Goal: Task Accomplishment & Management: Manage account settings

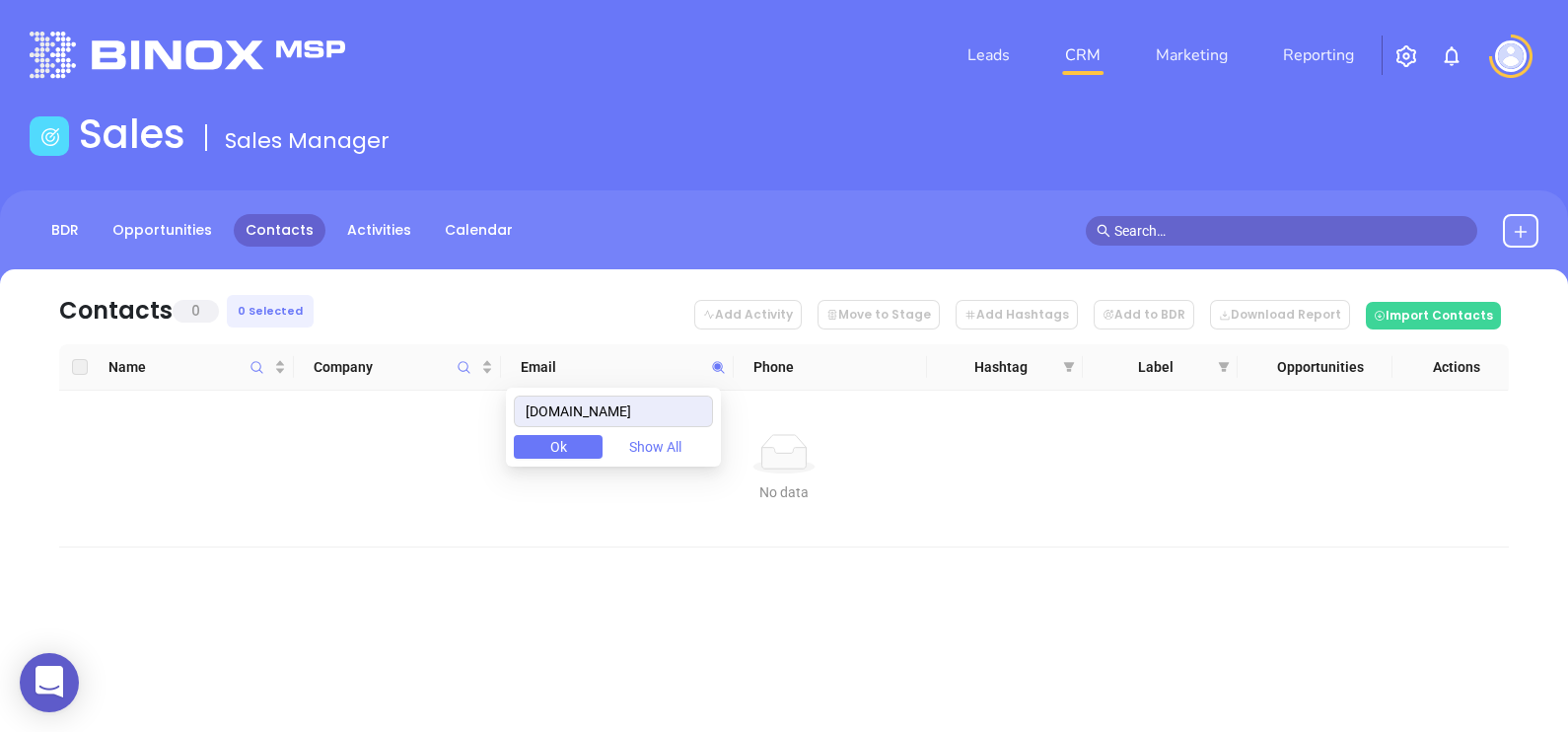
drag, startPoint x: 647, startPoint y: 418, endPoint x: 396, endPoint y: 415, distance: 251.0
click at [403, 414] on body "0 Leads CRM Marketing Reporting Financial Leads Leads Sales Sales Manager BDR O…" at bounding box center [784, 366] width 1568 height 732
drag, startPoint x: 700, startPoint y: 415, endPoint x: 536, endPoint y: 390, distance: 165.9
click at [538, 390] on div "mcneilandcompany.com Ok Show All" at bounding box center [613, 427] width 215 height 79
paste input "sgladden@ipoala.com"
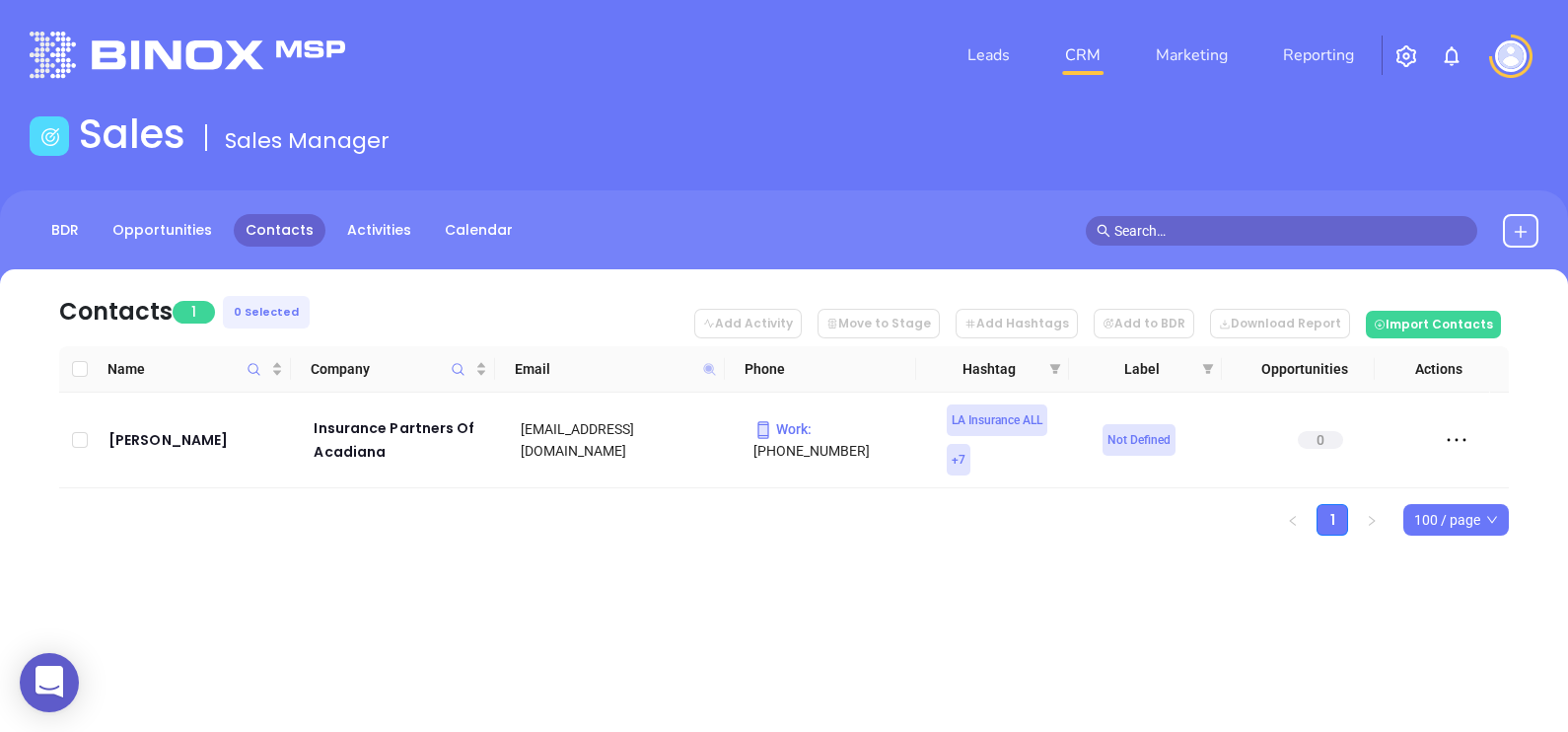
click at [712, 367] on icon at bounding box center [709, 369] width 15 height 15
paste input "merchantsgroup"
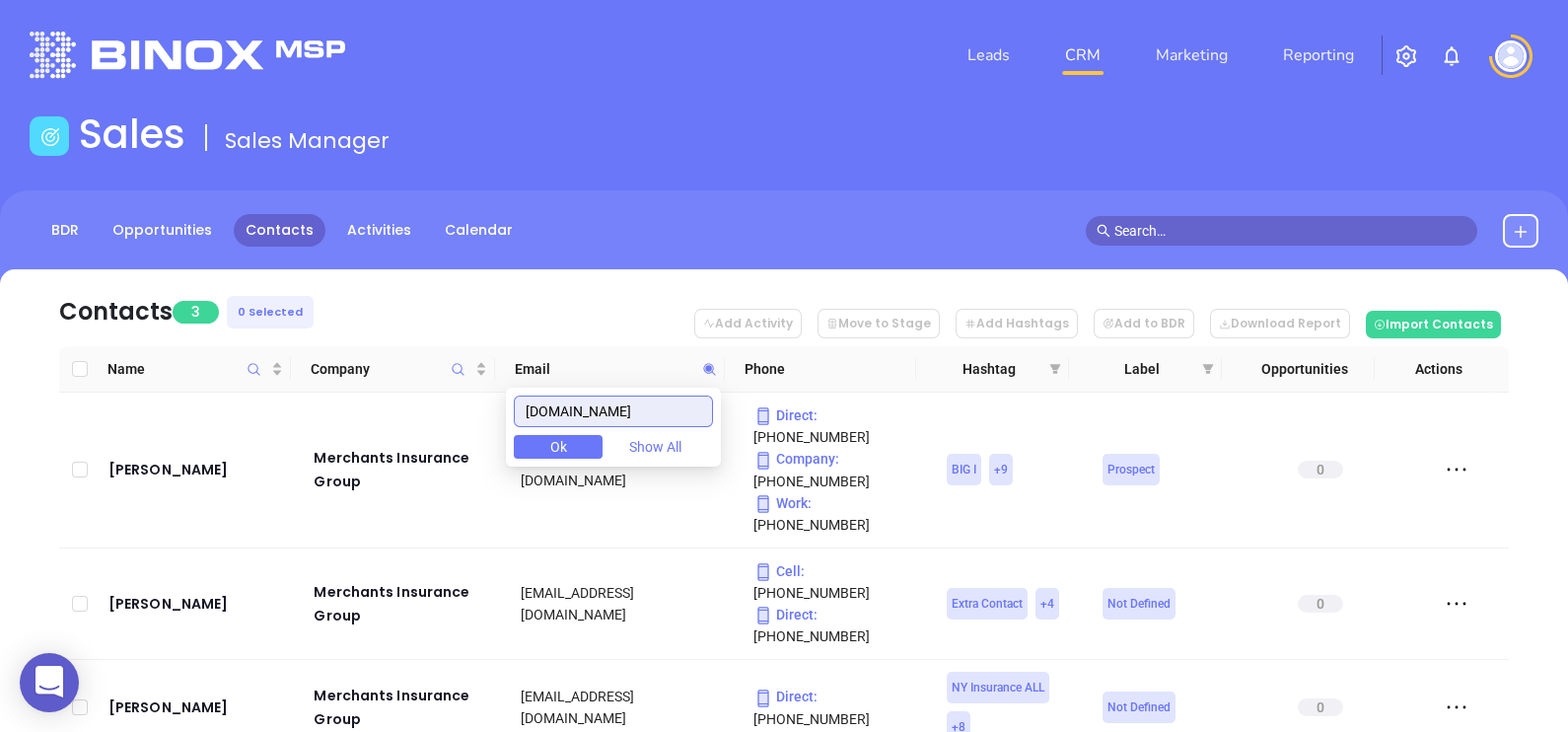
type input "merchantsgroup.com"
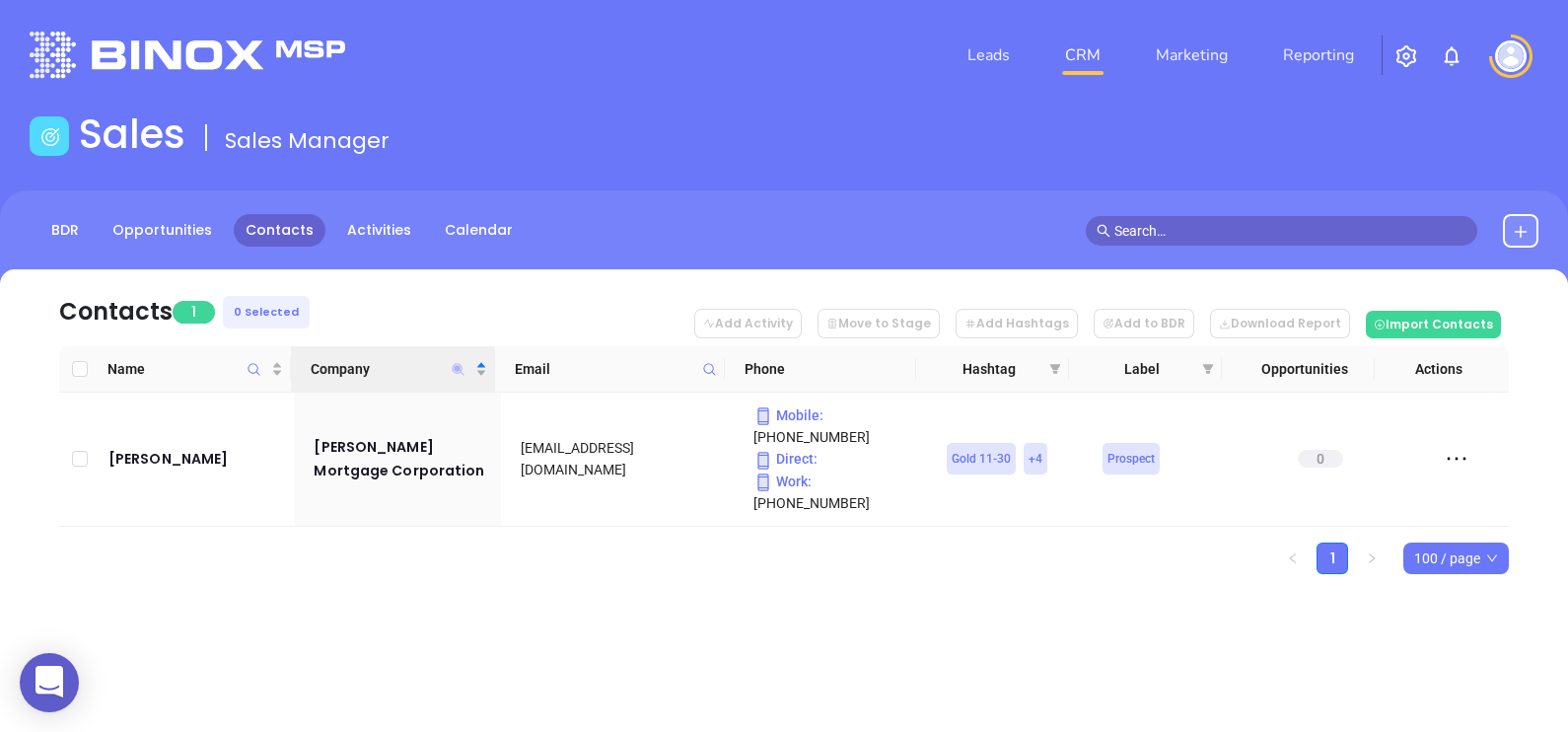
click at [455, 365] on icon "Company" at bounding box center [459, 369] width 12 height 12
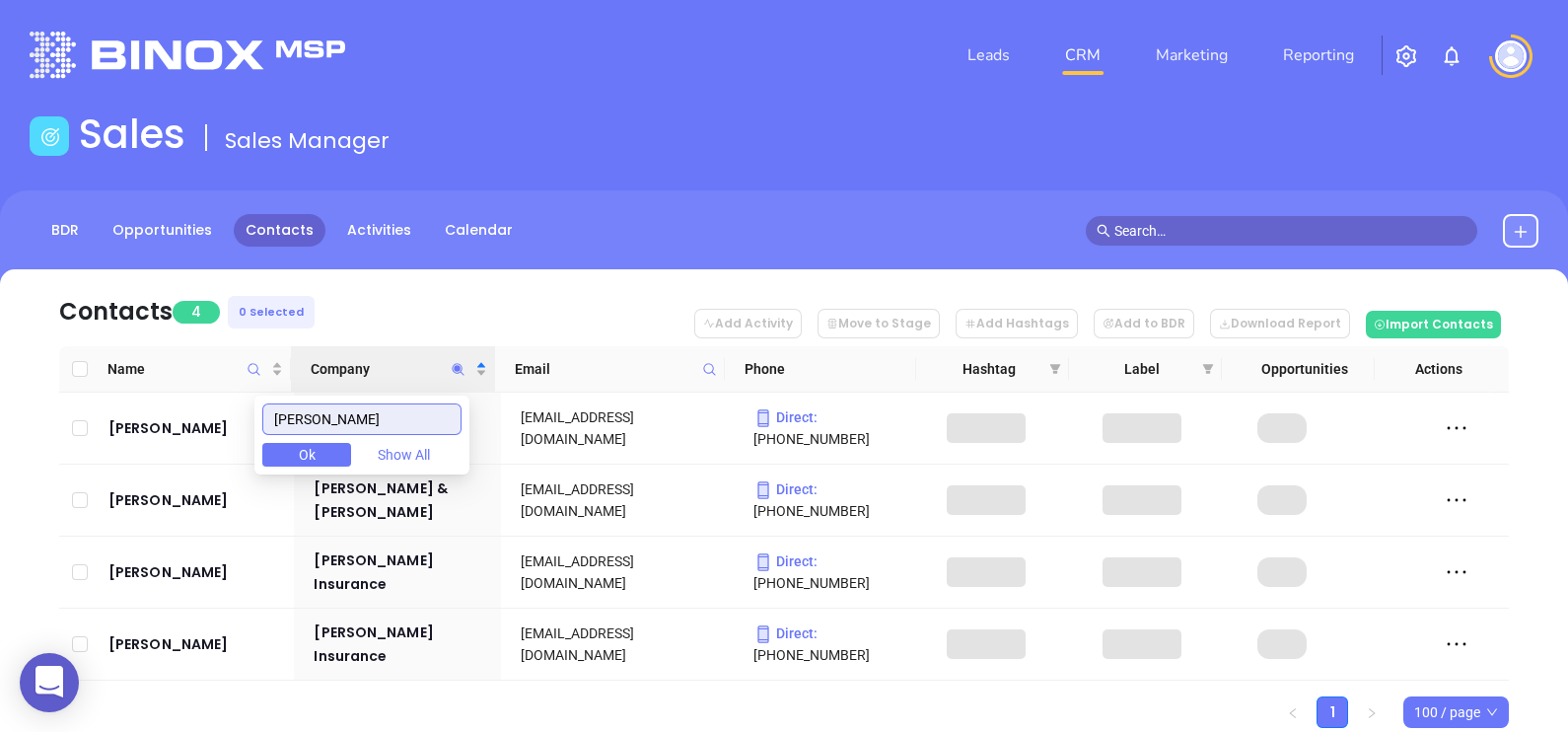
type input "mcneil"
click at [406, 313] on nav "Contacts 4 0 Selected Add Activity Move to Stage Add Hashtags Add to BDR Downlo…" at bounding box center [784, 307] width 1449 height 77
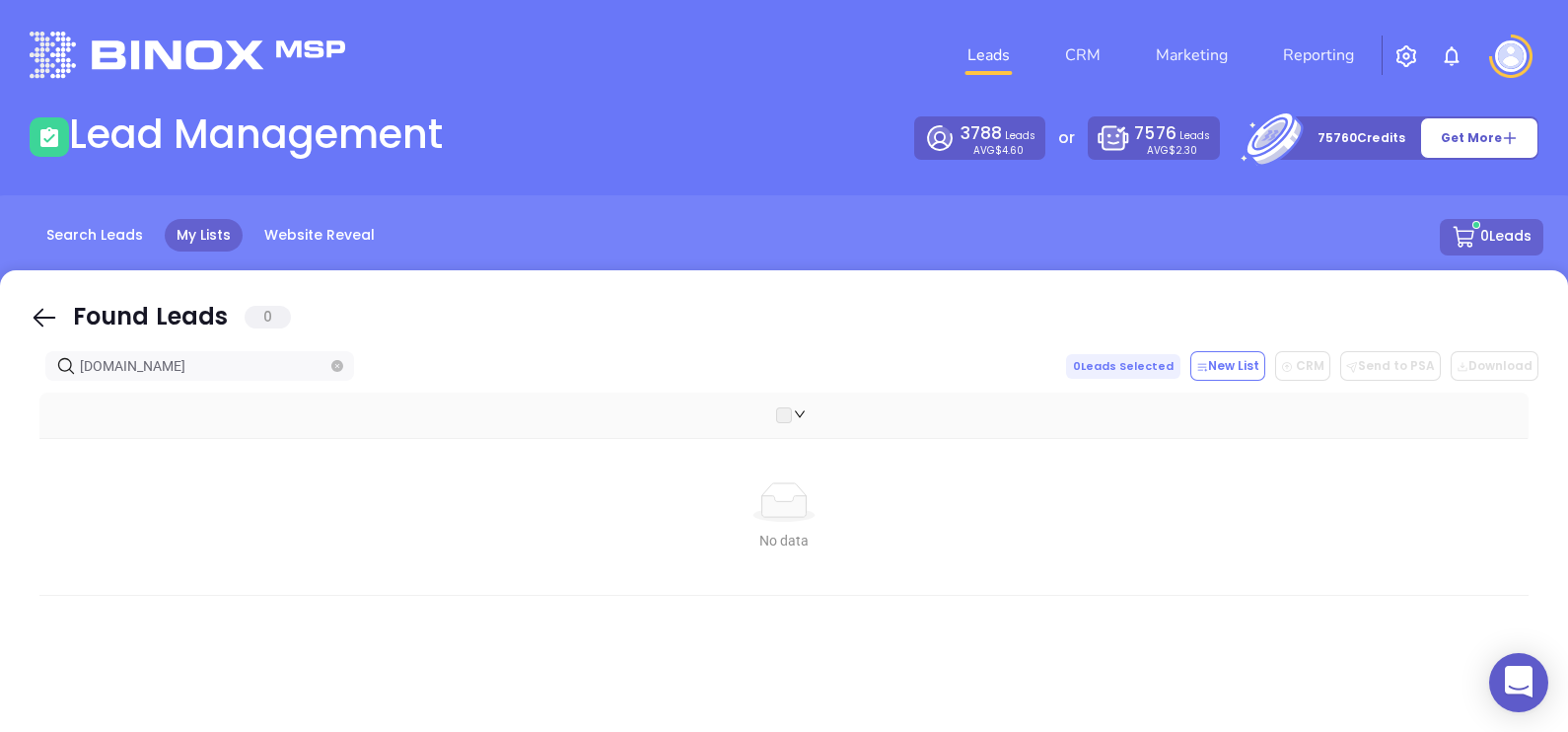
drag, startPoint x: 46, startPoint y: 313, endPoint x: 1505, endPoint y: 39, distance: 1484.5
click at [49, 316] on icon at bounding box center [45, 318] width 30 height 30
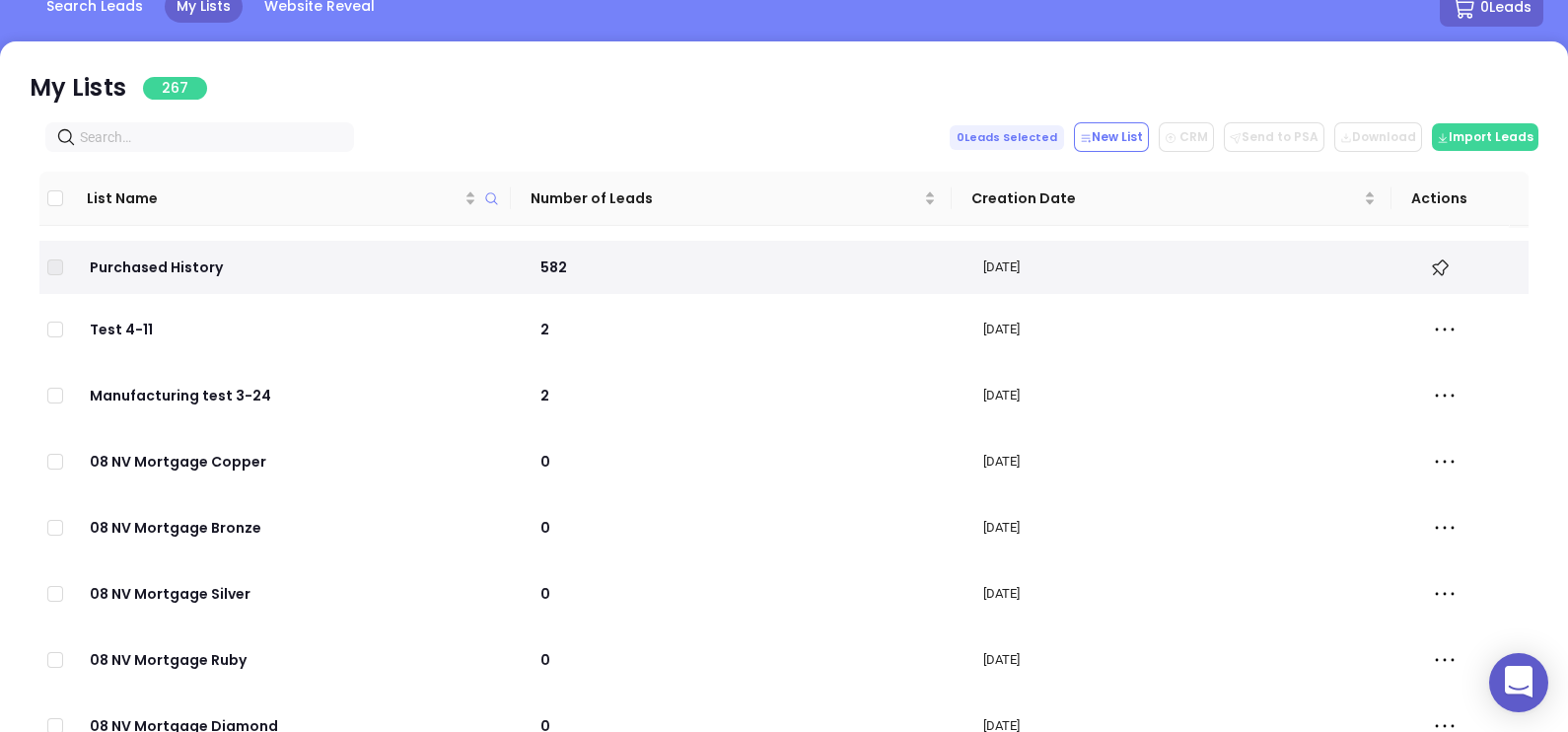
scroll to position [327, 0]
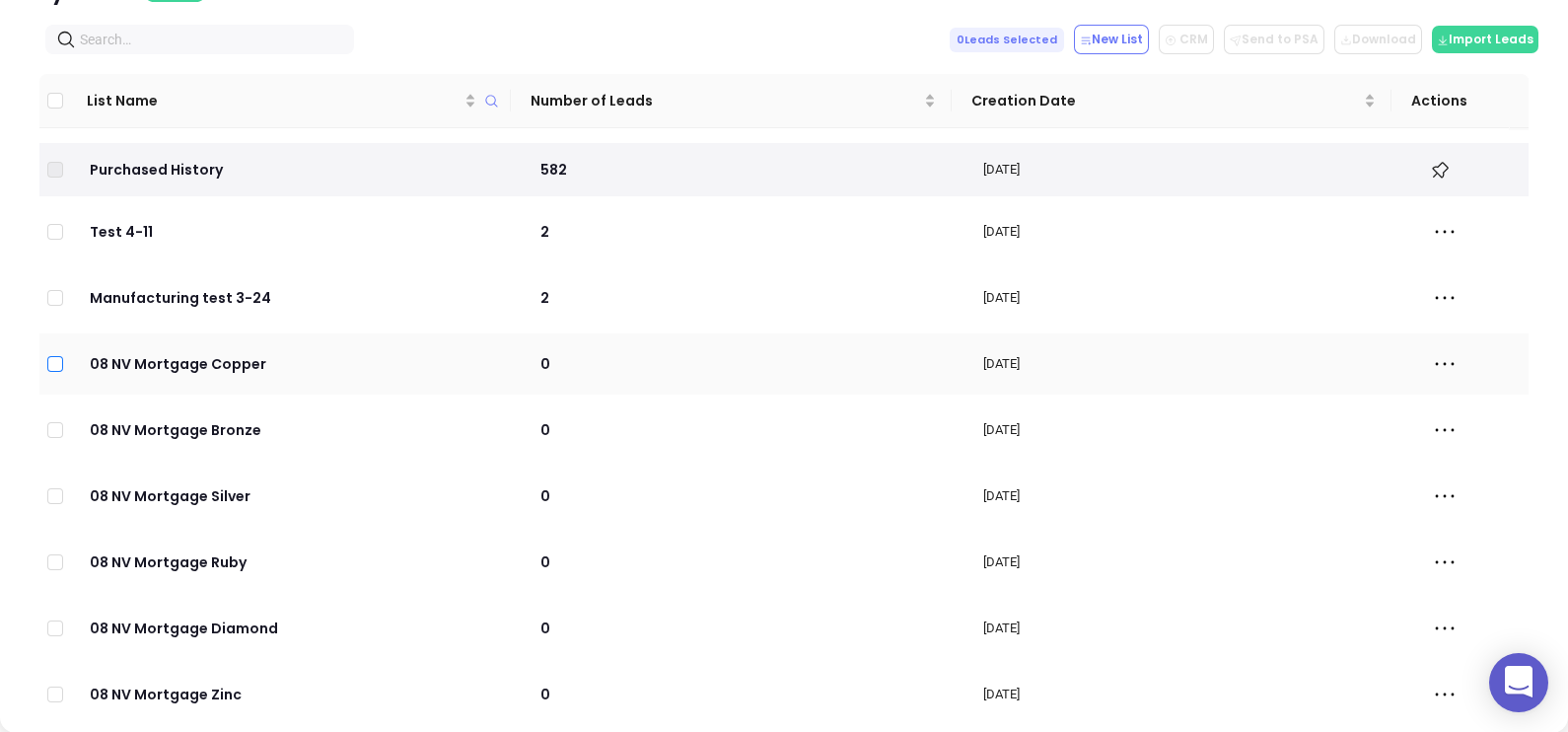
click at [59, 362] on input "checkbox" at bounding box center [55, 364] width 16 height 16
checkbox input "false"
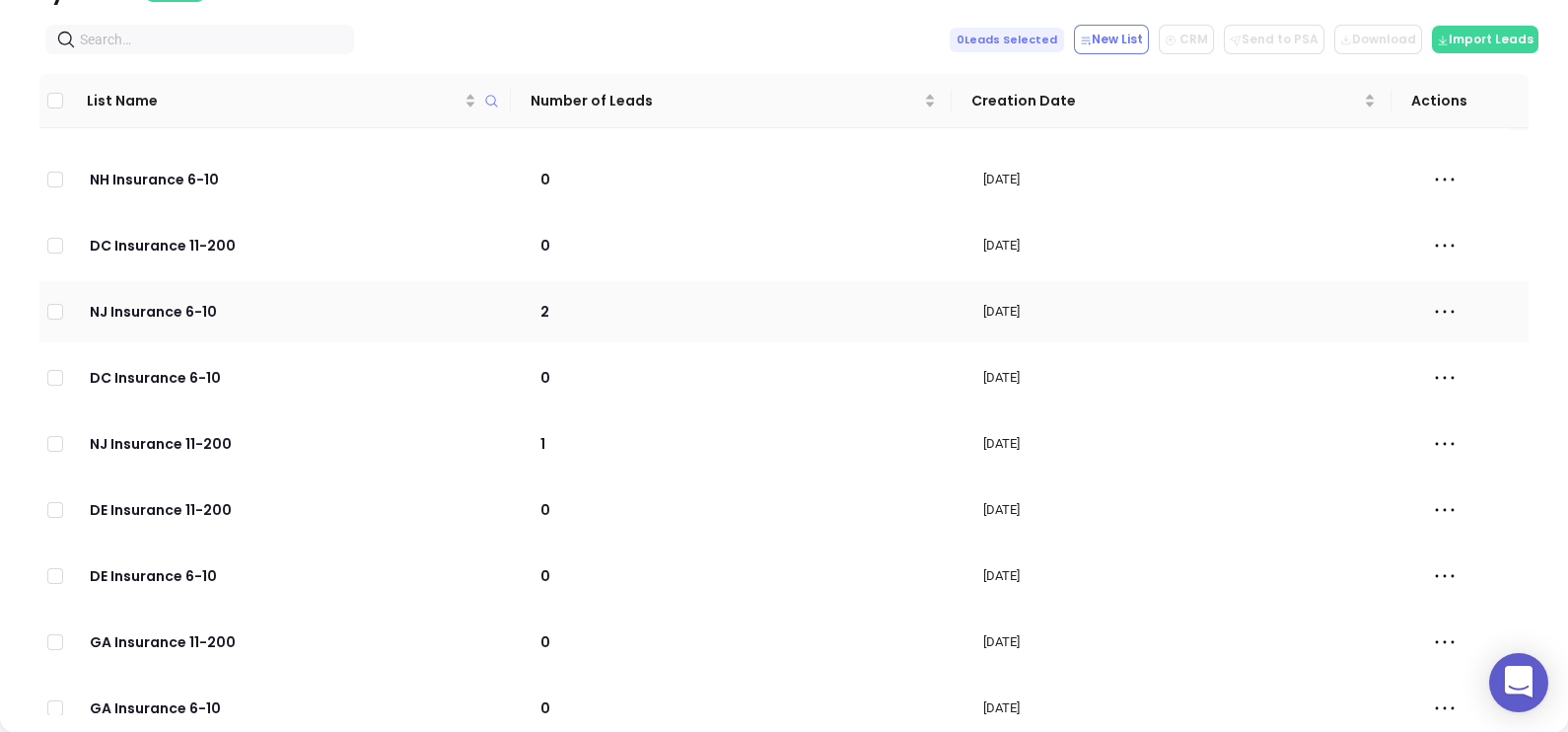
scroll to position [17054, 0]
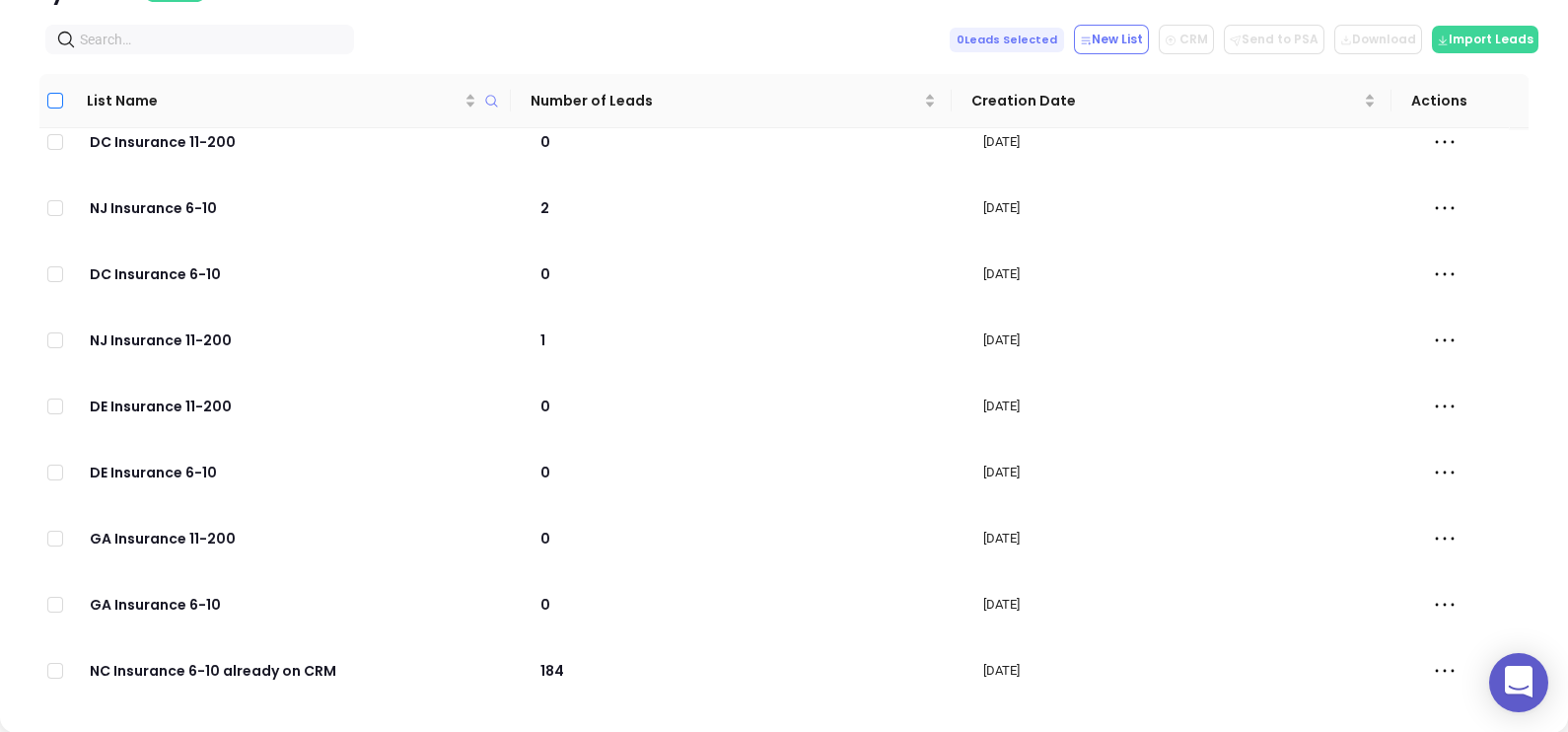
click at [58, 98] on input "Select all" at bounding box center [55, 101] width 16 height 16
checkbox input "true"
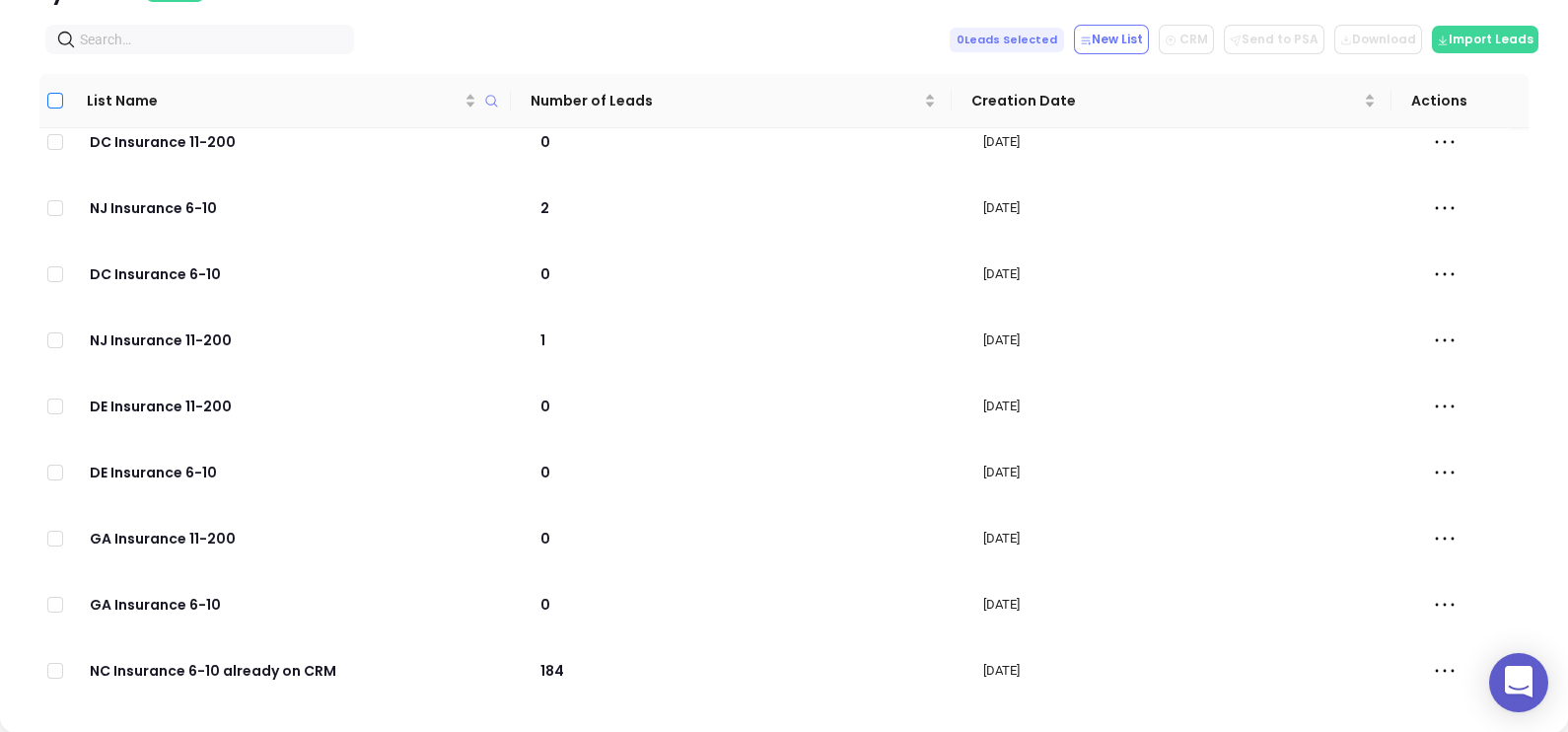
checkbox input "true"
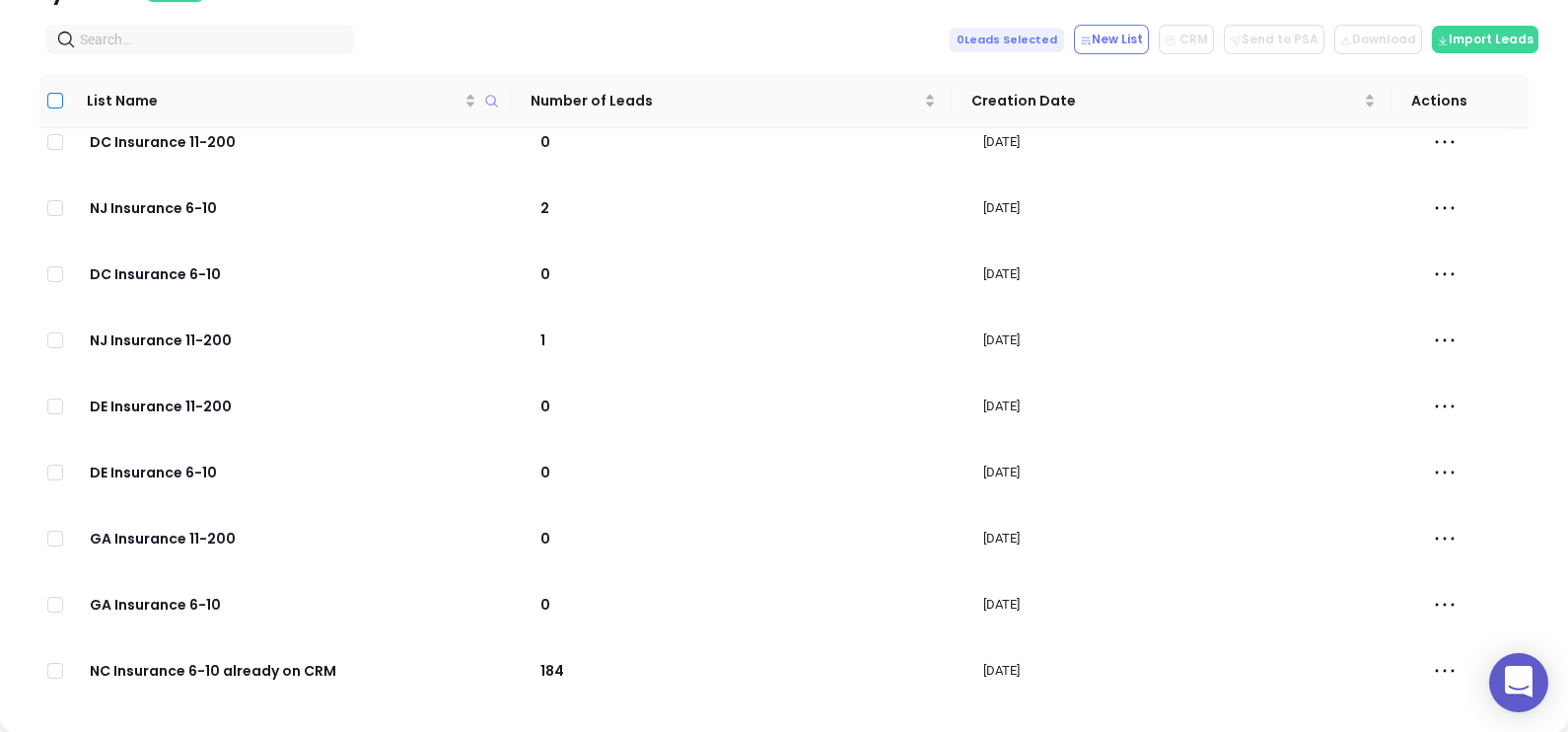
checkbox input "true"
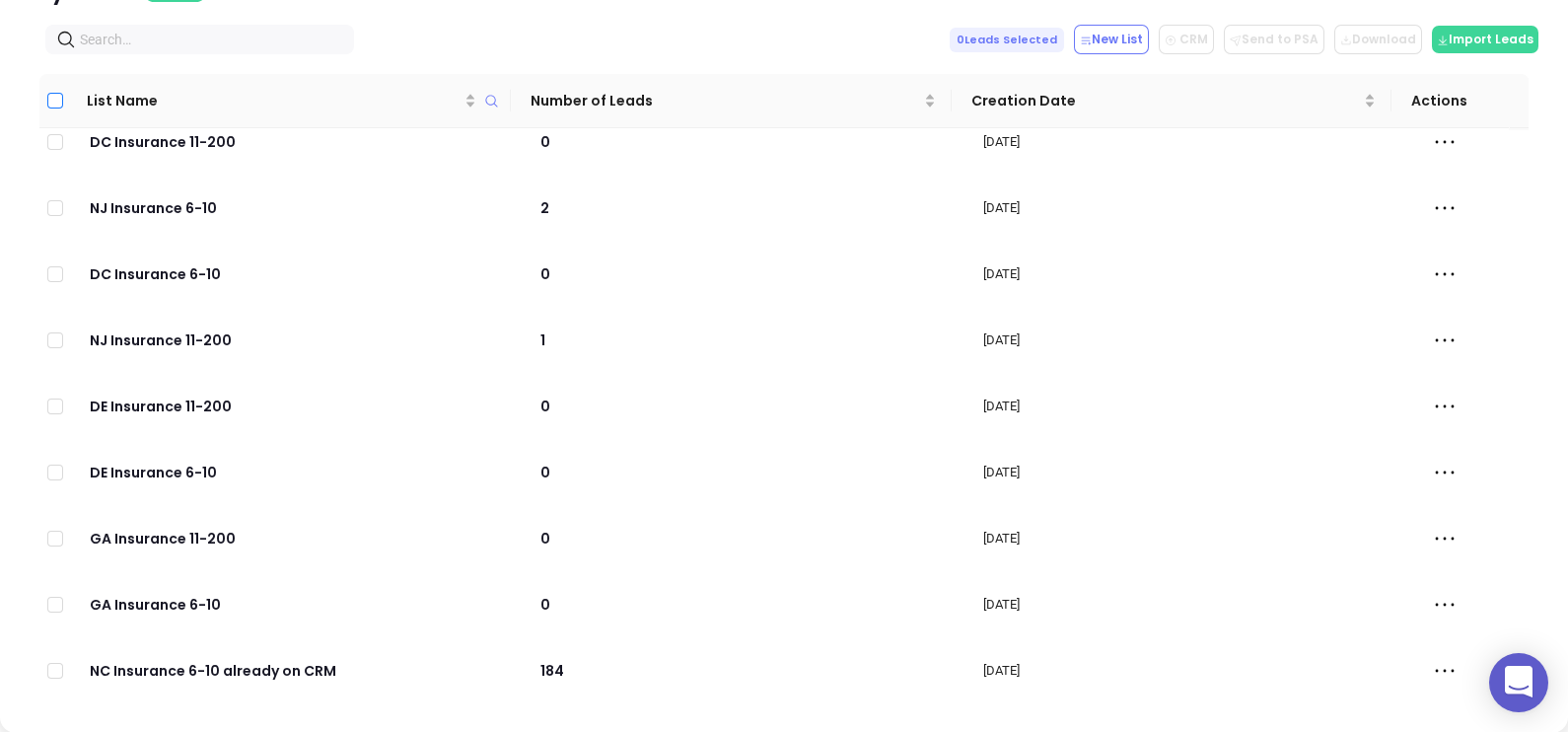
checkbox input "true"
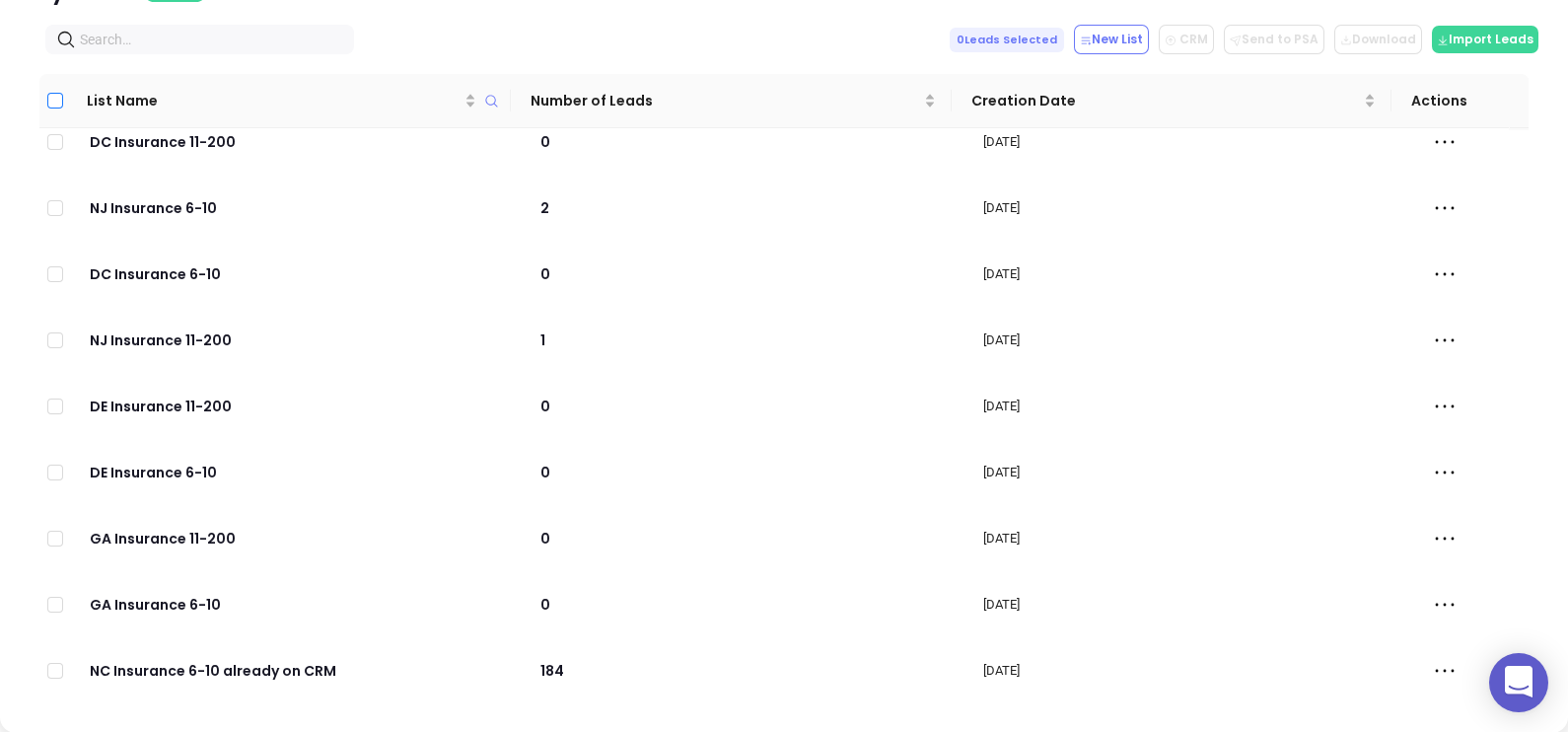
checkbox input "true"
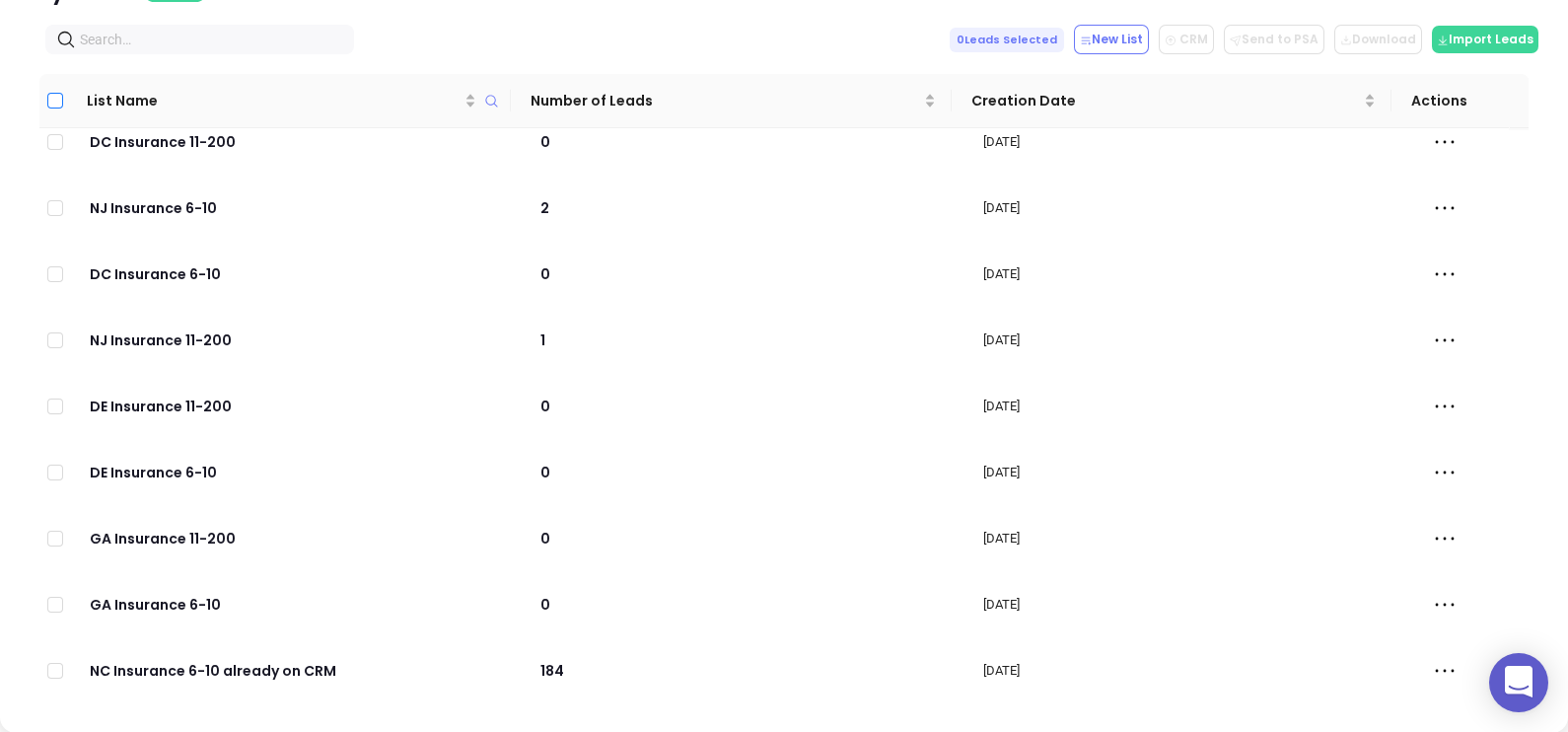
checkbox input "true"
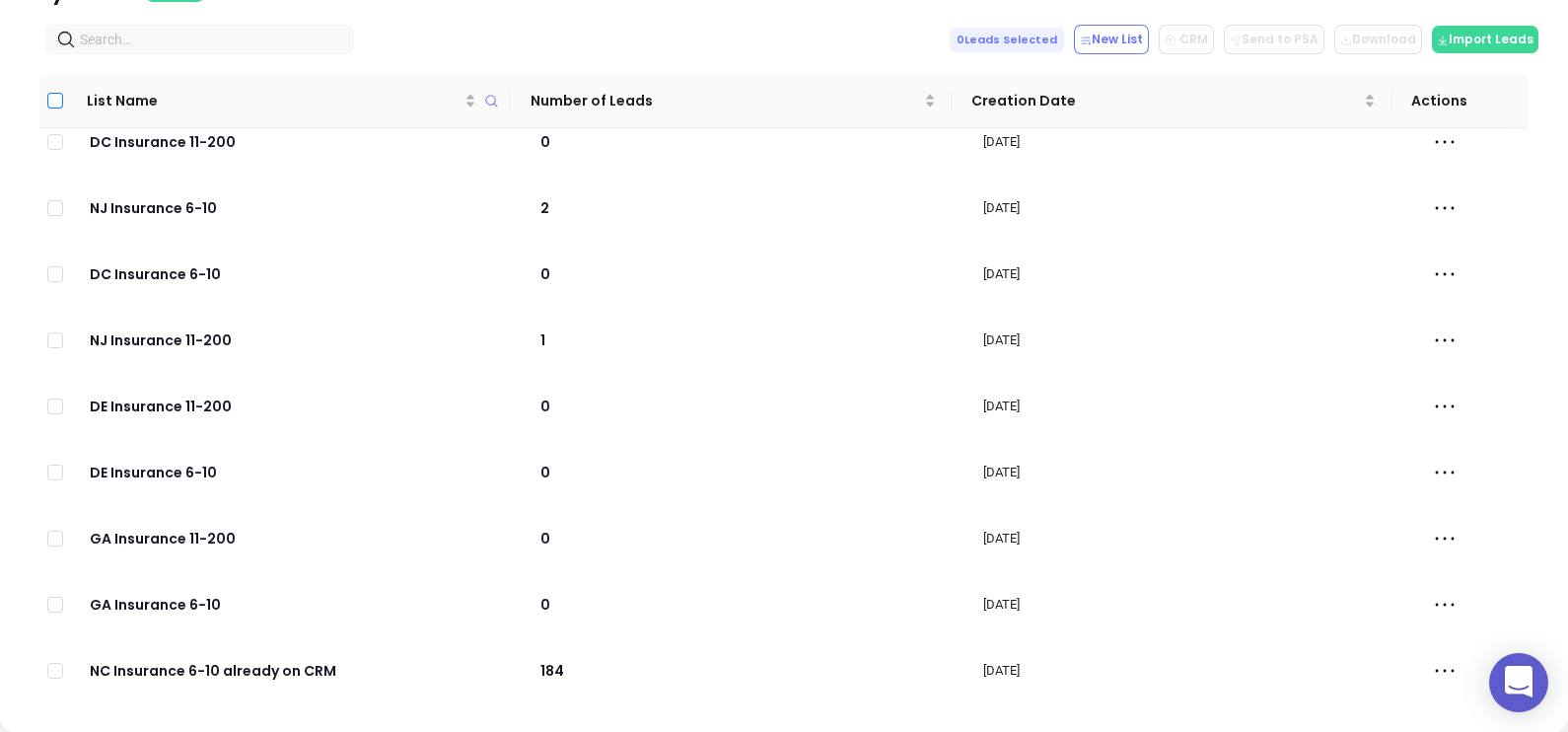
checkbox input "true"
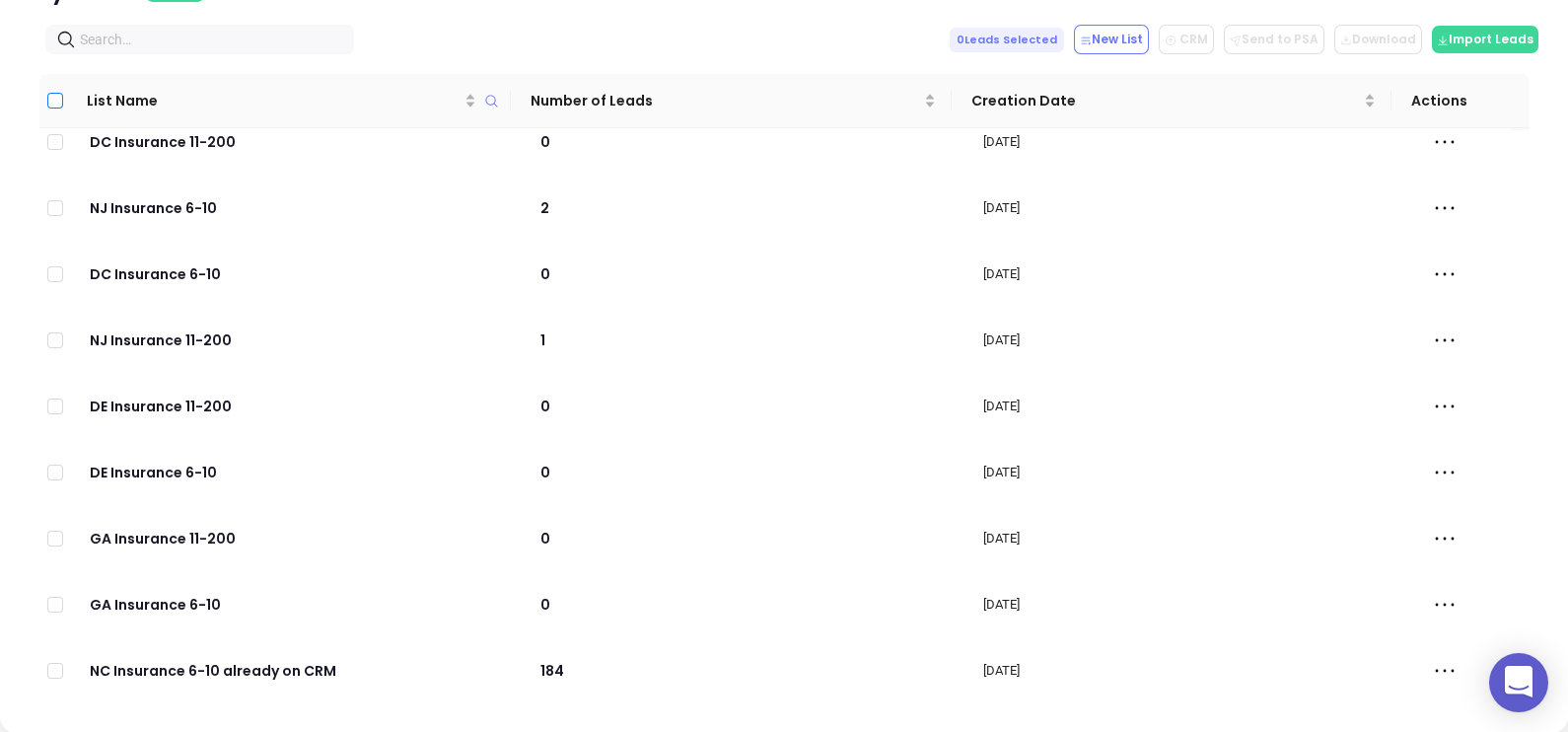
checkbox input "true"
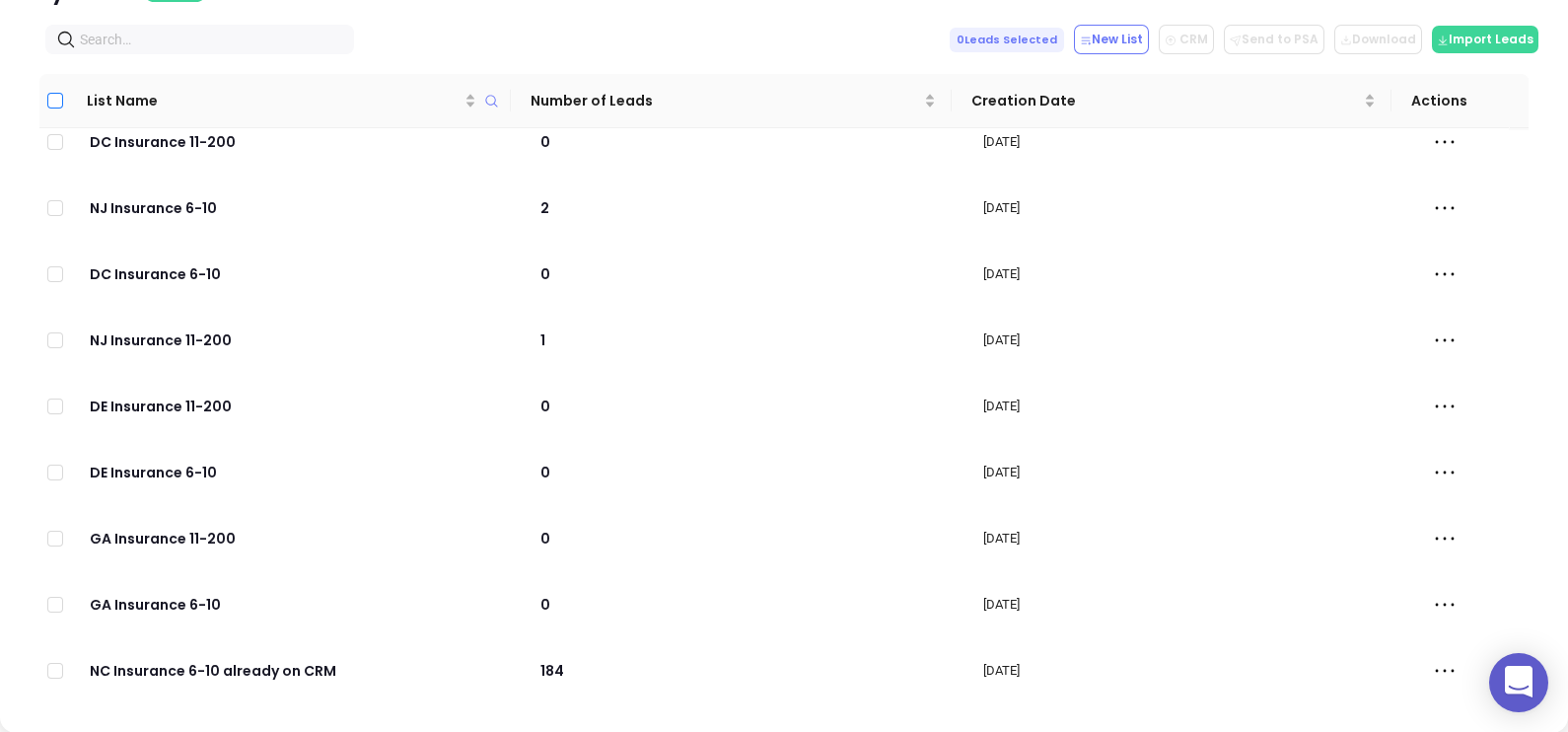
checkbox input "true"
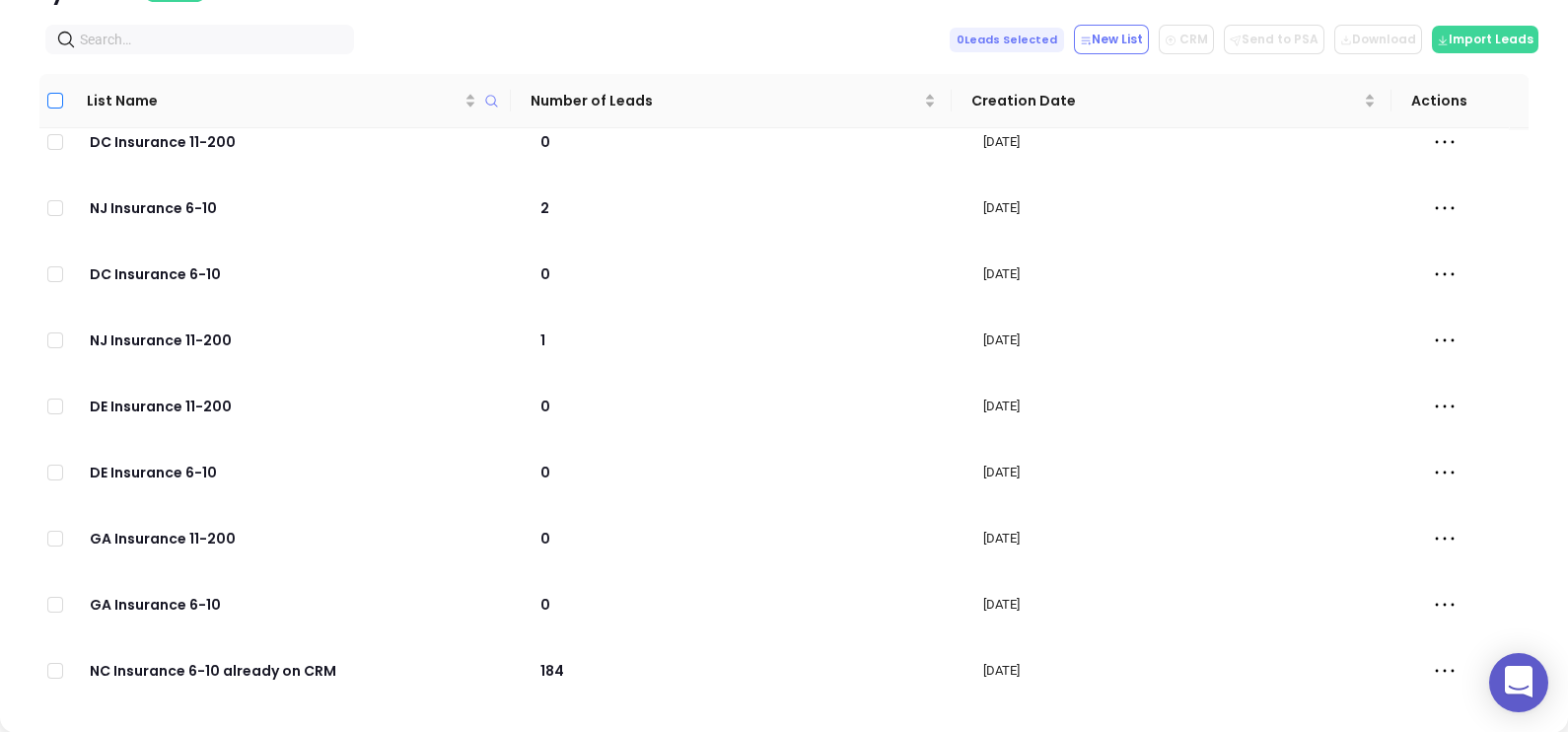
checkbox input "true"
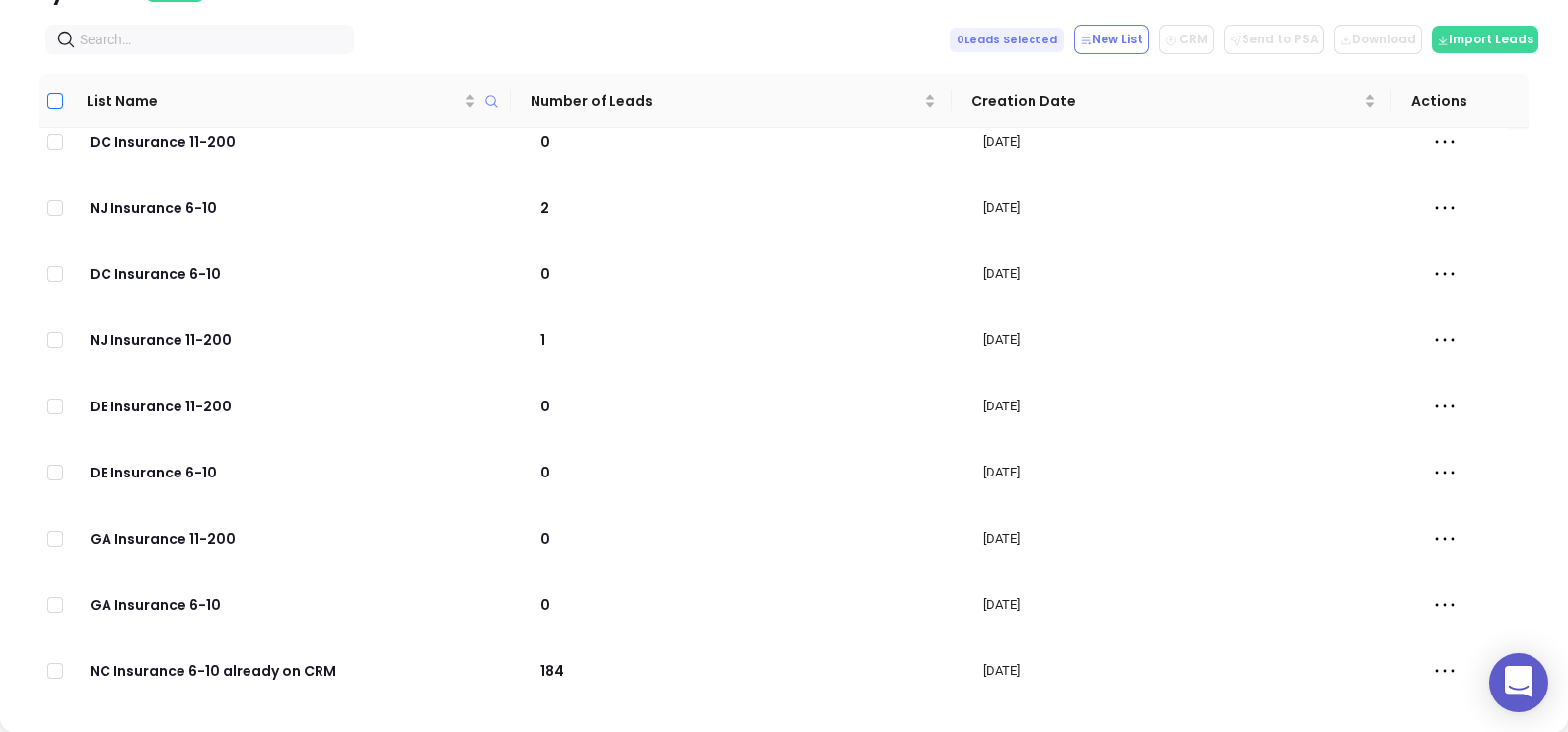
checkbox input "true"
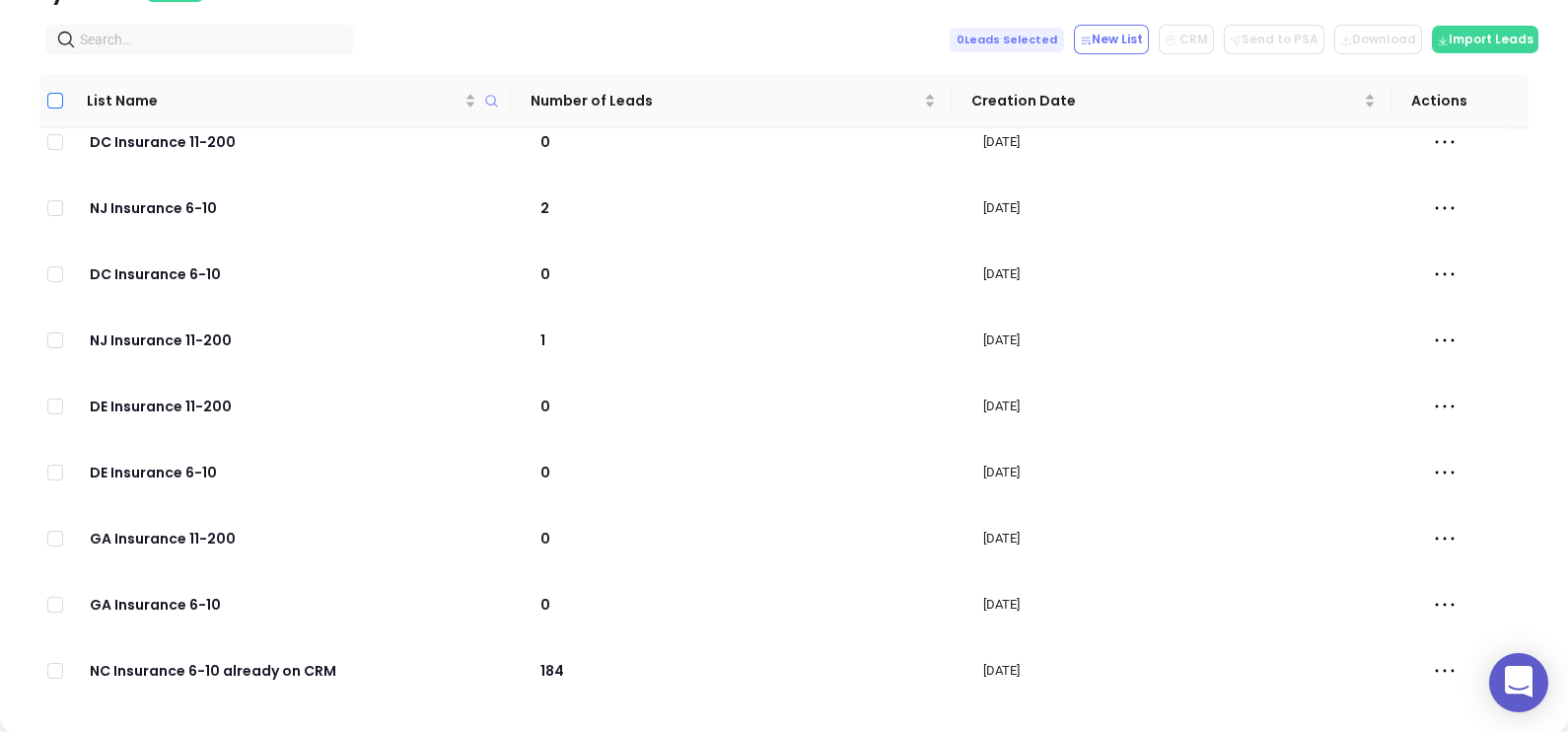
checkbox input "true"
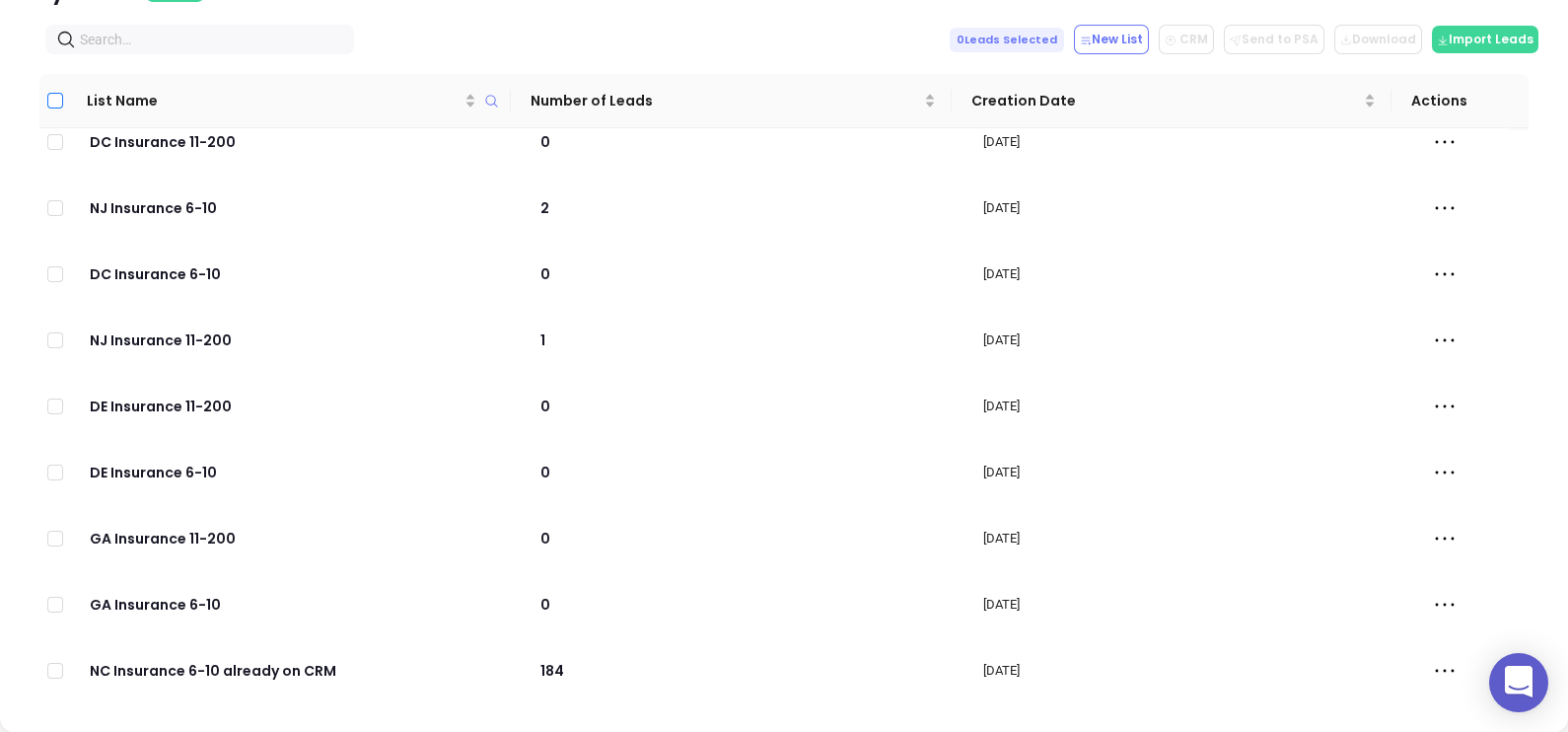
checkbox input "true"
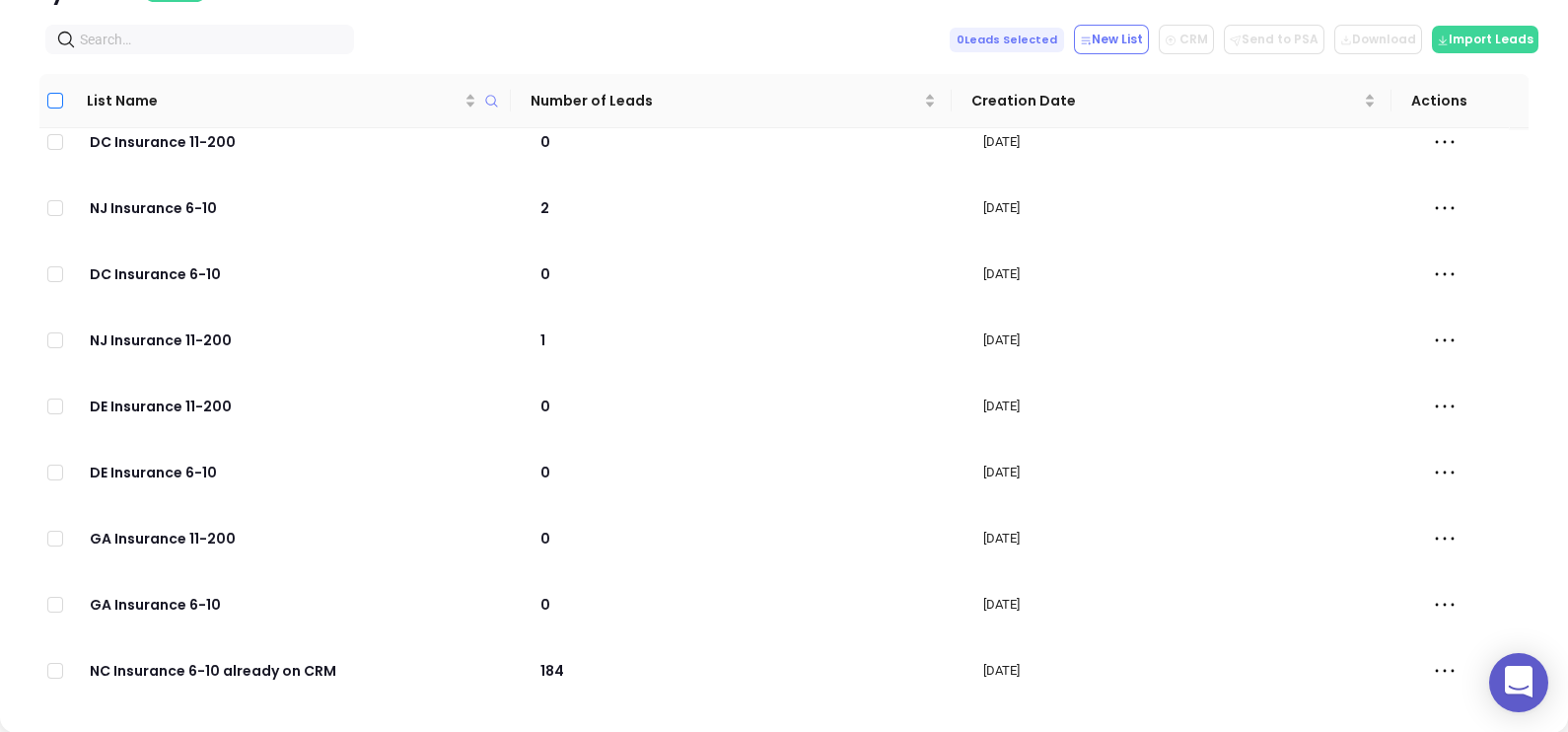
checkbox input "true"
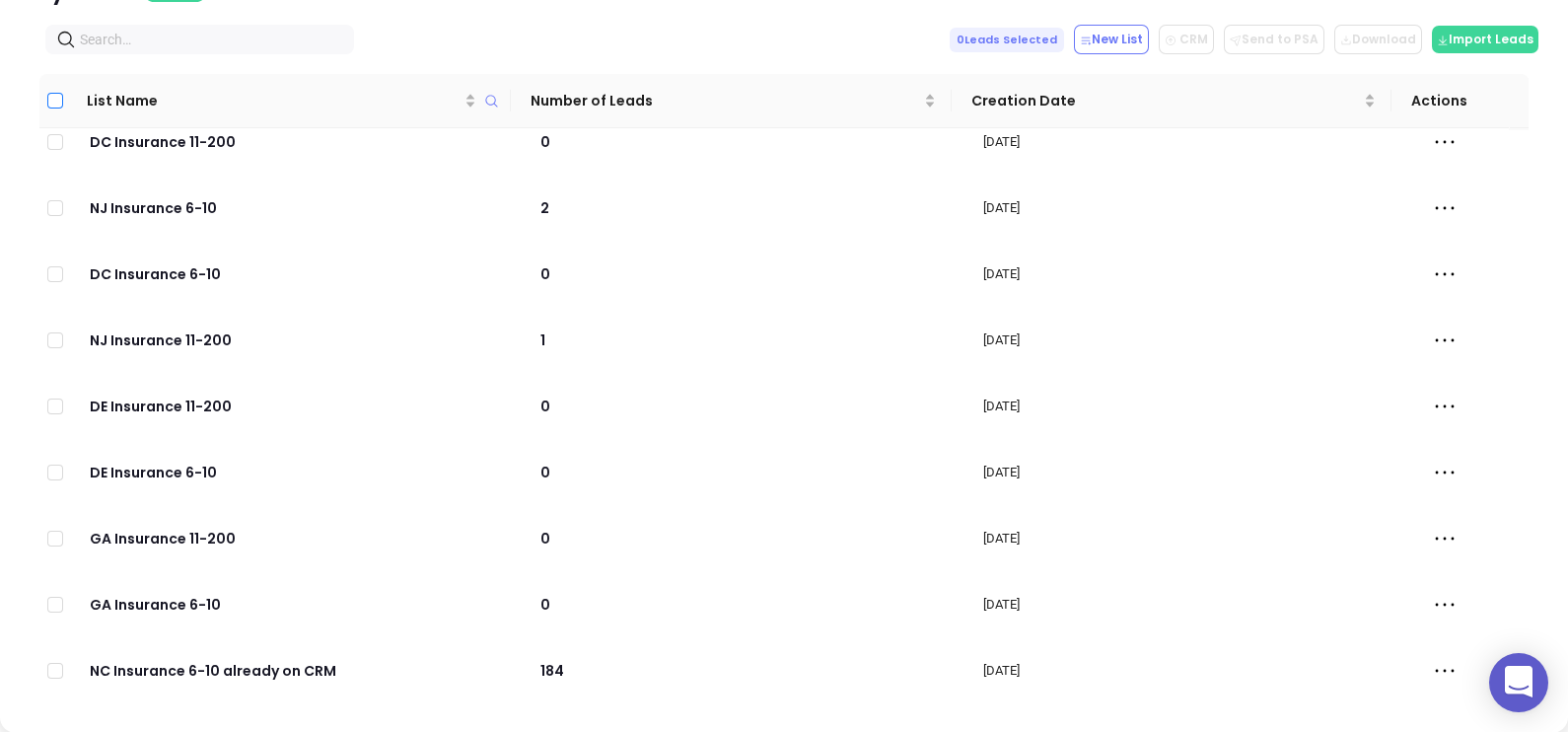
checkbox input "true"
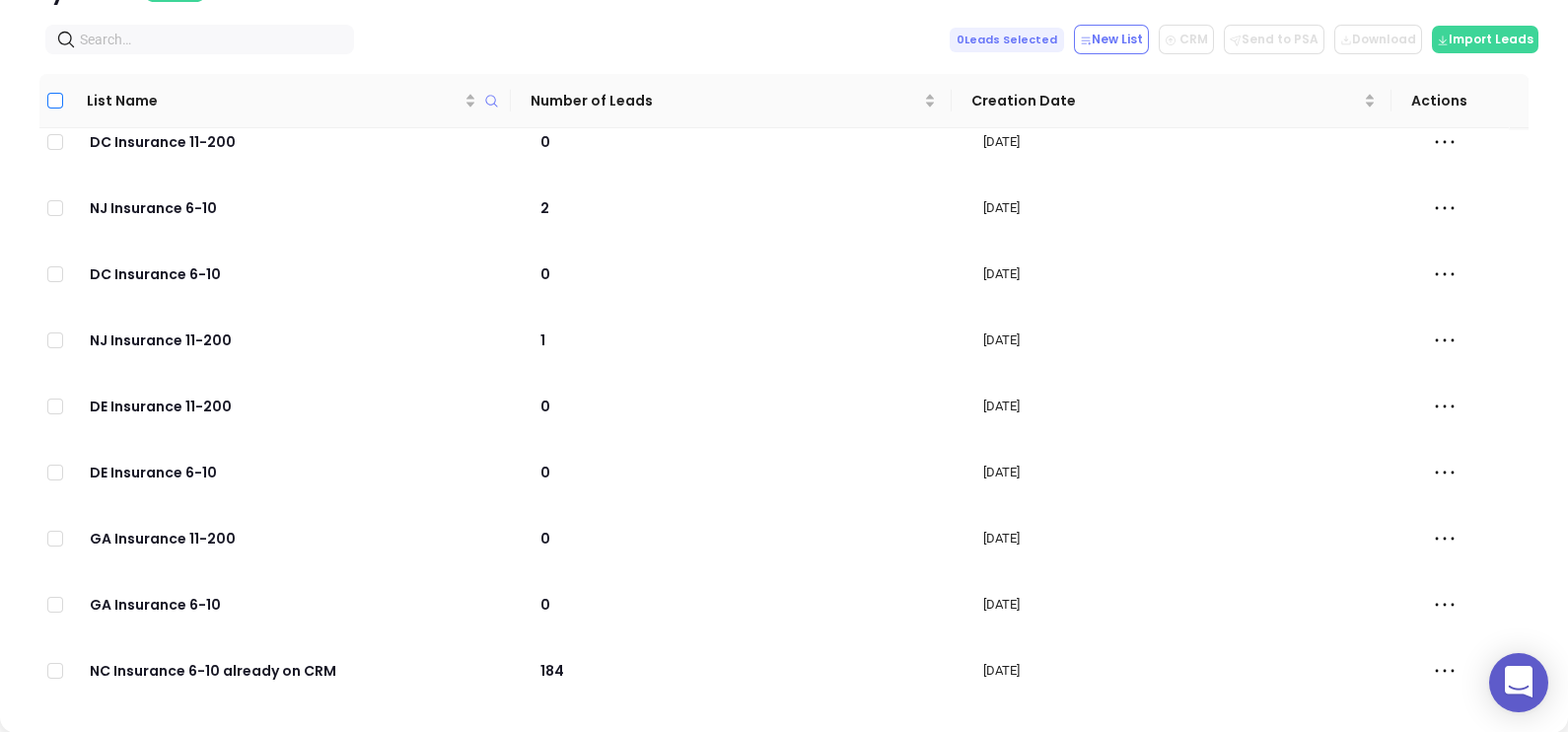
checkbox input "true"
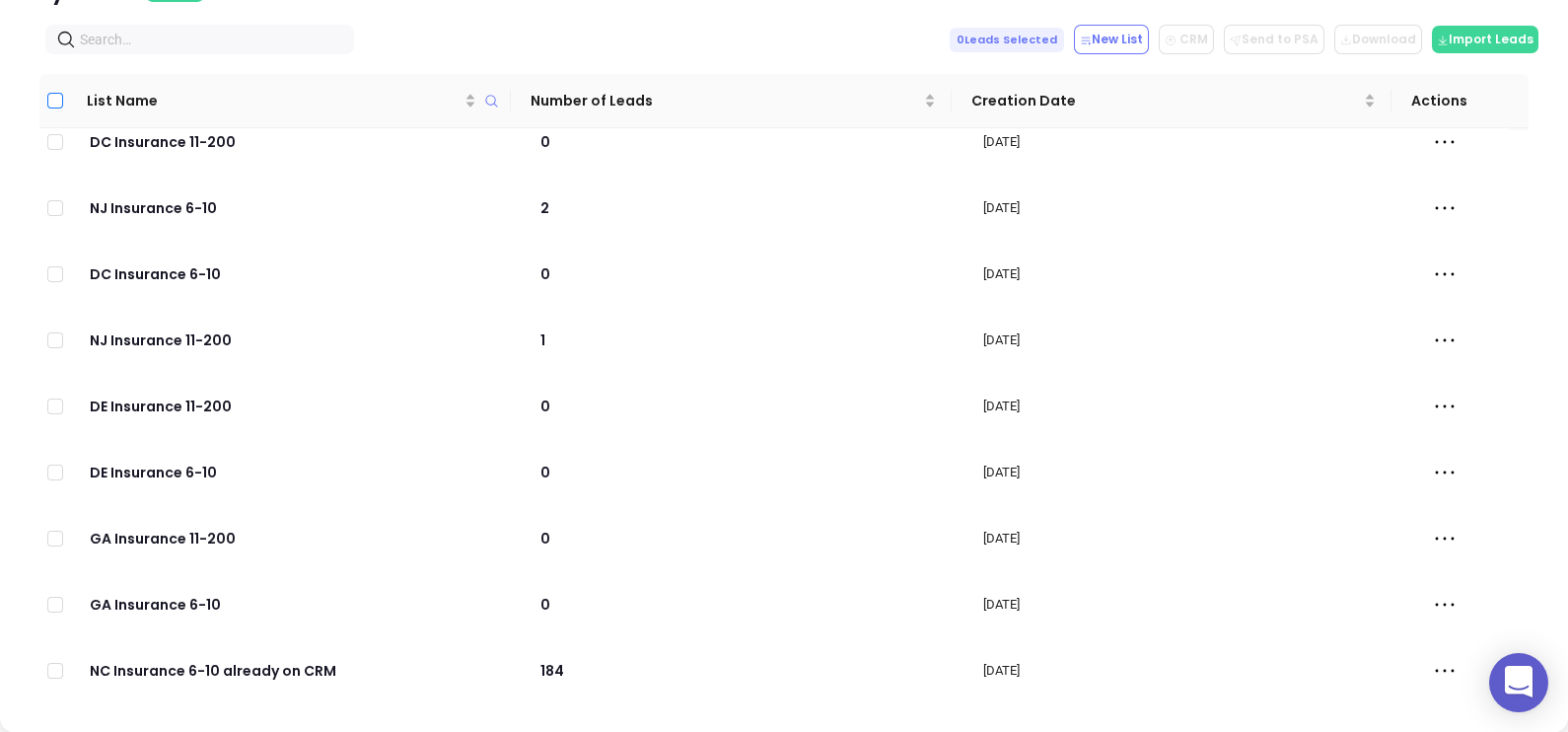
checkbox input "true"
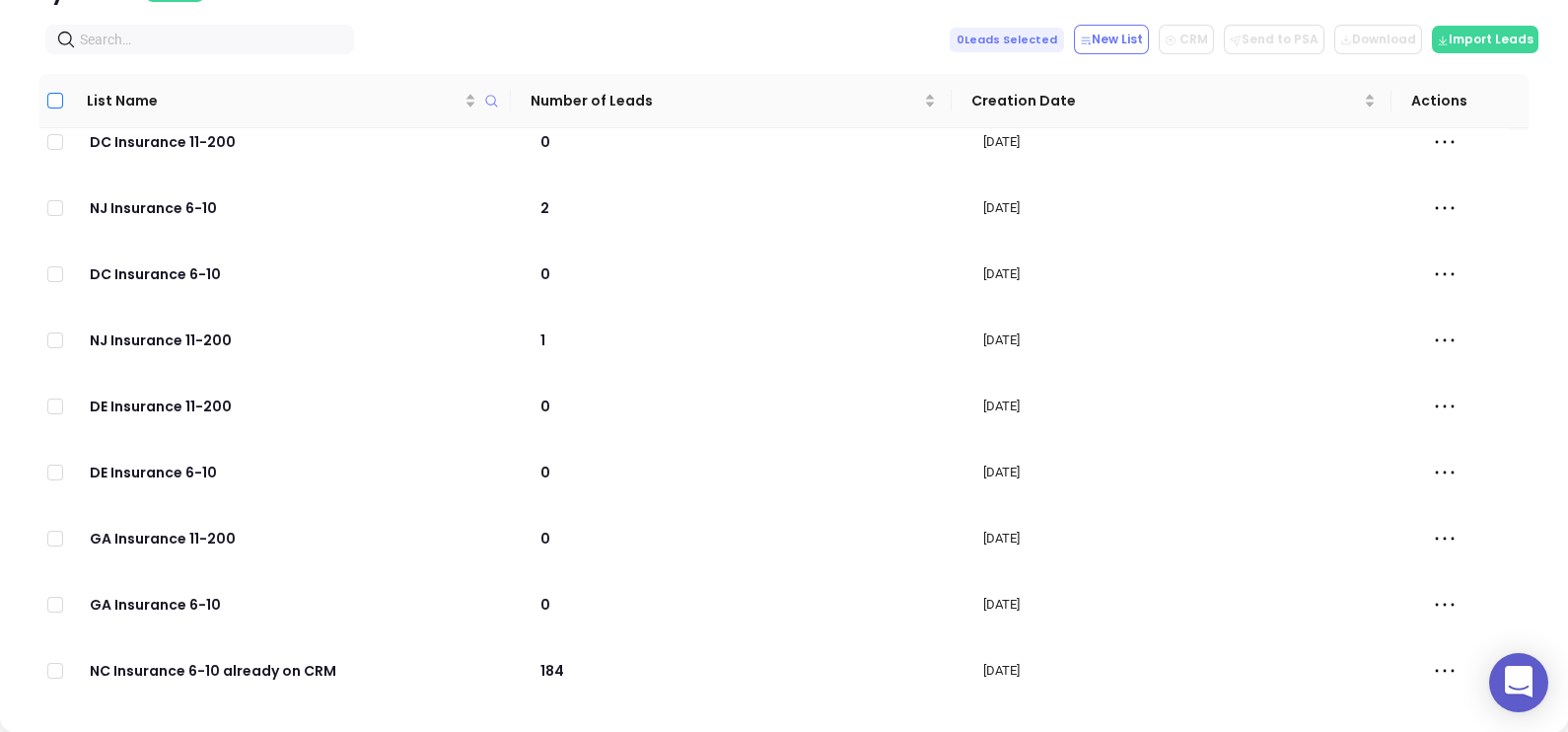
checkbox input "true"
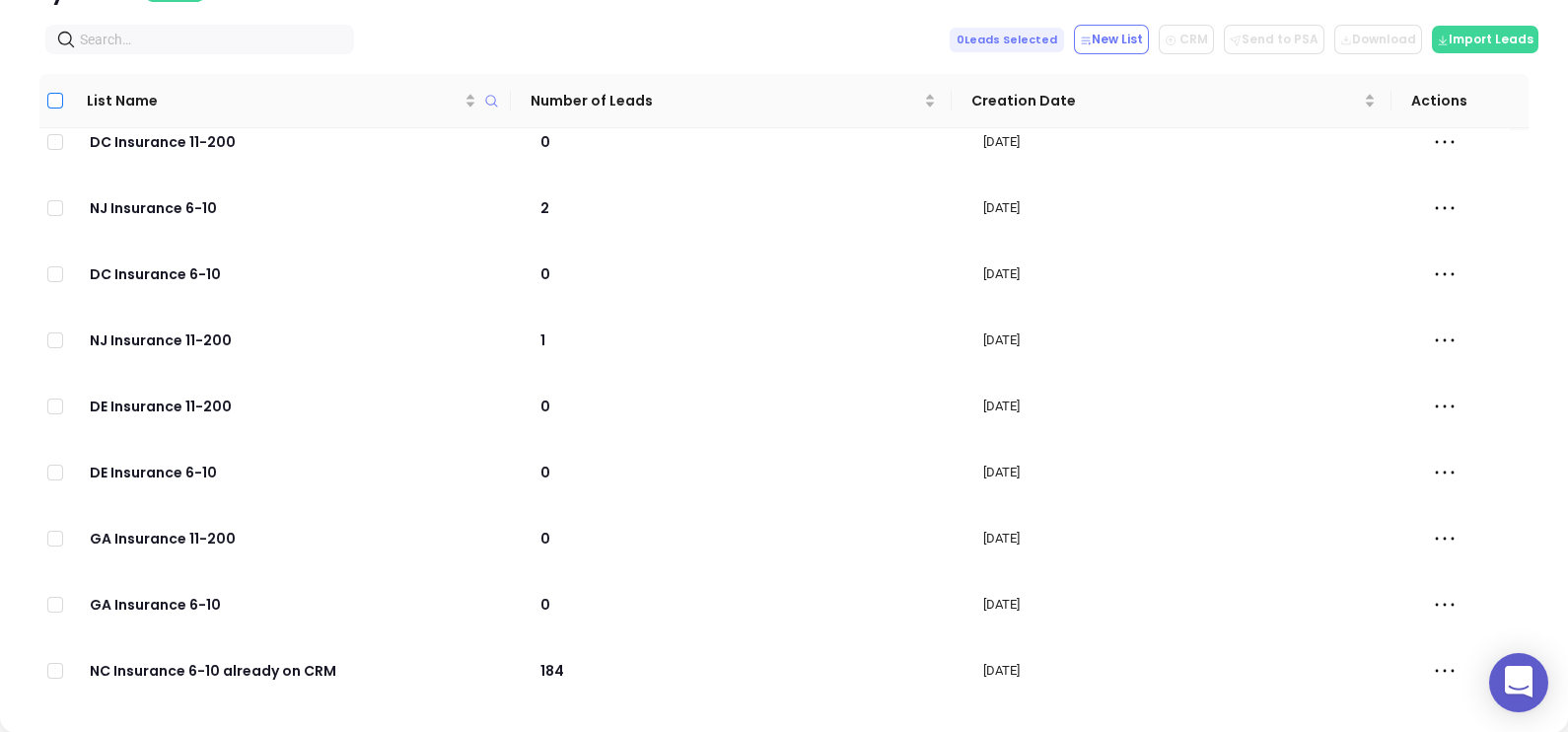
checkbox input "true"
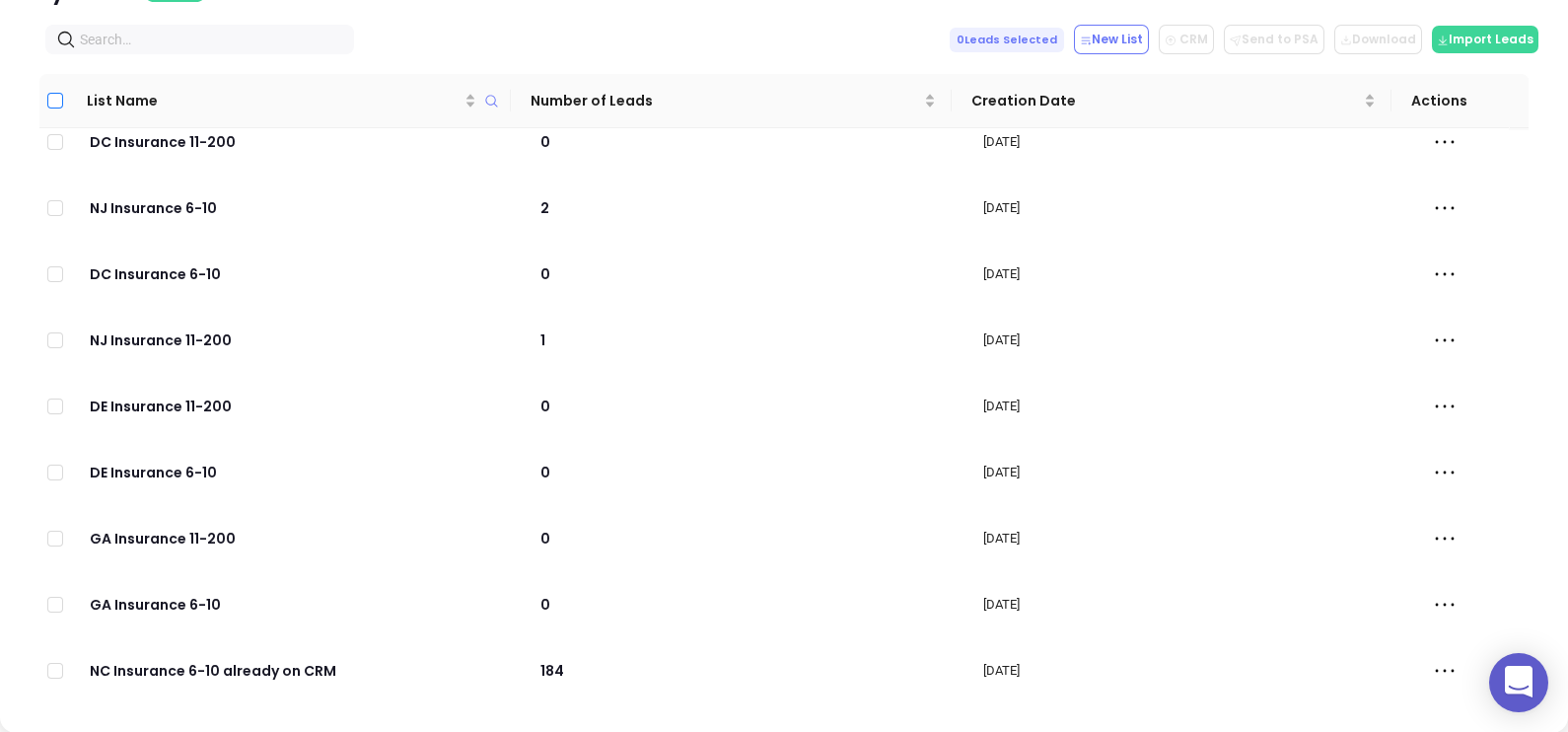
checkbox input "true"
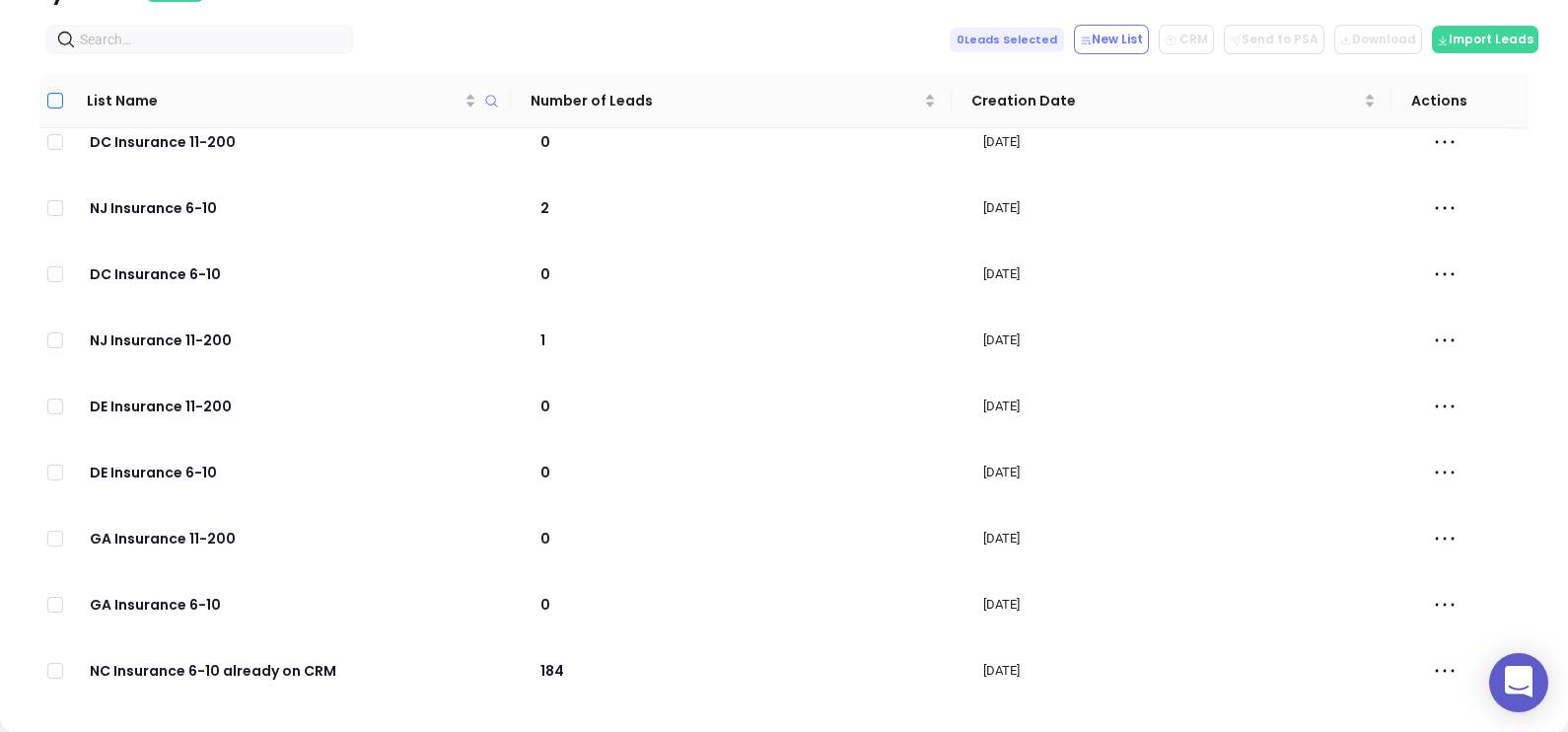
checkbox input "true"
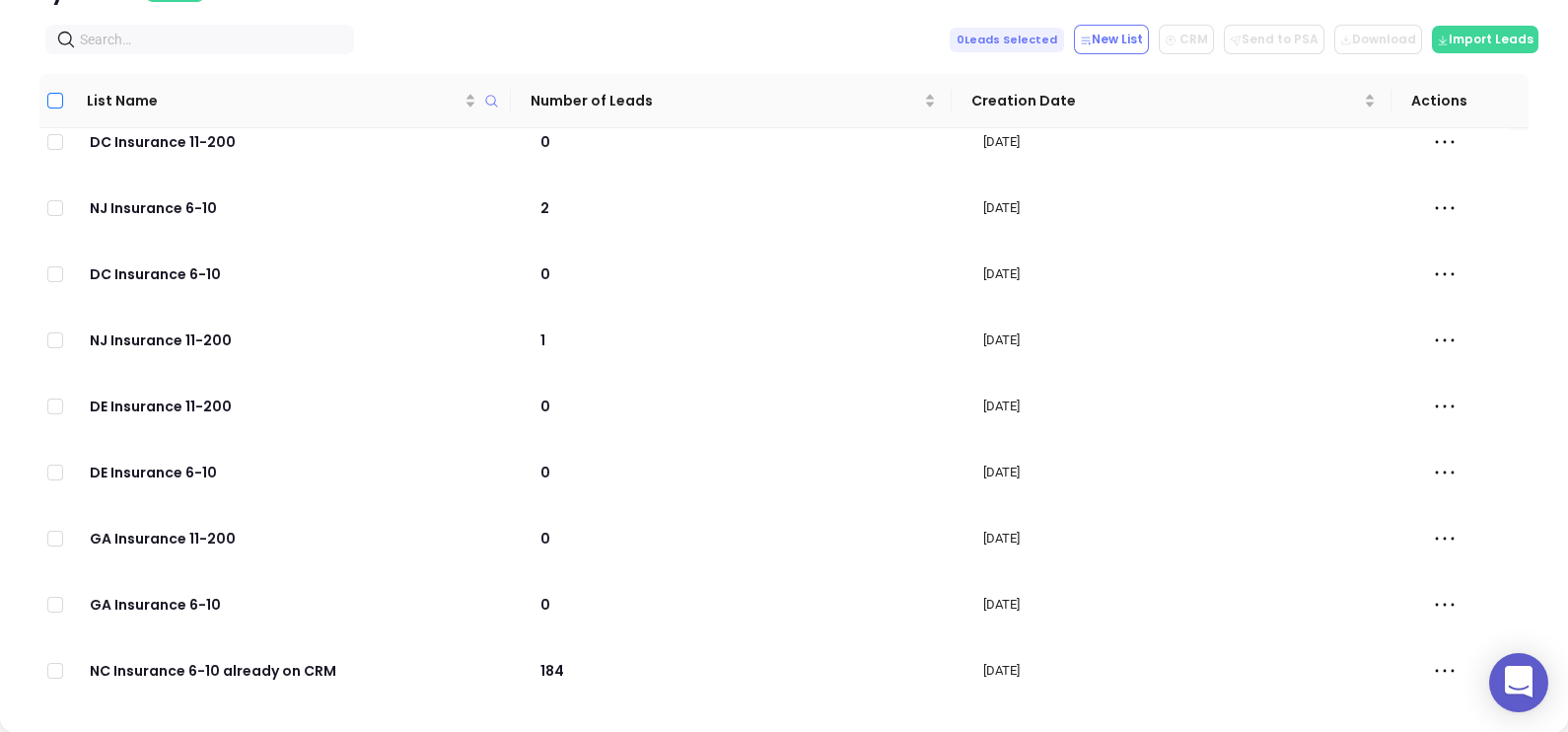
checkbox input "true"
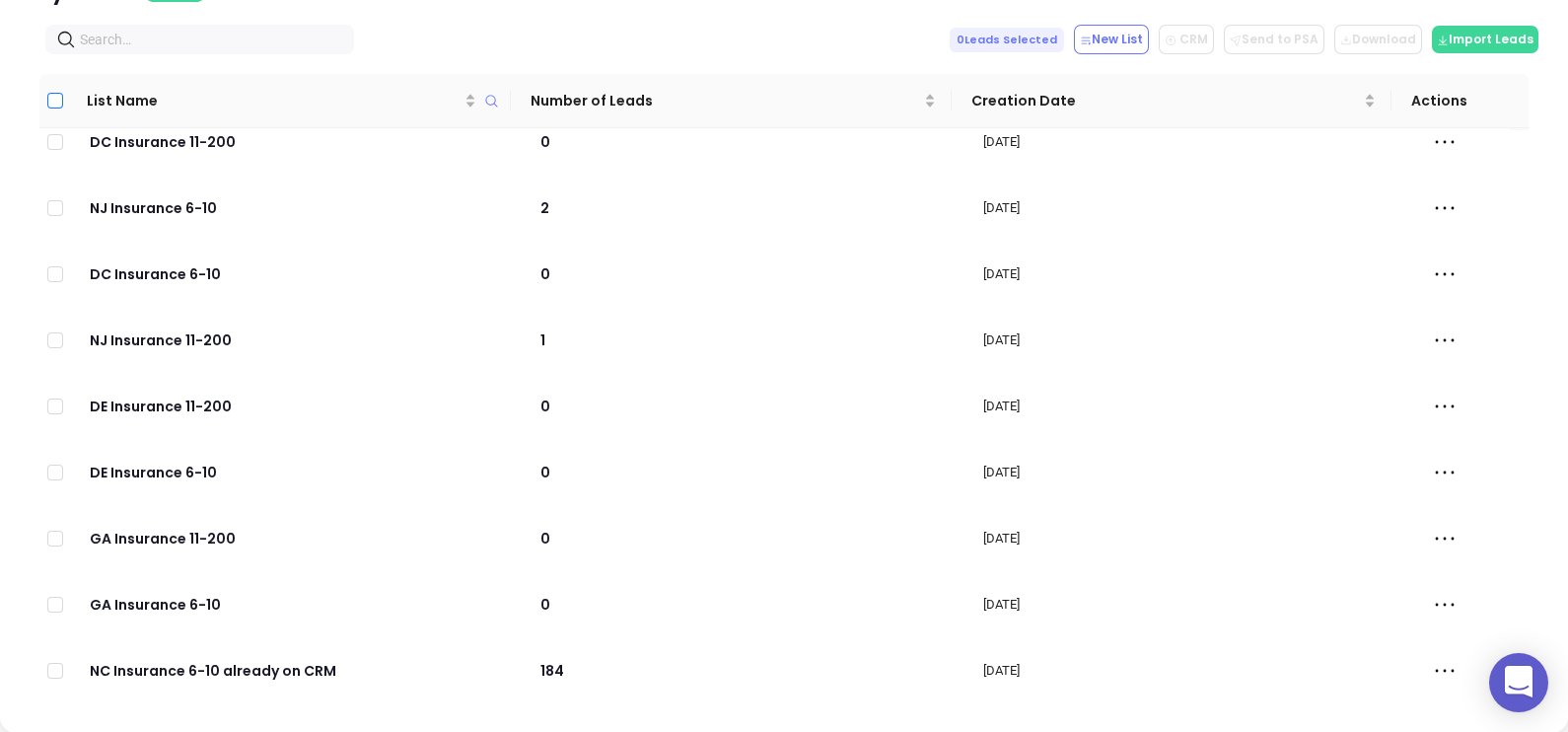
checkbox input "true"
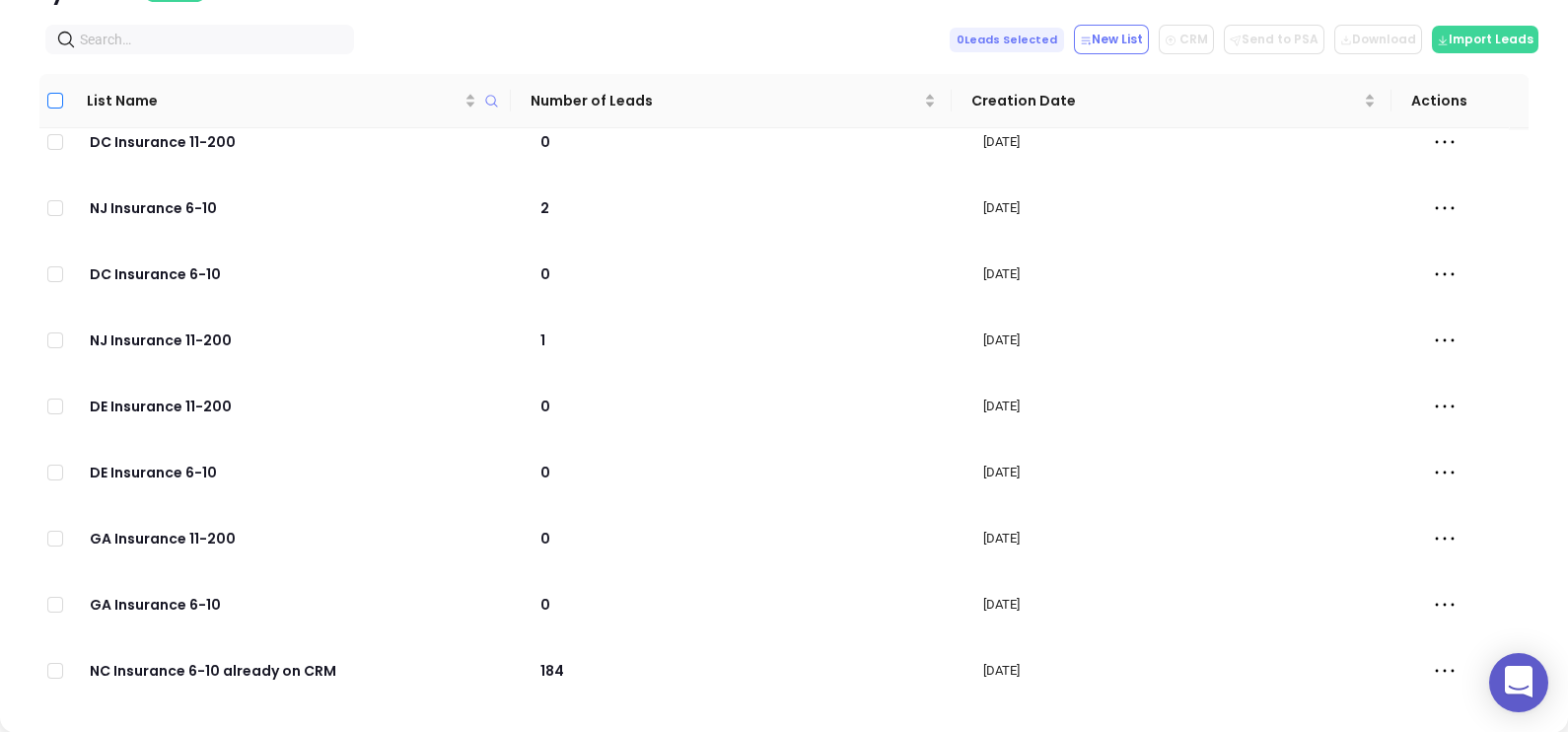
checkbox input "true"
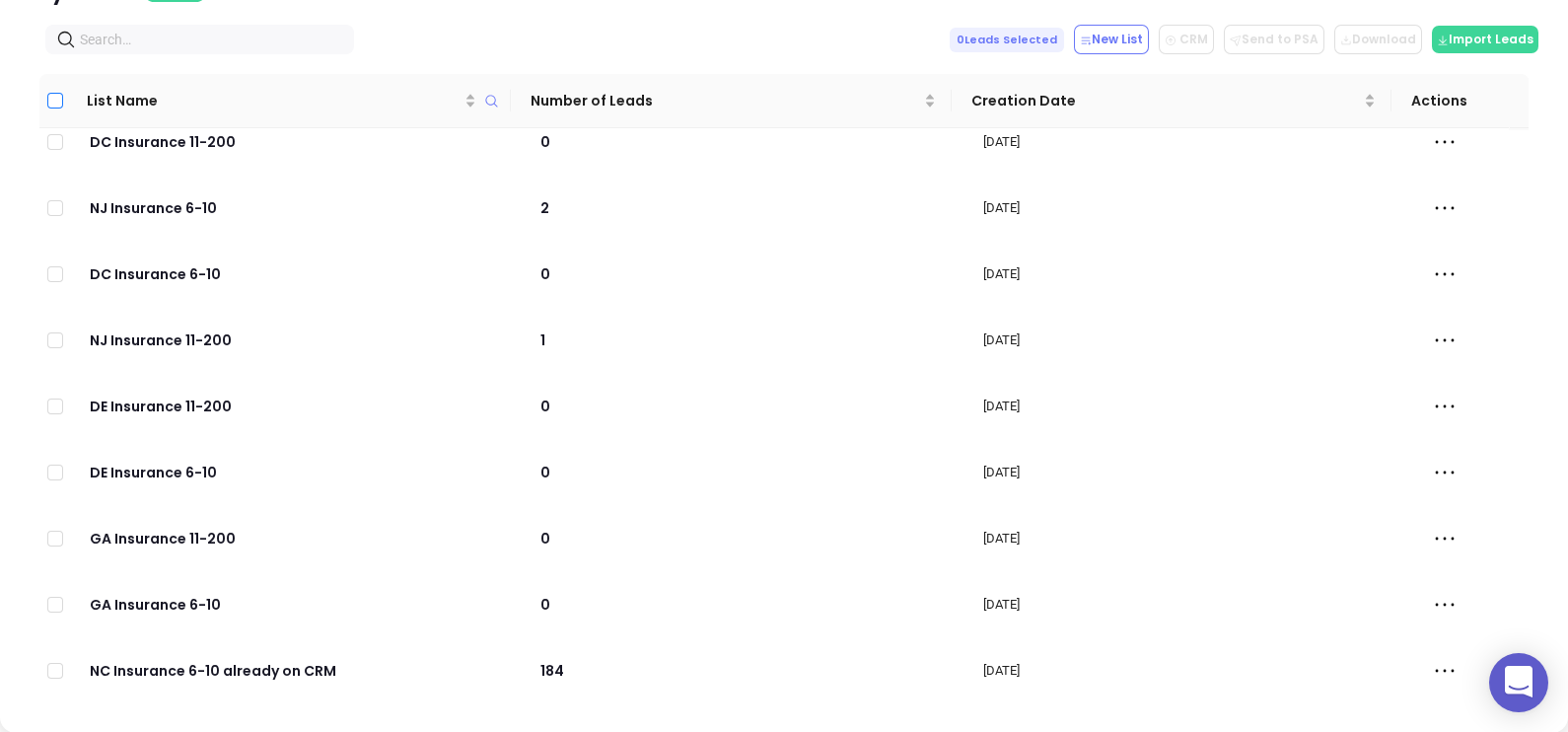
checkbox input "true"
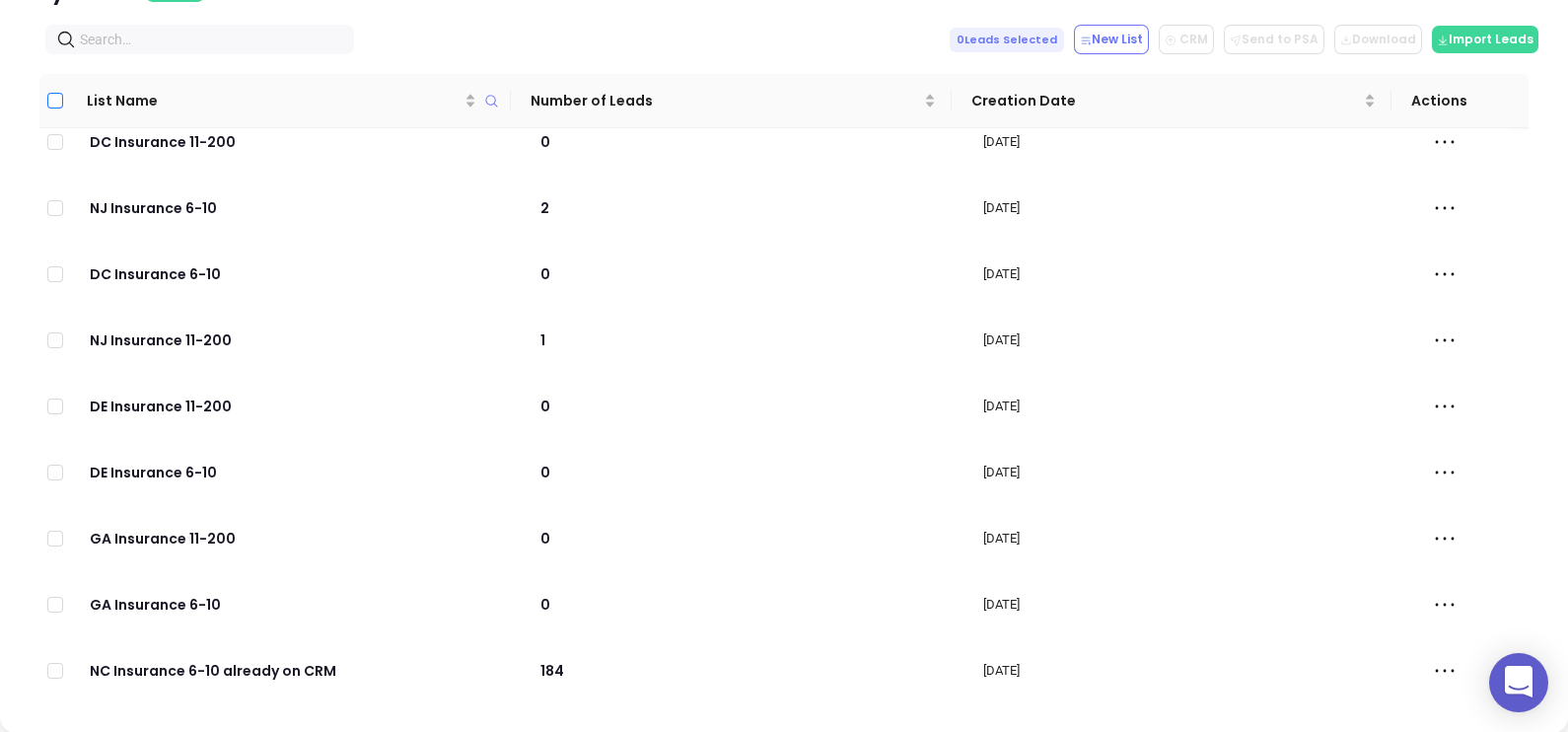
checkbox input "true"
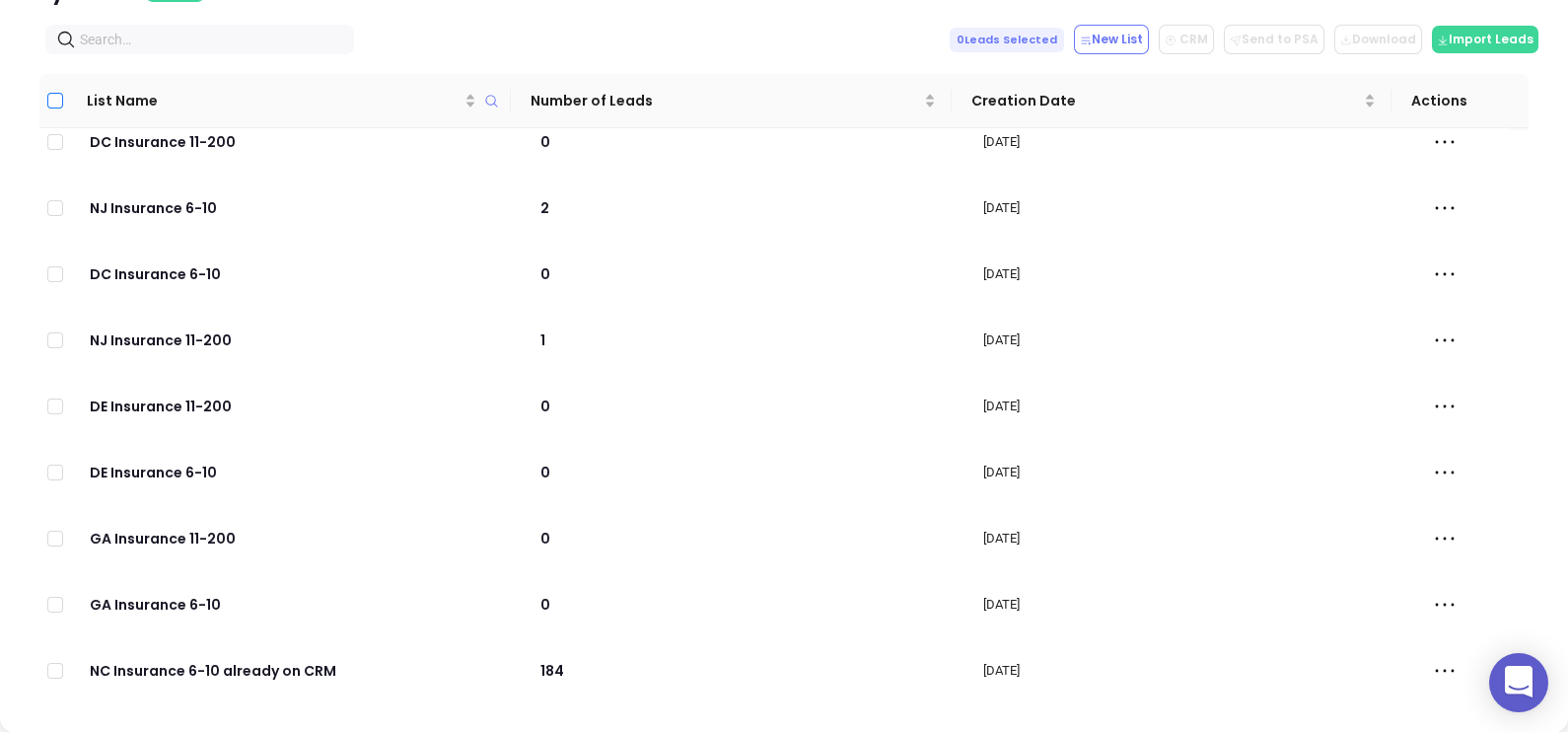
checkbox input "true"
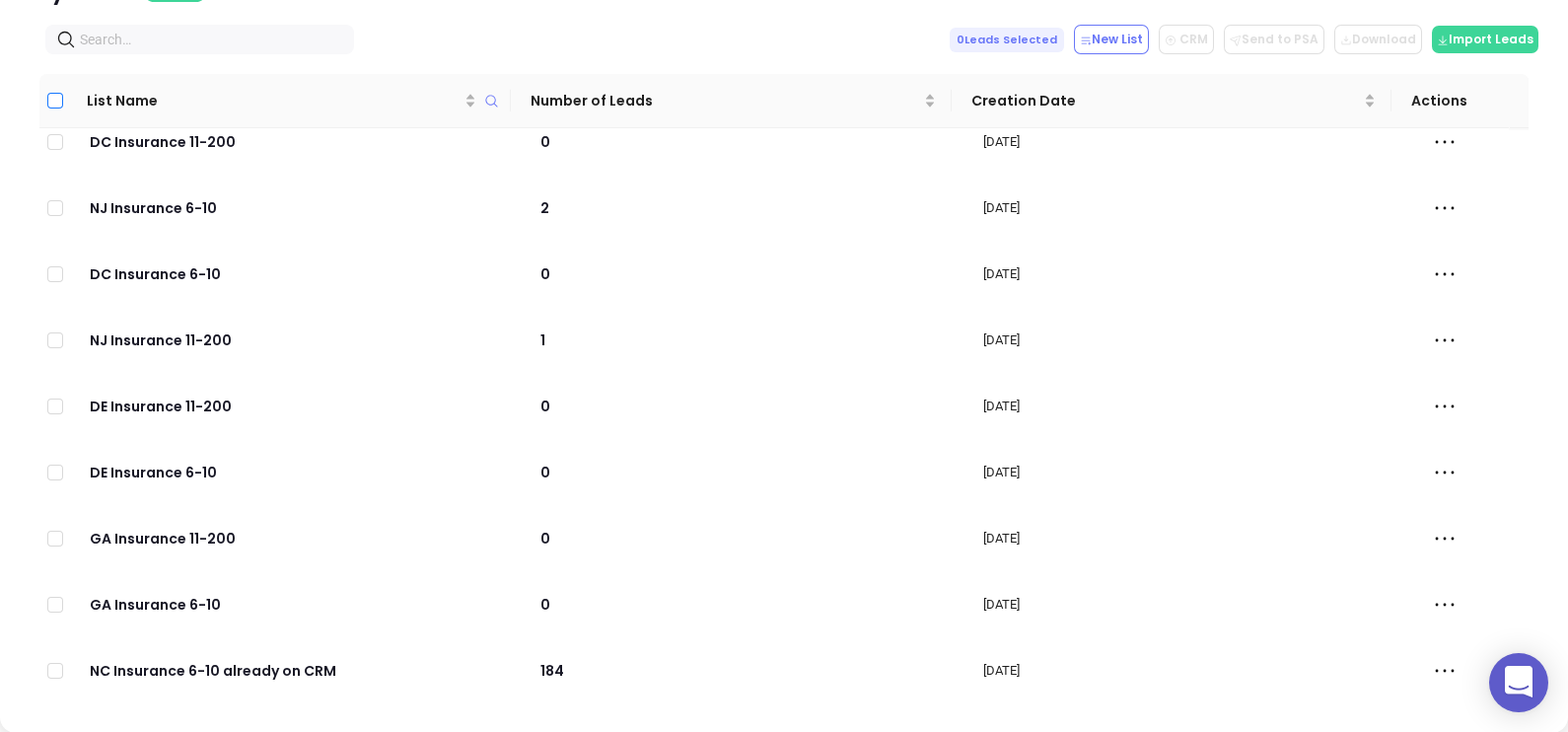
checkbox input "true"
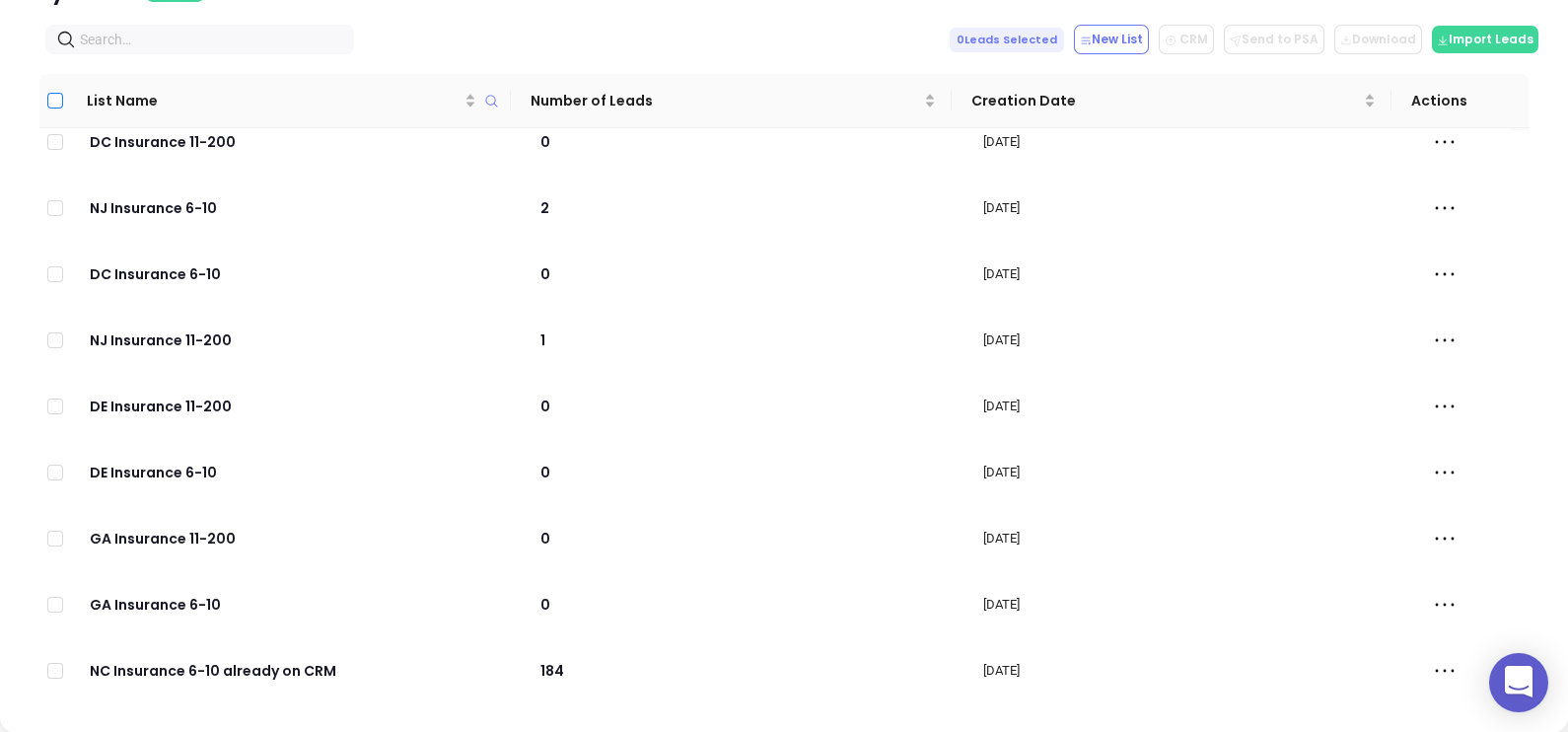
checkbox input "true"
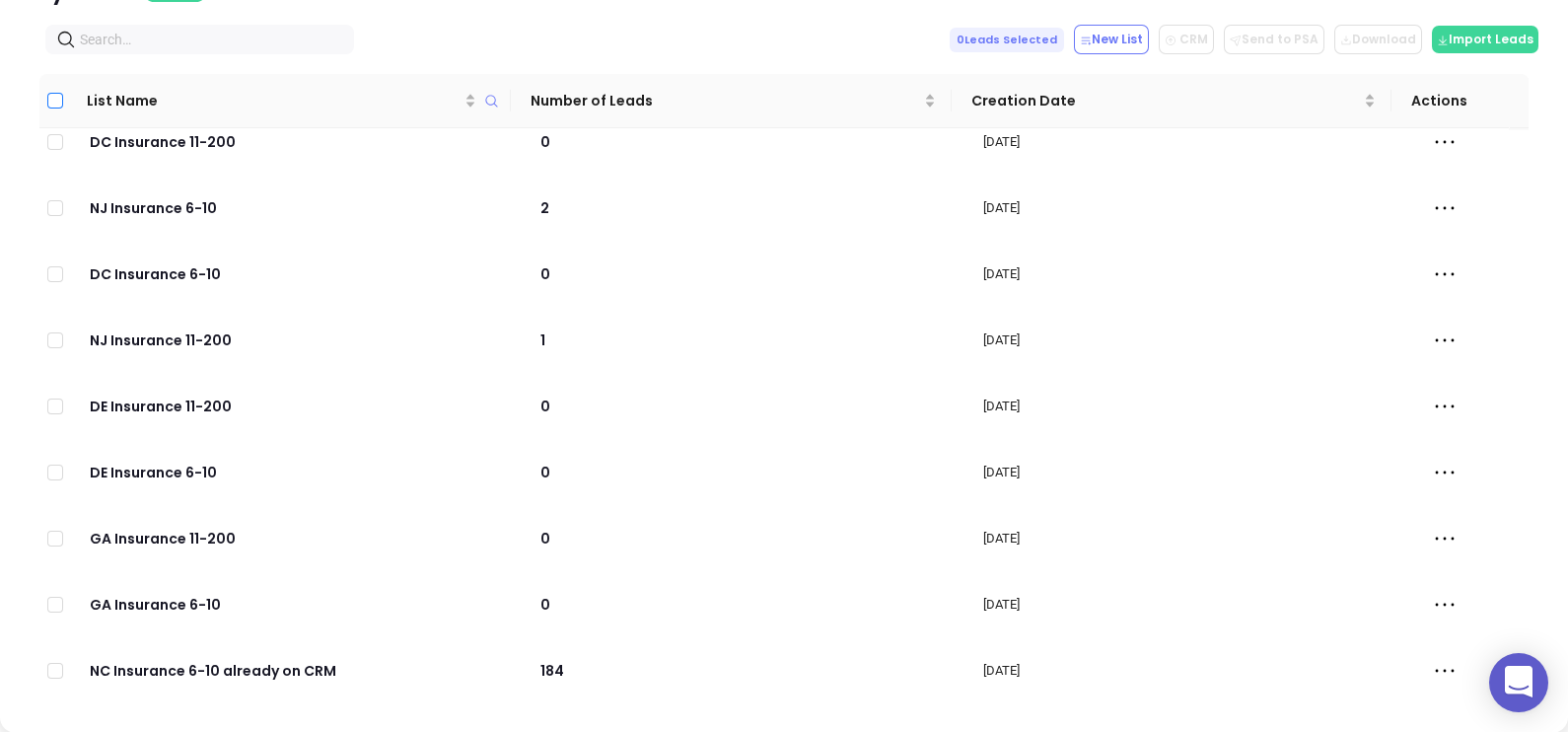
checkbox input "true"
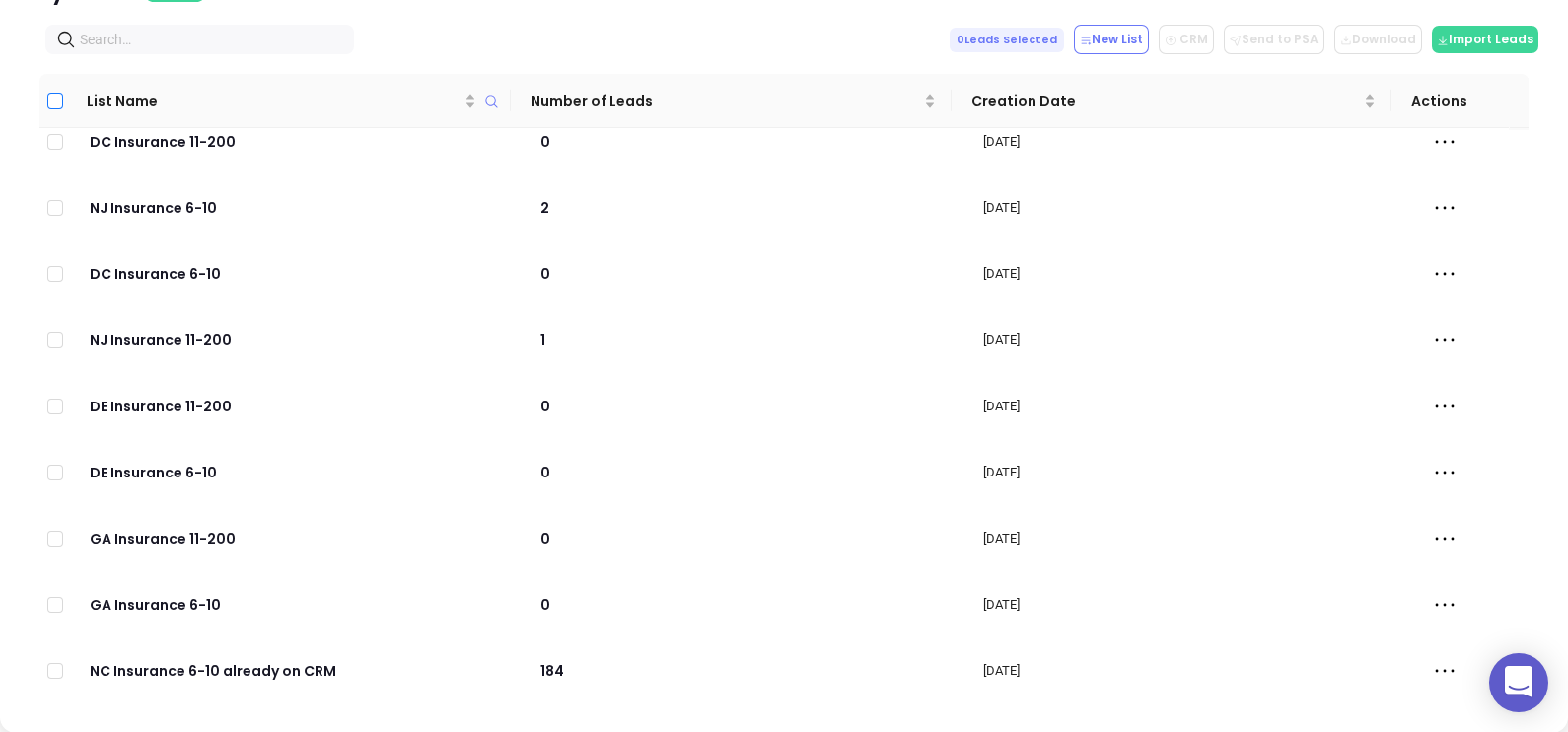
checkbox input "true"
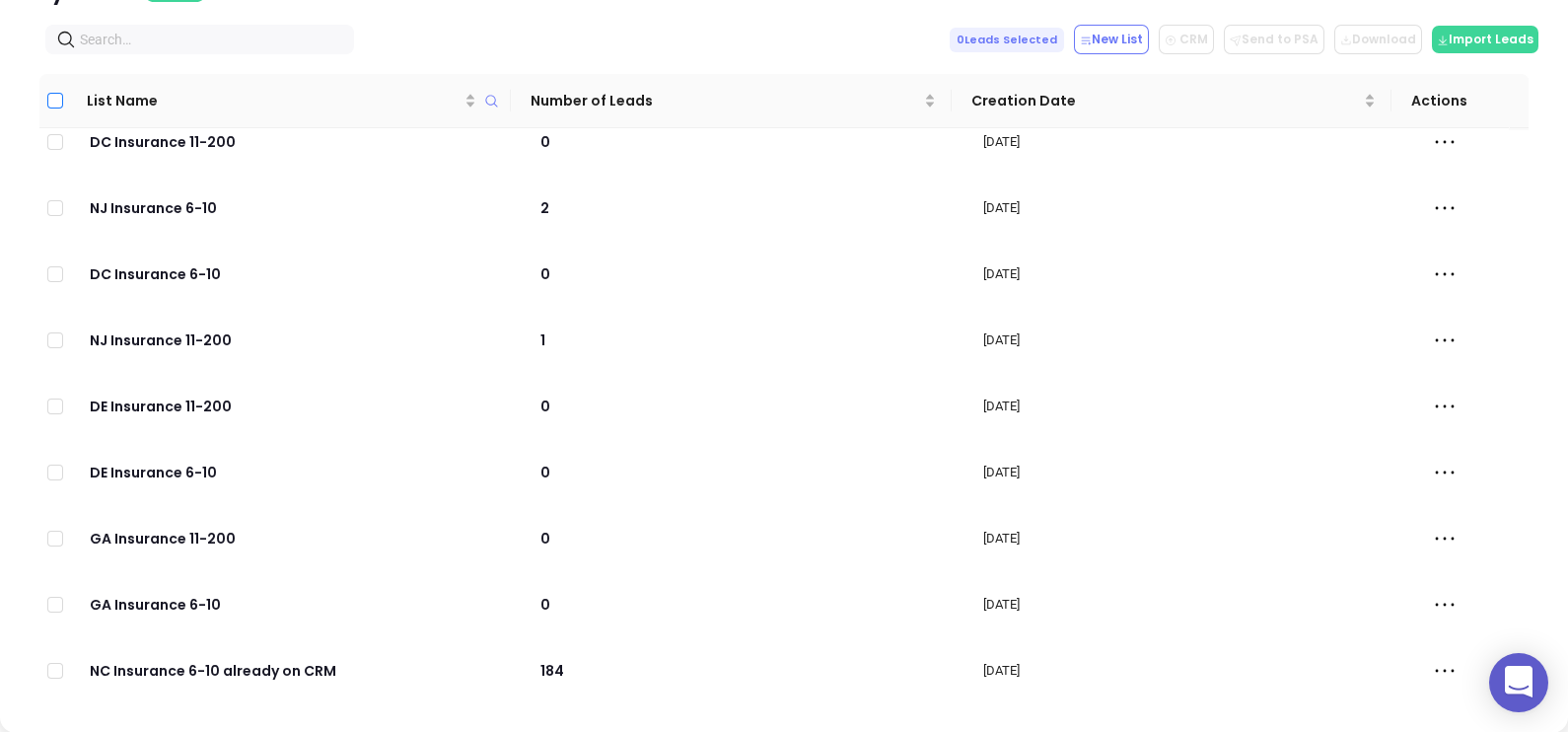
checkbox input "true"
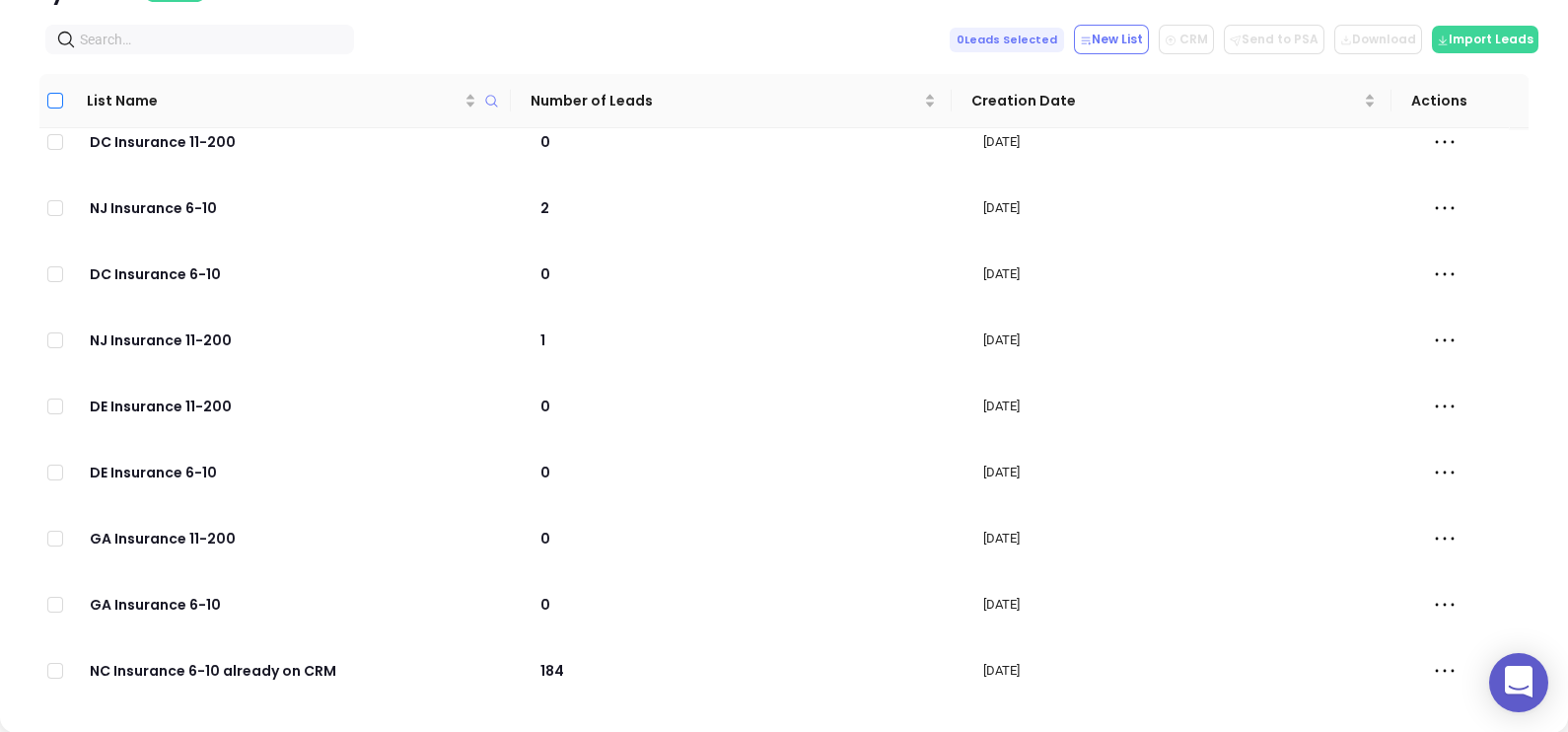
checkbox input "true"
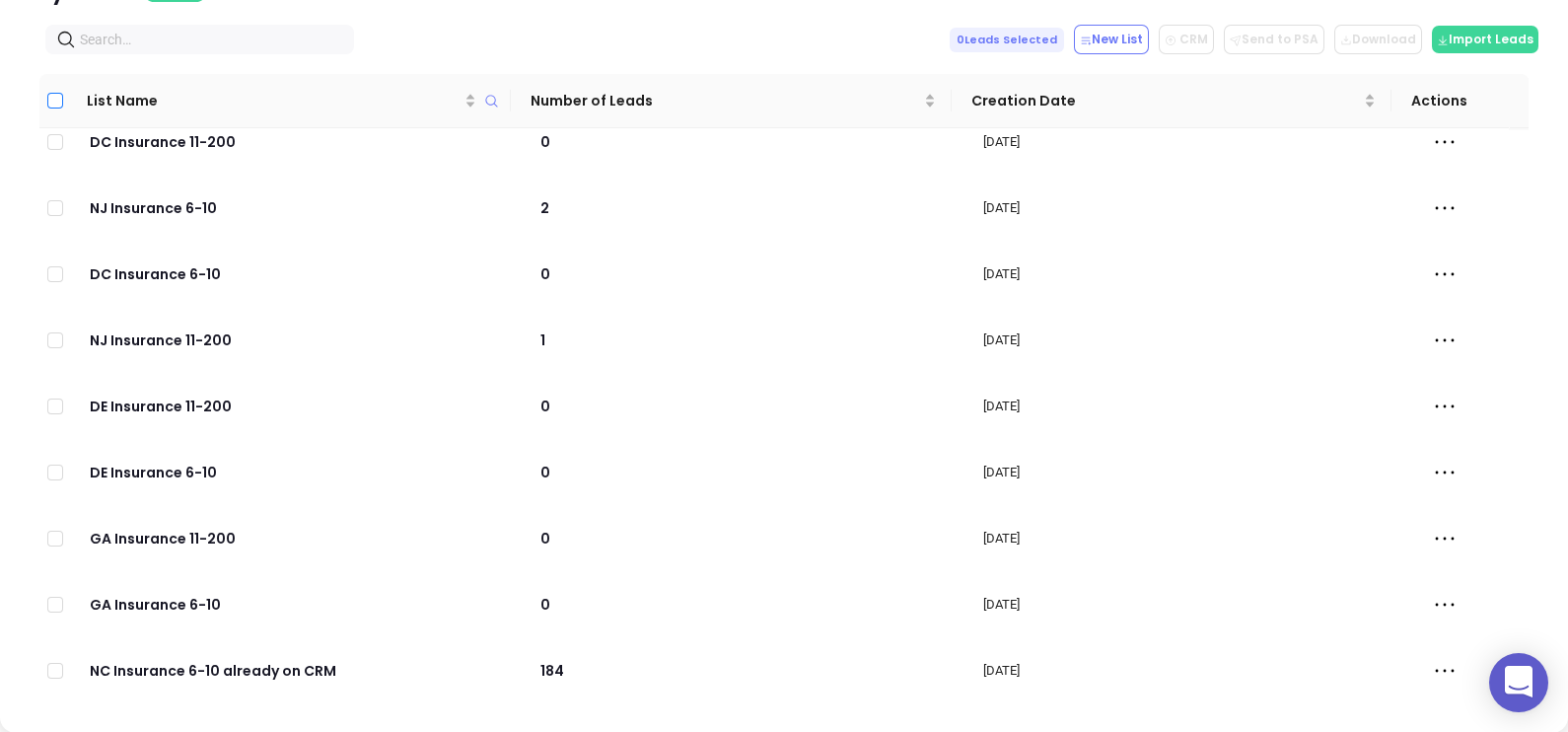
checkbox input "true"
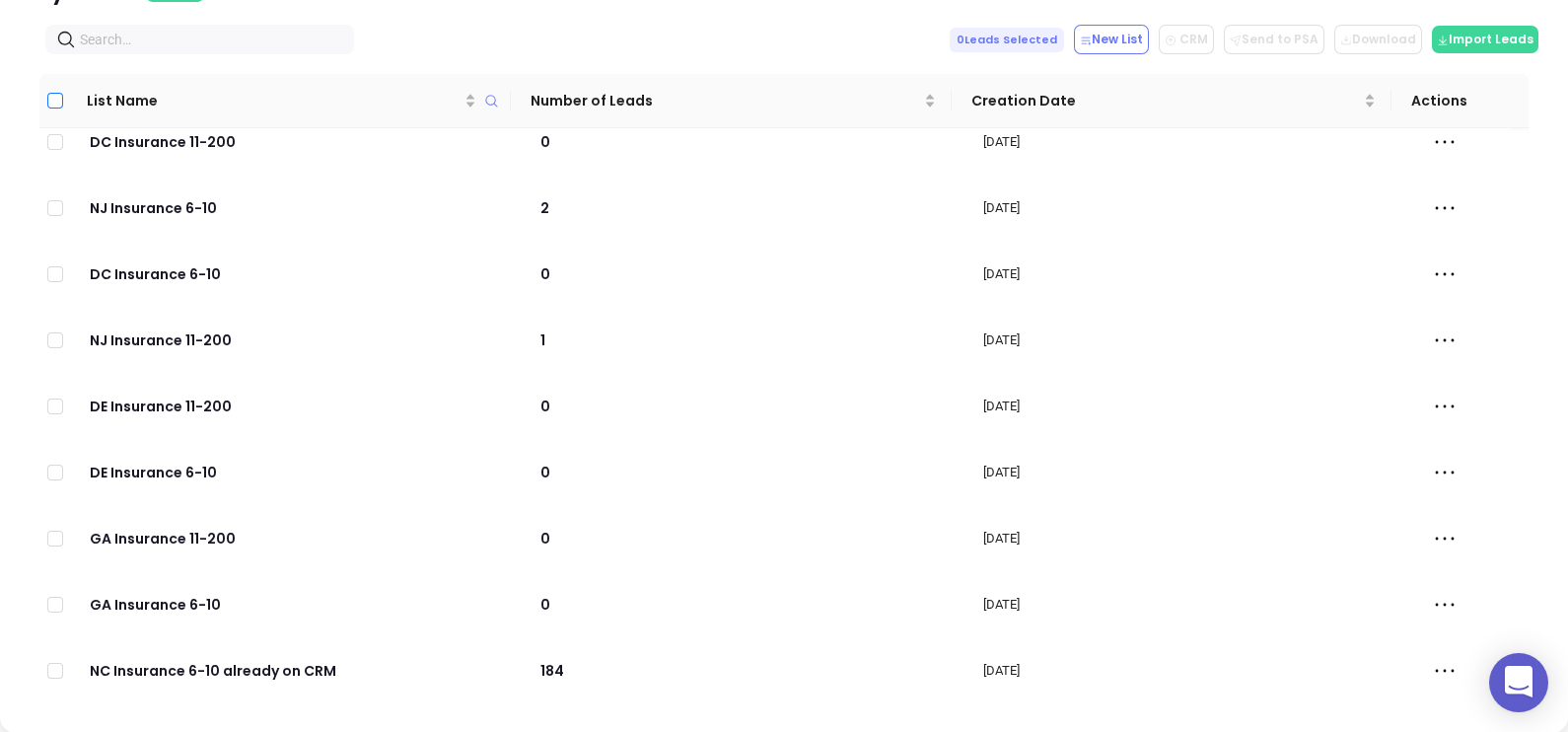
checkbox input "true"
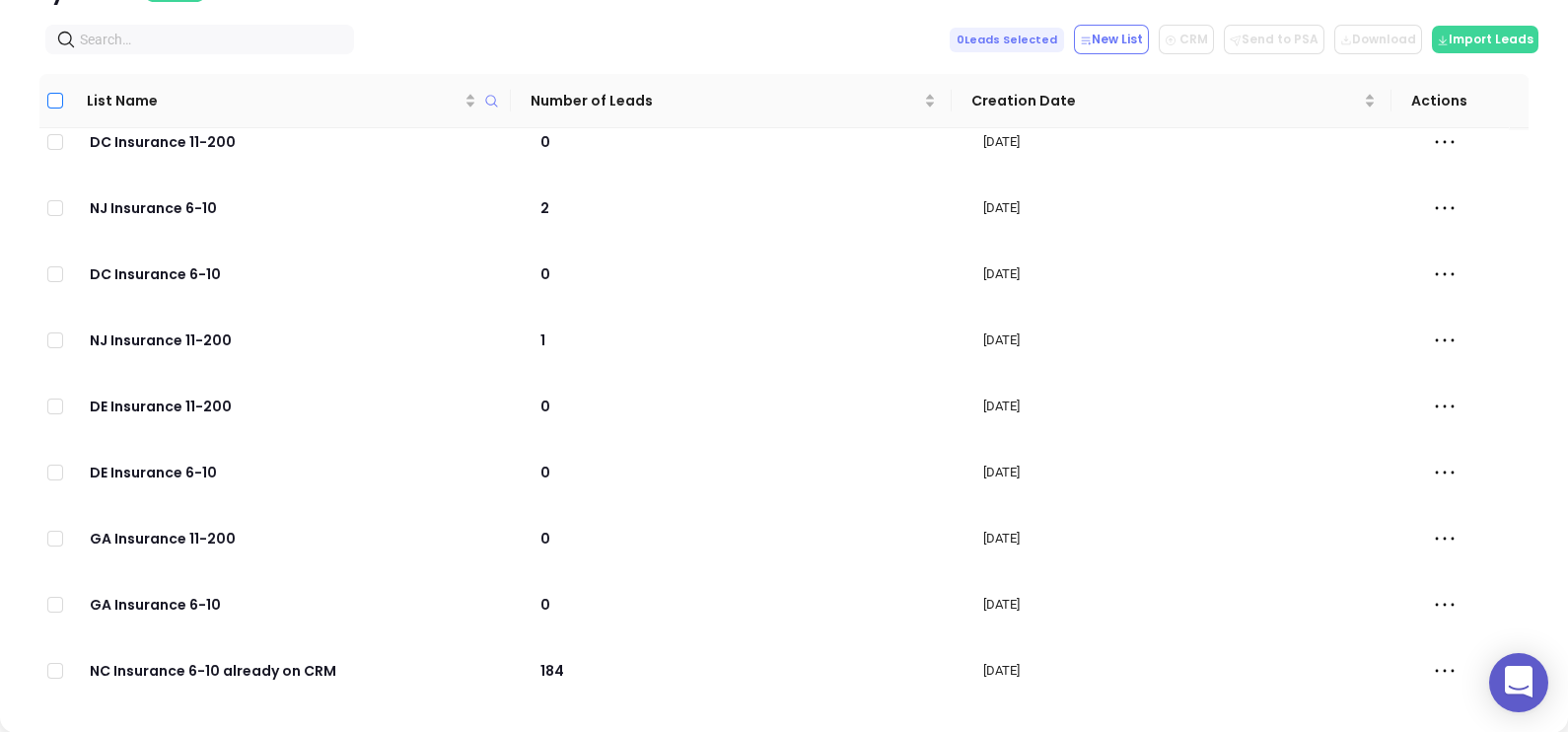
checkbox input "true"
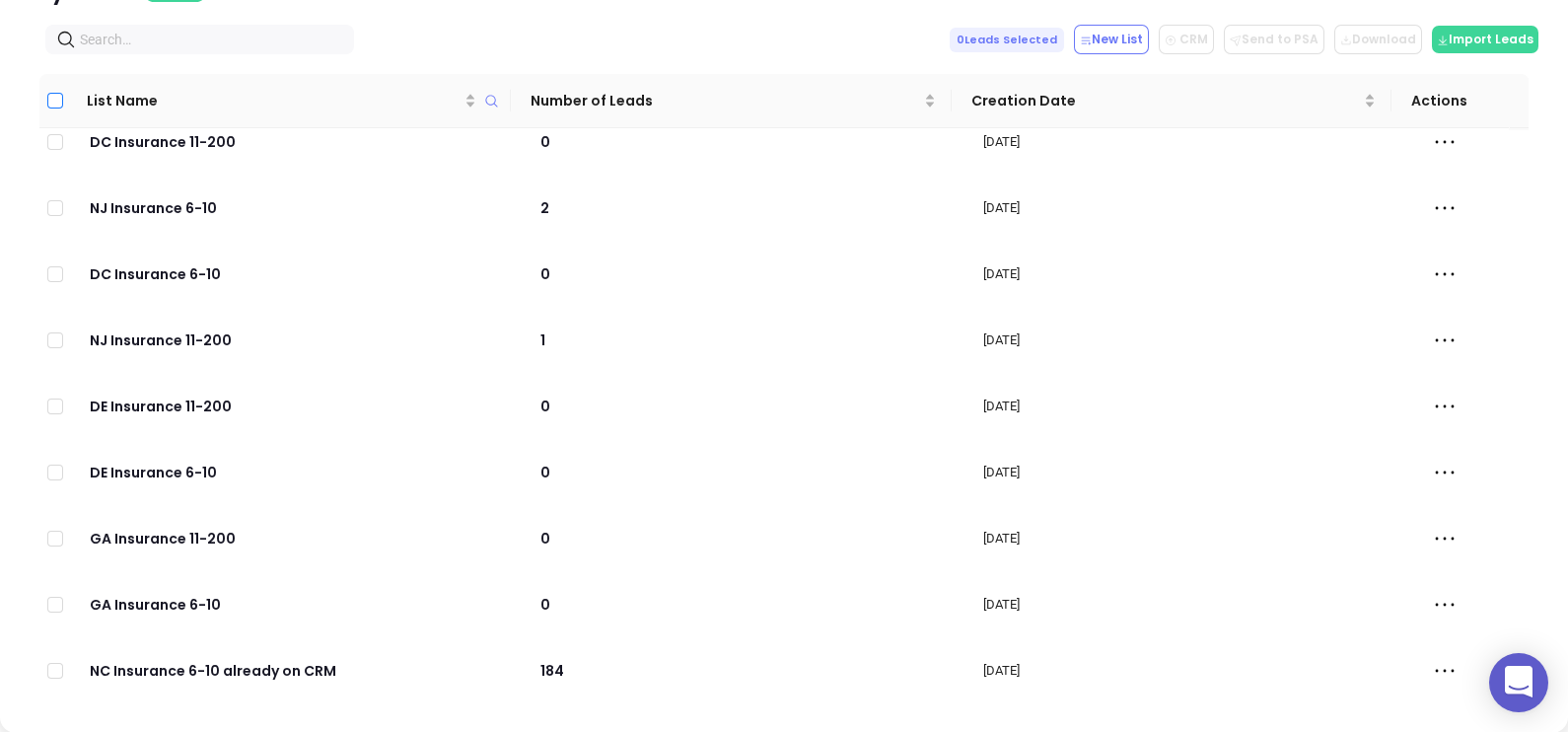
checkbox input "true"
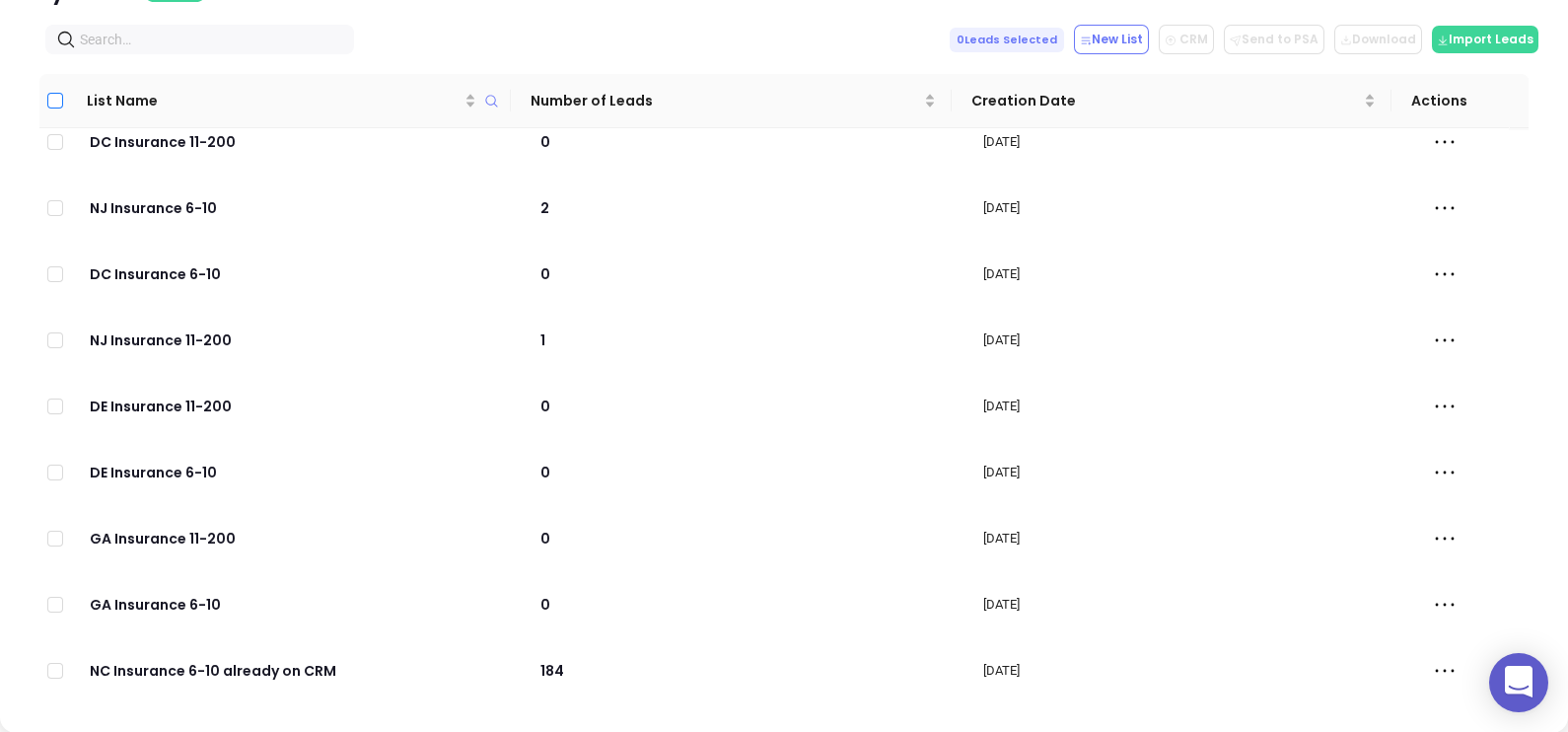
checkbox input "true"
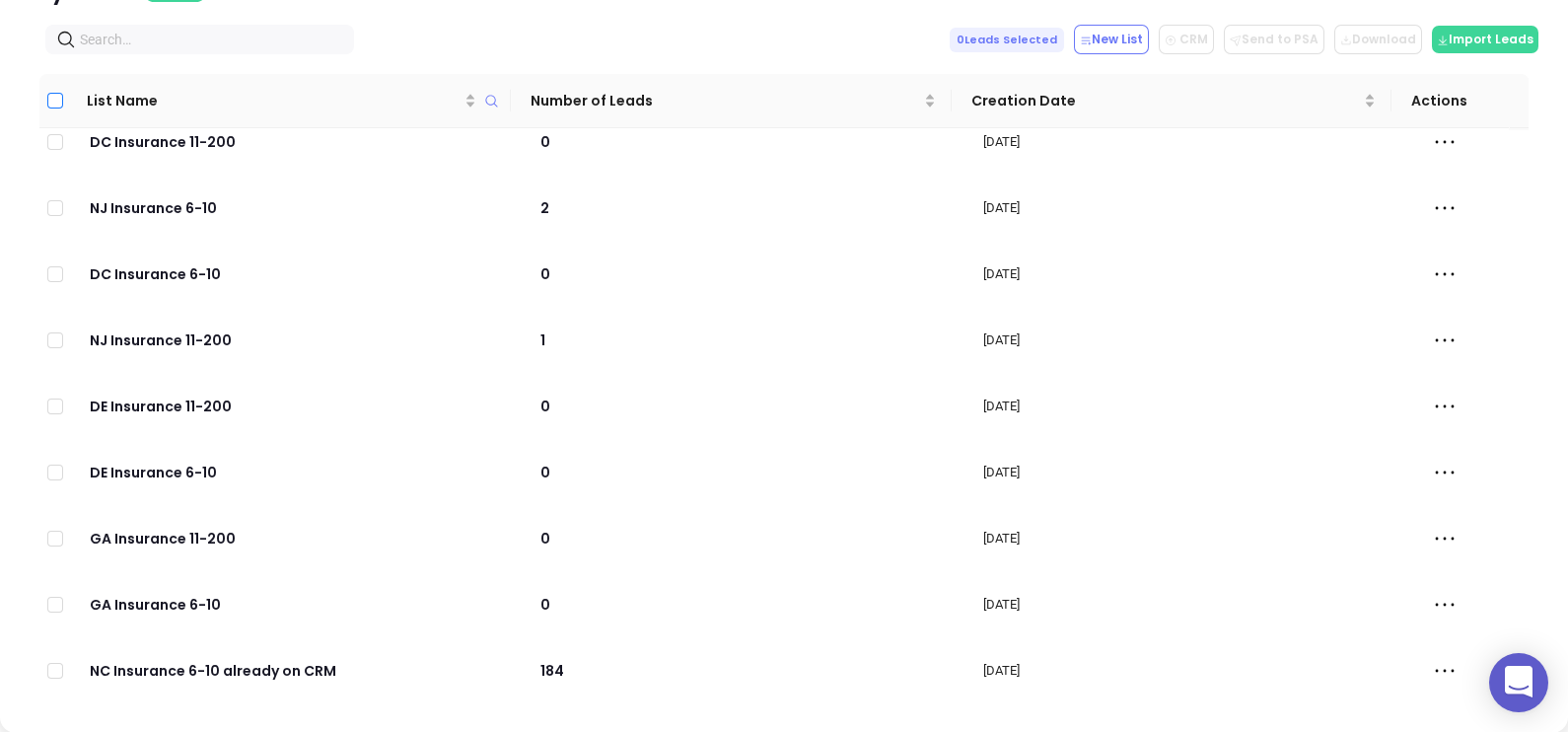
checkbox input "true"
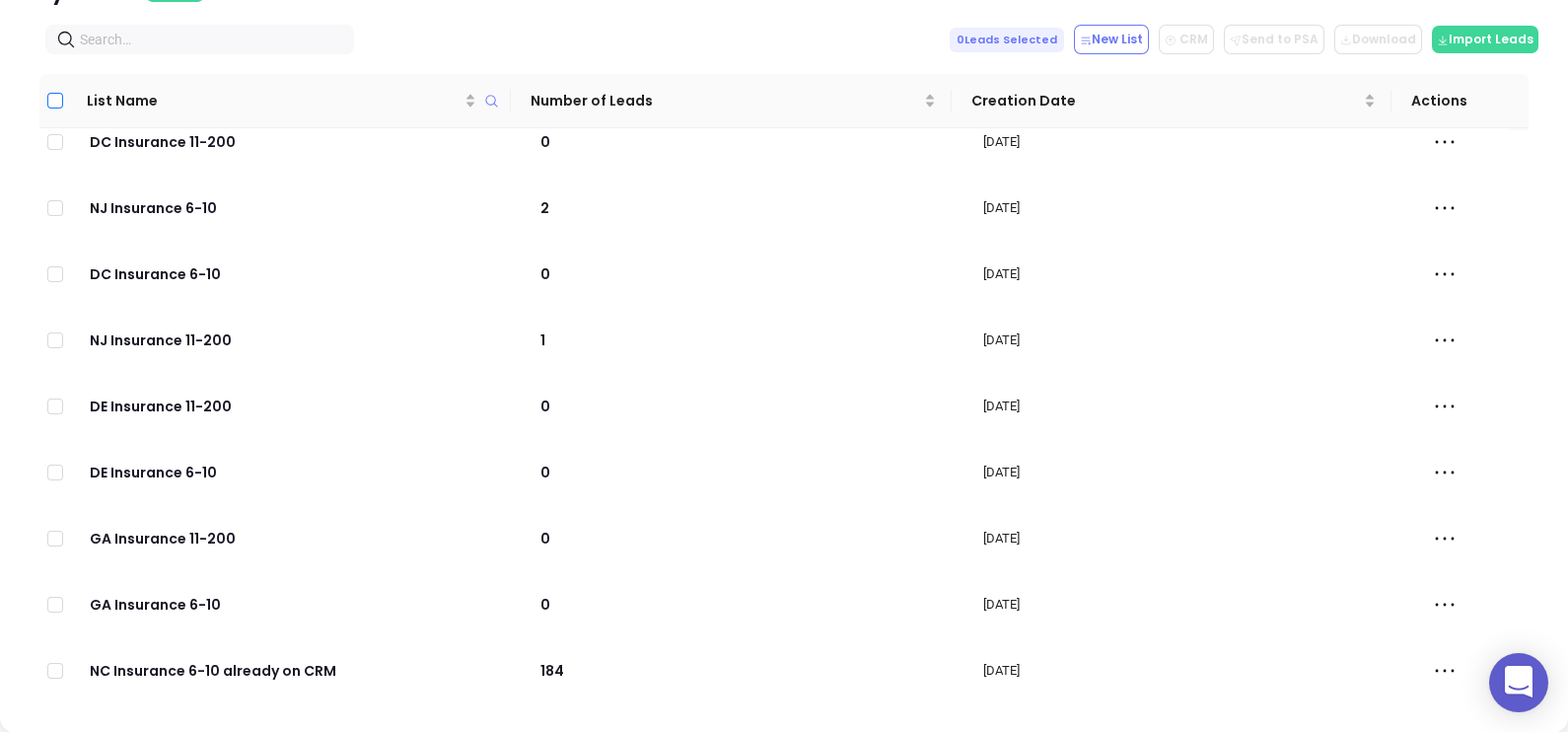
checkbox input "true"
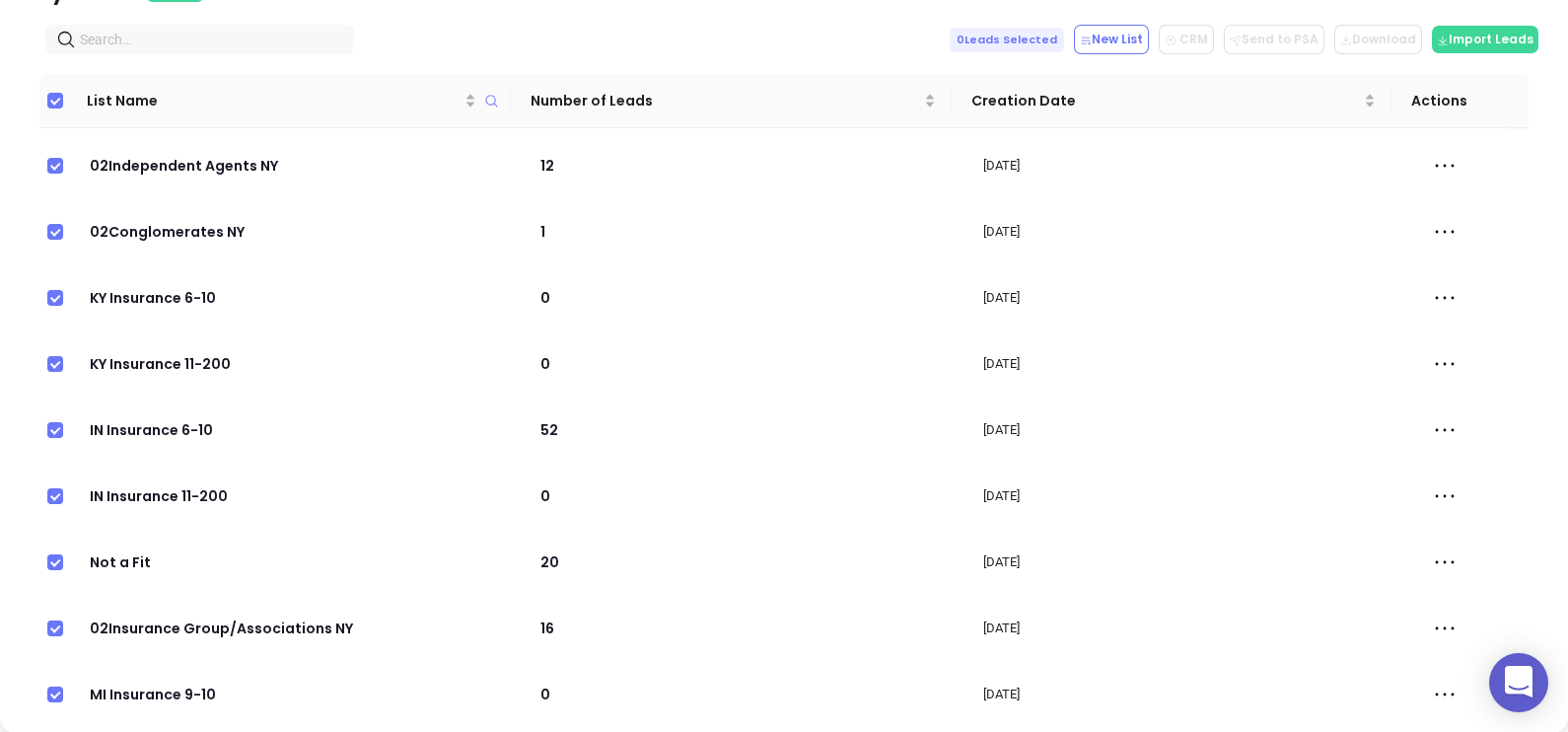
scroll to position [12984, 0]
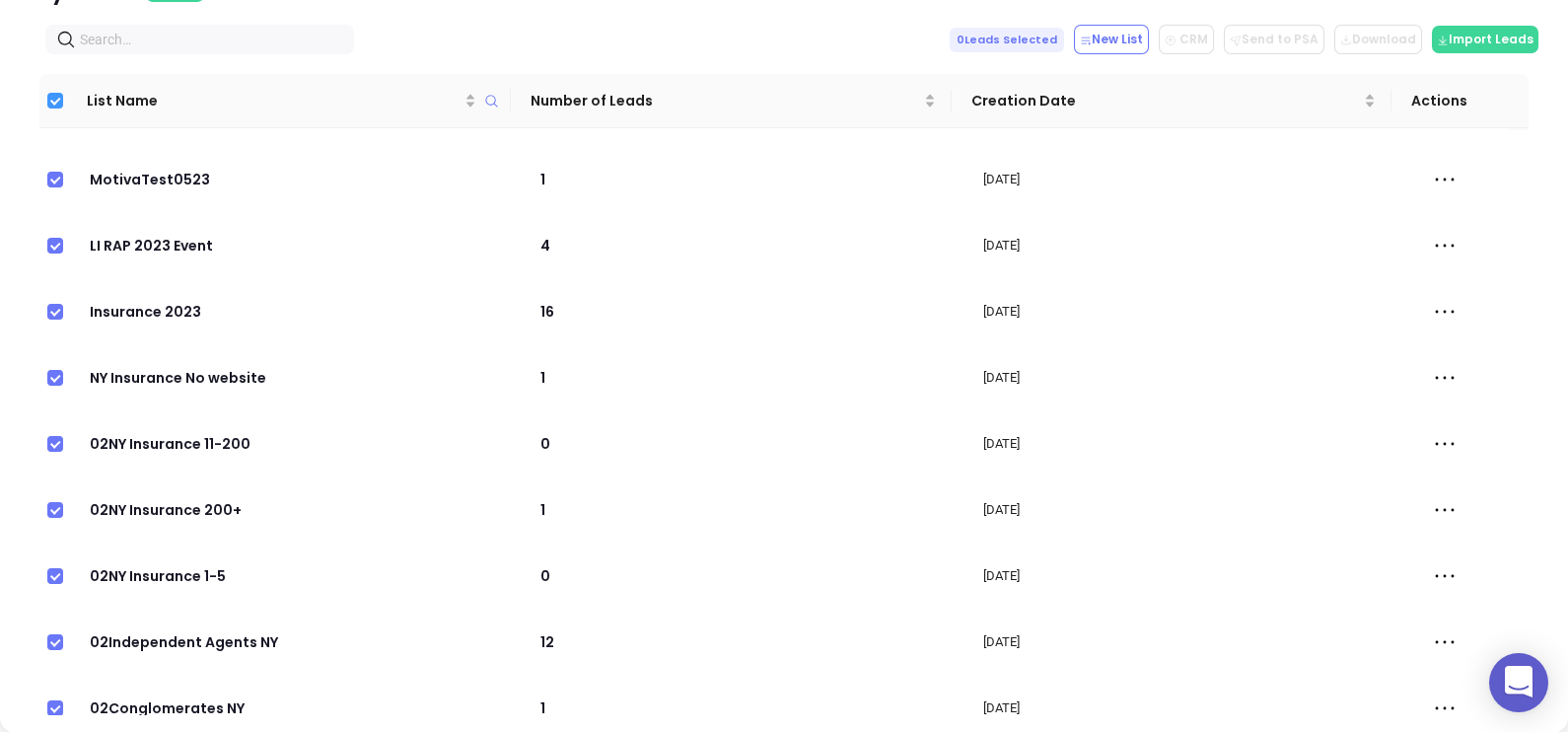
click at [51, 102] on input "Select all" at bounding box center [55, 101] width 16 height 16
click at [123, 35] on input "text" at bounding box center [204, 40] width 248 height 22
paste input "mcneilandcompany.com"
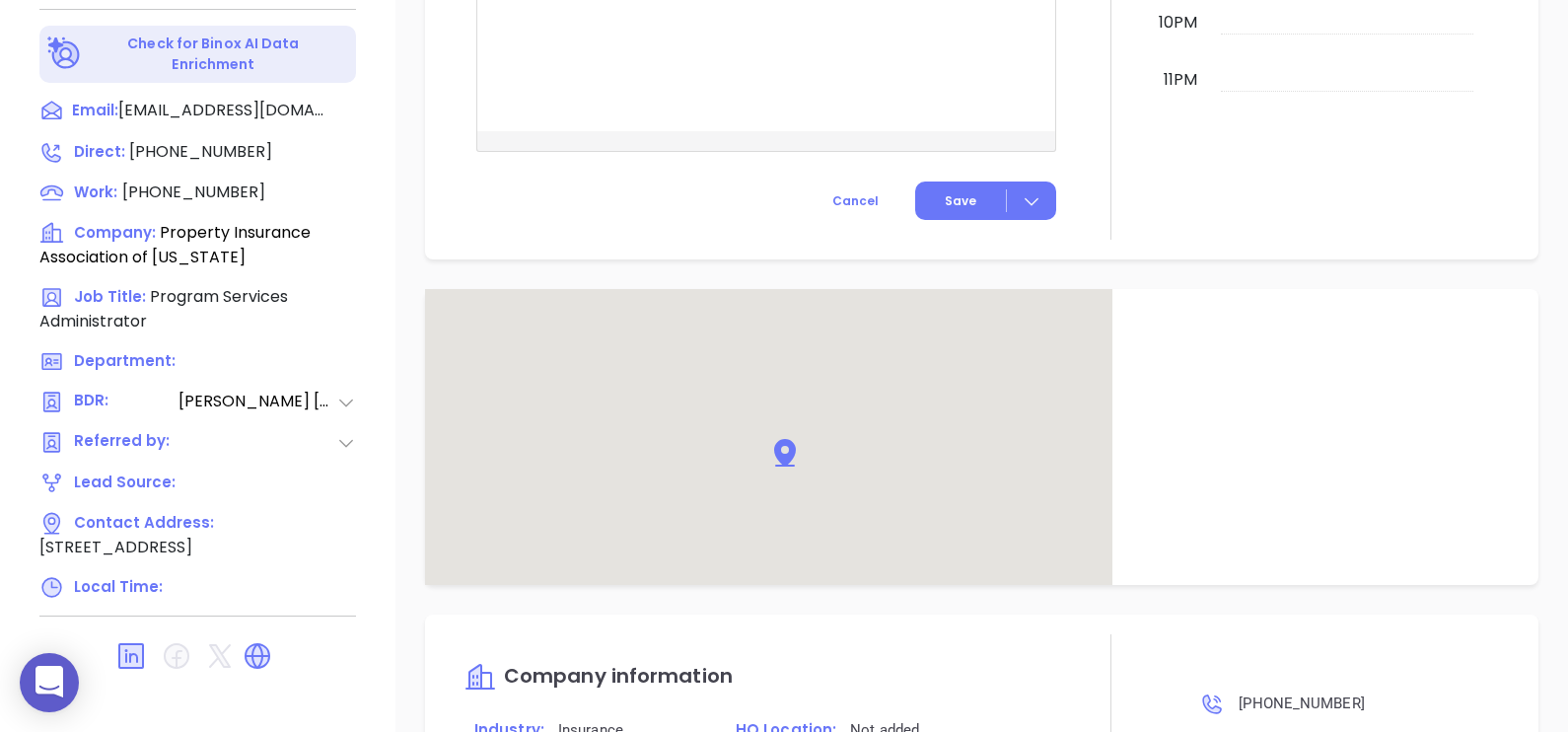
scroll to position [1716, 0]
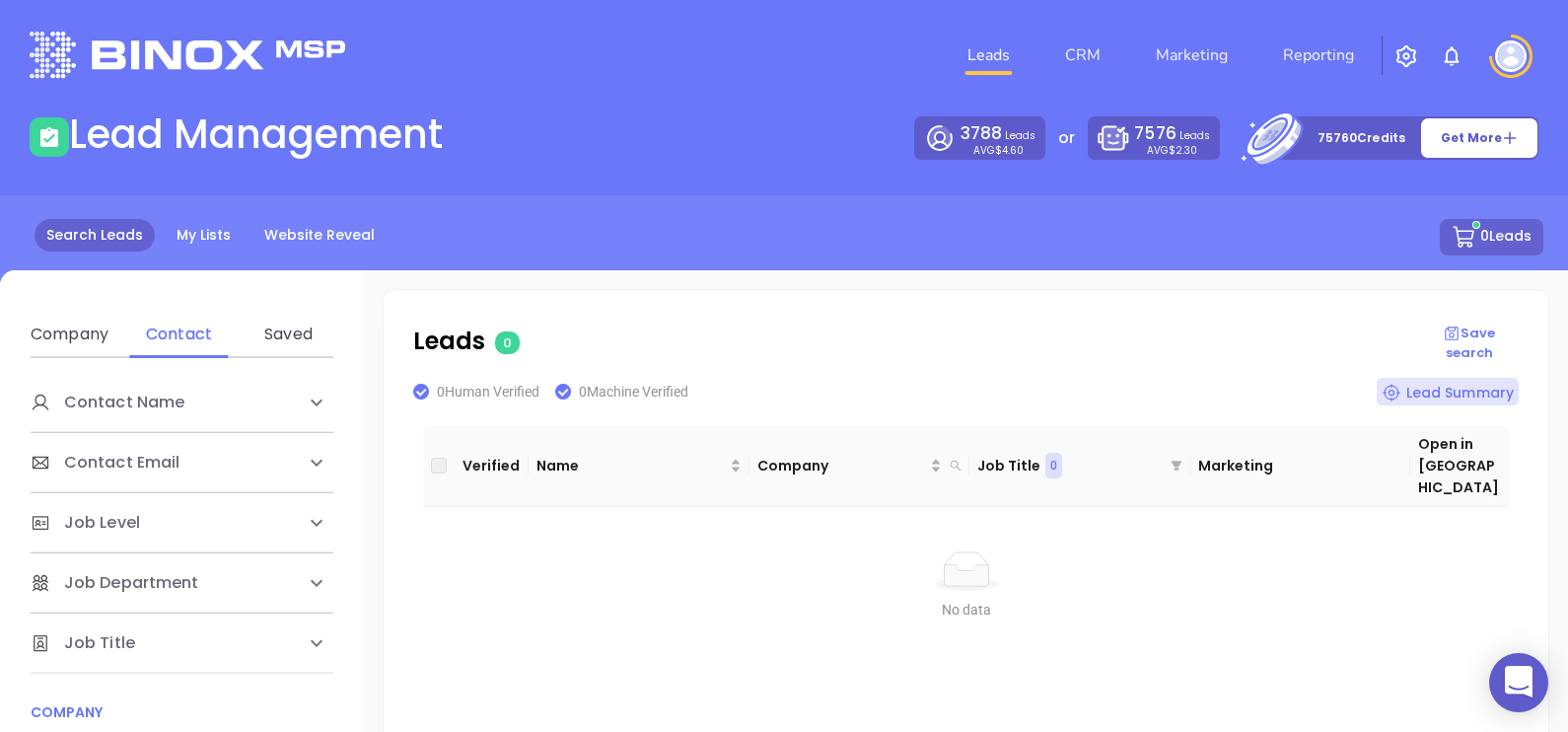
scroll to position [246, 0]
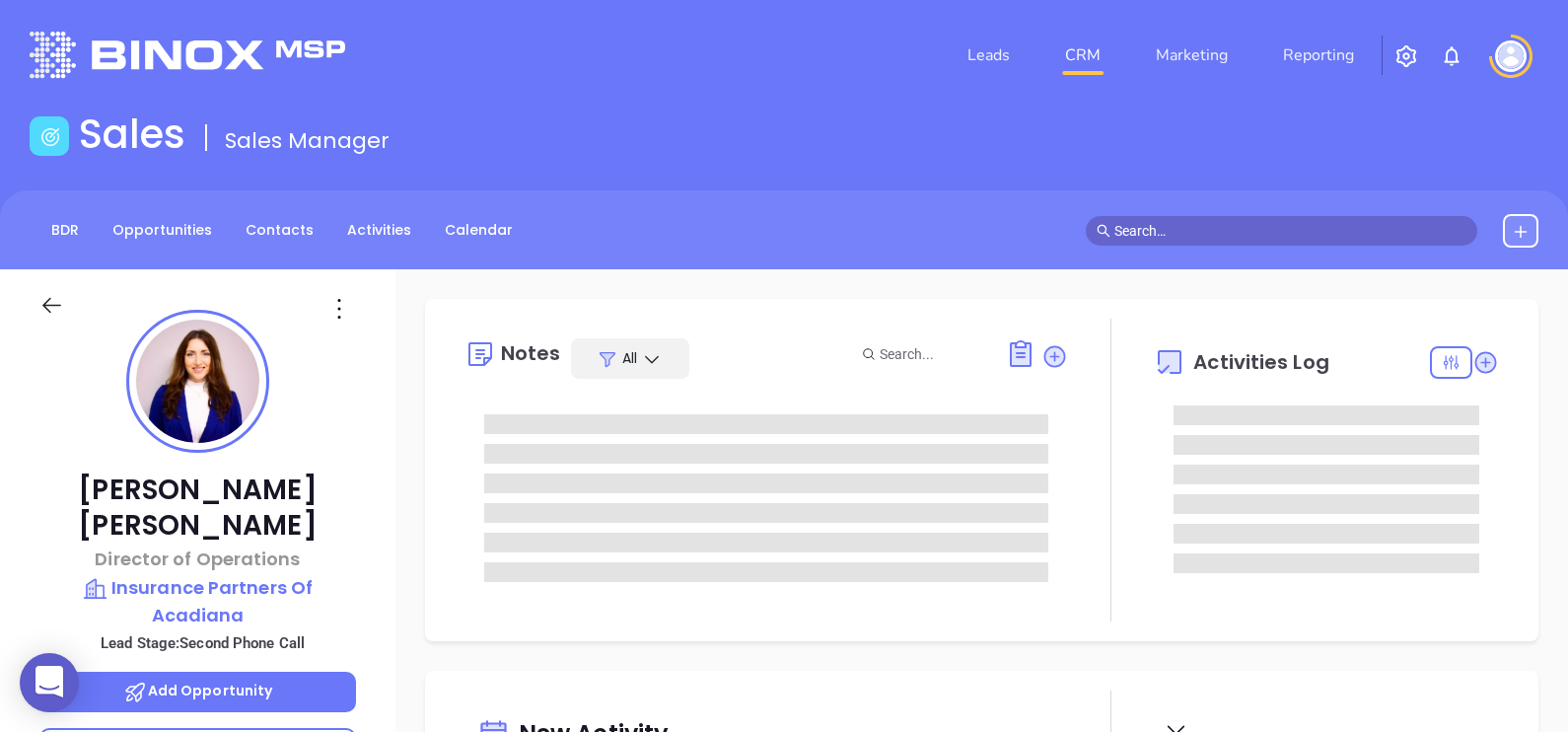
type input "[DATE]"
type input "[PERSON_NAME]"
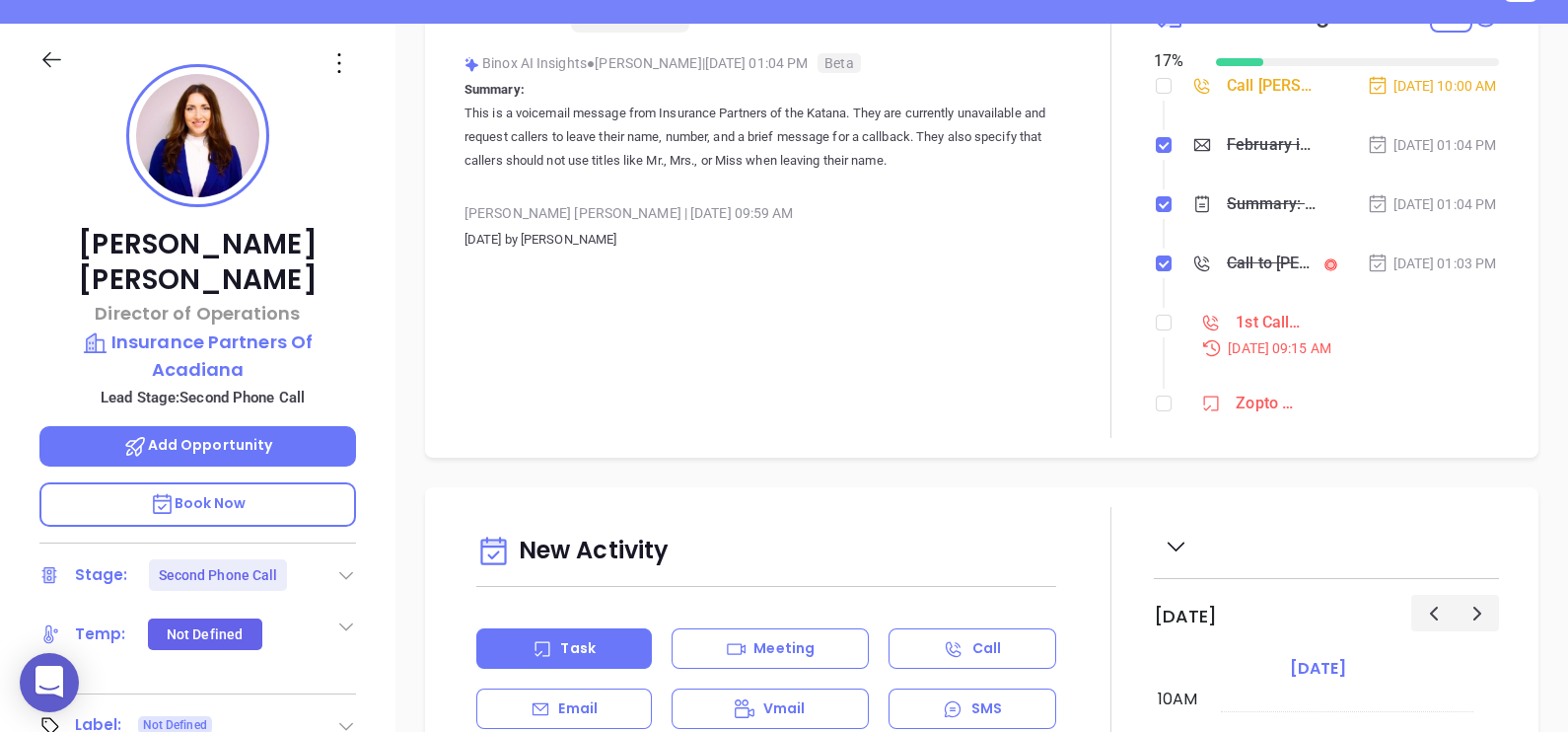
scroll to position [370, 0]
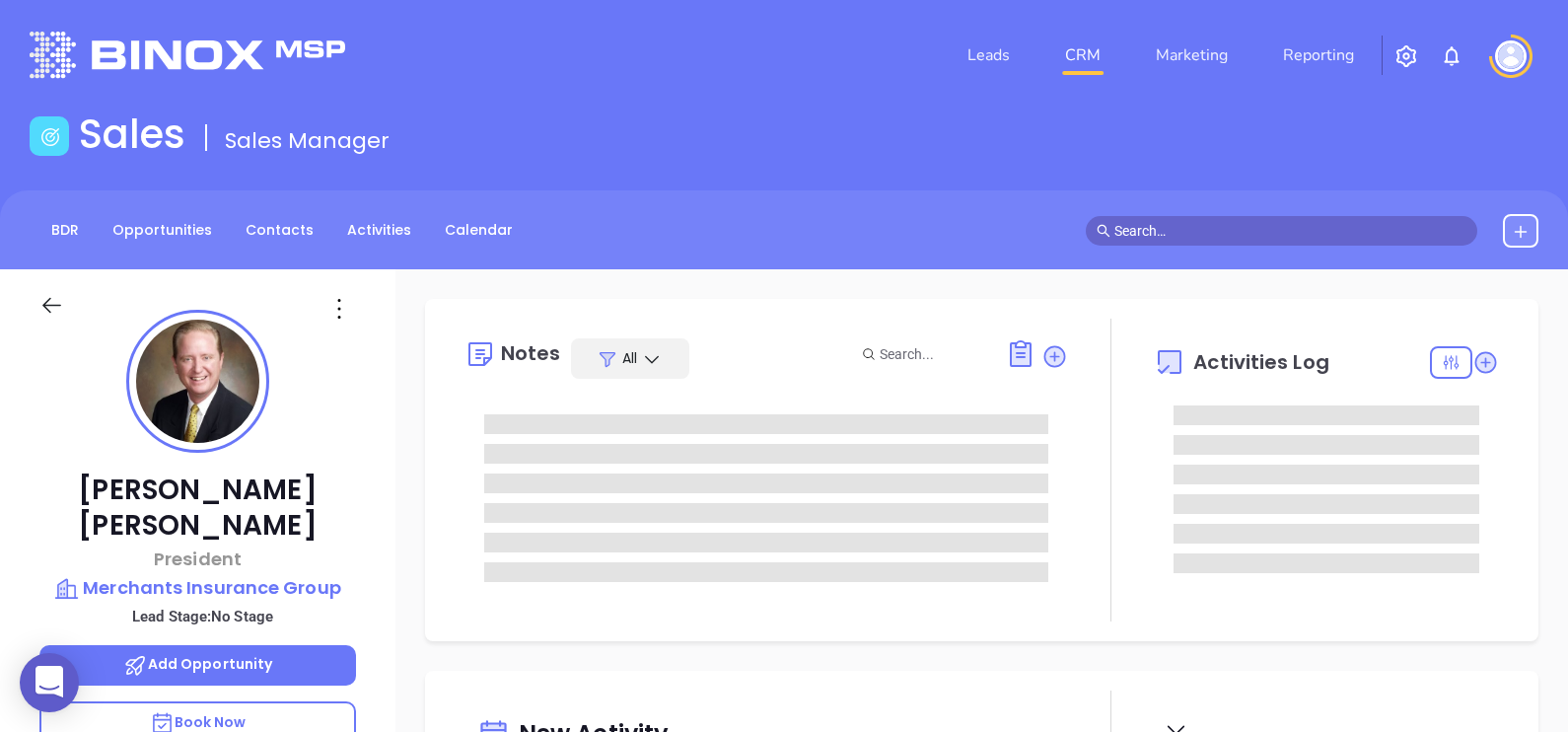
type input "[DATE]"
type input "[PERSON_NAME]"
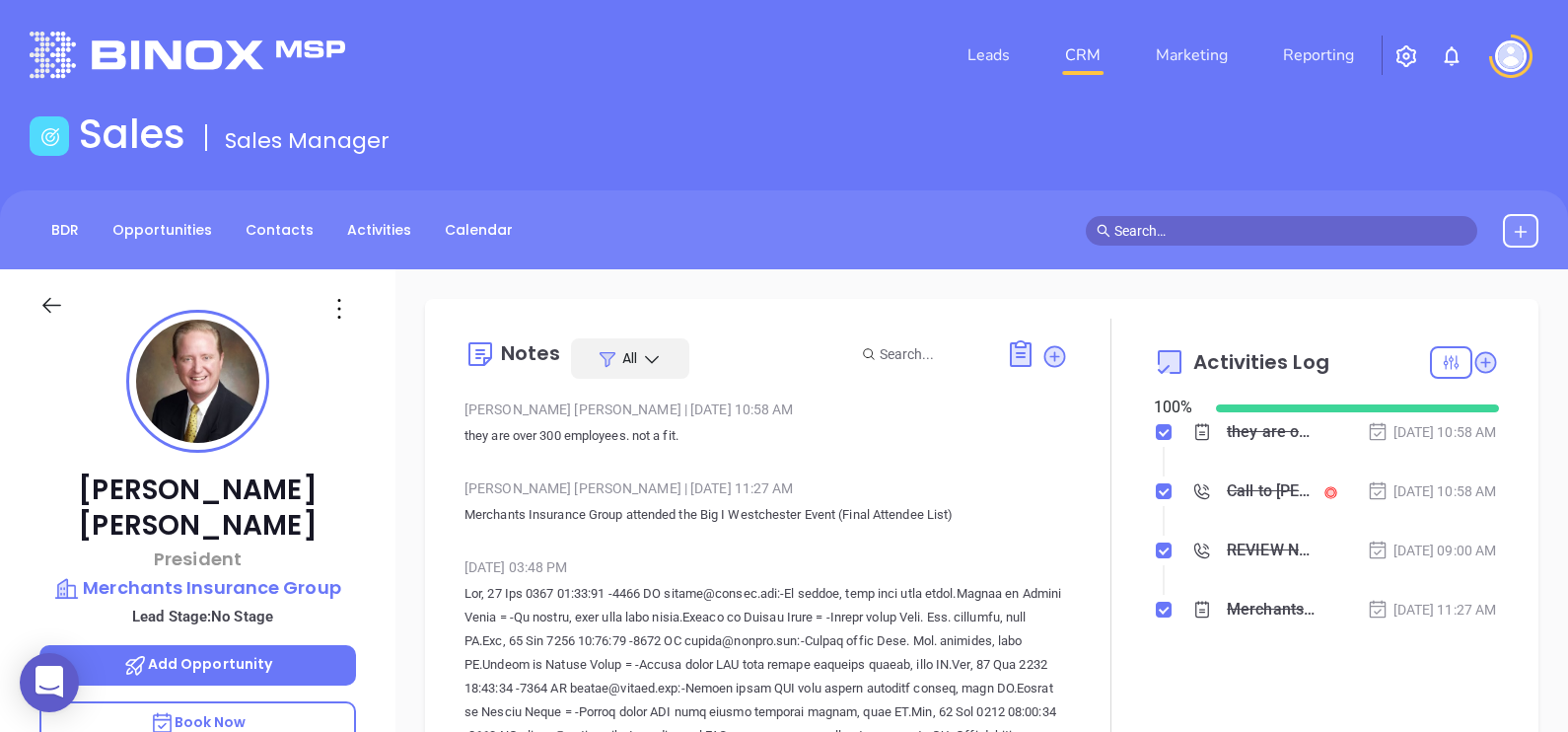
scroll to position [572, 0]
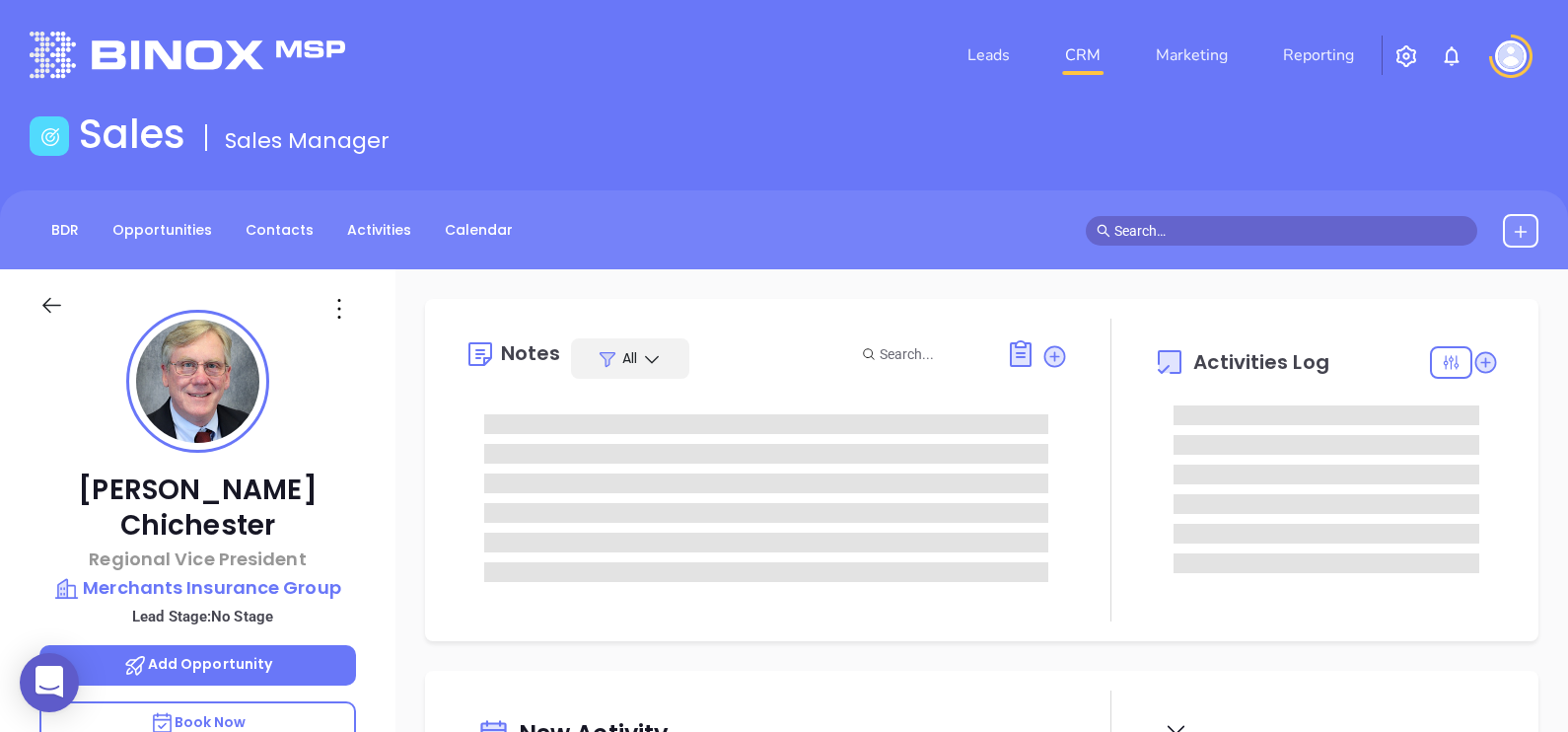
type input "09/11/2025"
type input "Alejandra Lara"
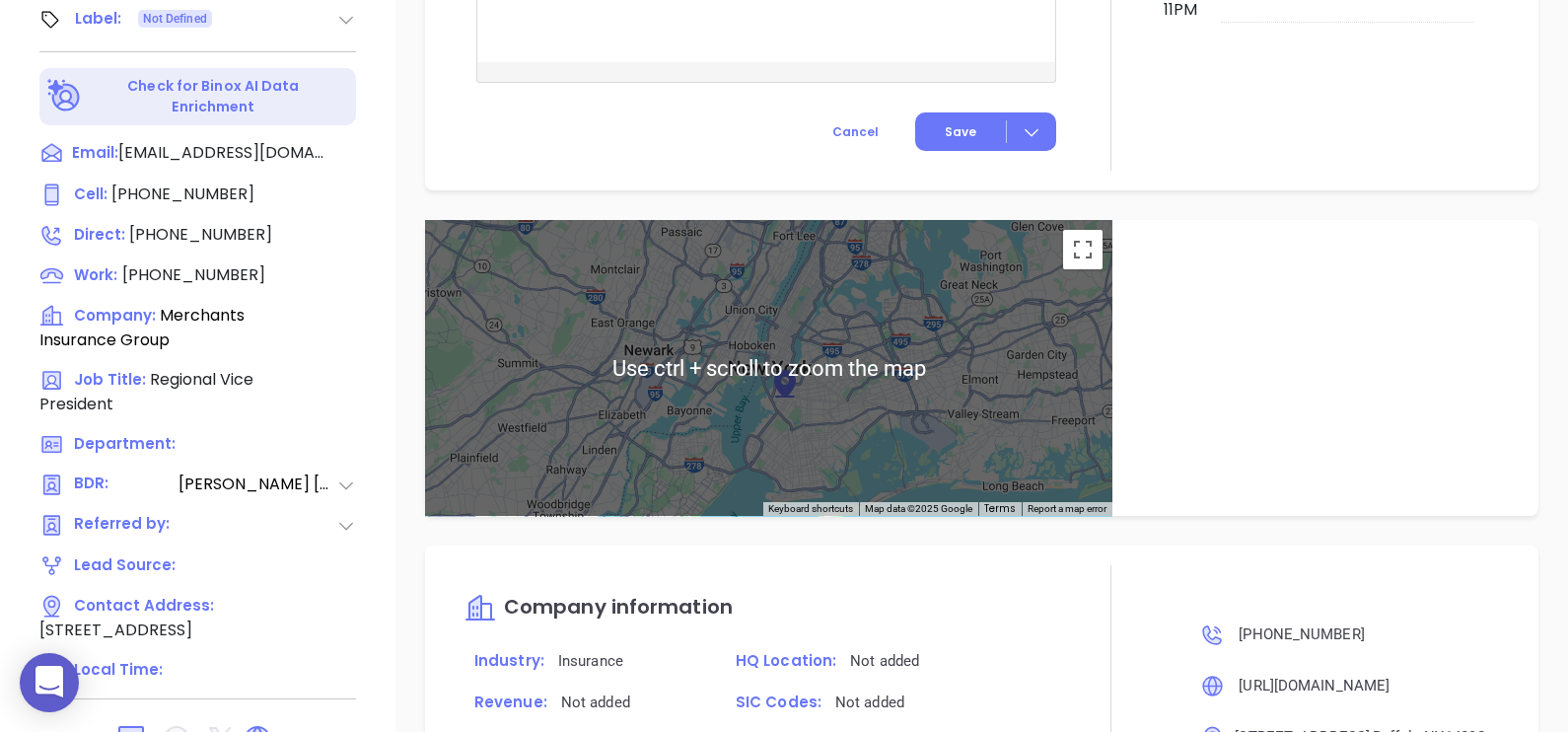
scroll to position [1259, 0]
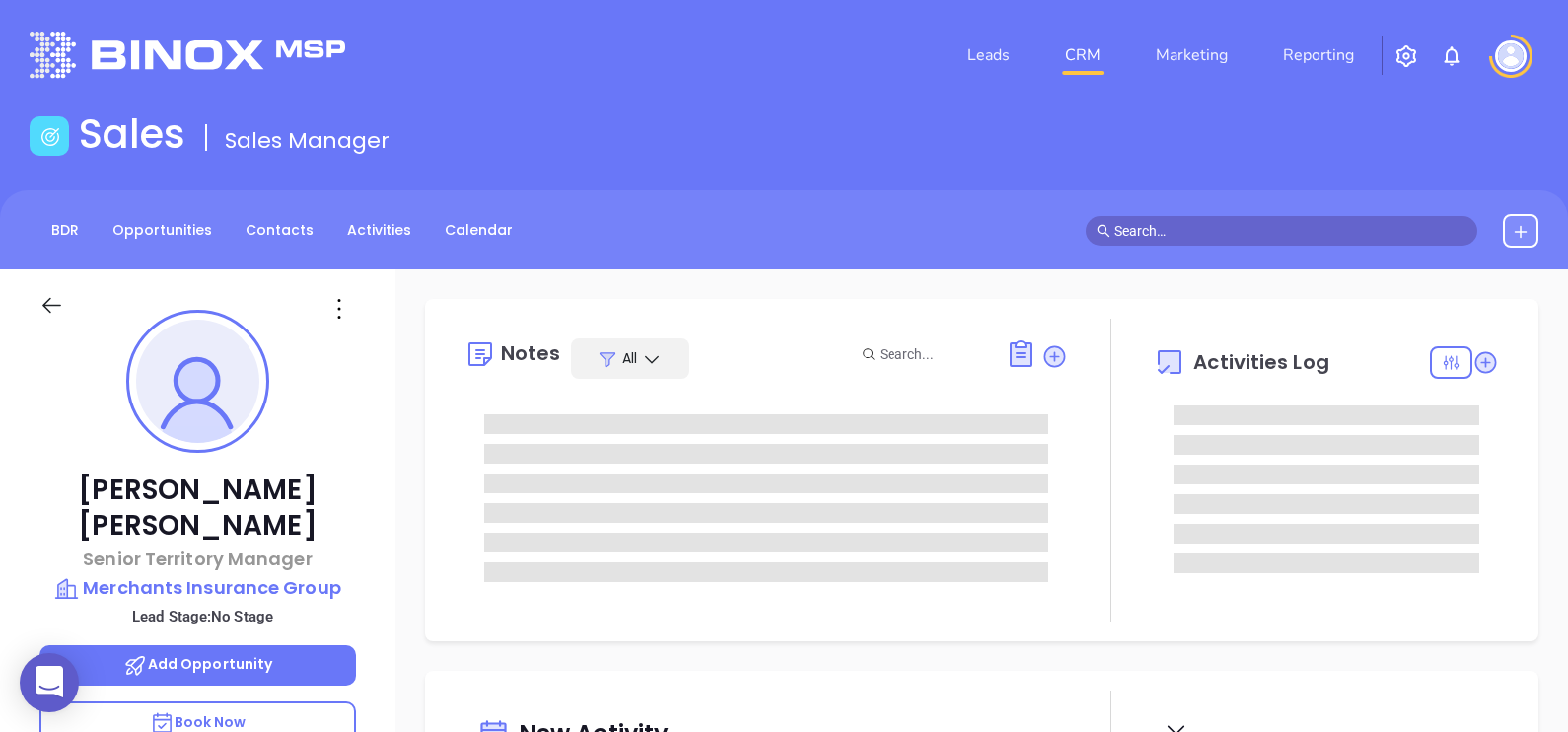
type input "[DATE]"
type input "[PERSON_NAME]"
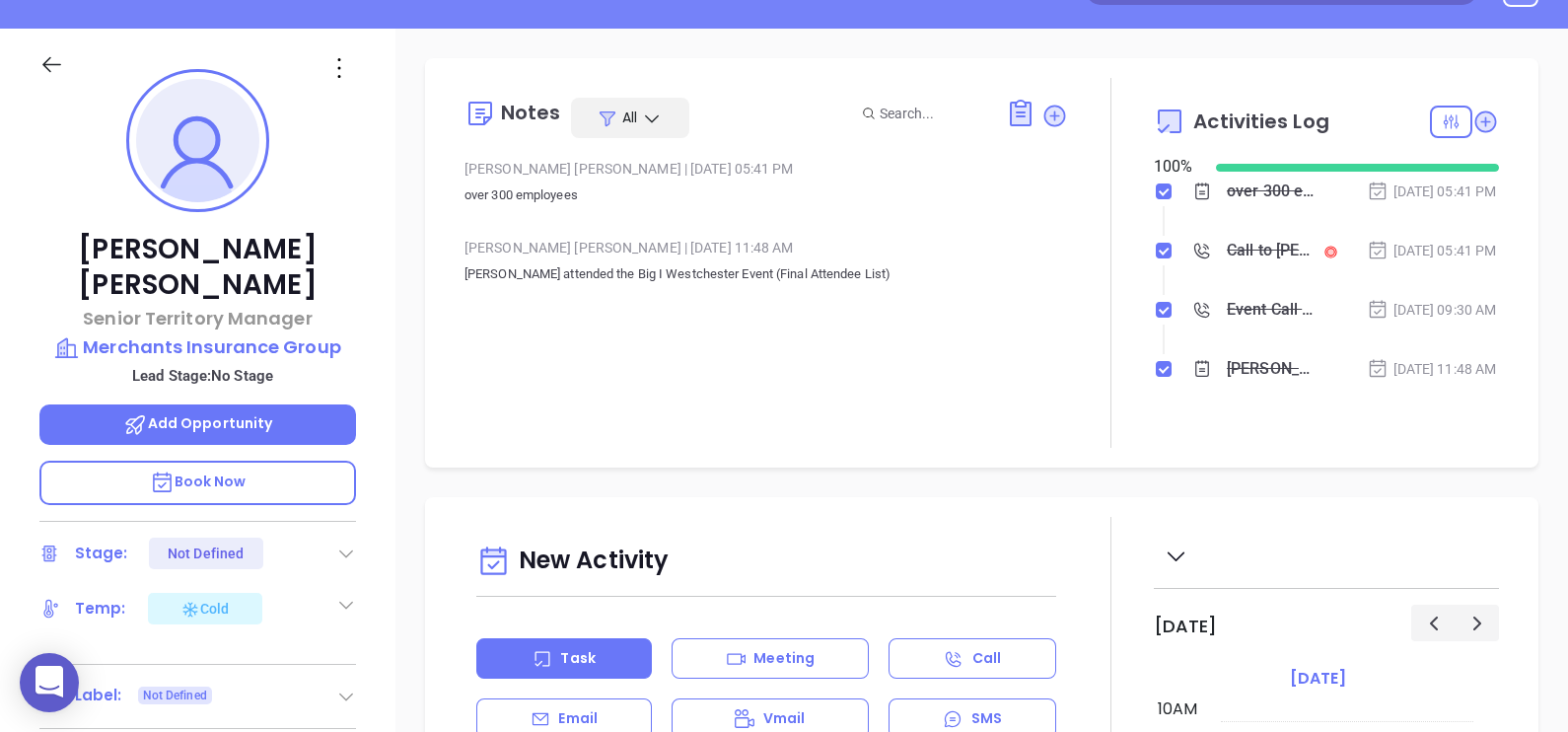
scroll to position [0, 0]
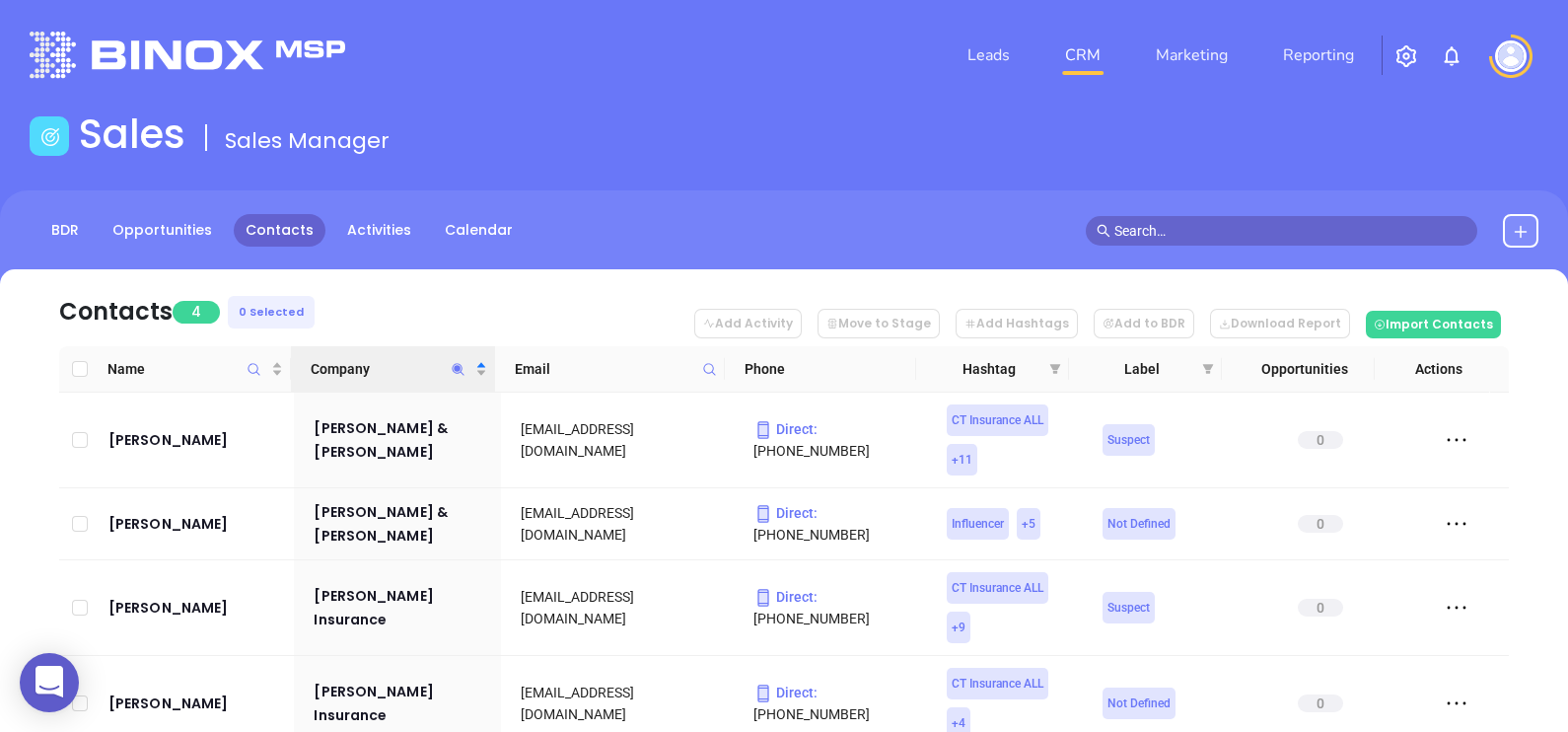
click at [453, 367] on icon "Company" at bounding box center [459, 369] width 12 height 12
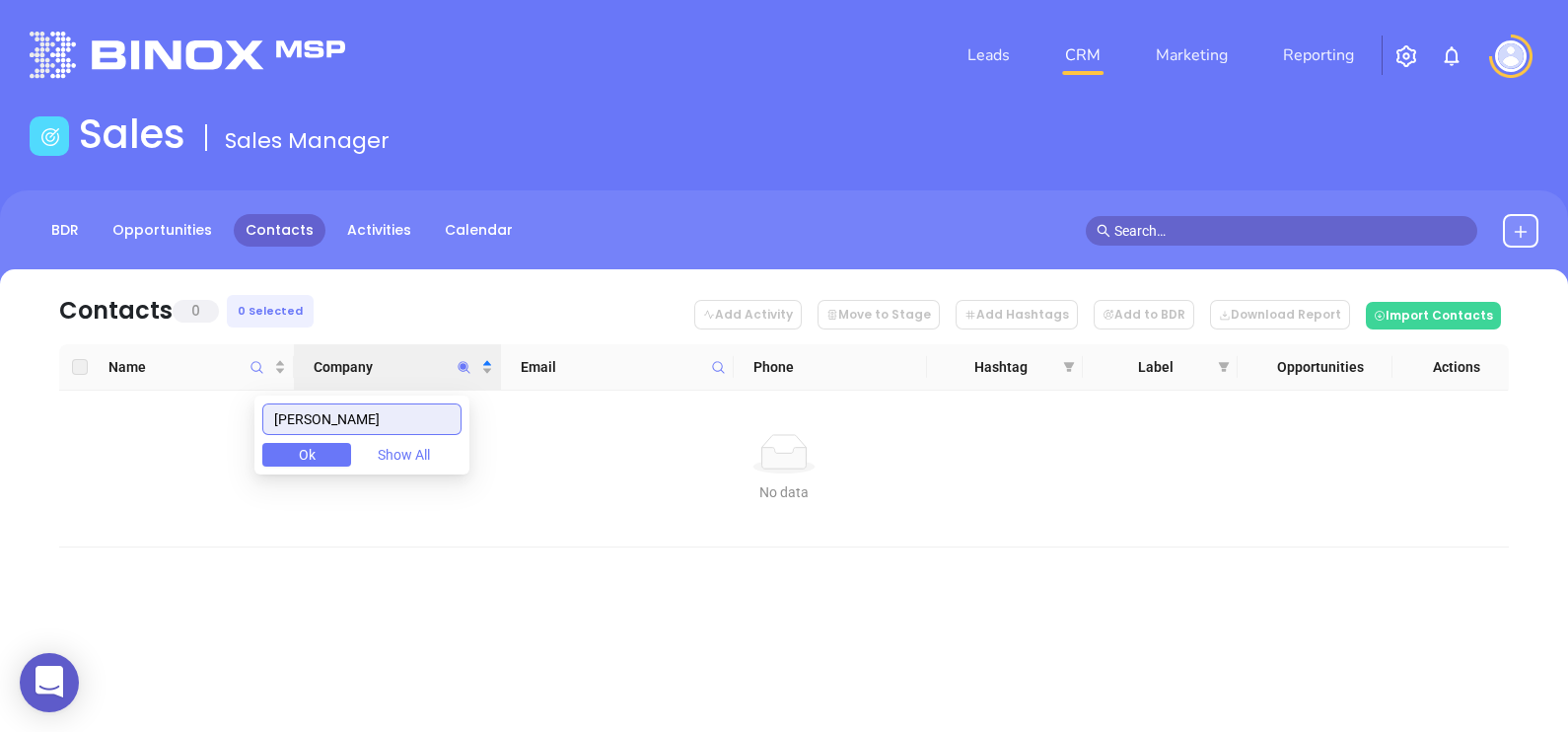
click at [400, 424] on input "[PERSON_NAME]" at bounding box center [361, 420] width 199 height 32
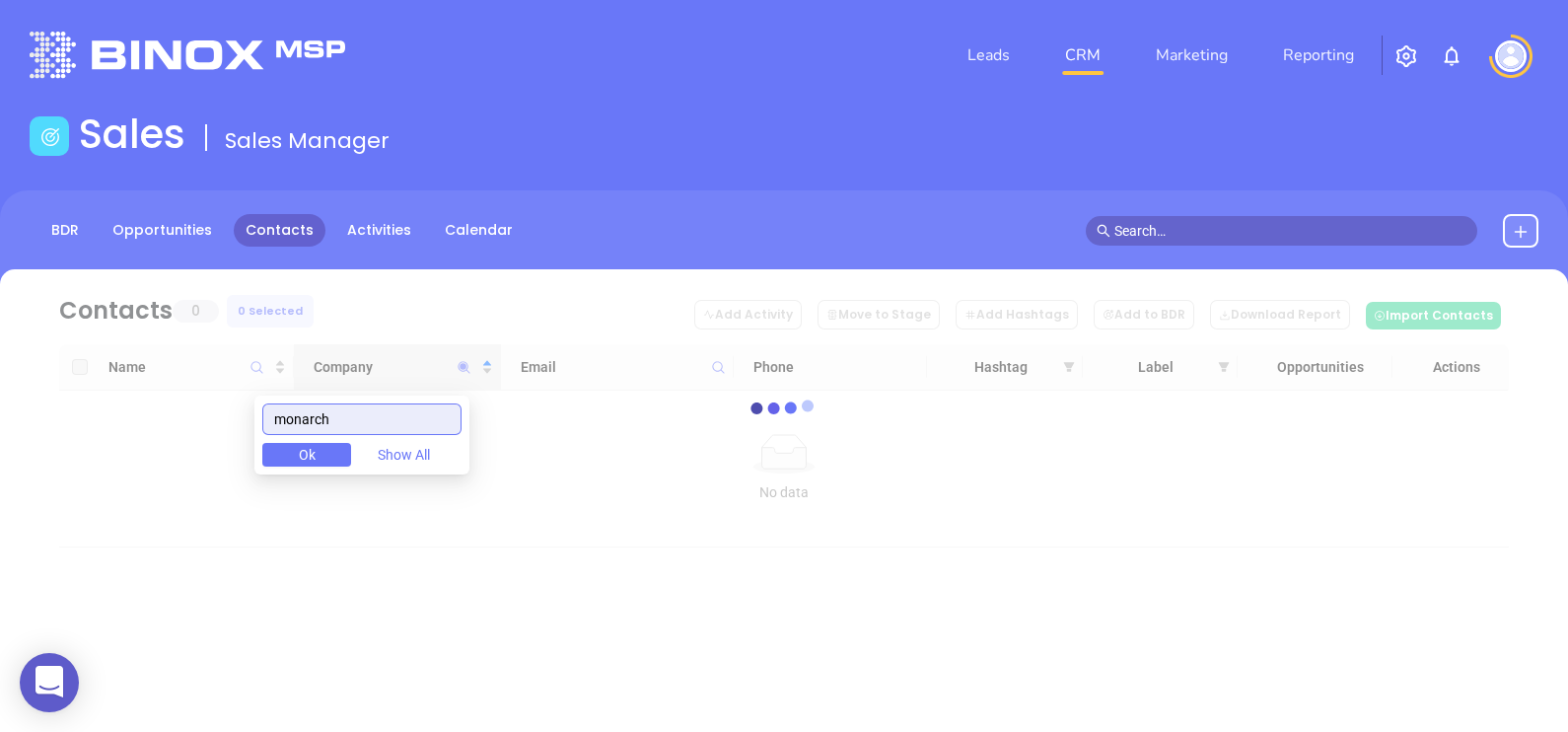
type input "monarch"
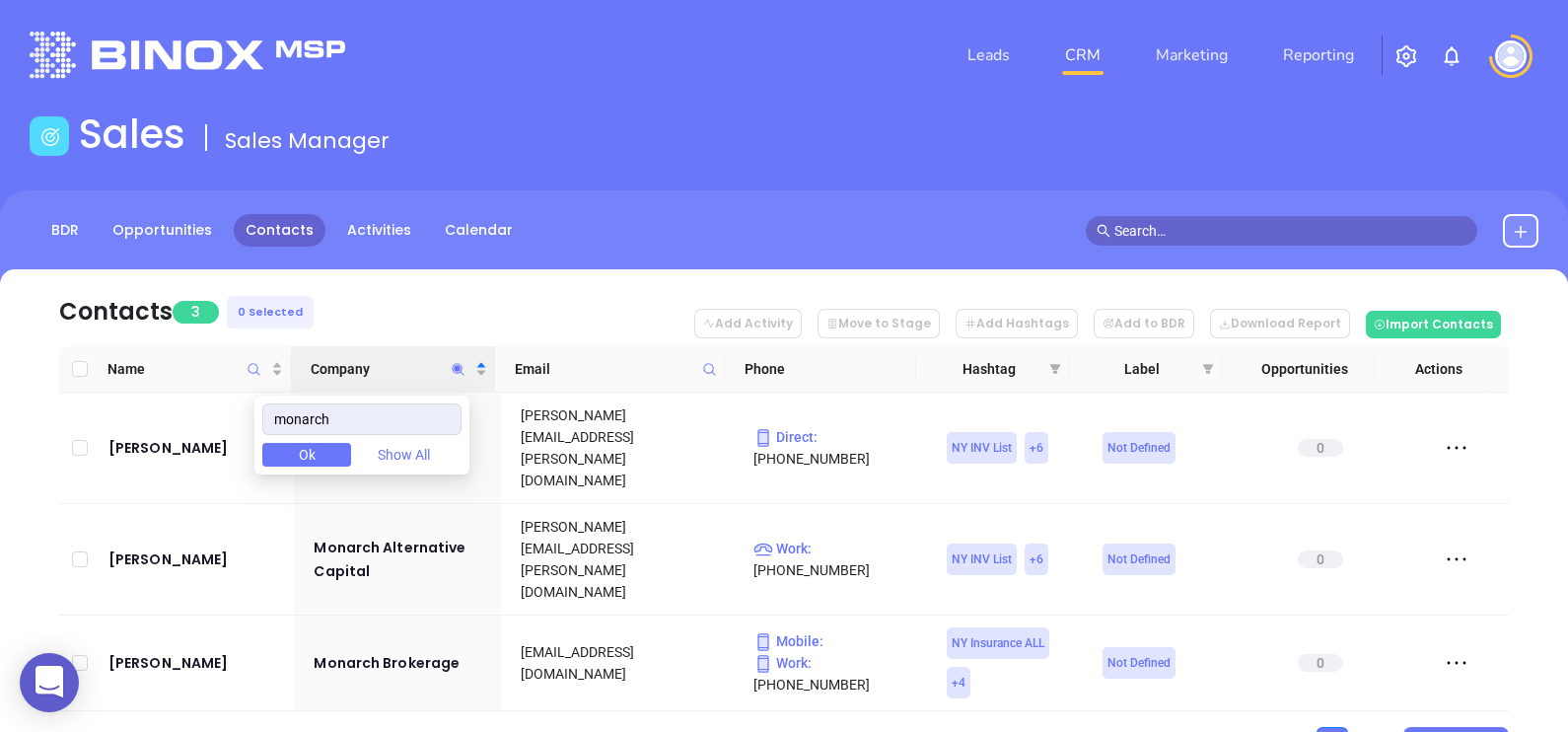
click at [400, 320] on nav "Contacts 3 0 Selected Add Activity Move to Stage Add Hashtags Add to BDR Downlo…" at bounding box center [784, 307] width 1449 height 77
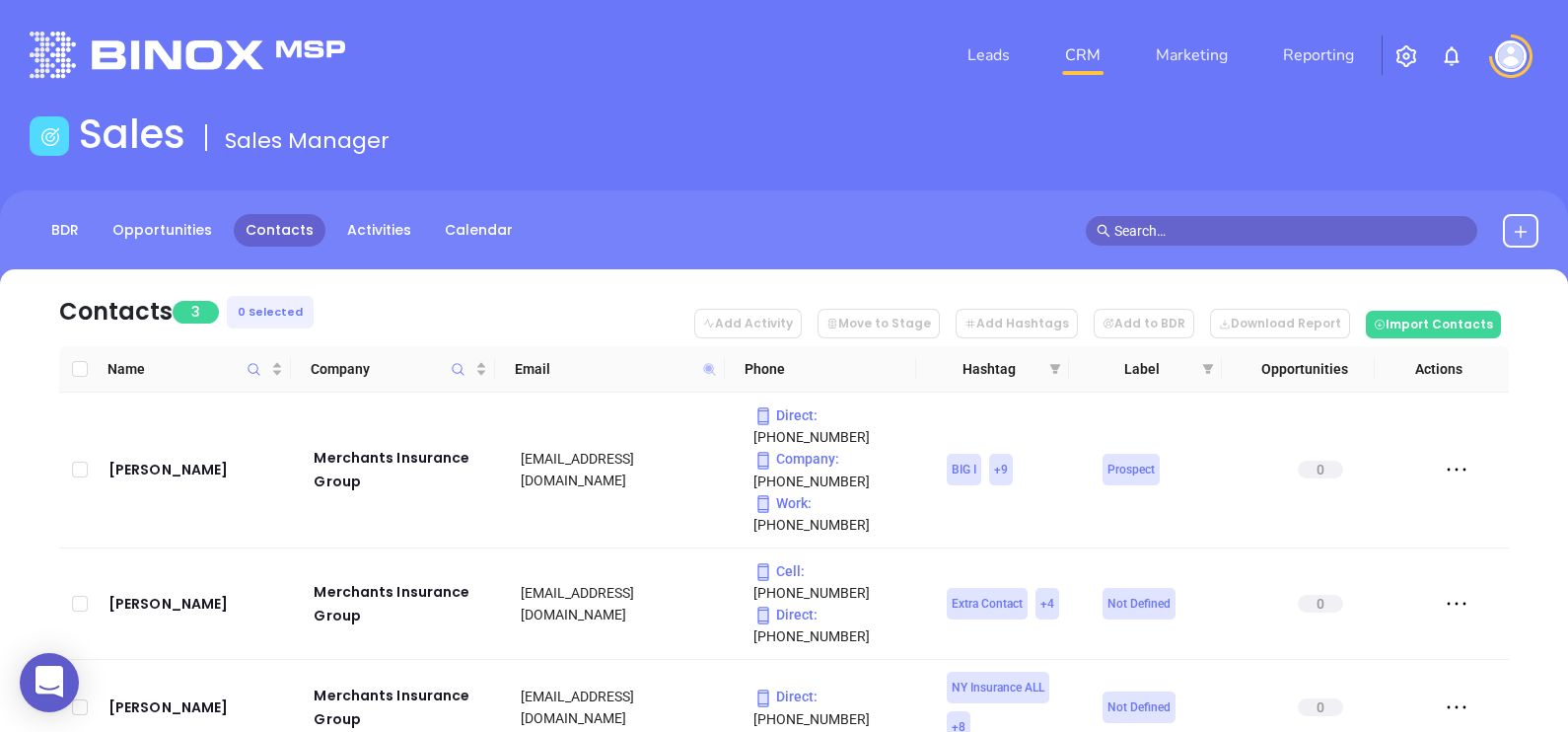
click at [709, 363] on icon at bounding box center [709, 369] width 12 height 12
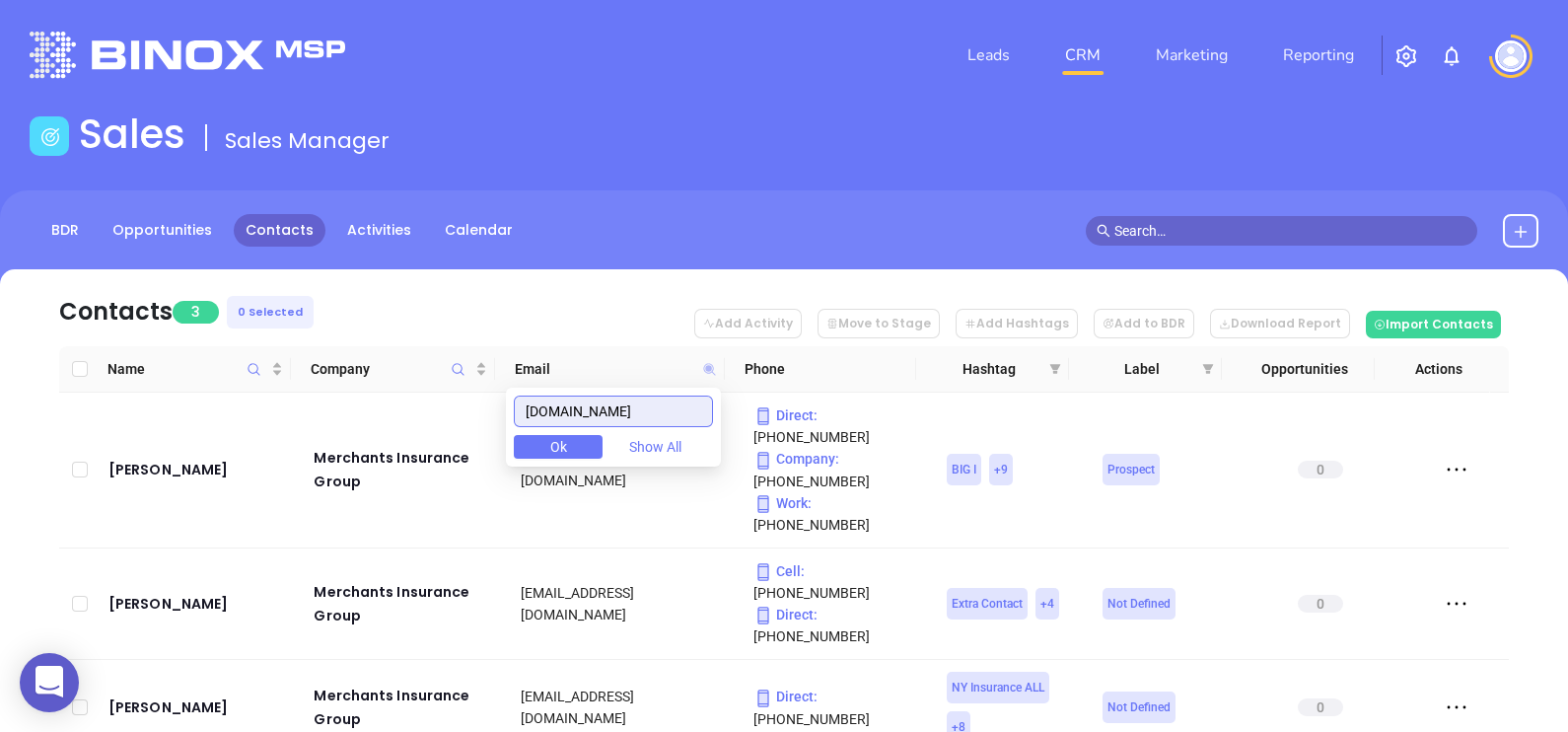
paste input "thodinsurance"
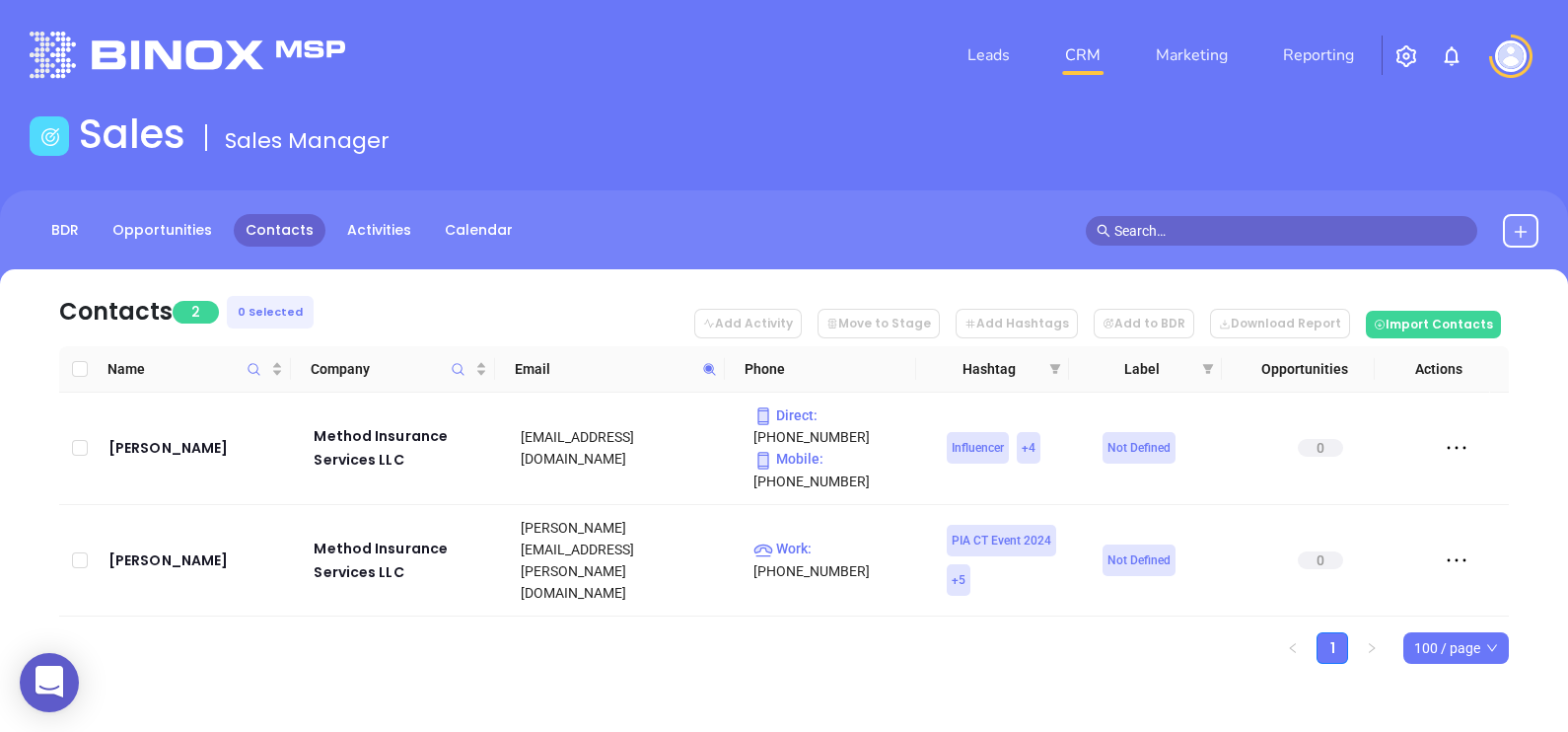
click at [710, 373] on icon at bounding box center [709, 369] width 15 height 15
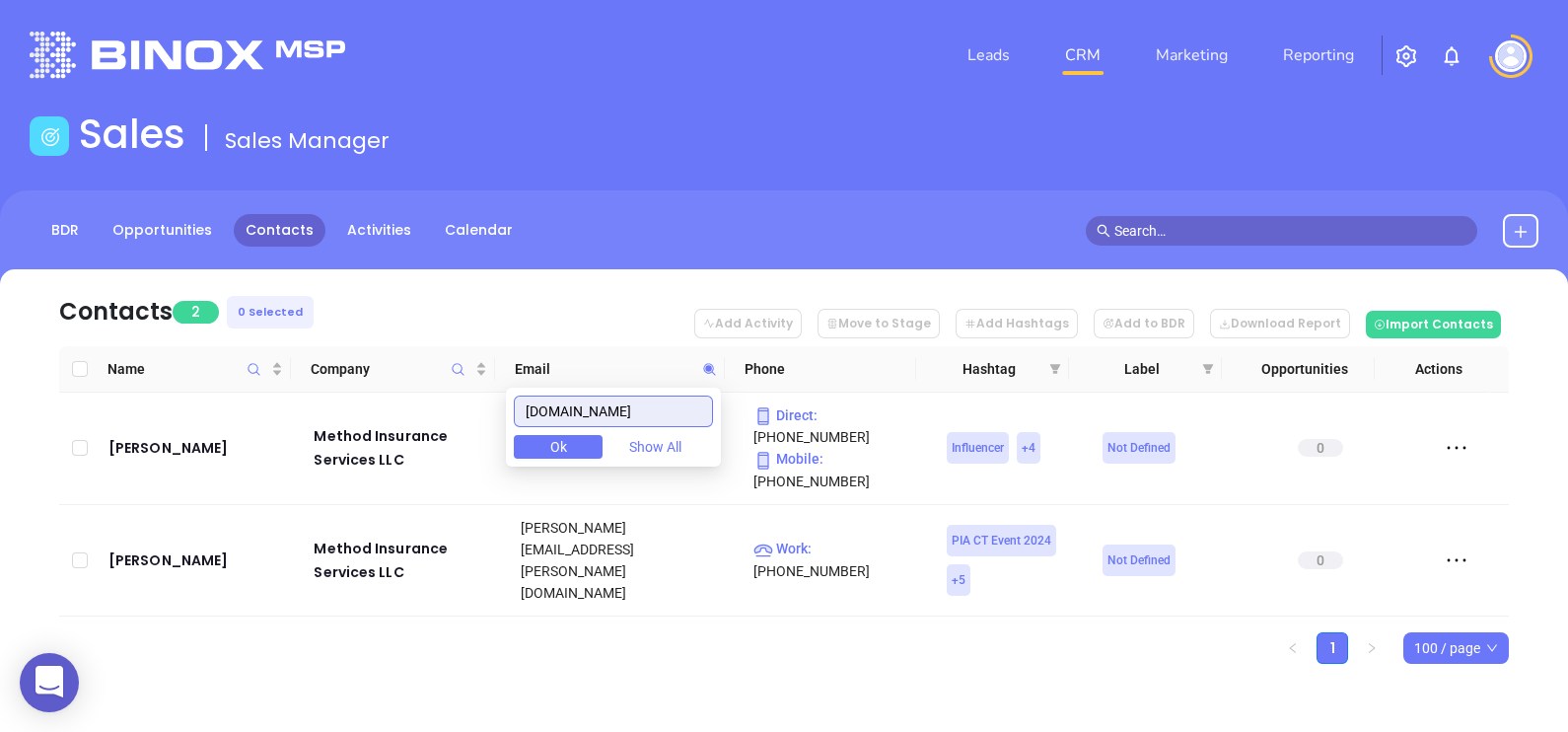
paste input "[PERSON_NAME]"
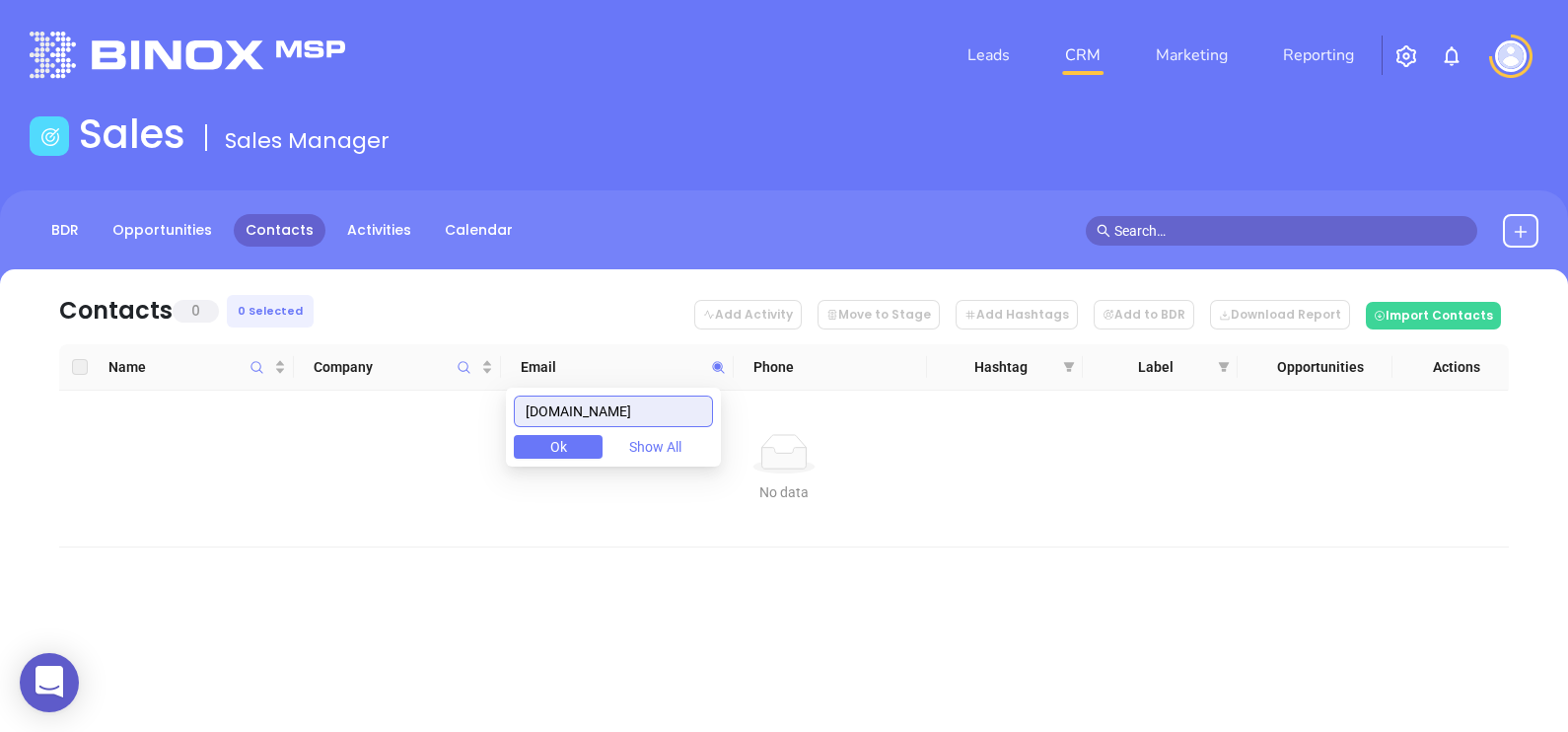
drag, startPoint x: 643, startPoint y: 419, endPoint x: 474, endPoint y: 414, distance: 169.1
click at [479, 415] on body "0 Leads CRM Marketing Reporting Financial Leads Leads Sales Sales Manager BDR O…" at bounding box center [784, 366] width 1568 height 732
paste input "monarchexcess"
drag, startPoint x: 693, startPoint y: 419, endPoint x: 505, endPoint y: 406, distance: 188.4
click at [510, 408] on body "0 Leads CRM Marketing Reporting Financial Leads Leads Sales Sales Manager BDR O…" at bounding box center [784, 366] width 1568 height 732
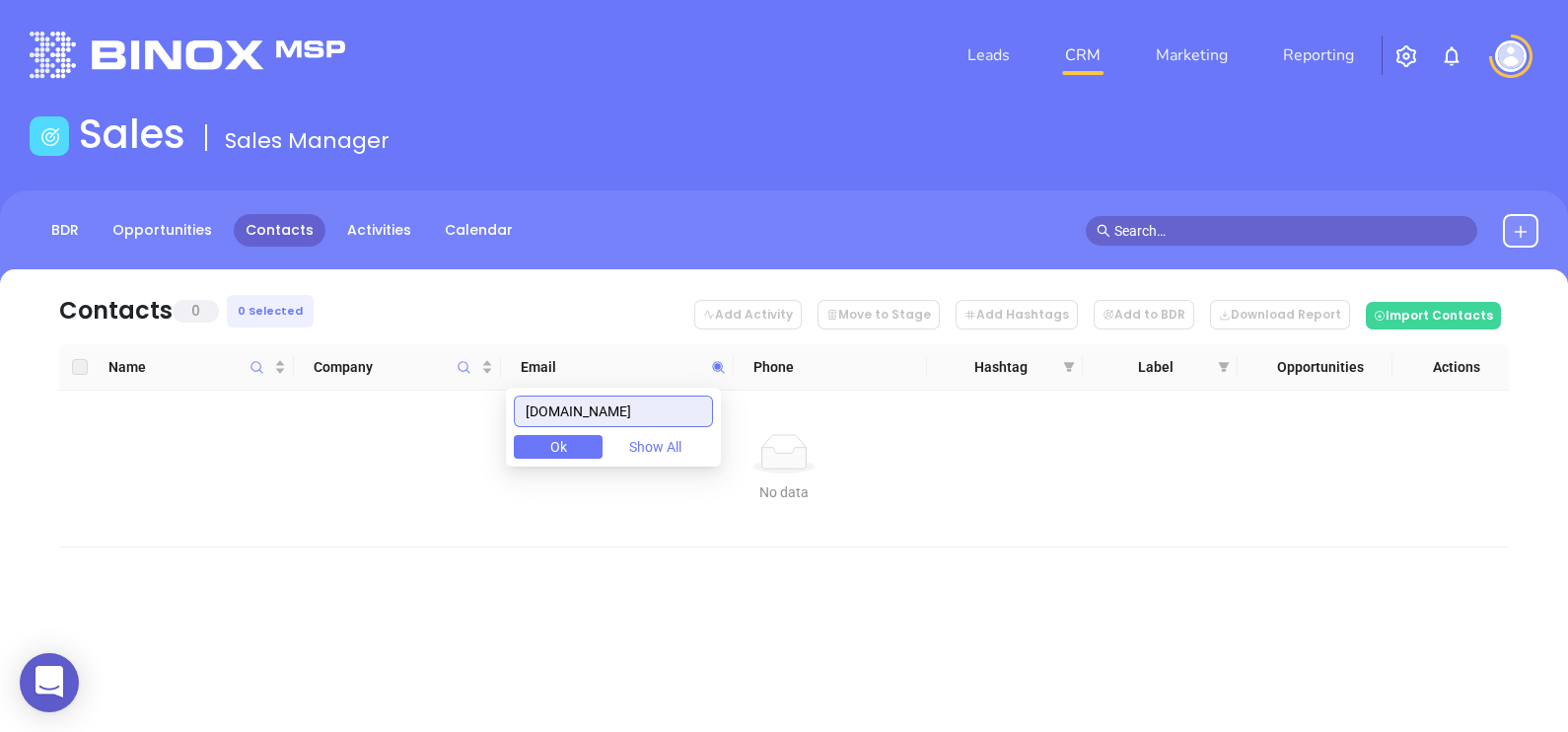
paste input "icainsurance"
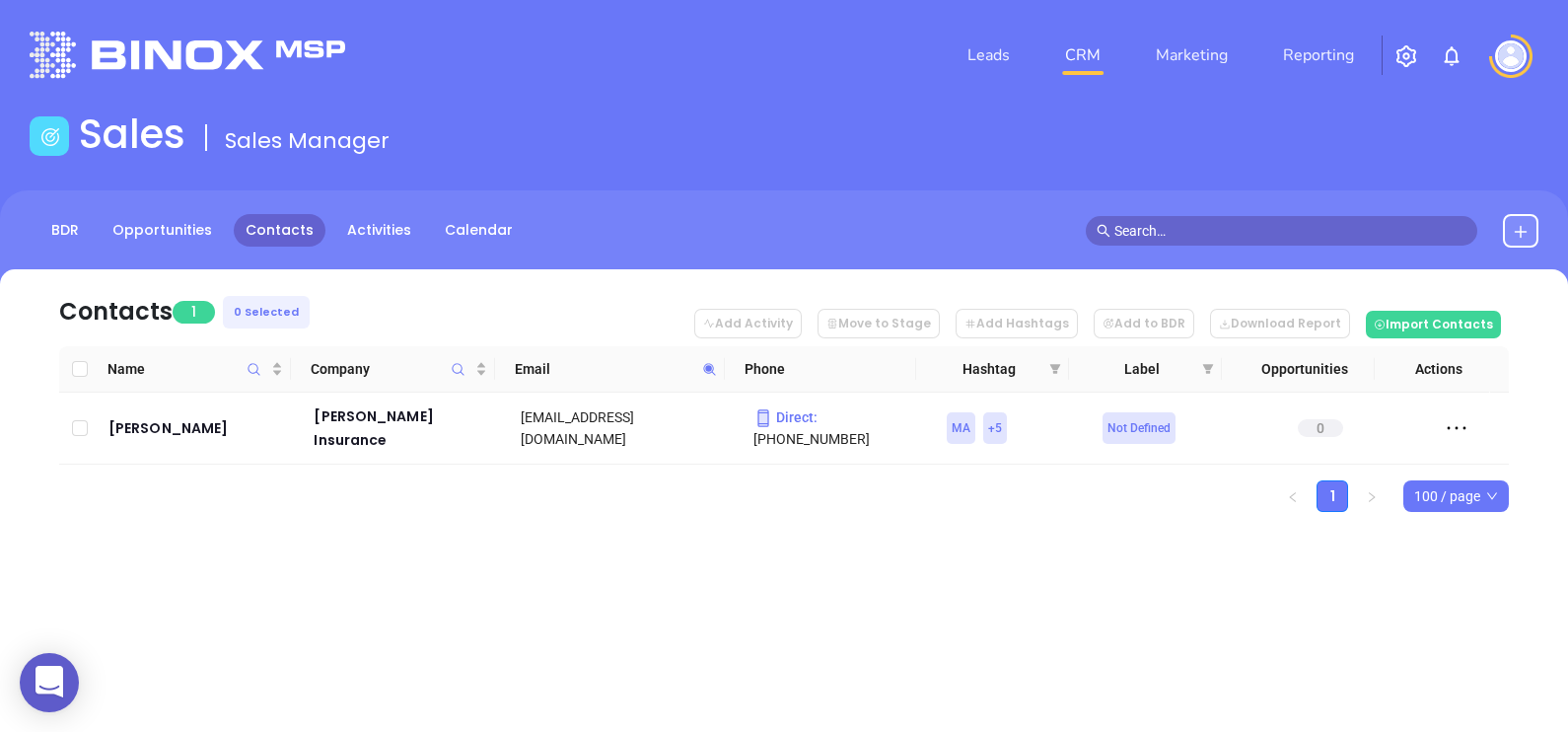
click at [712, 362] on icon at bounding box center [709, 369] width 15 height 15
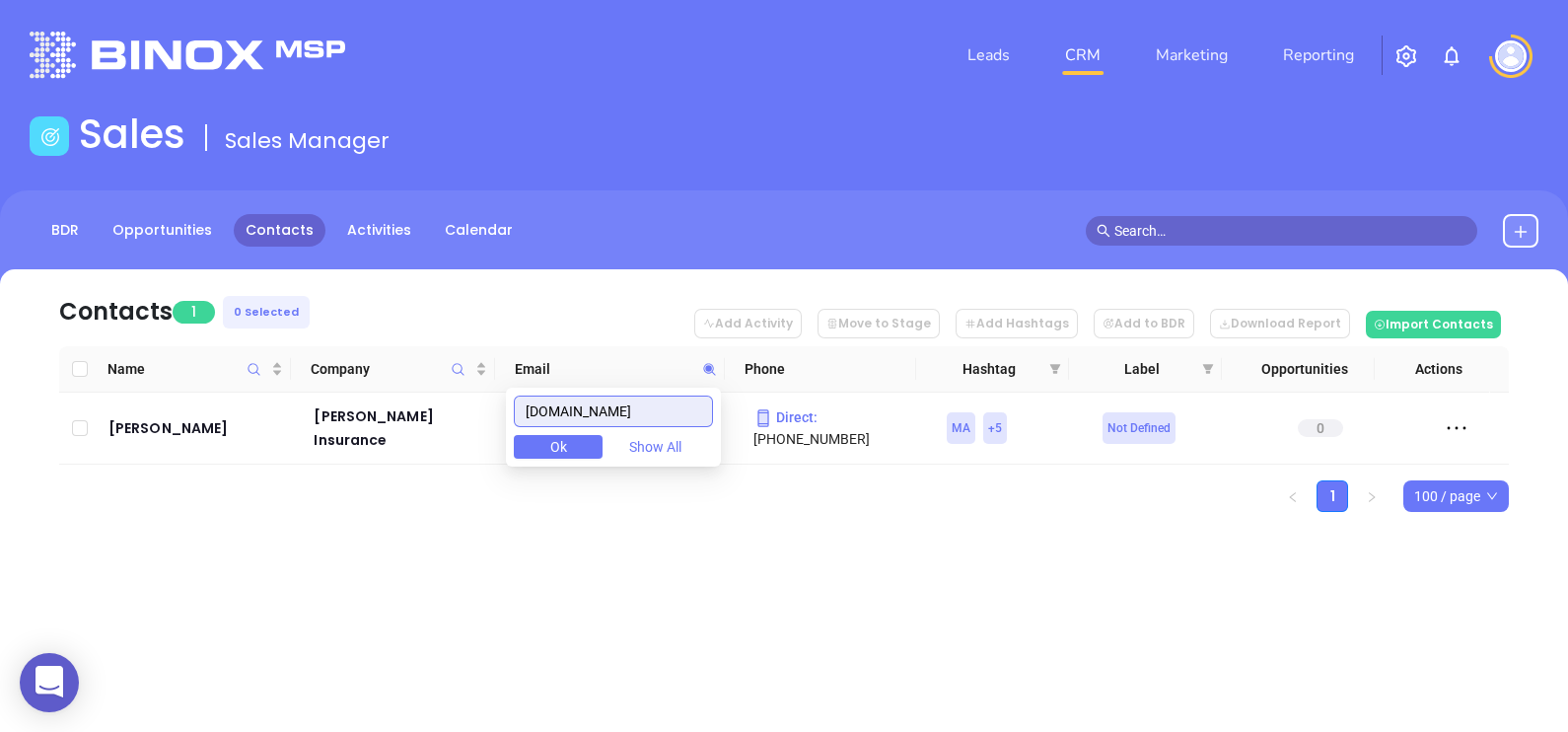
paste input "rrill"
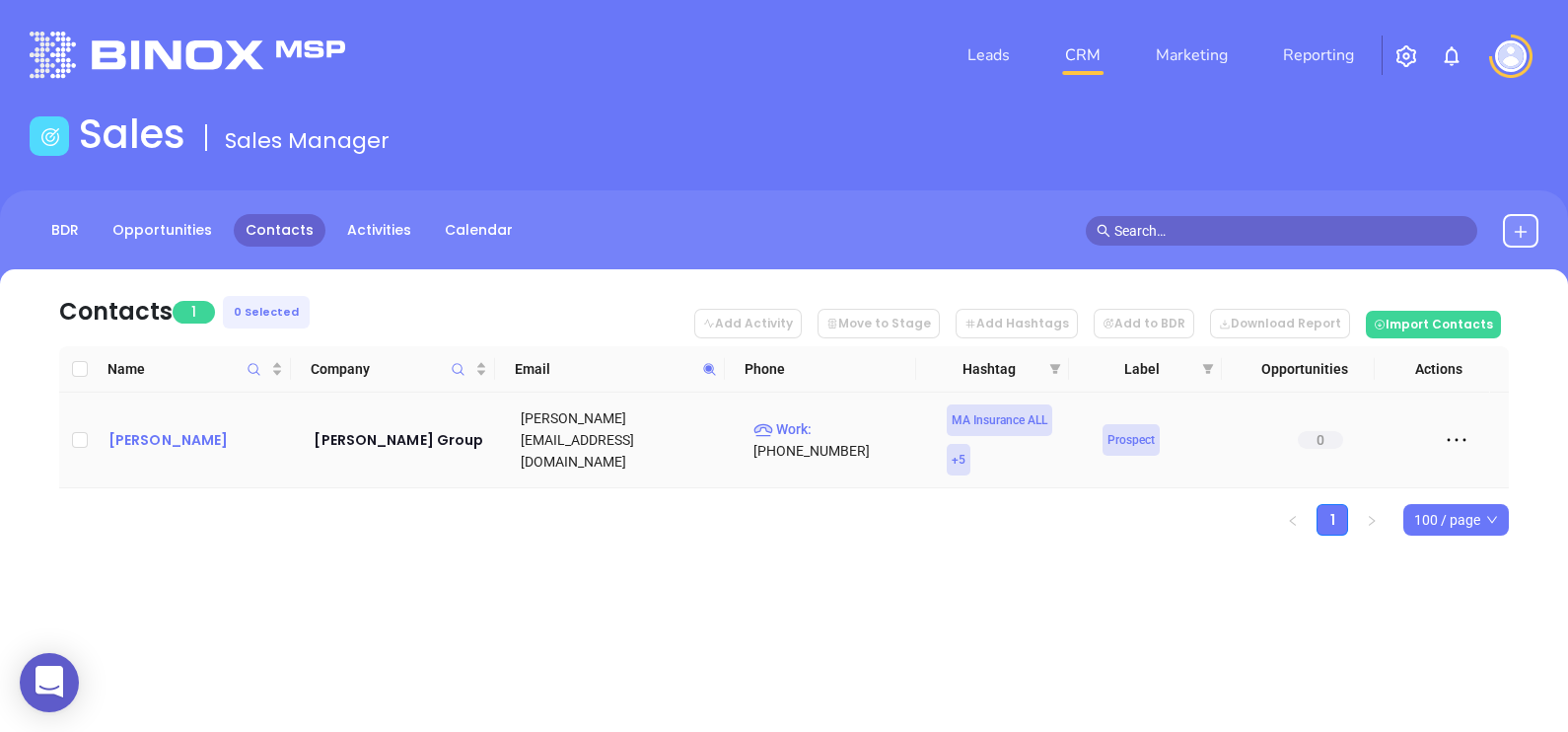
drag, startPoint x: 187, startPoint y: 415, endPoint x: 138, endPoint y: 435, distance: 52.9
click at [704, 366] on icon at bounding box center [709, 369] width 12 height 12
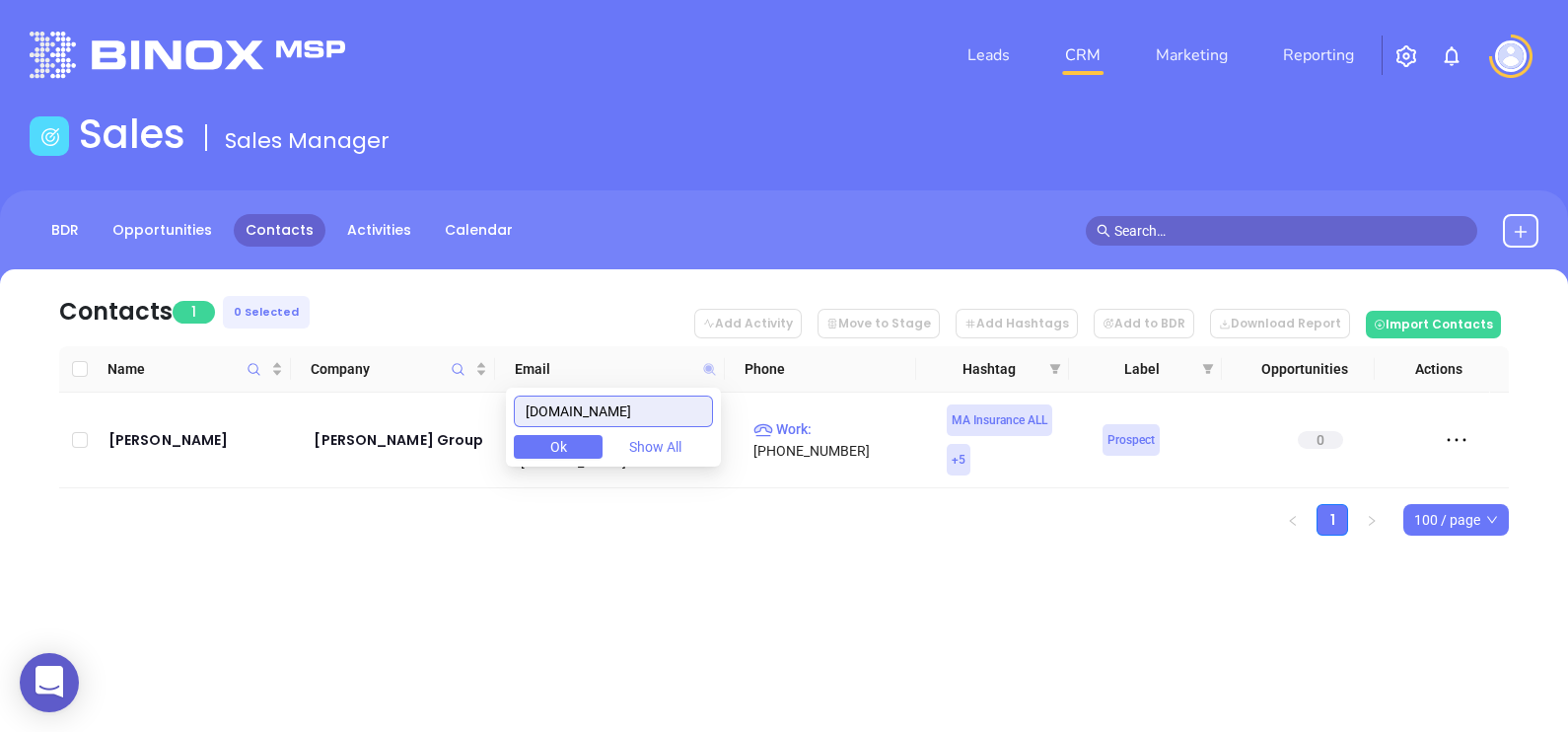
paste input "seins"
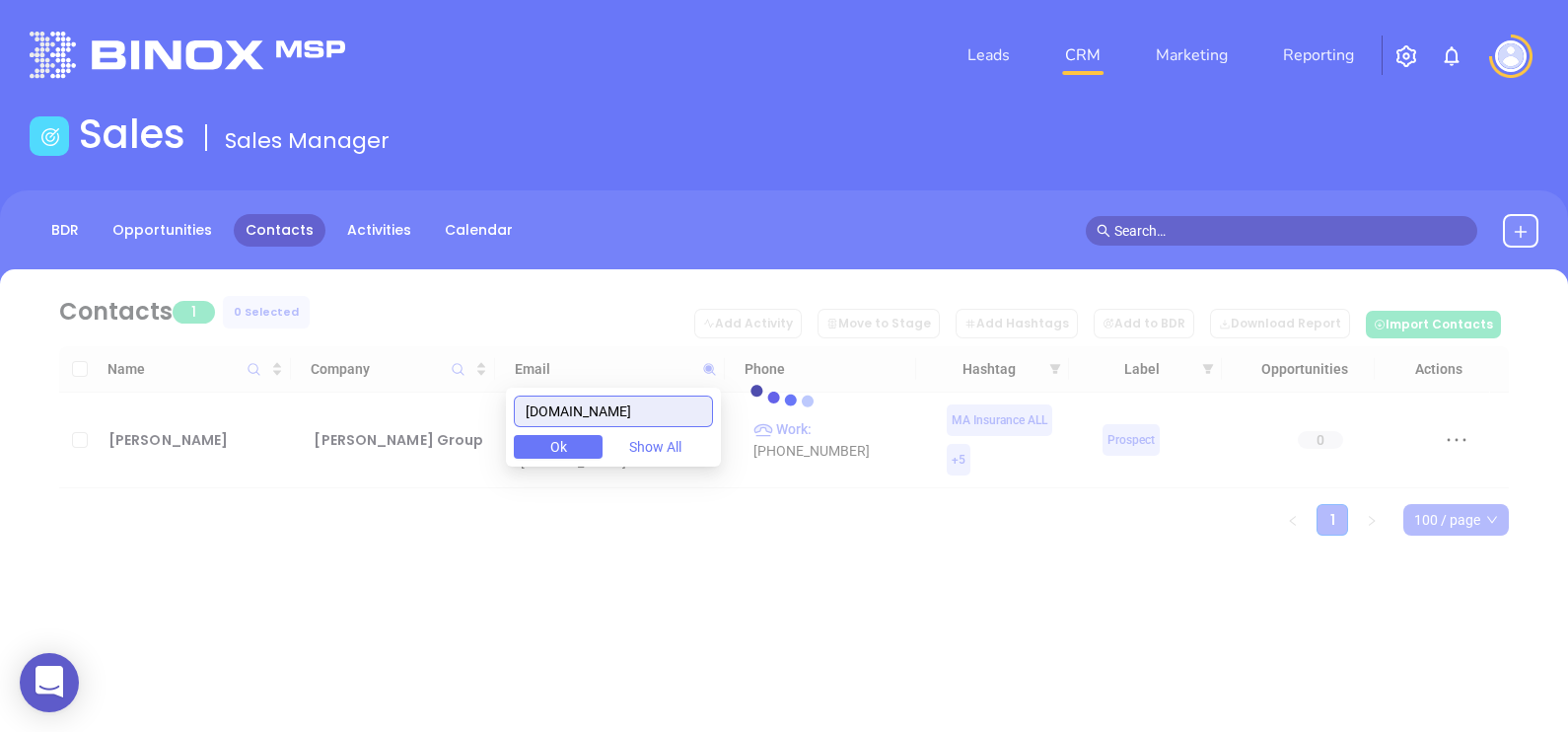
type input "morseins.com"
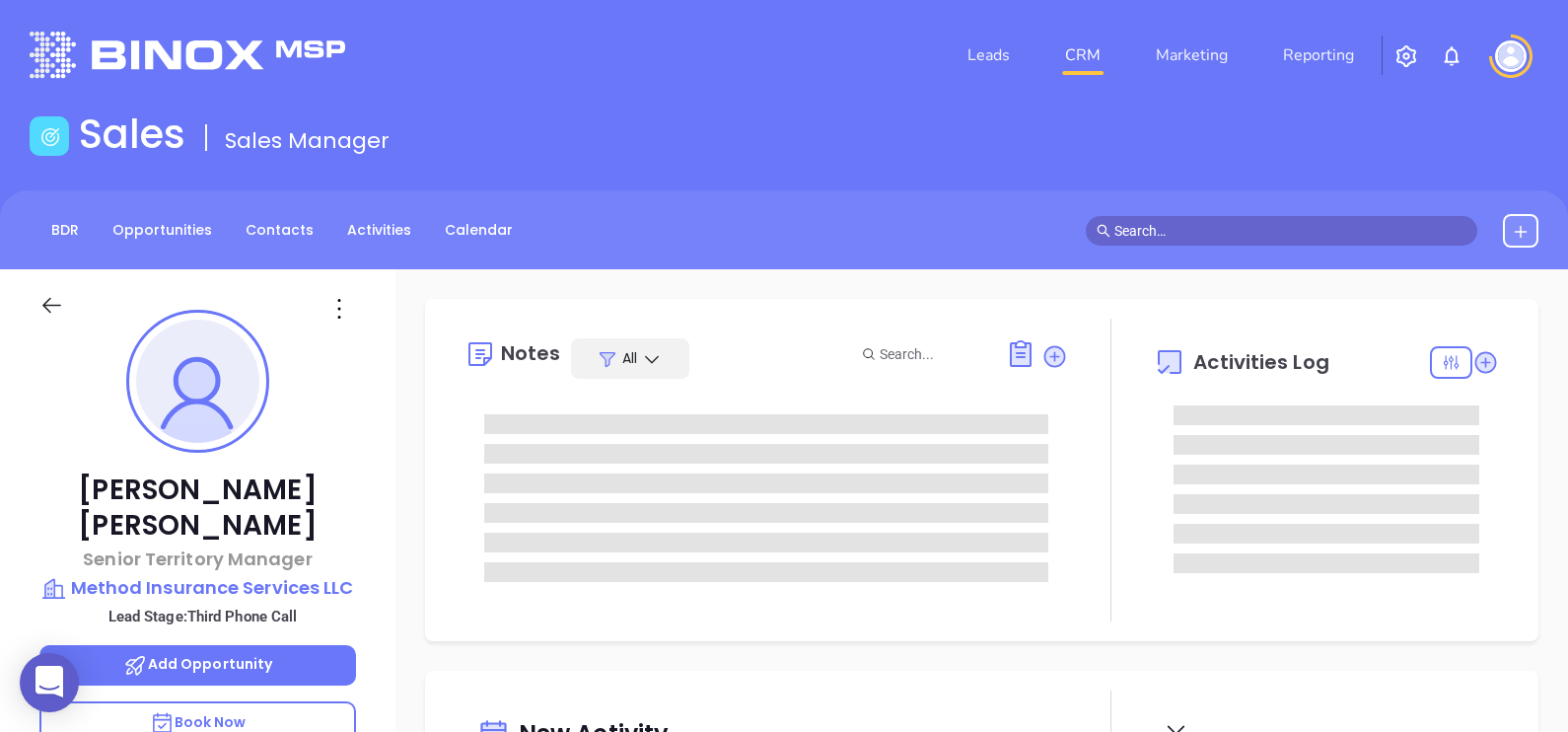
type input "09/11/2025"
type input "Alejandra Lara"
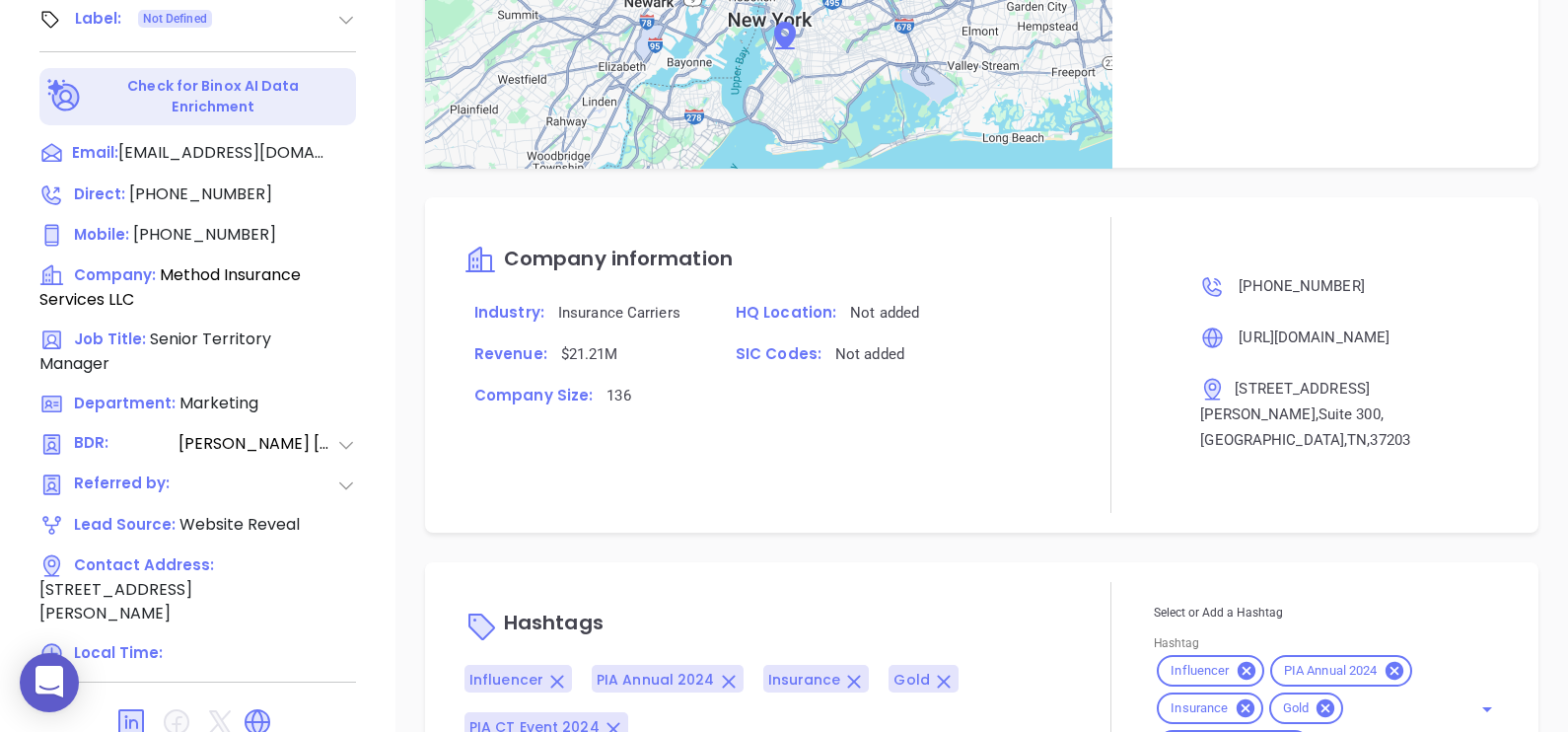
scroll to position [1285, 0]
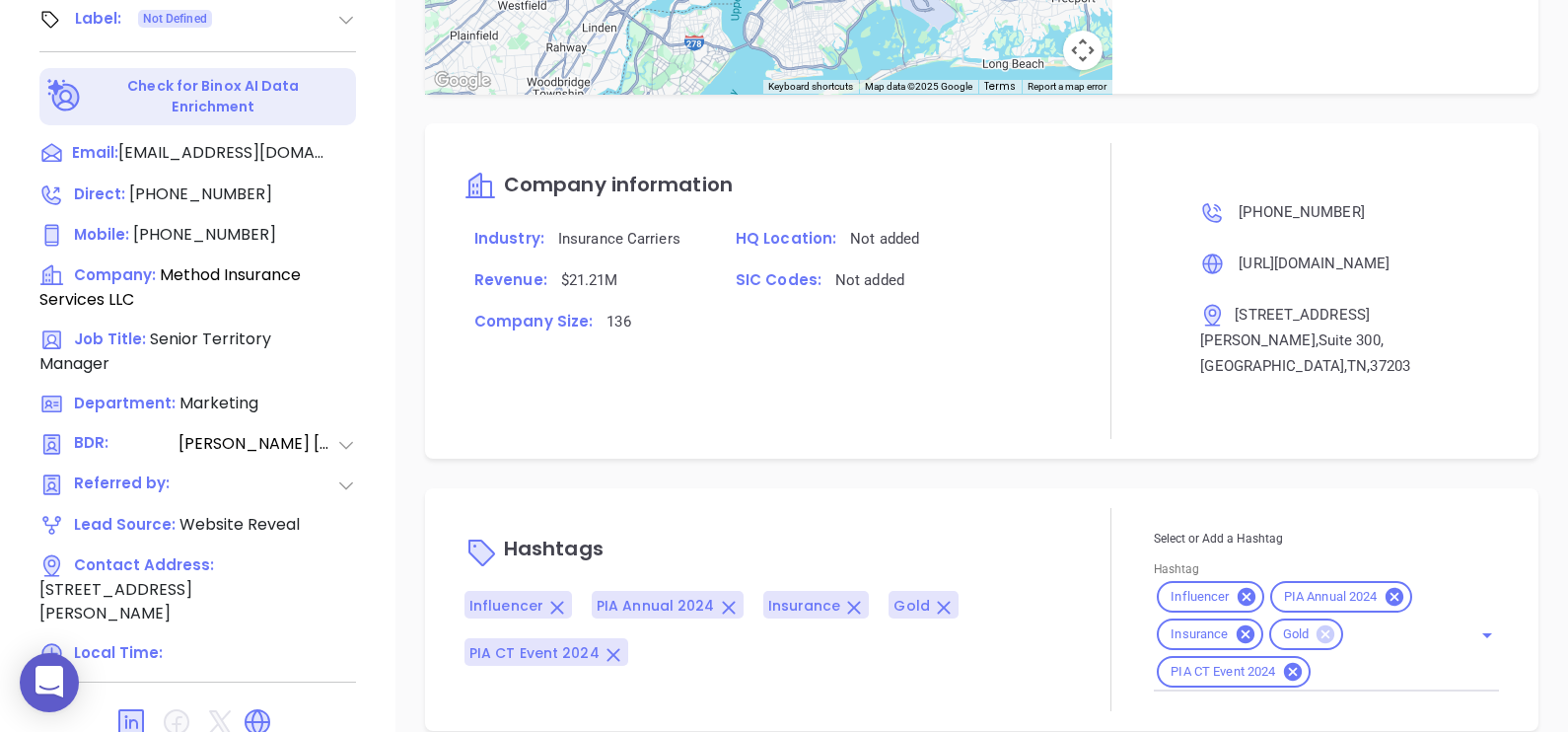
click at [1318, 626] on icon at bounding box center [1325, 635] width 18 height 18
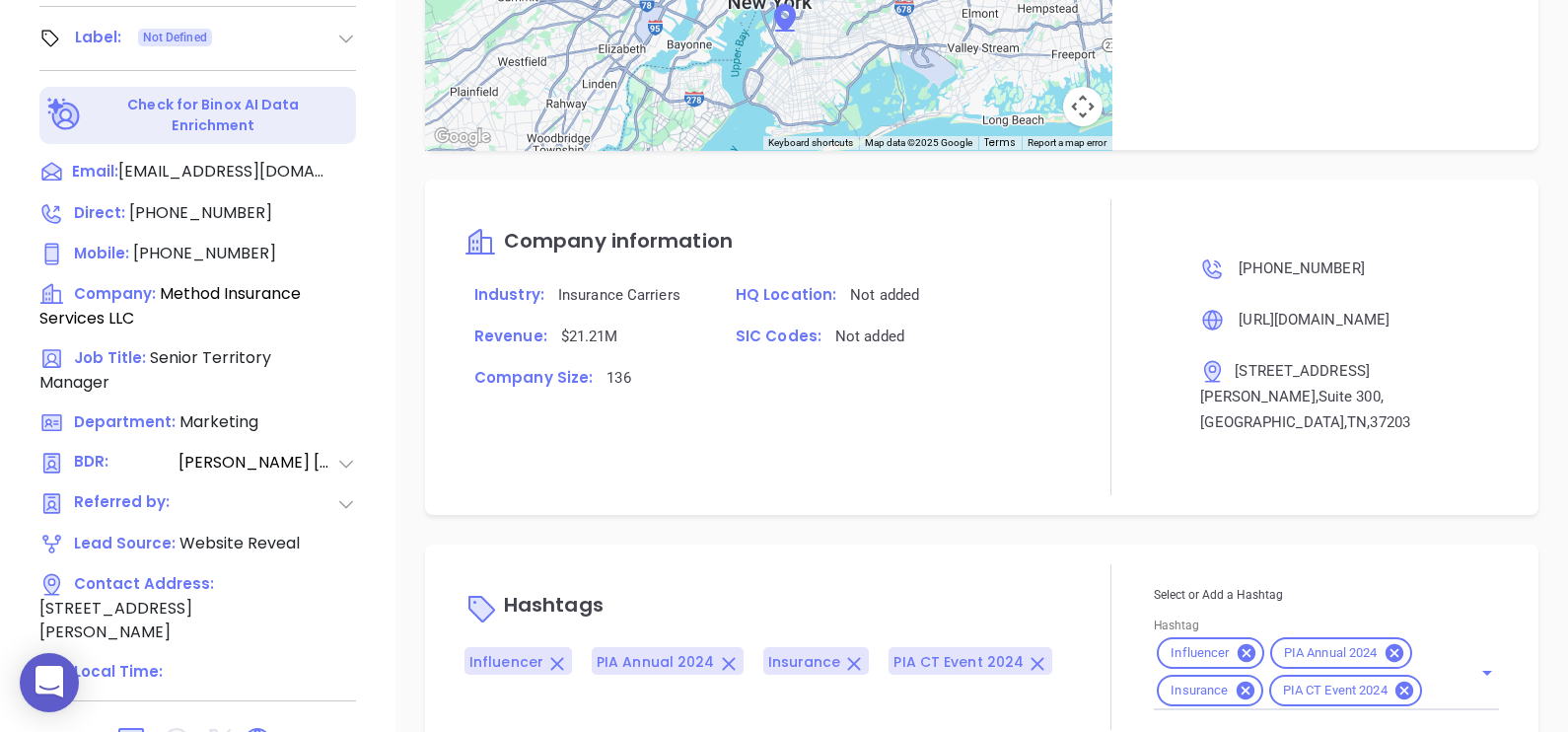
scroll to position [918, 0]
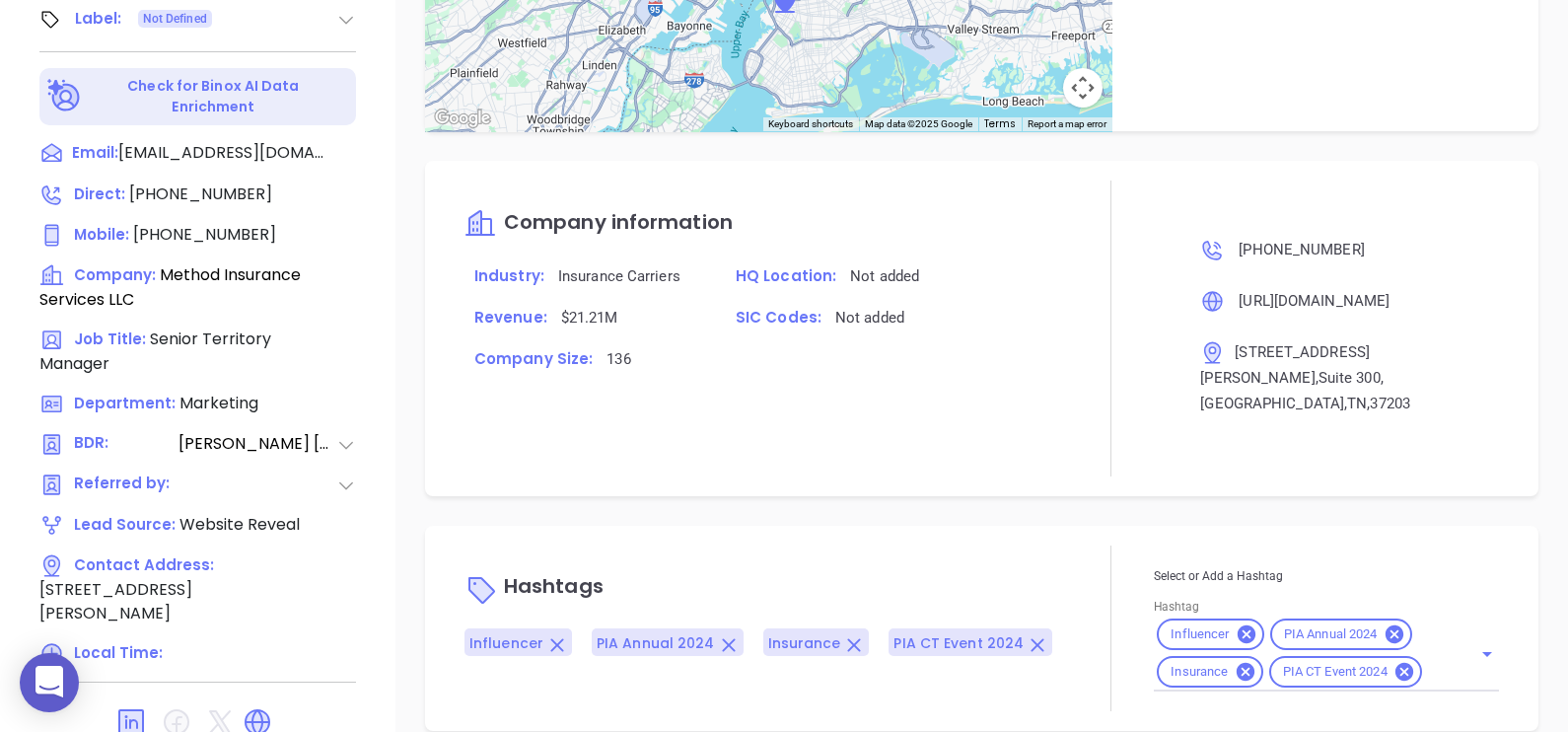
click at [1433, 645] on div "Influencer PIA Annual 2024 Insurance PIA CT Event 2024" at bounding box center [1325, 654] width 345 height 76
type input "extra"
click at [1394, 703] on li "Extra Contact" at bounding box center [1322, 721] width 338 height 36
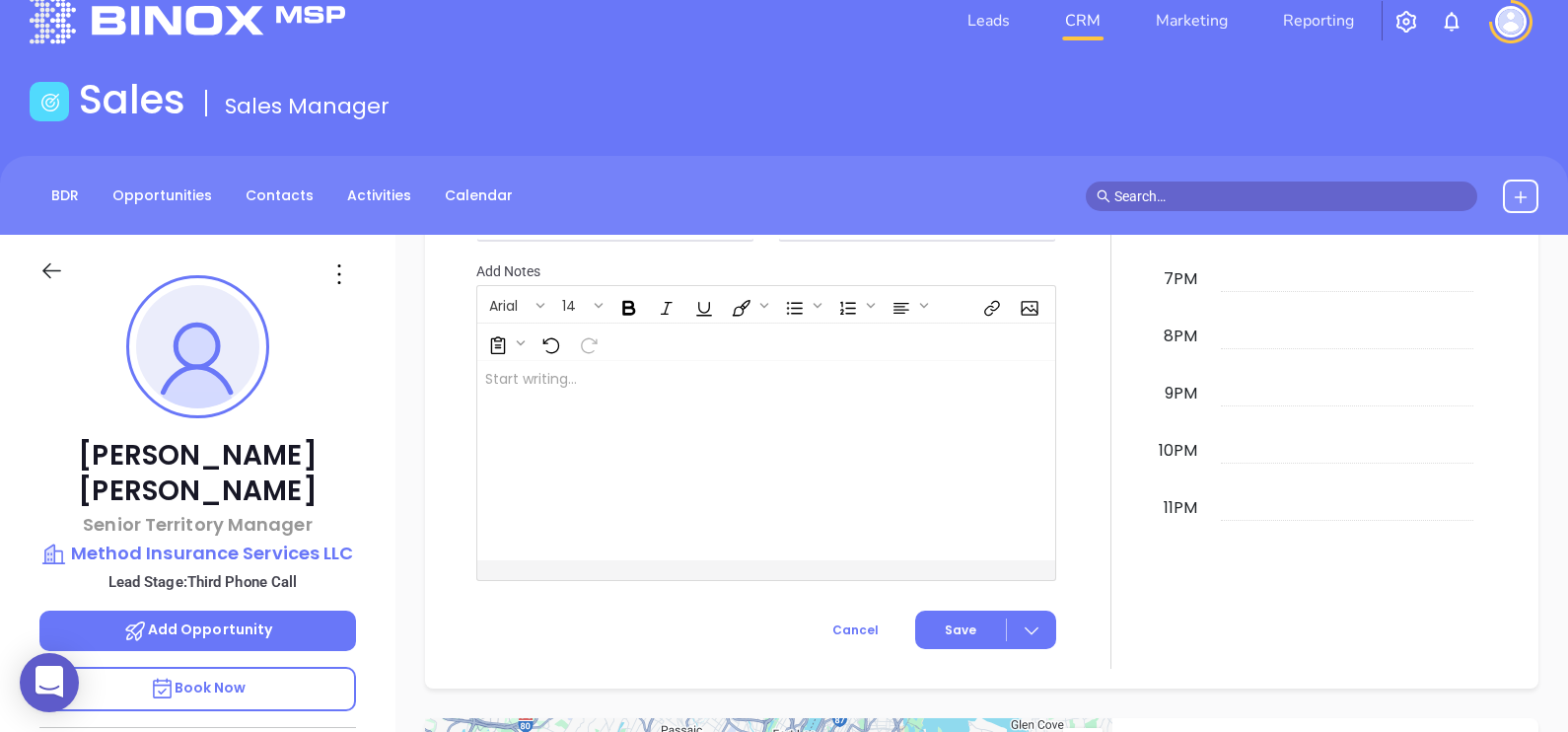
scroll to position [0, 0]
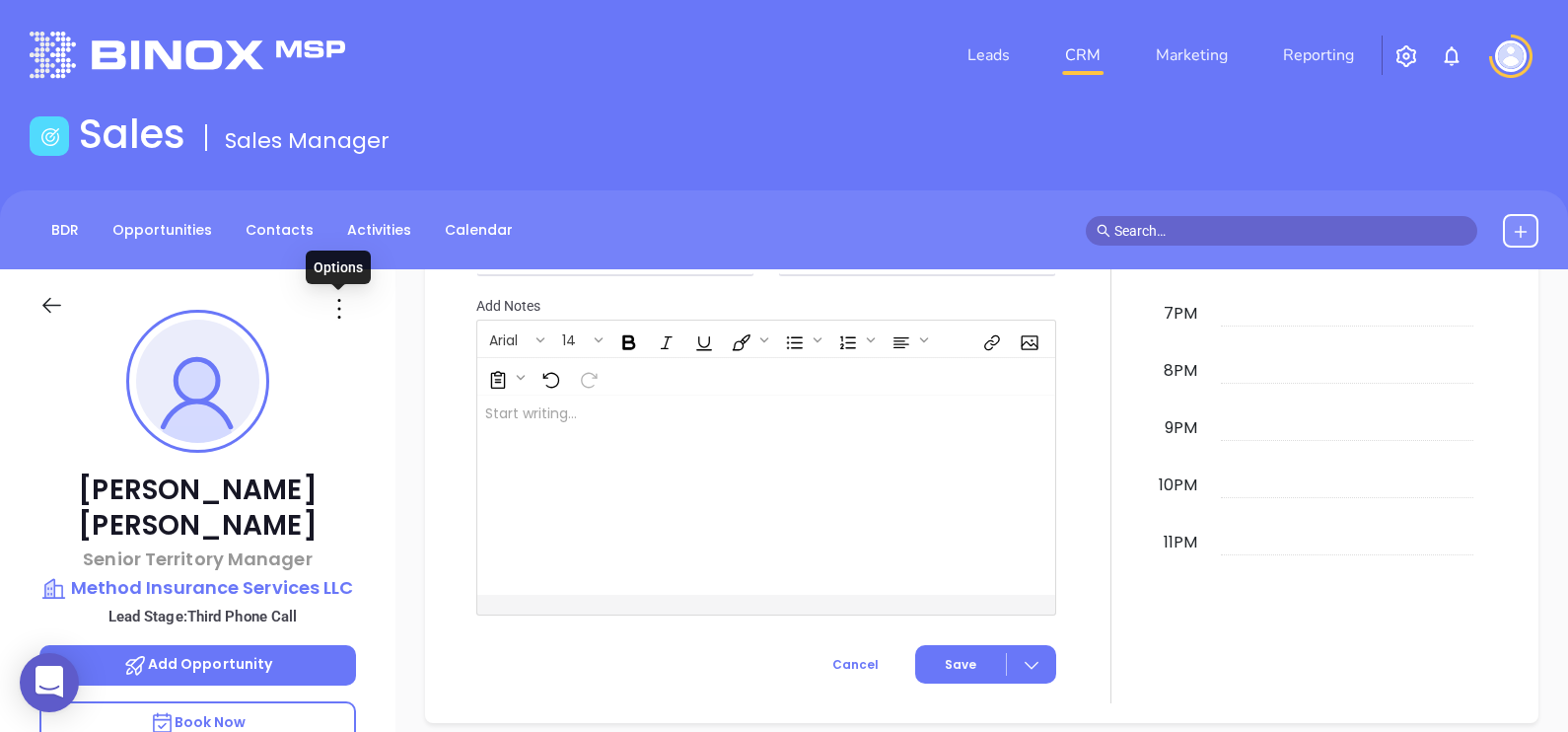
click at [336, 315] on icon at bounding box center [340, 309] width 32 height 32
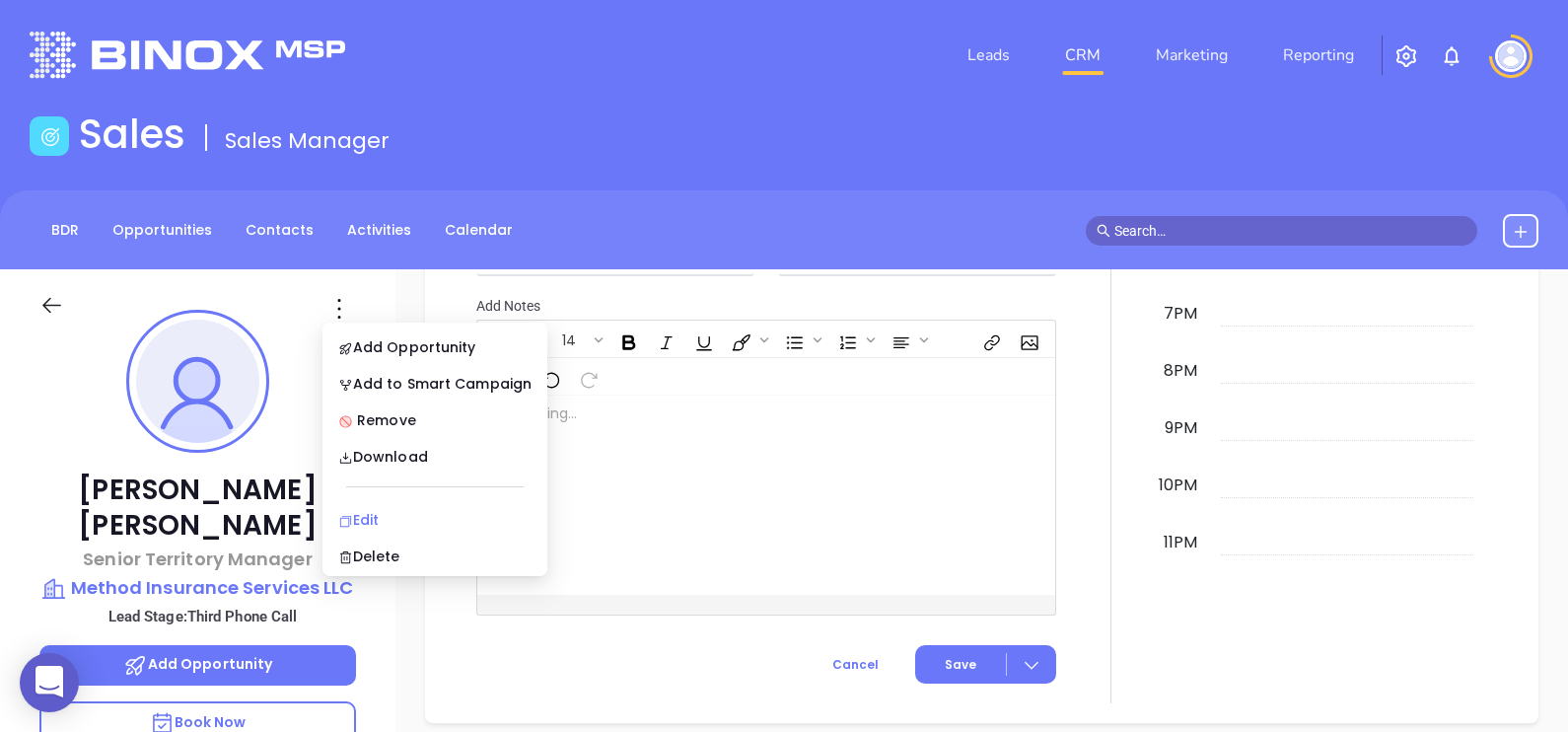
click at [420, 512] on div "Edit" at bounding box center [434, 520] width 193 height 22
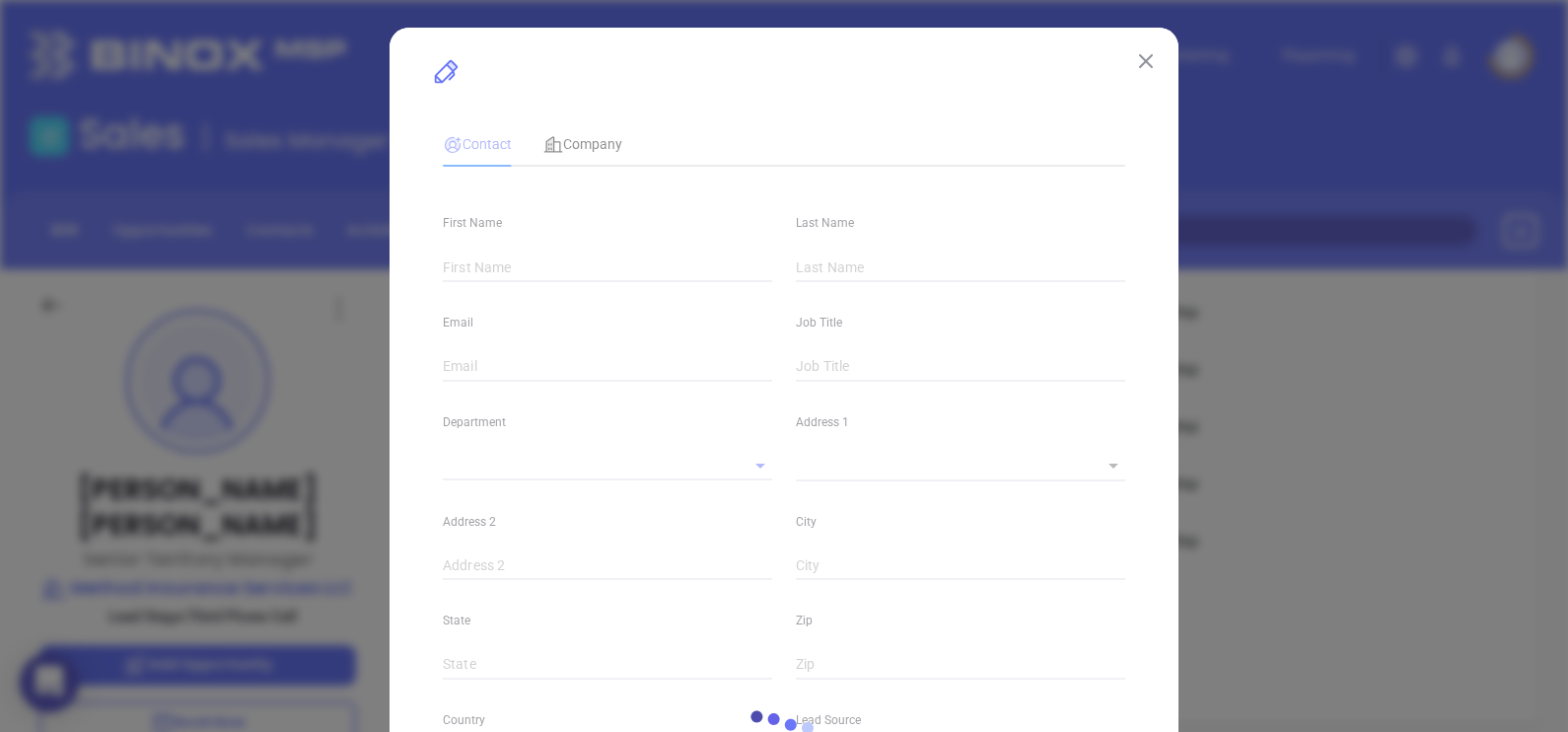
type input "Zach"
type input "Johnston"
type input "zjohnston@methodinsurance.com"
type input "Senior Territory Manager"
type textarea "1033 Demonbreun Street"
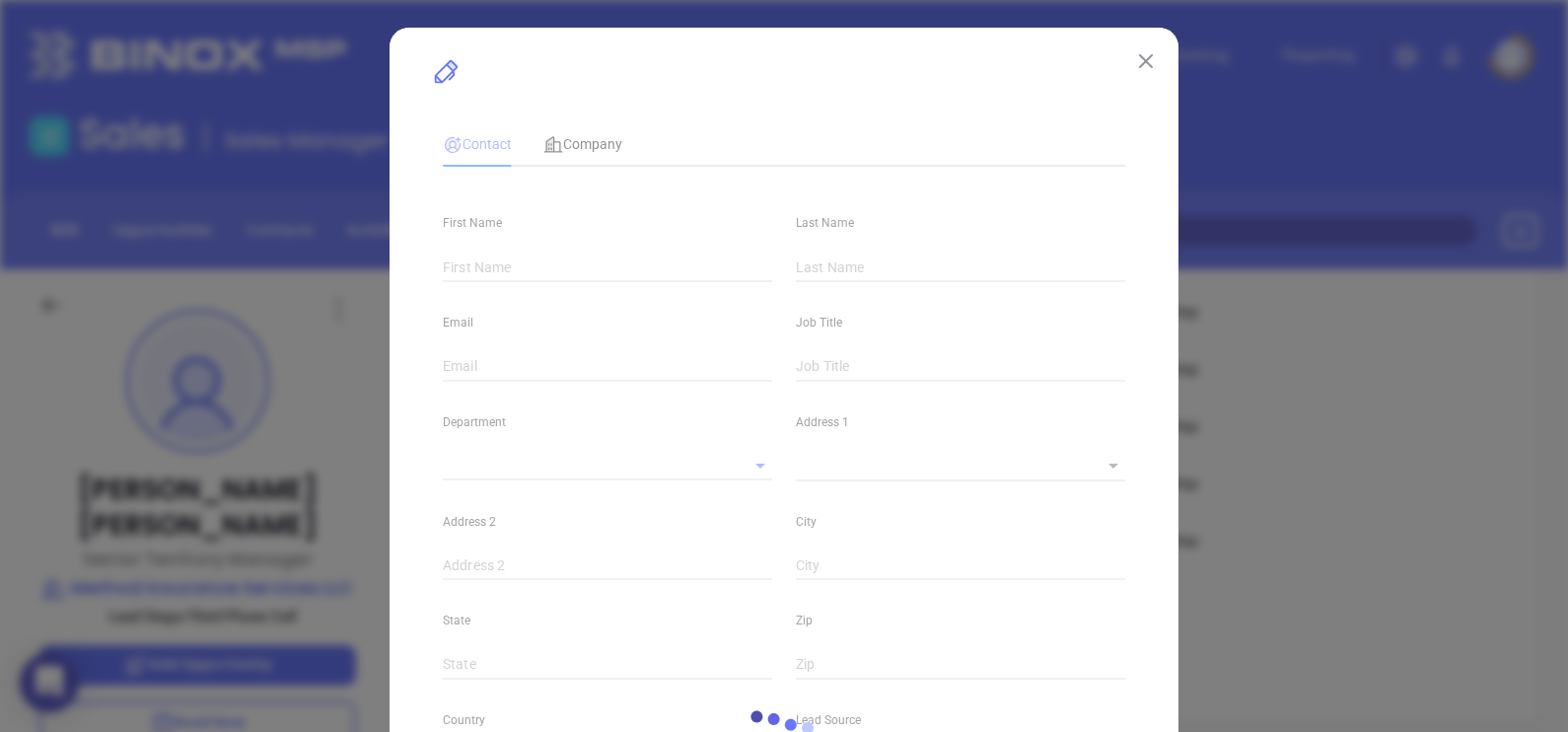
type input "1"
type input "Suite 300"
type input "Nashville"
type input "TN"
type input "37203"
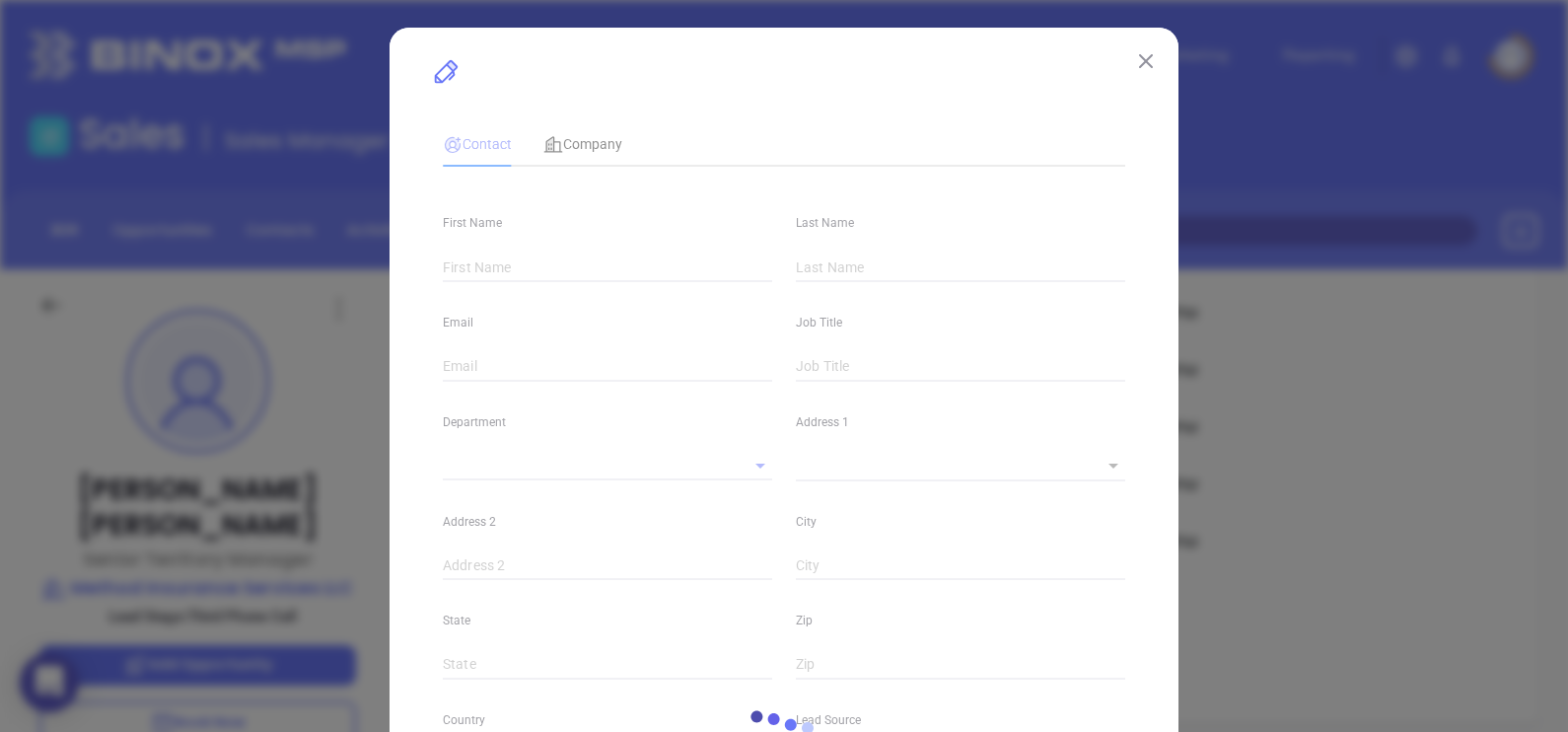
type input "www.linkedin.com/in/zach-johnston-arm-96120628"
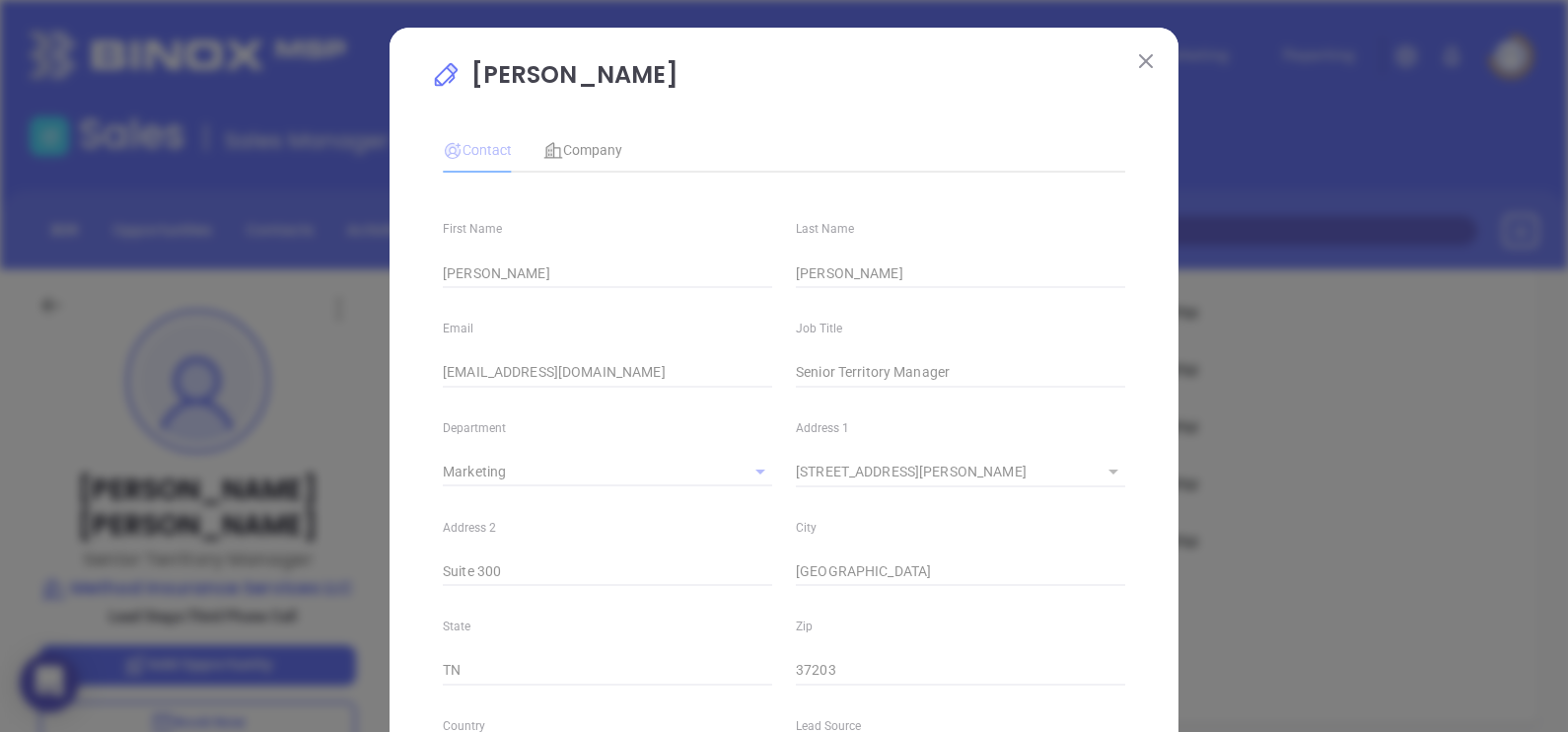
type input "Marketing"
type input "Website Reveal"
type input "Abigail Mayda"
type input "Third Phone Call"
type input "1"
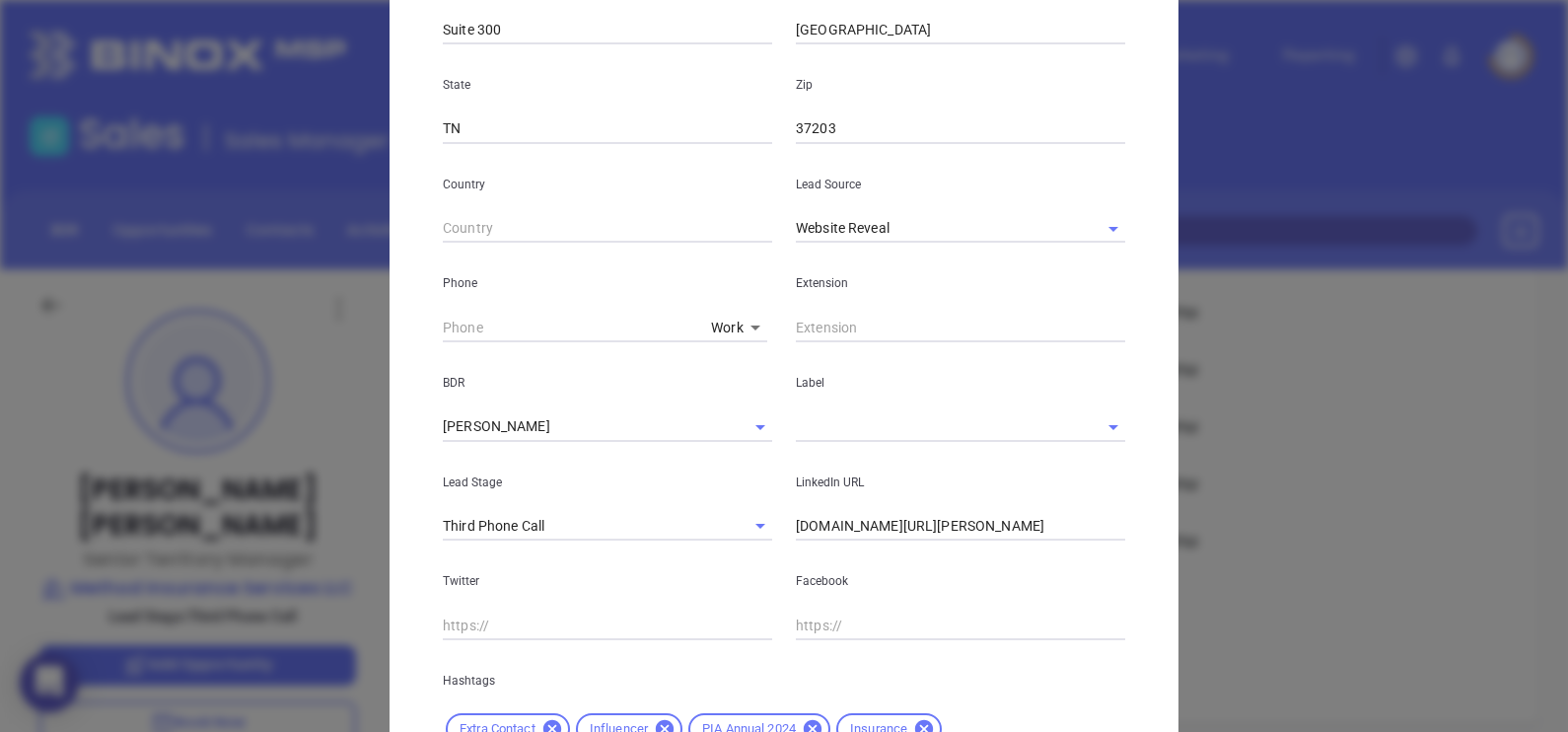
scroll to position [617, 0]
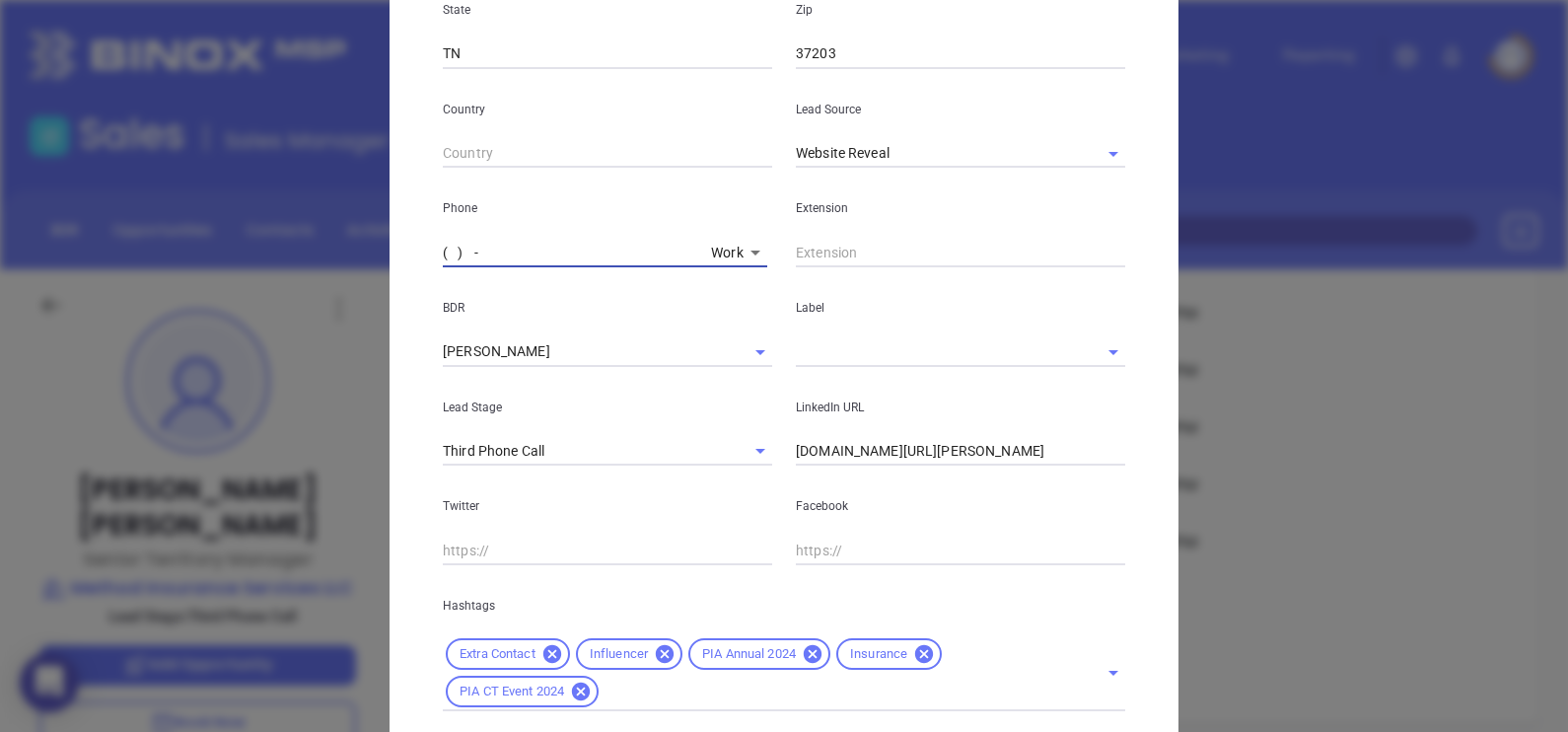
click at [443, 257] on input "( ) -" at bounding box center [573, 253] width 260 height 30
paste input "888) 981-1702"
type input "(888) 981-1702"
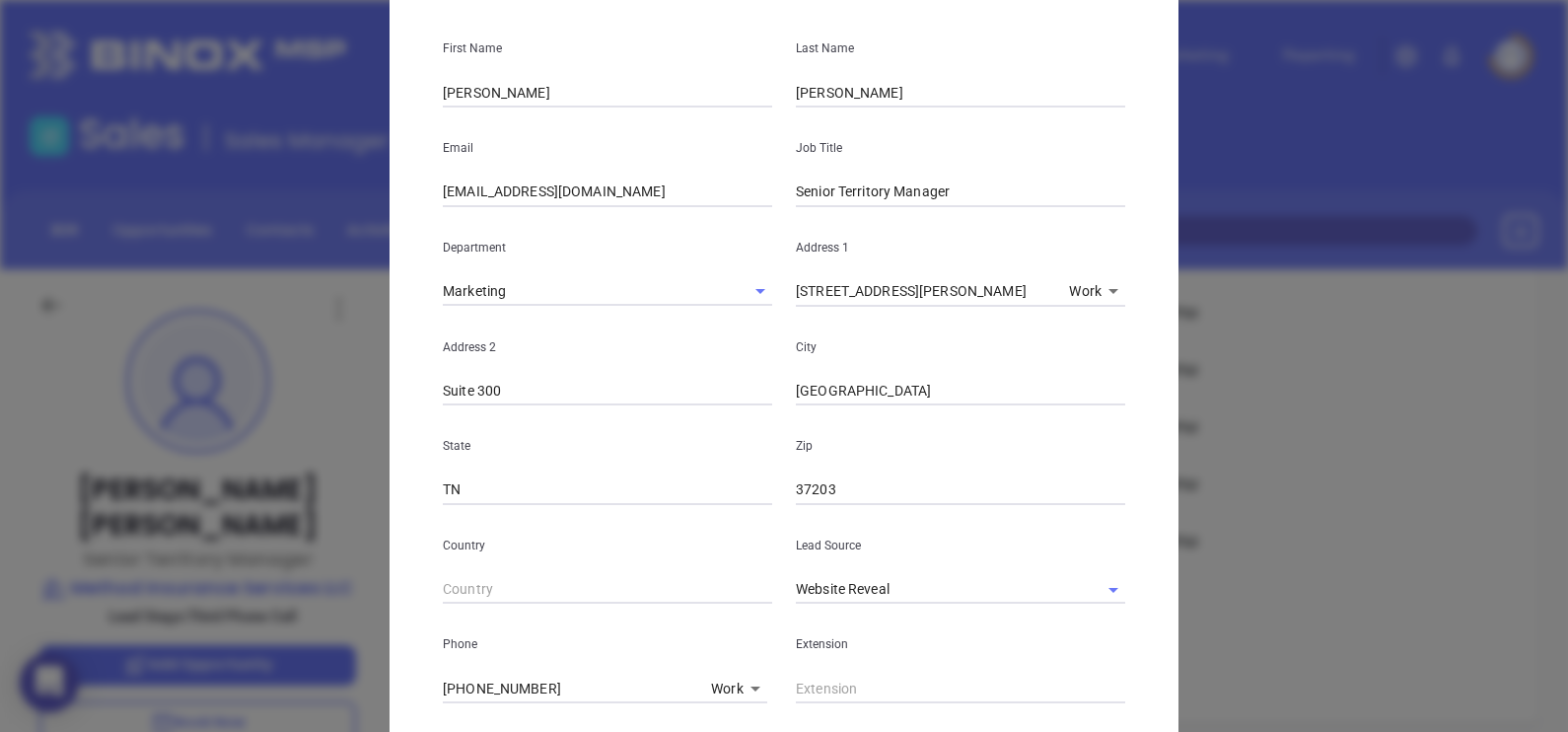
scroll to position [0, 0]
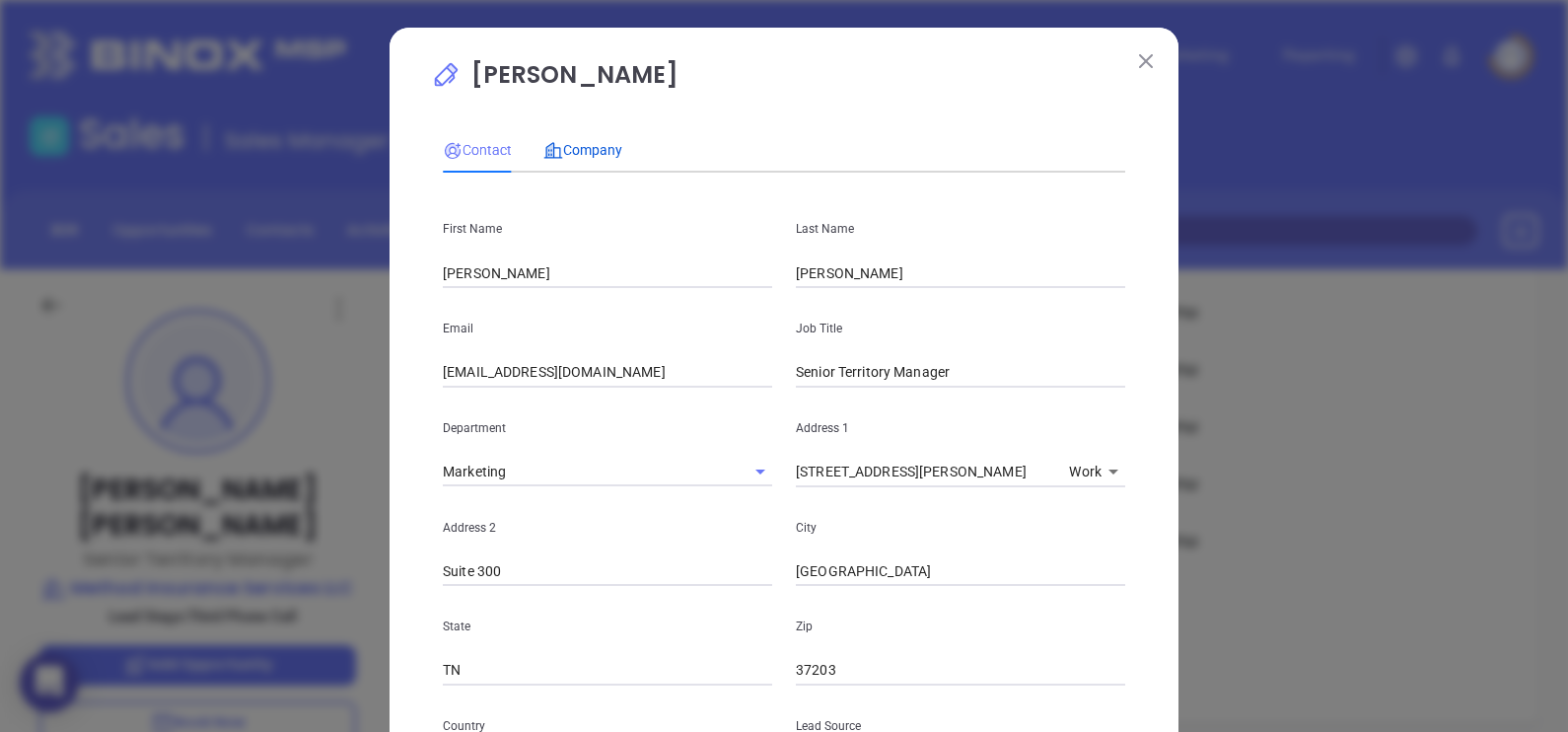
click at [587, 154] on span "Company" at bounding box center [583, 150] width 79 height 16
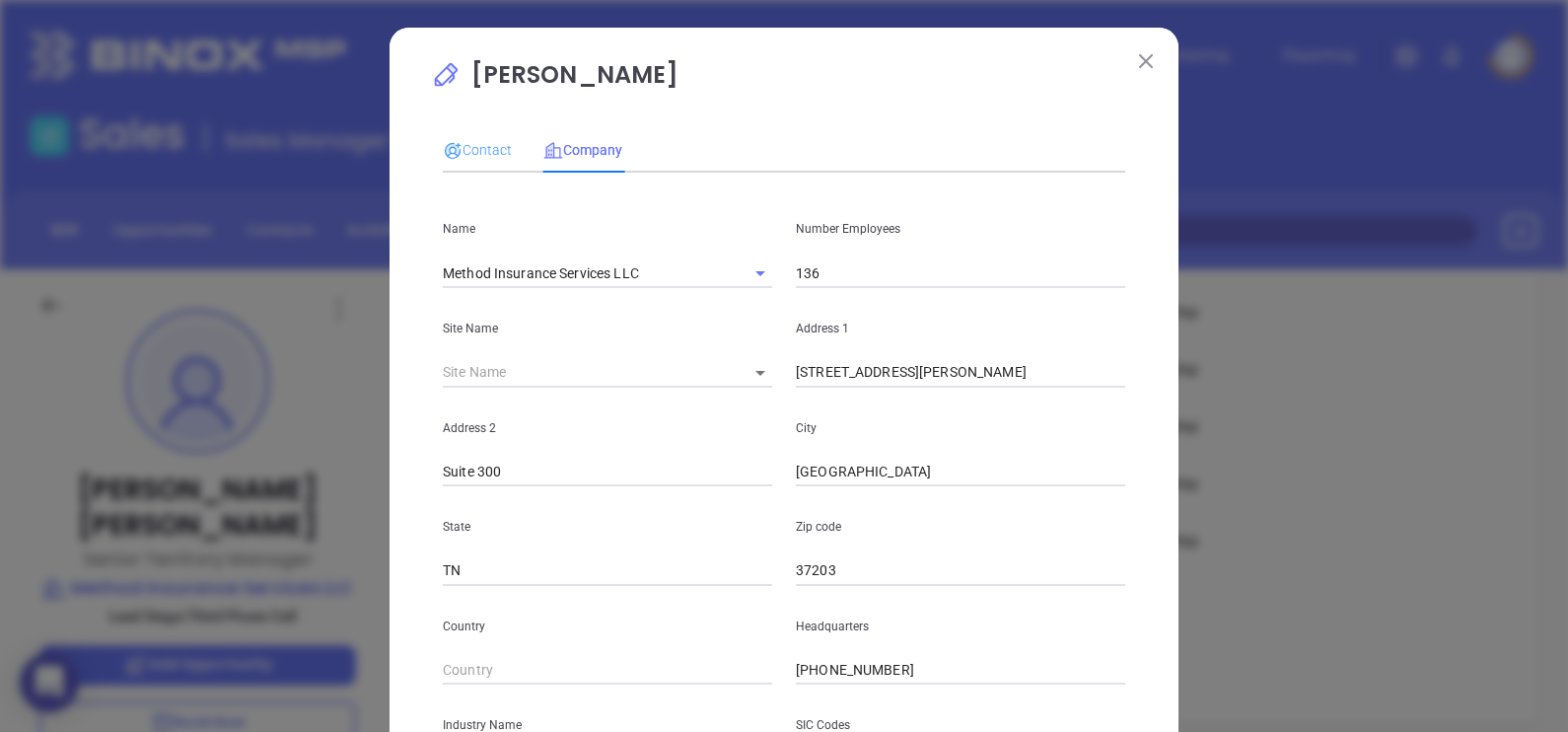
click at [484, 138] on div "Contact" at bounding box center [477, 149] width 69 height 45
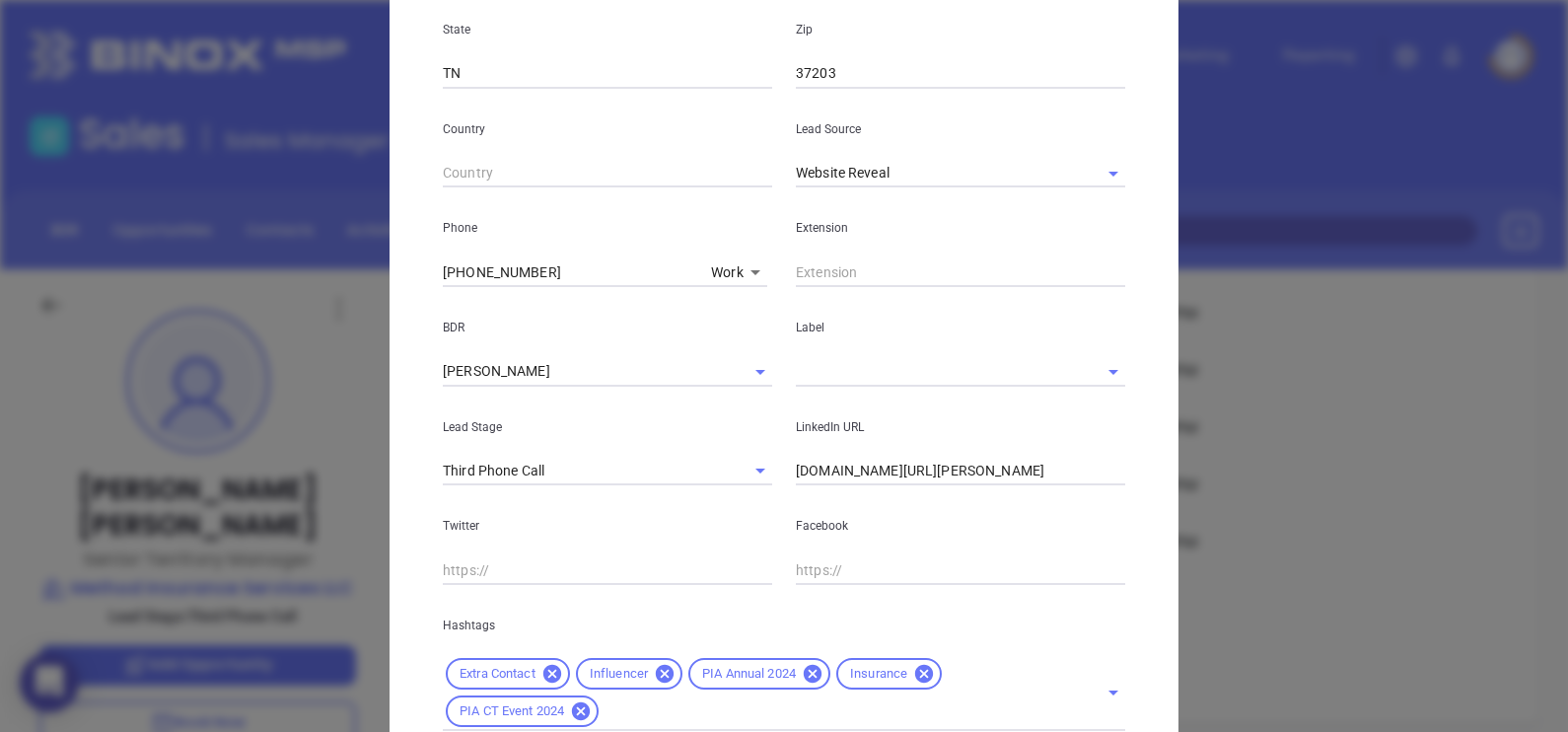
scroll to position [740, 0]
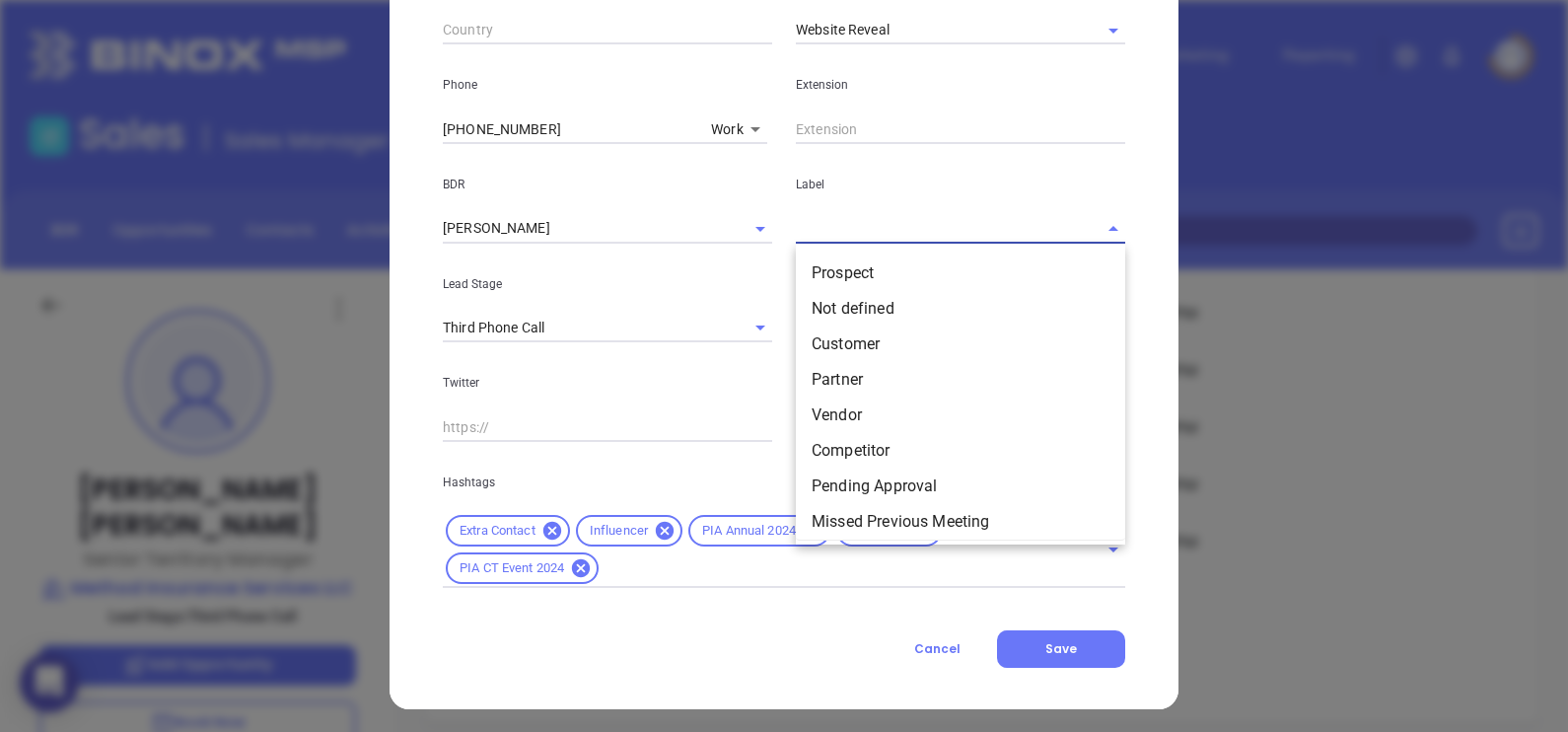
click at [838, 223] on input "text" at bounding box center [932, 228] width 274 height 29
click at [852, 263] on li "Prospect" at bounding box center [960, 274] width 330 height 36
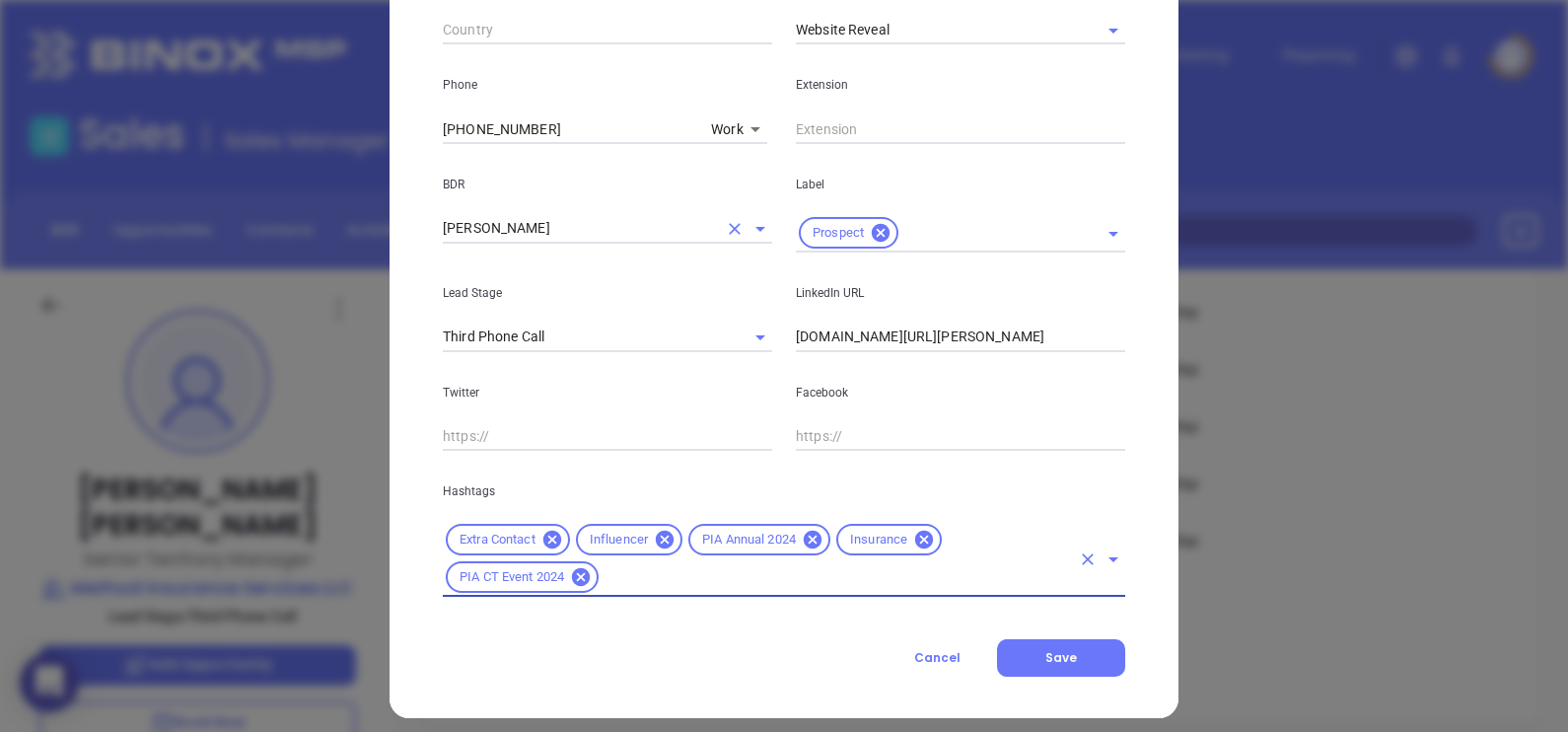
scroll to position [0, 0]
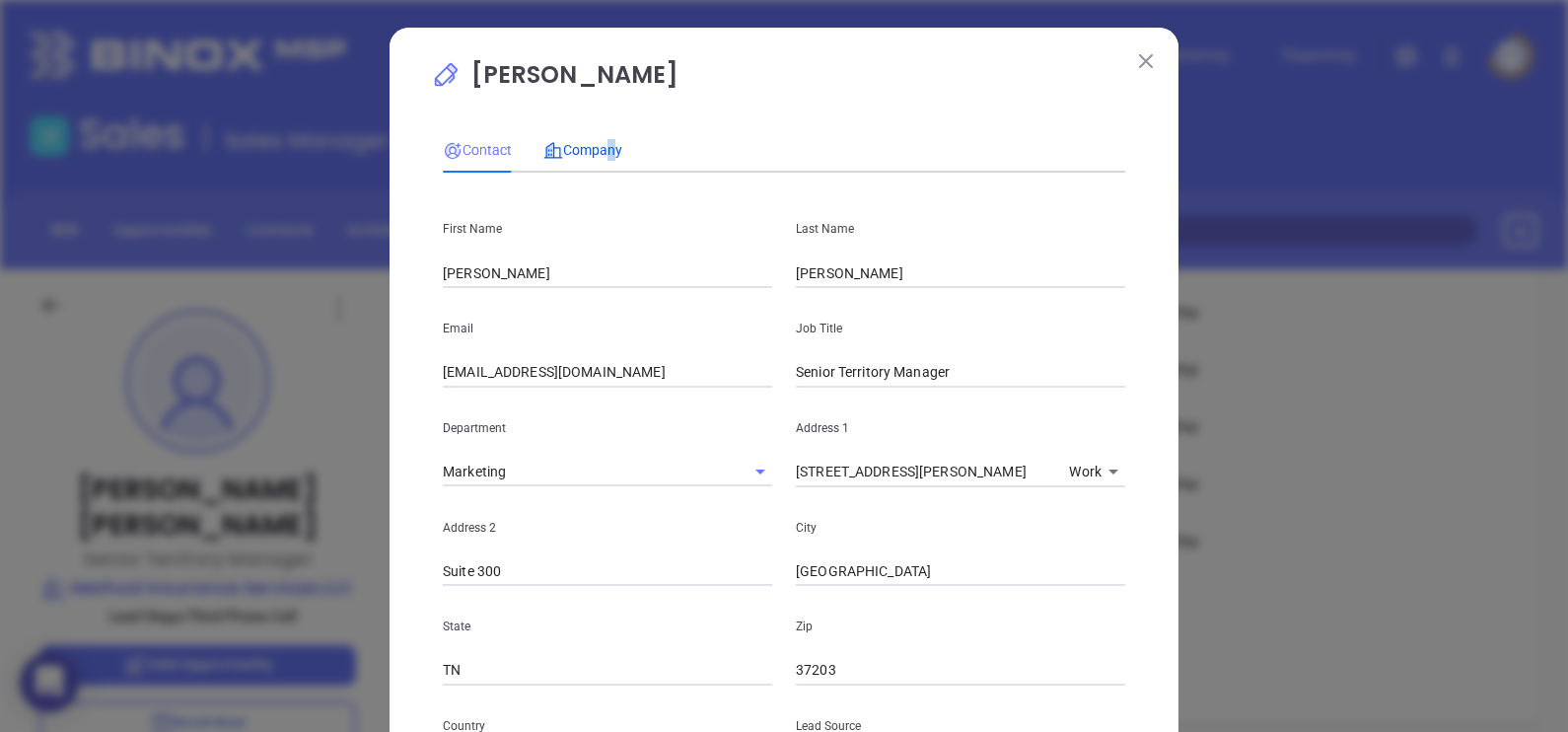
click at [597, 145] on span "Company" at bounding box center [583, 150] width 79 height 16
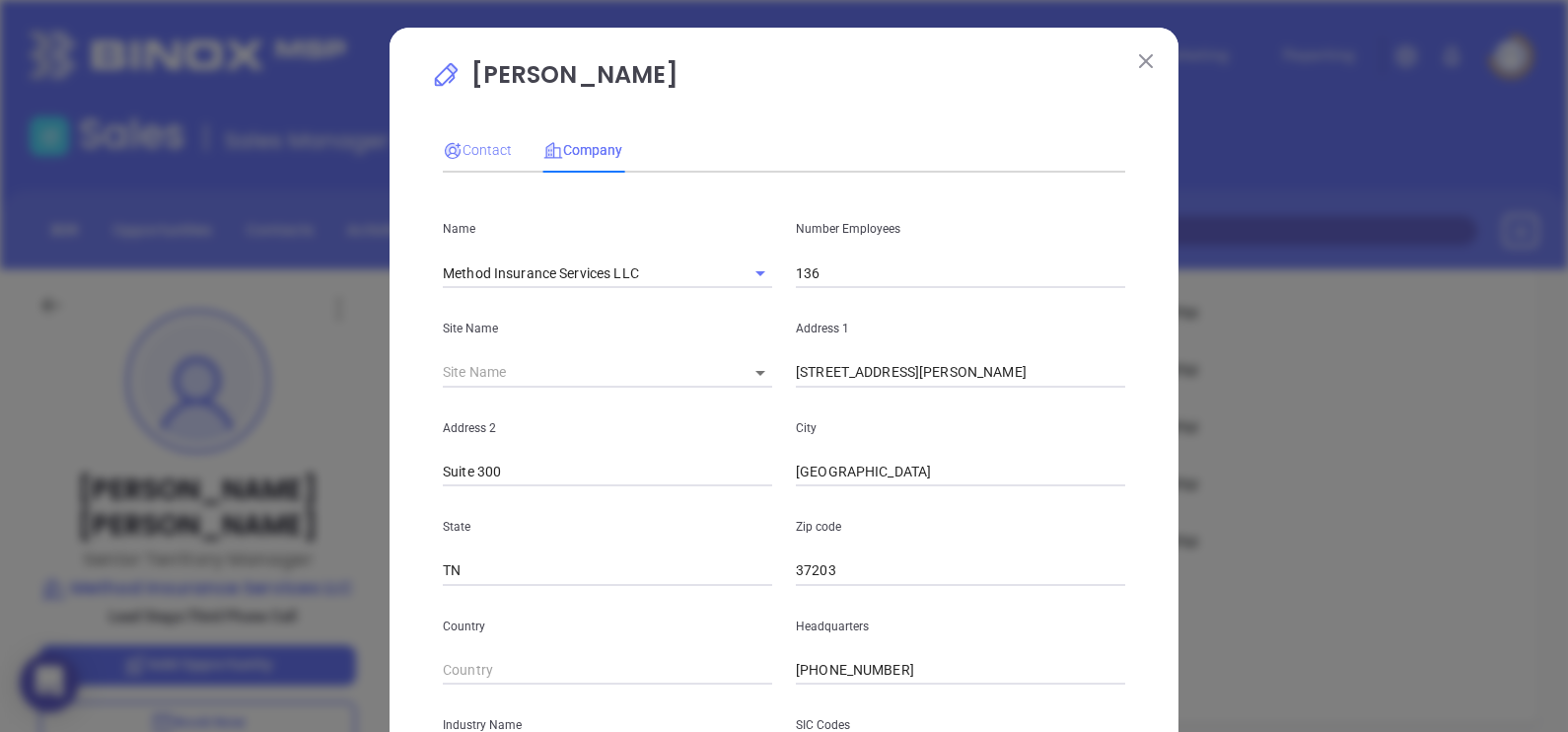
drag, startPoint x: 597, startPoint y: 145, endPoint x: 474, endPoint y: 138, distance: 123.2
click at [474, 138] on div "Contact" at bounding box center [477, 149] width 69 height 45
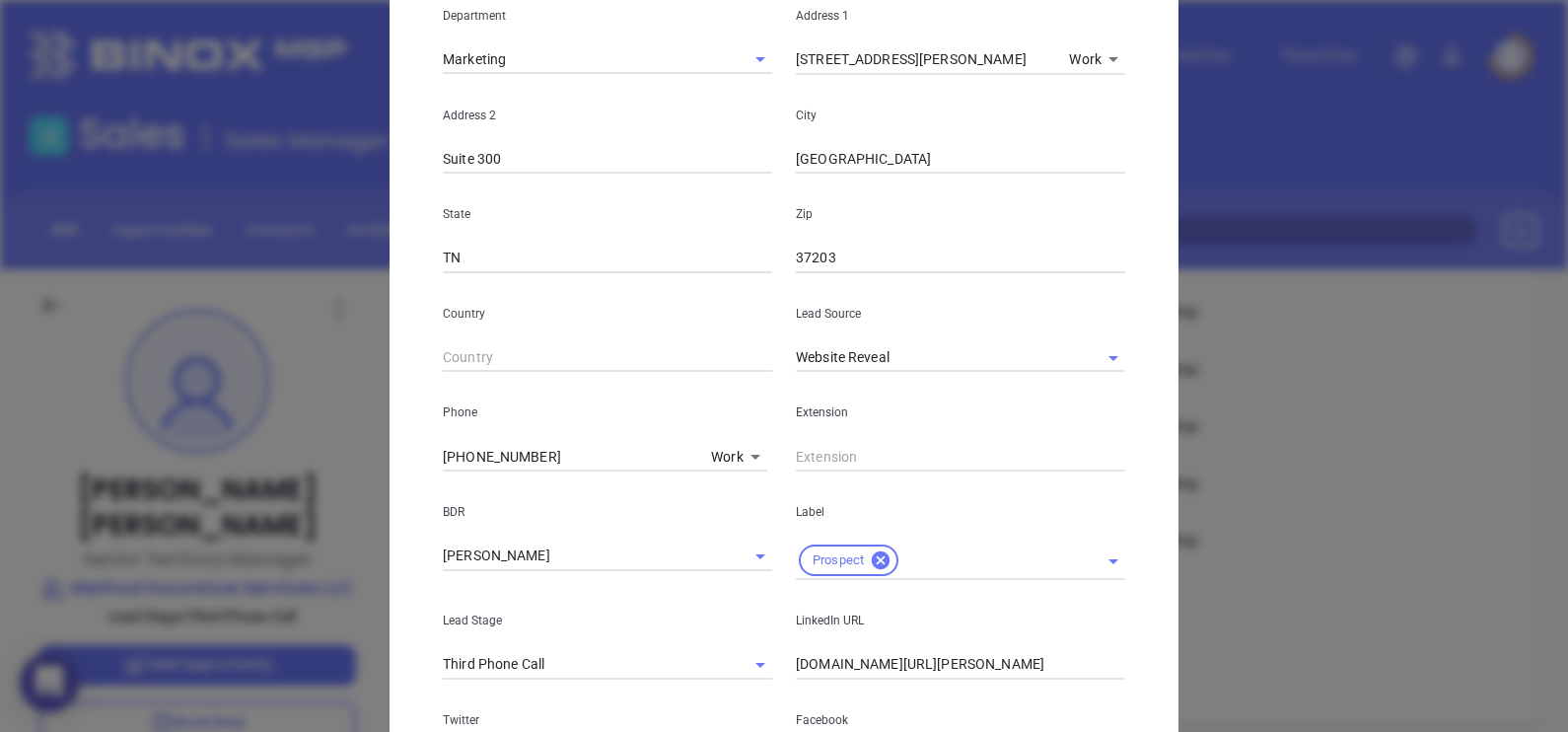
scroll to position [754, 0]
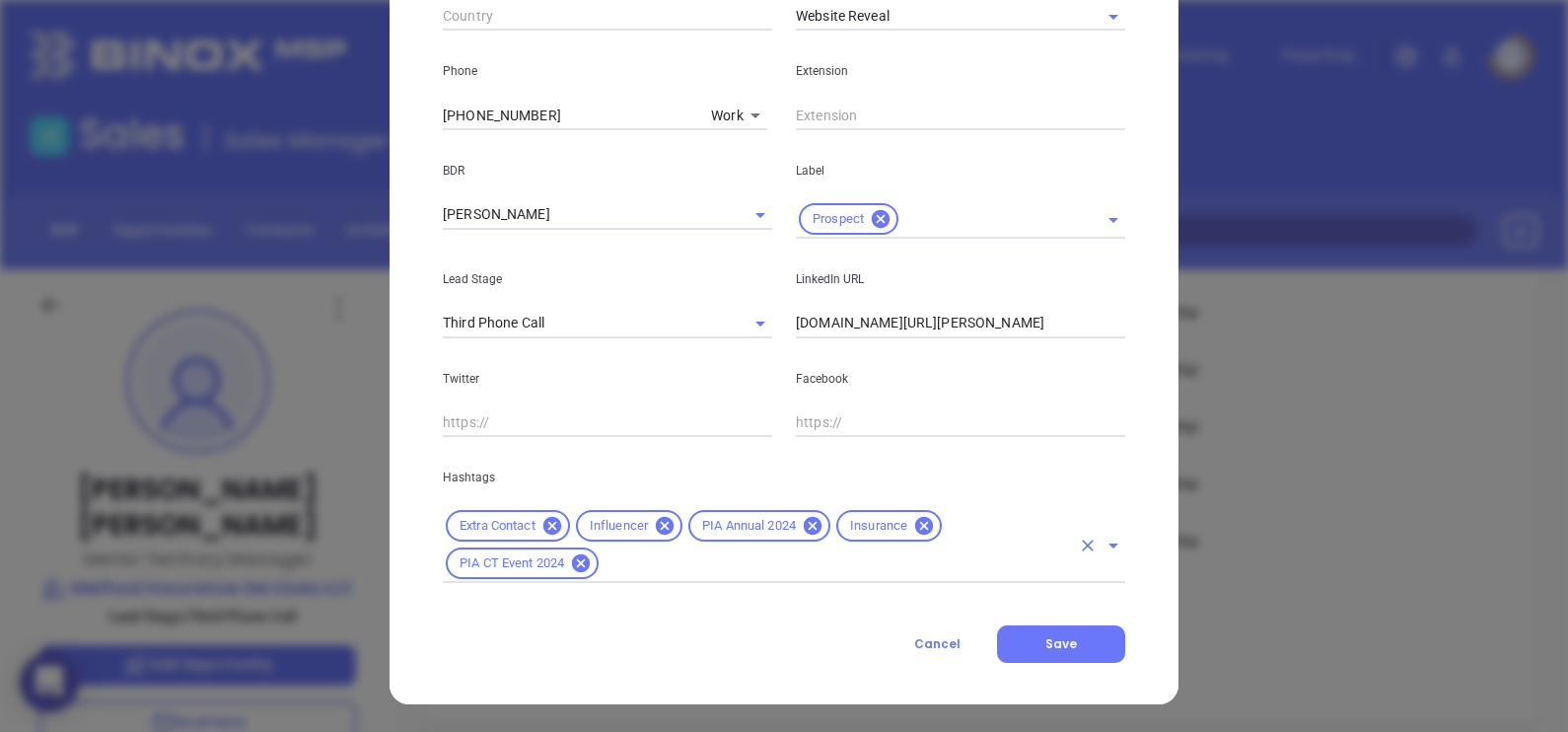
click at [803, 557] on input "text" at bounding box center [835, 564] width 469 height 25
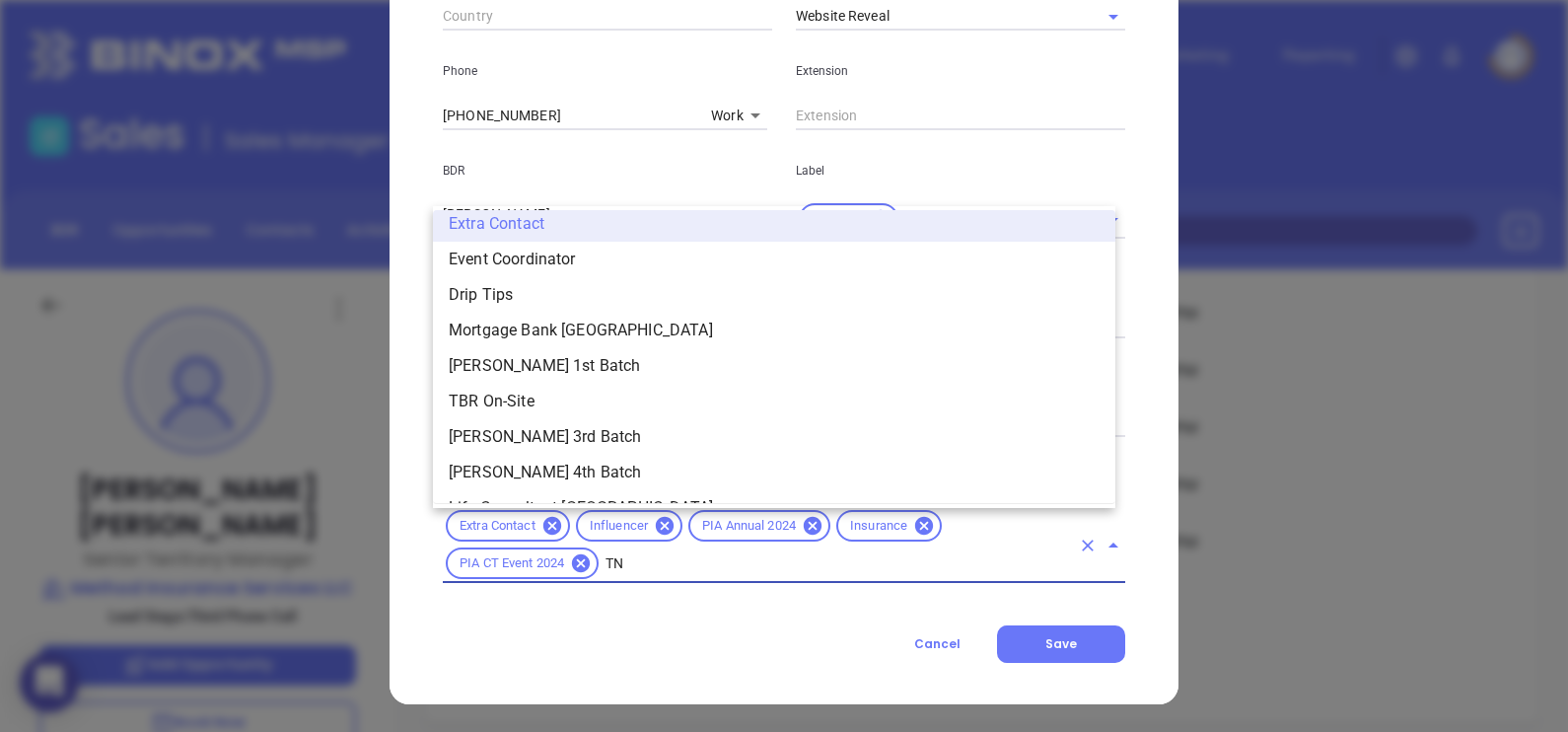
scroll to position [0, 0]
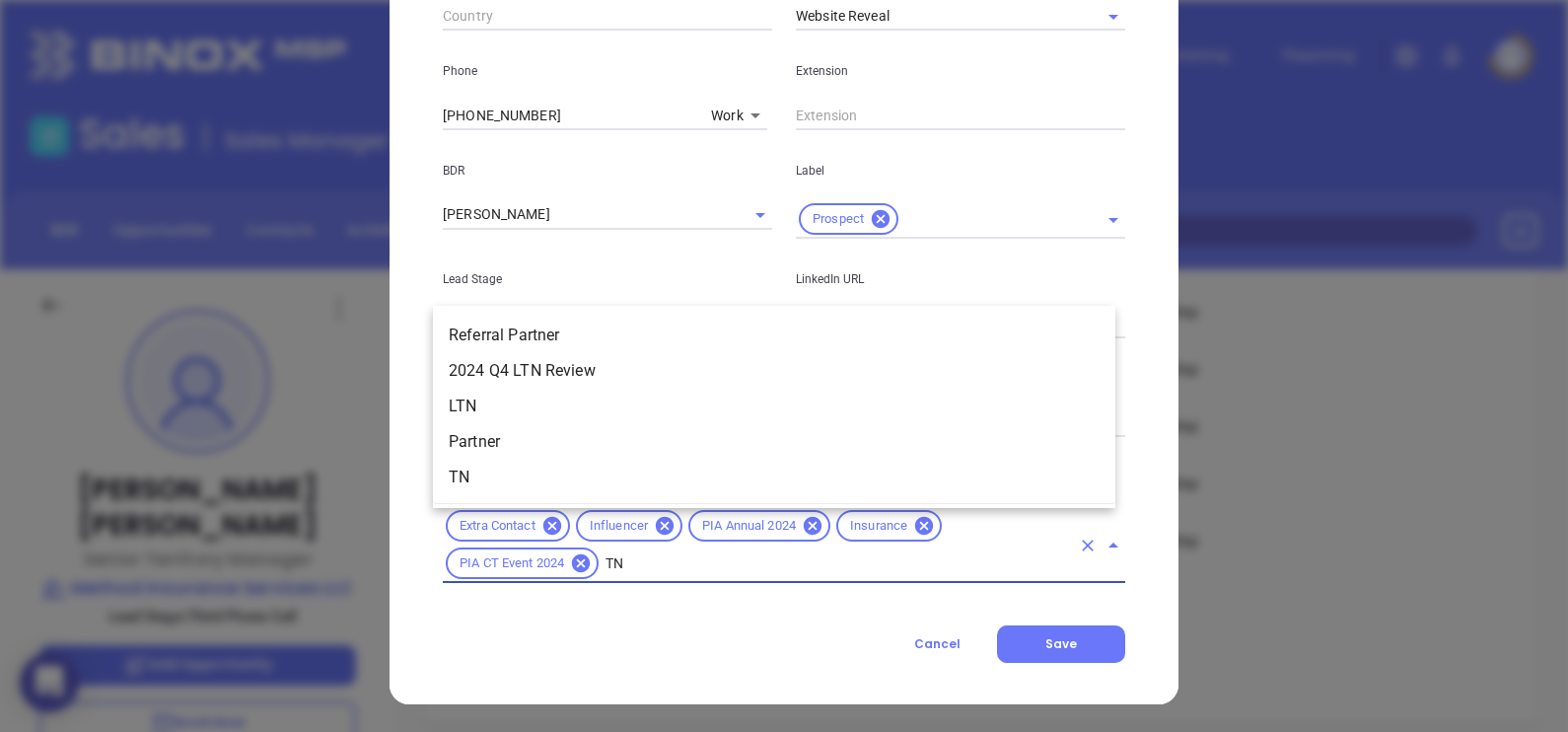
type input "T"
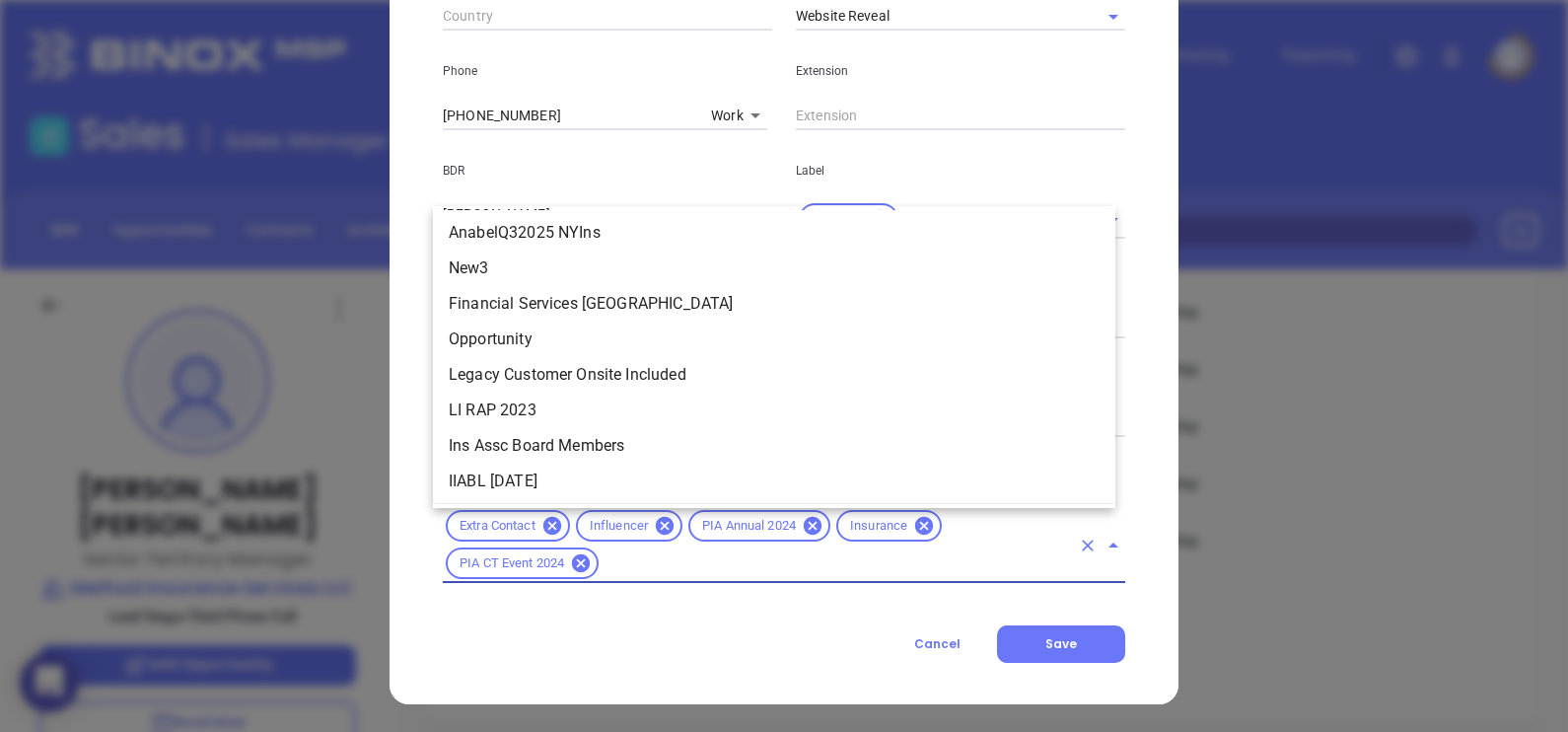
scroll to position [606, 0]
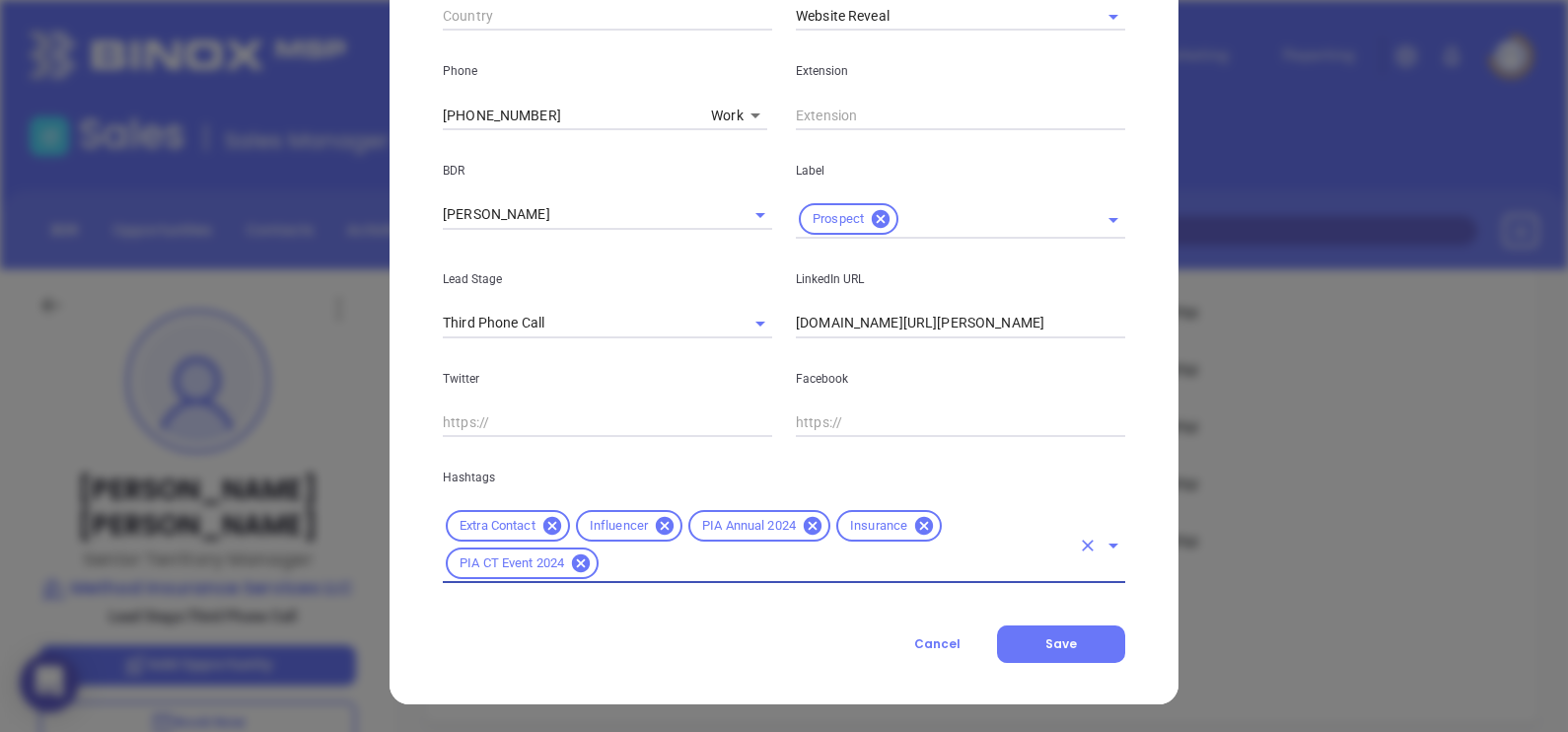
click at [921, 319] on input "www.linkedin.com/in/zach-johnston-arm-96120628" at bounding box center [960, 324] width 330 height 30
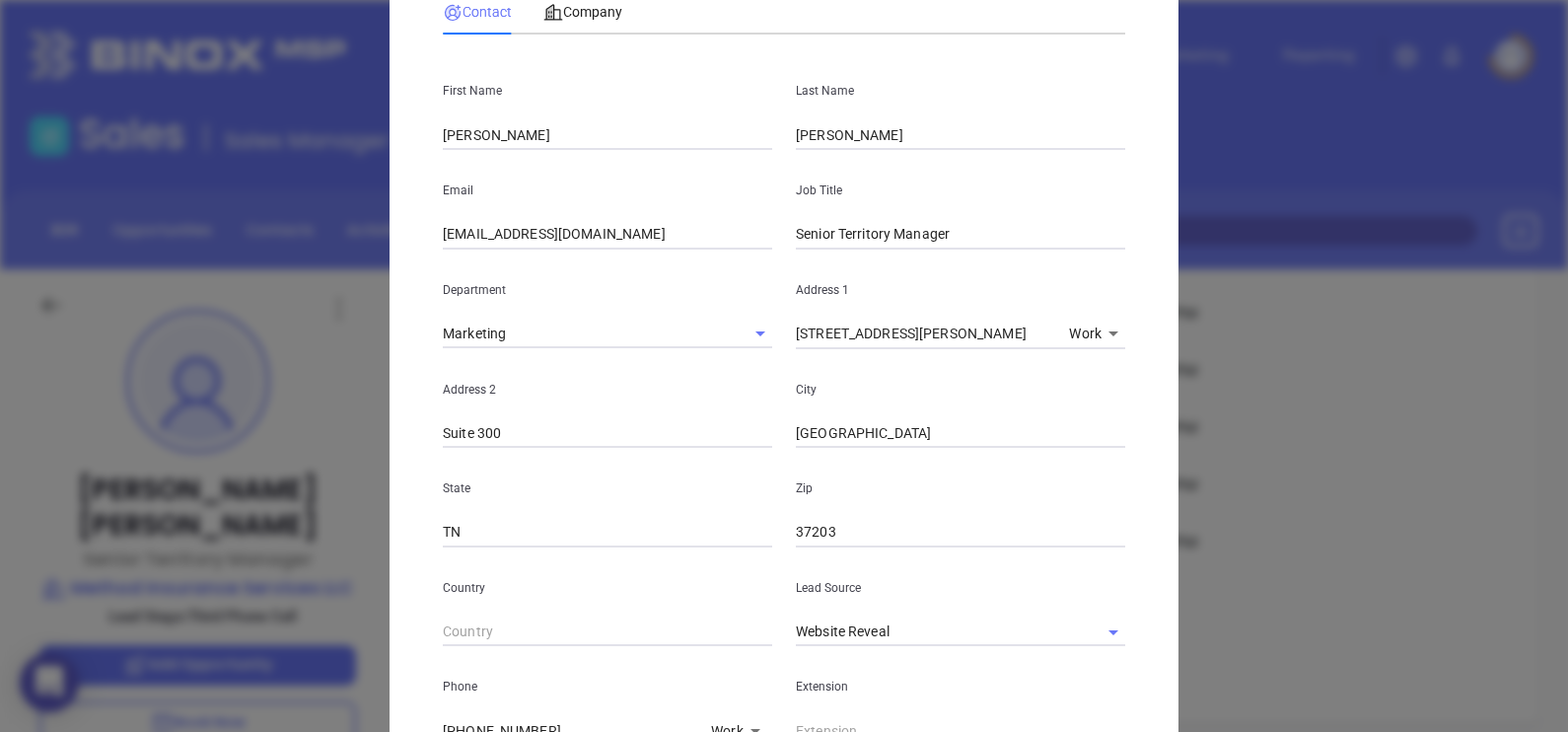
scroll to position [0, 0]
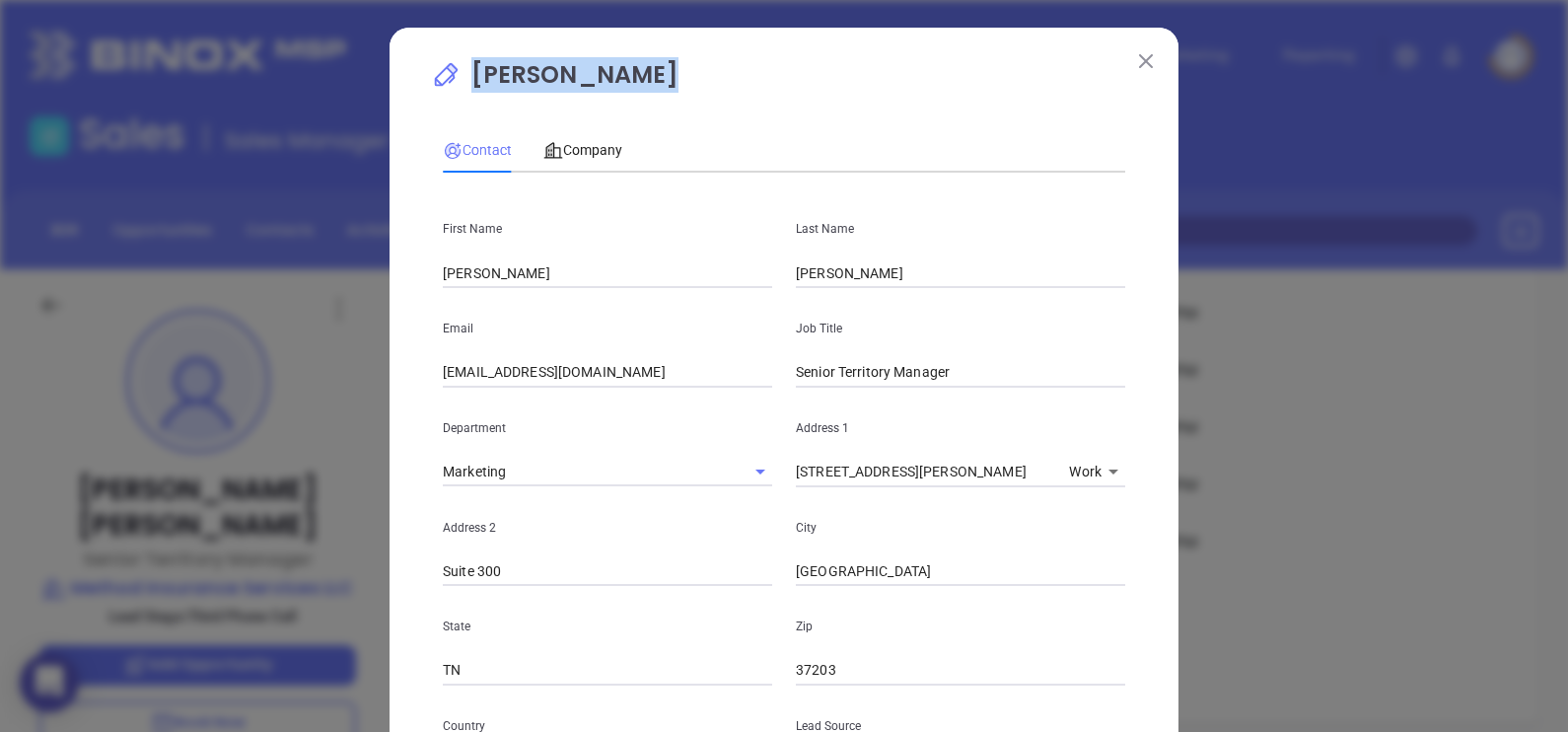
drag, startPoint x: 647, startPoint y: 72, endPoint x: 637, endPoint y: 77, distance: 11.2
click at [637, 77] on p "Zach Johnston" at bounding box center [784, 79] width 706 height 45
copy p "Zach Johnston"
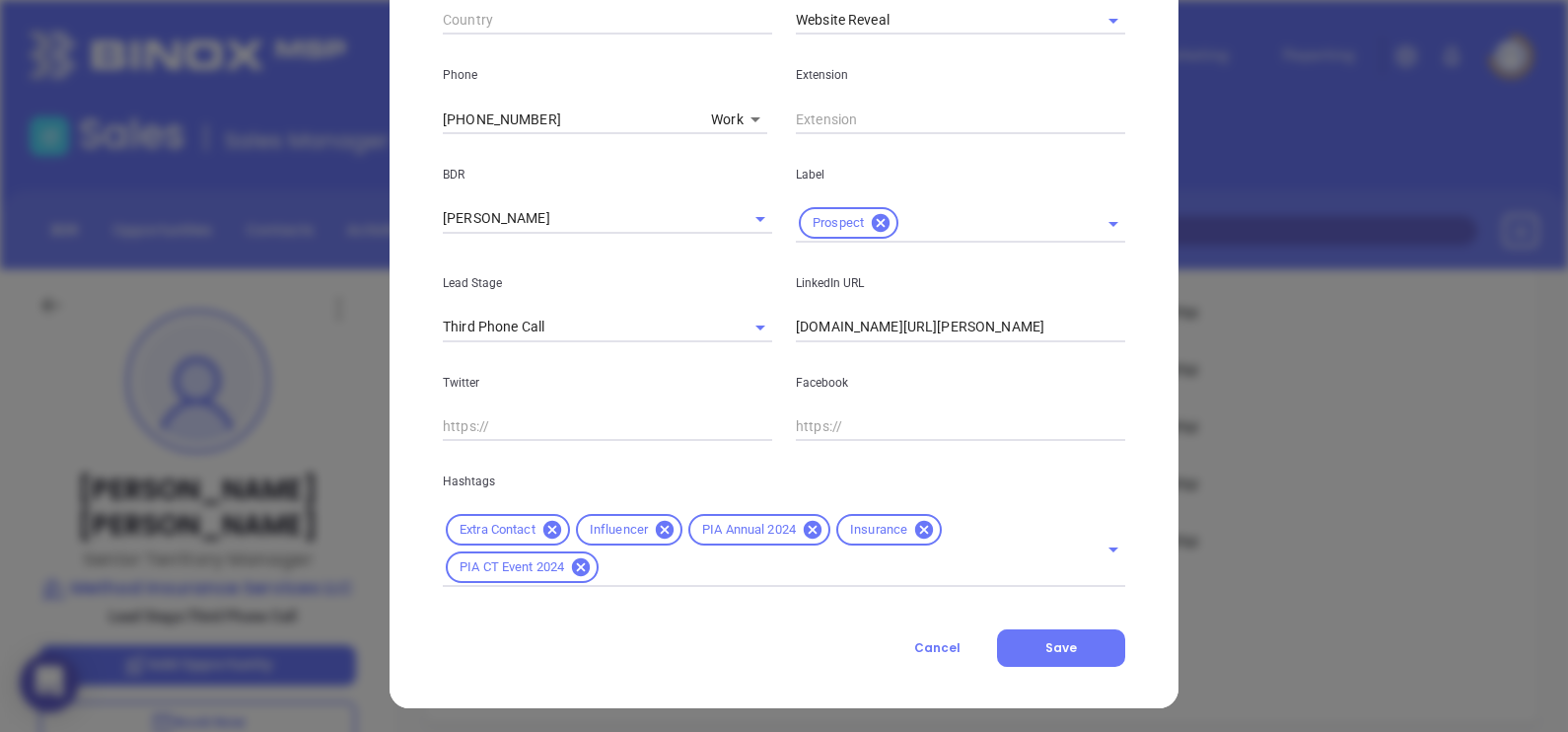
scroll to position [754, 0]
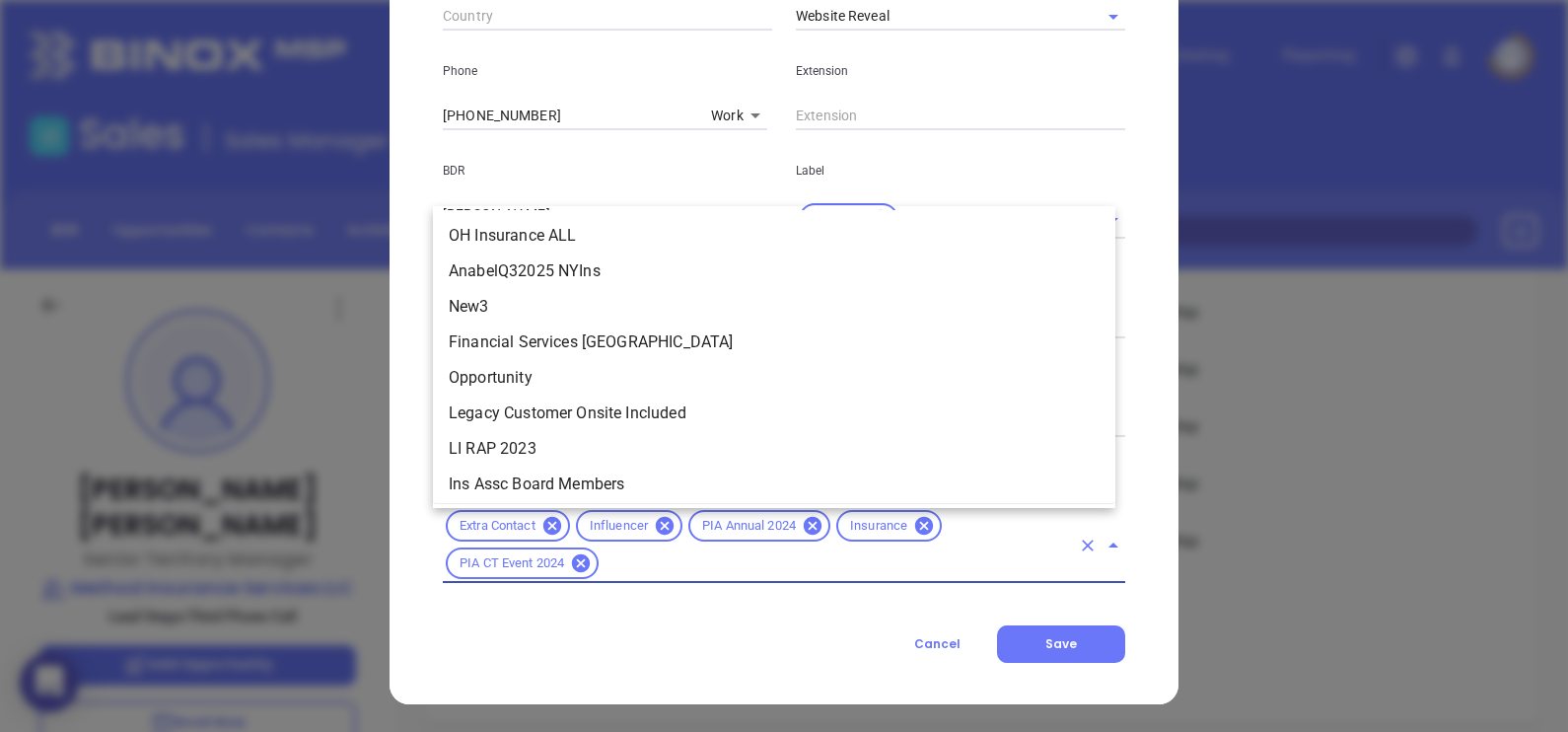
click at [689, 574] on input "text" at bounding box center [835, 564] width 469 height 25
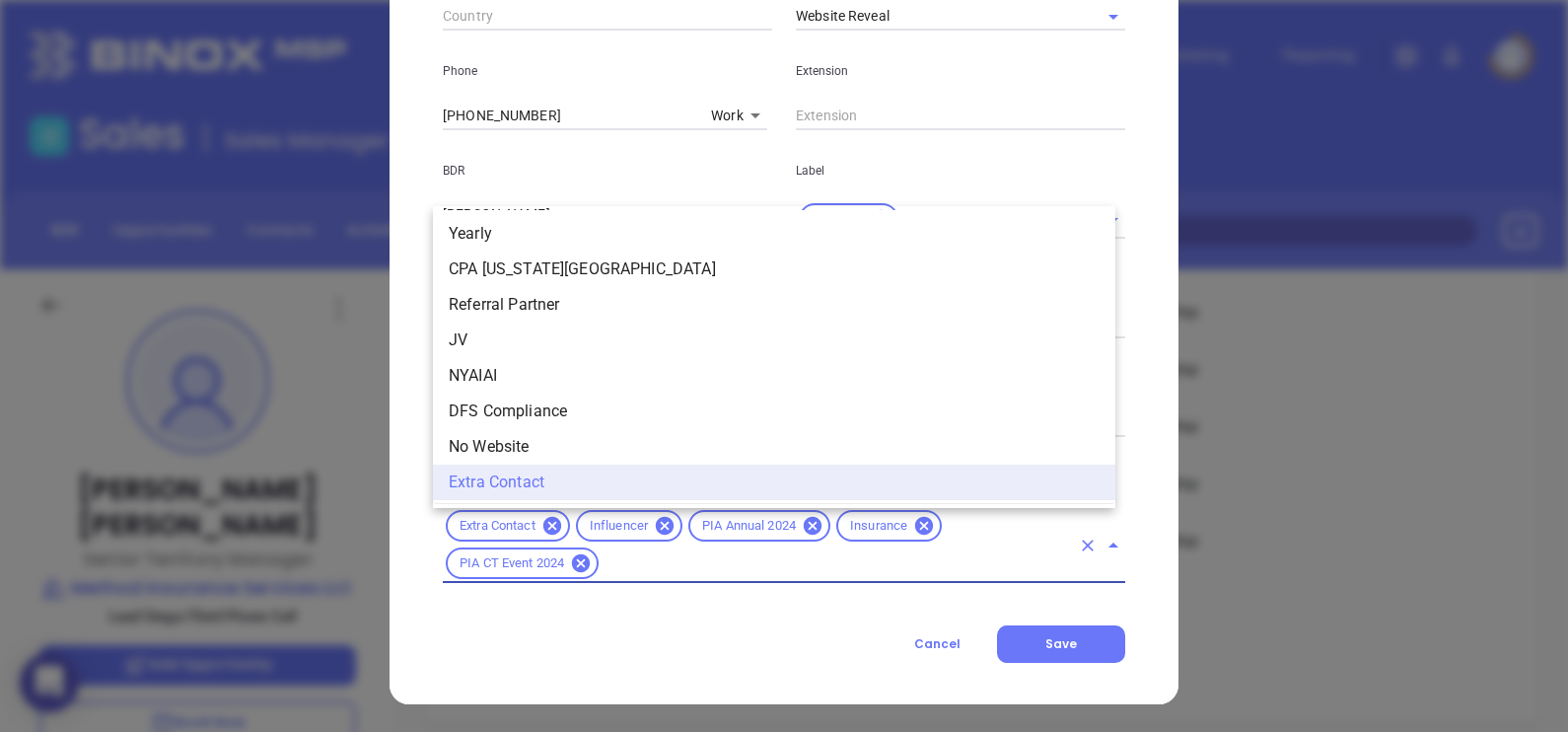
click at [704, 656] on div "Cancel Save" at bounding box center [784, 644] width 683 height 37
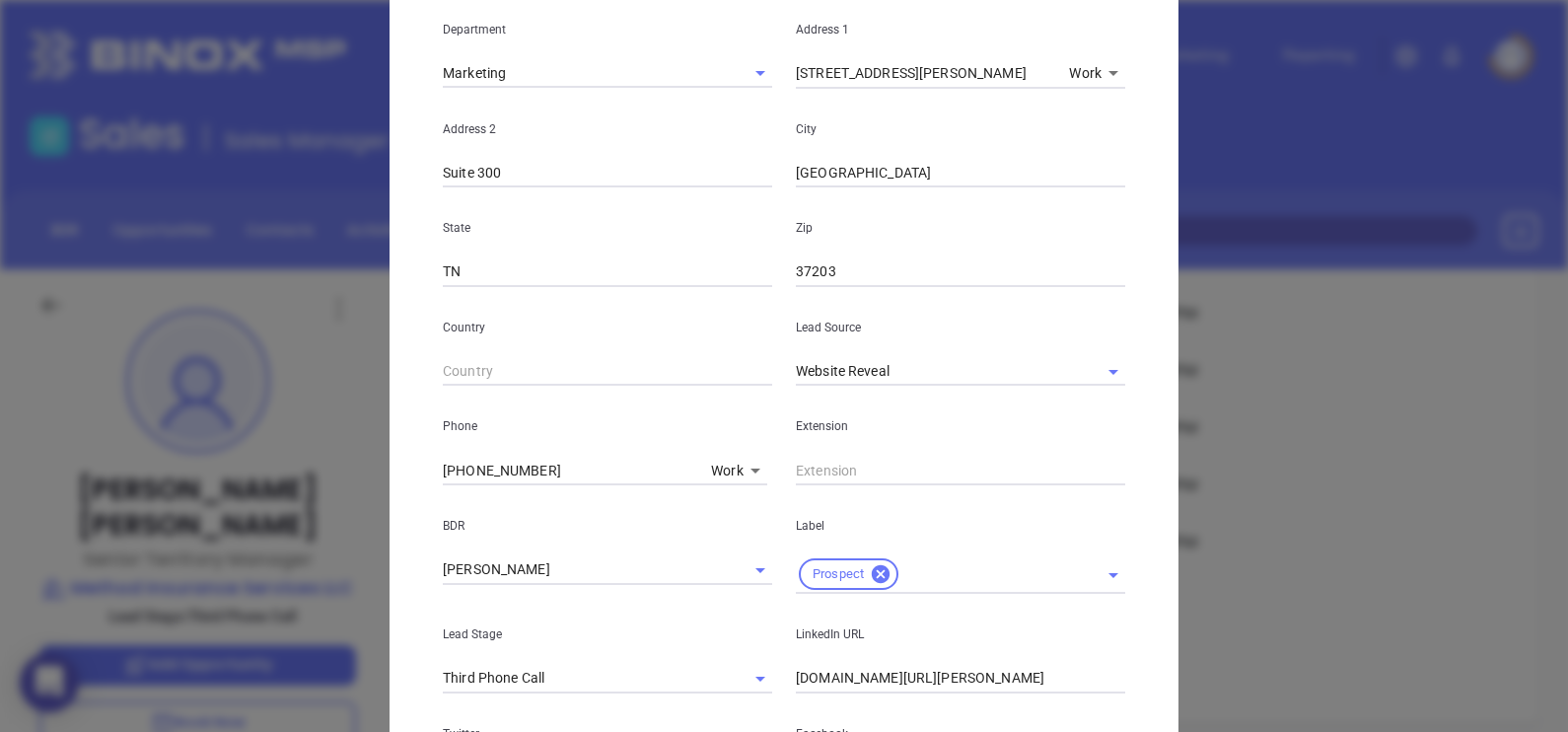
scroll to position [754, 0]
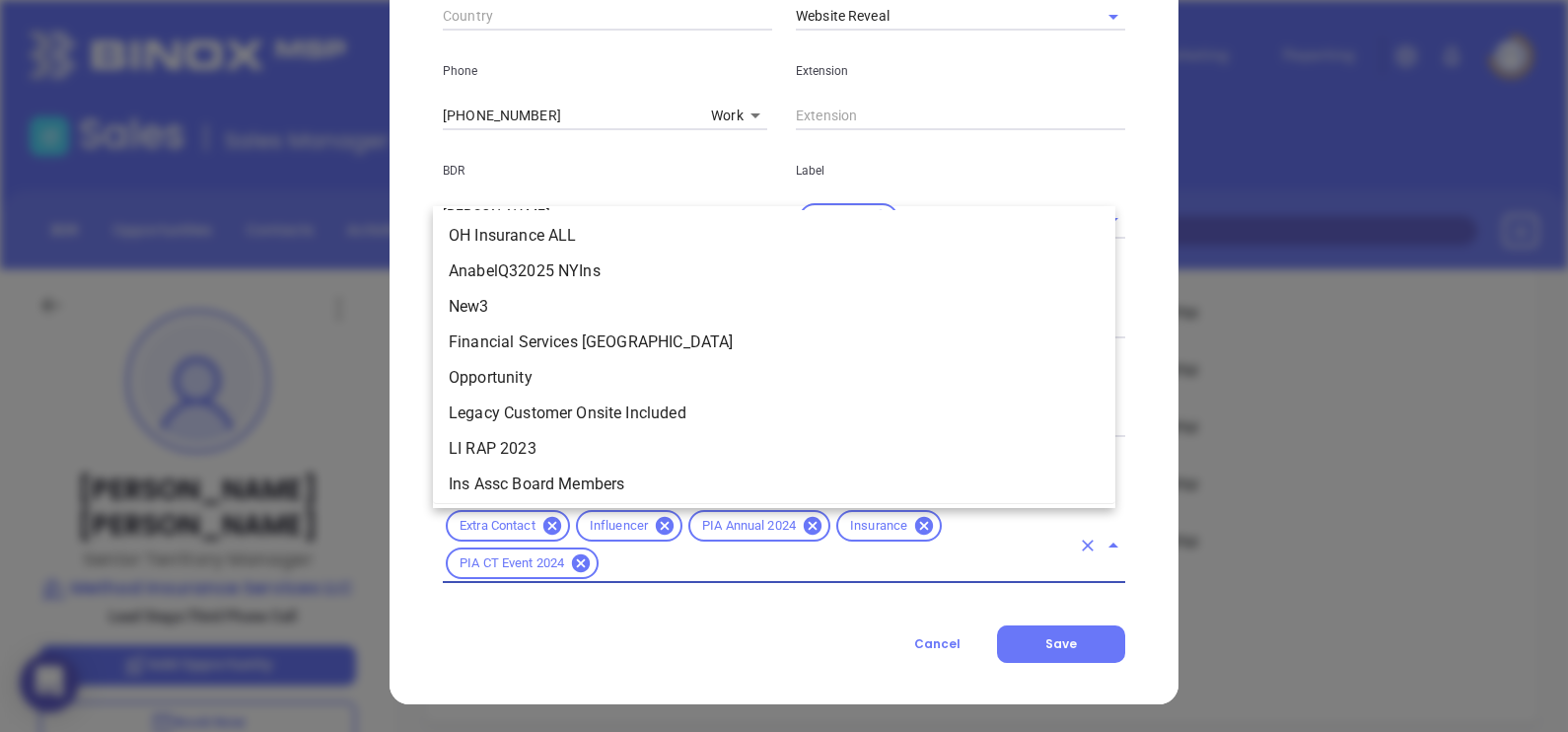
click at [770, 570] on input "text" at bounding box center [835, 564] width 469 height 25
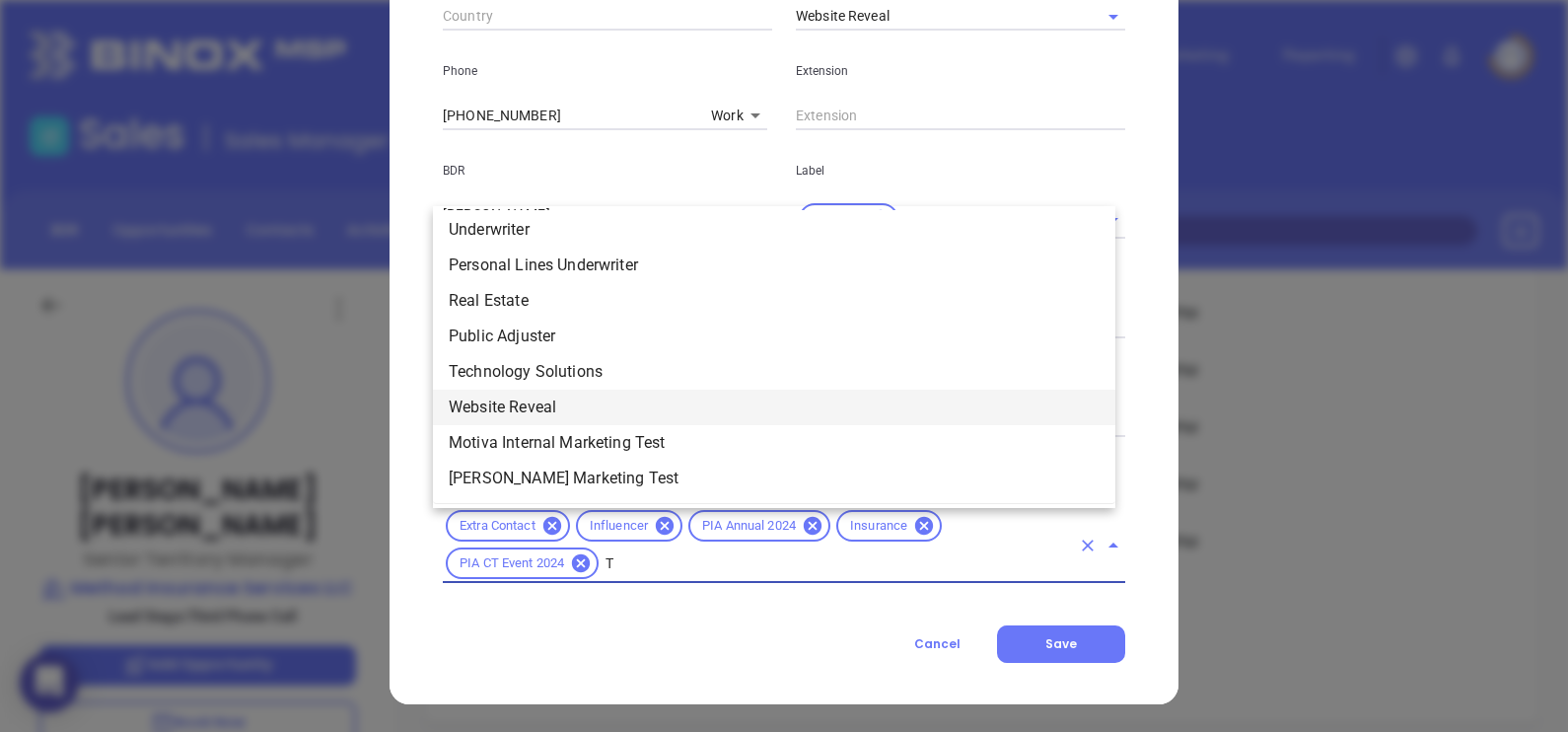
scroll to position [296, 0]
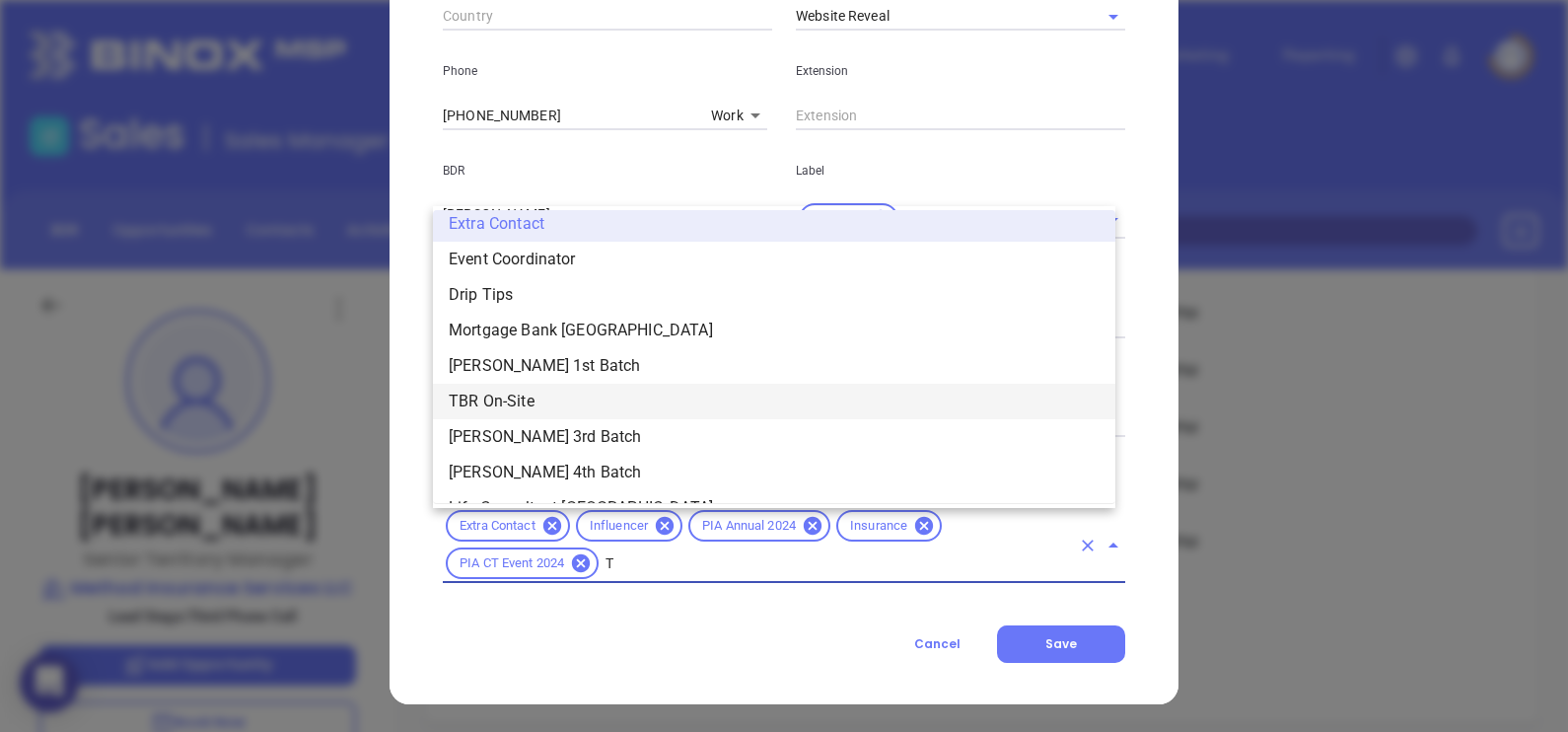
type input "TN"
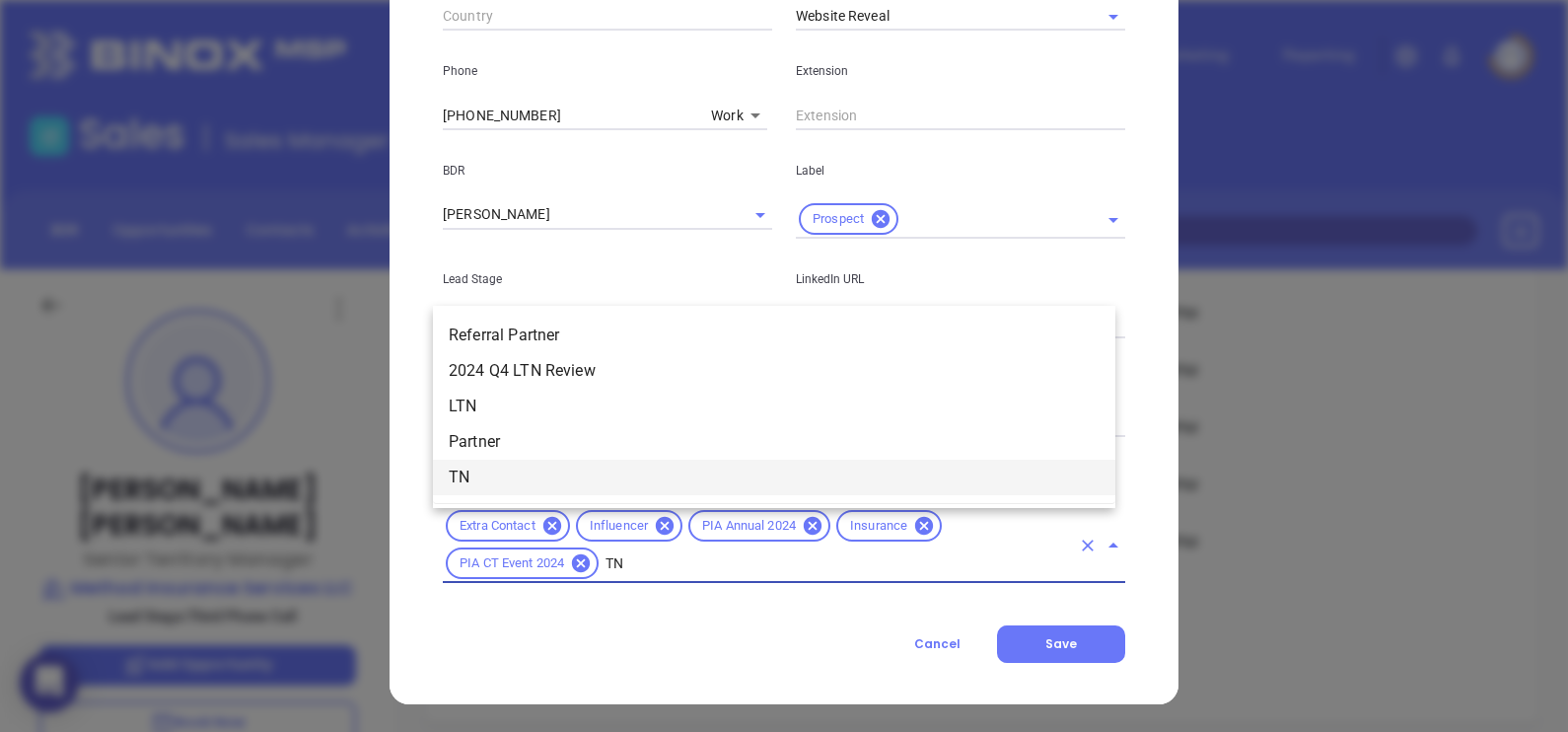
click at [522, 477] on li "TN" at bounding box center [774, 478] width 683 height 36
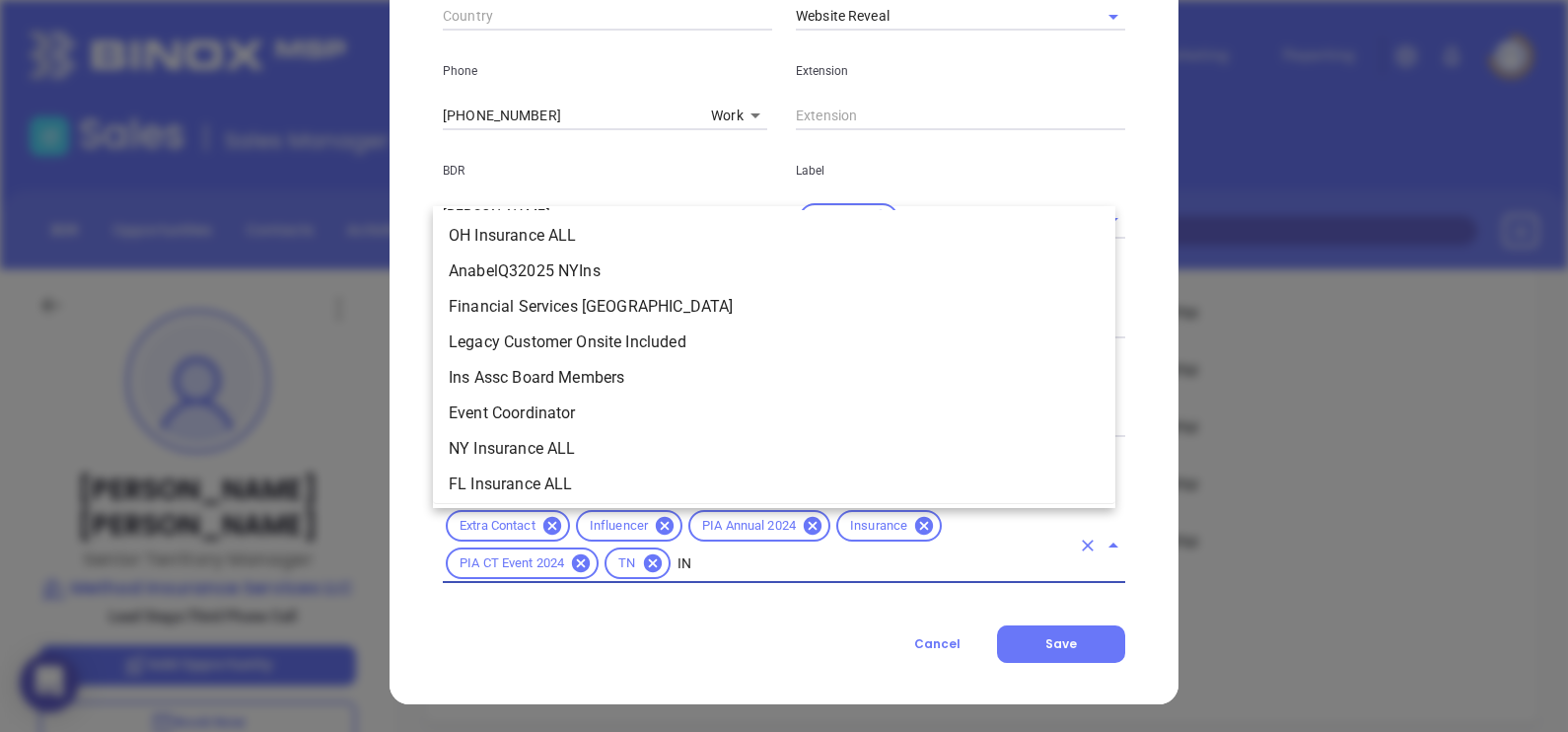
type input "I"
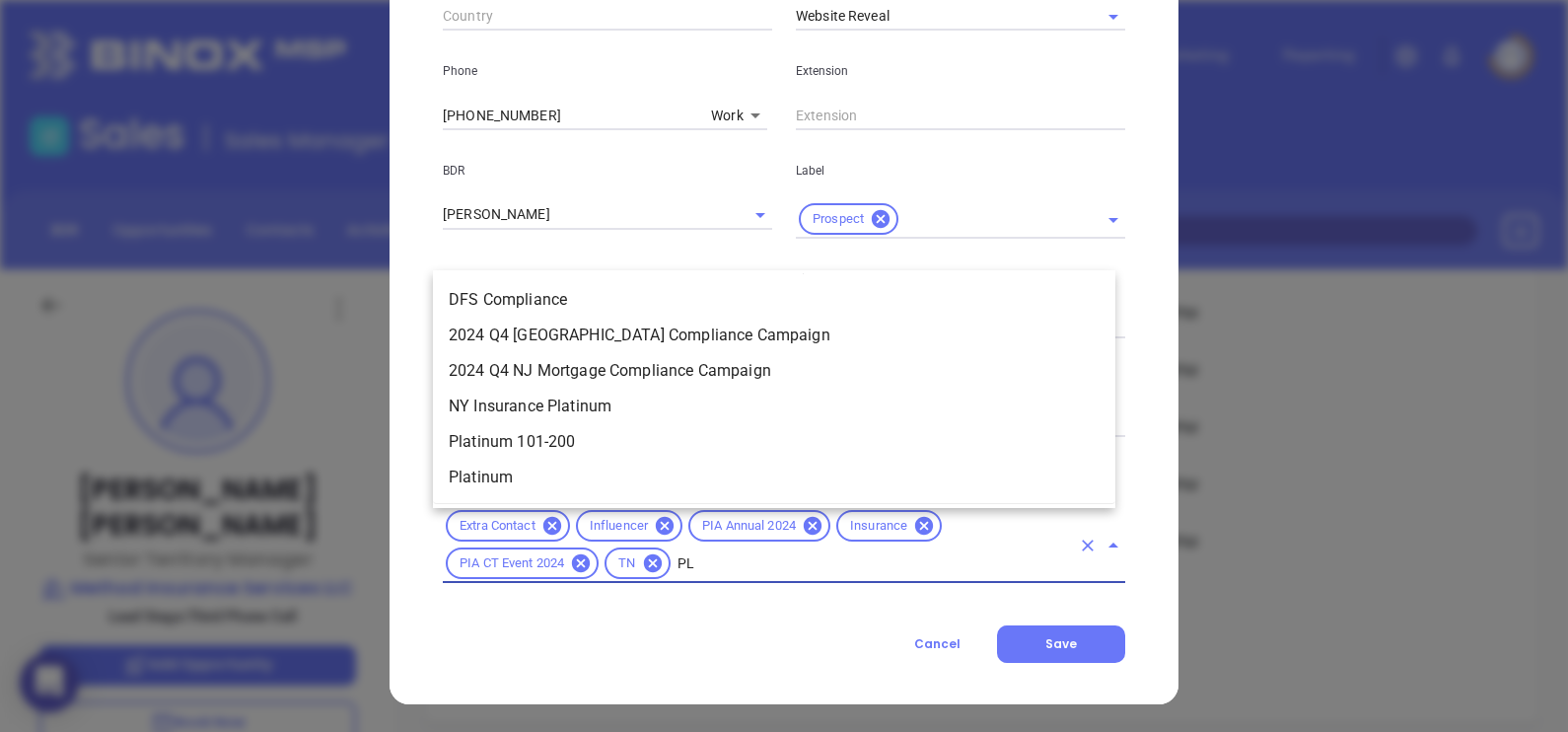
type input "PLA"
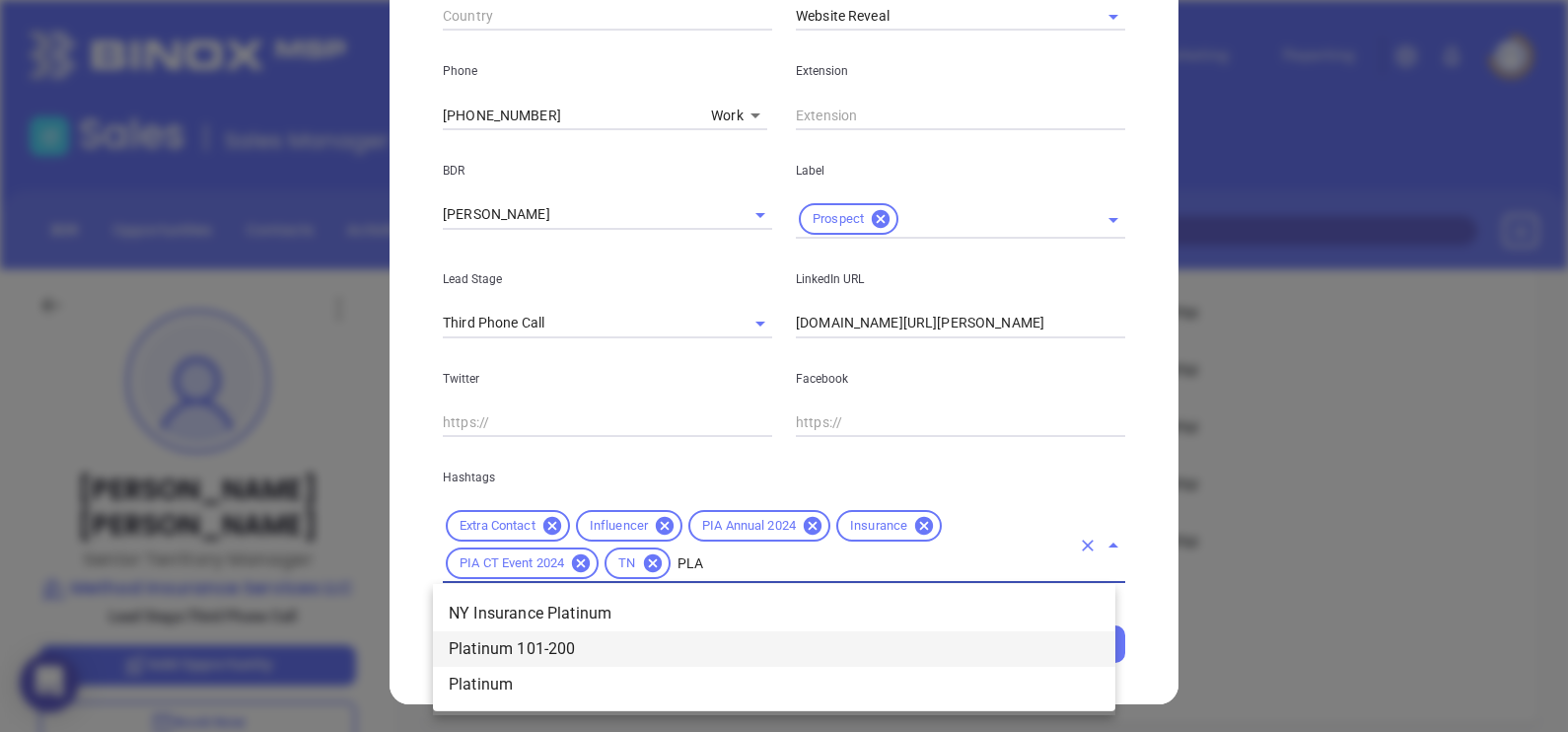
click at [657, 650] on li "Platinum 101-200" at bounding box center [774, 649] width 683 height 36
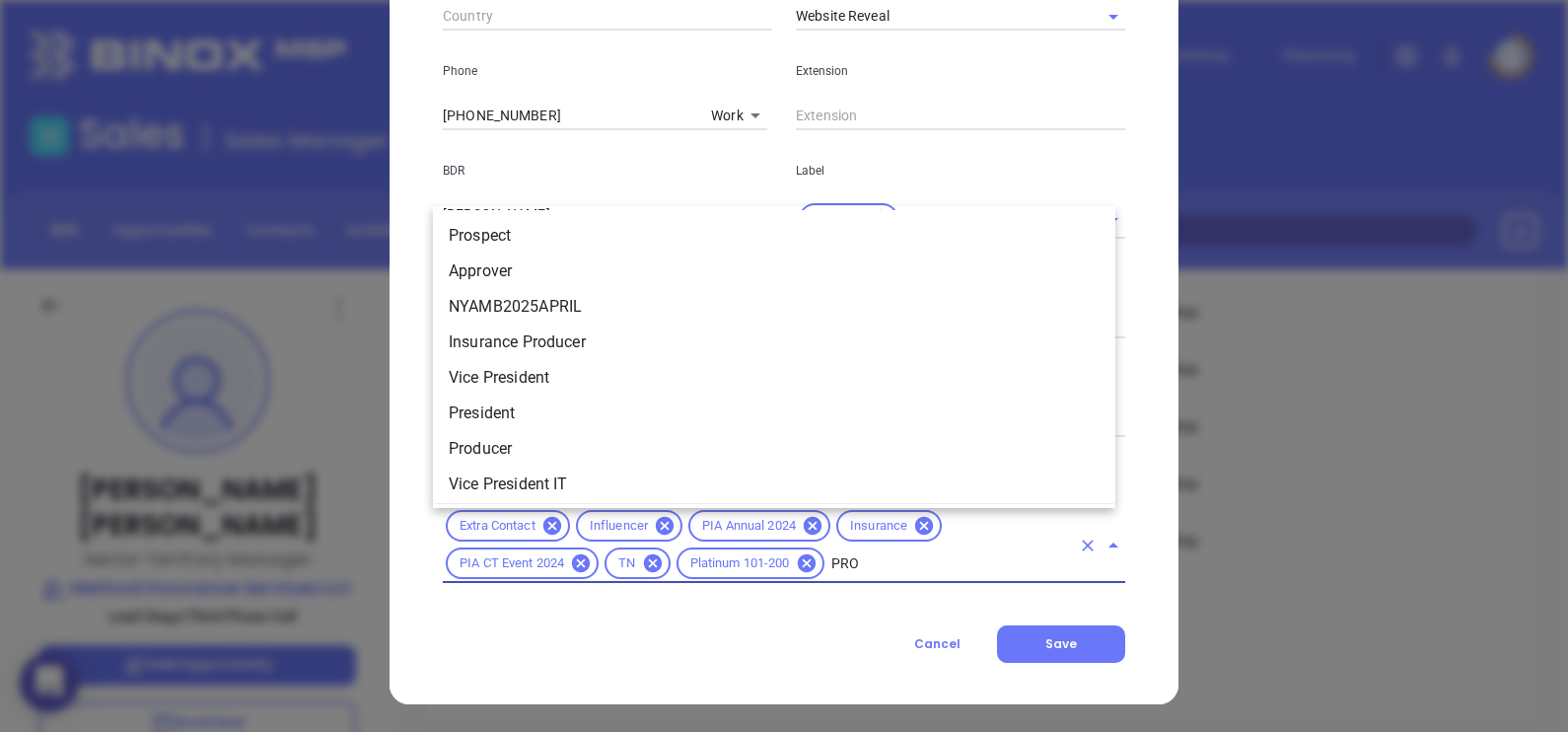
type input "PROS"
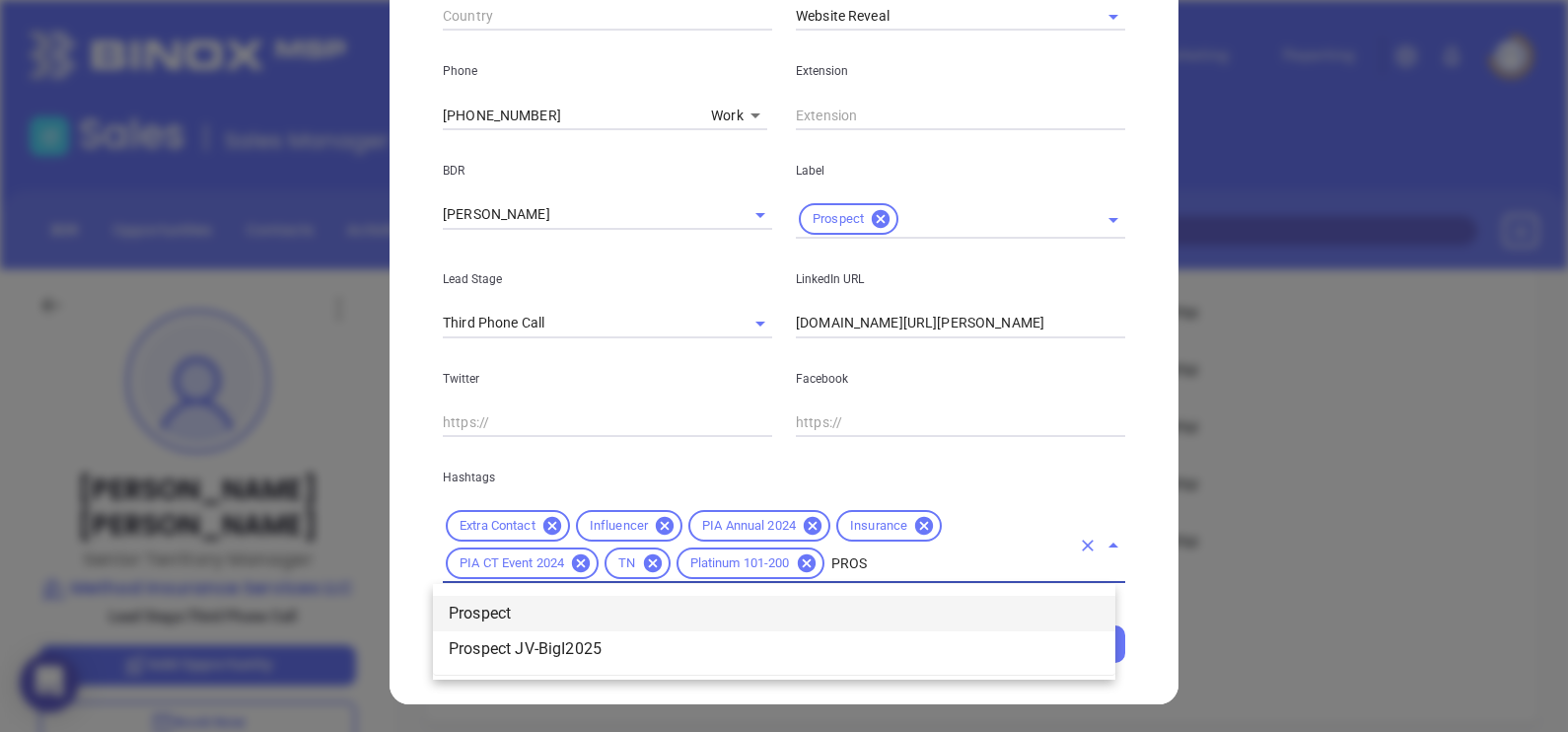
click at [839, 617] on li "Prospect" at bounding box center [774, 614] width 683 height 36
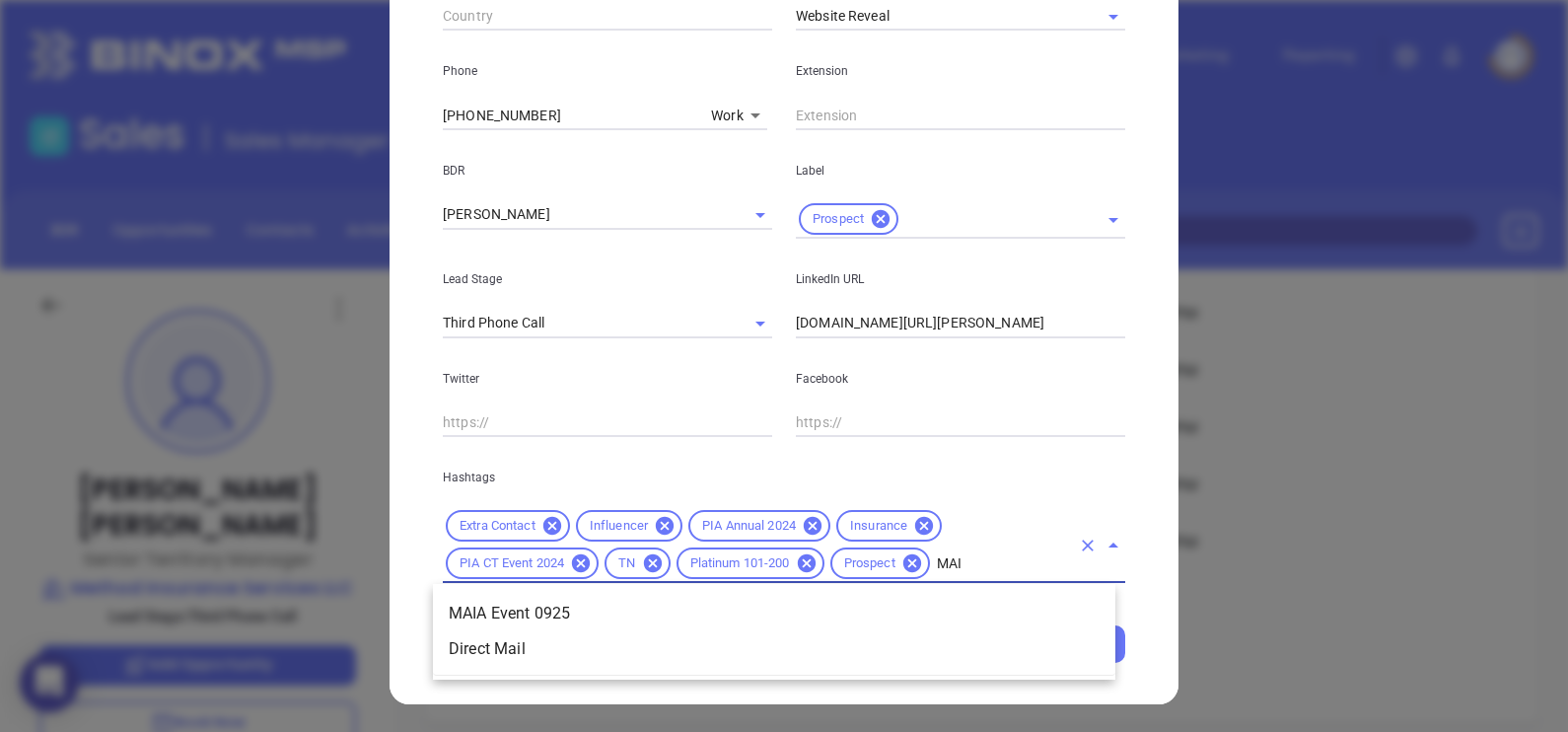
type input "MAIA"
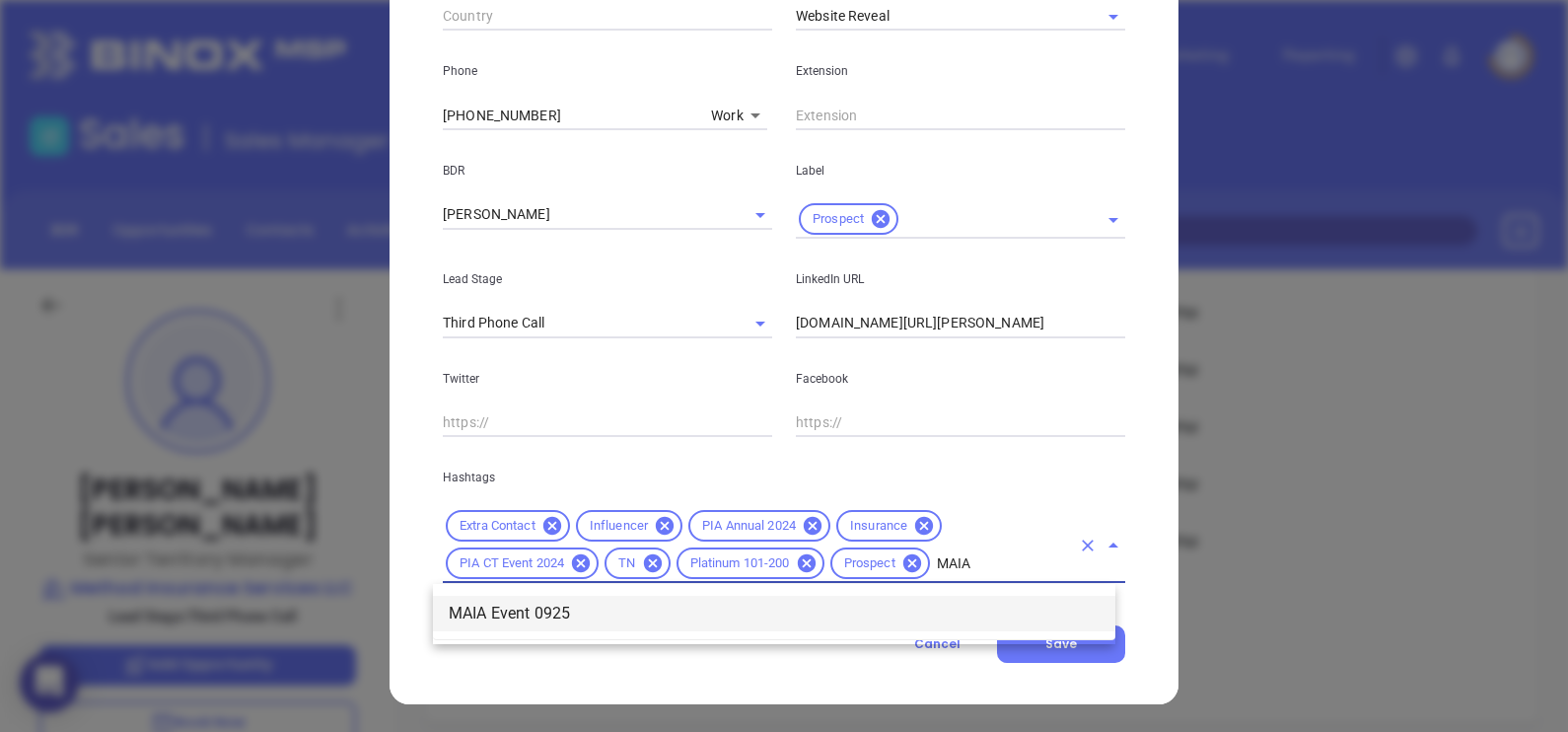
click at [844, 611] on li "MAIA Event 0925" at bounding box center [774, 614] width 683 height 36
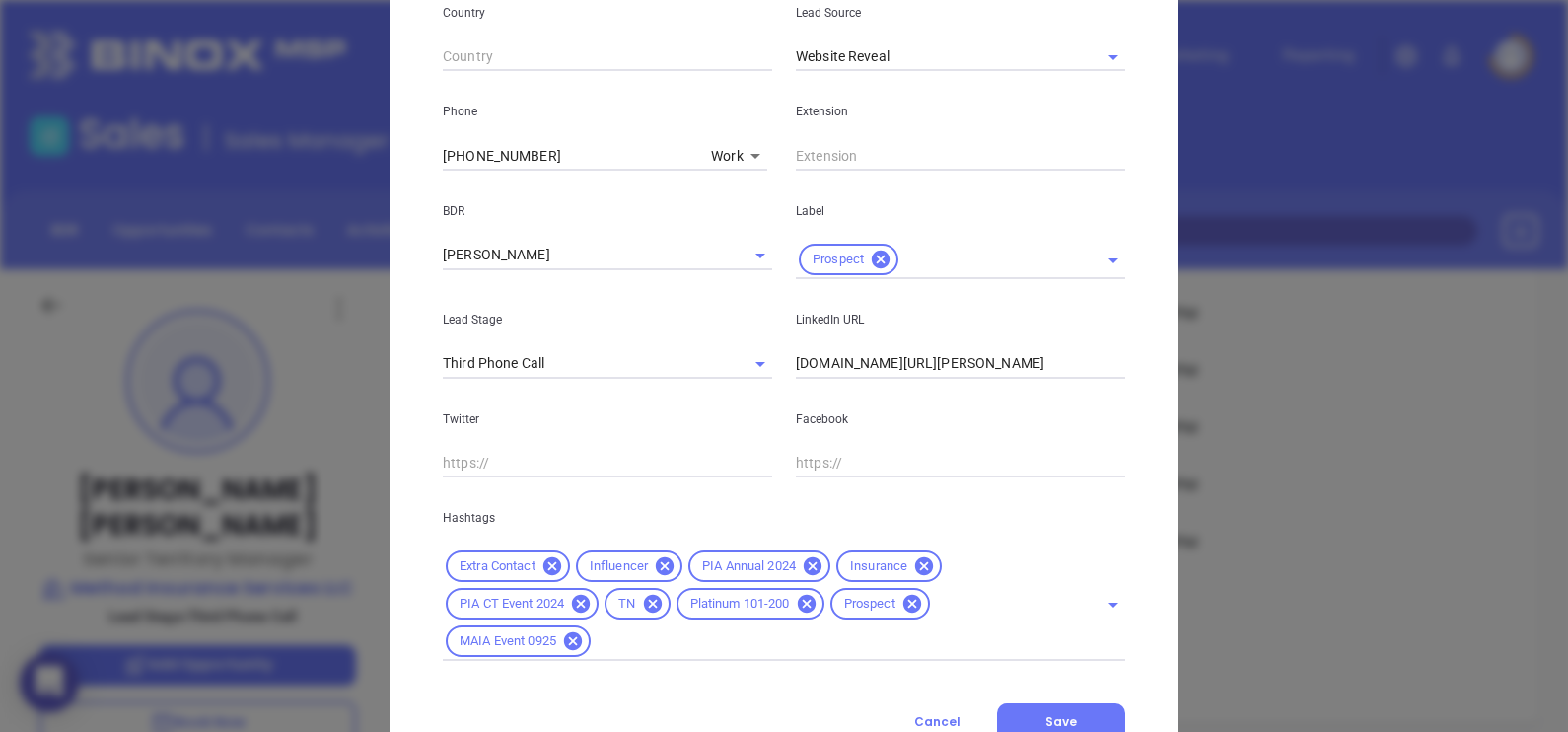
scroll to position [791, 0]
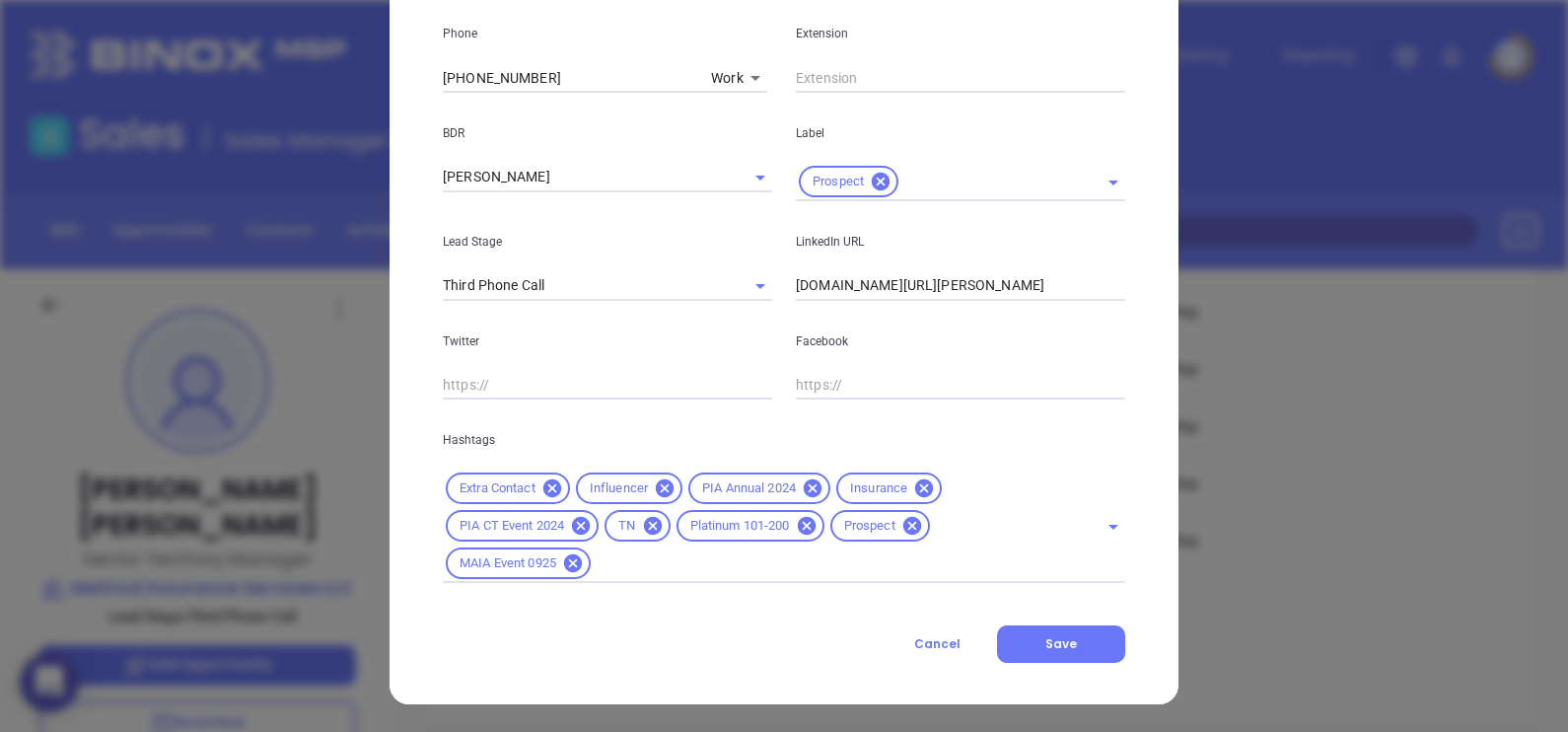
click at [938, 293] on input "www.linkedin.com/in/zach-johnston-arm-96120628" at bounding box center [960, 286] width 330 height 30
paste input "cpcu-96120628/"
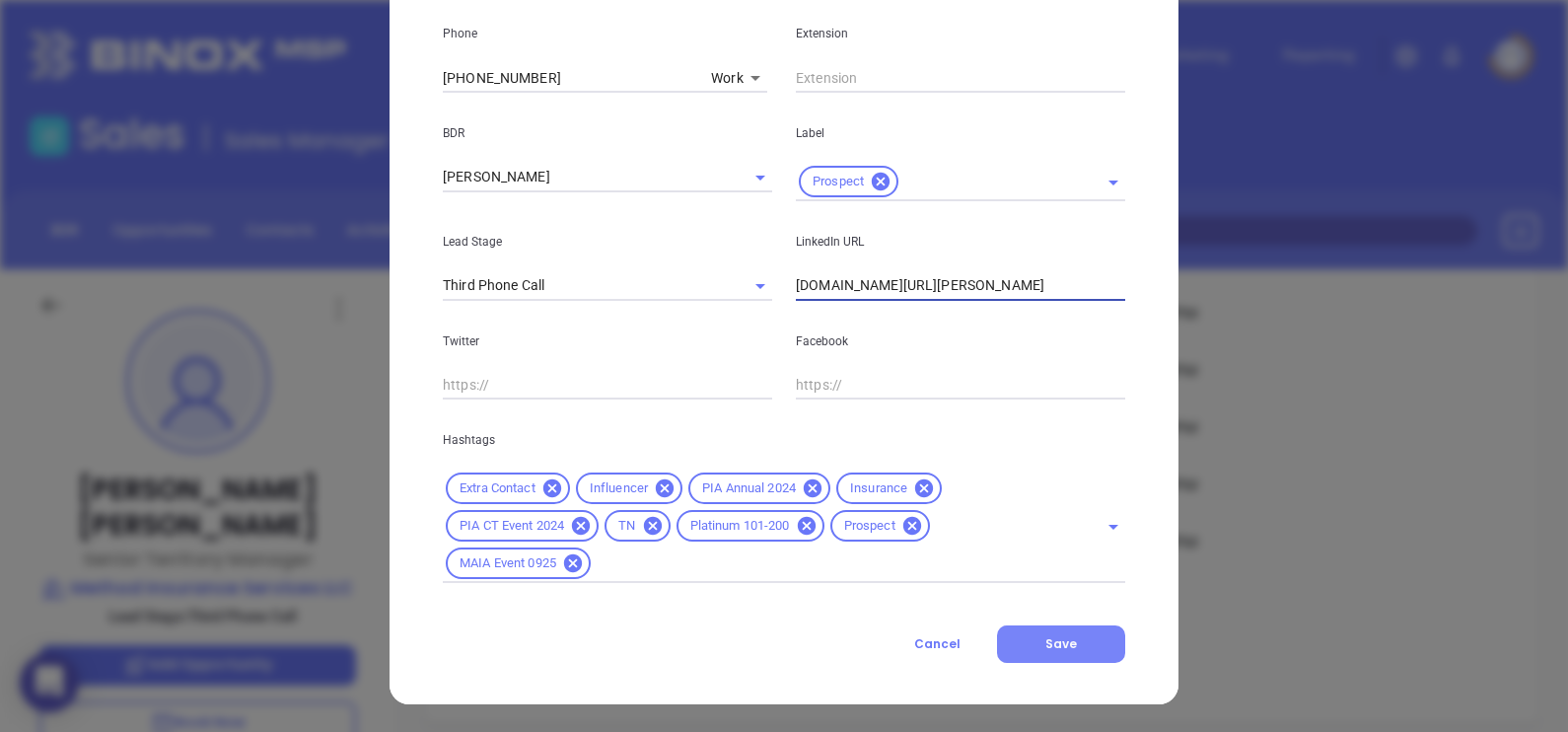
type input "www.linkedin.com/in/zach-johnston-cpcu-96120628/"
click at [1051, 630] on button "Save" at bounding box center [1060, 644] width 128 height 37
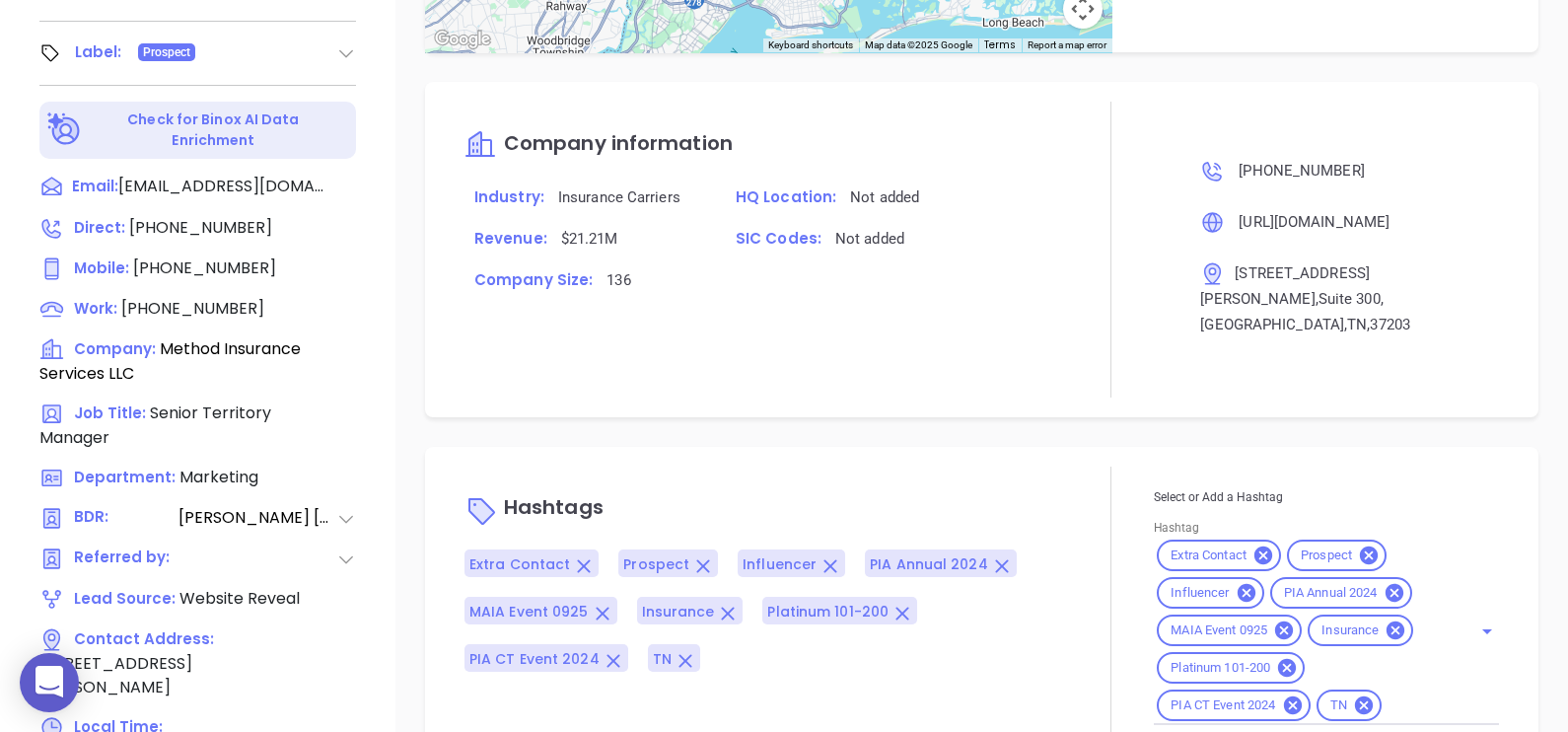
scroll to position [926, 0]
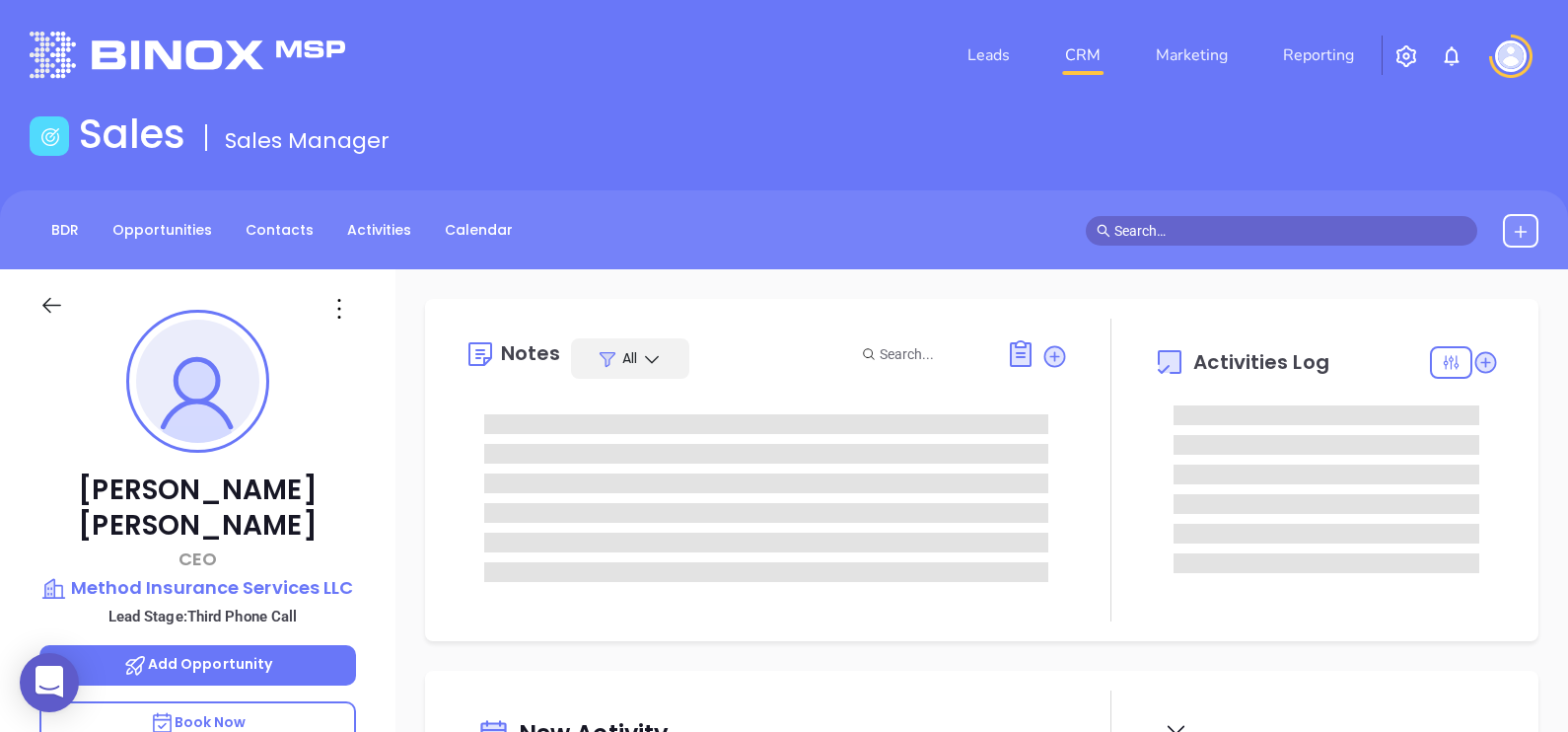
type input "[PERSON_NAME]"
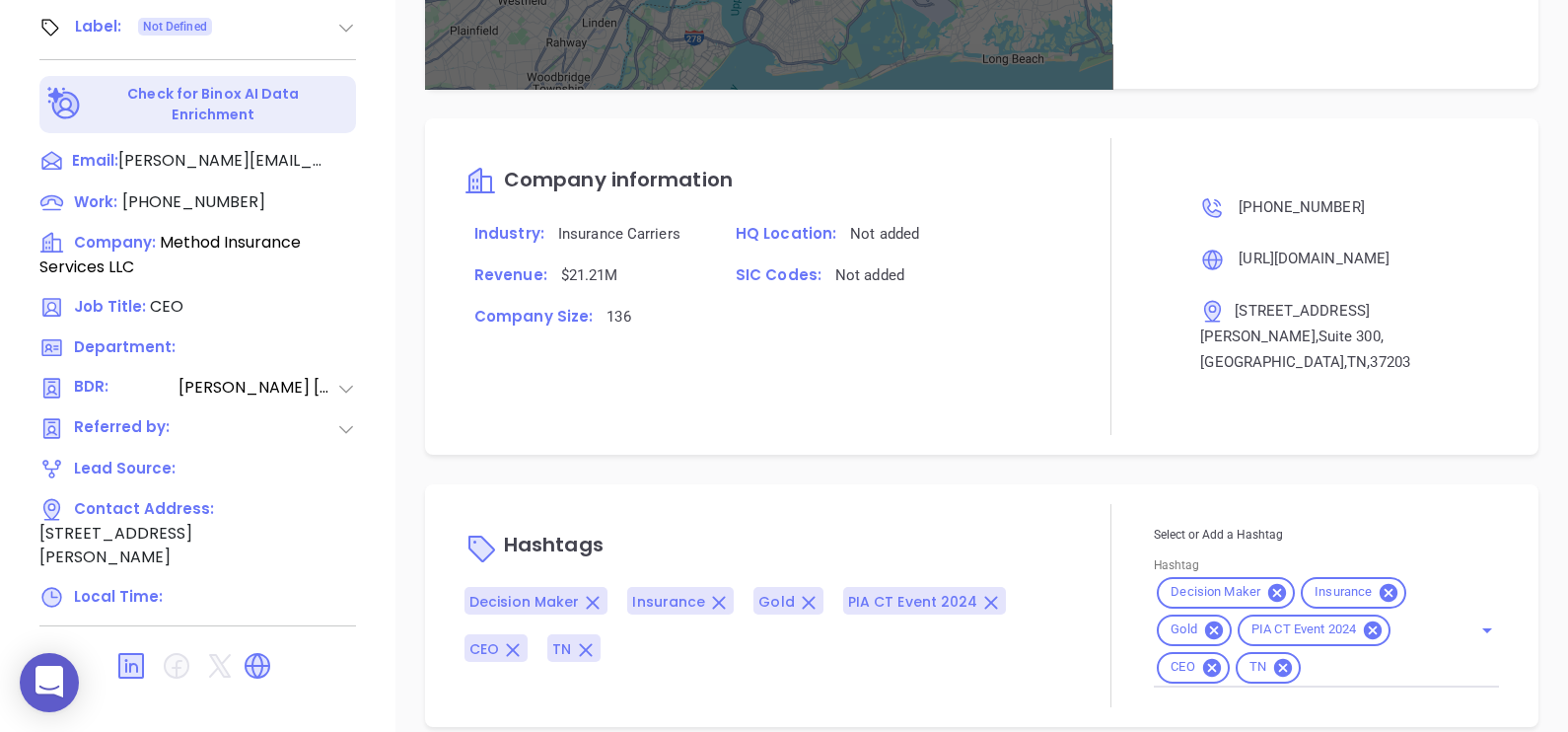
scroll to position [1285, 0]
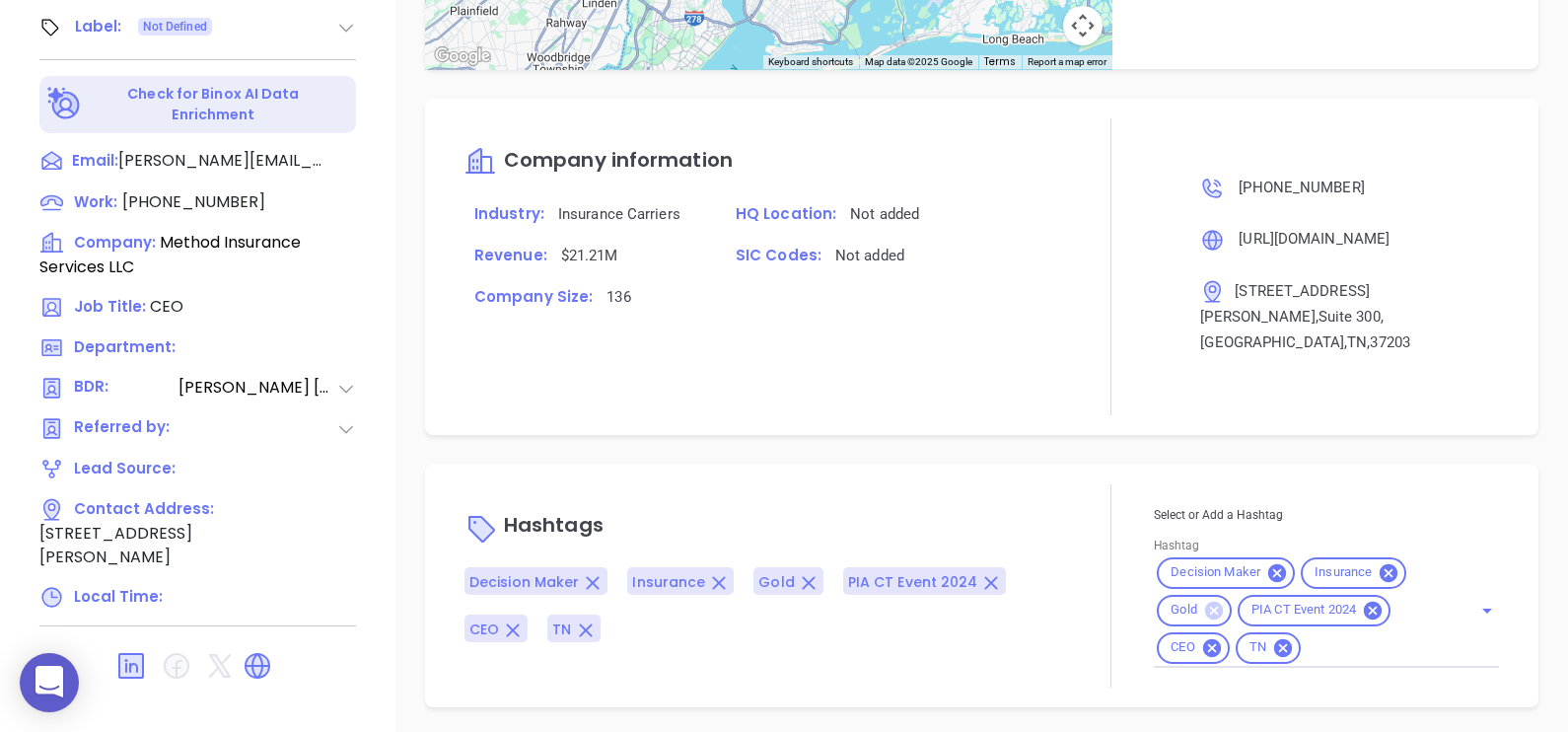
click at [1205, 604] on icon at bounding box center [1214, 610] width 18 height 18
click at [1194, 644] on icon at bounding box center [1205, 648] width 22 height 22
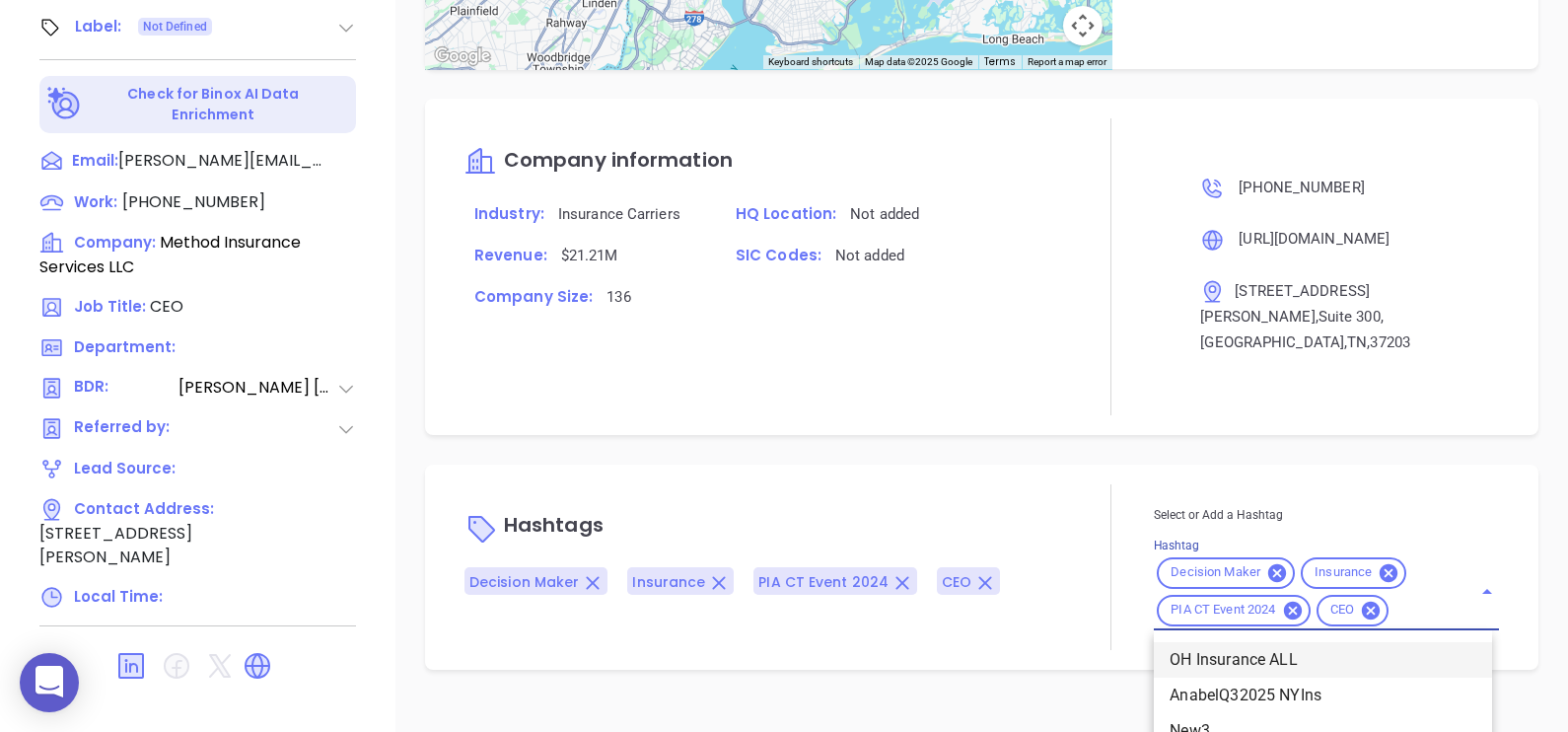
click at [1386, 630] on div "Select or Add a Hashtag Hashtag Decision Maker Insurance PIA CT Event 2024 CEO …" at bounding box center [1325, 567] width 345 height 126
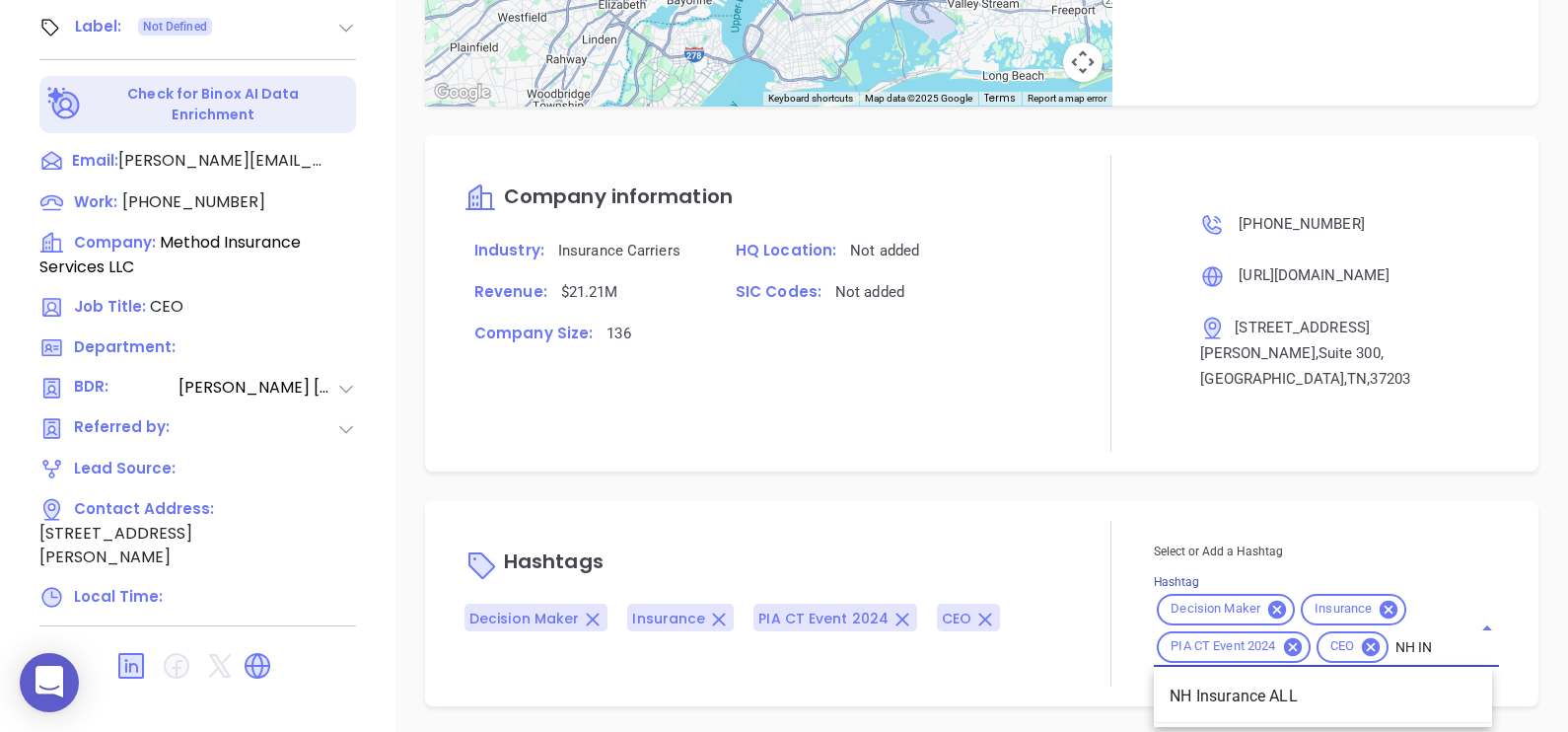
scroll to position [0, 0]
type input "NH INS"
click at [1373, 685] on li "NH Insurance ALL" at bounding box center [1322, 697] width 338 height 36
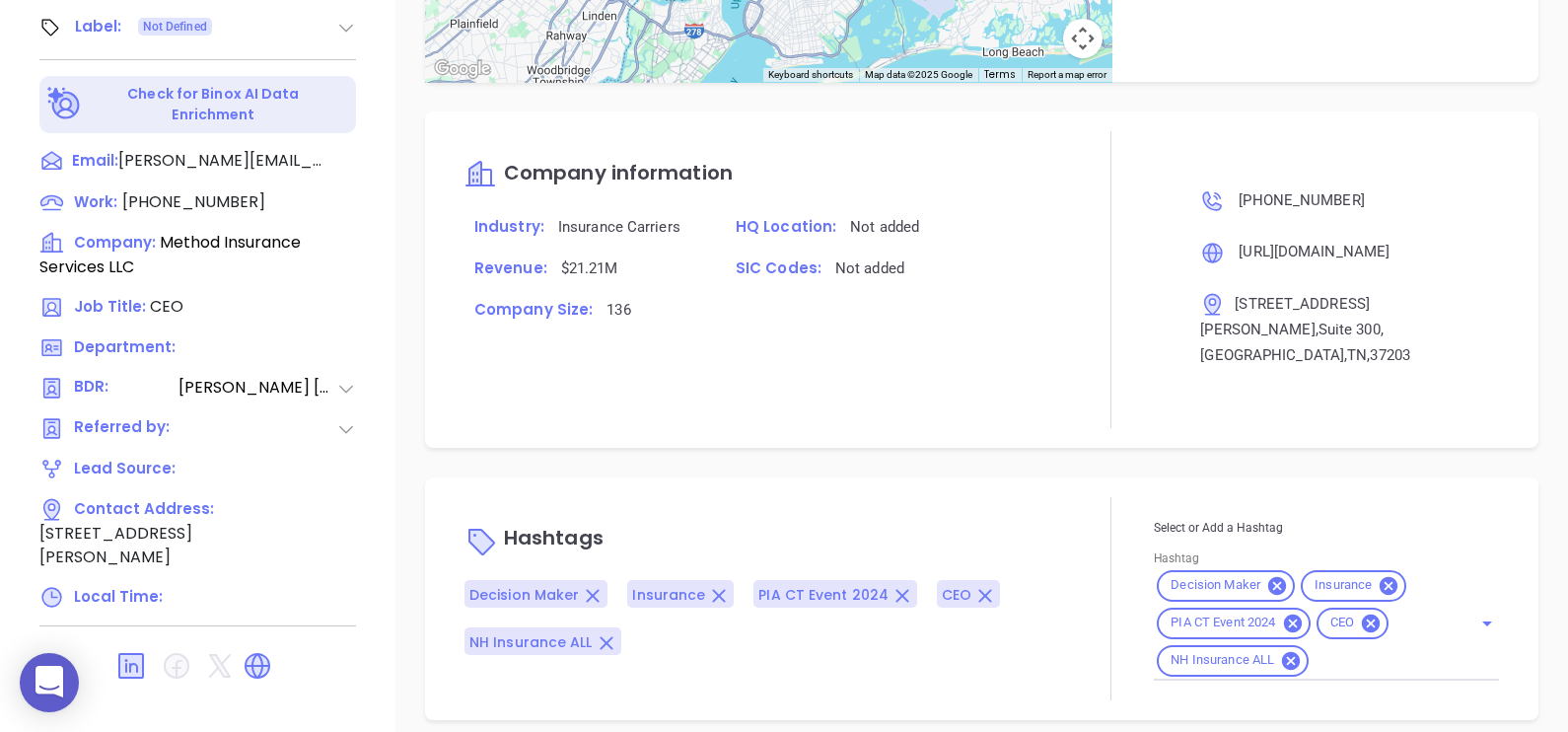
scroll to position [1285, 0]
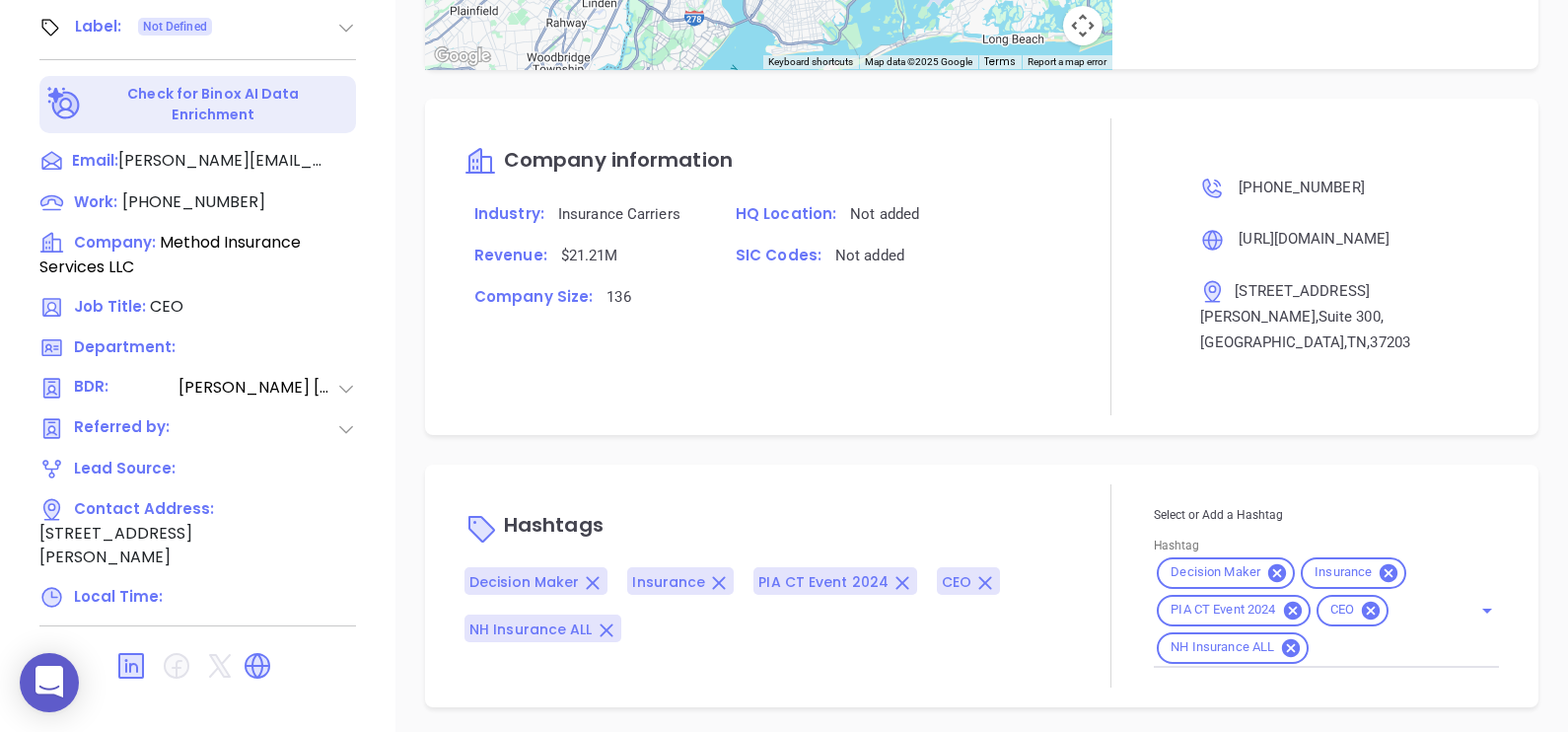
click at [1341, 647] on input "Hashtag" at bounding box center [1377, 647] width 132 height 25
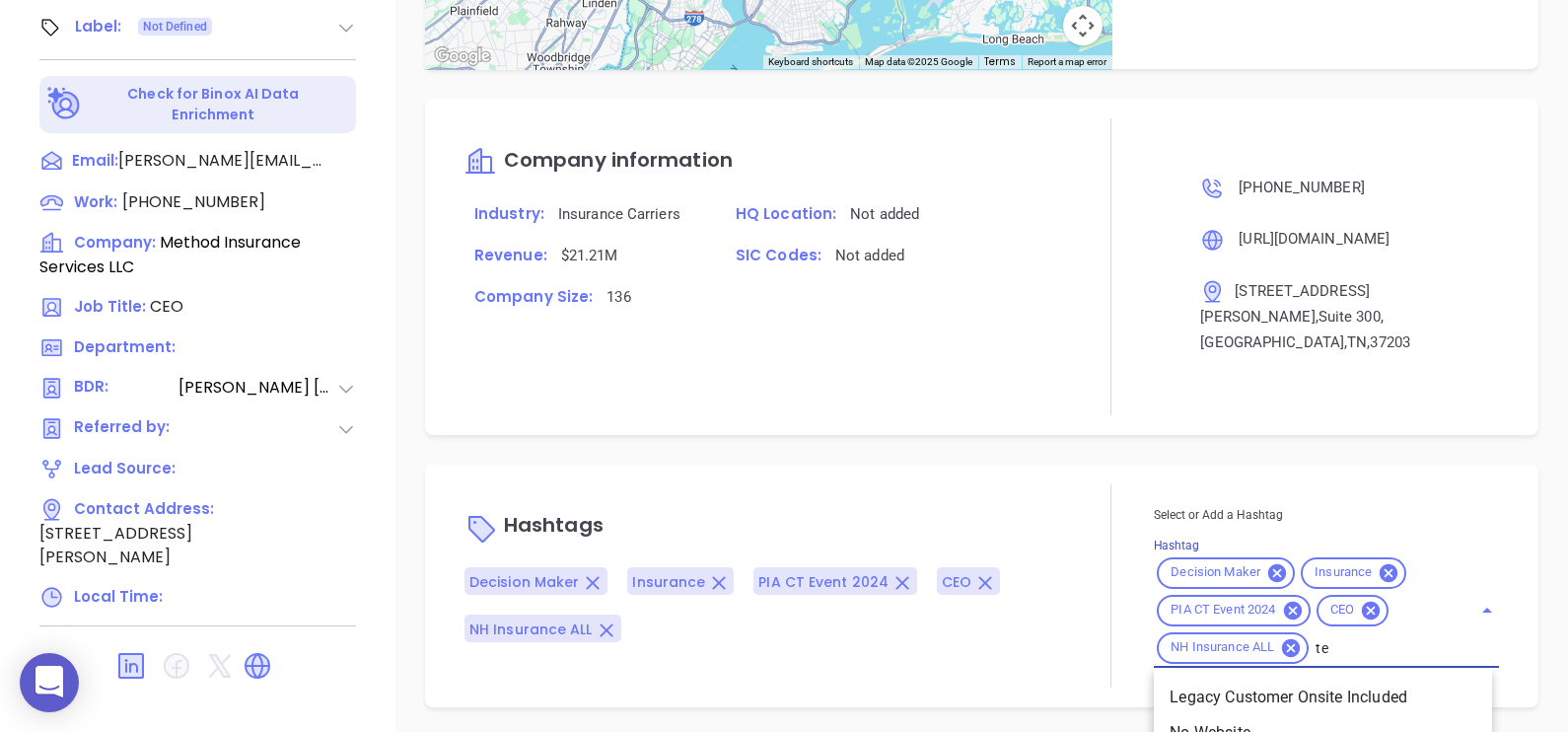
type input "t"
type input "T"
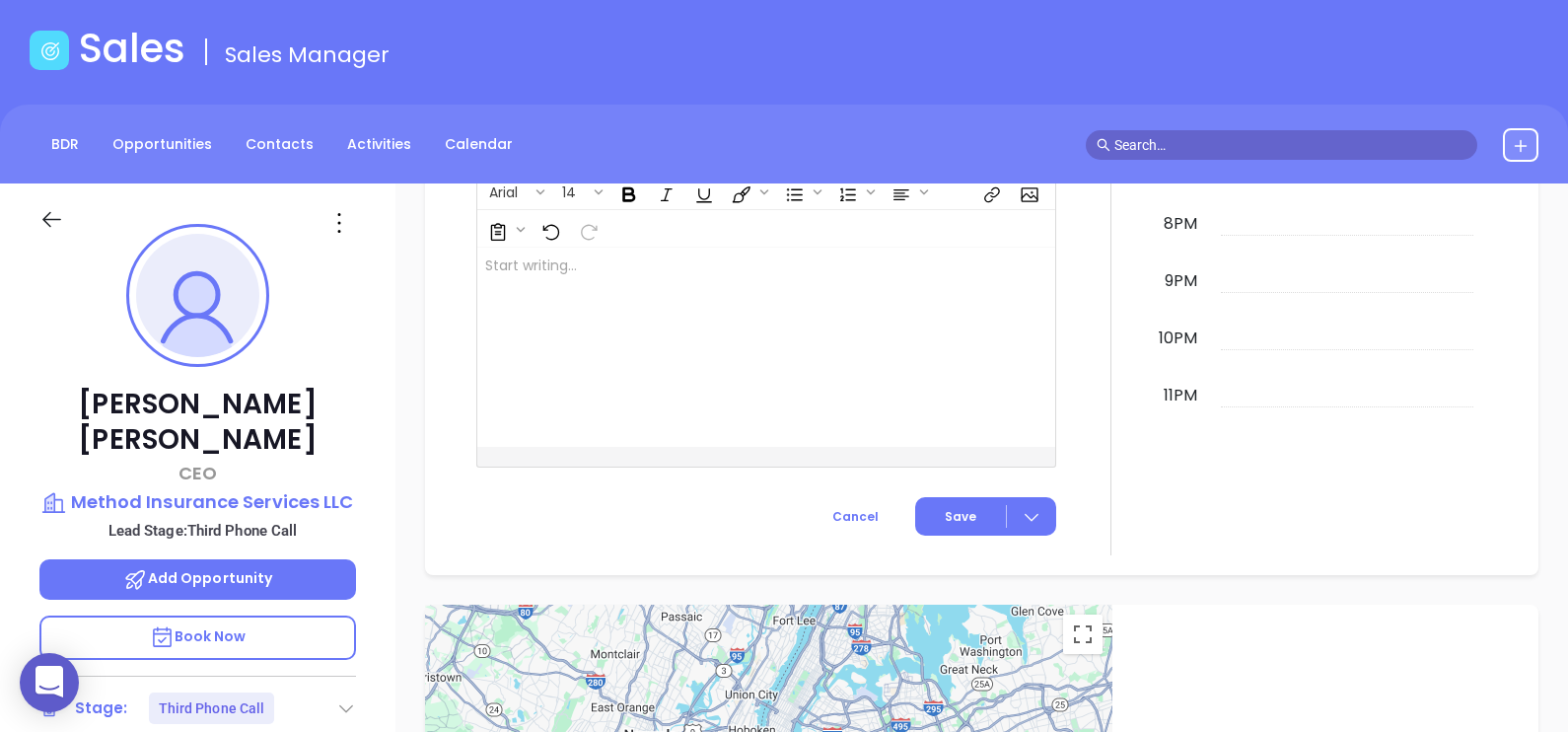
scroll to position [84, 0]
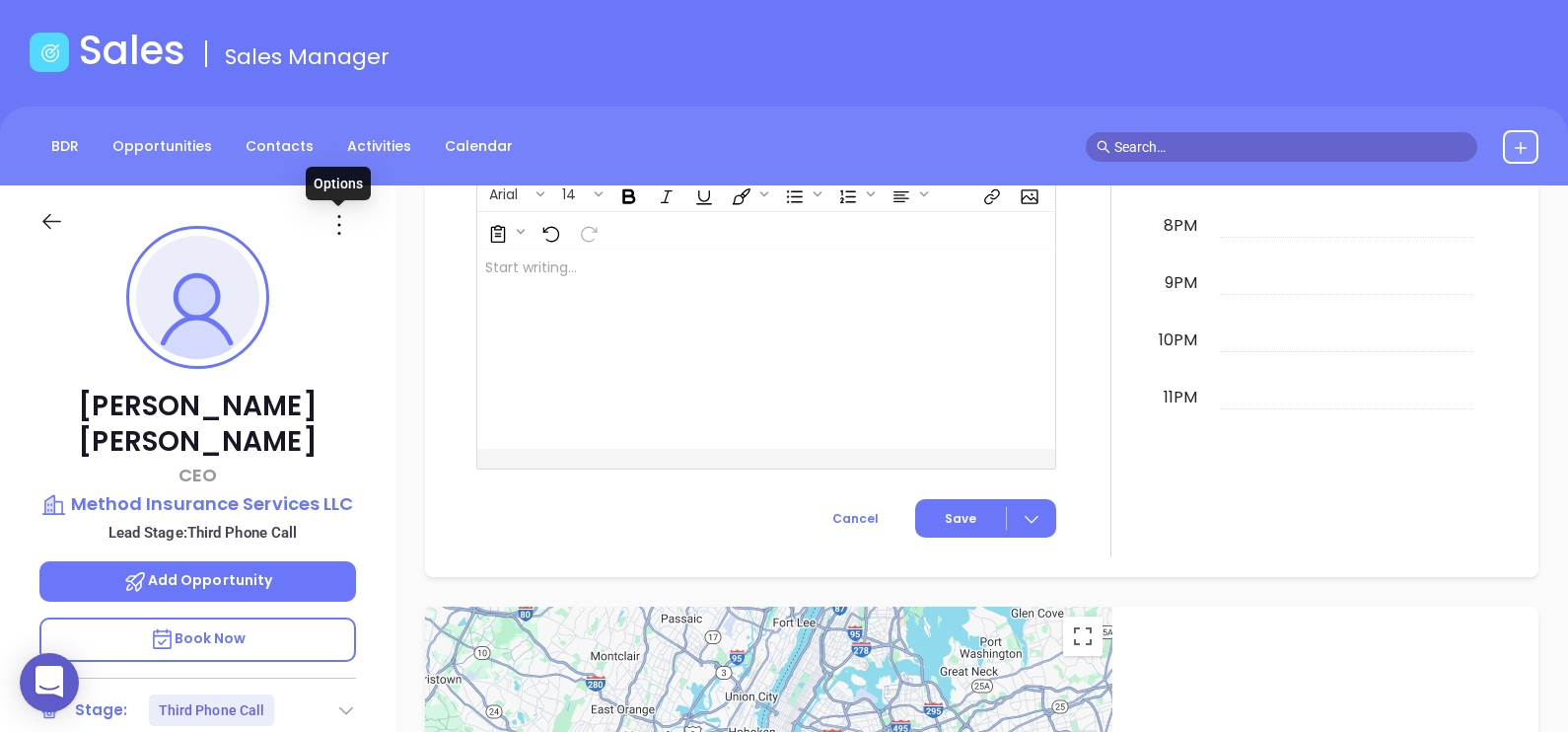
click at [340, 222] on icon at bounding box center [340, 225] width 32 height 32
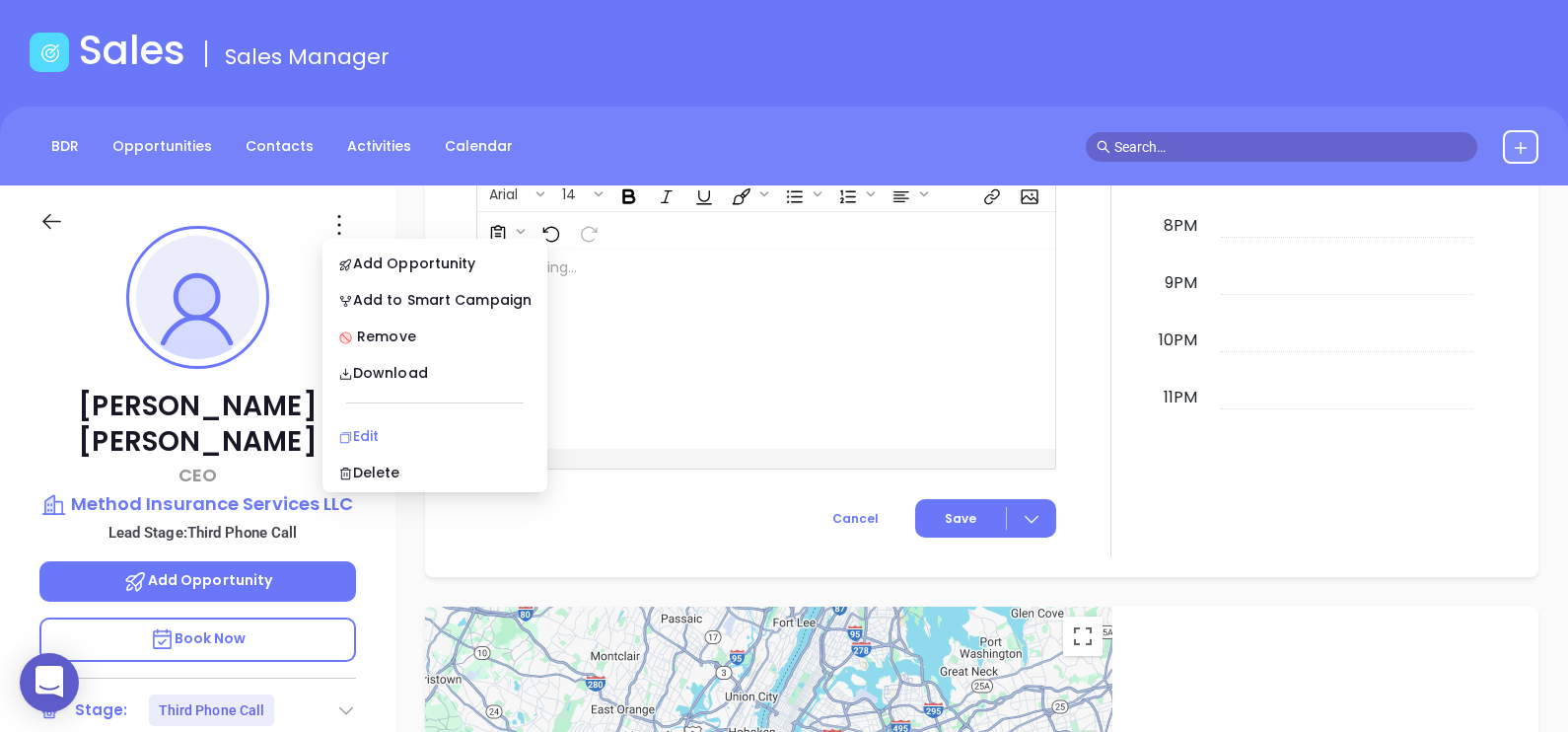
click at [439, 421] on li "Edit" at bounding box center [435, 435] width 217 height 41
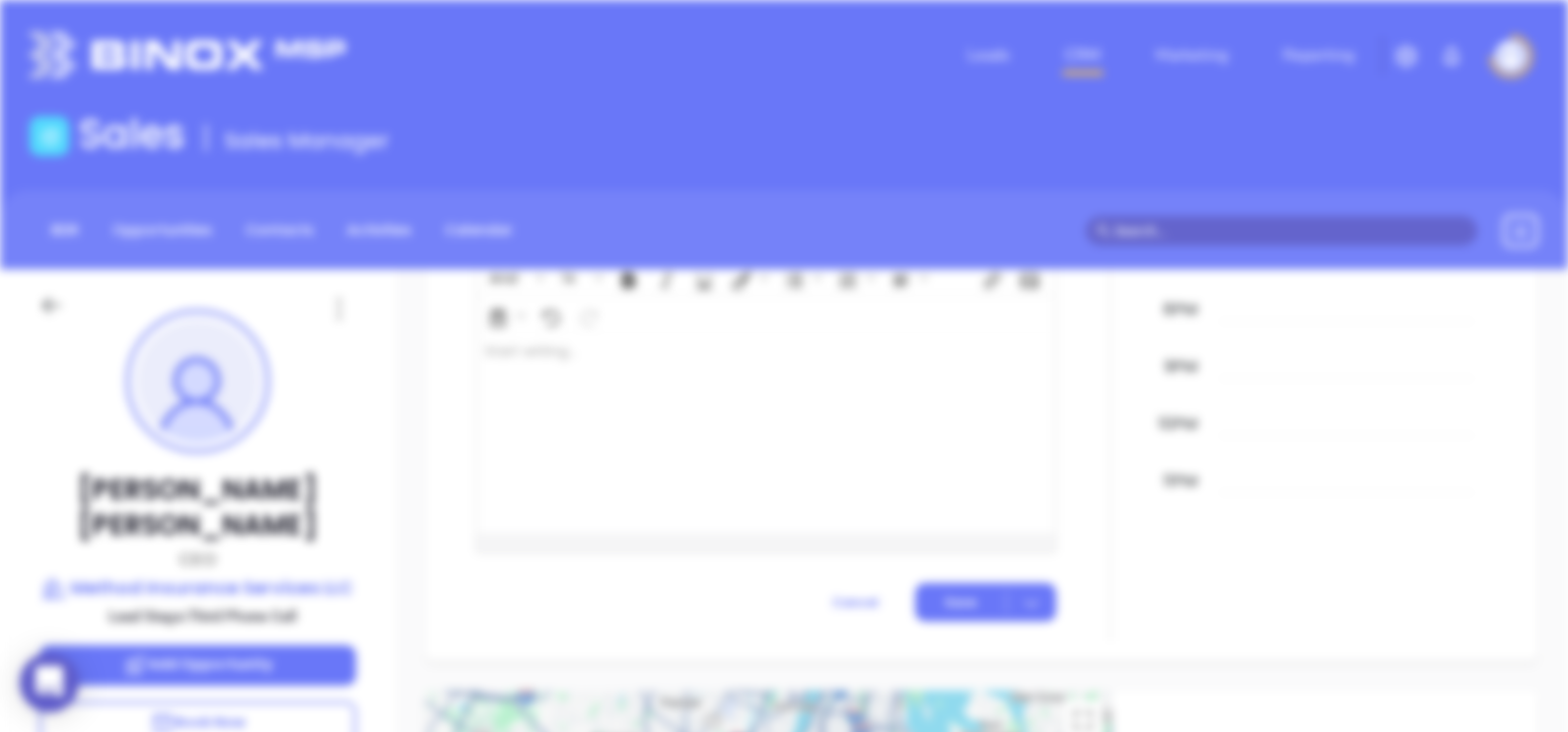
scroll to position [0, 0]
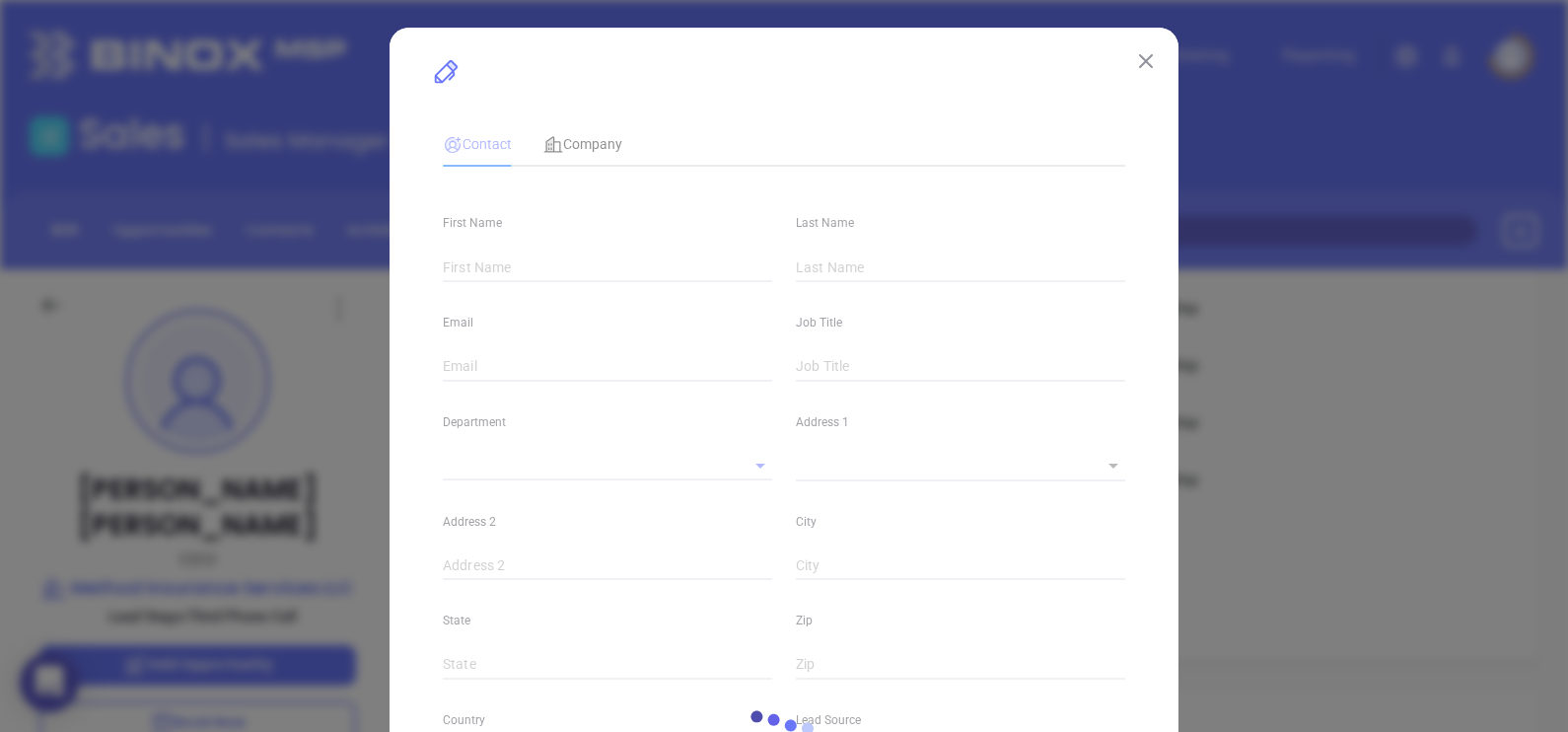
type input "Christopher"
type input "Rehm"
type input "christopher.rehm@methodinsurance.com"
type input "CEO"
type textarea "1033 Demonbreun Street"
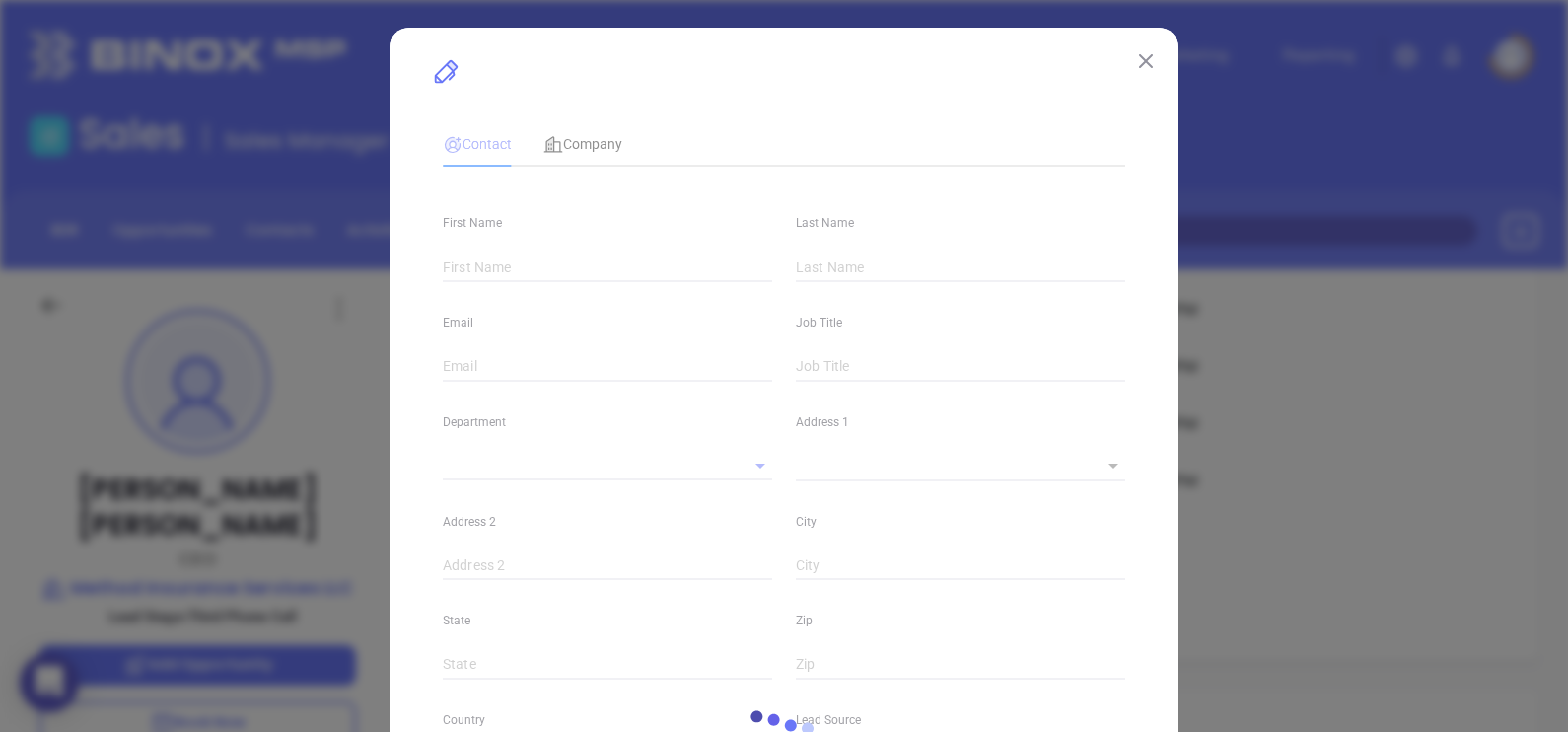
type input "1"
type input "Suite 300"
type input "Nashville"
type input "TN"
type input "37203"
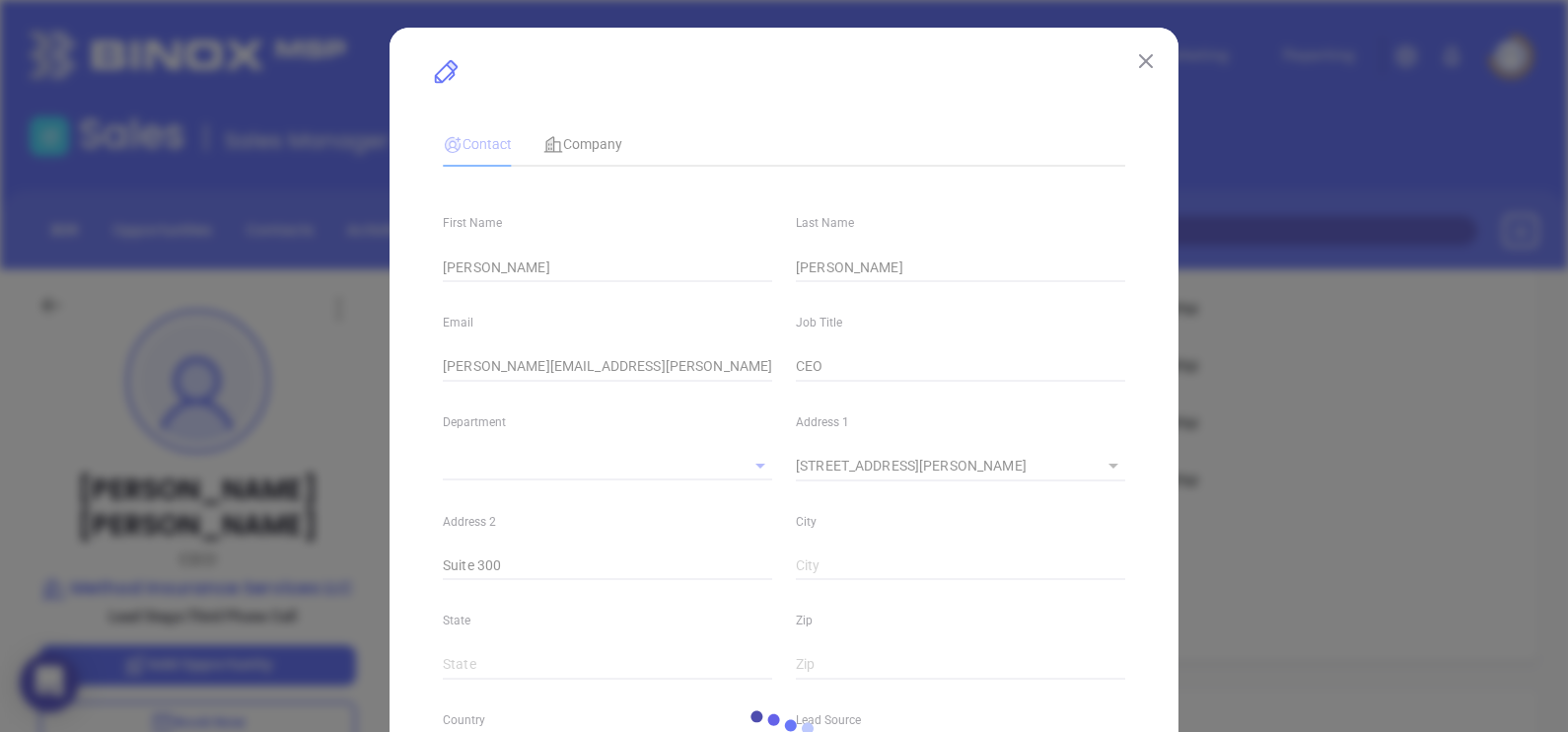
type input "www.linkedin.com/in/christopher-rehm-477355b"
type input "Abigail Mayda"
type input "Third Phone Call"
type input "(888) 981-1702"
type input "1"
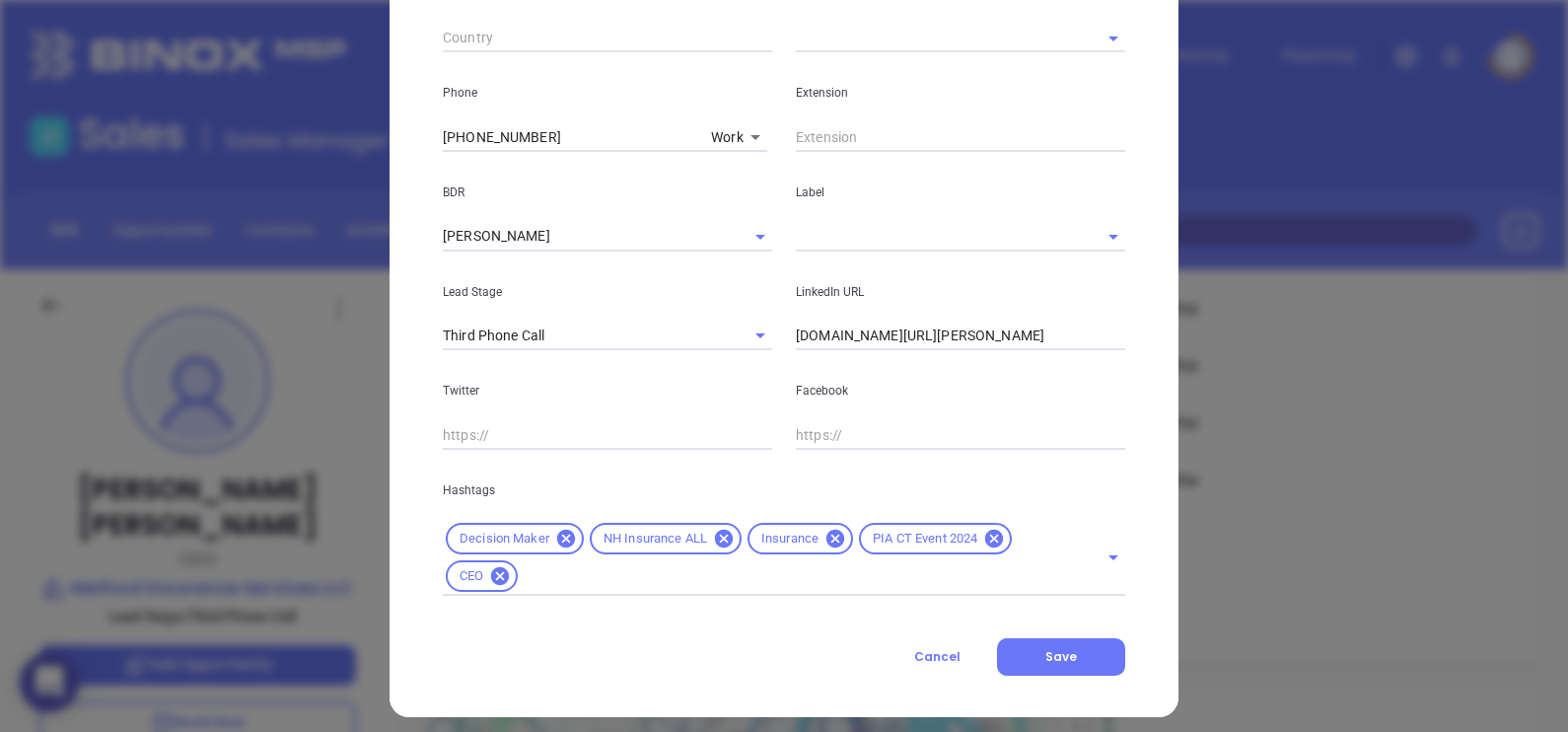
scroll to position [734, 0]
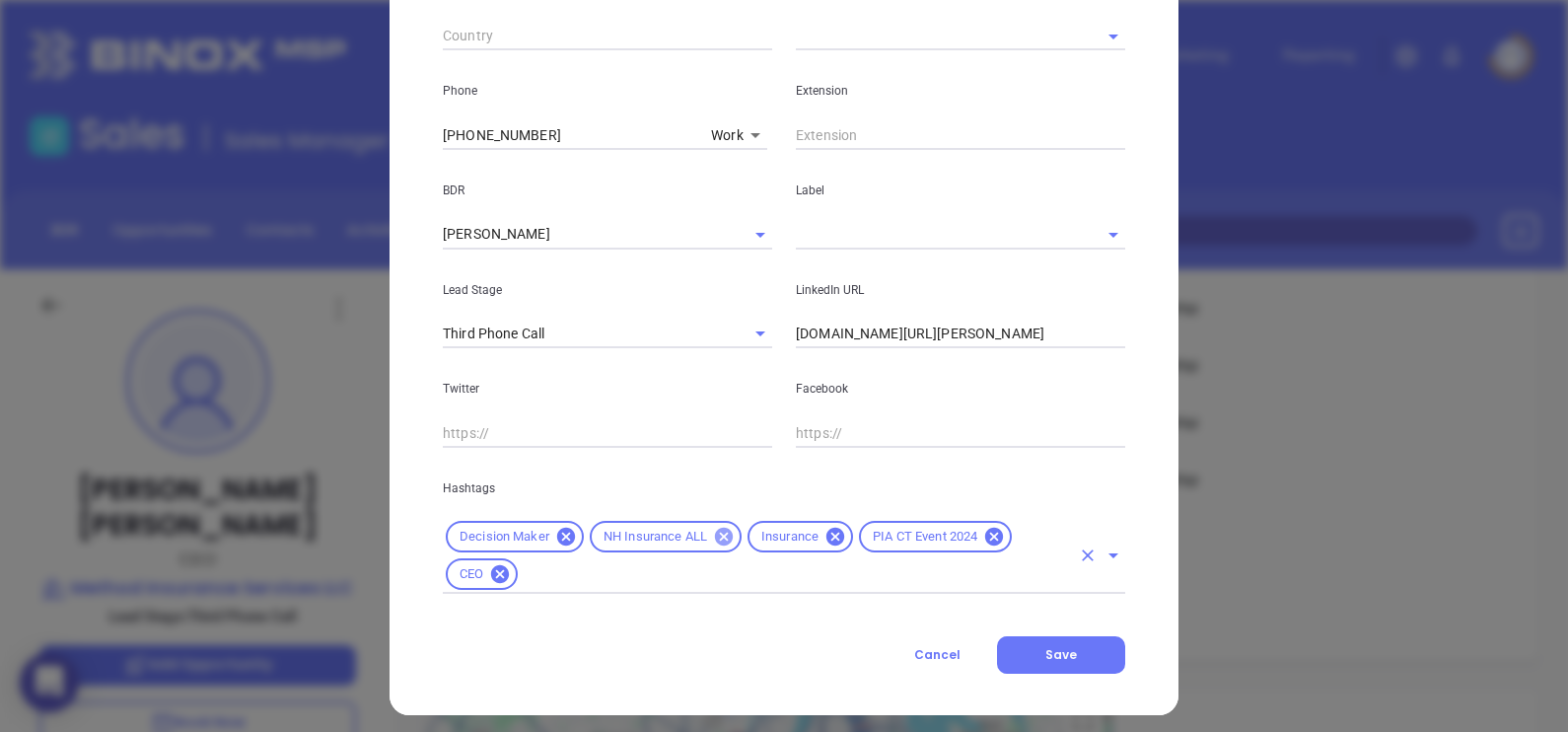
click at [713, 534] on icon at bounding box center [724, 537] width 22 height 22
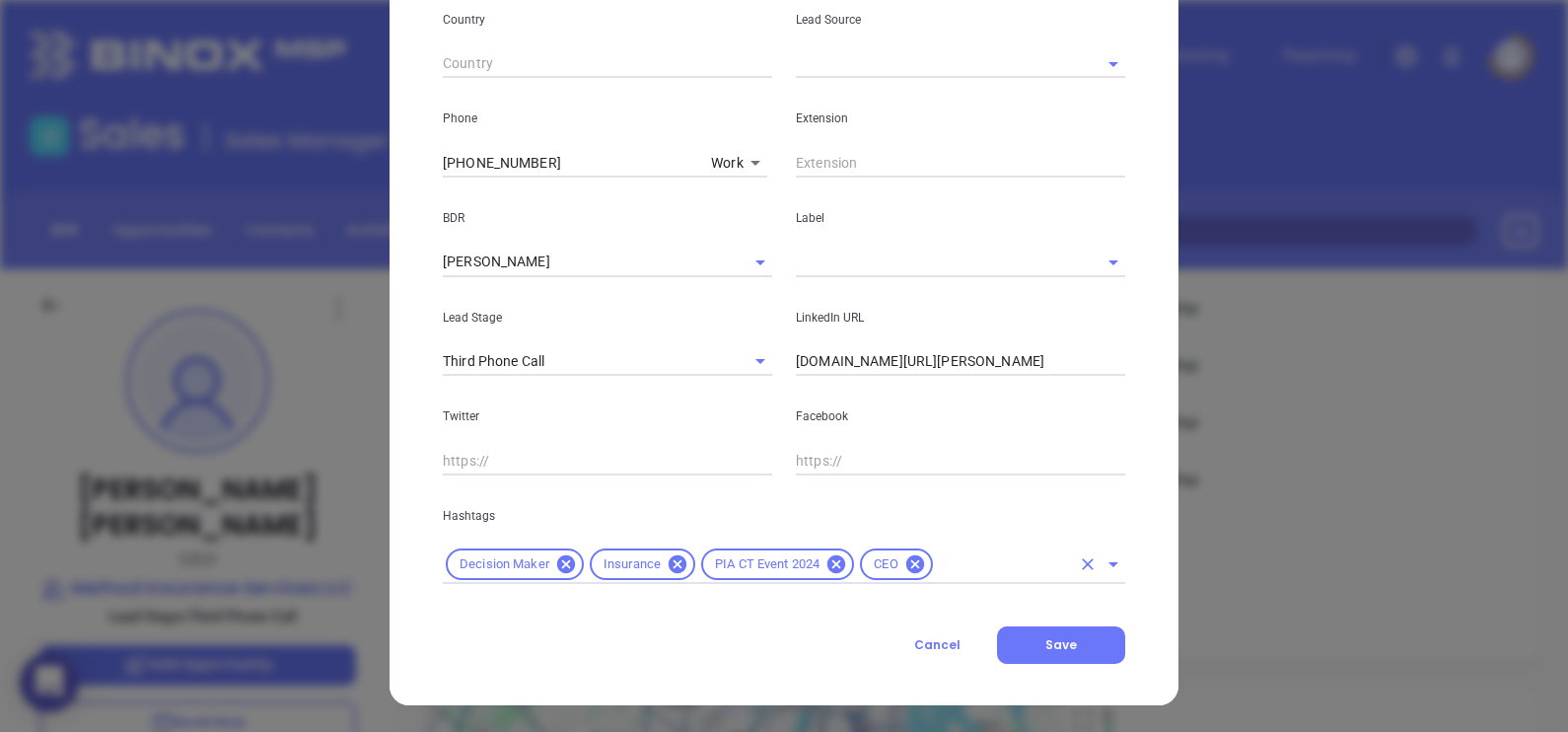
click at [980, 560] on input "text" at bounding box center [1002, 565] width 134 height 25
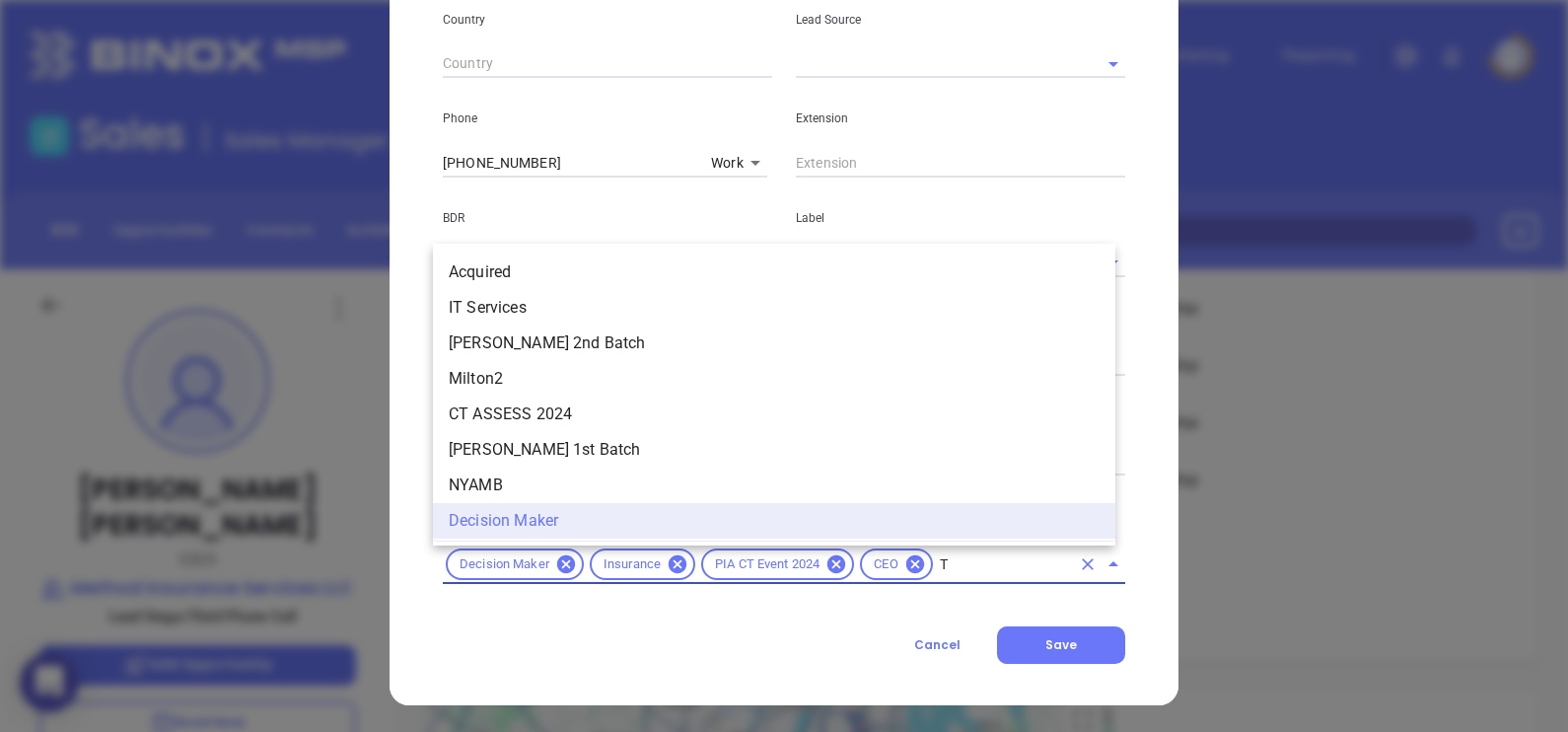
scroll to position [0, 0]
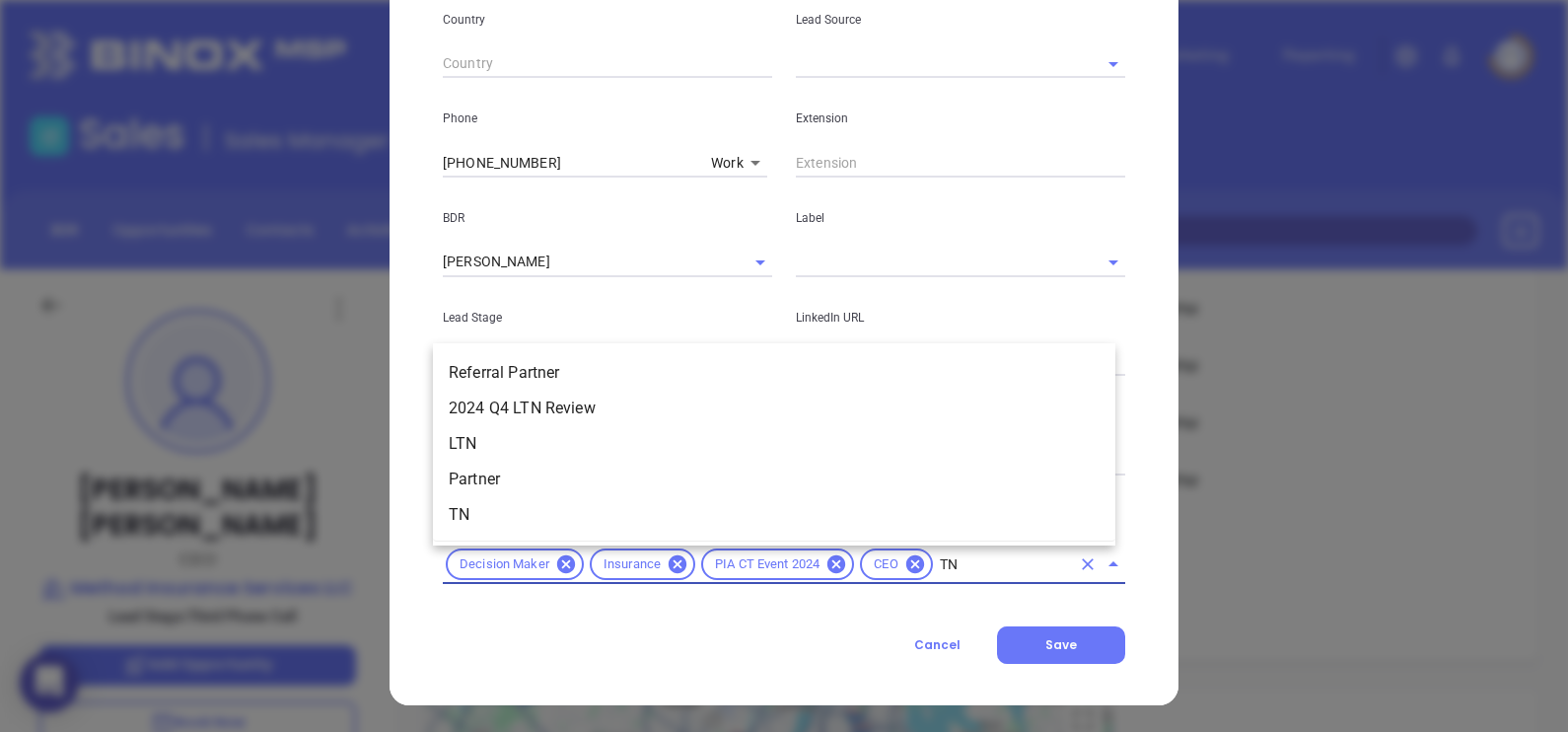
type input "T"
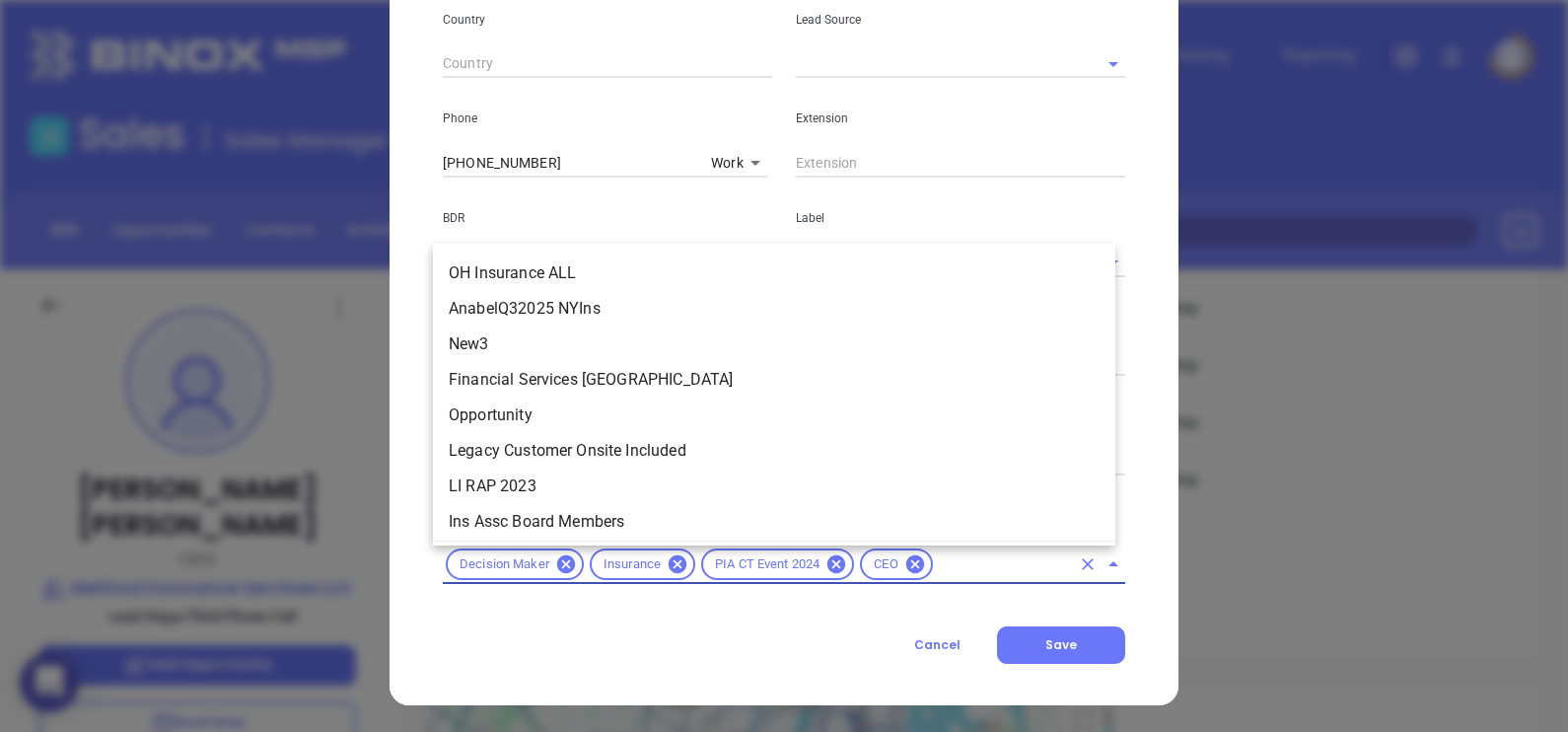
scroll to position [2381, 0]
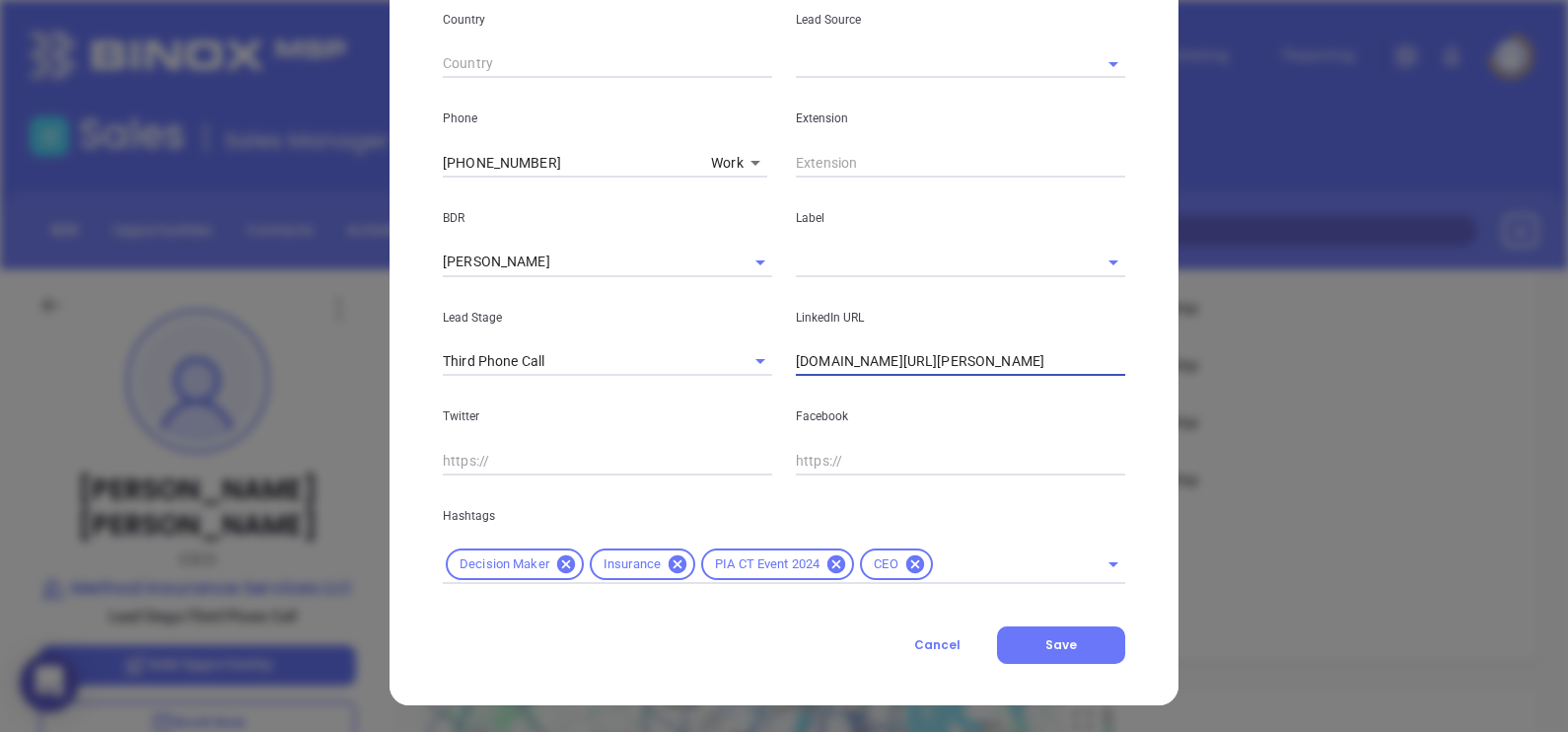
click at [1069, 360] on input "www.linkedin.com/in/christopher-rehm-477355b" at bounding box center [960, 362] width 330 height 30
click at [966, 569] on input "text" at bounding box center [1002, 565] width 134 height 25
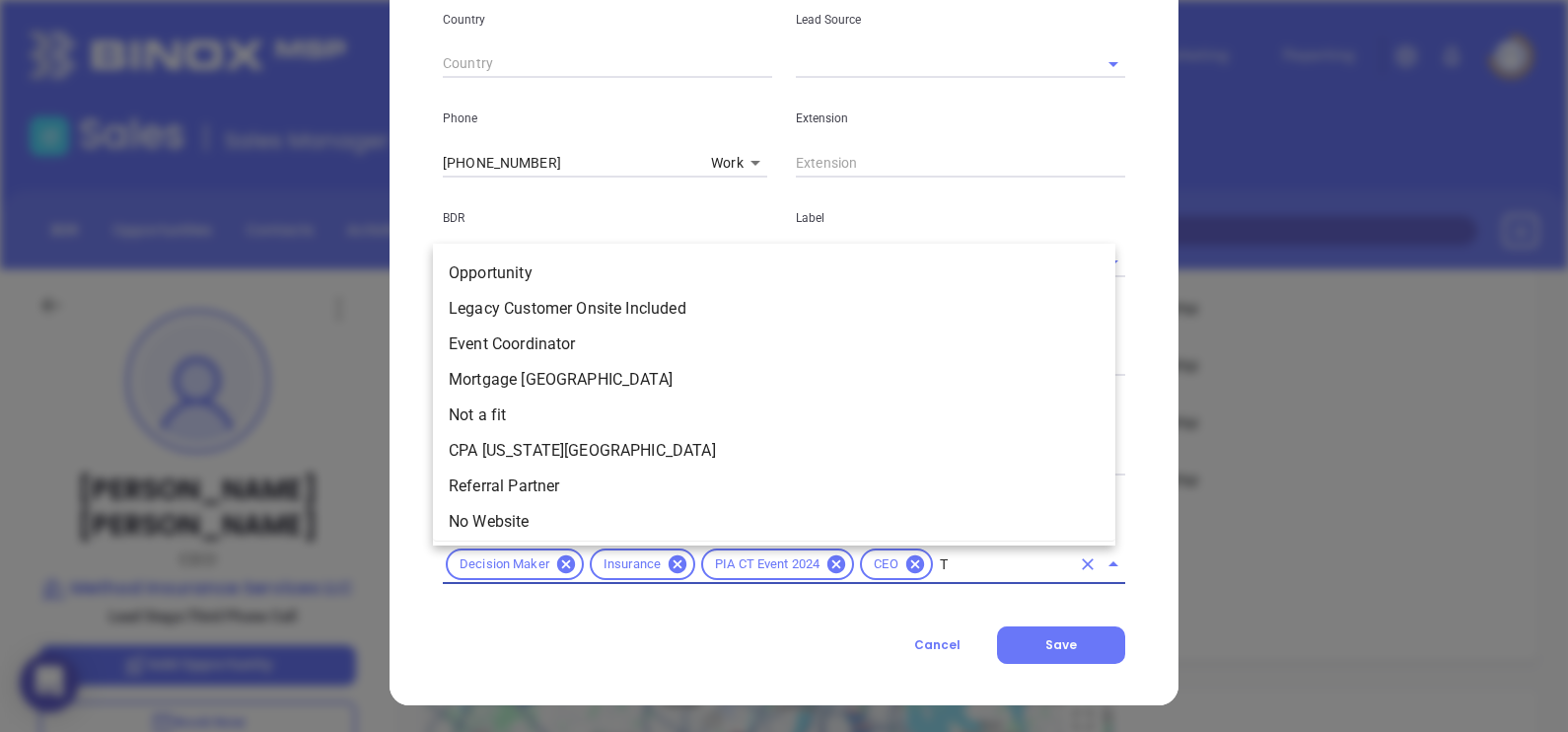
type input "TN"
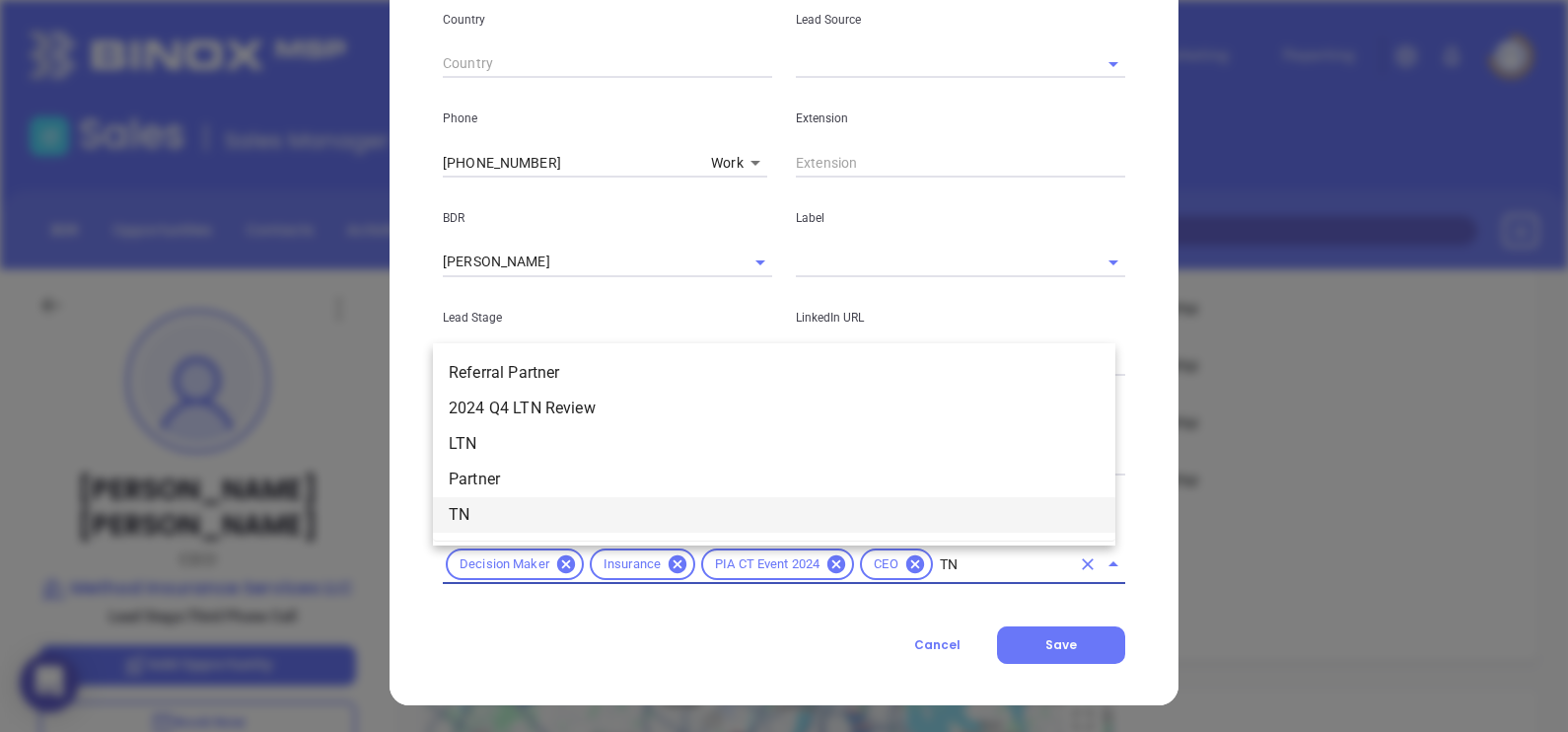
click at [591, 508] on li "TN" at bounding box center [774, 515] width 683 height 36
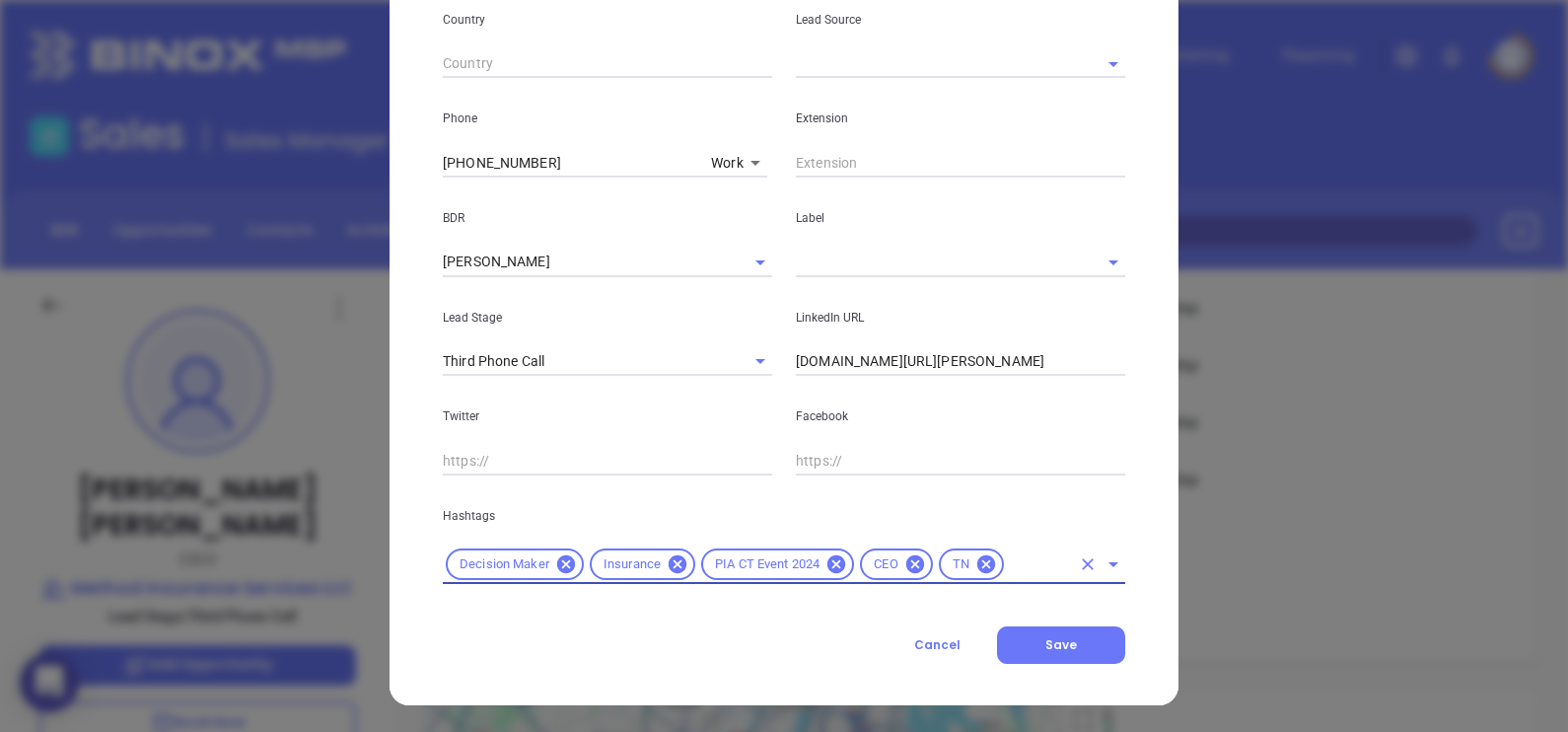
click at [1014, 576] on div "Decision Maker Insurance PIA CT Event 2024 CEO TN" at bounding box center [784, 565] width 683 height 38
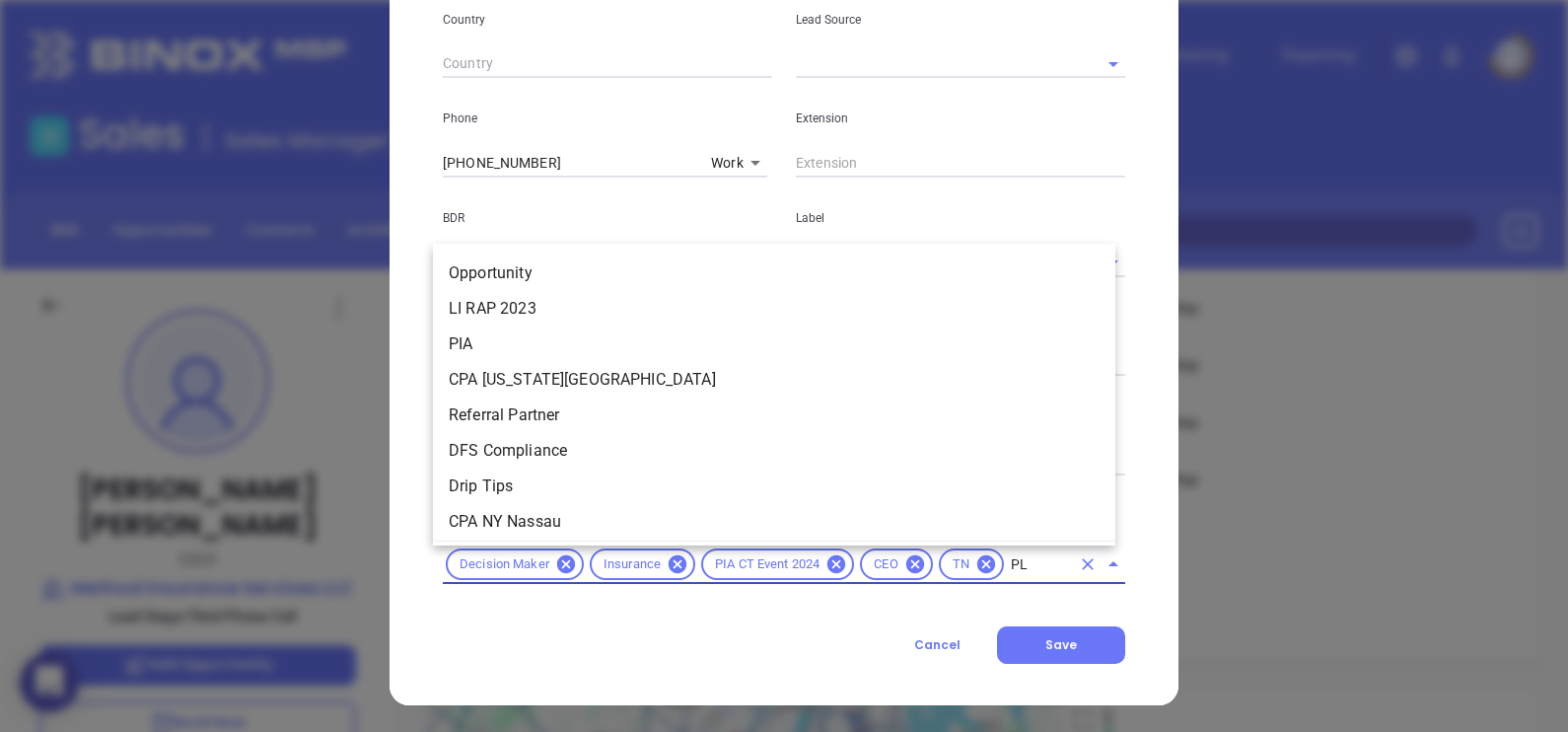
type input "PLA"
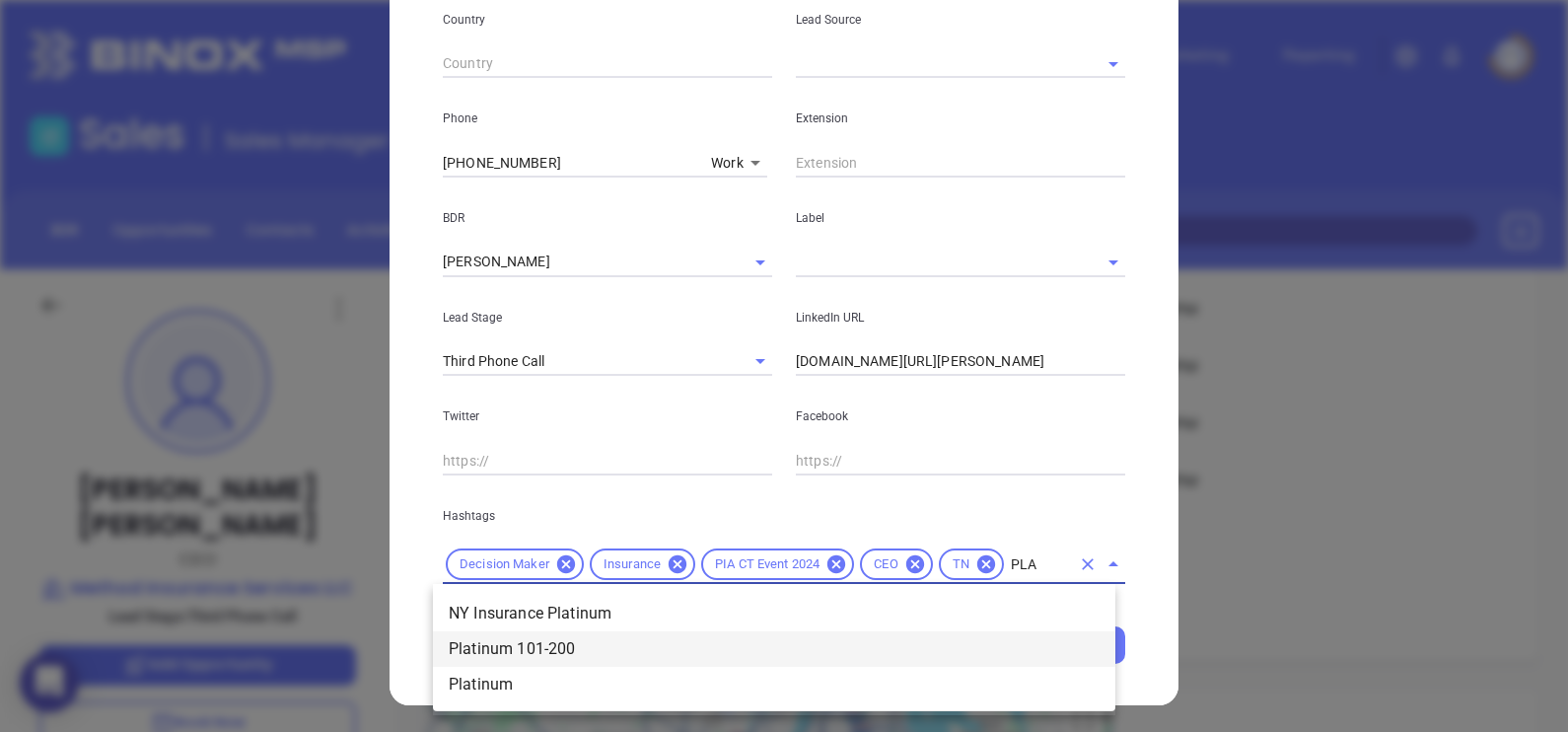
click at [619, 641] on li "Platinum 101-200" at bounding box center [774, 649] width 683 height 36
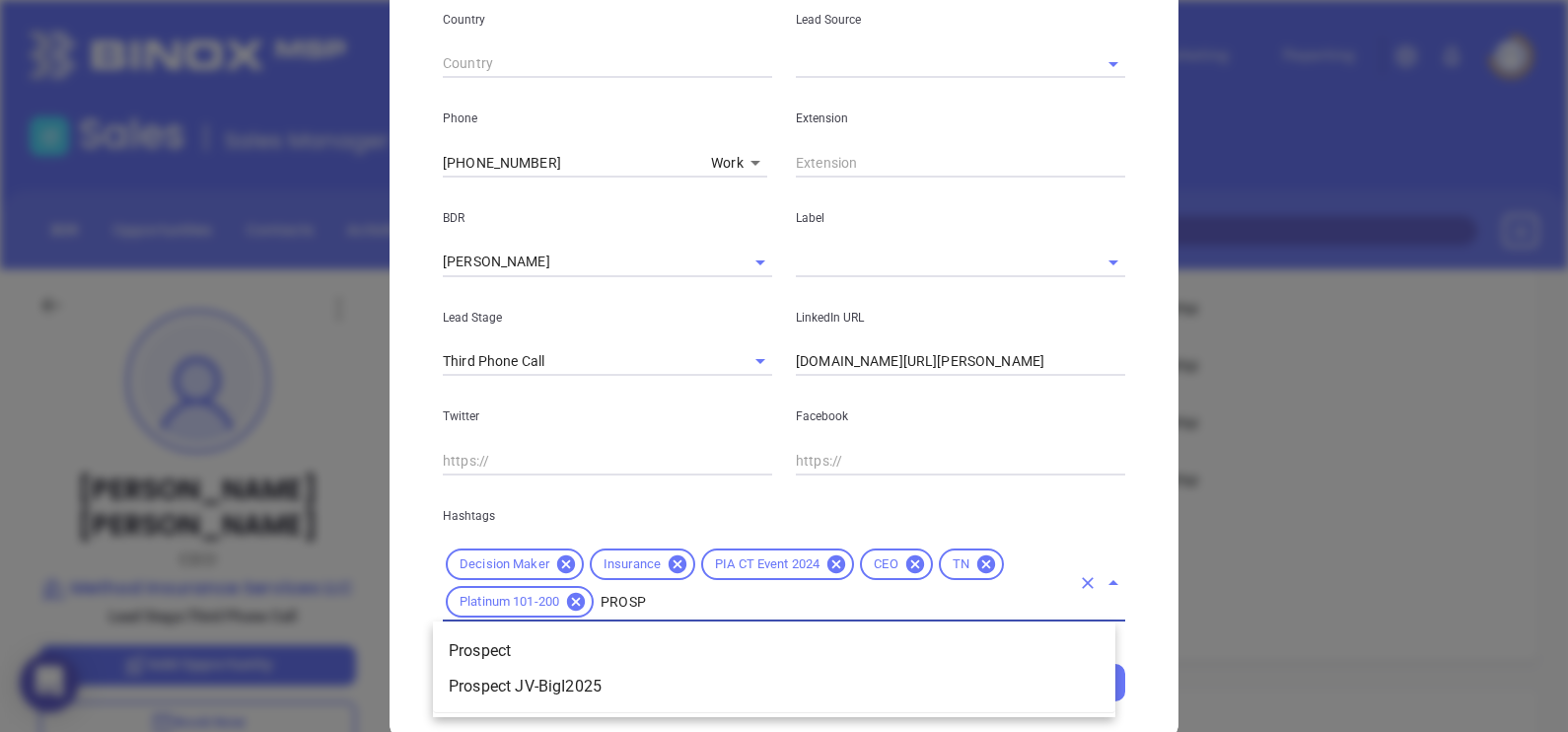
type input "PROSPE"
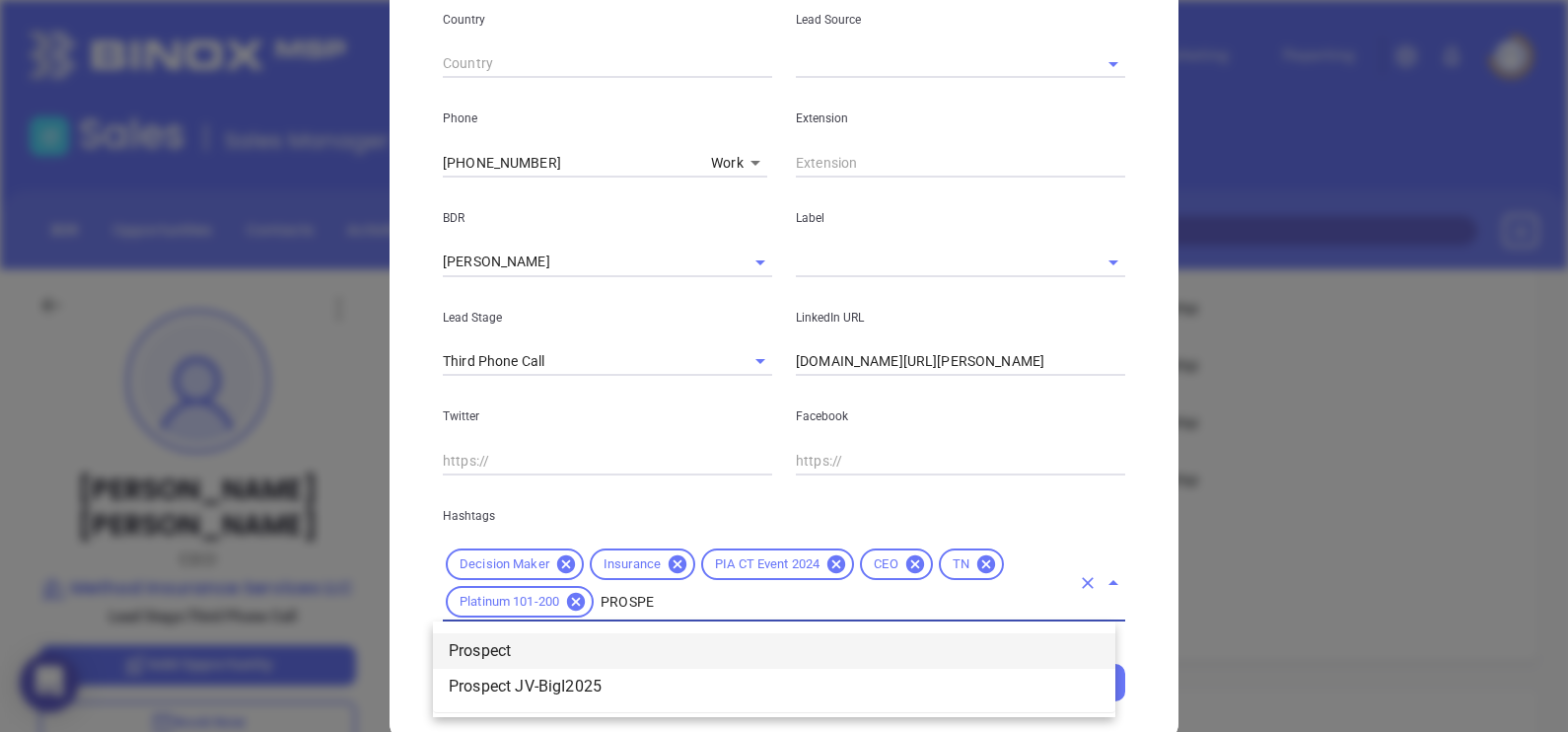
click at [781, 646] on li "Prospect" at bounding box center [774, 651] width 683 height 36
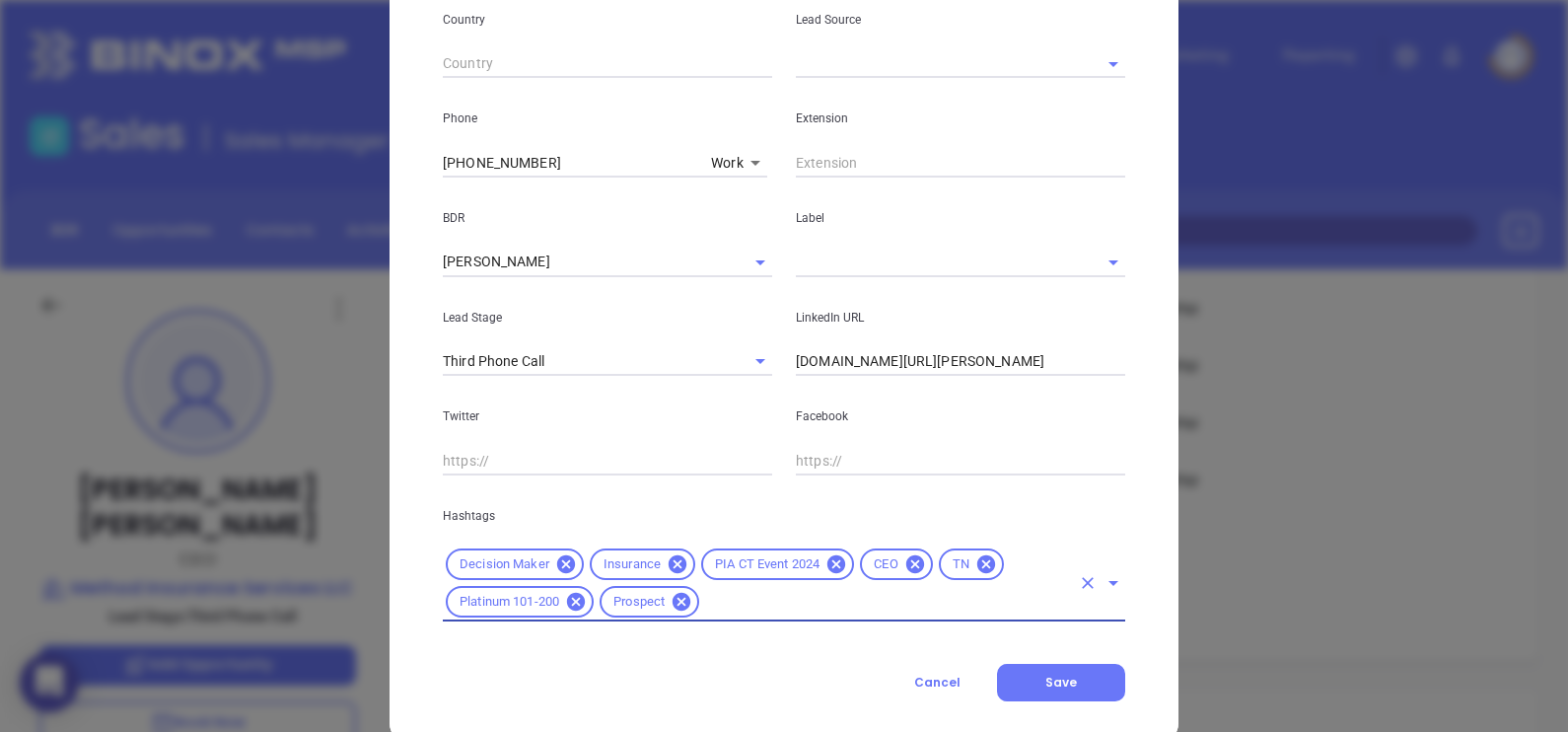
click at [836, 260] on input "text" at bounding box center [932, 262] width 274 height 29
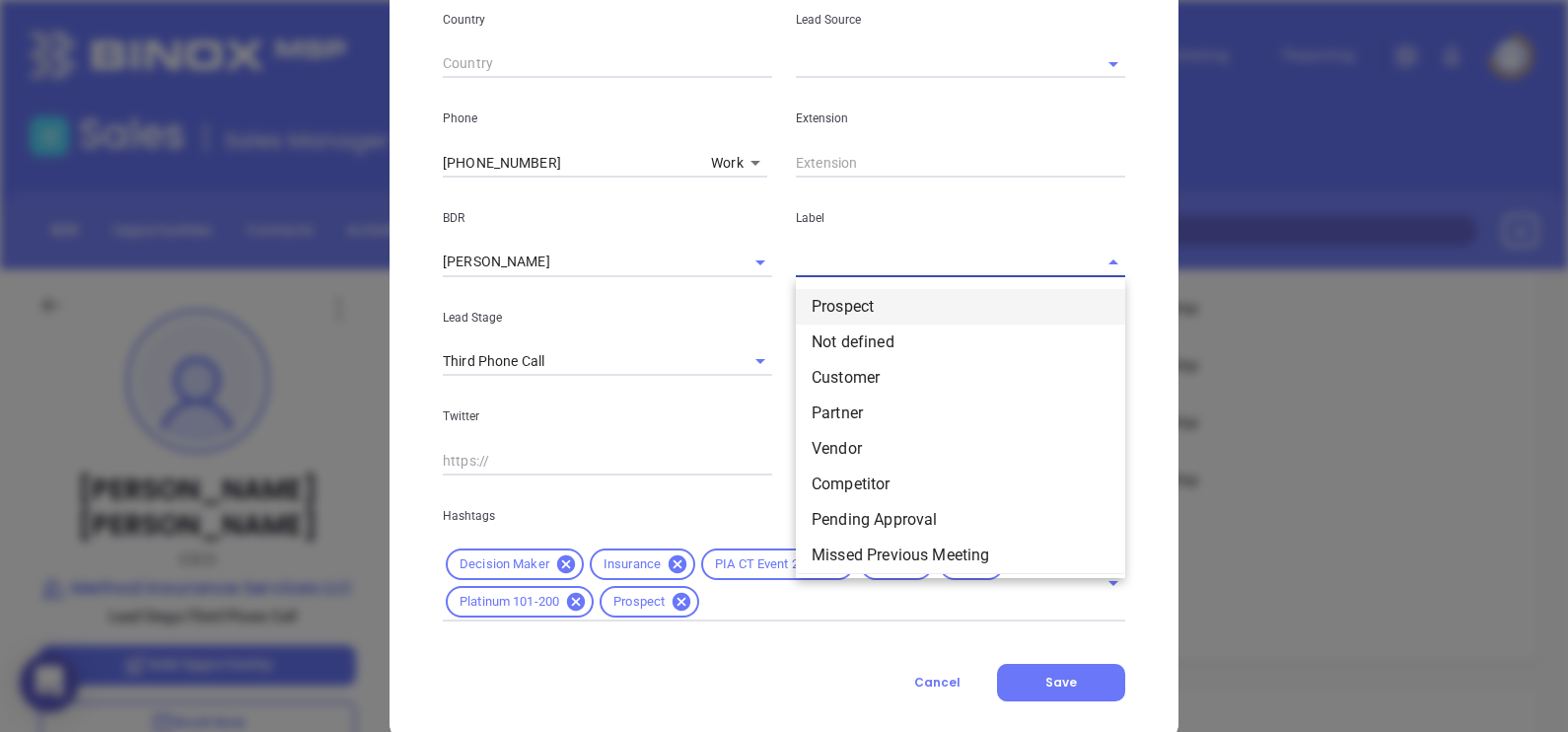
click at [874, 302] on li "Prospect" at bounding box center [960, 307] width 330 height 36
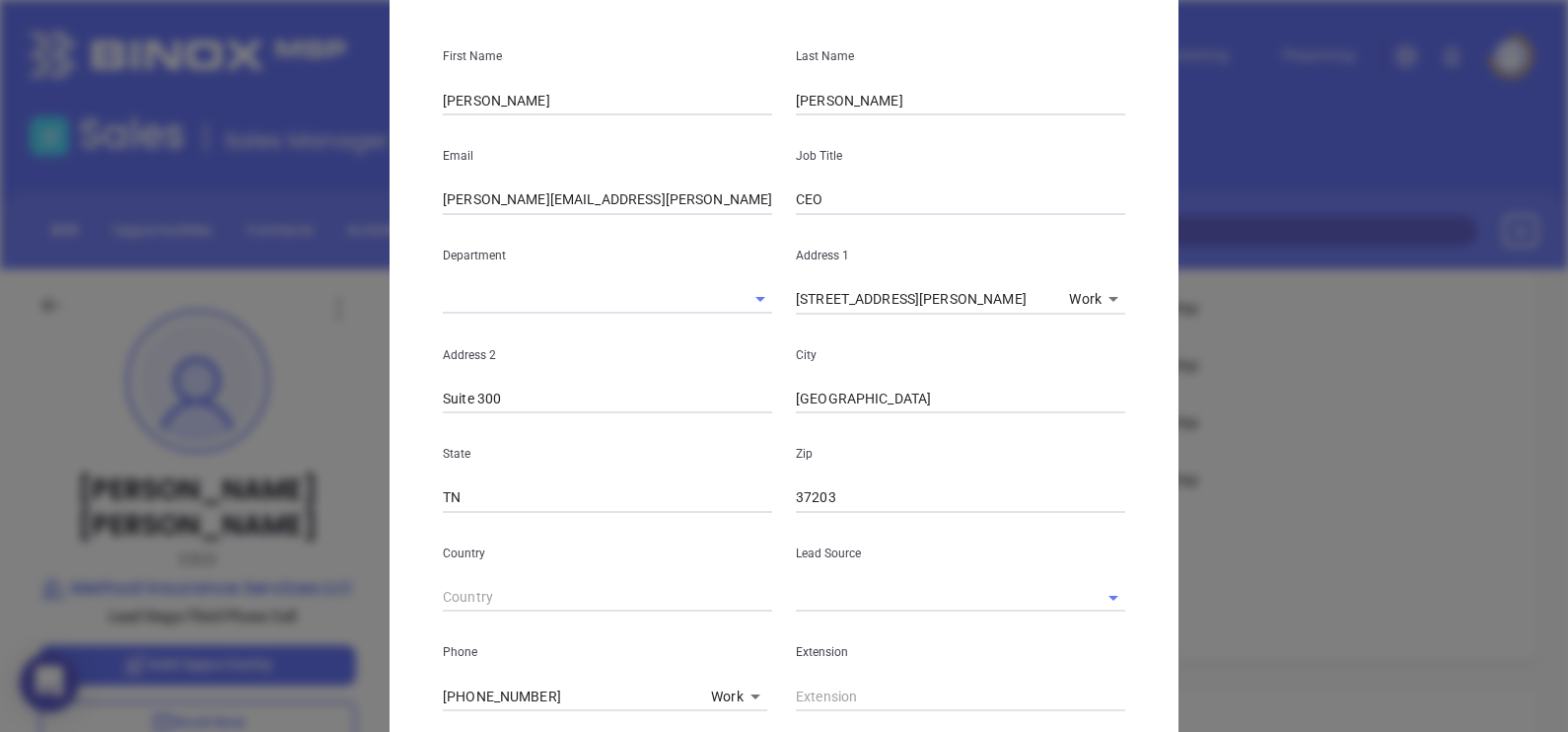
scroll to position [0, 0]
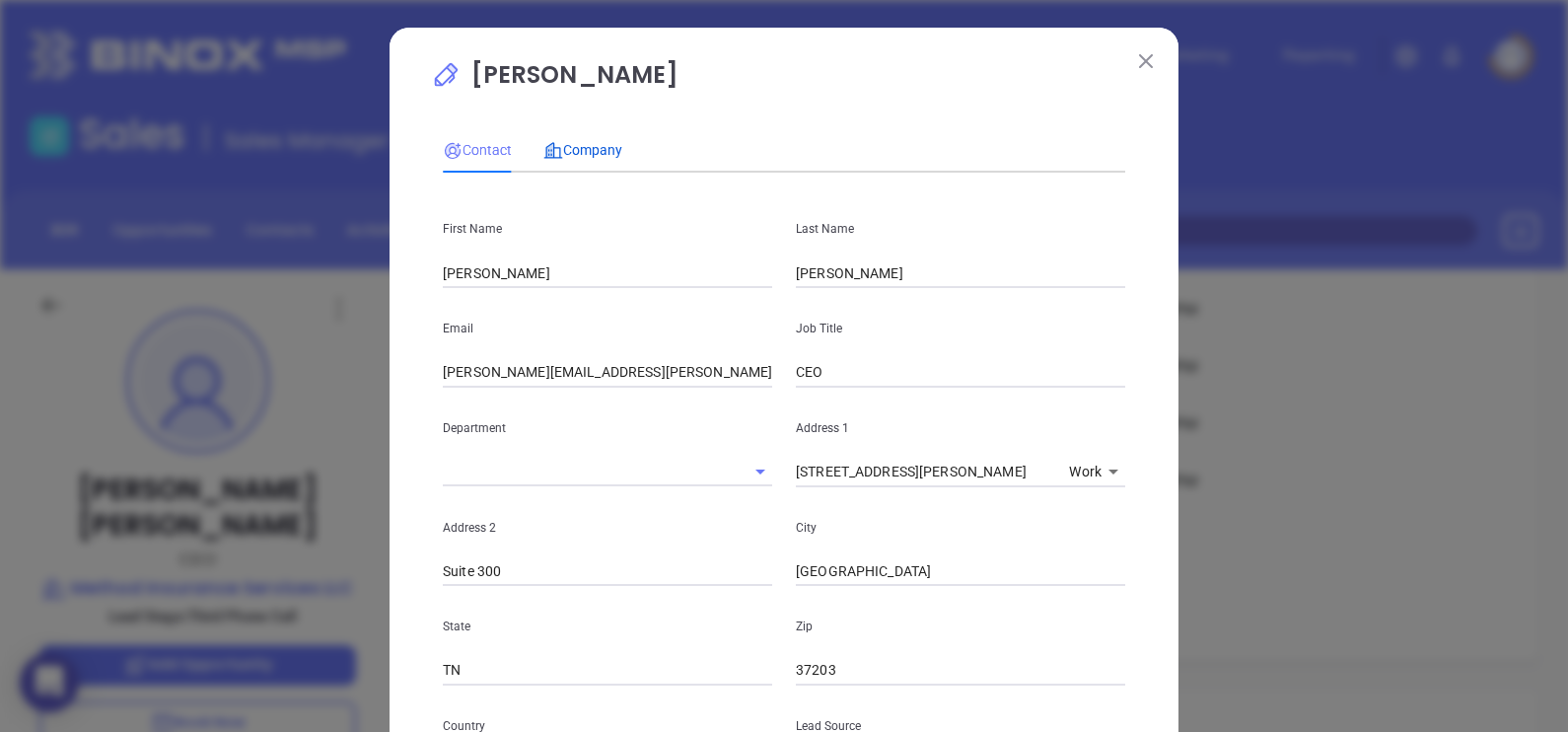
click at [601, 143] on span "Company" at bounding box center [583, 150] width 79 height 16
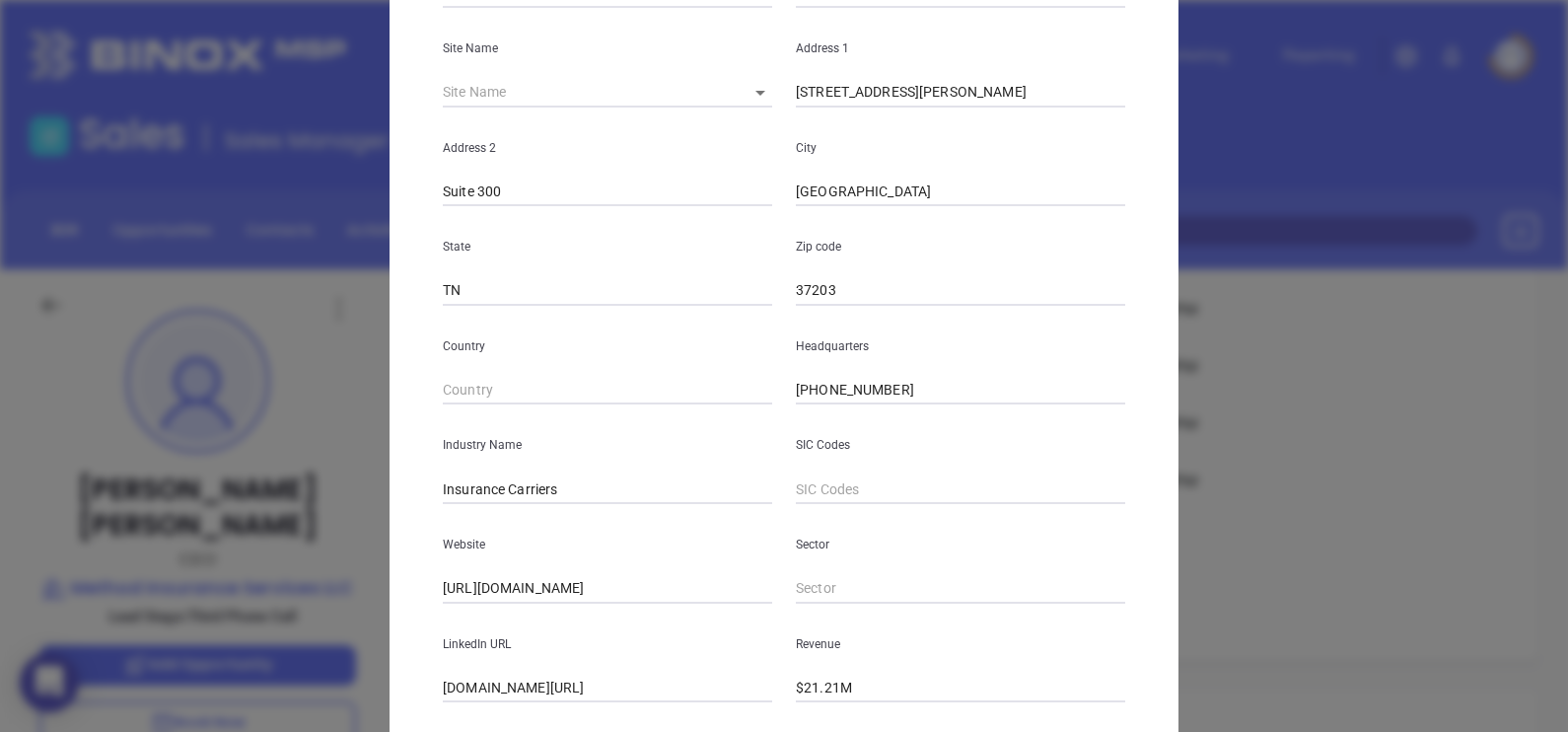
scroll to position [399, 0]
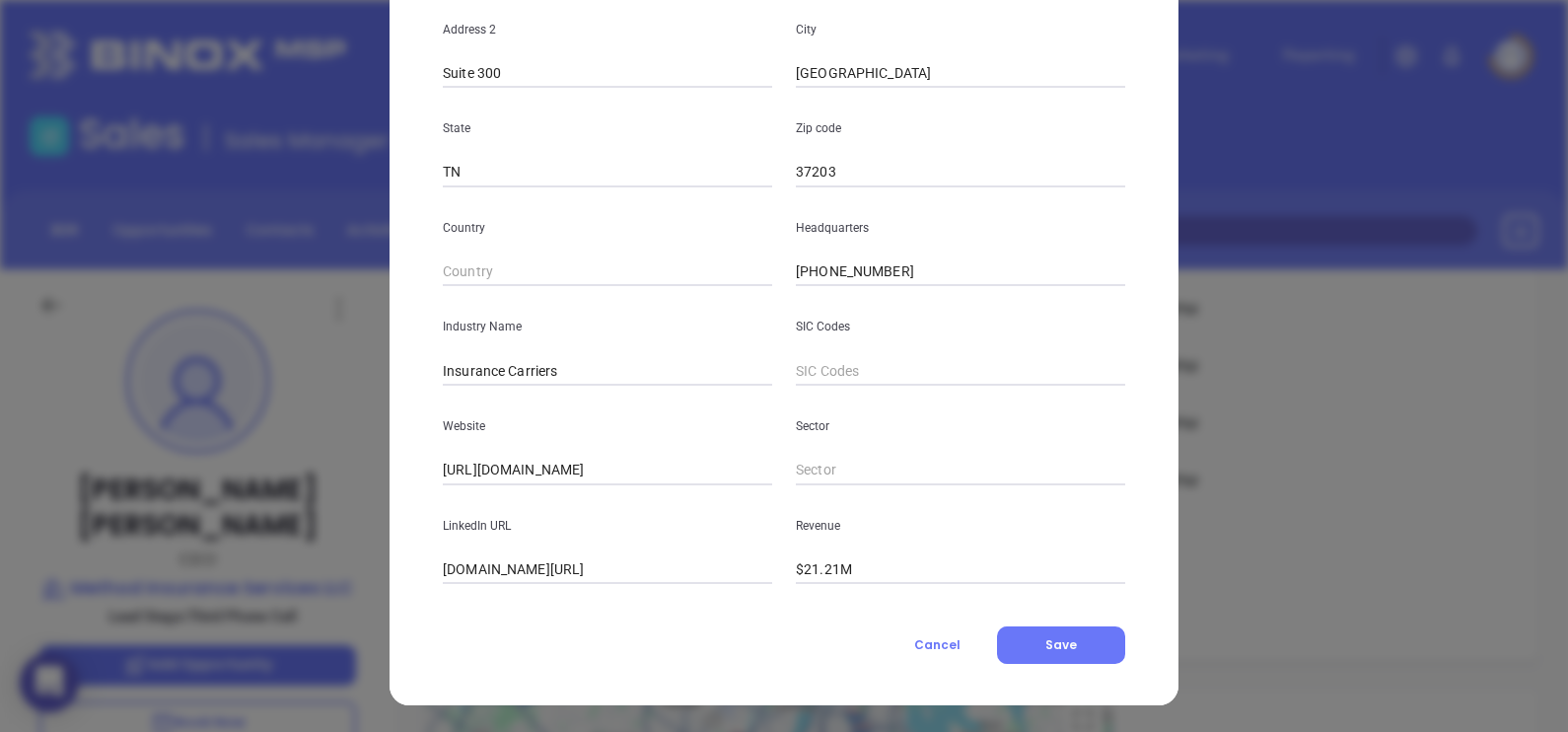
click at [678, 593] on div "Contact Company First Name Christopher Last Name Rehm Email christopher.rehm@me…" at bounding box center [784, 191] width 683 height 945
click at [671, 572] on input "linkedin.com/company/methodworkerscomp" at bounding box center [608, 570] width 330 height 30
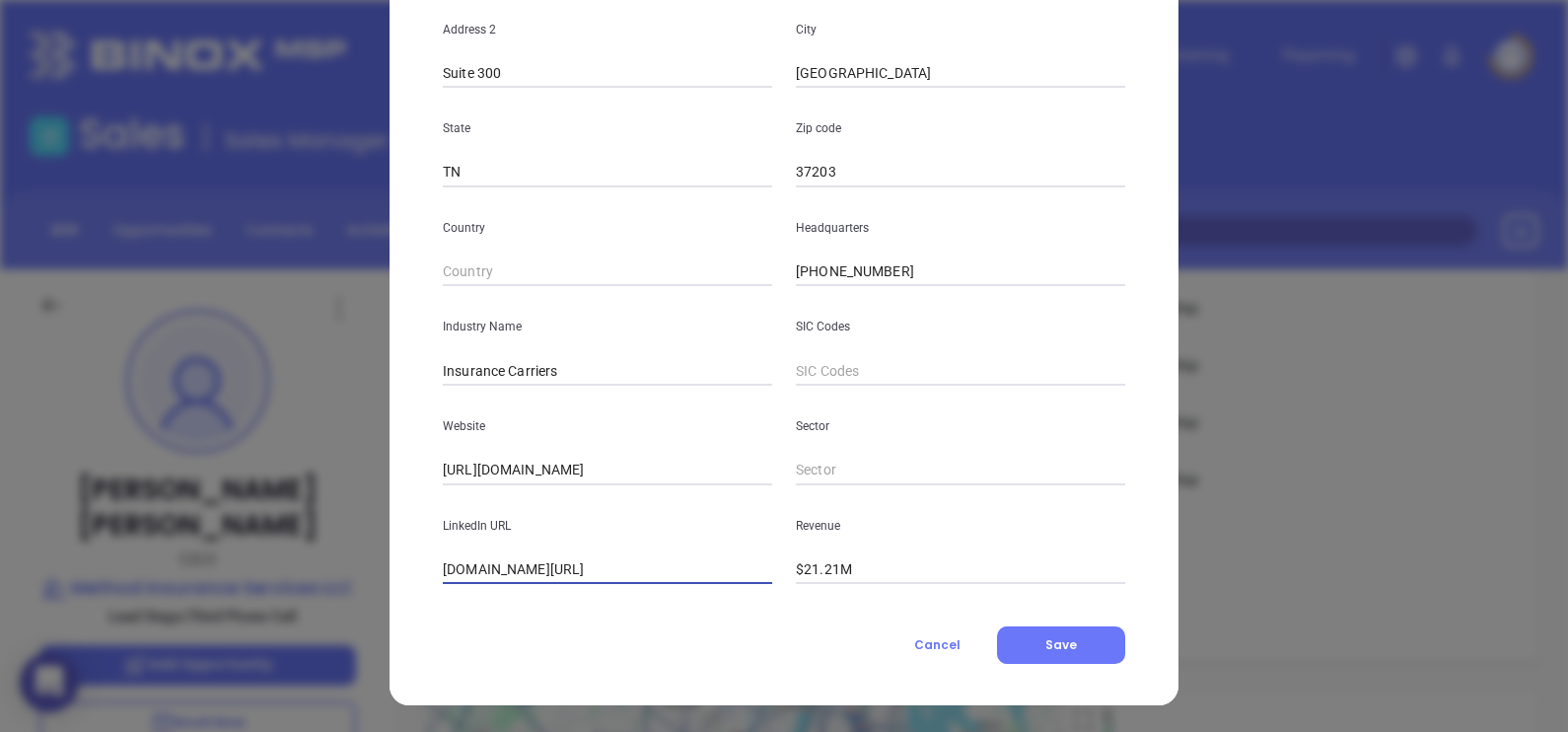
paste input "www.linkedin.com/company/methodworkerscomp/"
type input "www.linkedin.com/company/methodworkerscomp/"
click at [1034, 628] on button "Save" at bounding box center [1060, 645] width 128 height 37
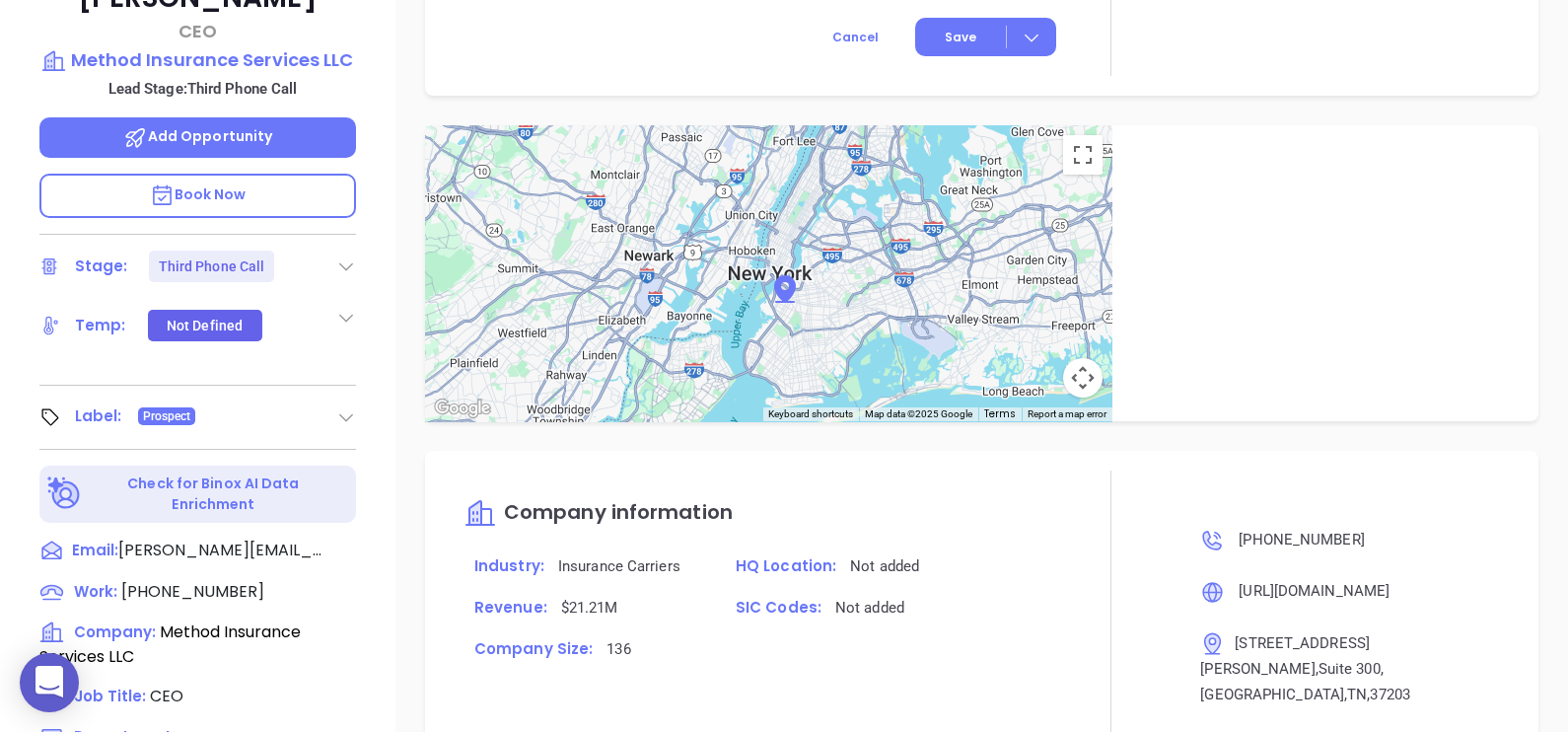
scroll to position [178, 0]
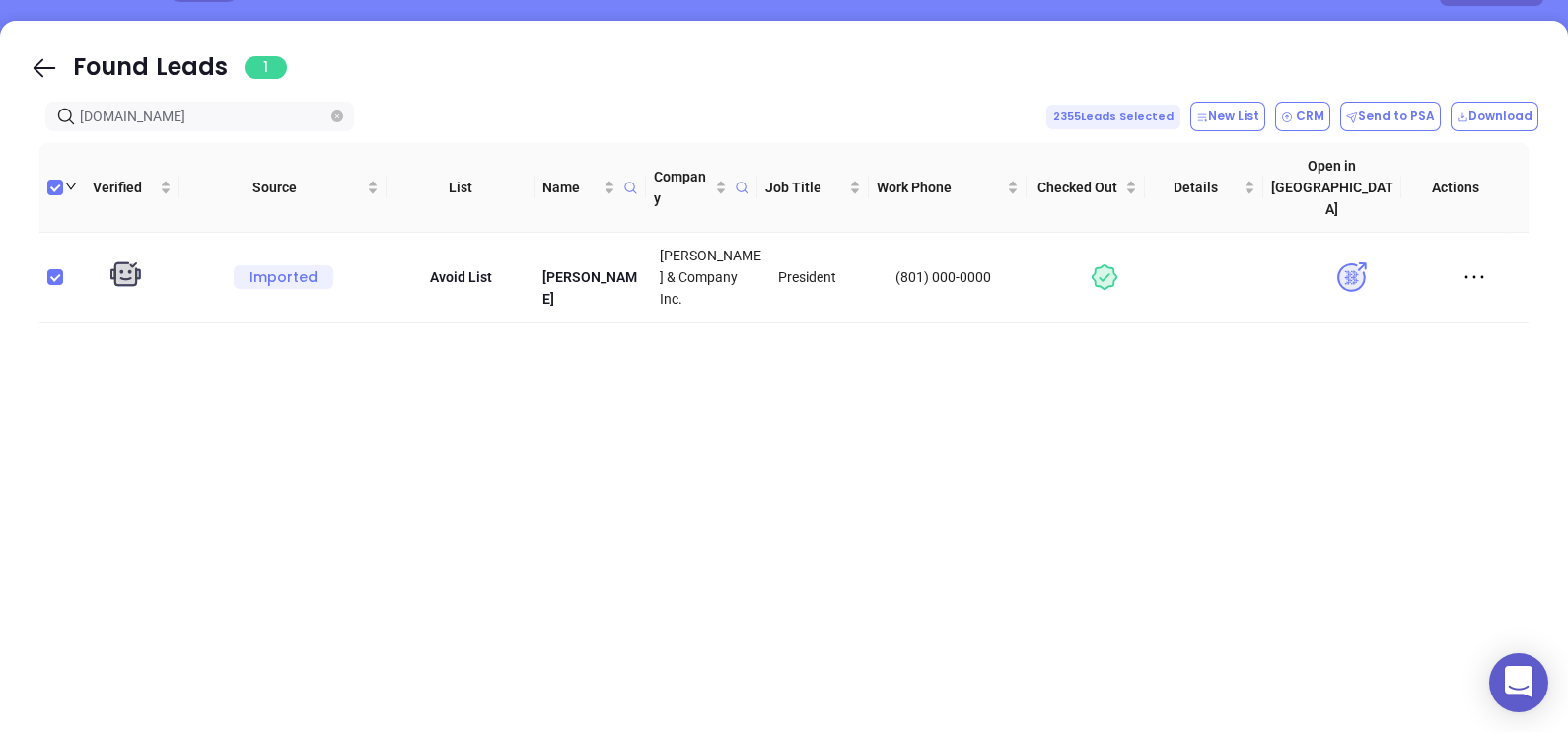
scroll to position [80, 0]
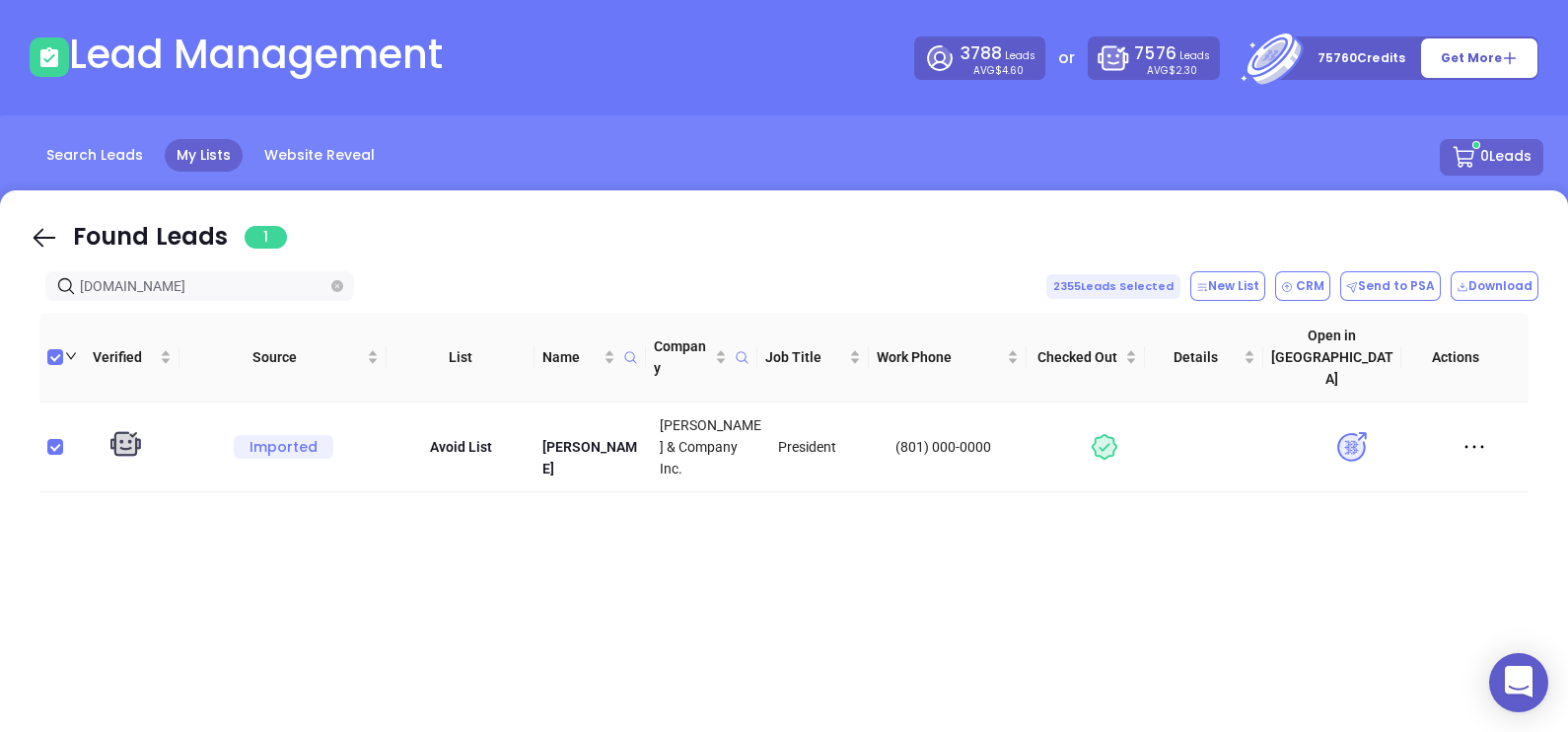
drag, startPoint x: 42, startPoint y: 239, endPoint x: 150, endPoint y: 283, distance: 116.6
click at [42, 240] on icon at bounding box center [45, 238] width 30 height 30
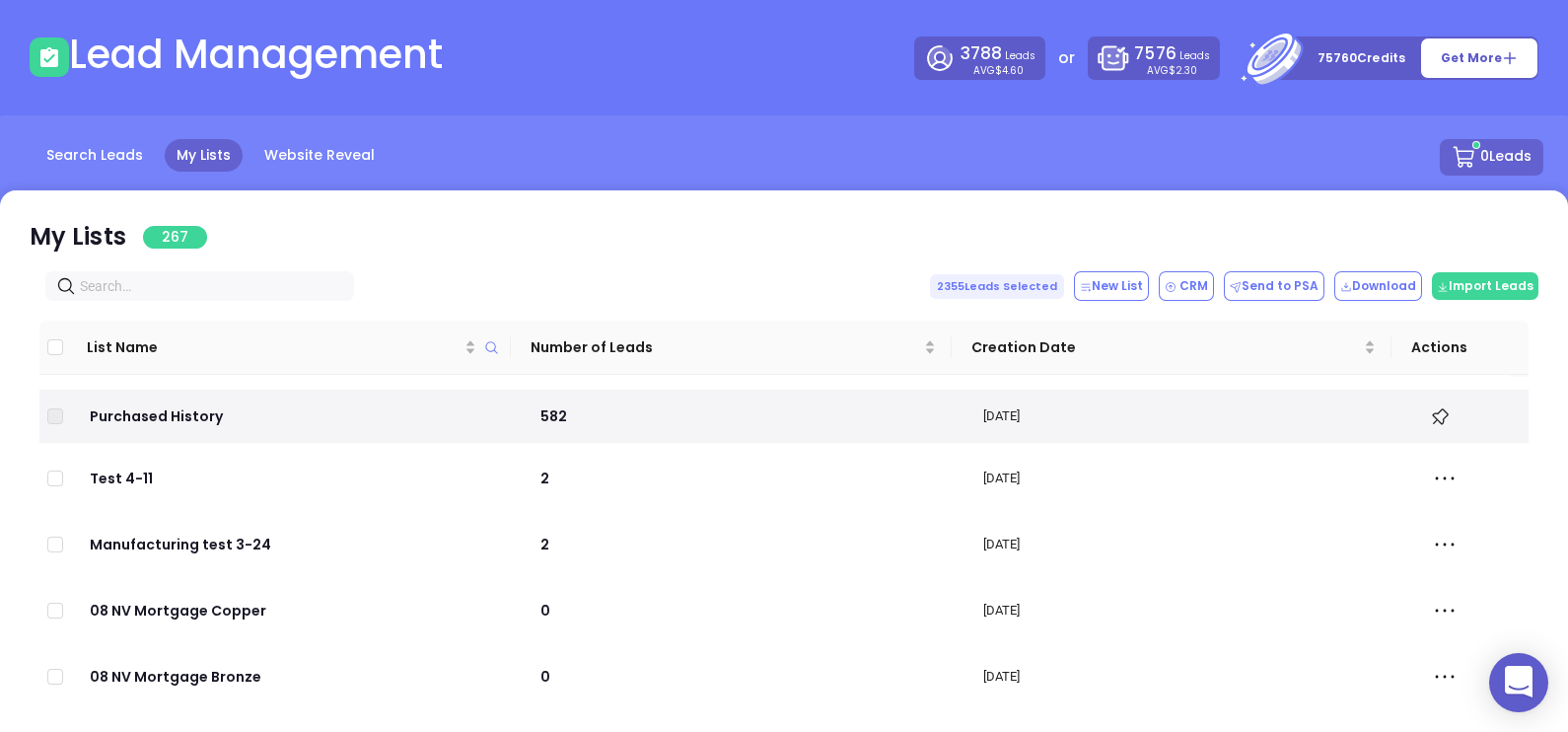
click at [165, 288] on input "text" at bounding box center [204, 286] width 248 height 22
paste input "[DOMAIN_NAME]"
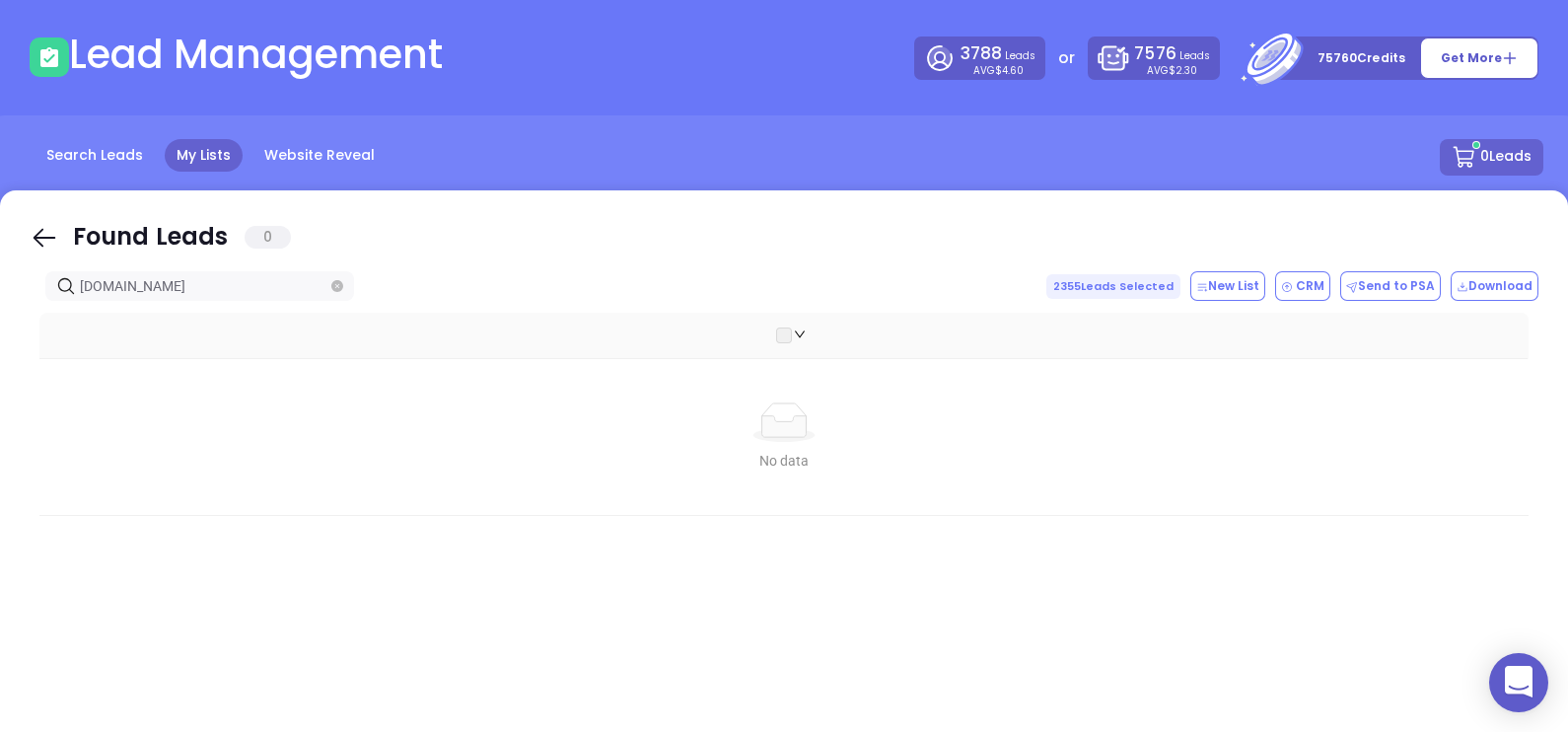
type input "[DOMAIN_NAME]"
click at [35, 223] on icon at bounding box center [45, 238] width 30 height 30
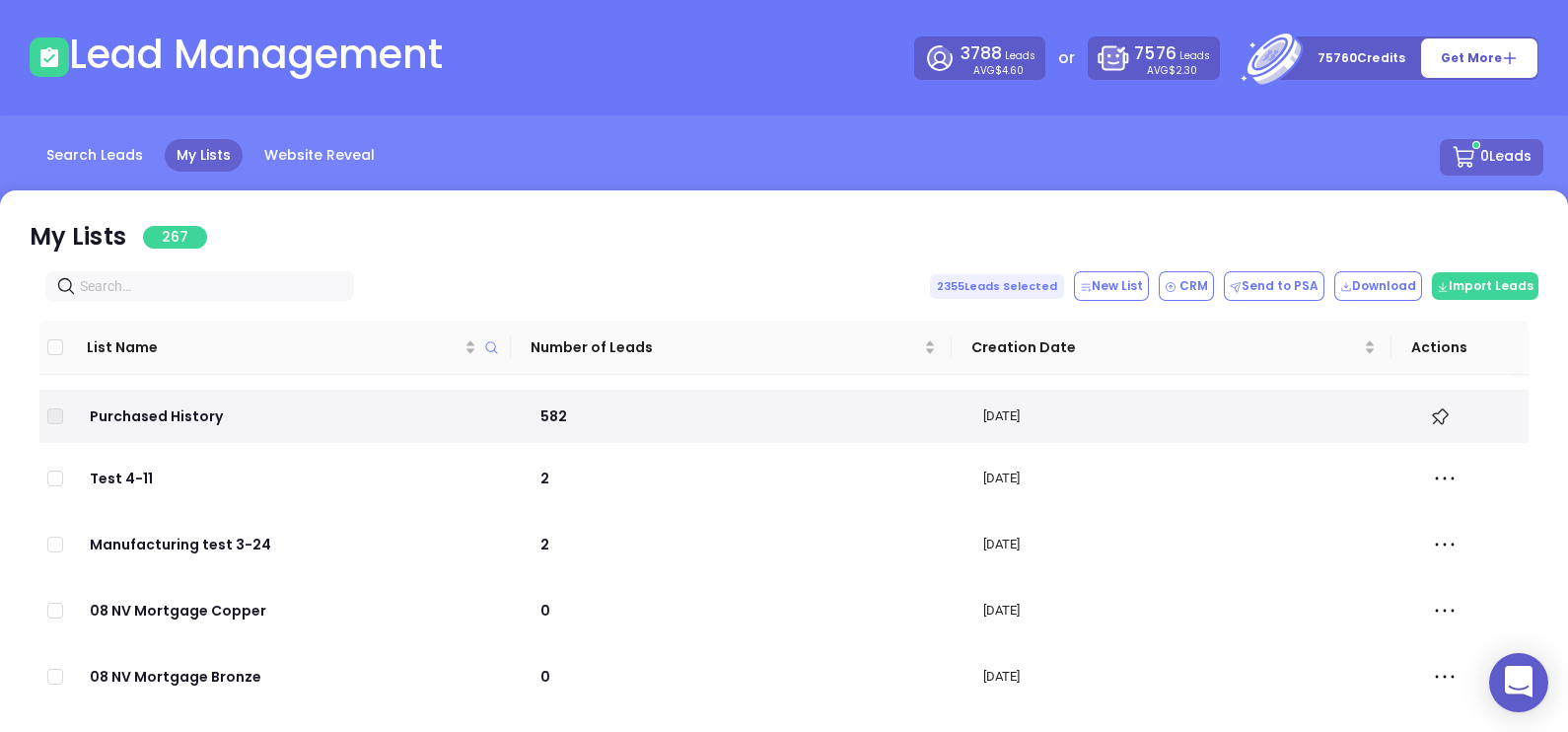
click at [137, 301] on div "List Name Number of Leads Creation Date Actions Purchased History 582 [DATE] Te…" at bounding box center [784, 631] width 1509 height 661
click at [138, 290] on input "text" at bounding box center [204, 286] width 248 height 22
paste input "[DOMAIN_NAME]"
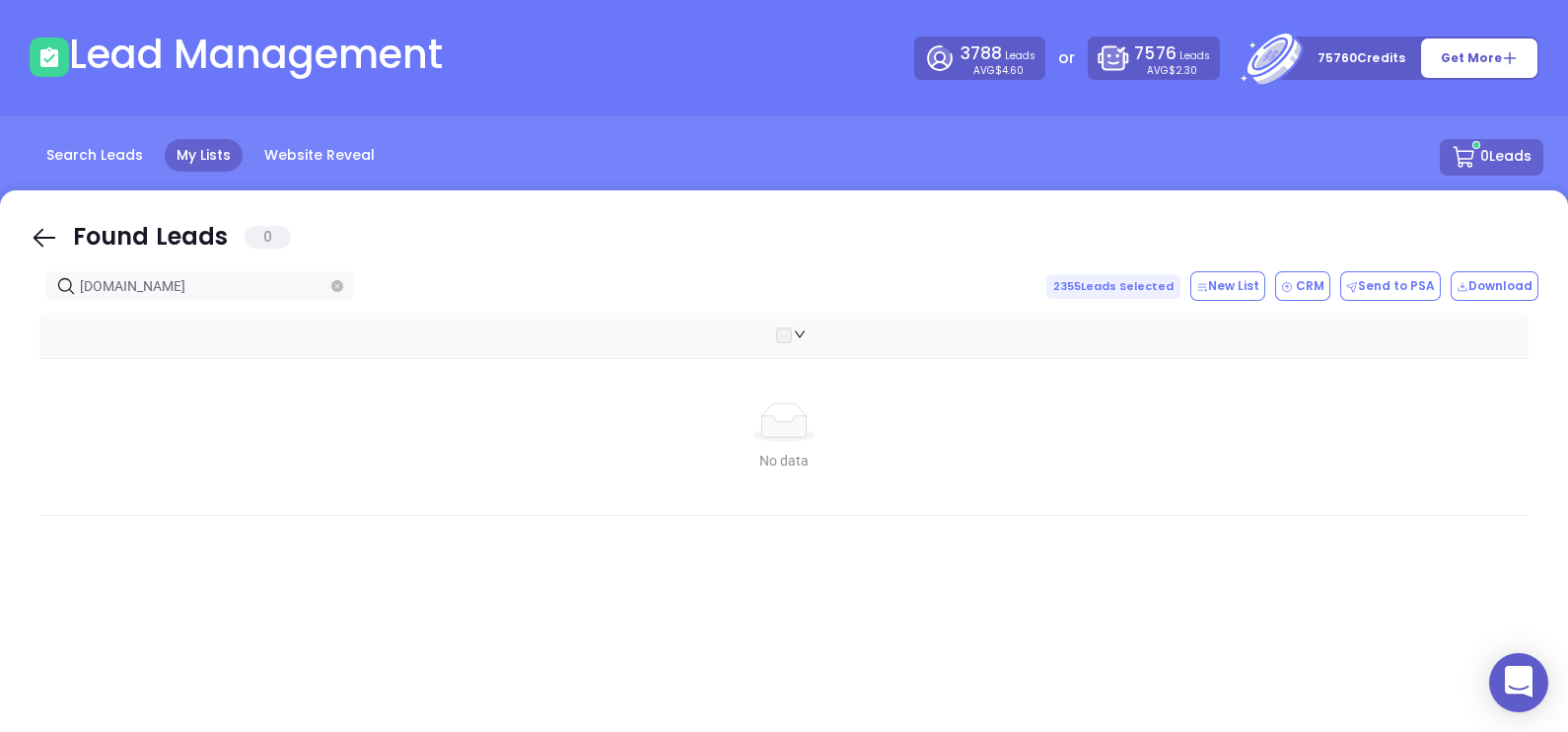
type input "[DOMAIN_NAME]"
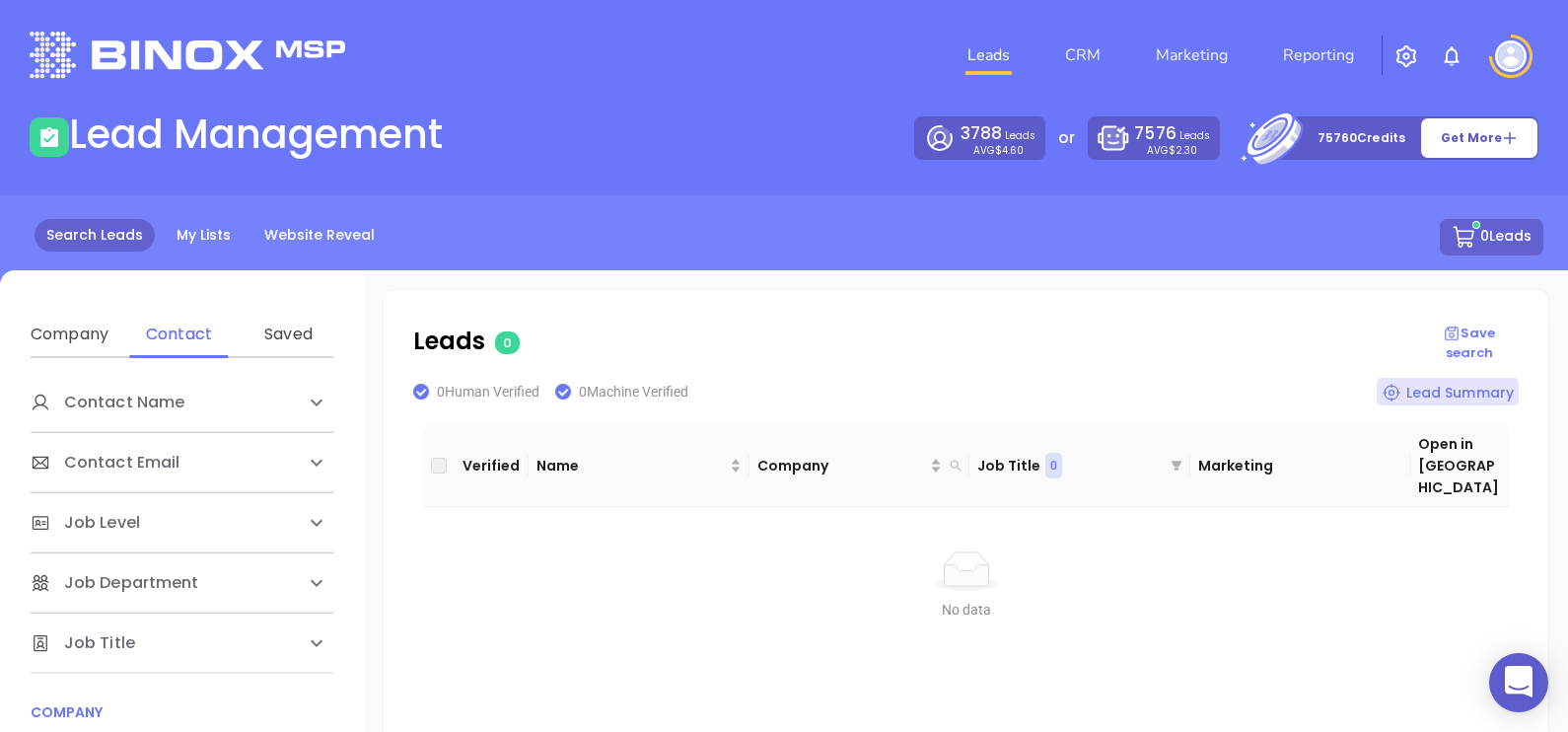
scroll to position [246, 0]
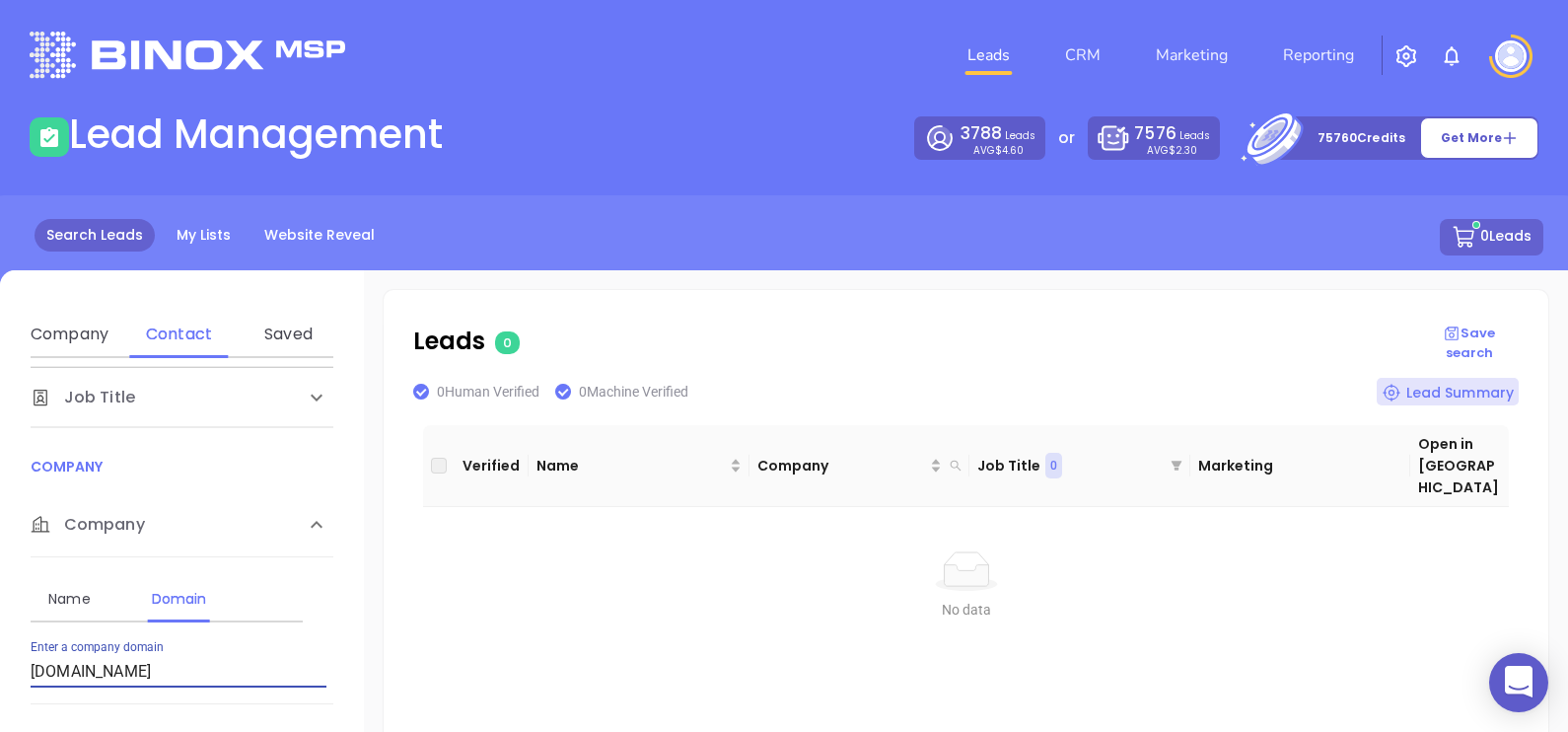
drag, startPoint x: 188, startPoint y: 670, endPoint x: 0, endPoint y: 653, distance: 188.8
click at [0, 653] on html "0 Leads CRM Marketing Reporting Financial Leads Leads Lead Management 3788 Lead…" at bounding box center [784, 366] width 1568 height 732
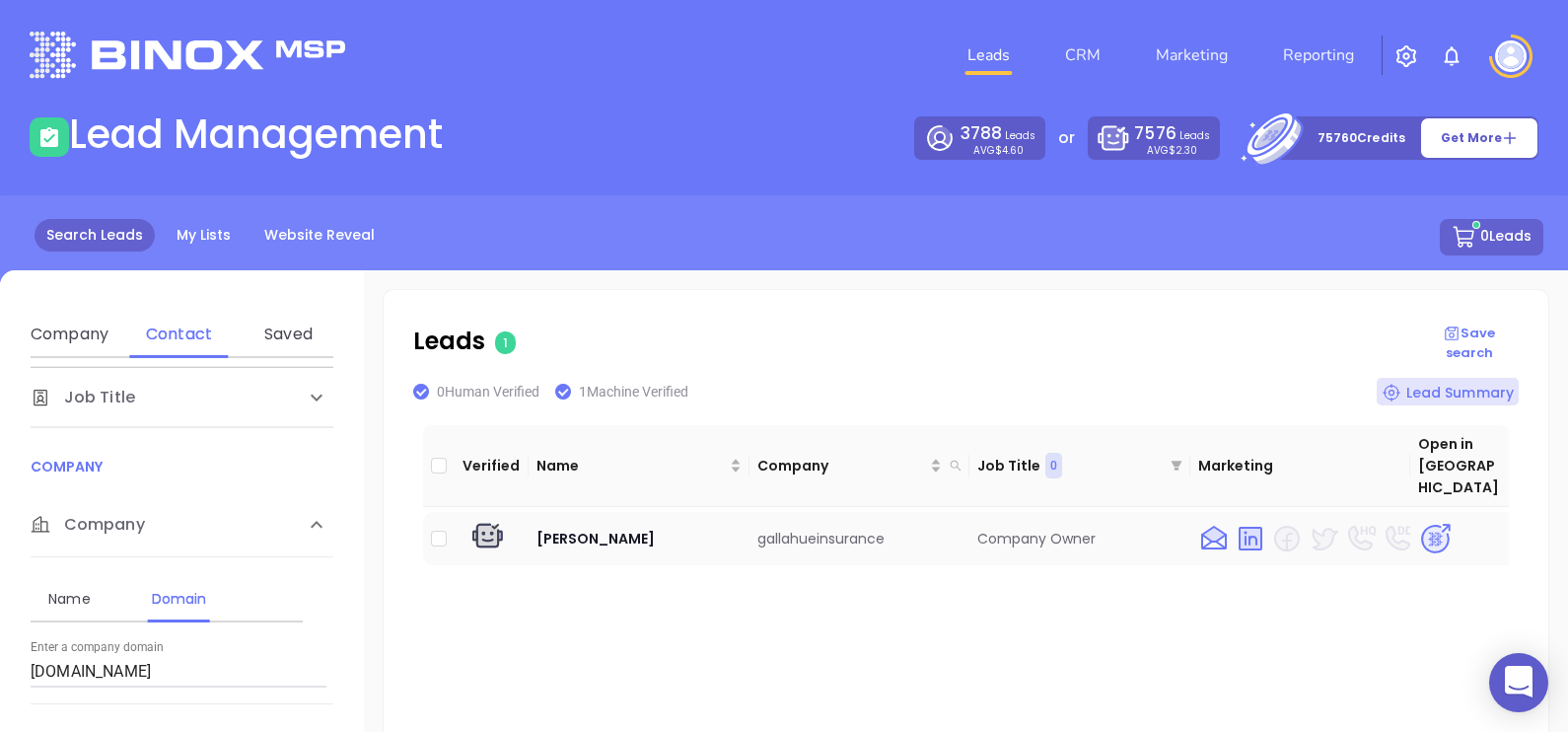
click at [1424, 522] on img at bounding box center [1435, 539] width 35 height 35
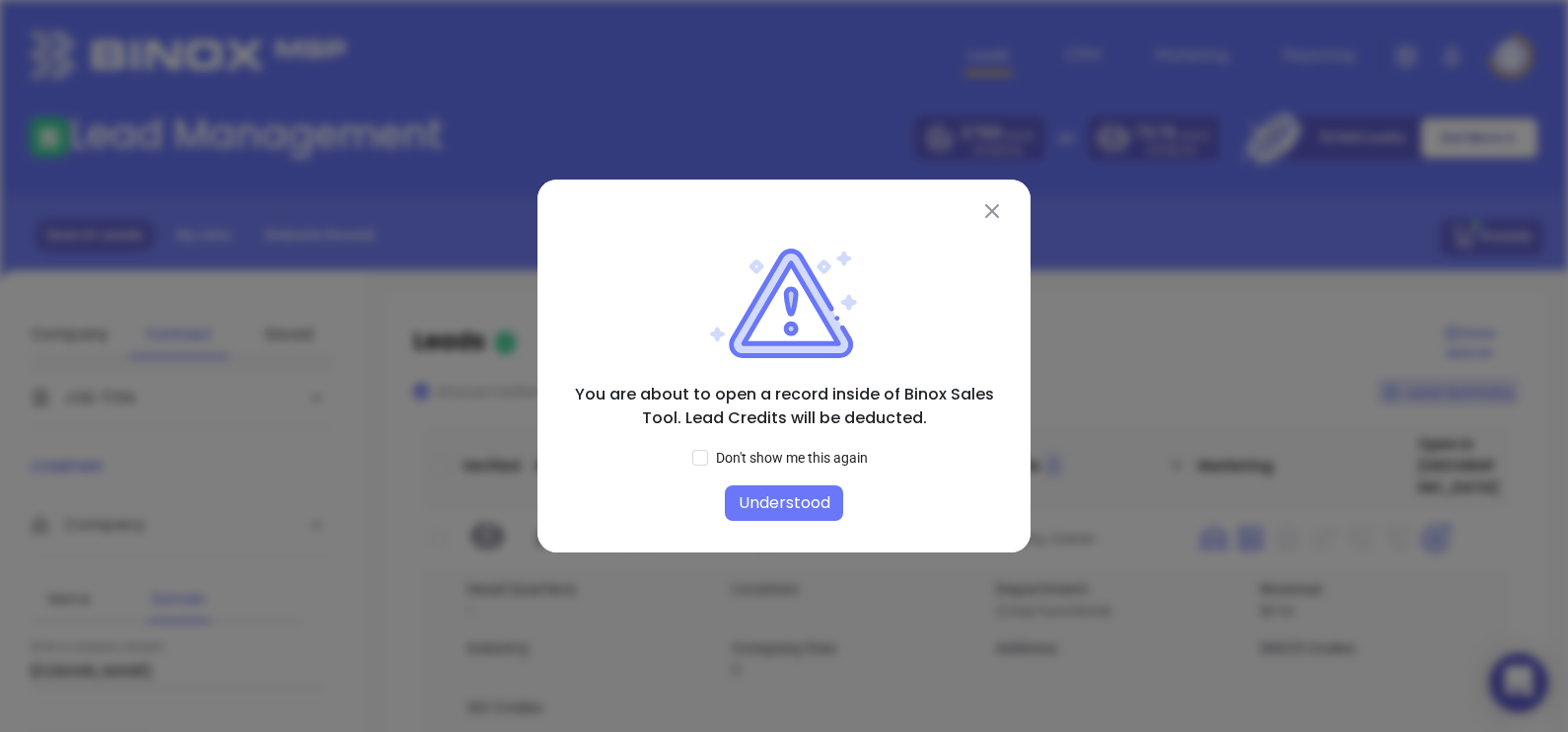
click at [802, 498] on button "Understood" at bounding box center [784, 503] width 118 height 36
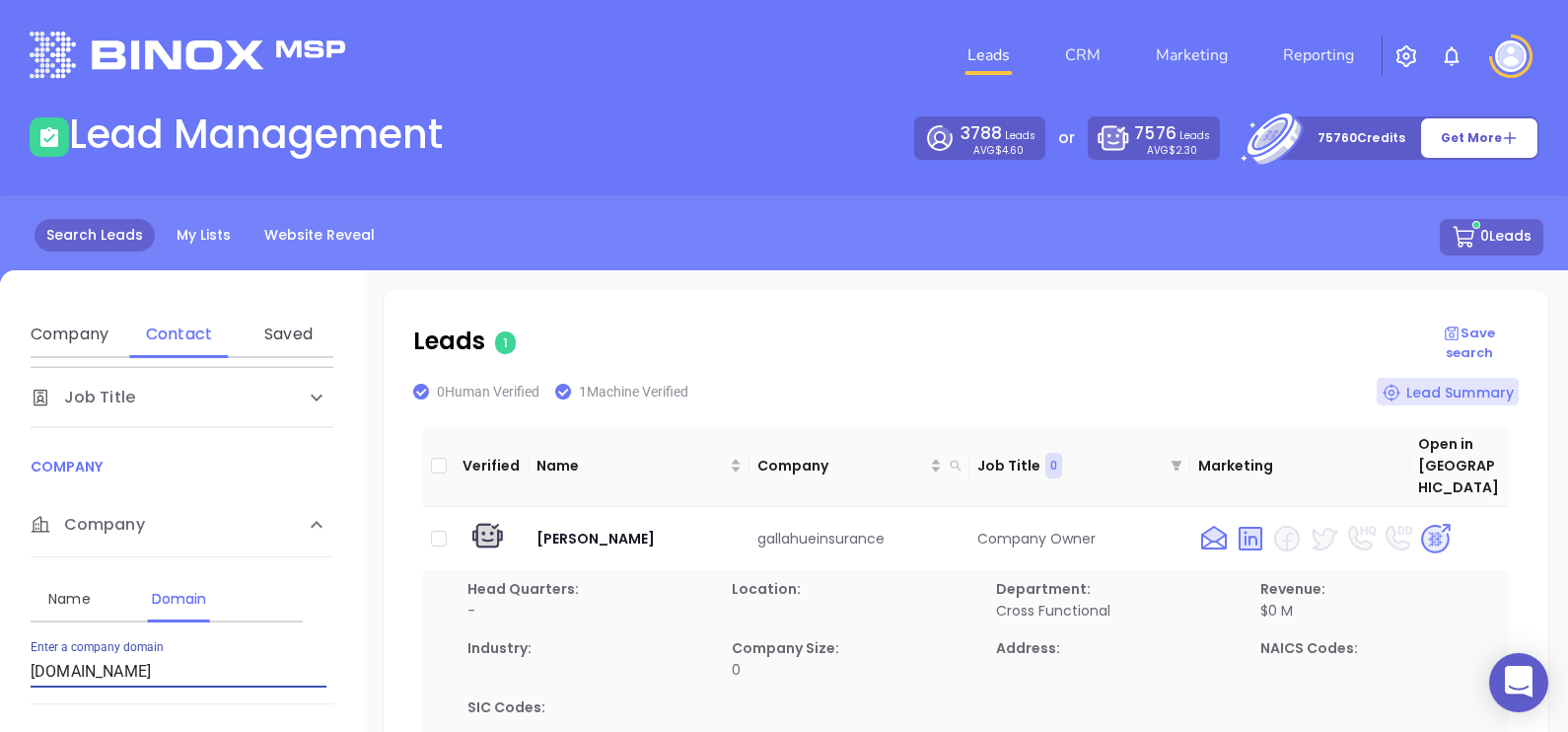
drag, startPoint x: 217, startPoint y: 662, endPoint x: 30, endPoint y: 629, distance: 189.9
click at [30, 630] on div "Contact Name First Name Last Name Contact Email Work or Personal Email Job Leve…" at bounding box center [182, 669] width 364 height 622
paste input "monarchexcess"
type input "[DOMAIN_NAME]"
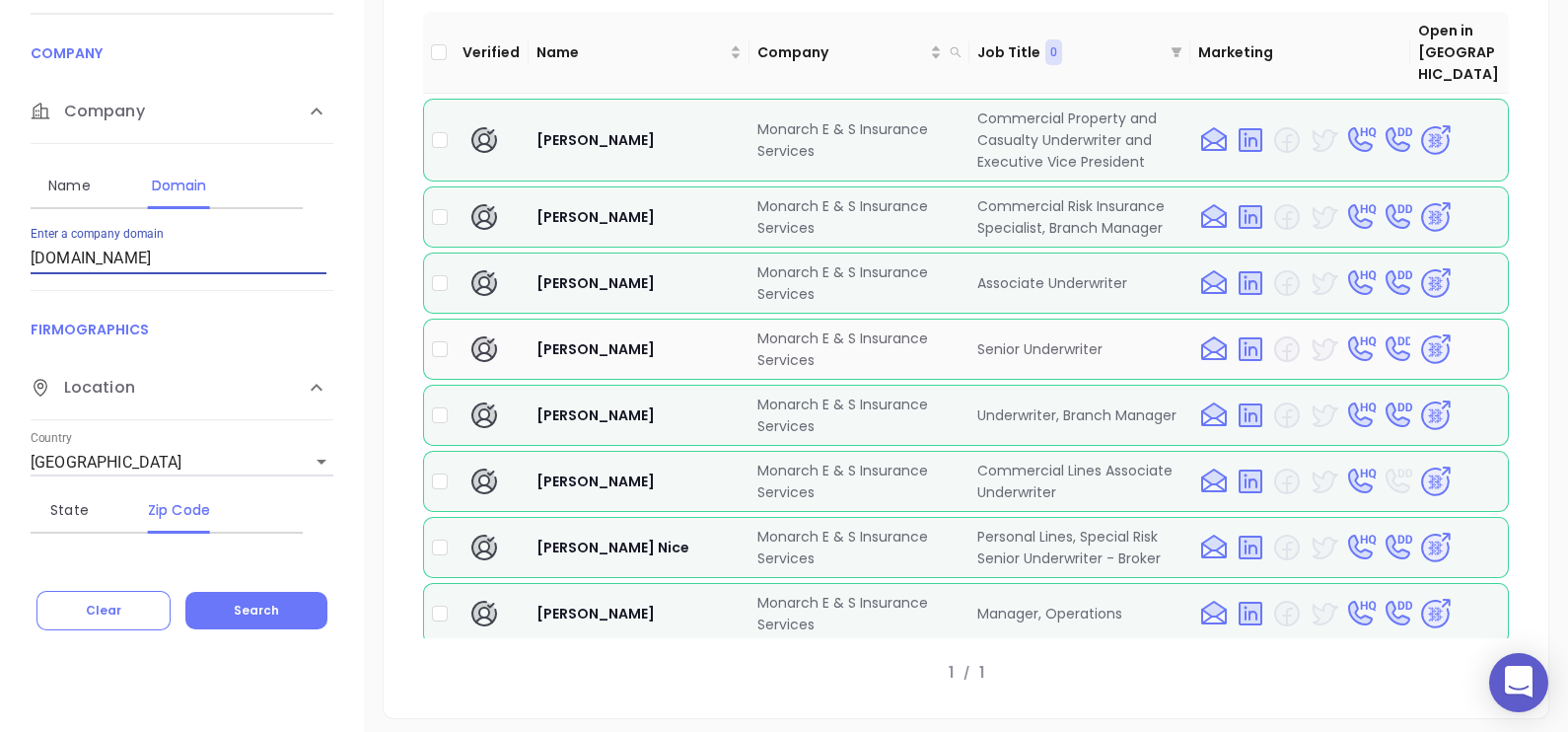
scroll to position [0, 0]
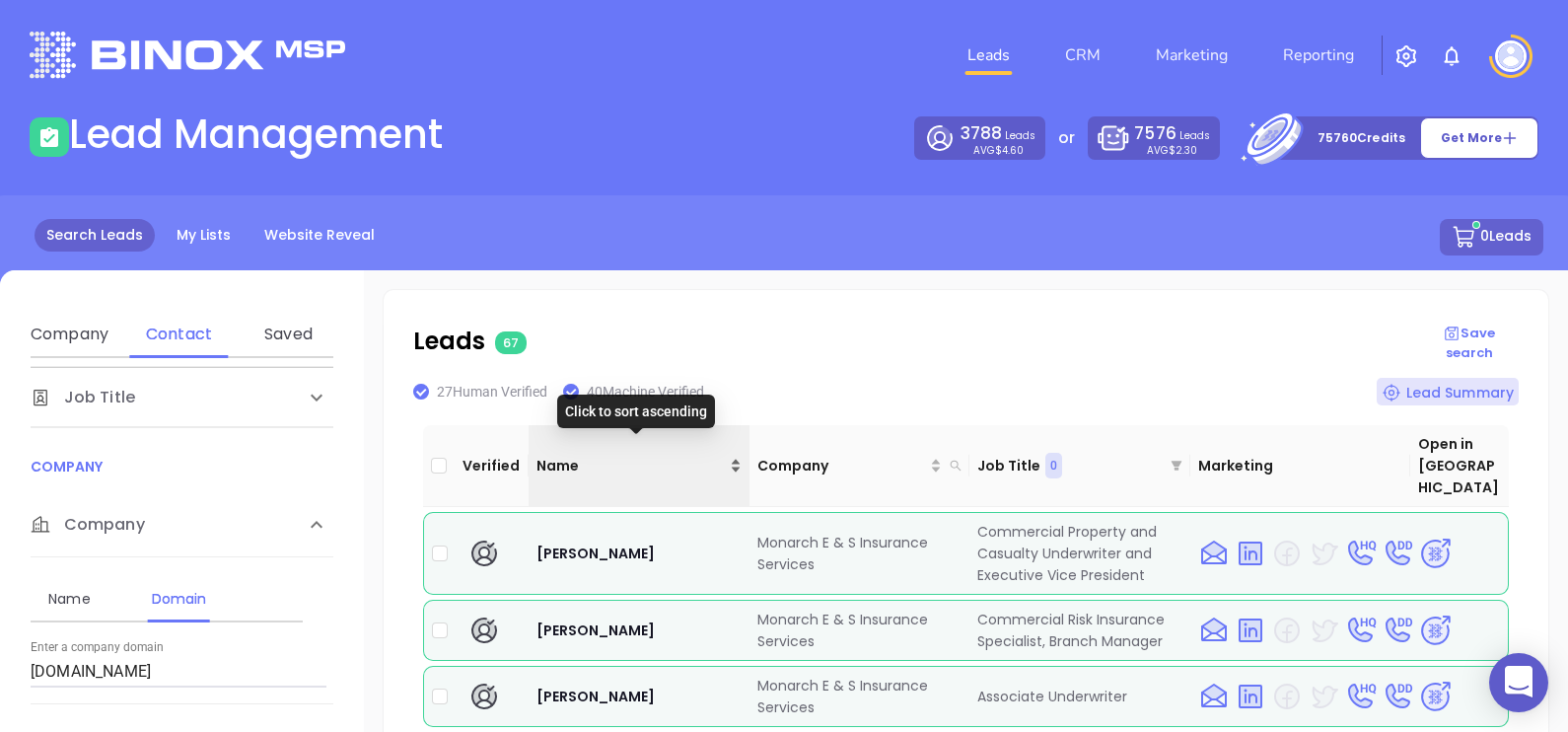
click at [594, 458] on span "Name" at bounding box center [631, 466] width 189 height 22
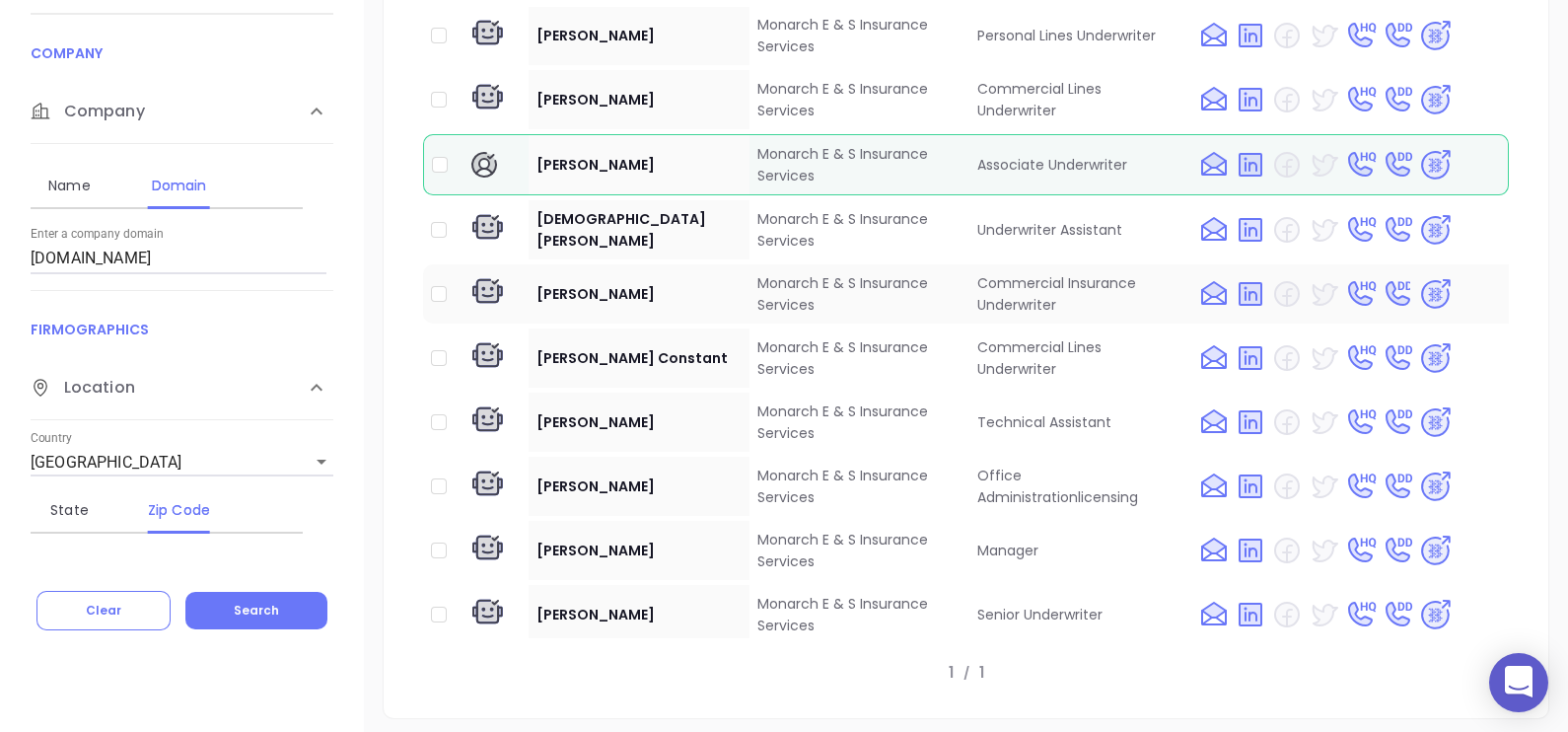
scroll to position [2097, 0]
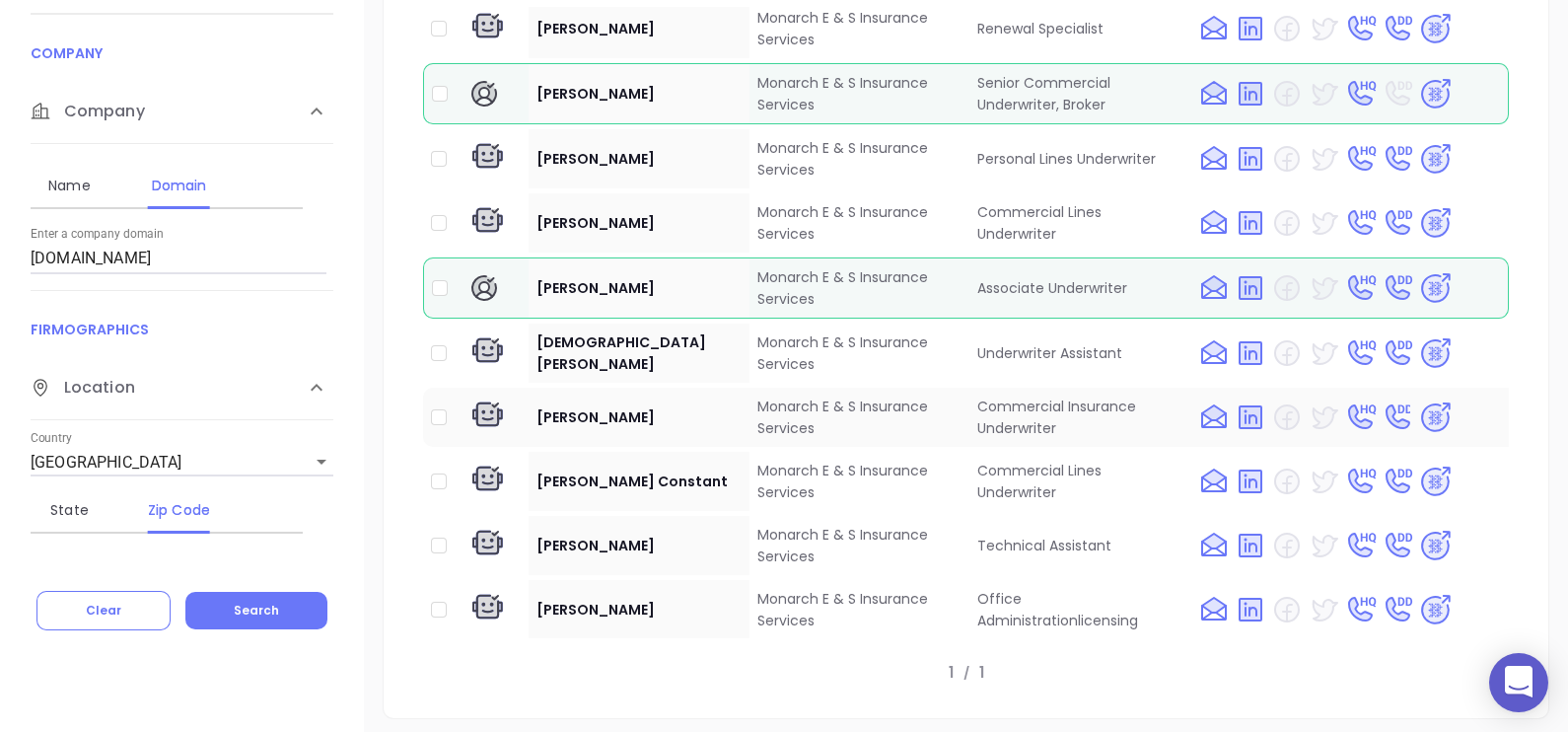
click at [1425, 401] on img at bounding box center [1435, 418] width 35 height 35
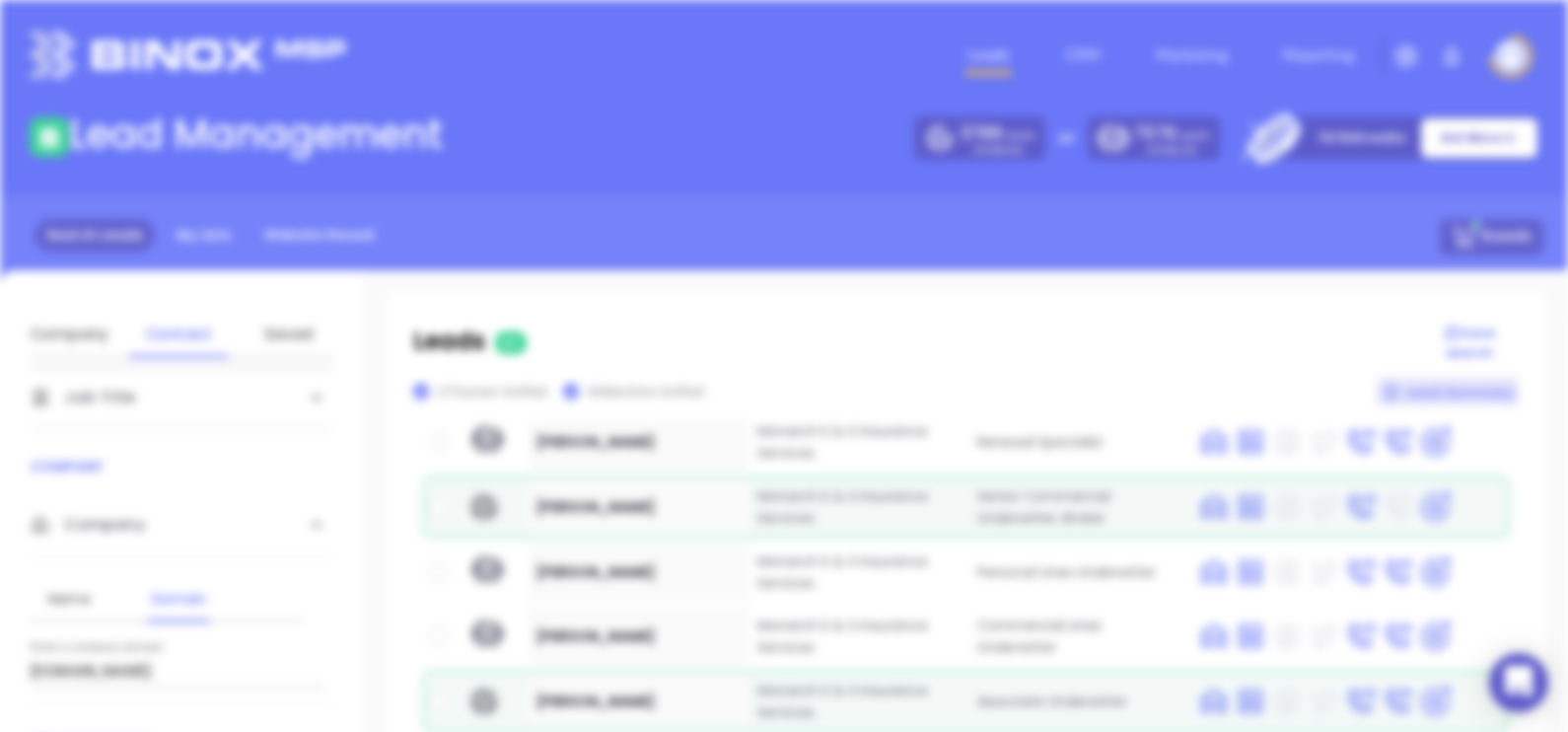
scroll to position [0, 0]
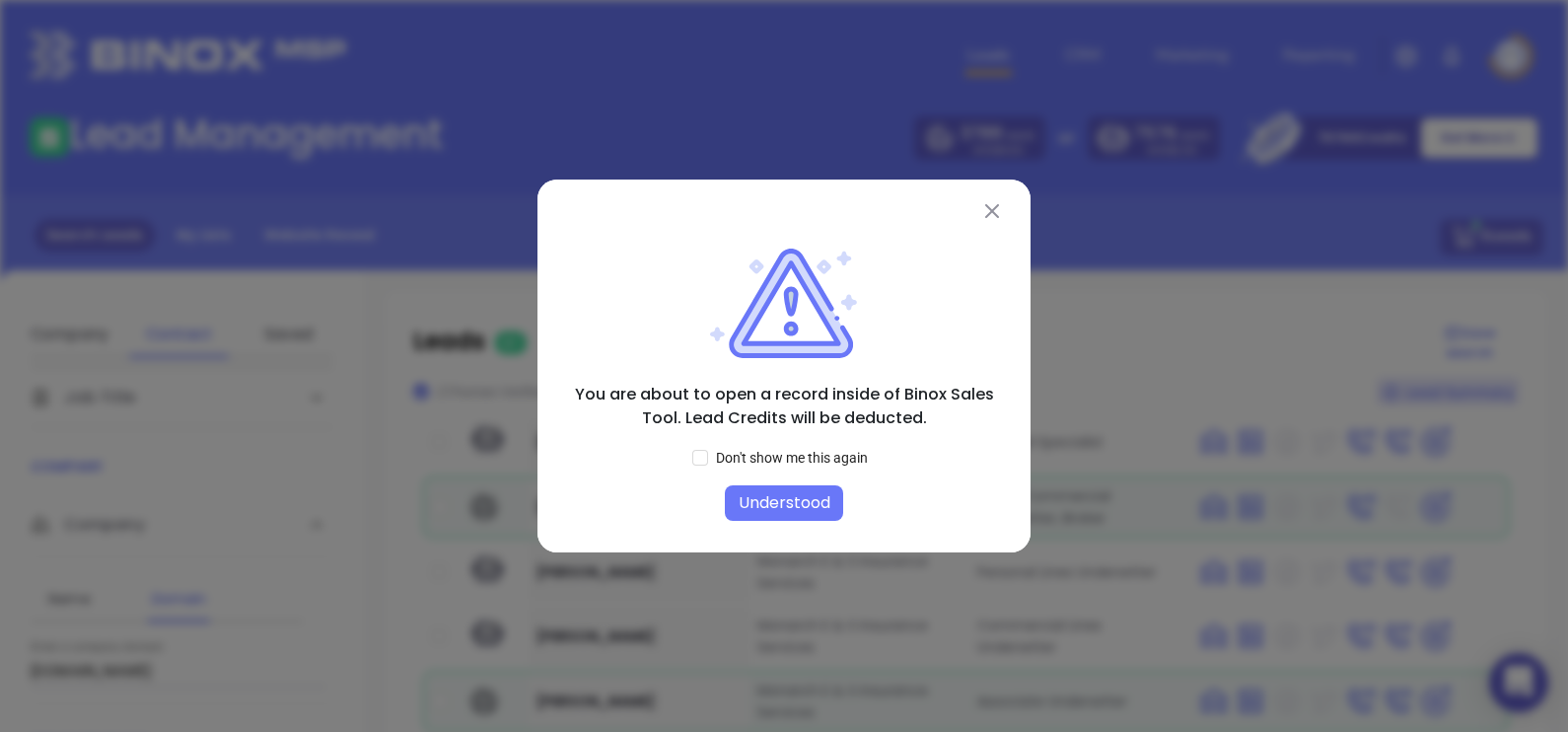
click at [813, 500] on button "Understood" at bounding box center [784, 503] width 118 height 36
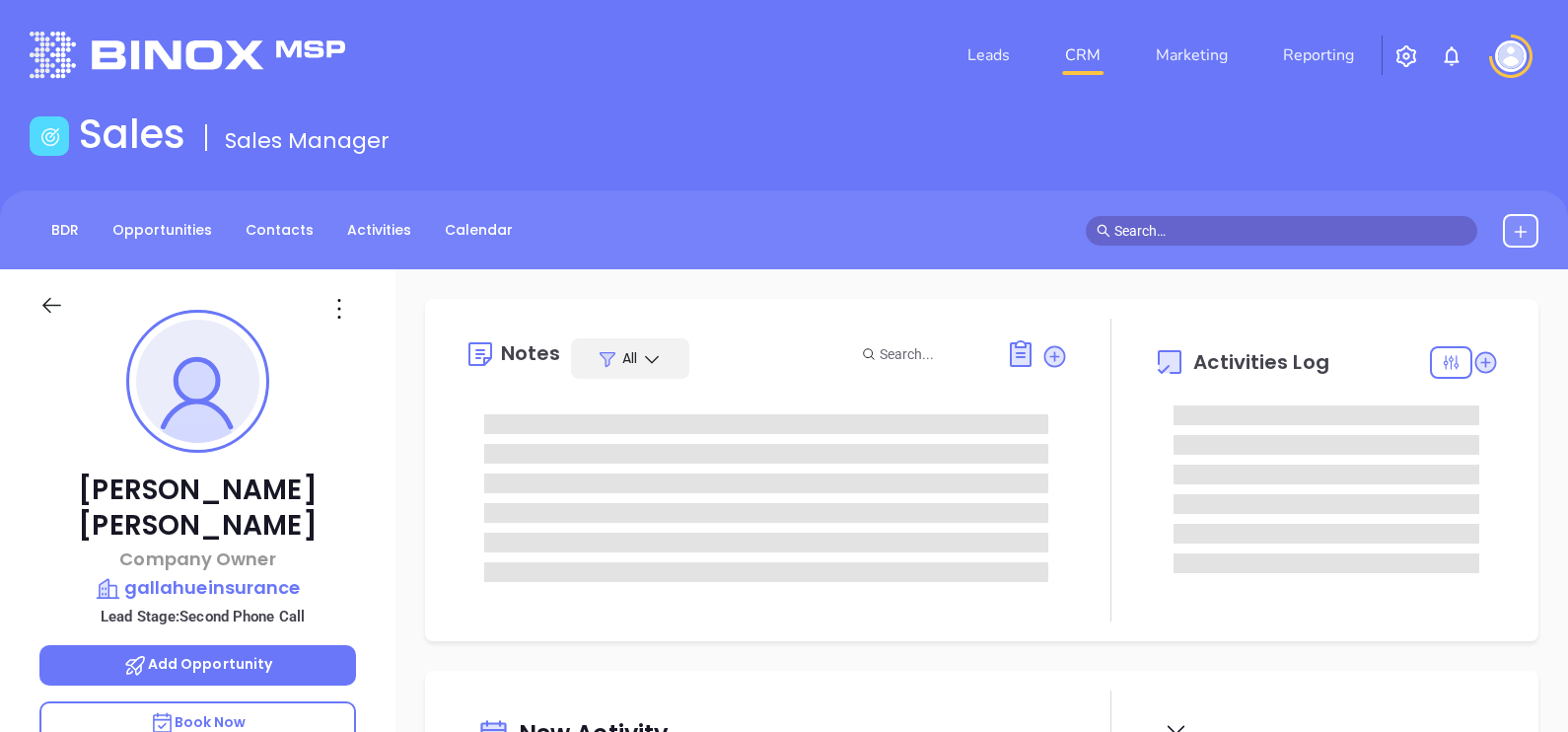
type input "[DATE]"
type input "[PERSON_NAME]"
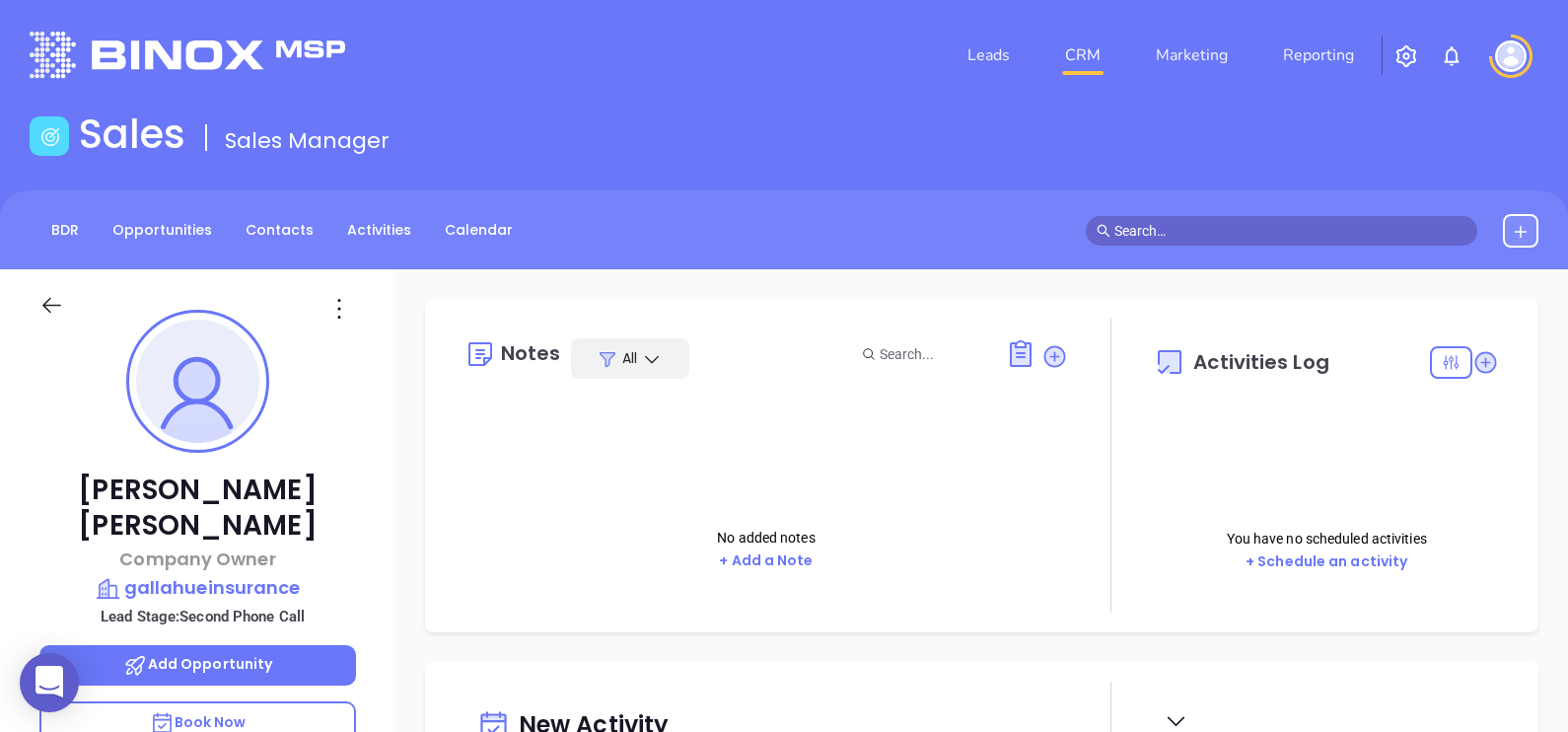
scroll to position [122, 0]
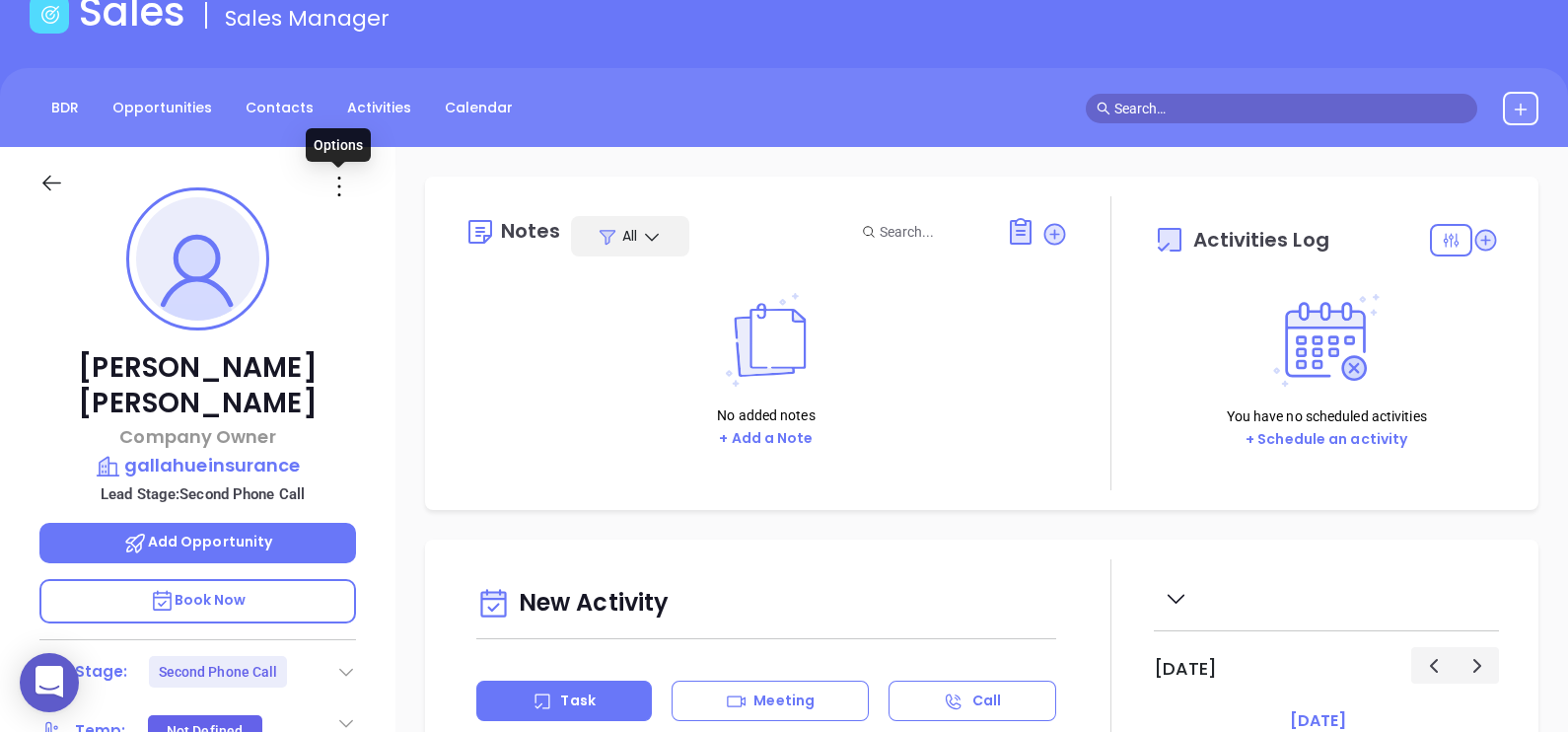
click at [340, 185] on icon at bounding box center [340, 187] width 32 height 32
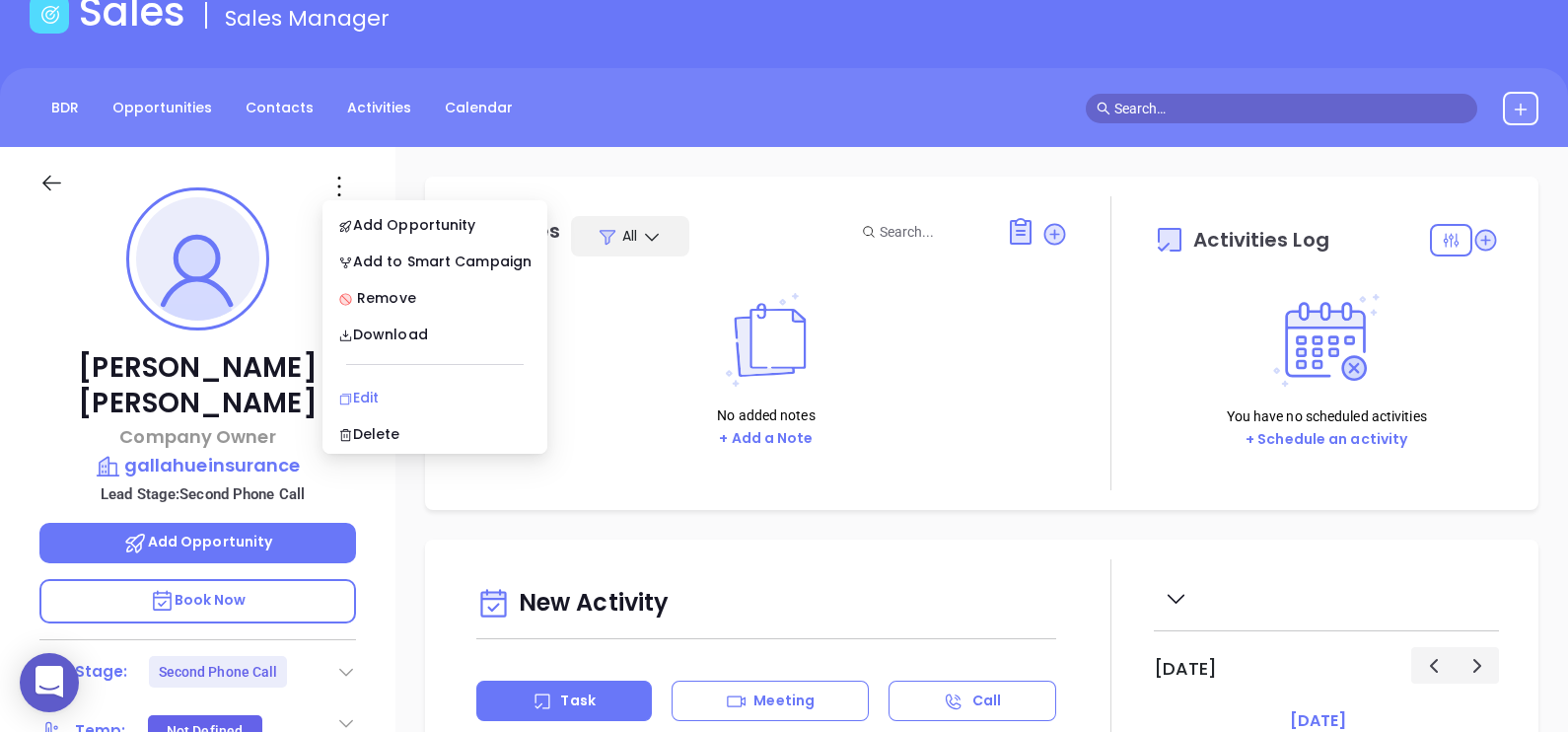
click at [379, 381] on li "Edit" at bounding box center [435, 397] width 217 height 41
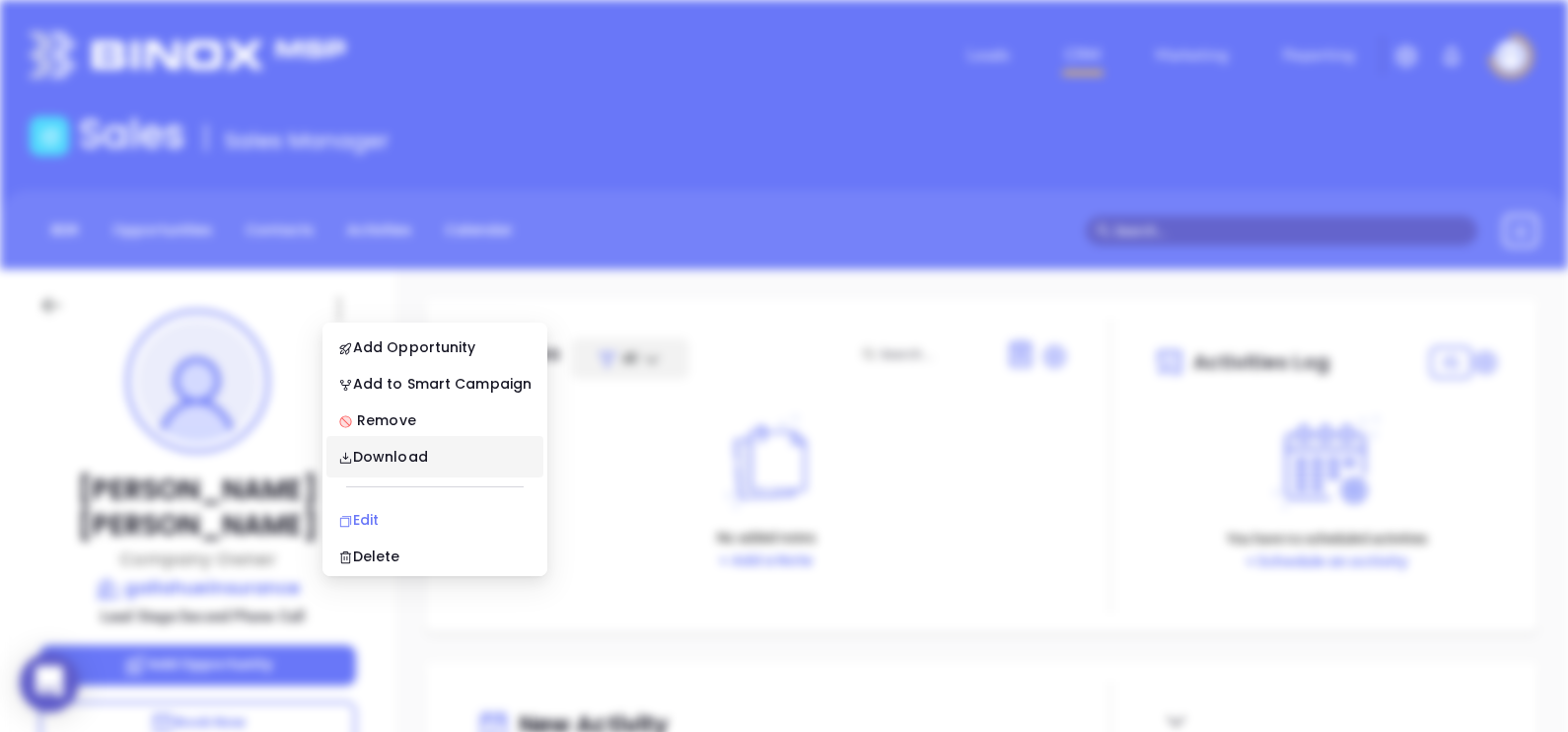
scroll to position [0, 0]
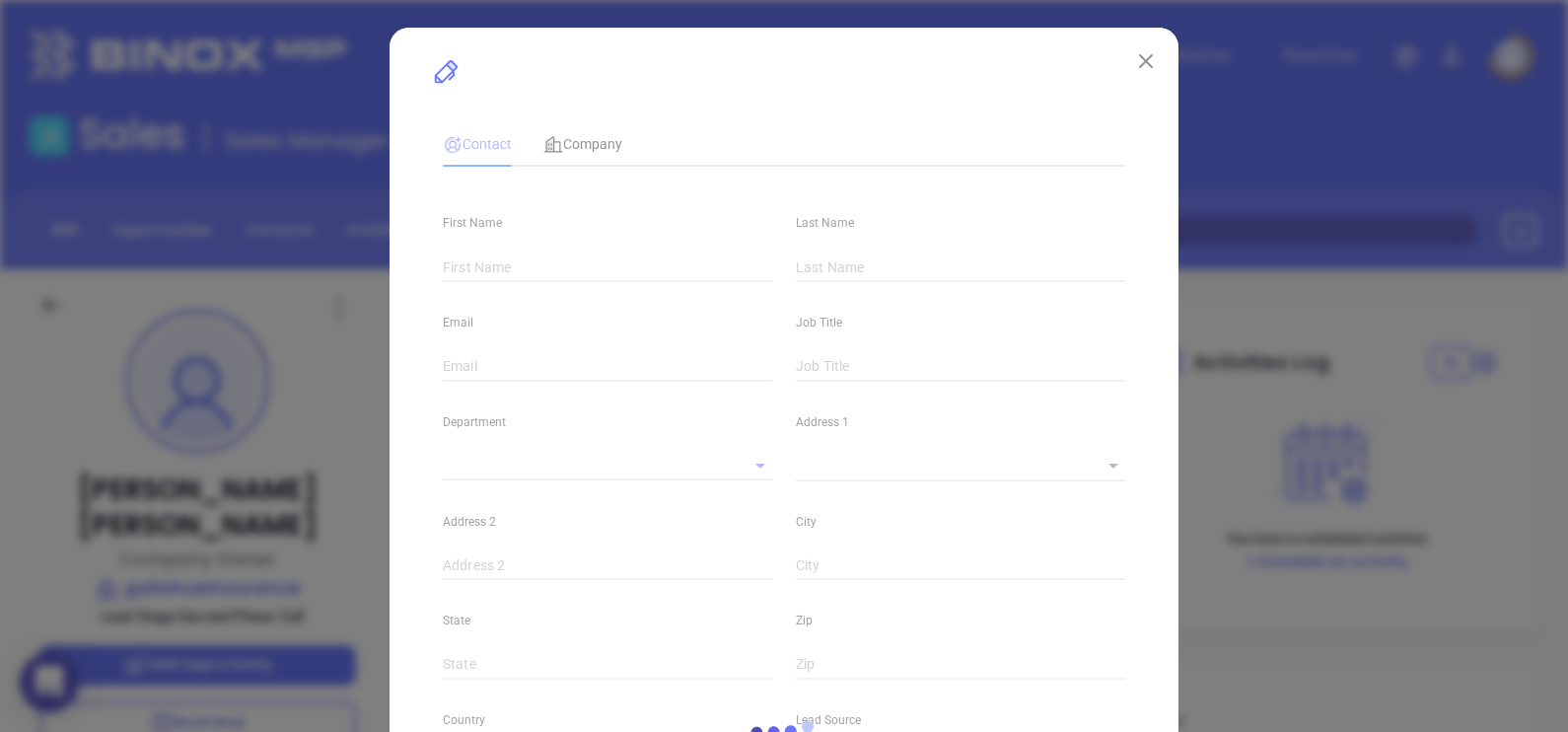
type input "[PERSON_NAME]"
type input "michaelgallahue@gallahueinsurance.com"
type input "Company Owner"
type input "1"
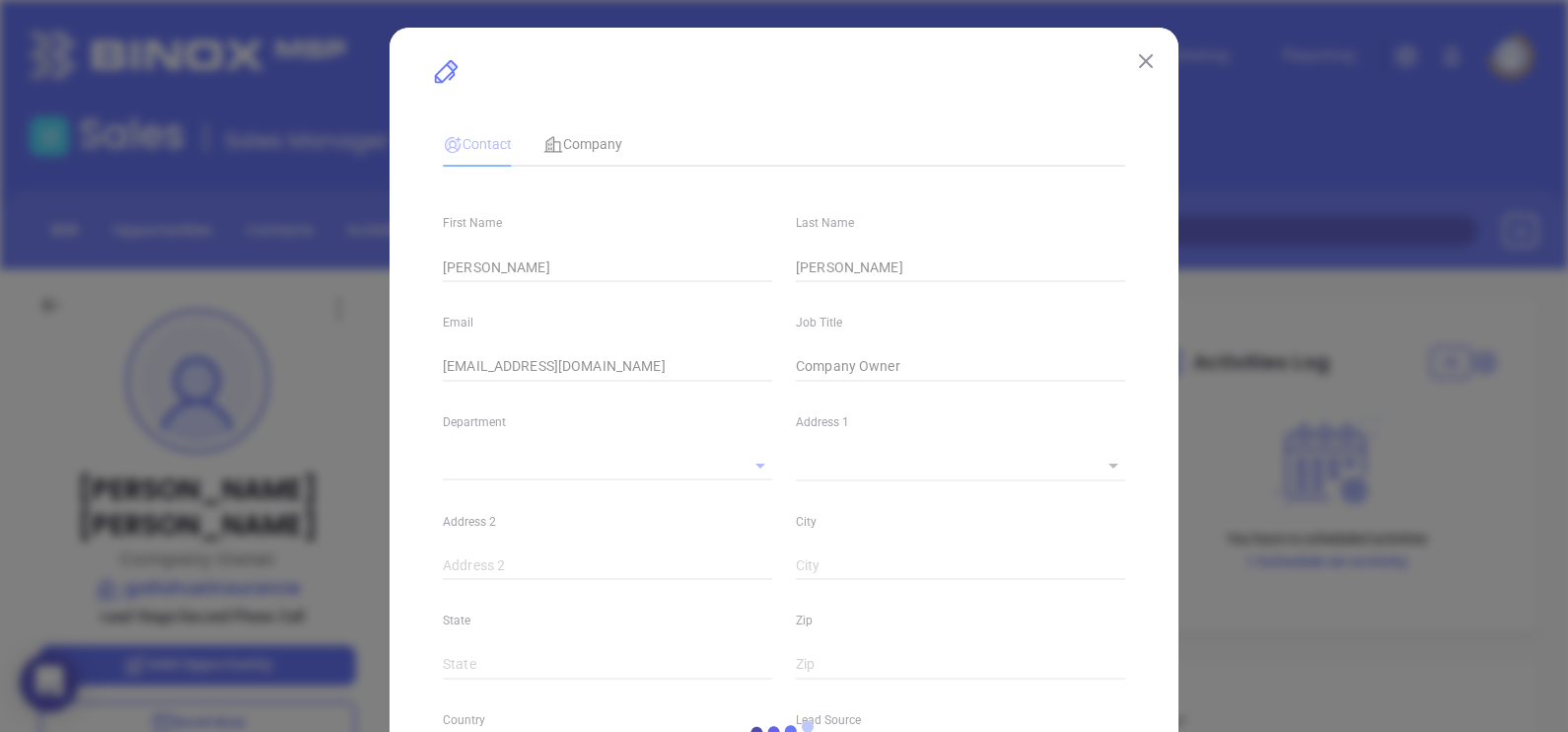
type input "linkedin.com/in/michael-gallahue-99374643"
type input "Marketing"
type input "Website Reveal"
type input "undefined undefined"
type input "Second Phone Call"
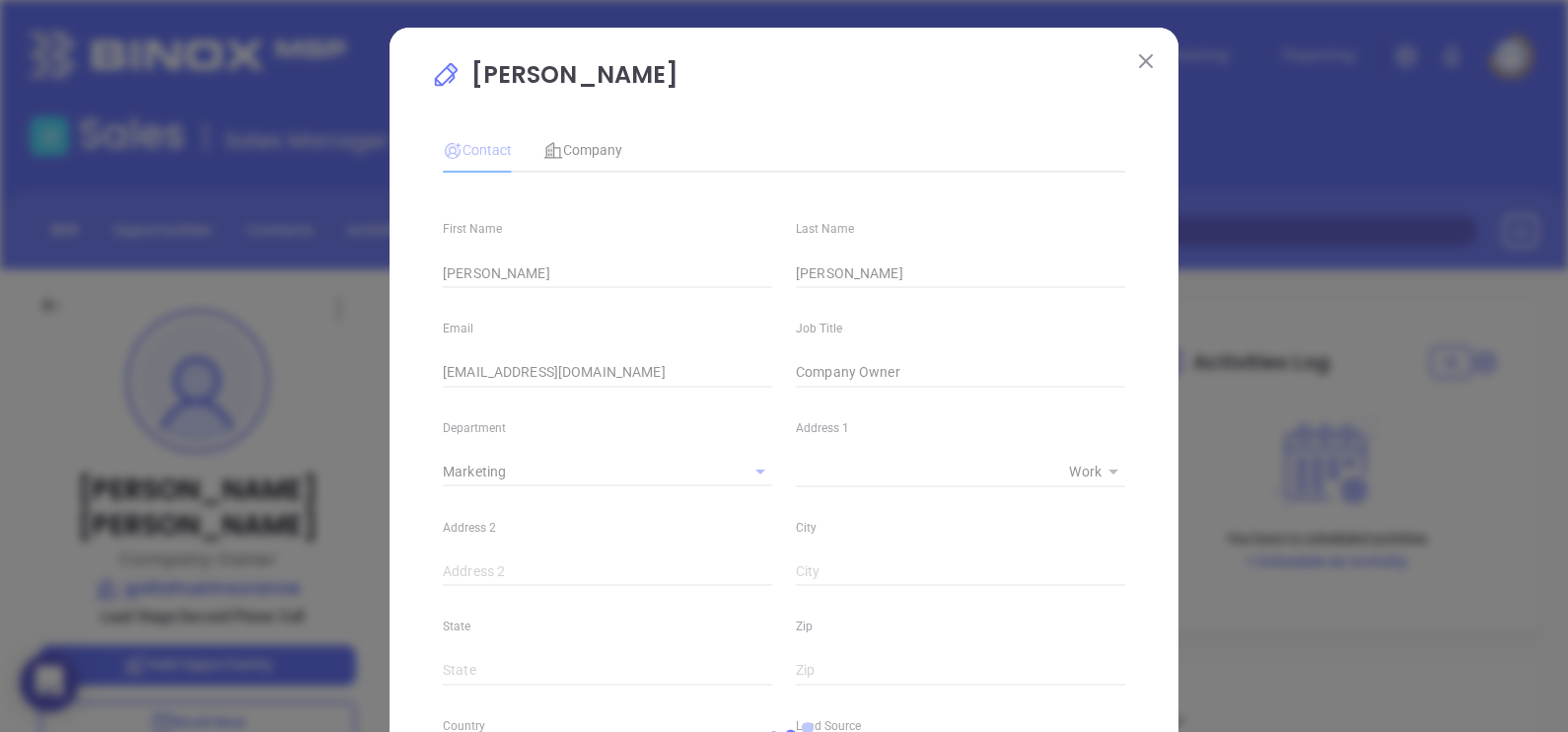
type input "1"
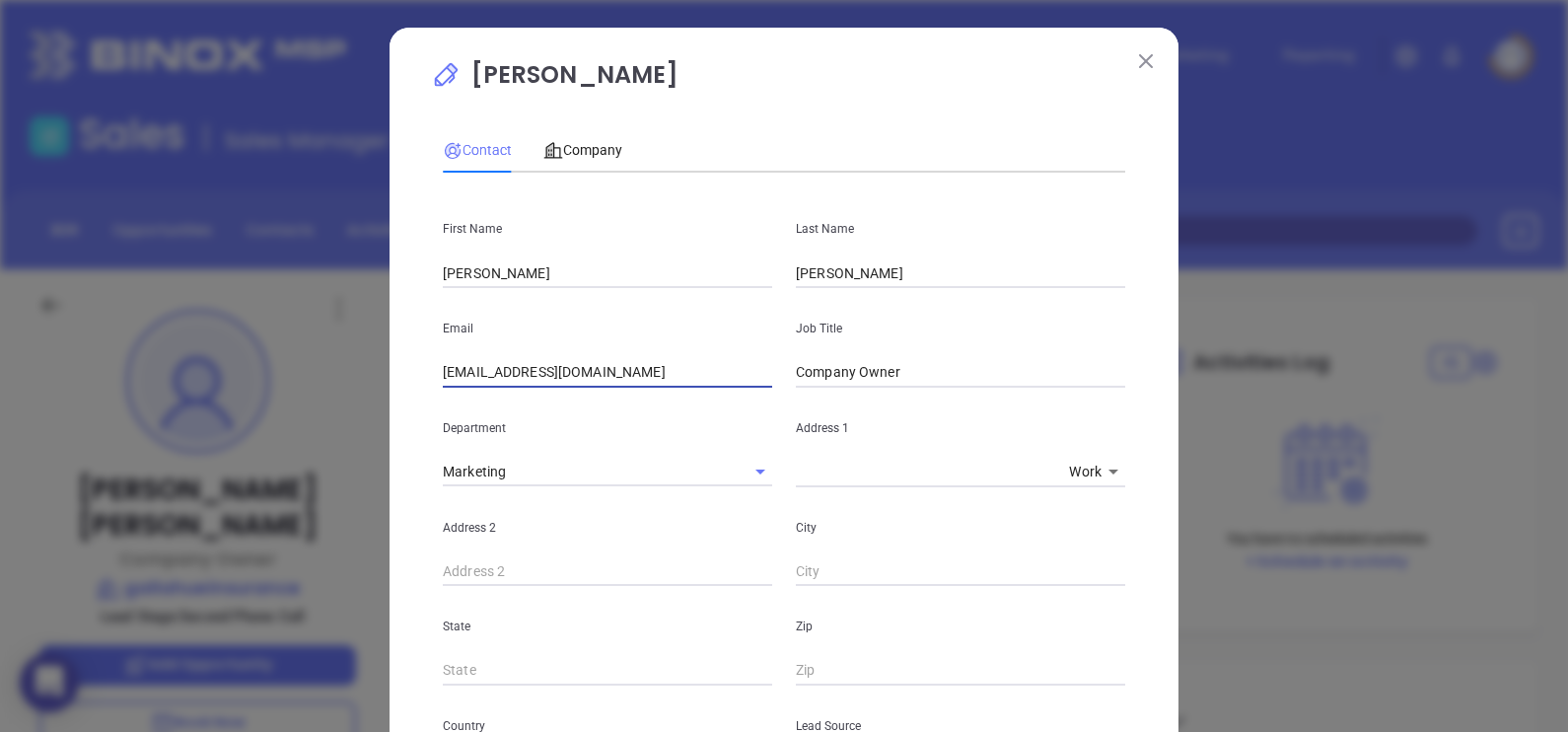
drag, startPoint x: 701, startPoint y: 365, endPoint x: 418, endPoint y: 375, distance: 283.2
click at [419, 375] on div "Michael Gallahue Contact Company First Name Michael Last Name Gallahue Email mi…" at bounding box center [784, 715] width 788 height 1375
paste input "text"
type input "michael@gallahueinsurance.com"
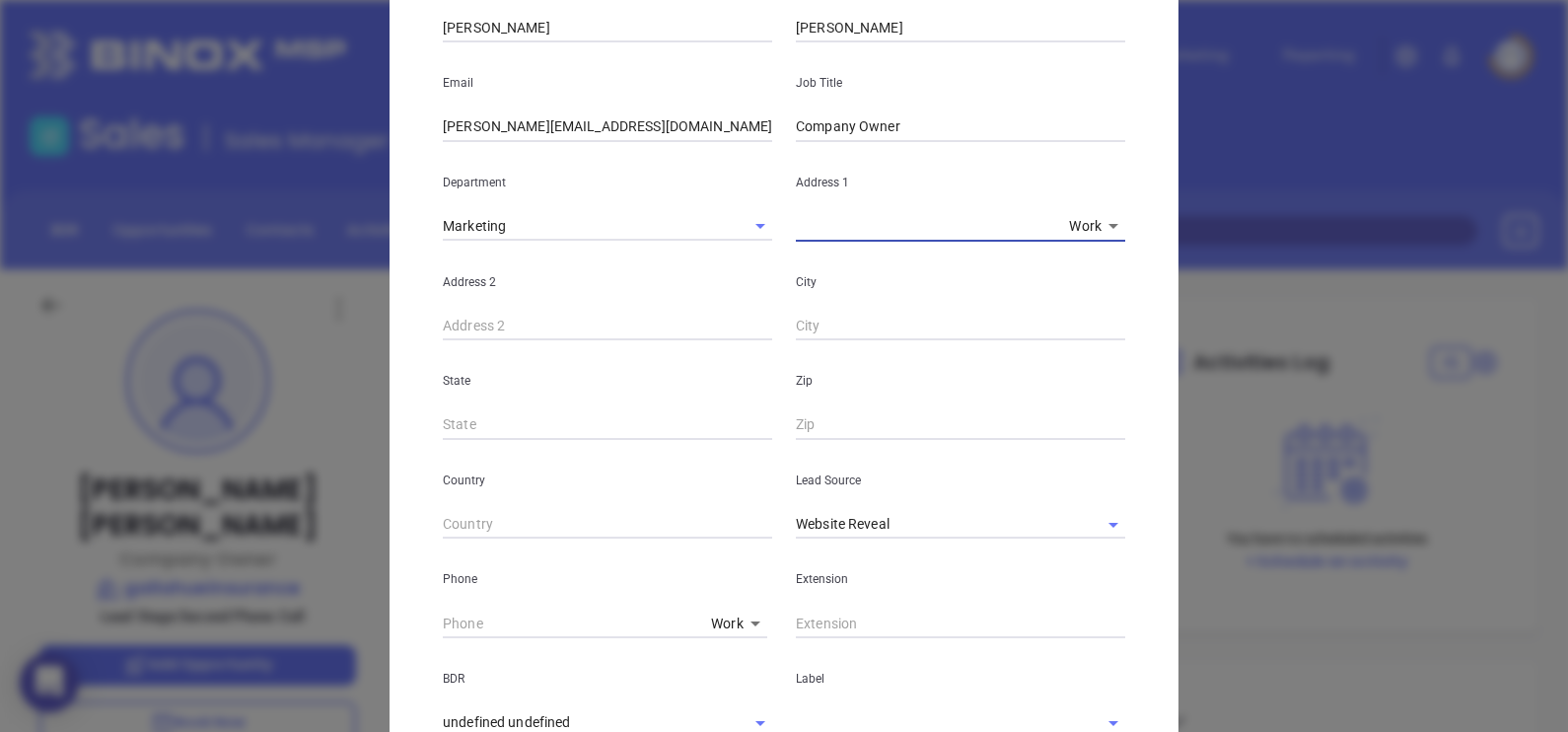
scroll to position [370, 0]
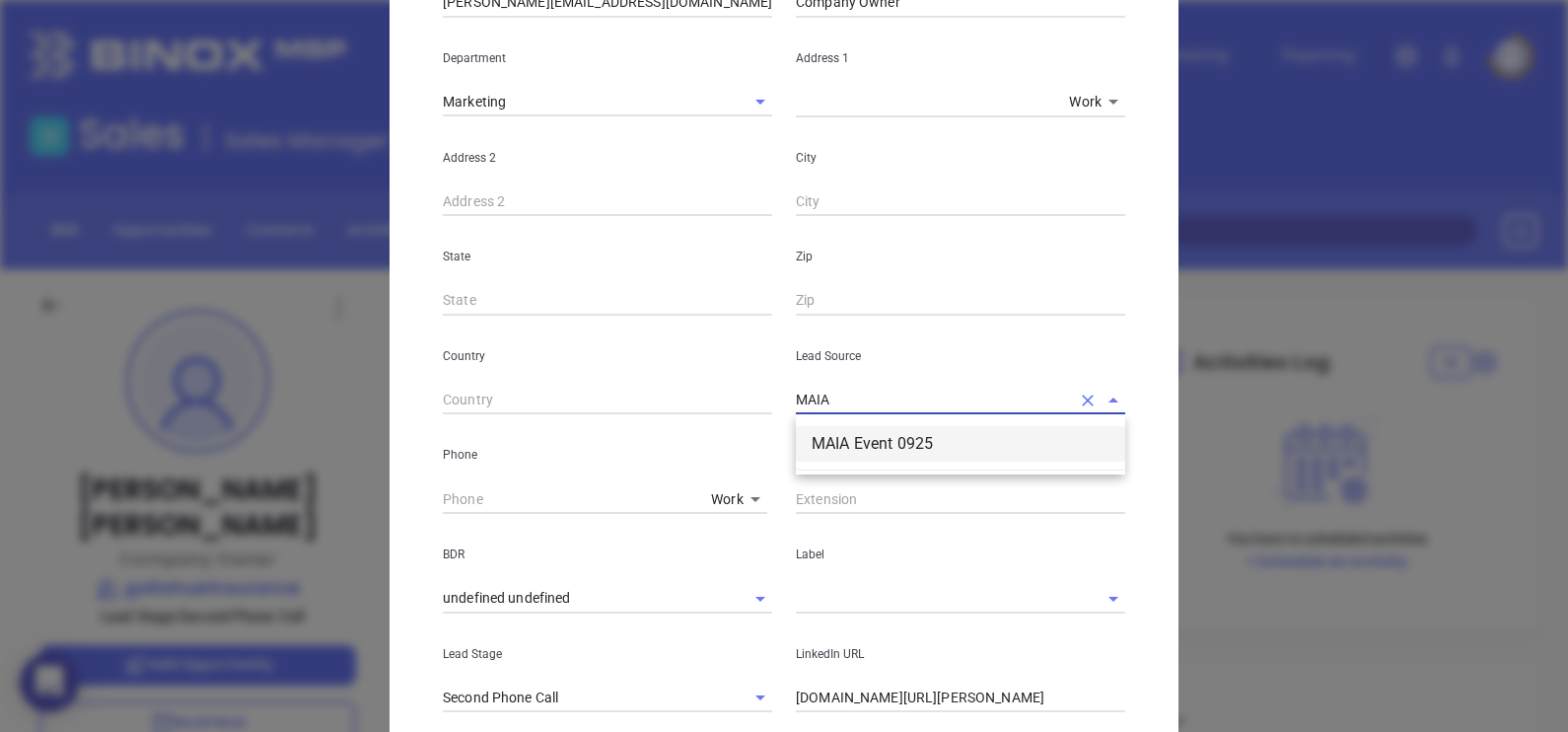
click at [887, 434] on li "MAIA Event 0925" at bounding box center [960, 444] width 330 height 36
type input "MAIA Event 0925"
type input "( ) -"
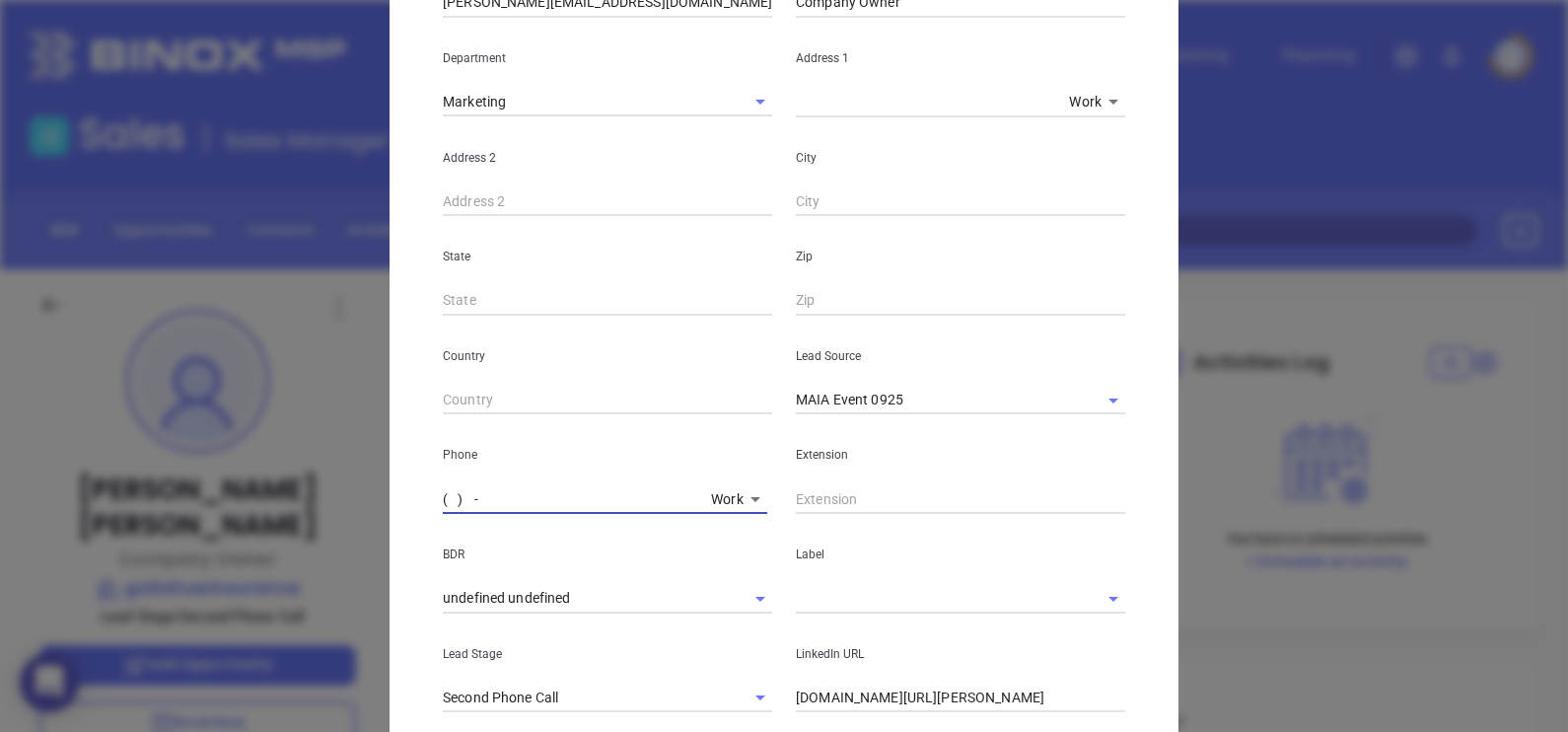
click at [443, 507] on input "( ) -" at bounding box center [573, 499] width 260 height 30
paste input "781) 821-5446"
type input "(781) 821-5446"
click at [833, 590] on input "text" at bounding box center [932, 598] width 274 height 29
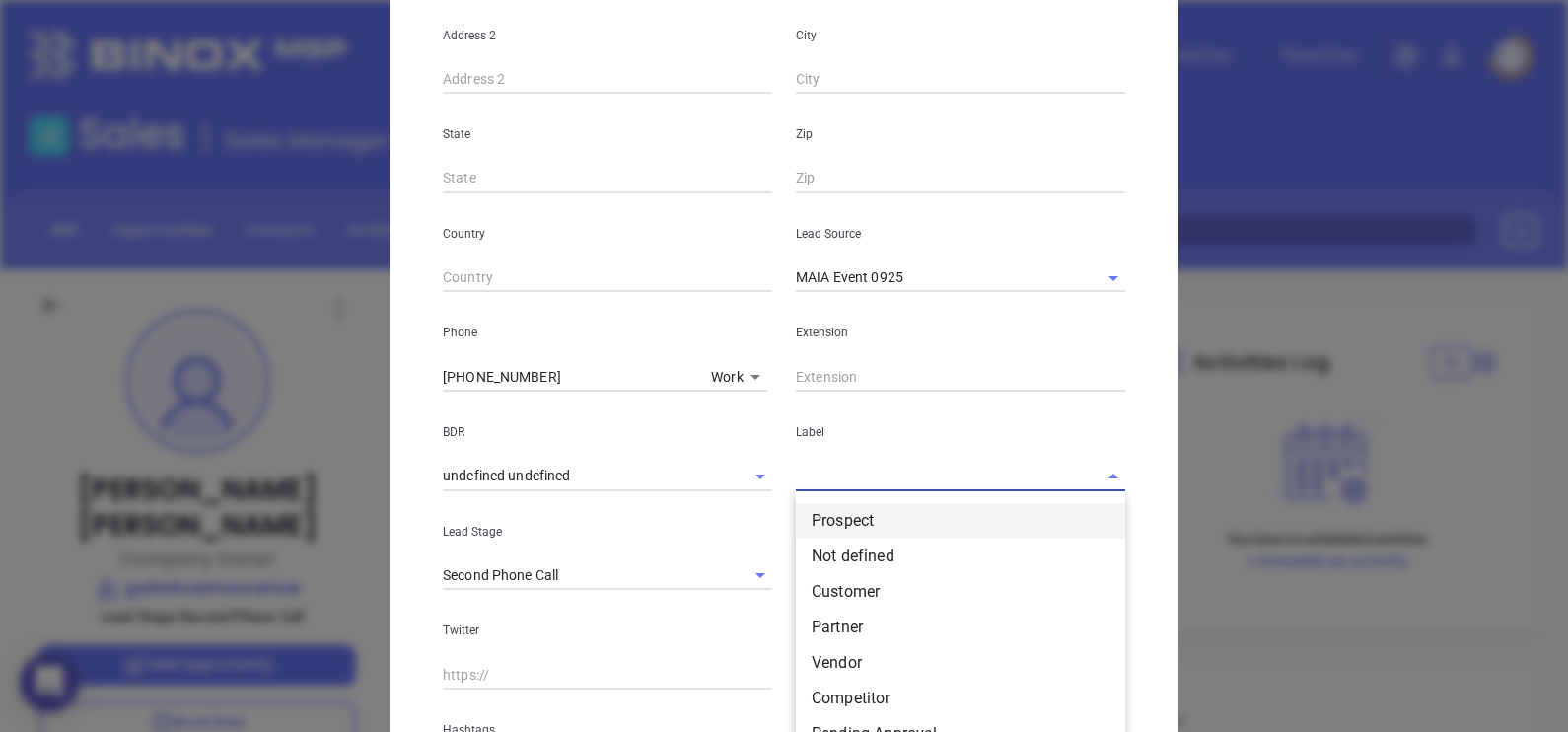
click at [841, 525] on li "Prospect" at bounding box center [960, 521] width 330 height 36
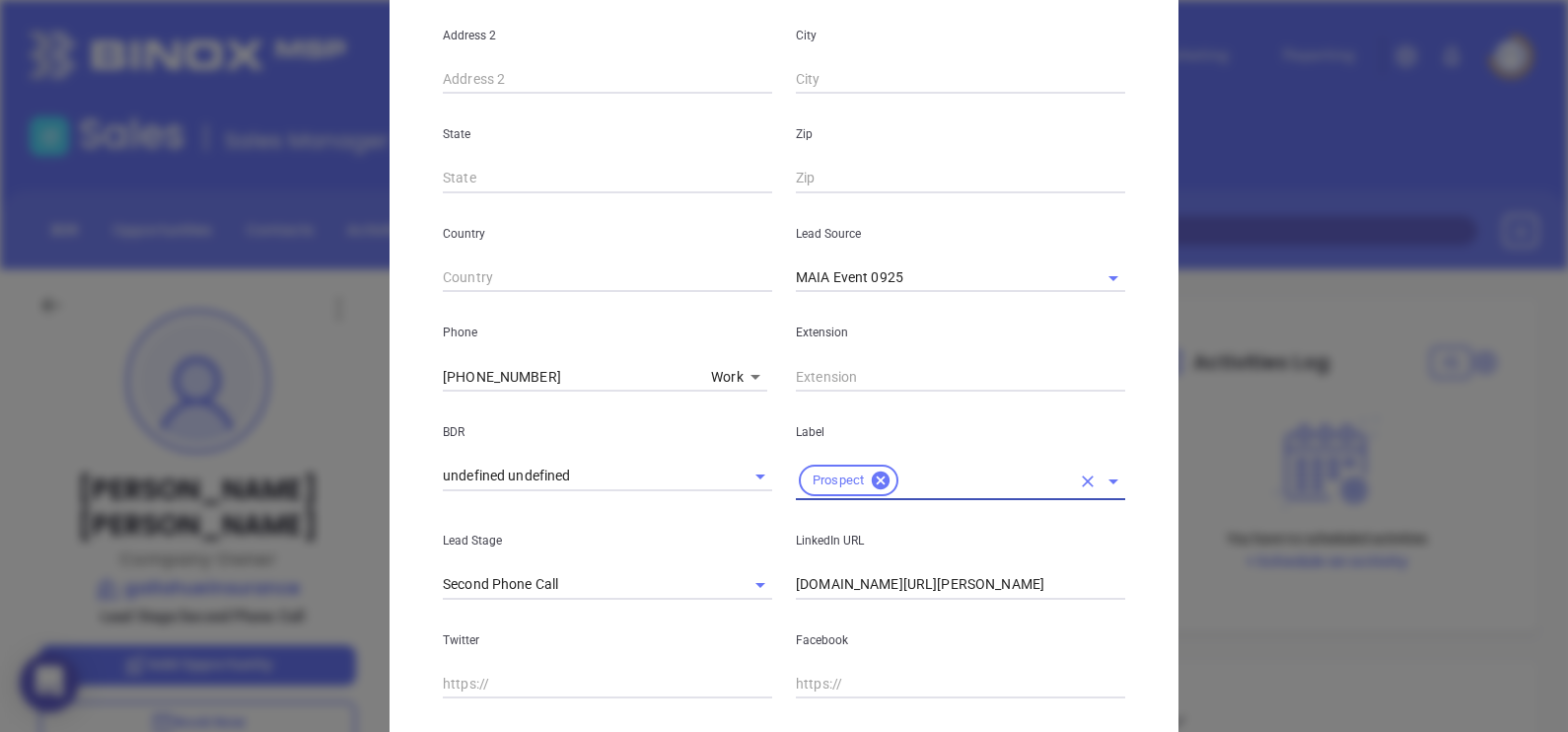
scroll to position [706, 0]
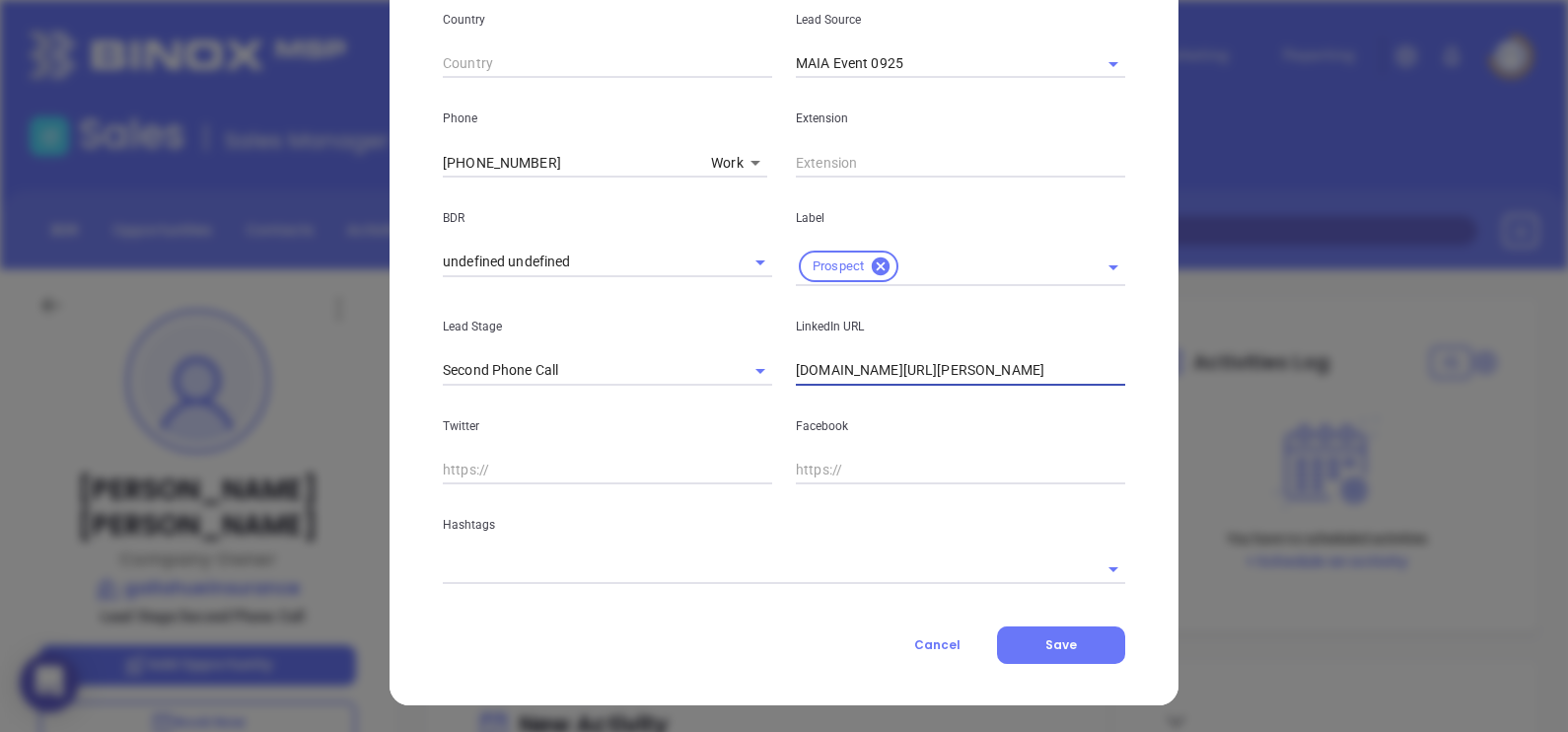
click at [1066, 369] on input "linkedin.com/in/michael-gallahue-99374643" at bounding box center [960, 371] width 330 height 30
click at [1067, 368] on input "linkedin.com/in/michael-gallahue-99374643" at bounding box center [960, 371] width 330 height 30
paste input "www.linkedin.com/in/michael-gallahue-99374643/"
type input "www.linkedin.com/in/michael-gallahue-99374643/"
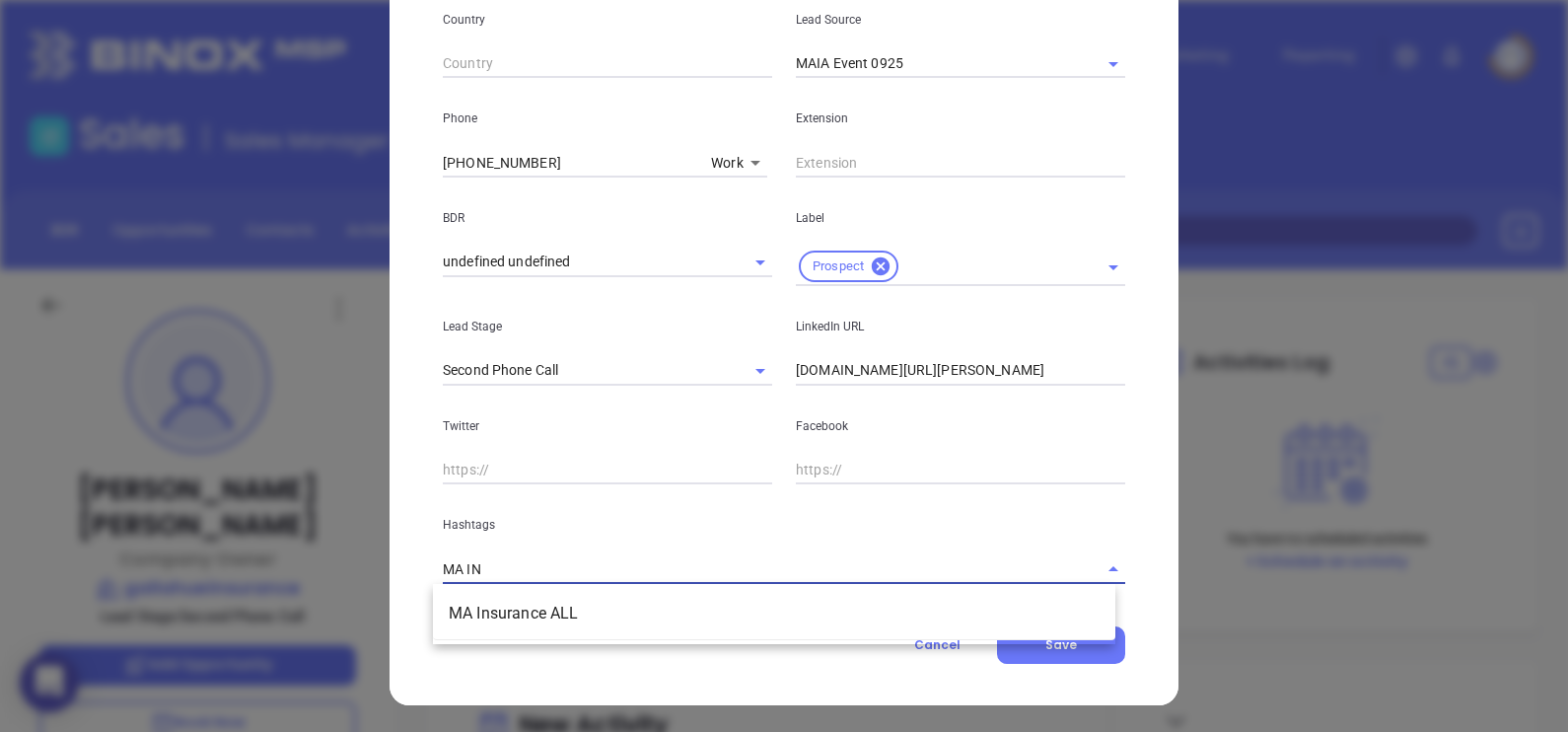
type input "MA INS"
click at [677, 615] on li "MA Insurance ALL" at bounding box center [774, 614] width 683 height 36
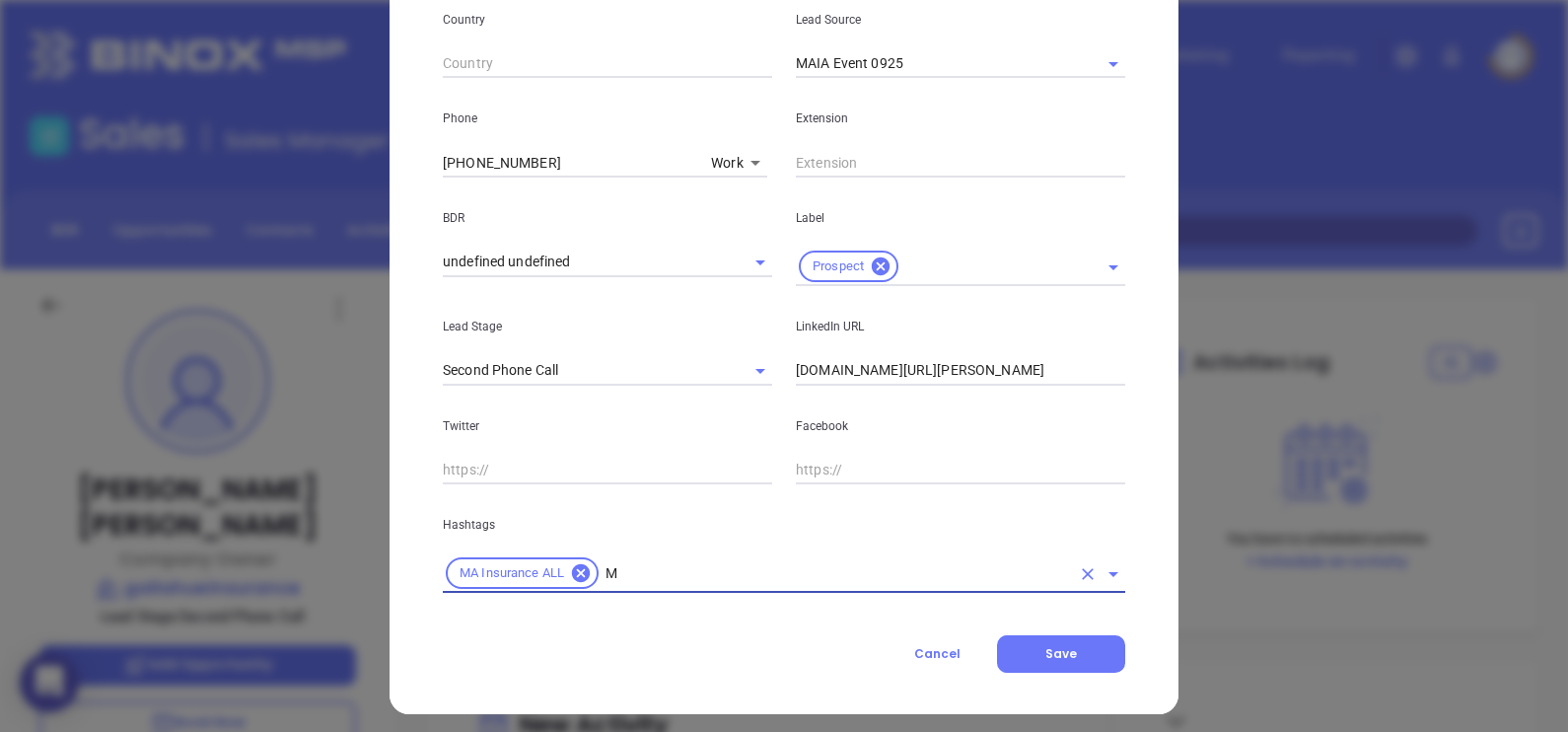
type input "MA"
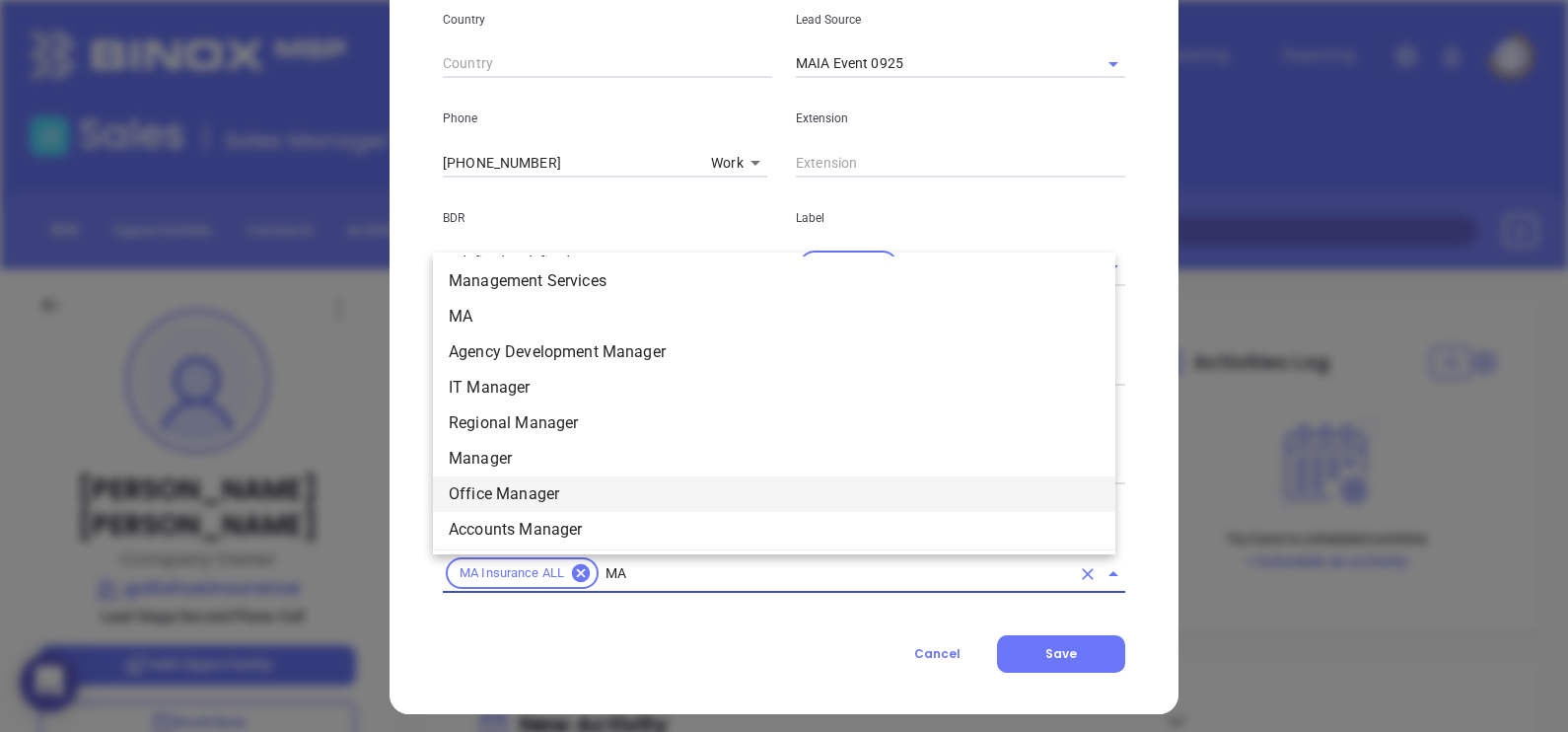
scroll to position [467, 0]
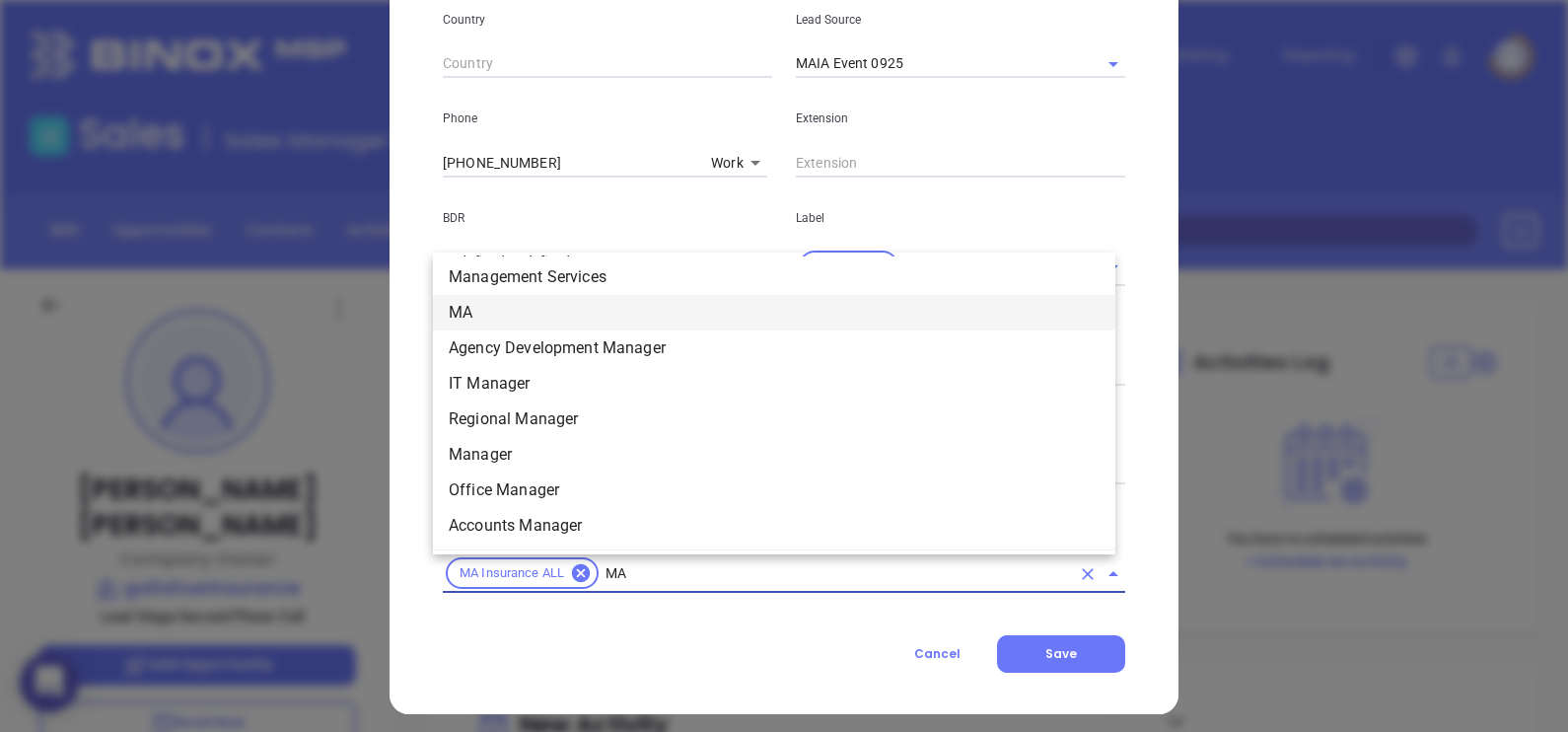
click at [512, 306] on li "MA" at bounding box center [774, 313] width 683 height 36
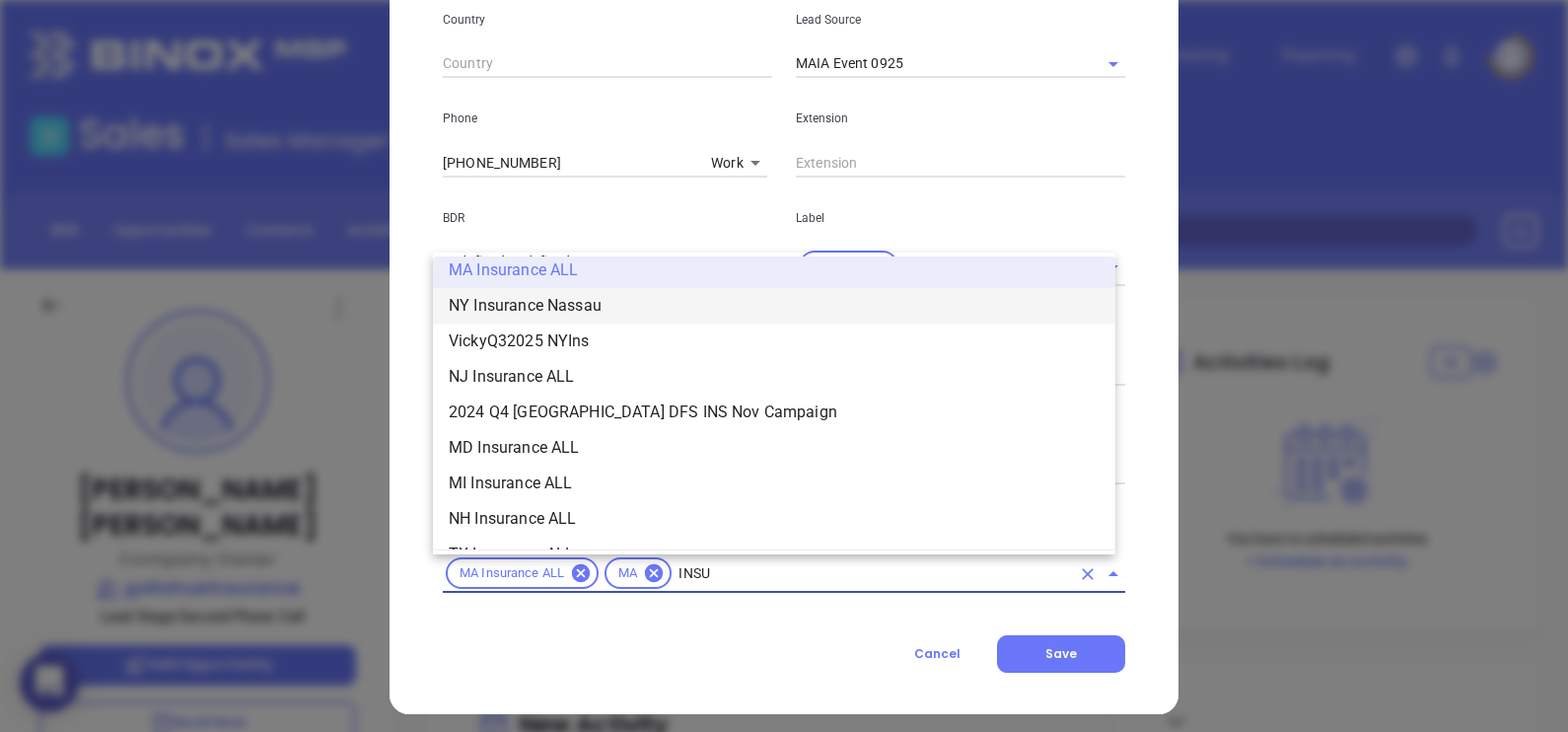
scroll to position [508, 0]
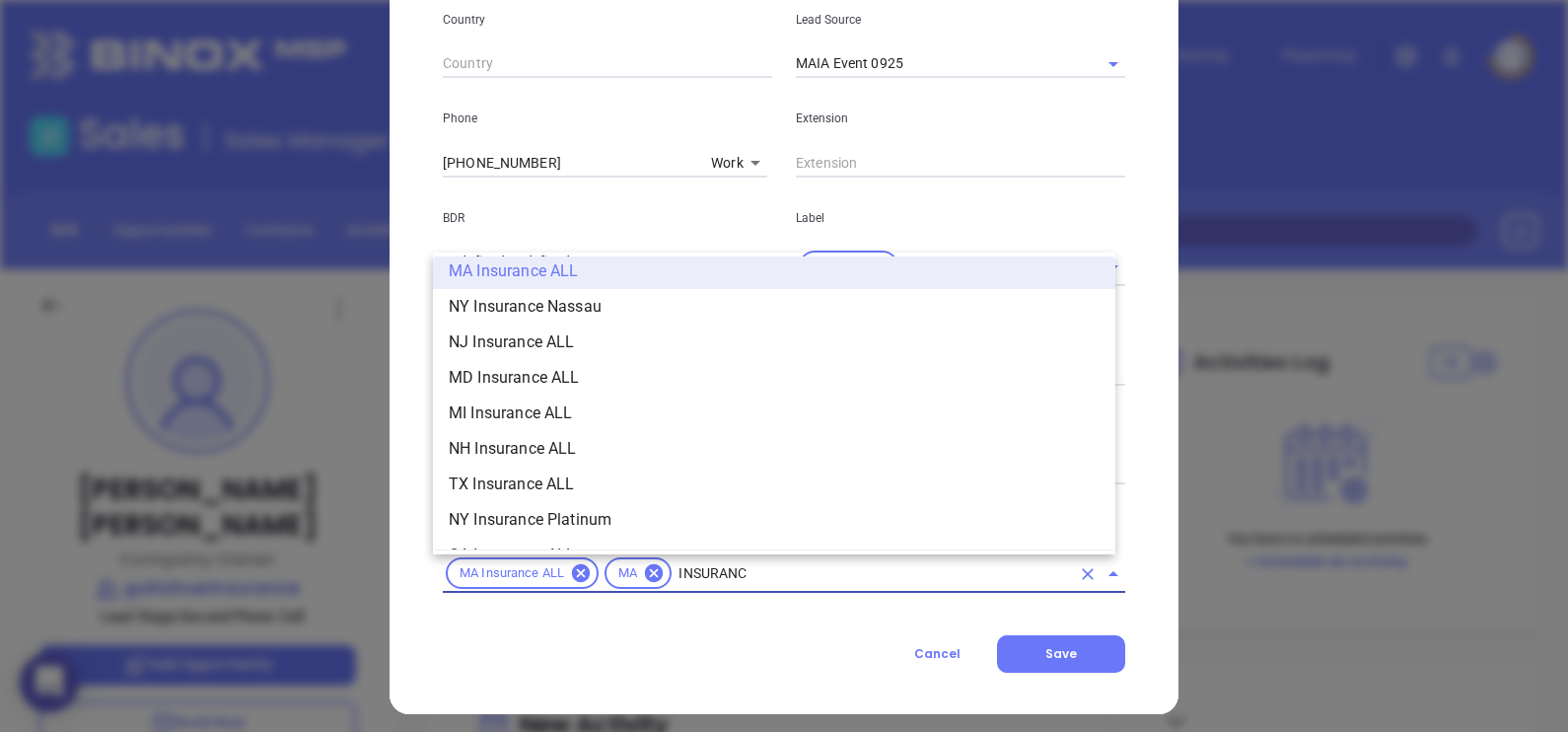
type input "INSURANCE"
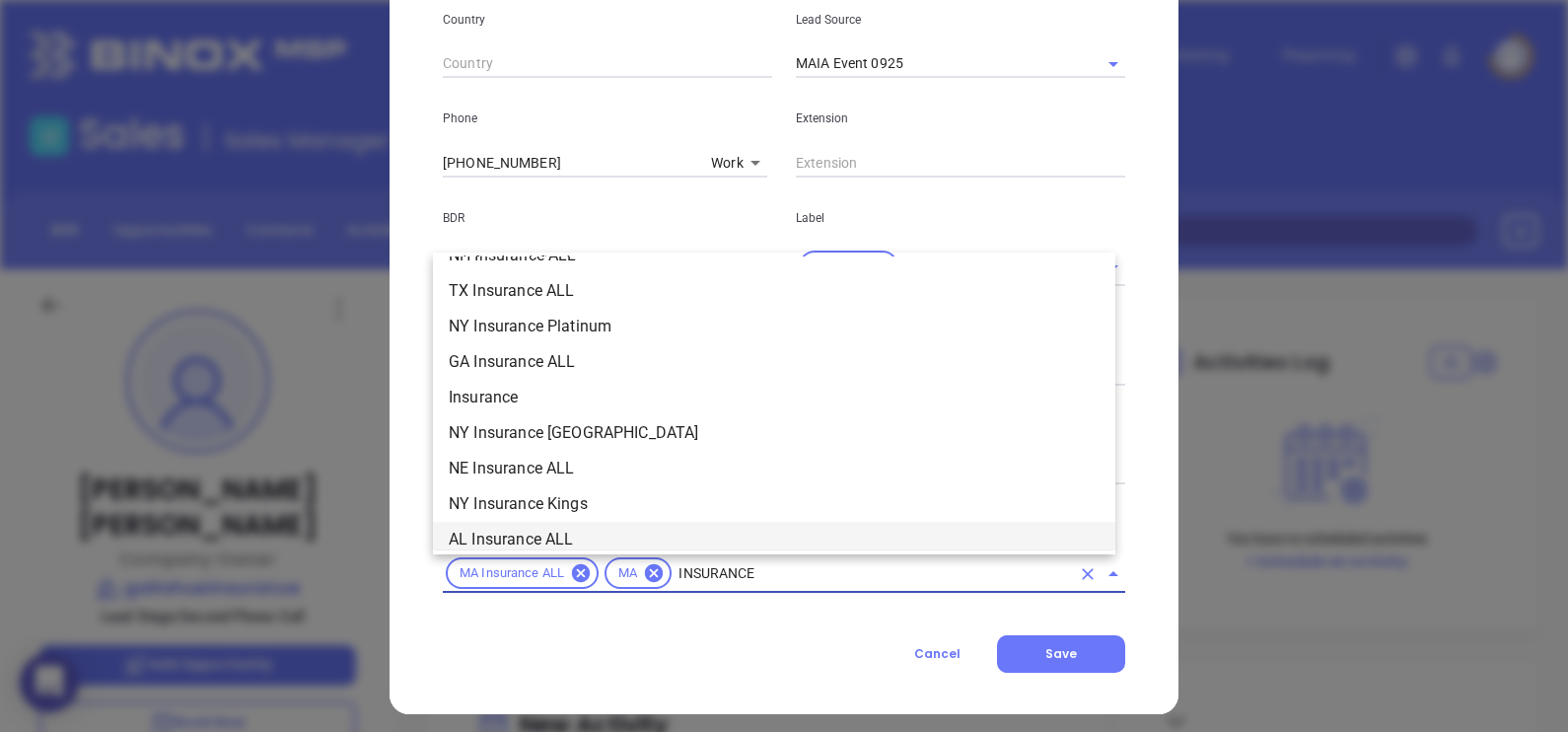
scroll to position [696, 0]
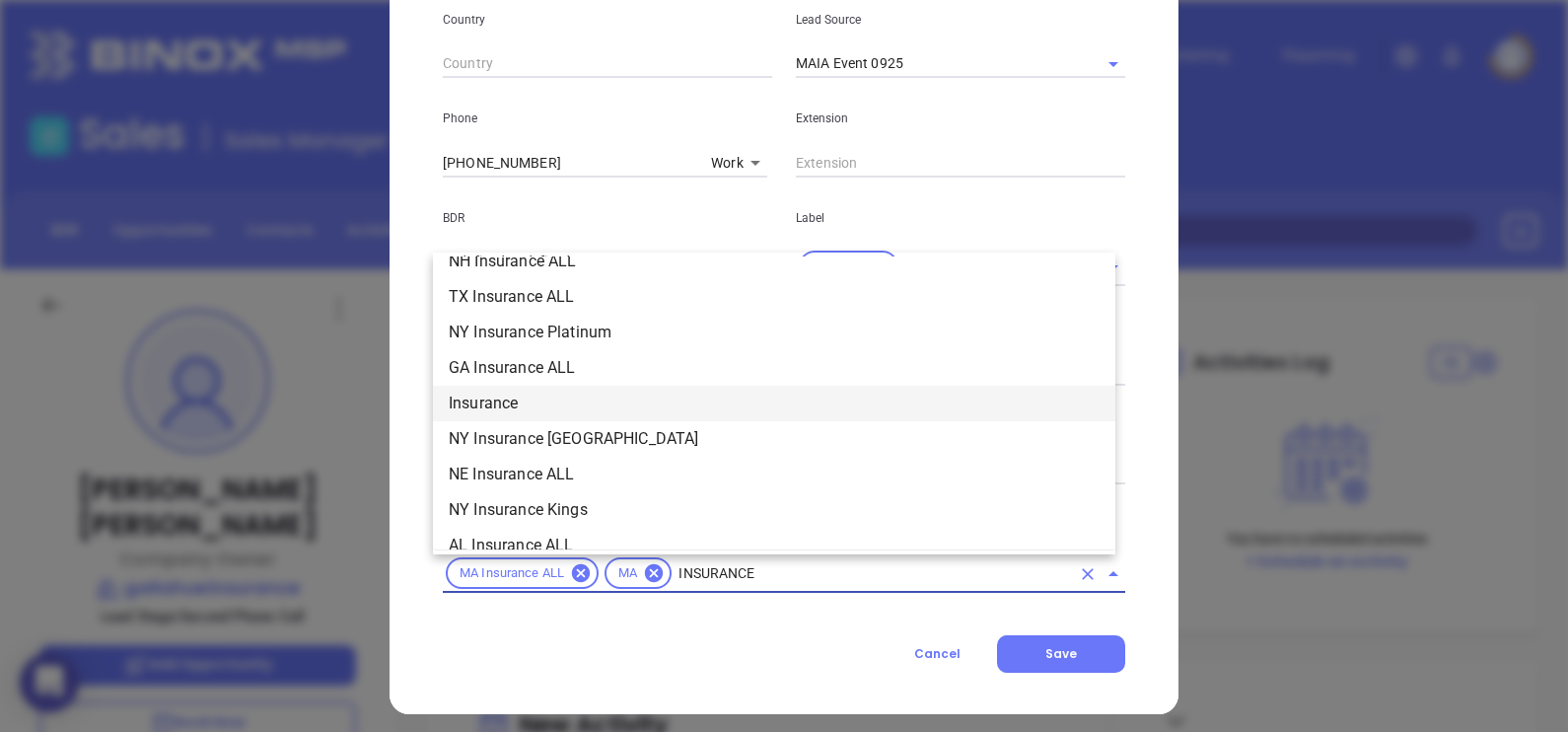
click at [522, 393] on li "Insurance" at bounding box center [774, 404] width 683 height 36
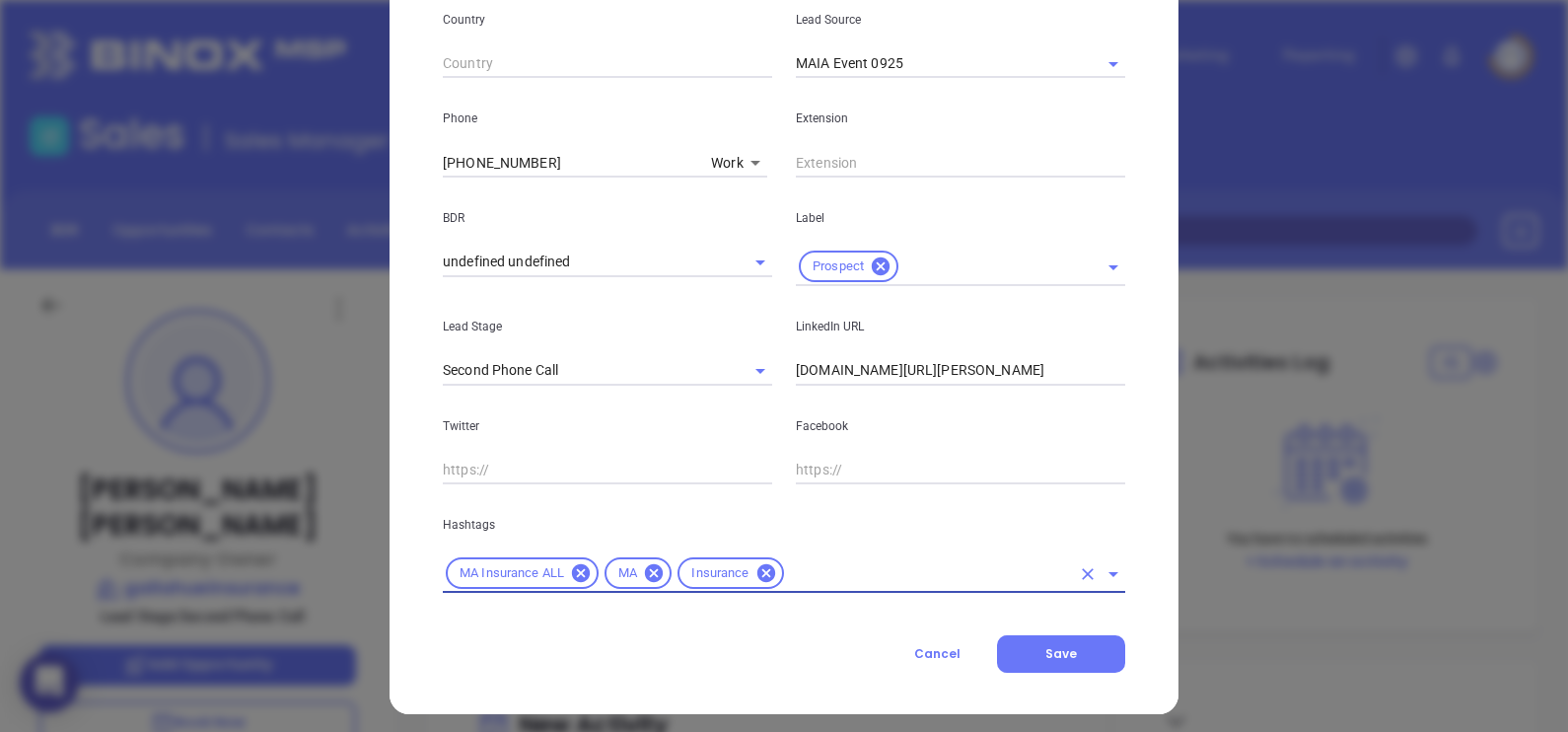
type input "R"
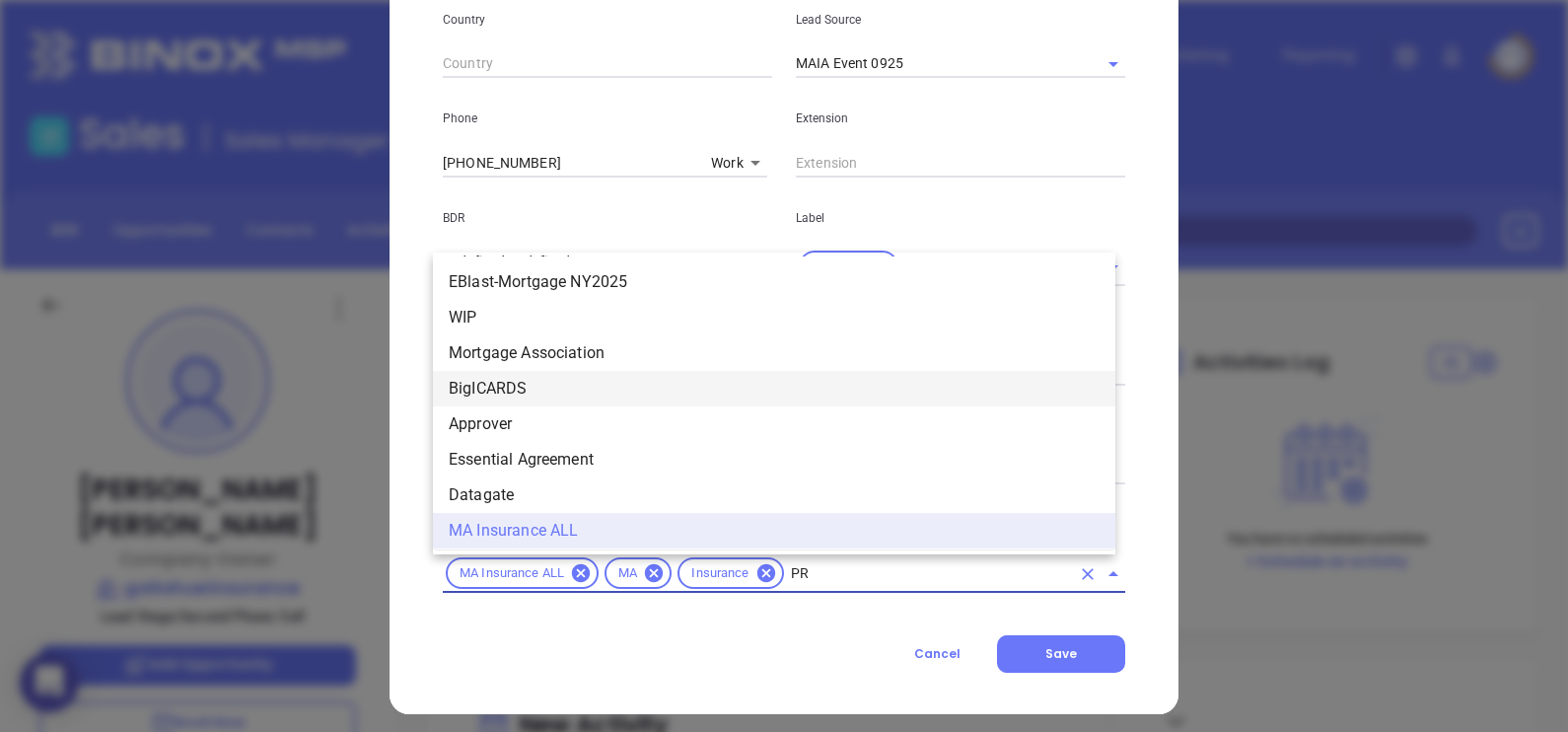
scroll to position [0, 0]
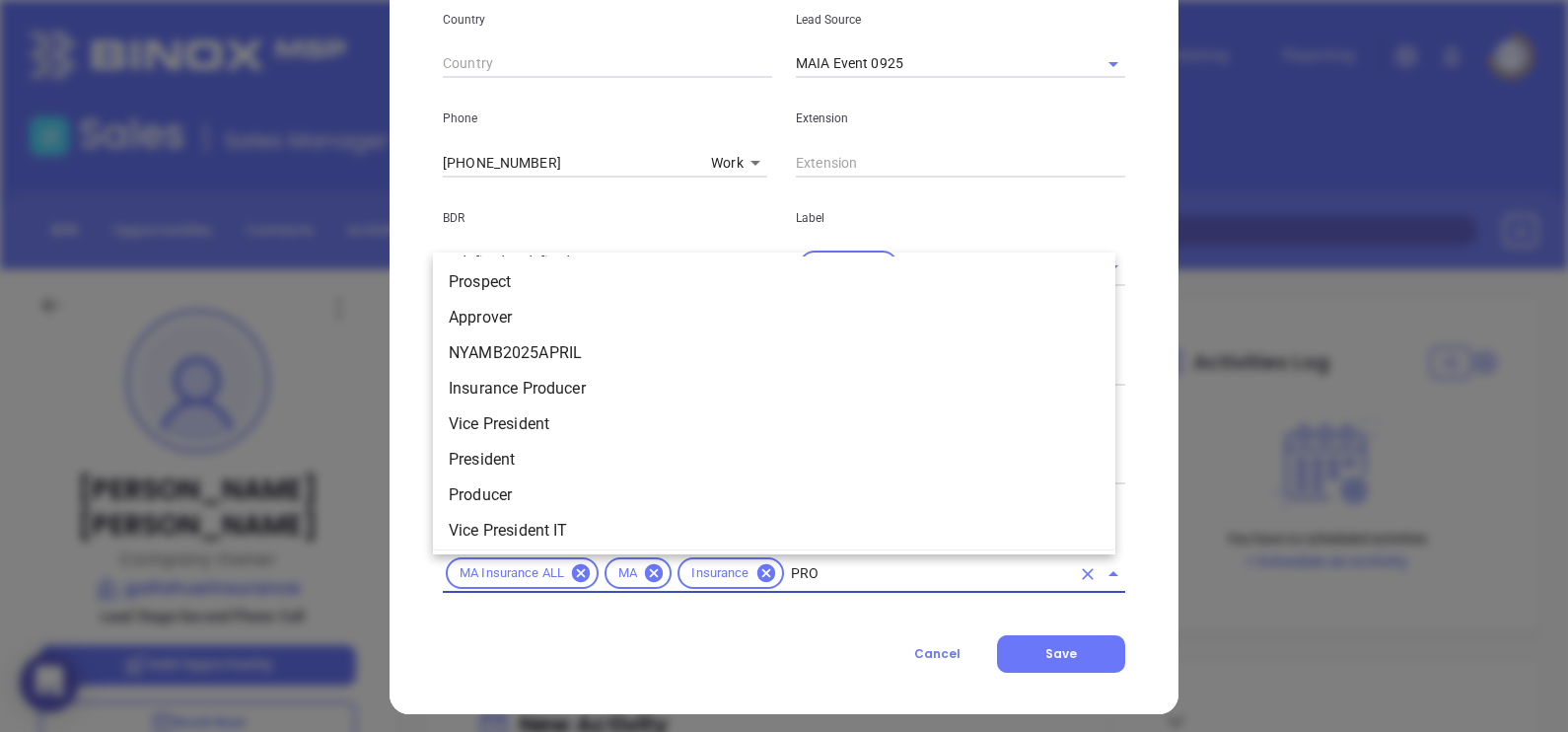
type input "PROS"
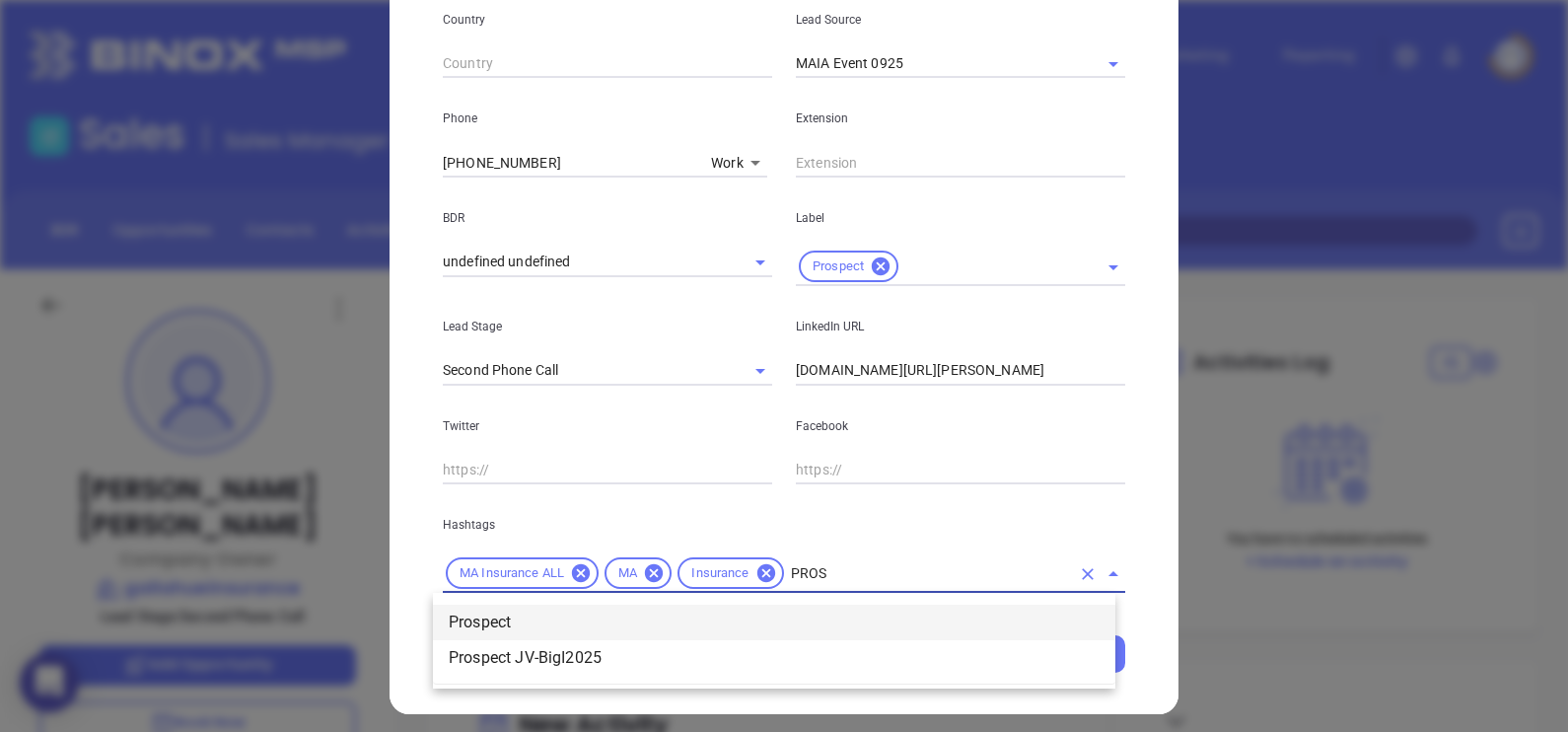
click at [580, 612] on li "Prospect" at bounding box center [774, 623] width 683 height 36
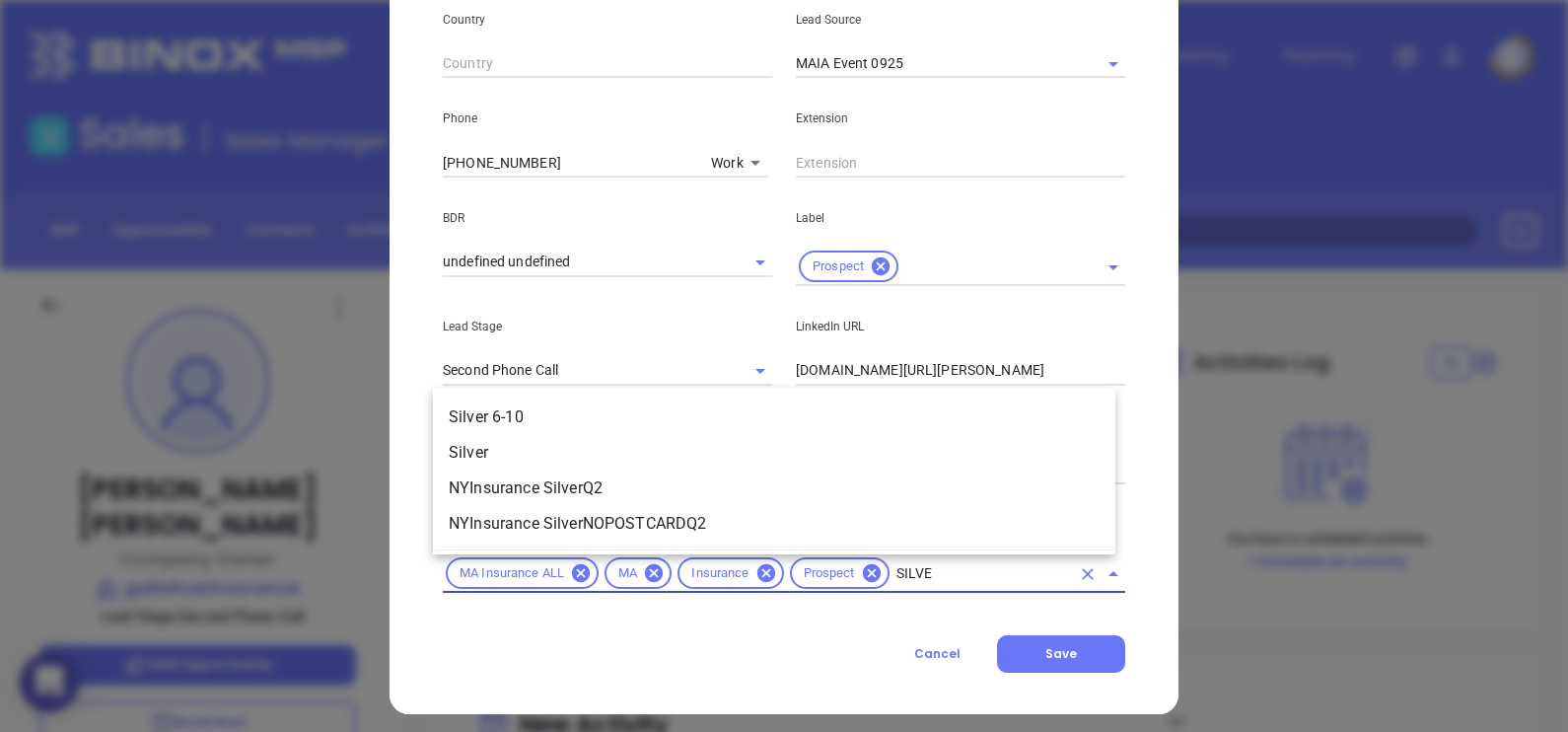
type input "SILVER"
click at [553, 415] on li "Silver 6-10" at bounding box center [774, 418] width 683 height 36
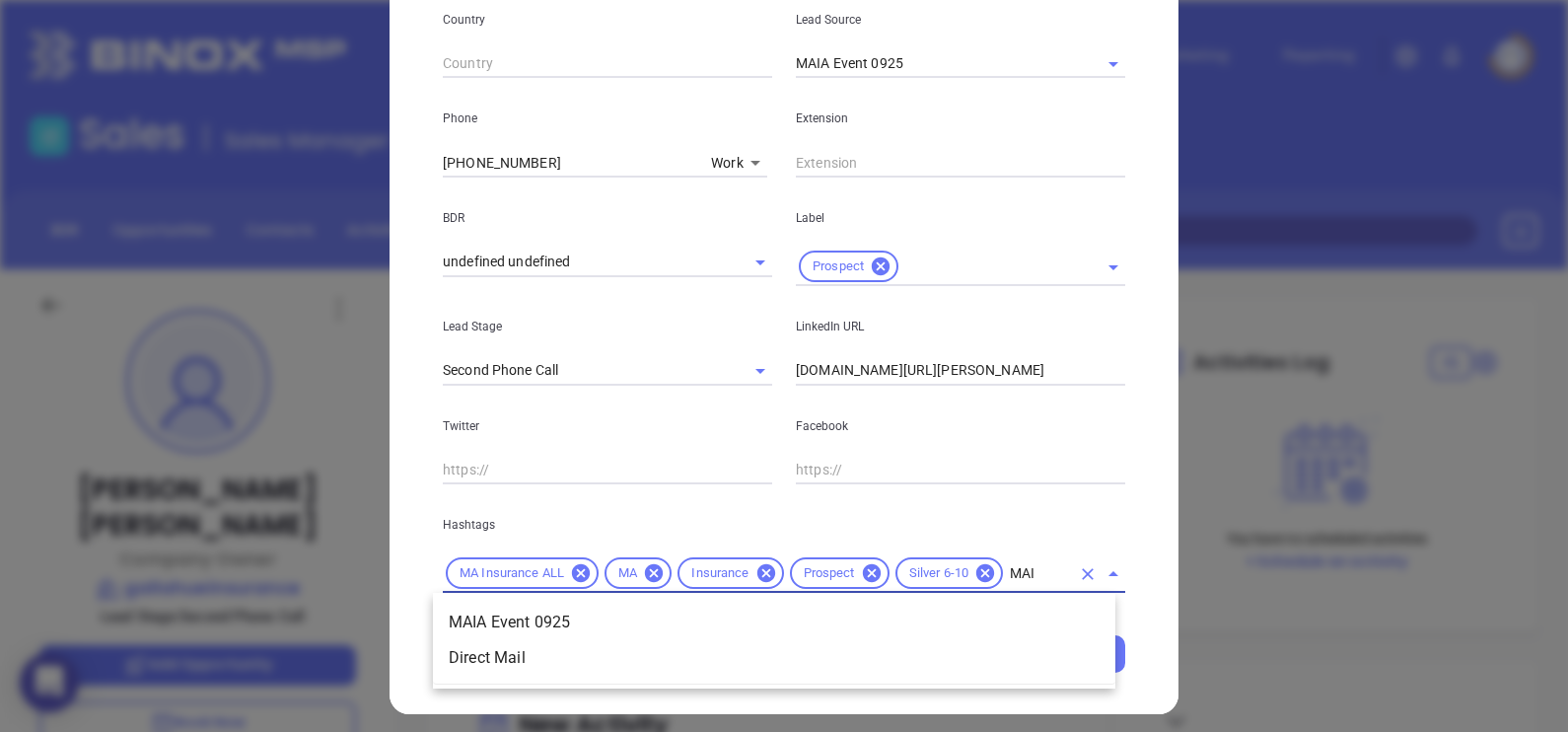
type input "MAIA"
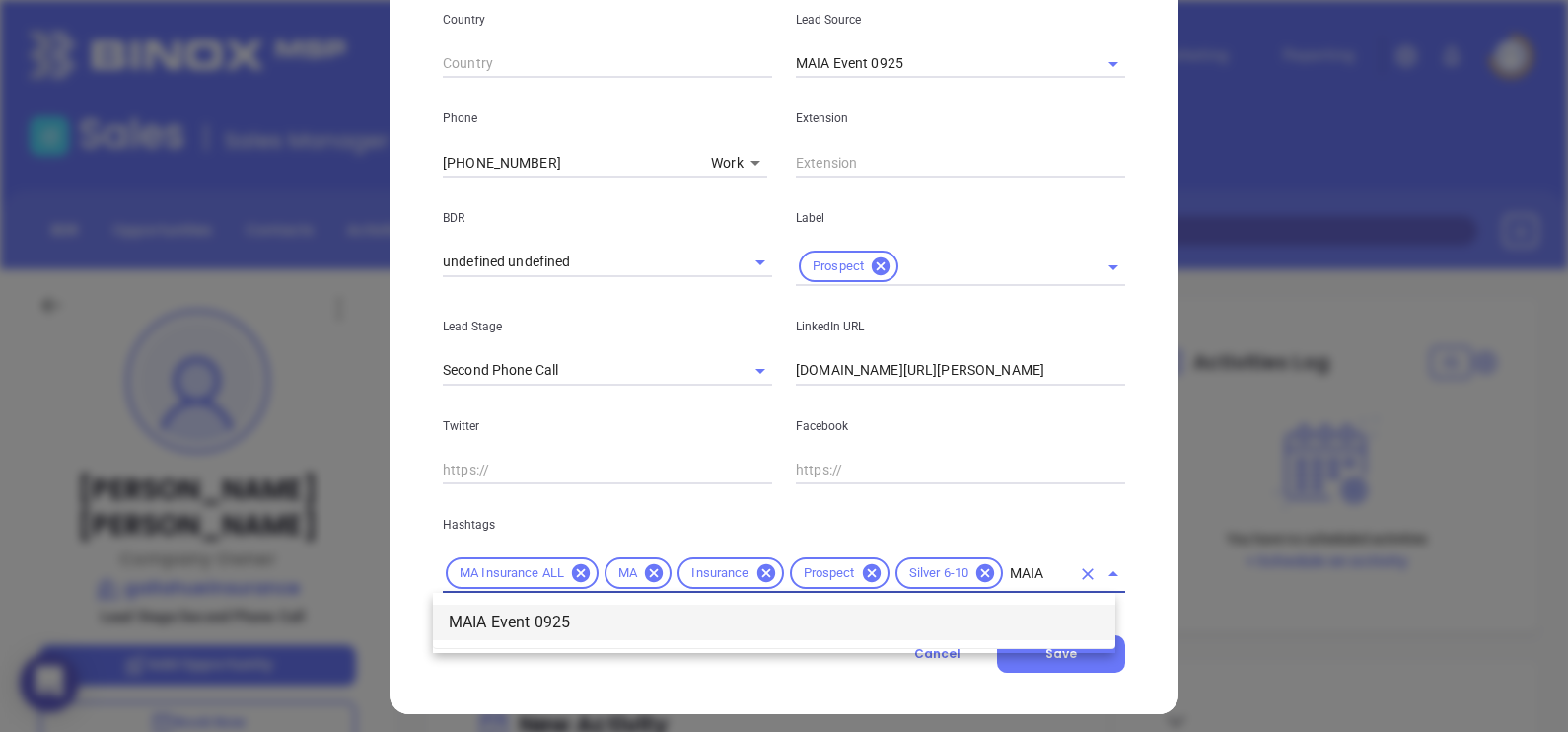
click at [946, 617] on li "MAIA Event 0925" at bounding box center [774, 623] width 683 height 36
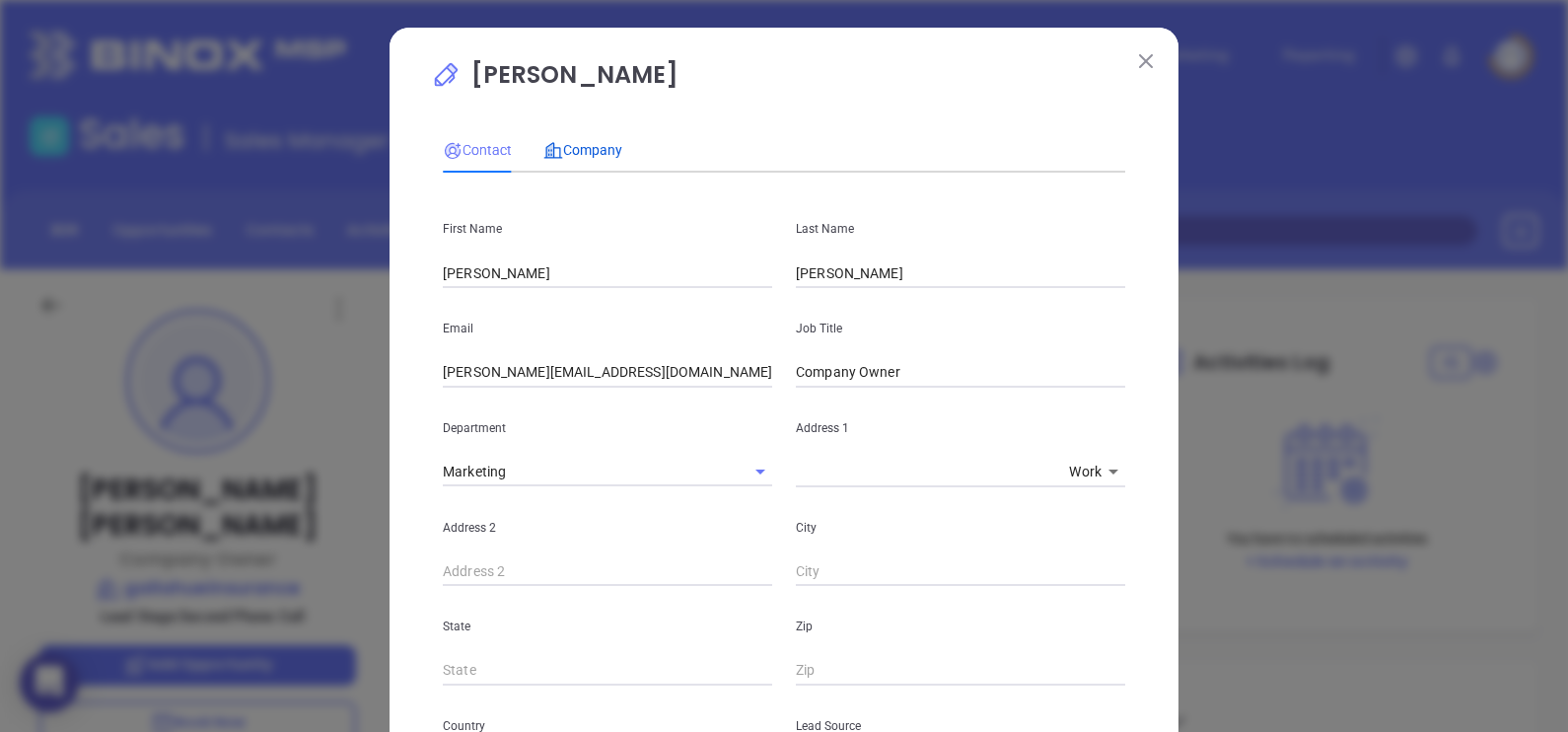
click at [582, 152] on span "Company" at bounding box center [583, 150] width 79 height 16
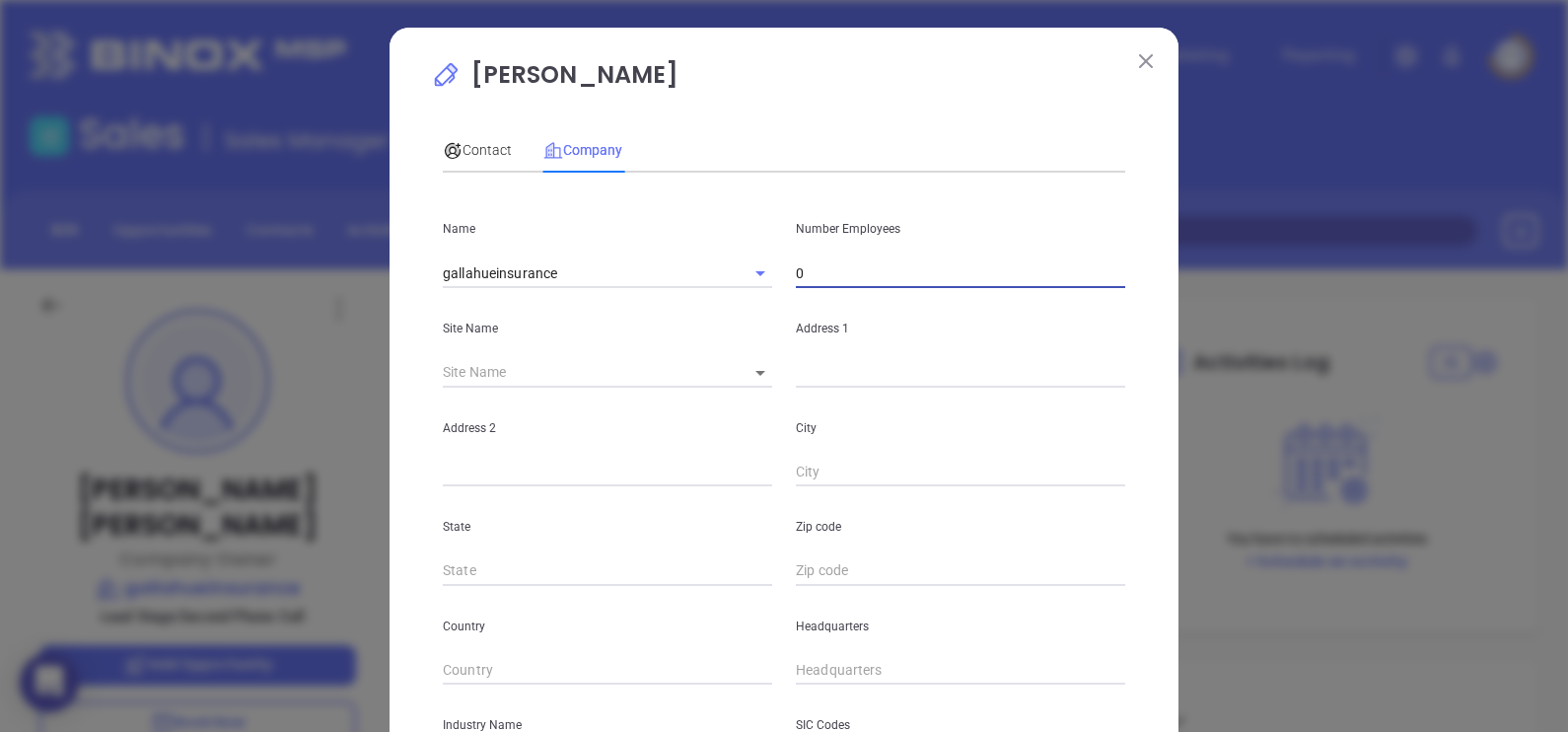
click at [821, 276] on input "0" at bounding box center [960, 273] width 330 height 30
type input "5"
click at [755, 367] on body "0 Leads CRM Marketing Reporting Financial Leads Leads Sales Sales Manager BDR O…" at bounding box center [784, 366] width 1568 height 732
click at [754, 388] on ul at bounding box center [742, 375] width 39 height 28
click at [744, 374] on li at bounding box center [742, 375] width 39 height 12
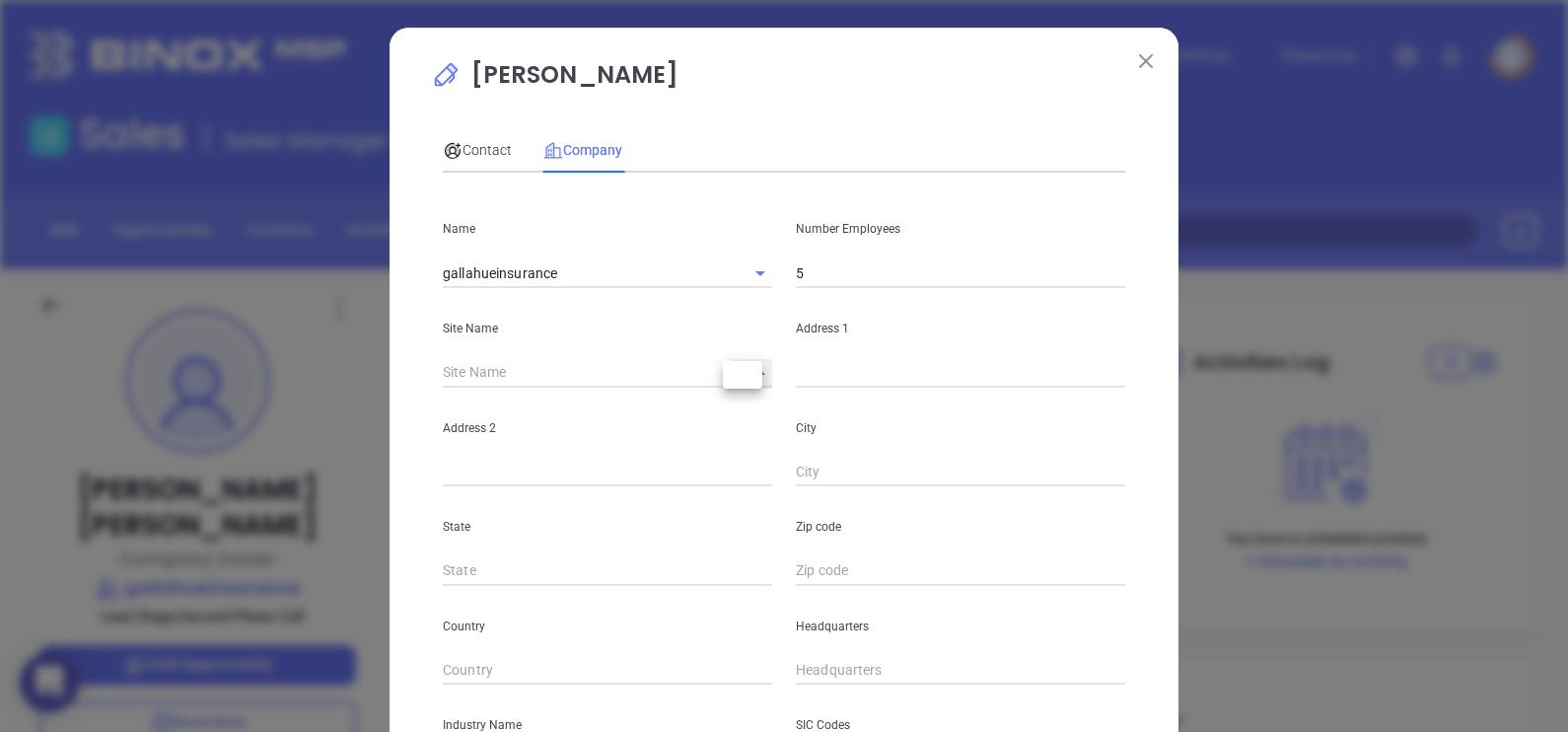
type input "126143"
type input "US"
click at [863, 365] on input "text" at bounding box center [960, 373] width 330 height 30
paste input "548 E 4th St Suite #3 Boston, MA 02127"
drag, startPoint x: 1047, startPoint y: 375, endPoint x: 995, endPoint y: 390, distance: 54.1
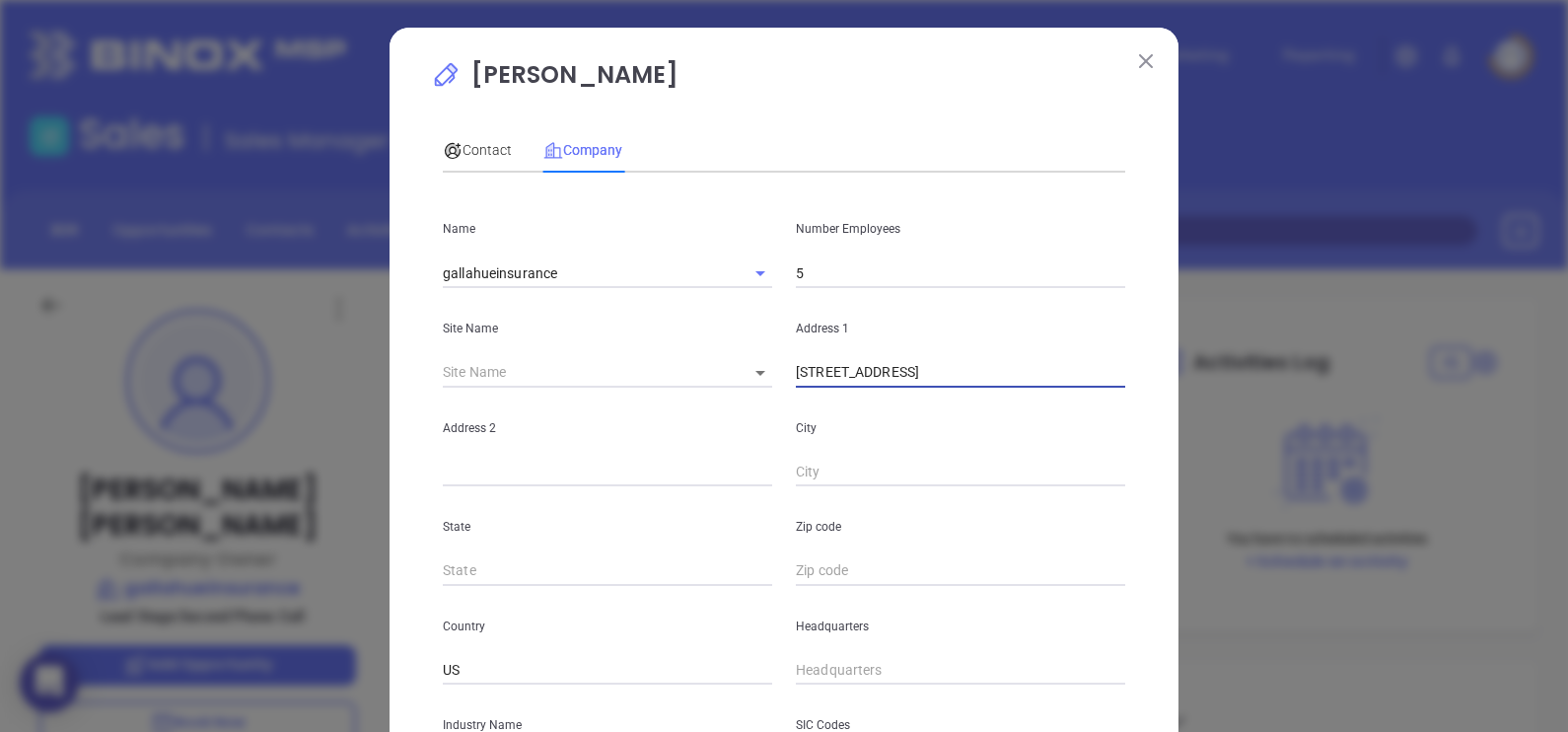
click at [995, 390] on div "Name gallahueinsurance Number Employees 5 Site Name ​ 126143 Address 1 548 E 4t…" at bounding box center [784, 585] width 683 height 794
type input "548 E 4th St Suite #3 Boston, MA"
click at [795, 560] on input "text" at bounding box center [960, 571] width 330 height 30
paste input "02127"
type input "02127"
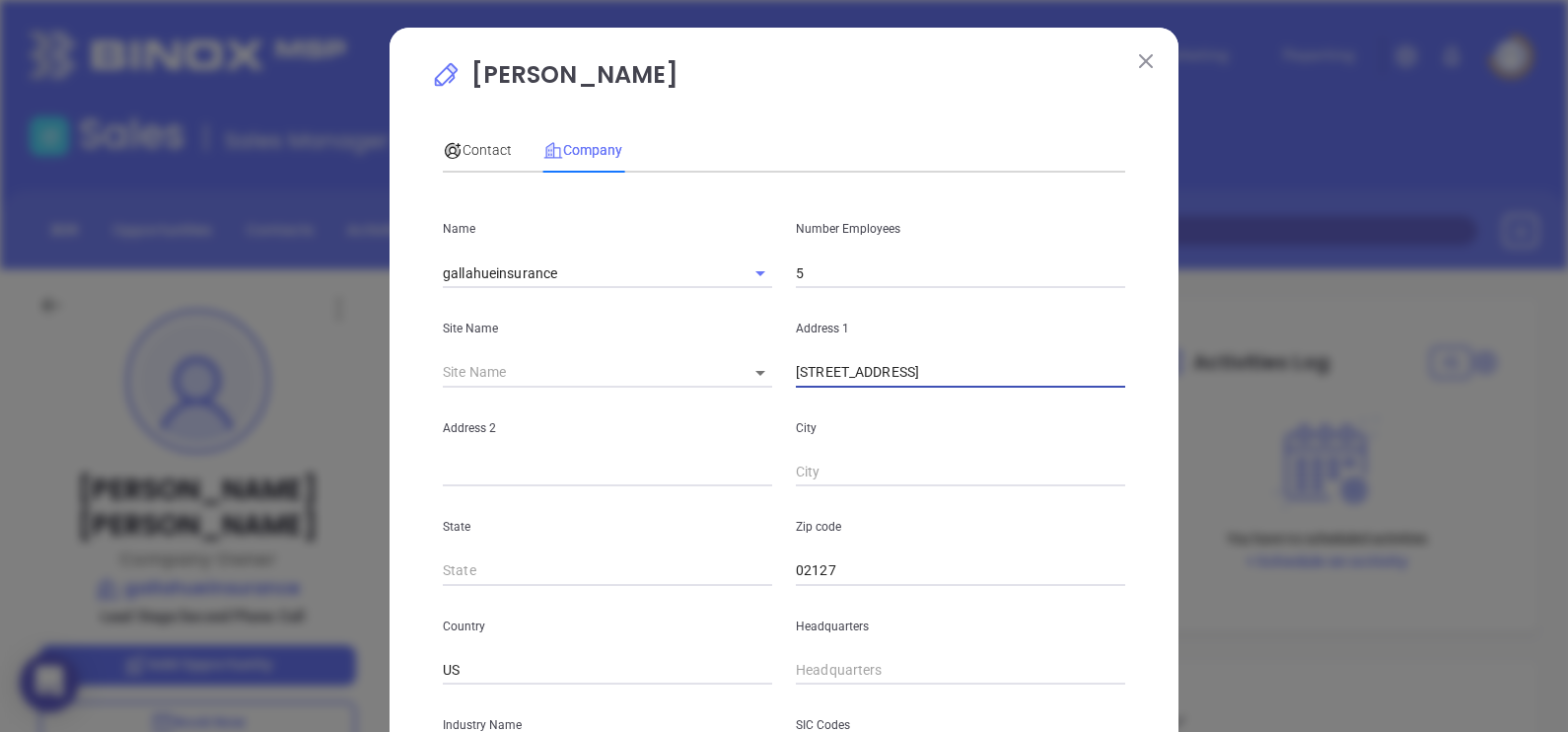
drag, startPoint x: 1001, startPoint y: 370, endPoint x: 960, endPoint y: 392, distance: 46.5
click at [960, 392] on div "Name gallahueinsurance Number Employees 5 Site Name ​ 126143 Address 1 548 E 4t…" at bounding box center [784, 585] width 683 height 794
type input "548 E 4th St Suite #3"
click at [848, 470] on input "text" at bounding box center [960, 473] width 330 height 30
paste input "Boston"
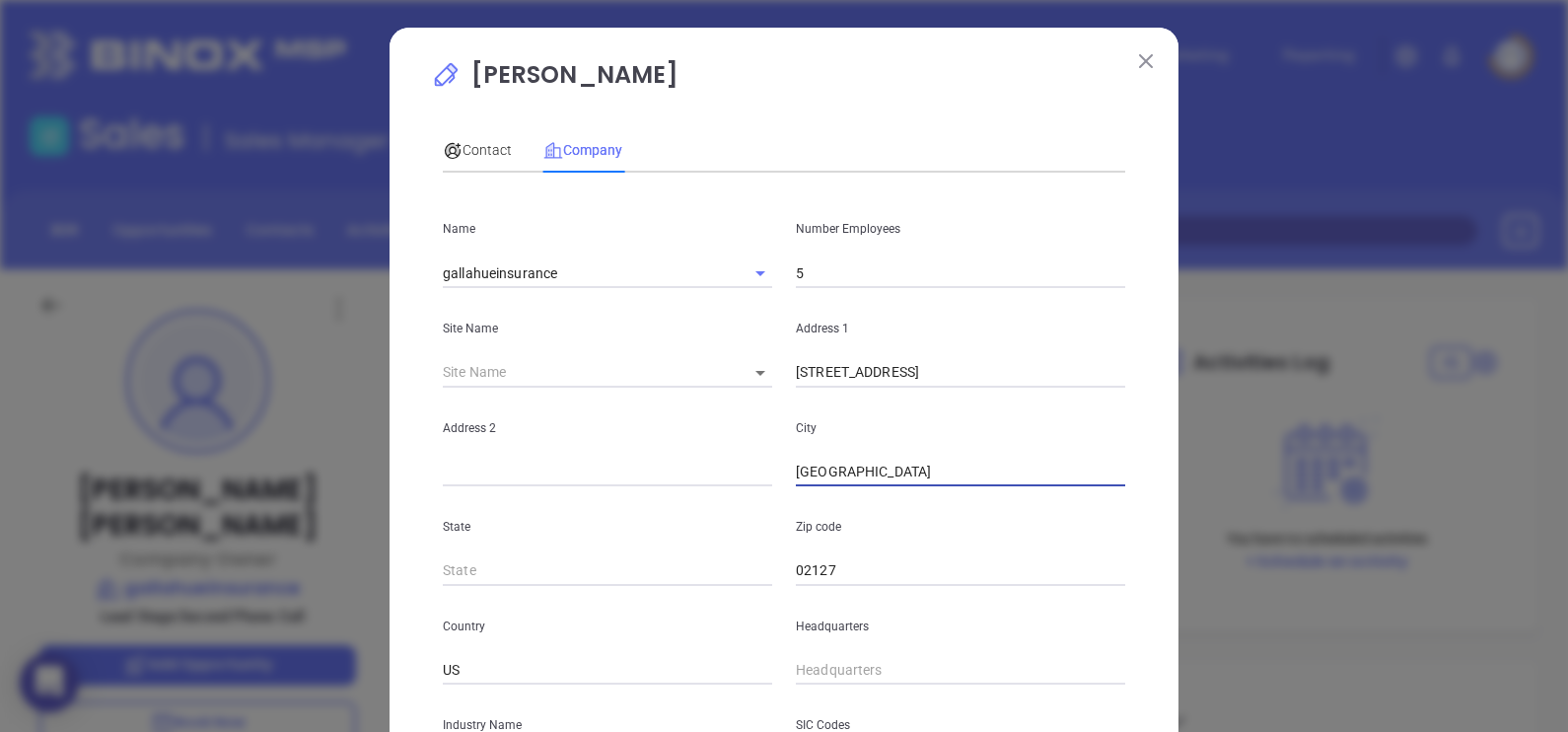
type input "Boston"
click at [946, 375] on input "548 E 4th St Suite #3" at bounding box center [960, 373] width 330 height 30
type input "548 E 4th St"
click at [575, 468] on input "text" at bounding box center [608, 473] width 330 height 30
paste input "Suite #3"
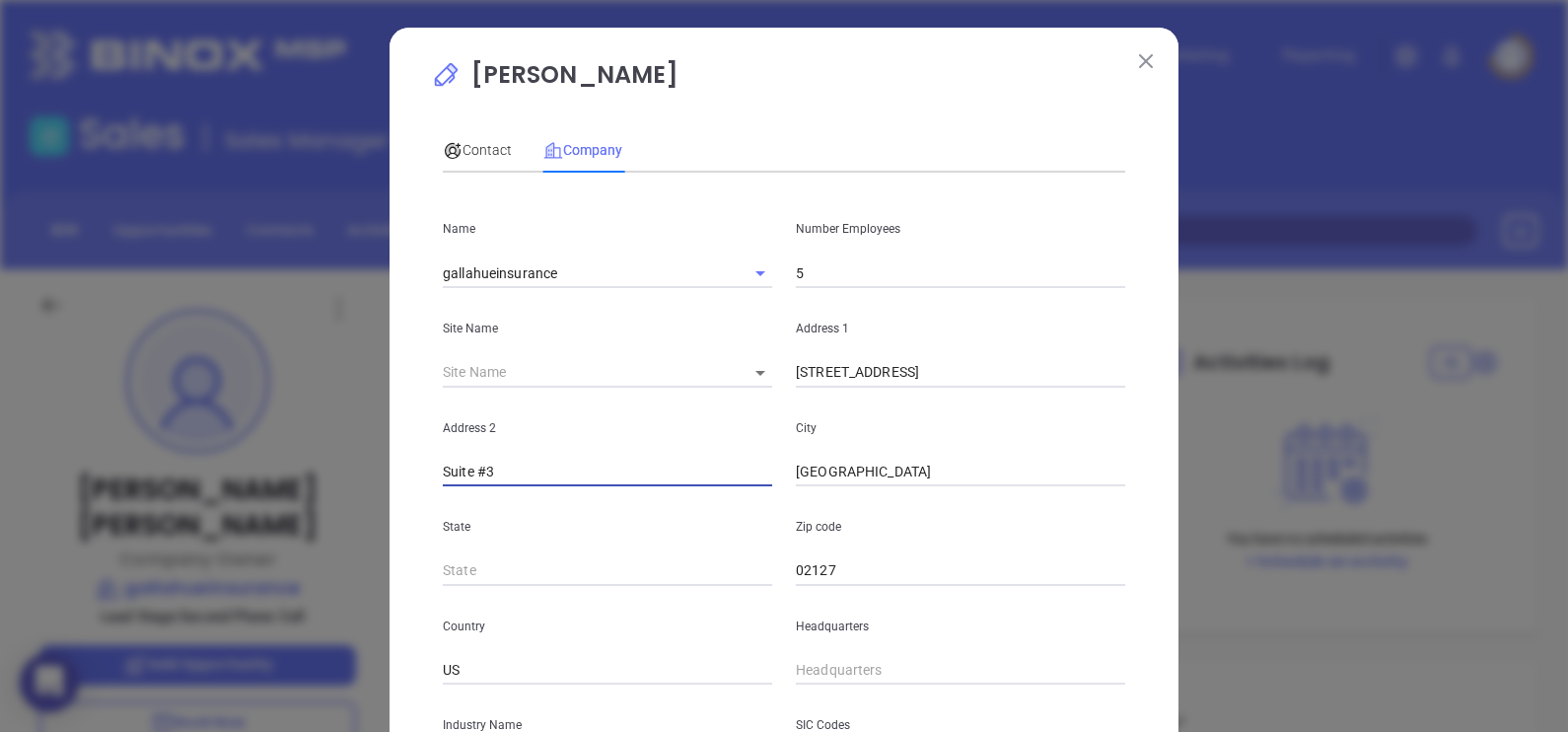
type input "Suite #3"
click at [967, 364] on input "548 E 4th St" at bounding box center [960, 373] width 330 height 30
type input "548 E 4th St"
type input "MA"
type input "( ) -"
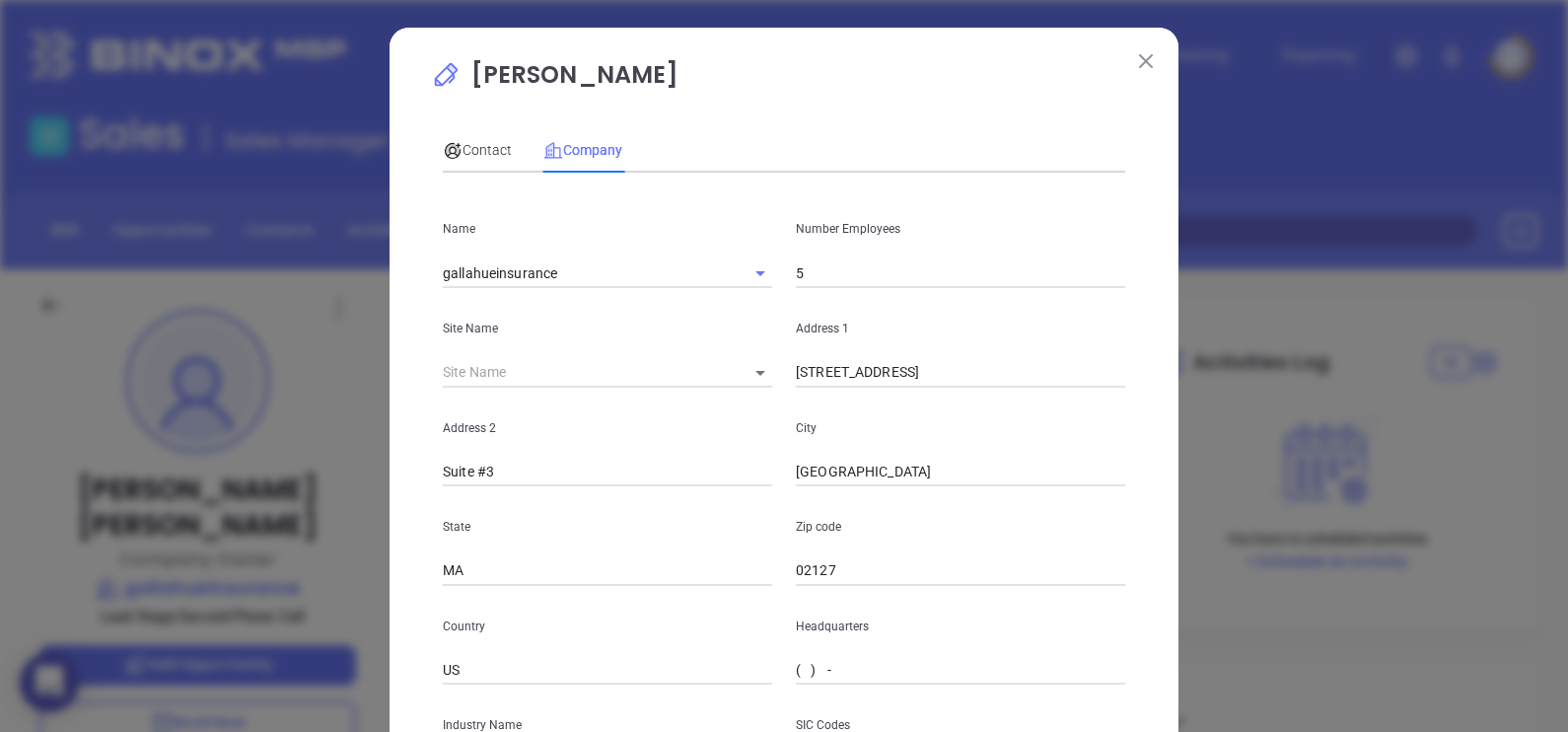
click at [803, 669] on input "( ) -" at bounding box center [960, 671] width 330 height 30
paste input "781) 821-5446"
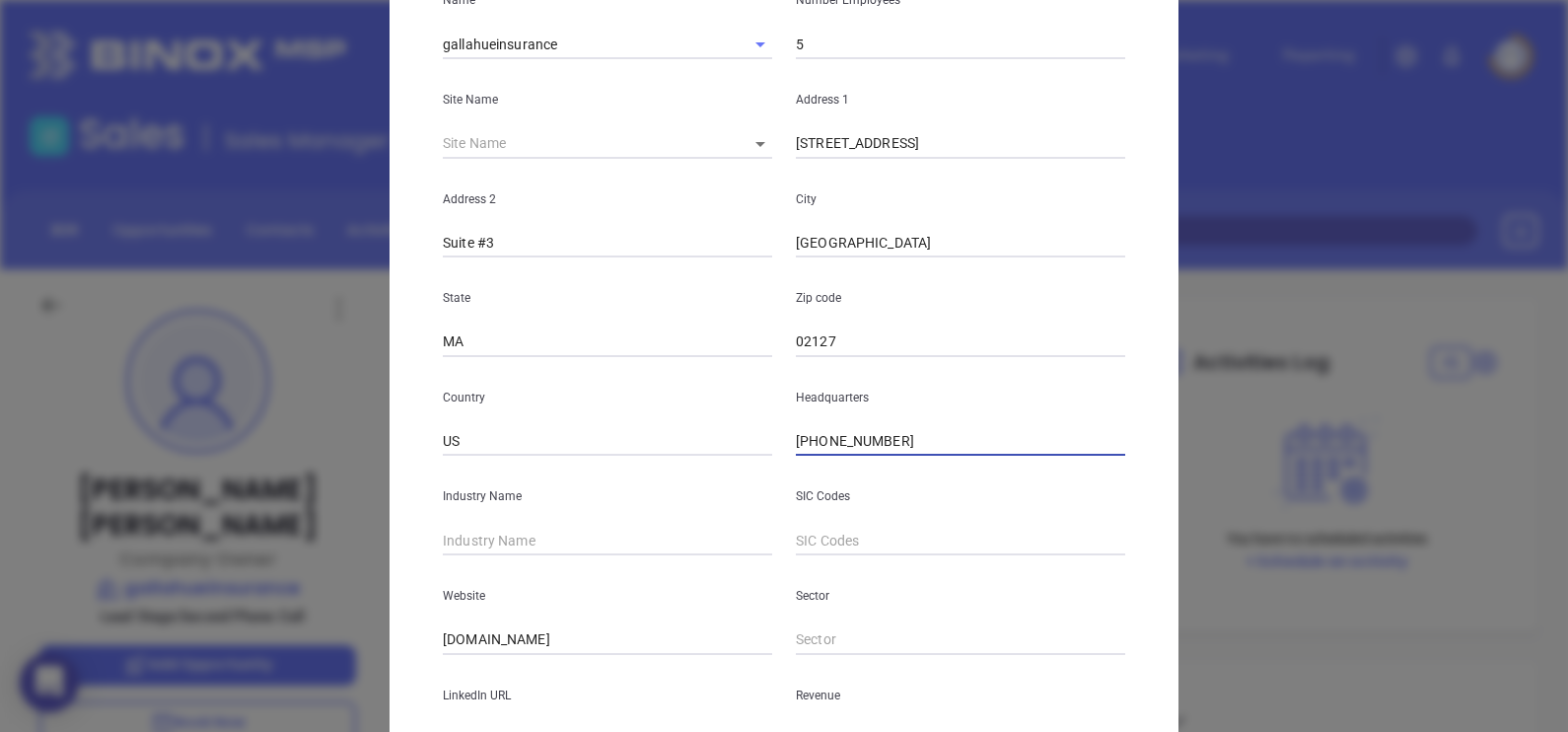
scroll to position [399, 0]
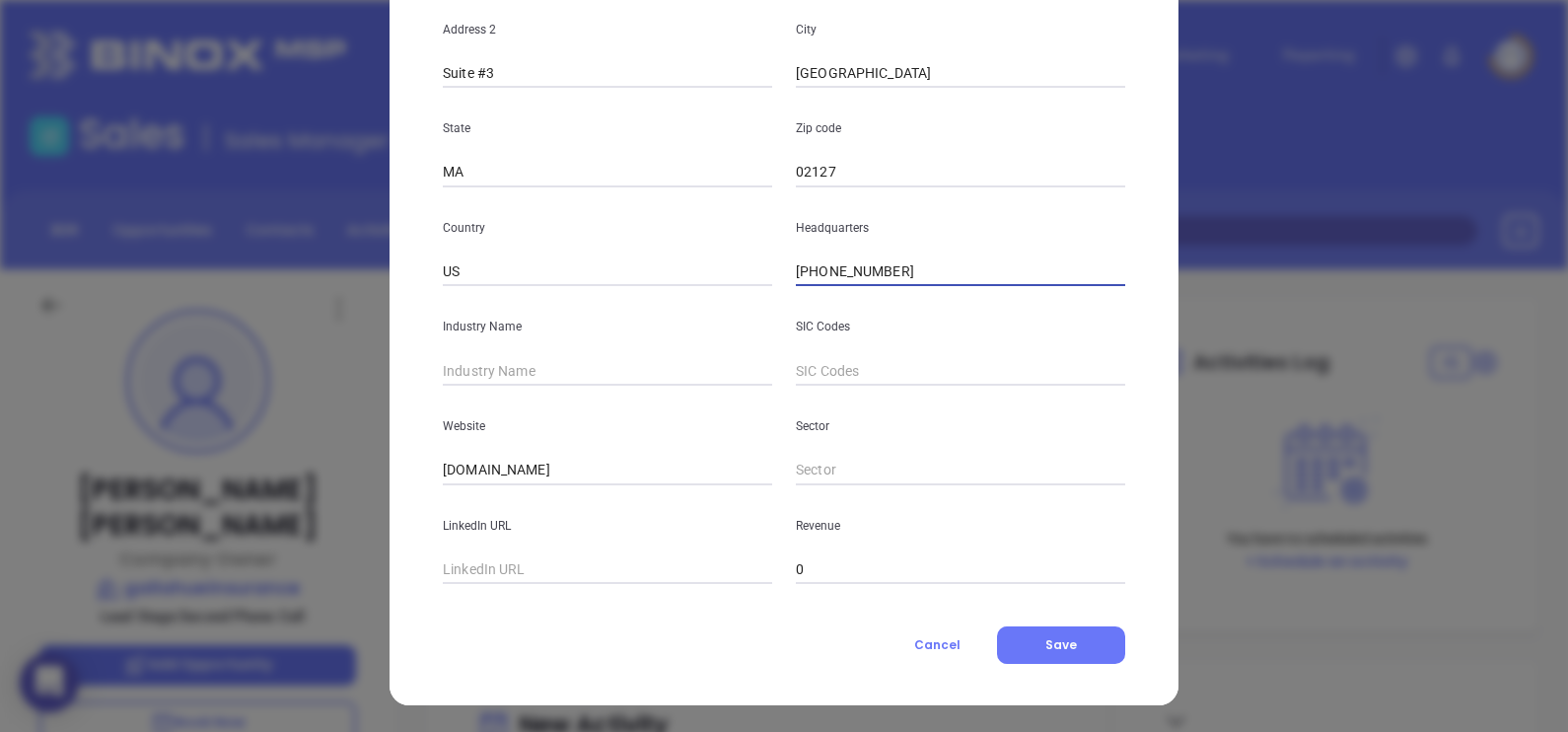
type input "(781) 821-5446"
type input "Insurance"
drag, startPoint x: 614, startPoint y: 460, endPoint x: 335, endPoint y: 476, distance: 279.5
click at [335, 476] on div "Michael Gallahue Contact Company First Name Michael Last Name Gallahue Email mi…" at bounding box center [784, 366] width 1568 height 732
paste input "https://www.gallahueinsurance.com/"
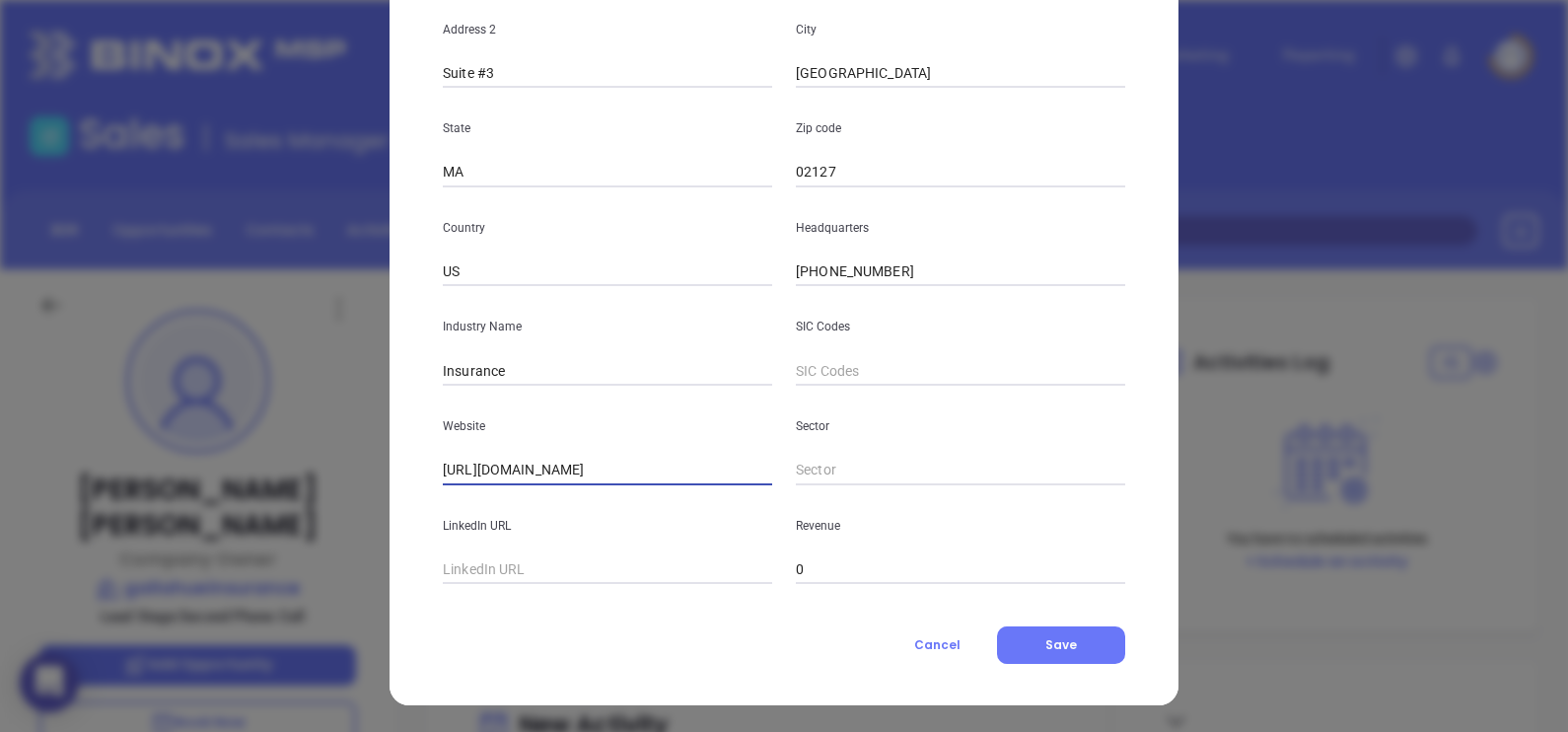
type input "https://www.gallahueinsurance.com/"
click at [637, 585] on div "Contact Company First Name Michael Last Name Gallahue Email michael@gallahueins…" at bounding box center [784, 191] width 683 height 945
click at [634, 569] on input "text" at bounding box center [608, 570] width 330 height 30
paste input "www.linkedin.com/company/gallahue-insurance/"
click at [446, 564] on input "www.linkedin.com/company/gallahue-insurance/" at bounding box center [608, 570] width 330 height 30
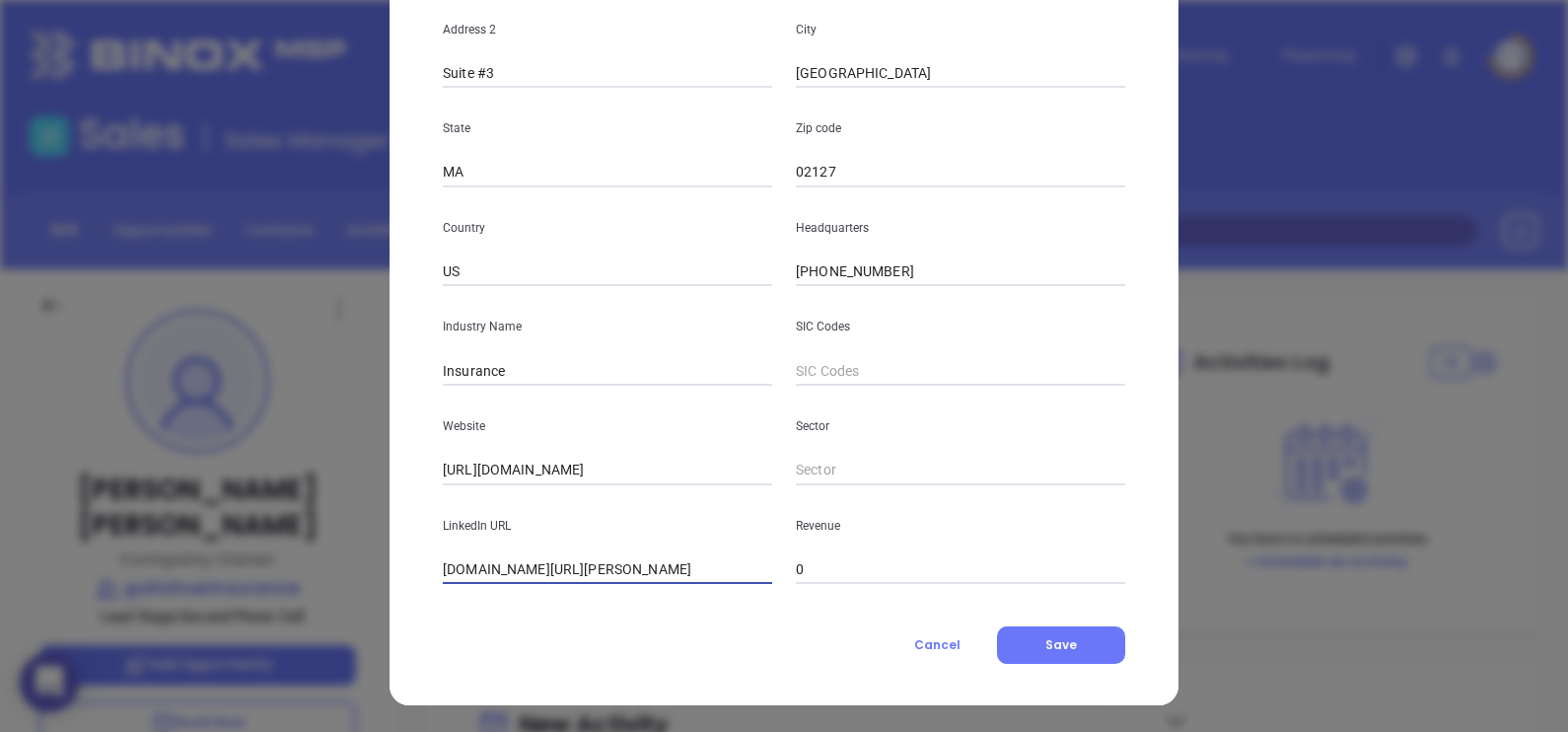
scroll to position [0, 0]
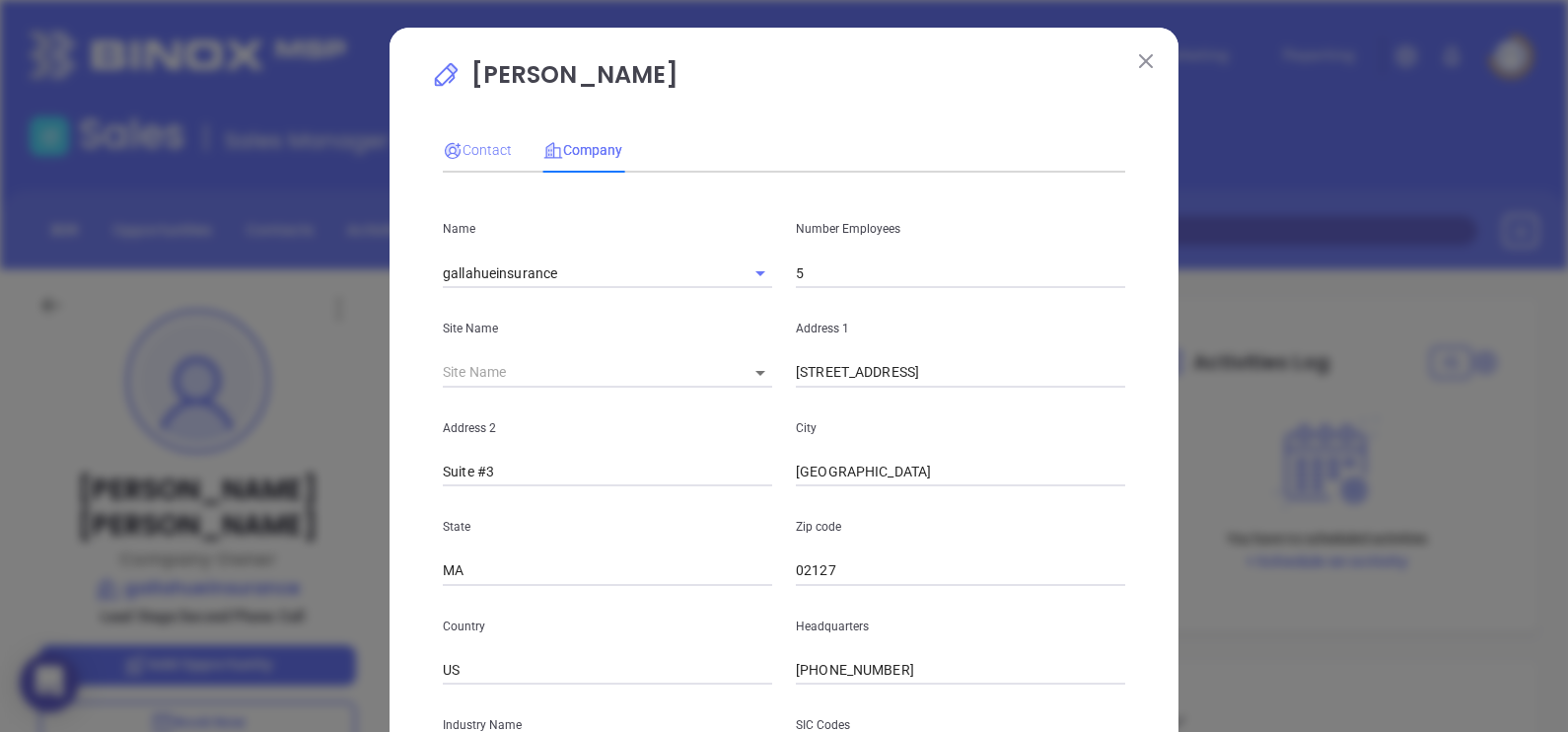
type input "www.linkedin.com/company/gallahue-insurance/"
click at [488, 142] on span "Contact" at bounding box center [477, 150] width 69 height 16
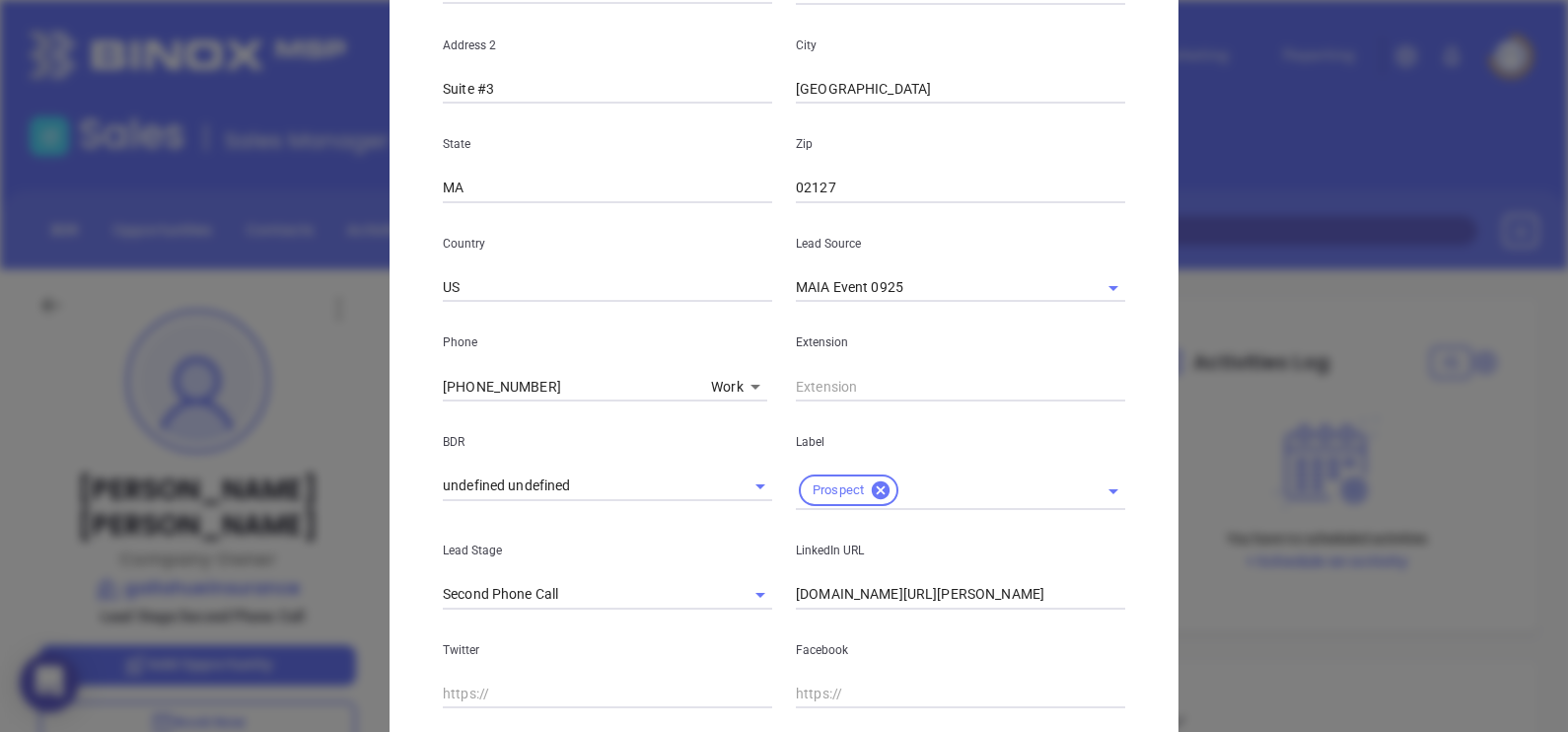
scroll to position [754, 0]
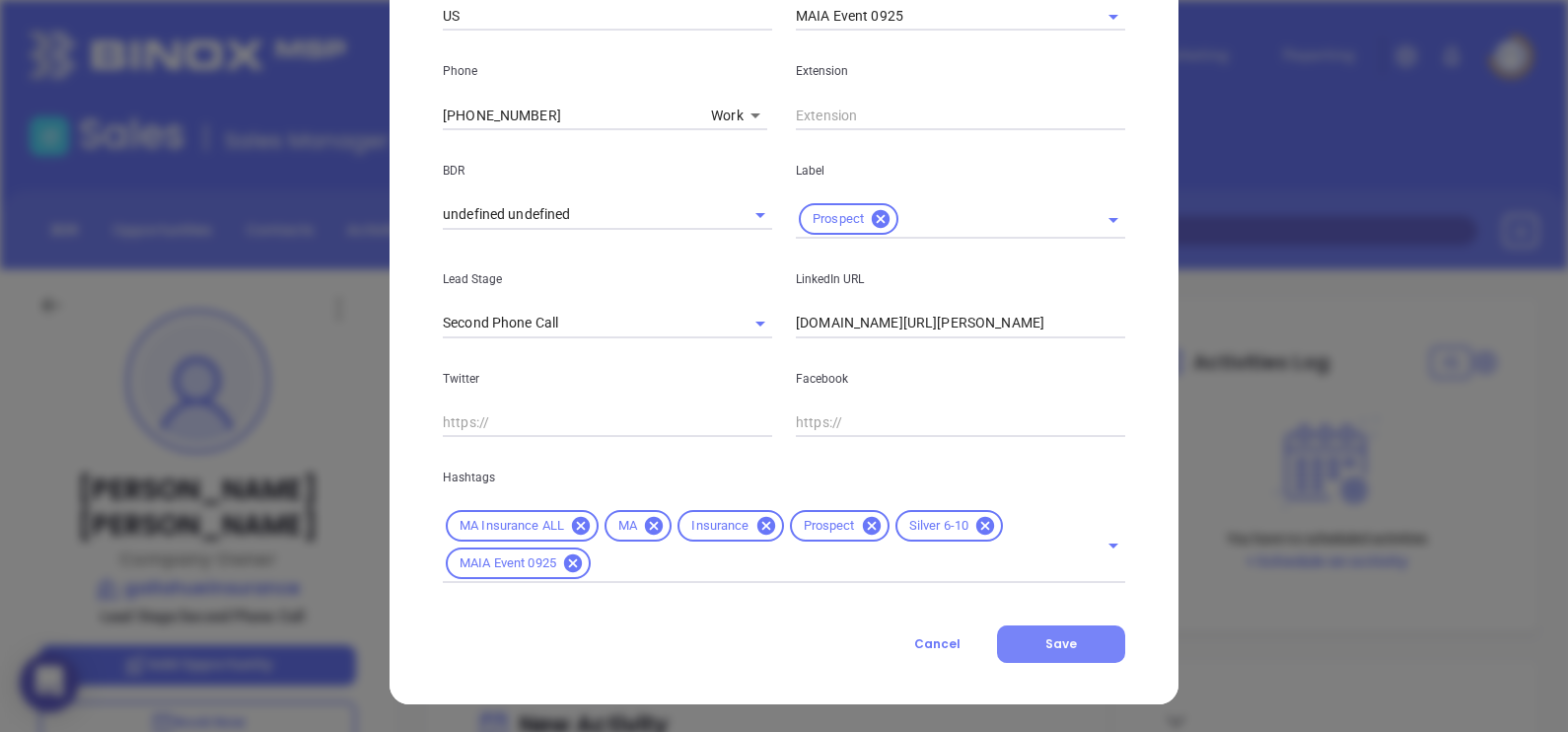
click at [1053, 649] on span "Save" at bounding box center [1061, 643] width 32 height 17
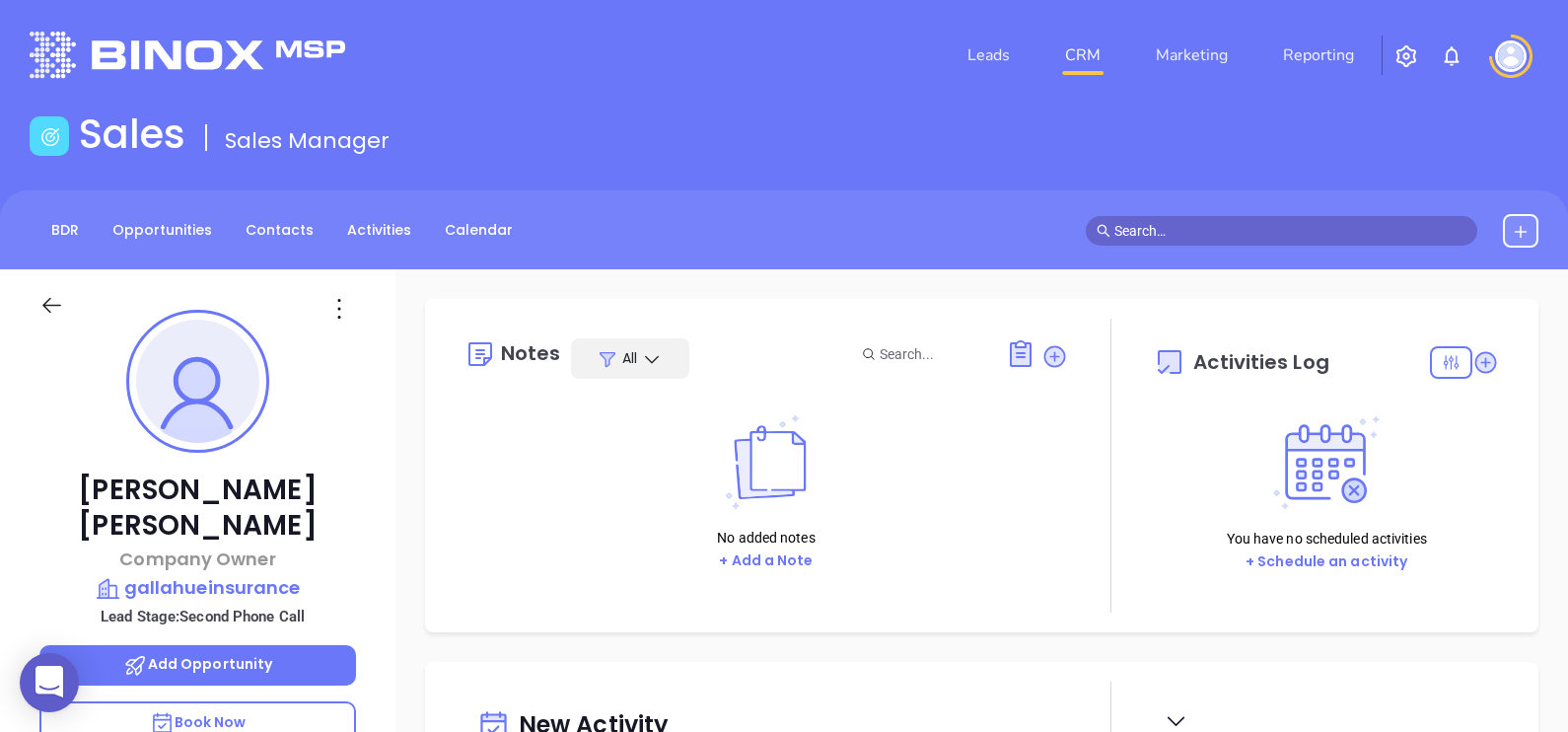
click at [775, 543] on p "No added notes" at bounding box center [766, 538] width 106 height 22
click at [780, 556] on button "+ Add a Note" at bounding box center [766, 561] width 106 height 23
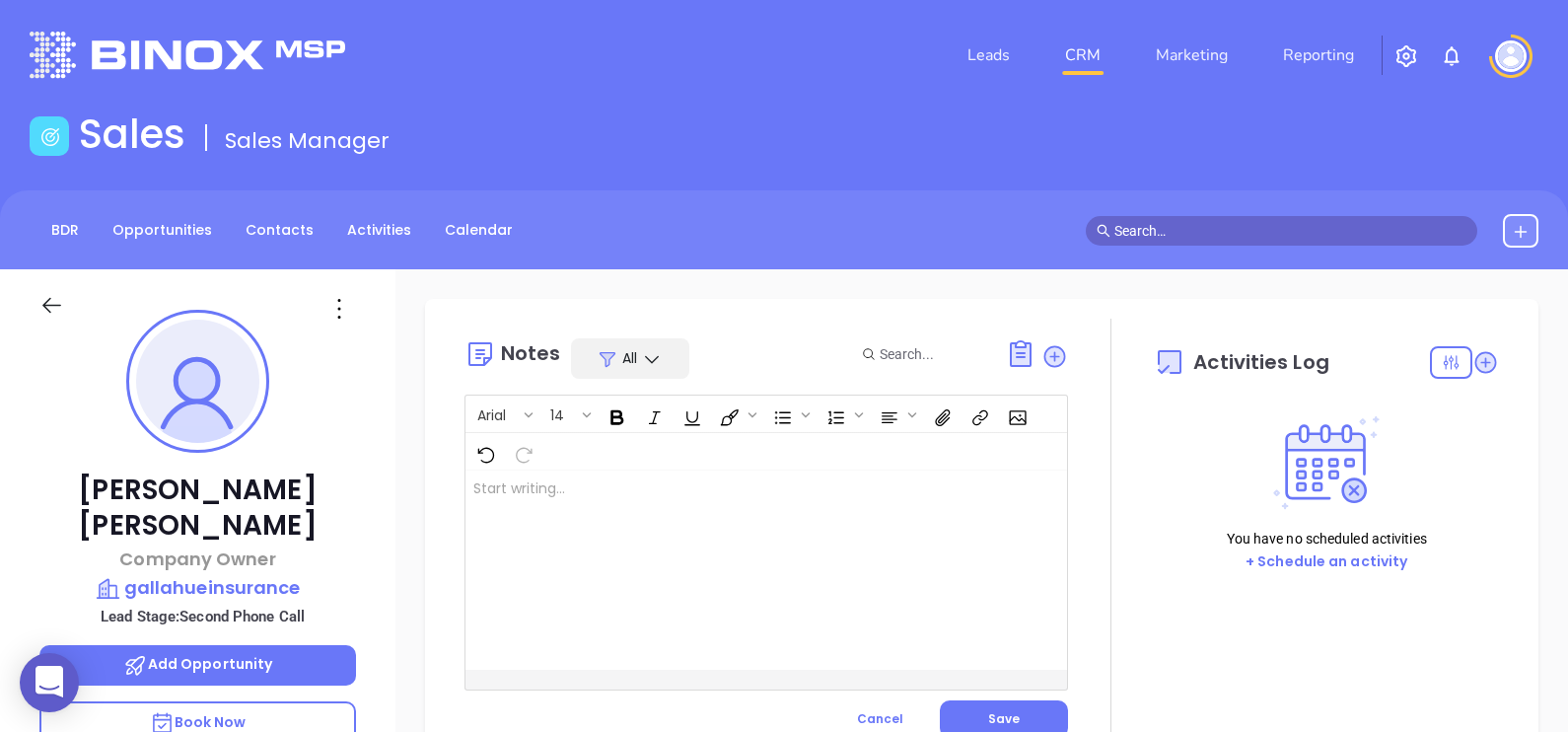
click at [799, 592] on div at bounding box center [745, 570] width 559 height 199
click at [1015, 701] on button "Save" at bounding box center [1003, 719] width 128 height 37
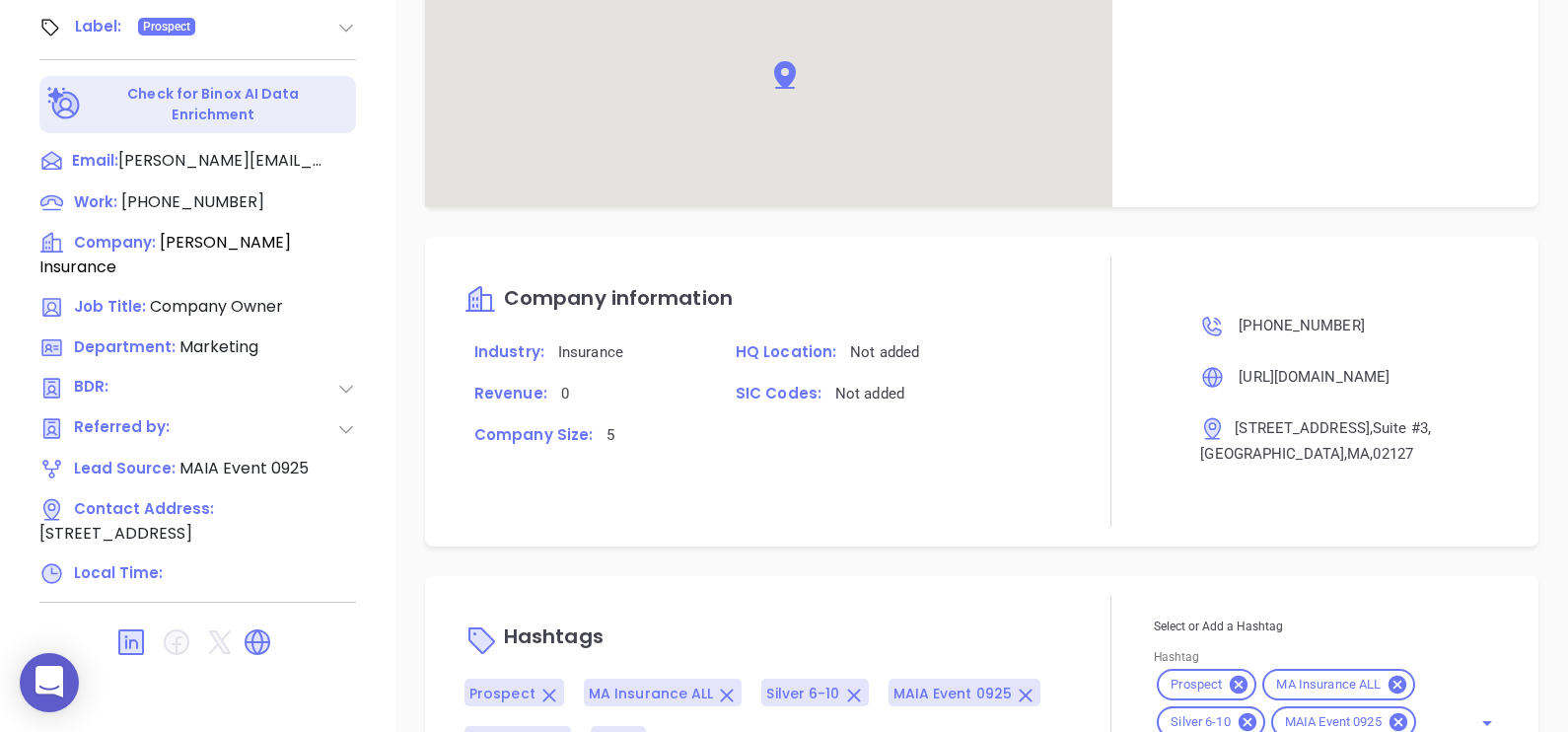
scroll to position [1011, 0]
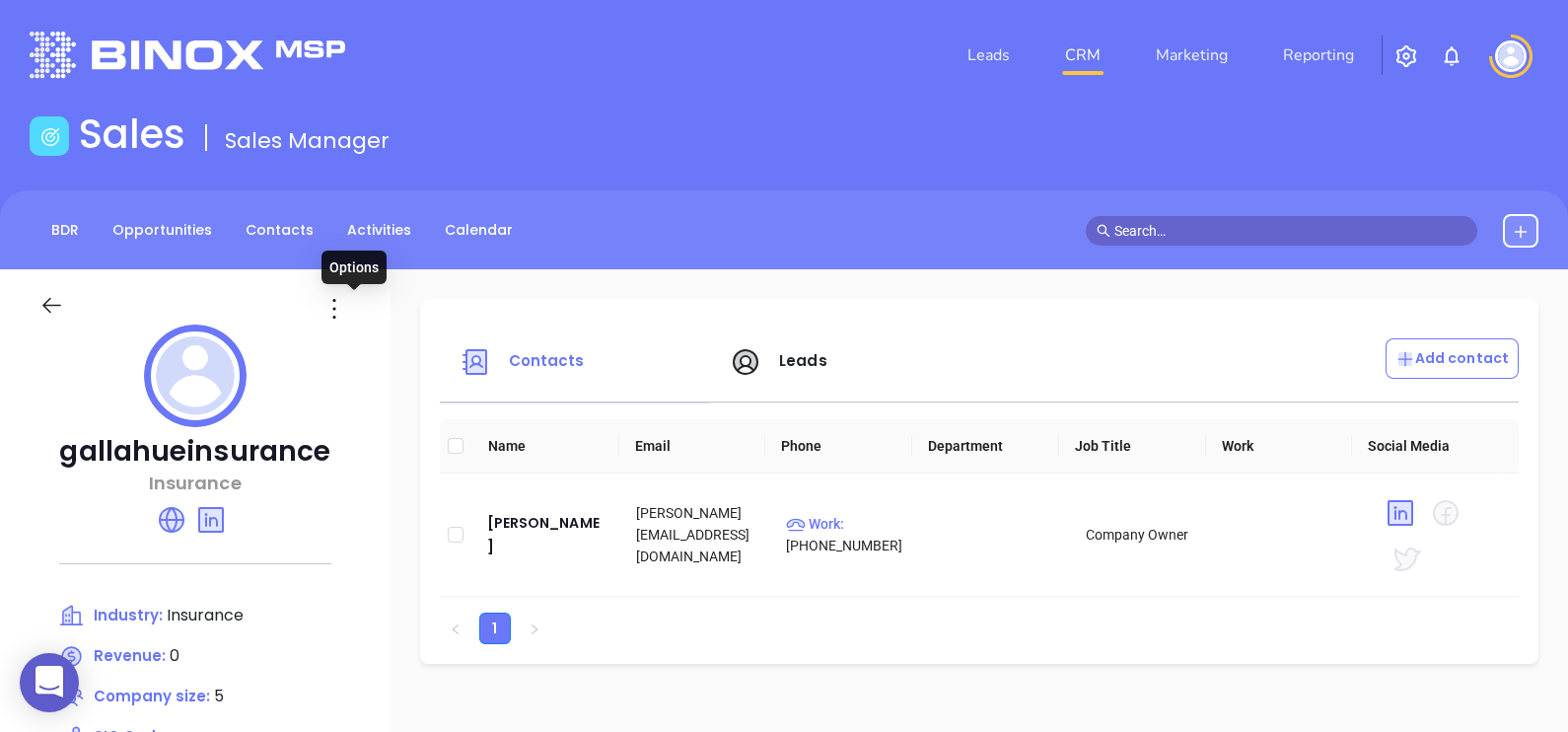
click at [350, 312] on icon at bounding box center [335, 309] width 32 height 32
click at [420, 340] on div "Edit" at bounding box center [443, 347] width 179 height 22
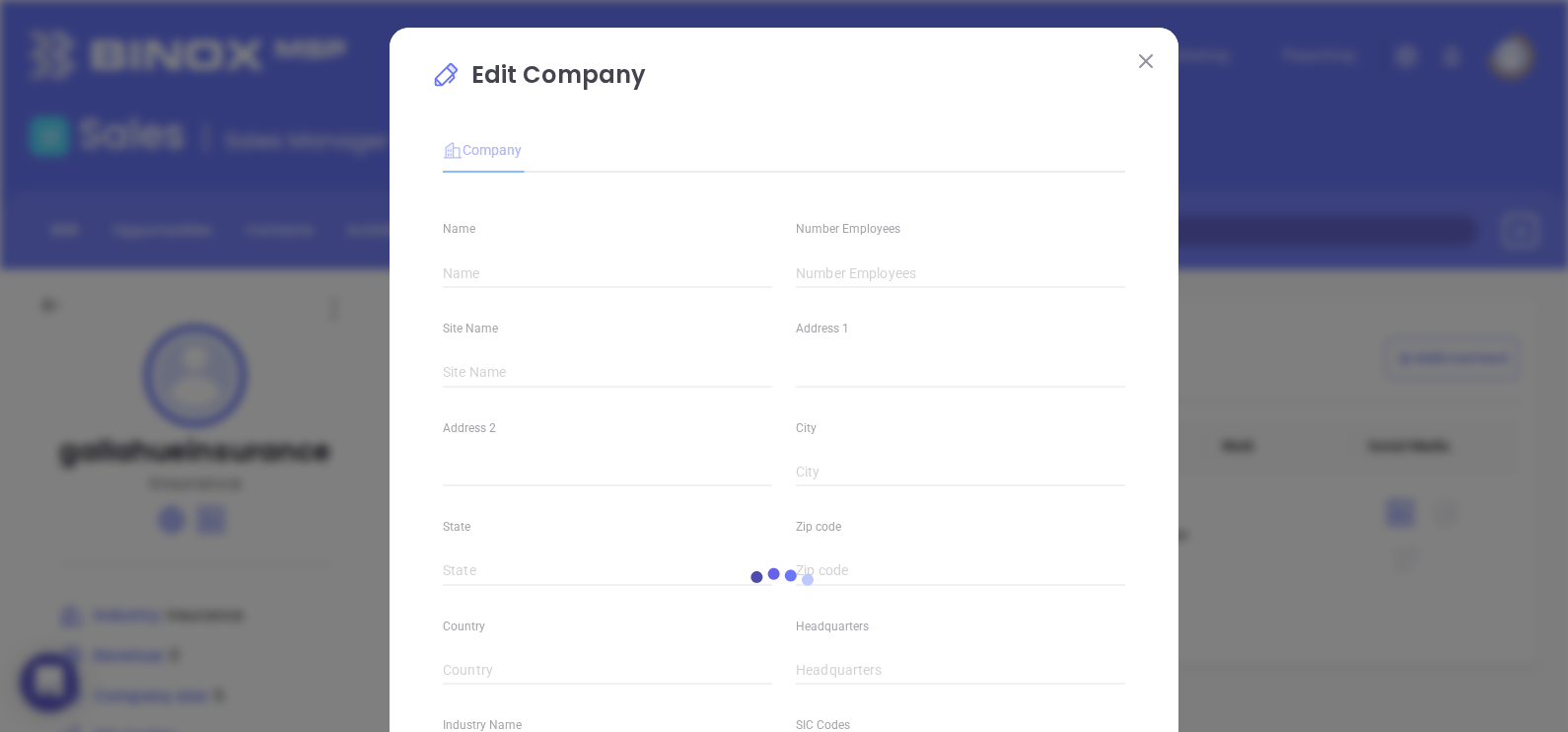
type input "gallahueinsurance"
type input "5"
type input "[PHONE_NUMBER]"
type input "Insurance"
type input "[URL][DOMAIN_NAME]"
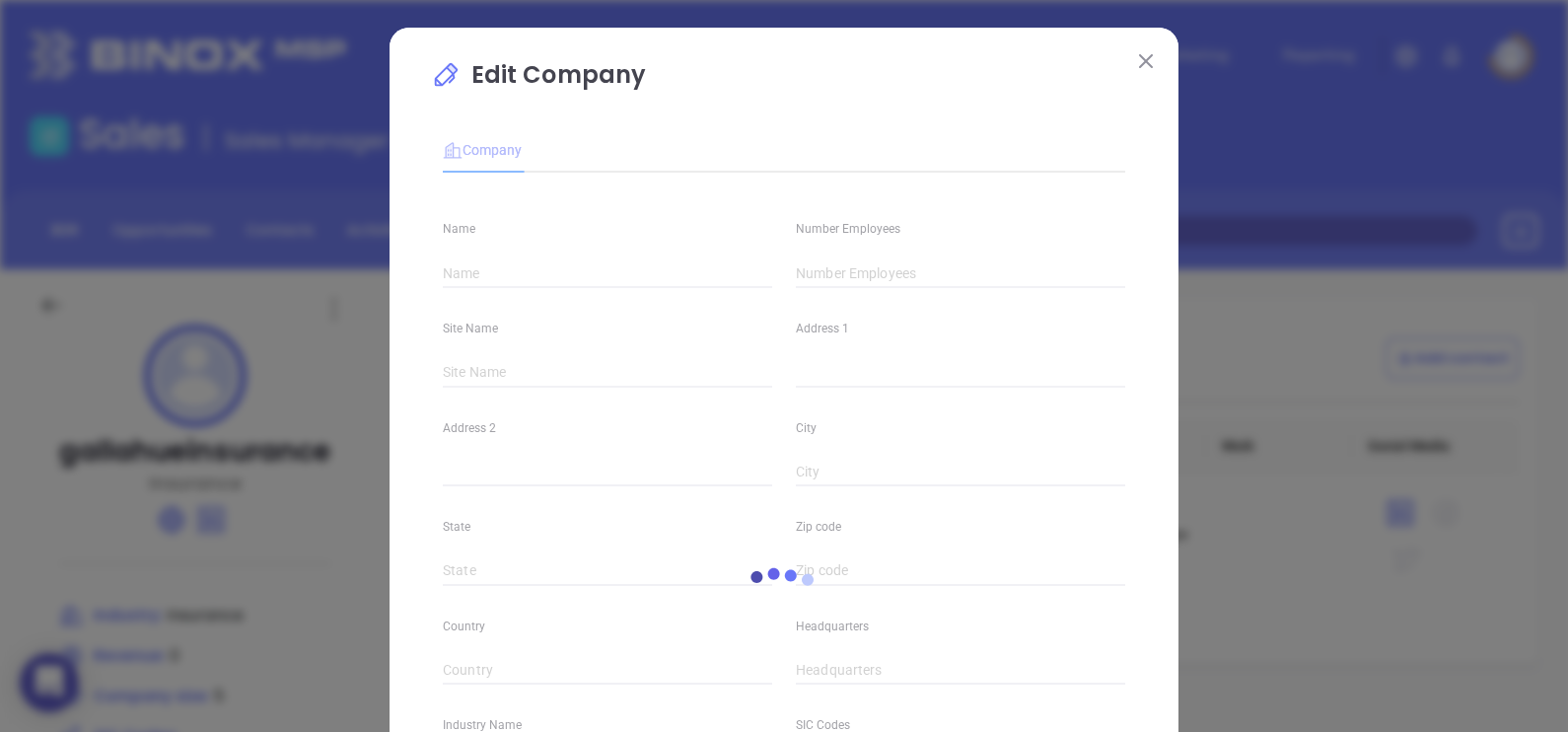
type input "[DOMAIN_NAME][URL][PERSON_NAME]"
type input "0"
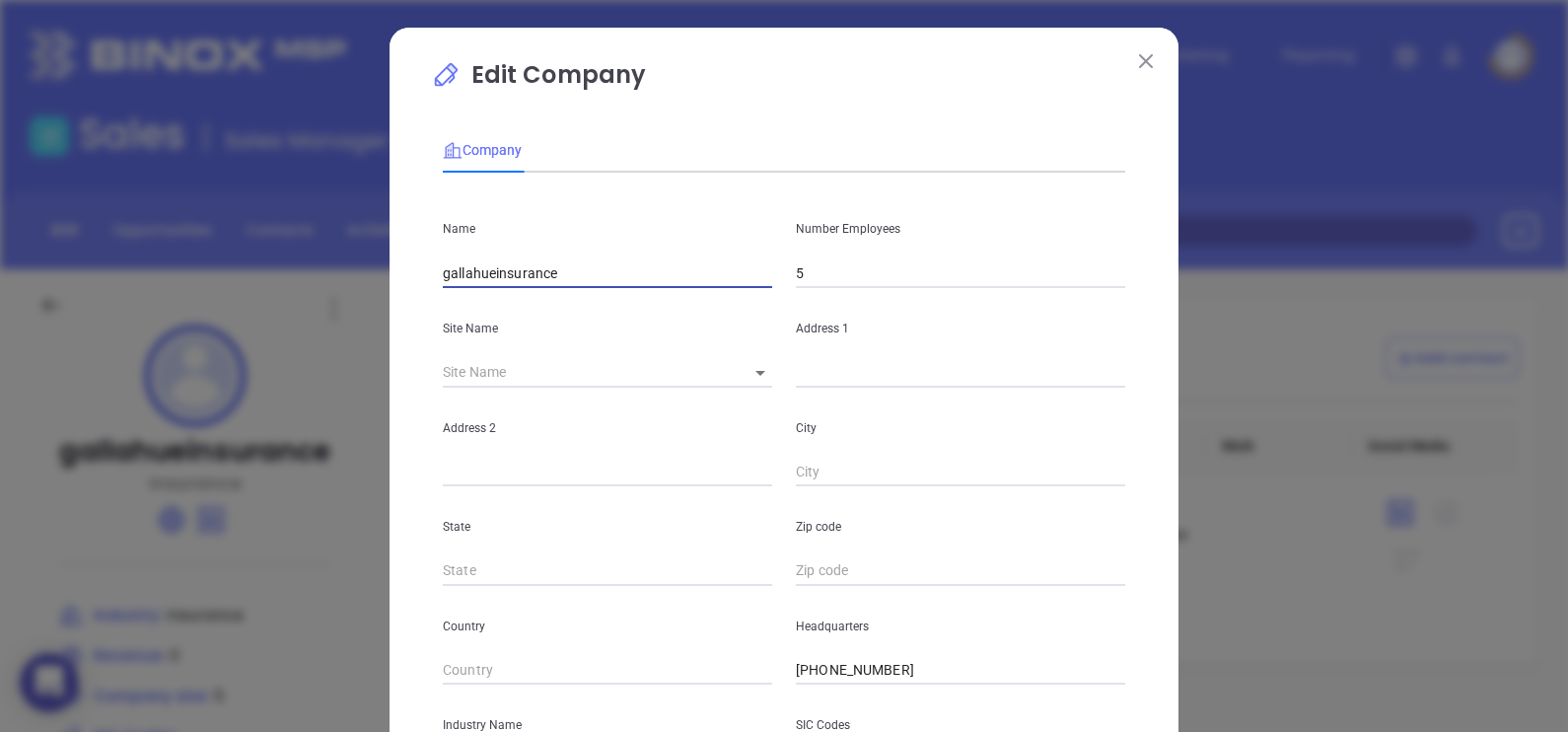
drag, startPoint x: 588, startPoint y: 276, endPoint x: 359, endPoint y: 276, distance: 229.0
click at [360, 276] on div "Edit Company Company Name gallahueinsurance Number Employees 5 Site Name ​ Addr…" at bounding box center [784, 366] width 1568 height 732
paste input "[PERSON_NAME]"
type input "[PERSON_NAME] Insurance"
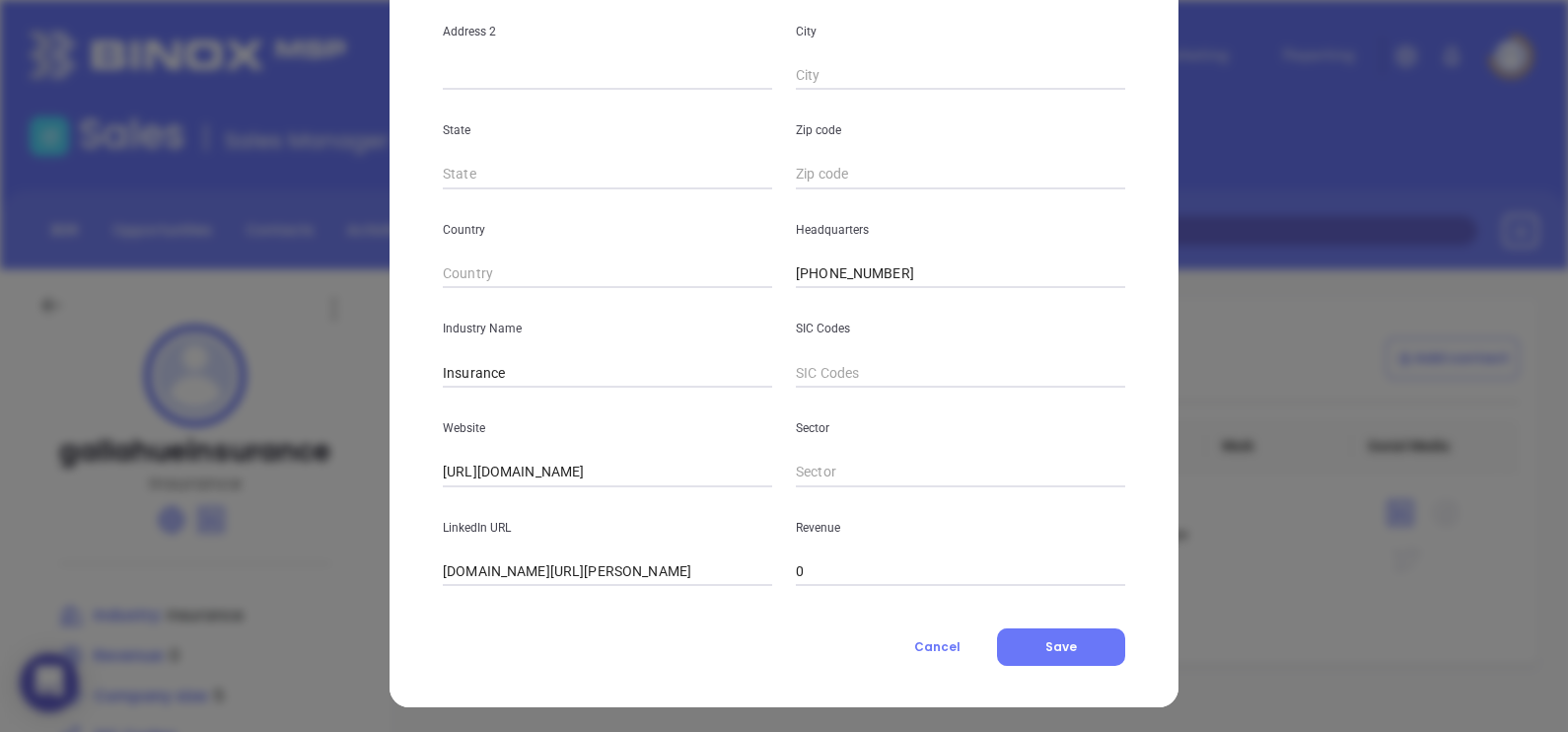
scroll to position [399, 0]
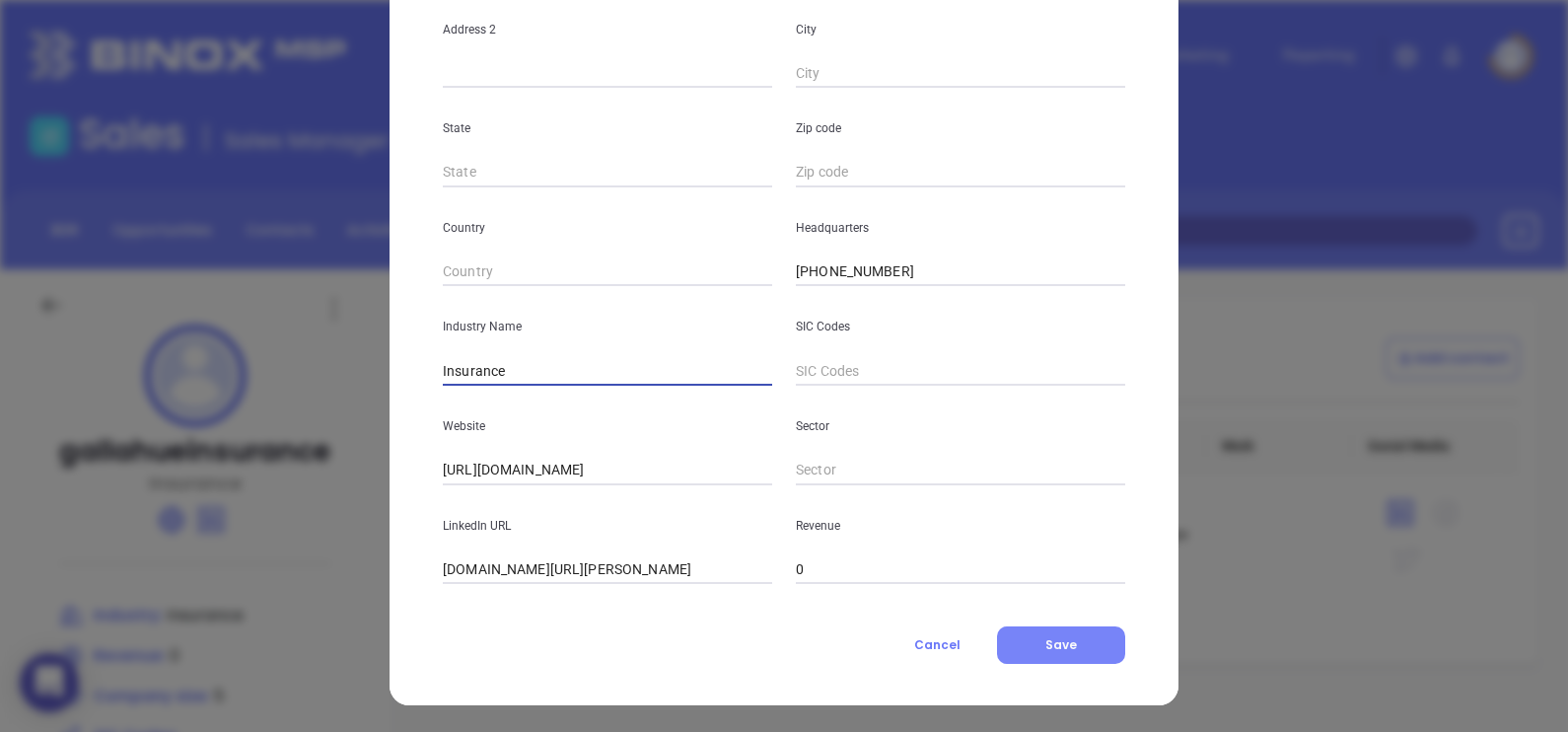
click at [1045, 644] on span "Save" at bounding box center [1061, 644] width 32 height 17
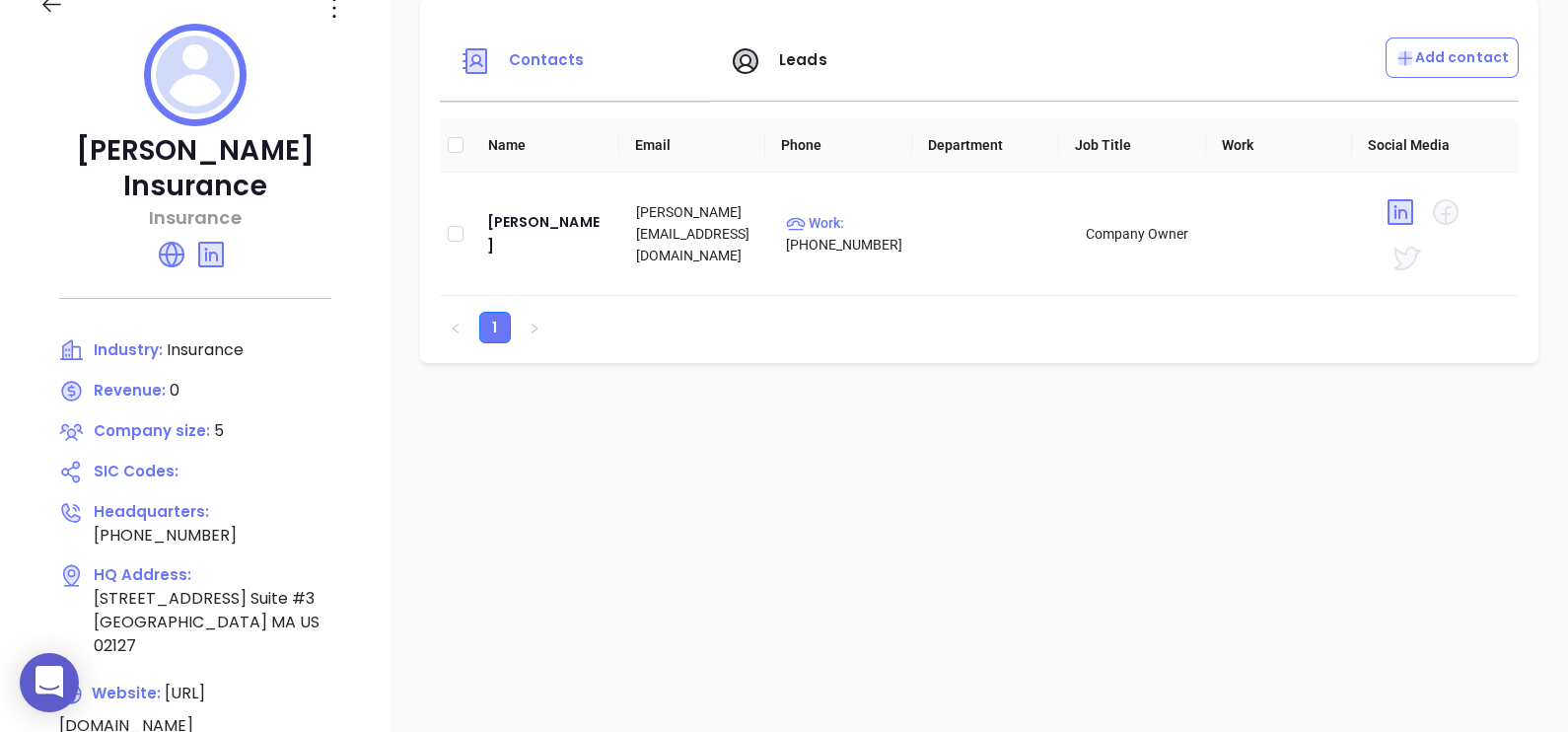
scroll to position [0, 0]
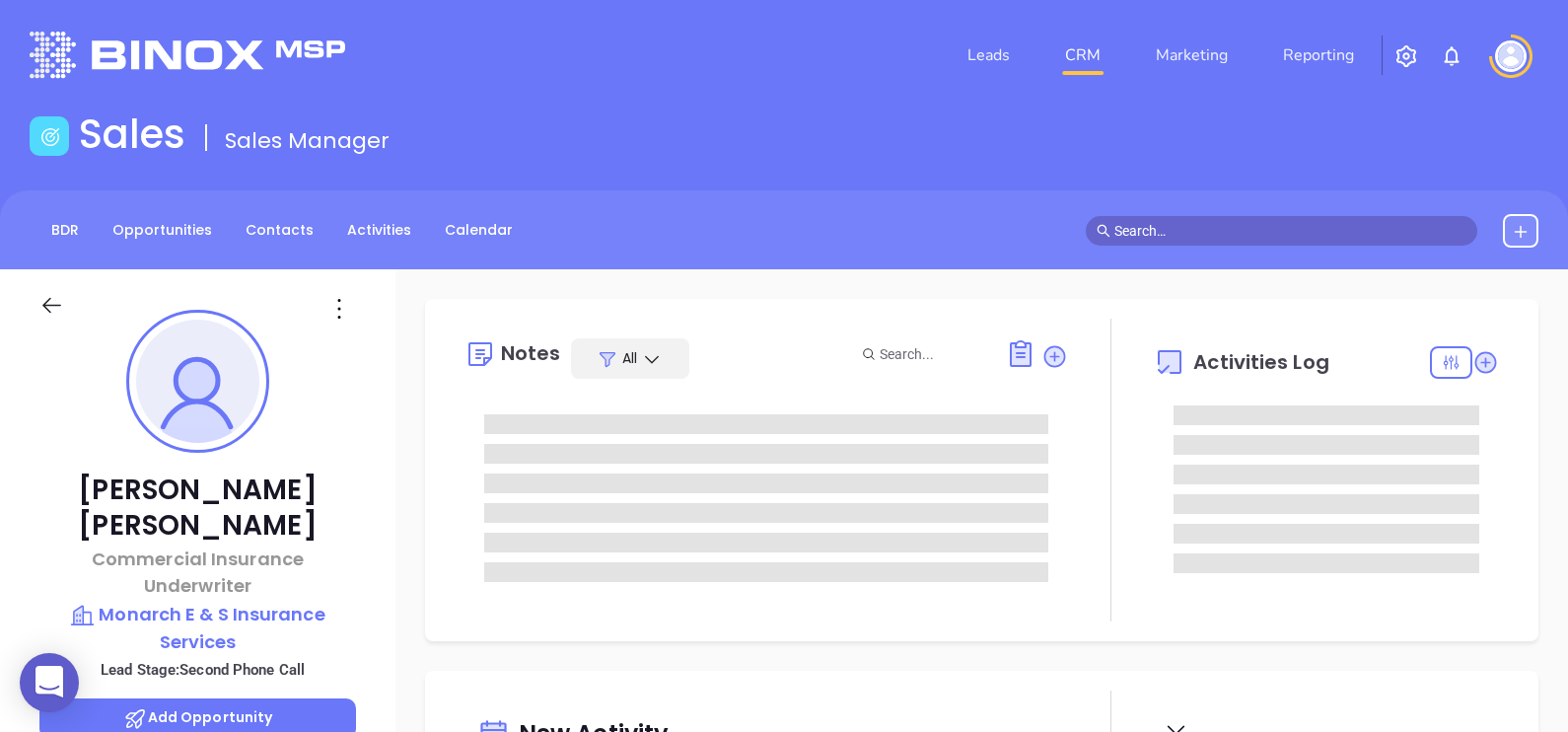
type input "[DATE]"
type input "[PERSON_NAME]"
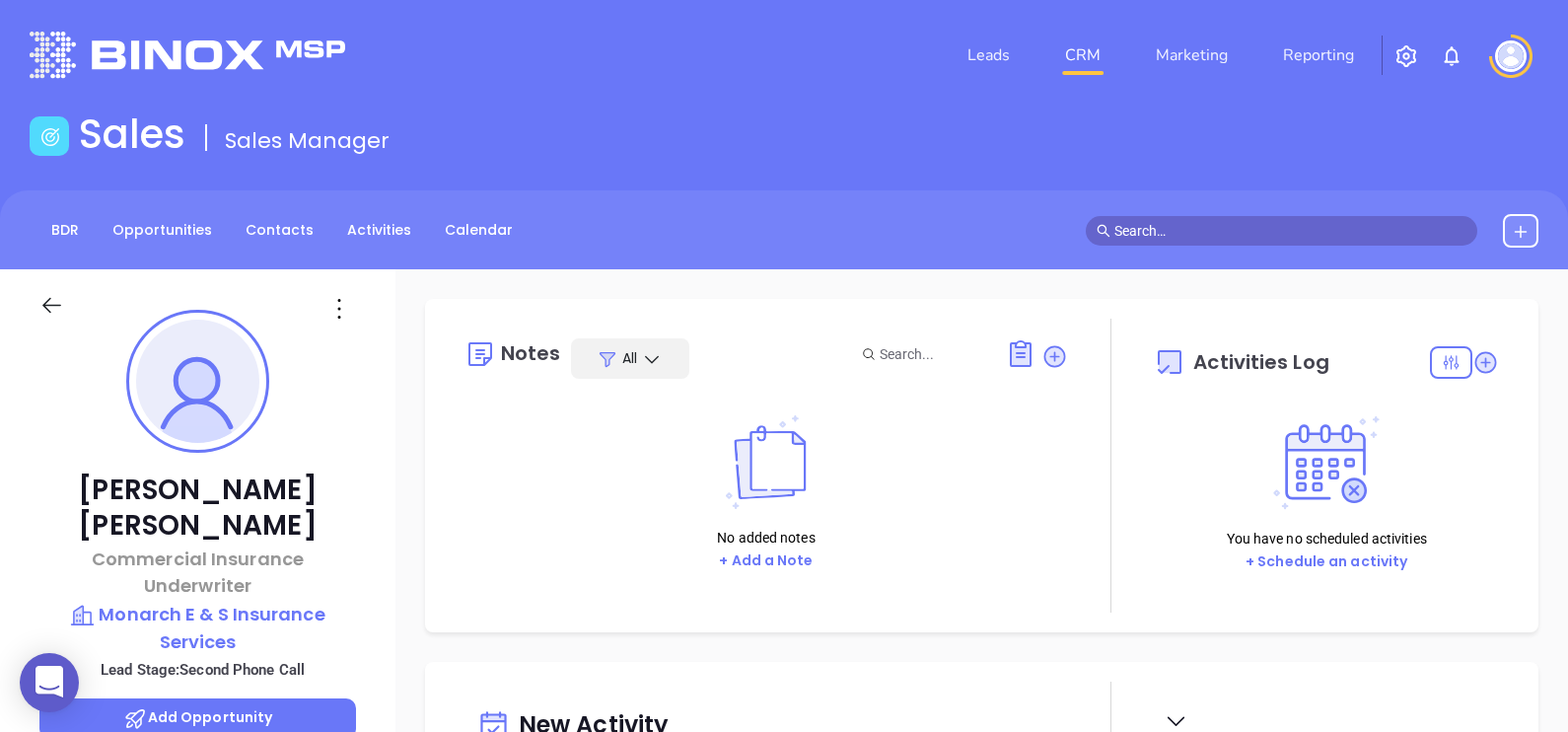
scroll to position [122, 0]
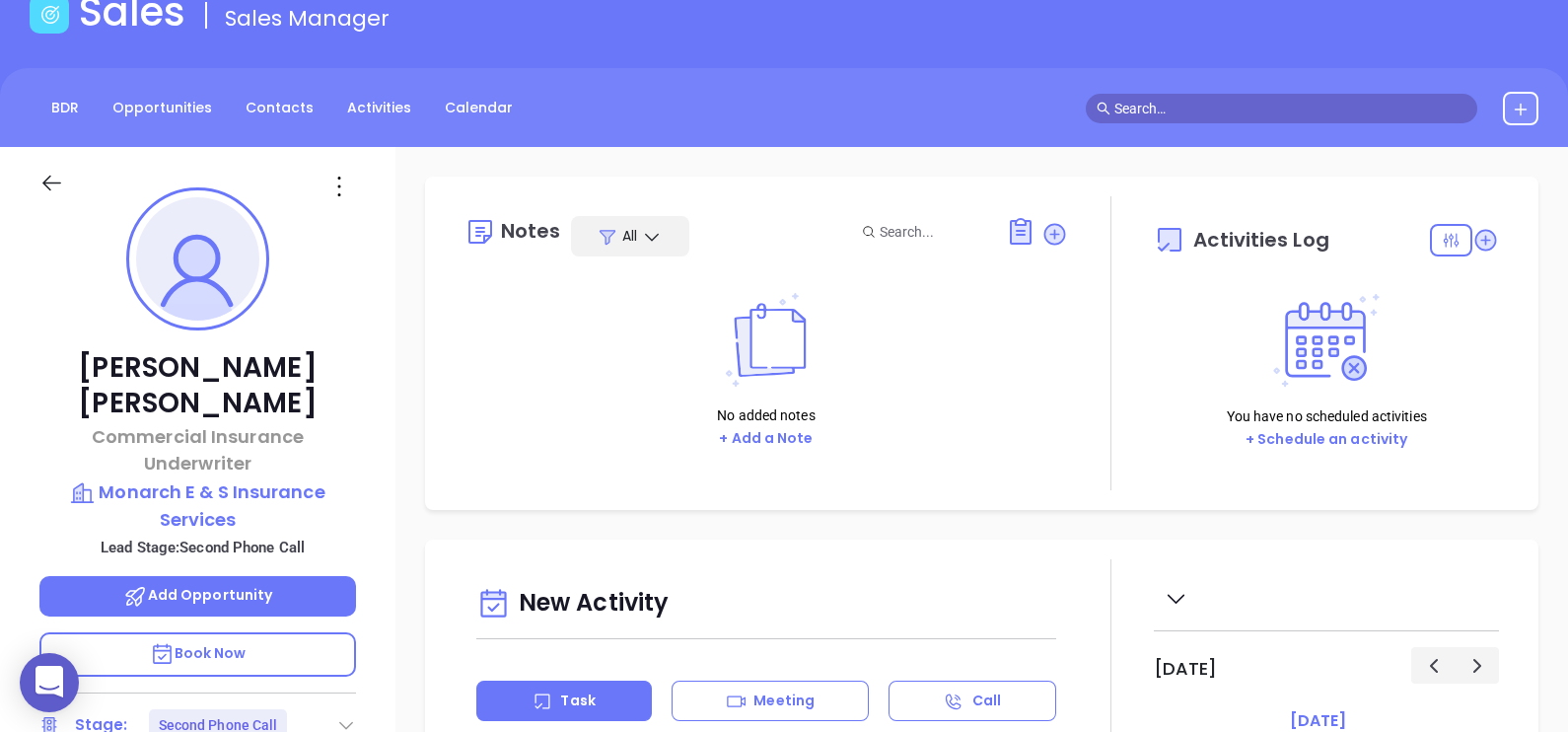
click at [343, 186] on icon at bounding box center [340, 187] width 32 height 32
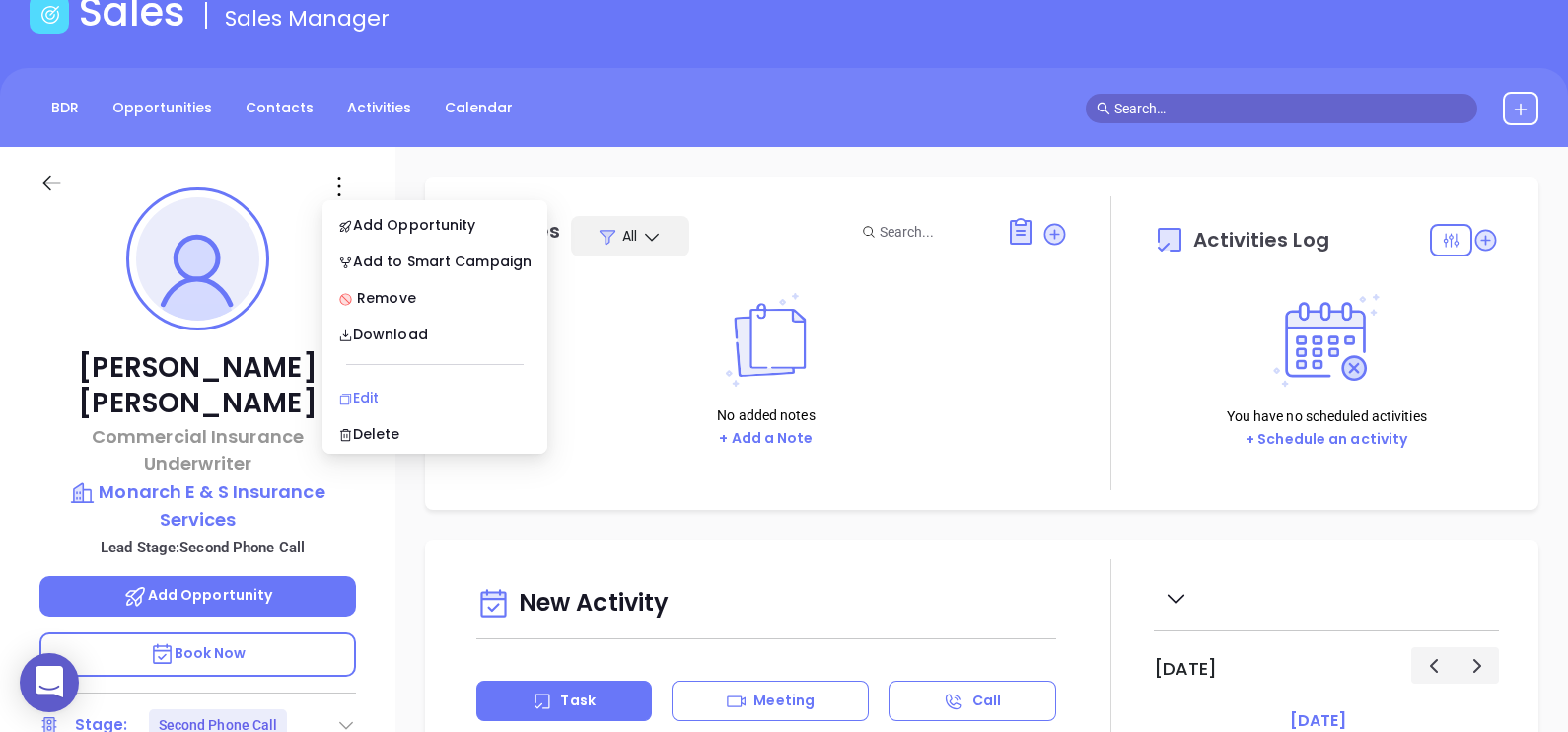
click at [410, 391] on div "Edit" at bounding box center [434, 398] width 193 height 22
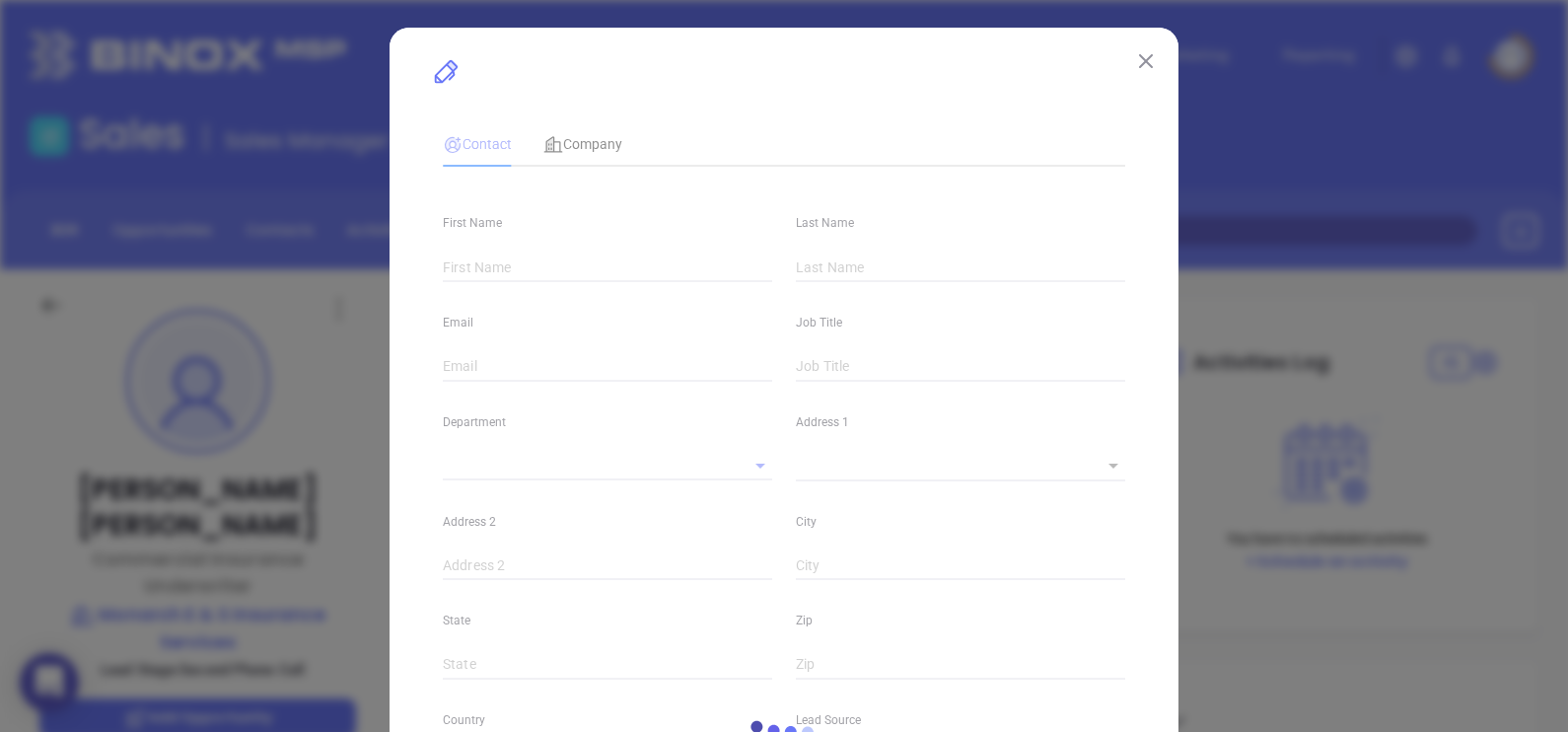
type input "[PERSON_NAME]"
type input "[PERSON_NAME][EMAIL_ADDRESS][PERSON_NAME][DOMAIN_NAME]"
type input "Commercial Insurance Underwriter"
type input "1"
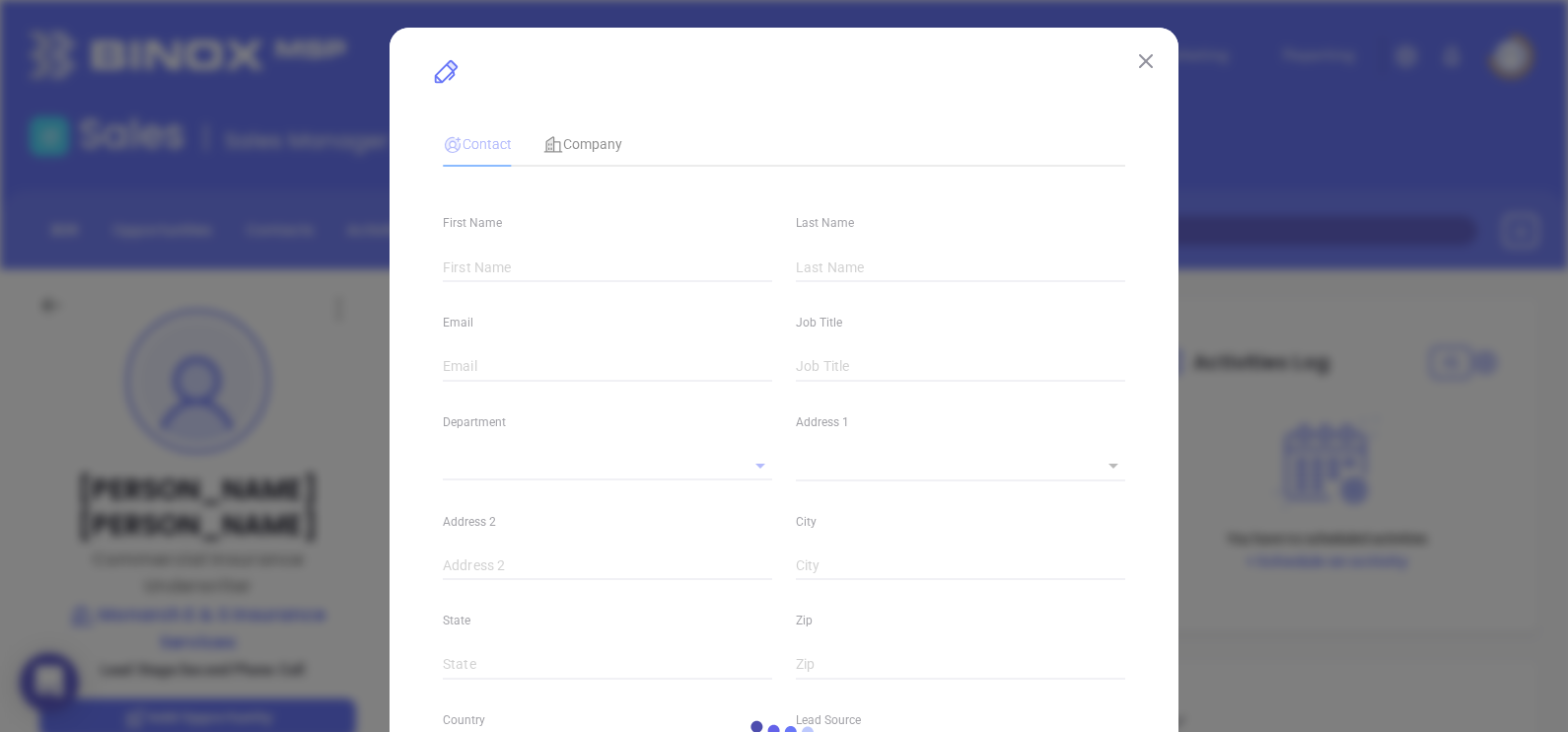
type input "[DOMAIN_NAME][URL][PERSON_NAME]"
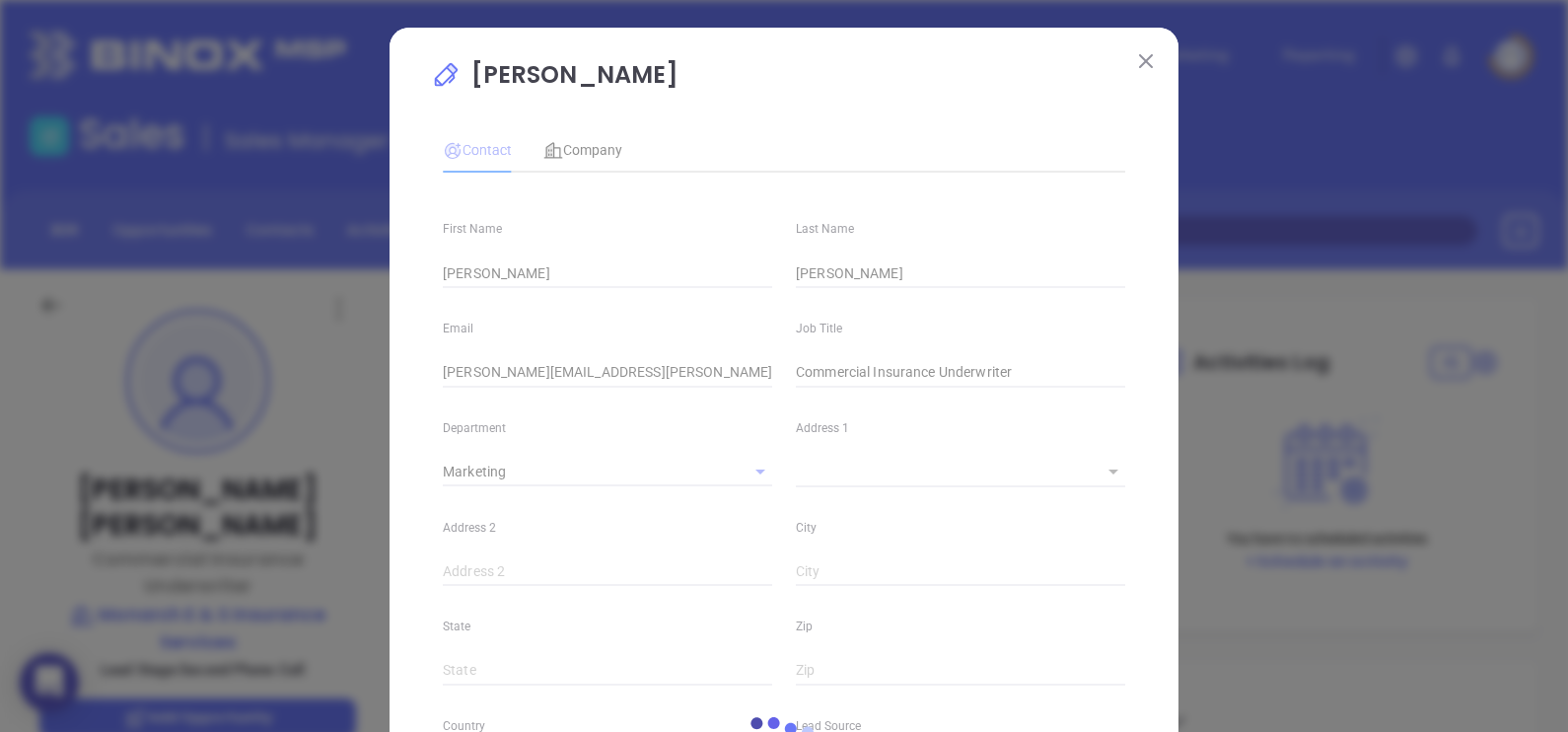
type input "Marketing"
type input "Website Reveal"
type input "undefined undefined"
type input "Second Phone Call"
type input "[PHONE_NUMBER]"
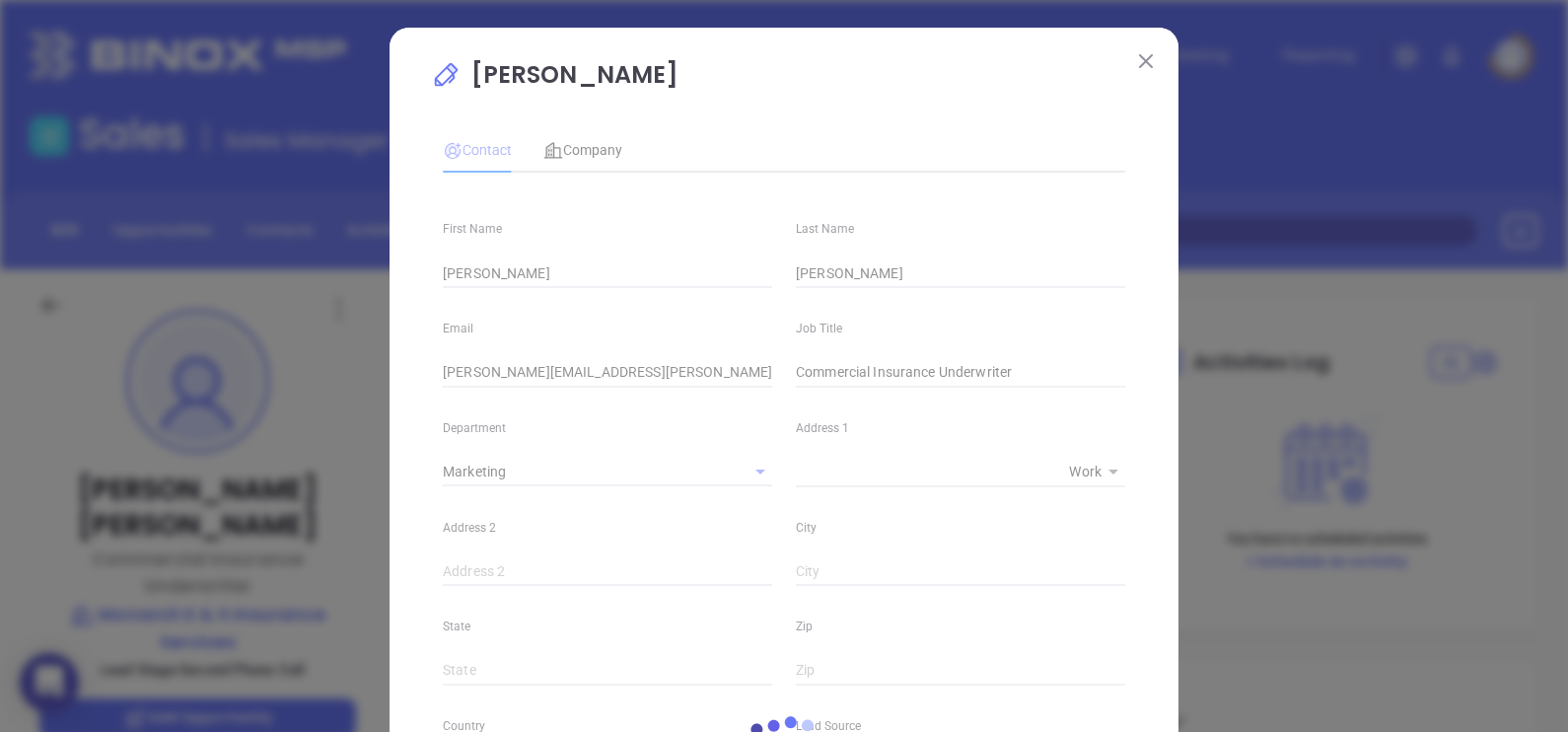
type input "1"
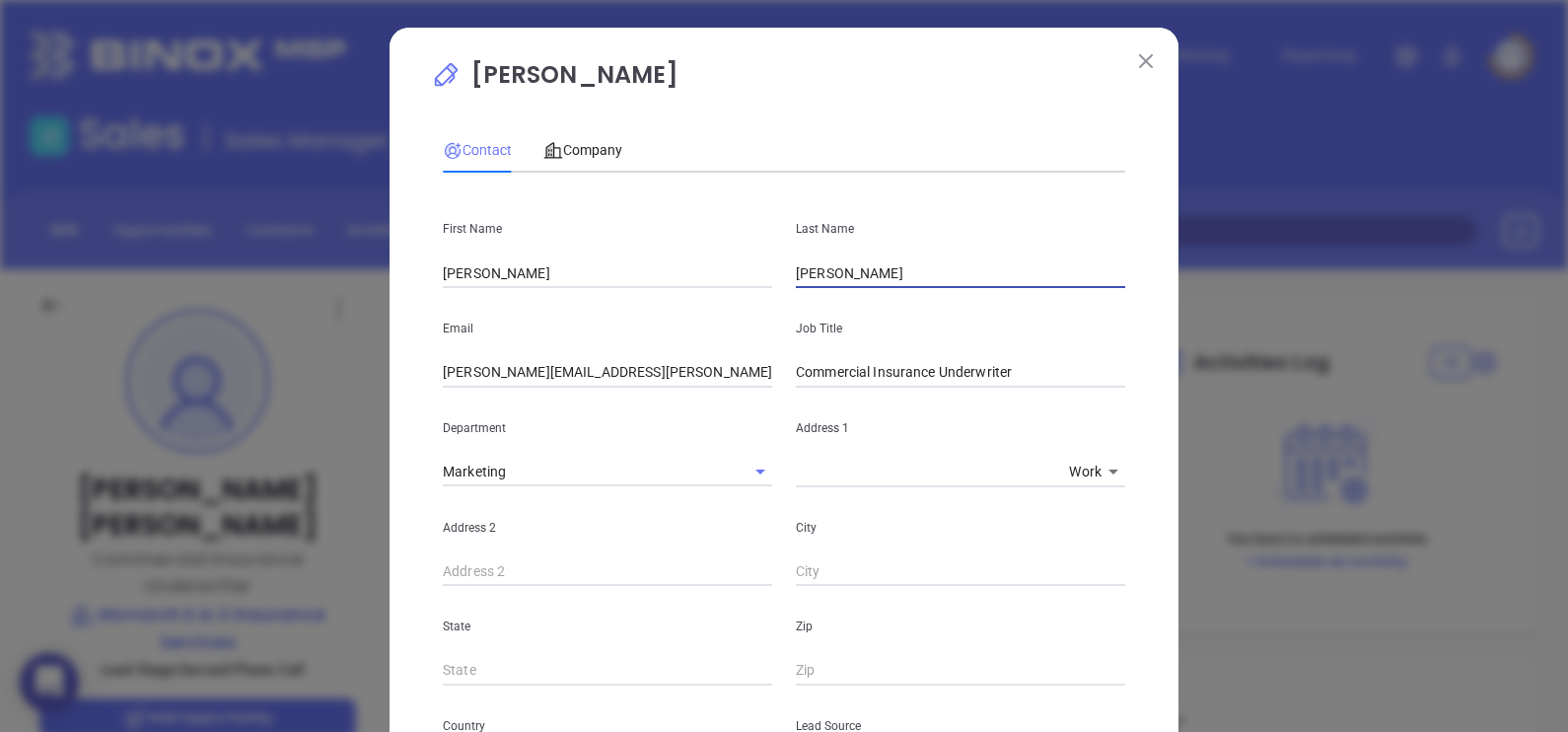
drag, startPoint x: 844, startPoint y: 278, endPoint x: 720, endPoint y: 255, distance: 126.1
click at [720, 255] on div "First Name [PERSON_NAME] Last Name [PERSON_NAME]" at bounding box center [784, 238] width 706 height 100
paste input "text"
paste input "[PERSON_NAME]"
click at [843, 270] on input "[PERSON_NAME]" at bounding box center [960, 273] width 330 height 30
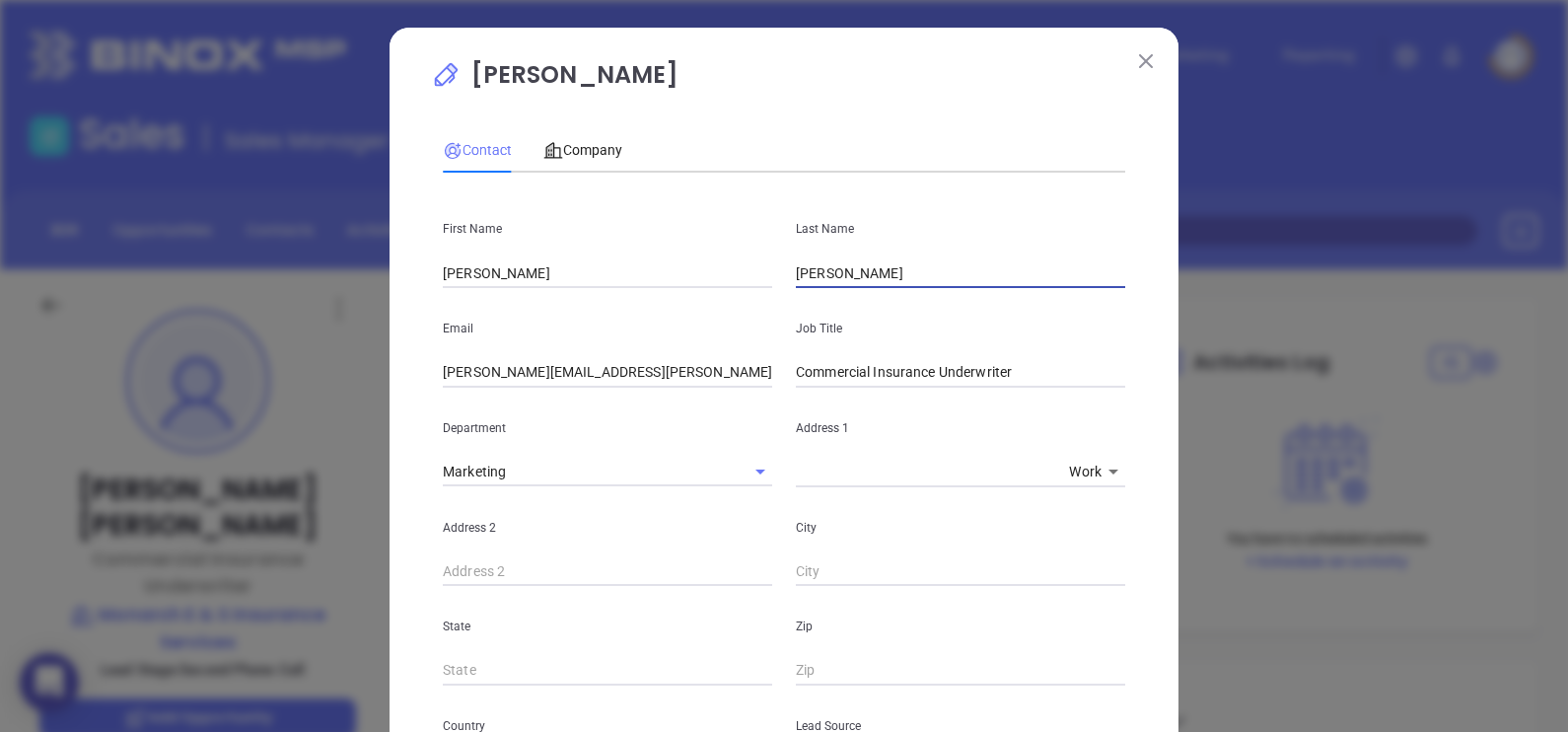
drag, startPoint x: 834, startPoint y: 270, endPoint x: 882, endPoint y: 278, distance: 48.7
click at [882, 278] on input "[PERSON_NAME]" at bounding box center [960, 273] width 330 height 30
drag, startPoint x: 861, startPoint y: 268, endPoint x: 667, endPoint y: 264, distance: 194.0
click at [673, 265] on div "First Name [PERSON_NAME] Last Name [PERSON_NAME]" at bounding box center [784, 238] width 706 height 100
paste input "[PERSON_NAME]"
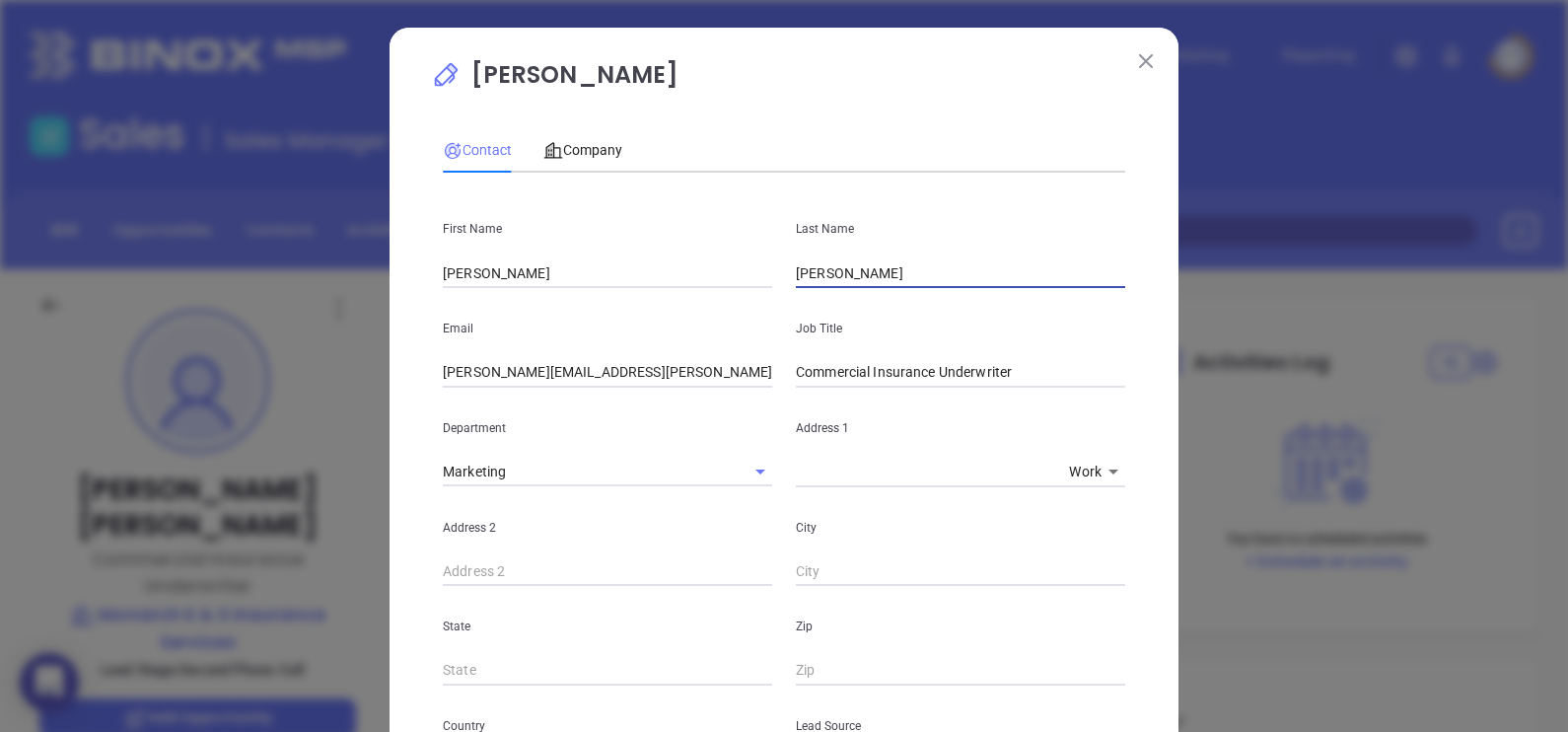
type input "[PERSON_NAME]"
drag, startPoint x: 677, startPoint y: 336, endPoint x: 677, endPoint y: 355, distance: 19.0
click at [677, 347] on div "Email [PERSON_NAME][EMAIL_ADDRESS][PERSON_NAME][DOMAIN_NAME]" at bounding box center [607, 338] width 353 height 100
click at [676, 378] on input "[PERSON_NAME][EMAIL_ADDRESS][PERSON_NAME][DOMAIN_NAME]" at bounding box center [608, 373] width 330 height 30
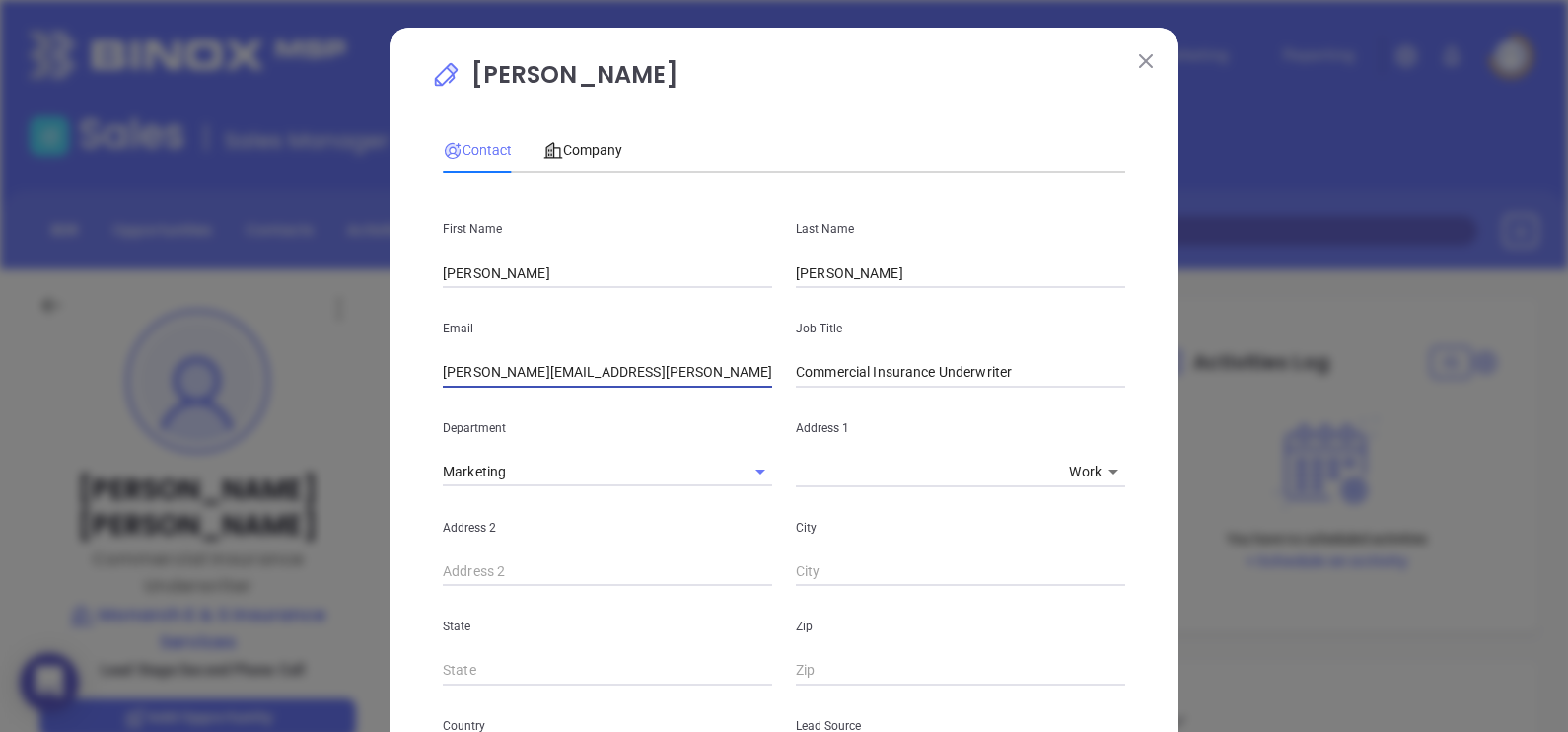
click at [676, 378] on input "[PERSON_NAME][EMAIL_ADDRESS][PERSON_NAME][DOMAIN_NAME]" at bounding box center [608, 373] width 330 height 30
paste input "[EMAIL_ADDRESS]"
type input "[EMAIL_ADDRESS][DOMAIN_NAME]"
type input "Operations Manager"
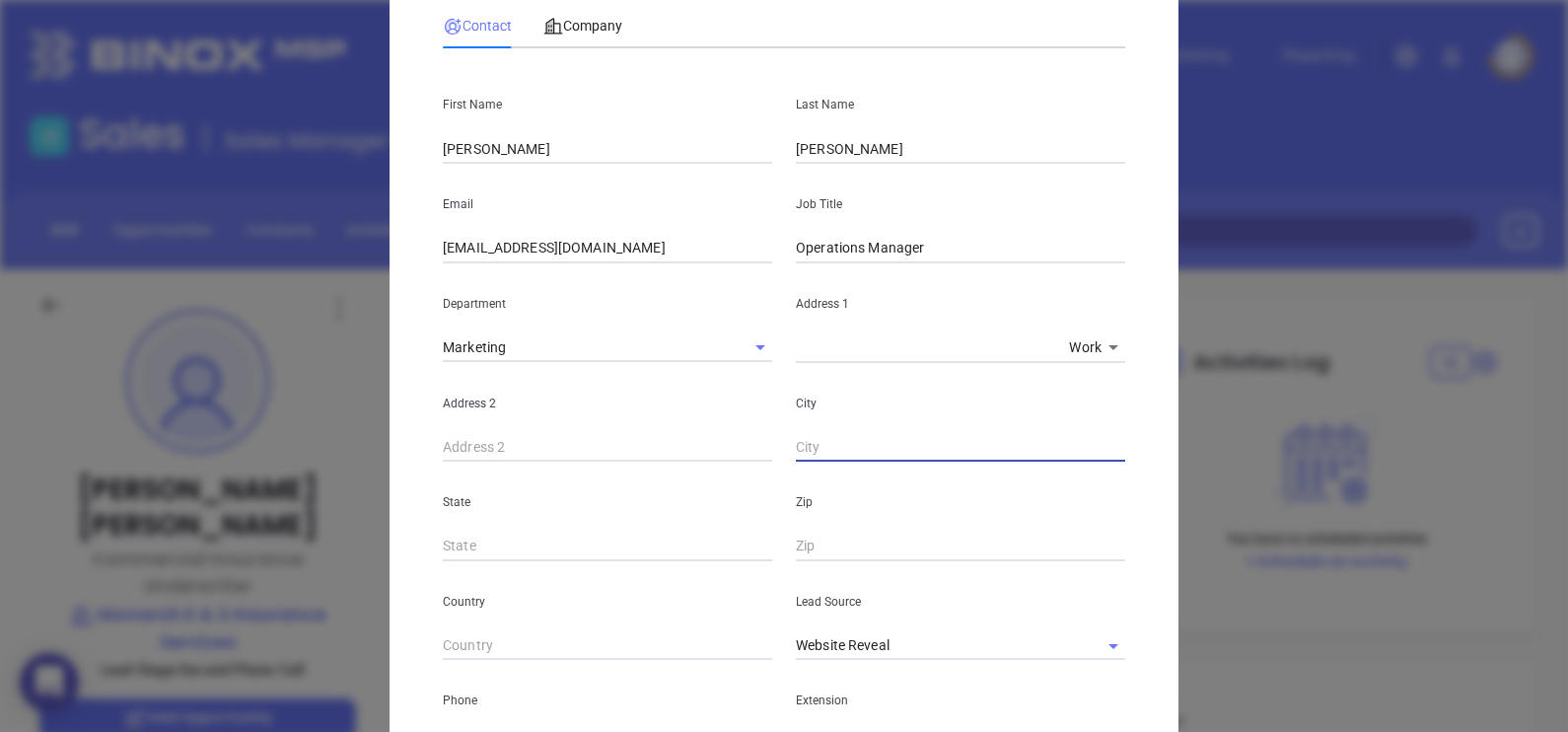
scroll to position [370, 0]
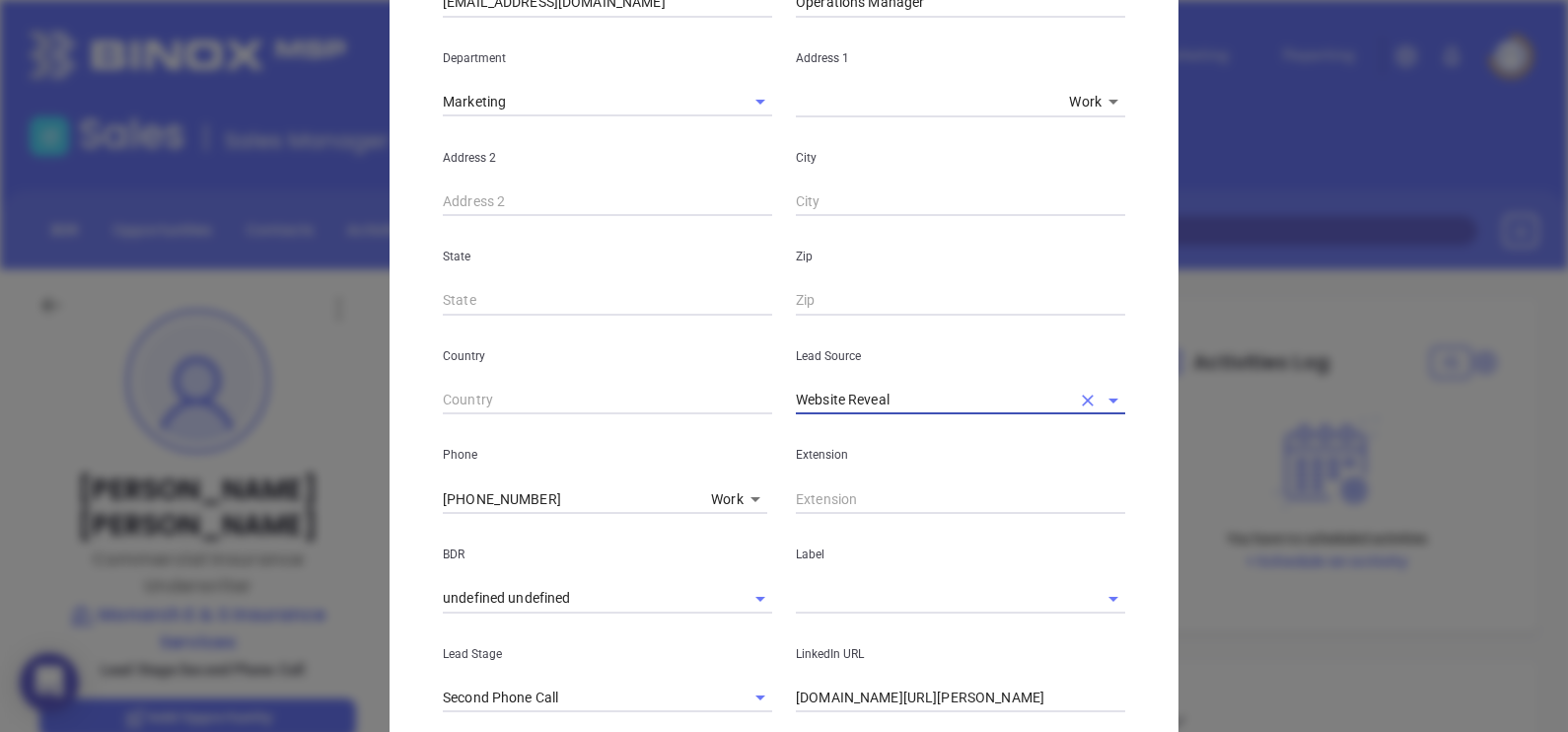
type input "b"
click at [879, 453] on li "MAIA Event 0925" at bounding box center [960, 444] width 330 height 36
type input "MAIA Event 0925"
click at [572, 495] on input "[PHONE_NUMBER]" at bounding box center [573, 499] width 260 height 30
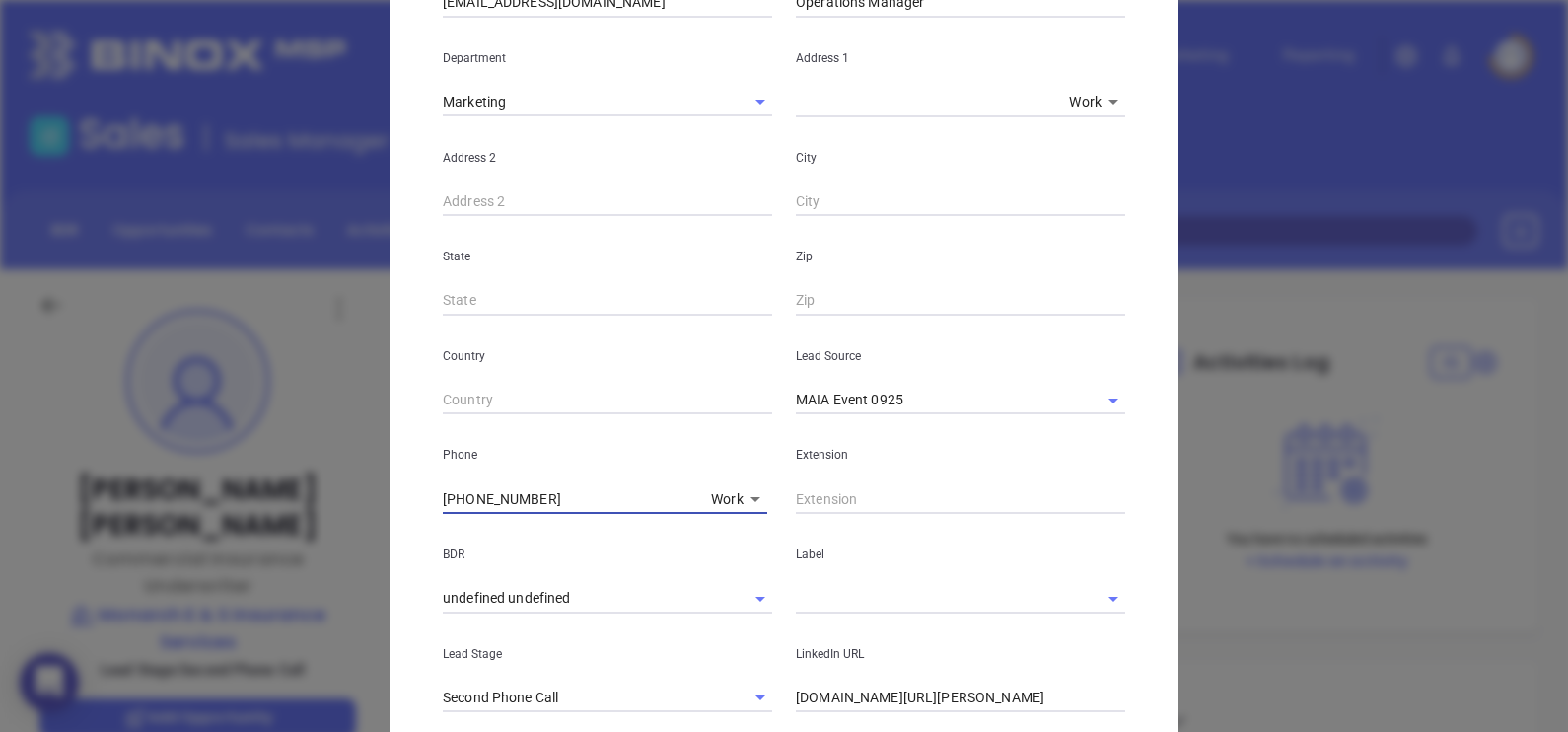
click at [572, 495] on input "[PHONE_NUMBER]" at bounding box center [573, 499] width 260 height 30
paste input "text"
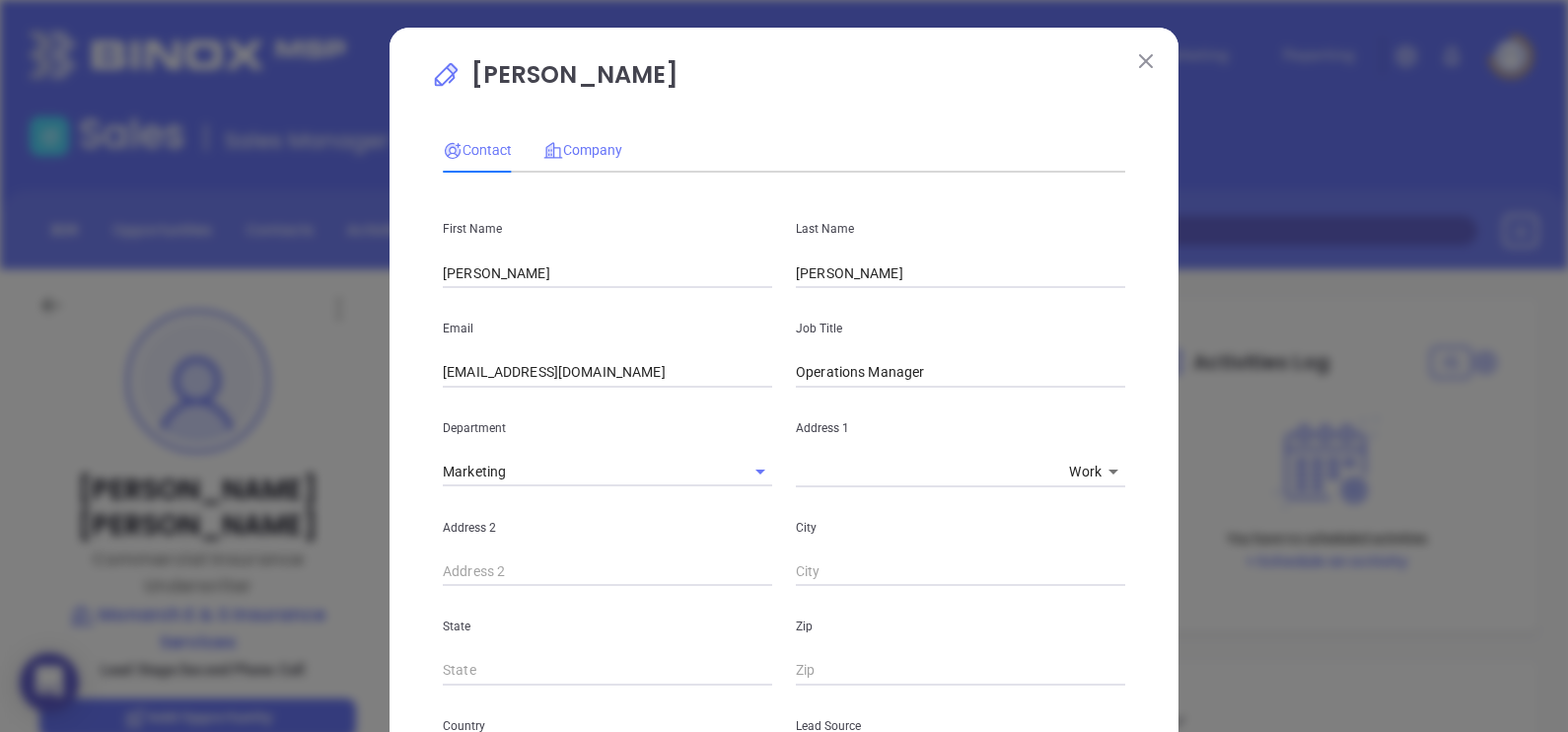
type input "[PHONE_NUMBER]"
click at [587, 152] on span "Company" at bounding box center [583, 150] width 79 height 16
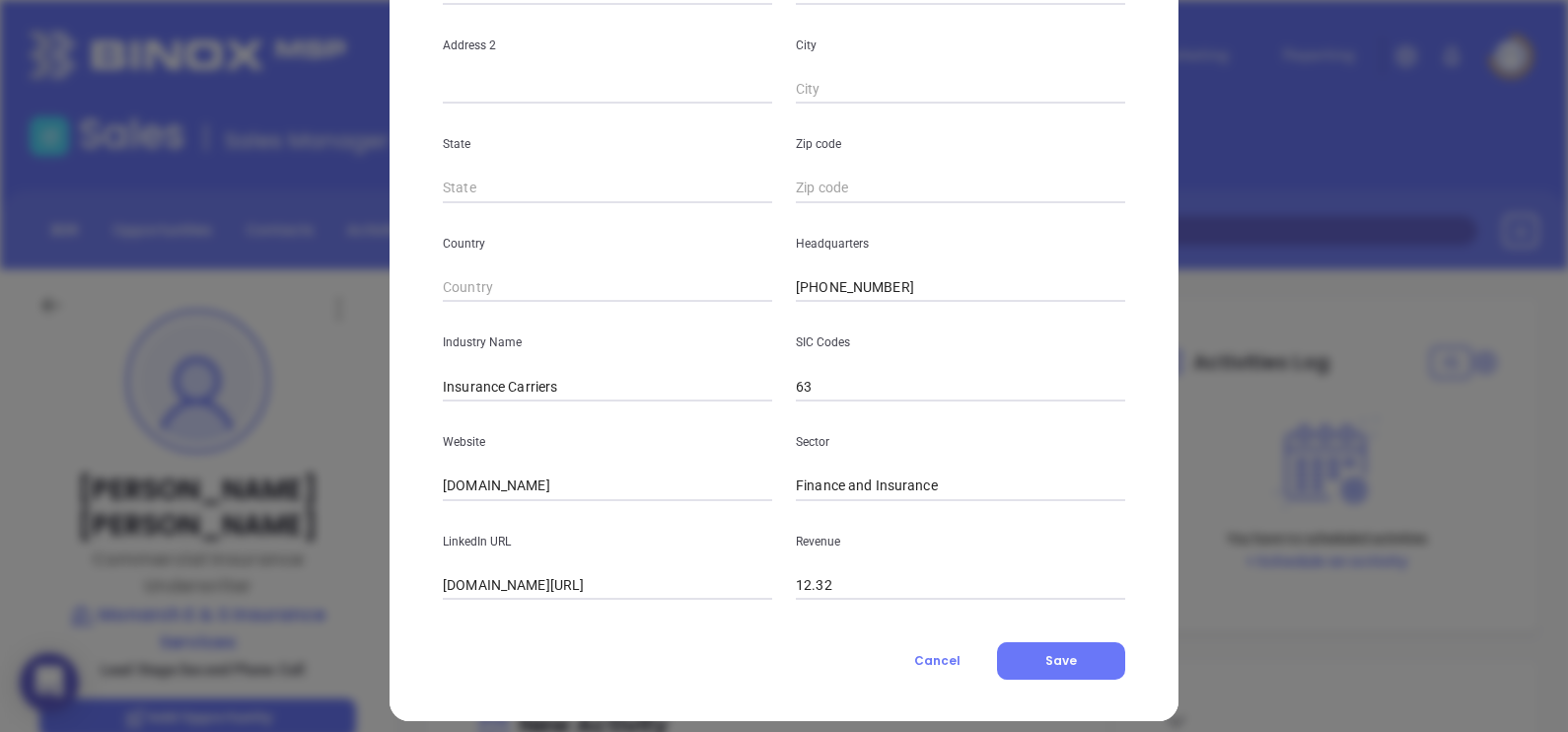
scroll to position [399, 0]
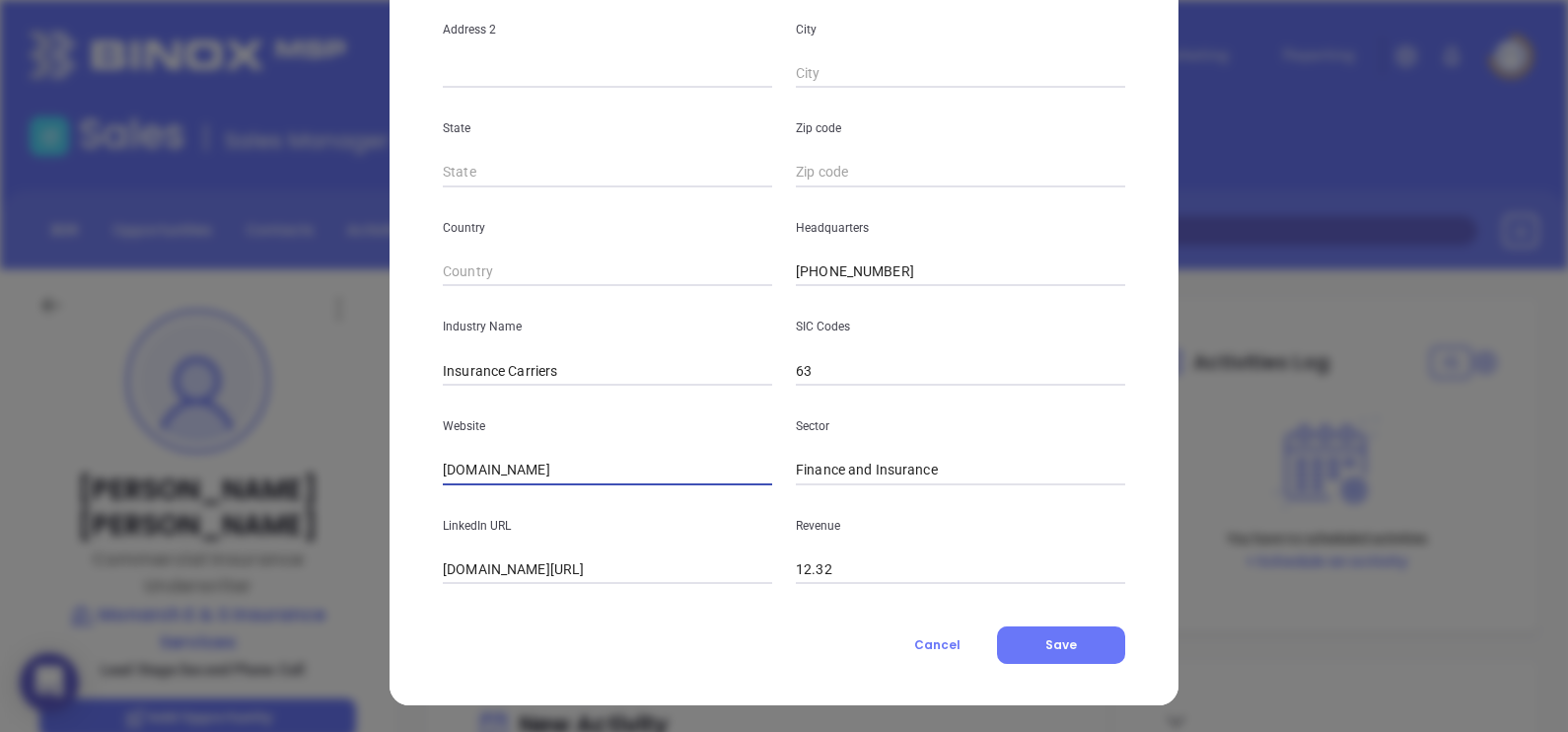
drag, startPoint x: 601, startPoint y: 477, endPoint x: 424, endPoint y: 457, distance: 178.1
click at [431, 459] on div "Website [DOMAIN_NAME]" at bounding box center [607, 436] width 353 height 100
paste input "[URL][DOMAIN_NAME]"
type input "[URL][DOMAIN_NAME]"
click at [676, 573] on input "[DOMAIN_NAME][URL]" at bounding box center [608, 570] width 330 height 30
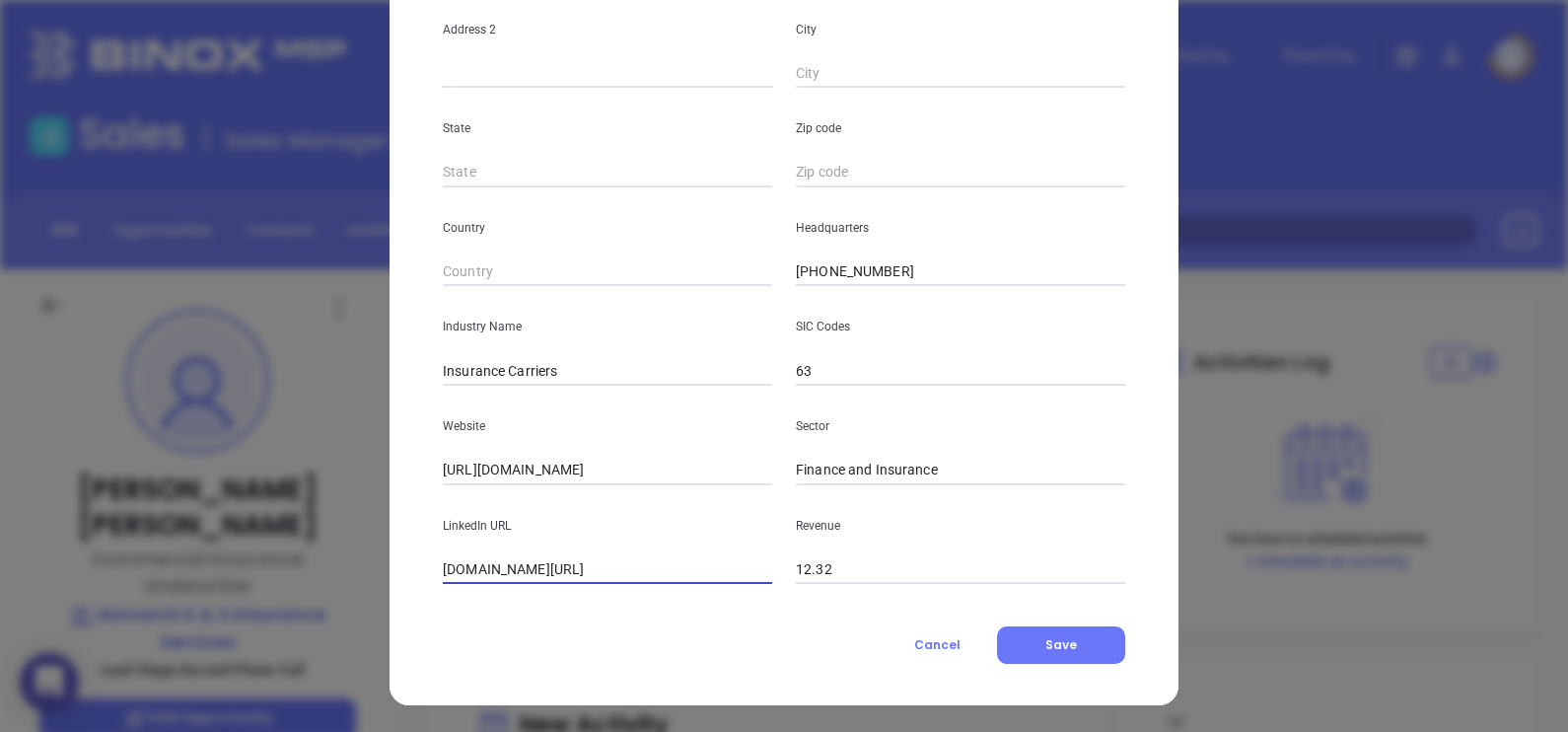
click at [676, 573] on input "[DOMAIN_NAME][URL]" at bounding box center [608, 570] width 330 height 30
paste input "[DOMAIN_NAME][URL]"
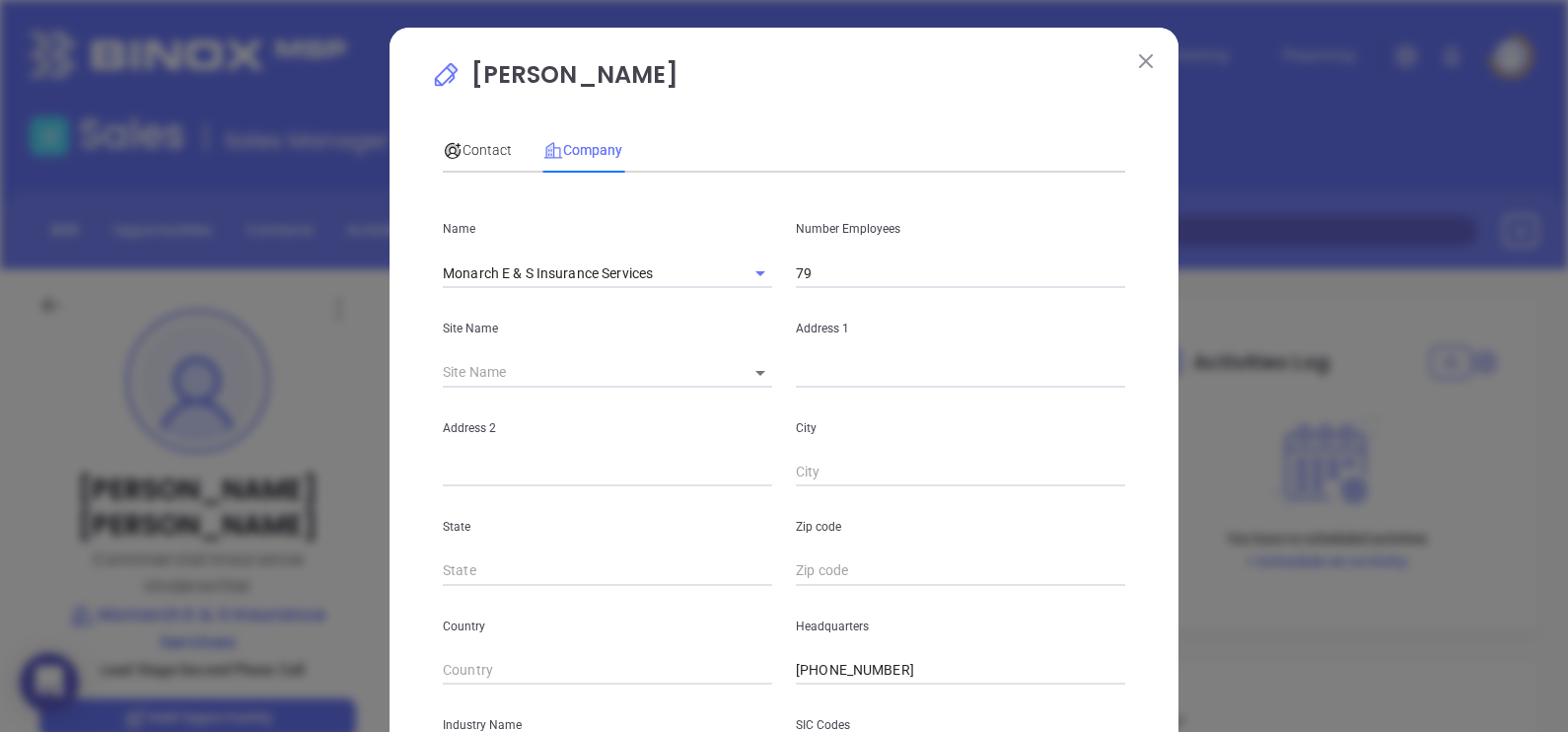
scroll to position [0, 0]
type input "[DOMAIN_NAME][URL]"
click at [747, 378] on body "0 Leads CRM Marketing Reporting Financial Leads Leads Sales Sales Manager BDR O…" at bounding box center [784, 366] width 1568 height 732
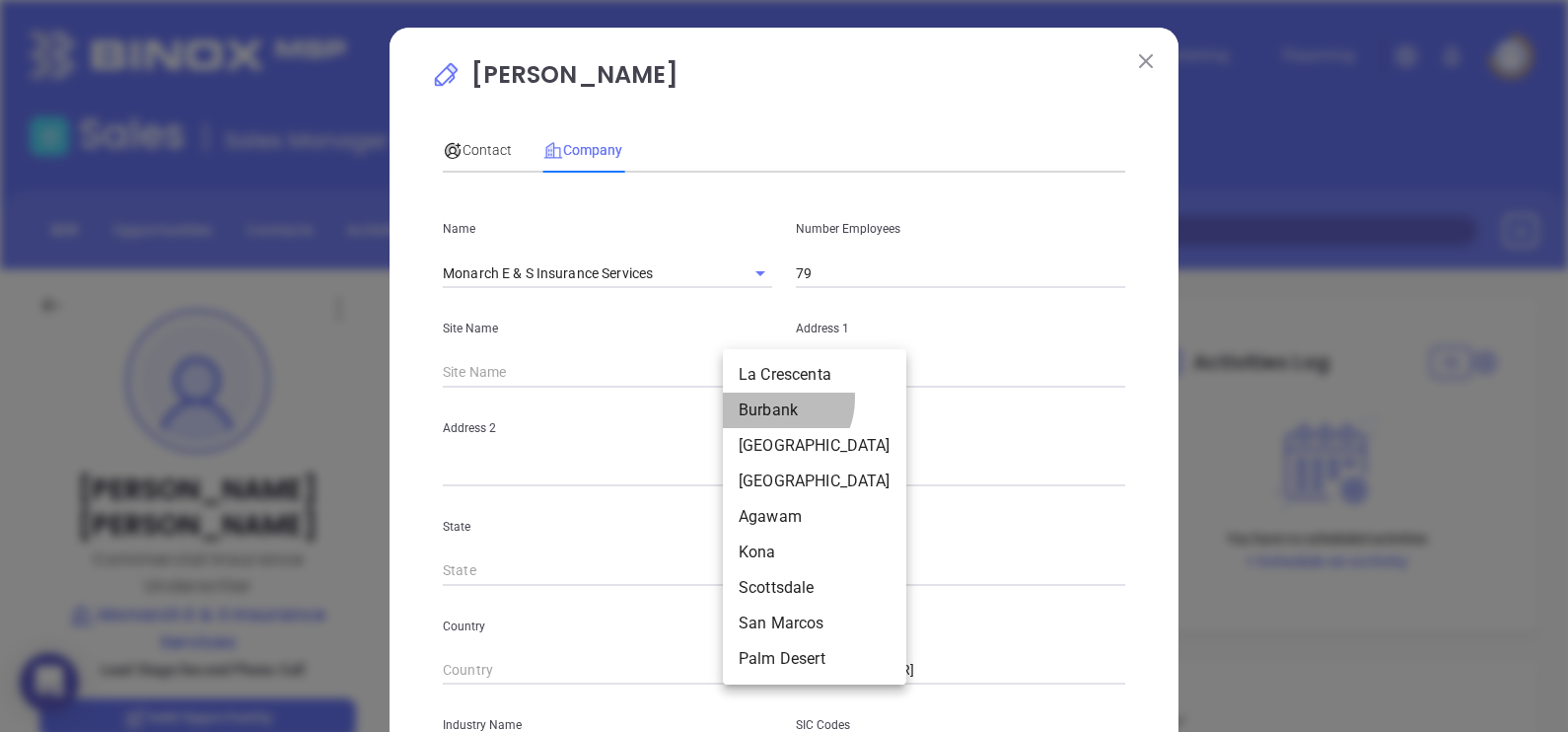
click at [770, 400] on li "Burbank" at bounding box center [814, 411] width 184 height 36
type input "Burbank"
type input "126145"
type input "2550 No. [STREET_ADDRESS]"
type input "Burbank"
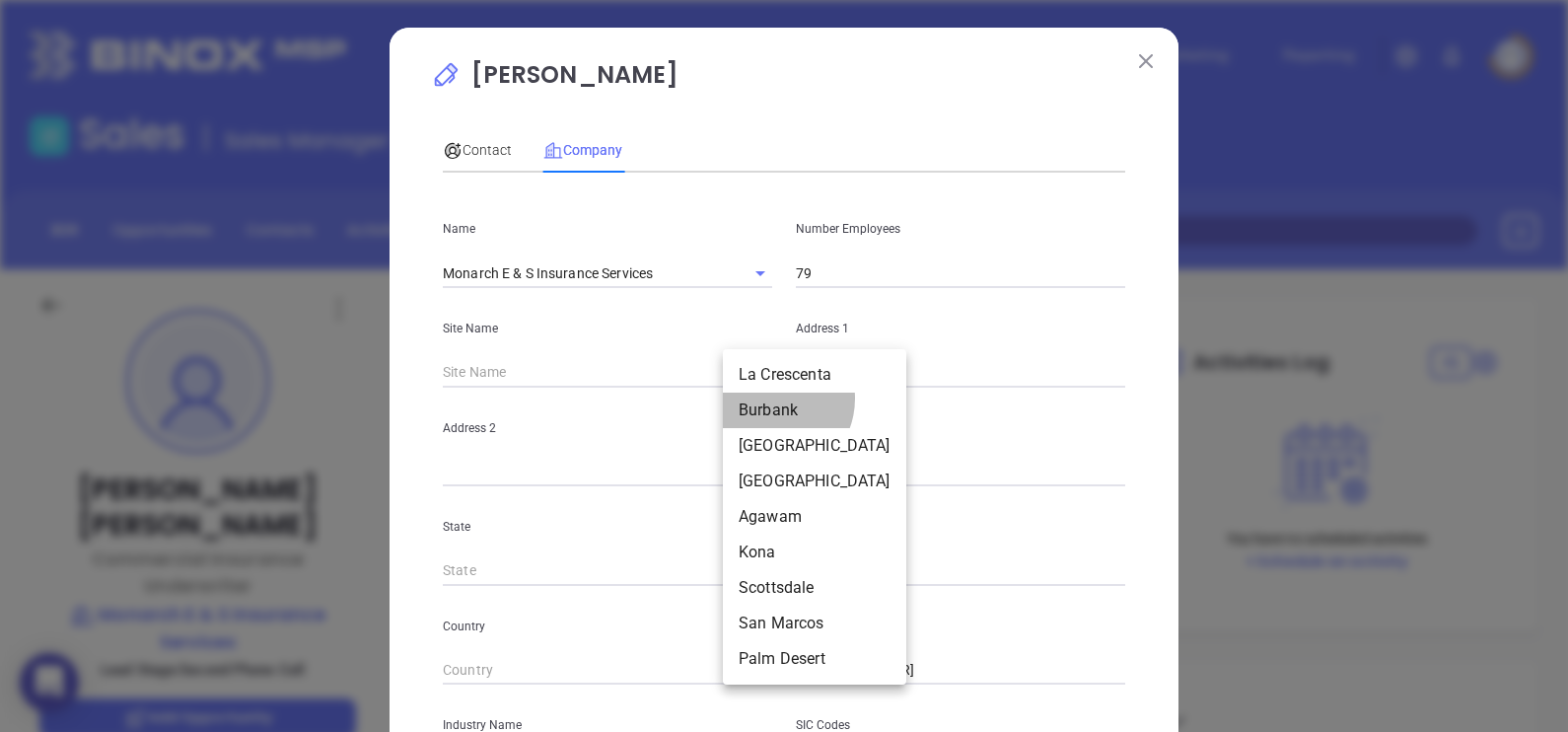
type input "CA"
type input "91505-5022"
type input "US"
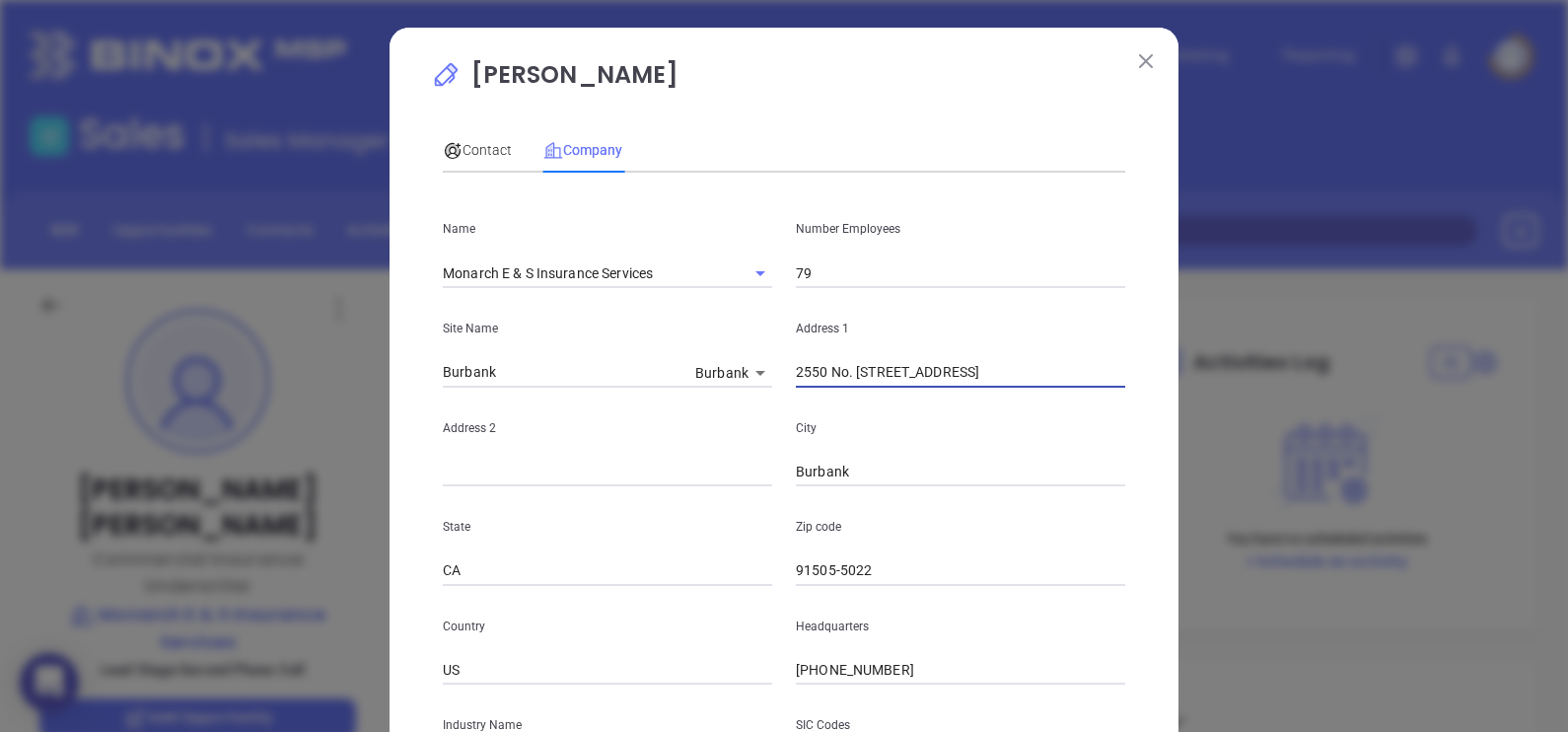
click at [988, 372] on input "2550 No. [STREET_ADDRESS]" at bounding box center [960, 373] width 330 height 30
click at [844, 370] on input "2550 No. [STREET_ADDRESS]" at bounding box center [960, 373] width 330 height 30
type input "[STREET_ADDRESS]"
click at [482, 158] on span "Contact" at bounding box center [477, 150] width 69 height 16
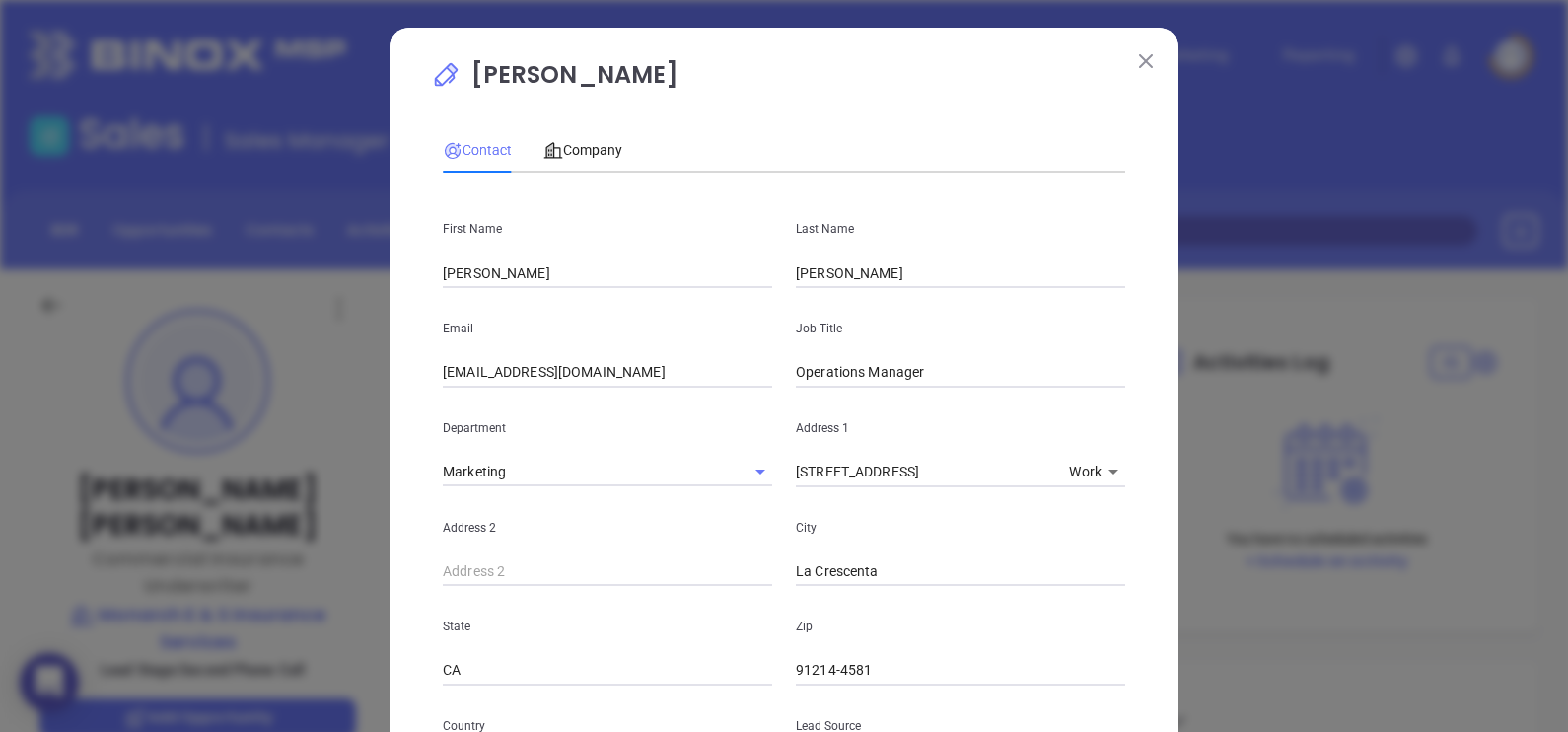
scroll to position [698, 0]
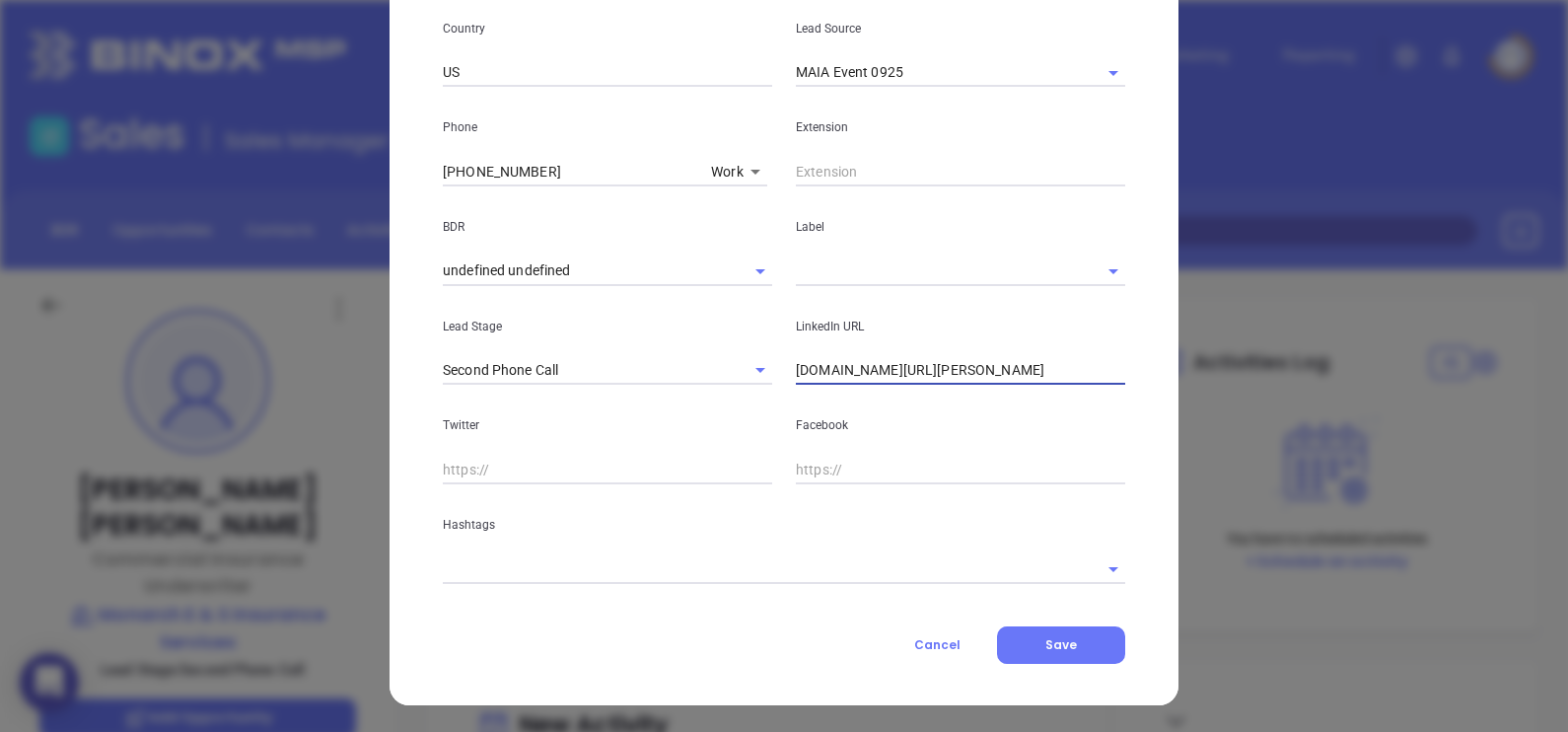
drag, startPoint x: 1060, startPoint y: 359, endPoint x: 780, endPoint y: 365, distance: 280.1
click at [784, 365] on div "LinkedIn URL [DOMAIN_NAME][URL][PERSON_NAME]" at bounding box center [959, 336] width 353 height 100
paste input "[DOMAIN_NAME][URL]"
type input "[DOMAIN_NAME][URL]"
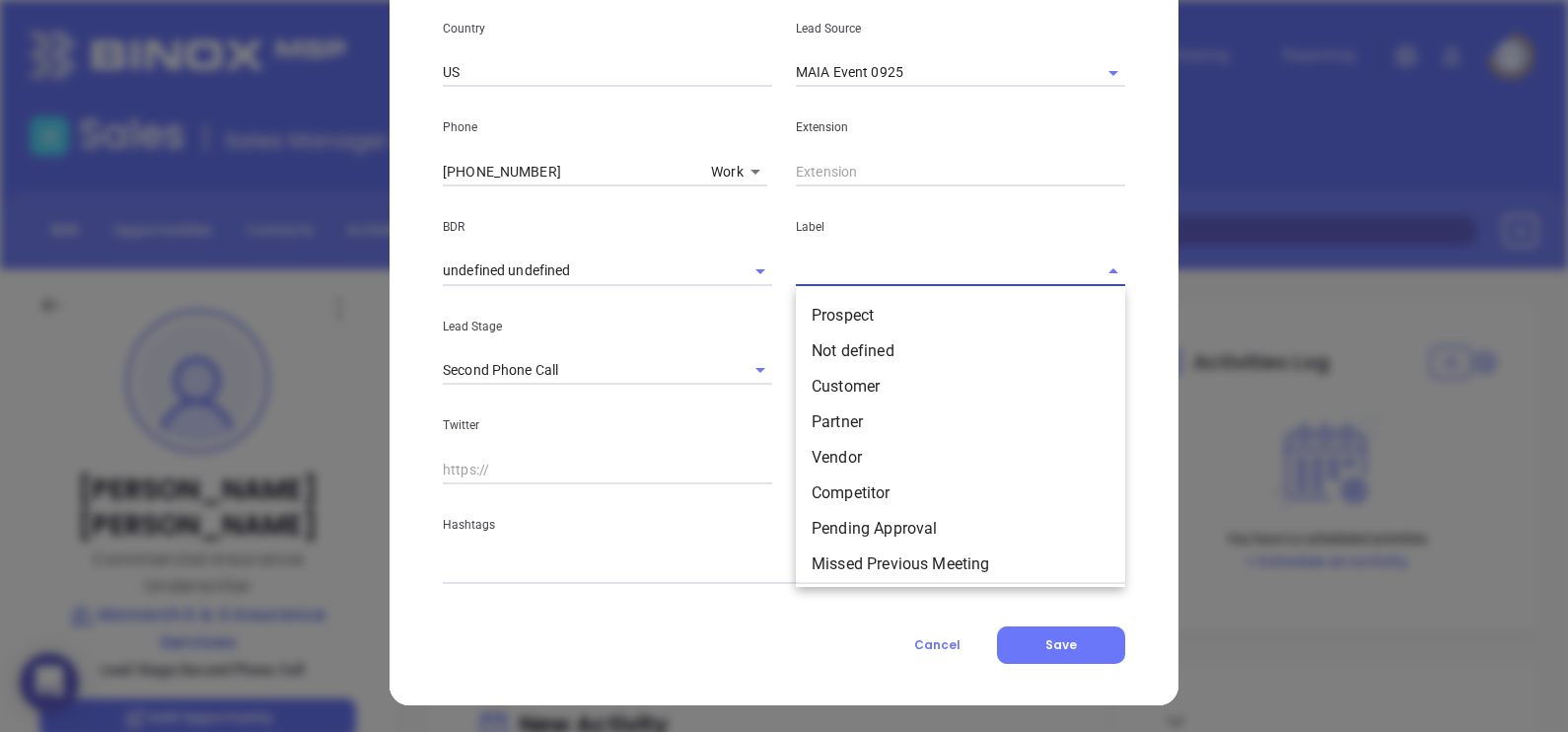
click at [816, 261] on input "text" at bounding box center [932, 271] width 274 height 29
click at [824, 301] on li "Prospect" at bounding box center [960, 316] width 330 height 36
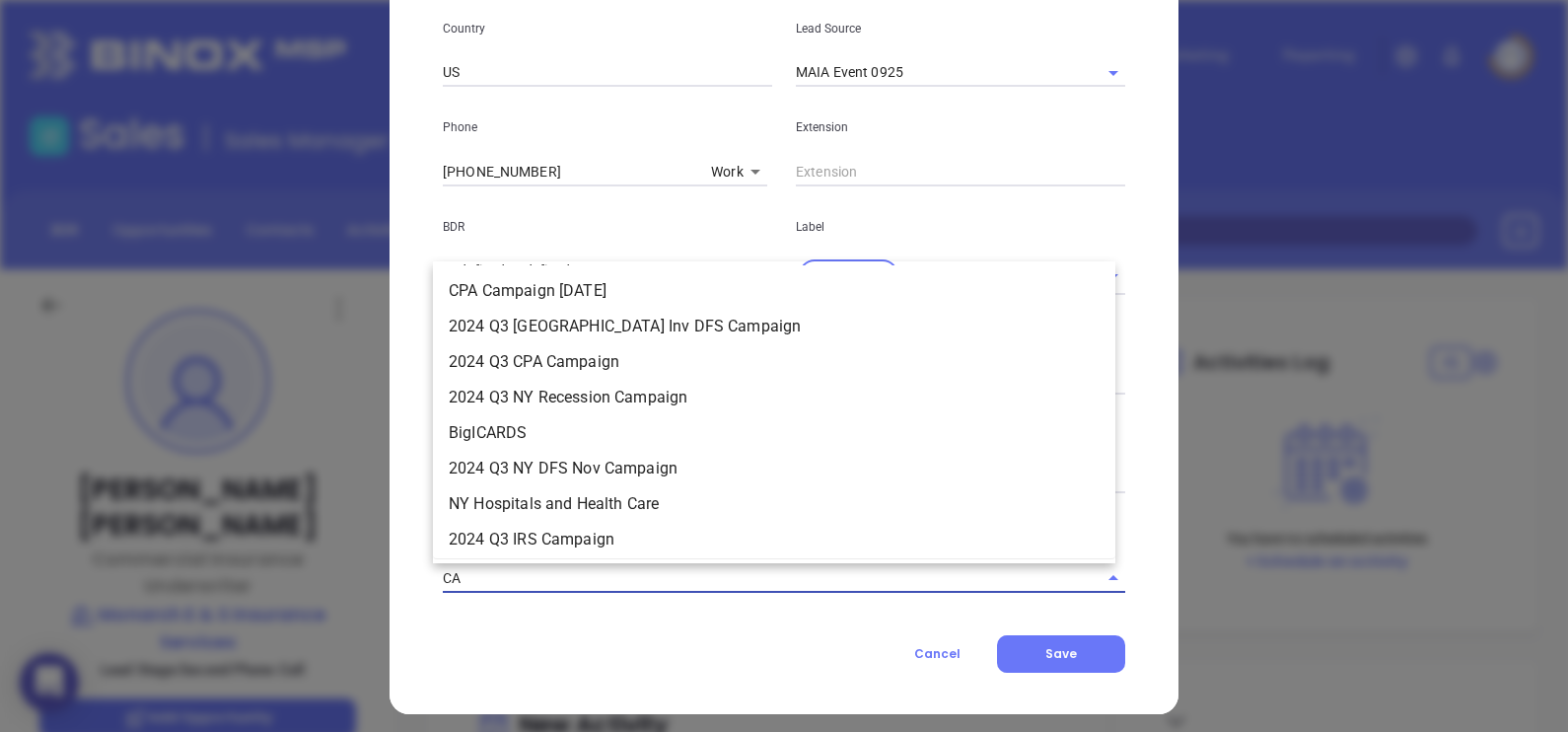
type input "CA"
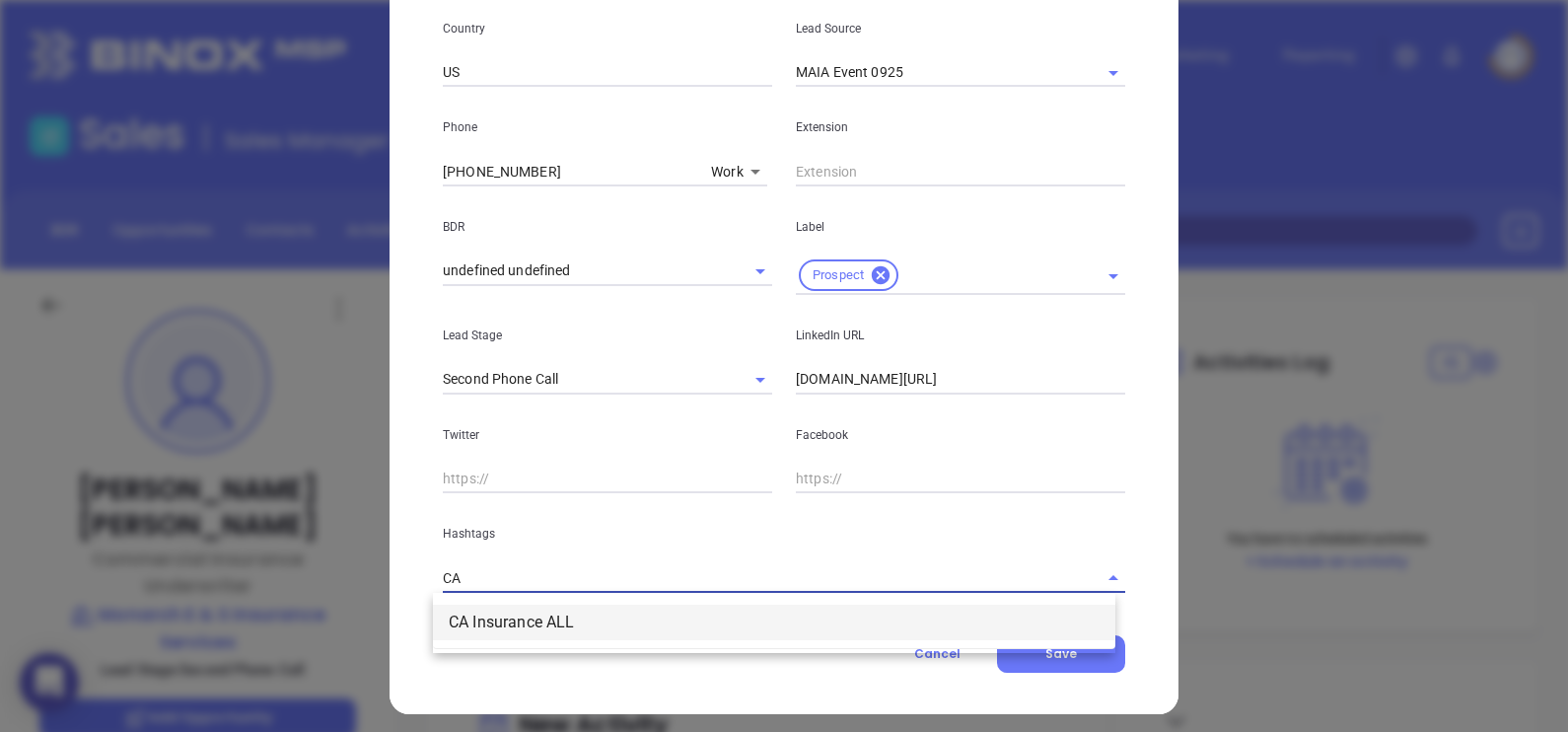
click at [683, 631] on li "CA Insurance ALL" at bounding box center [774, 623] width 683 height 36
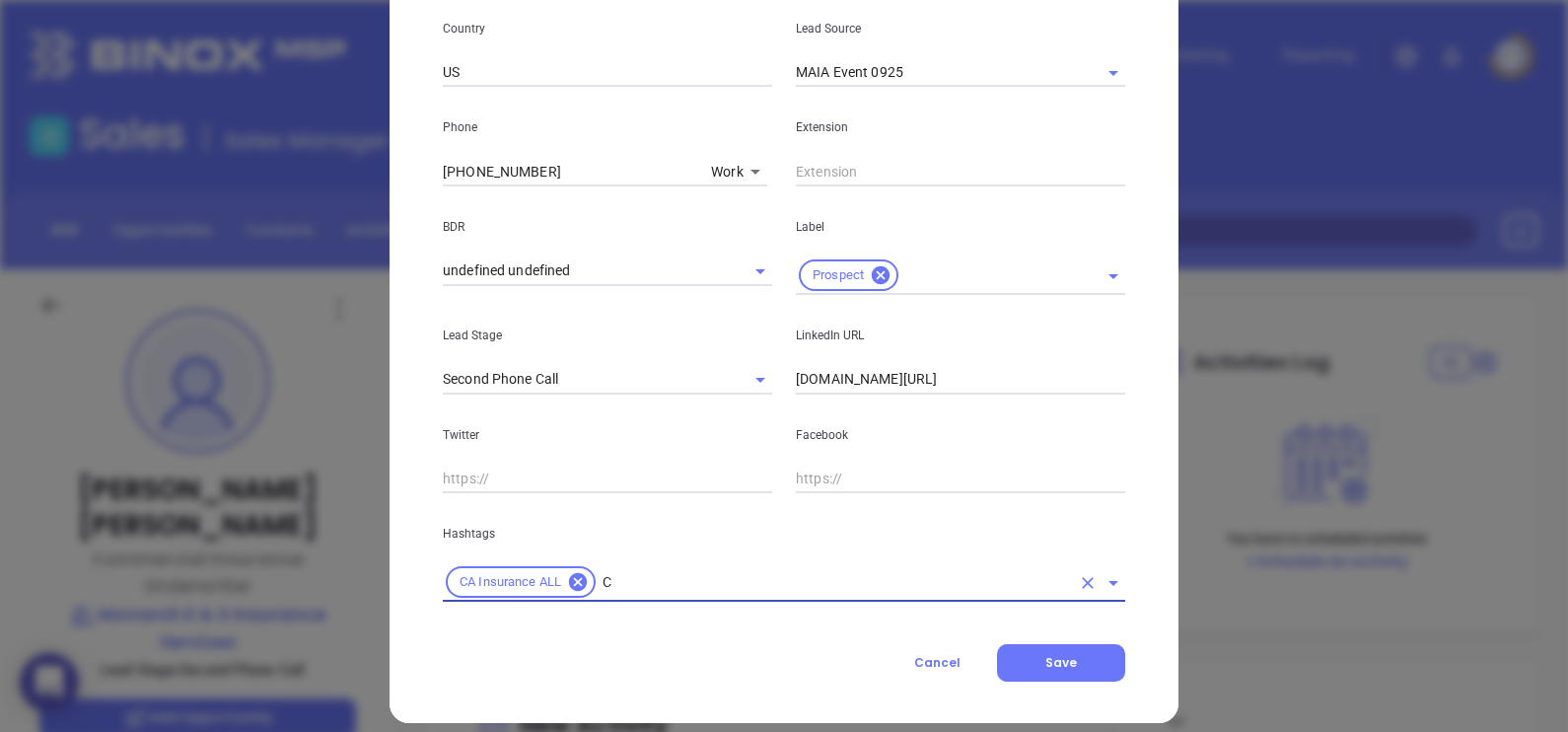
type input "CA"
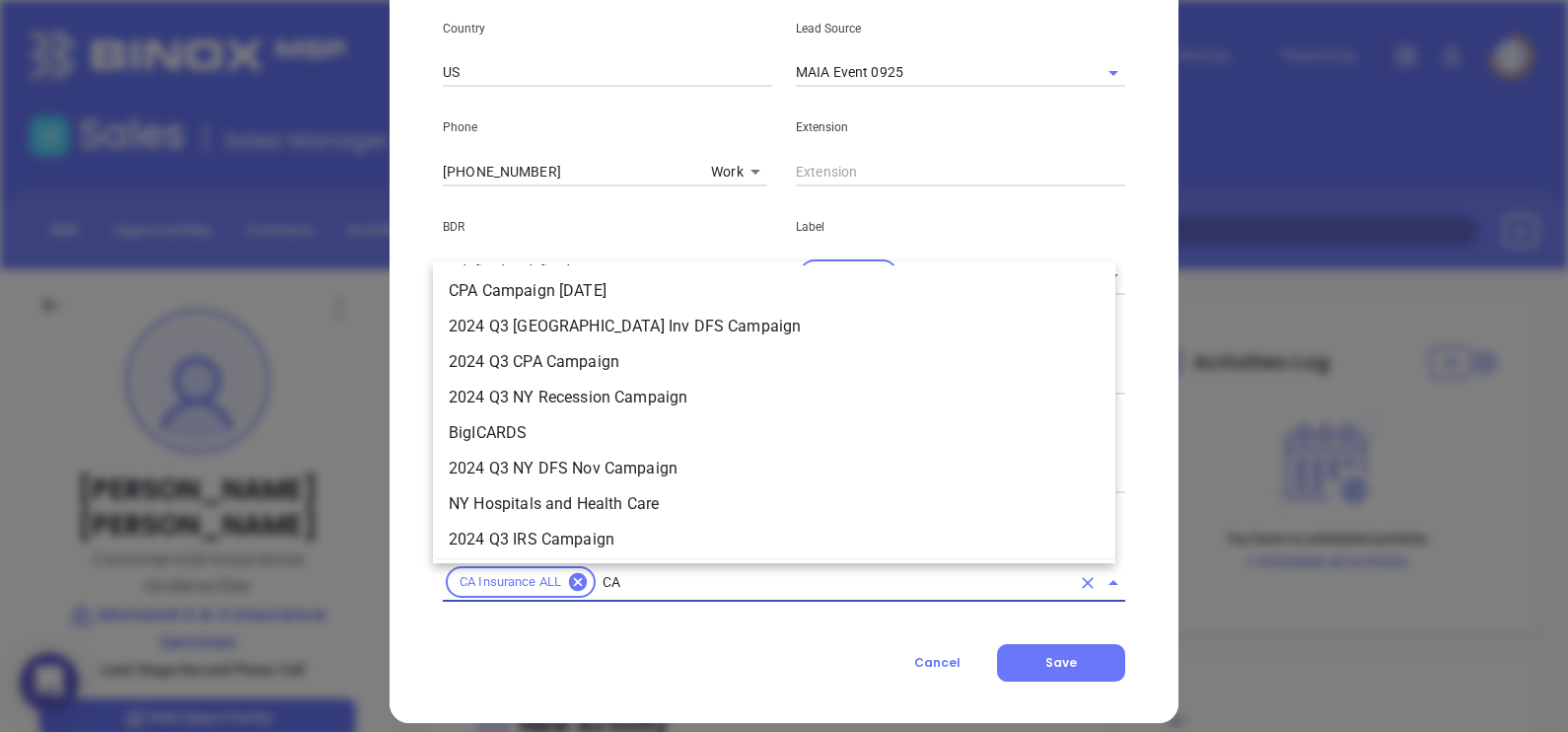
scroll to position [468, 0]
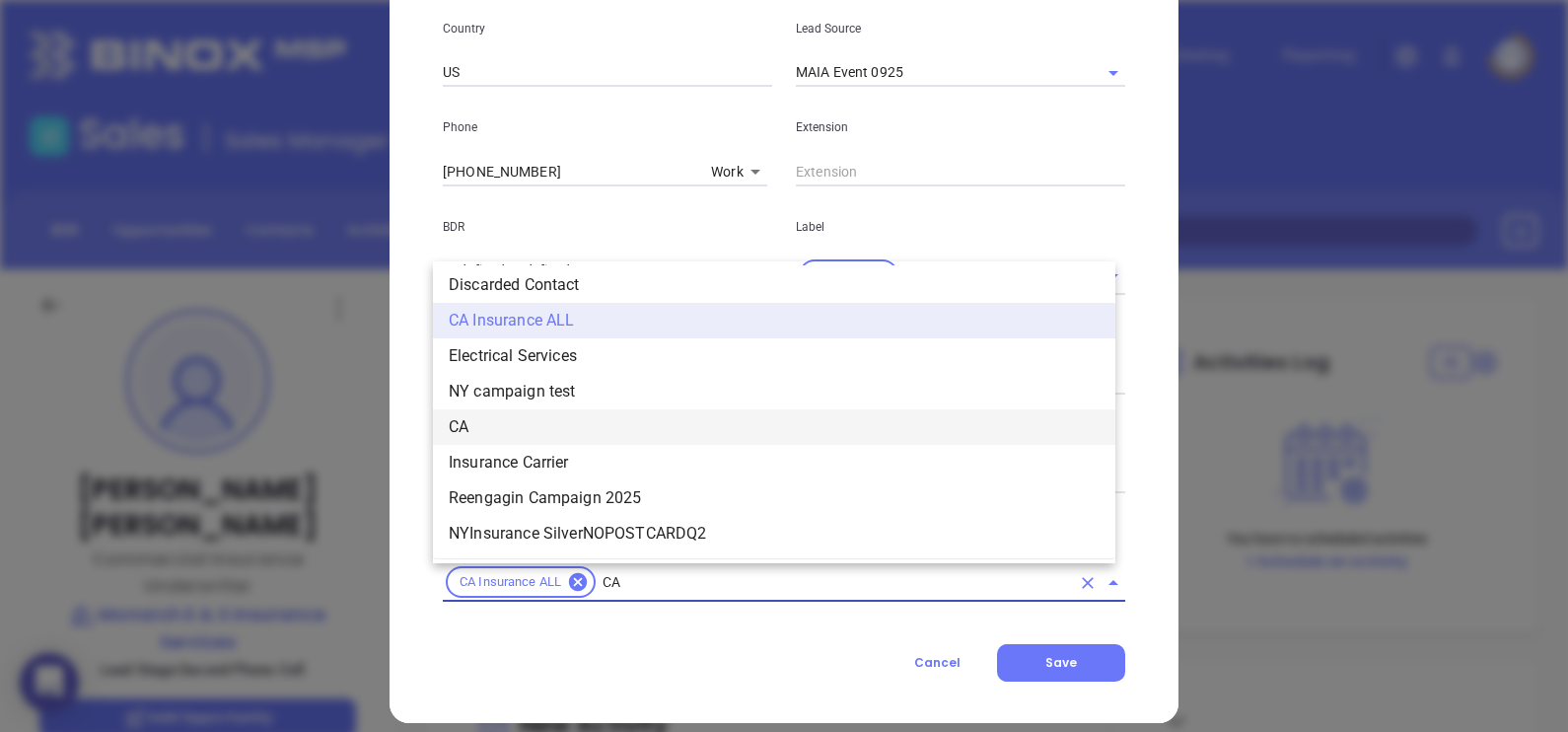
click at [511, 419] on li "CA" at bounding box center [774, 427] width 683 height 36
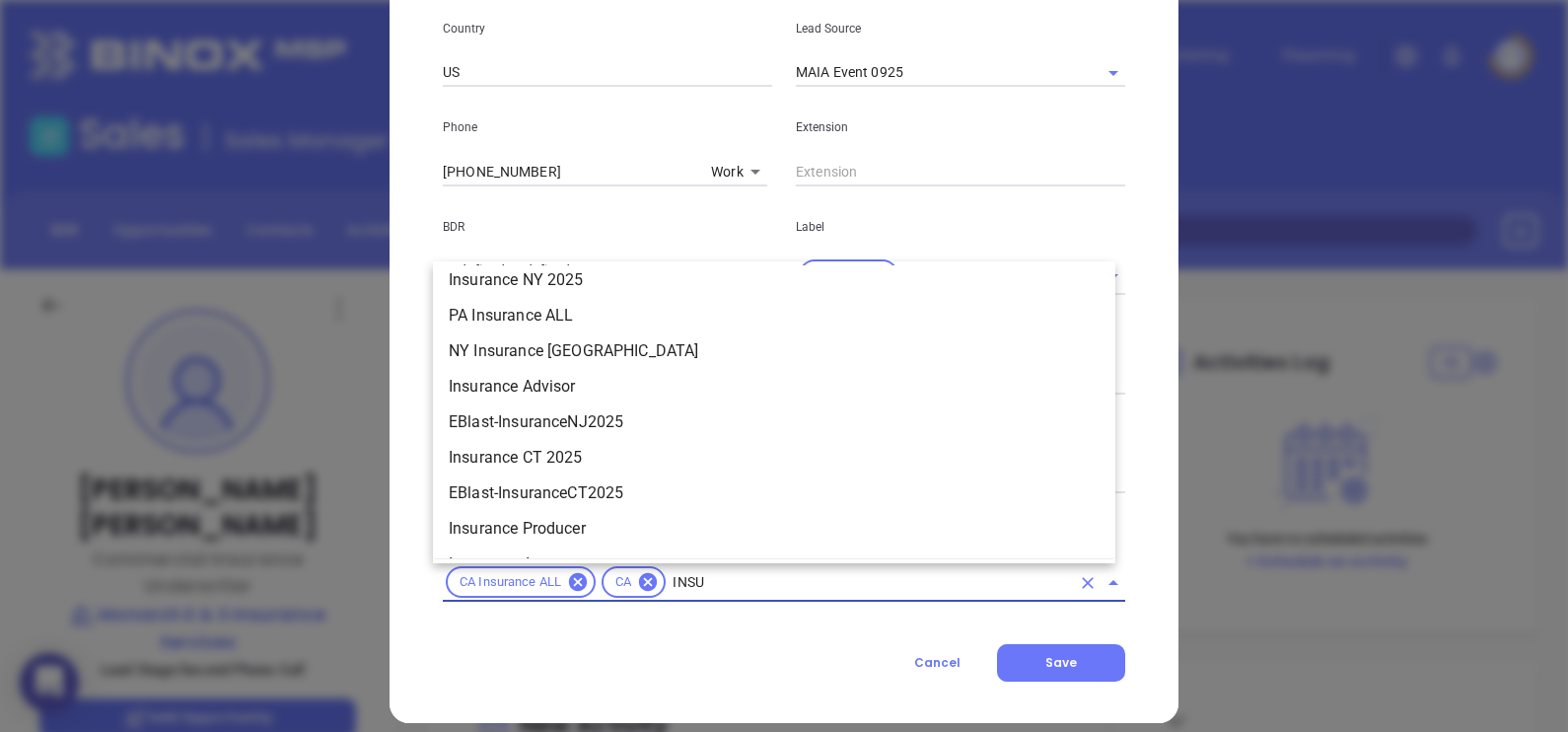
scroll to position [1111, 0]
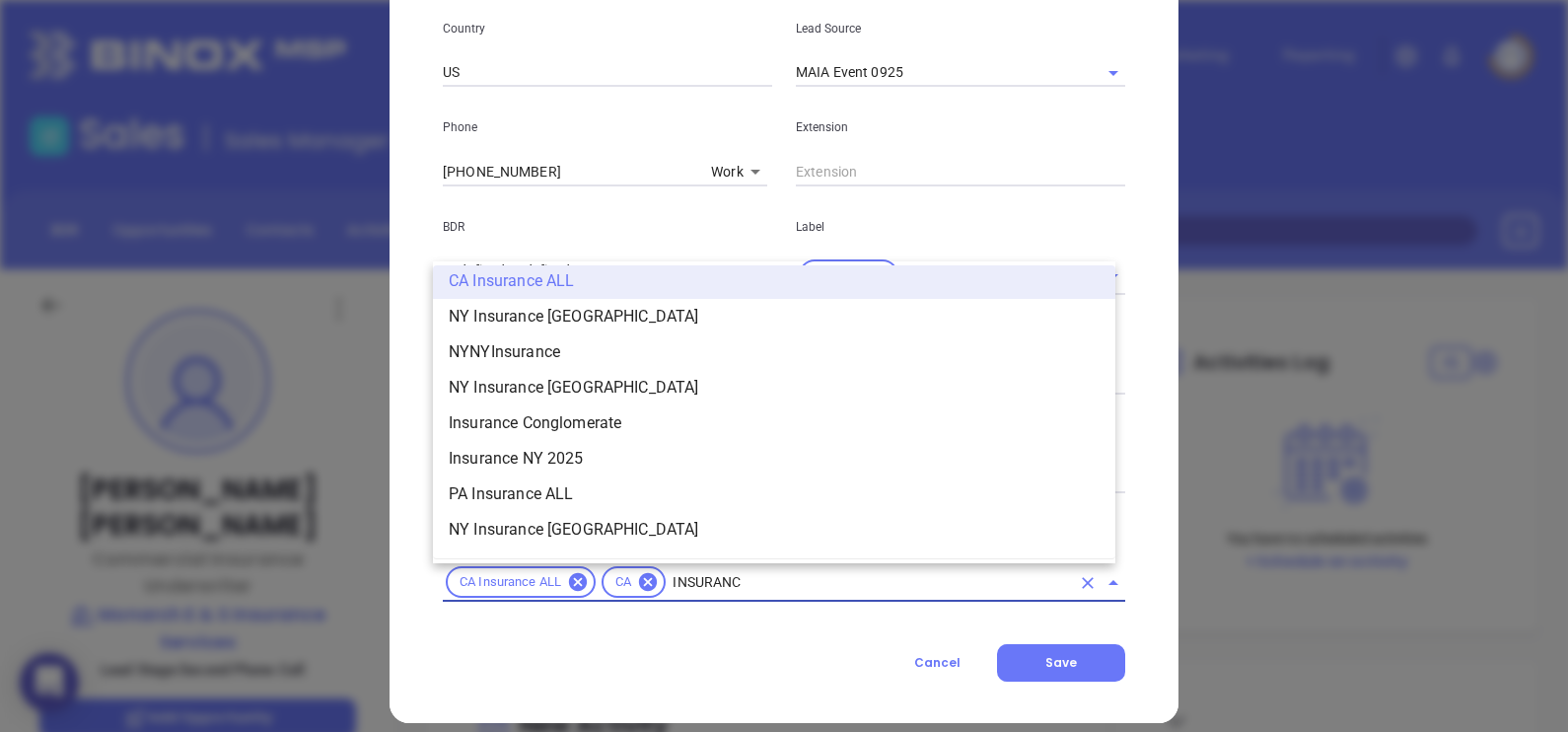
type input "INSURANCE"
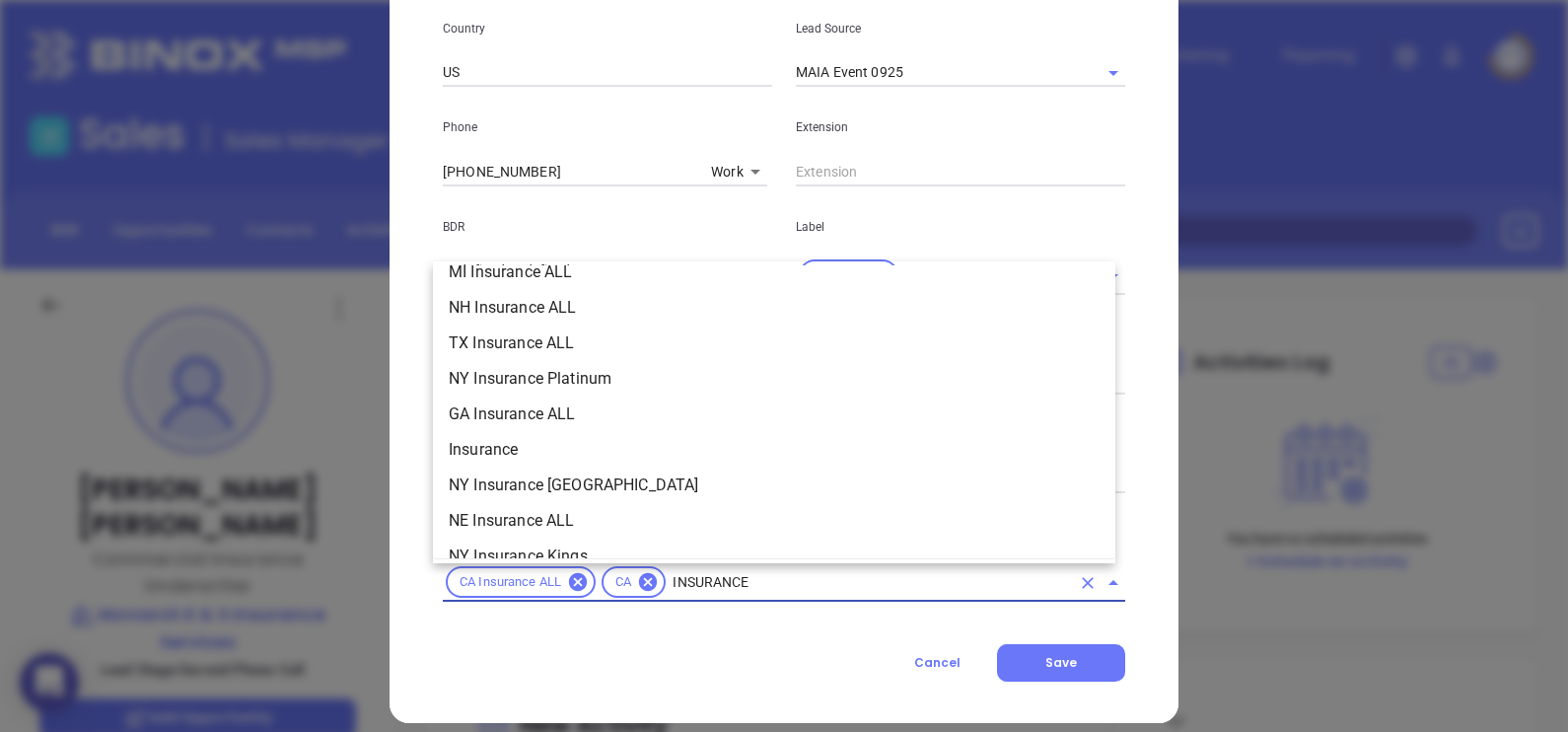
scroll to position [675, 0]
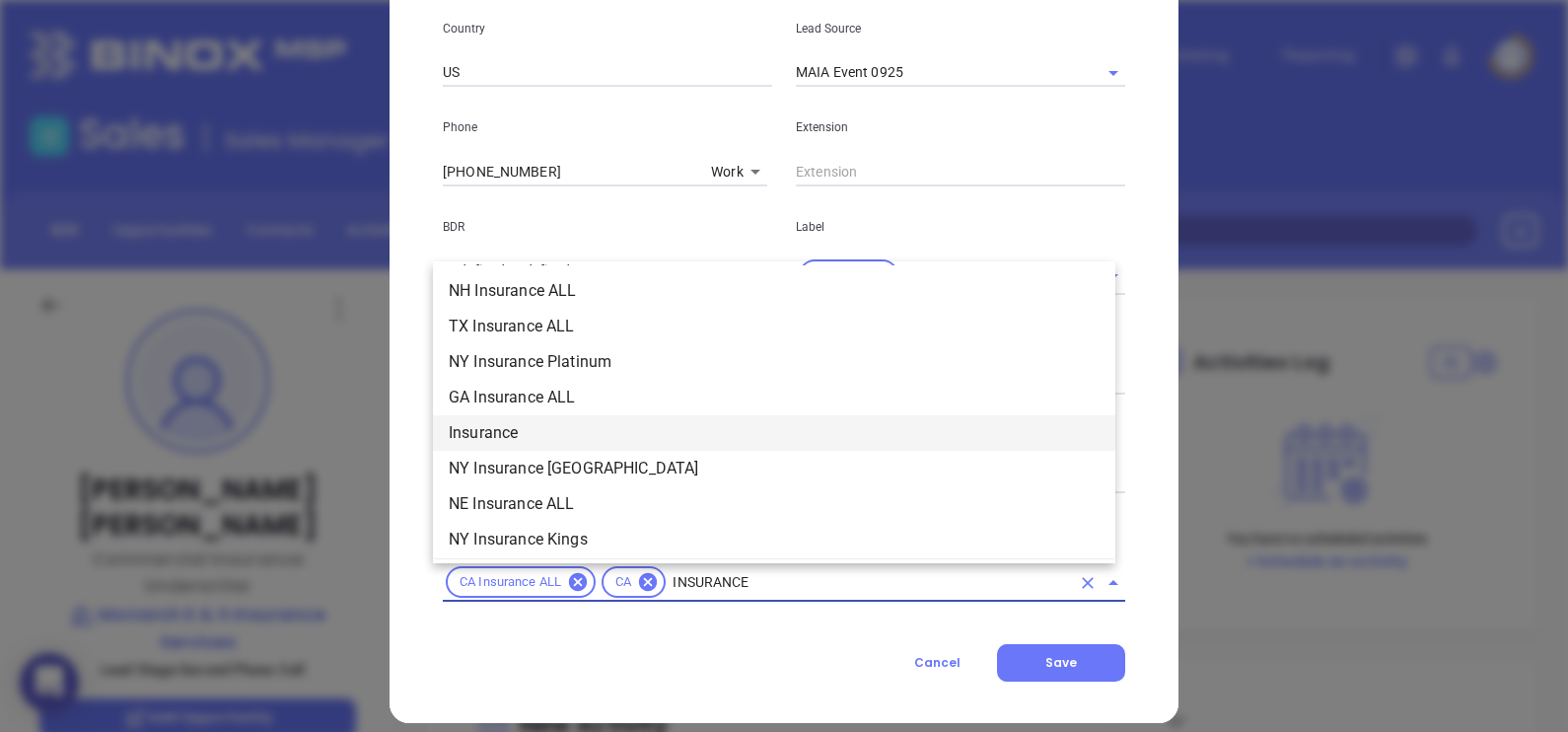
click at [537, 420] on li "Insurance" at bounding box center [774, 433] width 683 height 36
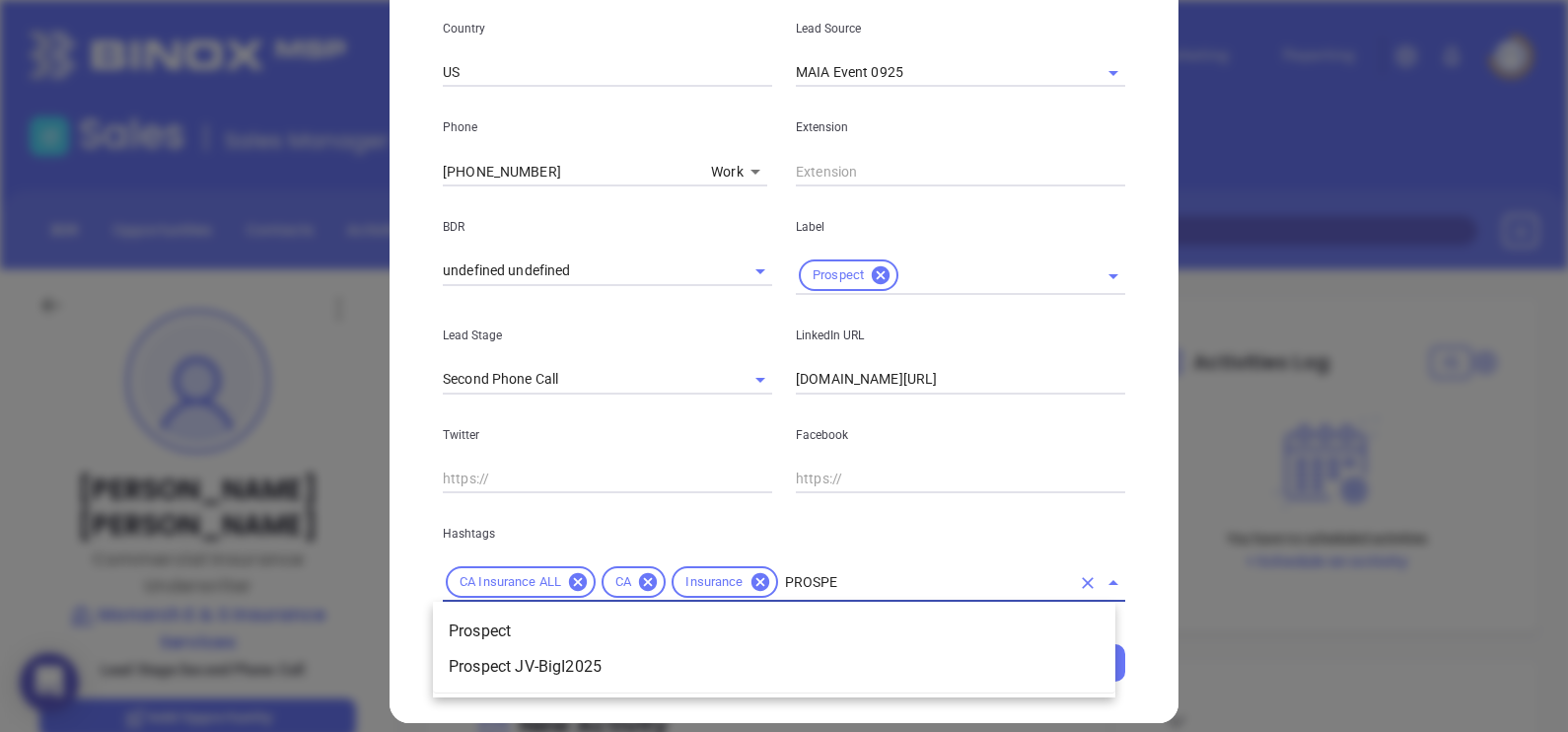
type input "PROSPEC"
click at [841, 635] on li "Prospect" at bounding box center [774, 632] width 683 height 36
type input "MAIA"
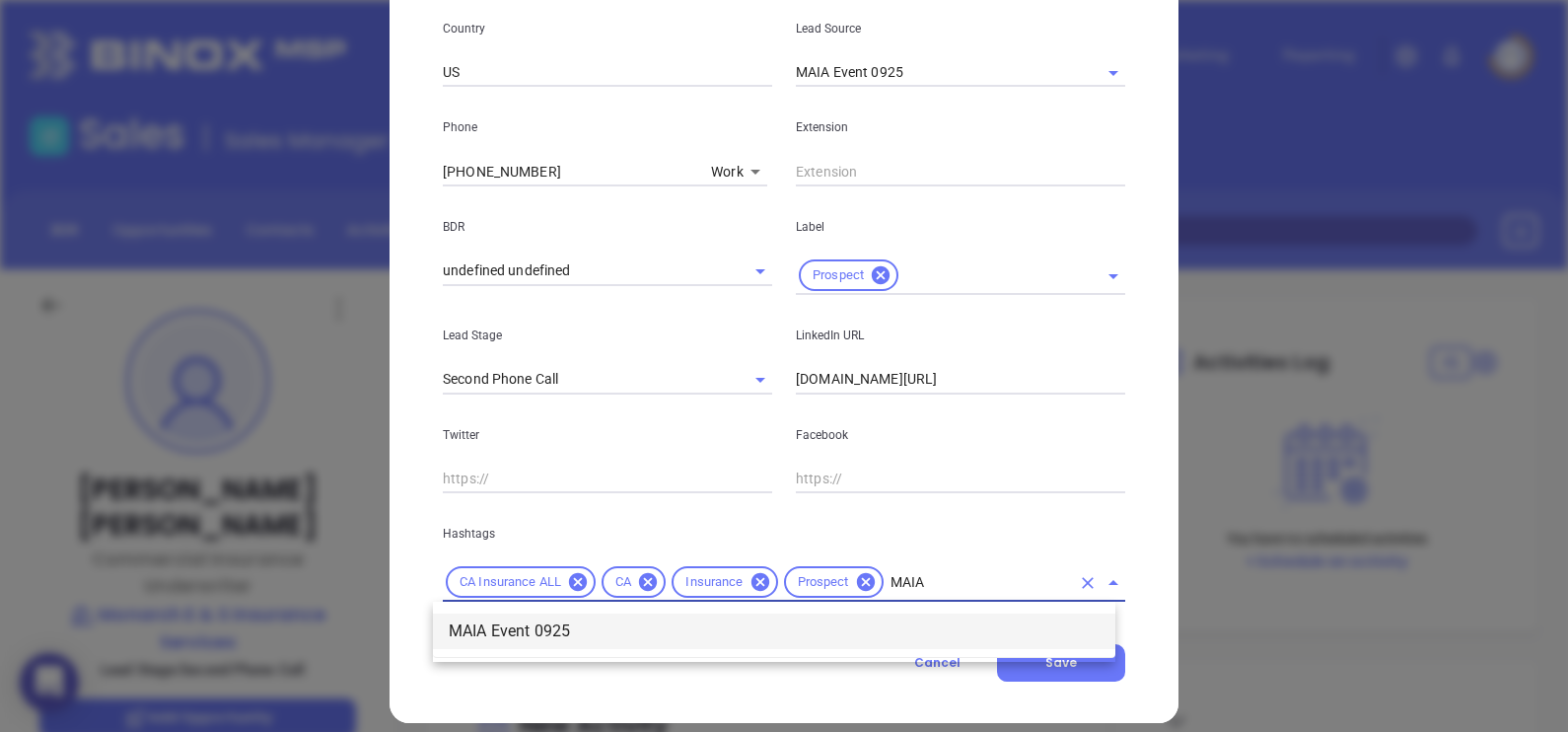
click at [942, 631] on li "MAIA Event 0925" at bounding box center [774, 632] width 683 height 36
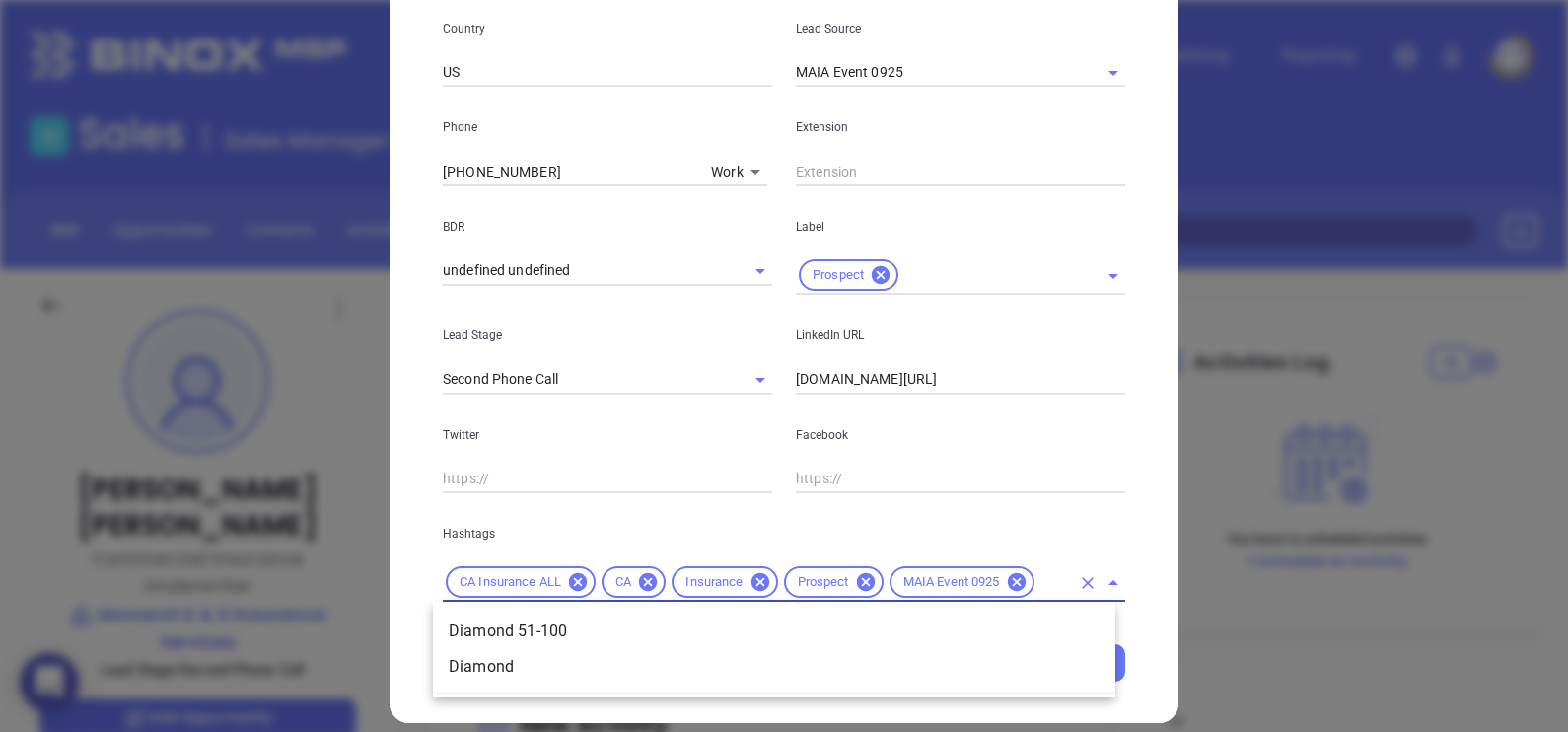
scroll to position [0, 40]
type input "DIAMOND"
click at [594, 623] on li "Diamond 51-100" at bounding box center [774, 632] width 683 height 36
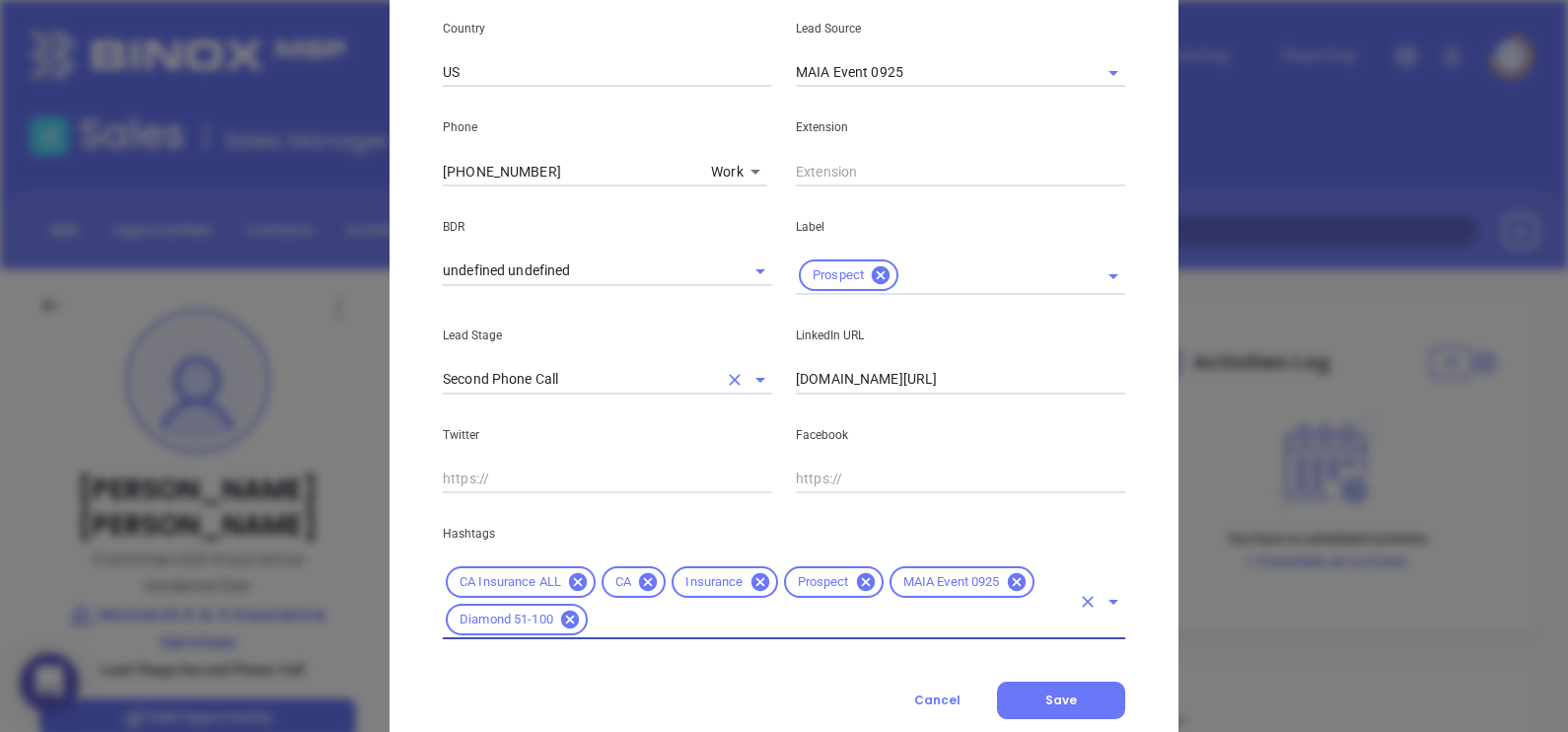
scroll to position [81, 0]
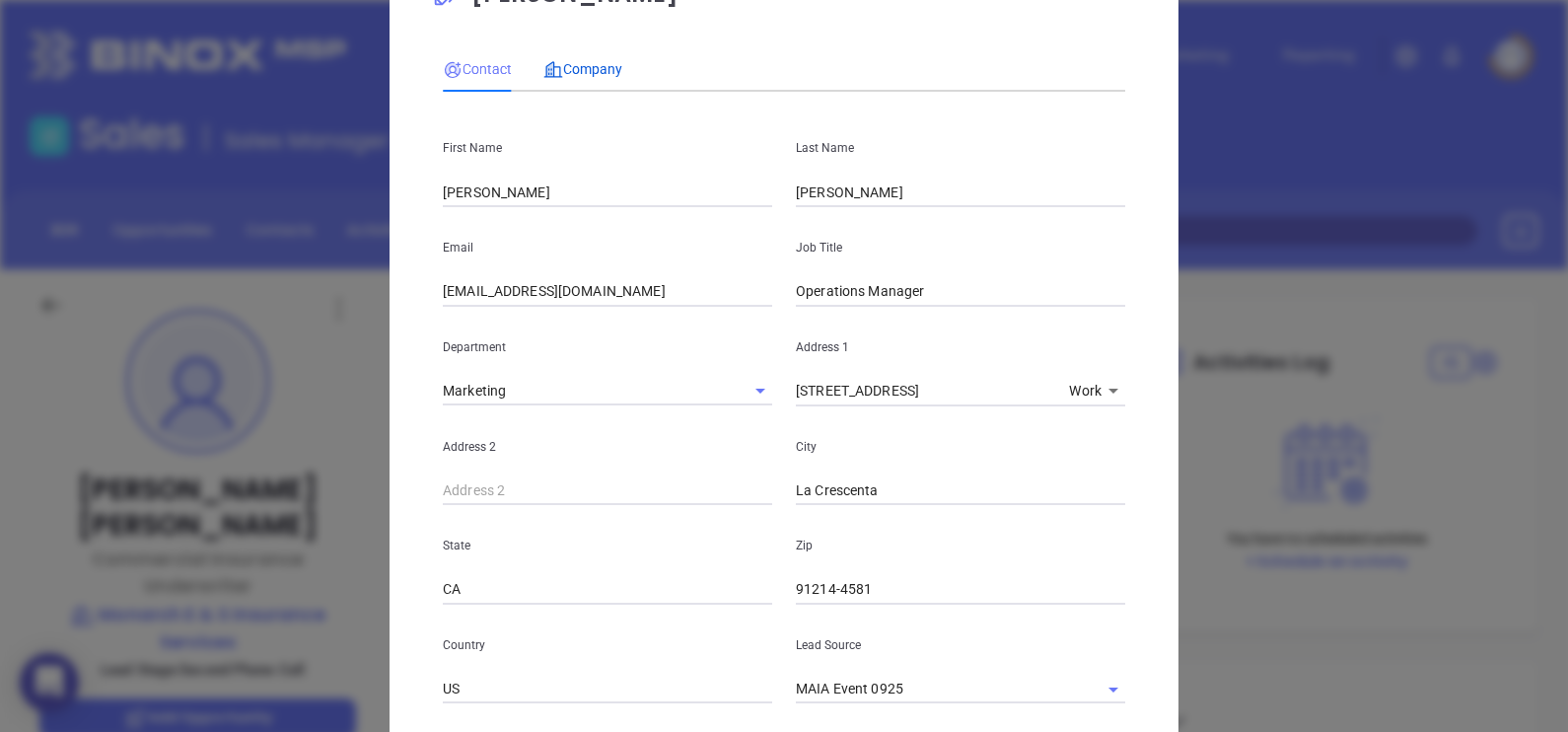
click at [587, 62] on span "Company" at bounding box center [583, 69] width 79 height 16
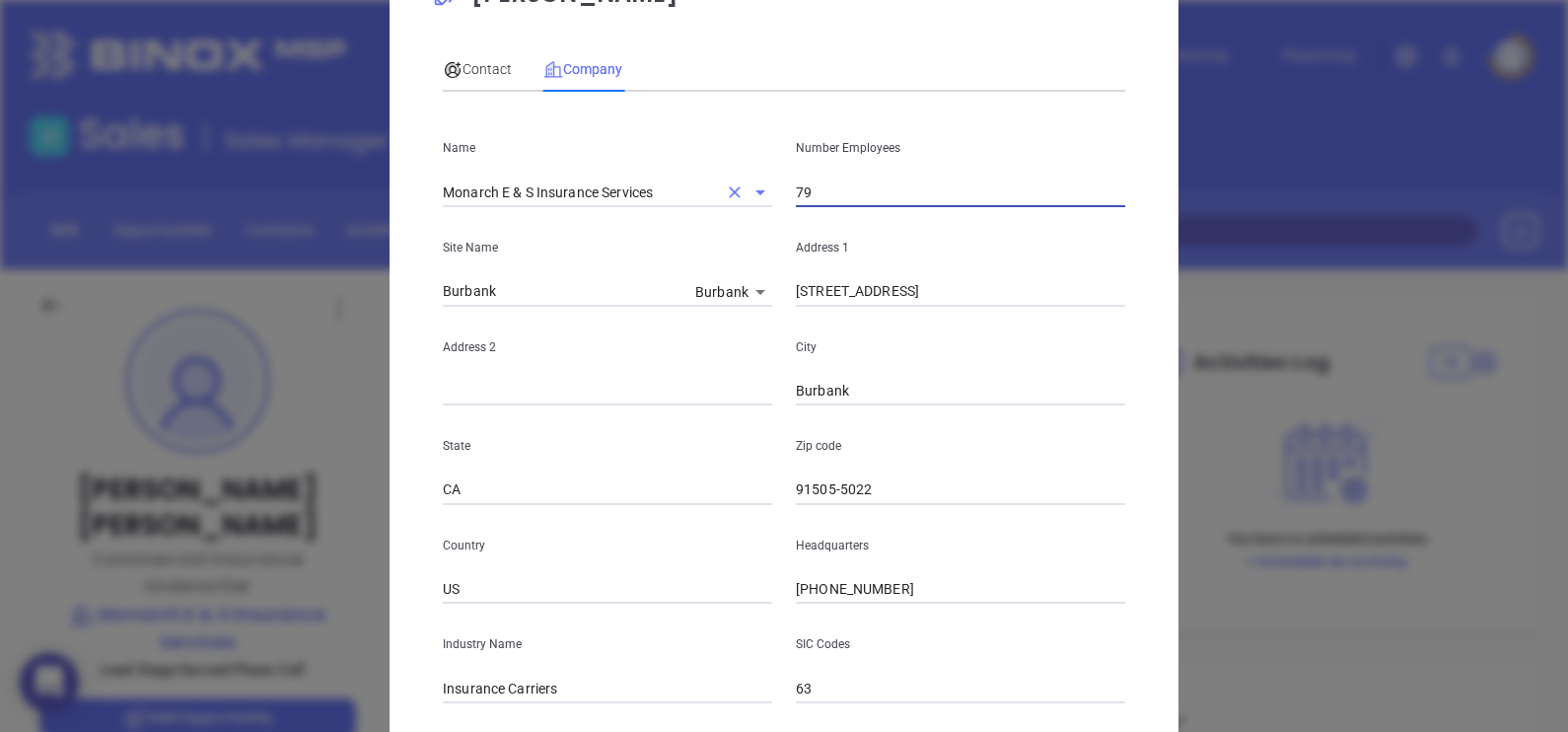
drag, startPoint x: 823, startPoint y: 195, endPoint x: 725, endPoint y: 186, distance: 98.4
click at [725, 186] on div "Name Monarch E & S Insurance Services Number Employees 79" at bounding box center [784, 158] width 706 height 100
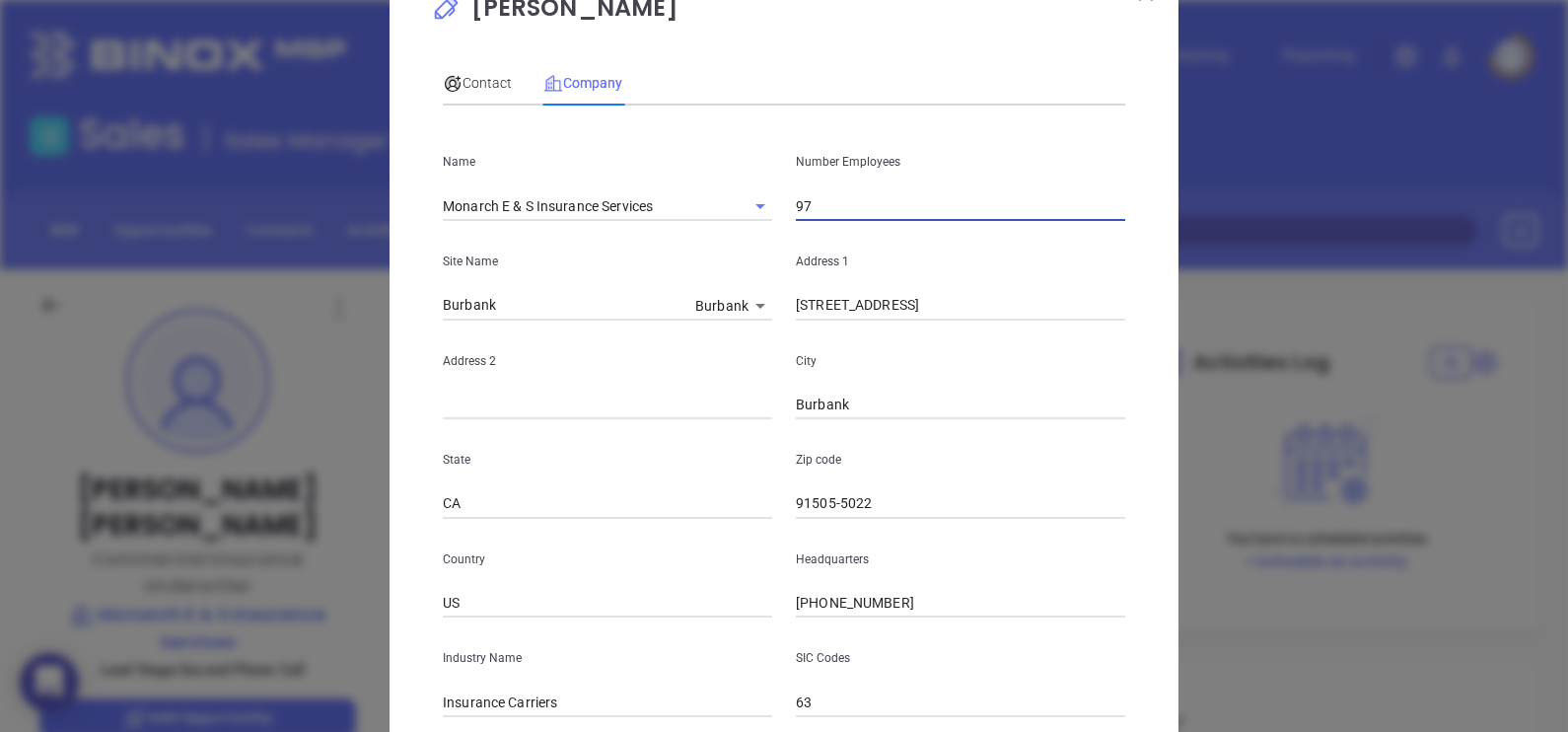
scroll to position [0, 0]
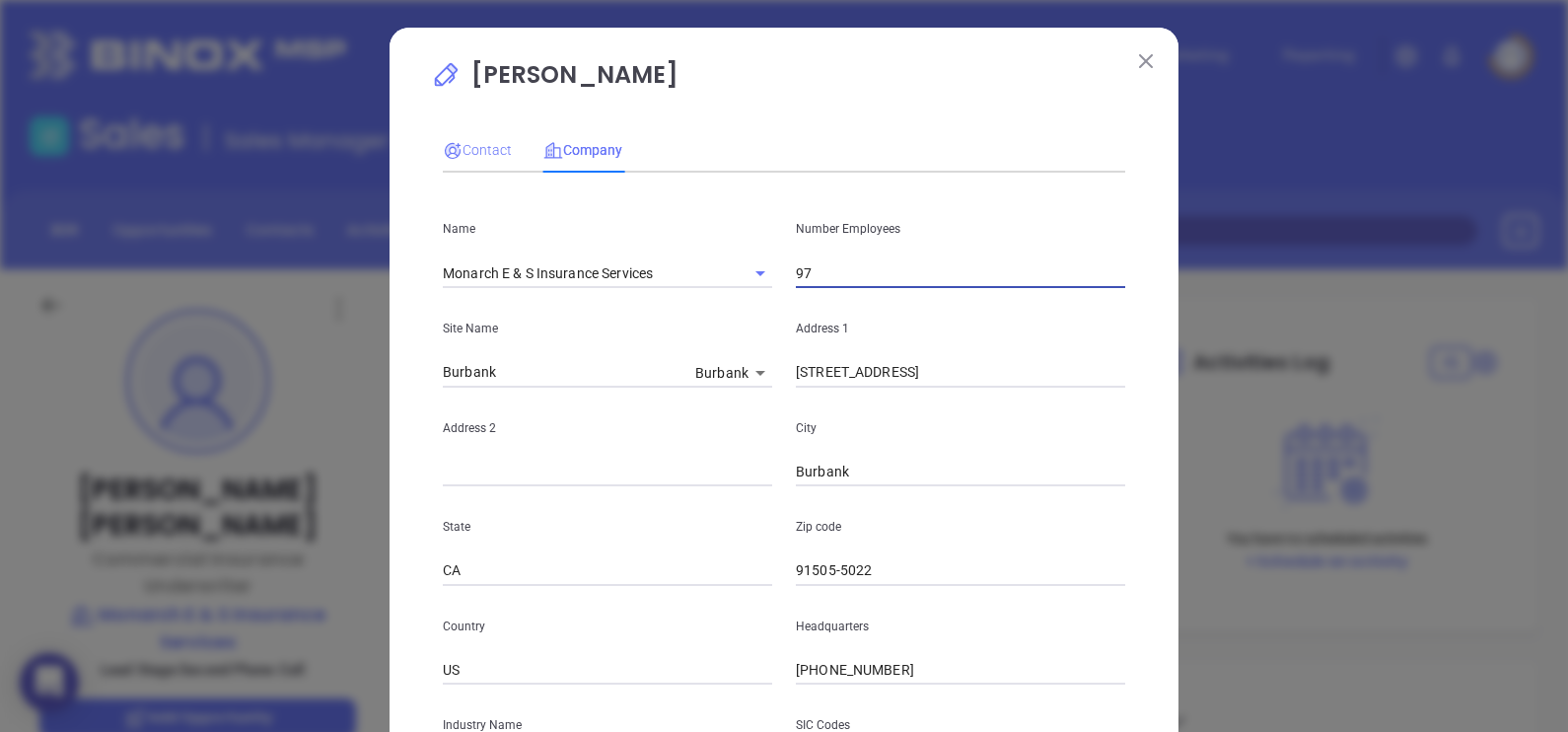
type input "97"
click at [457, 151] on span "Contact" at bounding box center [477, 150] width 69 height 16
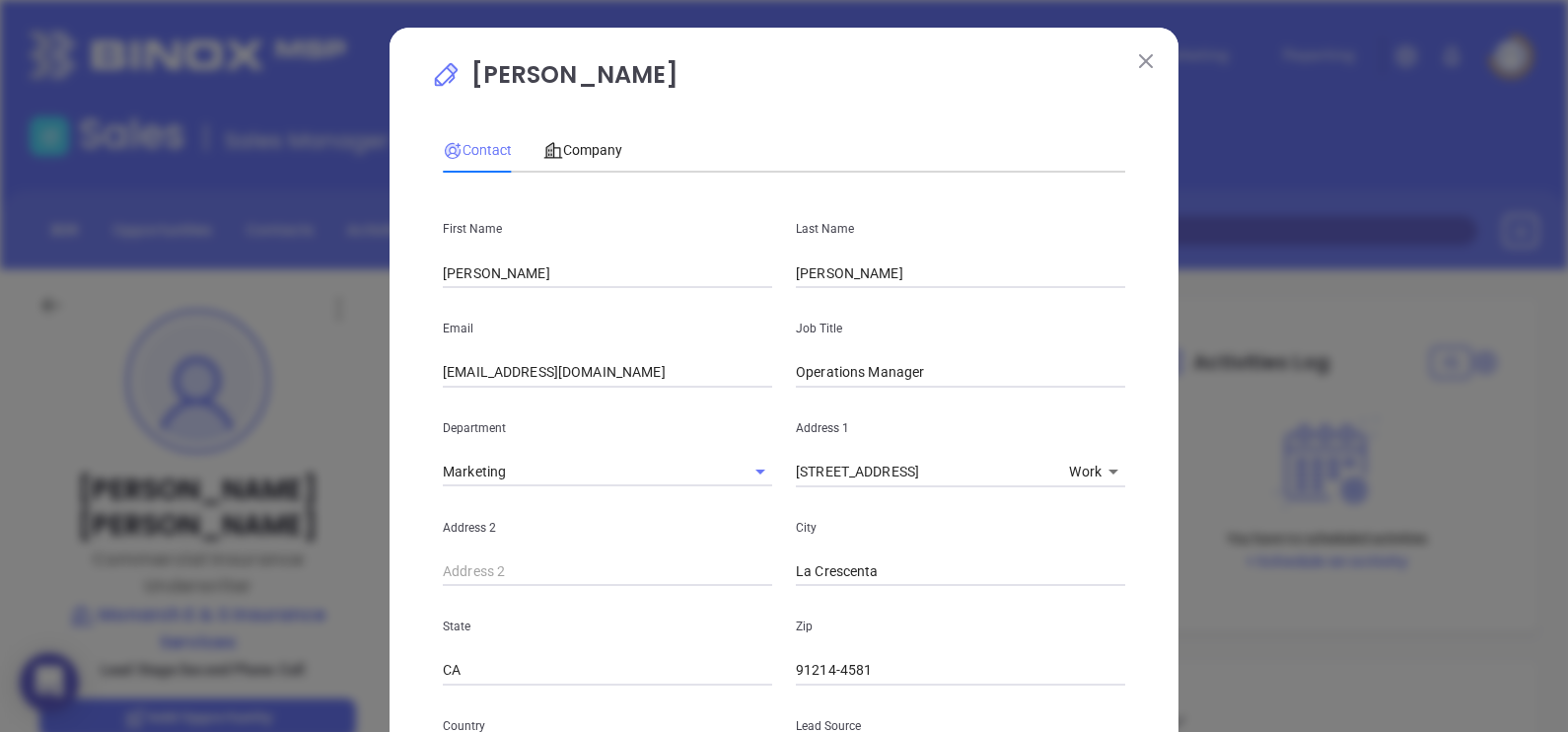
scroll to position [754, 0]
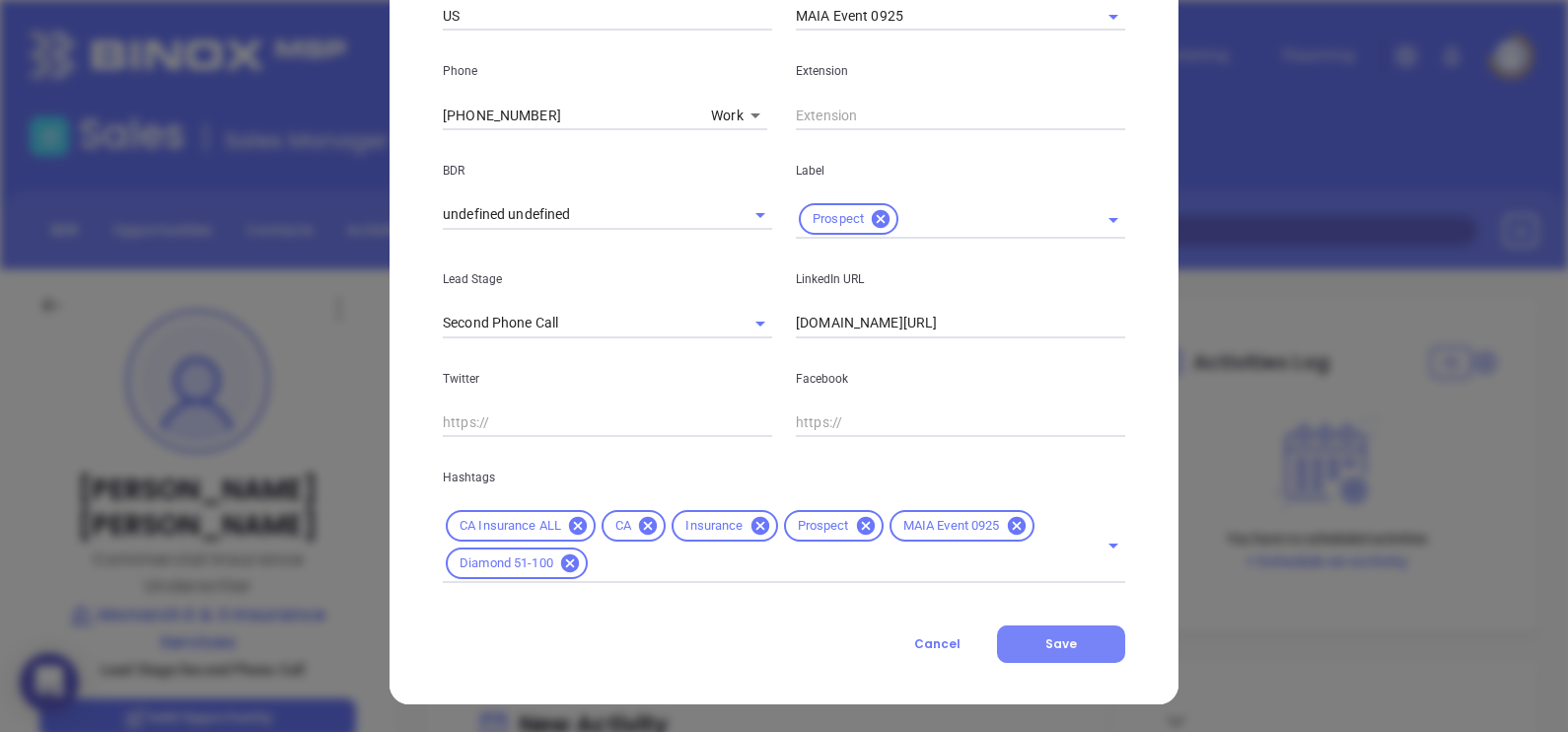
click at [1065, 641] on span "Save" at bounding box center [1061, 643] width 32 height 17
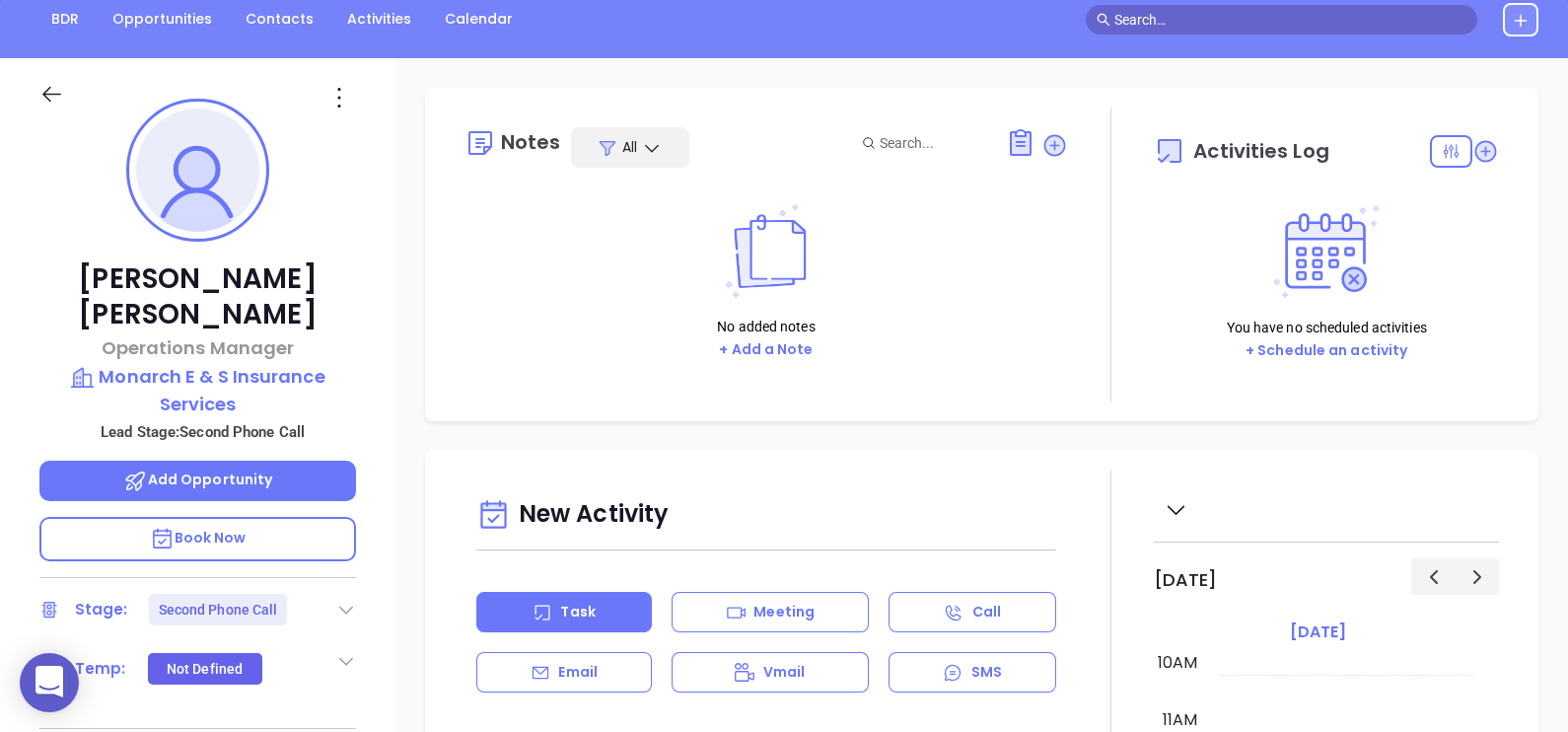
scroll to position [246, 0]
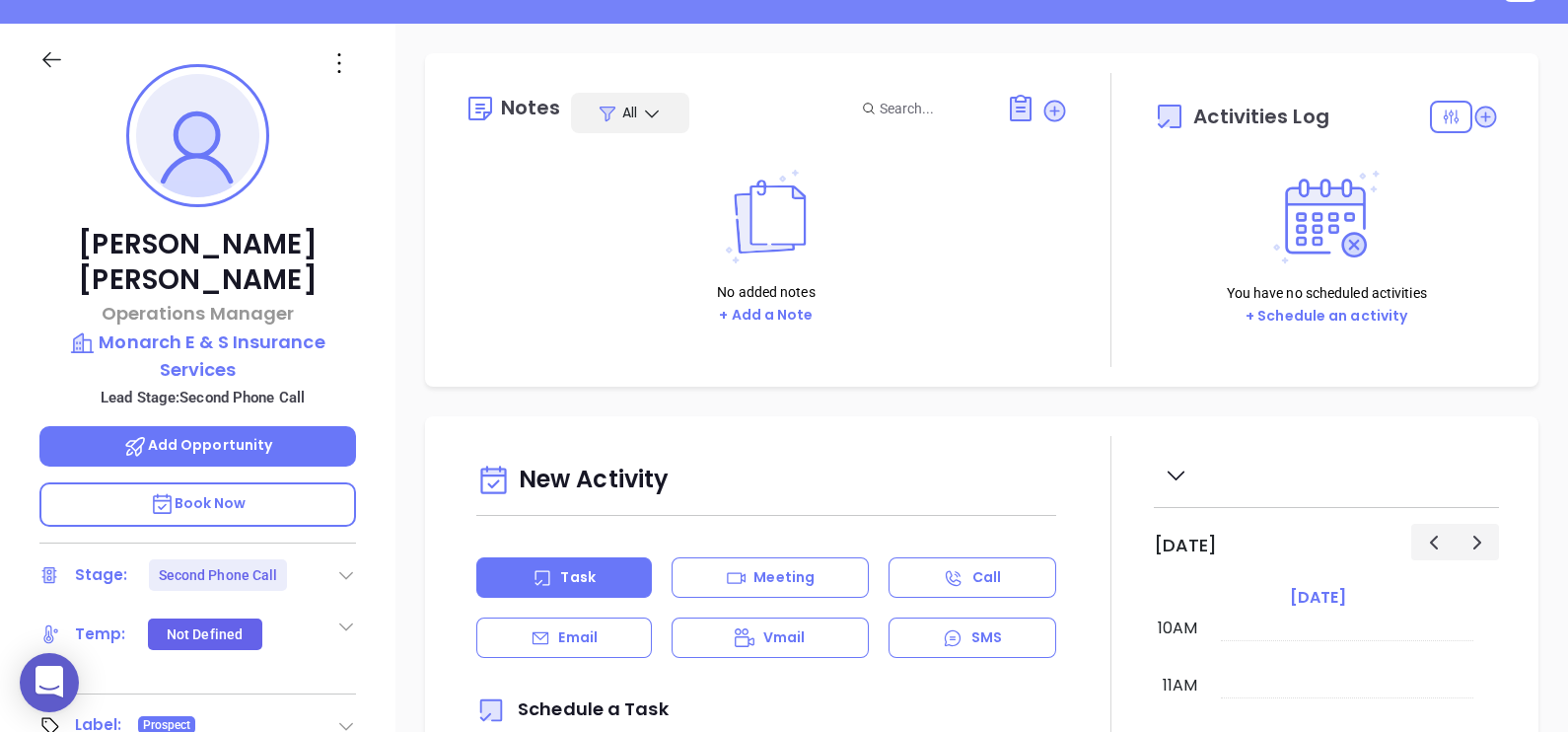
click at [347, 565] on icon at bounding box center [346, 575] width 20 height 20
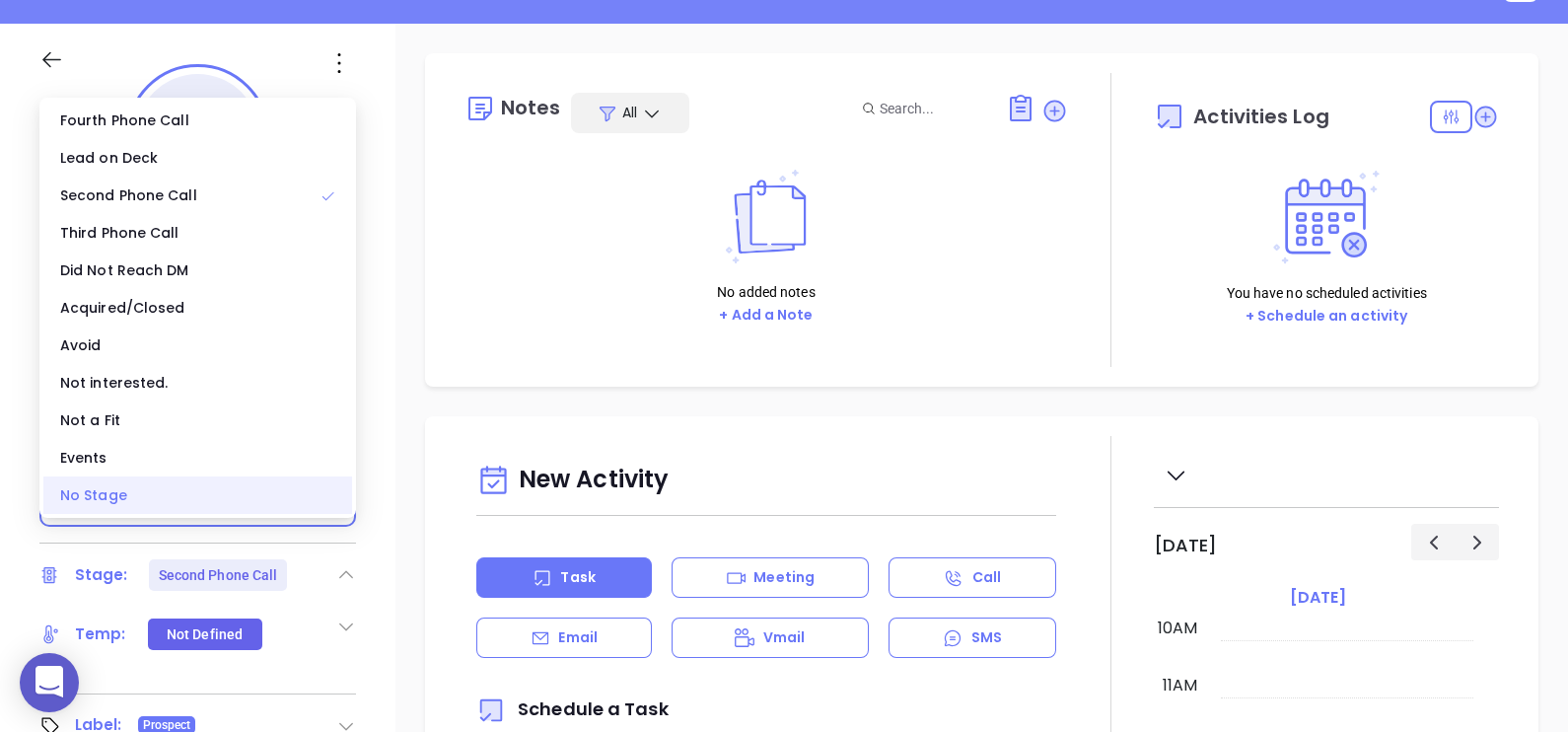
click at [246, 486] on div "No Stage" at bounding box center [197, 495] width 309 height 37
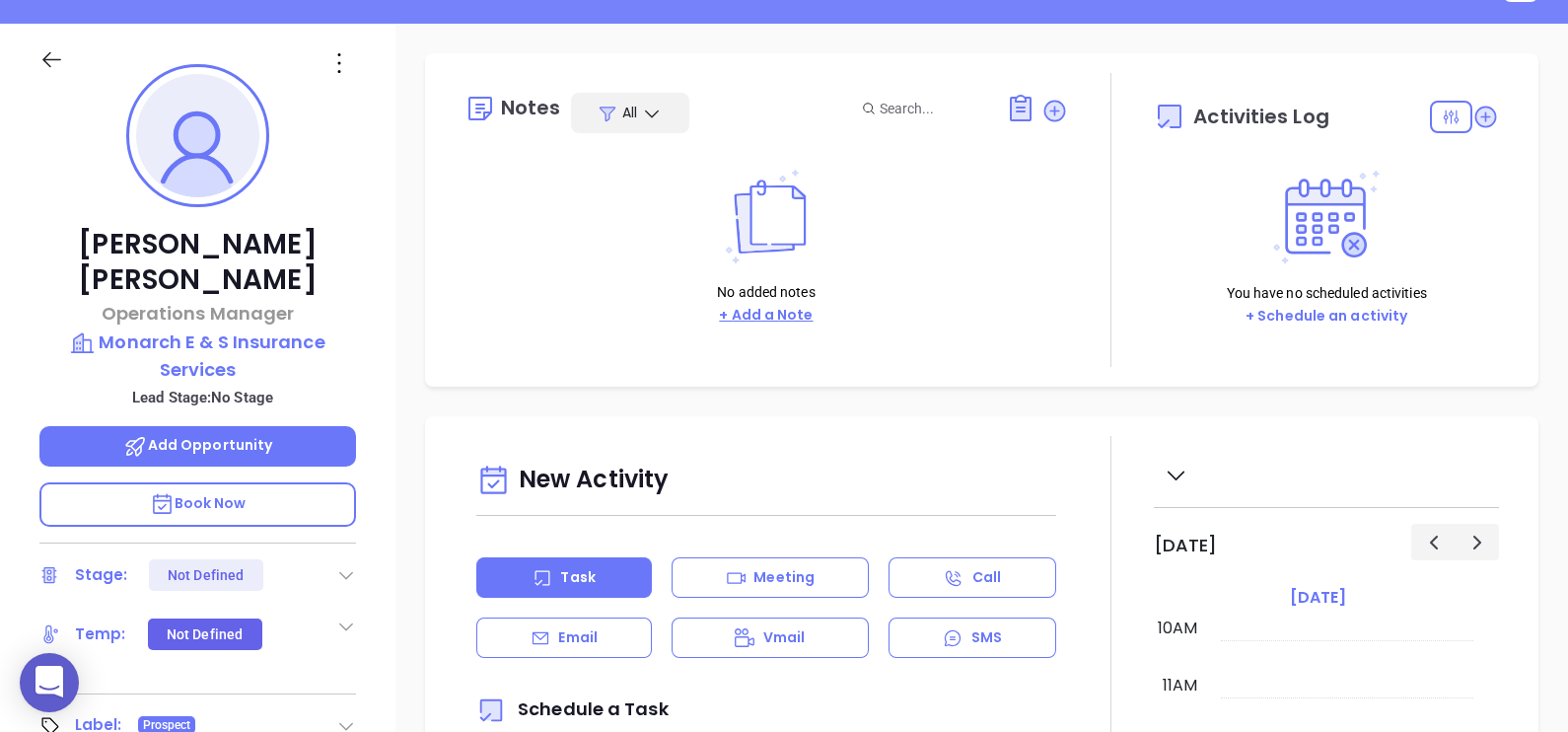
click at [730, 320] on button "+ Add a Note" at bounding box center [766, 315] width 106 height 23
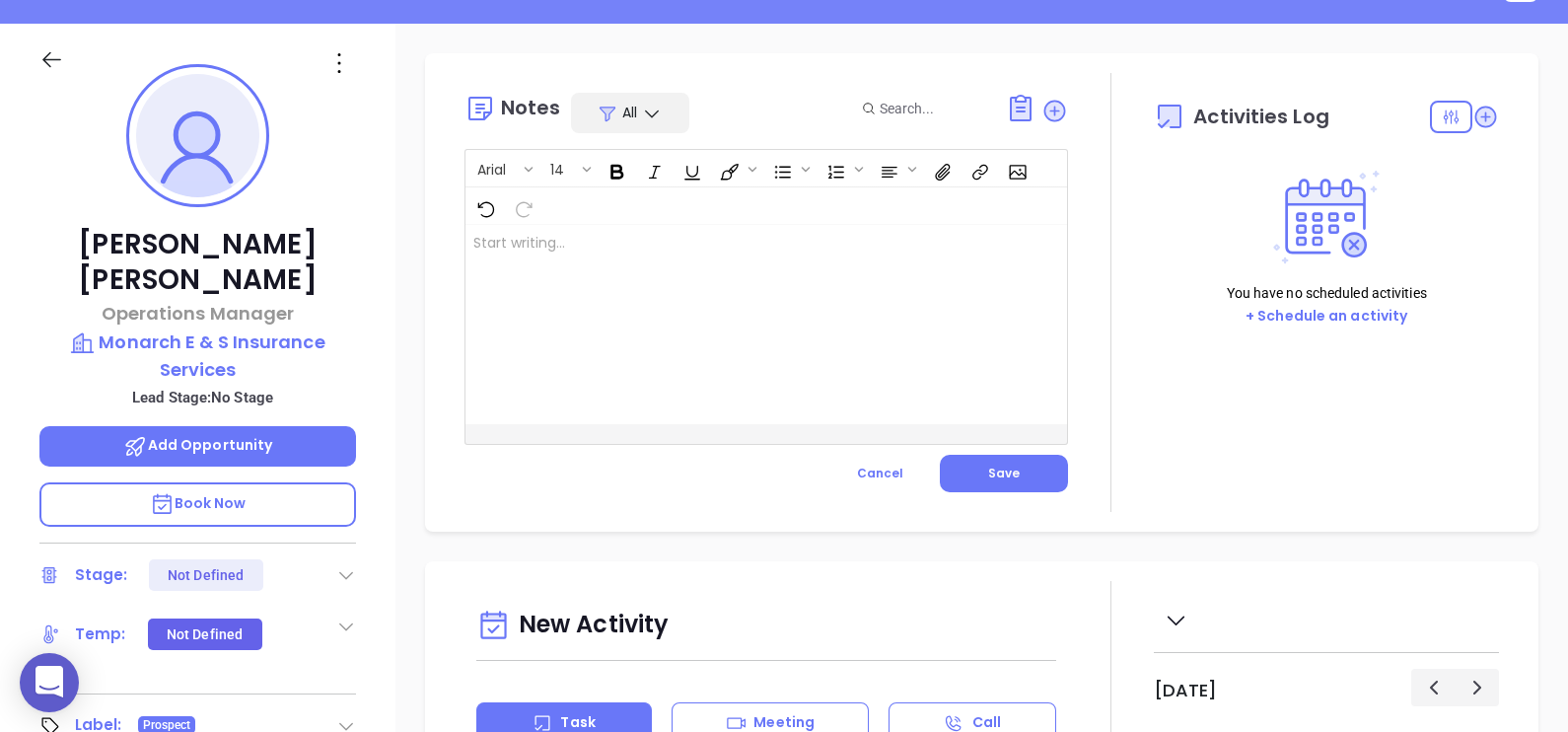
click at [757, 266] on div at bounding box center [745, 324] width 559 height 199
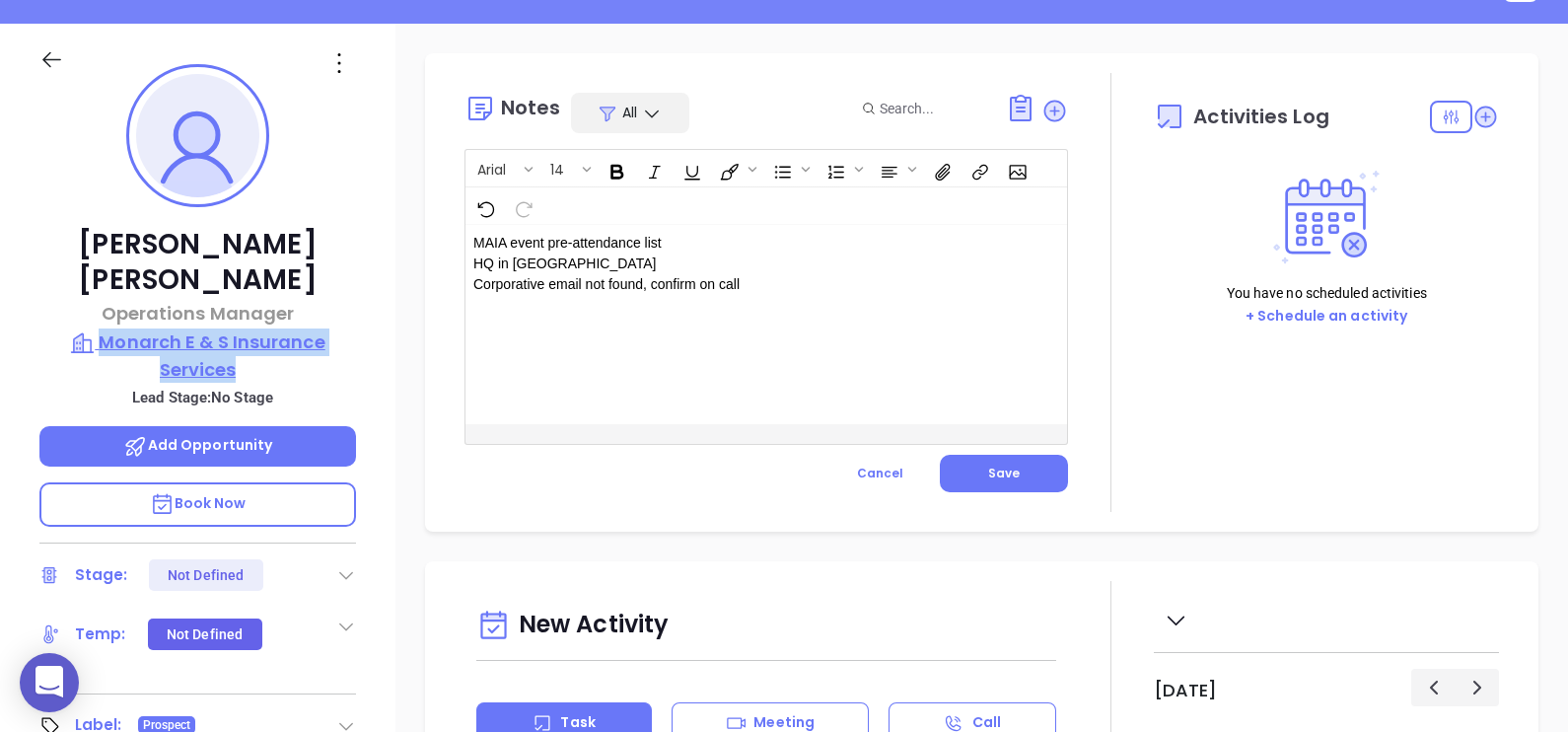
drag, startPoint x: 361, startPoint y: 337, endPoint x: 102, endPoint y: 303, distance: 261.2
click at [102, 303] on div "[PERSON_NAME] Operations Manager Monarch E & S Insurance Services Lead Stage: N…" at bounding box center [198, 482] width 396 height 916
copy p "Monarch E & S Insurance Services"
drag, startPoint x: 538, startPoint y: 258, endPoint x: 475, endPoint y: 258, distance: 63.0
click at [475, 258] on p "MAIA event pre-attendance list HQ in [GEOGRAPHIC_DATA] Corporative email not fo…" at bounding box center [746, 285] width 544 height 104
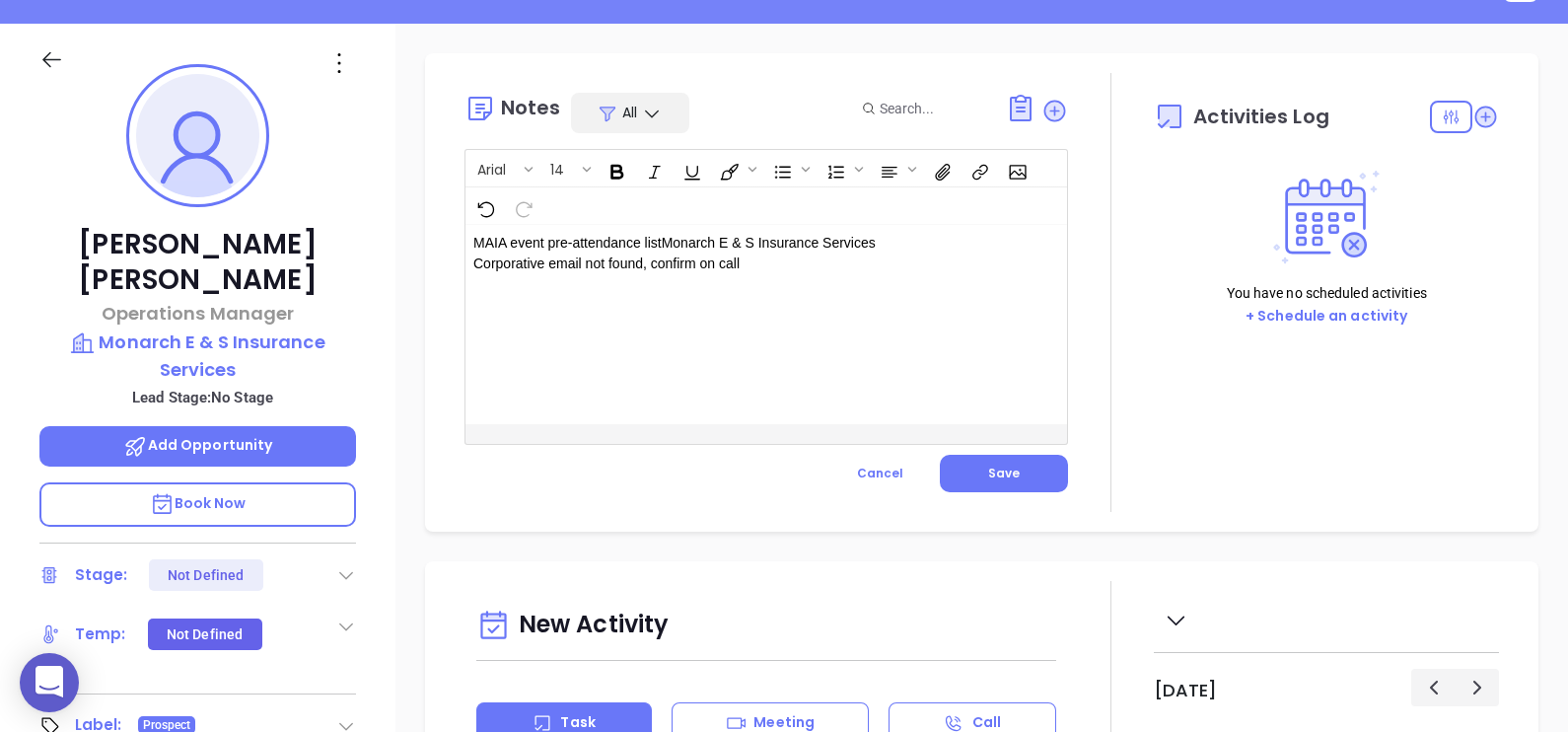
click at [662, 233] on p "MAIA event pre-attendance list Monarch E & S Insurance Services ﻿ Corporative e…" at bounding box center [746, 274] width 544 height 83
click at [727, 263] on p "MAIA event pre-attendance list Monarch E & S Insurance Services ﻿ Corporative e…" at bounding box center [746, 285] width 544 height 104
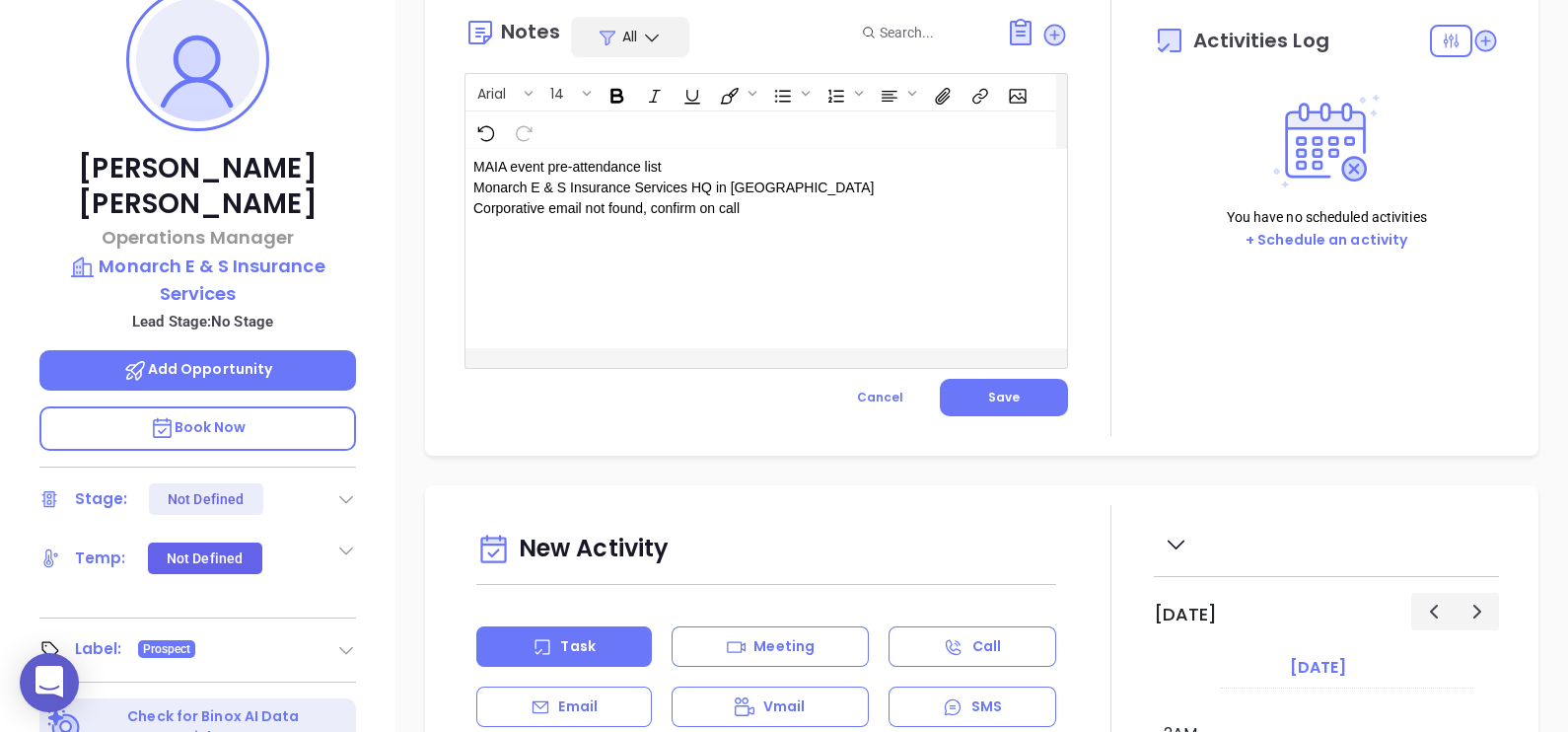
scroll to position [178, 0]
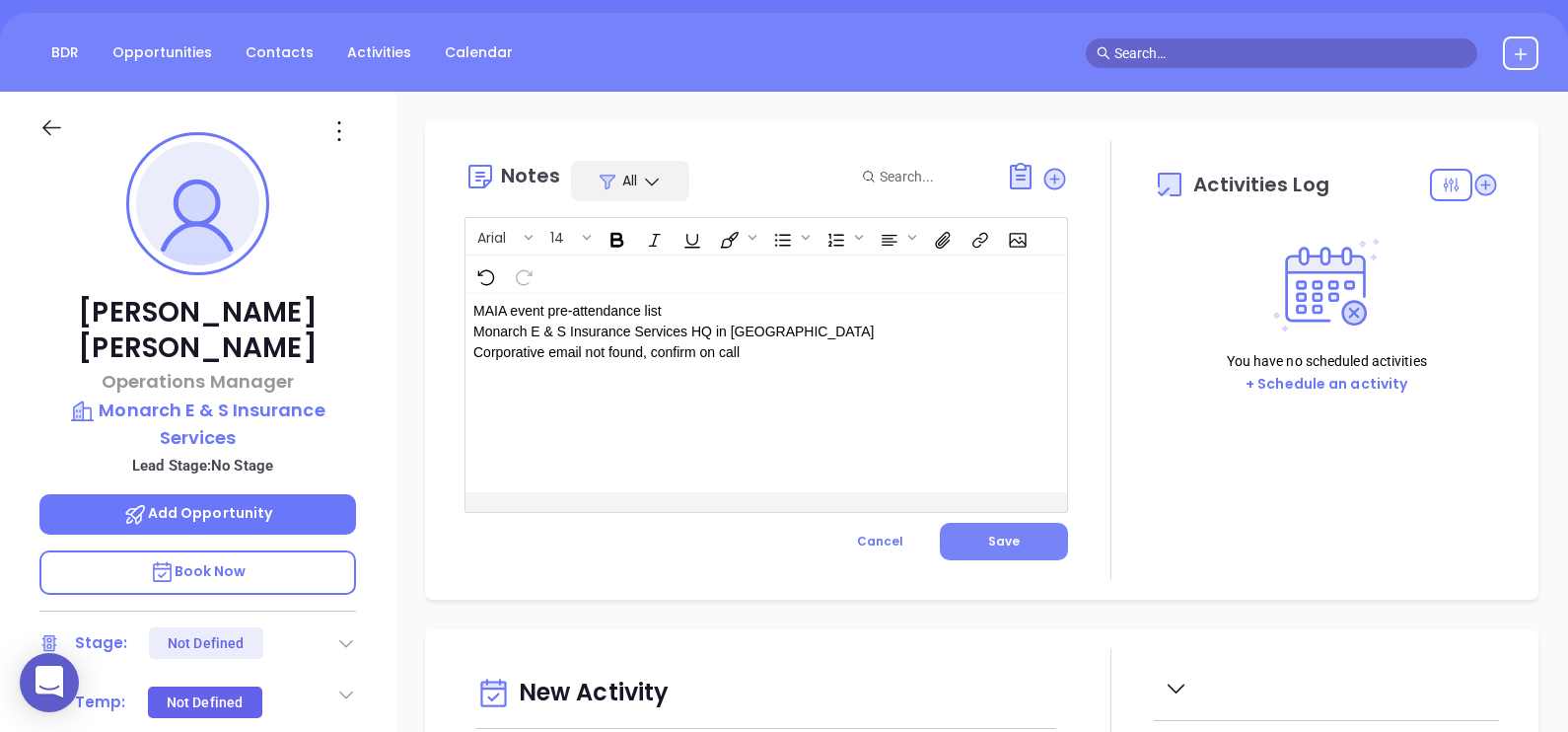
click at [1004, 531] on button "Save" at bounding box center [1003, 541] width 128 height 37
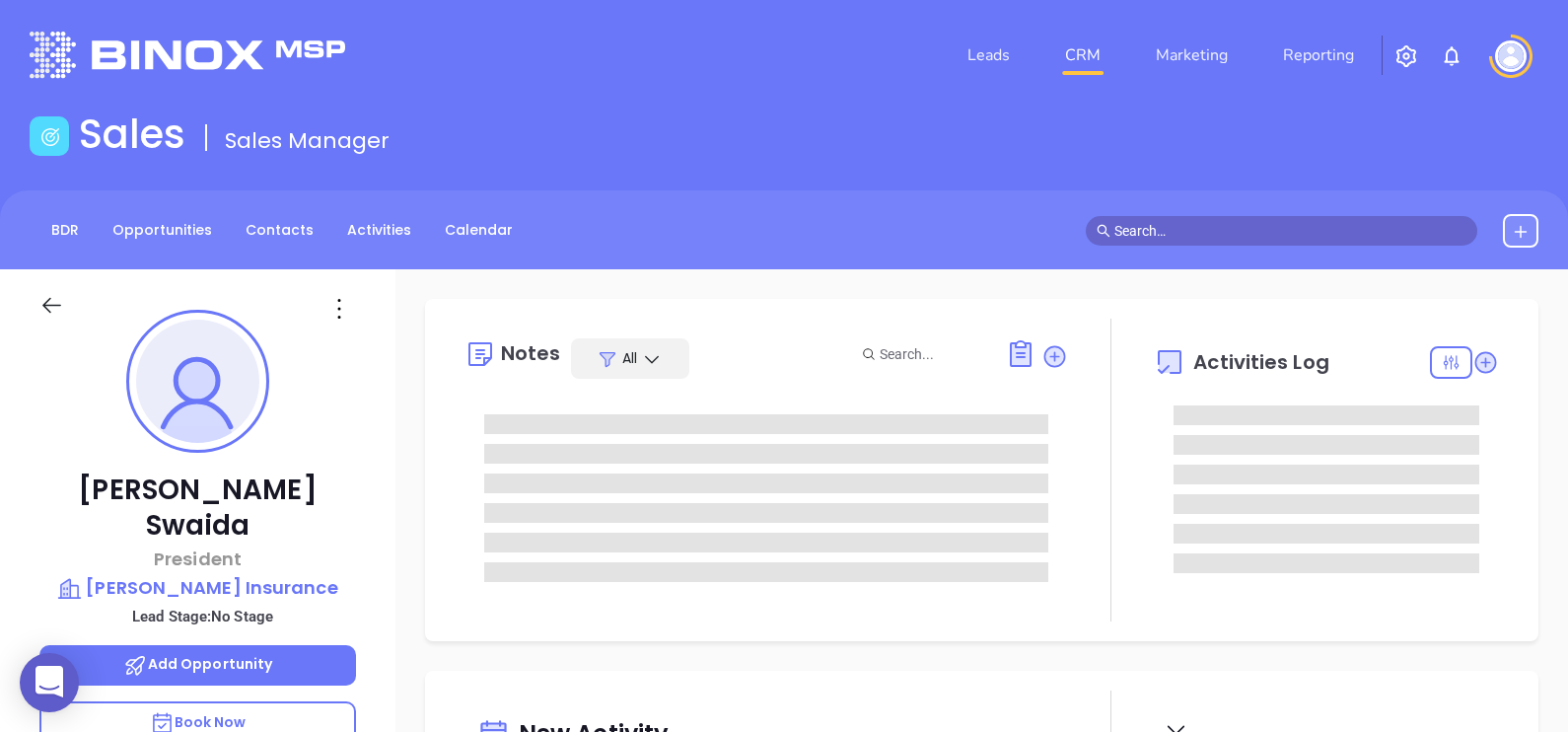
type input "[PERSON_NAME]"
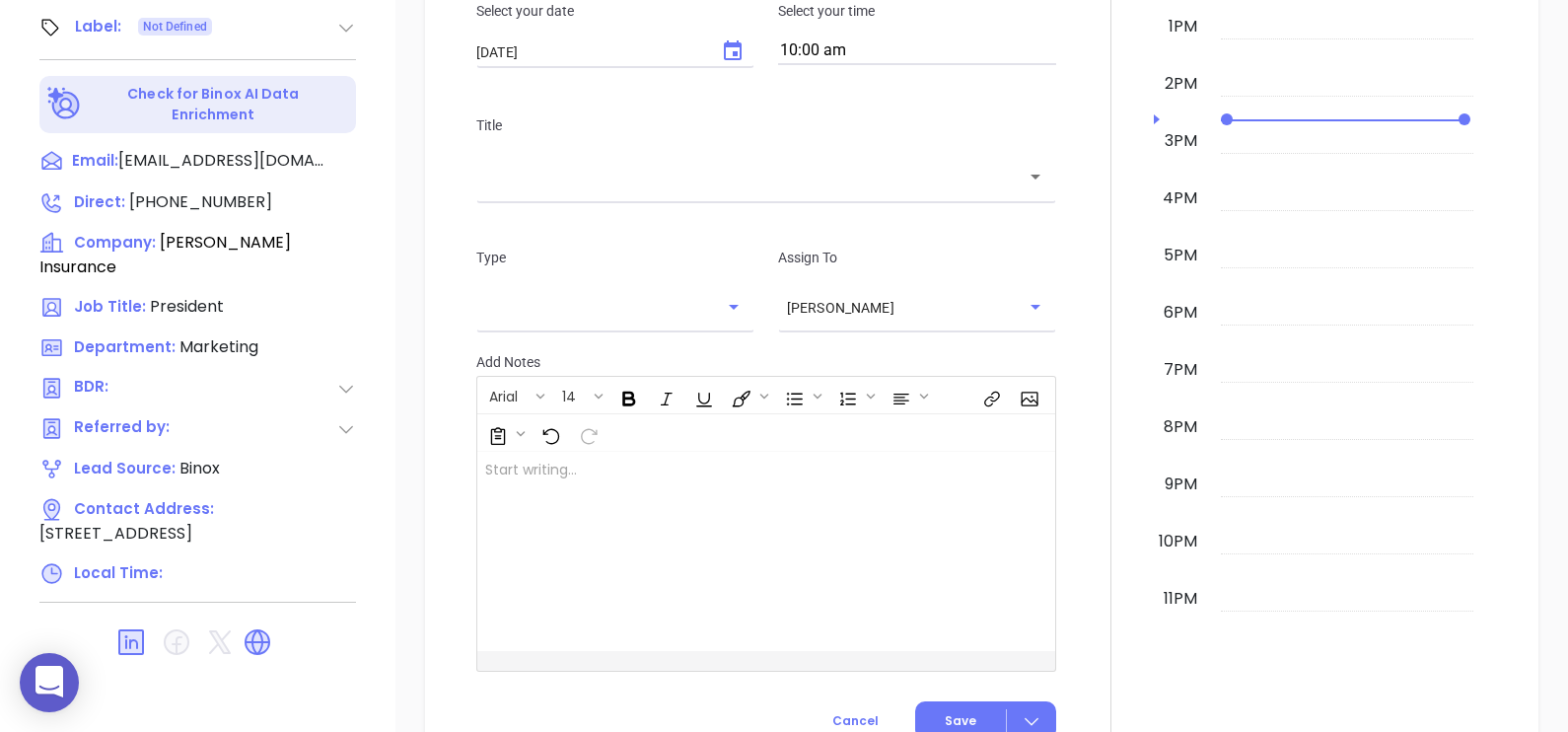
scroll to position [986, 0]
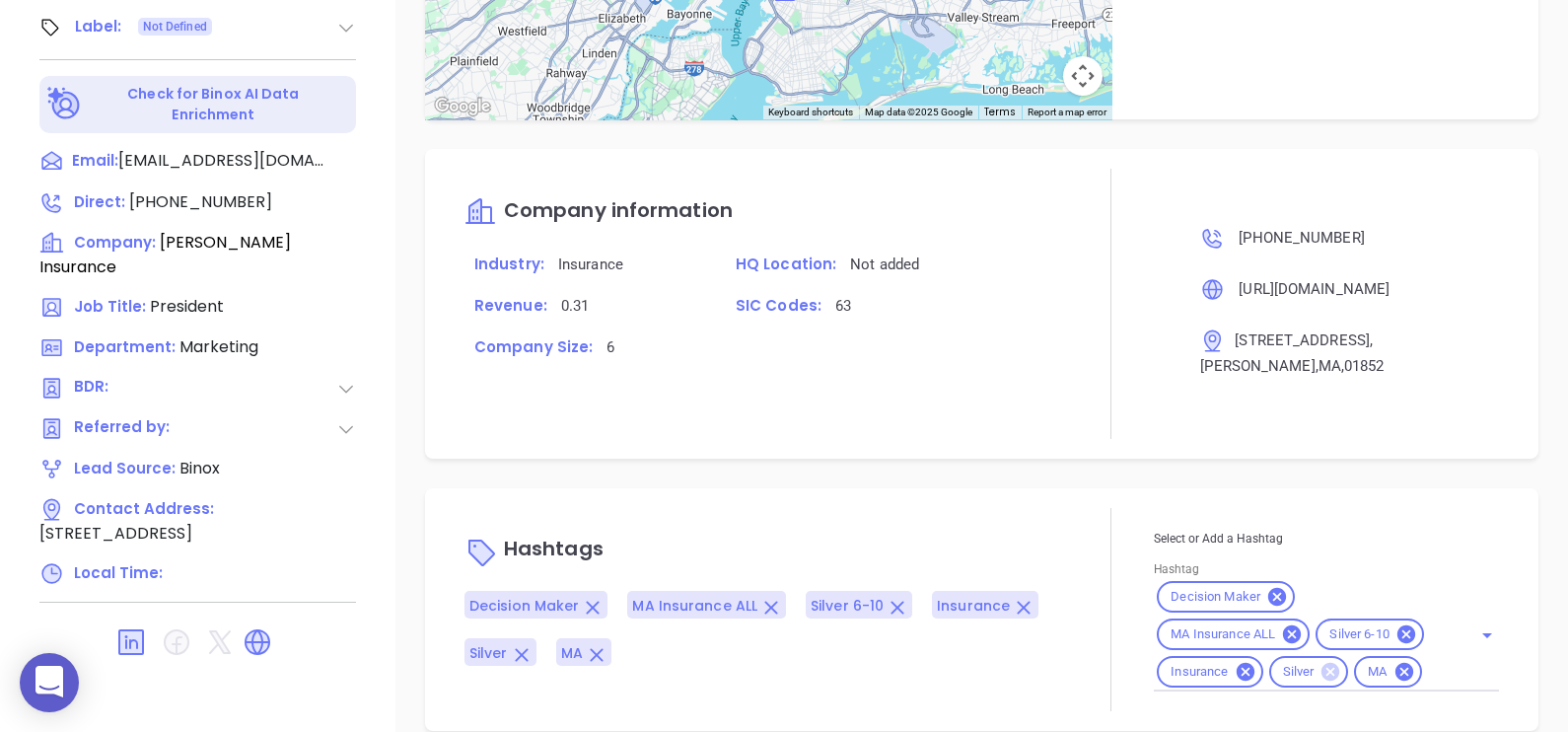
click at [1322, 663] on icon at bounding box center [1330, 672] width 18 height 18
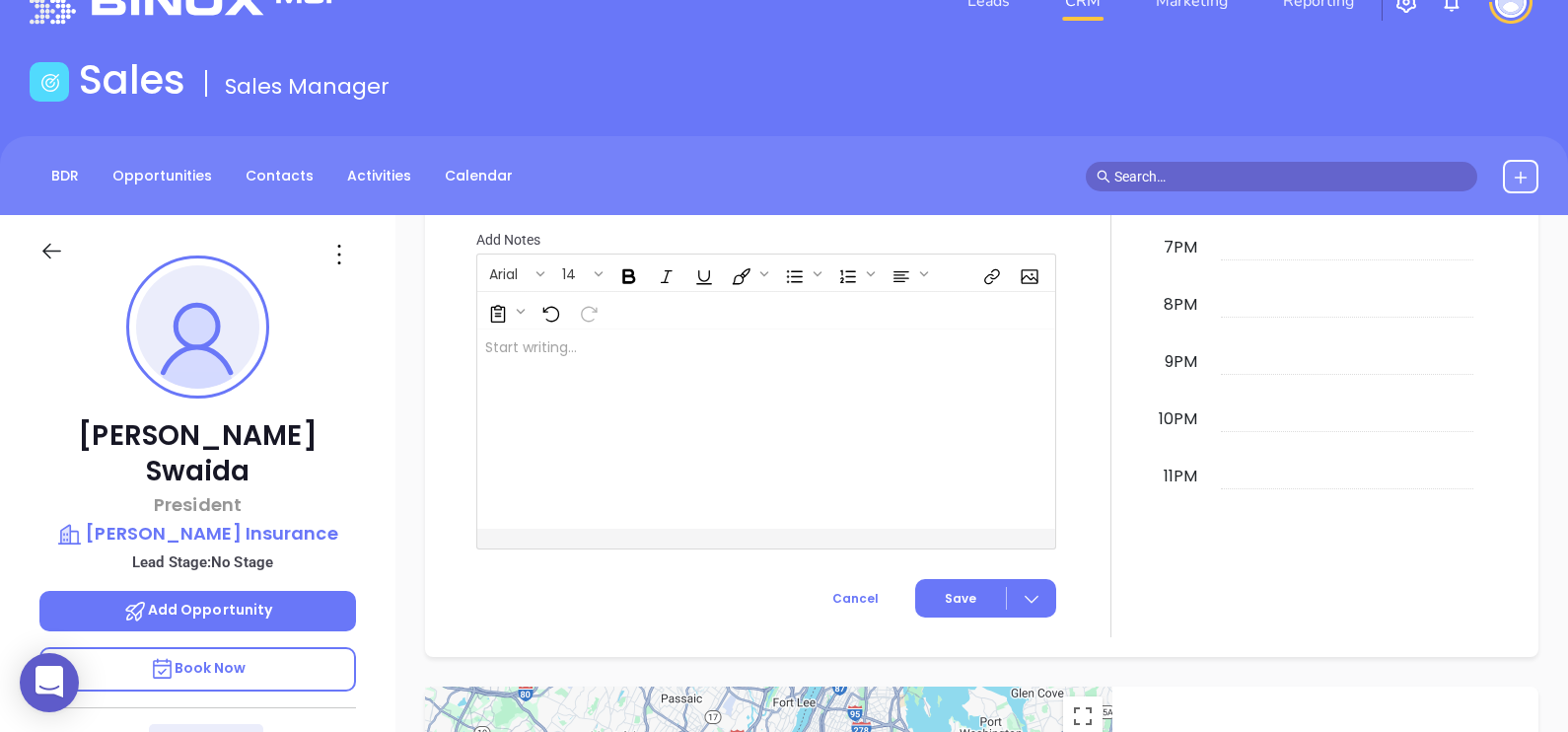
scroll to position [369, 0]
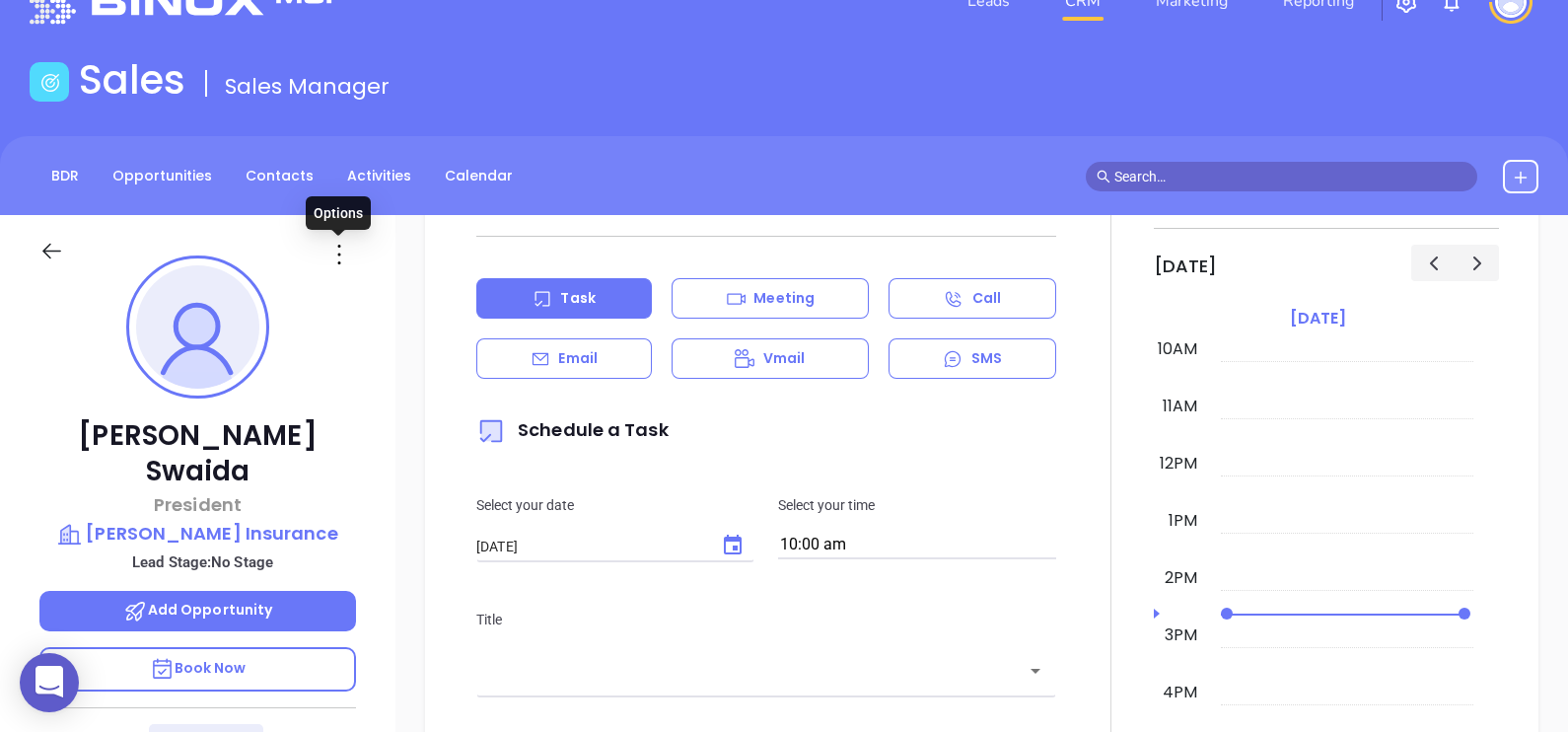
click at [335, 253] on icon at bounding box center [340, 255] width 32 height 32
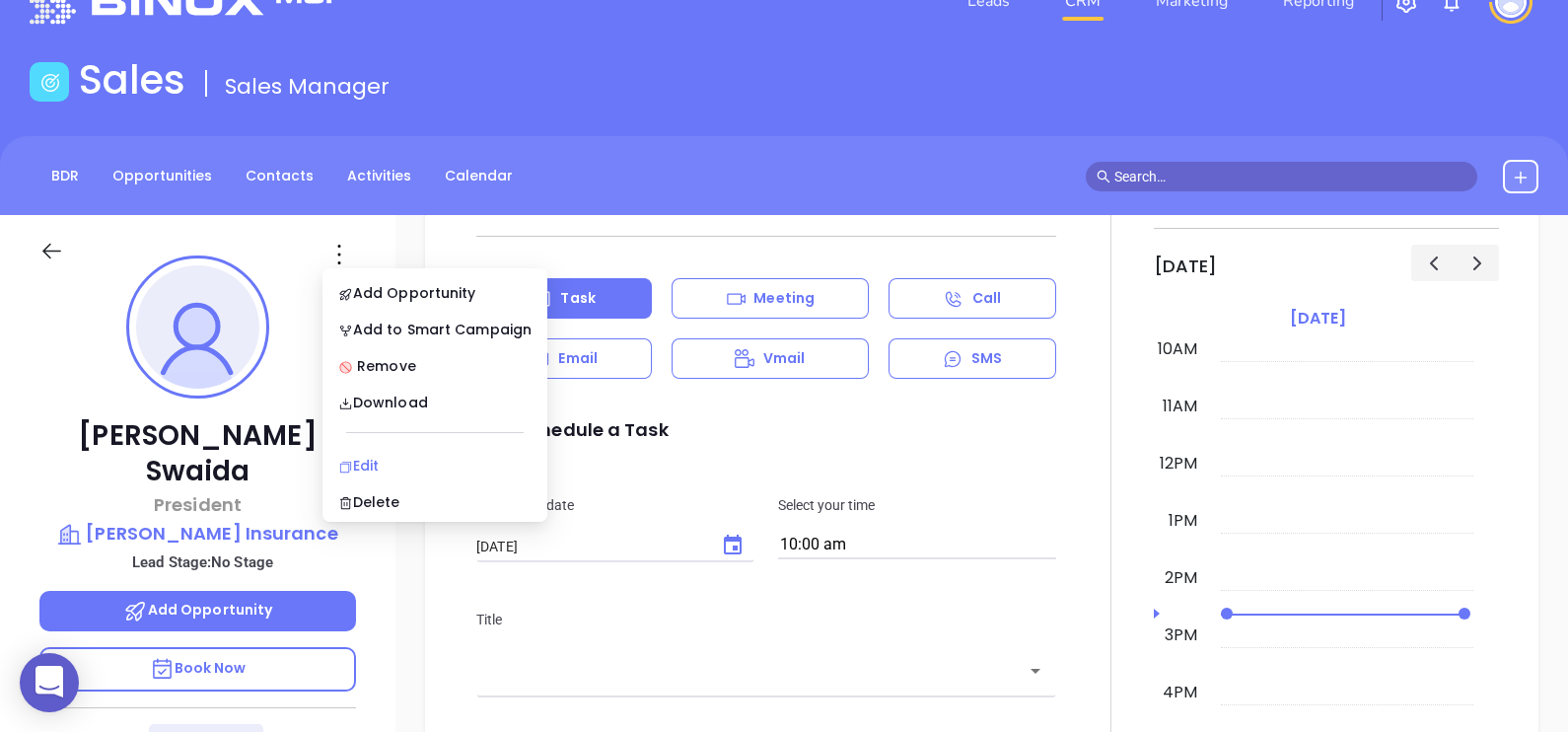
click at [400, 458] on div "Edit" at bounding box center [434, 466] width 193 height 22
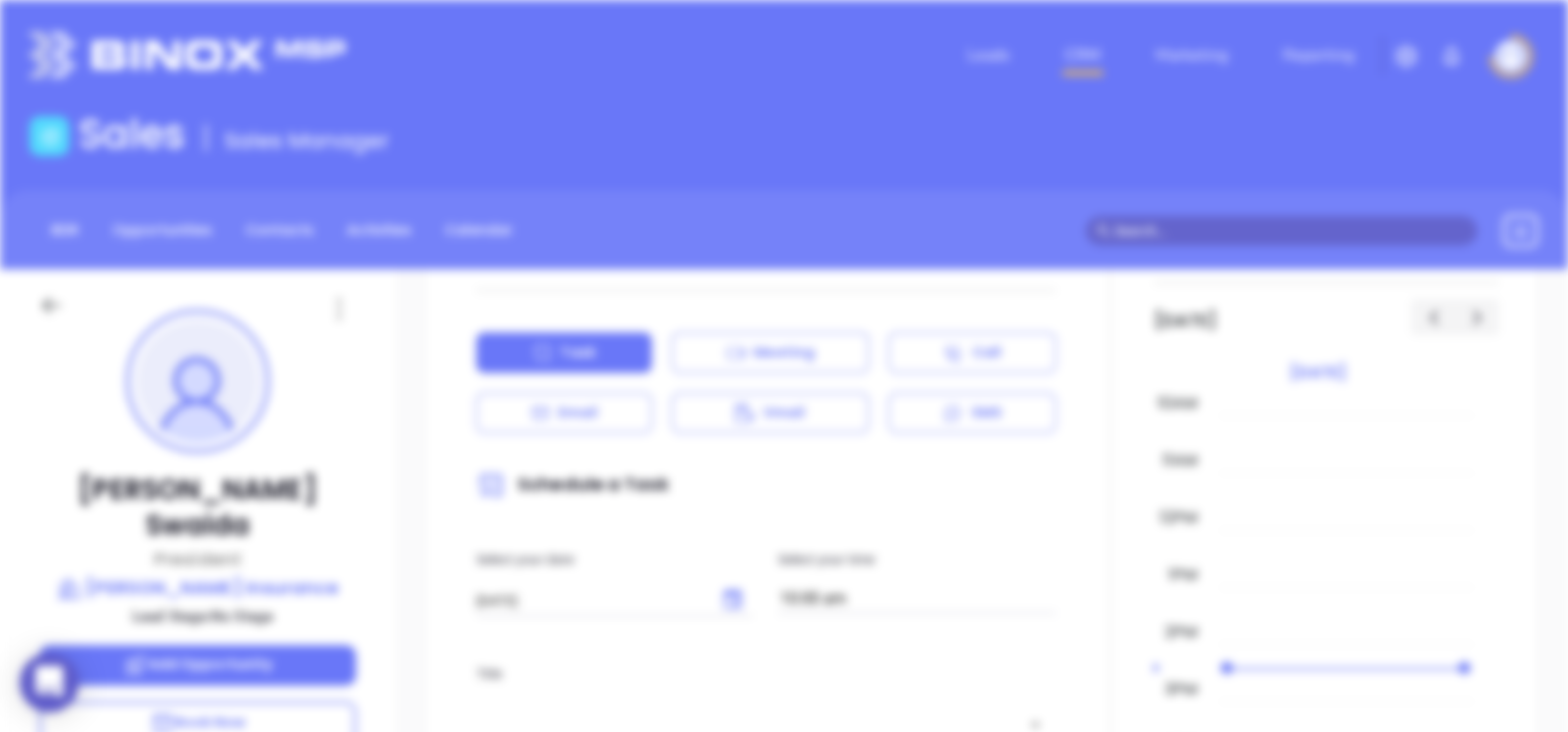
scroll to position [0, 0]
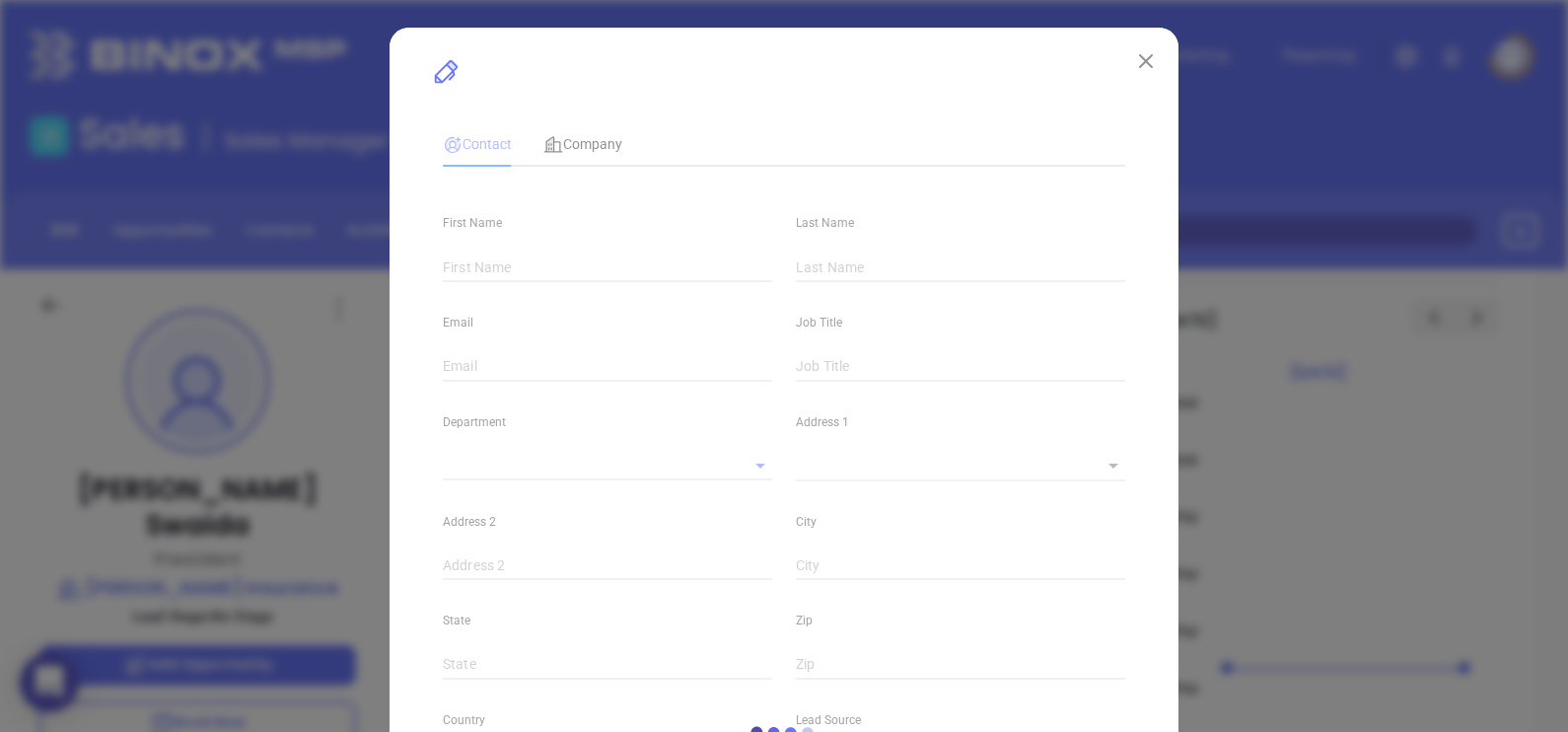
type input "[PERSON_NAME]"
type input "Swaida"
type input "[EMAIL_ADDRESS][DOMAIN_NAME]"
type input "President"
type textarea "[STREET_ADDRESS]"
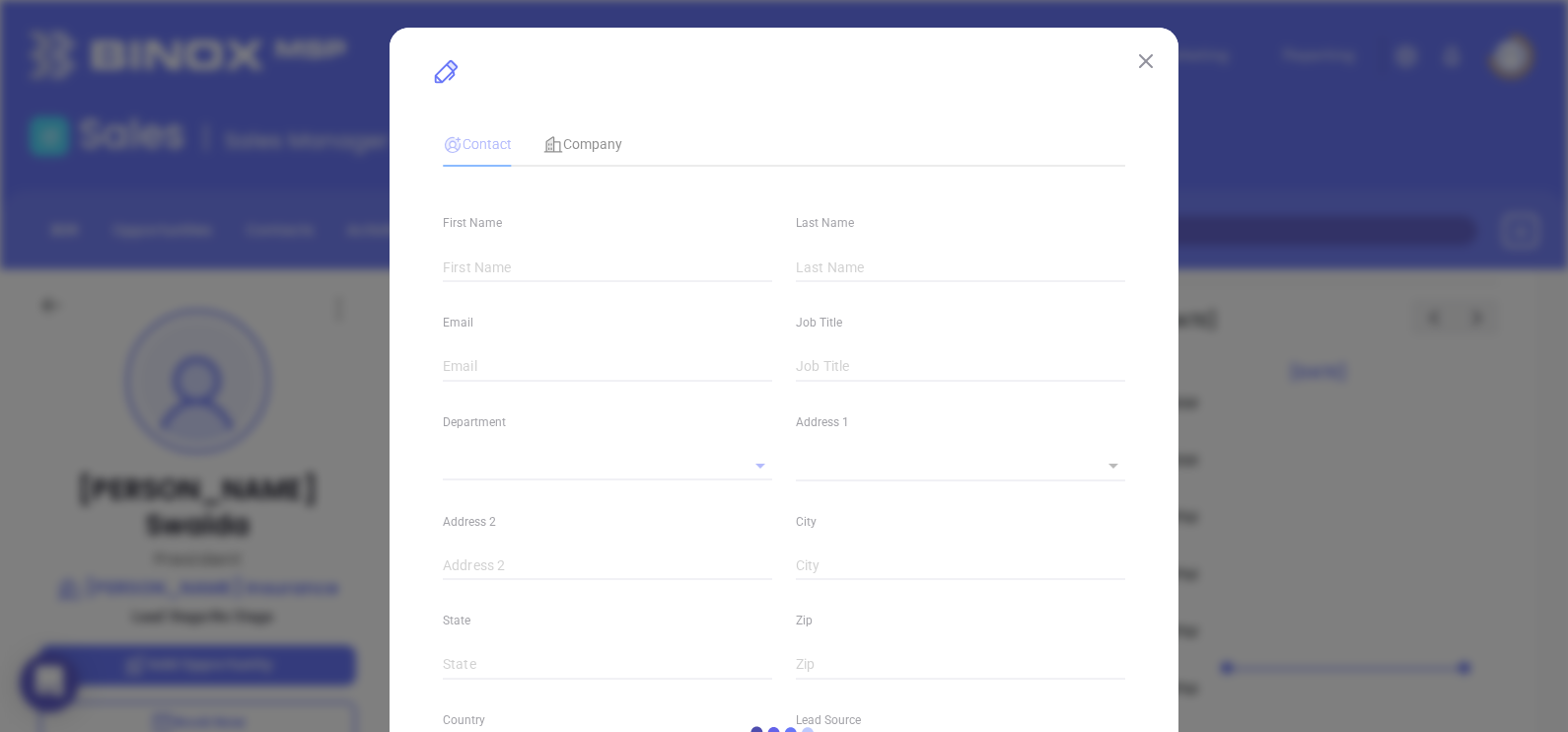
type input "1"
type input "[PERSON_NAME]"
type input "MA"
type input "01852"
type input "[DOMAIN_NAME][URL][PERSON_NAME]"
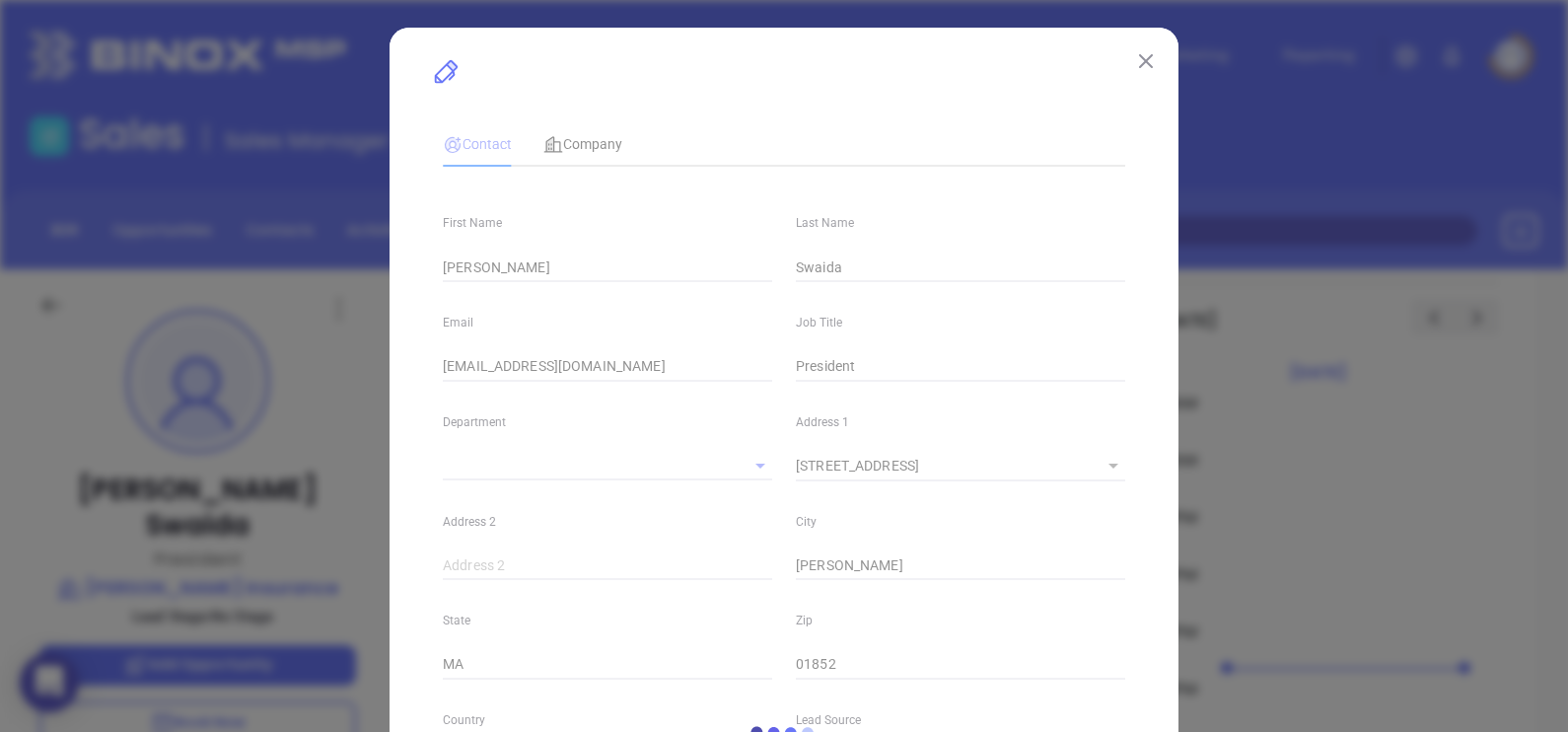
type input "Marketing"
type input "Binox"
type input "undefined undefined"
type input "1"
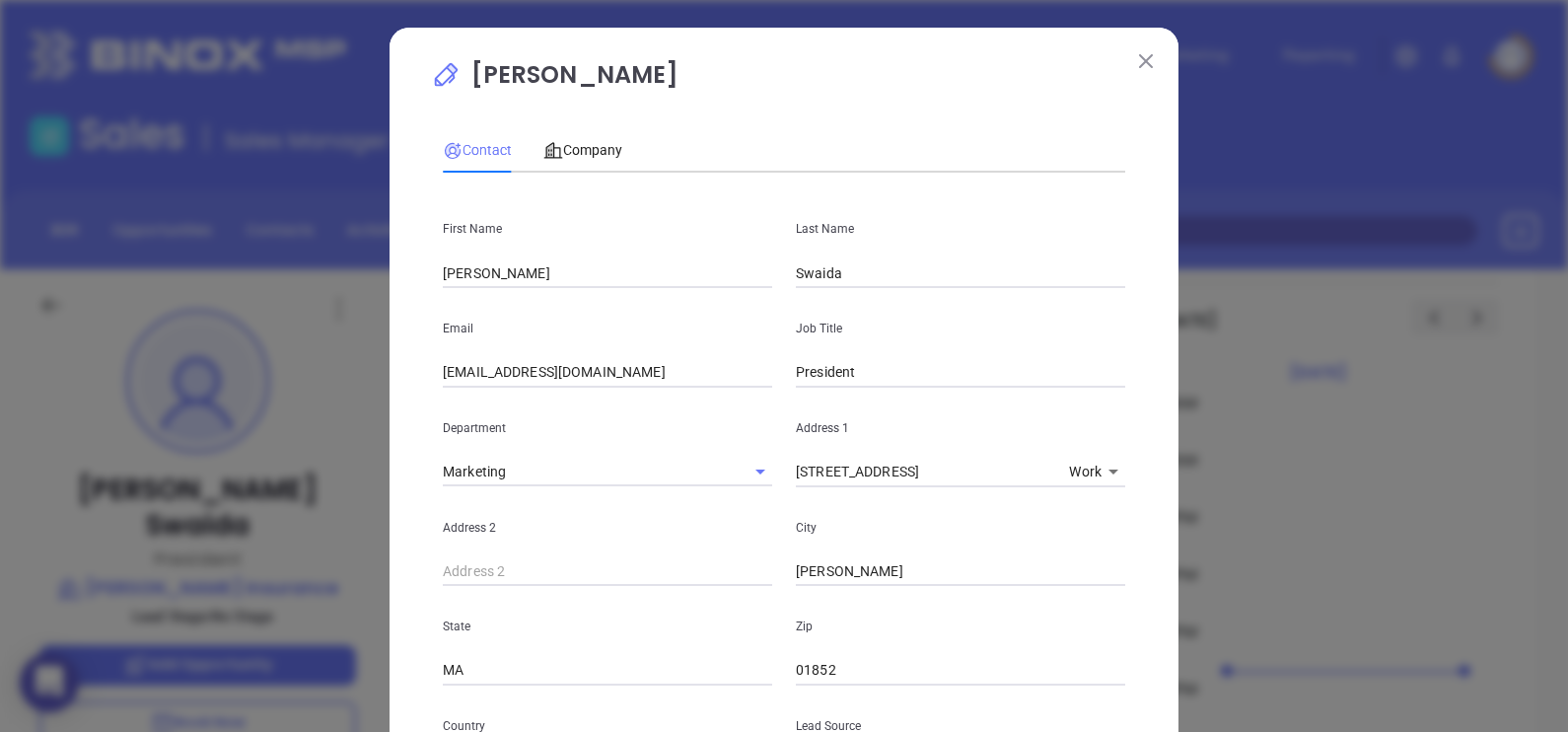
click at [291, 303] on div "[PERSON_NAME] Contact Company First Name [PERSON_NAME] Last Name Swaida Email […" at bounding box center [784, 366] width 1568 height 732
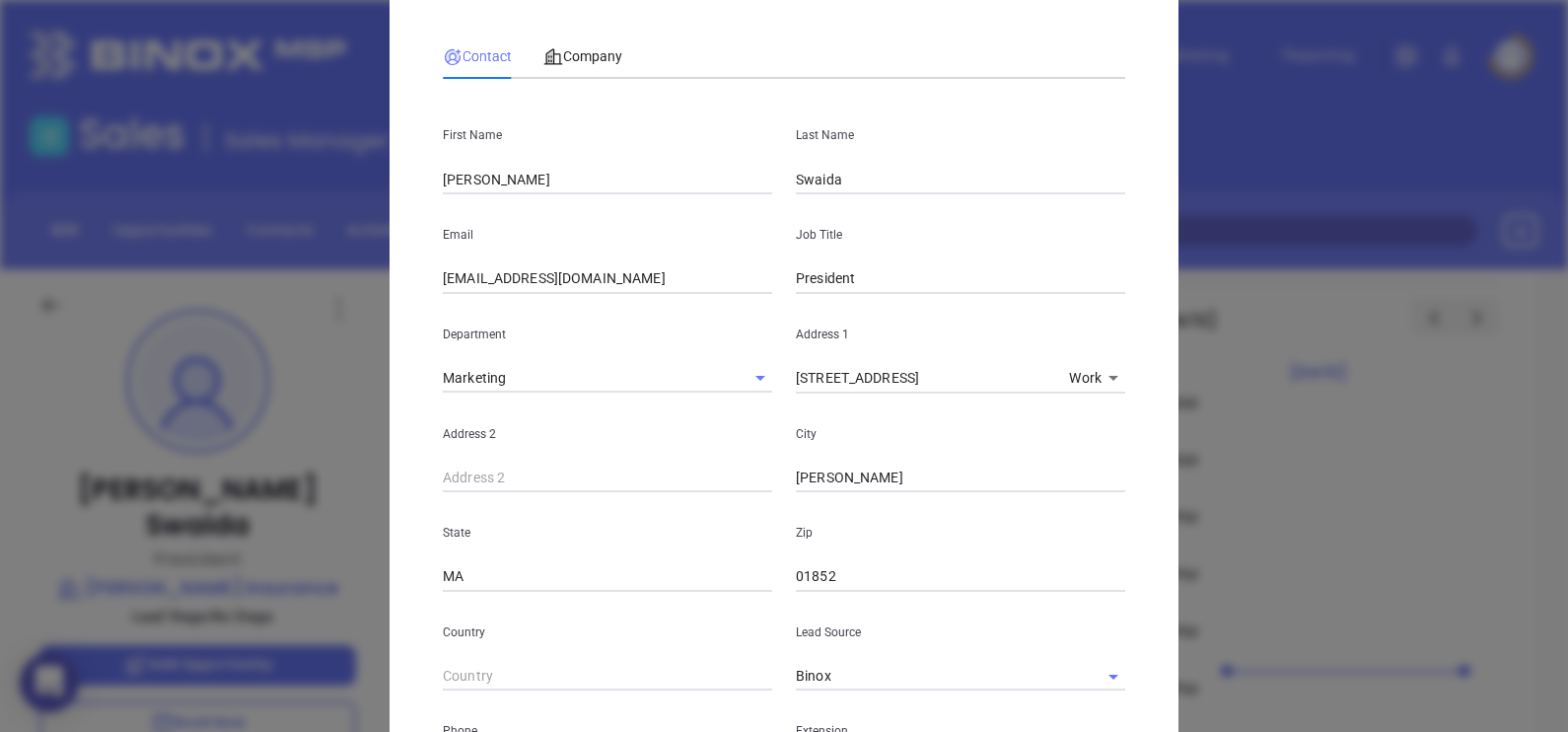
scroll to position [706, 0]
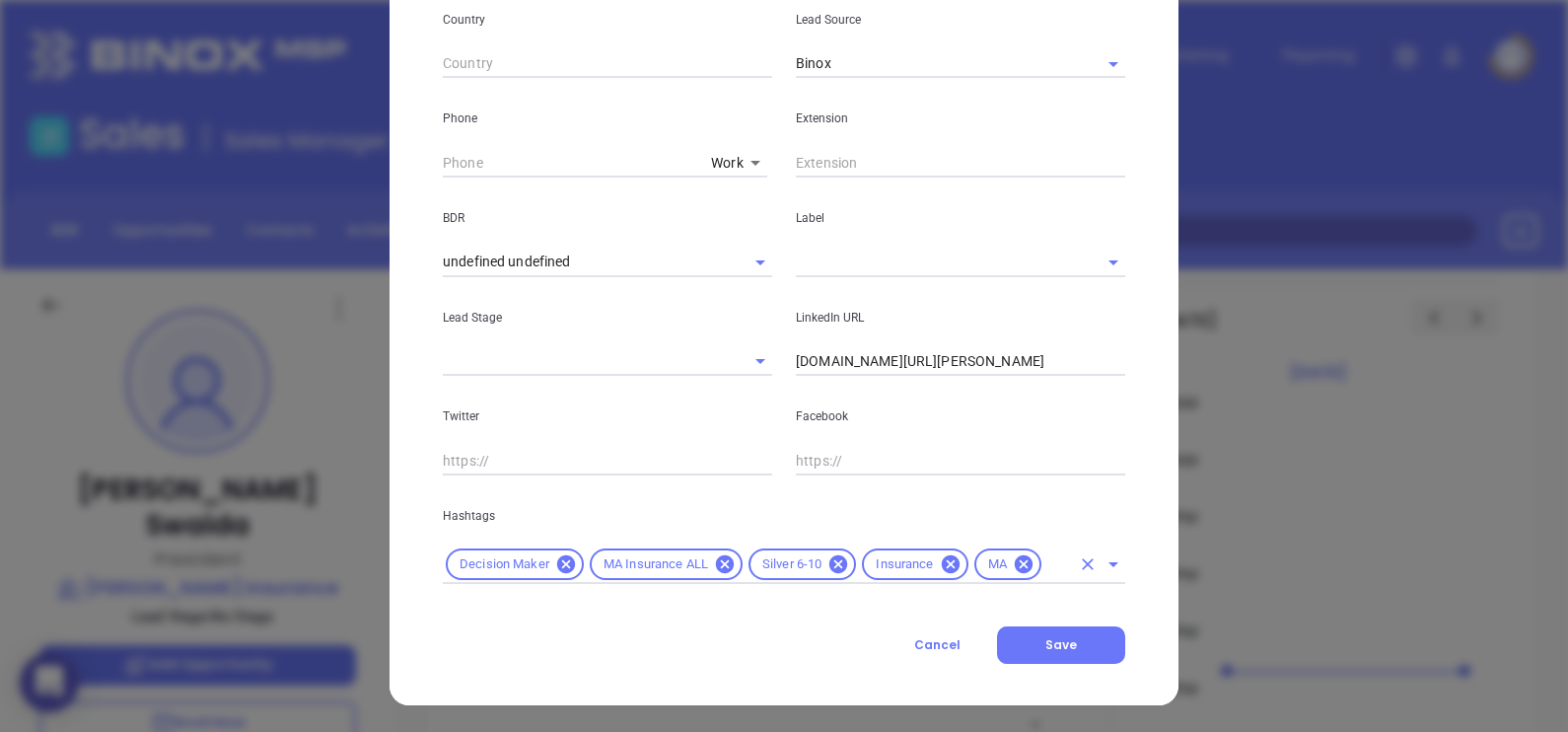
click at [1050, 565] on input "text" at bounding box center [1057, 565] width 26 height 25
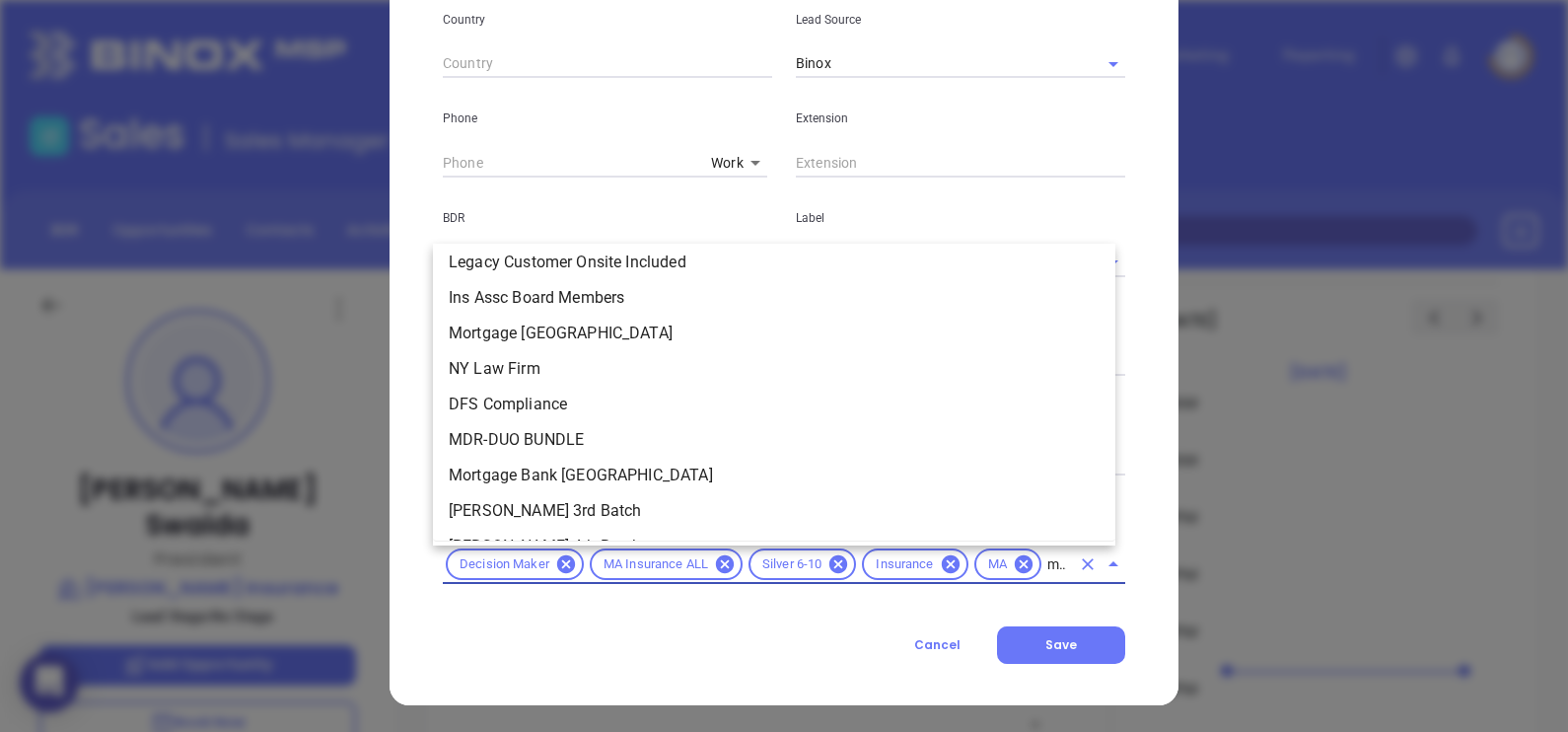
scroll to position [0, 0]
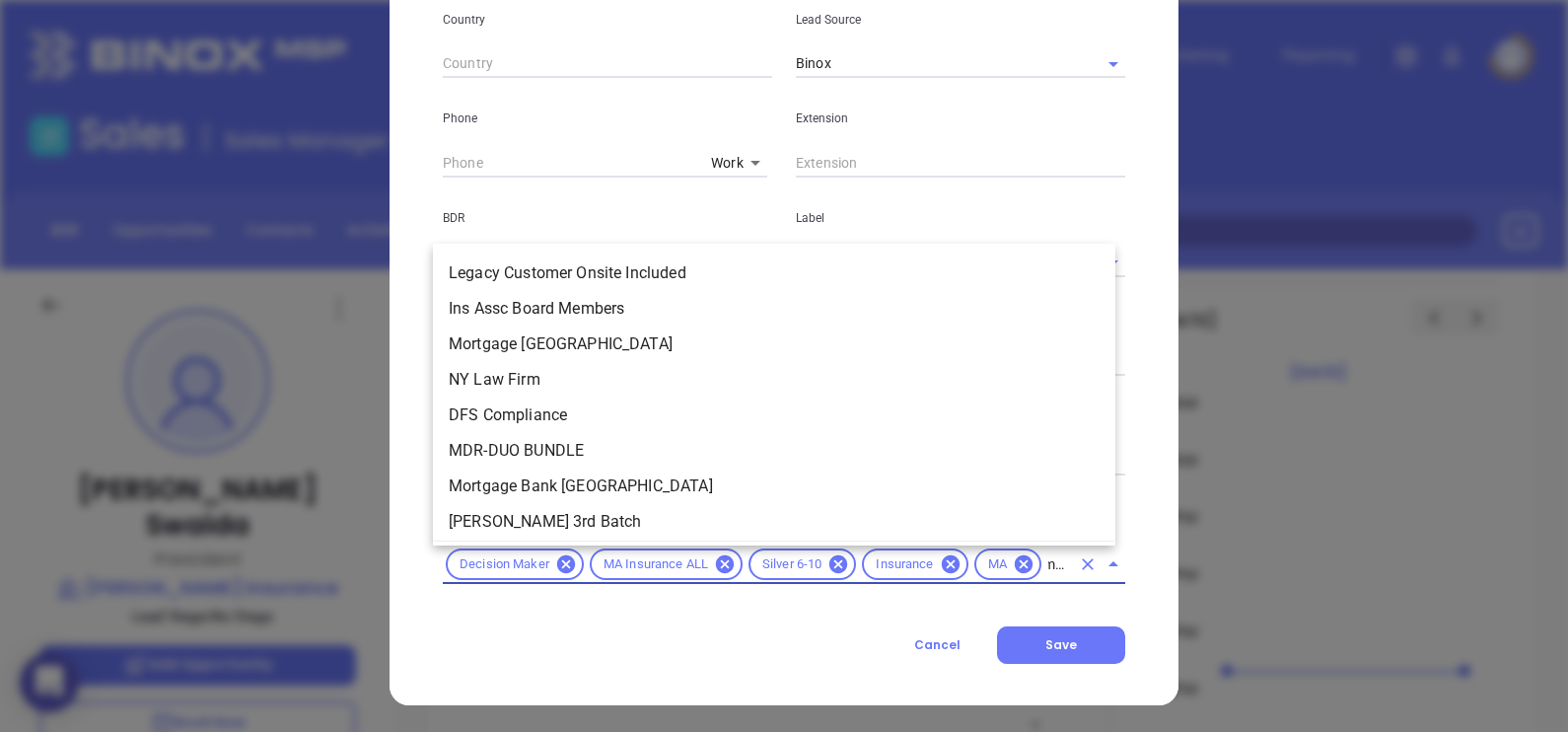
type input "maia"
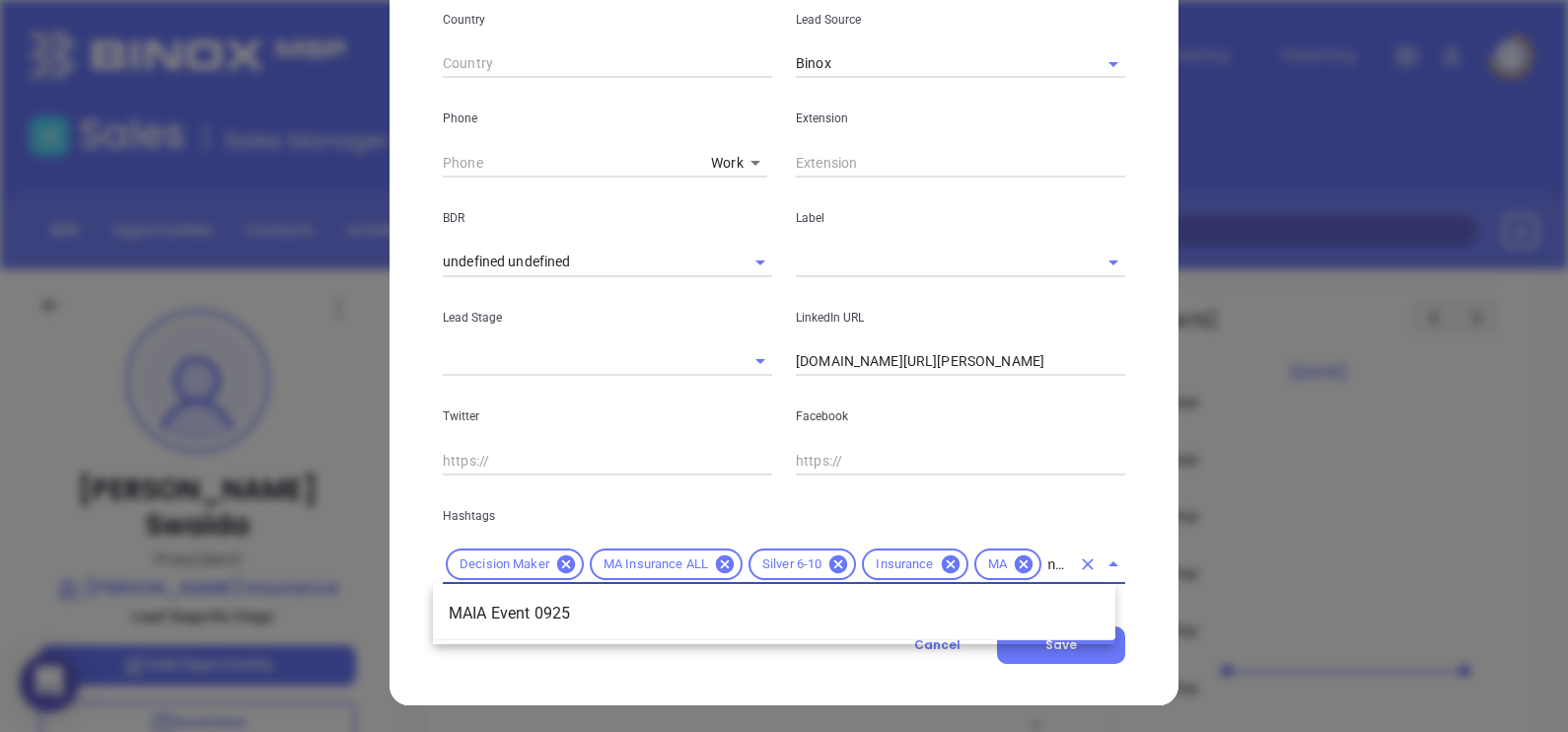
scroll to position [0, 13]
click at [889, 604] on li "MAIA Event 0925" at bounding box center [774, 614] width 683 height 36
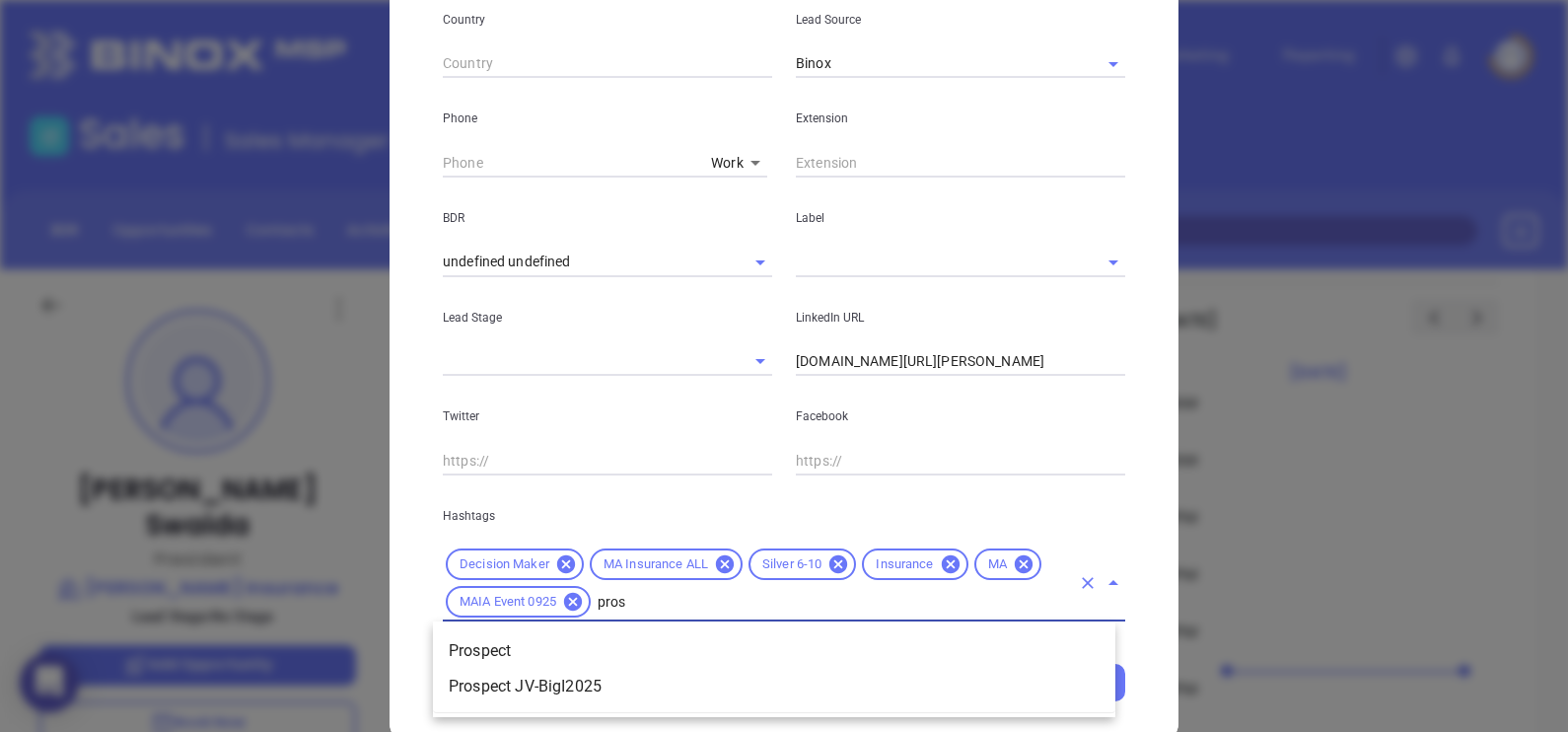
type input "prosp"
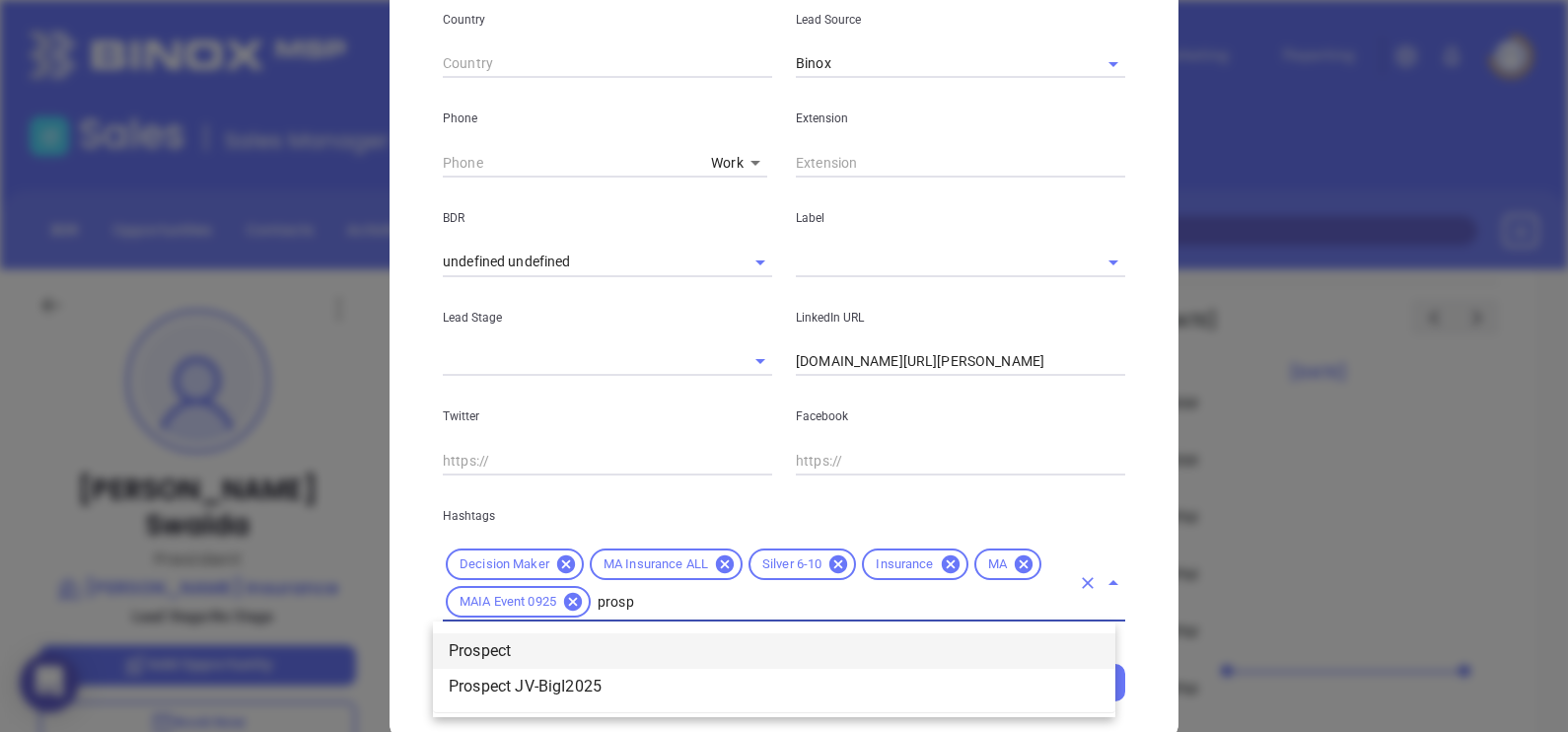
click at [651, 638] on li "Prospect" at bounding box center [774, 651] width 683 height 36
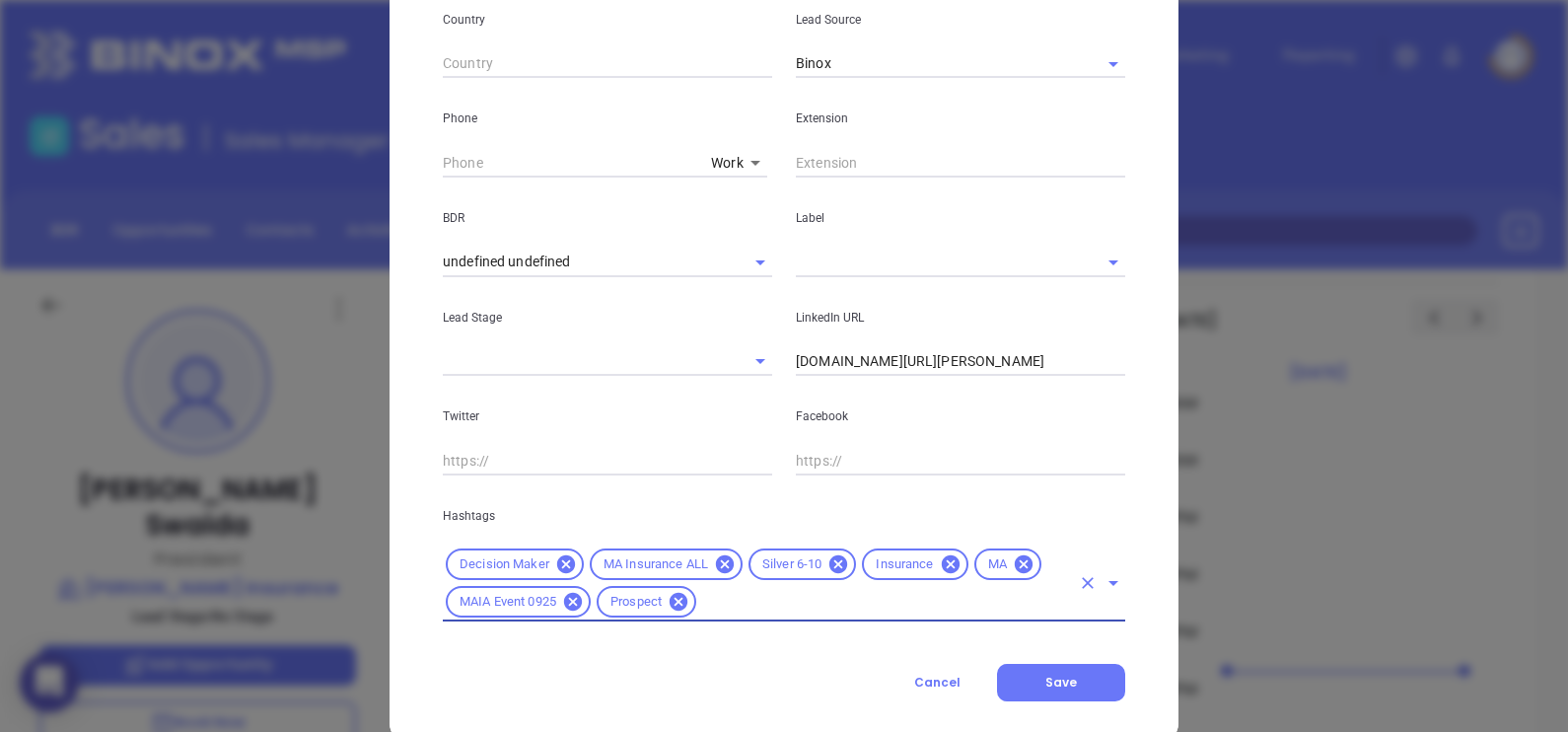
click at [892, 247] on div at bounding box center [960, 261] width 330 height 33
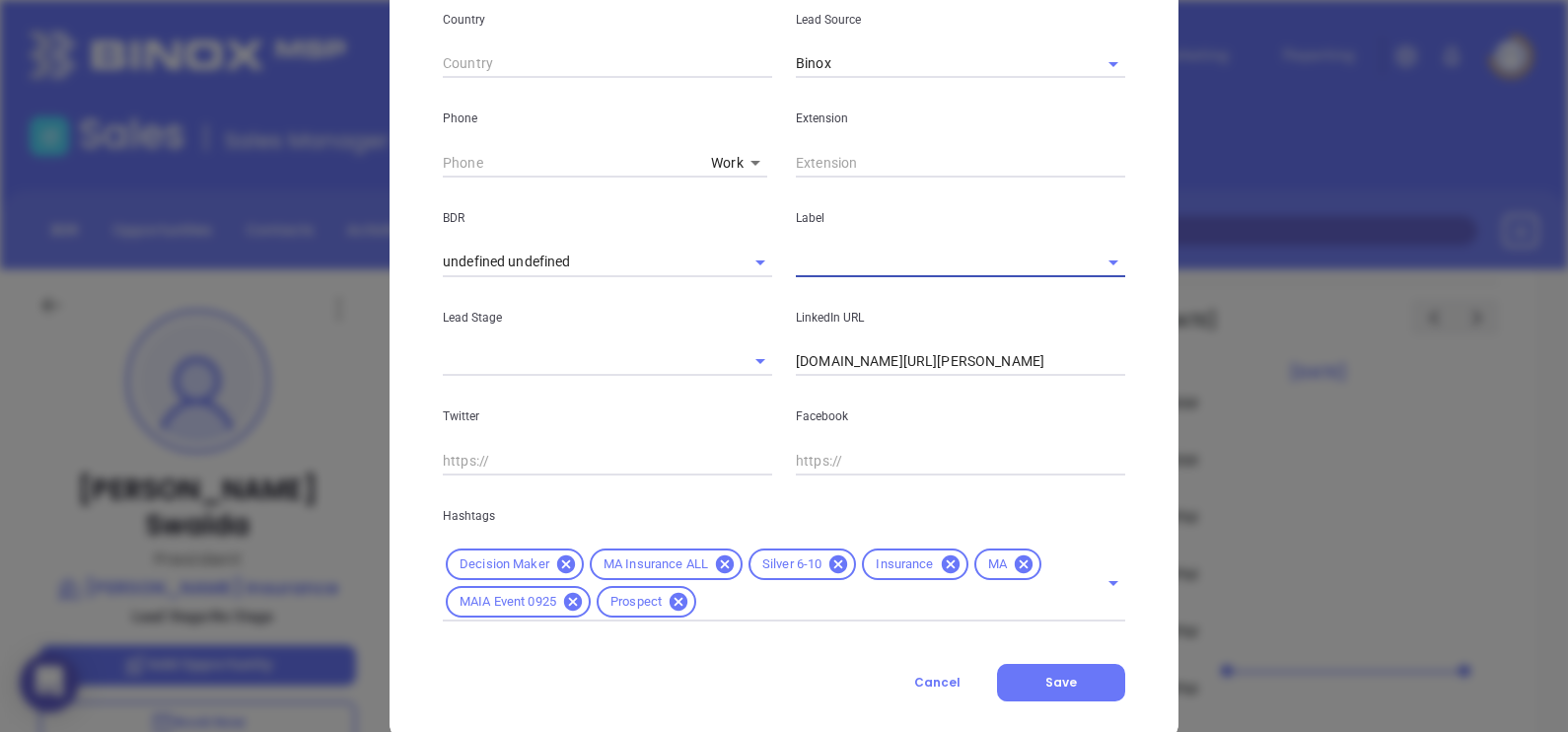
click at [887, 267] on input "text" at bounding box center [932, 262] width 274 height 29
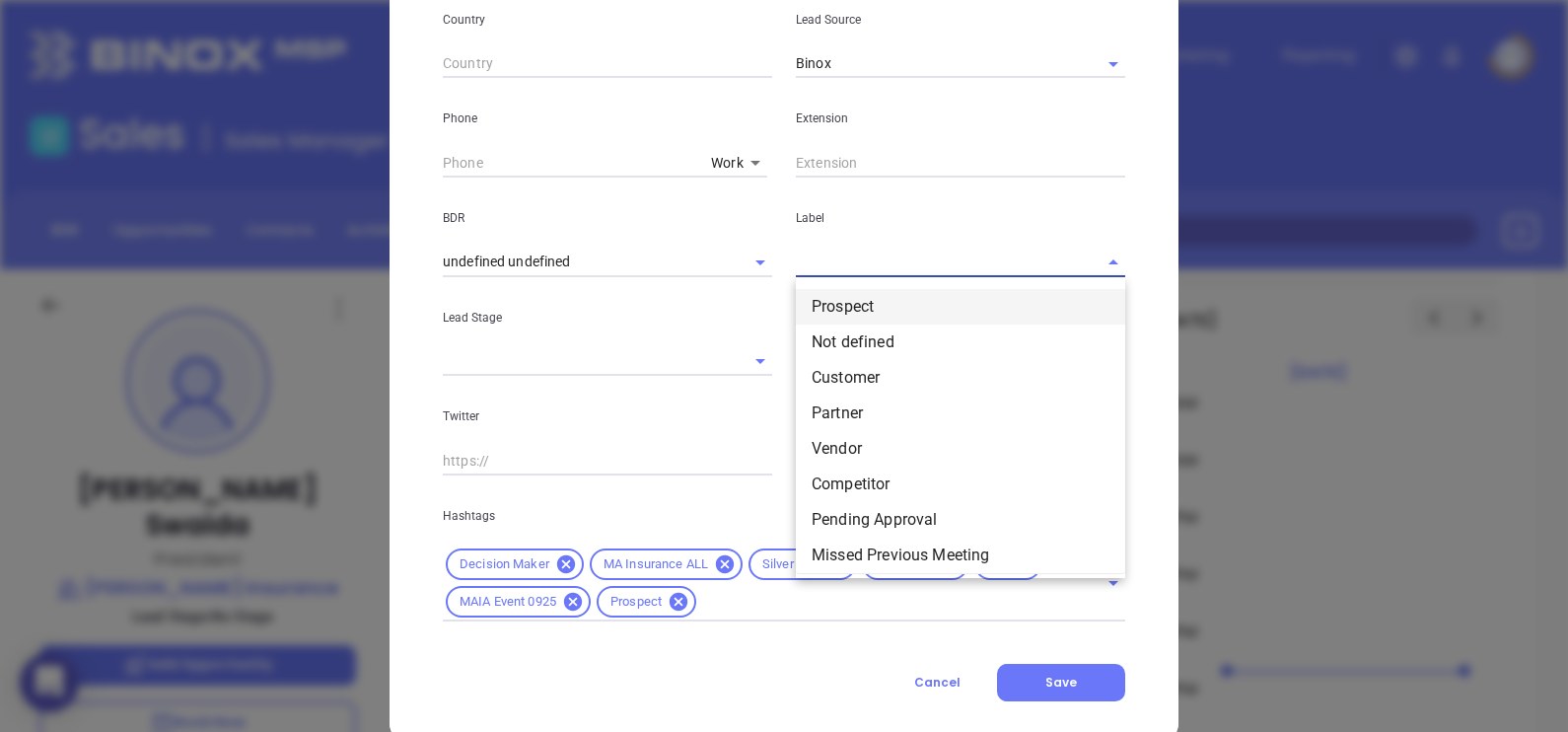
click at [884, 291] on li "Prospect" at bounding box center [960, 307] width 330 height 36
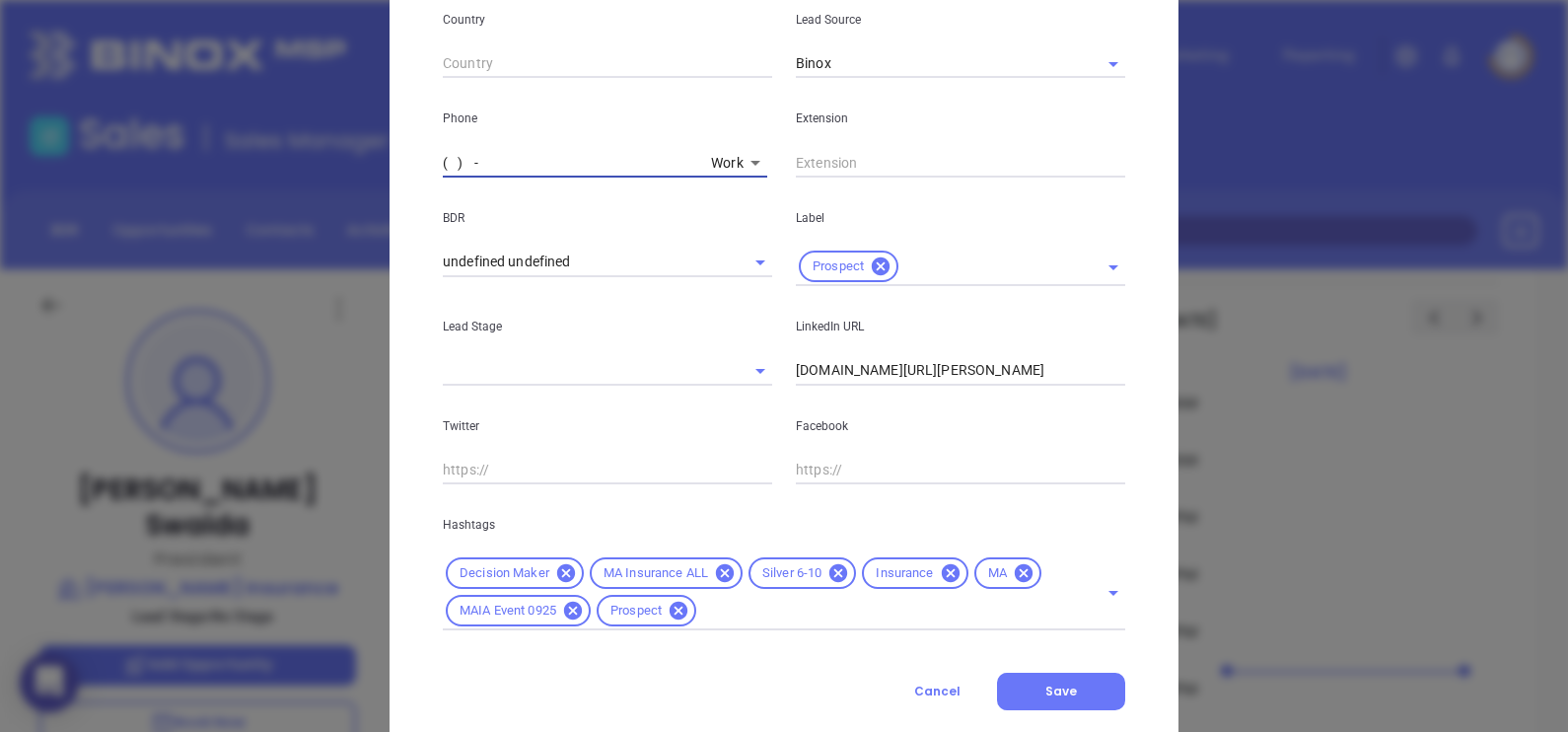
click at [443, 153] on input "( ) -" at bounding box center [573, 163] width 260 height 30
paste input "978) 454-2577"
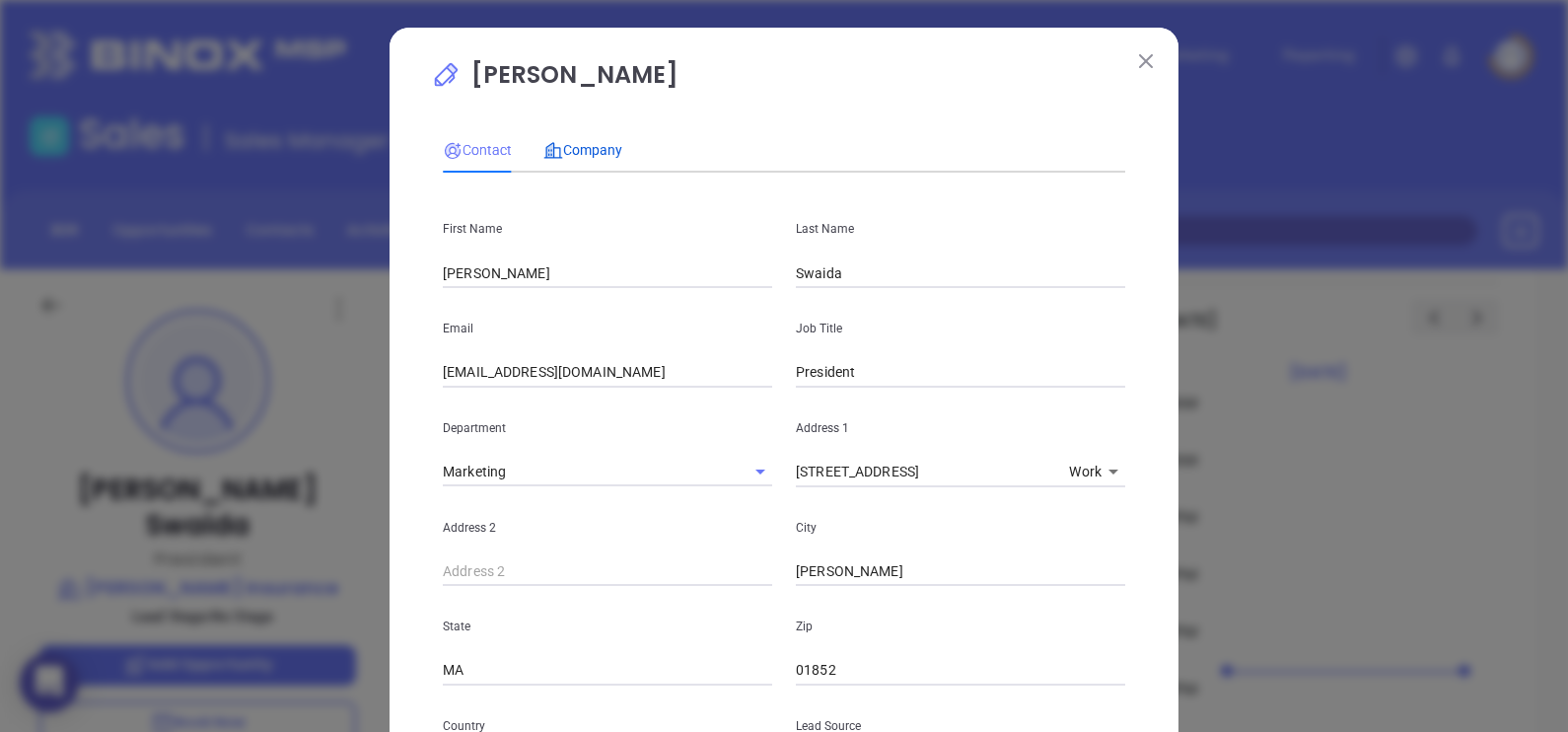
click at [564, 142] on span "Company" at bounding box center [583, 150] width 79 height 16
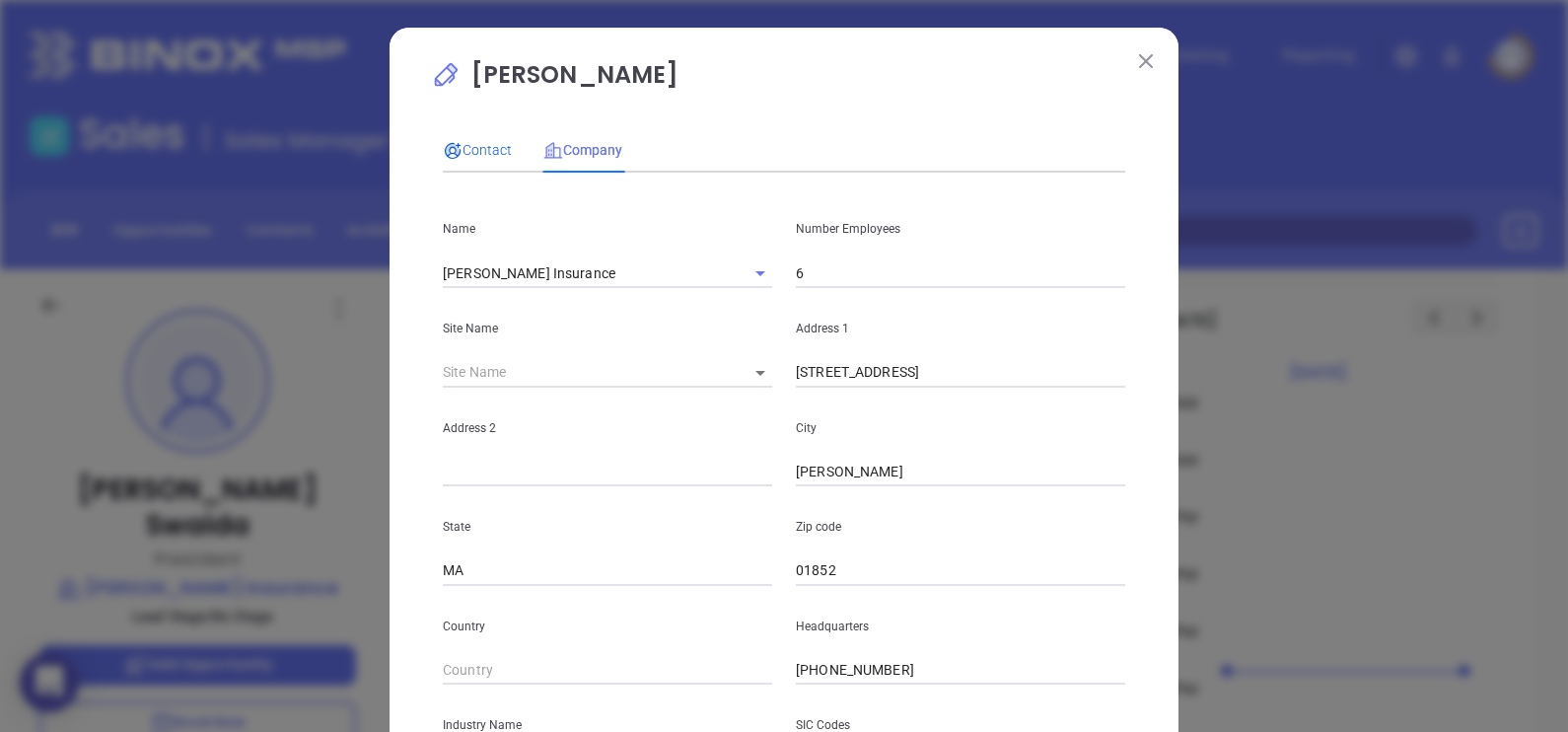
drag, startPoint x: 474, startPoint y: 145, endPoint x: 483, endPoint y: 158, distance: 15.8
click at [474, 146] on span "Contact" at bounding box center [477, 150] width 69 height 16
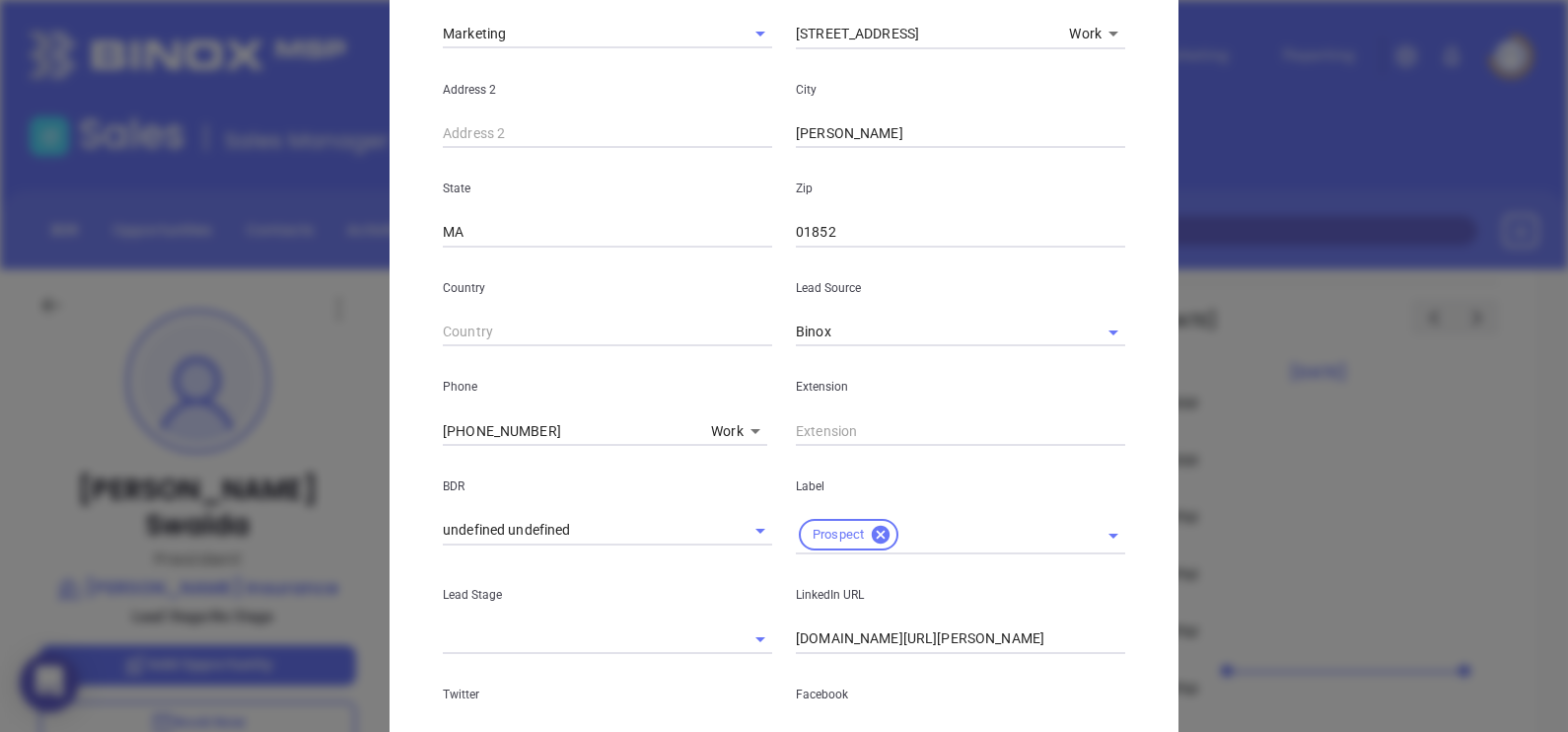
scroll to position [507, 0]
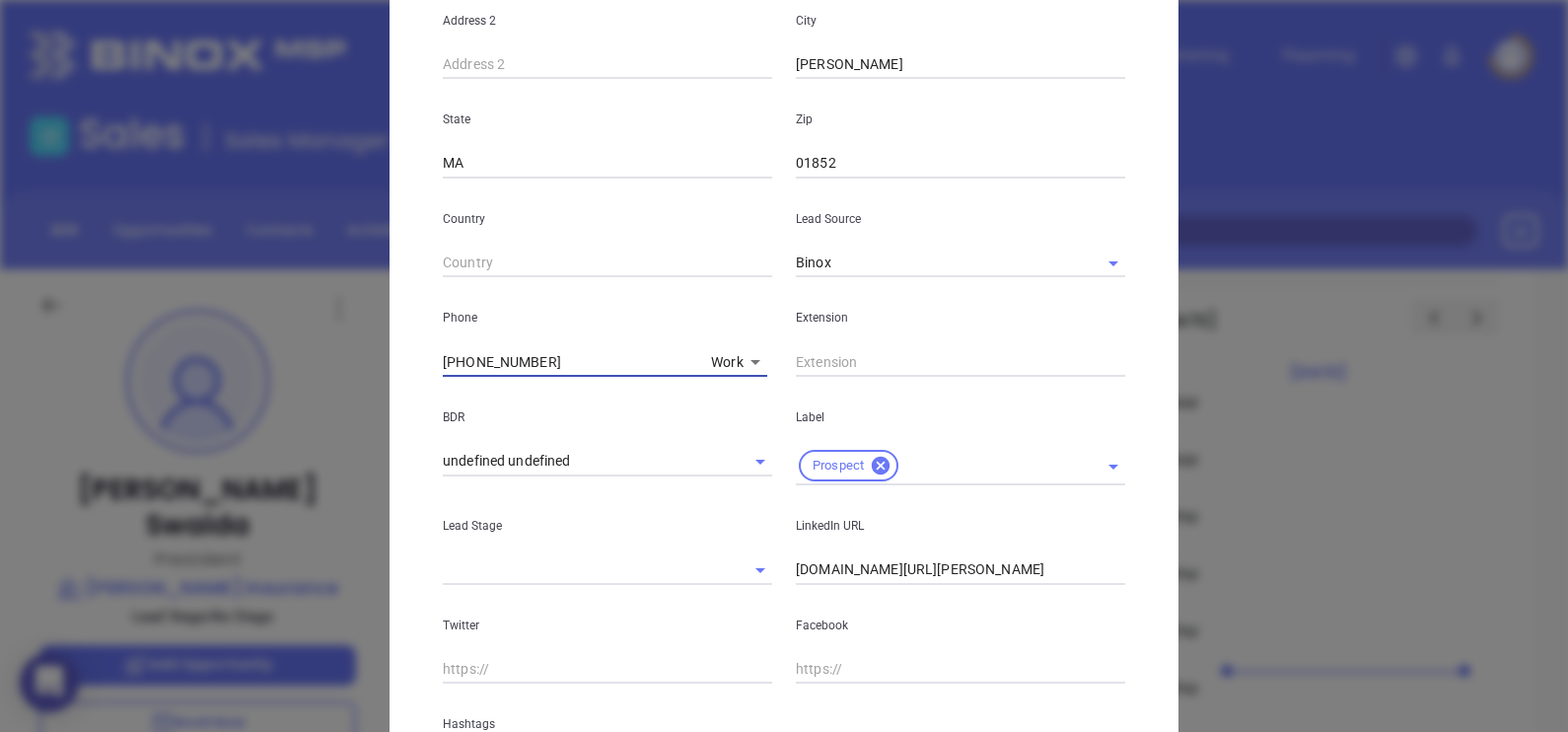
click at [566, 362] on input "(978) 454-2577" at bounding box center [573, 362] width 260 height 30
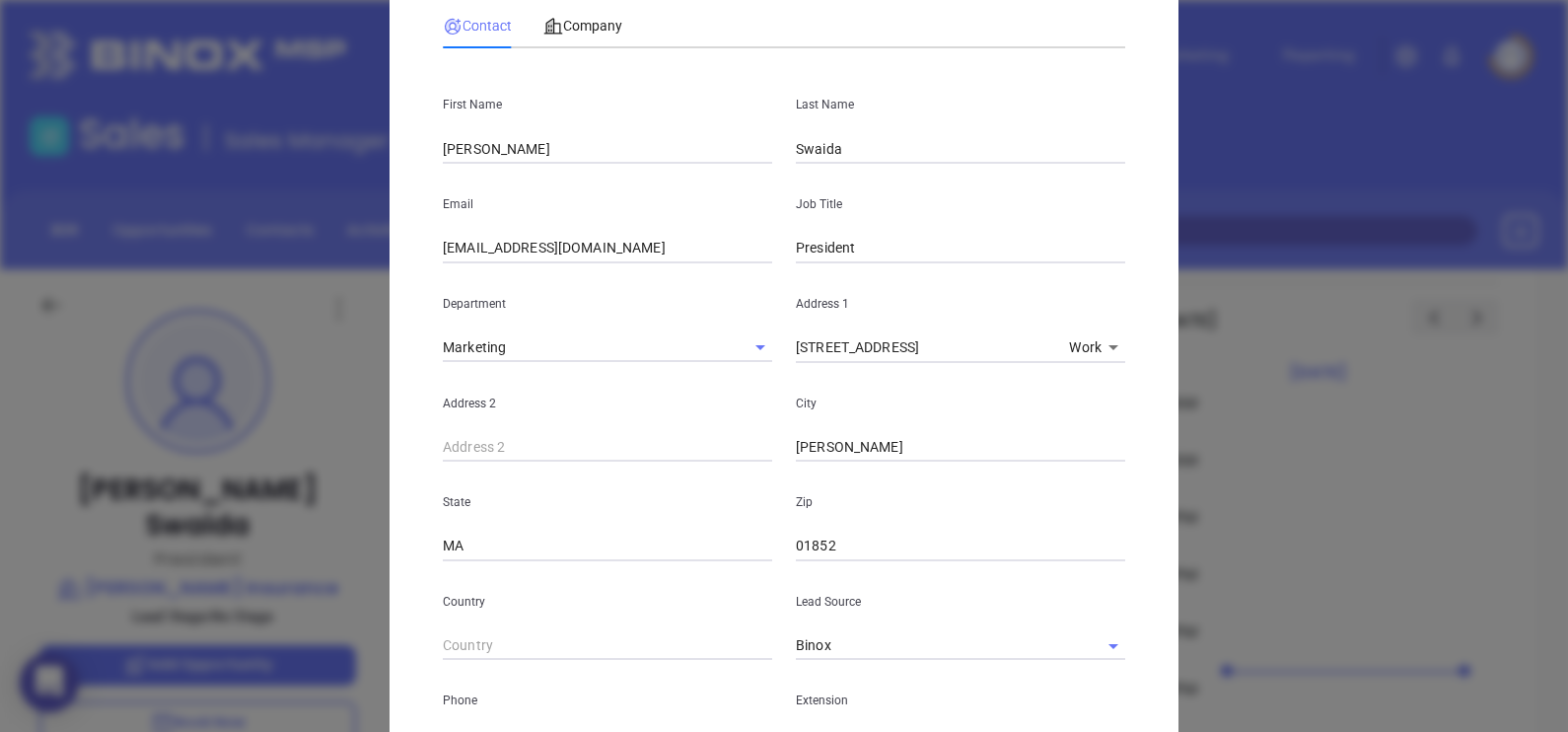
scroll to position [0, 0]
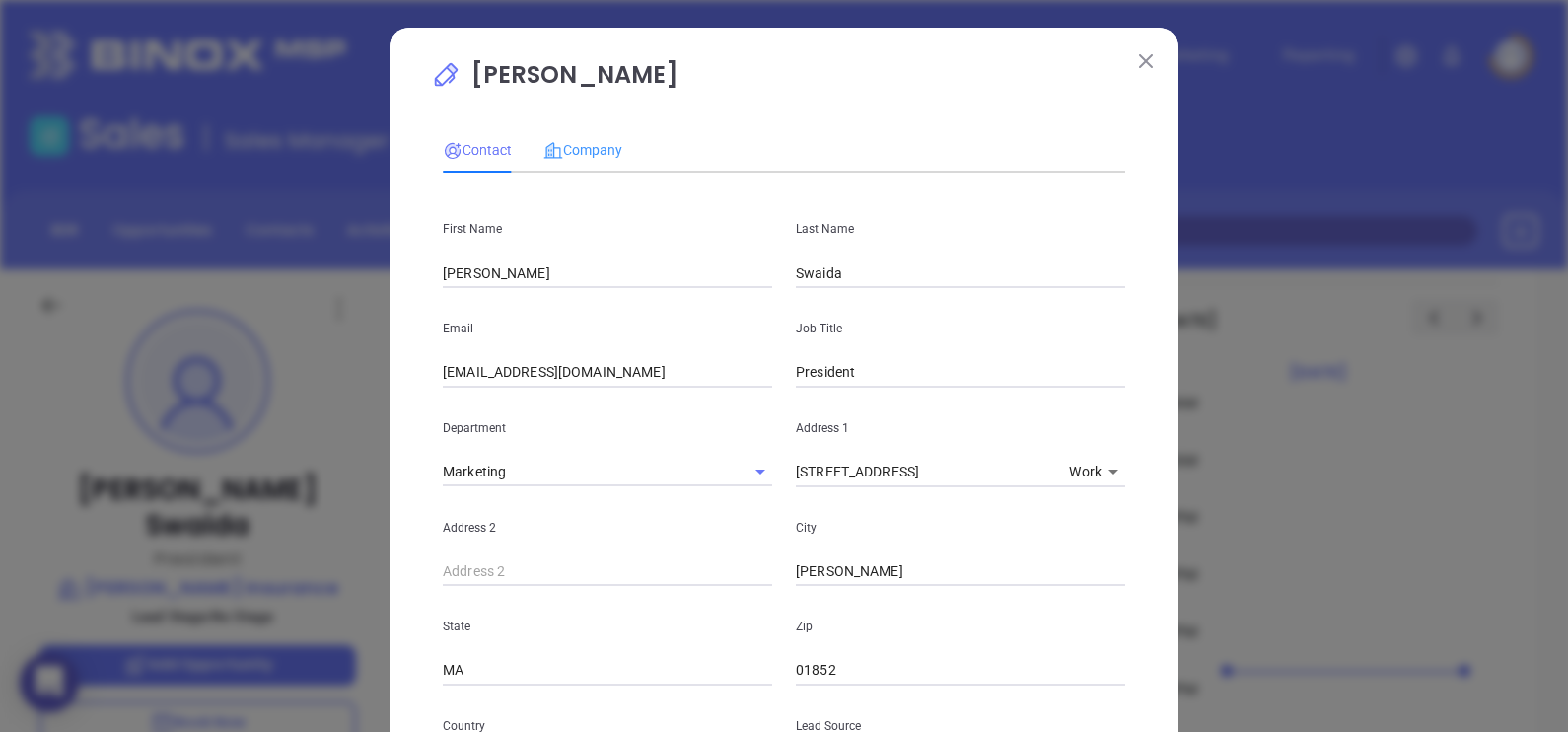
click at [607, 136] on div "Company" at bounding box center [583, 149] width 79 height 45
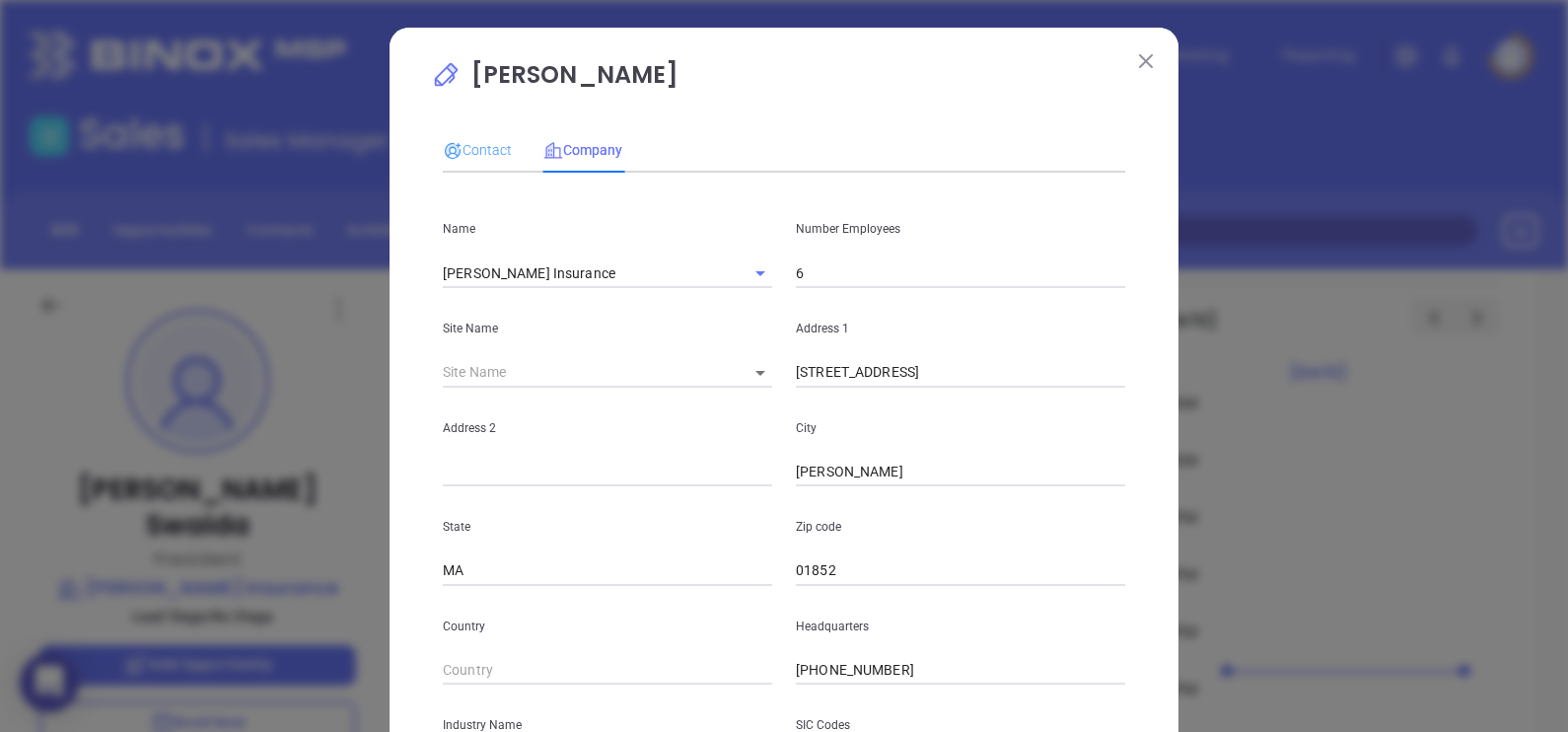
click at [448, 135] on div "Contact" at bounding box center [477, 149] width 69 height 45
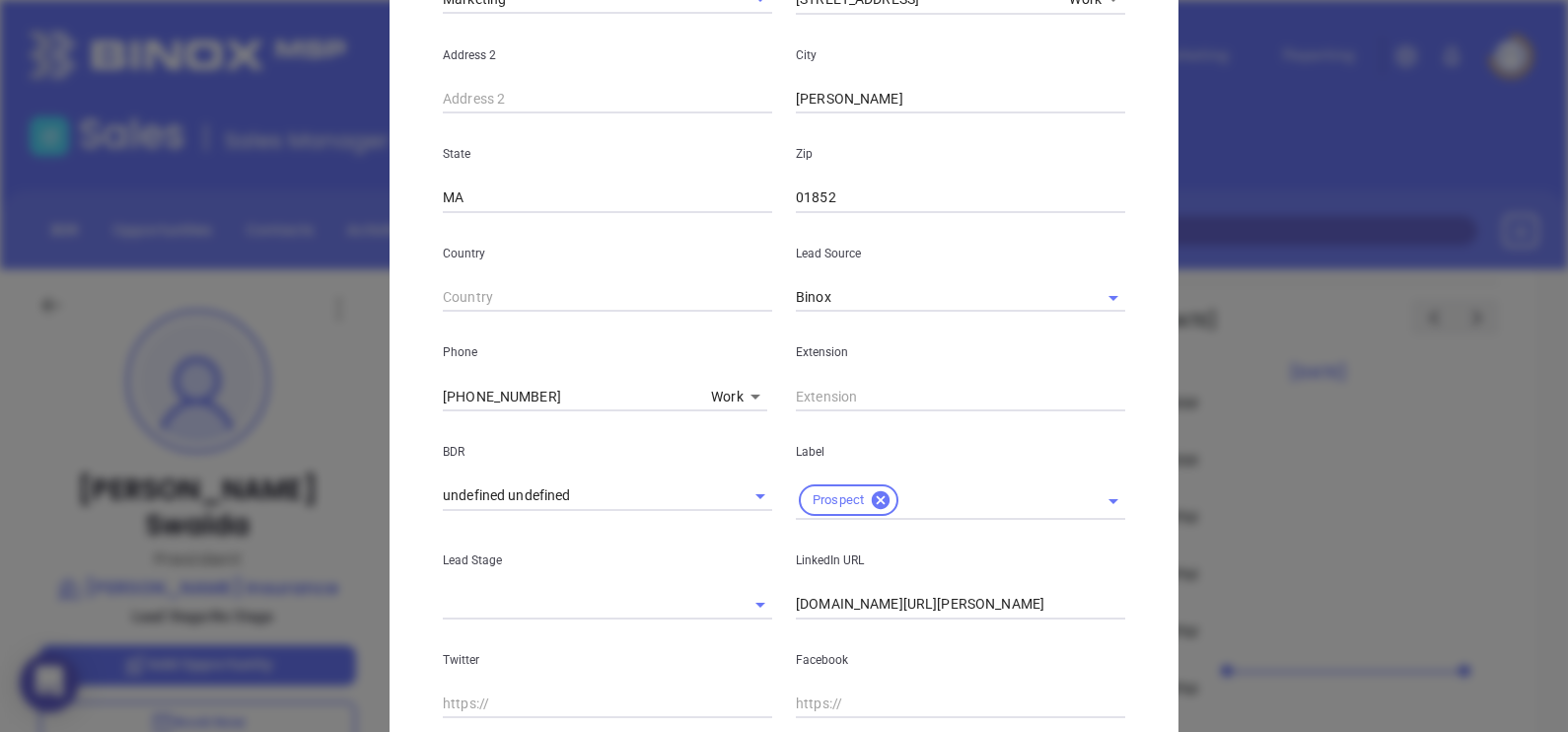
scroll to position [740, 0]
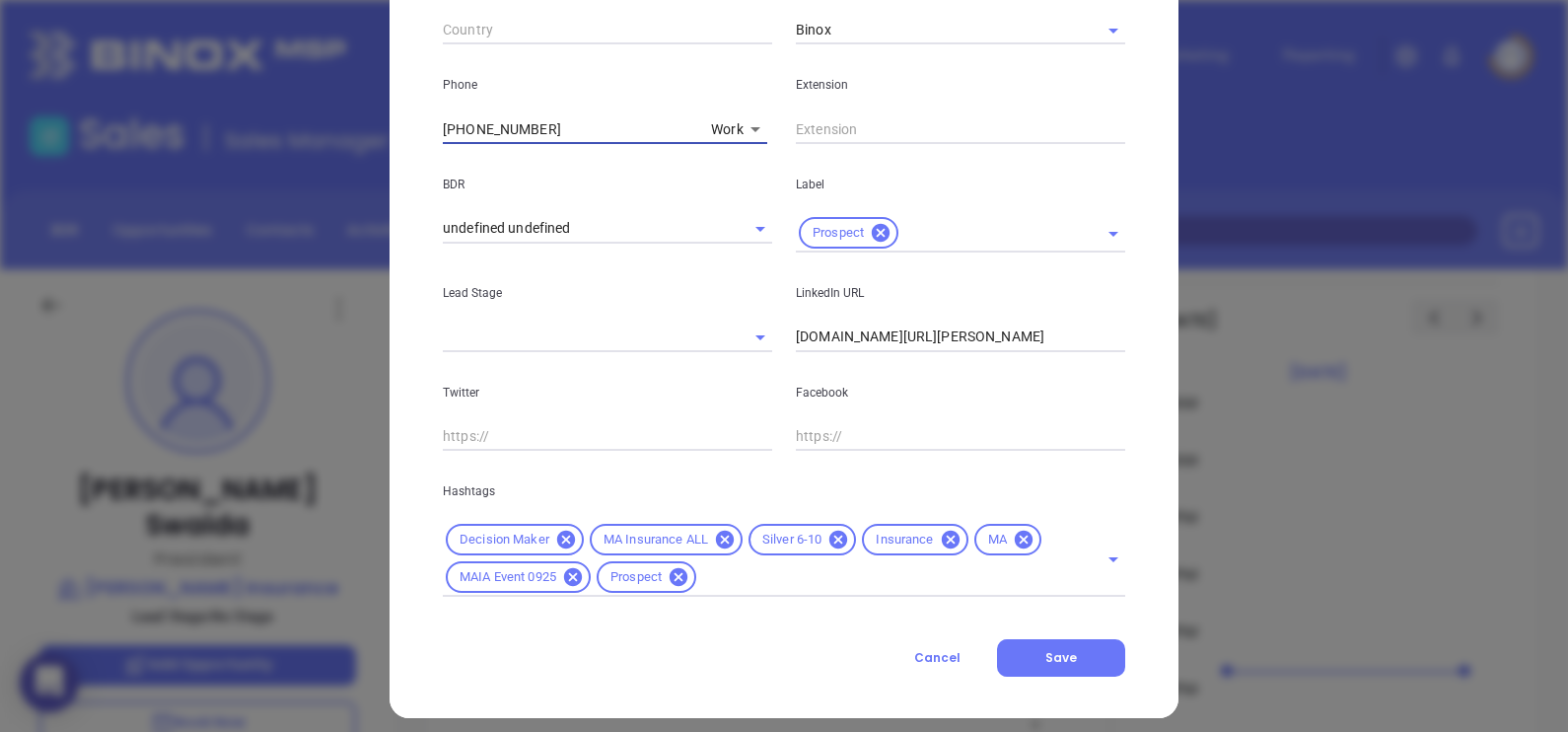
drag, startPoint x: 550, startPoint y: 123, endPoint x: 260, endPoint y: 118, distance: 290.0
click at [271, 111] on div "Monica Swaida Contact Company First Name Monica Last Name Swaida Email mswaida@…" at bounding box center [784, 366] width 1568 height 732
paste input "7"
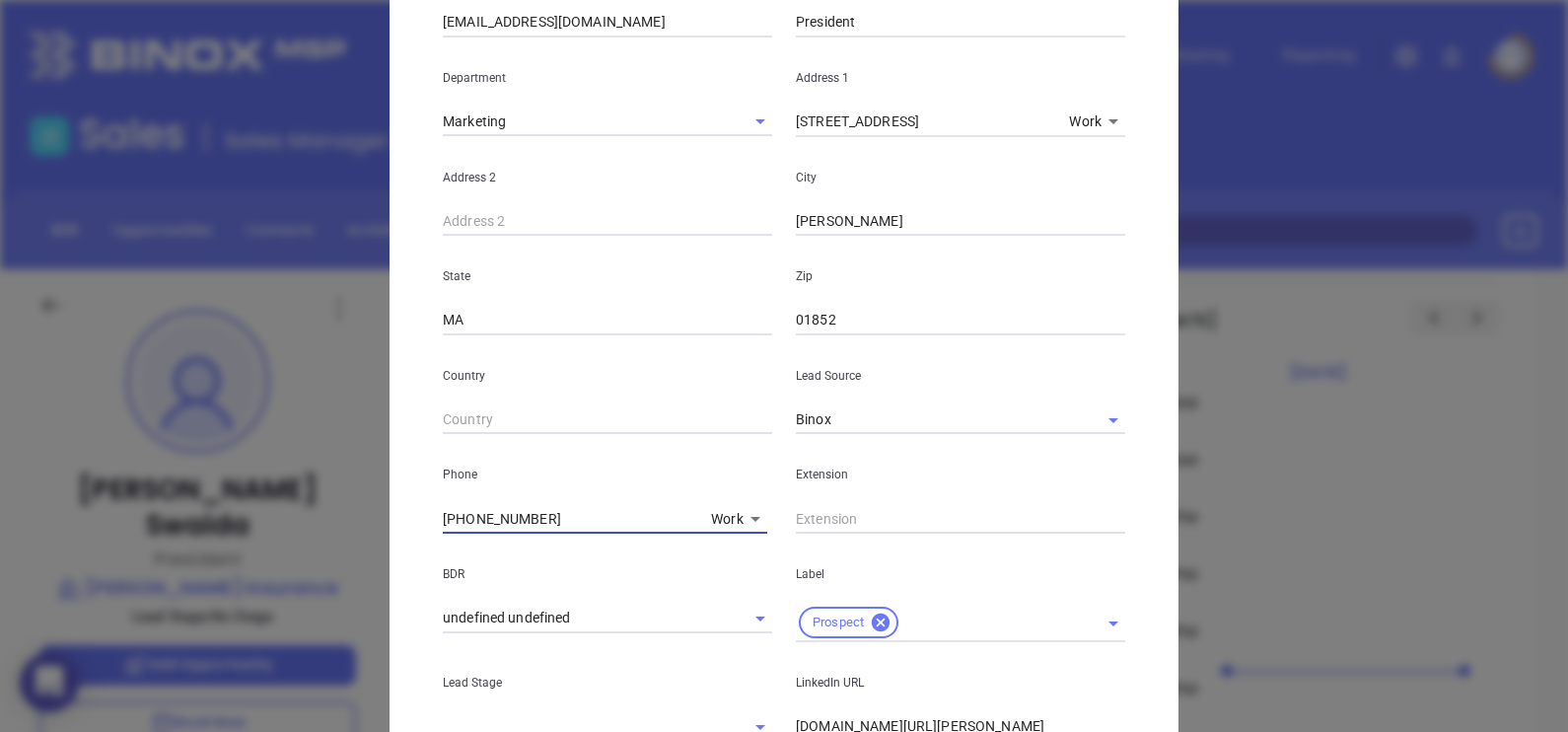
scroll to position [0, 0]
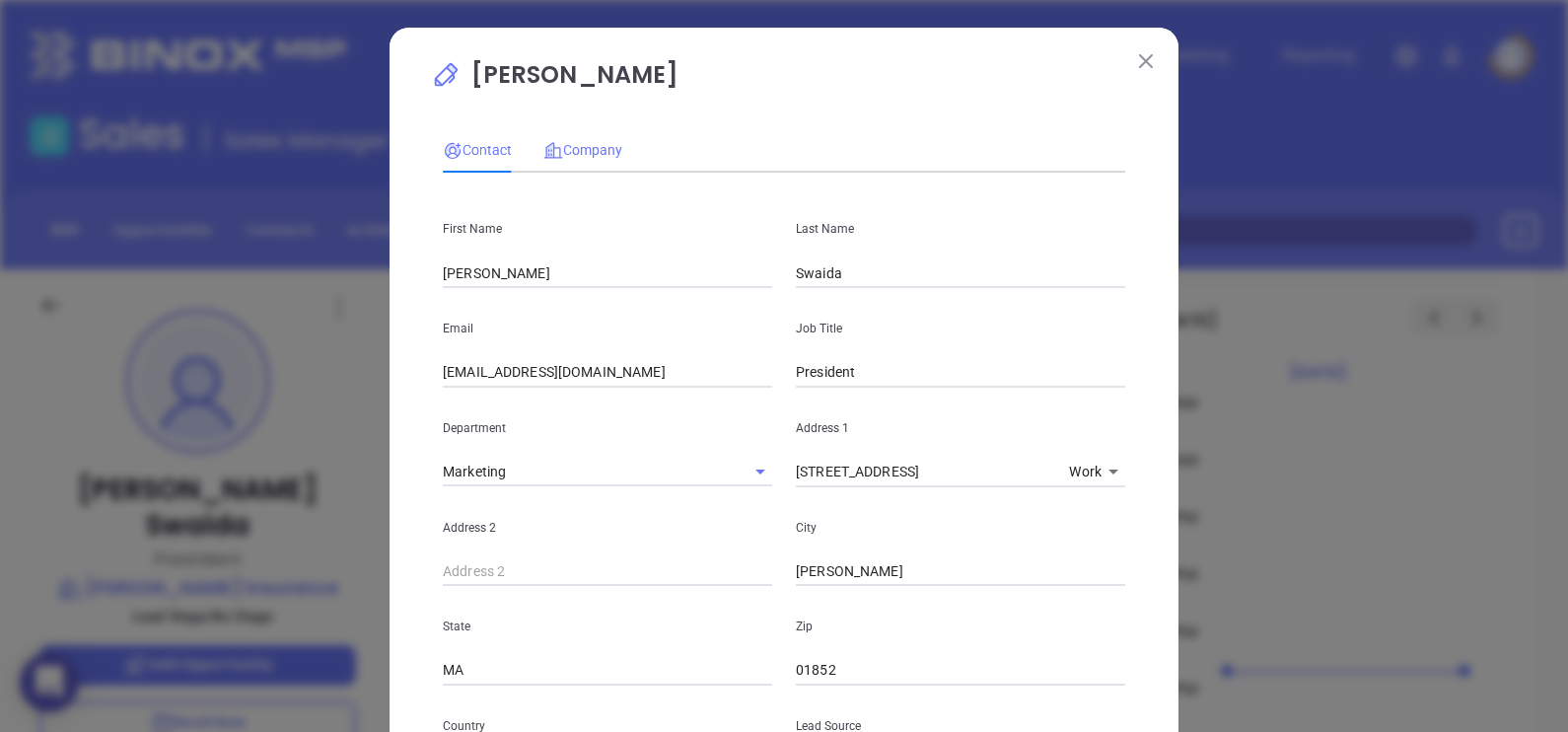
type input "(978) 454-2577"
click at [568, 158] on div "Company" at bounding box center [583, 150] width 79 height 22
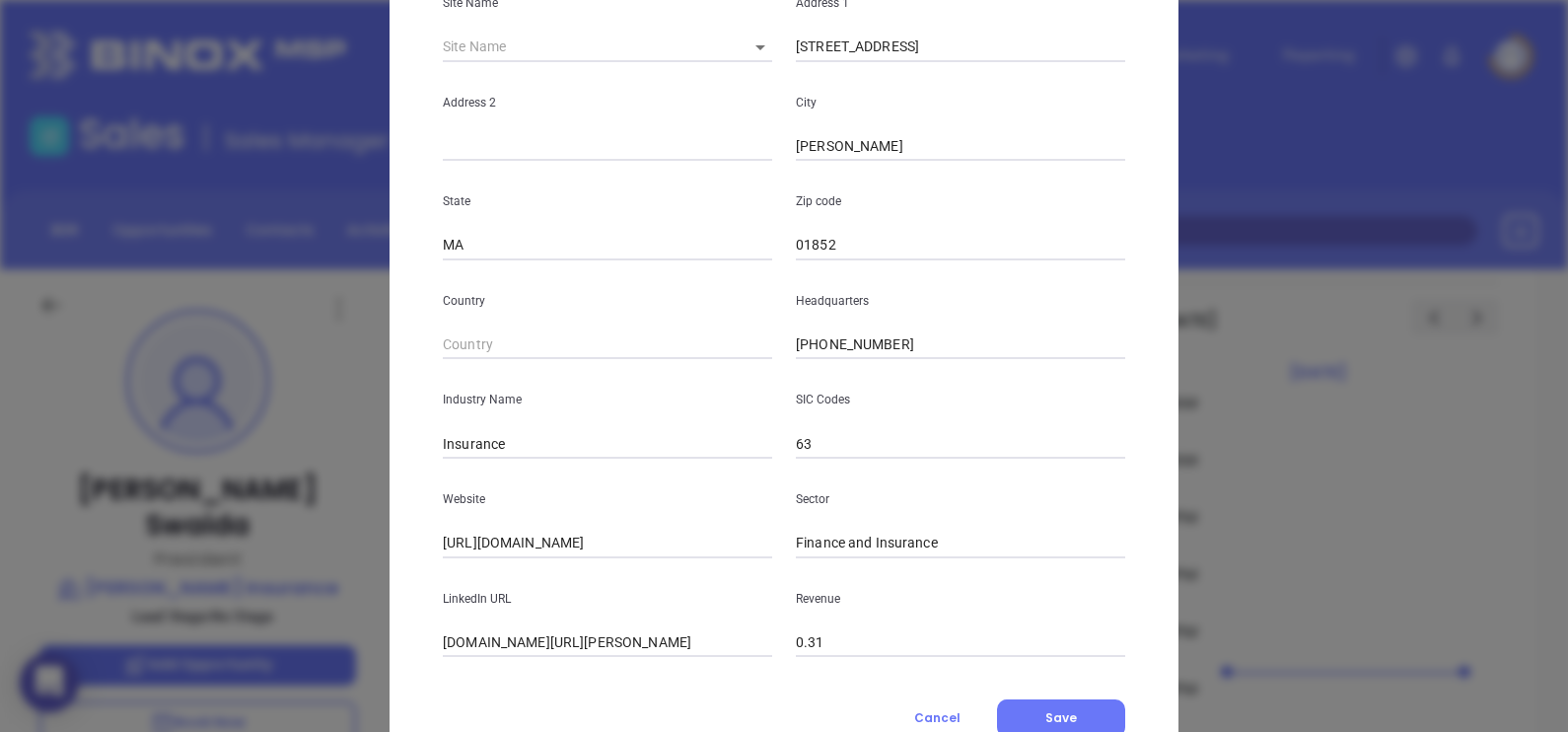
scroll to position [399, 0]
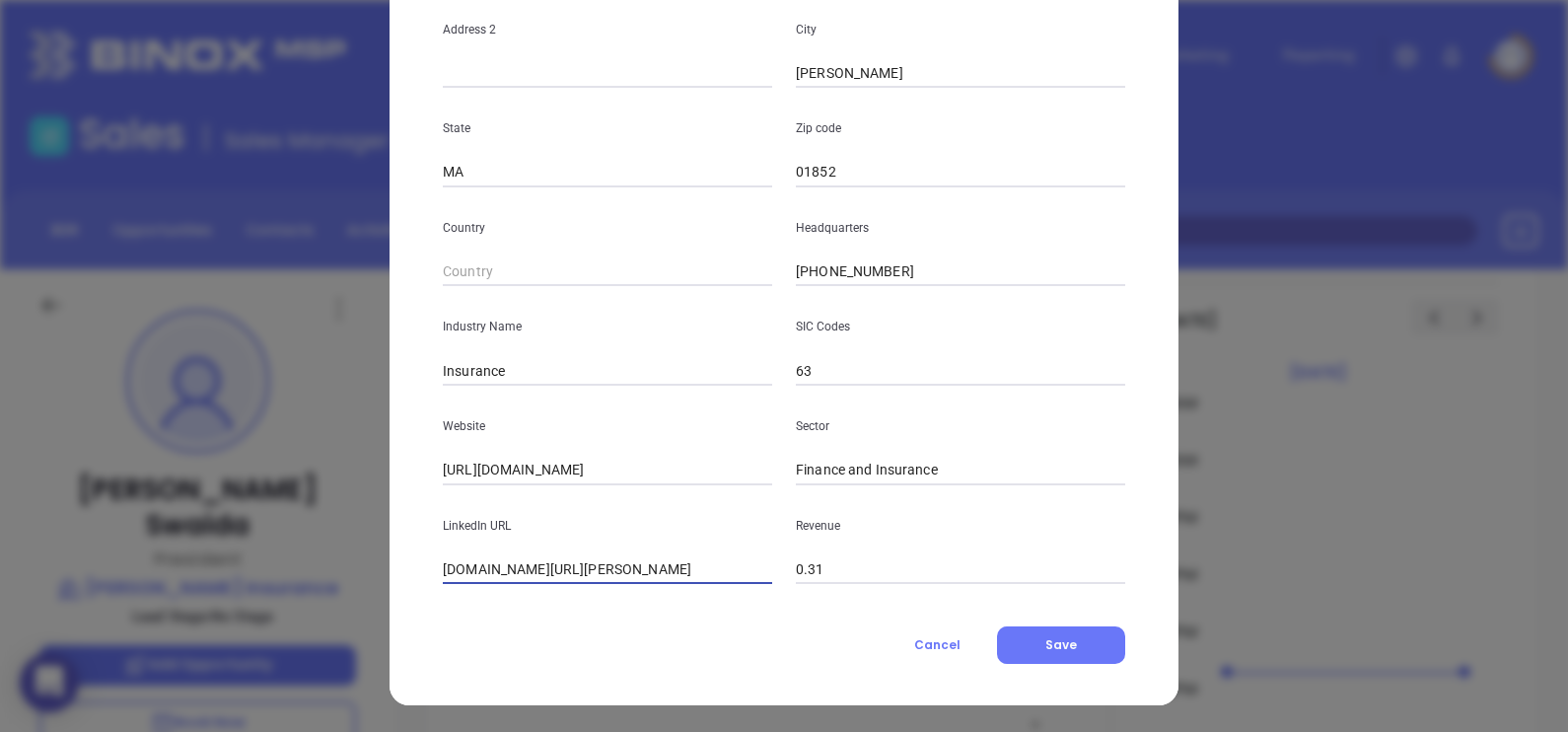
drag, startPoint x: 707, startPoint y: 577, endPoint x: 143, endPoint y: 537, distance: 565.4
click at [156, 538] on div "Monica Swaida Contact Company First Name Monica Last Name Swaida Email mswaida@…" at bounding box center [784, 366] width 1568 height 732
click at [443, 562] on input "linkedin.com/company/monica-insurance" at bounding box center [608, 570] width 330 height 30
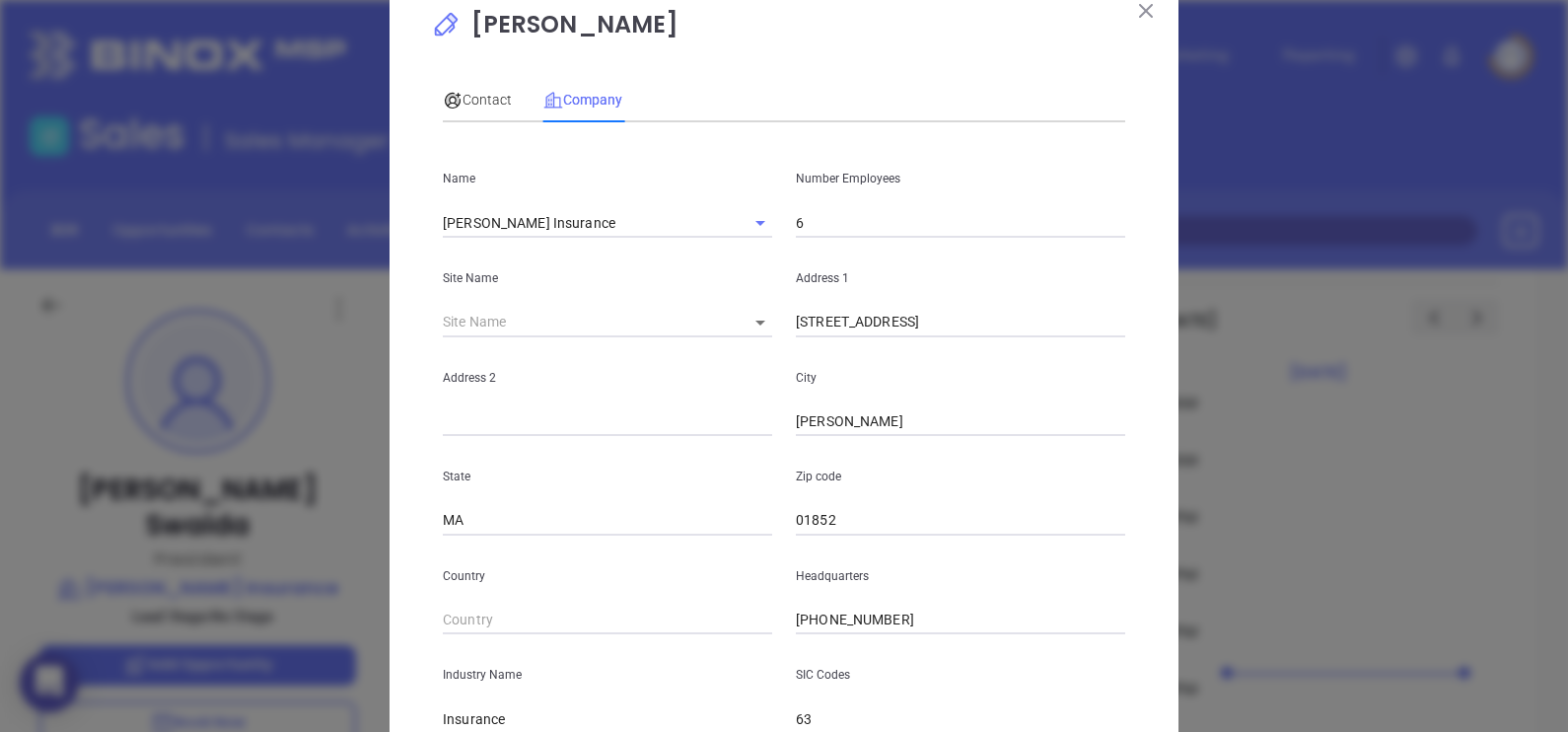
scroll to position [0, 0]
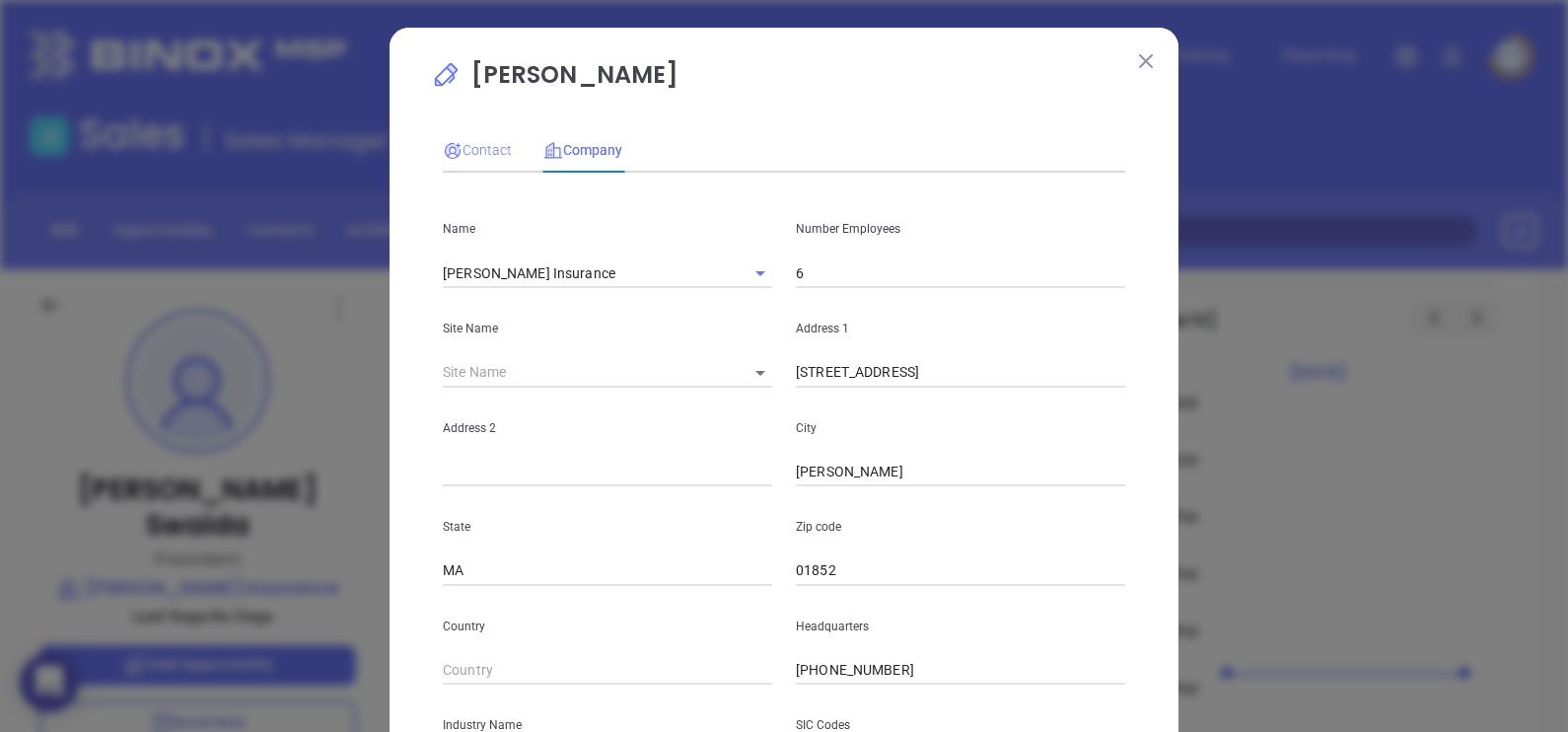
type input "www.linkedin.com/company/monica-insurance"
click at [462, 142] on span "Contact" at bounding box center [477, 150] width 69 height 16
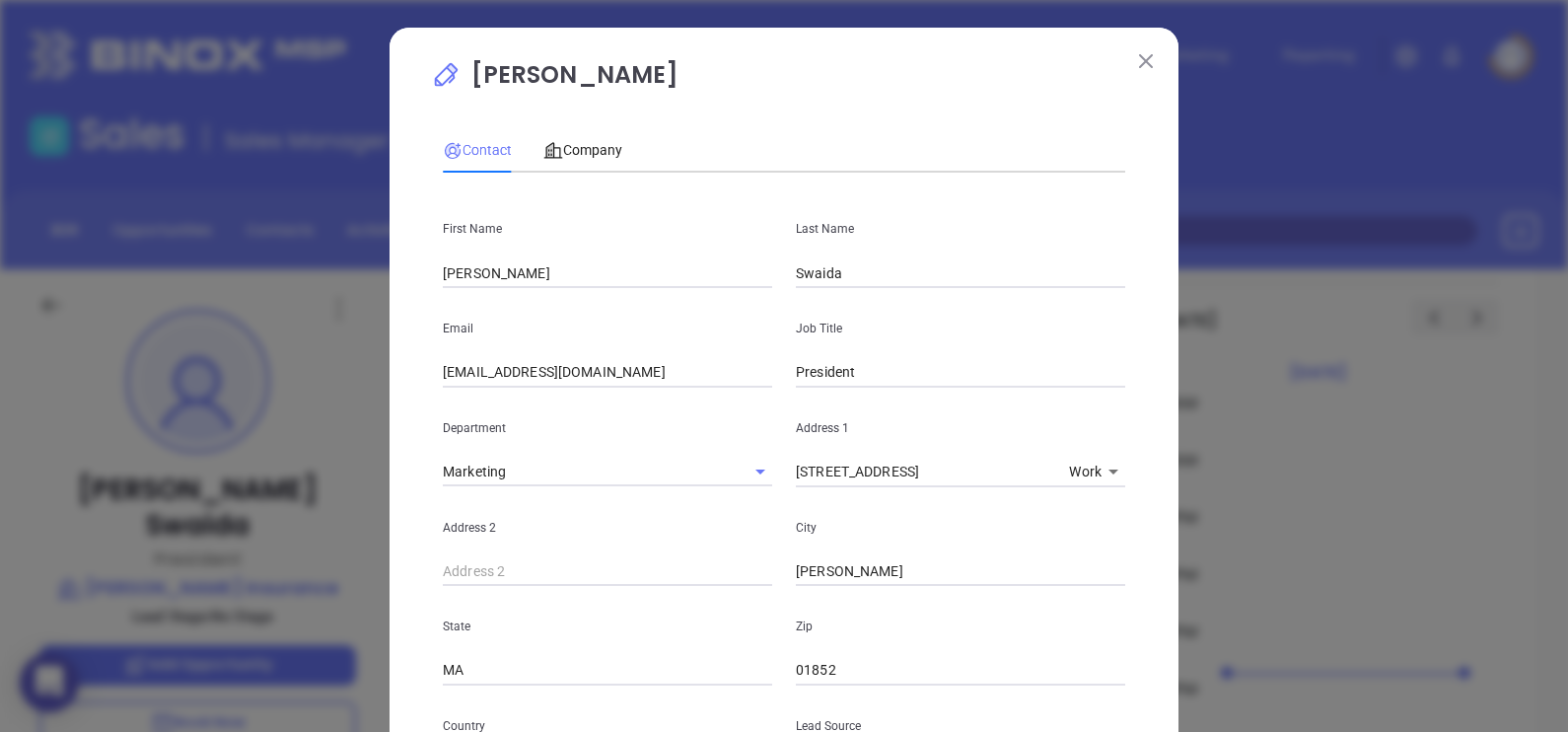
scroll to position [754, 0]
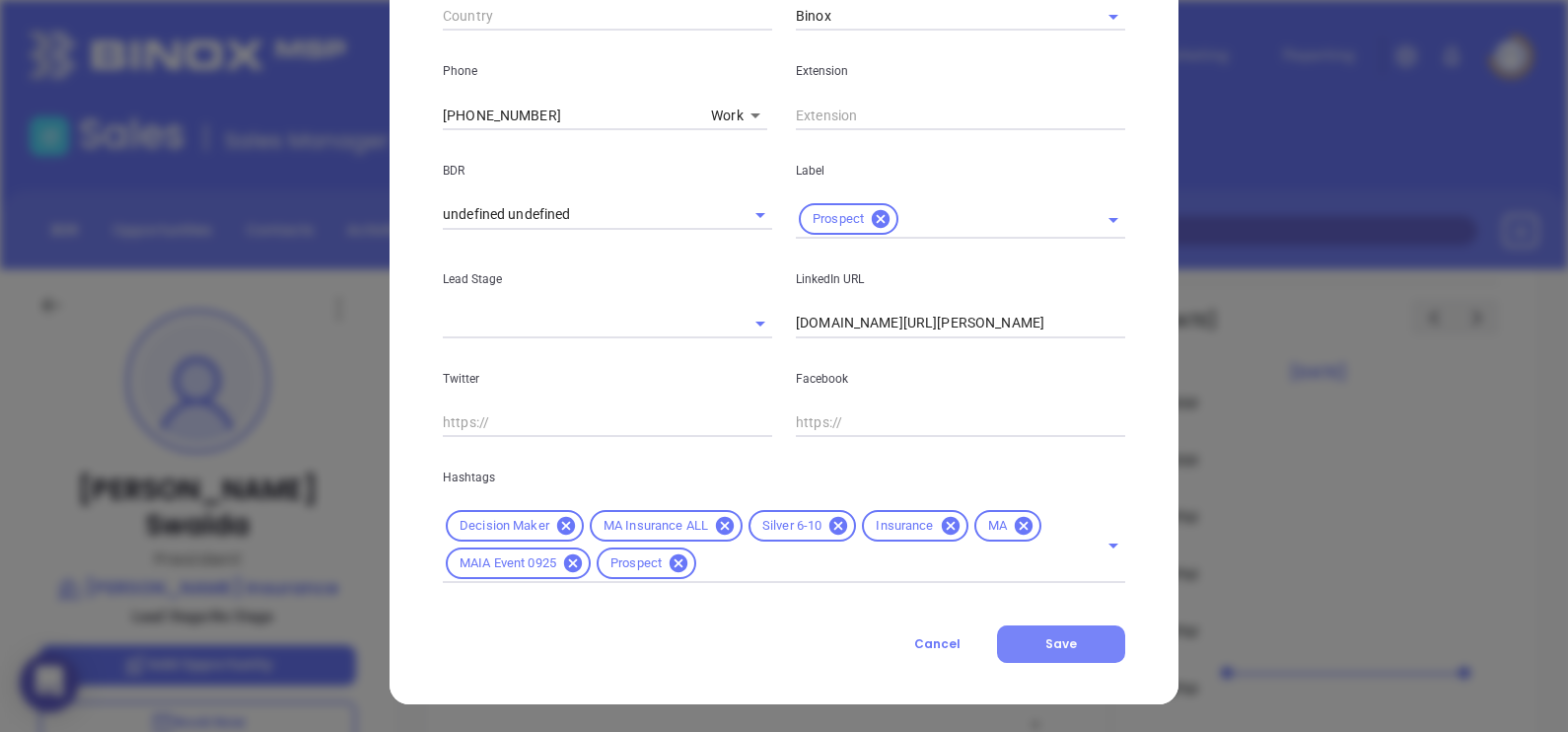
click at [1058, 648] on span "Save" at bounding box center [1061, 643] width 32 height 17
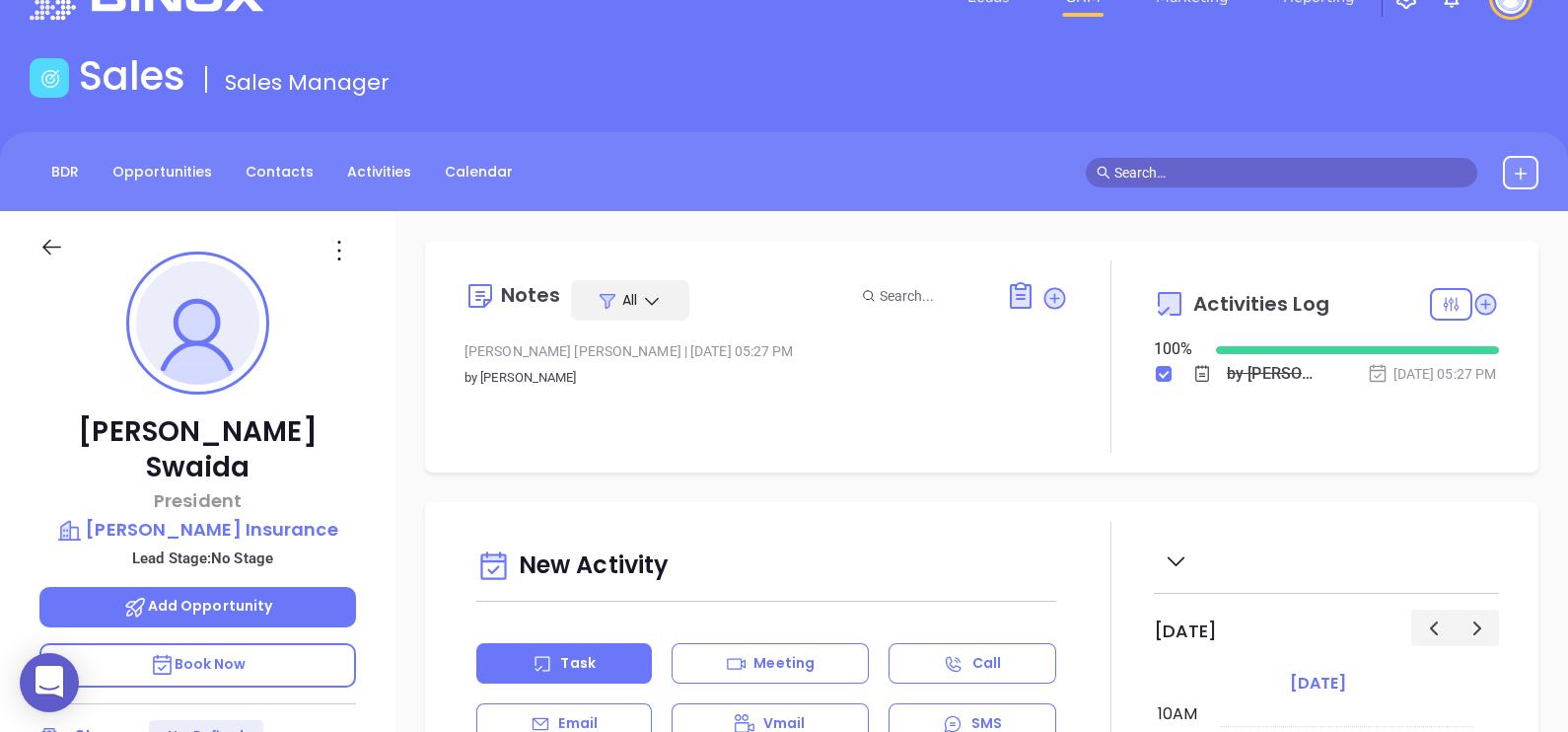
scroll to position [0, 0]
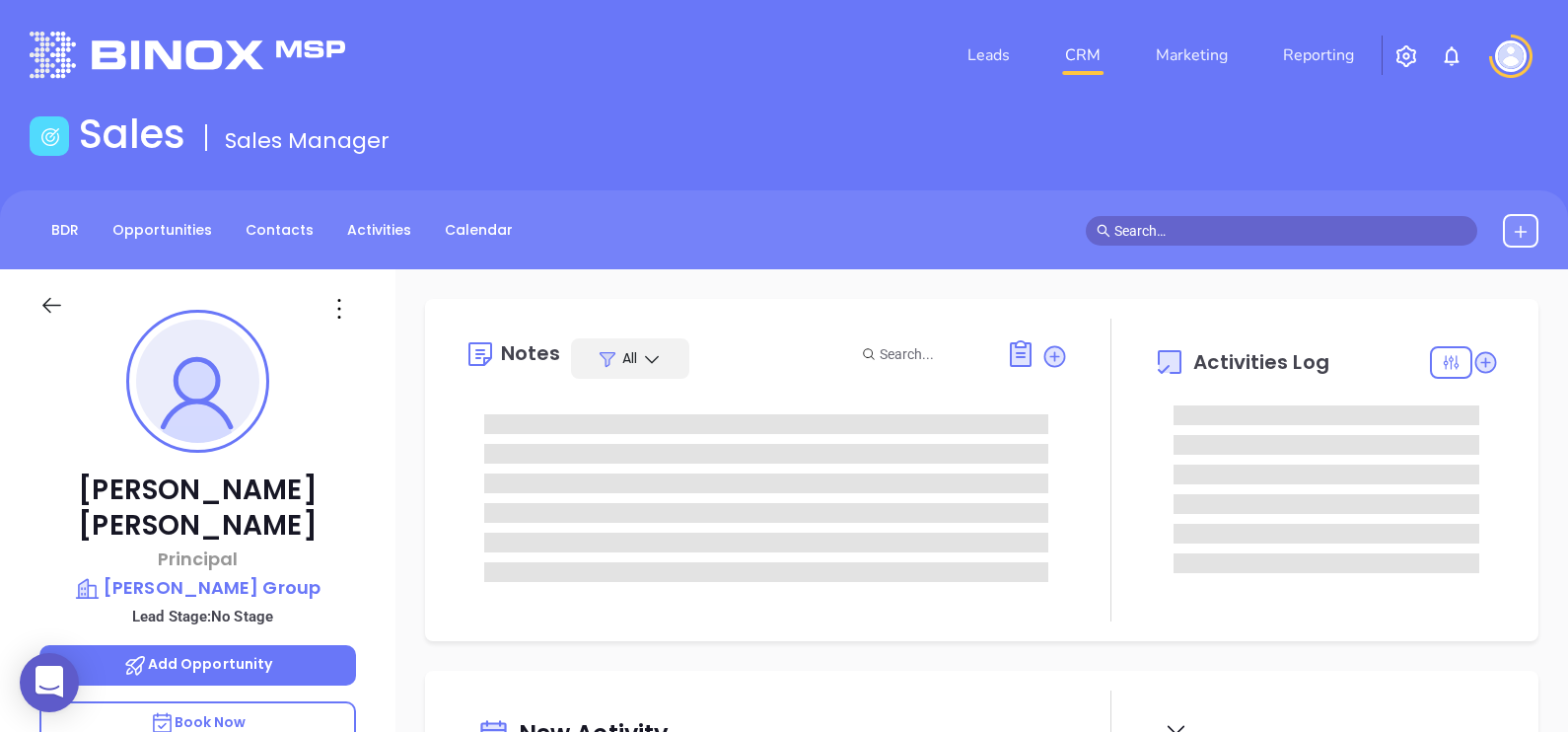
type input "[DATE]"
type input "[PERSON_NAME]"
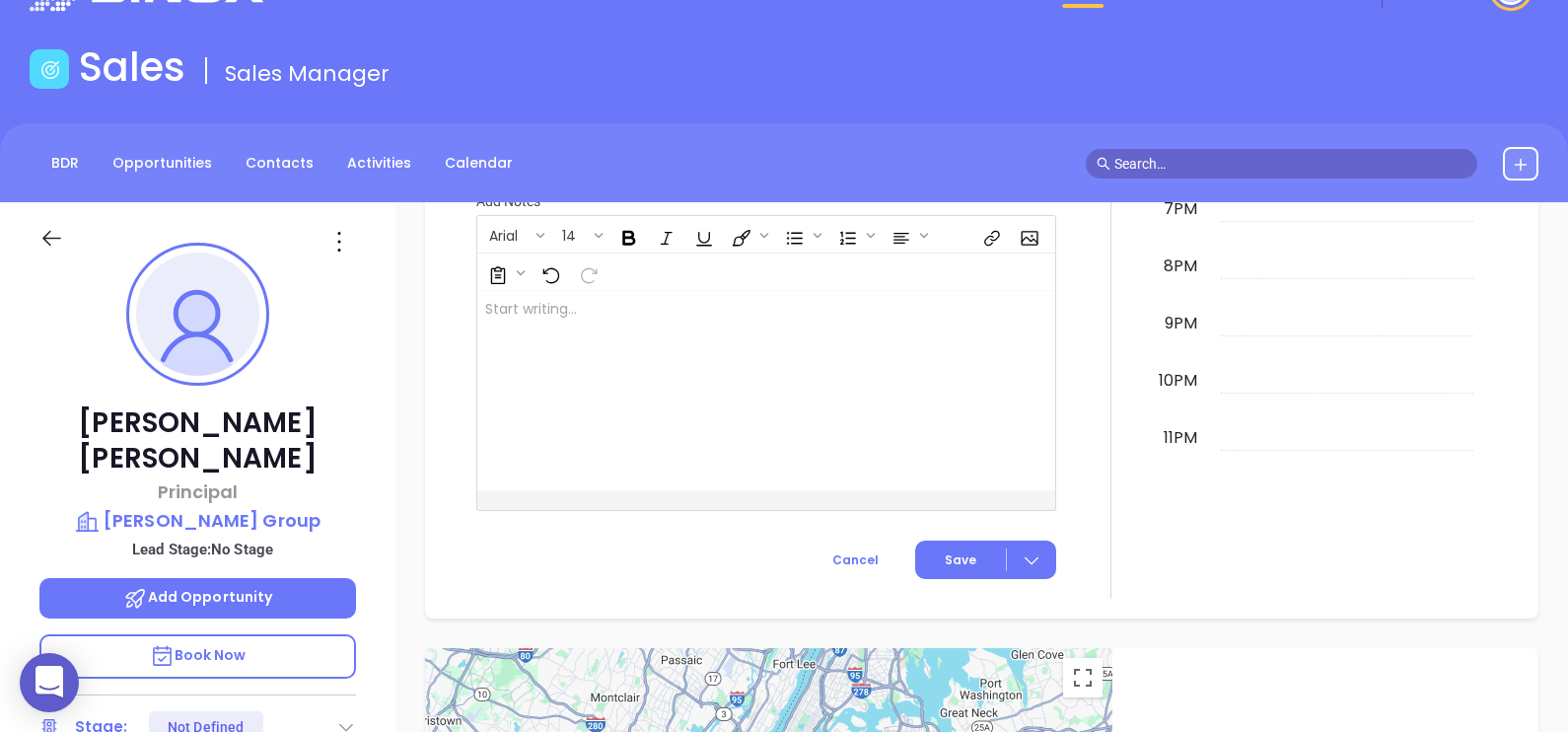
scroll to position [64, 0]
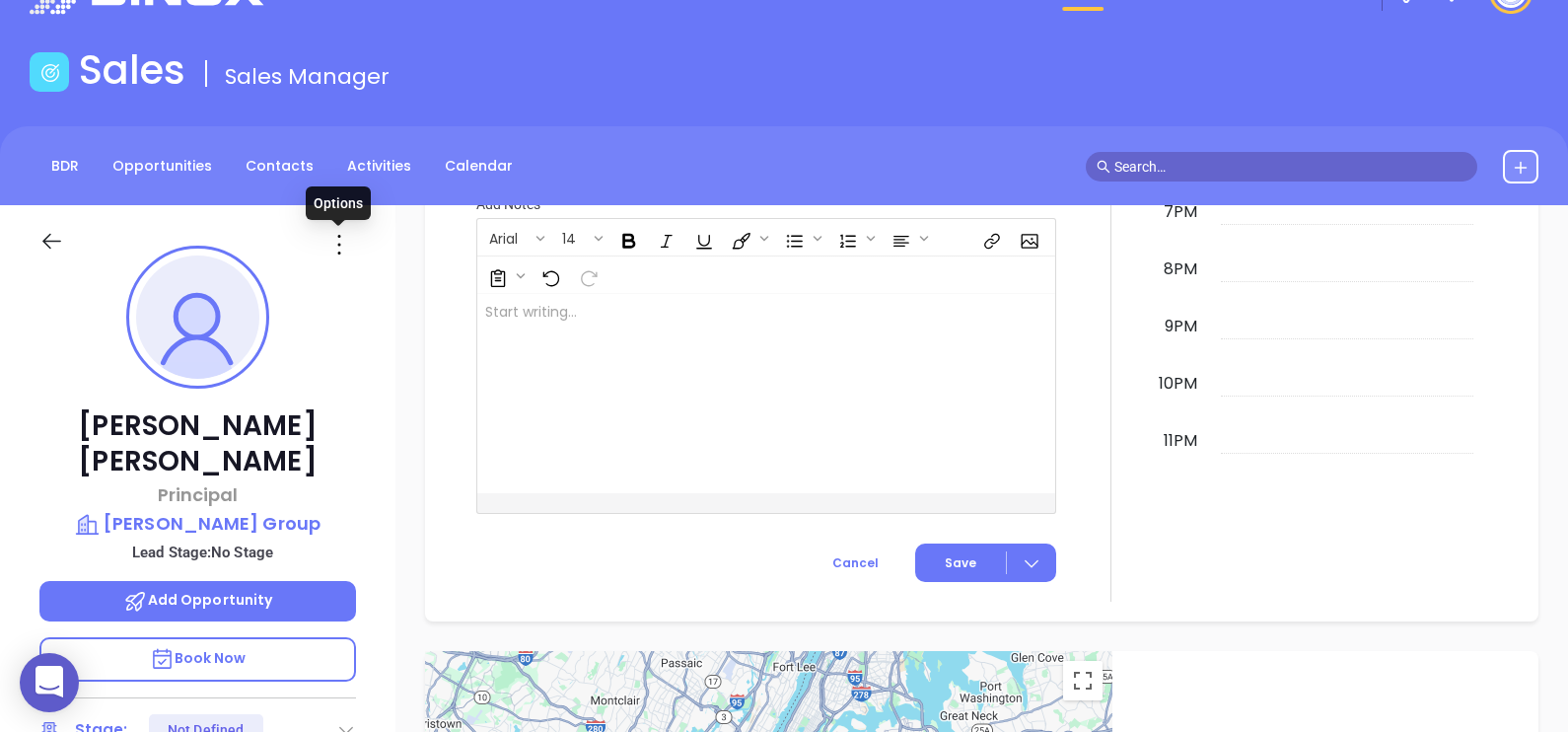
click at [343, 242] on icon at bounding box center [340, 245] width 32 height 32
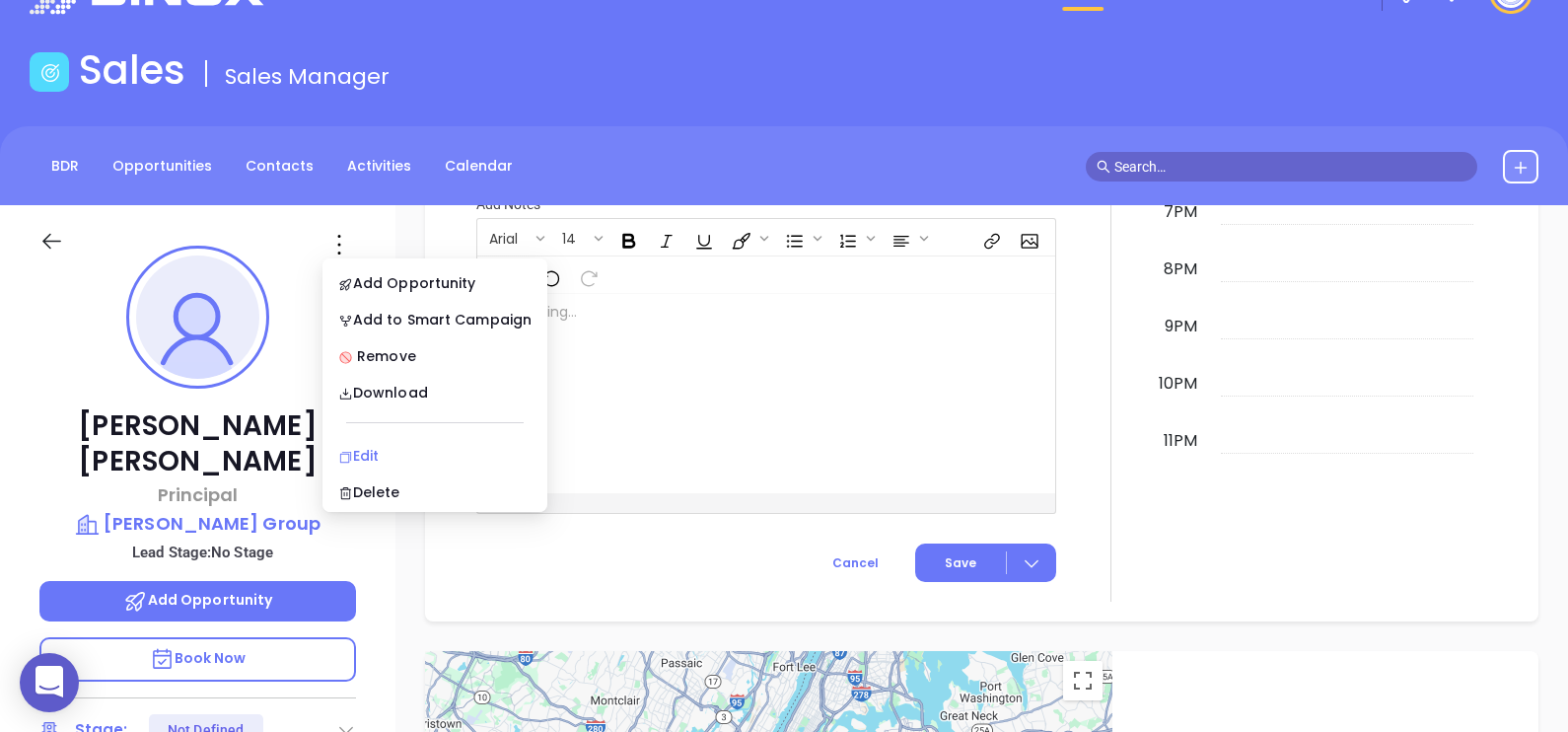
click at [413, 445] on div "Edit" at bounding box center [434, 456] width 193 height 22
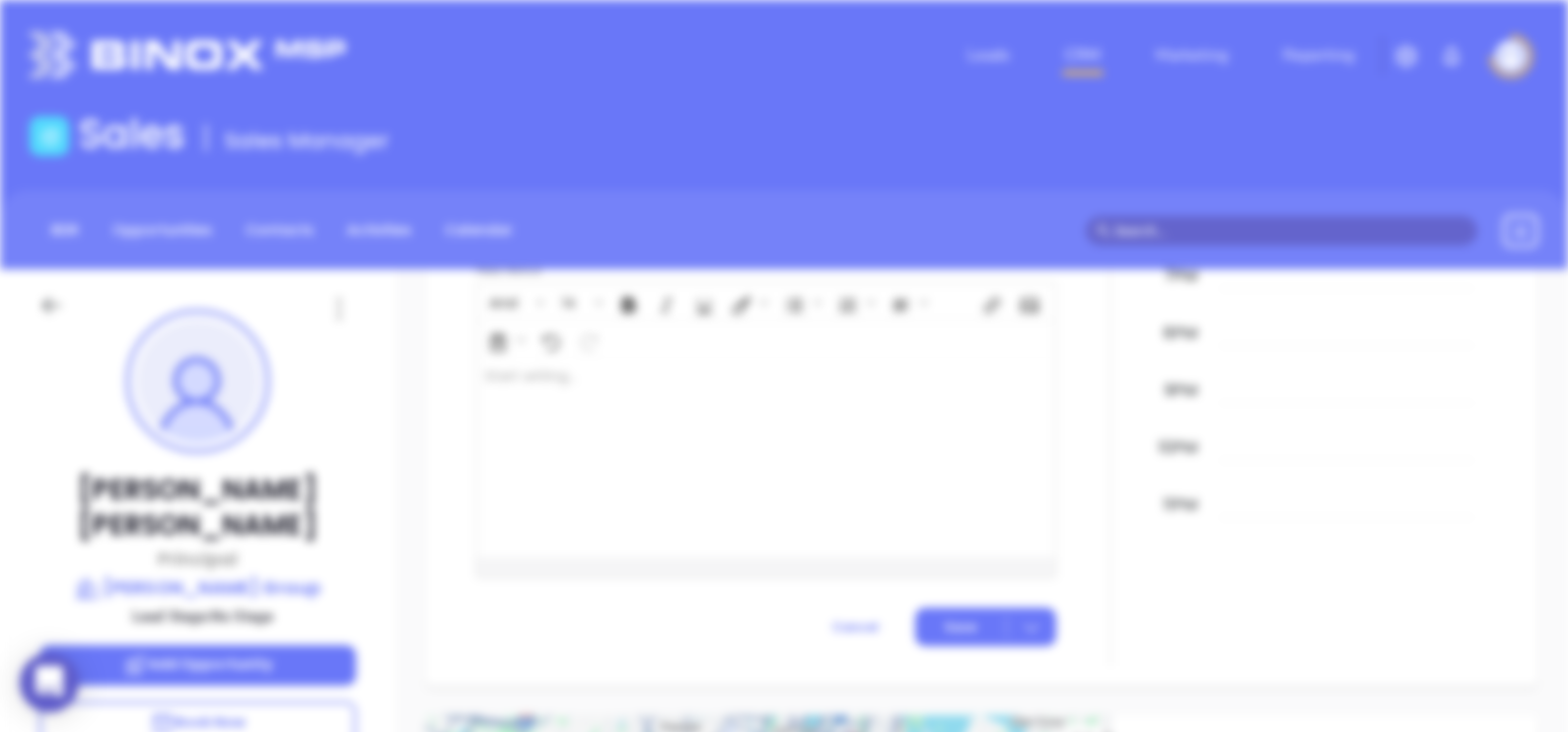
scroll to position [0, 0]
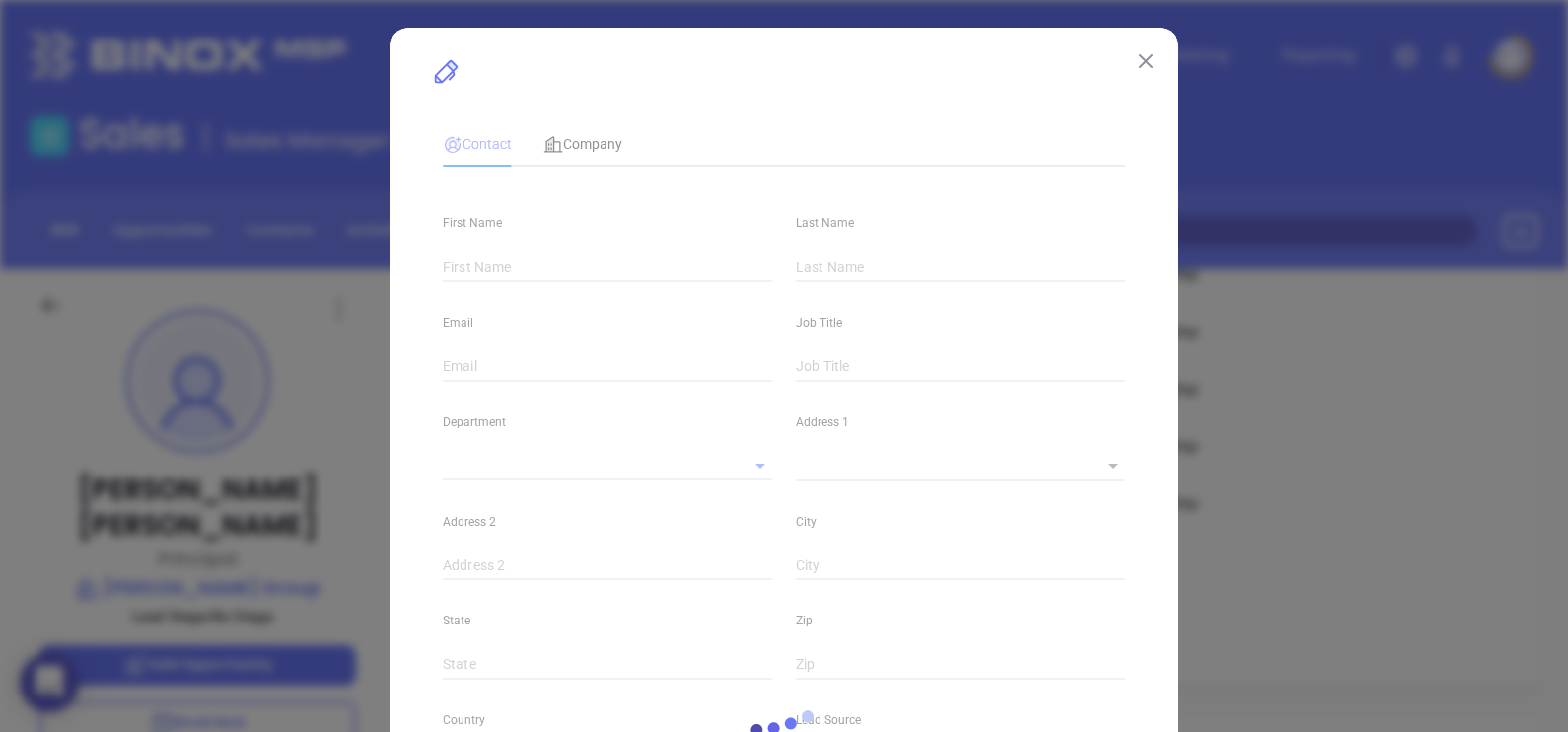
type input "[PERSON_NAME]"
type input "[PERSON_NAME][EMAIL_ADDRESS][DOMAIN_NAME]"
type input "Principal"
type input "1"
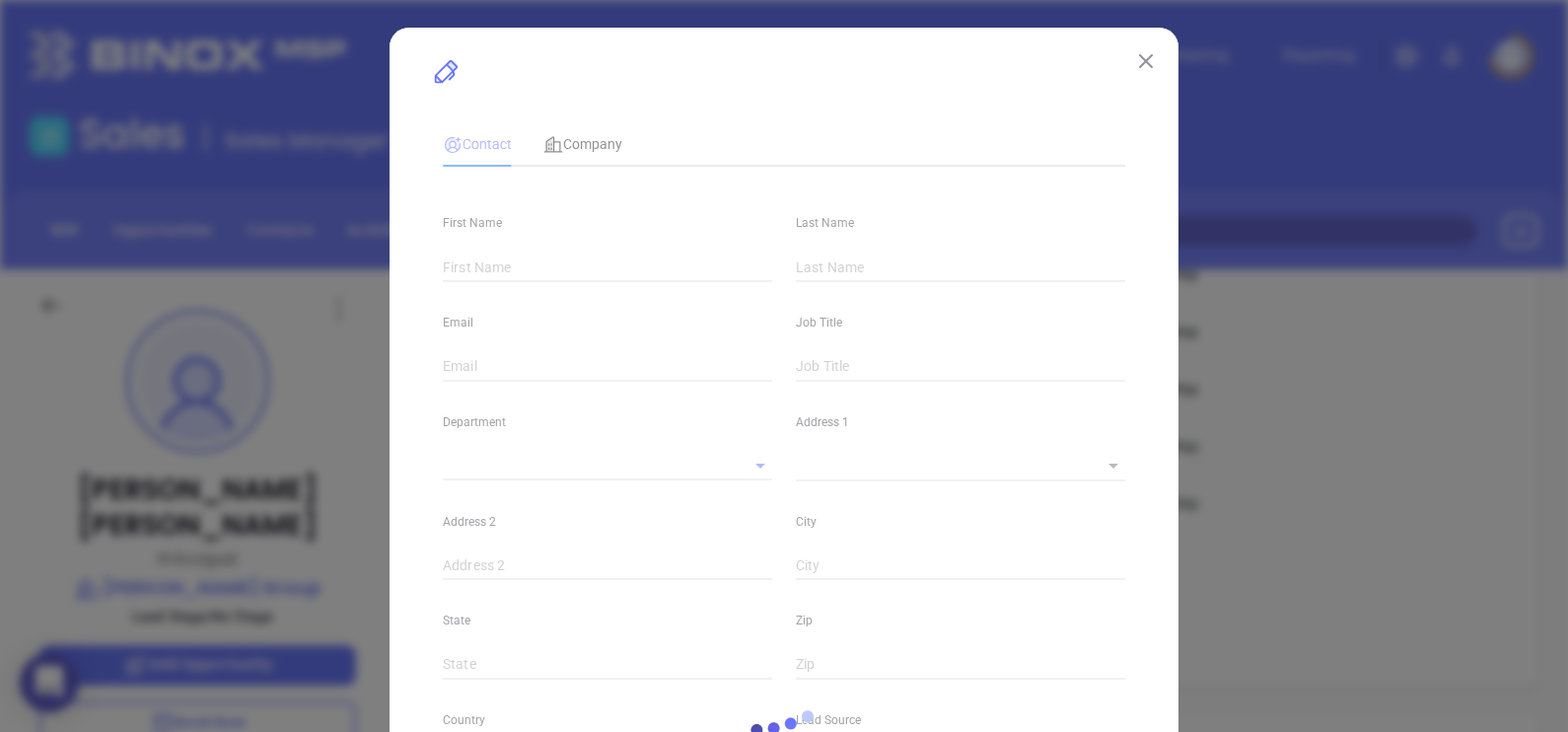
type input "[DOMAIN_NAME][URL][PERSON_NAME]"
type input "Marketing"
type input "Other"
type input "undefined undefined"
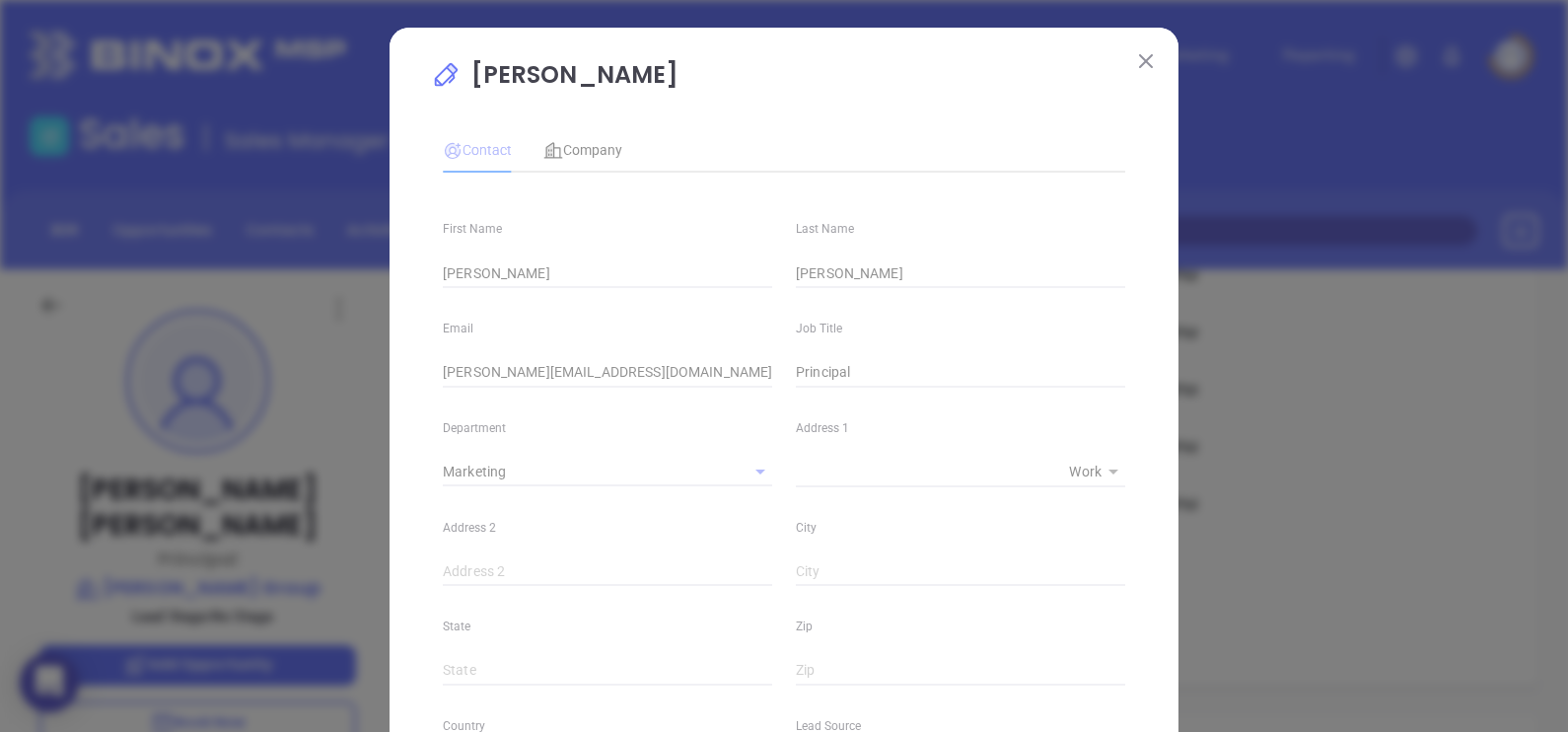
type input "[PHONE_NUMBER]"
type input "1"
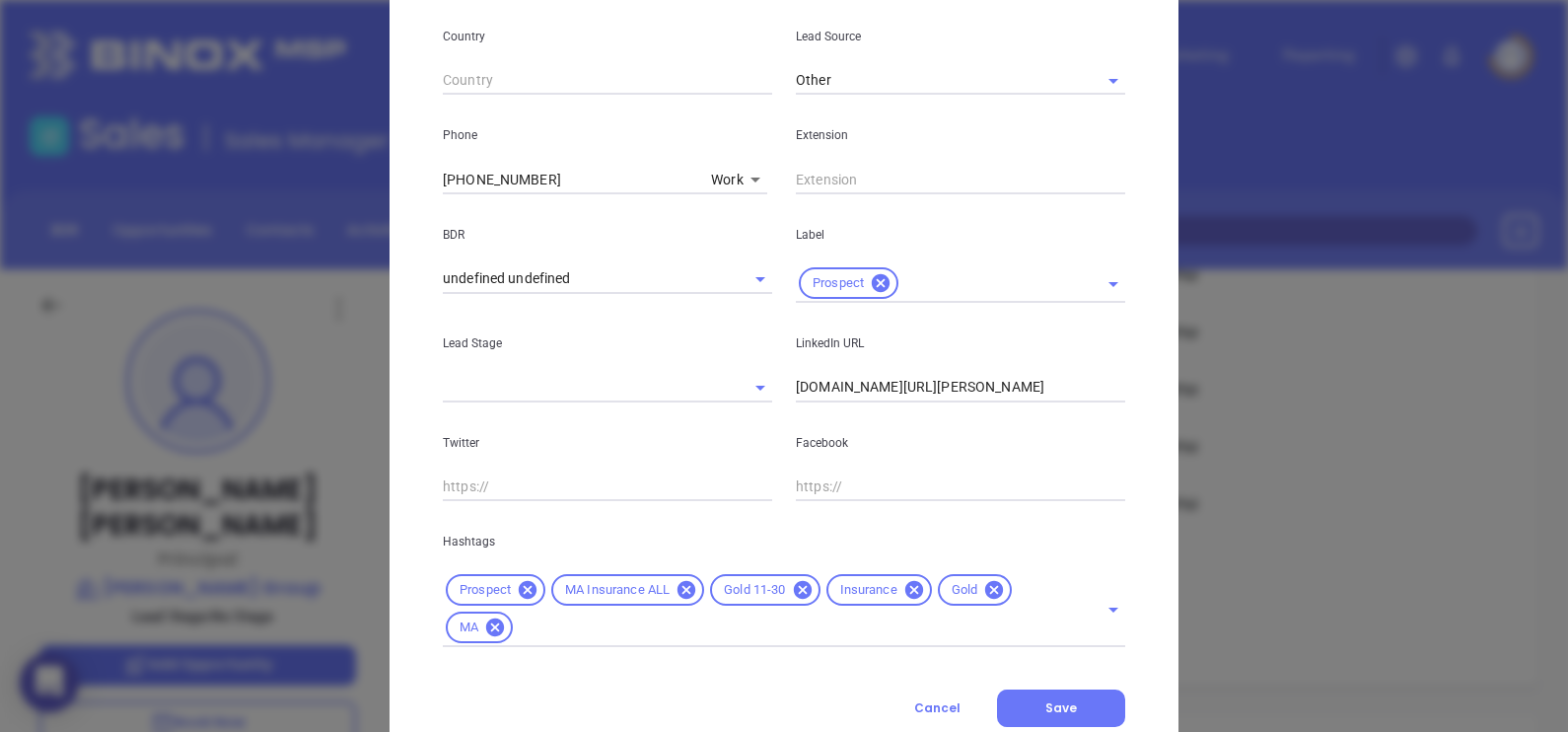
scroll to position [754, 0]
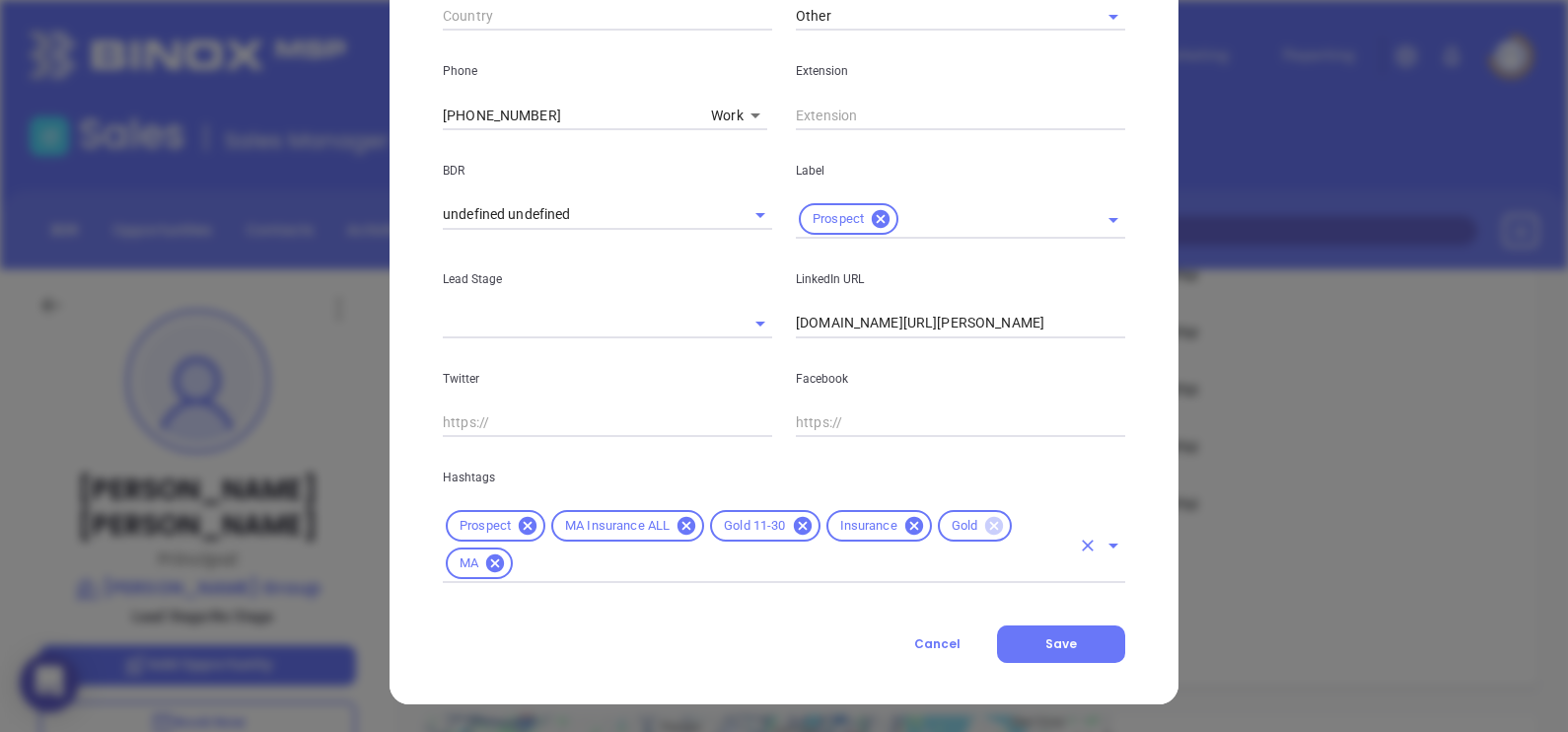
click at [991, 524] on icon at bounding box center [994, 526] width 18 height 18
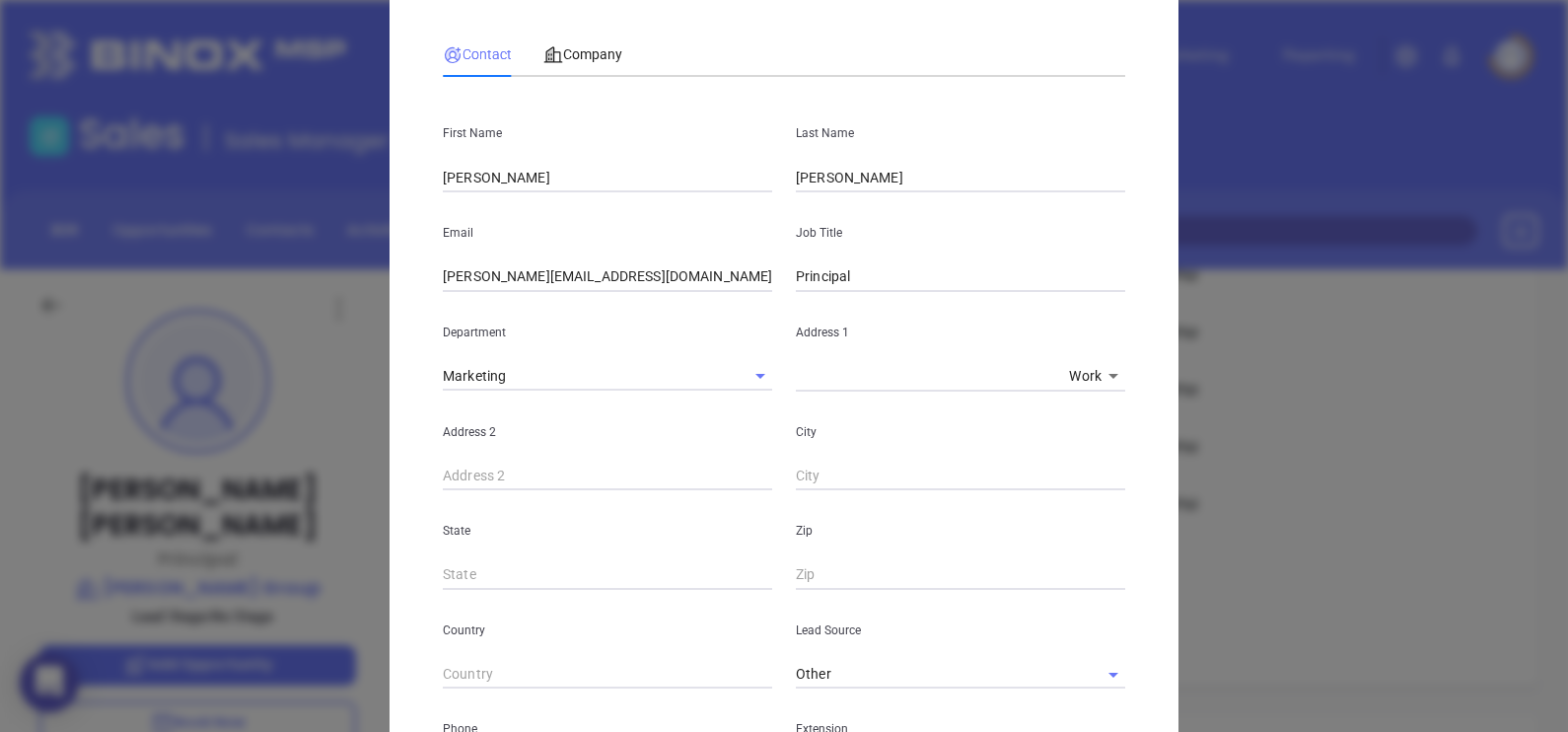
scroll to position [0, 0]
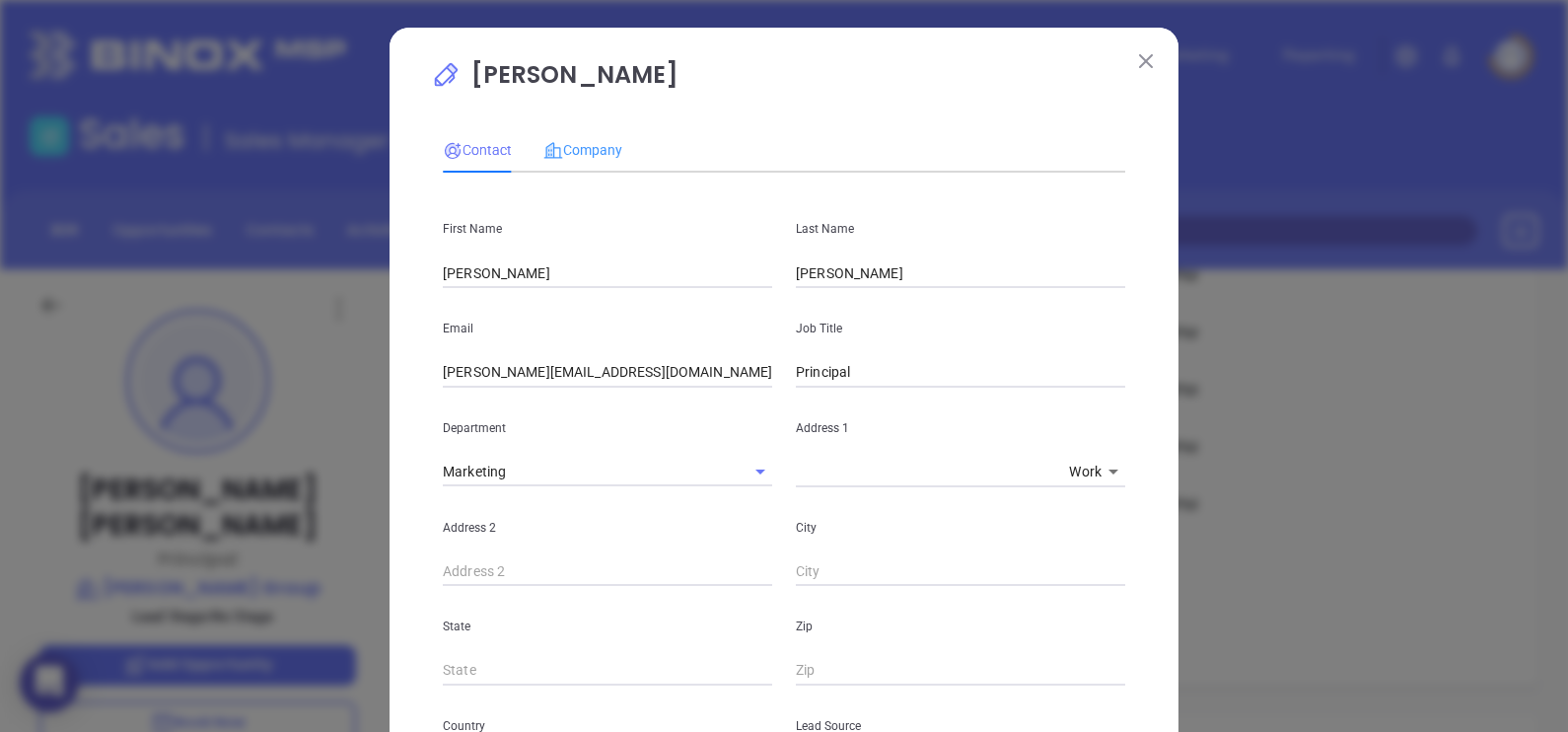
click at [586, 134] on div "Company" at bounding box center [583, 149] width 79 height 45
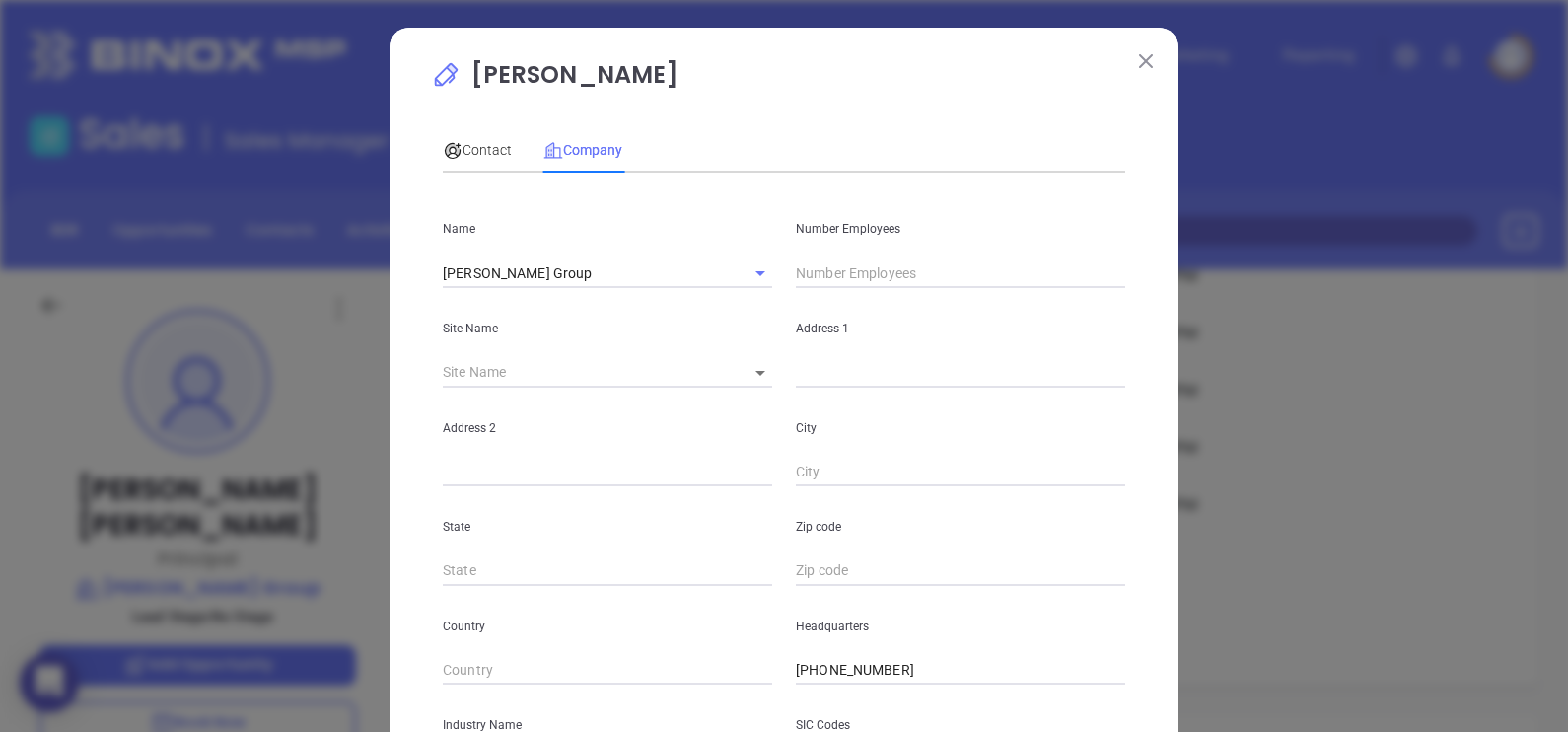
click at [807, 262] on input "text" at bounding box center [960, 273] width 330 height 30
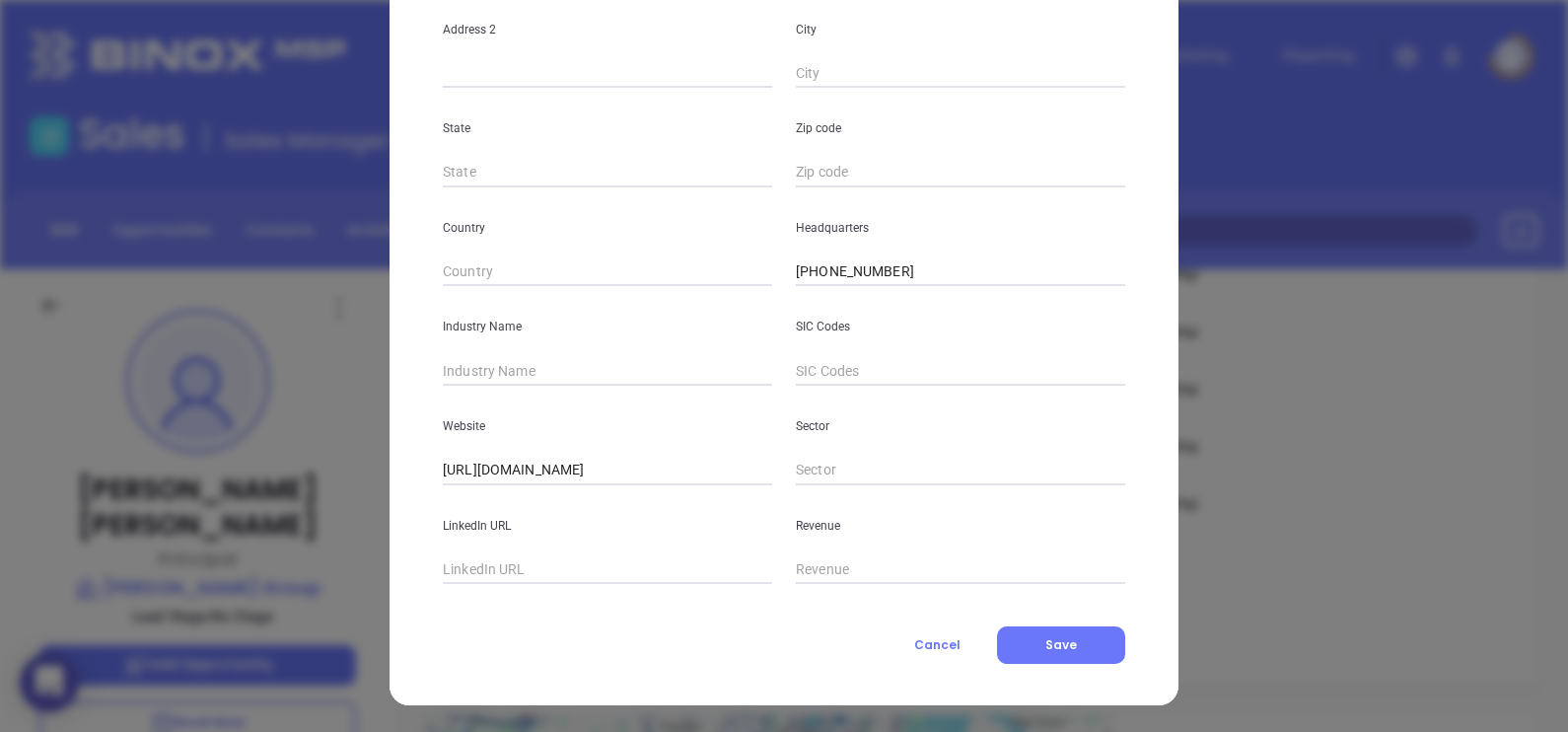
scroll to position [399, 0]
type input "23"
click at [516, 381] on input "text" at bounding box center [608, 371] width 330 height 30
type input "Insurance"
paste input "www.linkedin.com/company/morrill-insurance/"
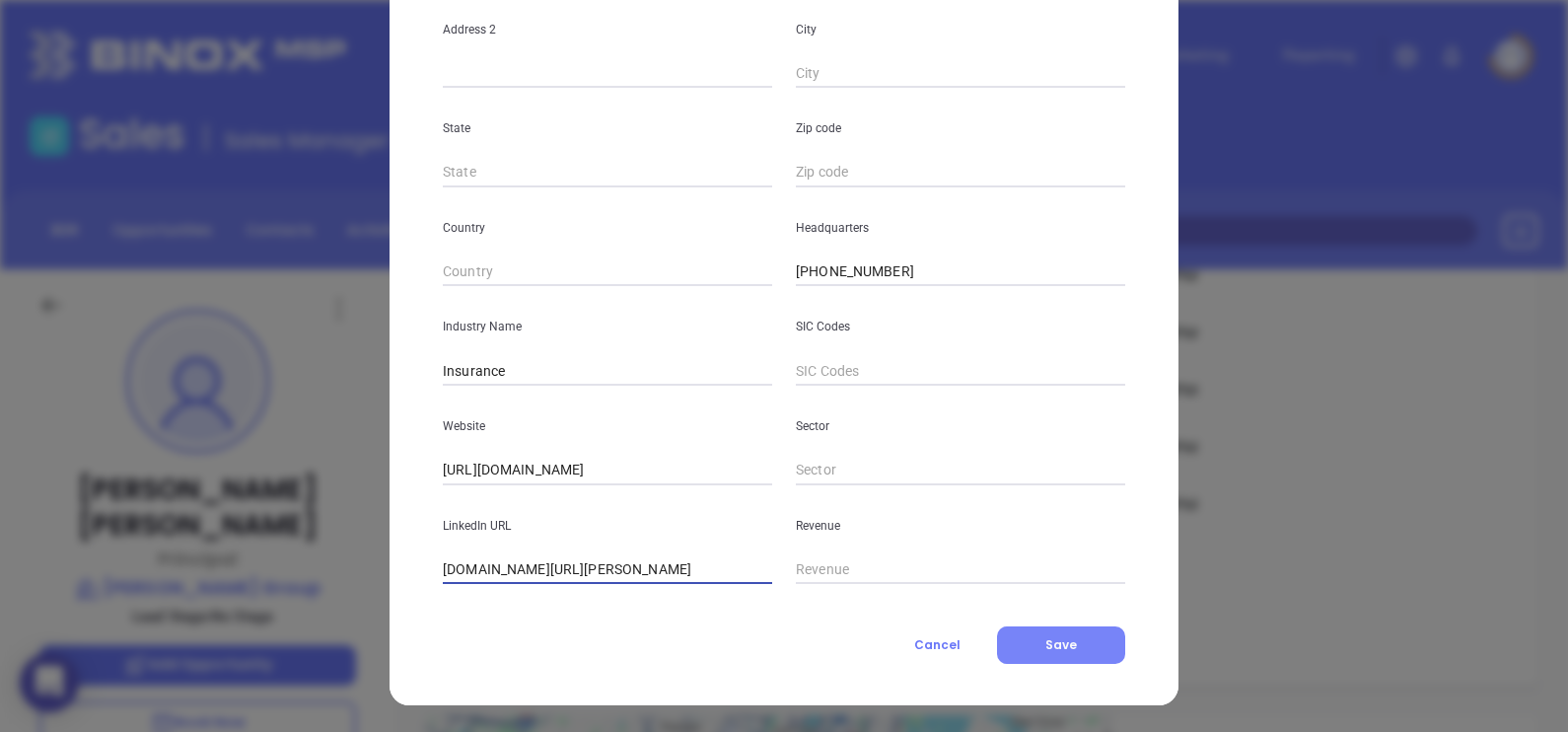
type input "www.linkedin.com/company/morrill-insurance/"
click at [1098, 640] on button "Save" at bounding box center [1060, 645] width 128 height 37
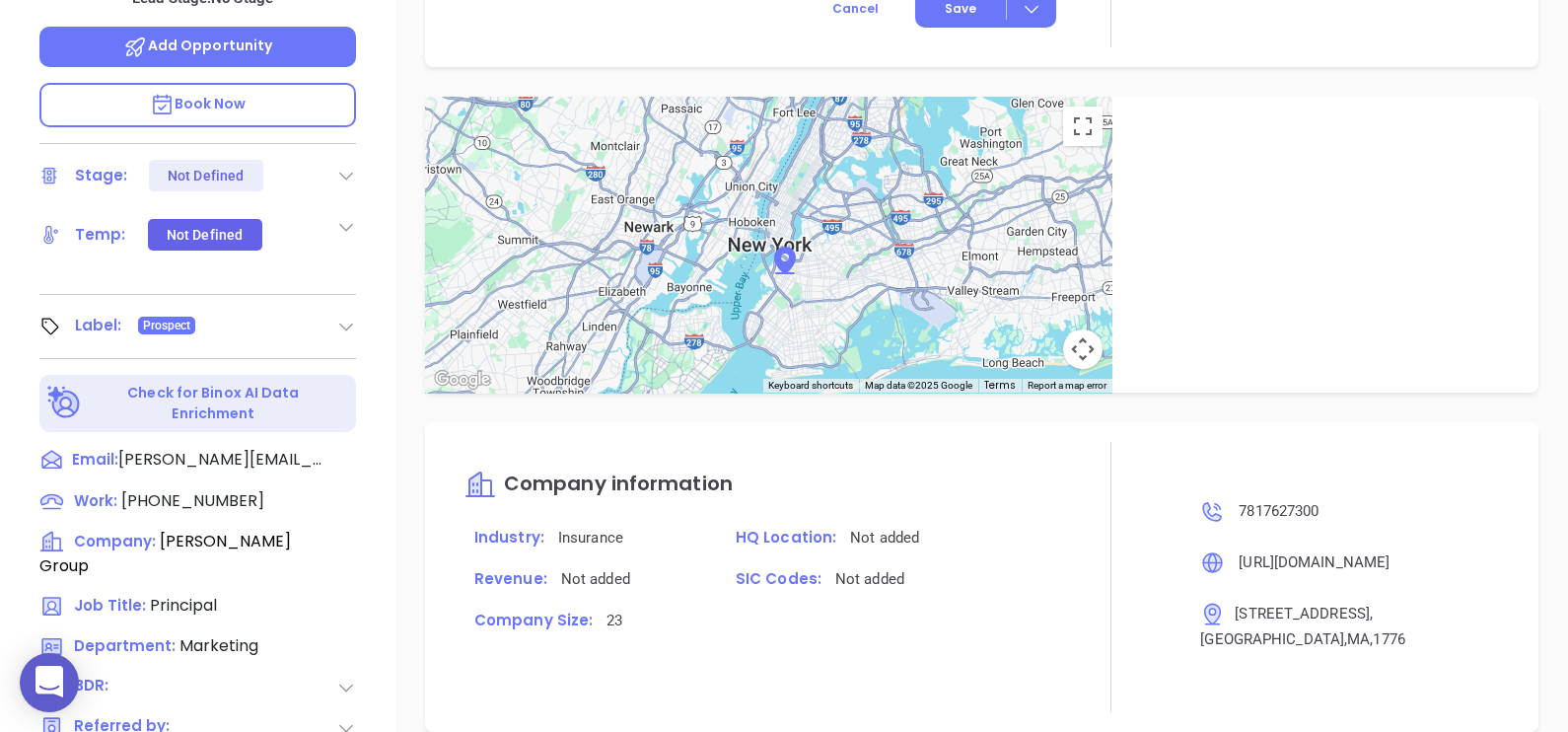
scroll to position [918, 0]
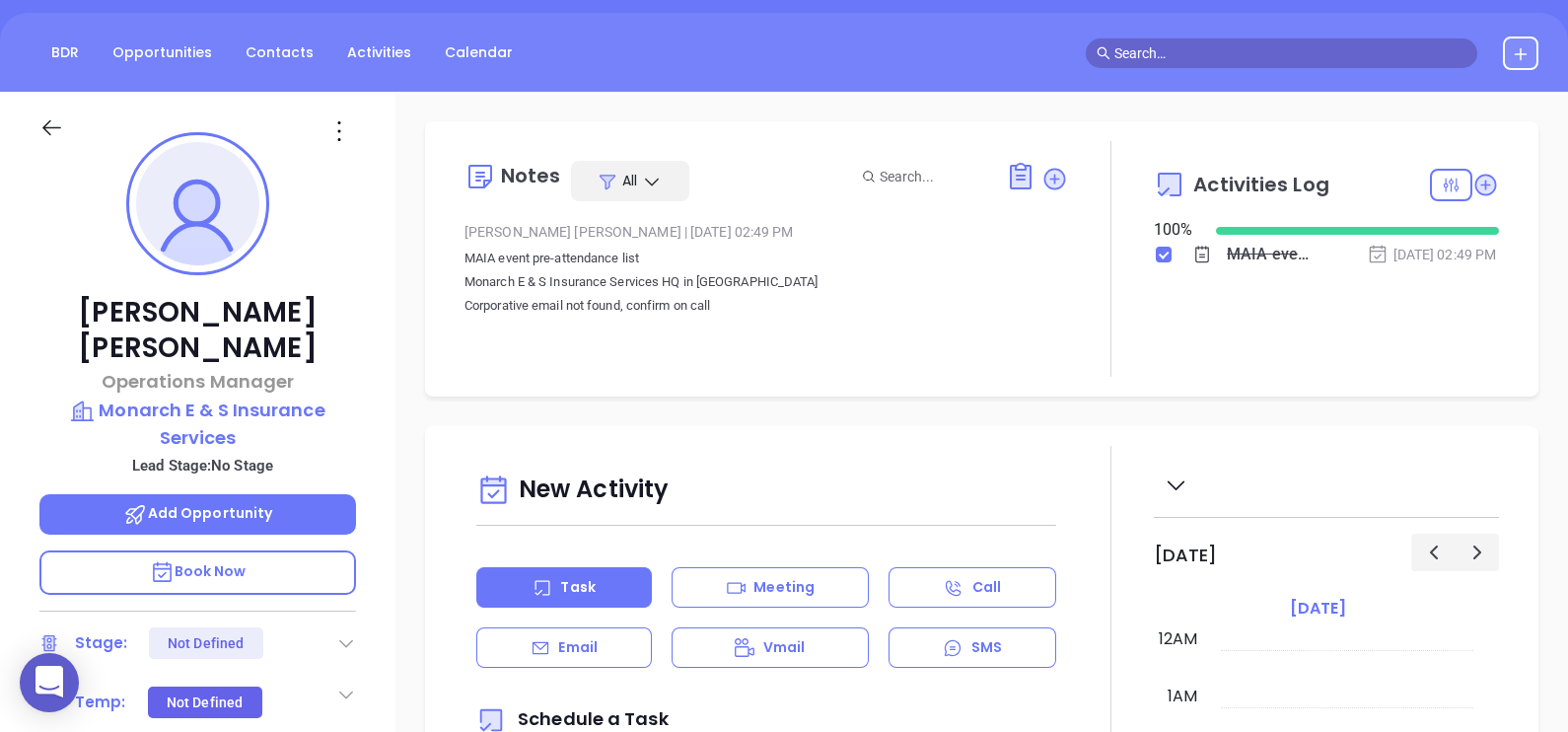
scroll to position [79, 0]
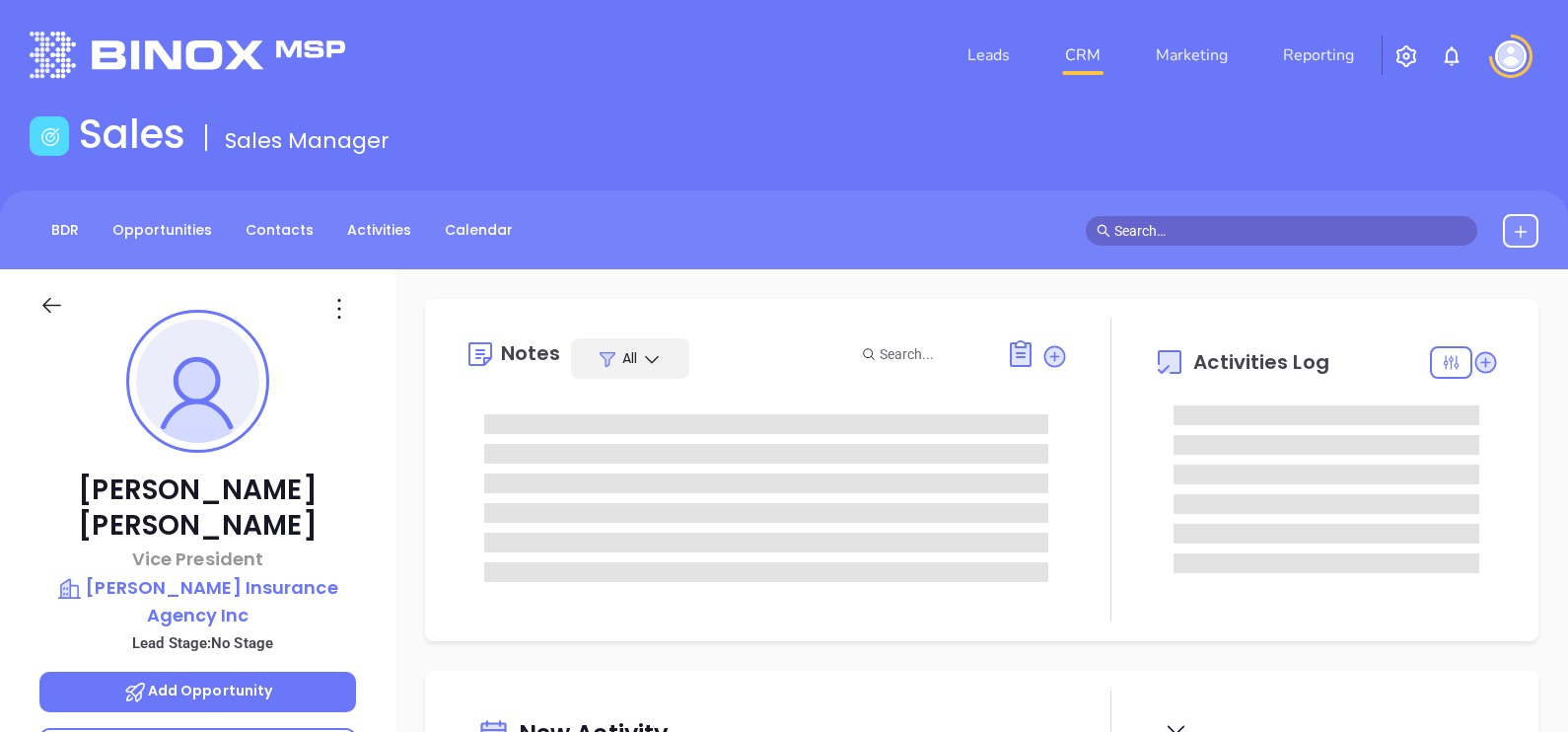
type input "[DATE]"
type input "[PERSON_NAME]"
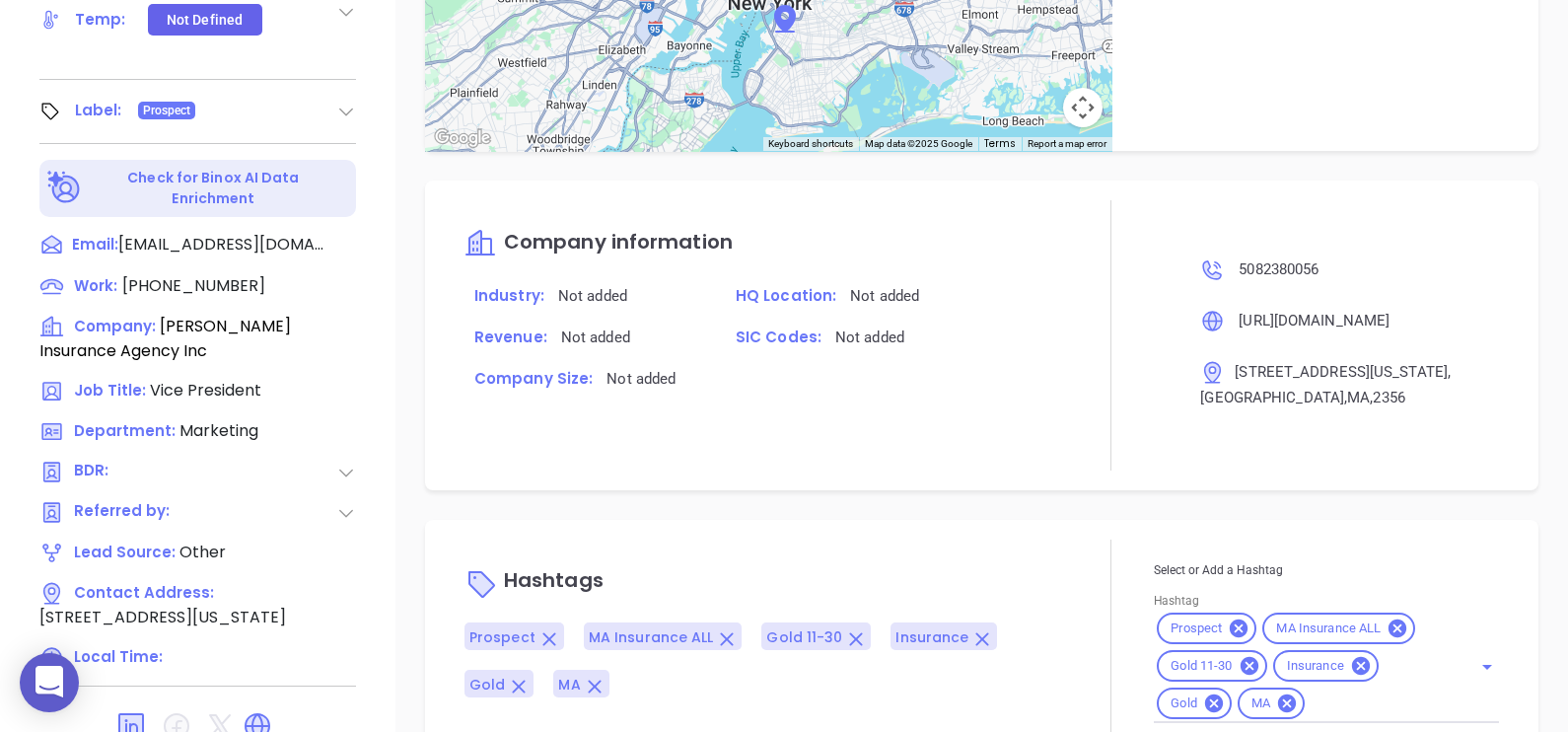
scroll to position [918, 0]
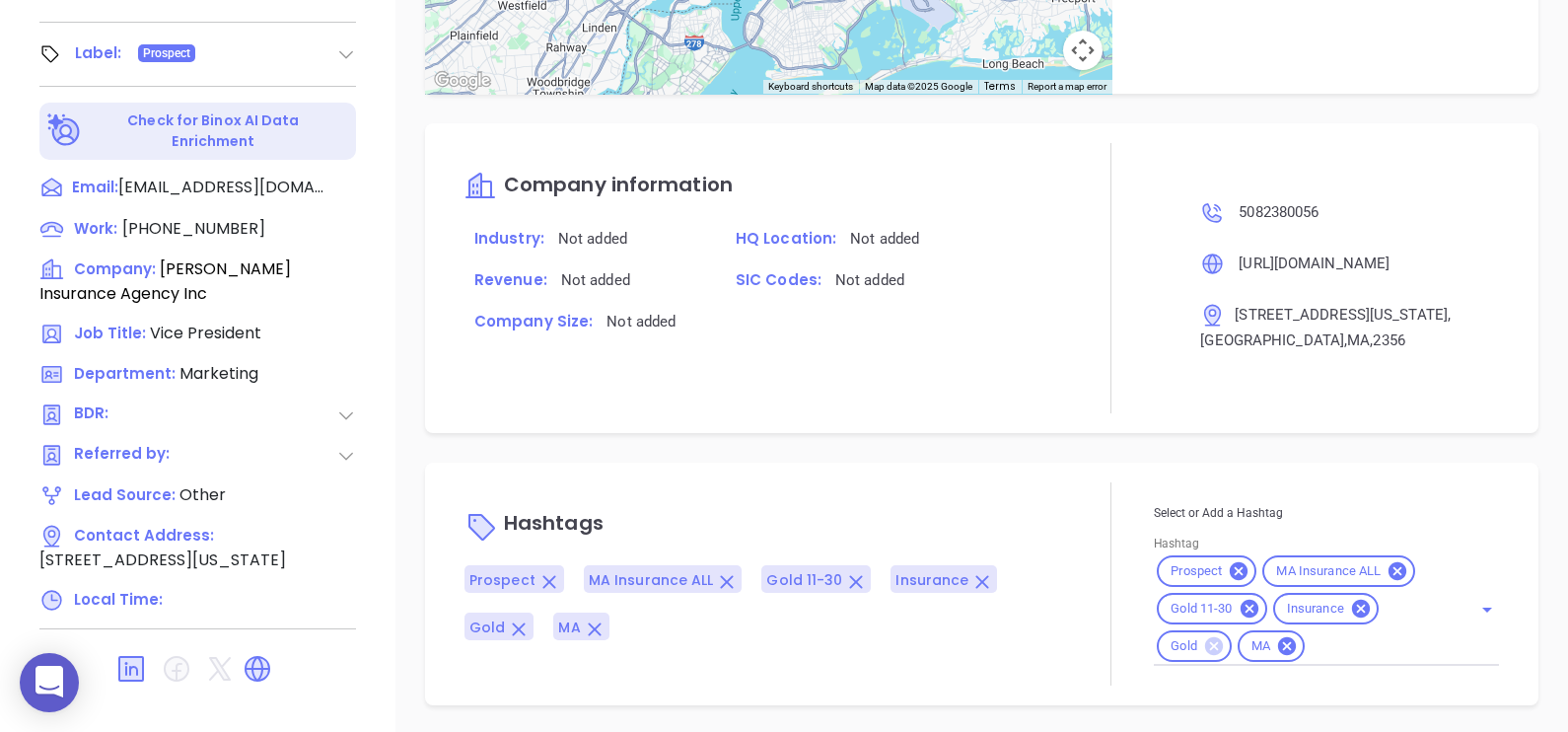
click at [1206, 637] on icon at bounding box center [1214, 646] width 18 height 18
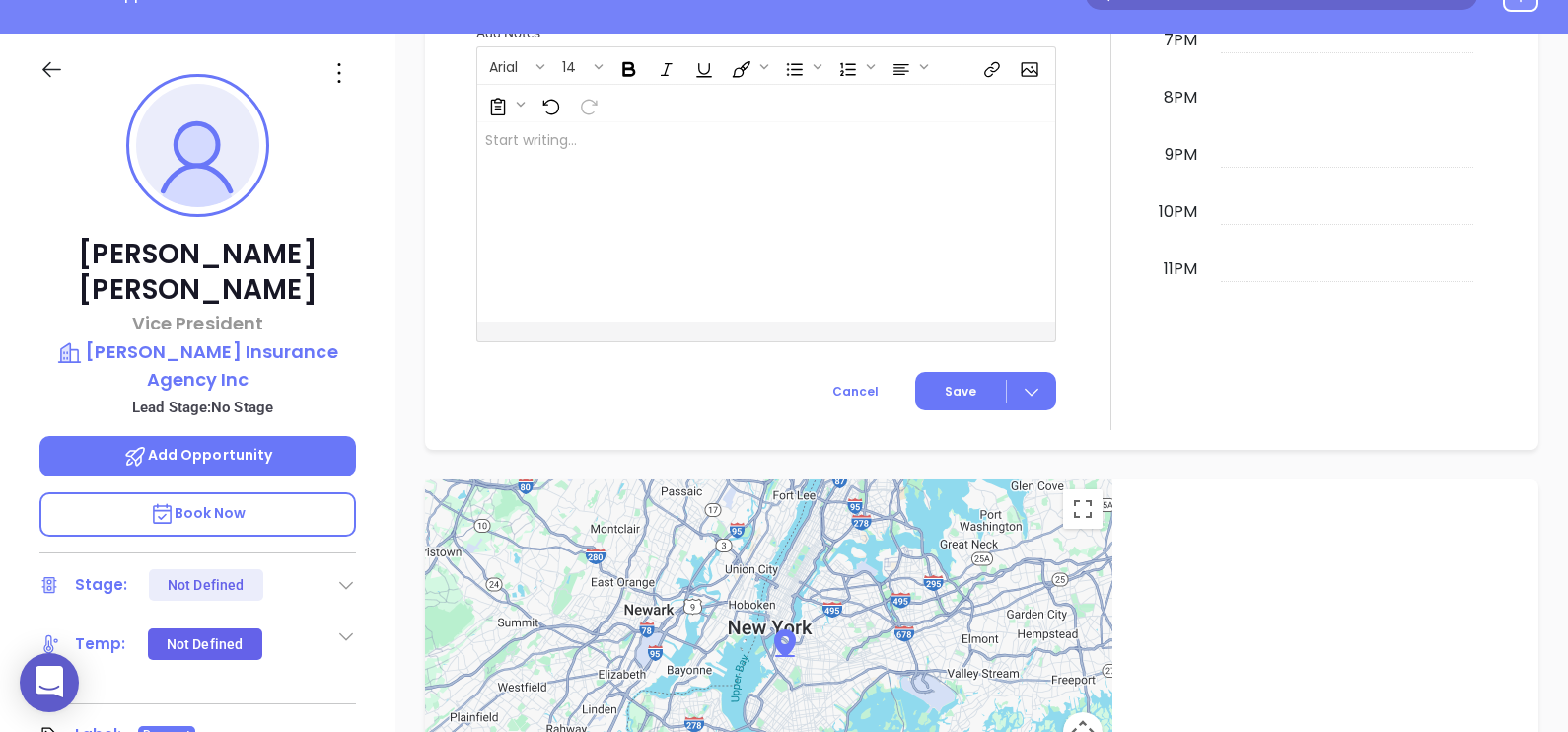
scroll to position [178, 0]
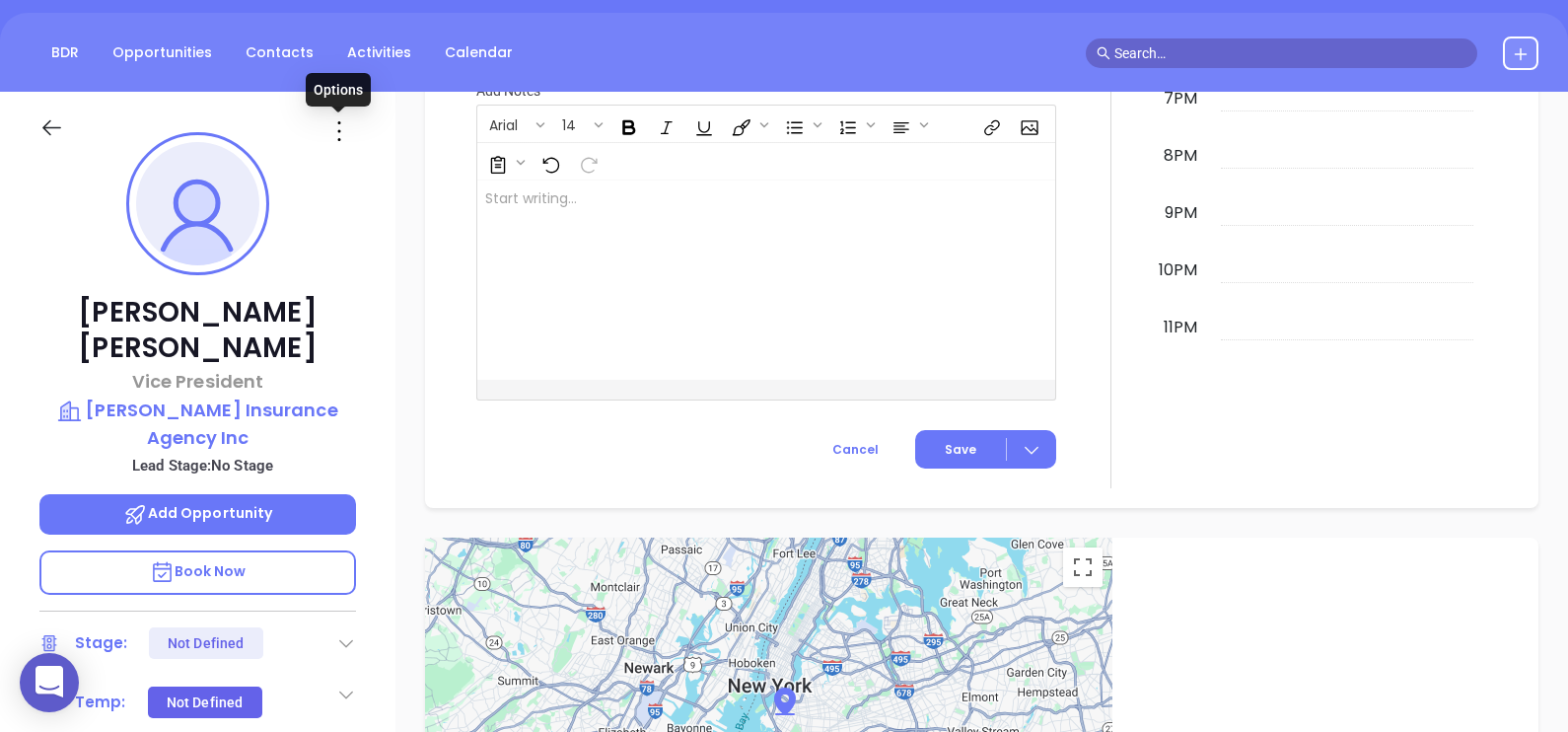
click at [338, 133] on icon at bounding box center [340, 131] width 32 height 32
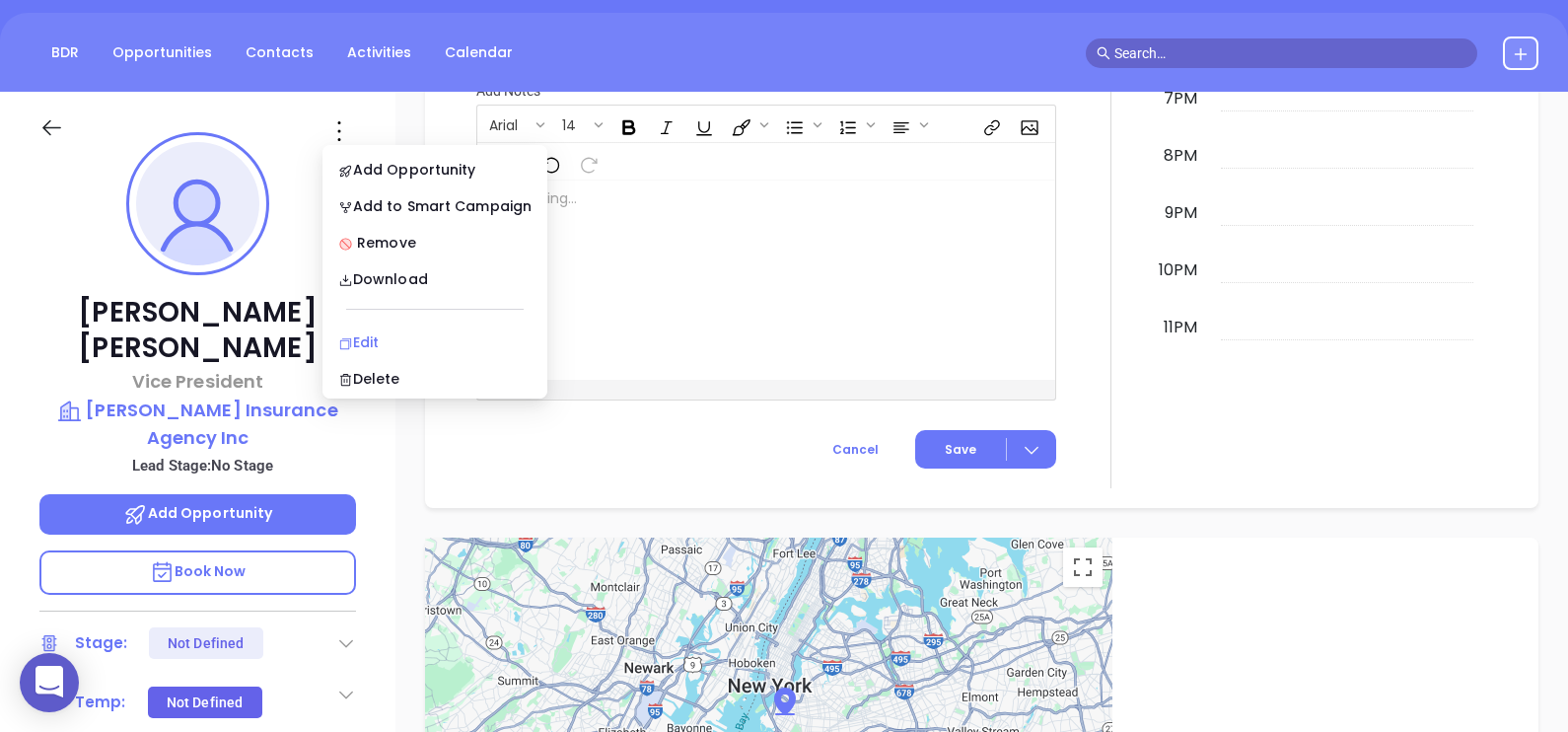
click at [480, 333] on div "Edit" at bounding box center [434, 343] width 193 height 22
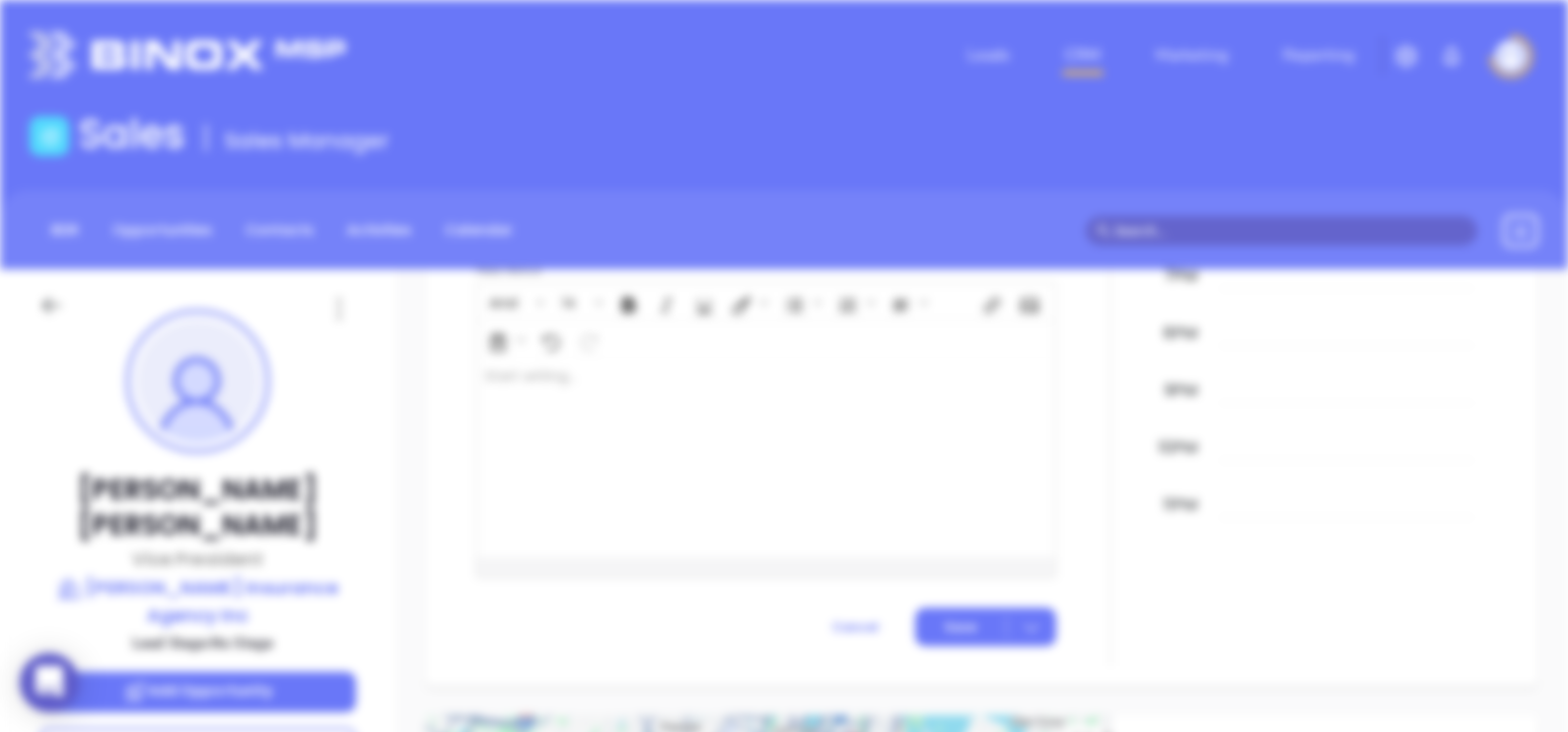
scroll to position [0, 0]
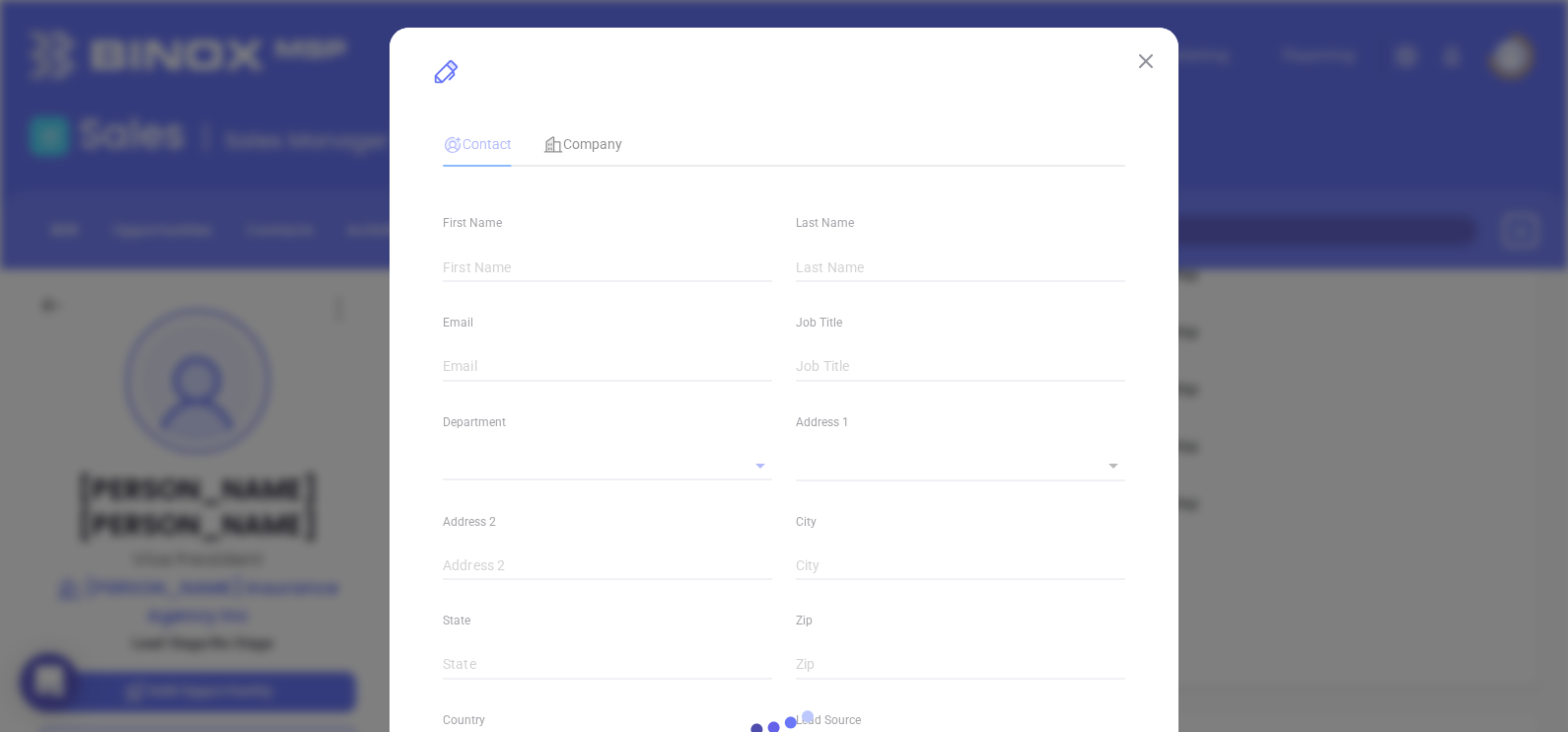
type input "Brian"
type input "[PERSON_NAME]"
type input "[EMAIL_ADDRESS][DOMAIN_NAME]"
type input "Vice President"
type input "1"
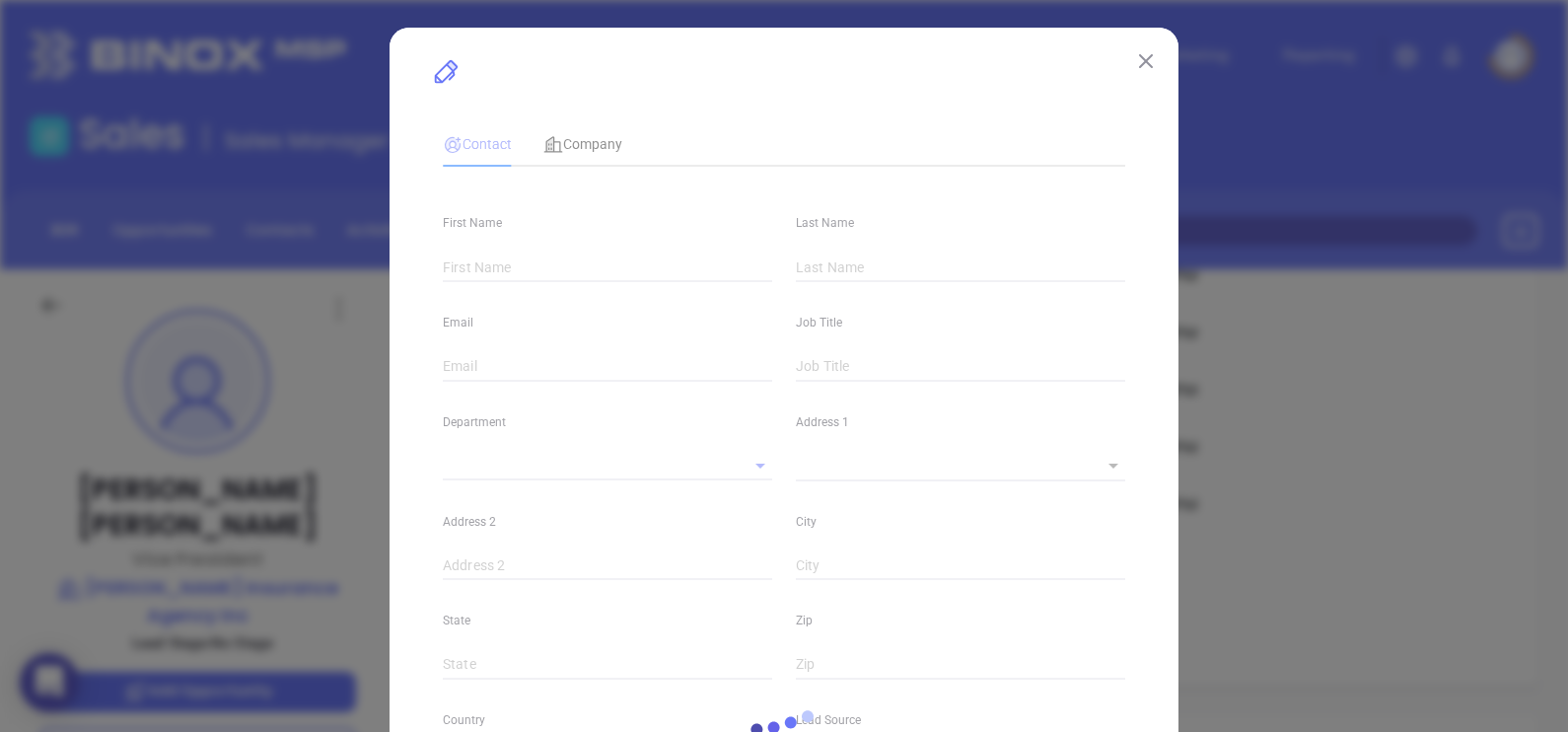
type input "www.linkedin.com/in/brian-morse-27689238"
type input "Marketing"
type input "Other"
type input "undefined undefined"
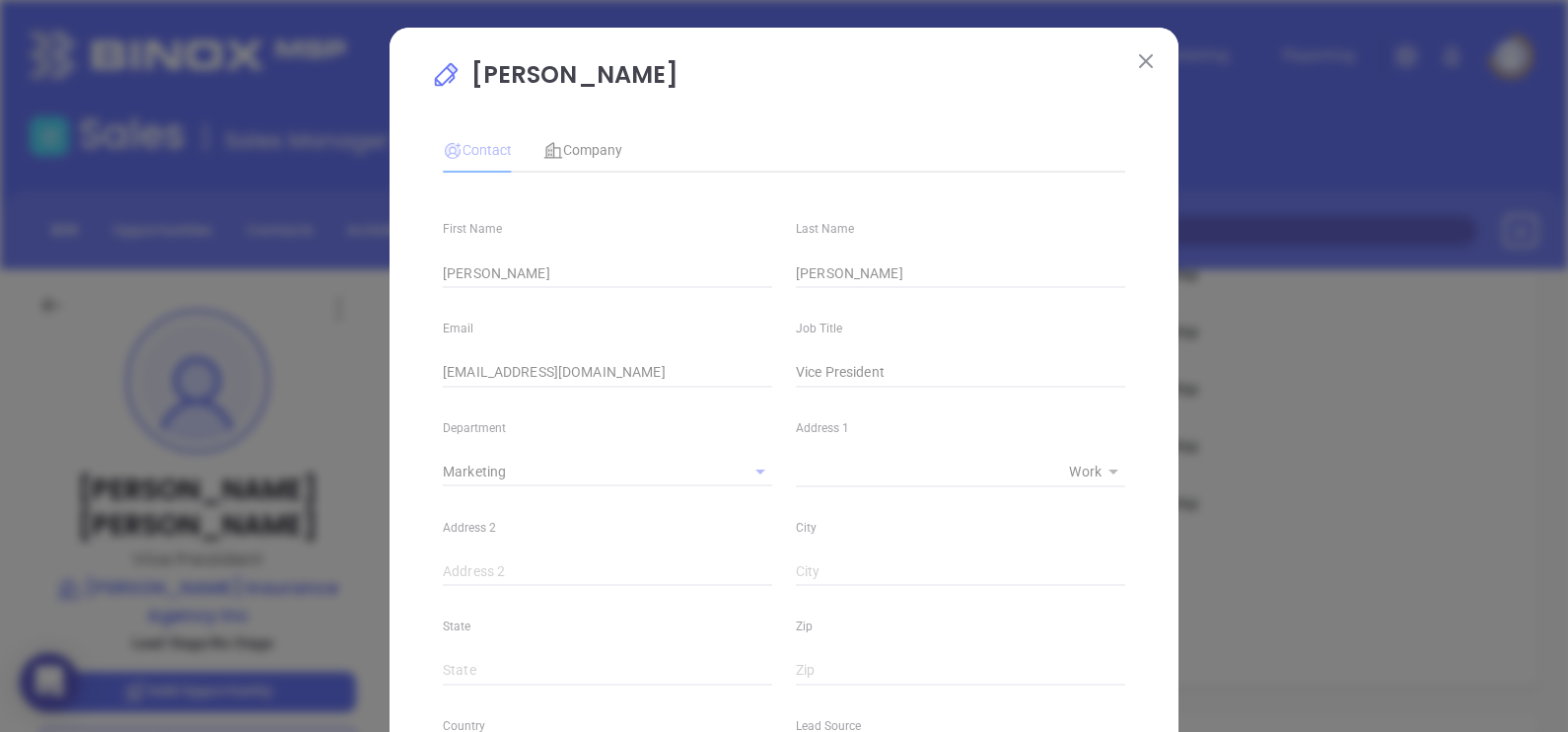
type input "[PHONE_NUMBER]"
type input "1"
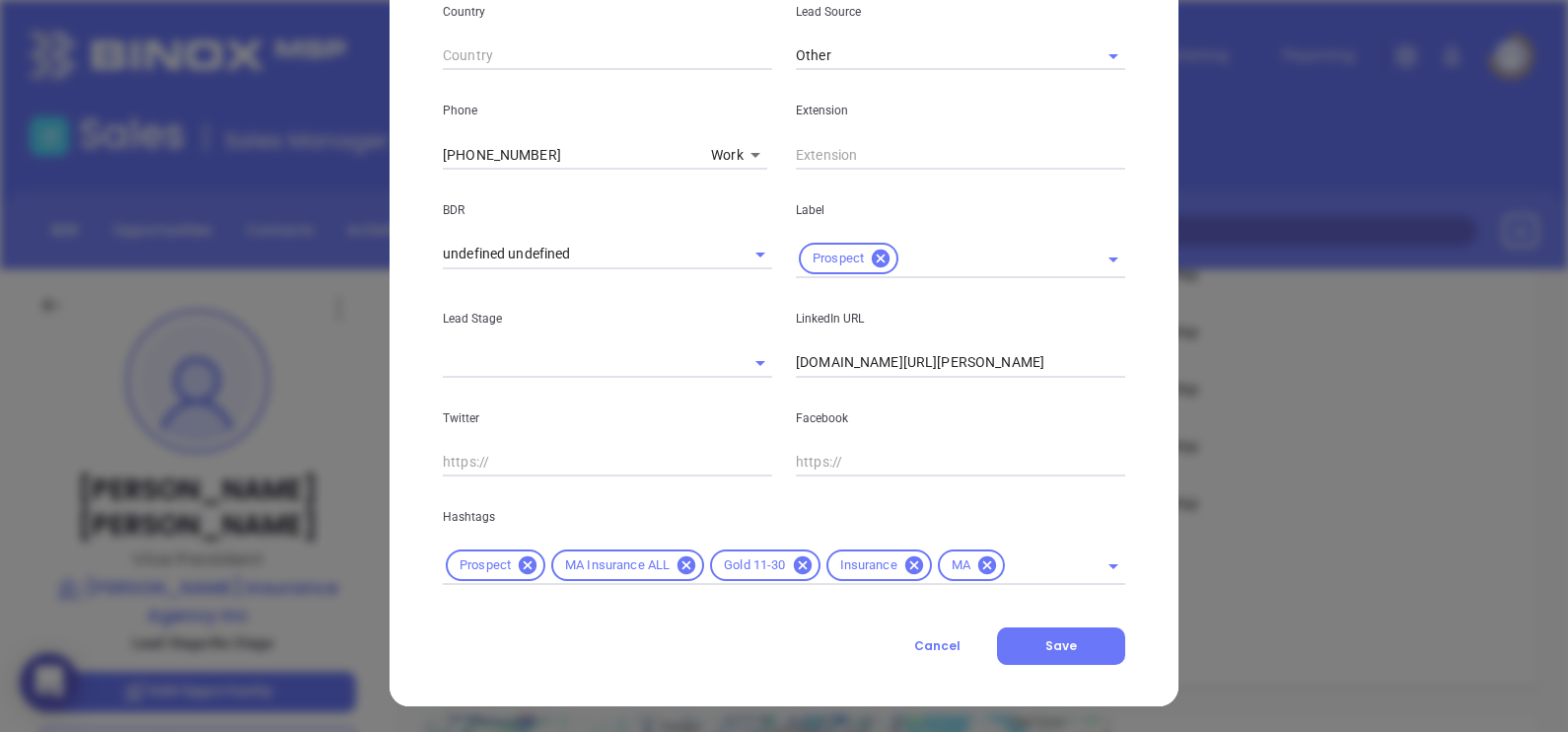
scroll to position [715, 0]
click at [792, 566] on icon at bounding box center [801, 564] width 18 height 18
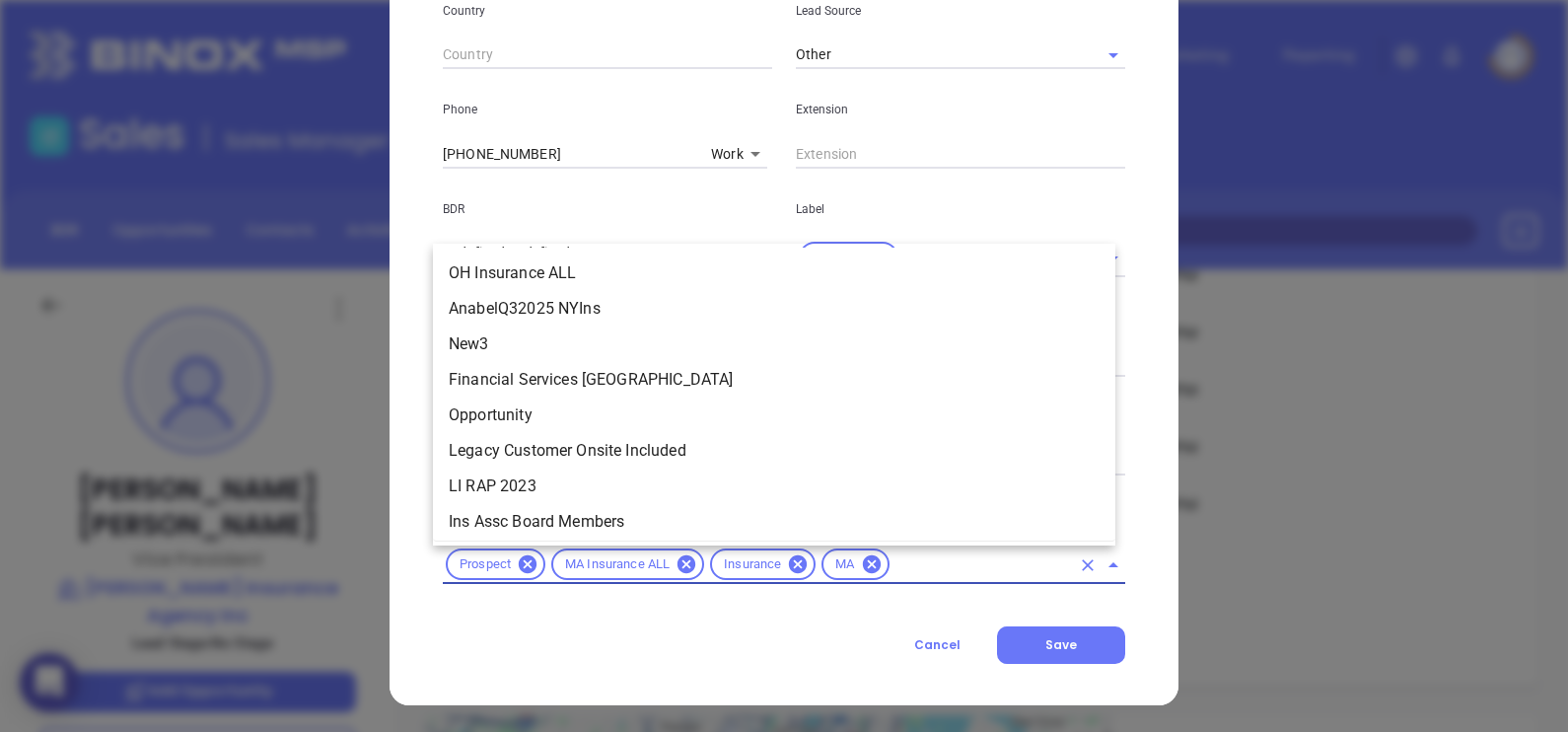
click at [892, 567] on input "text" at bounding box center [981, 565] width 178 height 25
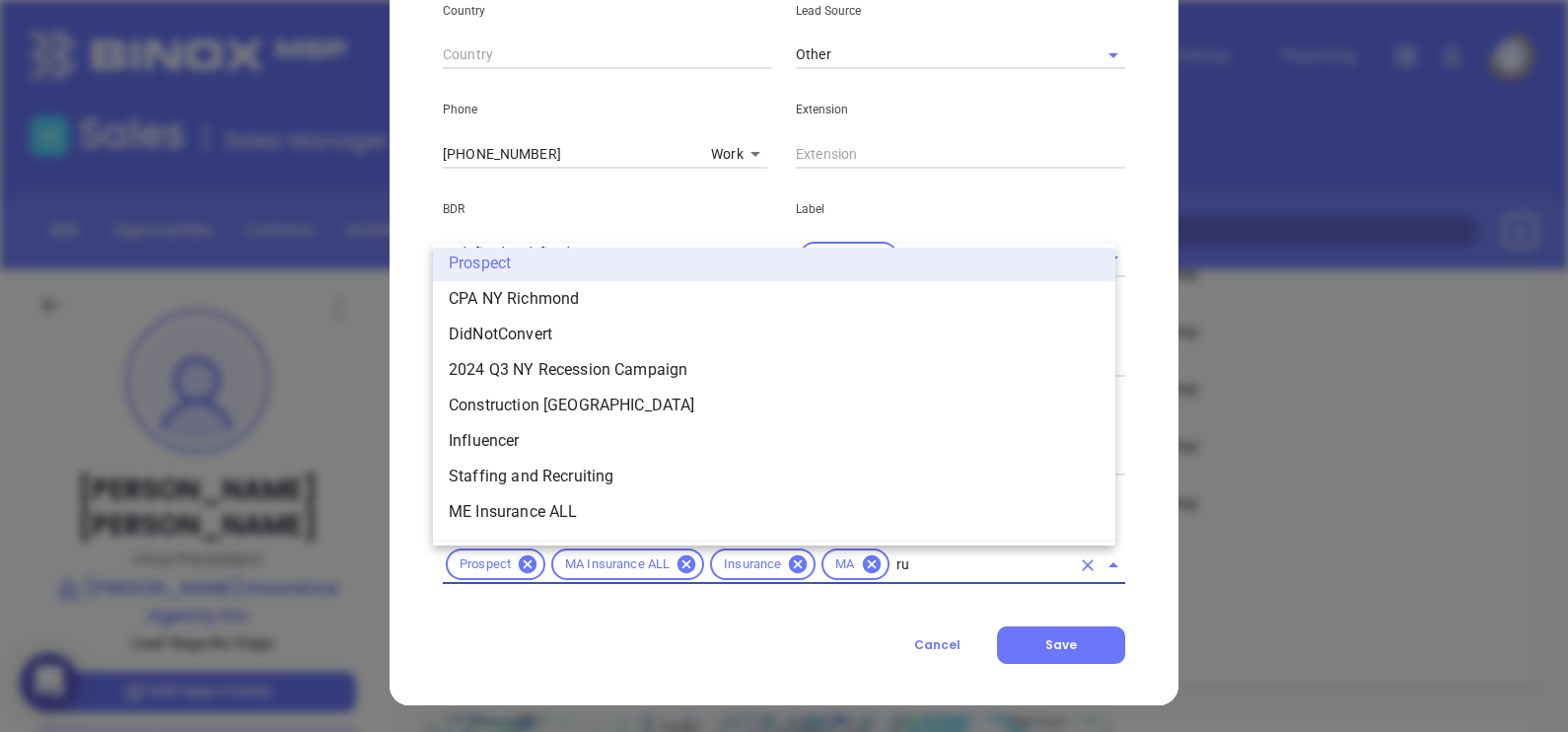
scroll to position [0, 0]
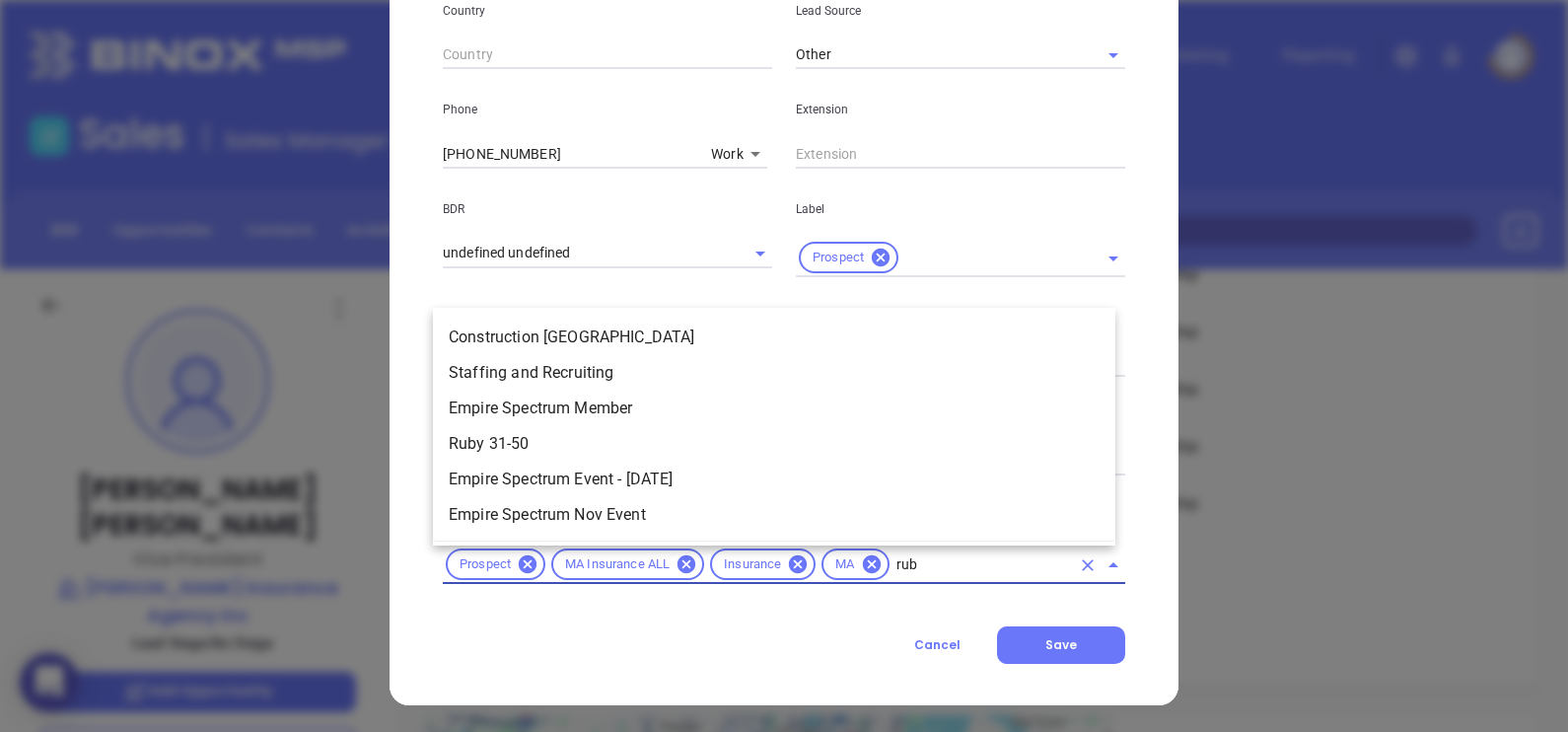
type input "ruby"
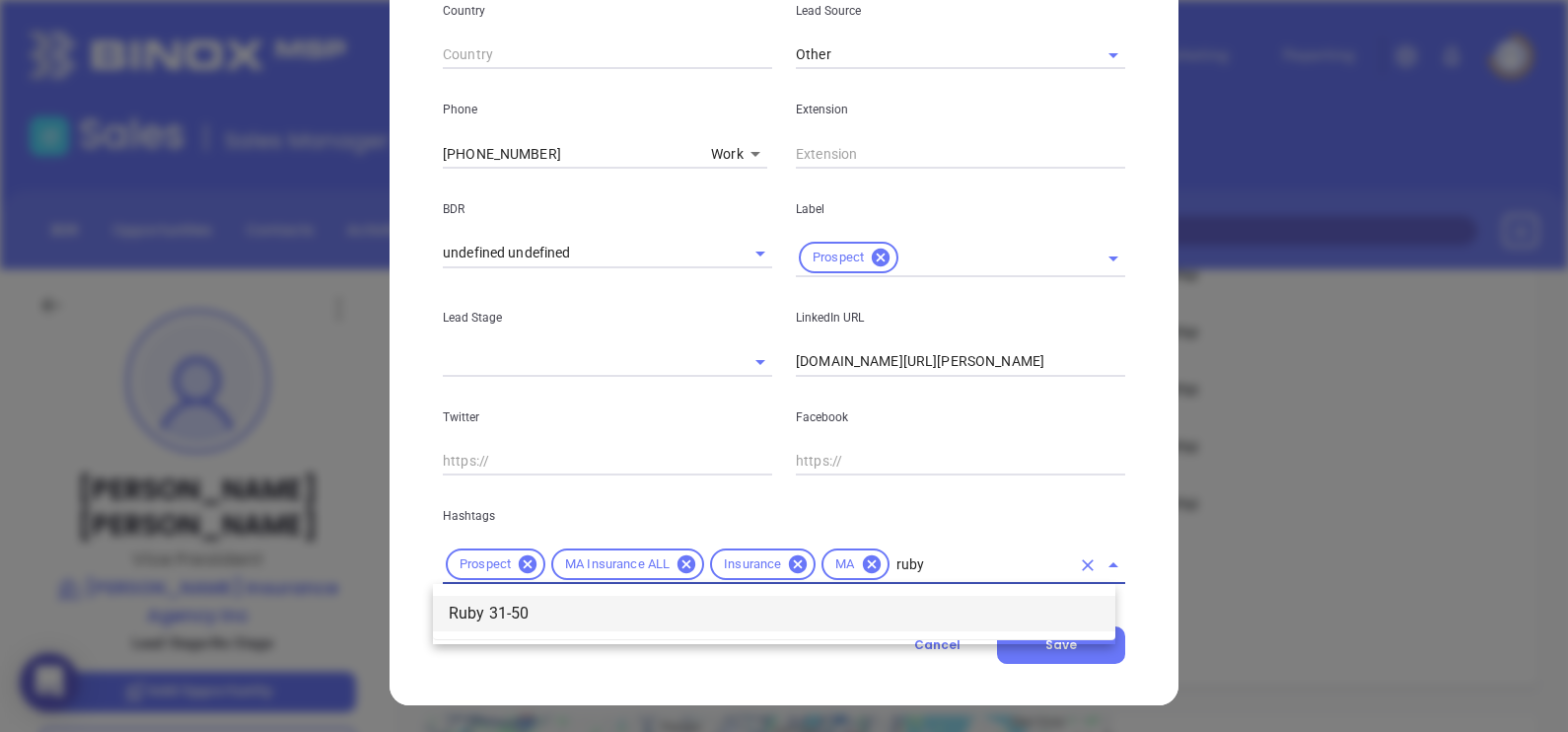
click at [849, 602] on li "Ruby 31-50" at bounding box center [774, 614] width 683 height 36
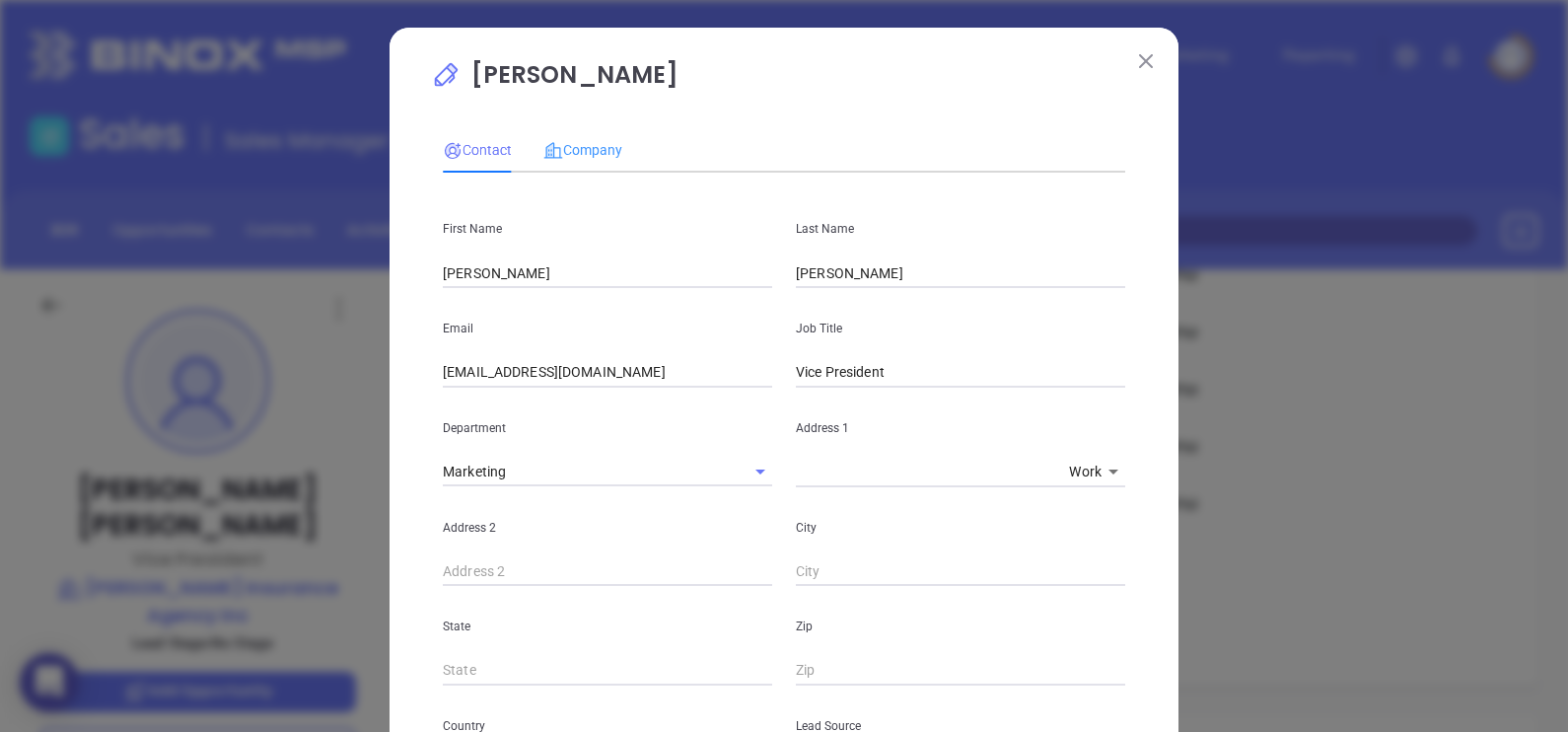
click at [607, 133] on div "Company" at bounding box center [583, 149] width 79 height 45
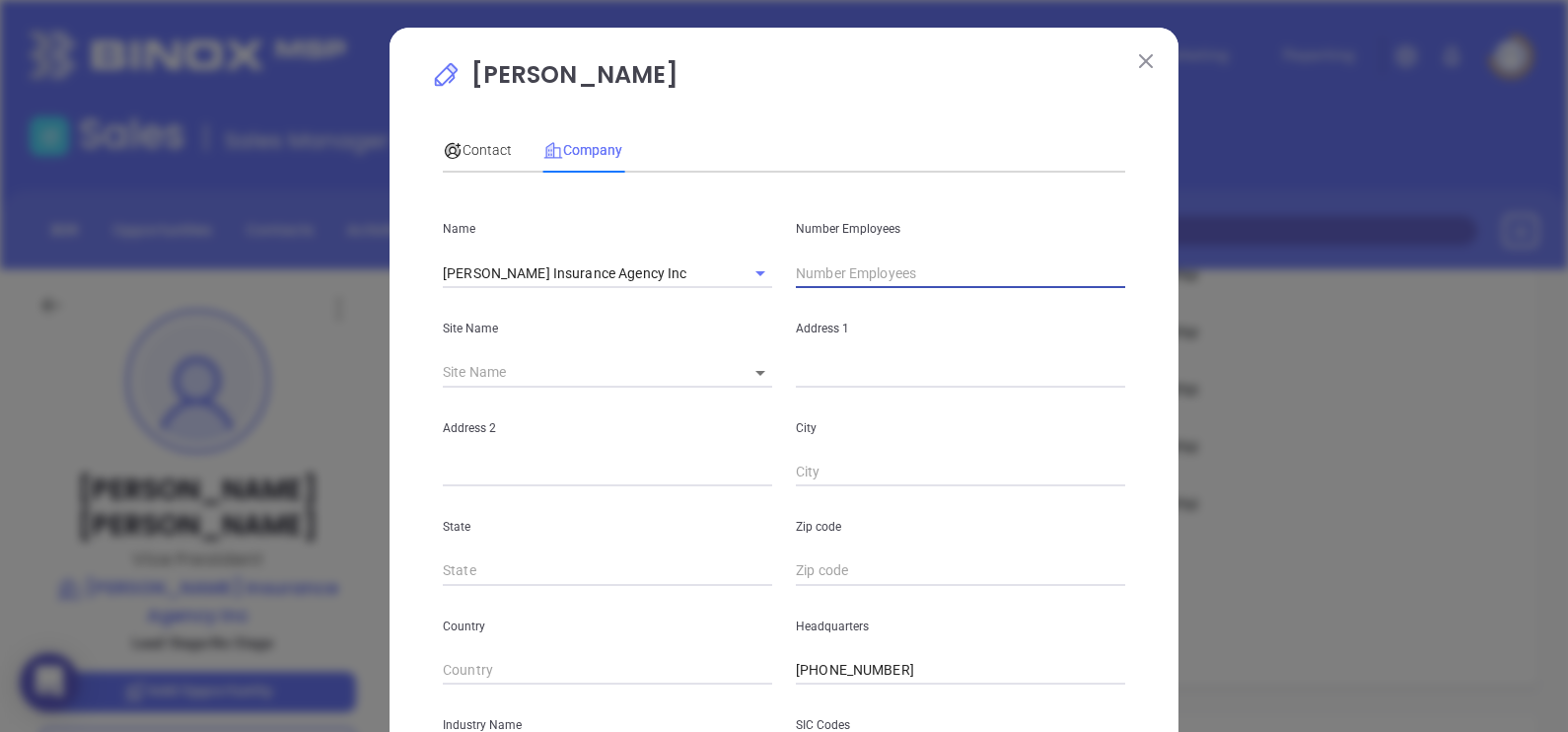
click at [907, 260] on input "text" at bounding box center [960, 273] width 330 height 30
type input "32"
drag, startPoint x: 852, startPoint y: 138, endPoint x: 864, endPoint y: 299, distance: 161.4
click at [852, 138] on div "Contact Company" at bounding box center [784, 149] width 683 height 45
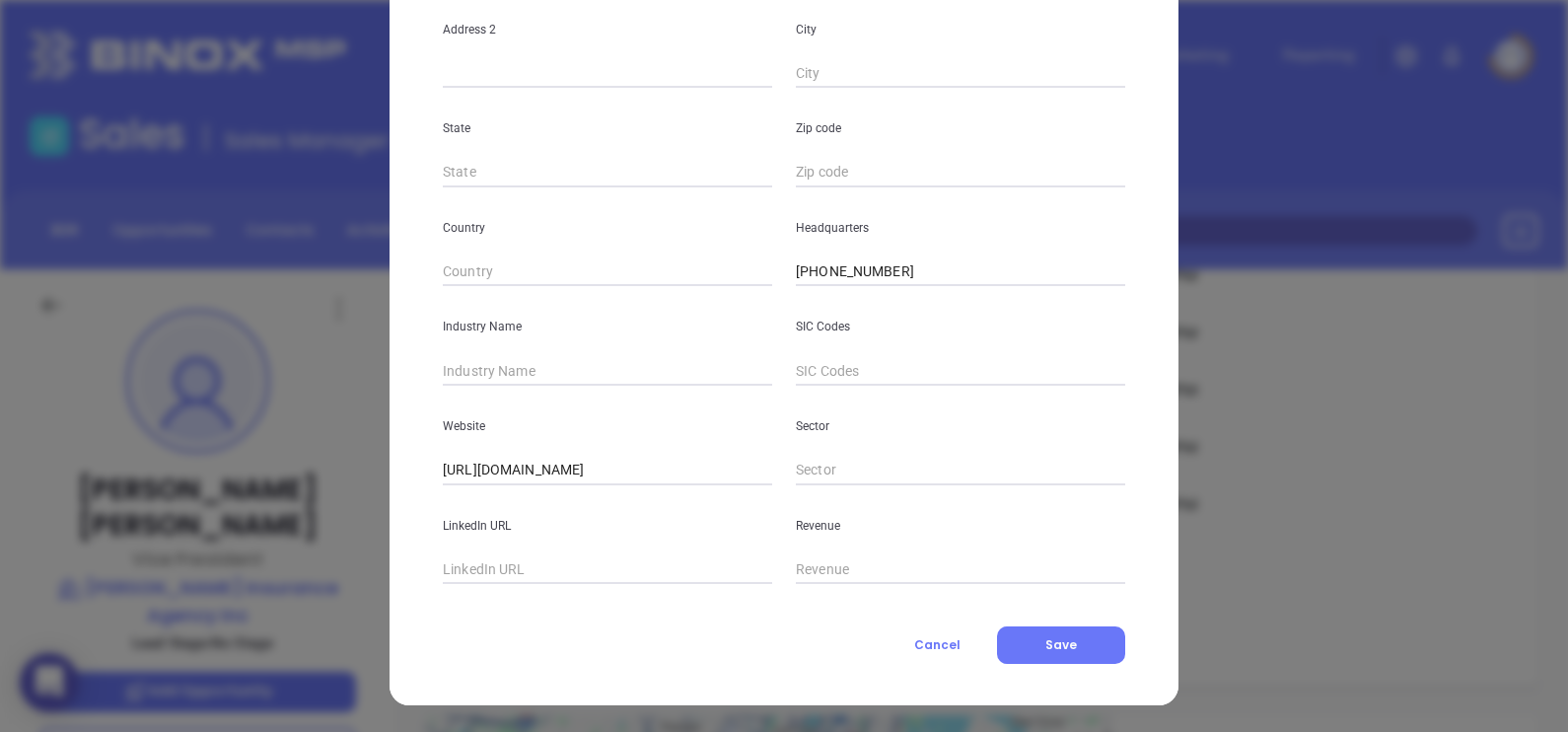
click at [594, 360] on input "text" at bounding box center [608, 371] width 330 height 30
type input "Insurance"
paste input "[DOMAIN_NAME][URL][PERSON_NAME]"
type input "[DOMAIN_NAME][URL][PERSON_NAME]"
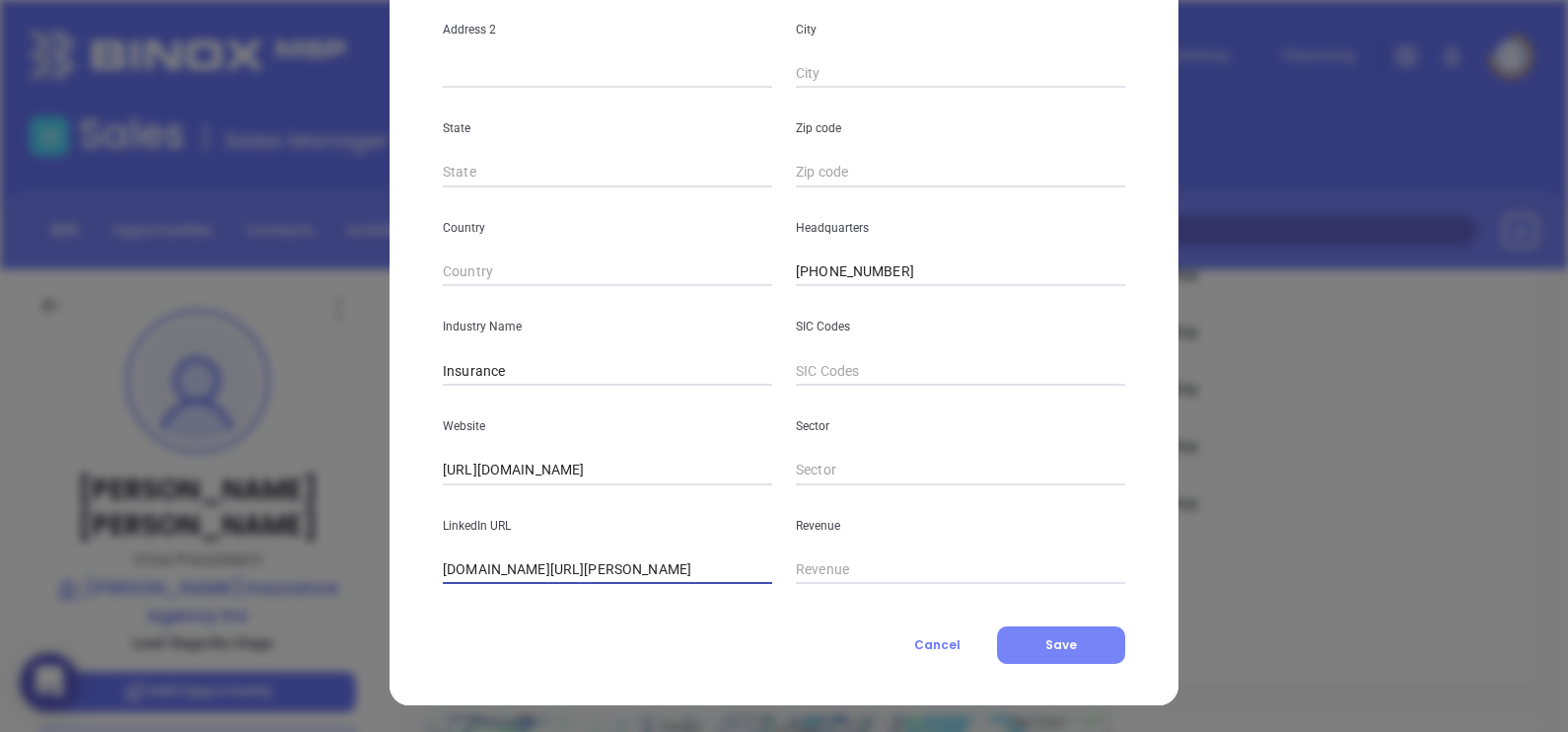
click at [1058, 633] on button "Save" at bounding box center [1060, 645] width 128 height 37
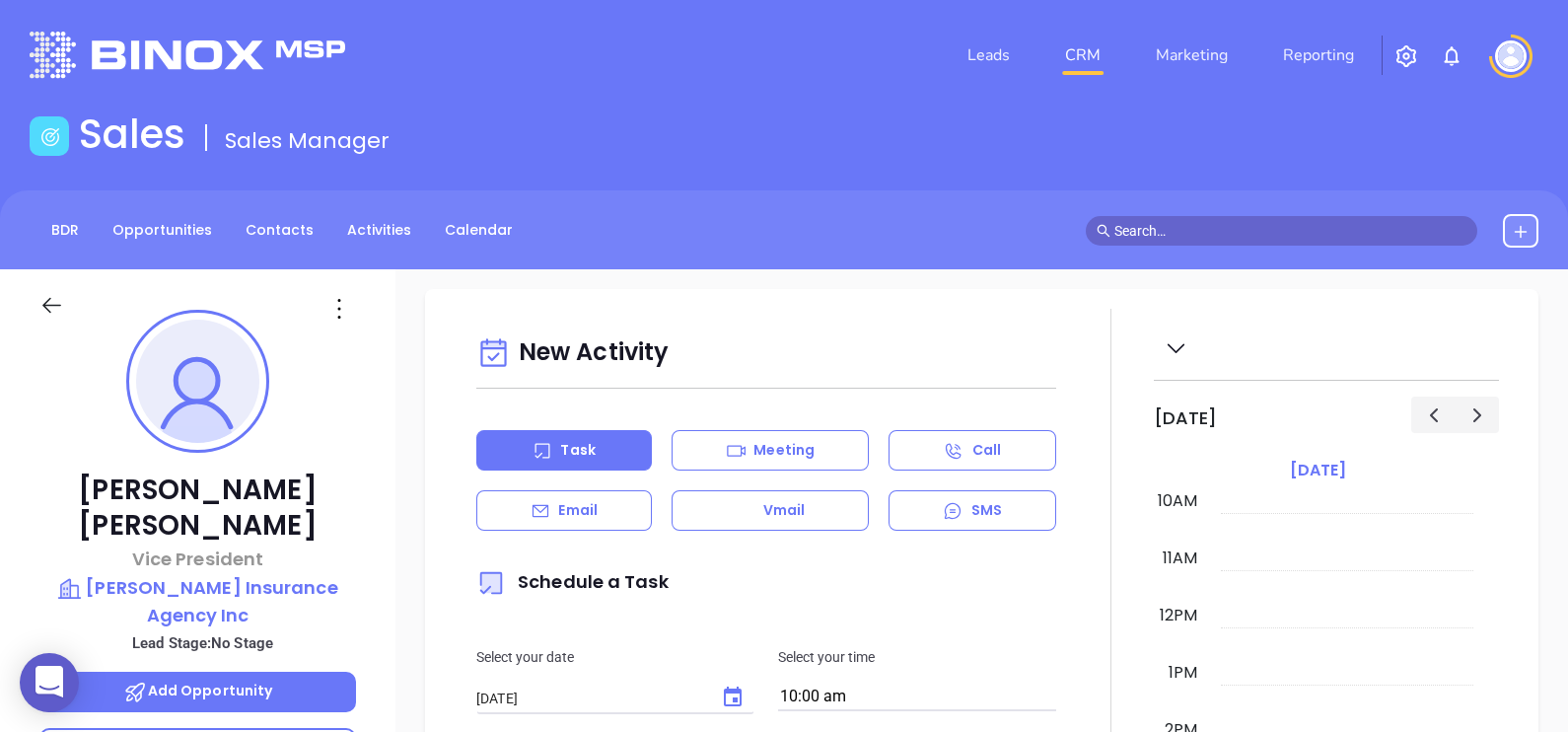
scroll to position [0, 0]
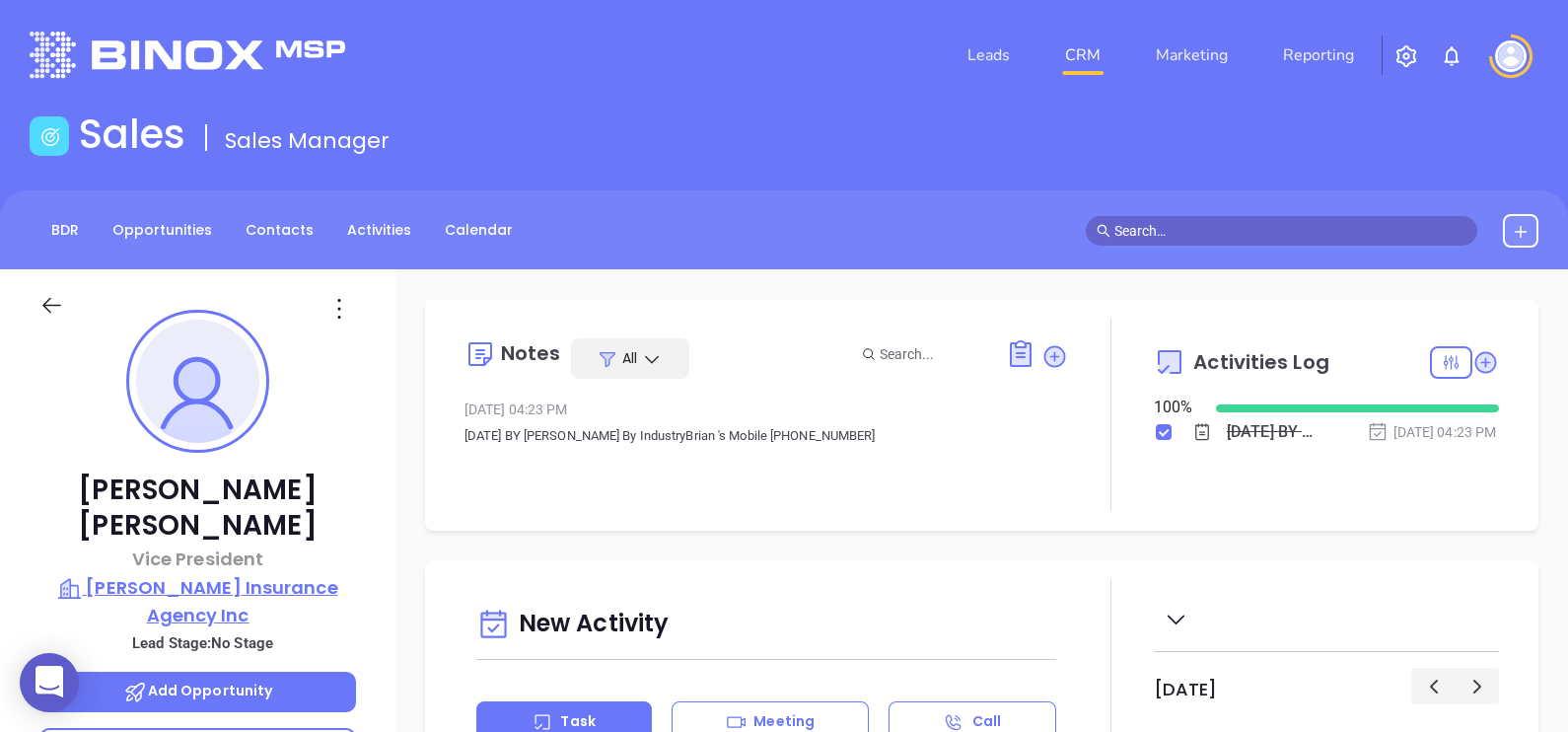
click at [258, 574] on p "[PERSON_NAME] Insurance Agency Inc" at bounding box center [197, 601] width 317 height 54
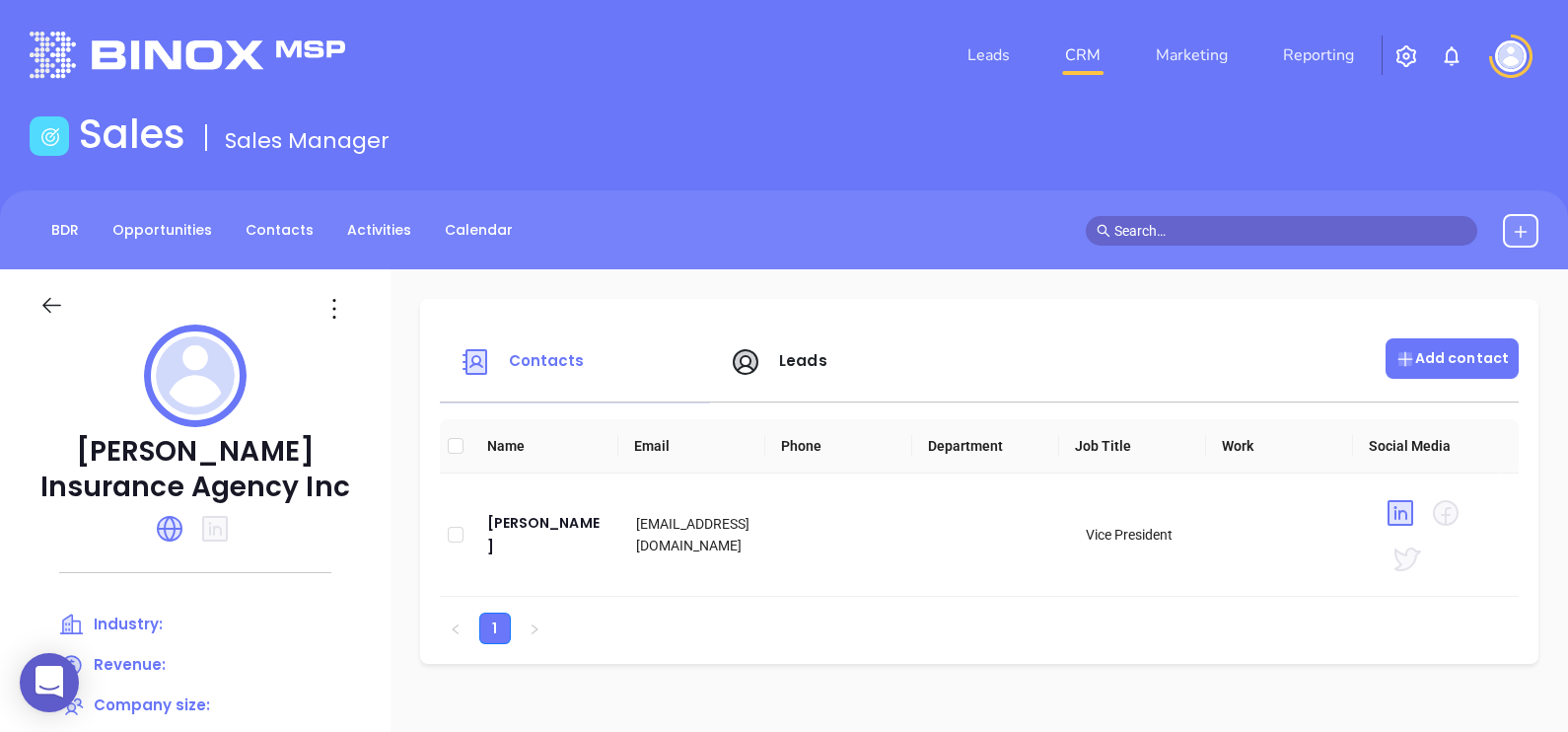
click at [1424, 349] on p "Add contact" at bounding box center [1451, 358] width 113 height 21
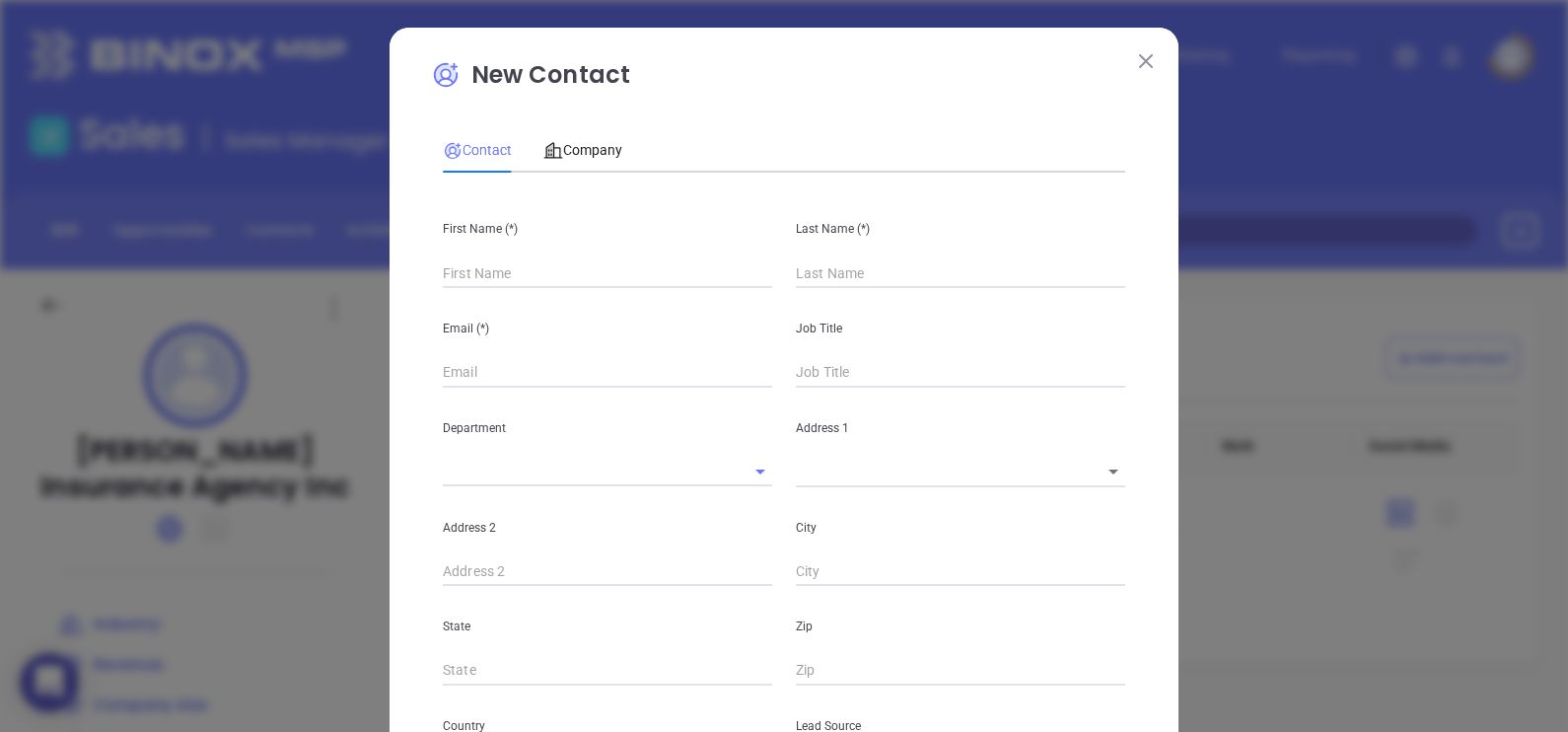
click at [667, 277] on input "text" at bounding box center [608, 273] width 330 height 30
type input "Fourth Phone Call"
type input "1"
paste input "[PERSON_NAME] CIC"
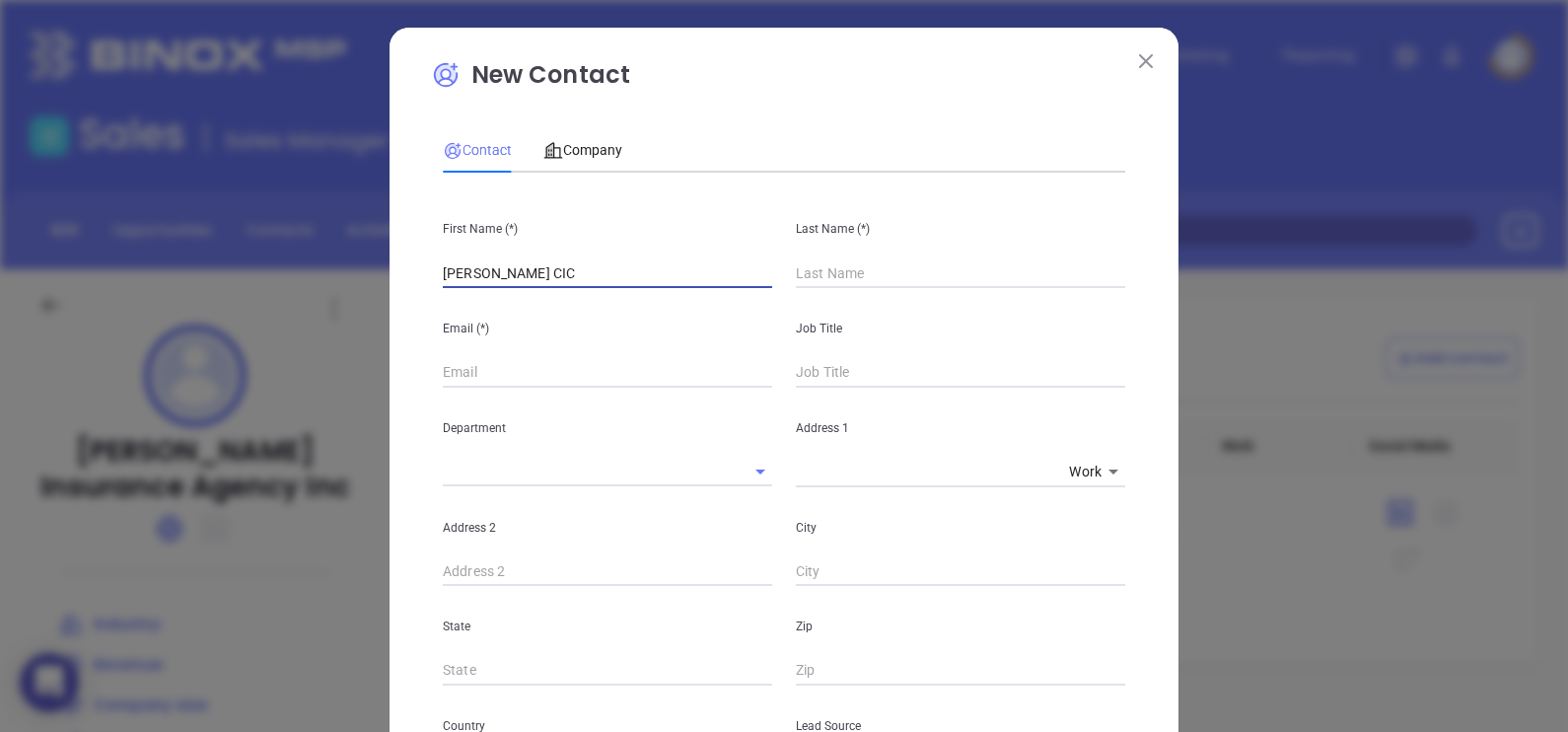
drag, startPoint x: 561, startPoint y: 276, endPoint x: 524, endPoint y: 289, distance: 39.2
click at [524, 289] on div "First Name (*) [PERSON_NAME] CIC Last Name (*) Email (*) Job Title Department A…" at bounding box center [784, 734] width 683 height 1092
click at [524, 291] on div "Email (*)" at bounding box center [607, 338] width 353 height 100
drag, startPoint x: 621, startPoint y: 263, endPoint x: 488, endPoint y: 286, distance: 135.0
click at [488, 286] on input "[PERSON_NAME]" at bounding box center [608, 273] width 330 height 30
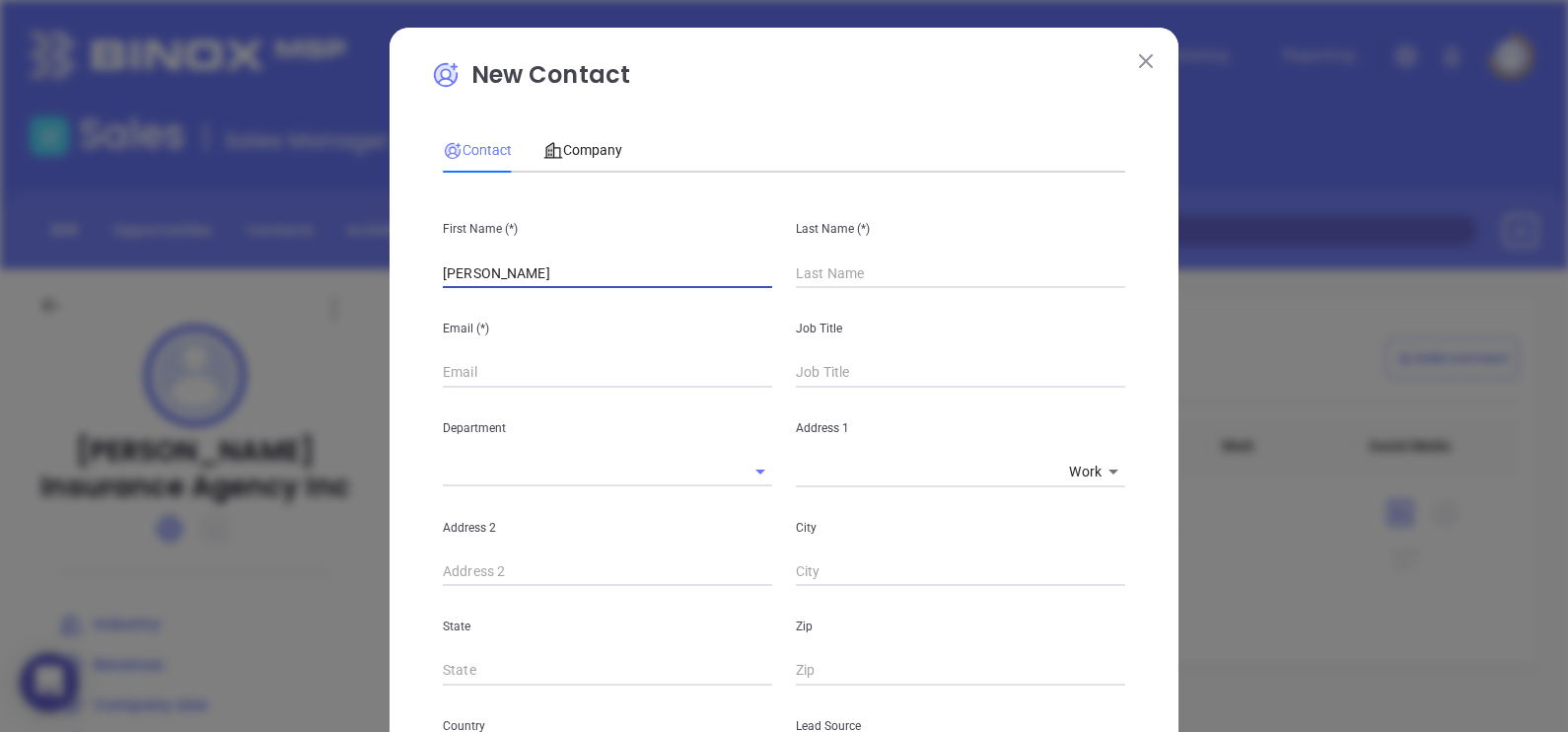
type input "[PERSON_NAME]"
click at [815, 259] on input "text" at bounding box center [960, 273] width 330 height 30
paste input "[PERSON_NAME]"
type input "[PERSON_NAME]"
click at [597, 257] on div "First Name (*) [PERSON_NAME]" at bounding box center [607, 238] width 353 height 100
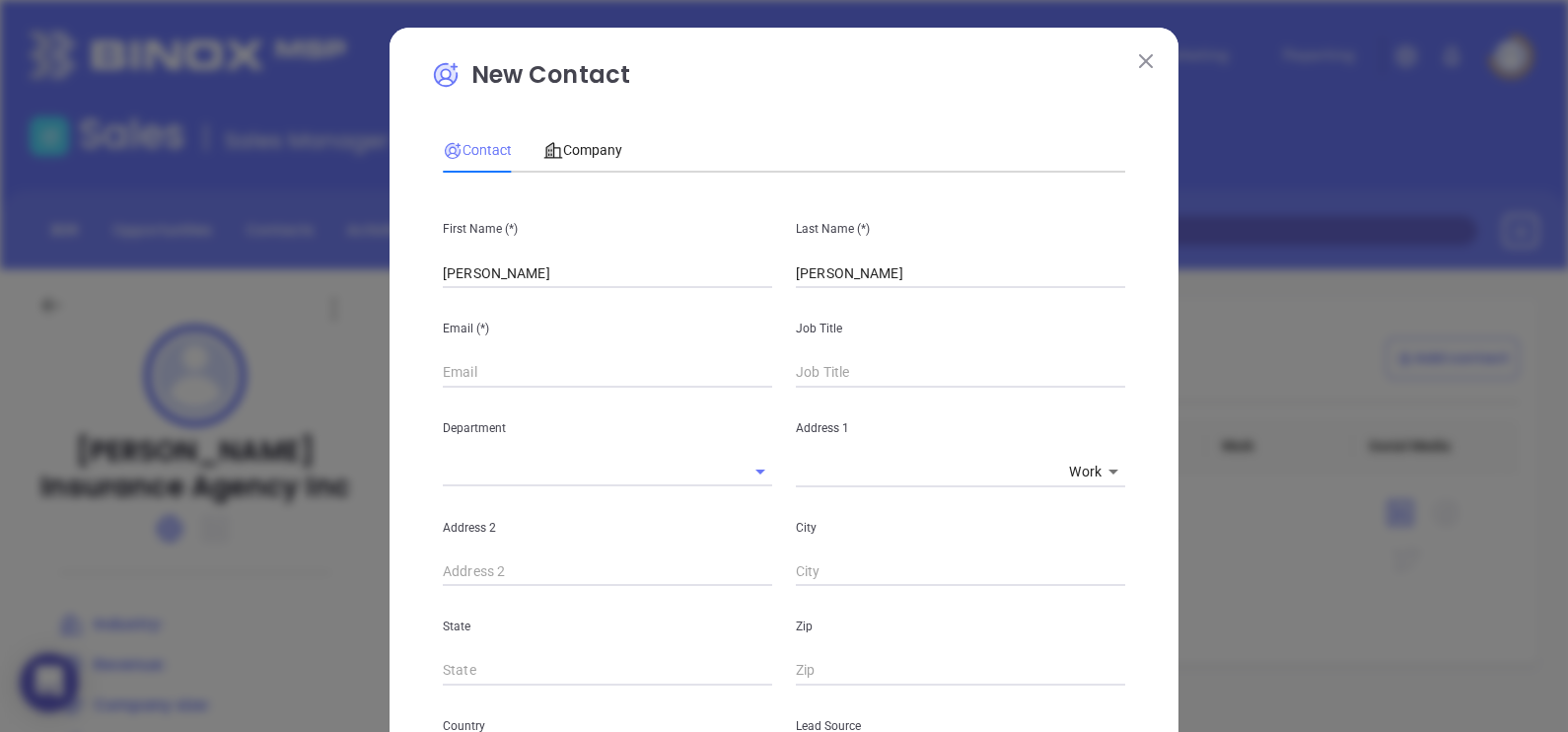
click at [591, 268] on input "[PERSON_NAME]" at bounding box center [608, 273] width 330 height 30
type input "[PERSON_NAME]"
paste input "[EMAIL_ADDRESS][DOMAIN_NAME]"
type input "[EMAIL_ADDRESS][DOMAIN_NAME]"
type input "VP"
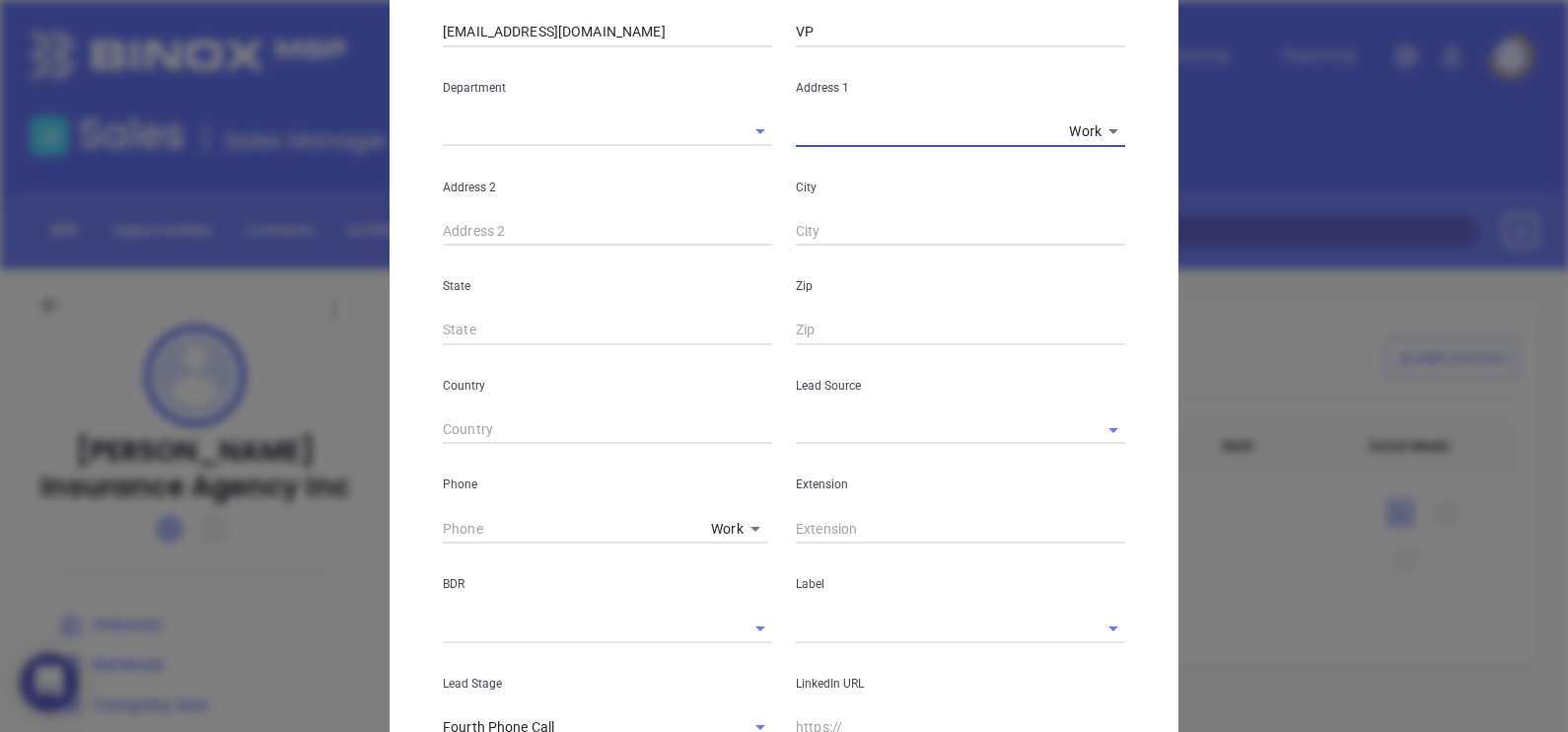
scroll to position [370, 0]
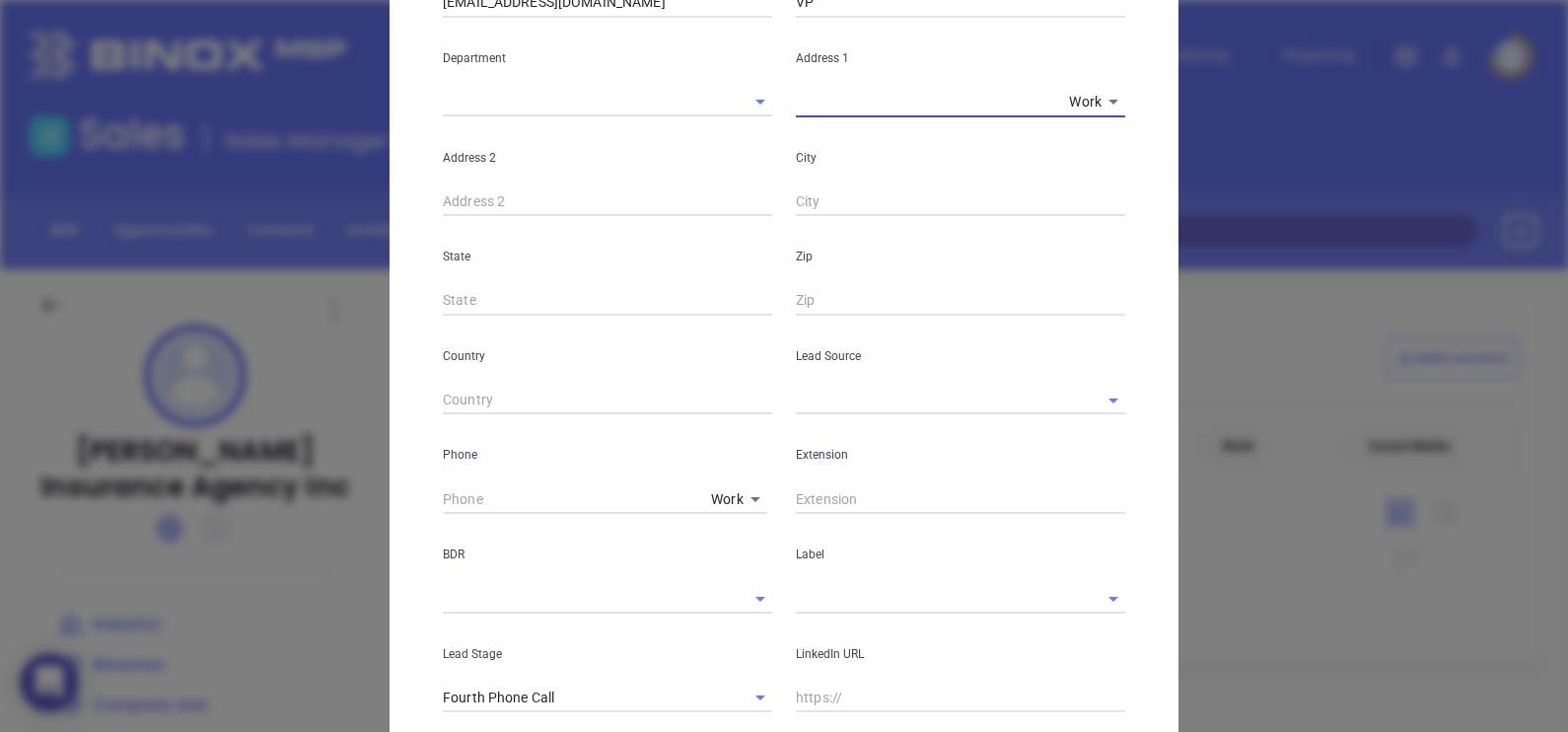
click at [828, 393] on input "text" at bounding box center [932, 400] width 274 height 29
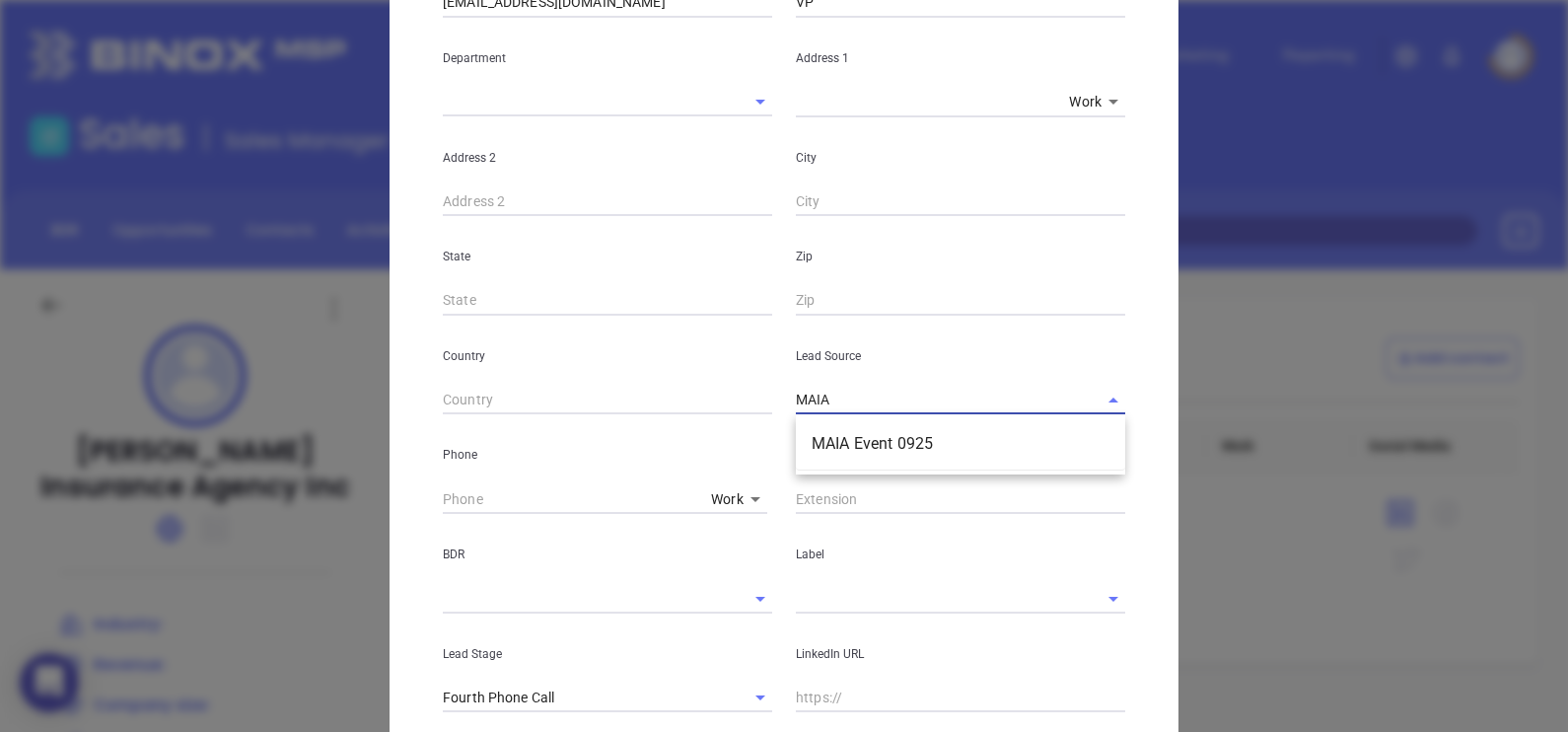
click at [866, 436] on li "MAIA Event 0925" at bounding box center [960, 444] width 330 height 36
type input "MAIA Event 0925"
type input "( ) -"
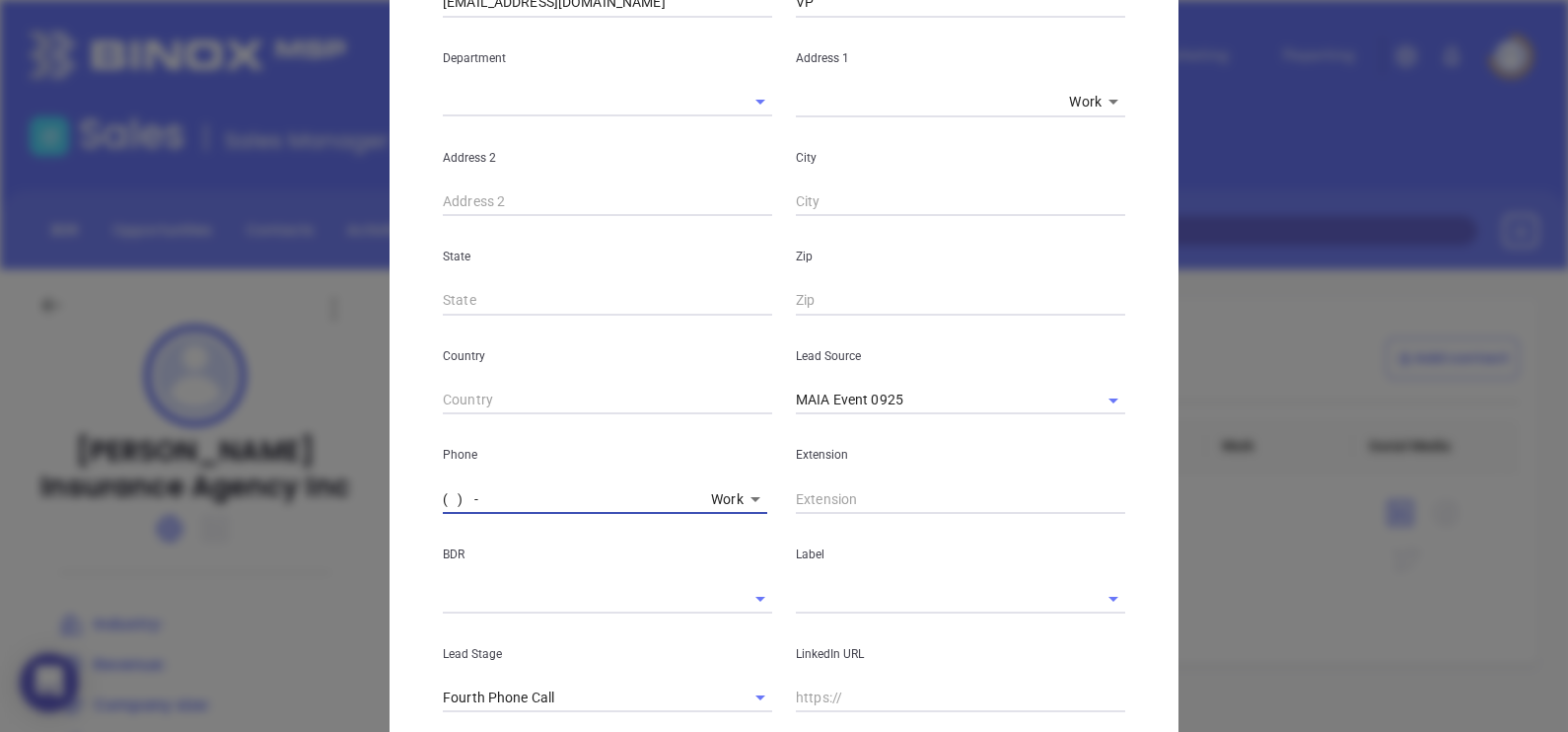
click at [589, 502] on input "( ) -" at bounding box center [573, 499] width 260 height 30
paste input "508) 238-0056"
type input "[PHONE_NUMBER]"
type input "2207"
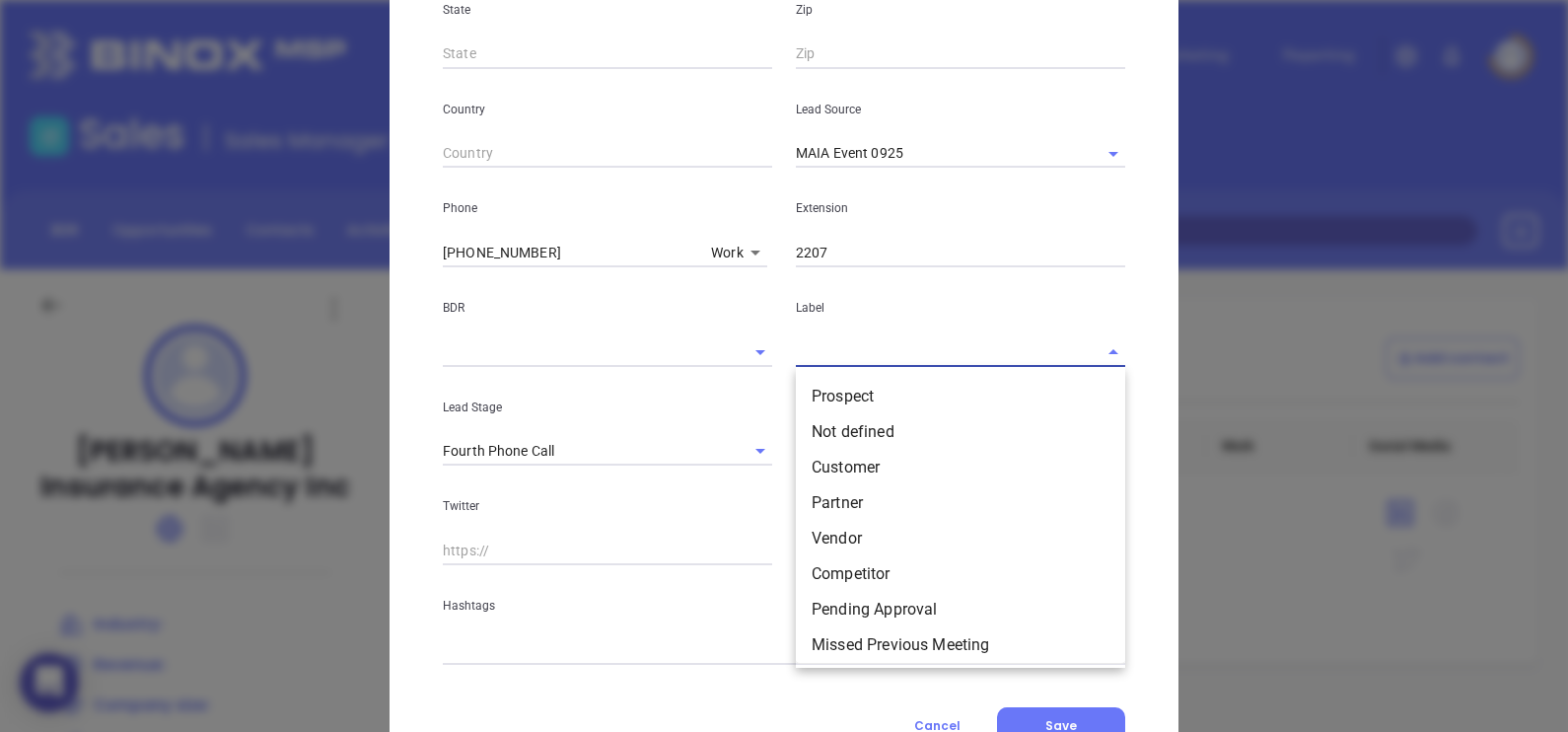
click at [861, 355] on input "text" at bounding box center [932, 351] width 274 height 29
click at [872, 390] on li "Prospect" at bounding box center [960, 397] width 330 height 36
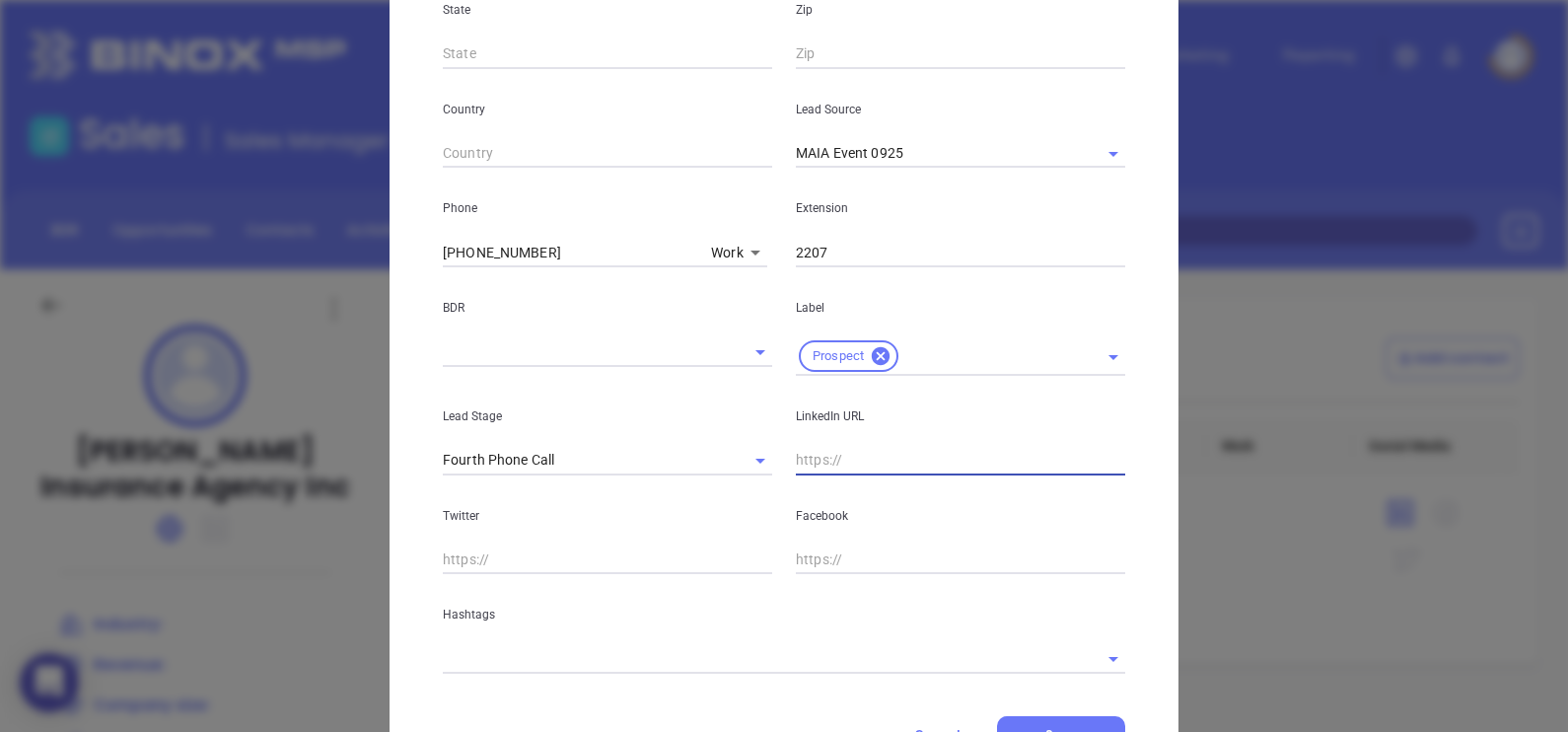
click at [886, 462] on input "text" at bounding box center [960, 461] width 330 height 30
paste input "[DOMAIN_NAME][URL][PERSON_NAME]"
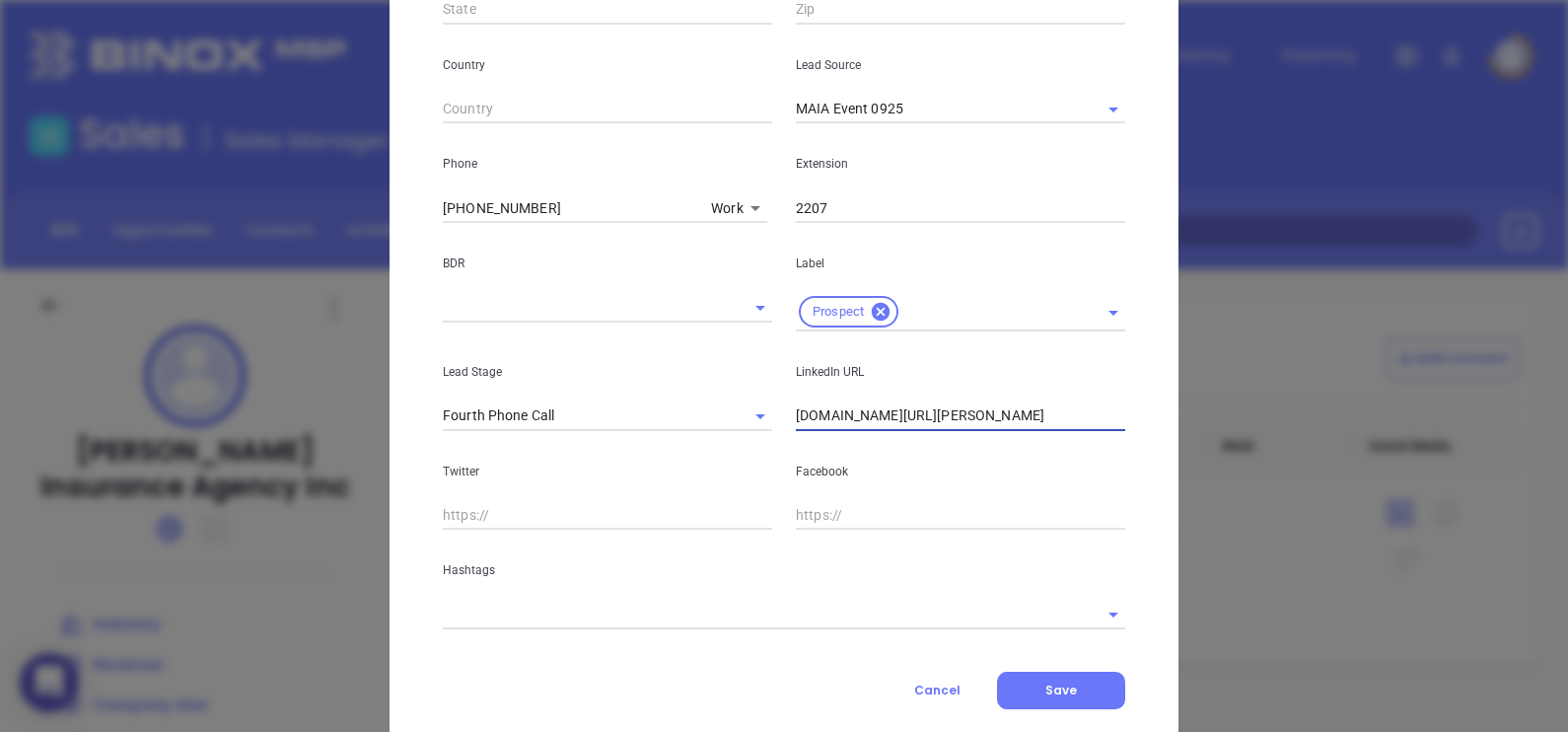
scroll to position [706, 0]
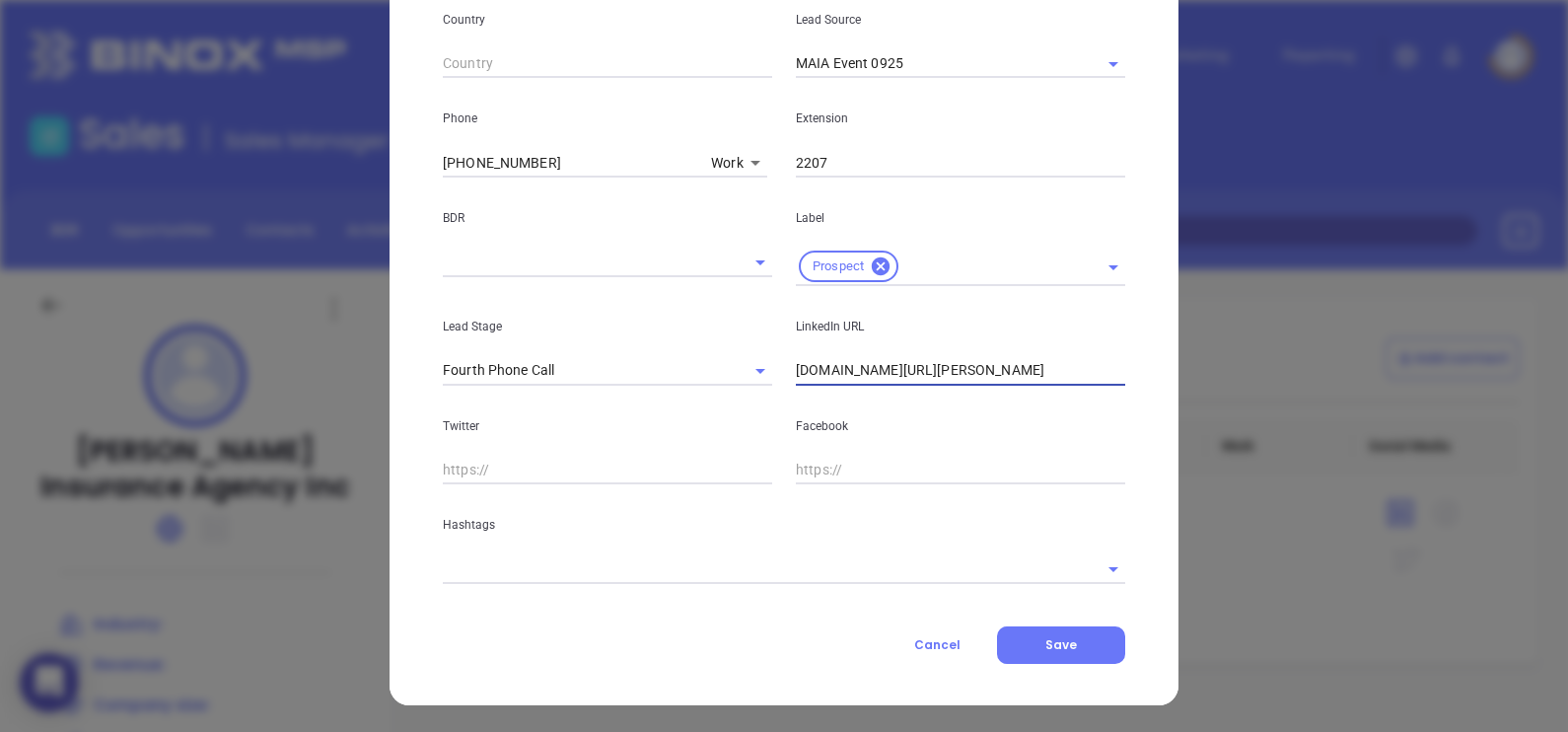
type input "[DOMAIN_NAME][URL][PERSON_NAME]"
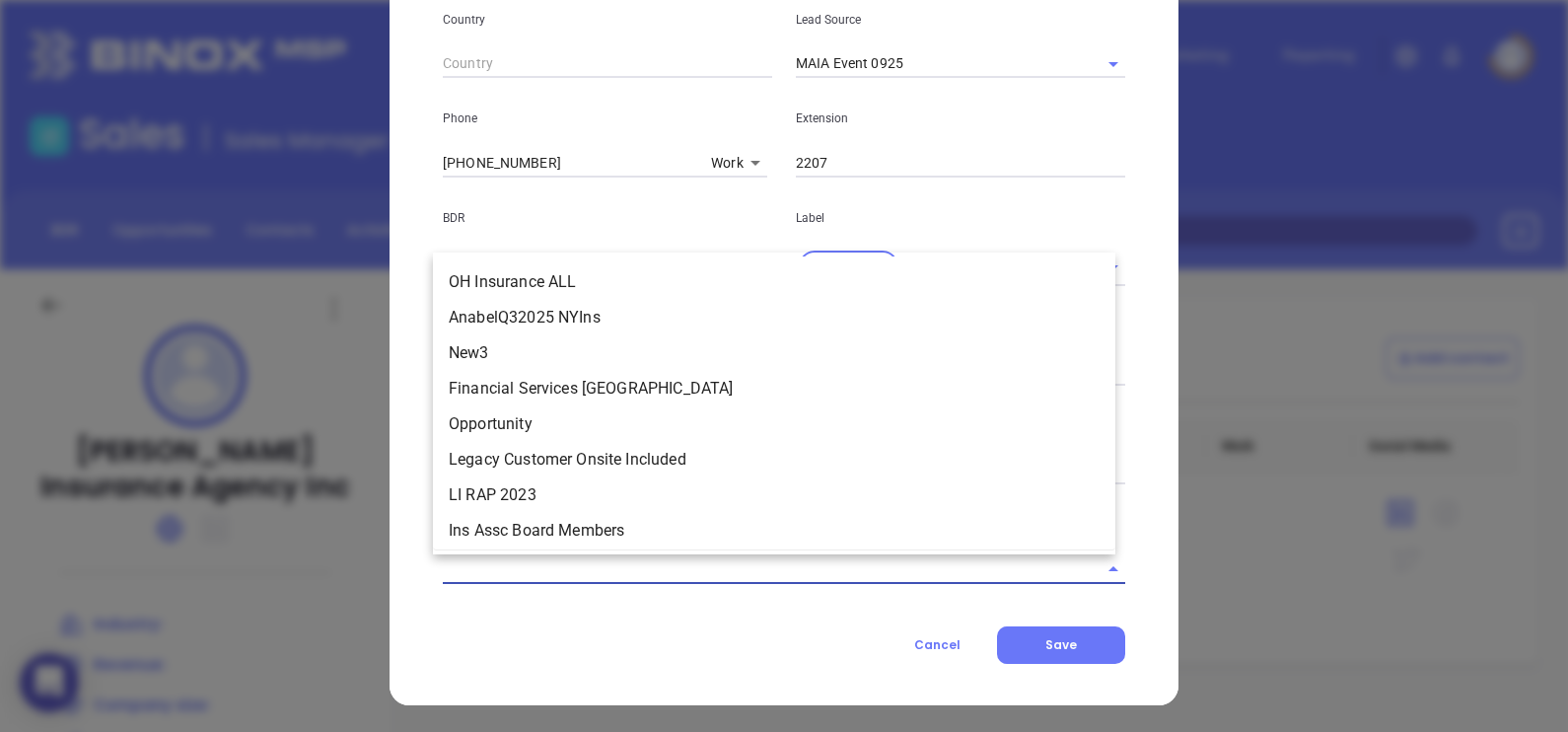
click at [586, 574] on input "text" at bounding box center [756, 568] width 627 height 29
click at [559, 619] on div "Contact Company First Name (*) [PERSON_NAME] Last Name (*) [PERSON_NAME] Email …" at bounding box center [784, 37] width 683 height 1253
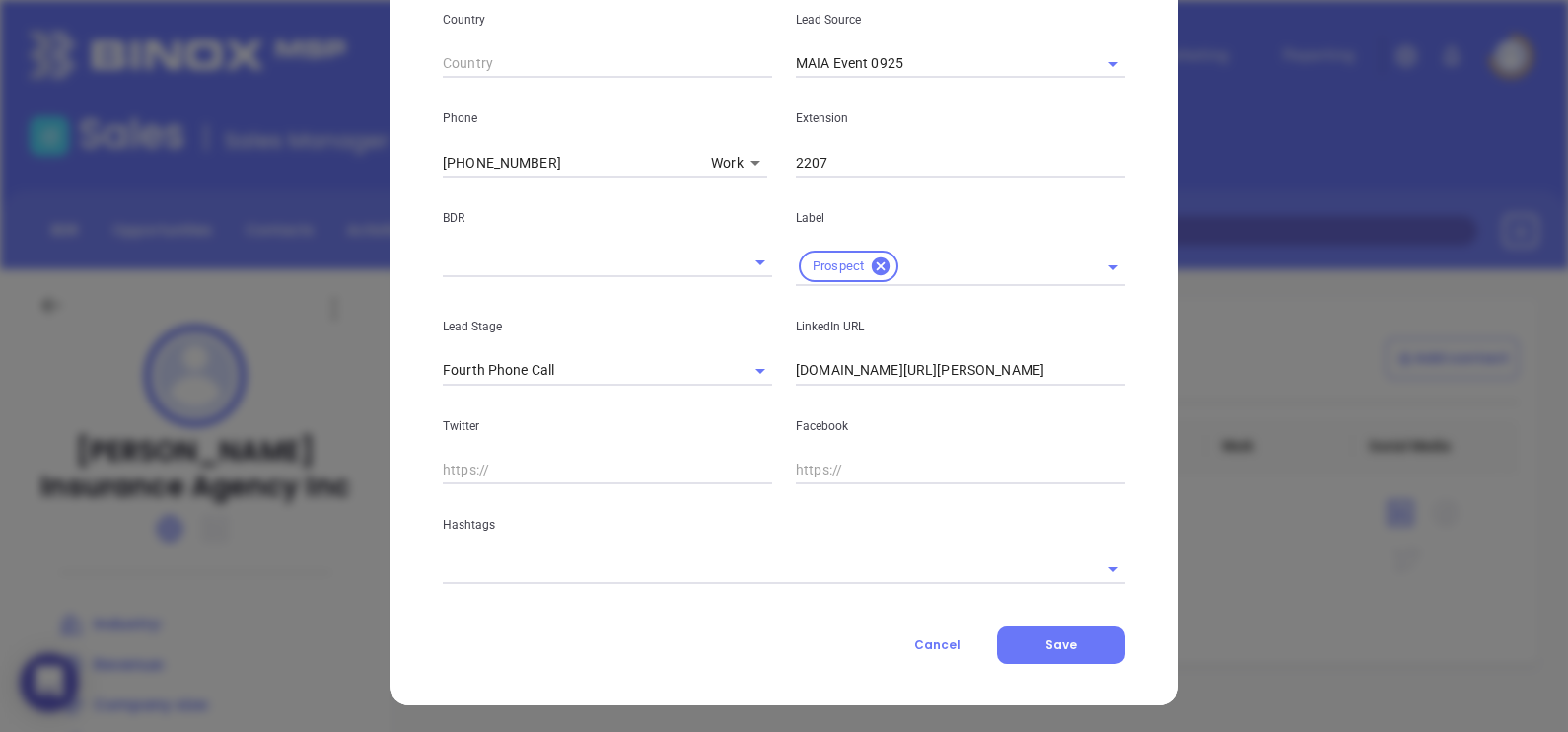
click at [619, 572] on input "text" at bounding box center [756, 568] width 627 height 29
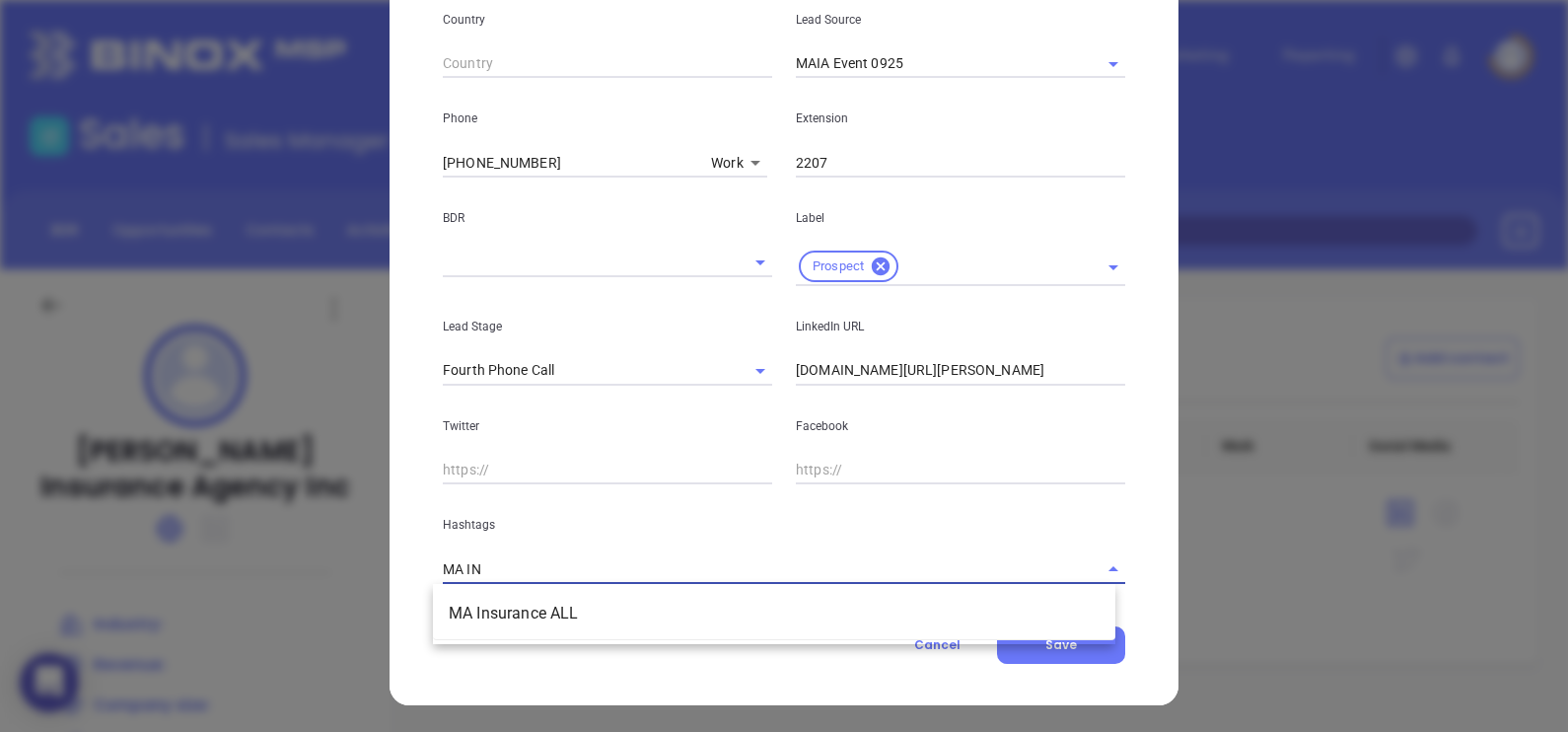
type input "MA INS"
click at [685, 607] on li "MA Insurance ALL" at bounding box center [774, 614] width 683 height 36
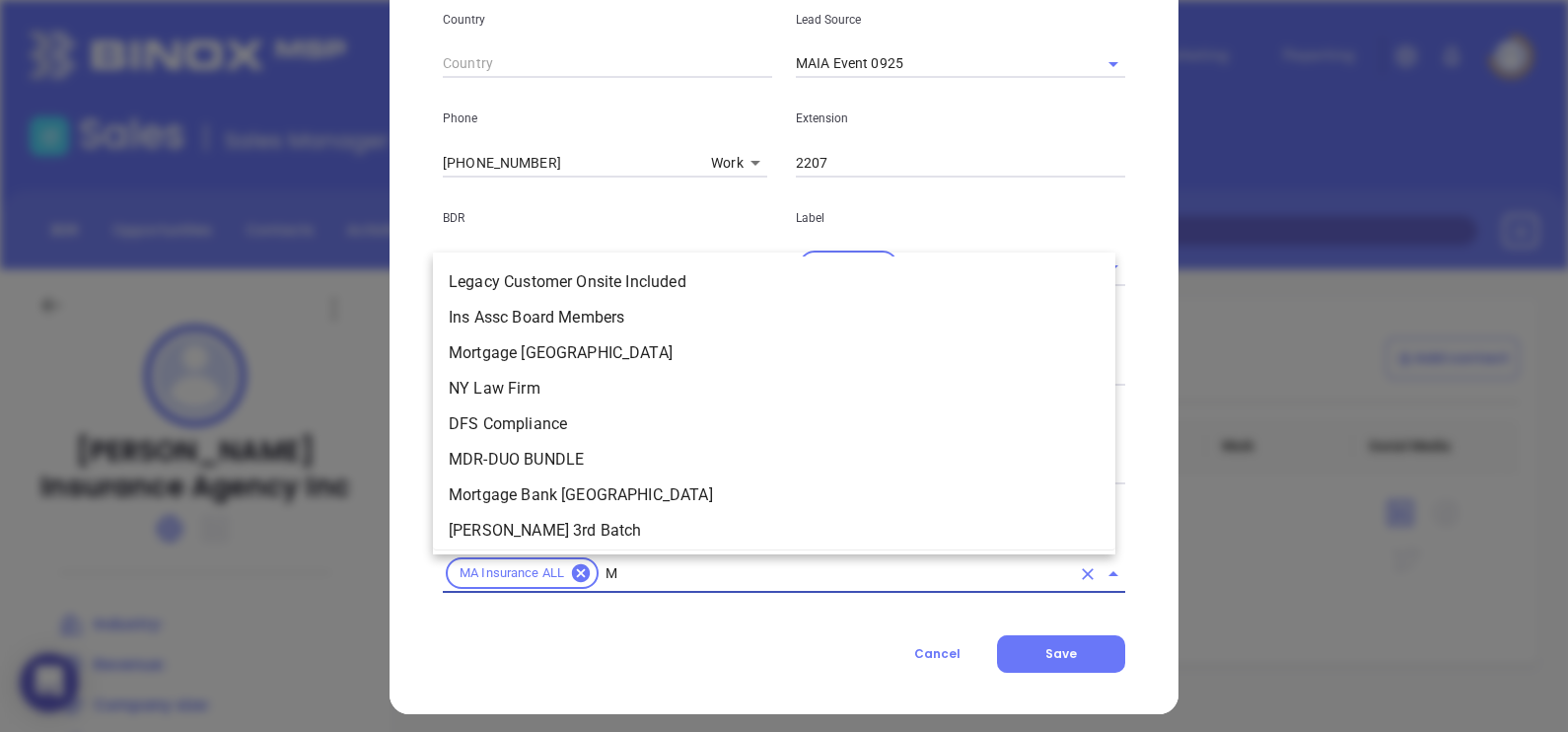
type input "MA"
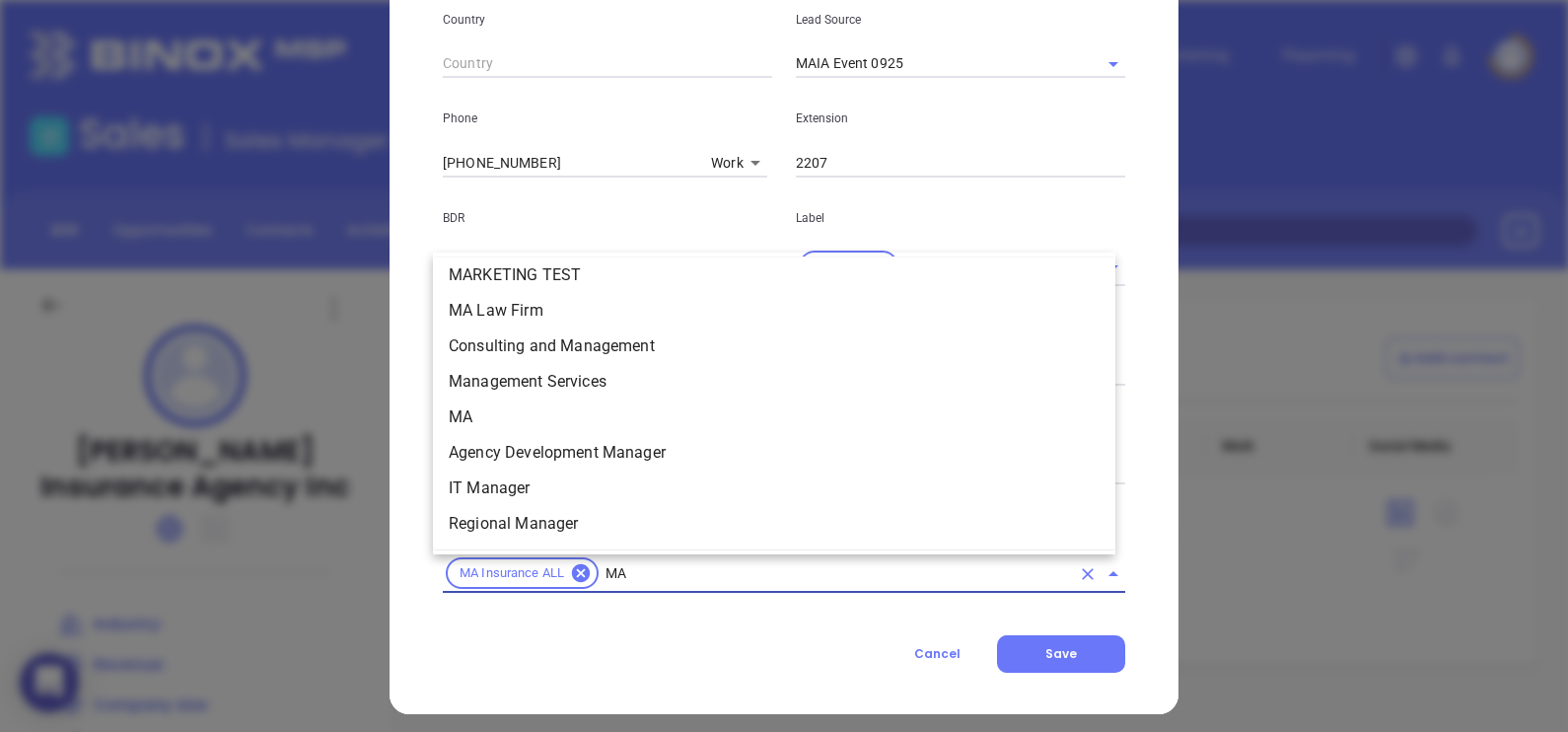
scroll to position [417, 0]
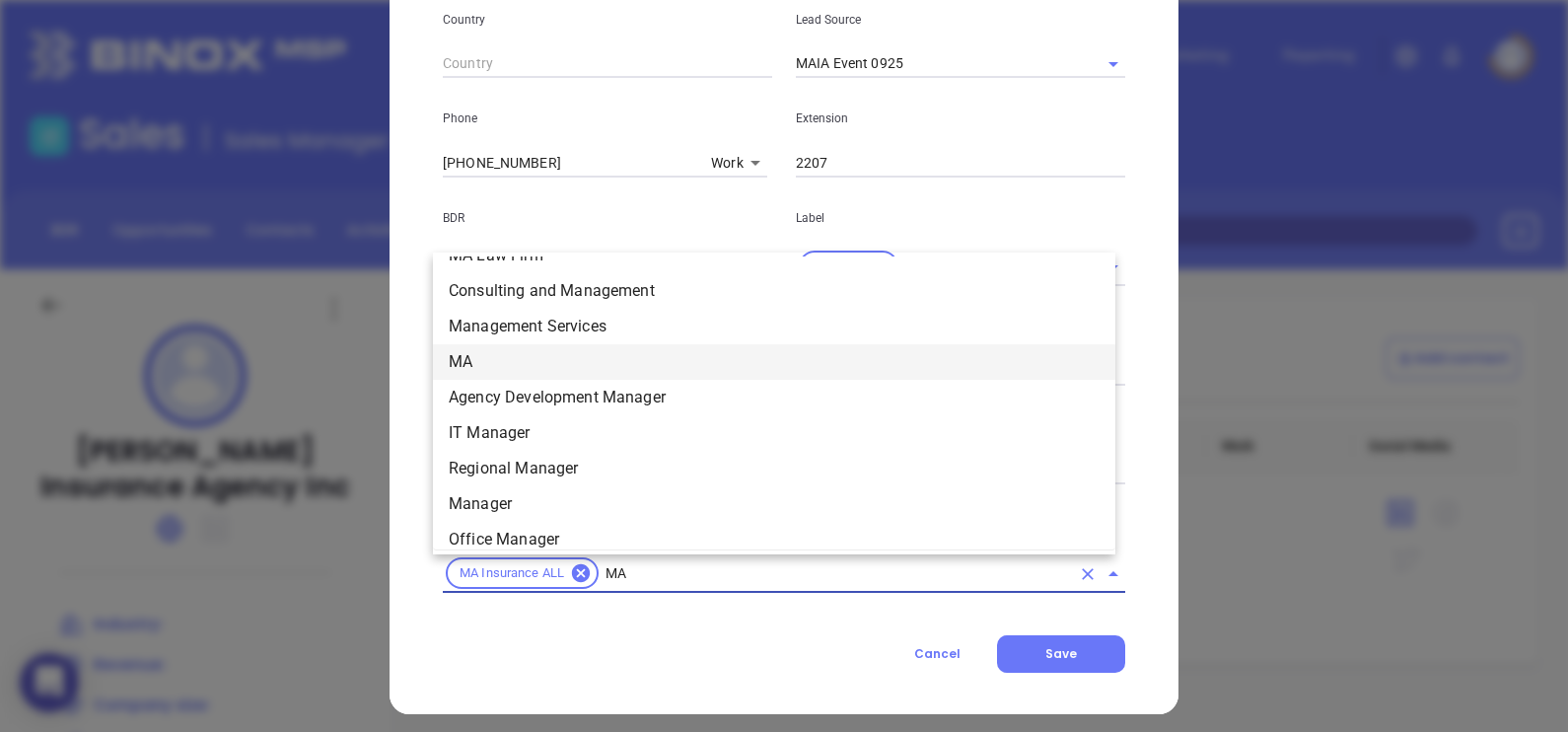
click at [526, 351] on li "MA" at bounding box center [774, 362] width 683 height 36
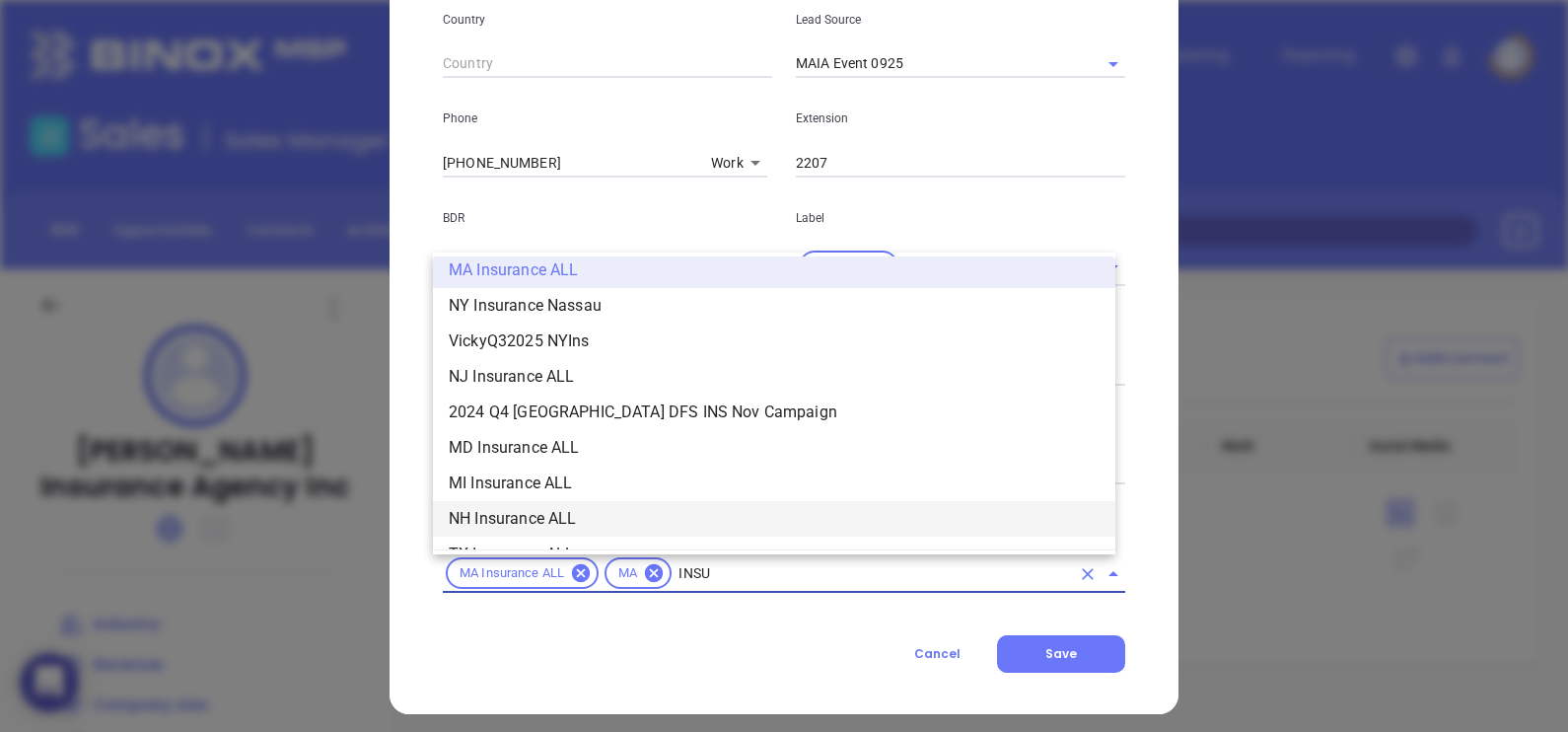
scroll to position [508, 0]
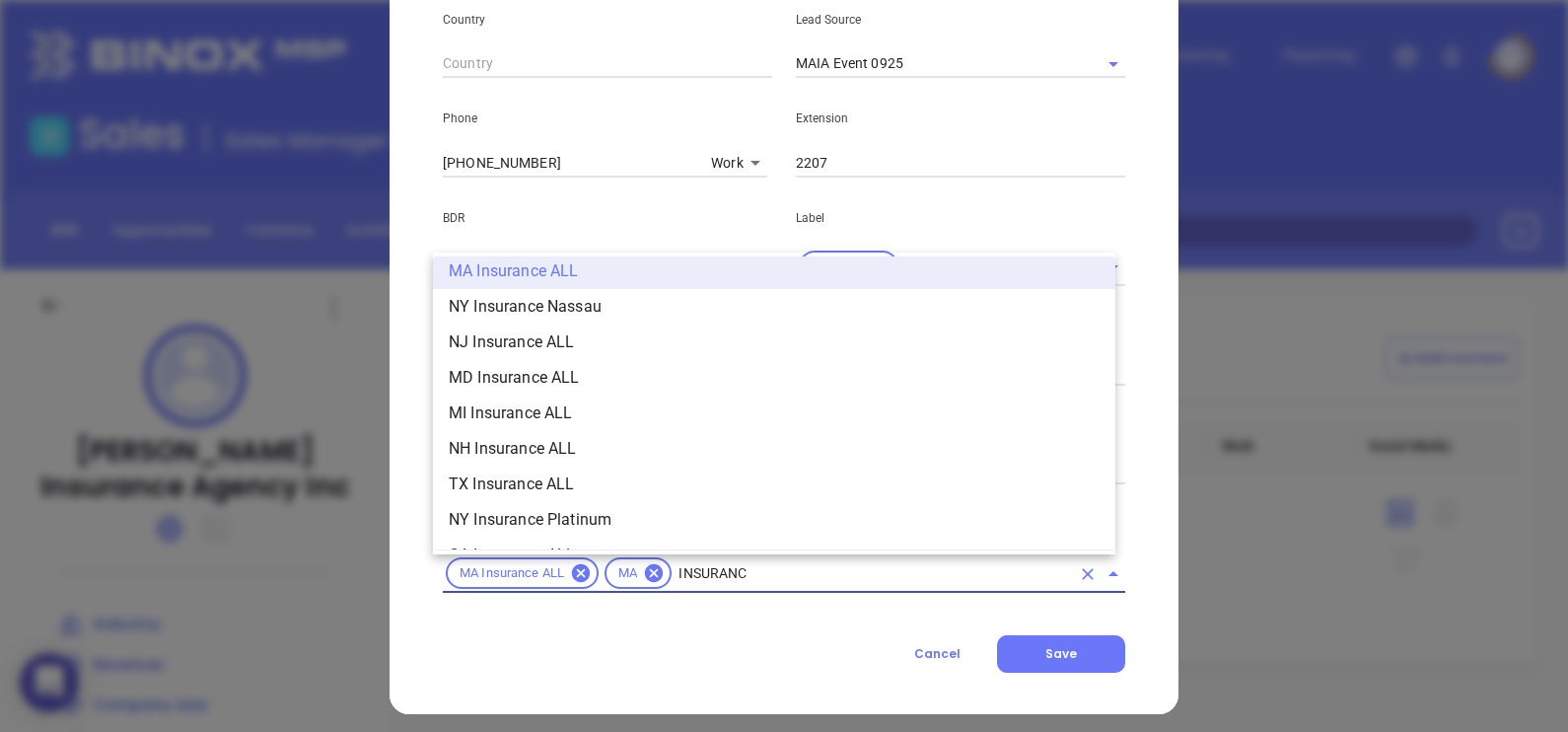
type input "INSURANCE"
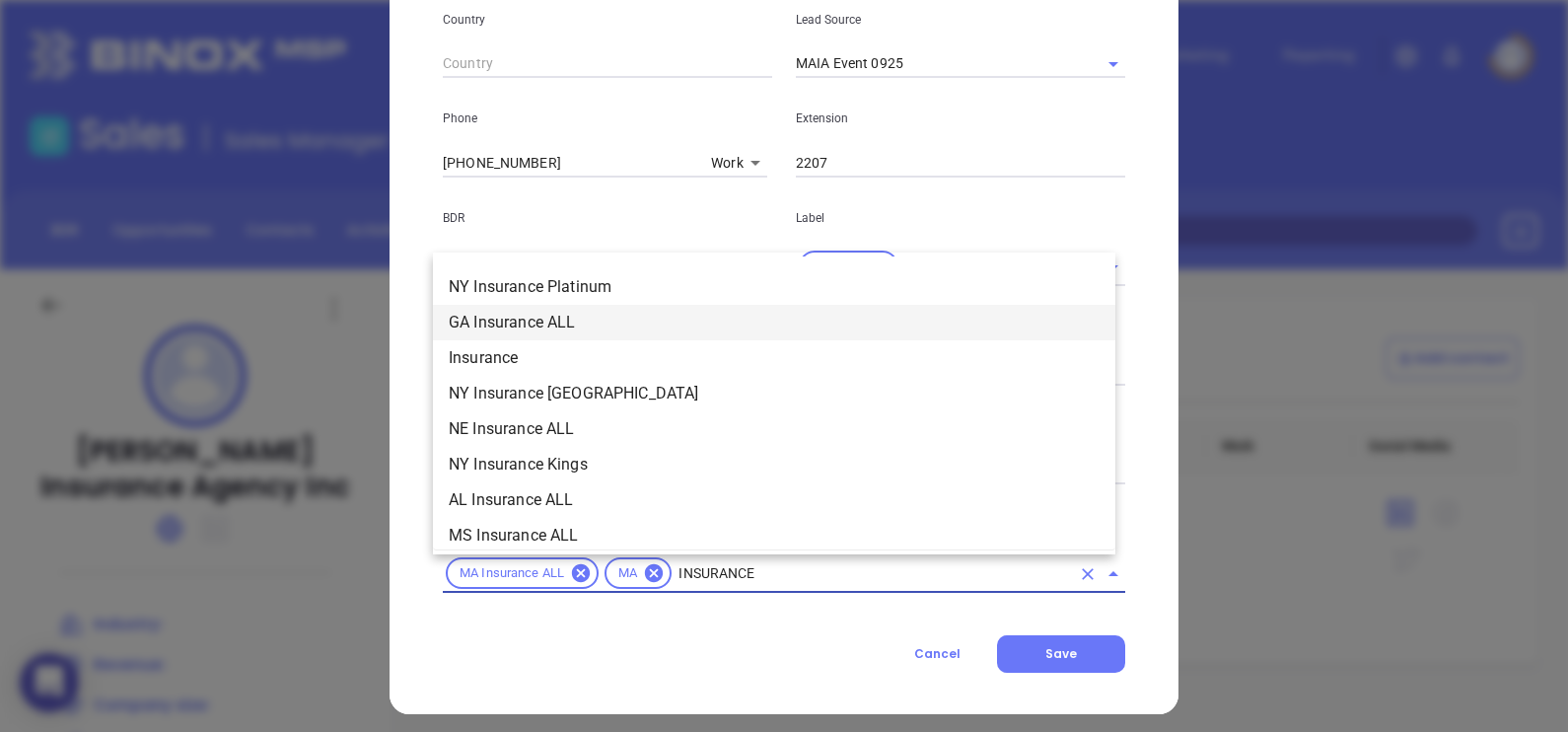
scroll to position [755, 0]
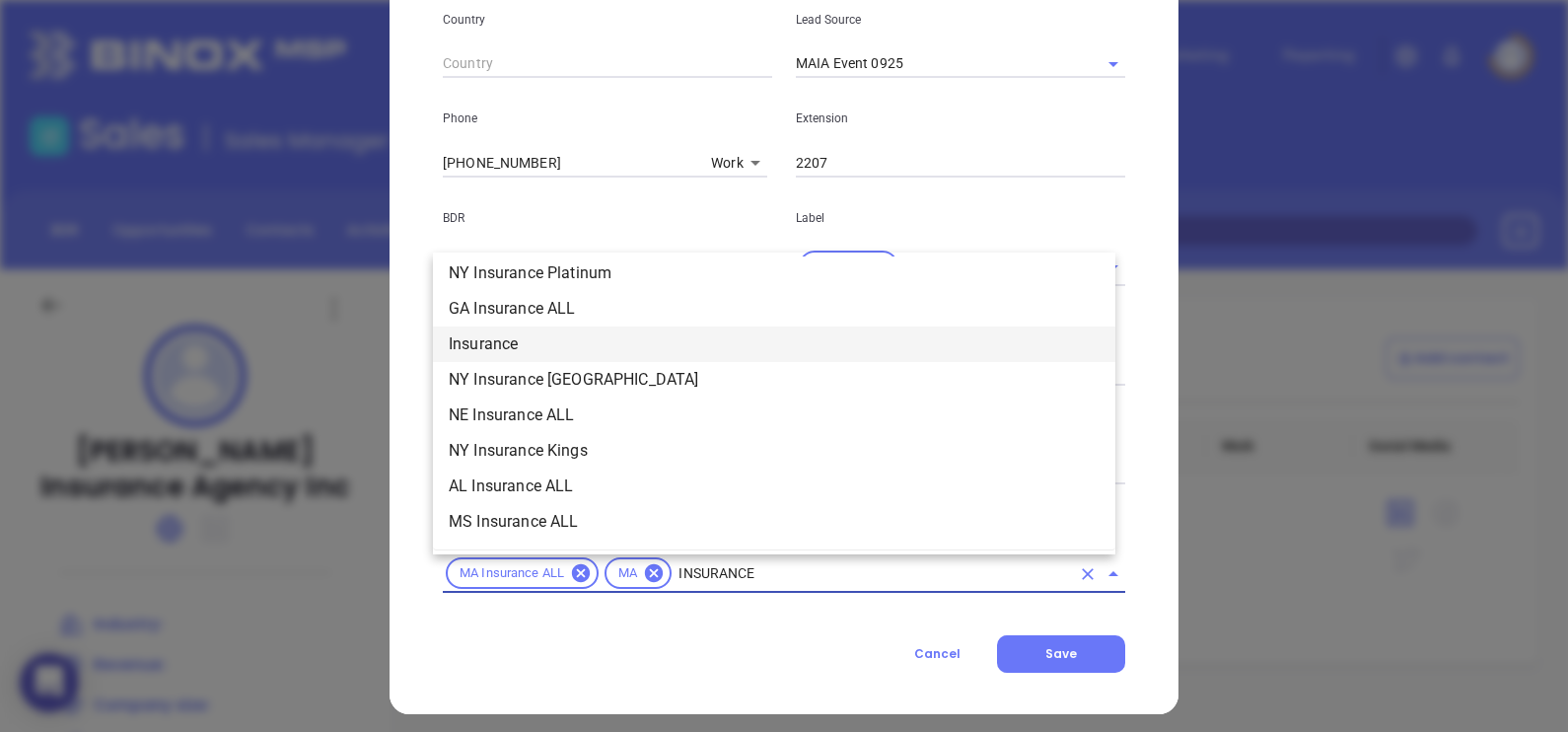
click at [577, 335] on li "Insurance" at bounding box center [774, 345] width 683 height 36
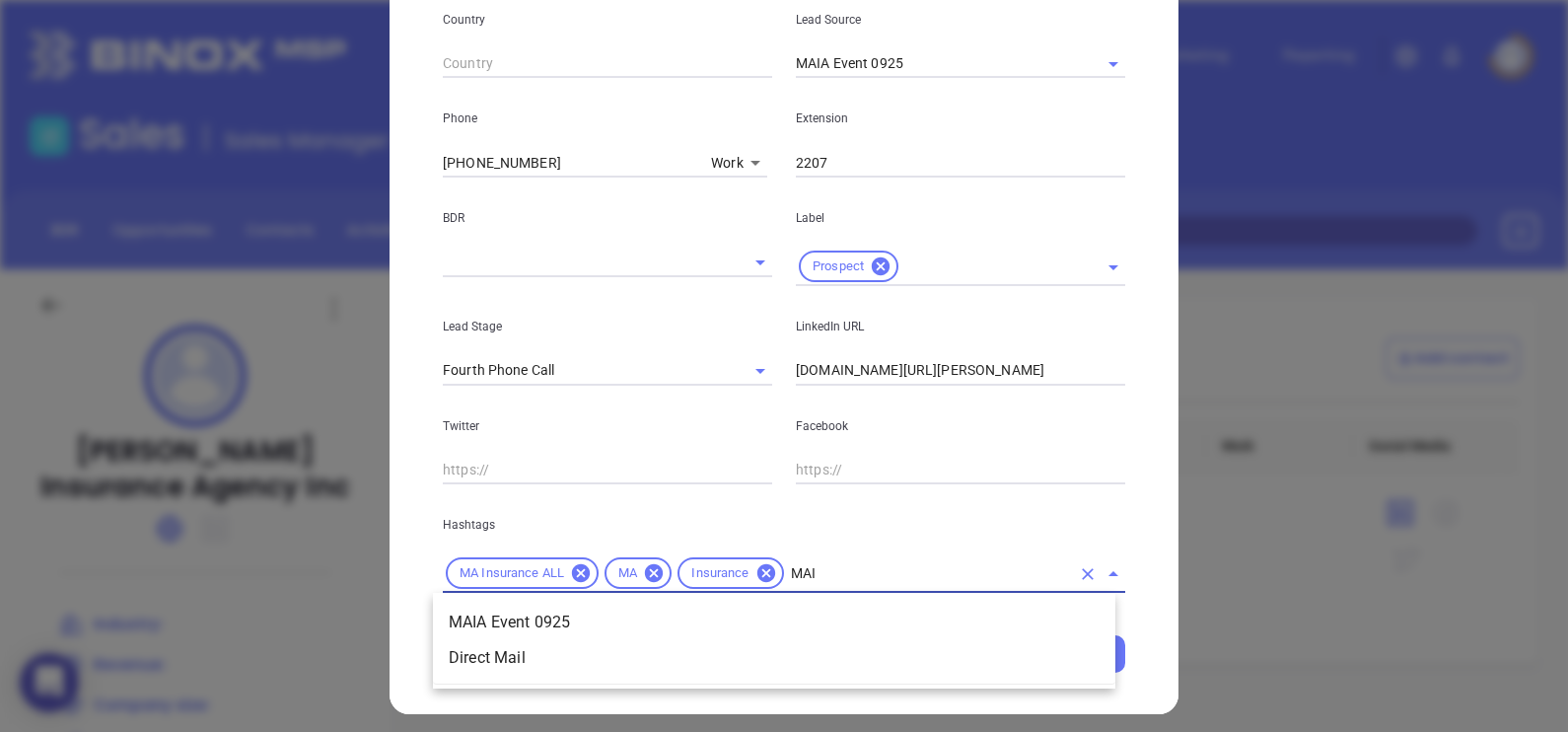
scroll to position [0, 0]
type input "MAIA"
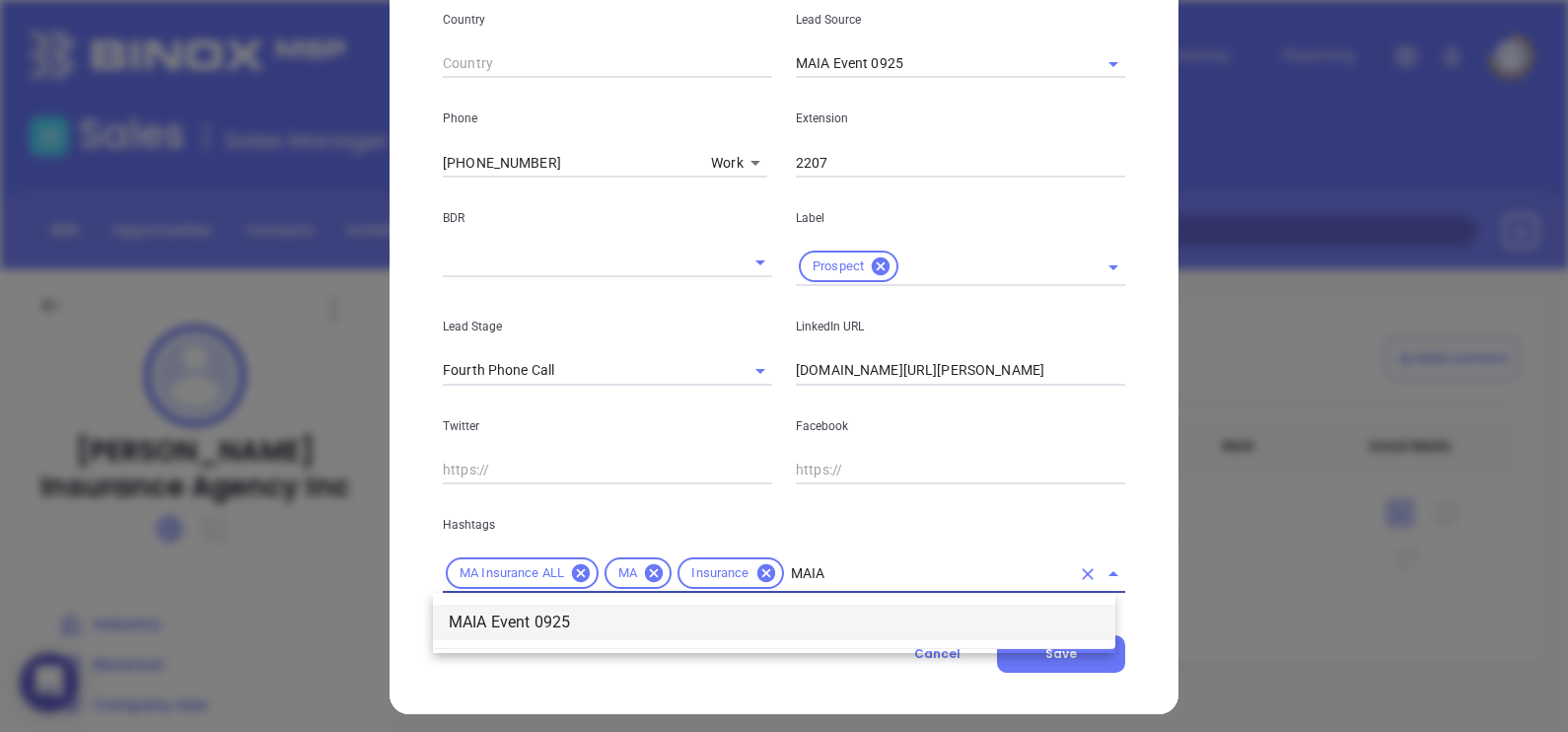
click at [802, 627] on li "MAIA Event 0925" at bounding box center [774, 623] width 683 height 36
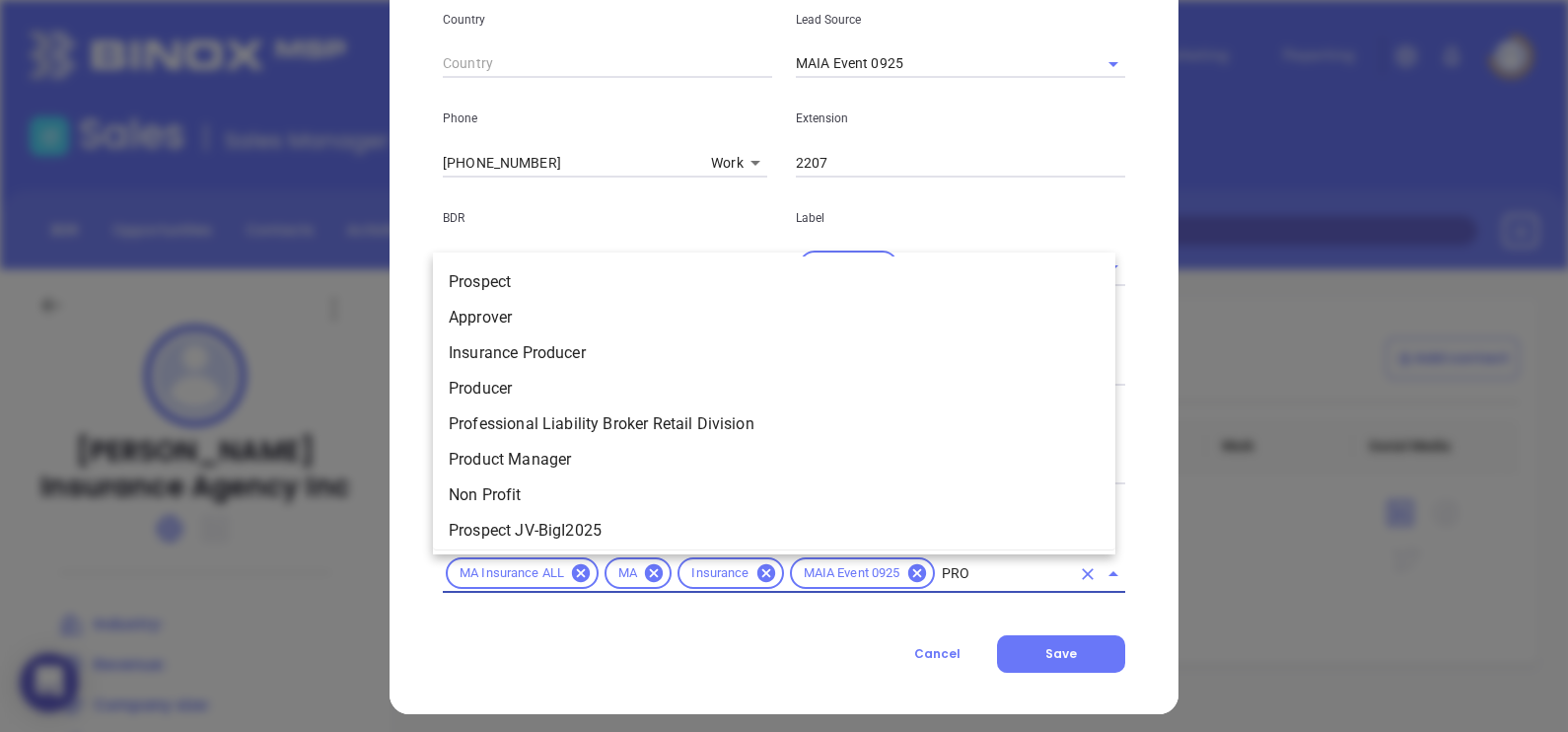
type input "PROS"
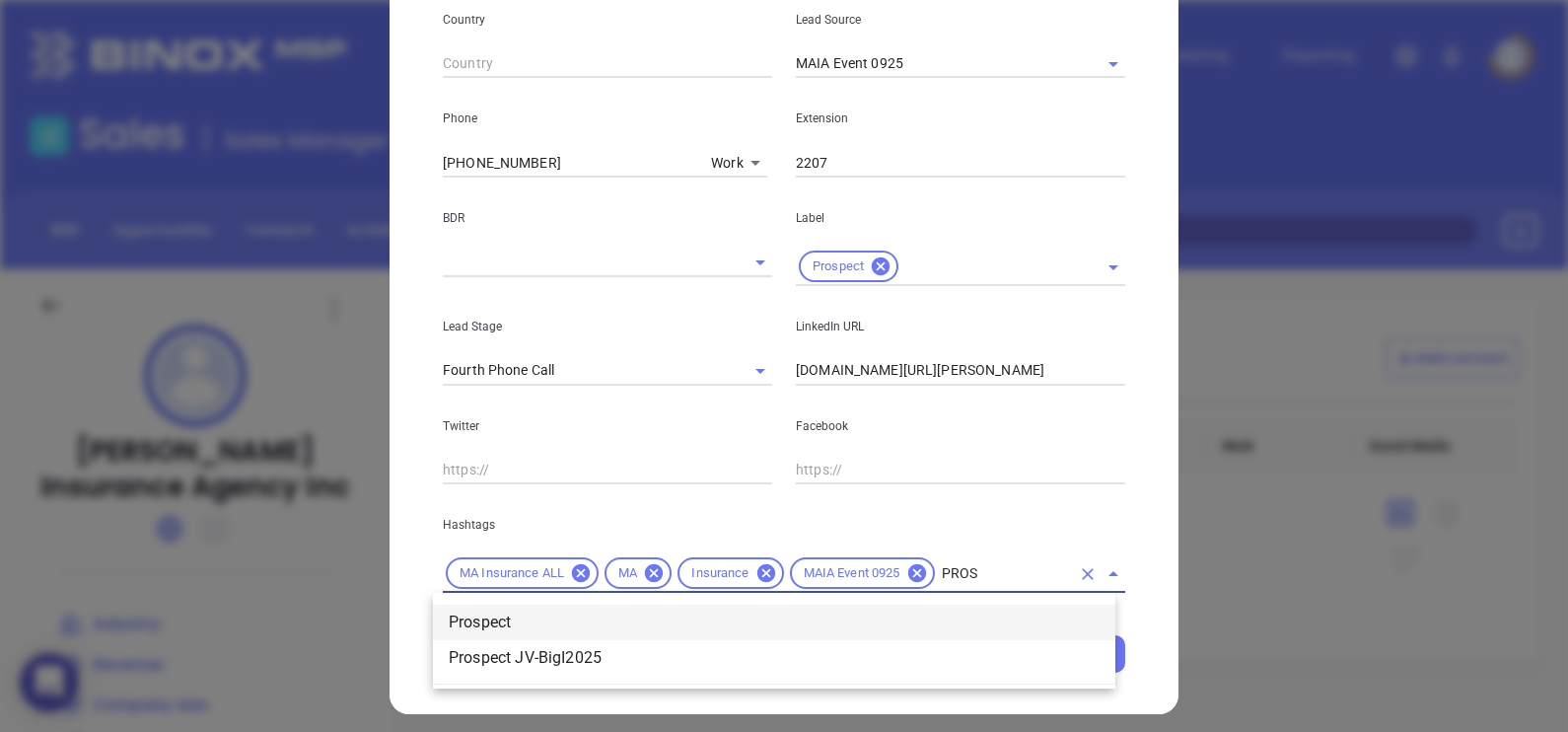
click at [802, 627] on li "Prospect" at bounding box center [774, 623] width 683 height 36
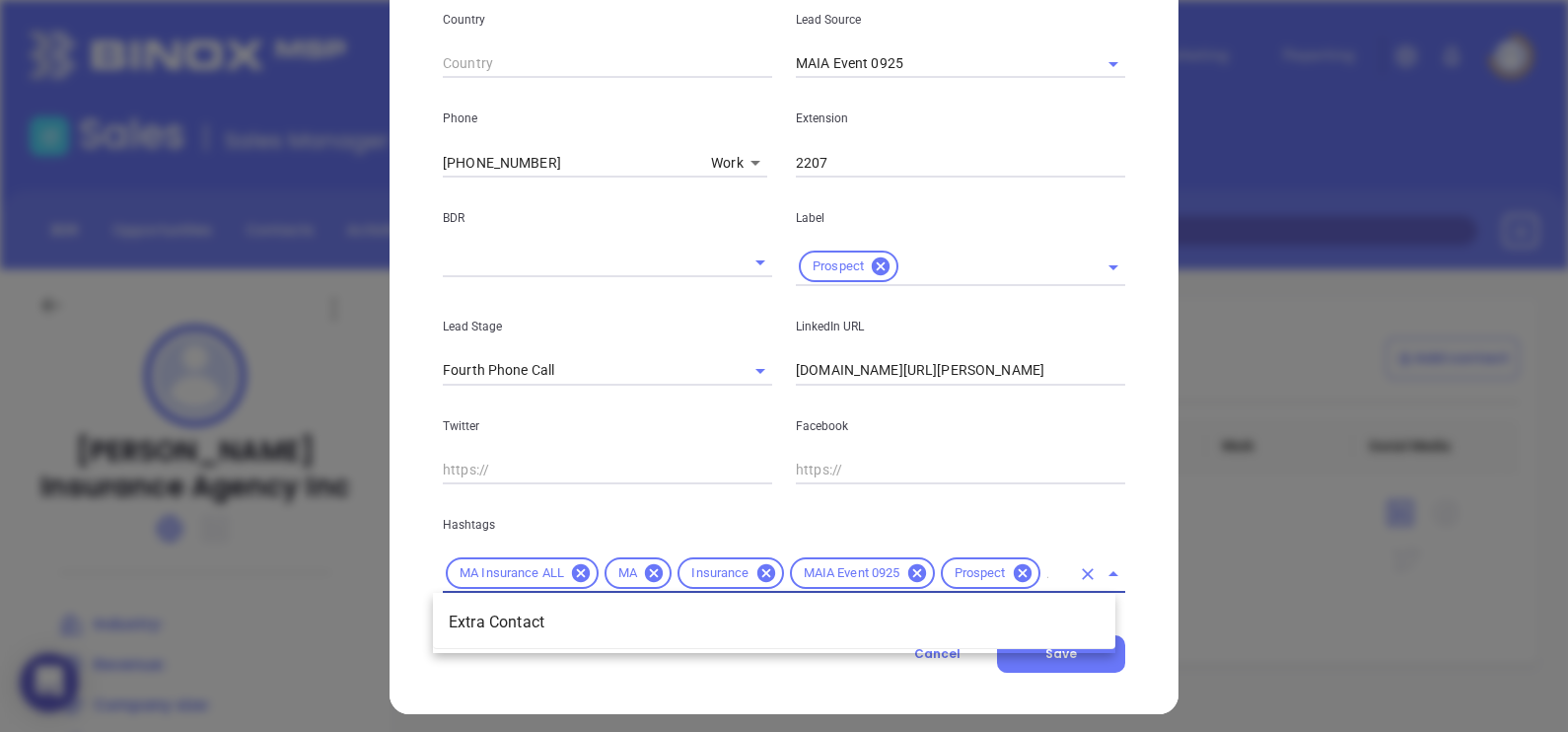
type input "EXTRA"
click at [802, 627] on li "Extra Contact" at bounding box center [774, 623] width 683 height 36
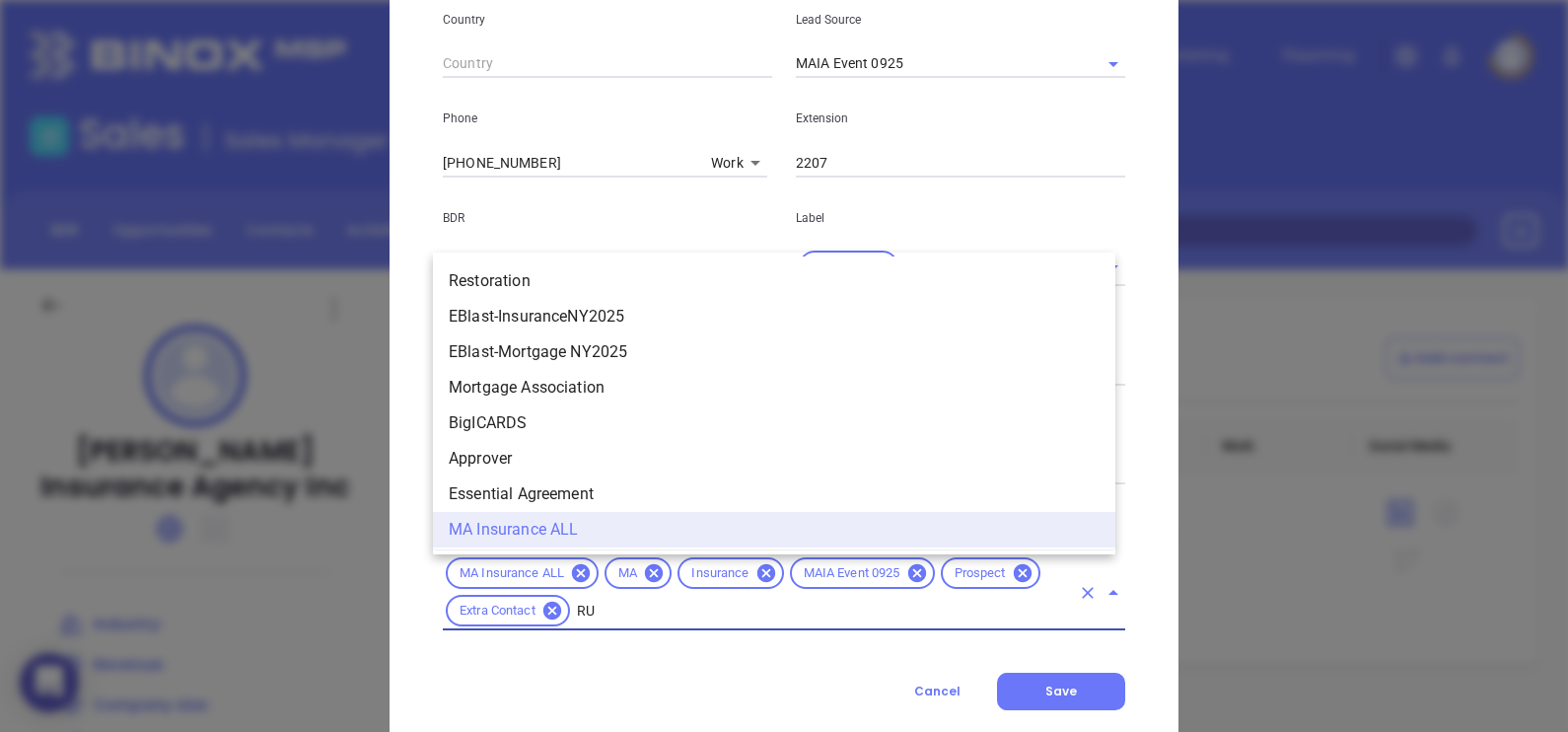
scroll to position [0, 0]
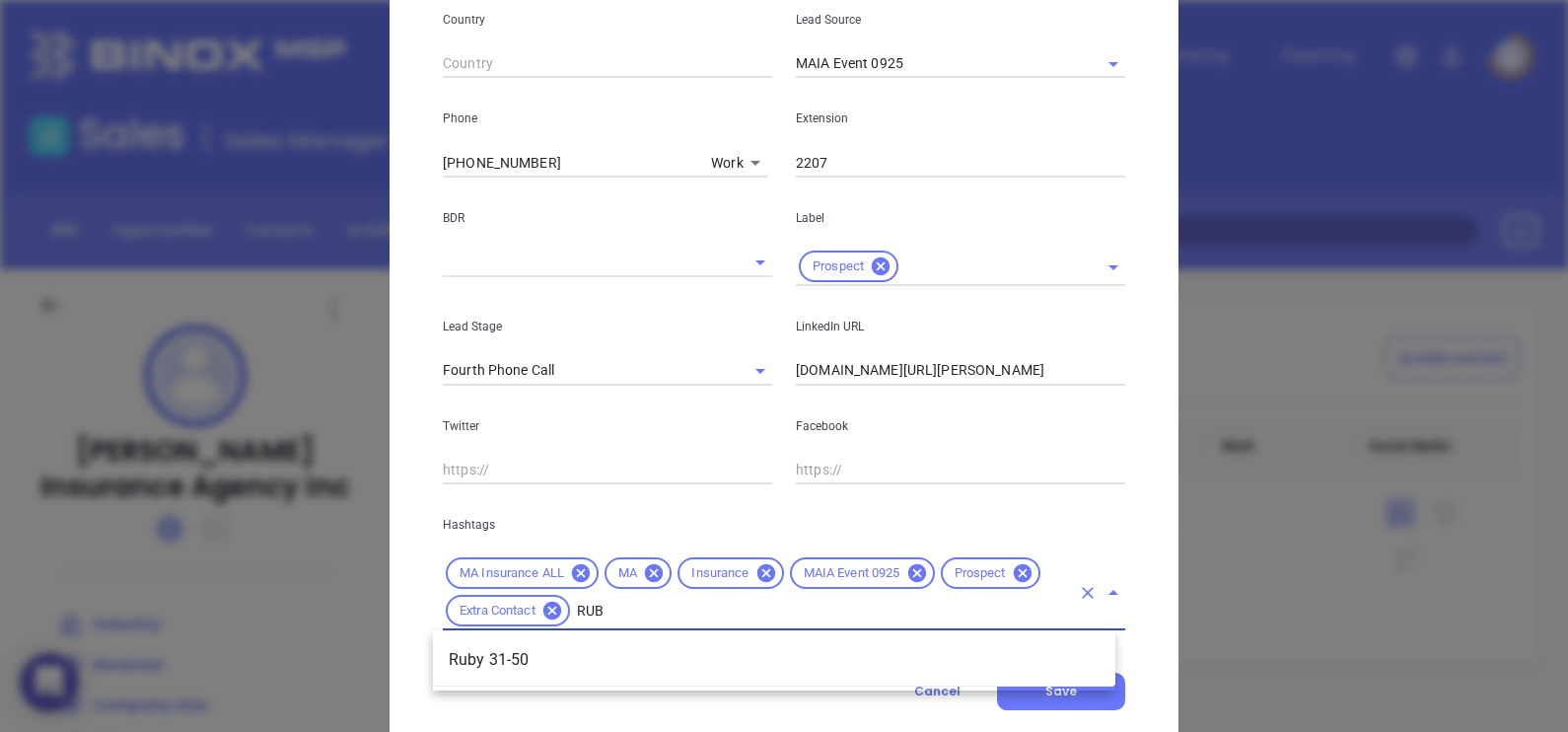
type input "RUBY"
click at [752, 659] on li "Ruby 31-50" at bounding box center [774, 660] width 683 height 36
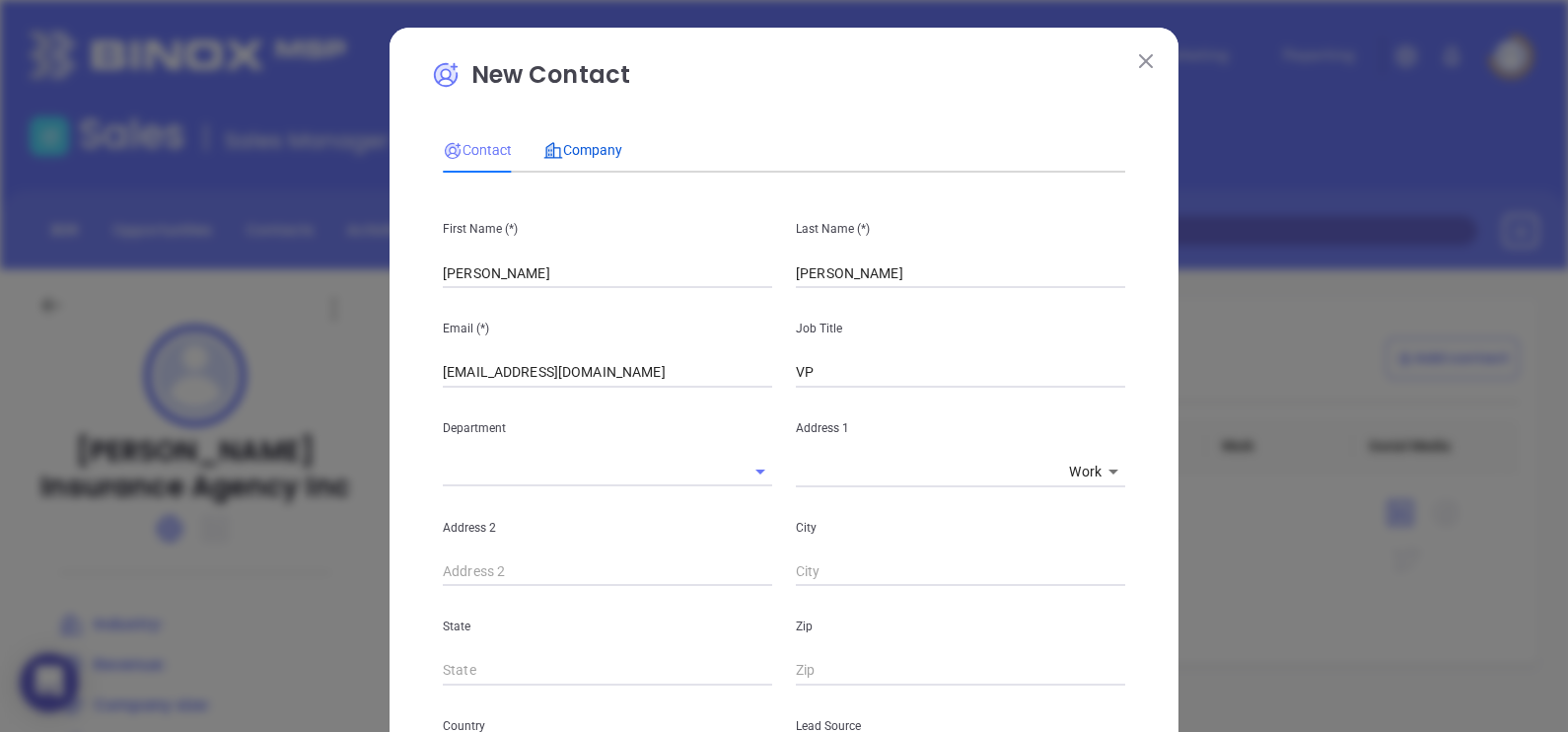
click at [573, 157] on span "Company" at bounding box center [583, 150] width 79 height 16
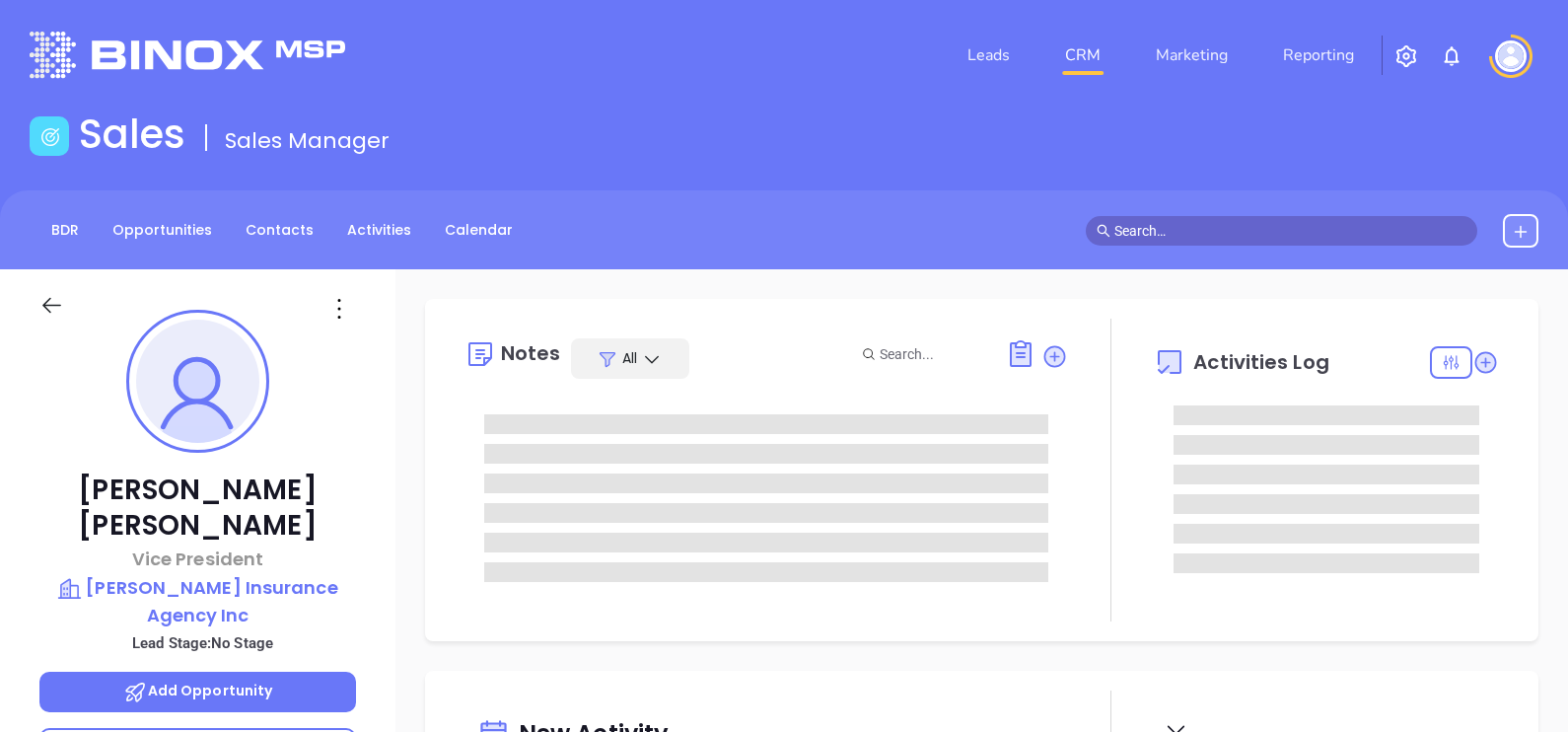
type input "[DATE]"
type input "[PERSON_NAME]"
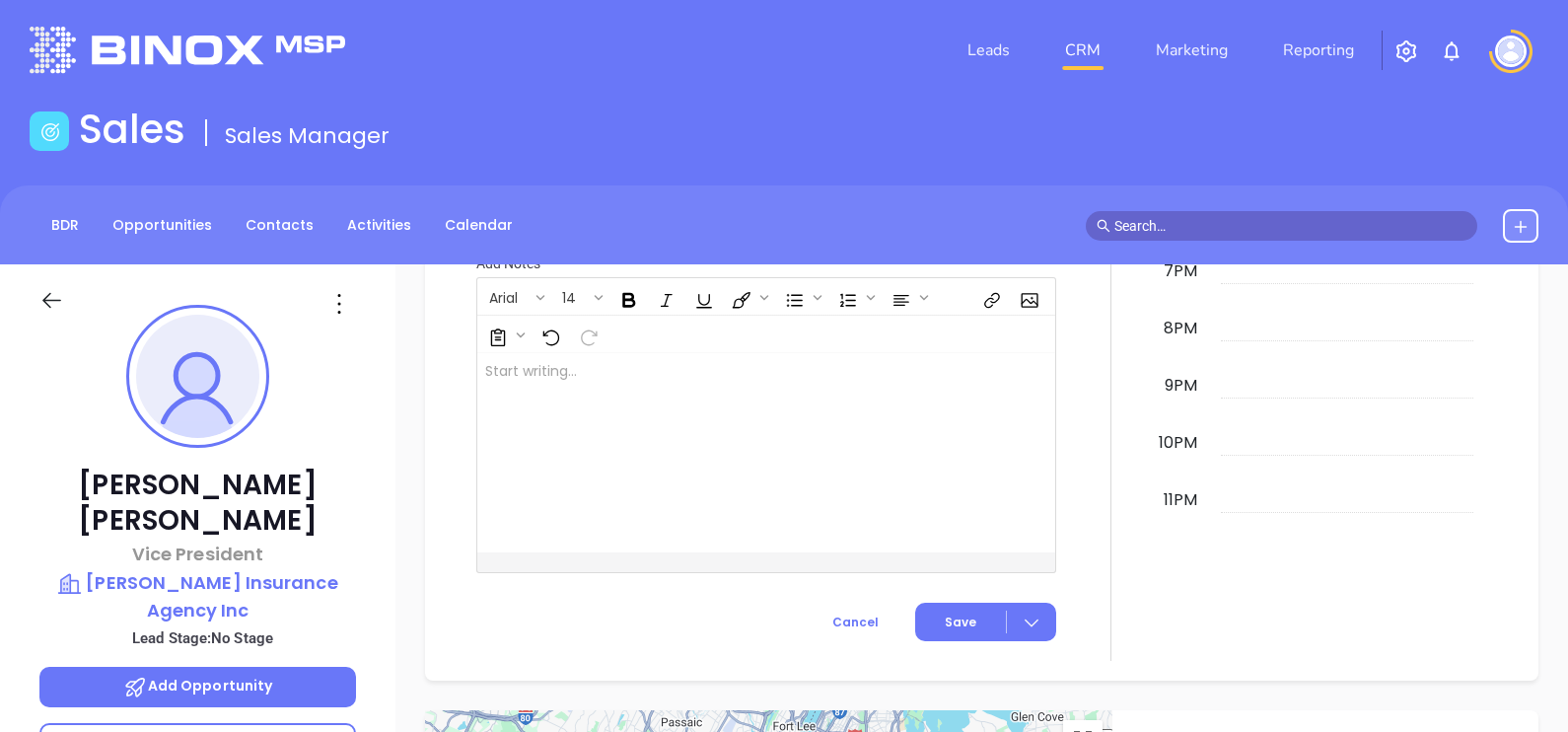
scroll to position [0, 0]
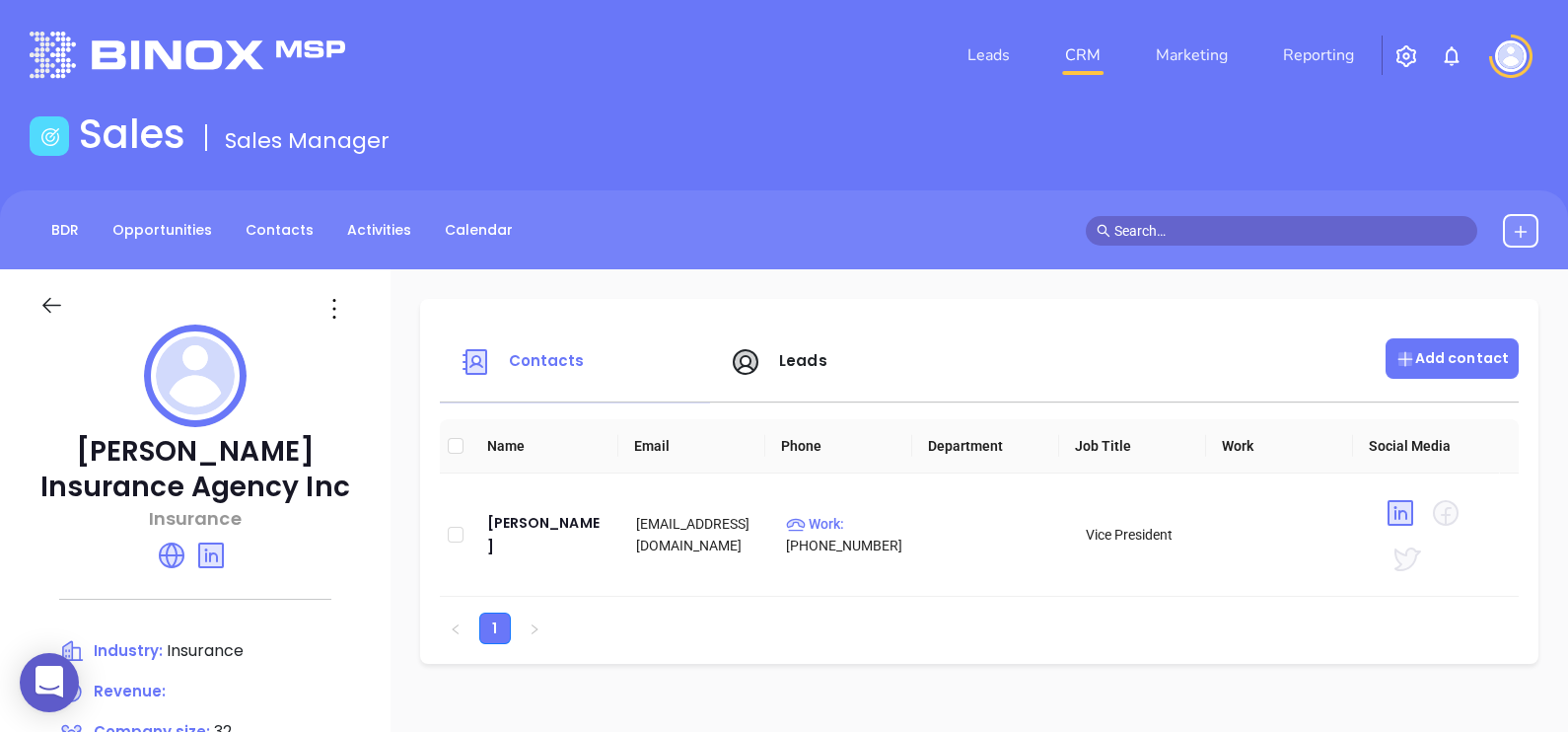
click at [1426, 363] on p "Add contact" at bounding box center [1451, 358] width 113 height 21
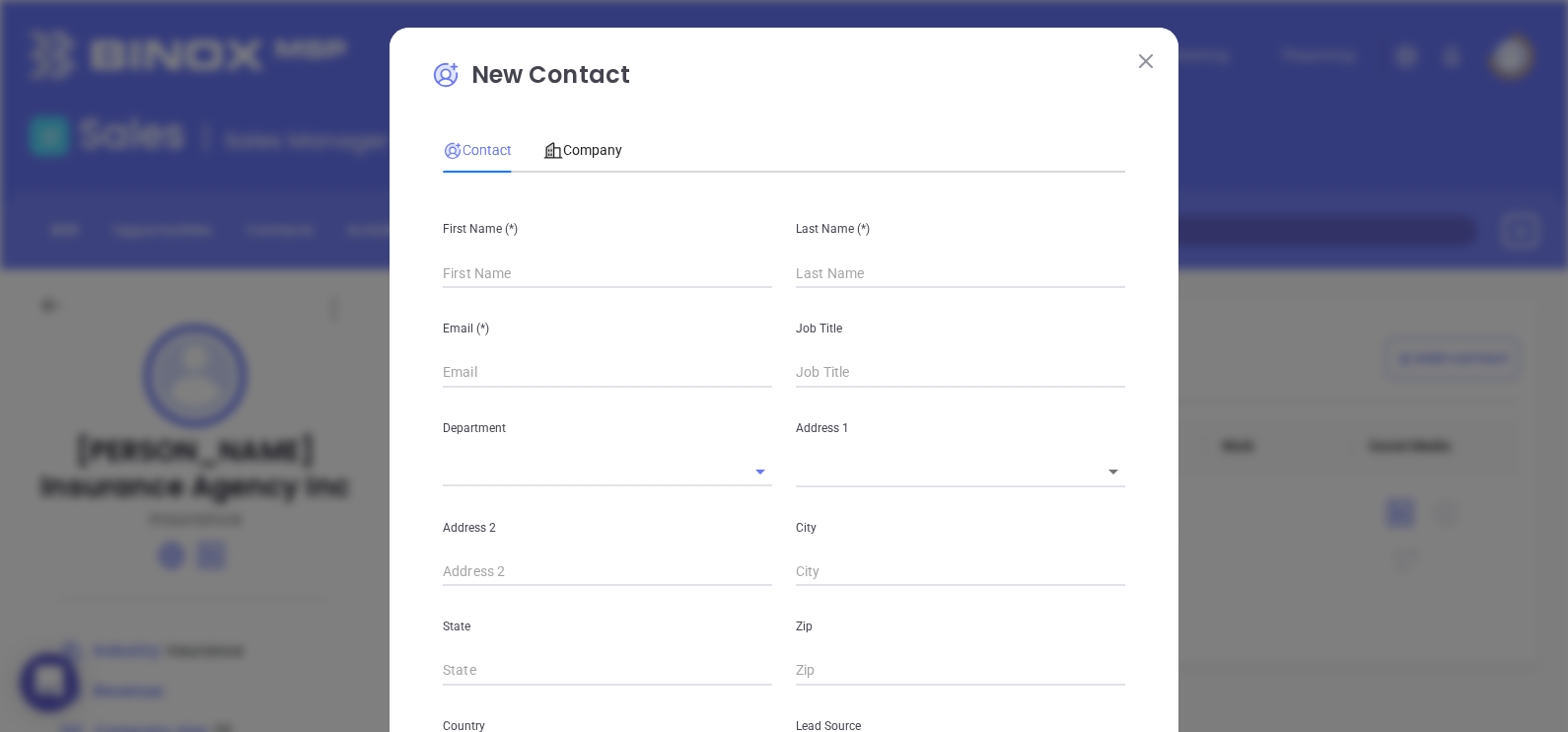
click at [652, 291] on div "Email (*)" at bounding box center [607, 338] width 353 height 100
click at [646, 279] on input "text" at bounding box center [608, 273] width 330 height 30
type input "Fourth Phone Call"
type input "1"
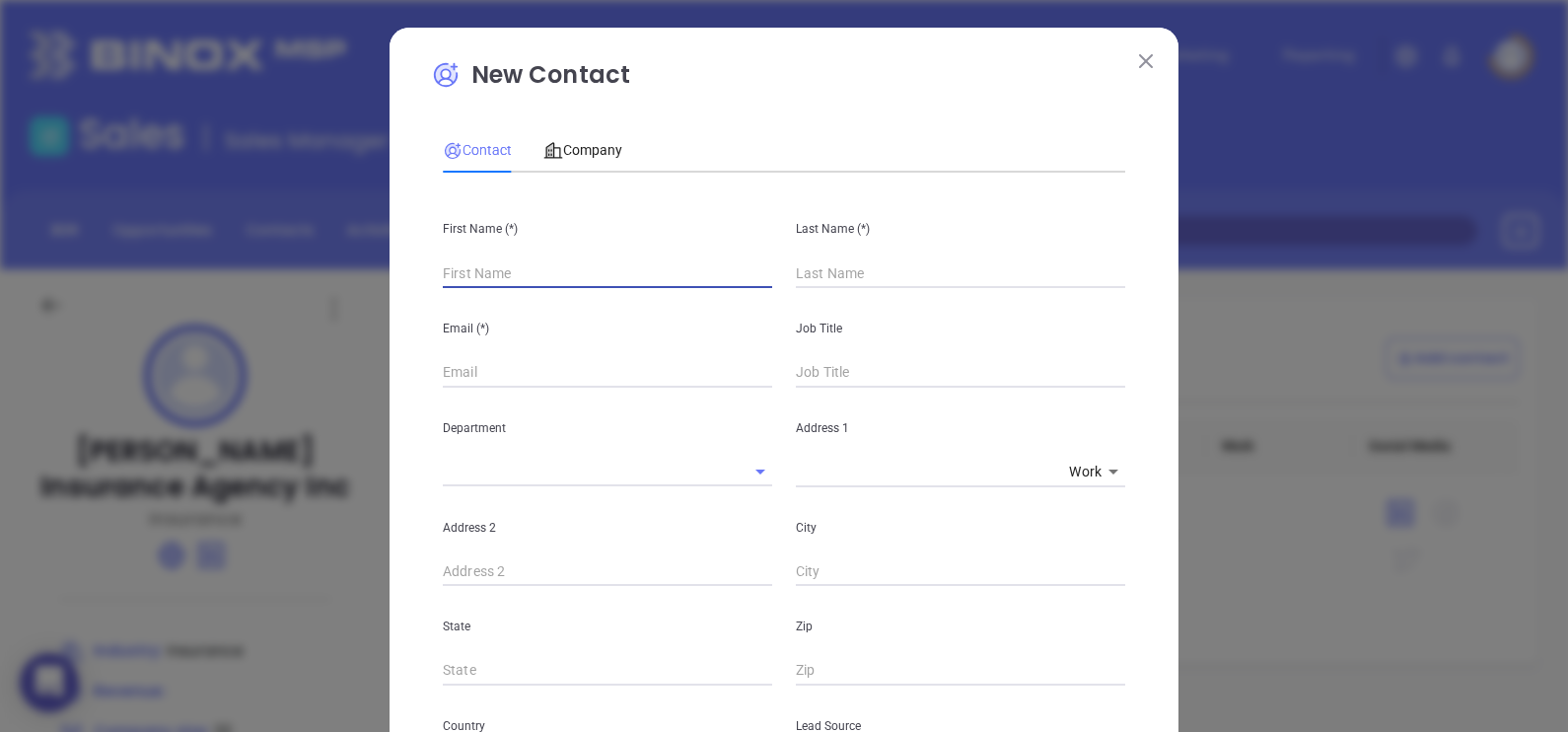
type input "B"
paste input "[PERSON_NAME] CIC"
type input "[PERSON_NAME]"
paste input "[PERSON_NAME]"
type input "[PERSON_NAME]"
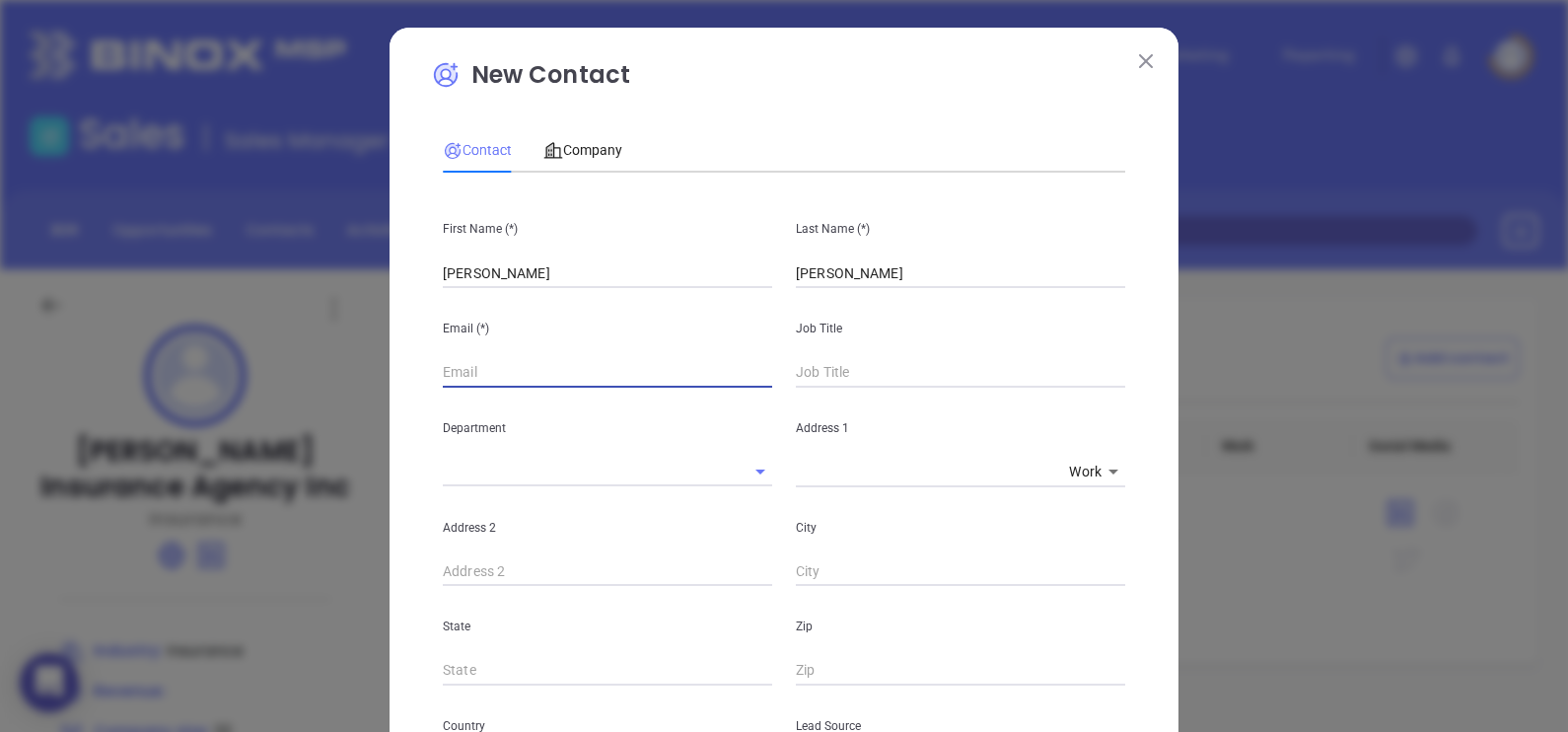
paste input "[EMAIL_ADDRESS][DOMAIN_NAME]"
type input "[EMAIL_ADDRESS][DOMAIN_NAME]"
type input "VP"
click at [893, 153] on div "Contact Company" at bounding box center [784, 149] width 683 height 45
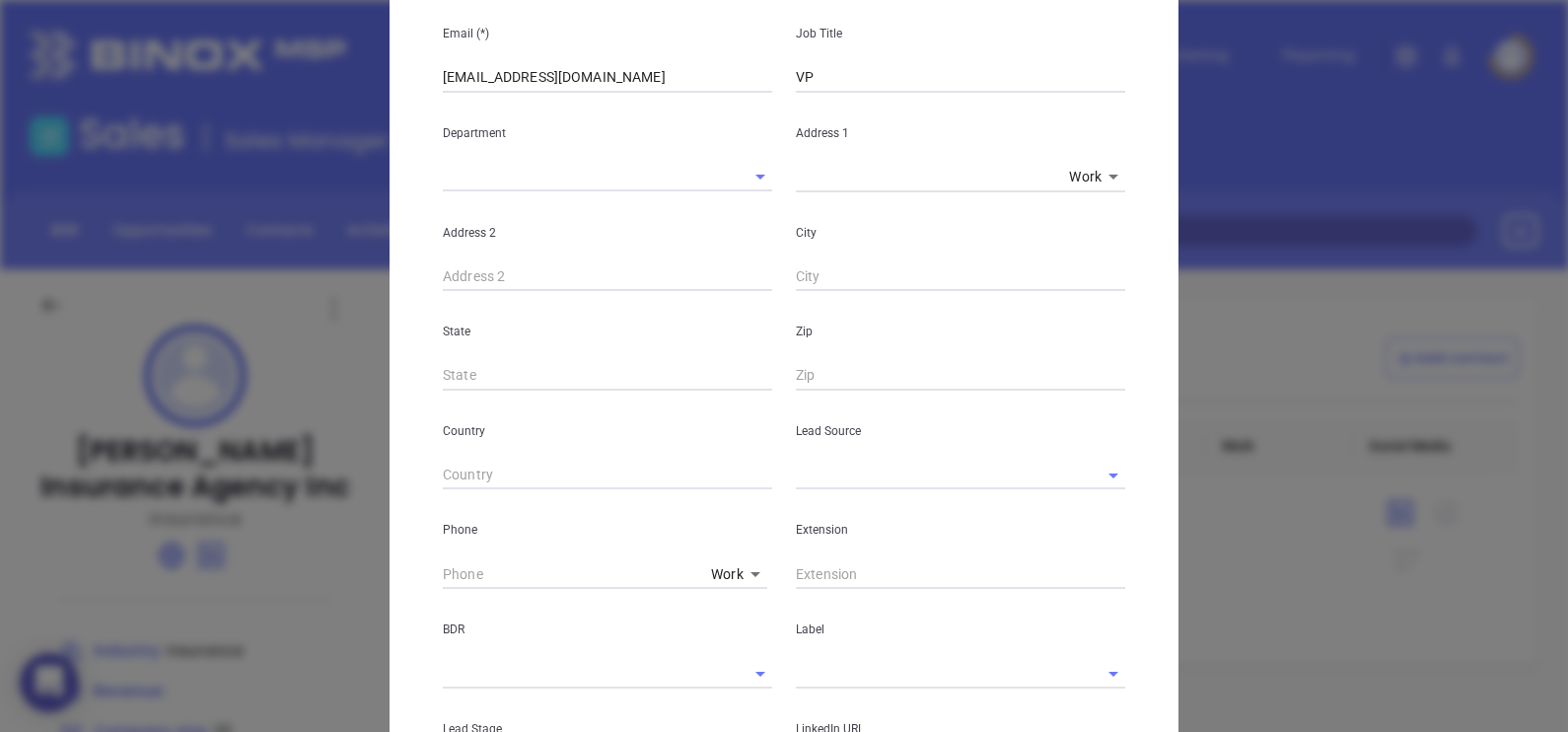
scroll to position [321, 0]
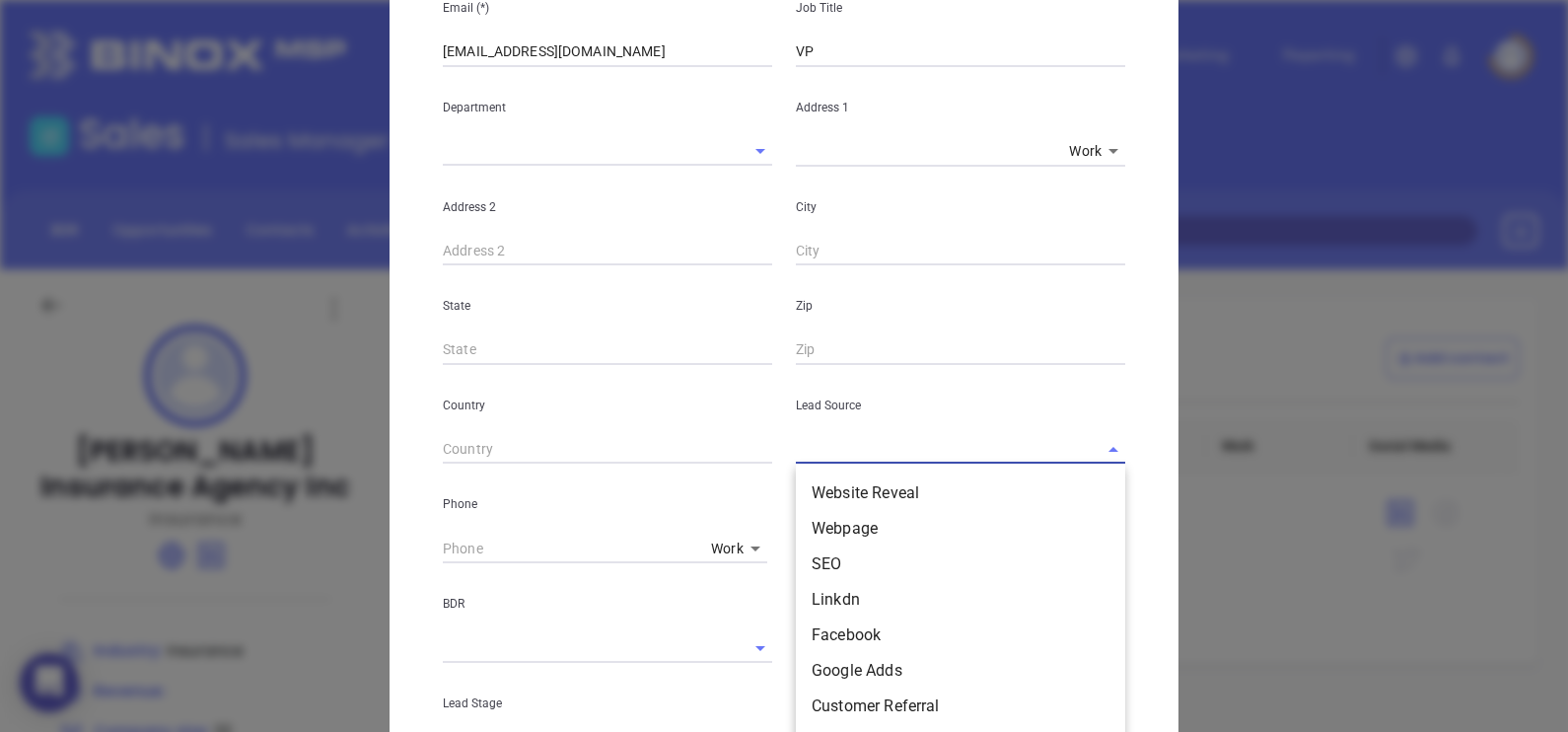
click at [887, 458] on input "text" at bounding box center [932, 449] width 274 height 29
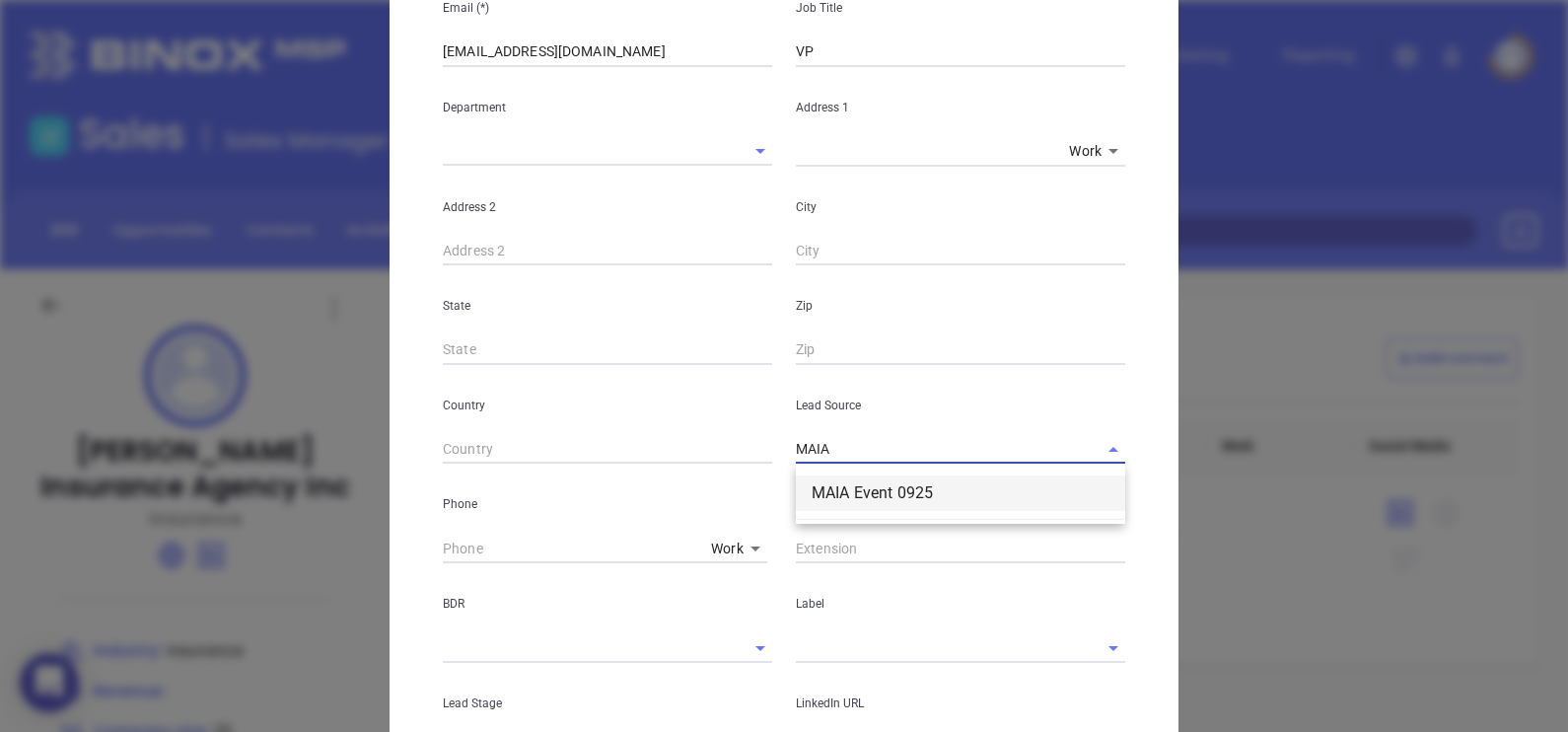
click at [897, 493] on li "MAIA Event 0925" at bounding box center [960, 494] width 330 height 36
type input "MAIA Event 0925"
type input "( ) -"
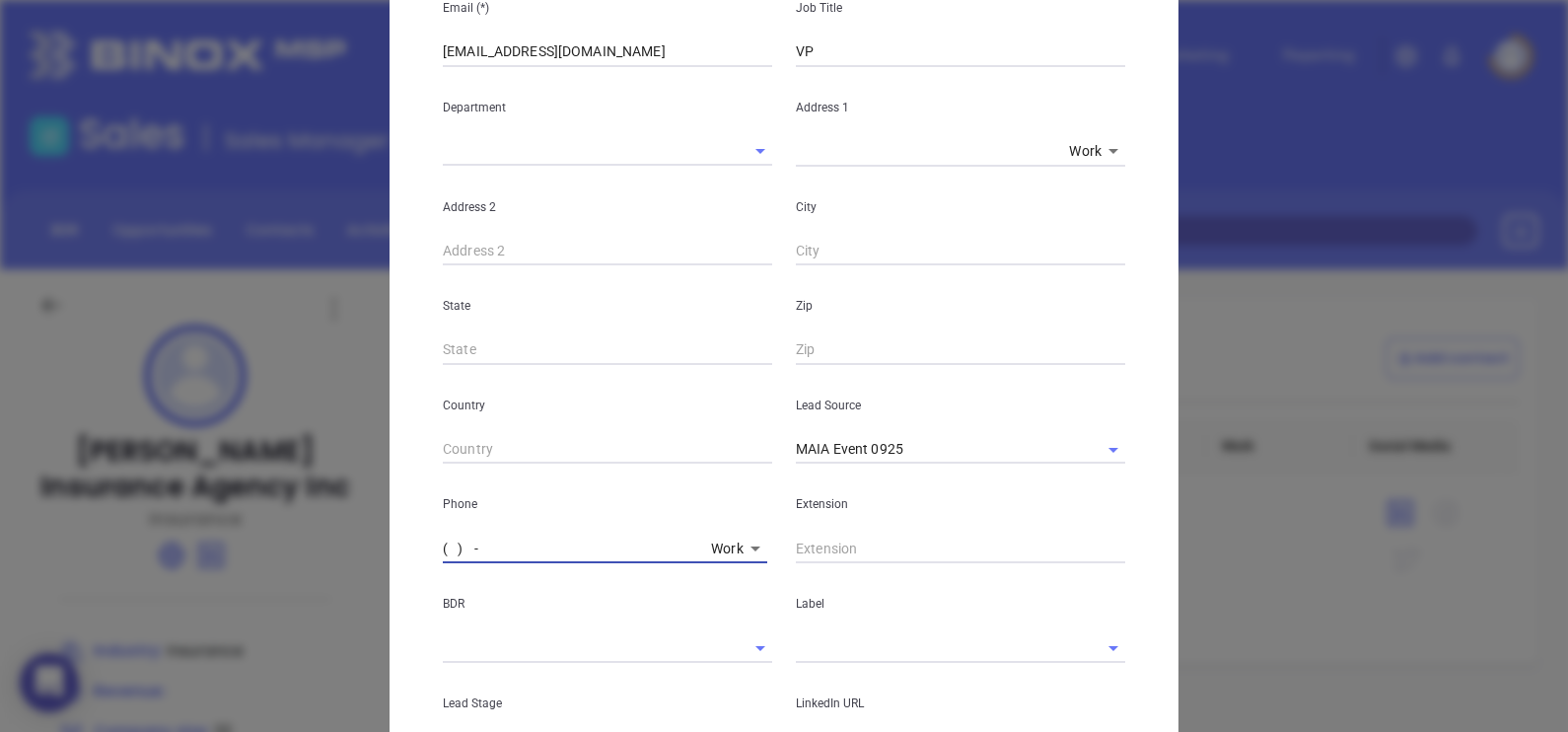
paste input "508) 238-0056"
type input "[PHONE_NUMBER]"
click at [885, 568] on div "Label" at bounding box center [959, 613] width 353 height 100
click at [873, 548] on input "text" at bounding box center [960, 549] width 330 height 30
type input "2207"
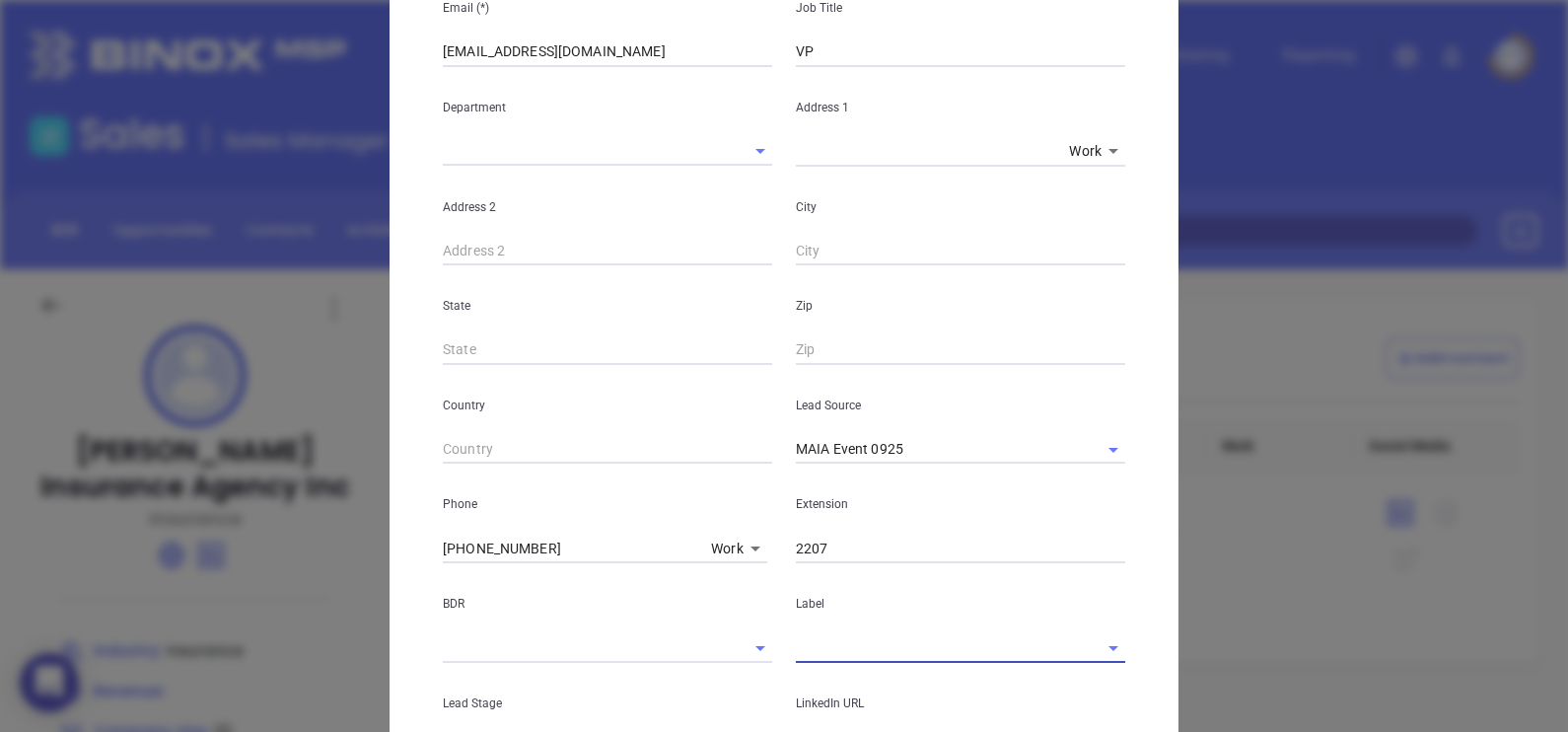
click at [836, 664] on div "LinkedIn URL" at bounding box center [959, 713] width 353 height 100
click at [834, 662] on div at bounding box center [960, 648] width 330 height 30
click at [792, 628] on div "Label" at bounding box center [959, 613] width 353 height 100
click at [795, 641] on input "text" at bounding box center [932, 647] width 274 height 29
click at [845, 682] on li "Prospect" at bounding box center [960, 693] width 330 height 36
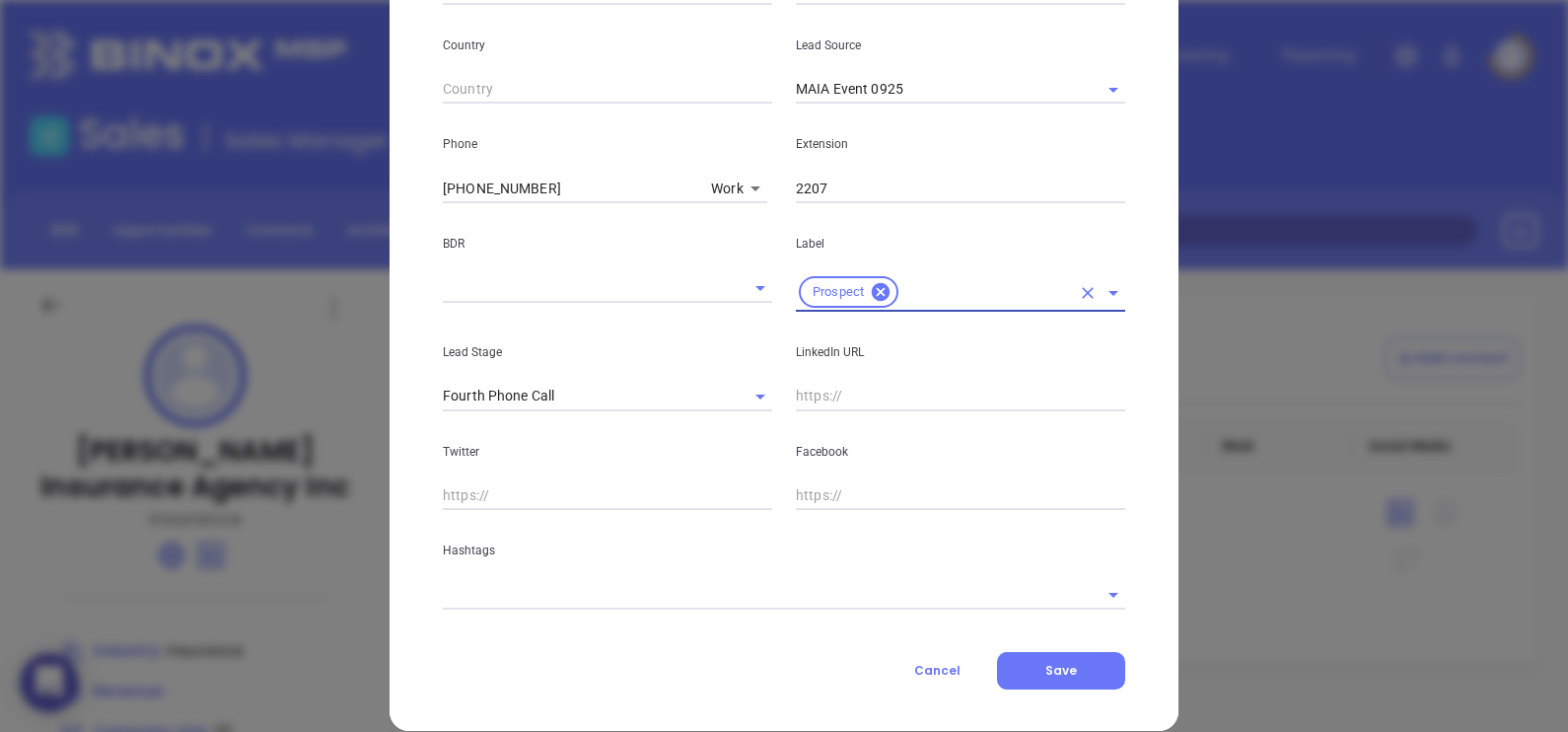
scroll to position [706, 0]
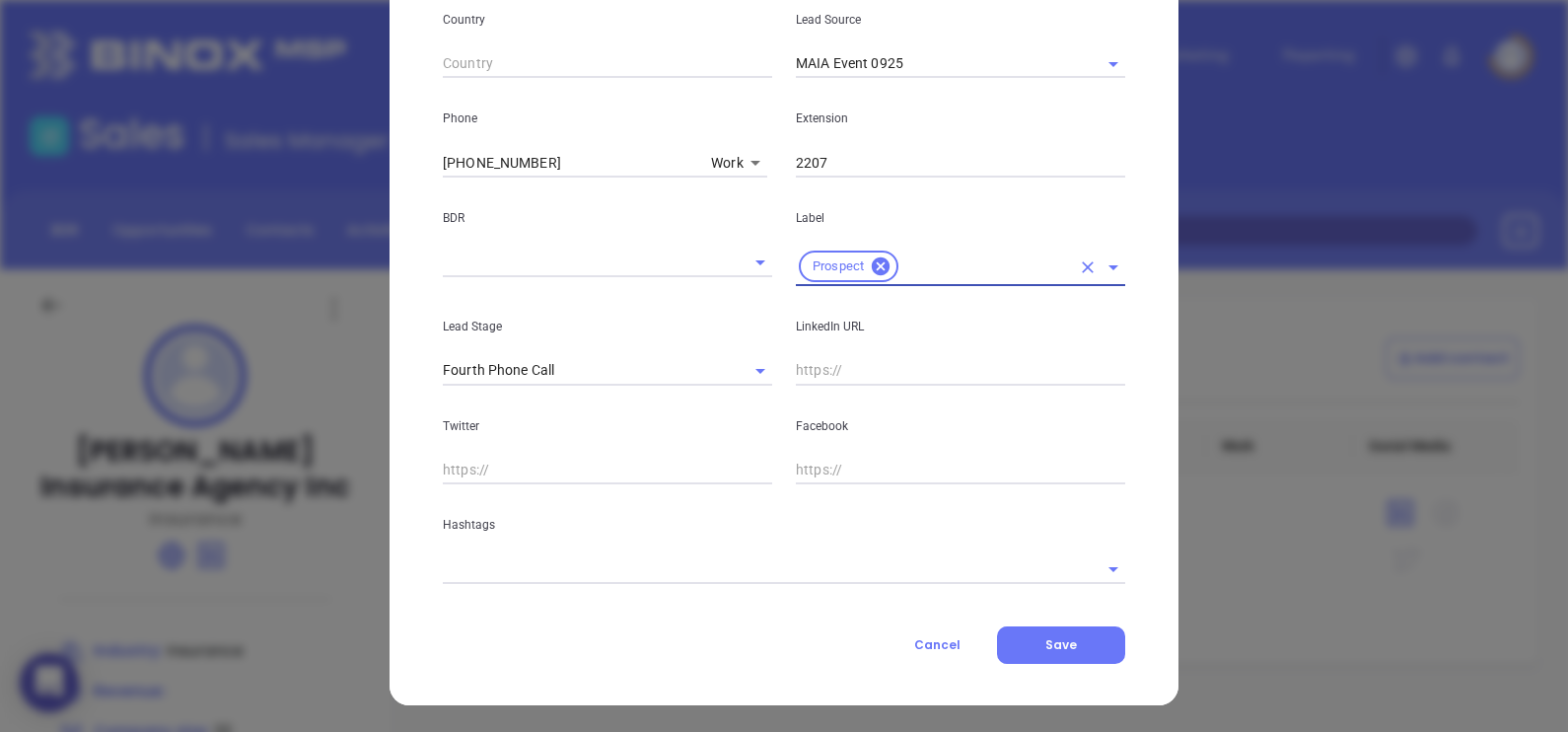
click at [838, 383] on input "text" at bounding box center [960, 371] width 330 height 30
paste input "[DOMAIN_NAME][URL][PERSON_NAME]"
type input "[DOMAIN_NAME][URL][PERSON_NAME]"
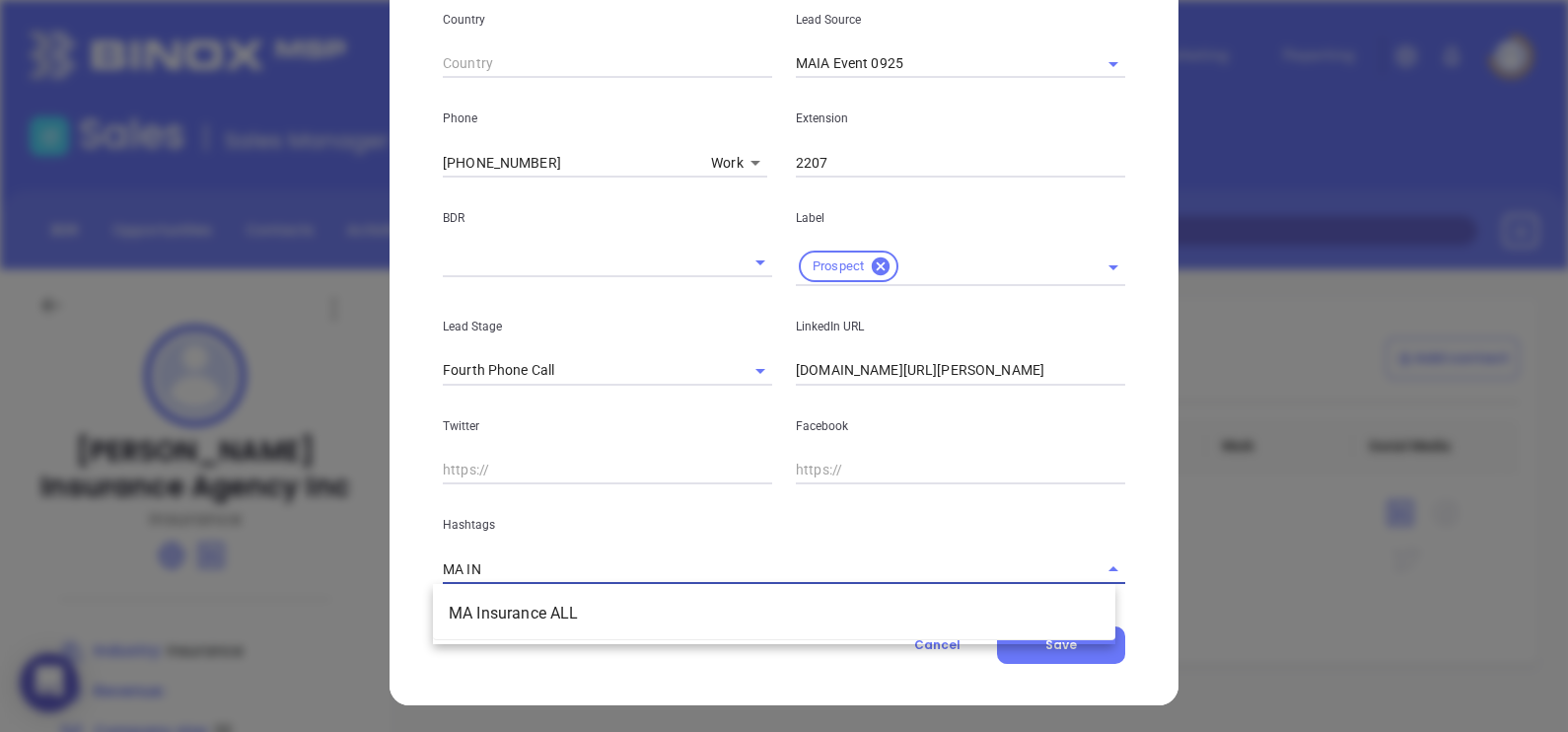
type input "MA INS"
click at [665, 604] on li "MA Insurance ALL" at bounding box center [774, 614] width 683 height 36
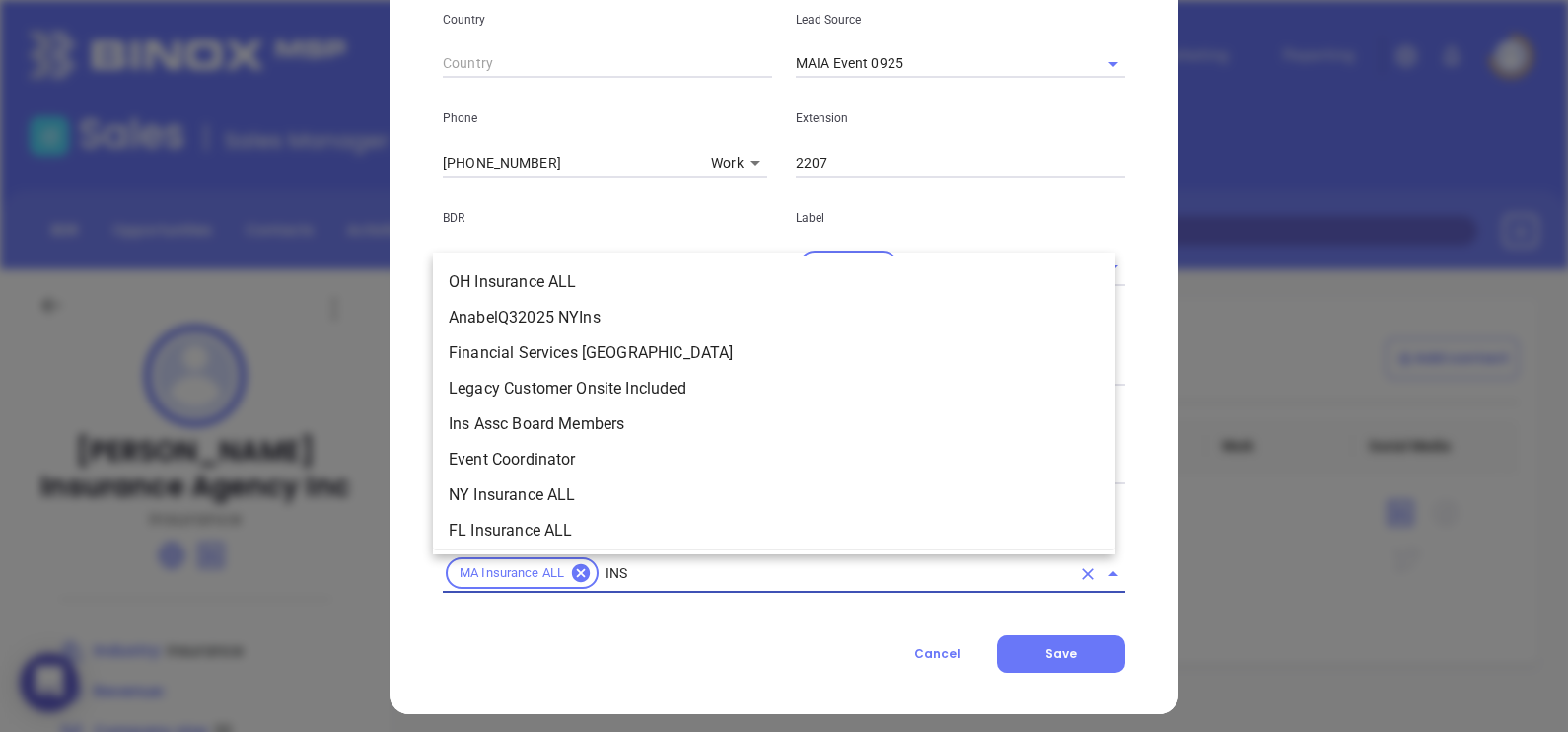
scroll to position [508, 0]
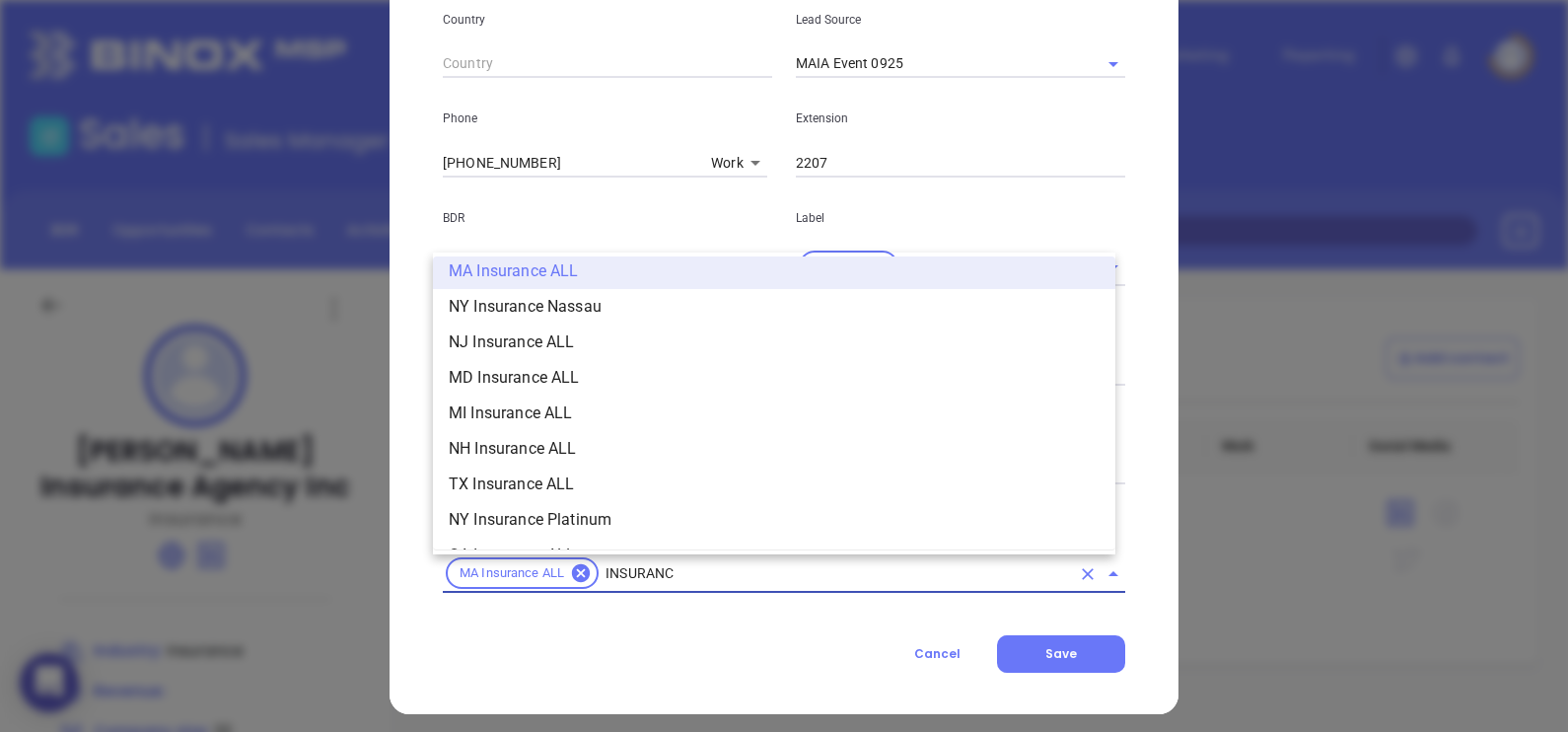
type input "INSURANCE"
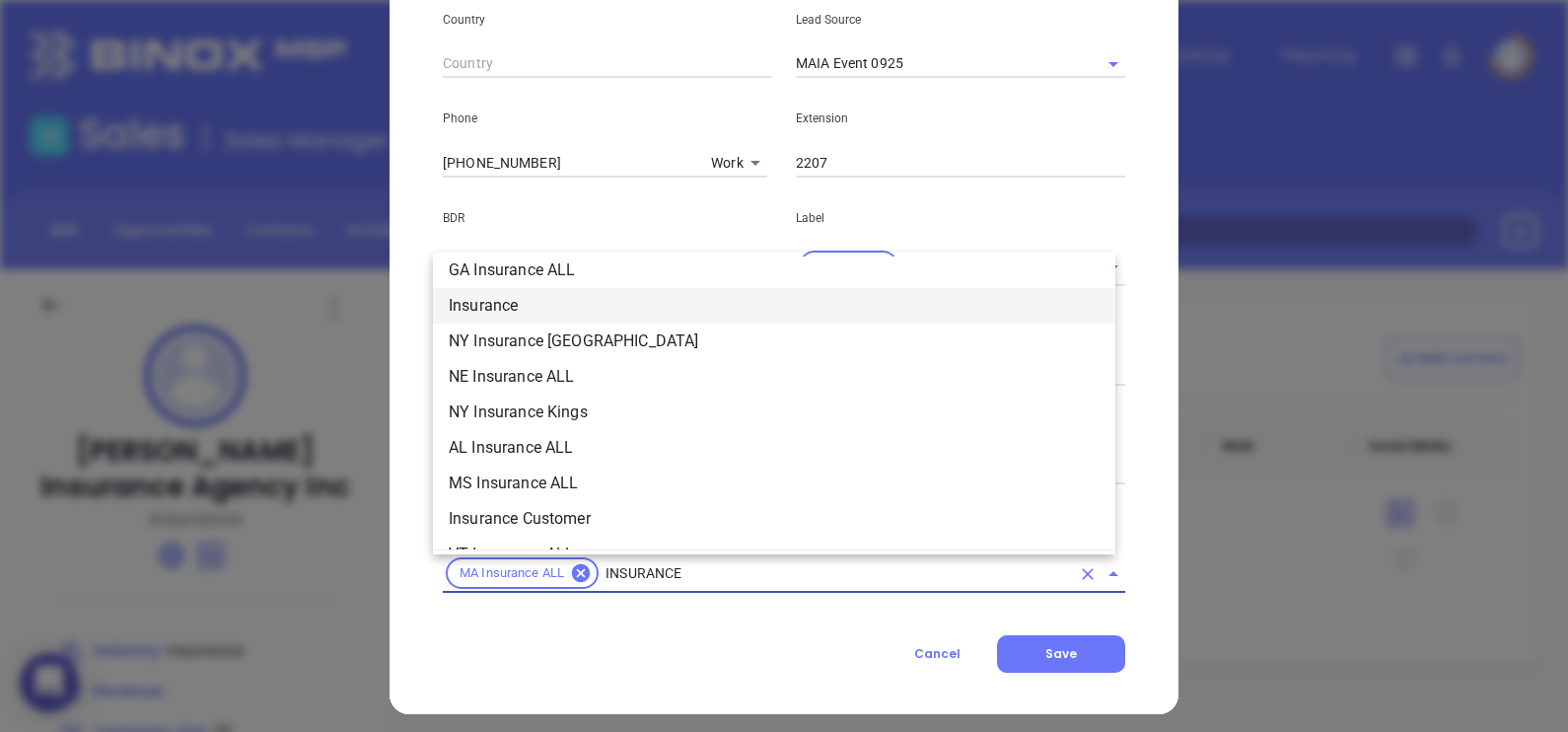
scroll to position [755, 0]
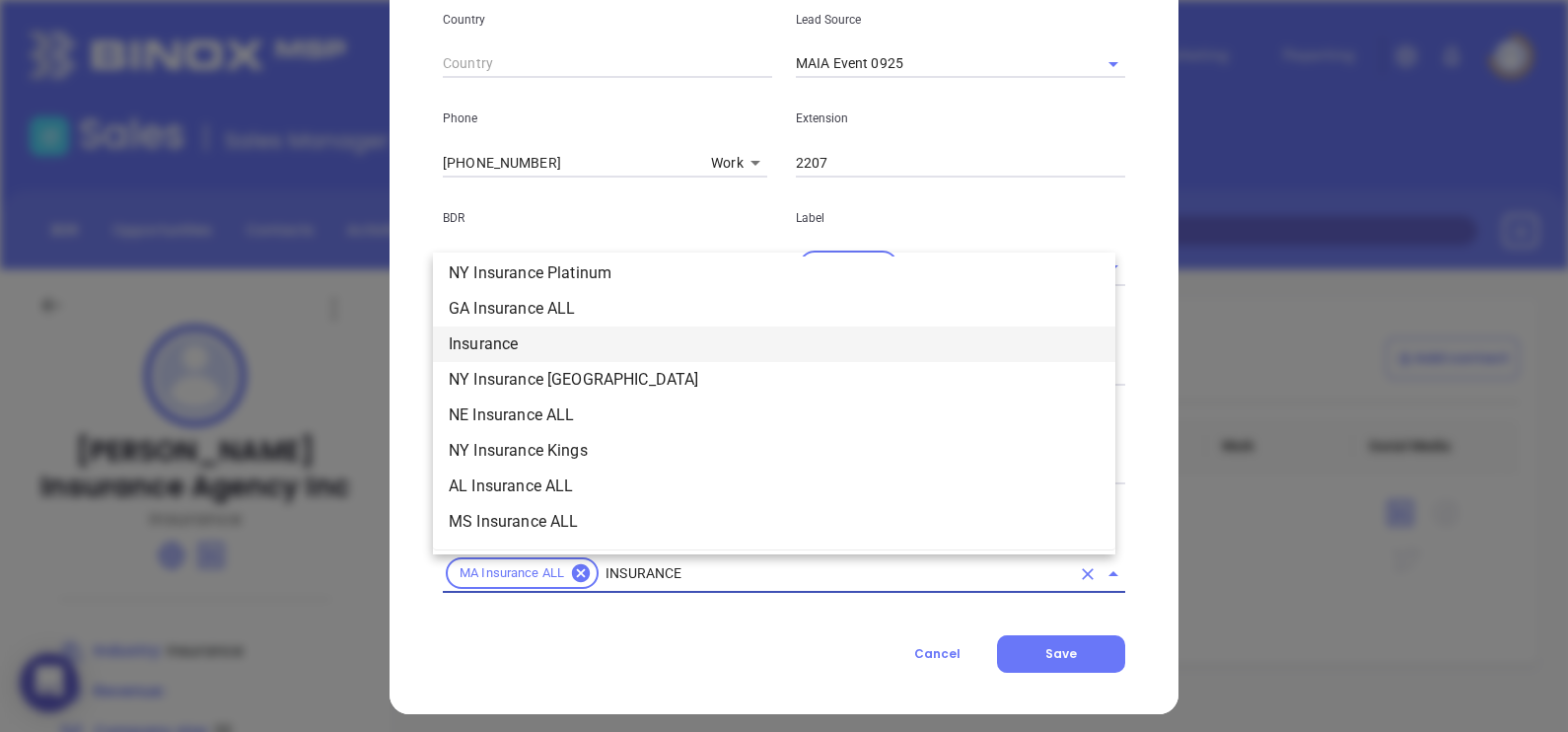
click at [528, 338] on li "Insurance" at bounding box center [774, 345] width 683 height 36
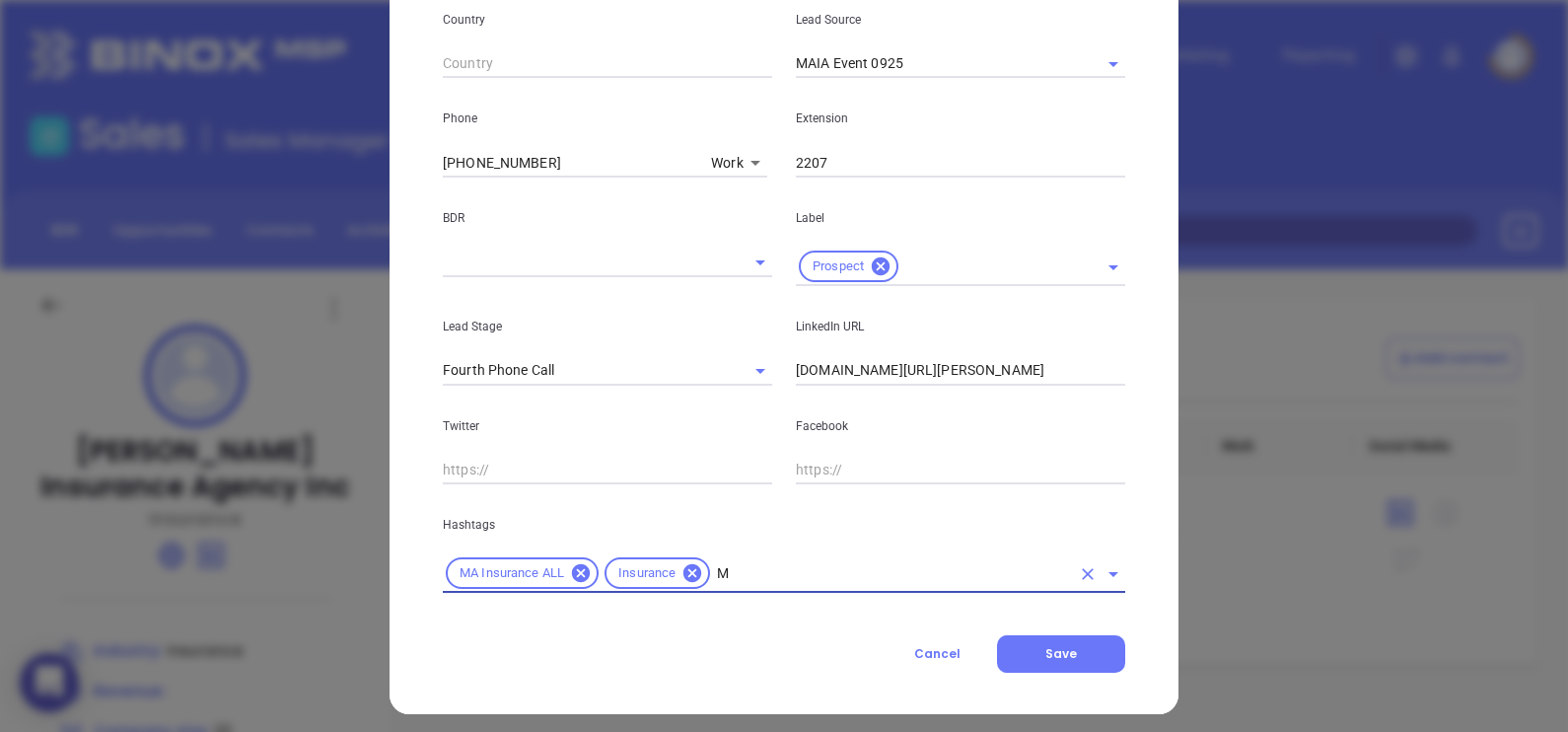
type input "MA"
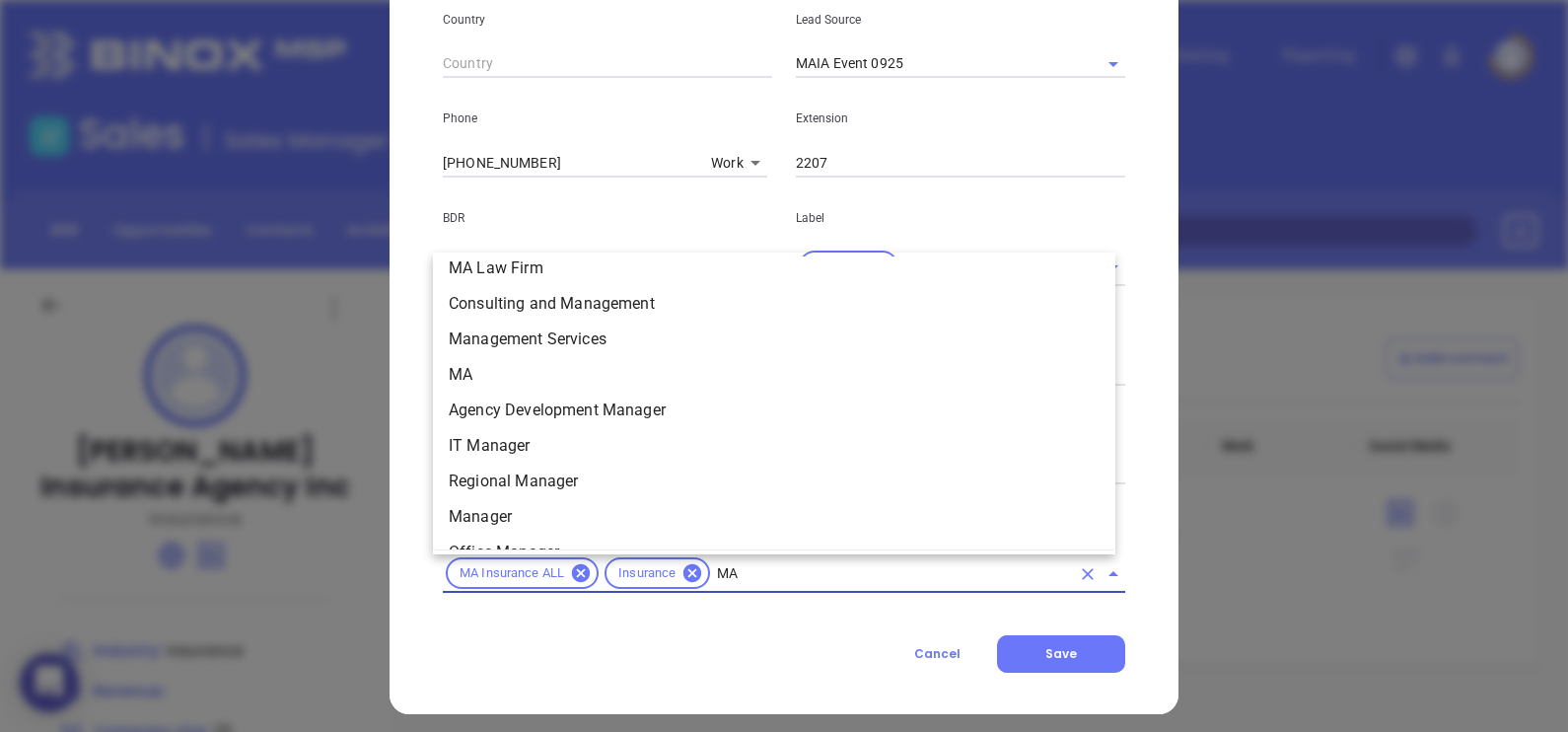
scroll to position [417, 0]
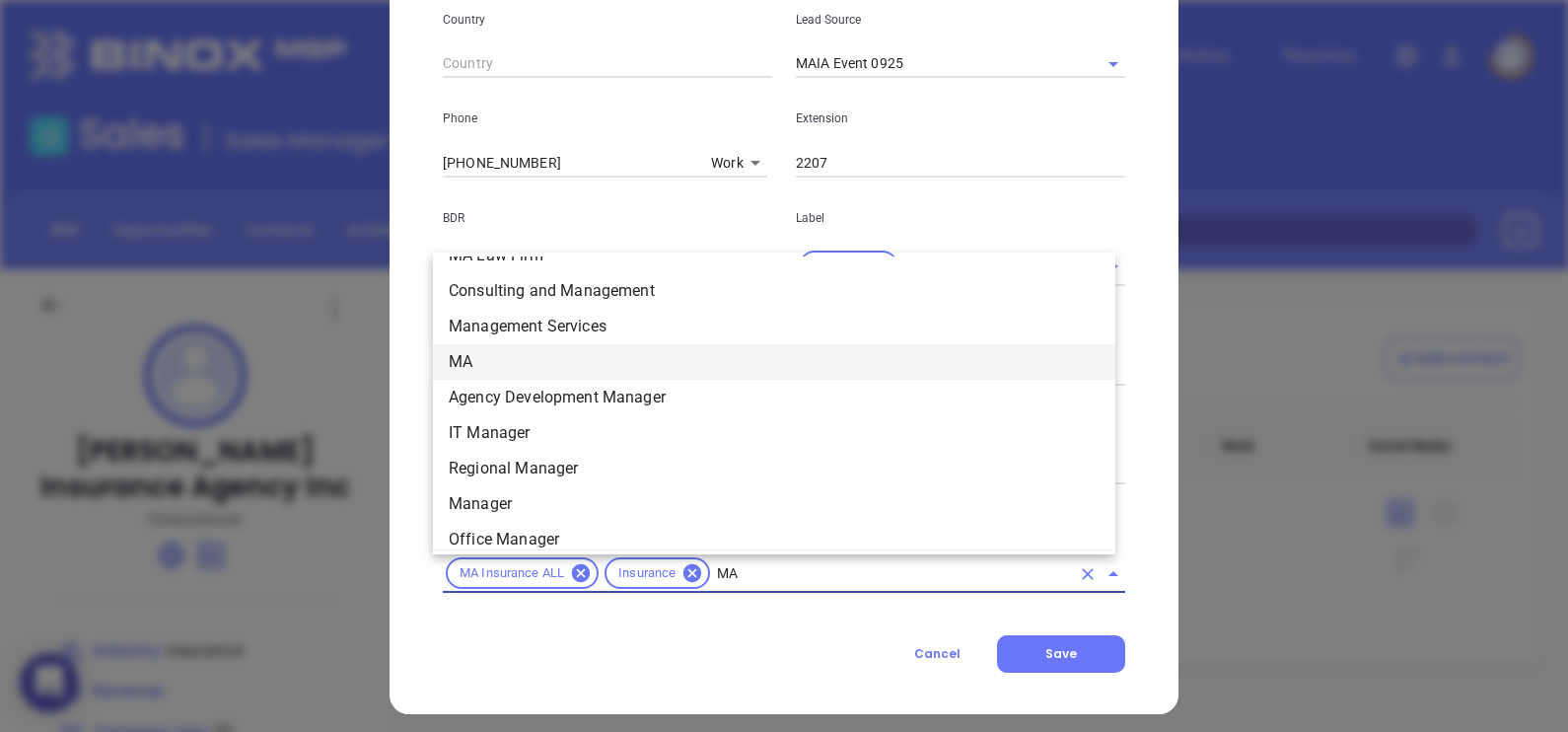
click at [541, 345] on li "MA" at bounding box center [774, 362] width 683 height 36
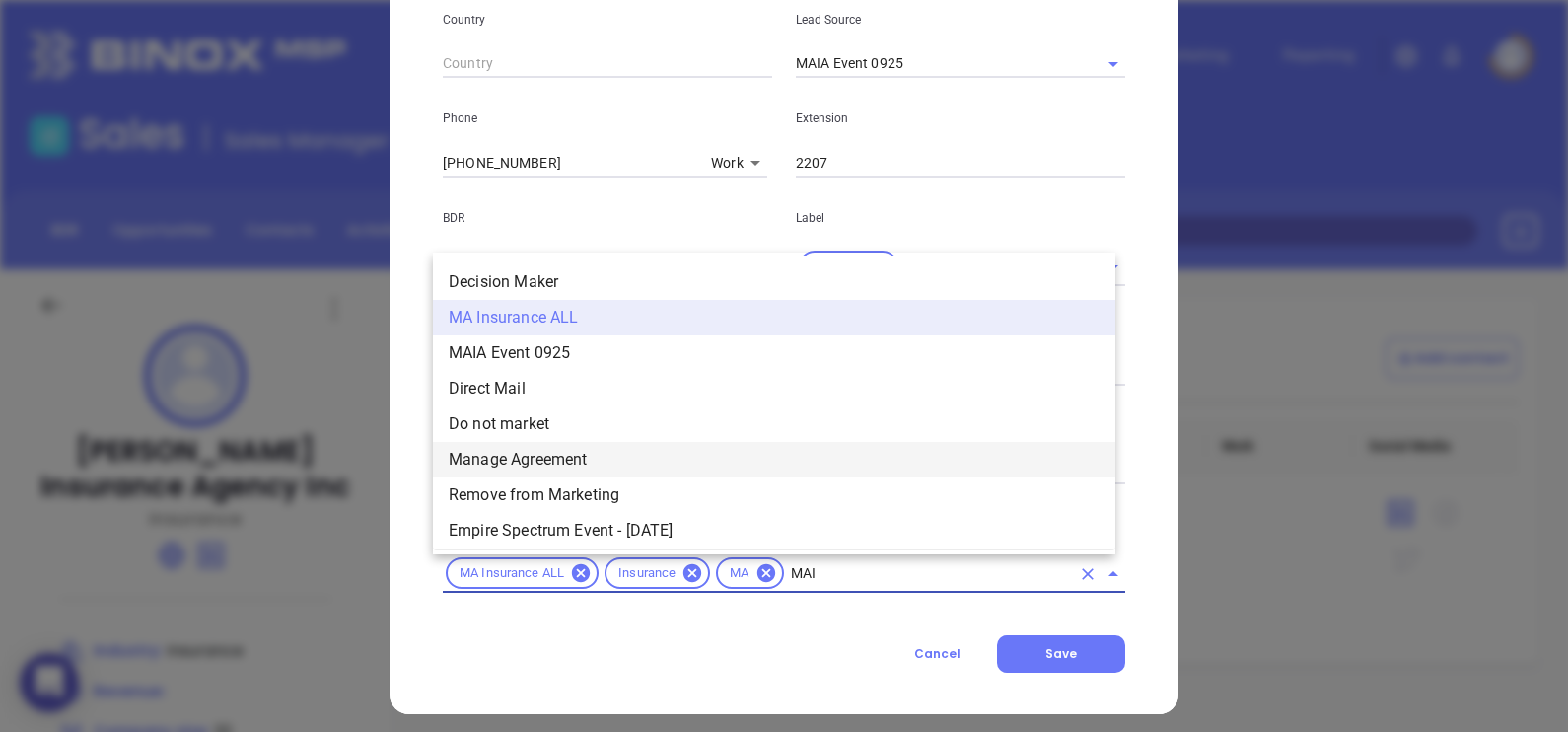
scroll to position [0, 0]
type input "MAIA"
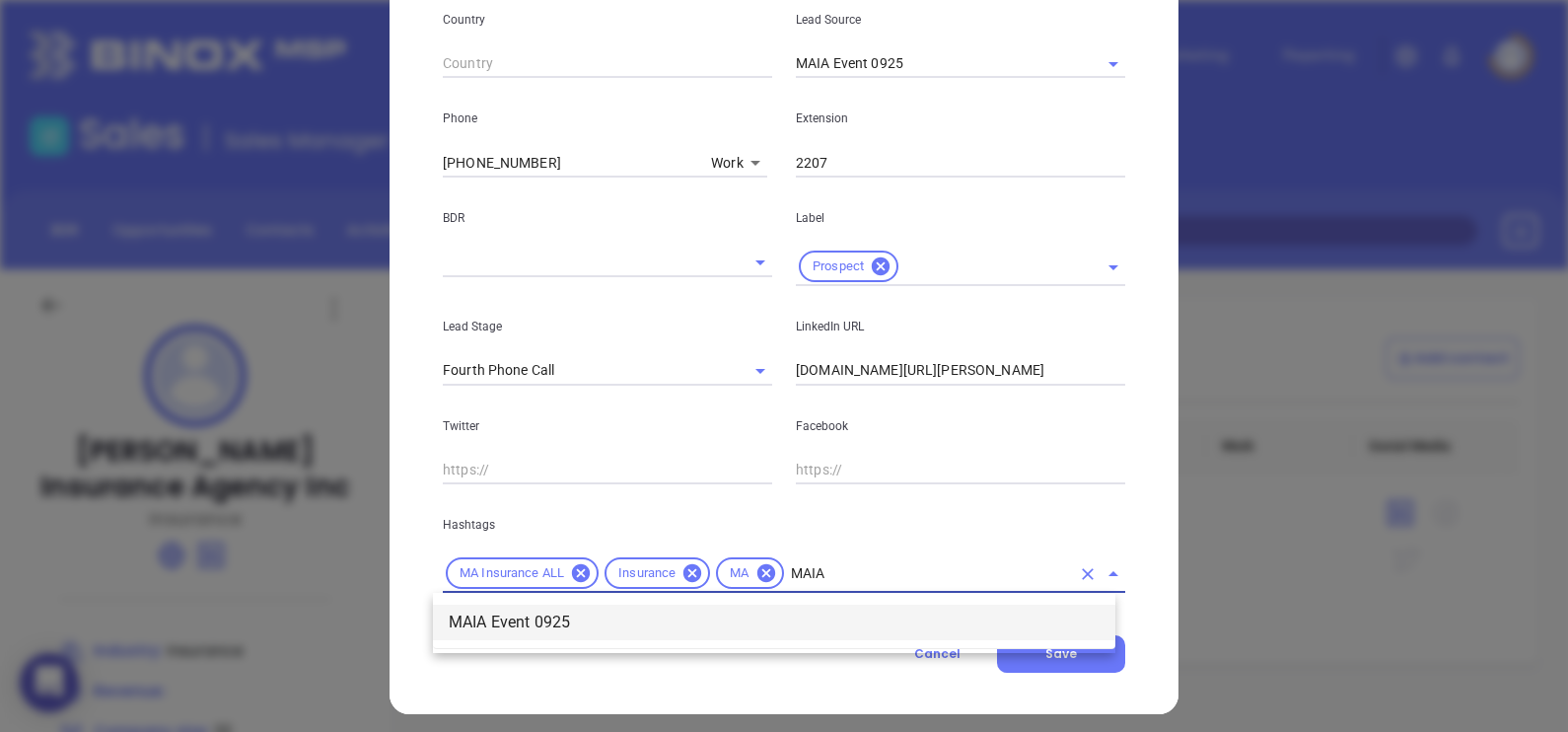
click at [824, 620] on li "MAIA Event 0925" at bounding box center [774, 623] width 683 height 36
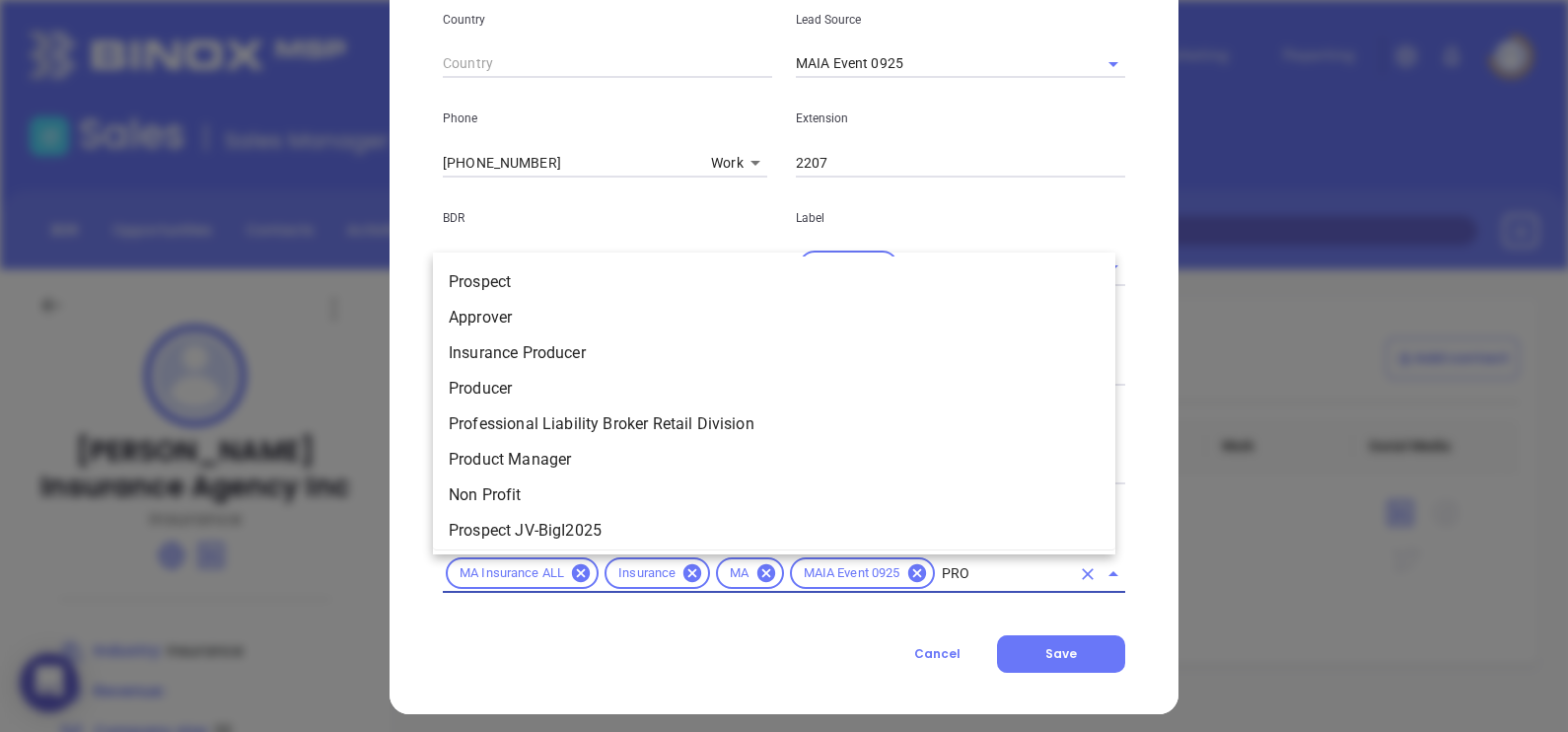
type input "PROS"
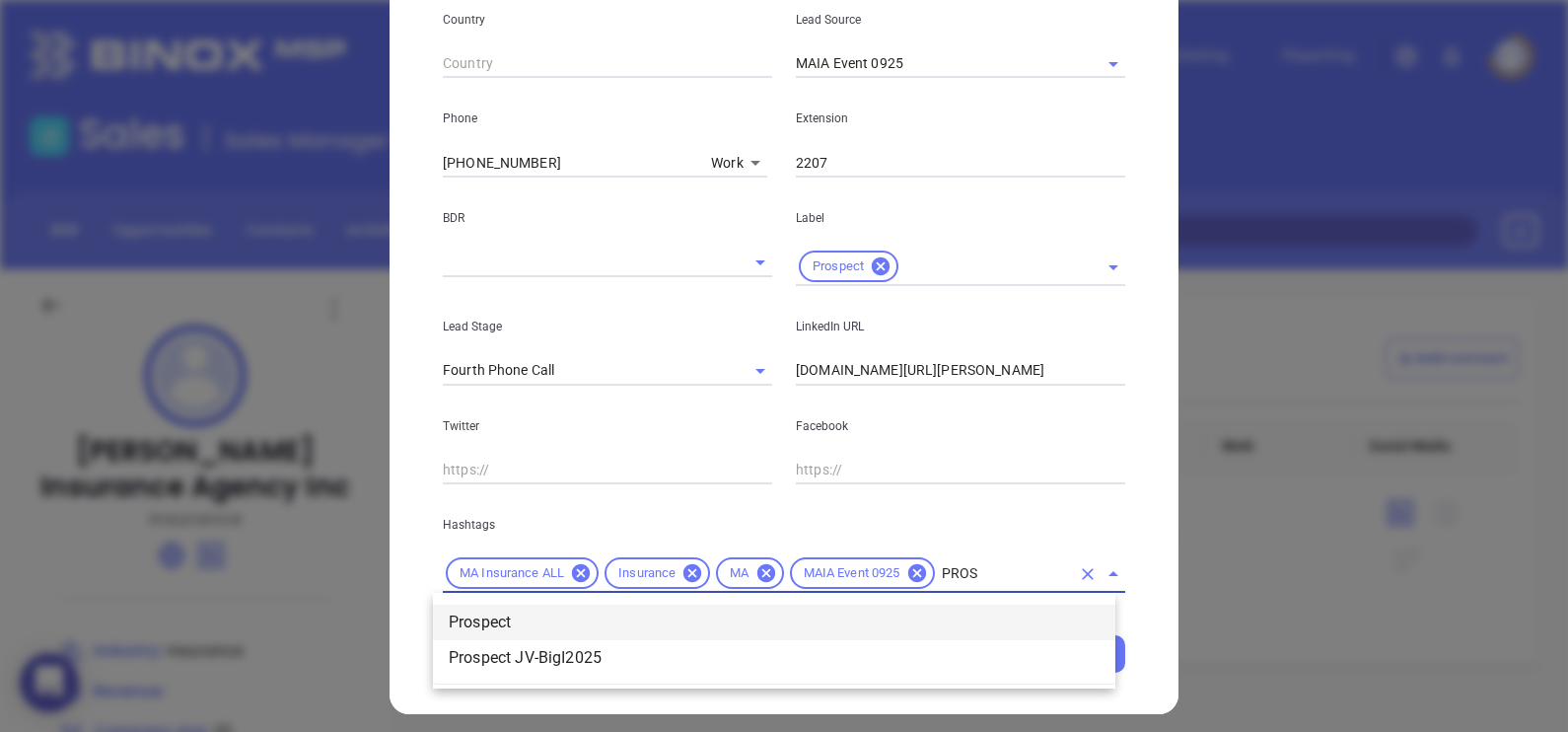
click at [824, 620] on li "Prospect" at bounding box center [774, 623] width 683 height 36
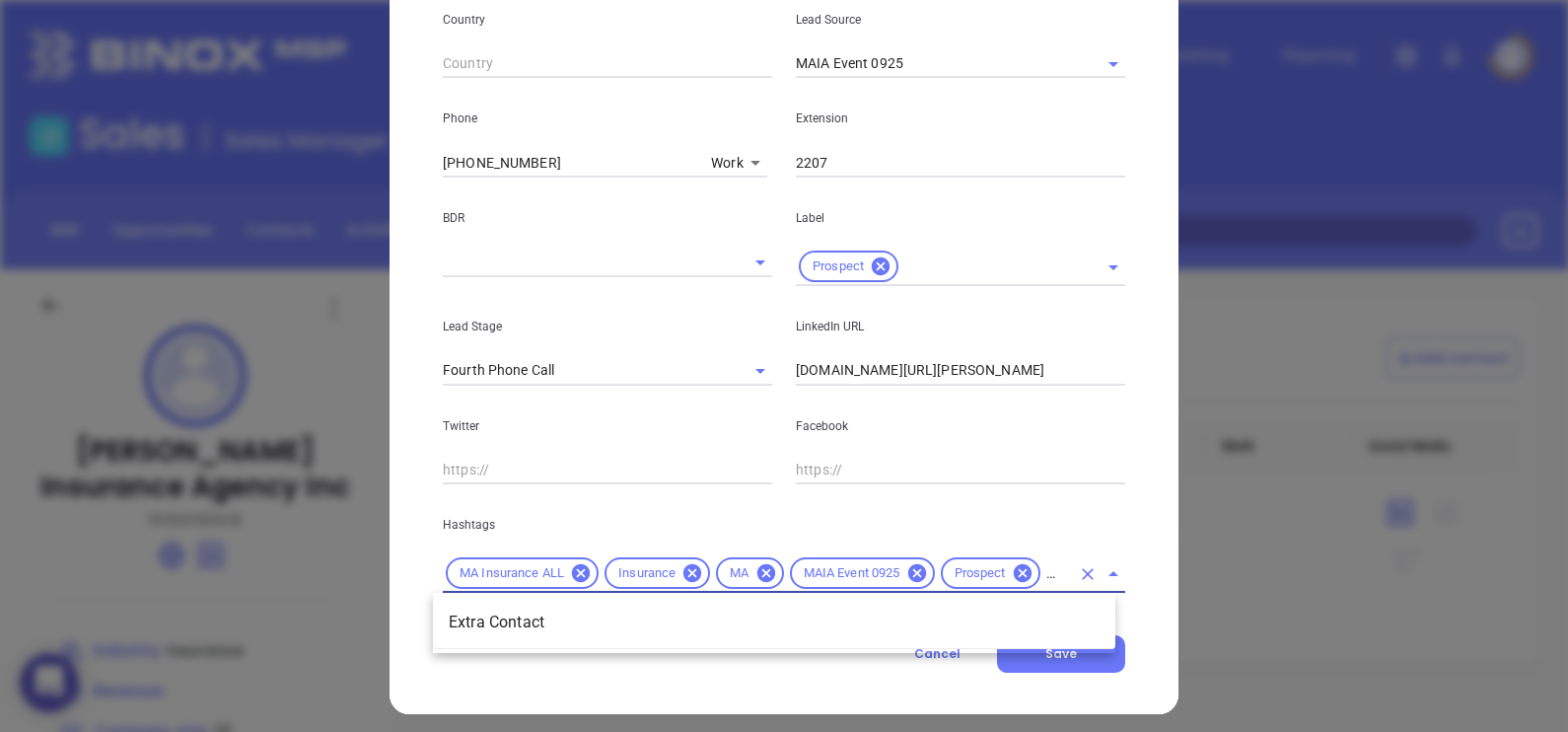
type input "EXTRA"
click at [824, 620] on li "Extra Contact" at bounding box center [774, 623] width 683 height 36
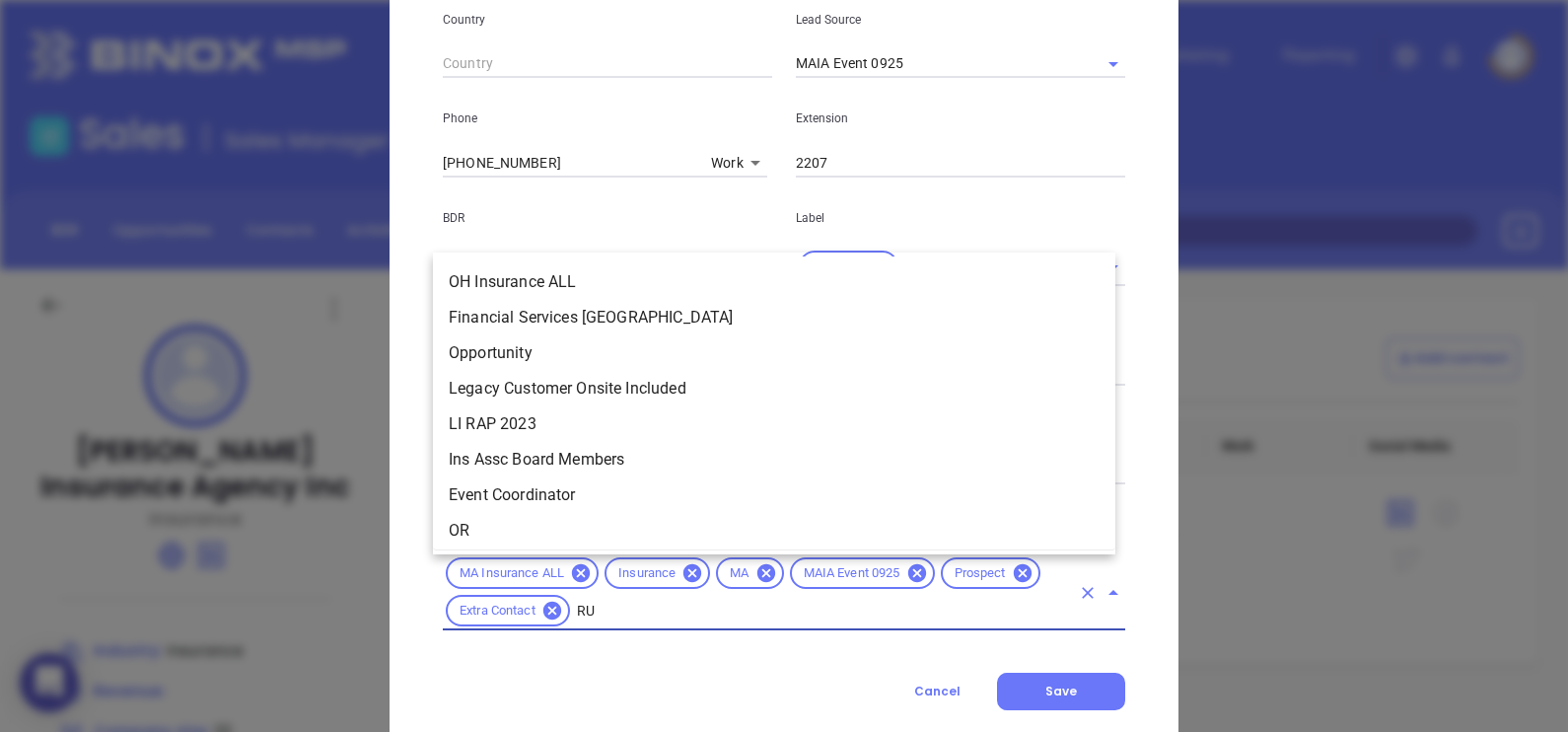
scroll to position [0, 0]
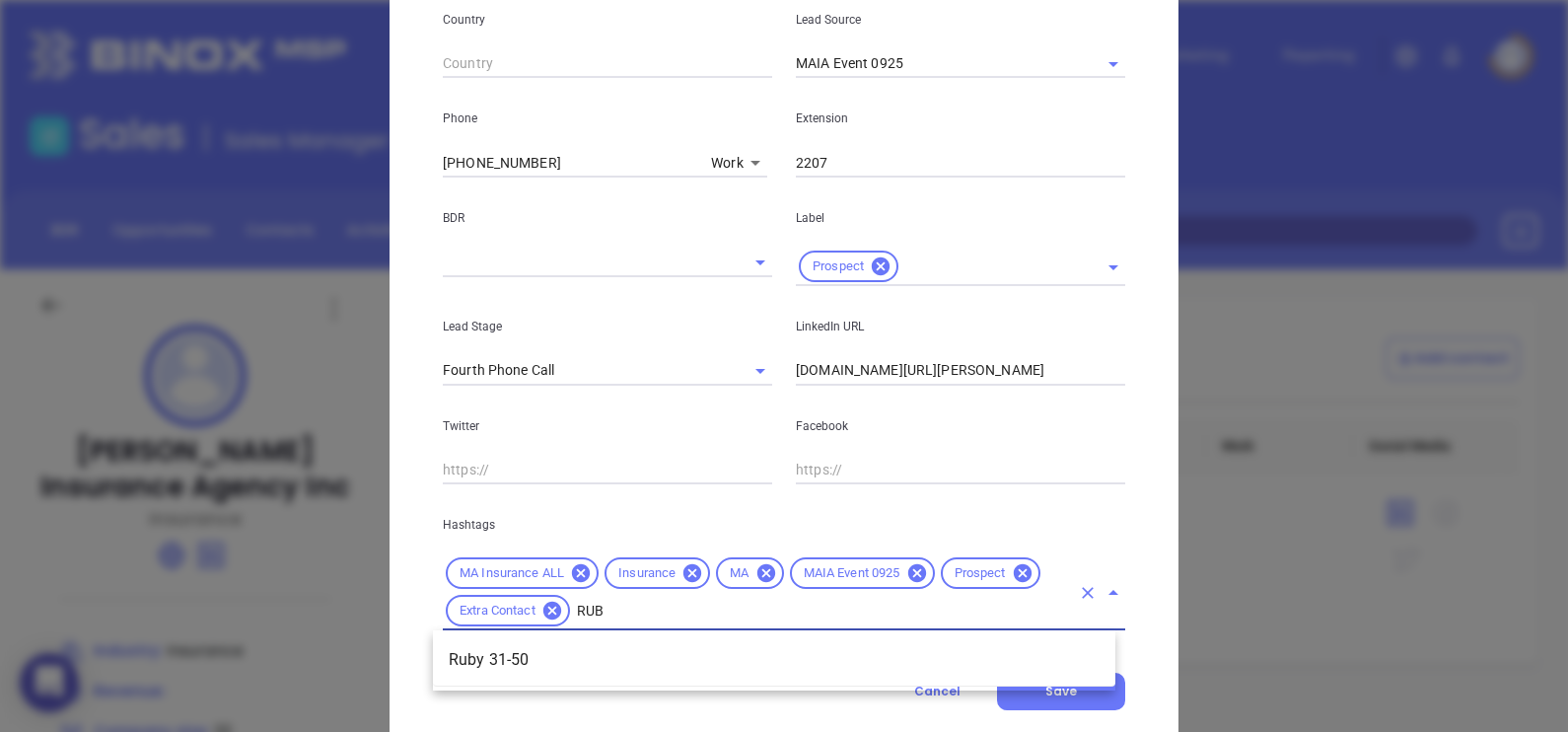
type input "RUBY"
click at [802, 653] on li "Ruby 31-50" at bounding box center [774, 660] width 683 height 36
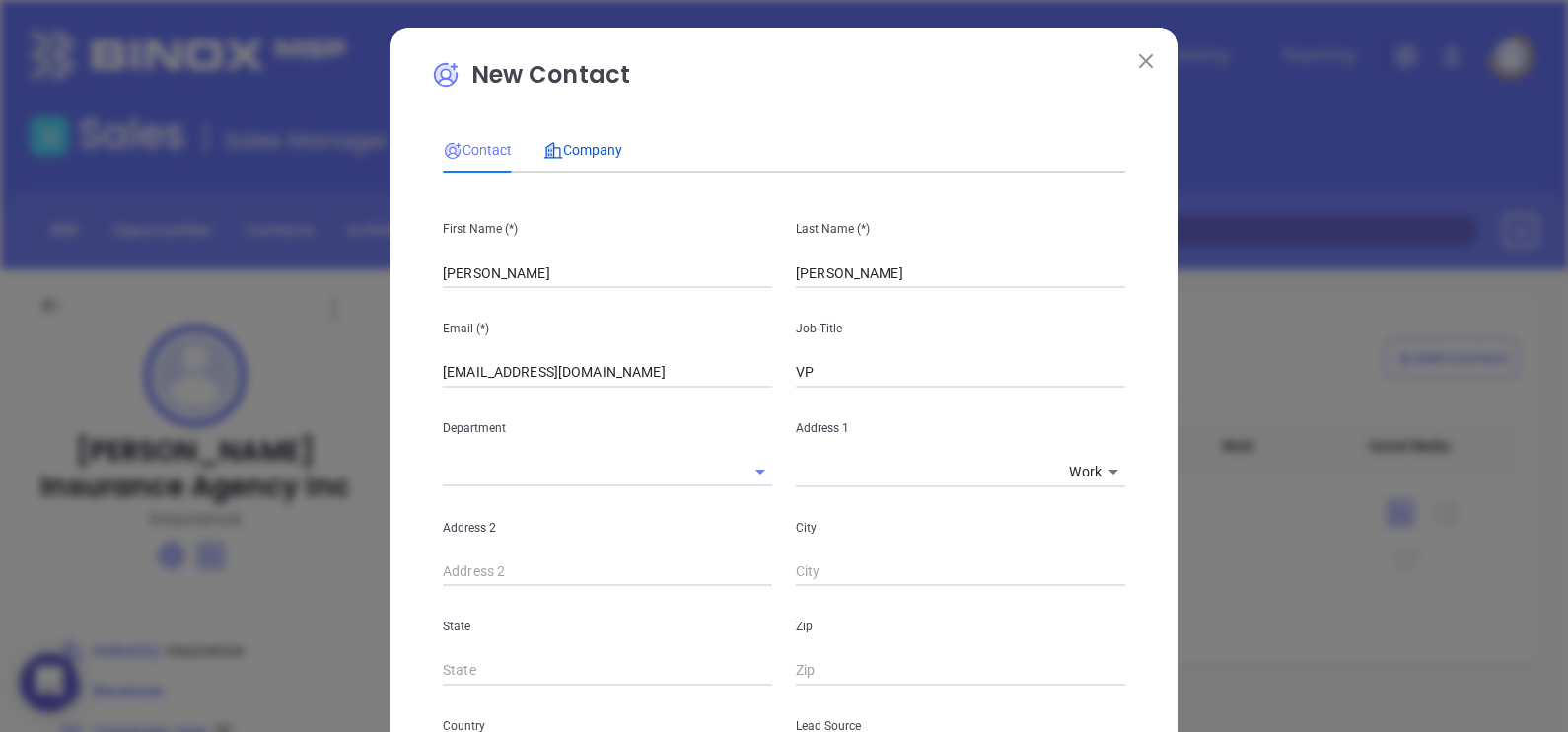
click at [562, 160] on div "Company" at bounding box center [583, 150] width 79 height 22
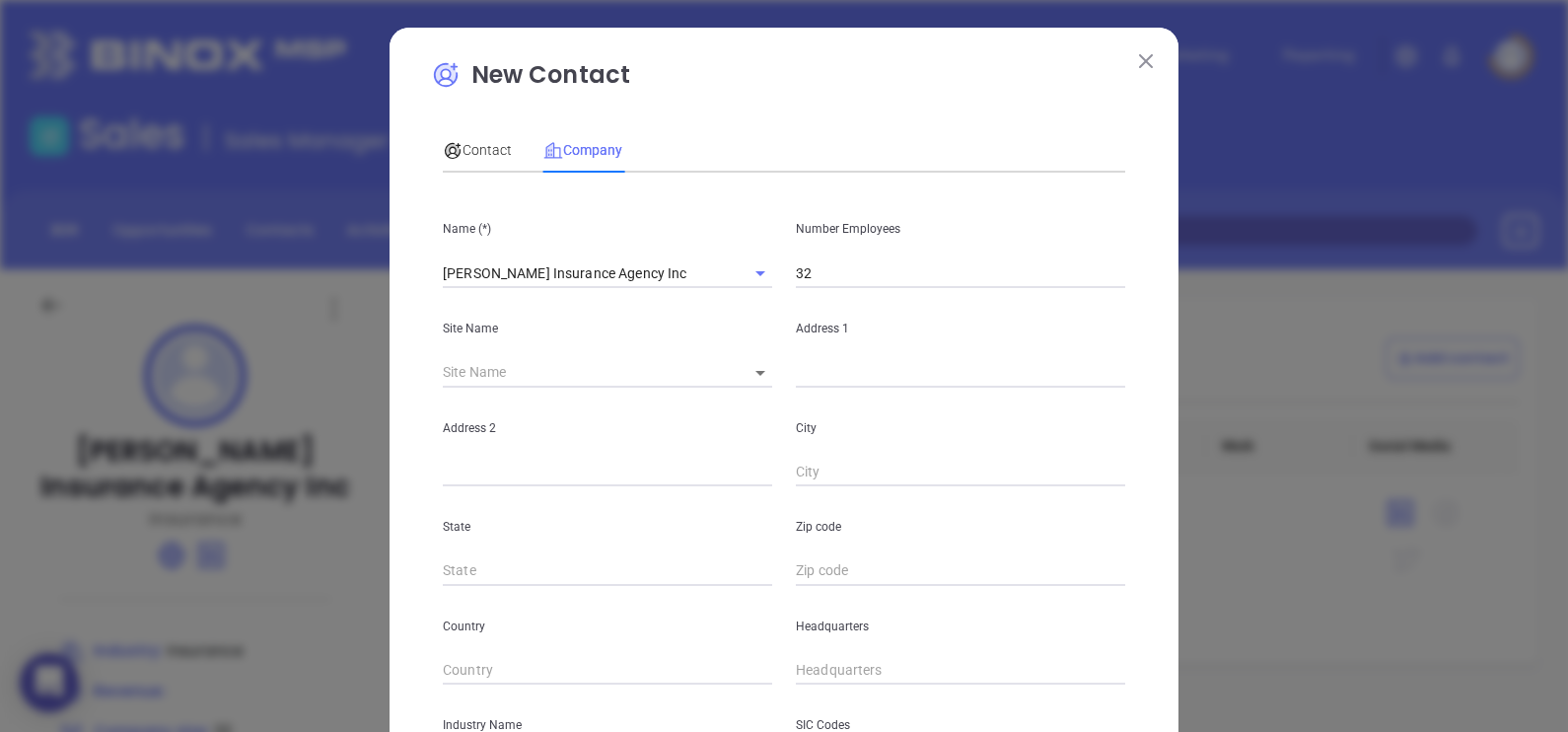
scroll to position [399, 0]
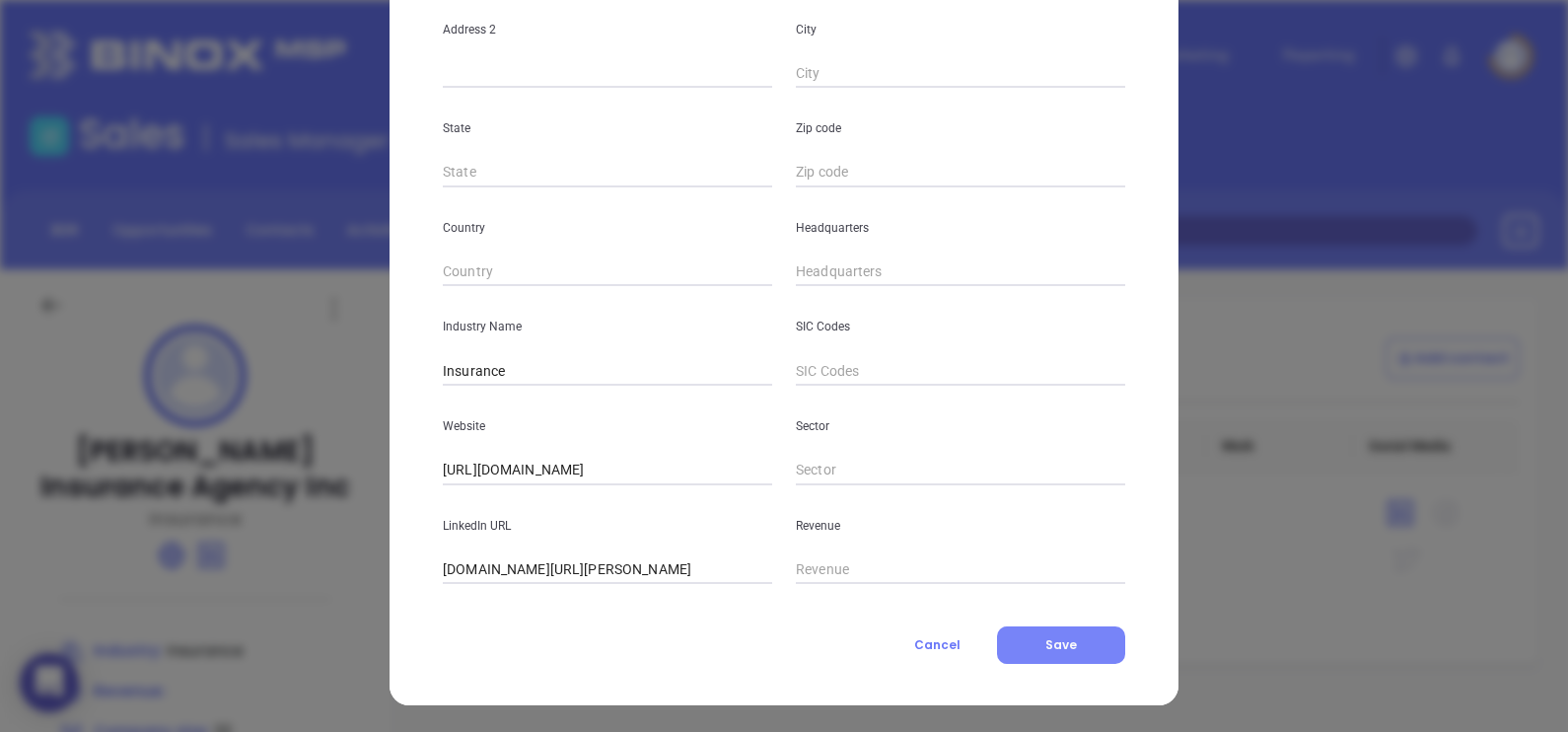
click at [1025, 629] on button "Save" at bounding box center [1060, 645] width 128 height 37
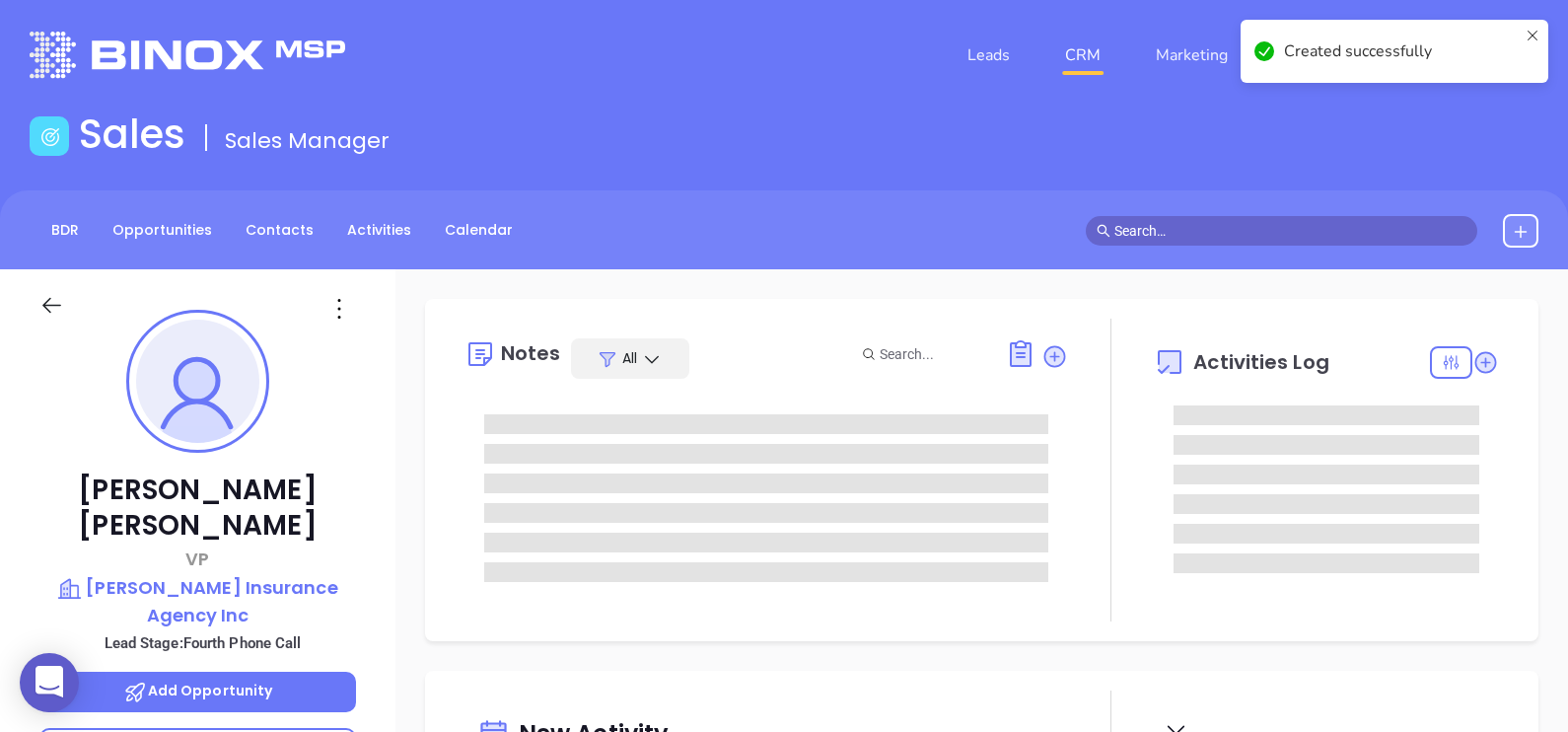
type input "[PERSON_NAME]"
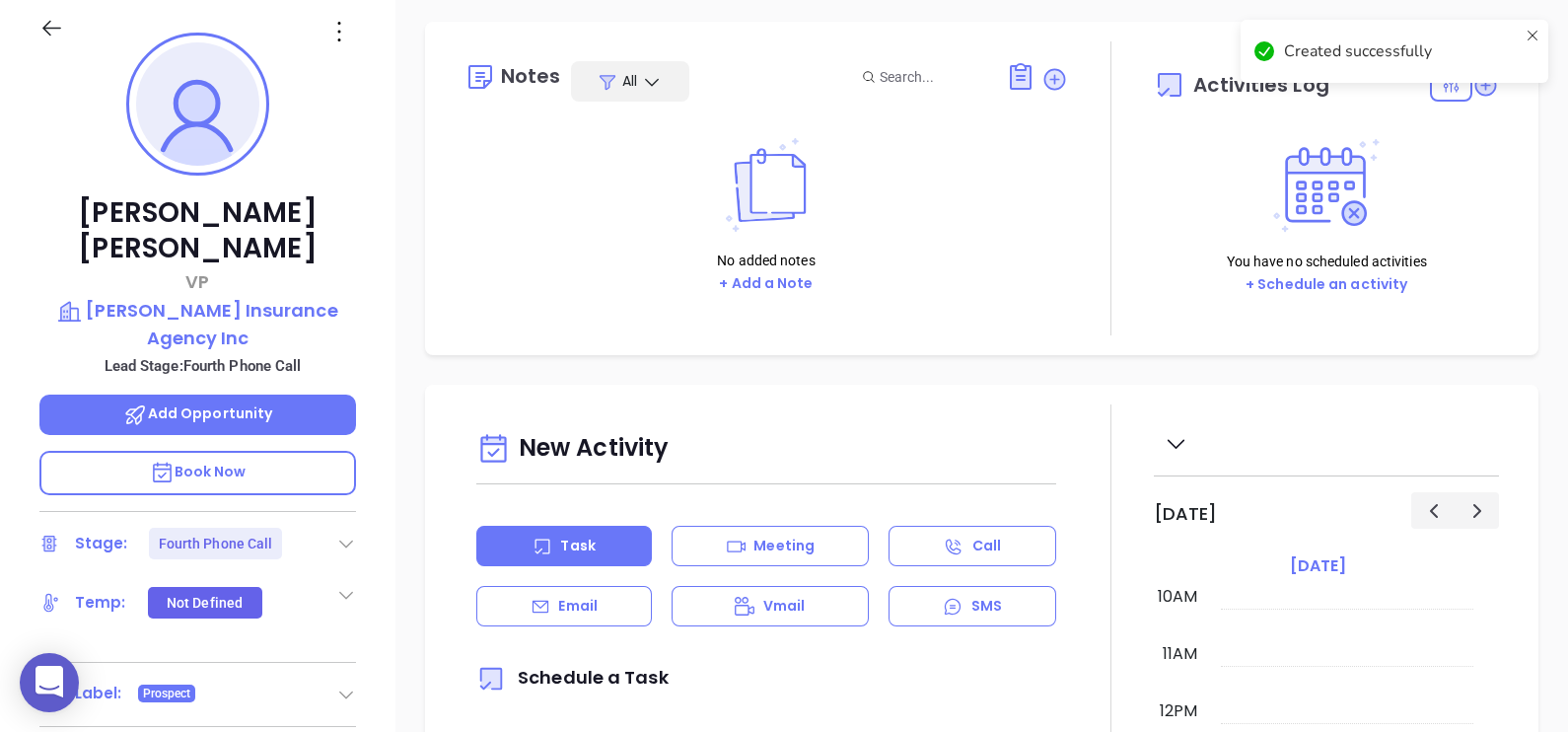
scroll to position [370, 0]
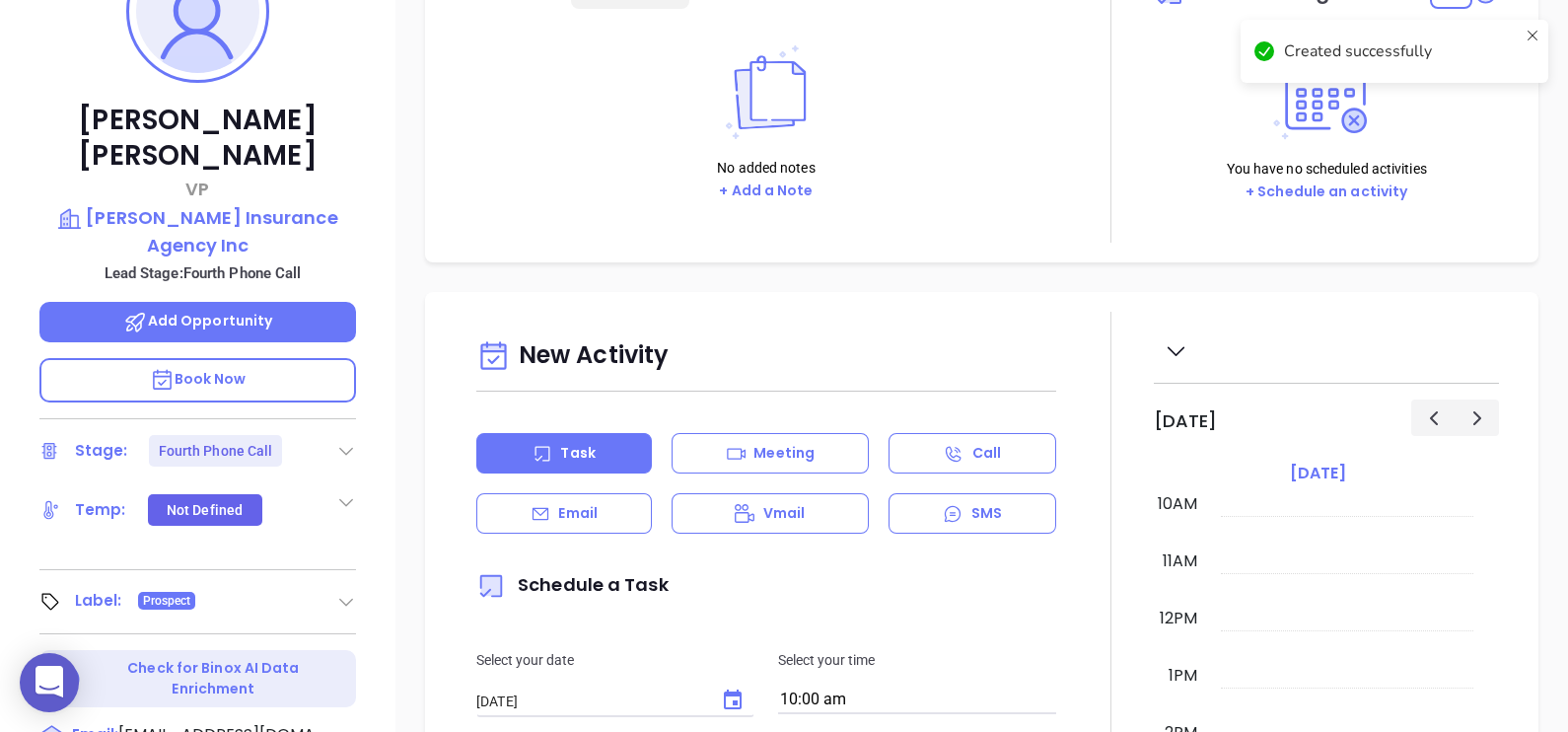
click at [342, 441] on icon at bounding box center [346, 451] width 20 height 20
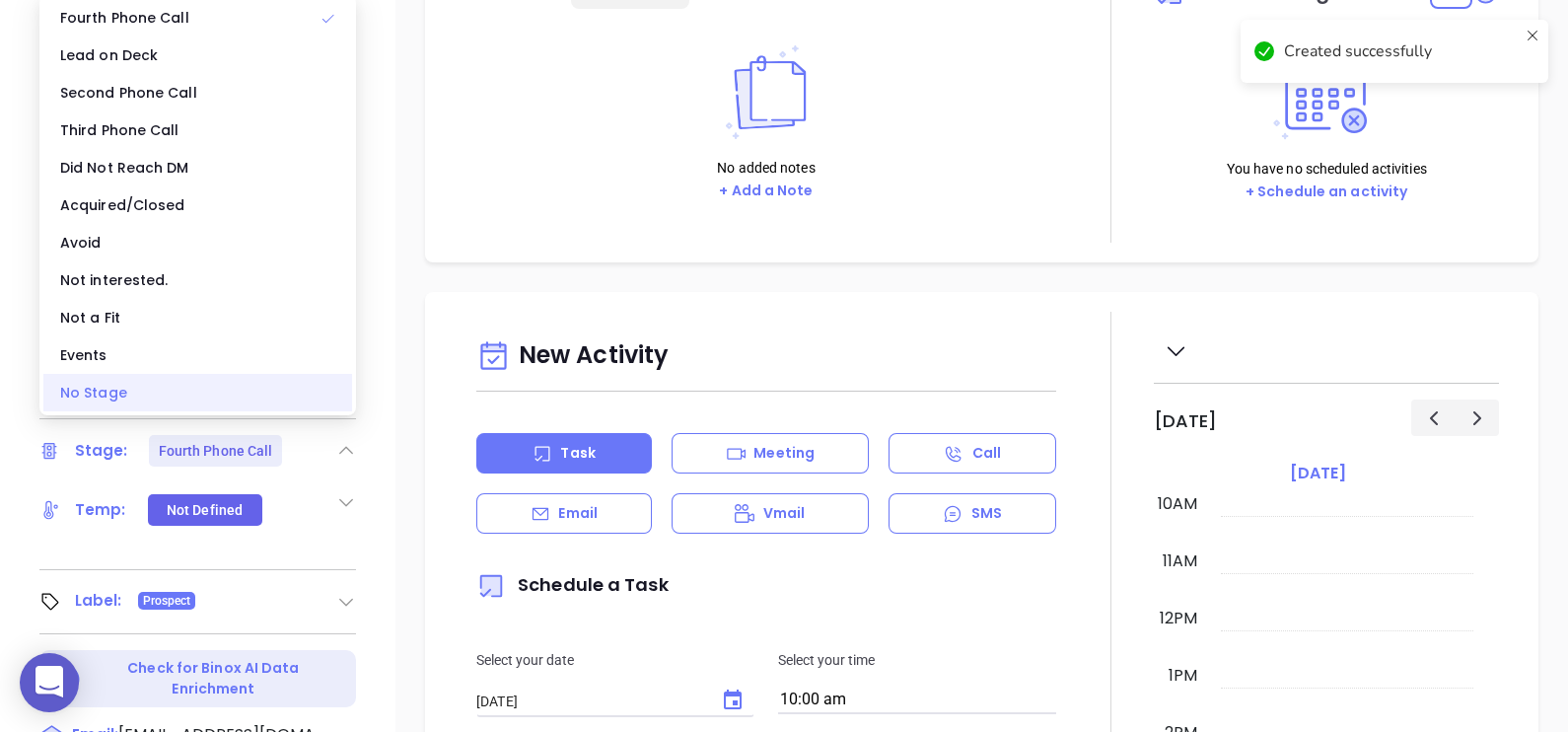
click at [173, 395] on div "No Stage" at bounding box center [197, 392] width 309 height 37
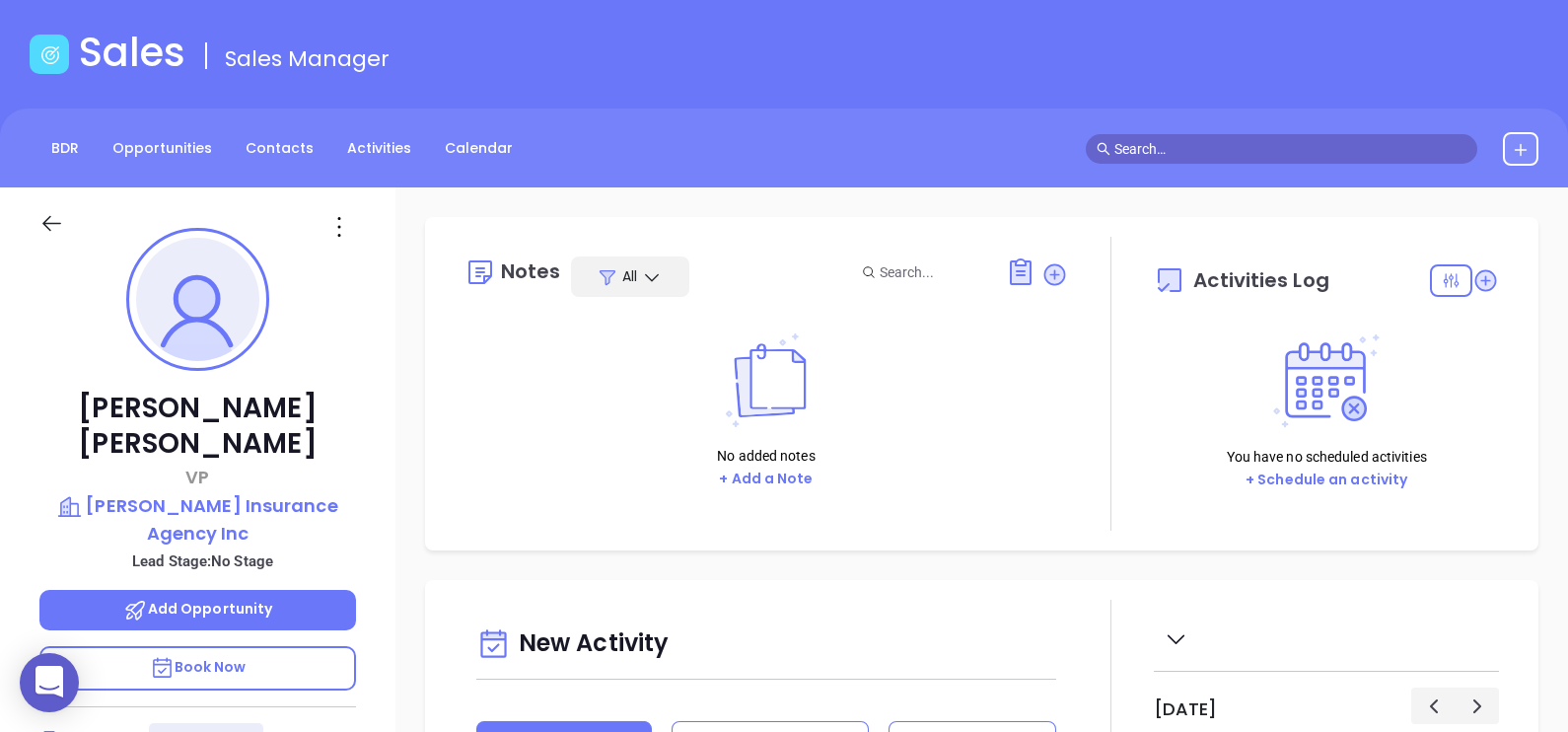
scroll to position [0, 0]
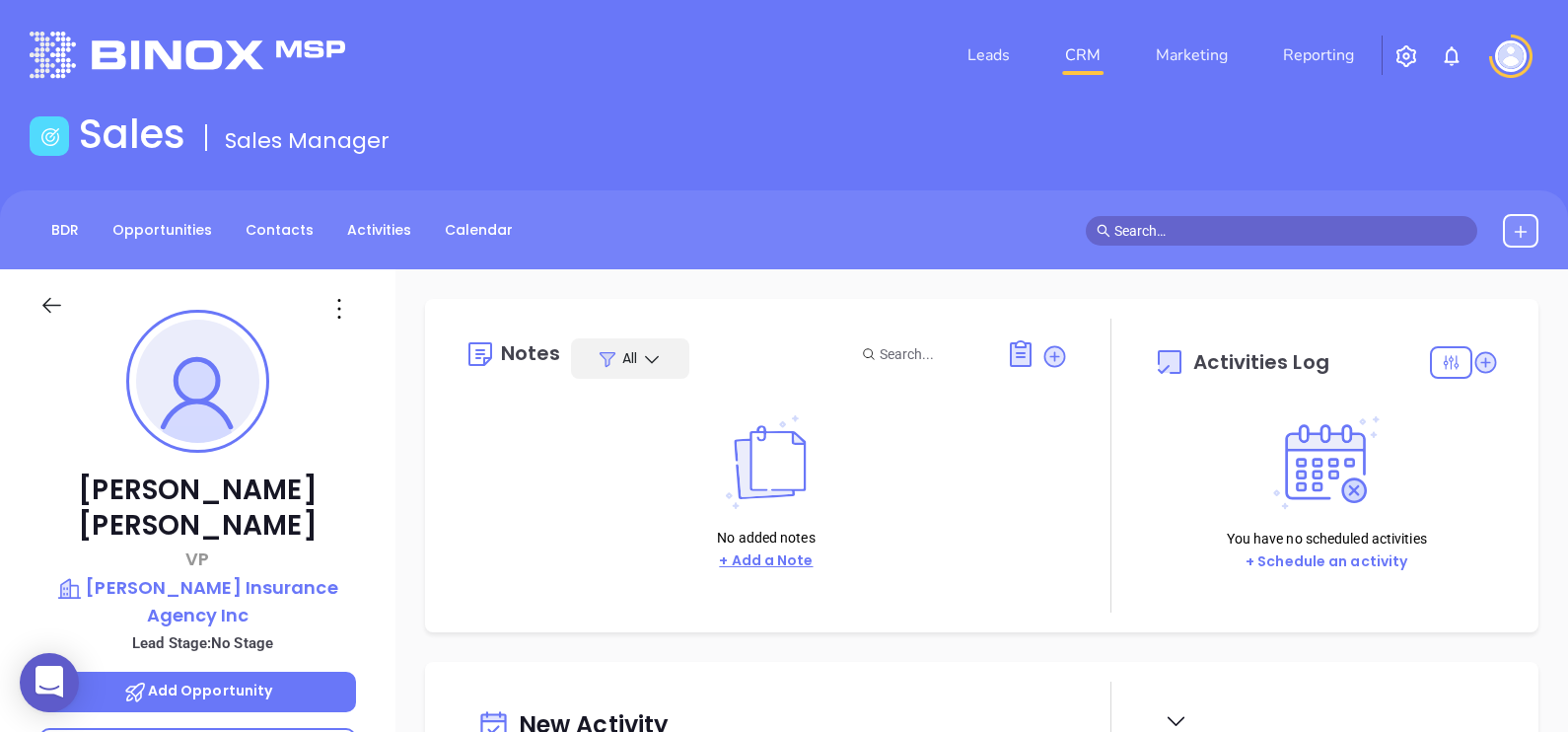
click at [781, 557] on button "+ Add a Note" at bounding box center [766, 561] width 106 height 23
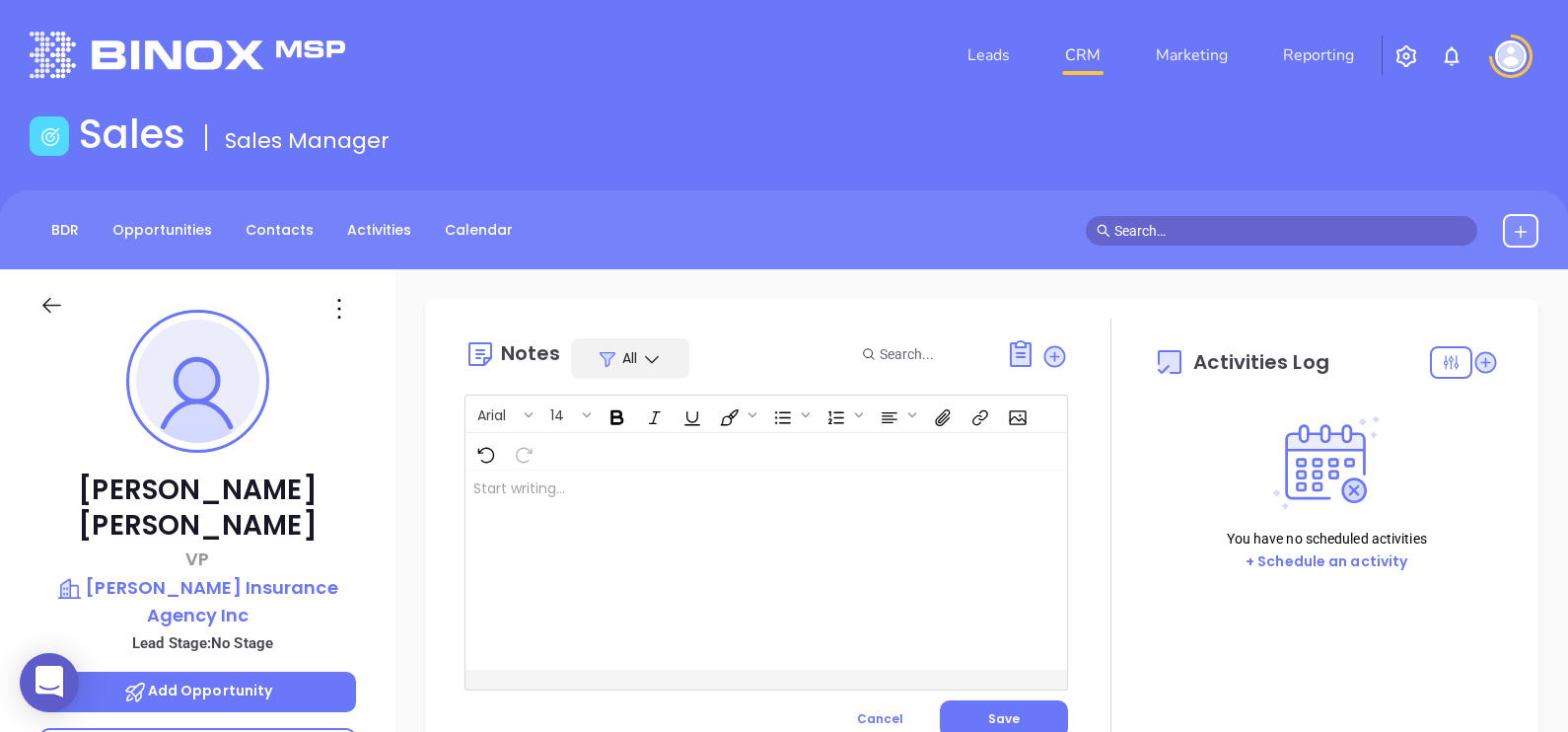
click at [719, 477] on div at bounding box center [745, 570] width 559 height 199
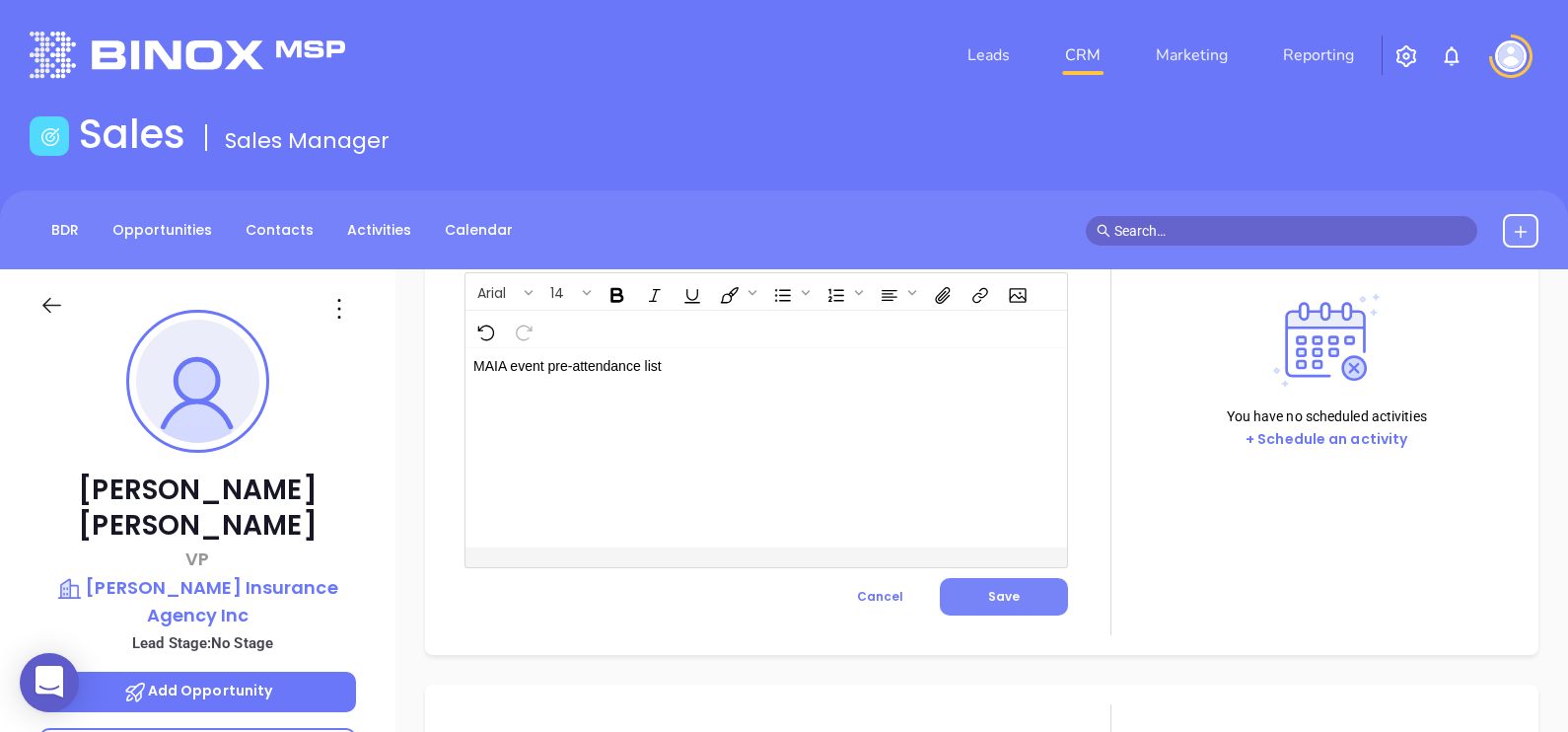
click at [1025, 589] on button "Save" at bounding box center [1003, 596] width 128 height 37
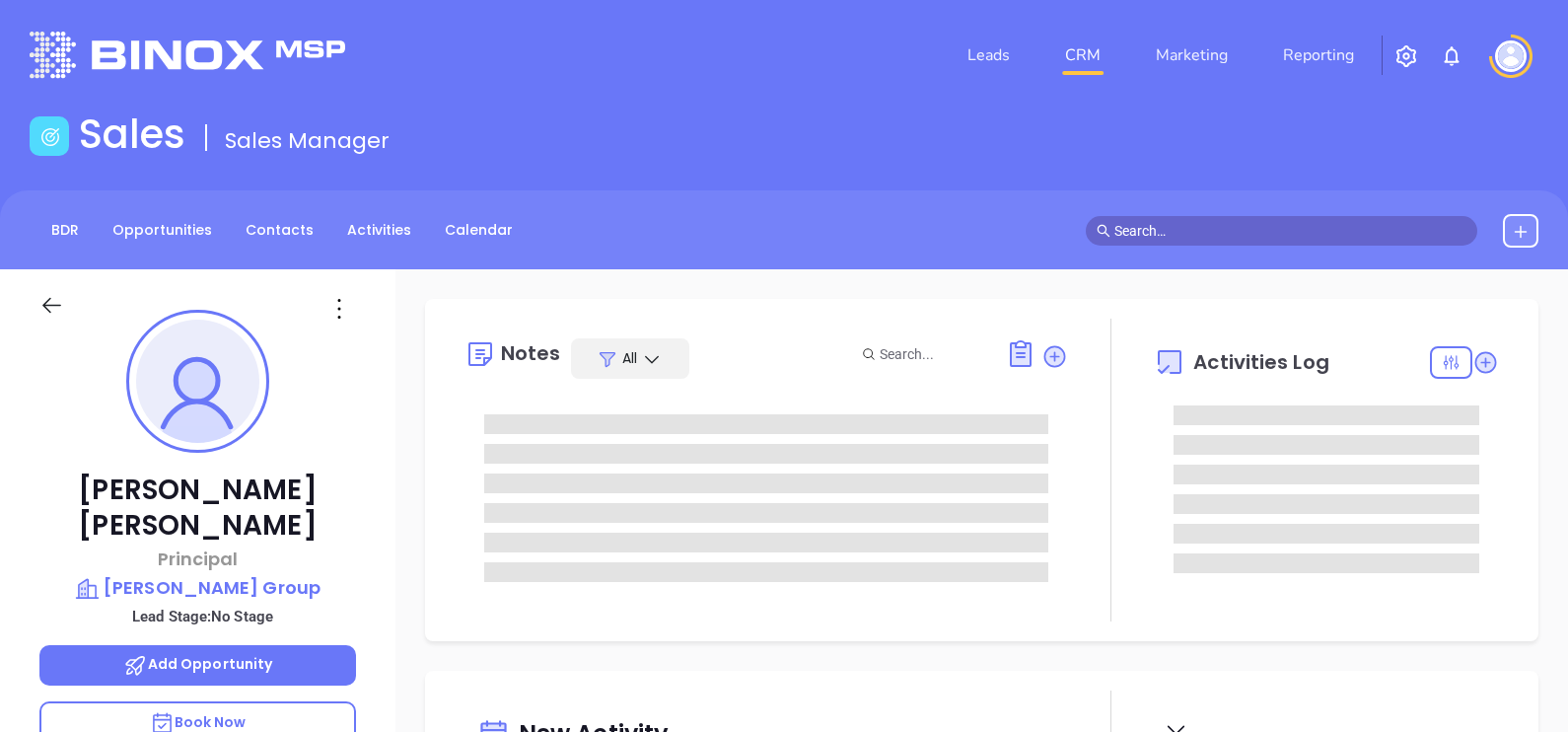
type input "[DATE]"
type input "[PERSON_NAME]"
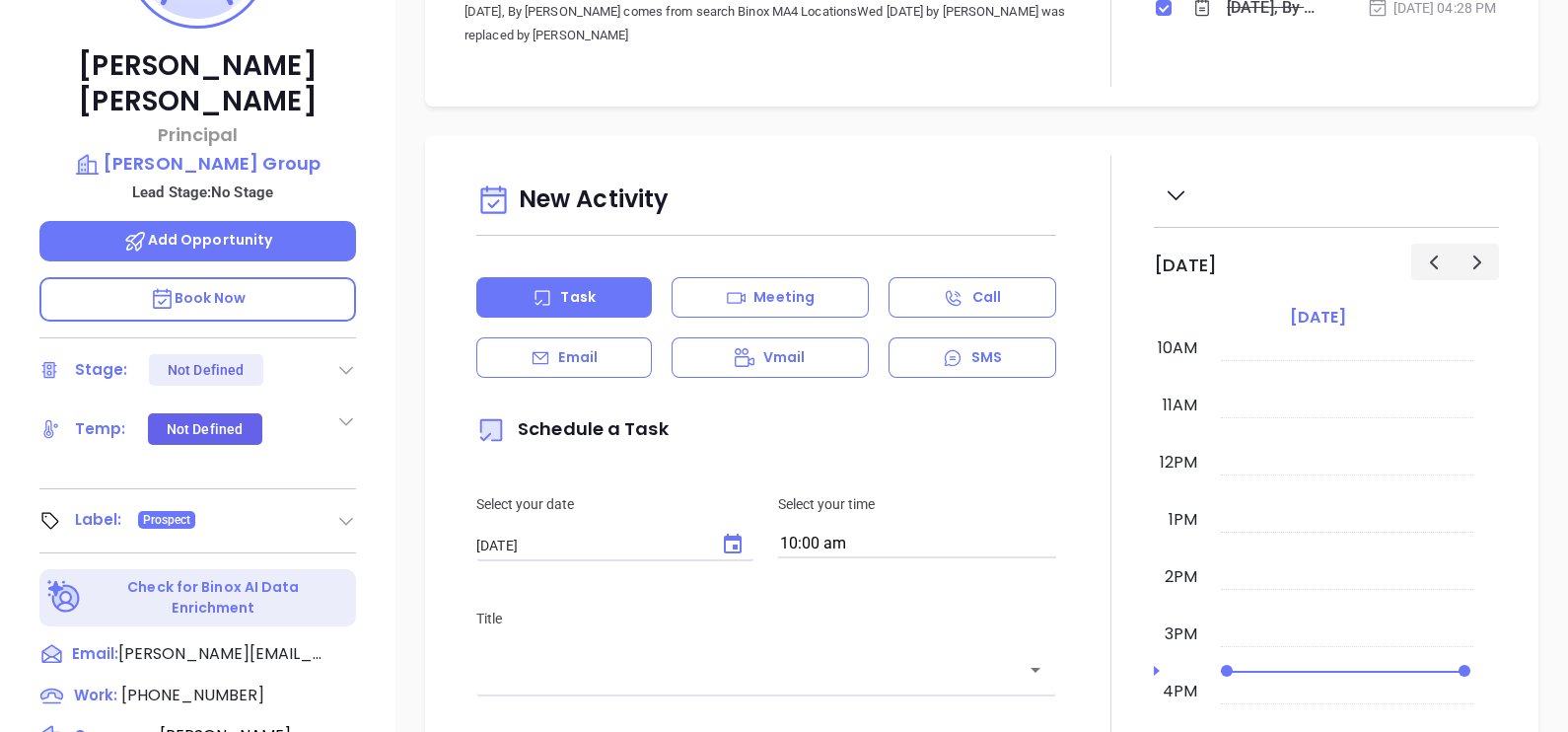
scroll to position [0, 0]
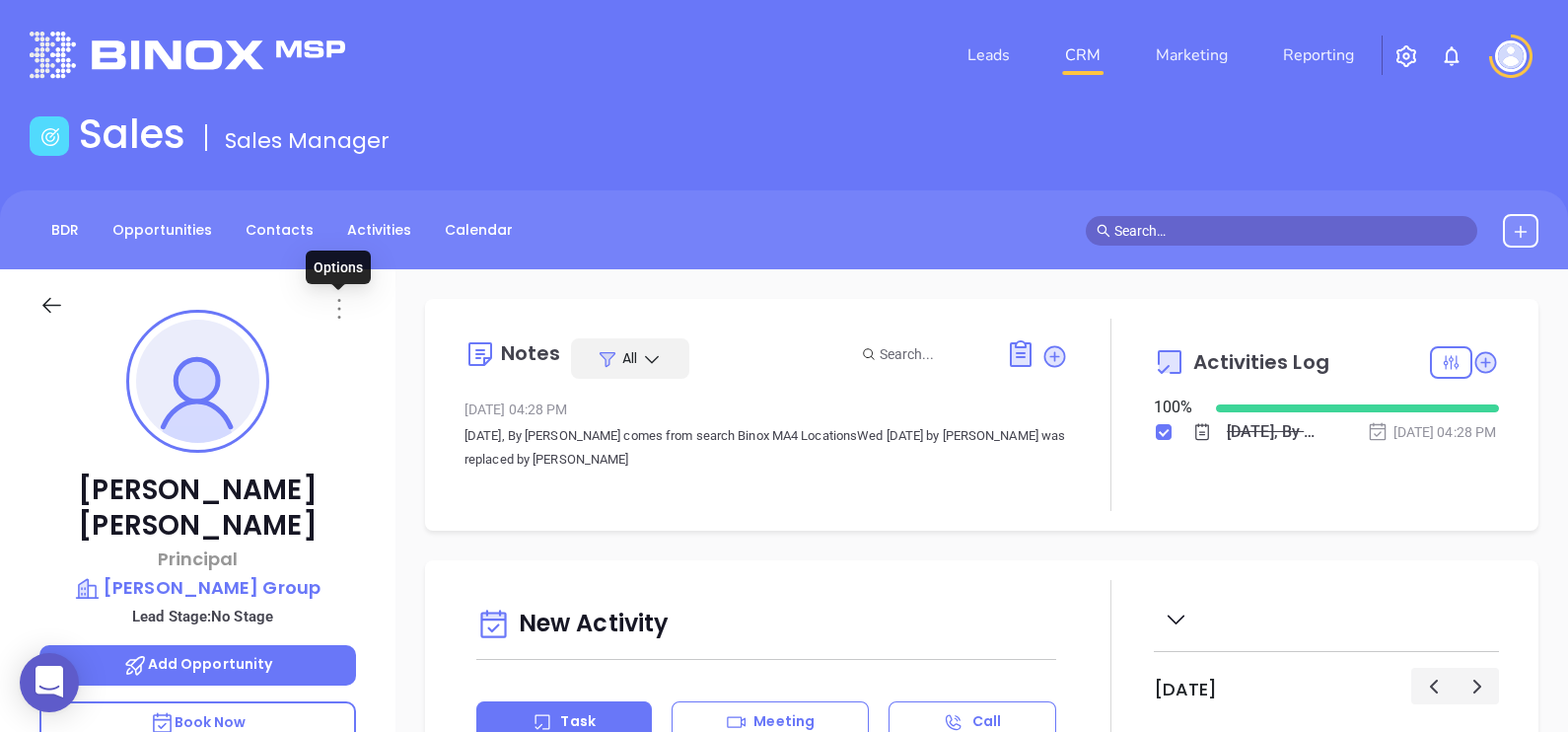
click at [338, 316] on icon at bounding box center [340, 309] width 32 height 32
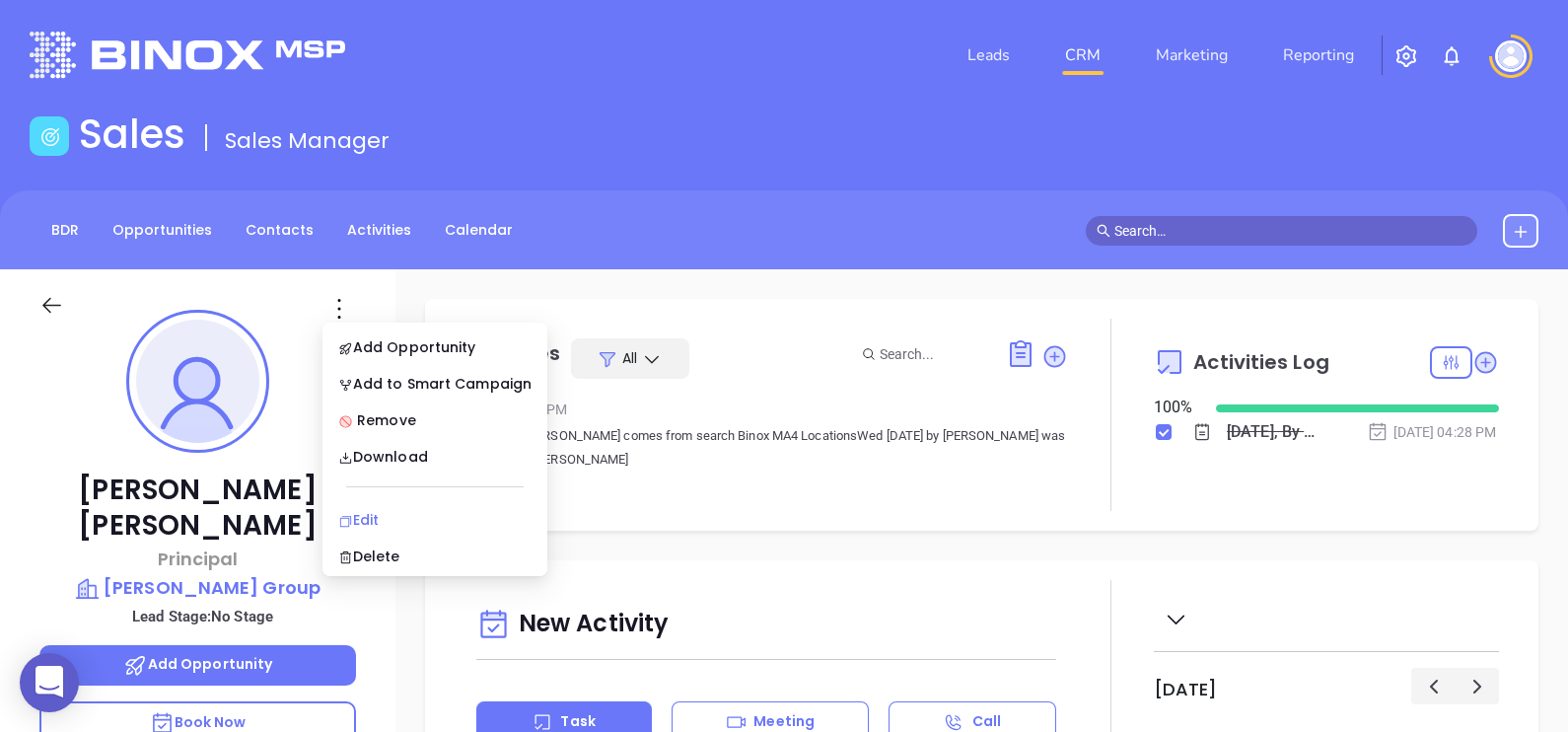
click at [395, 518] on div "Edit" at bounding box center [434, 520] width 193 height 22
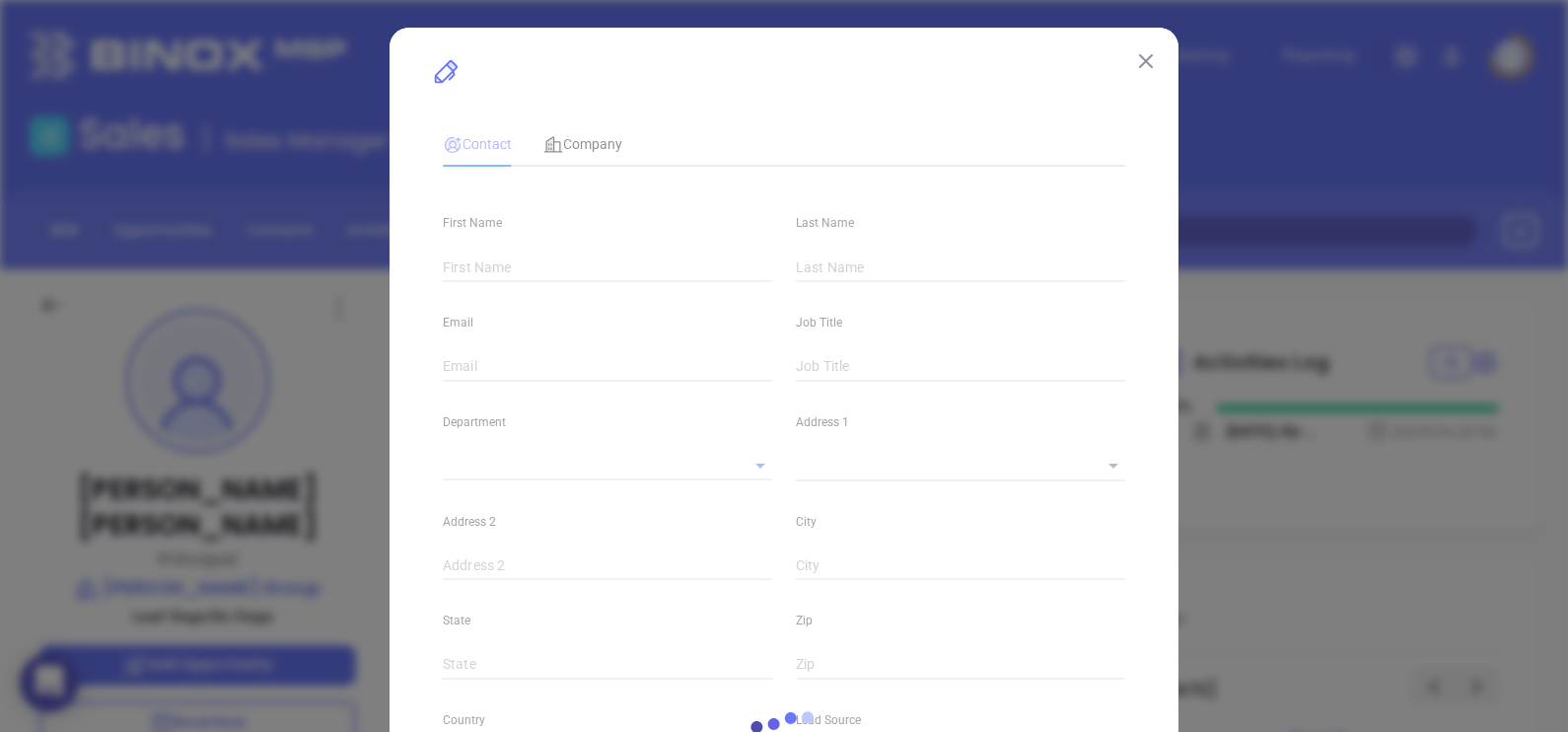
type input "[PERSON_NAME]"
type input "[PERSON_NAME][EMAIL_ADDRESS][DOMAIN_NAME]"
type input "Principal"
type input "1"
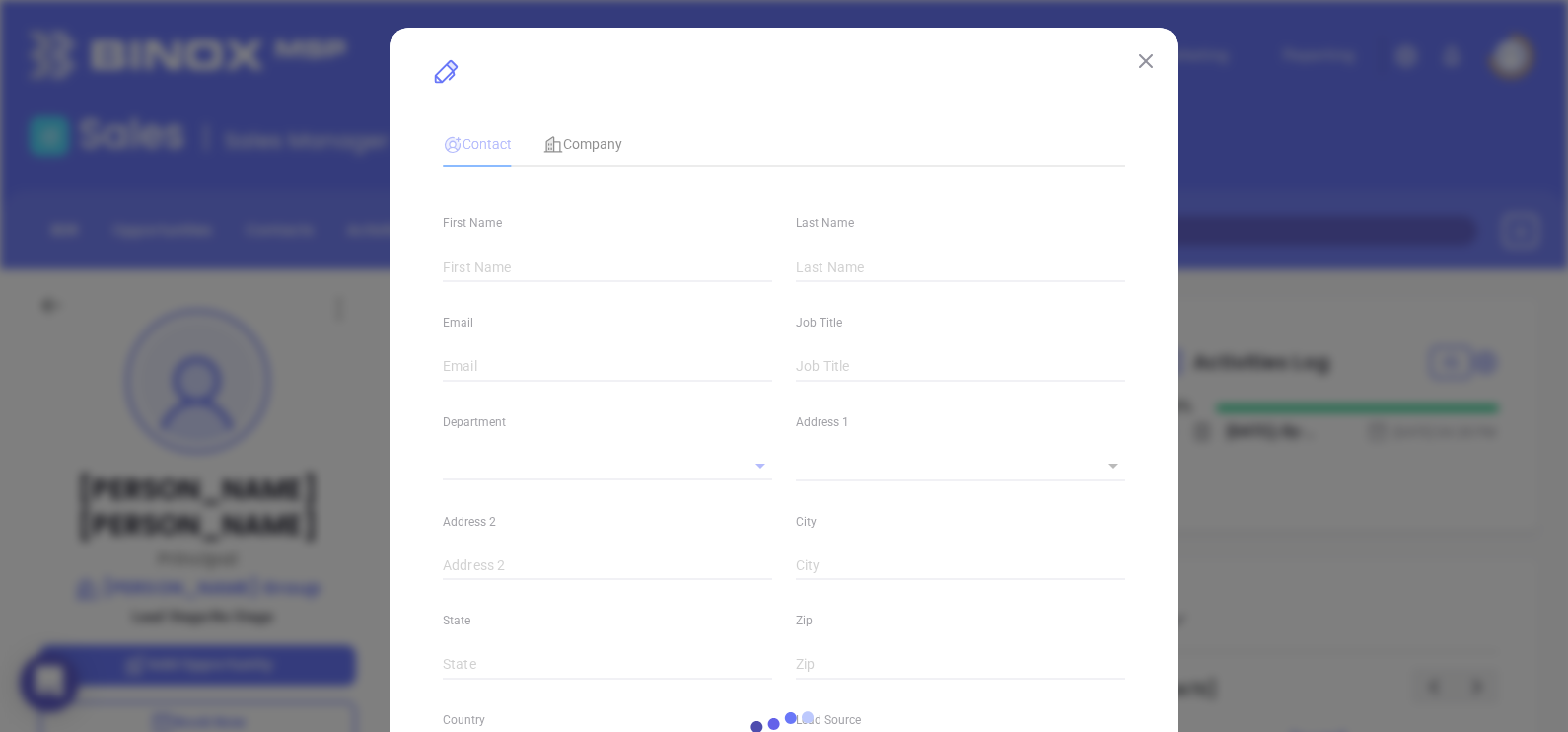
type input "[DOMAIN_NAME][URL][PERSON_NAME]"
type input "Marketing"
type input "Other"
type input "undefined undefined"
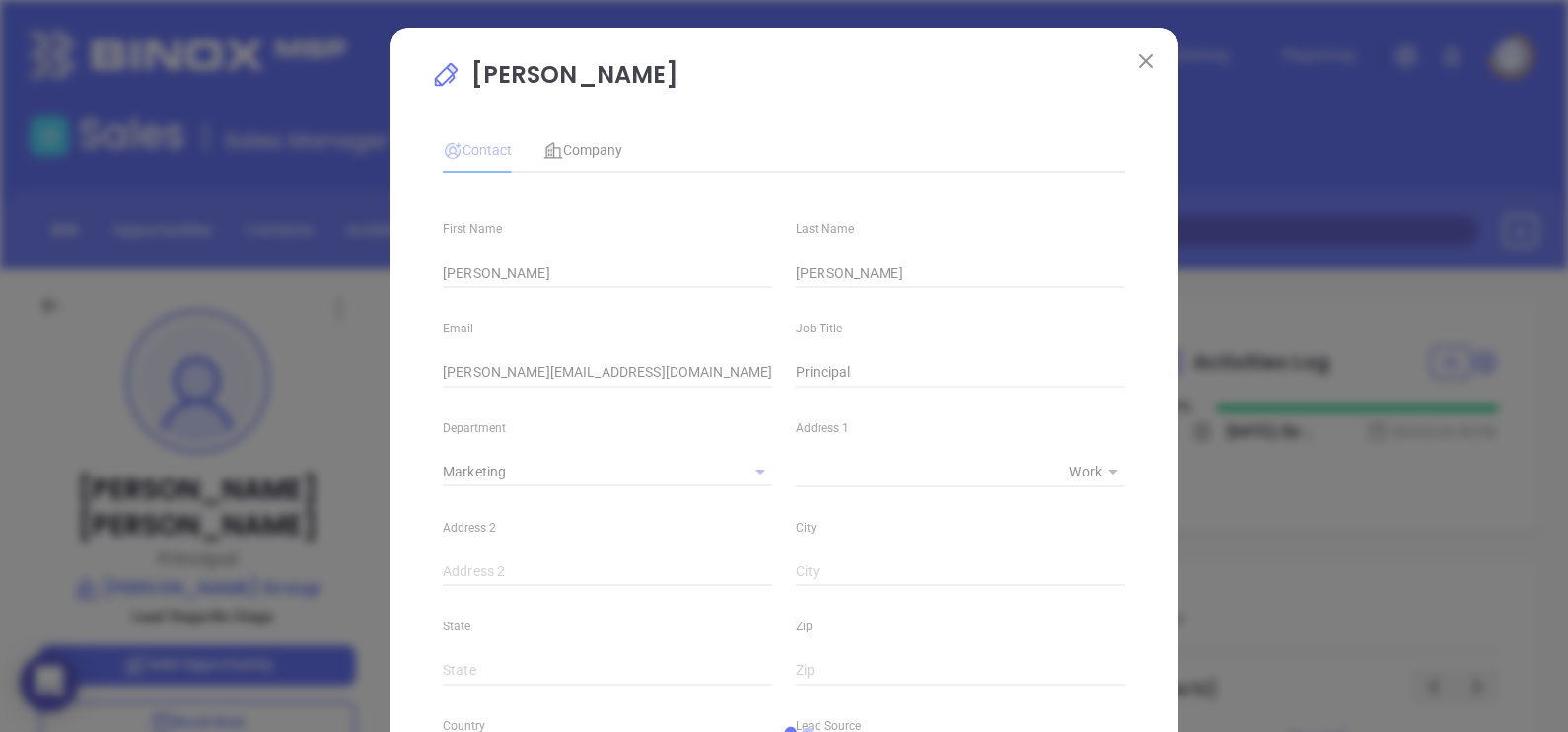
click at [1139, 61] on img at bounding box center [1146, 61] width 14 height 14
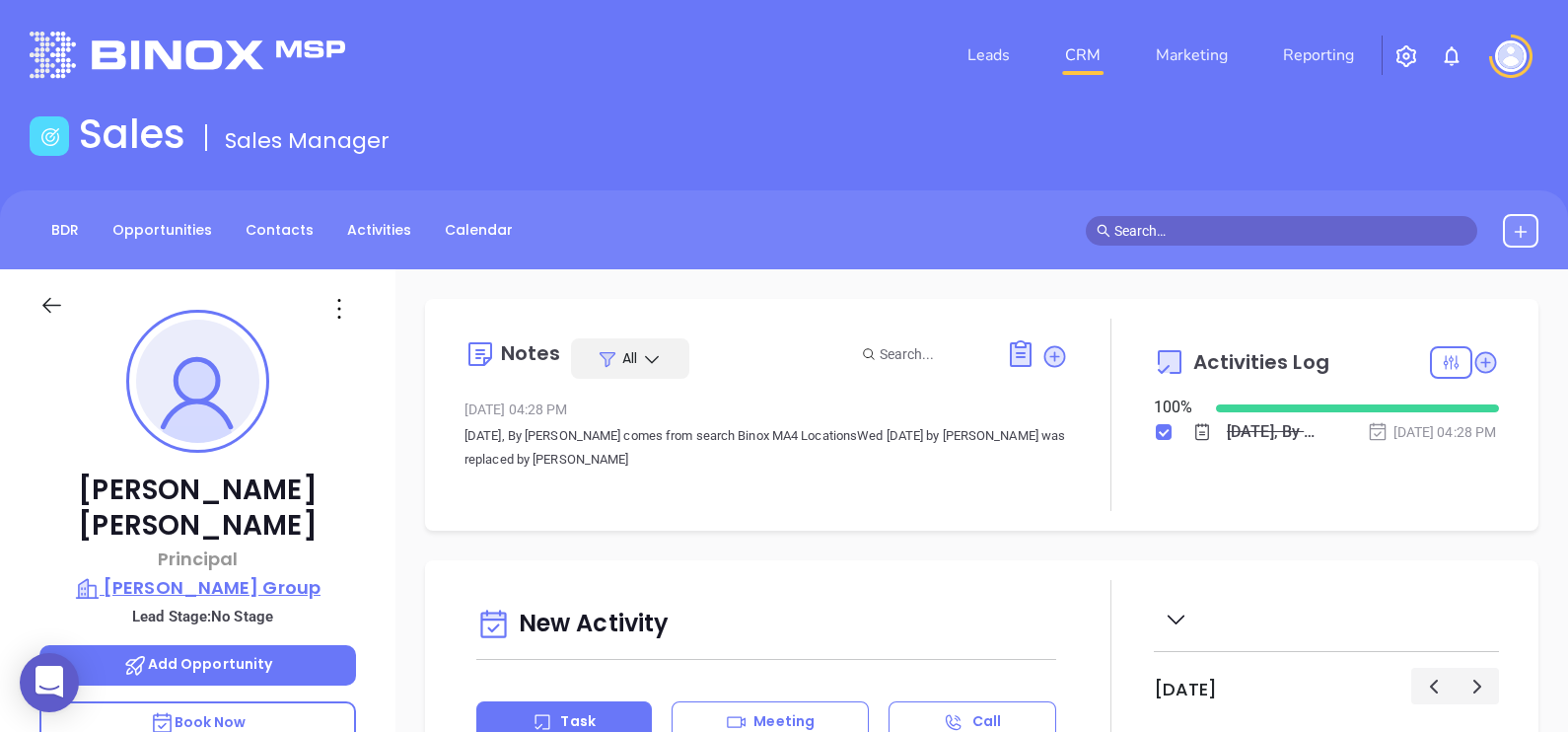
click at [267, 574] on p "[PERSON_NAME] Group" at bounding box center [197, 588] width 317 height 28
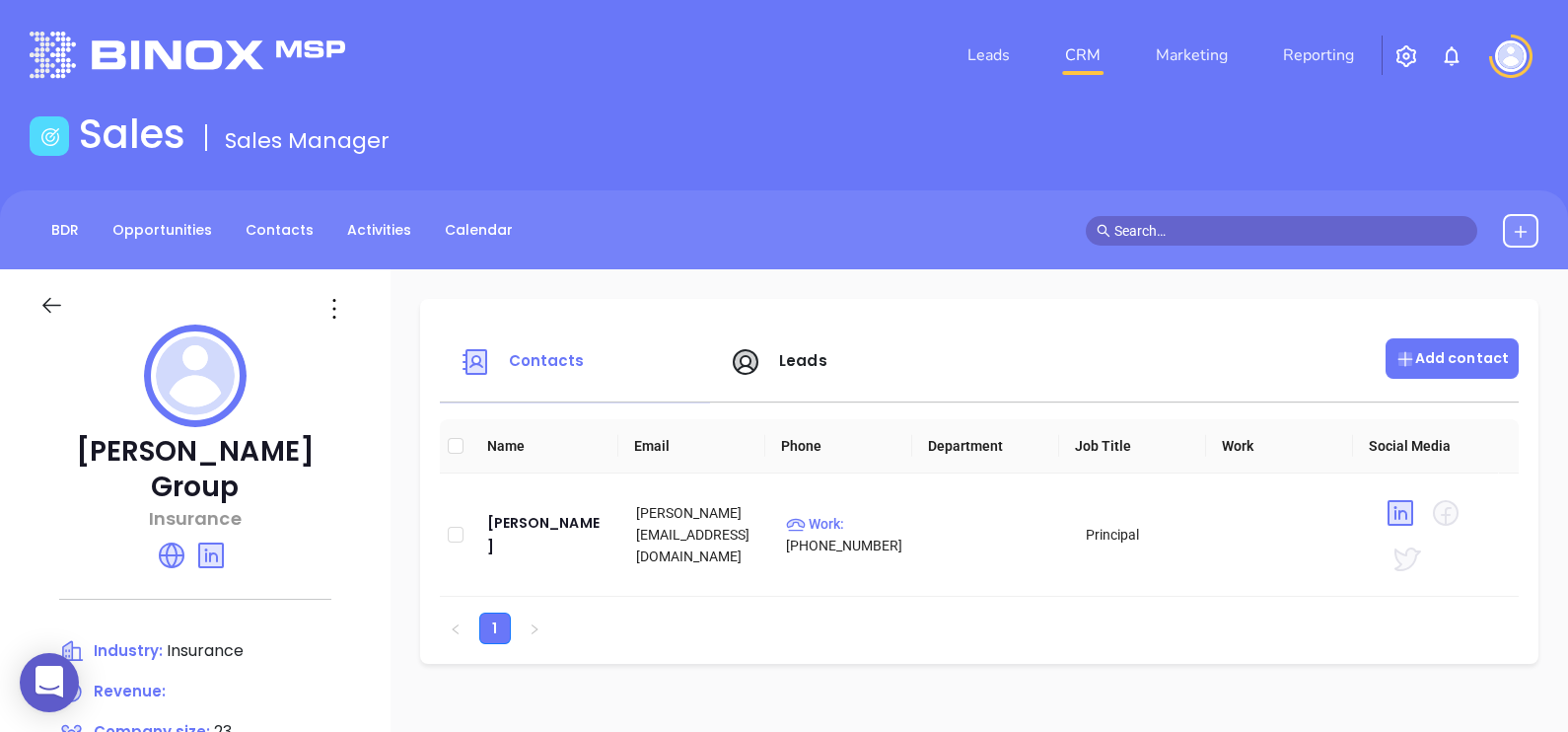
click at [1454, 354] on p "Add contact" at bounding box center [1451, 358] width 113 height 21
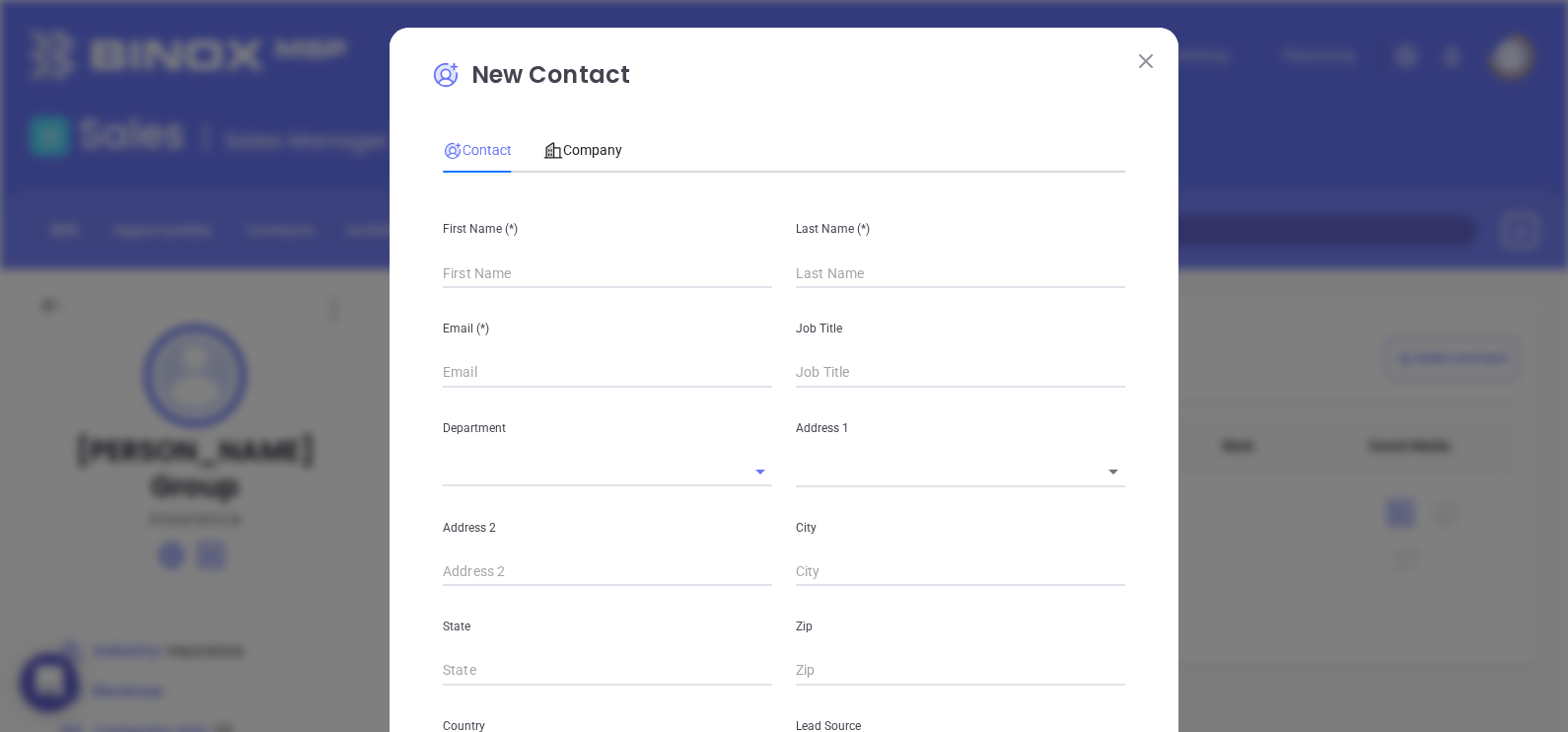
type input "Fourth Phone Call"
type input "1"
click at [523, 278] on input "text" at bounding box center [608, 273] width 330 height 30
paste input "Abbey Nee"
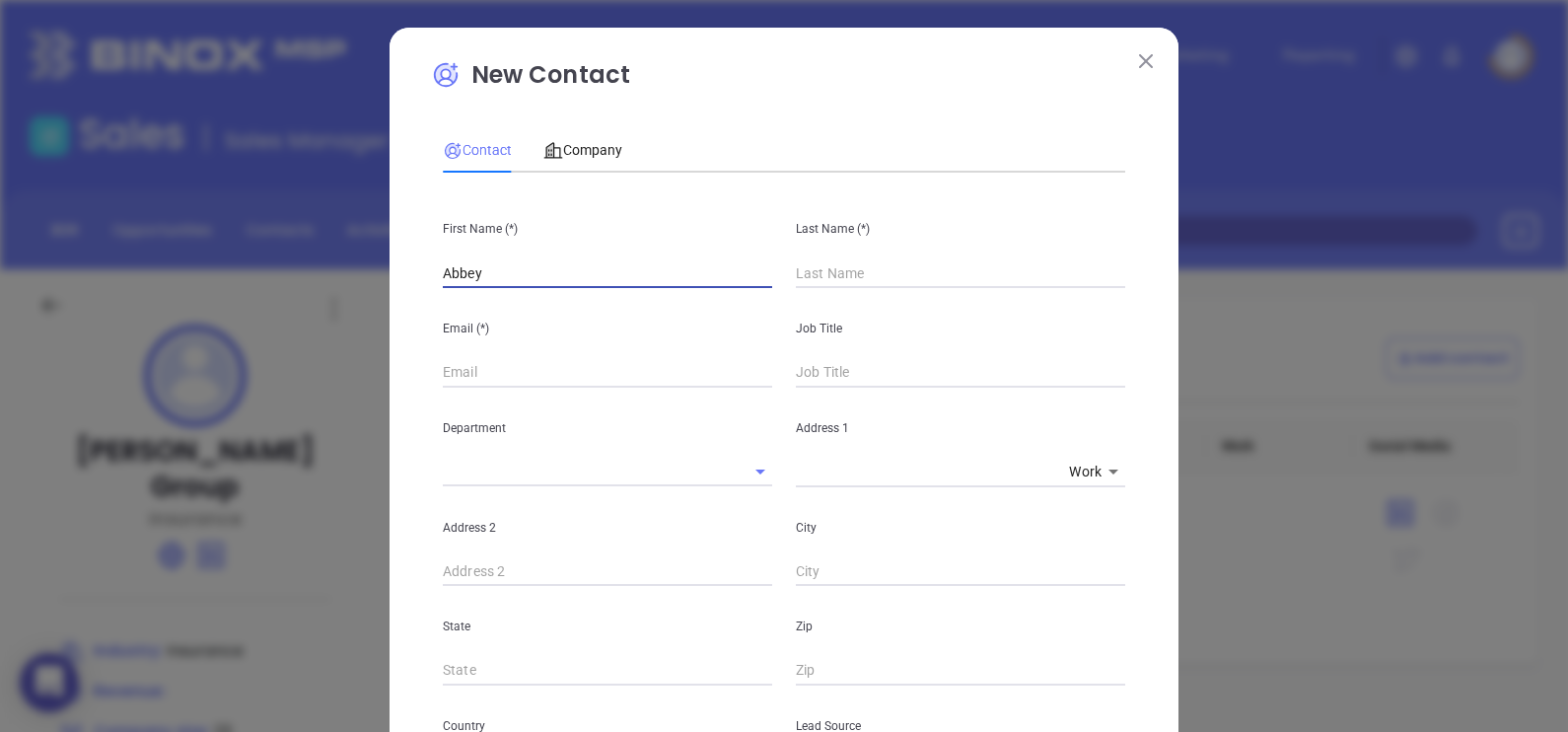
type input "Abbey"
click at [869, 274] on input "text" at bounding box center [960, 273] width 330 height 30
paste input "Nee"
type input "Nee"
click at [522, 271] on input "Abbey" at bounding box center [608, 273] width 330 height 30
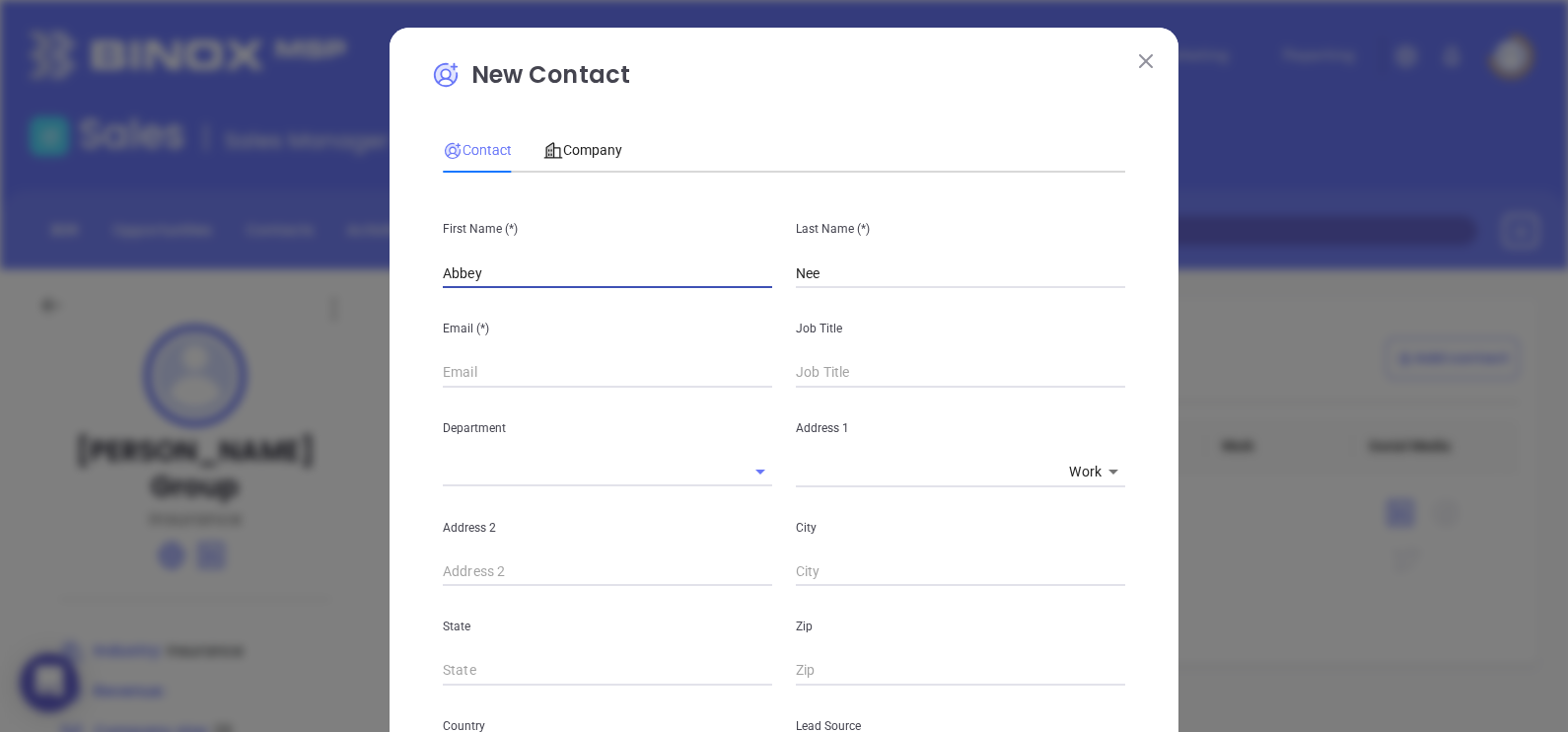
type input "Abbey"
type input "a"
click at [642, 376] on input "n.abbey@" at bounding box center [608, 373] width 330 height 30
paste input "[DOMAIN_NAME]"
type input "[EMAIL_ADDRESS][DOMAIN_NAME]"
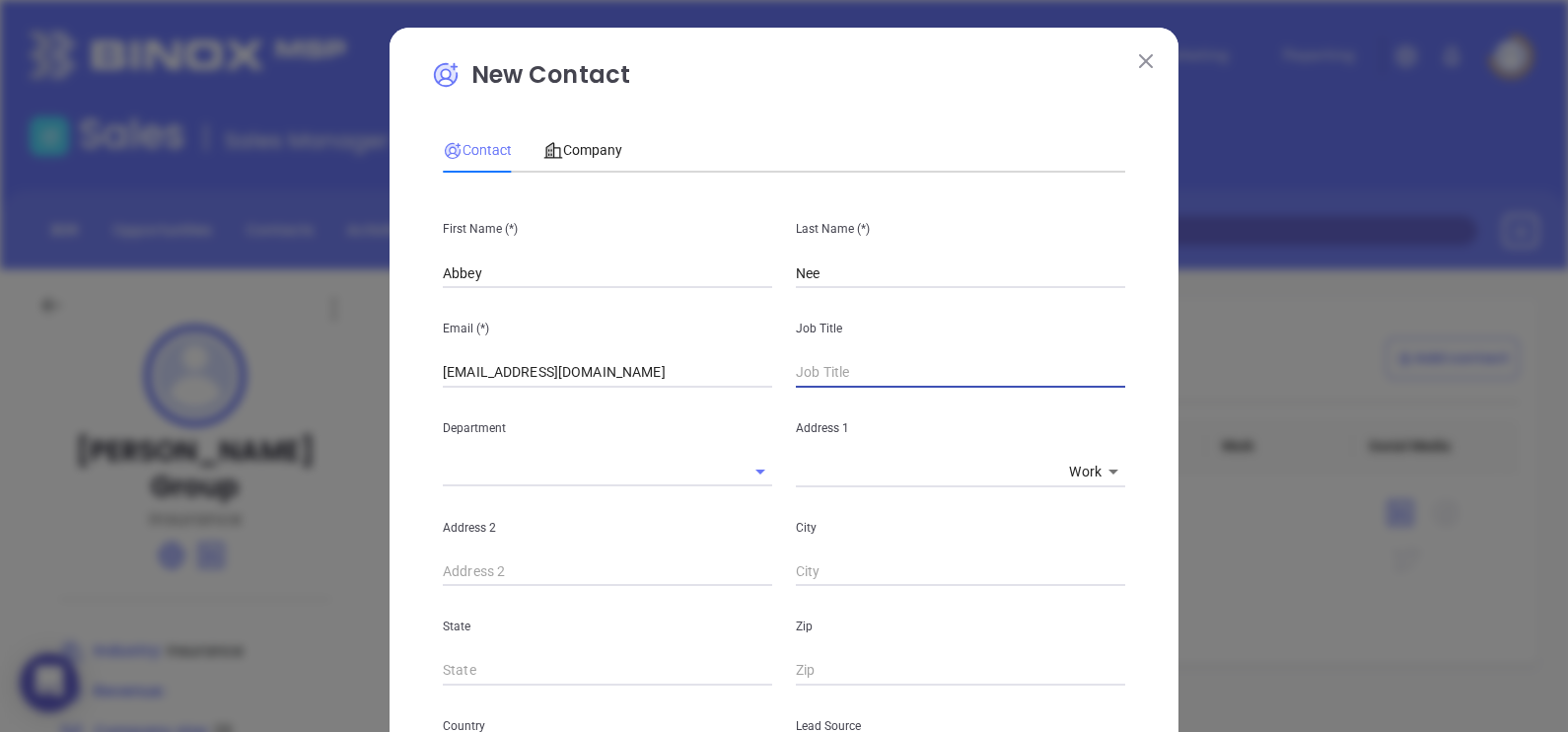
click at [890, 377] on input "text" at bounding box center [960, 373] width 330 height 30
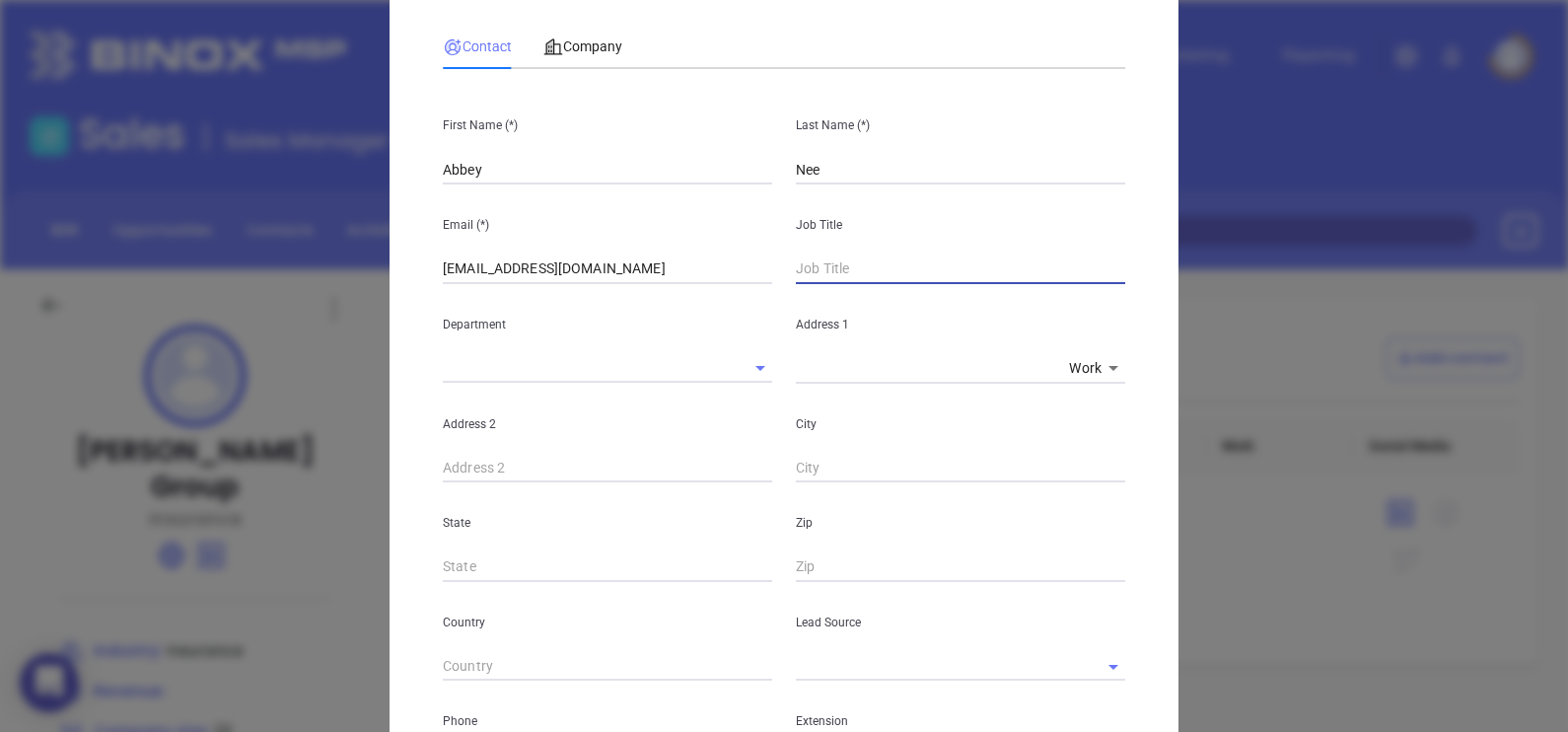
scroll to position [246, 0]
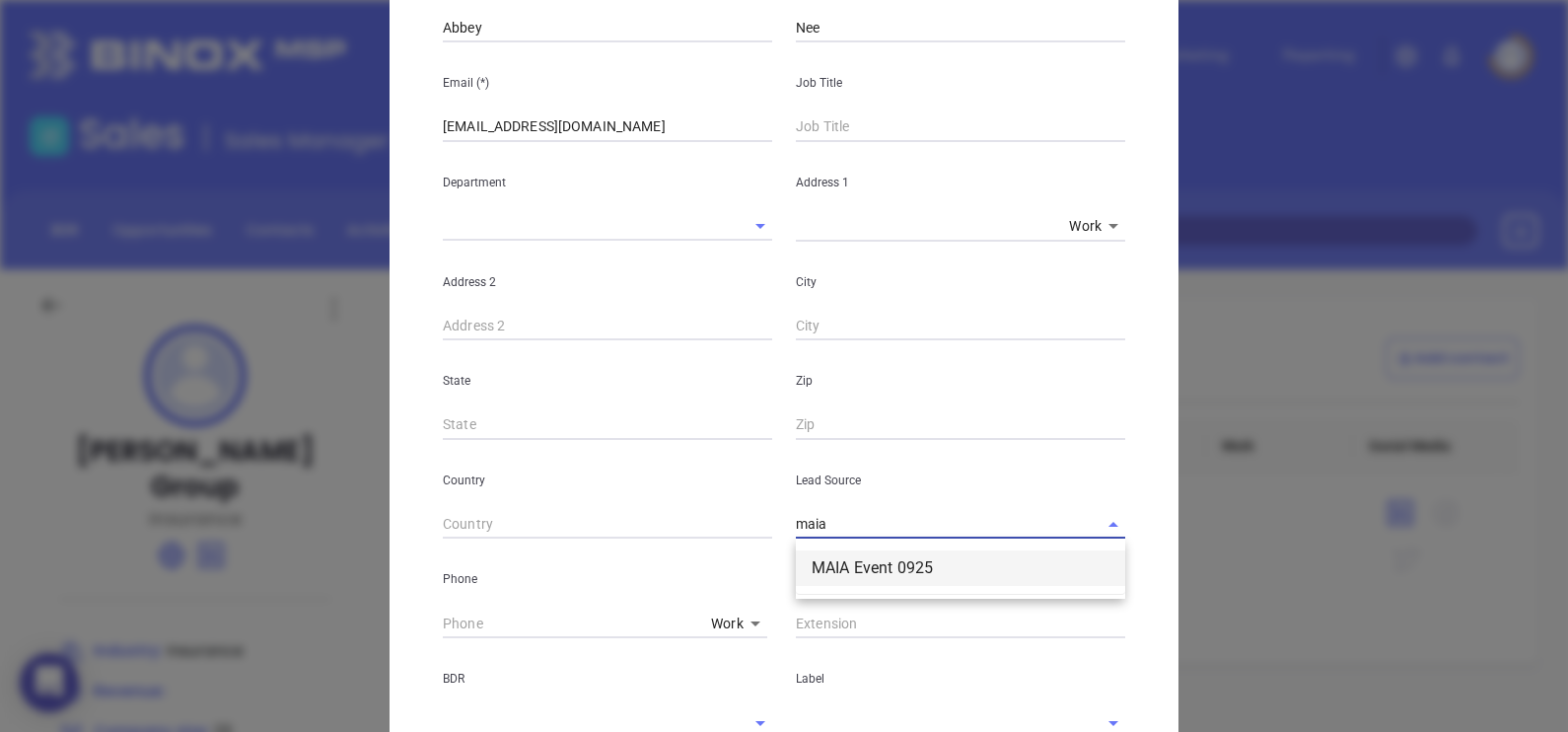
click at [866, 575] on li "MAIA Event 0925" at bounding box center [960, 569] width 330 height 36
type input "MAIA Event 0925"
type input "( ) -"
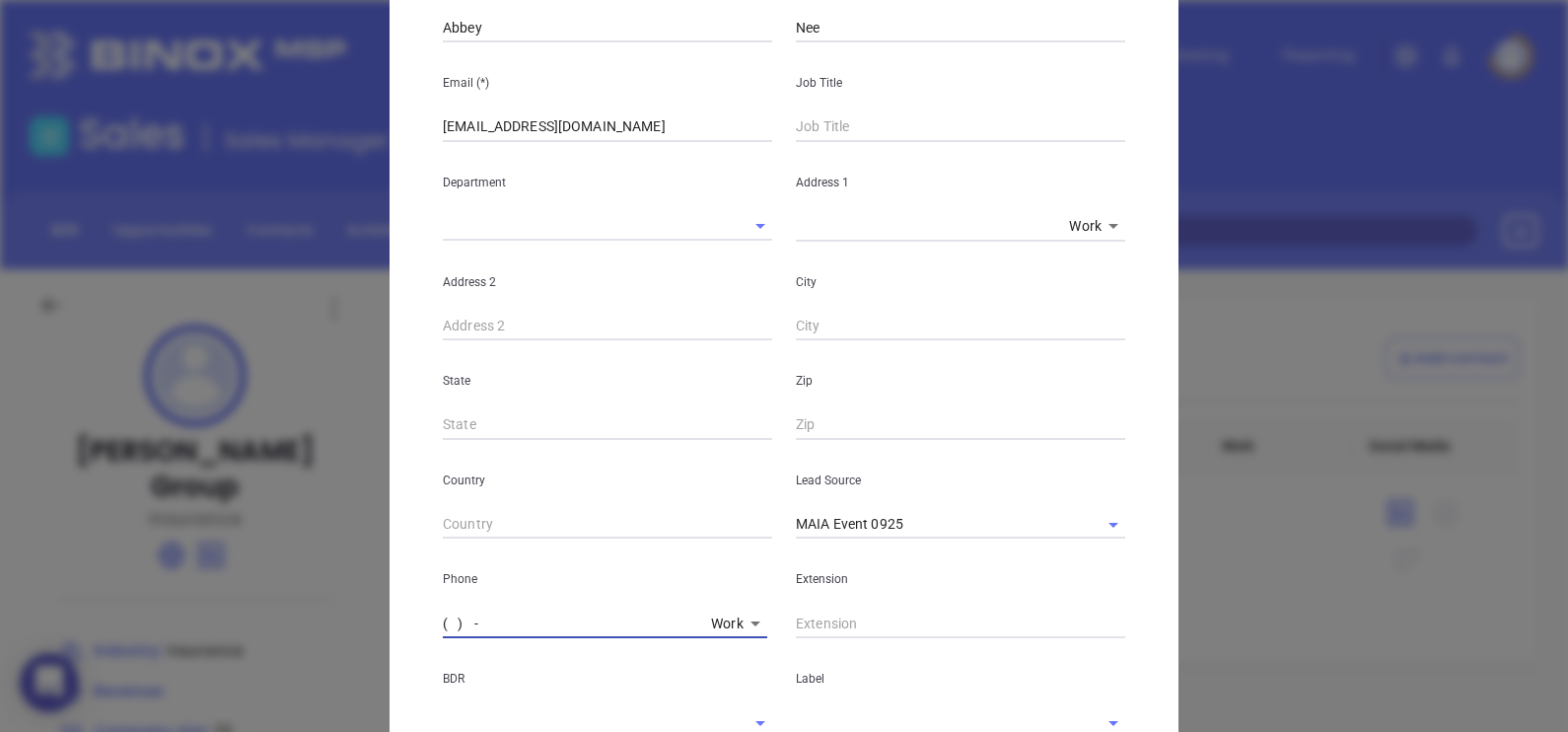
click at [443, 629] on input "( ) -" at bounding box center [573, 624] width 260 height 30
paste input "781) 762-7300"
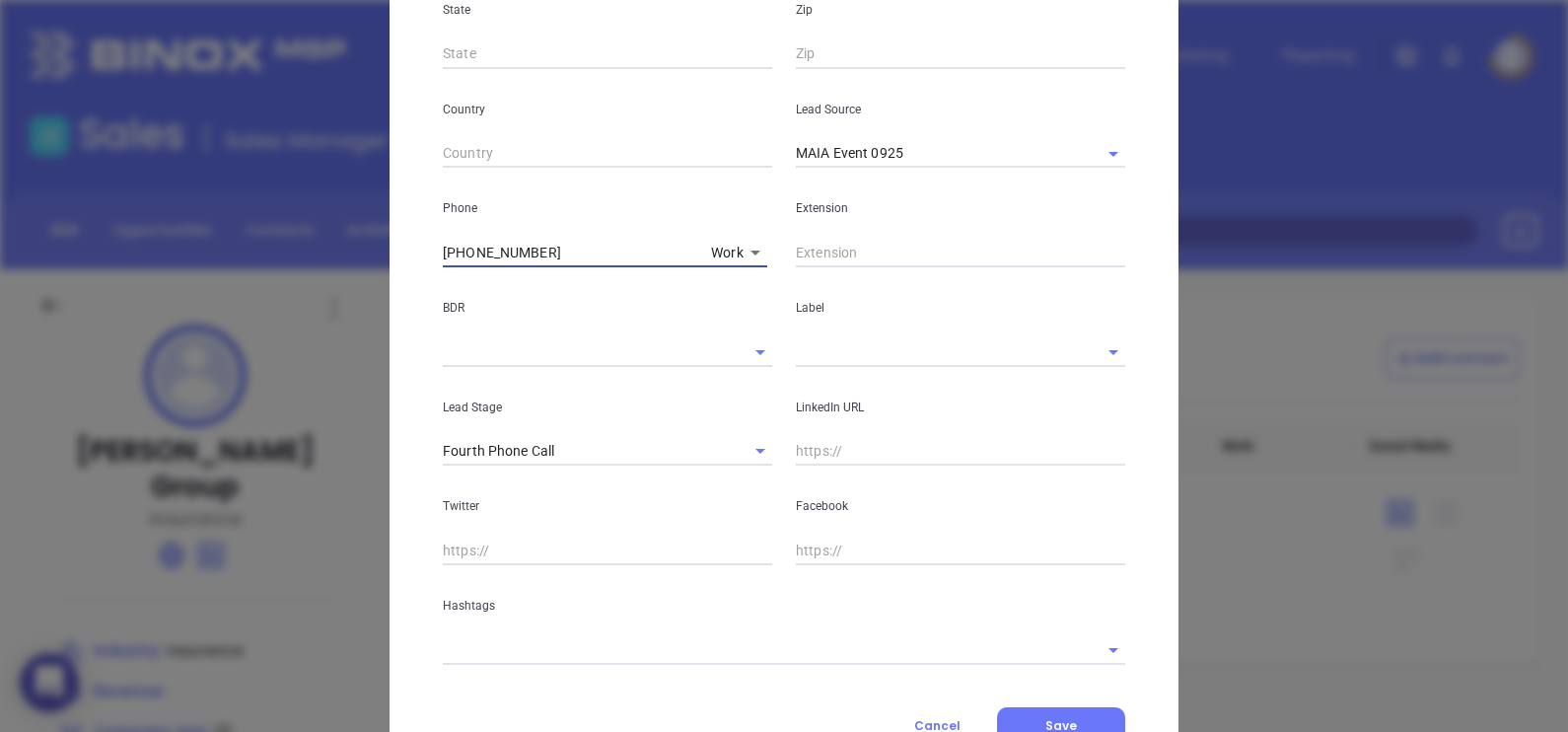
type input "[PHONE_NUMBER]"
click at [851, 350] on input "text" at bounding box center [932, 351] width 274 height 29
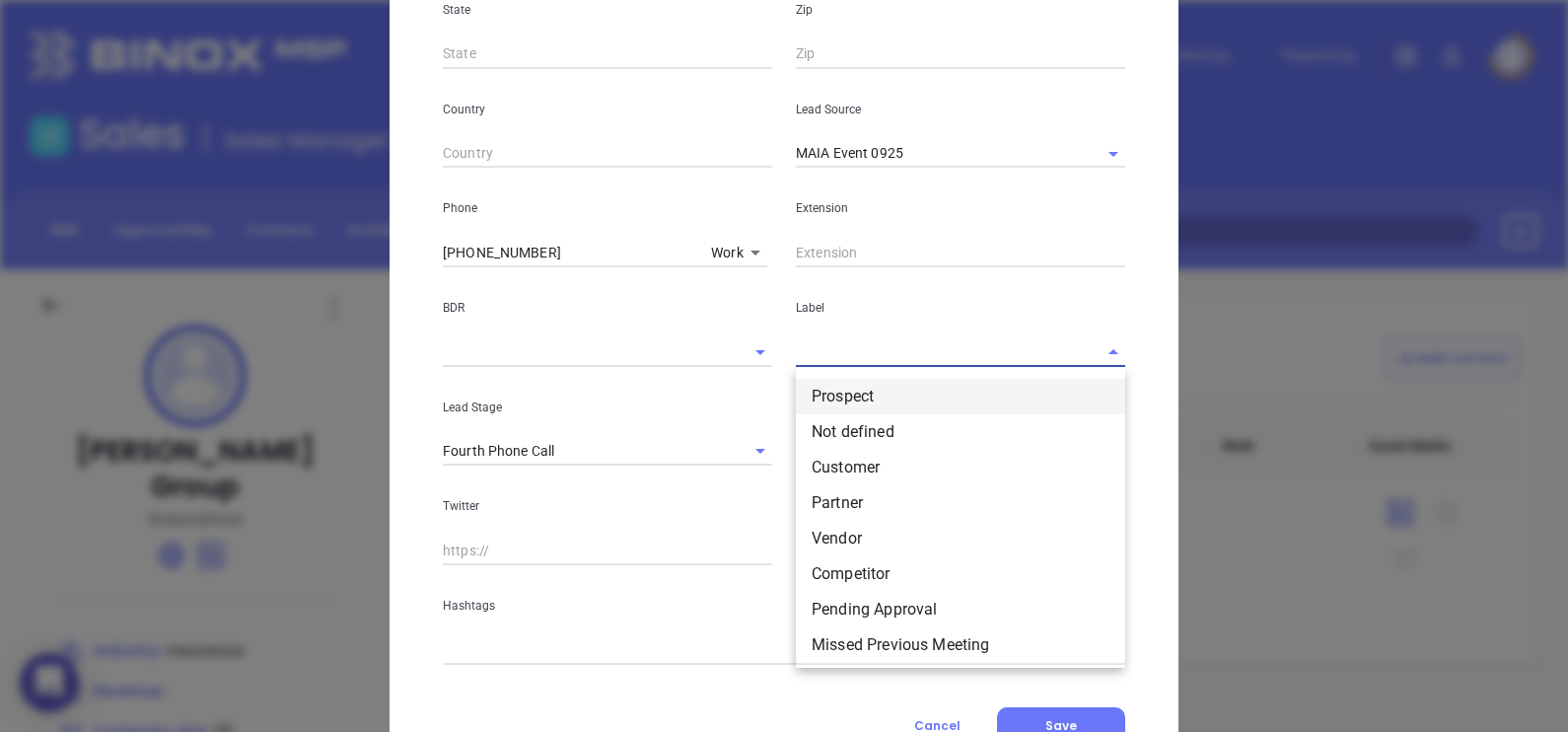
click at [863, 385] on li "Prospect" at bounding box center [960, 397] width 330 height 36
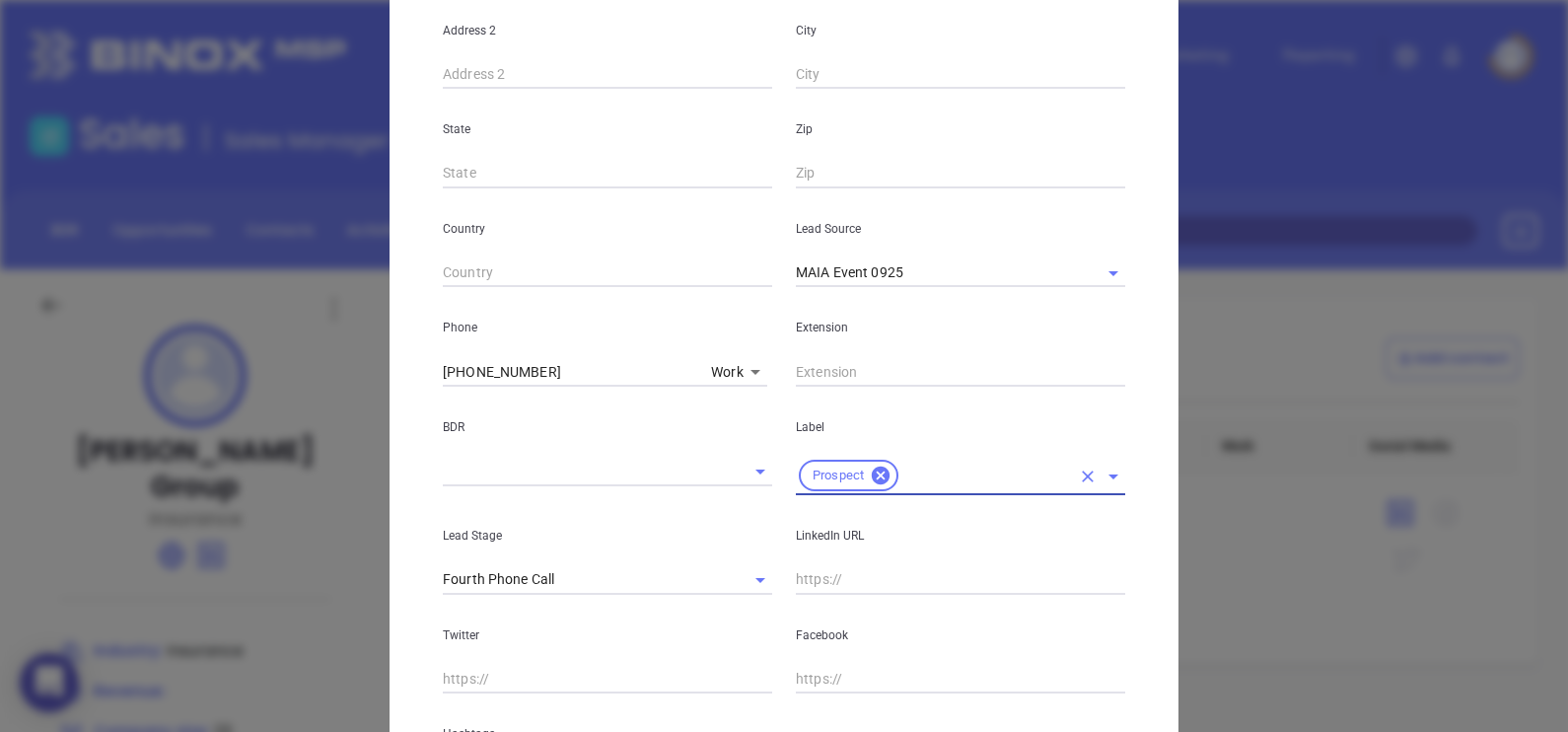
scroll to position [706, 0]
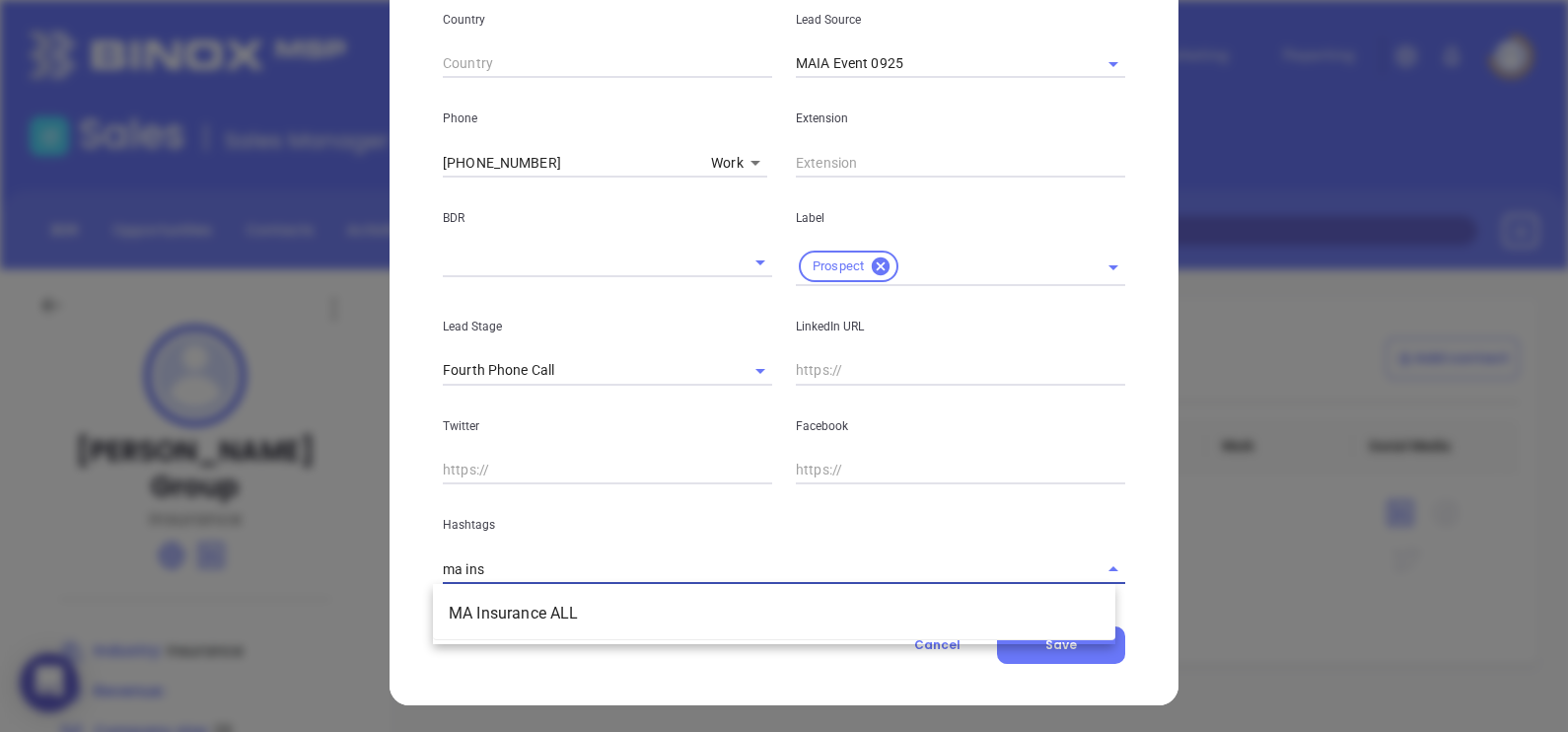
type input "ma insu"
click at [702, 612] on li "MA Insurance ALL" at bounding box center [774, 614] width 683 height 36
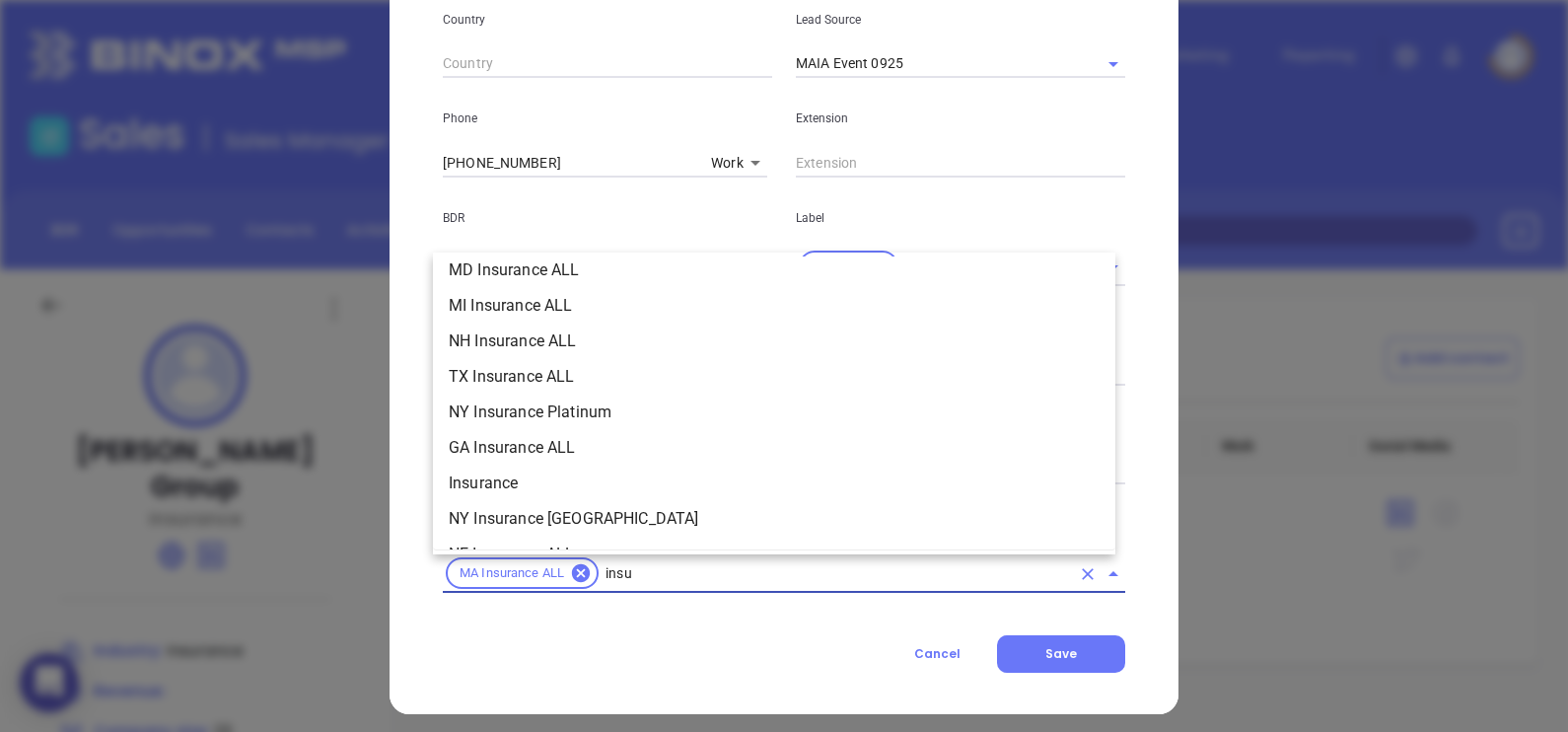
scroll to position [508, 0]
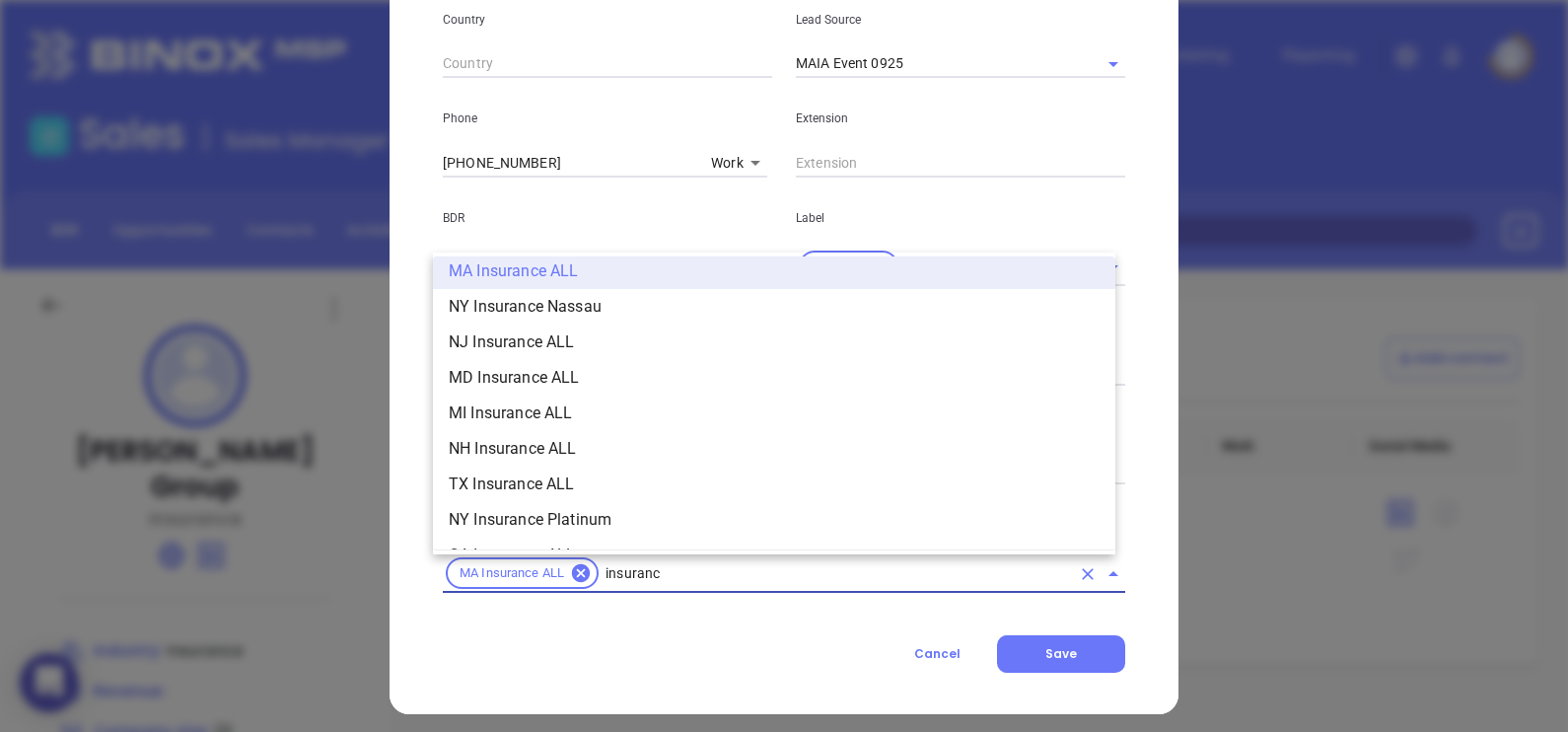
type input "insurance"
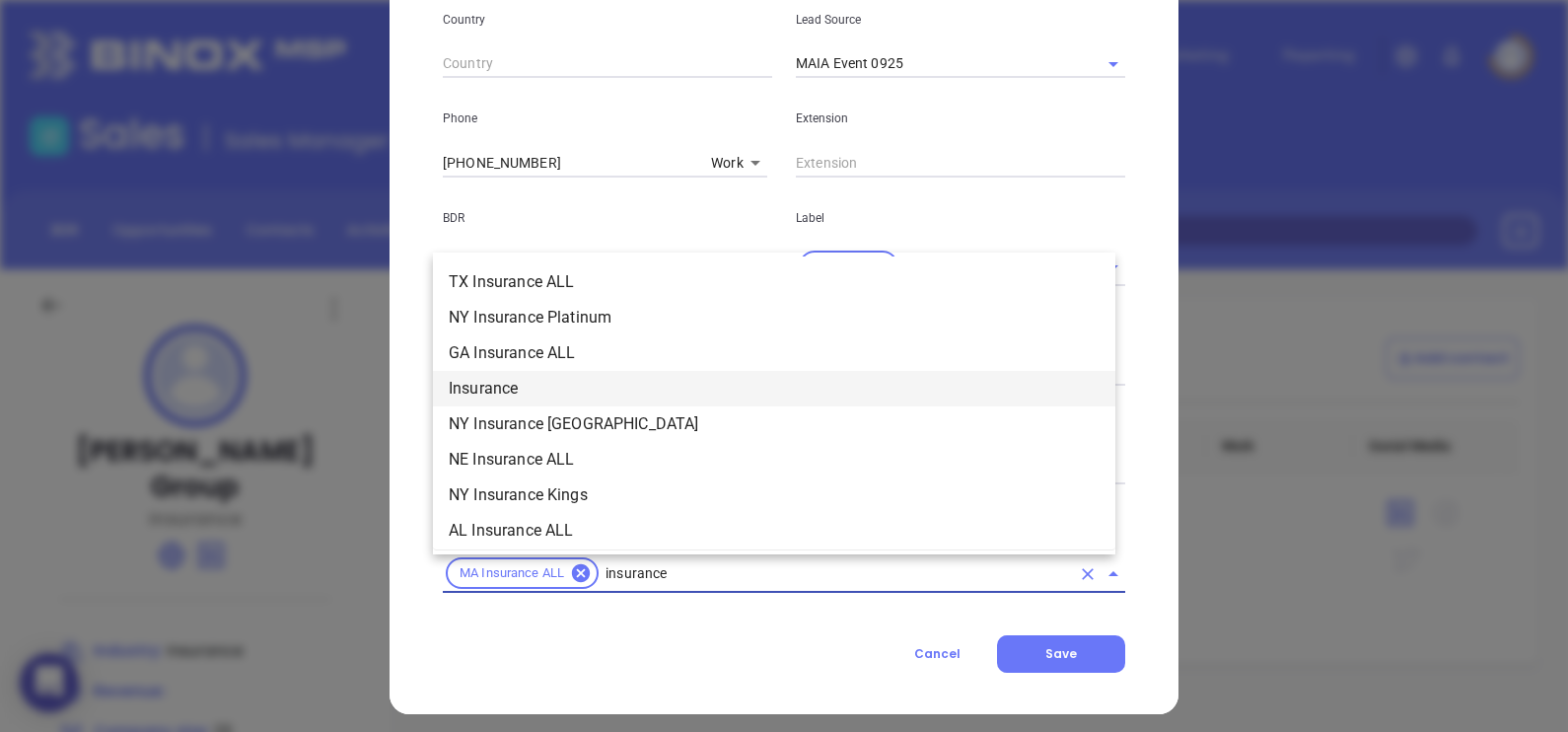
scroll to position [631, 0]
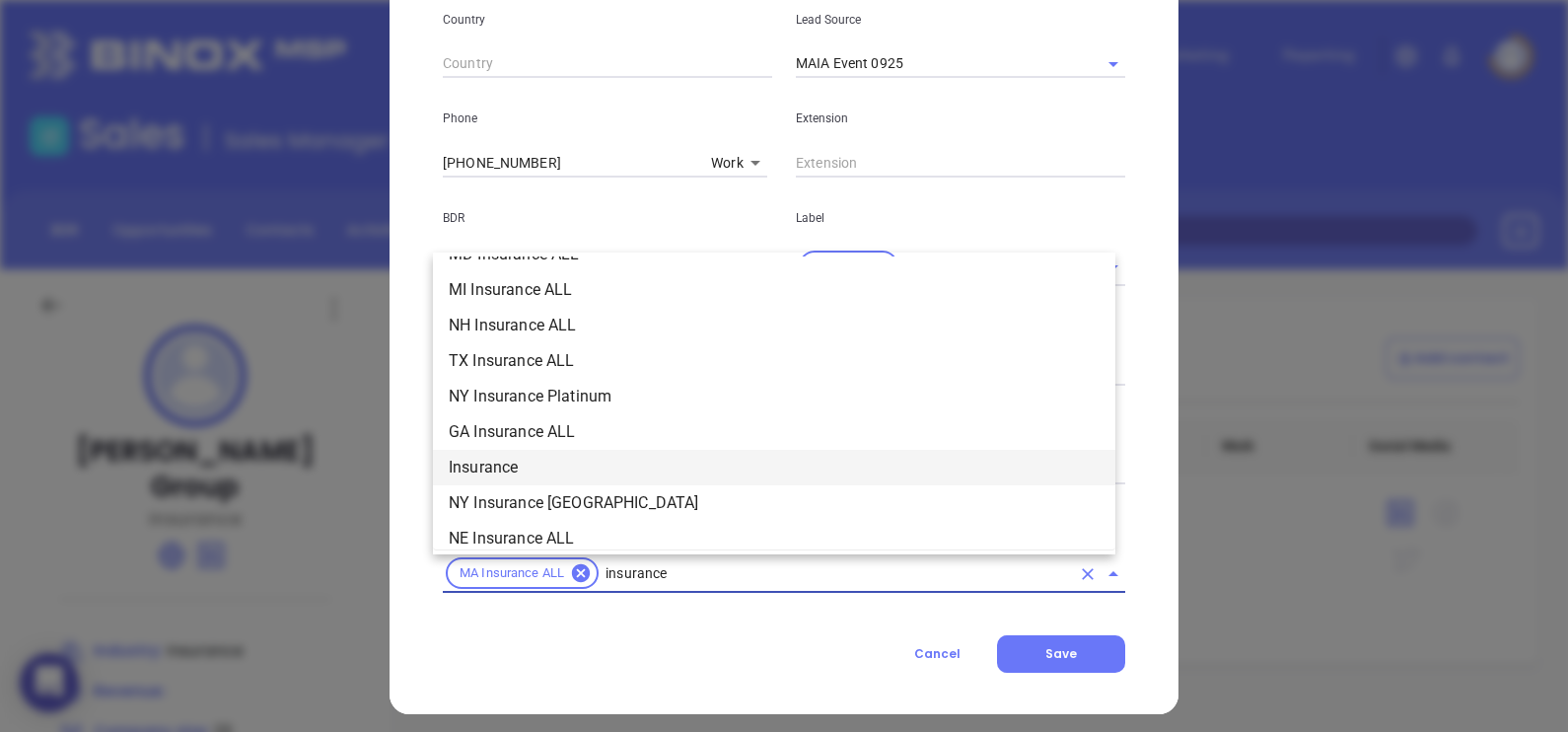
click at [565, 474] on li "Insurance" at bounding box center [774, 468] width 683 height 36
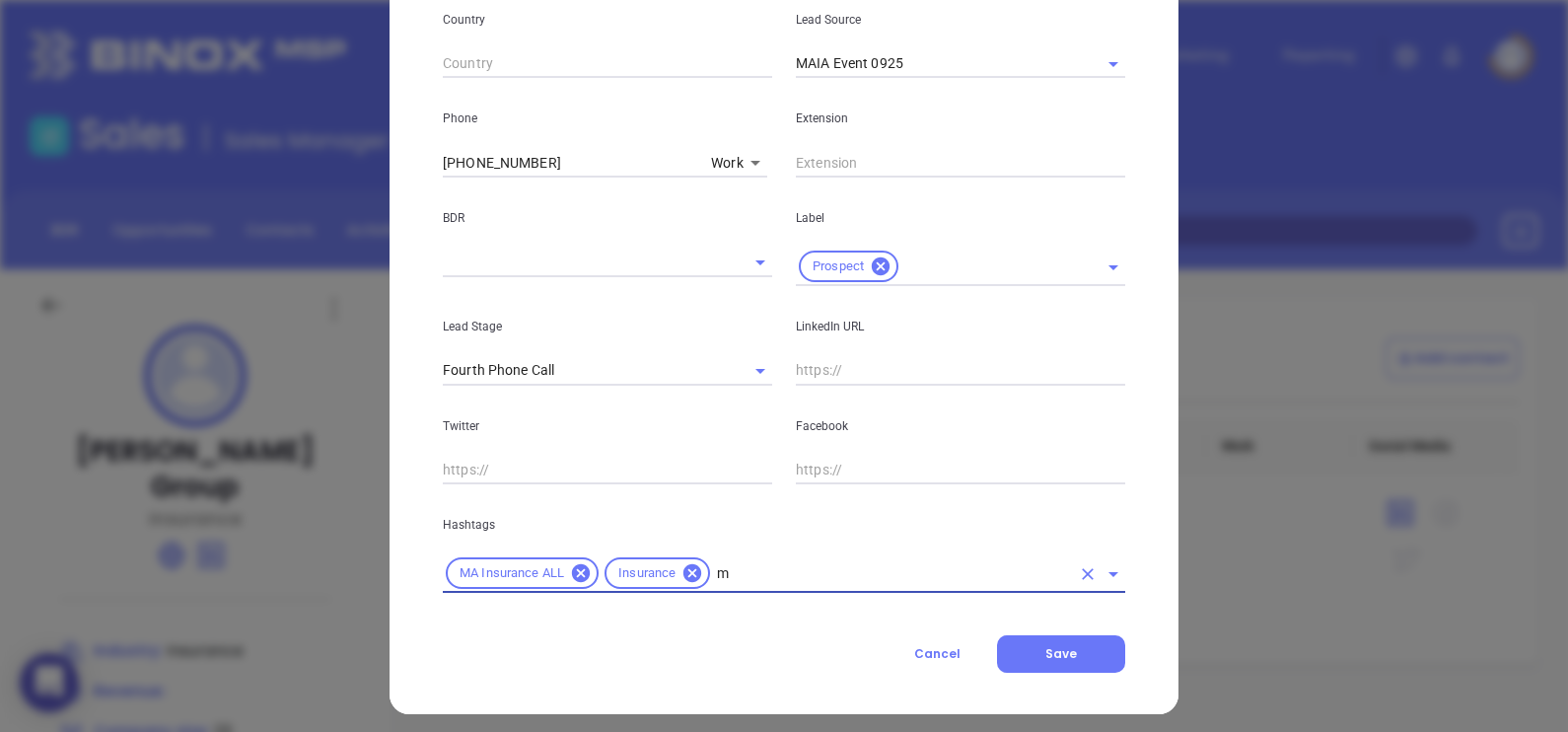
type input "ma"
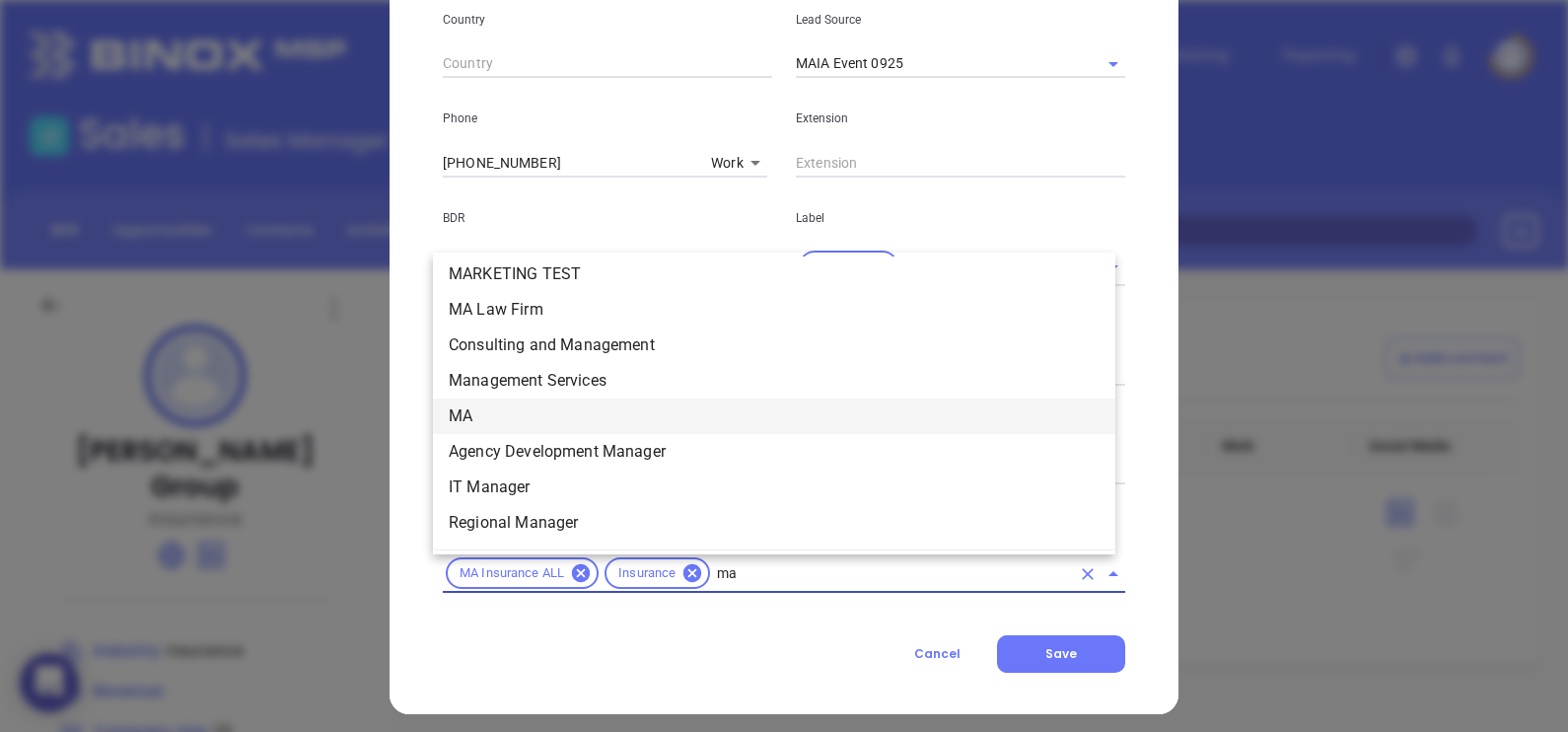
scroll to position [417, 0]
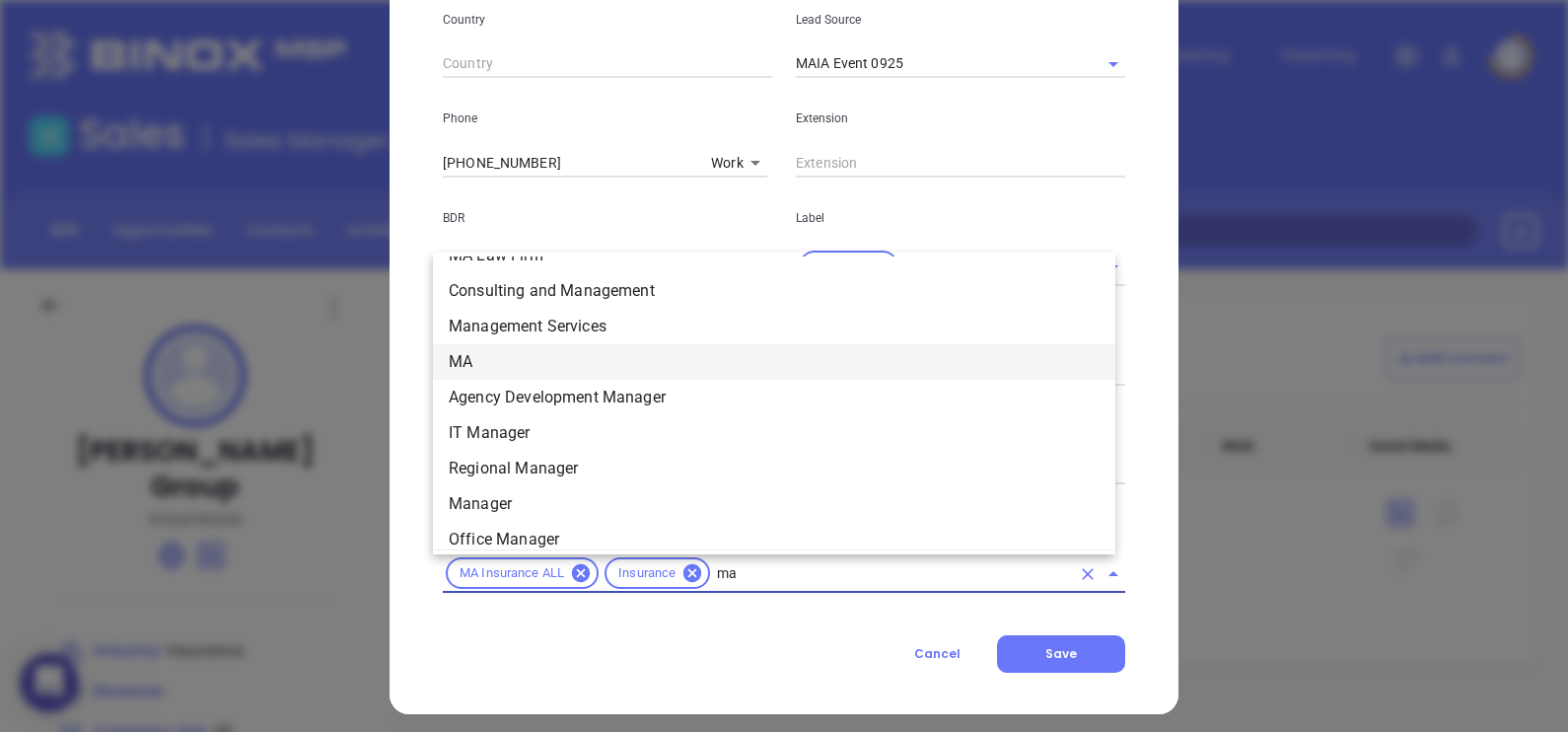
click at [520, 365] on li "MA" at bounding box center [774, 362] width 683 height 36
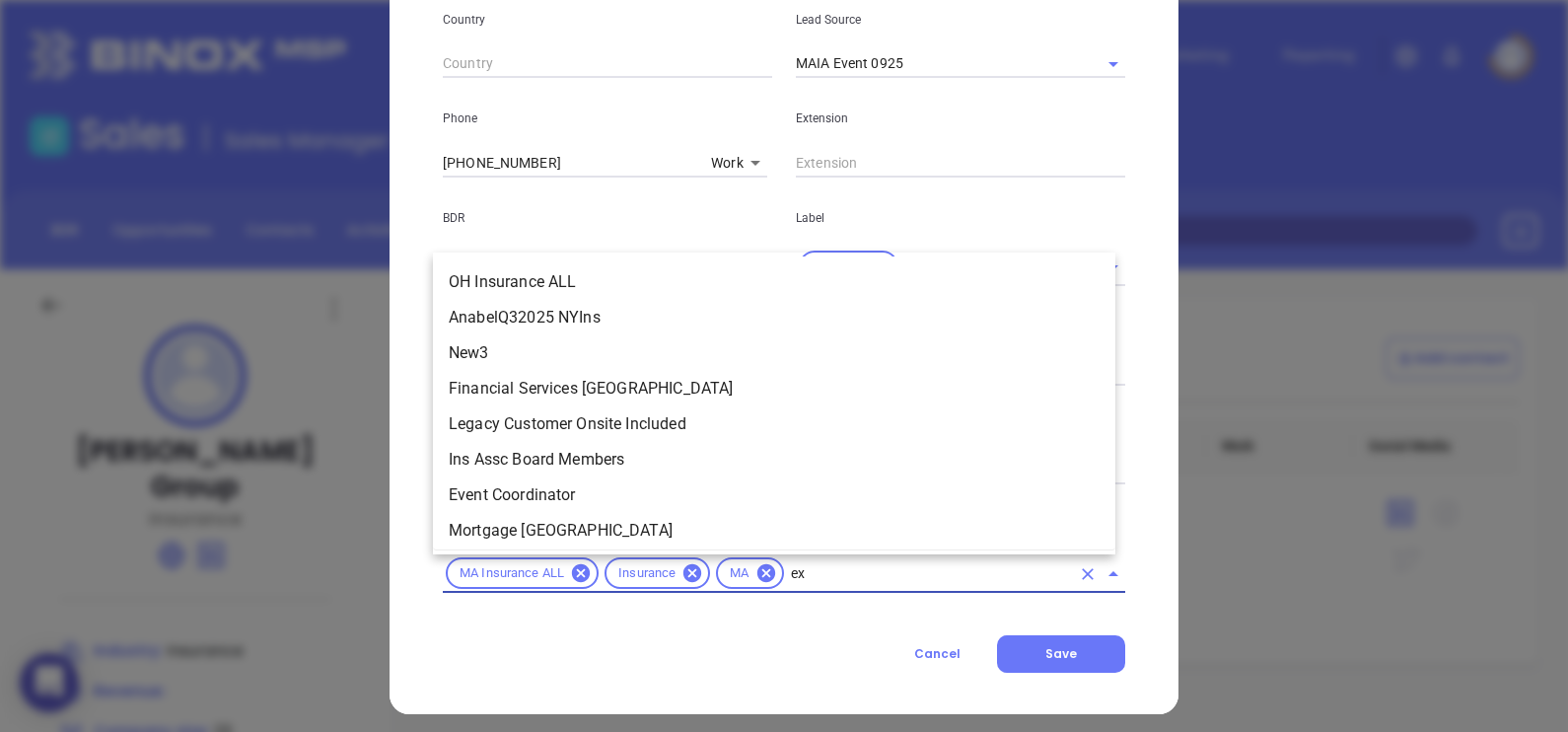
scroll to position [0, 0]
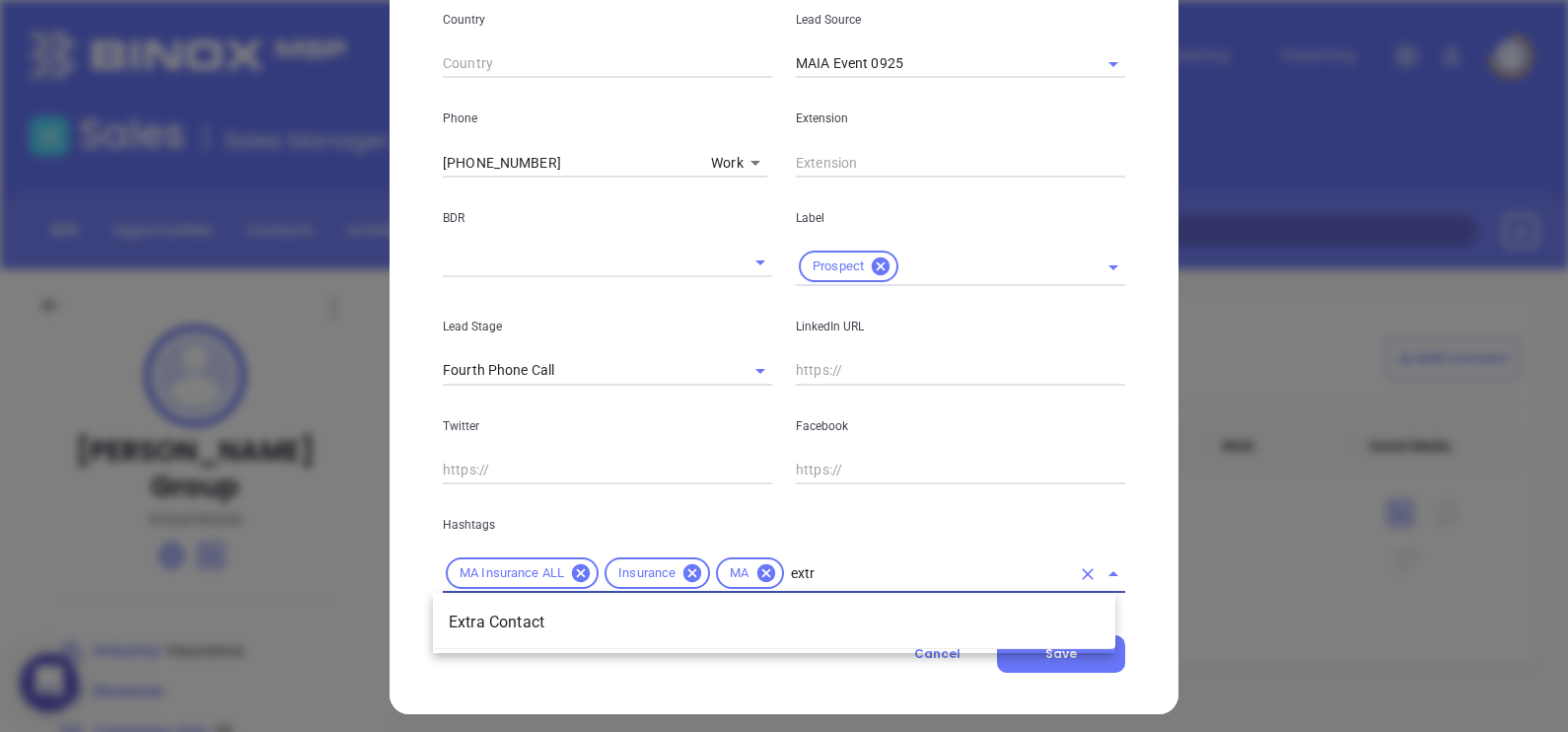
type input "extra"
click at [614, 620] on li "Extra Contact" at bounding box center [774, 623] width 683 height 36
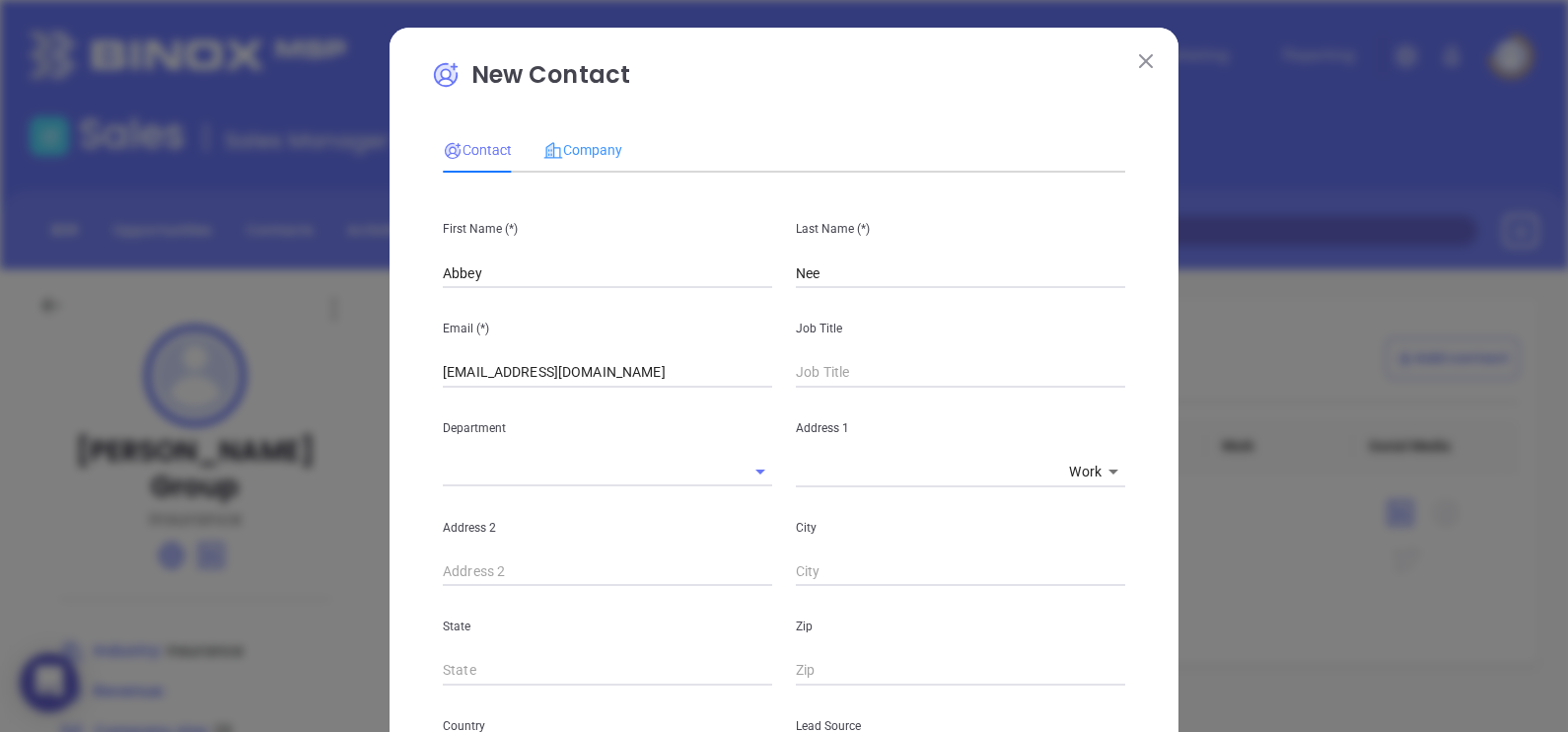
click at [593, 162] on div "Company" at bounding box center [583, 149] width 79 height 45
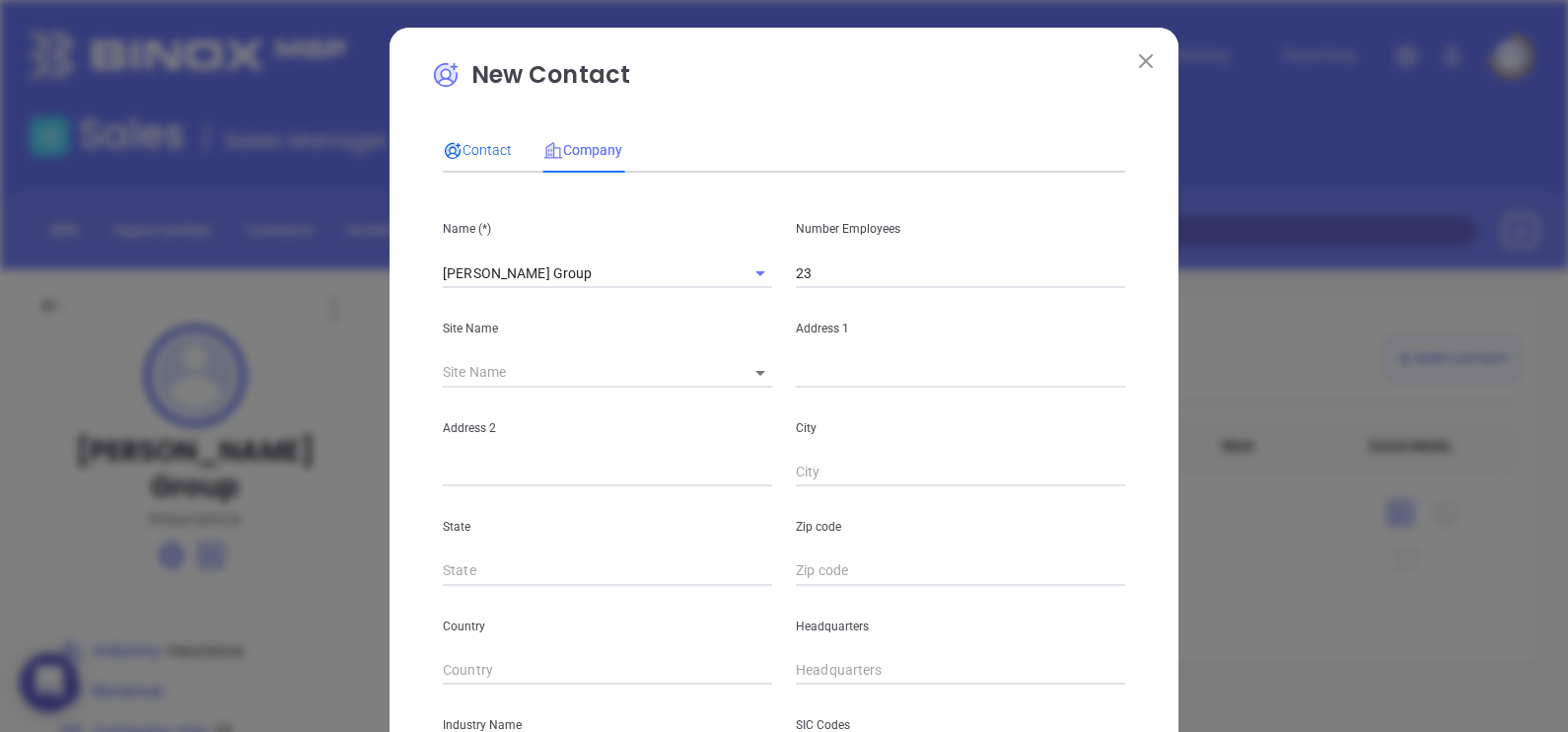
click at [481, 154] on span "Contact" at bounding box center [477, 150] width 69 height 16
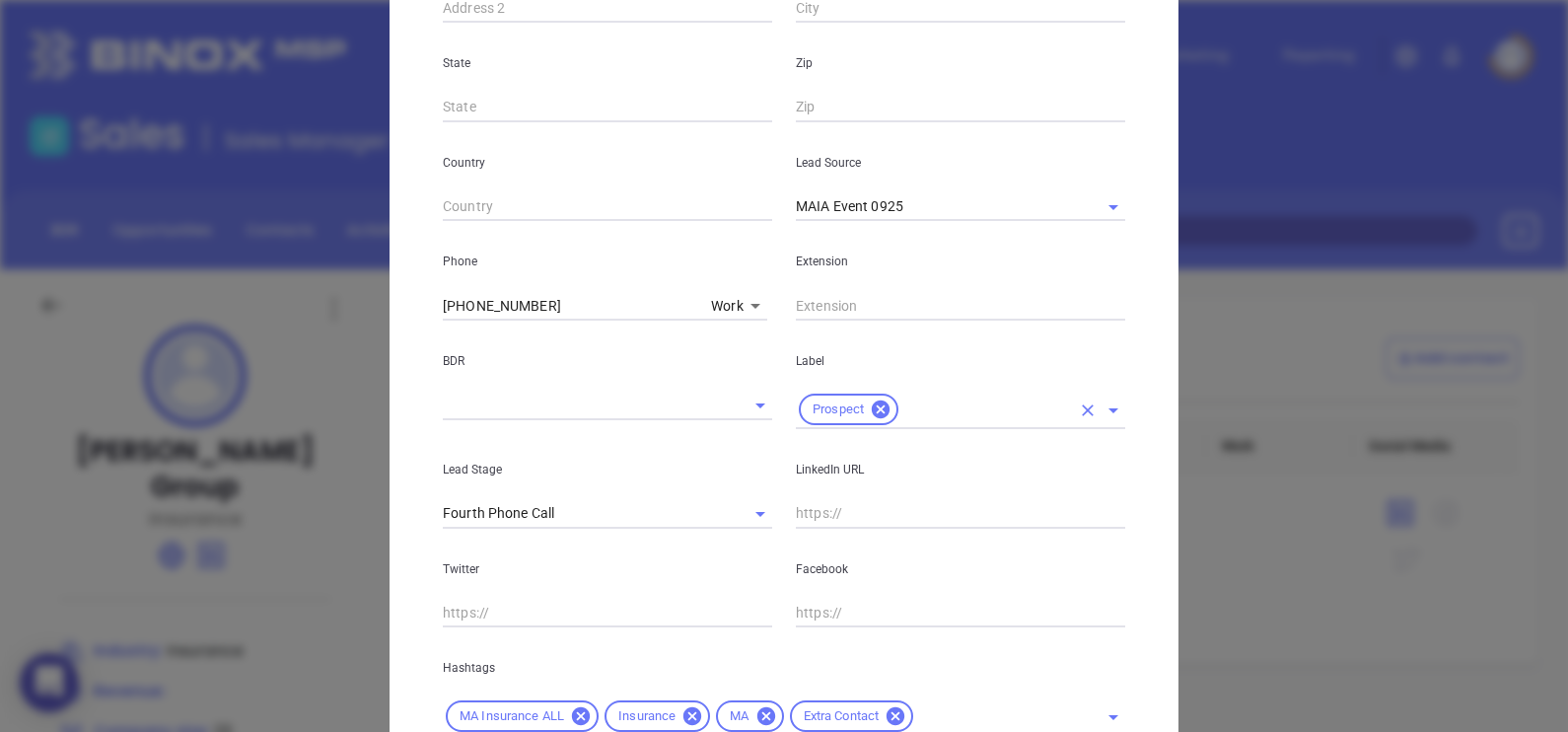
scroll to position [715, 0]
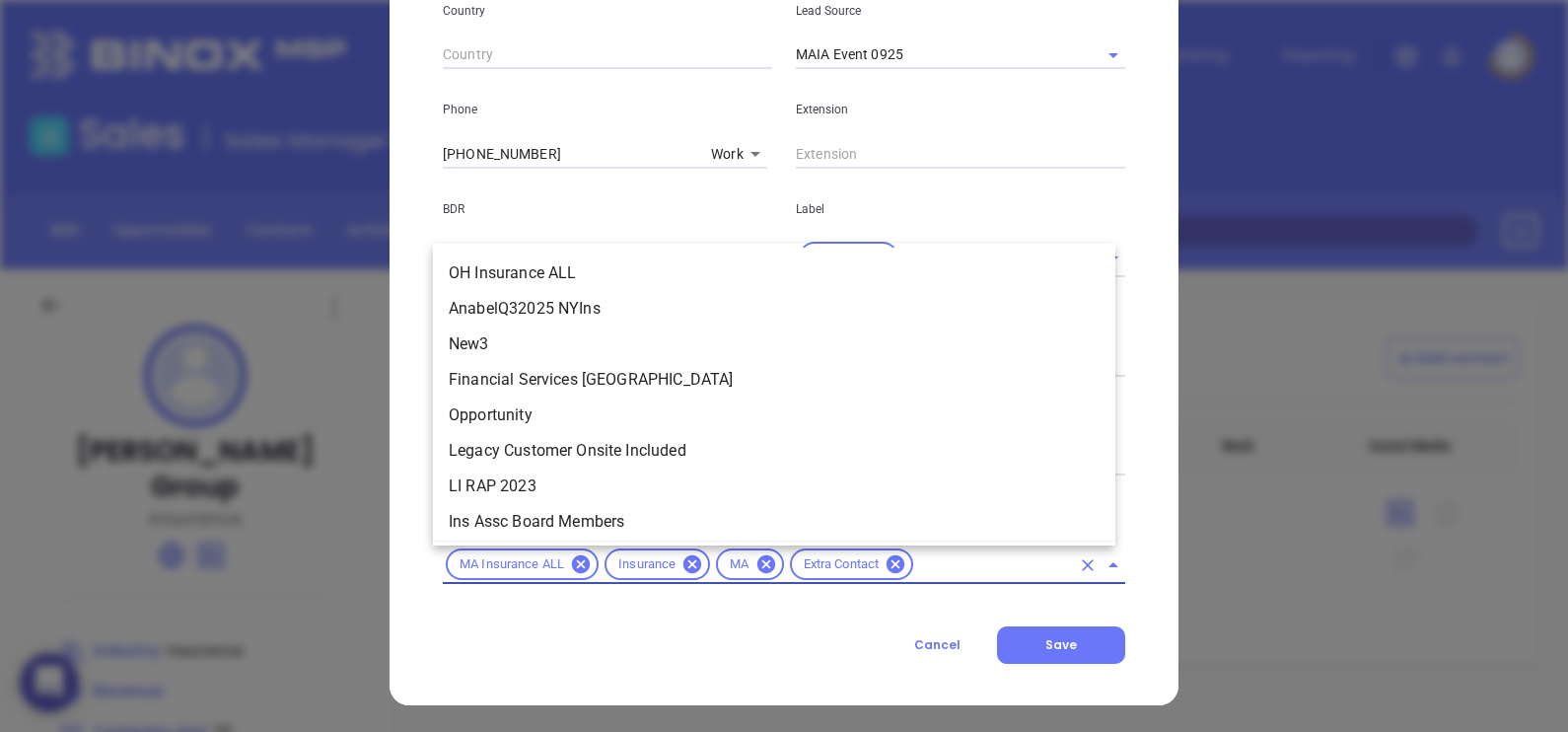
click at [950, 553] on input "text" at bounding box center [993, 565] width 154 height 25
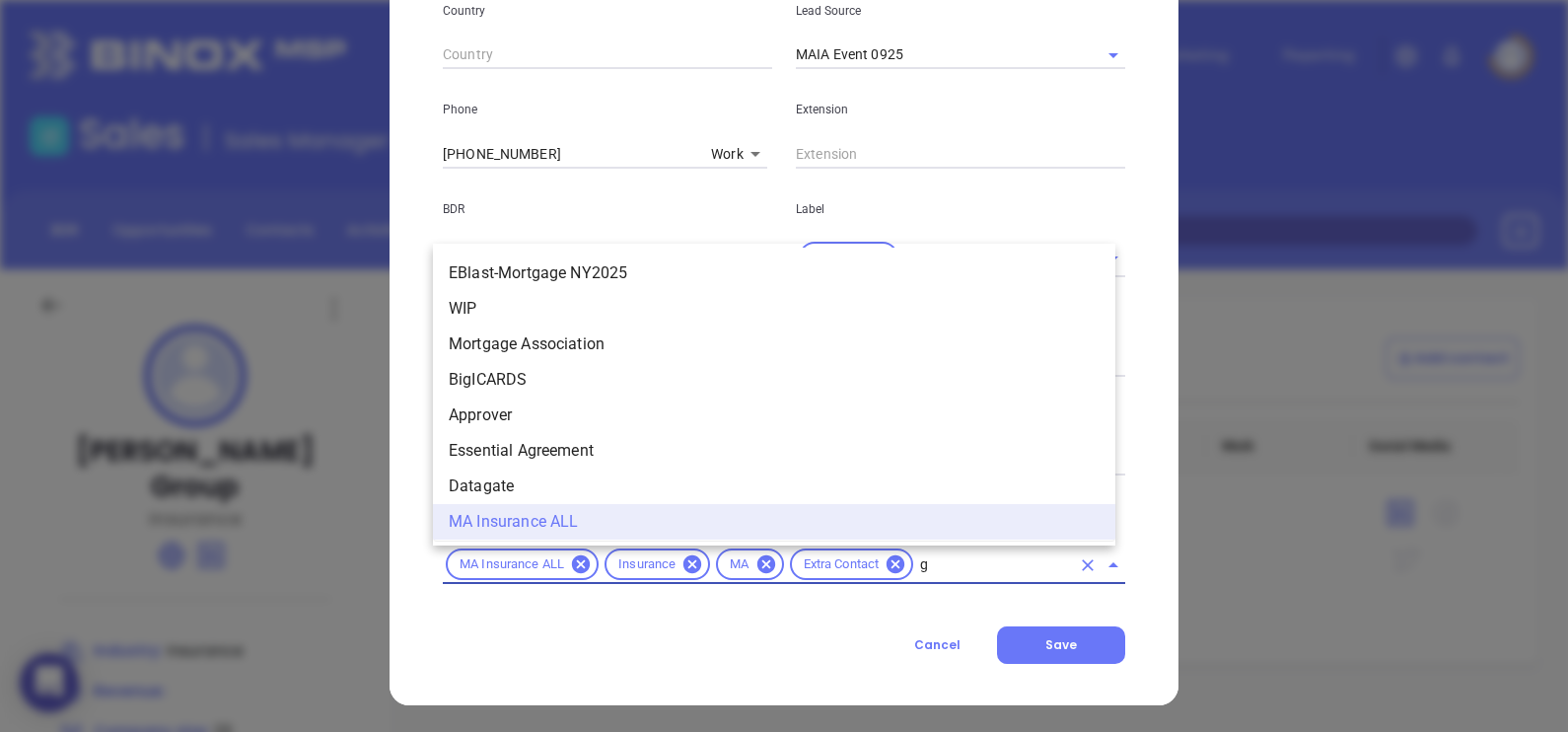
scroll to position [0, 0]
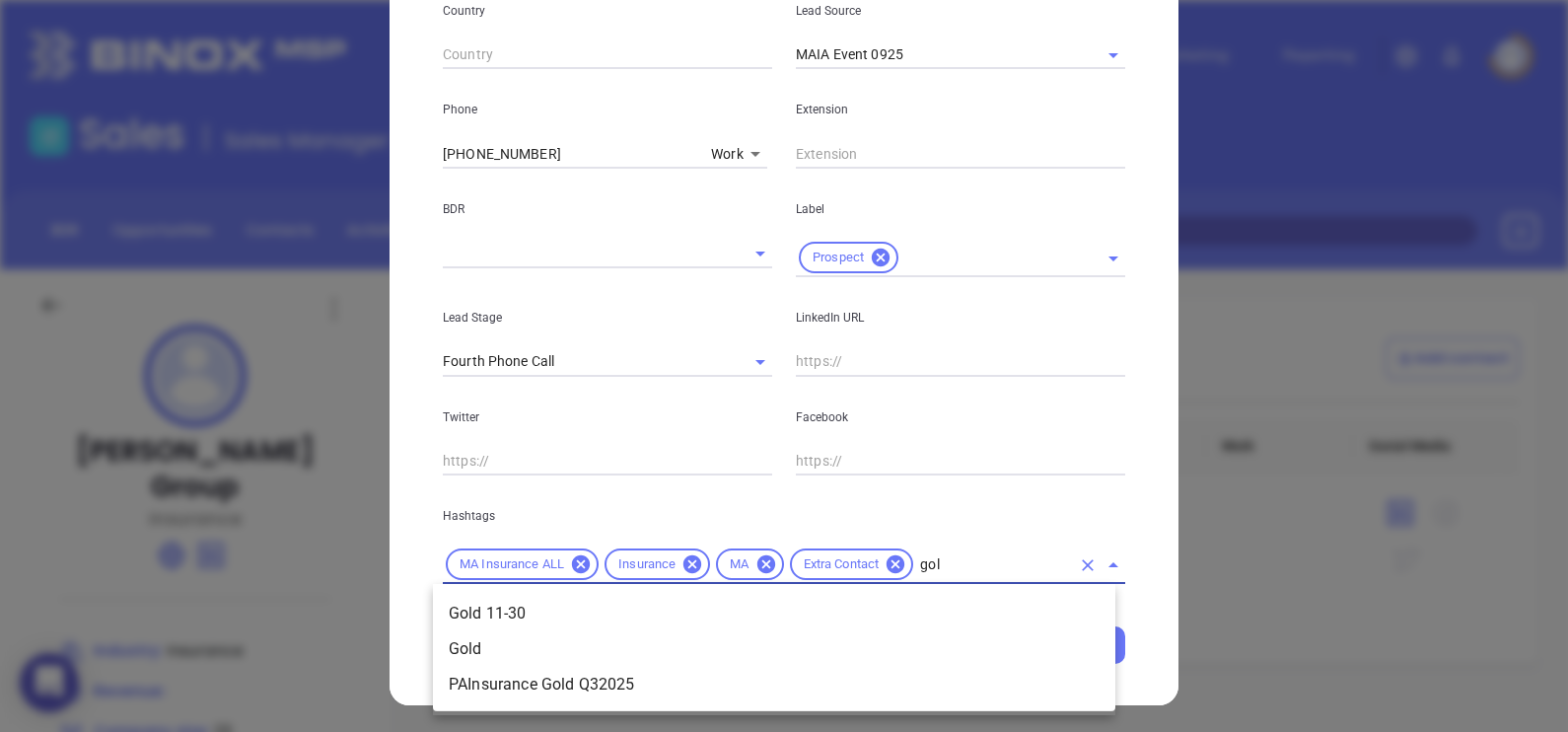
type input "gold"
click at [916, 602] on li "Gold 11-30" at bounding box center [774, 614] width 683 height 36
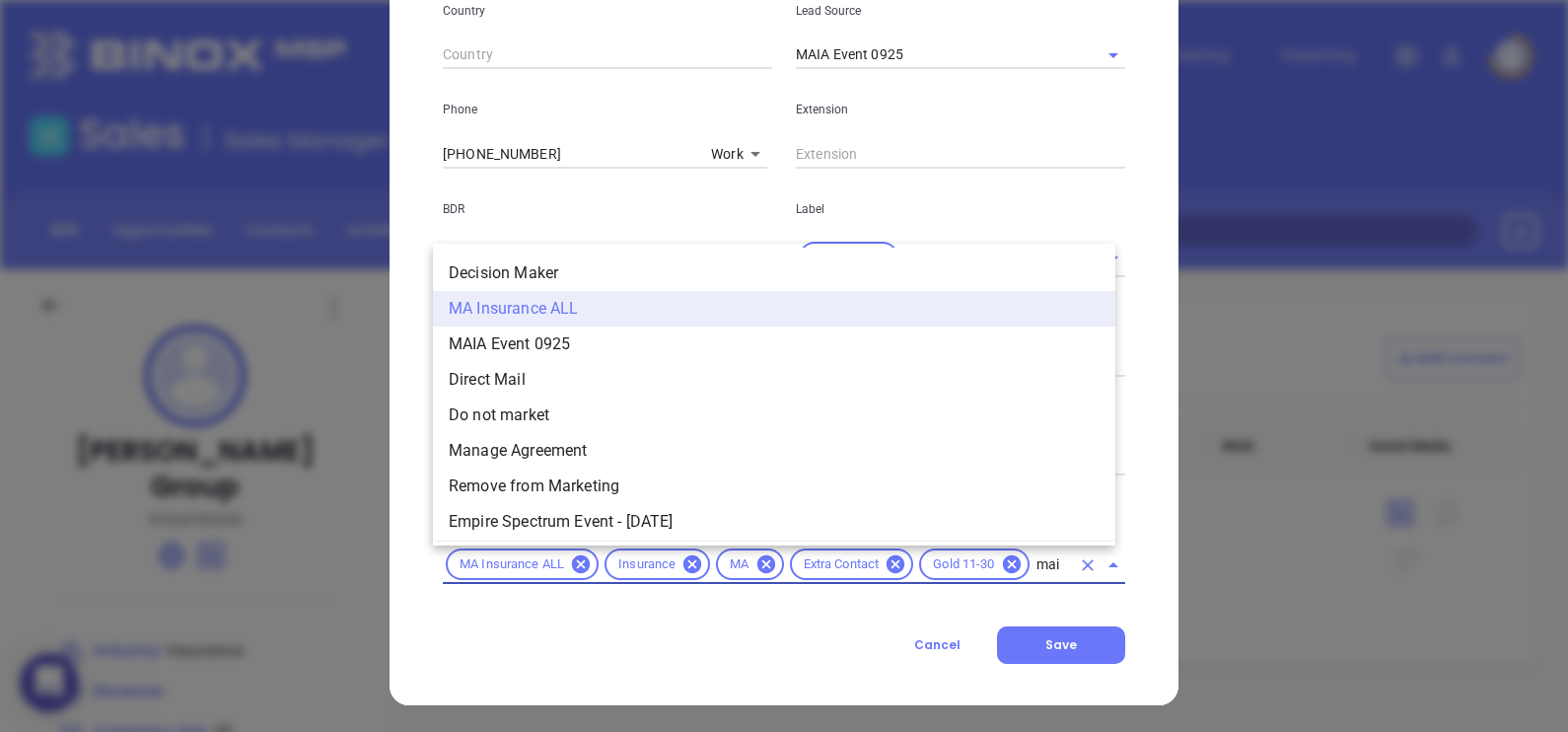
type input "maia"
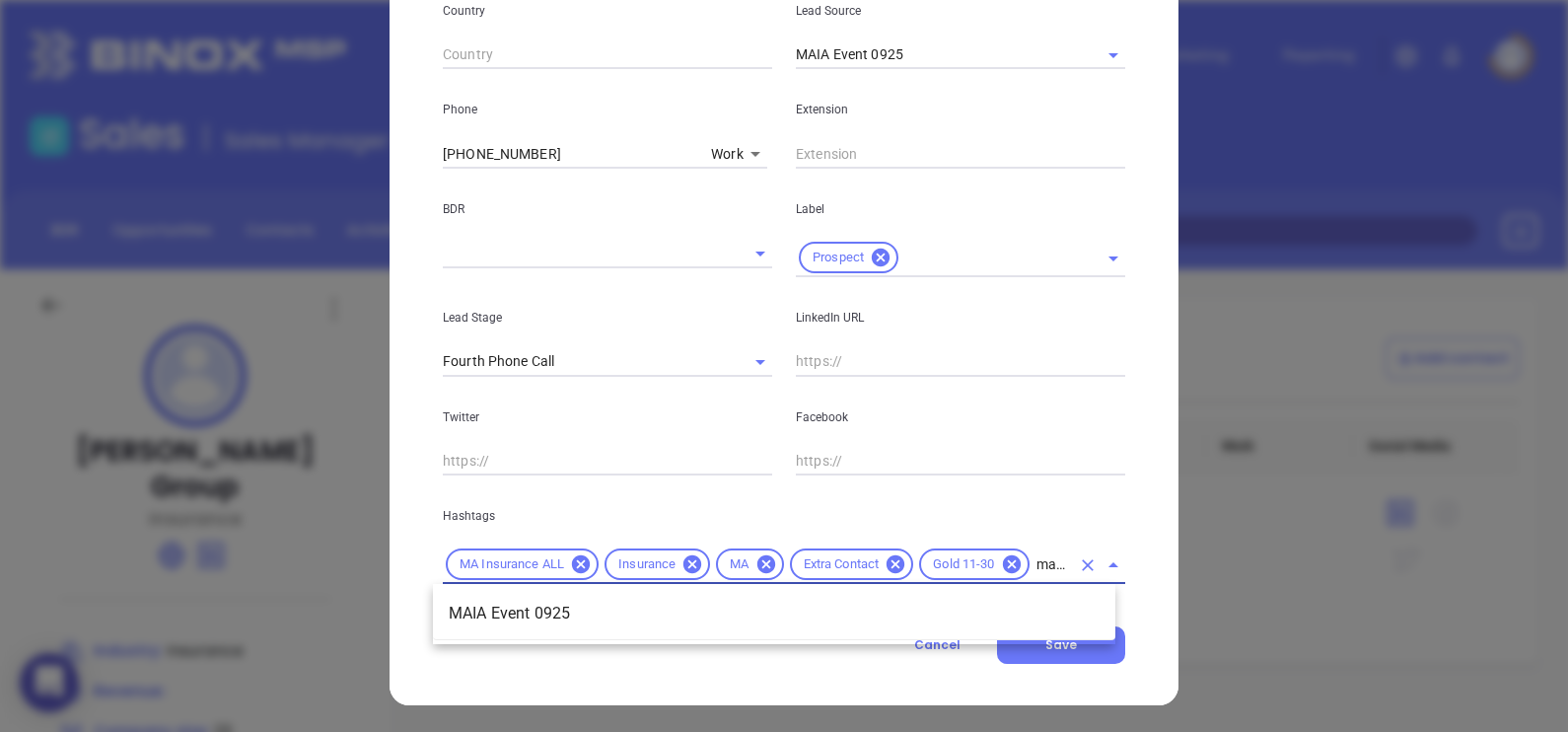
scroll to position [0, 4]
click at [916, 602] on li "MAIA Event 0925" at bounding box center [774, 614] width 683 height 36
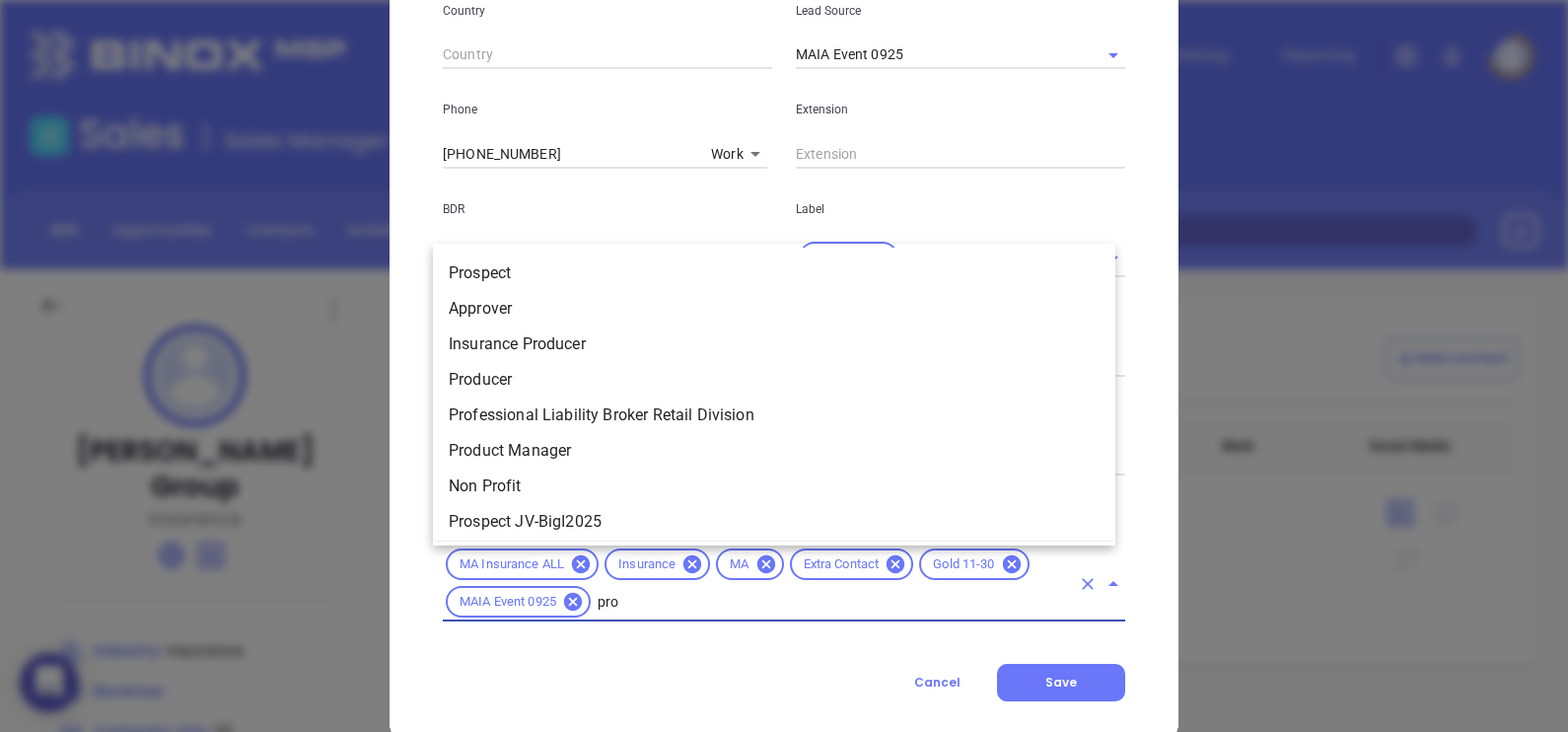
type input "pros"
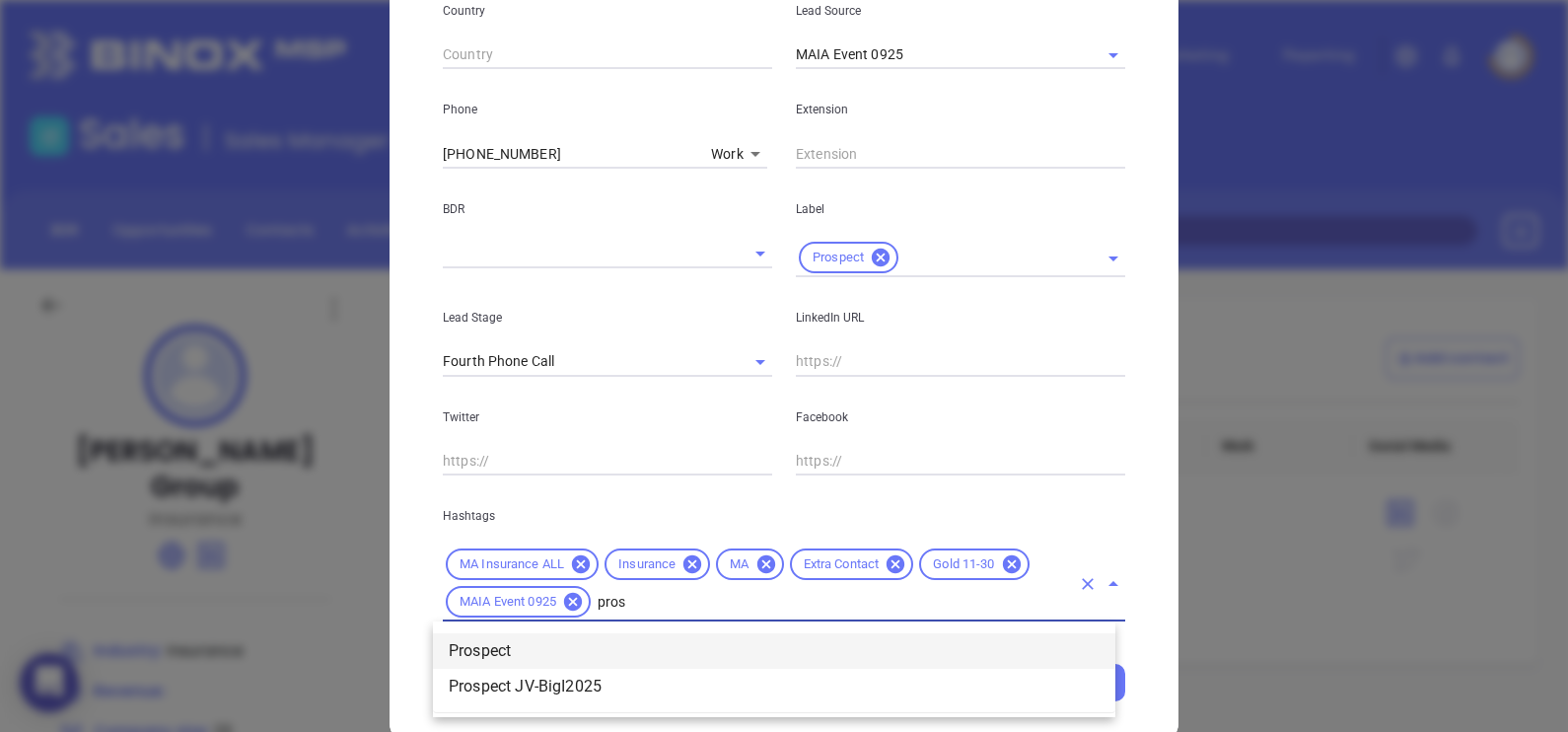
click at [904, 646] on li "Prospect" at bounding box center [774, 651] width 683 height 36
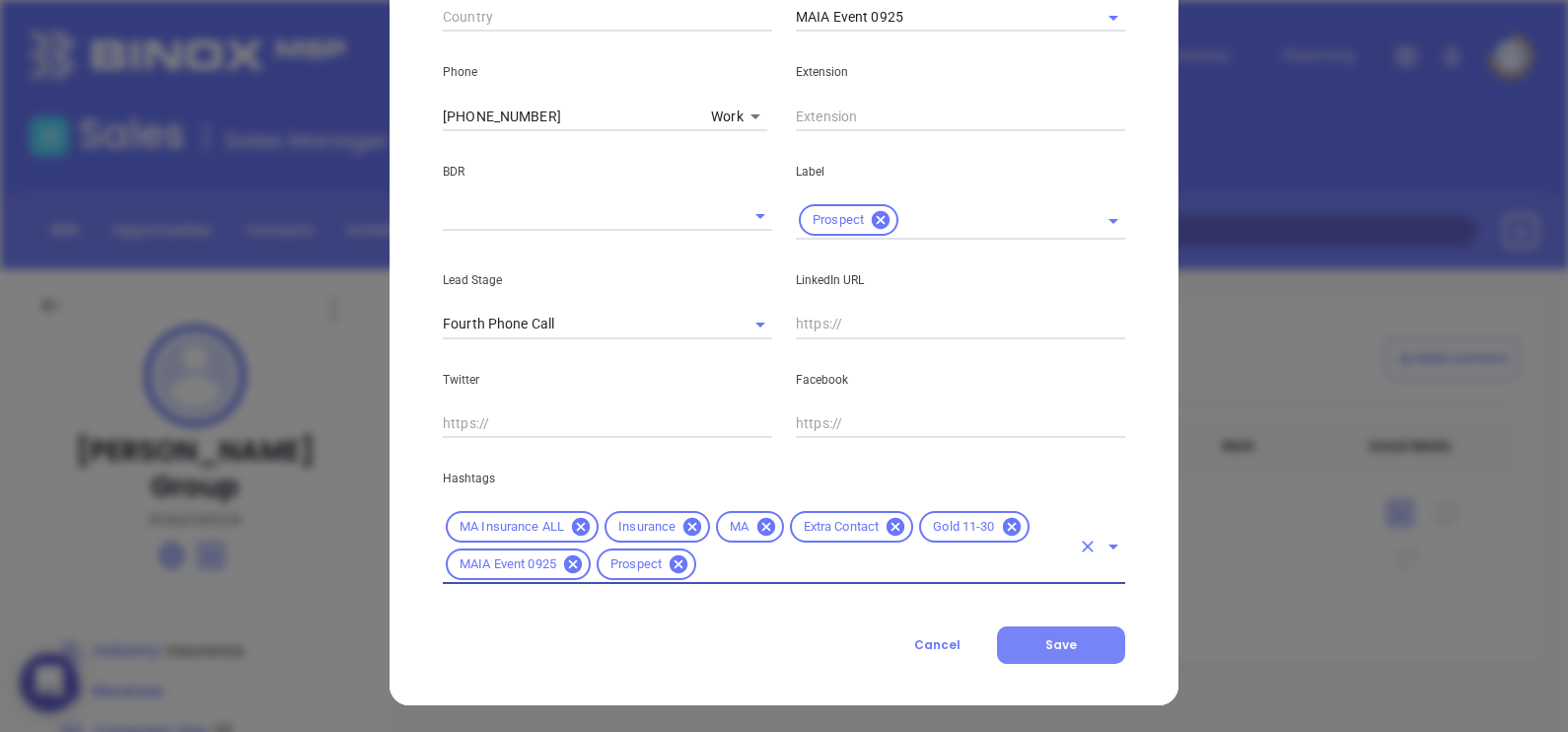
scroll to position [754, 0]
click at [1054, 641] on span "Save" at bounding box center [1061, 643] width 32 height 17
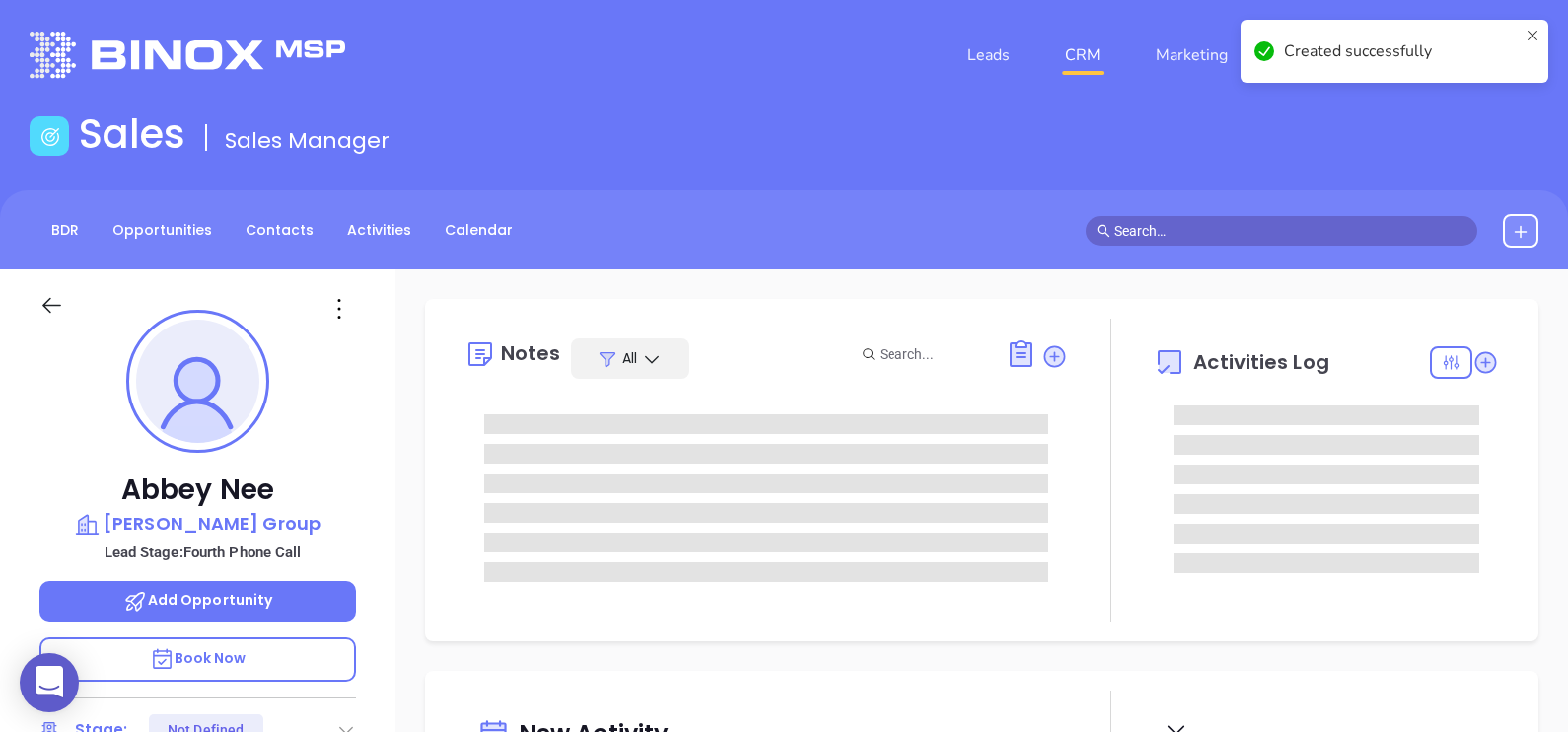
type input "[DATE]"
type input "[PERSON_NAME]"
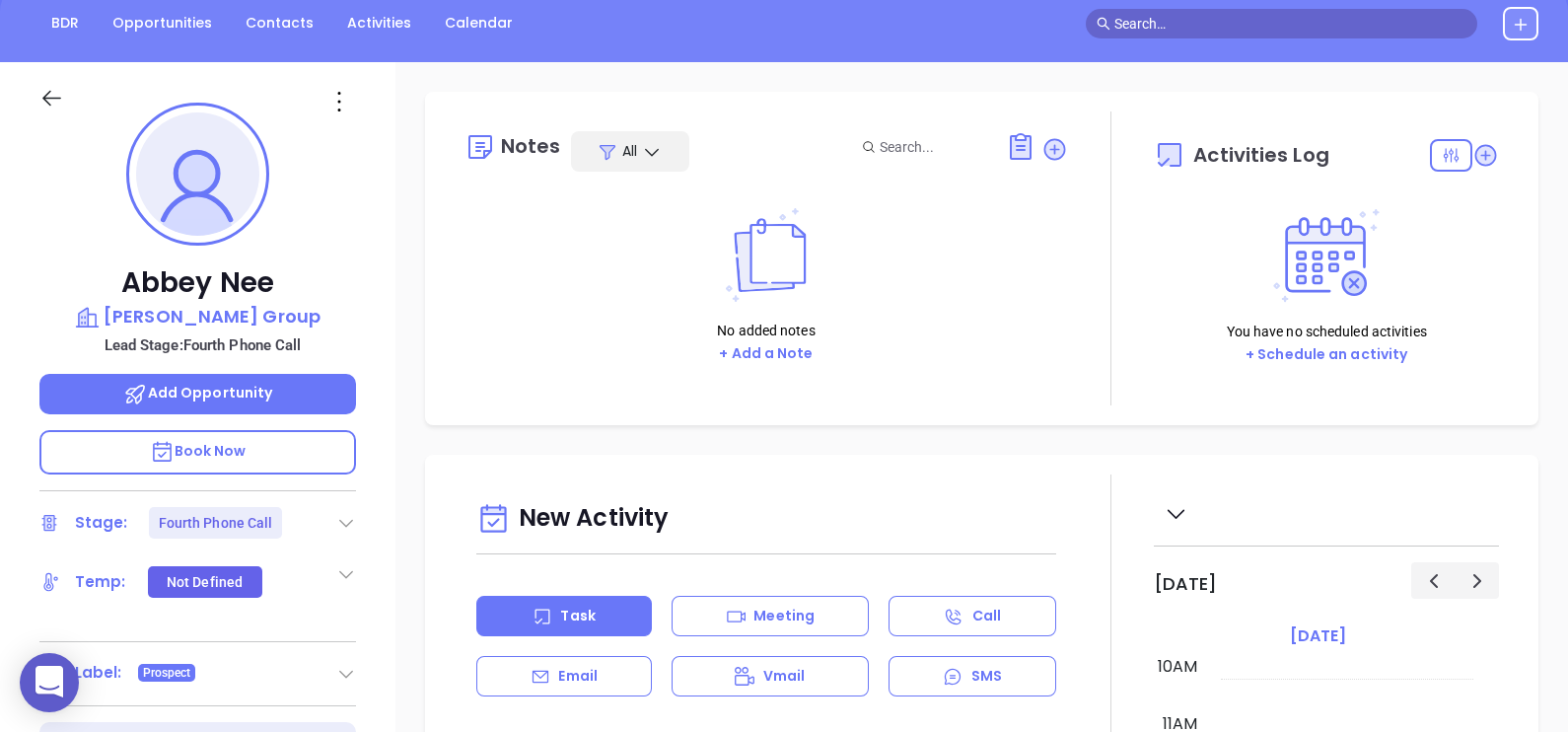
scroll to position [246, 0]
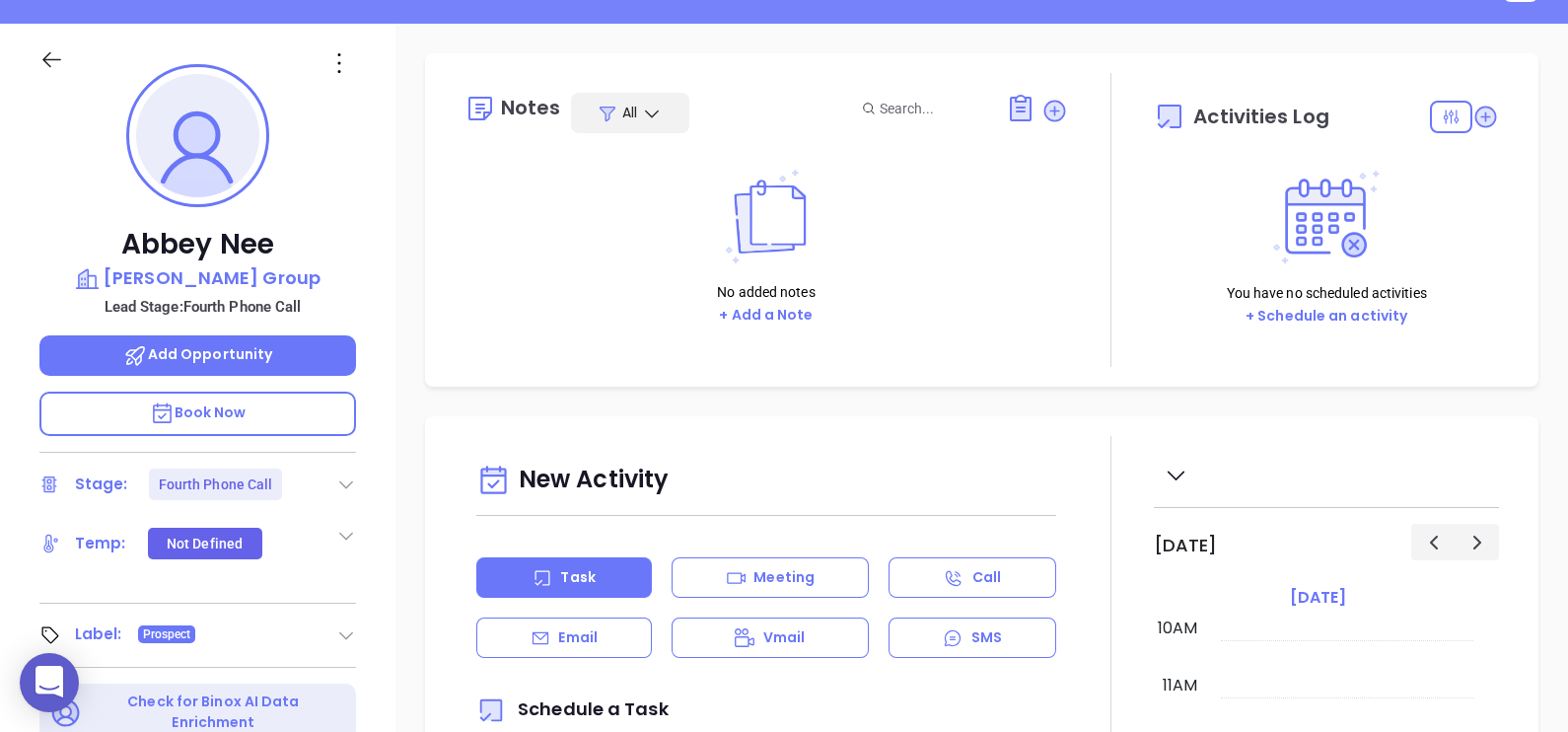
click at [350, 481] on icon at bounding box center [346, 485] width 20 height 20
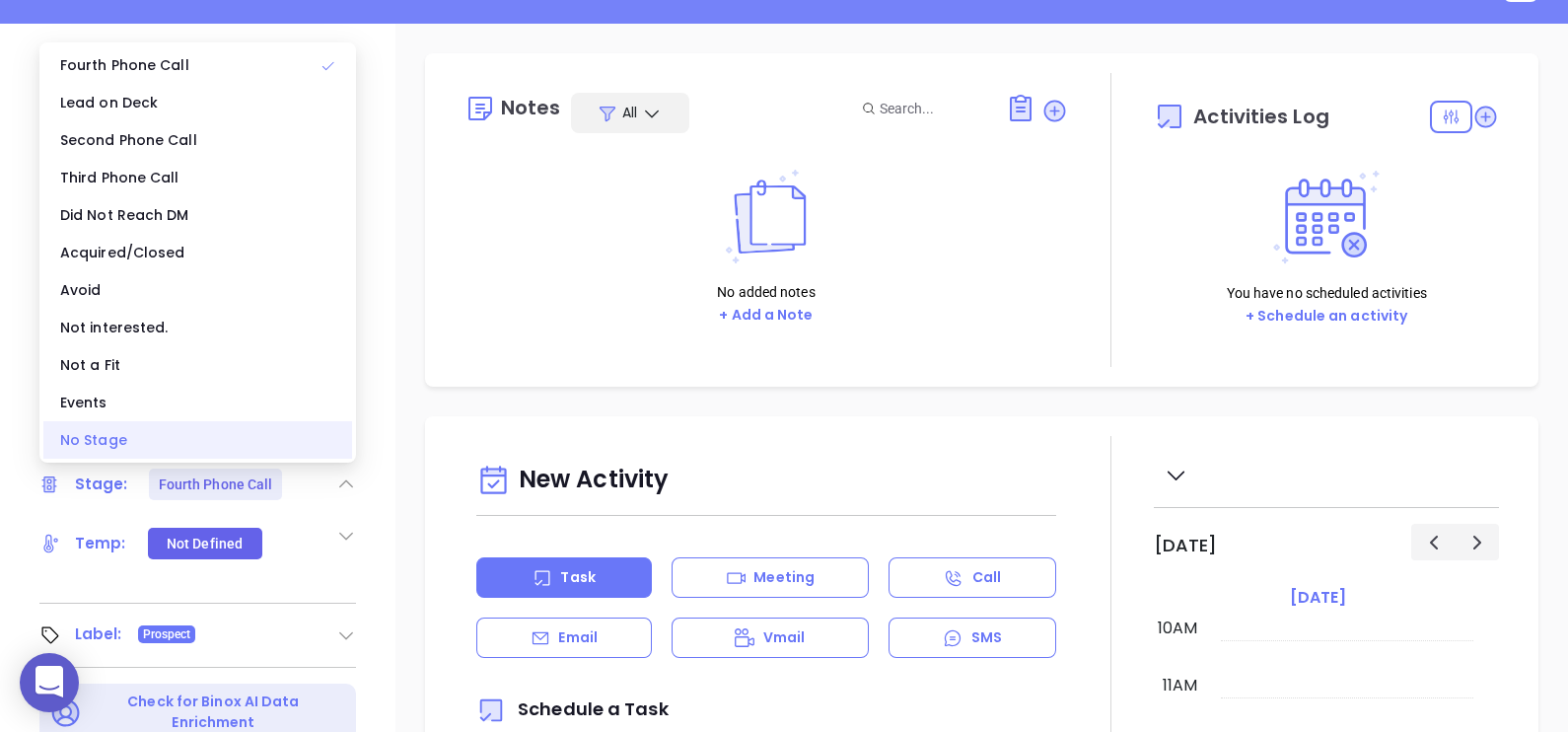
click at [208, 449] on div "No Stage" at bounding box center [197, 439] width 309 height 37
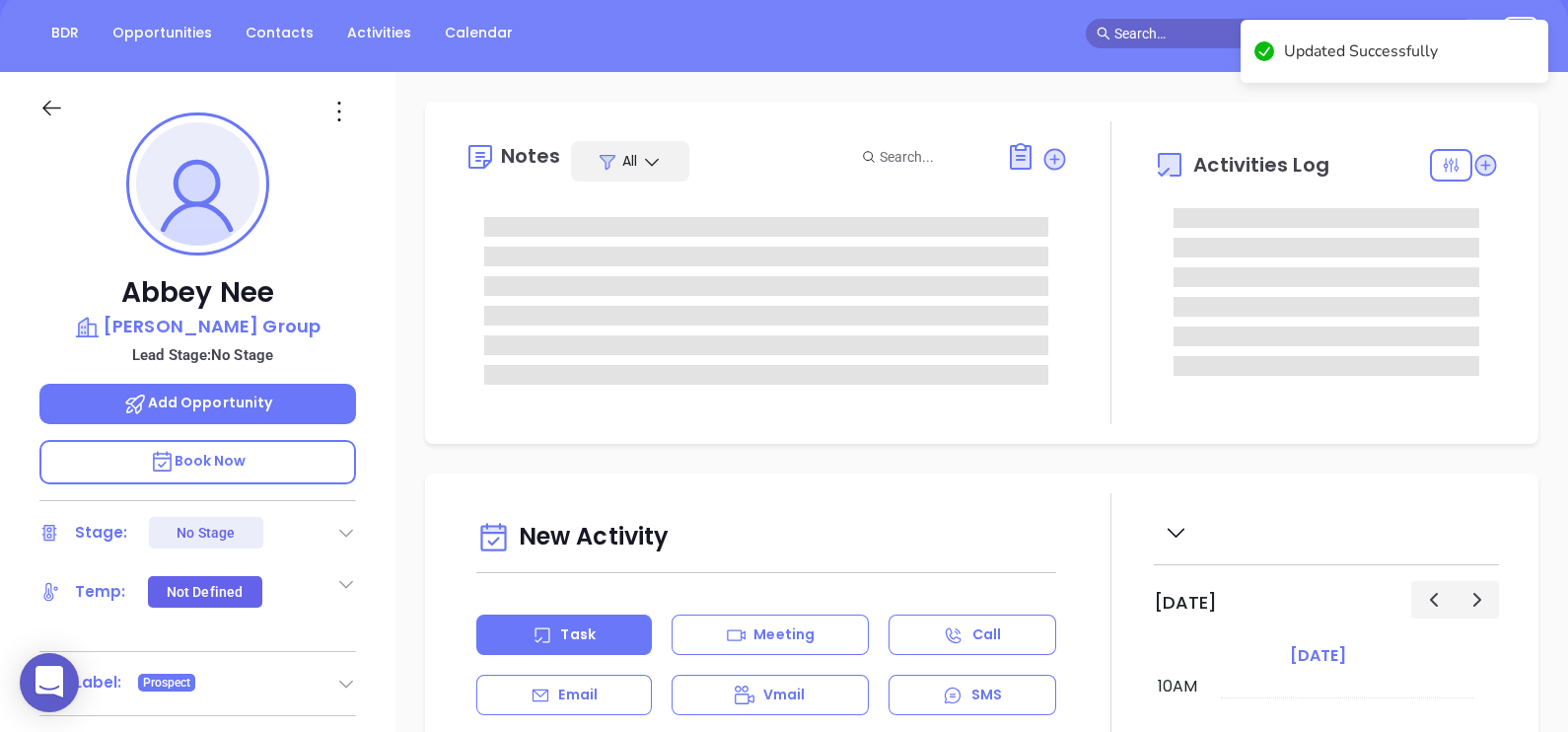
scroll to position [122, 0]
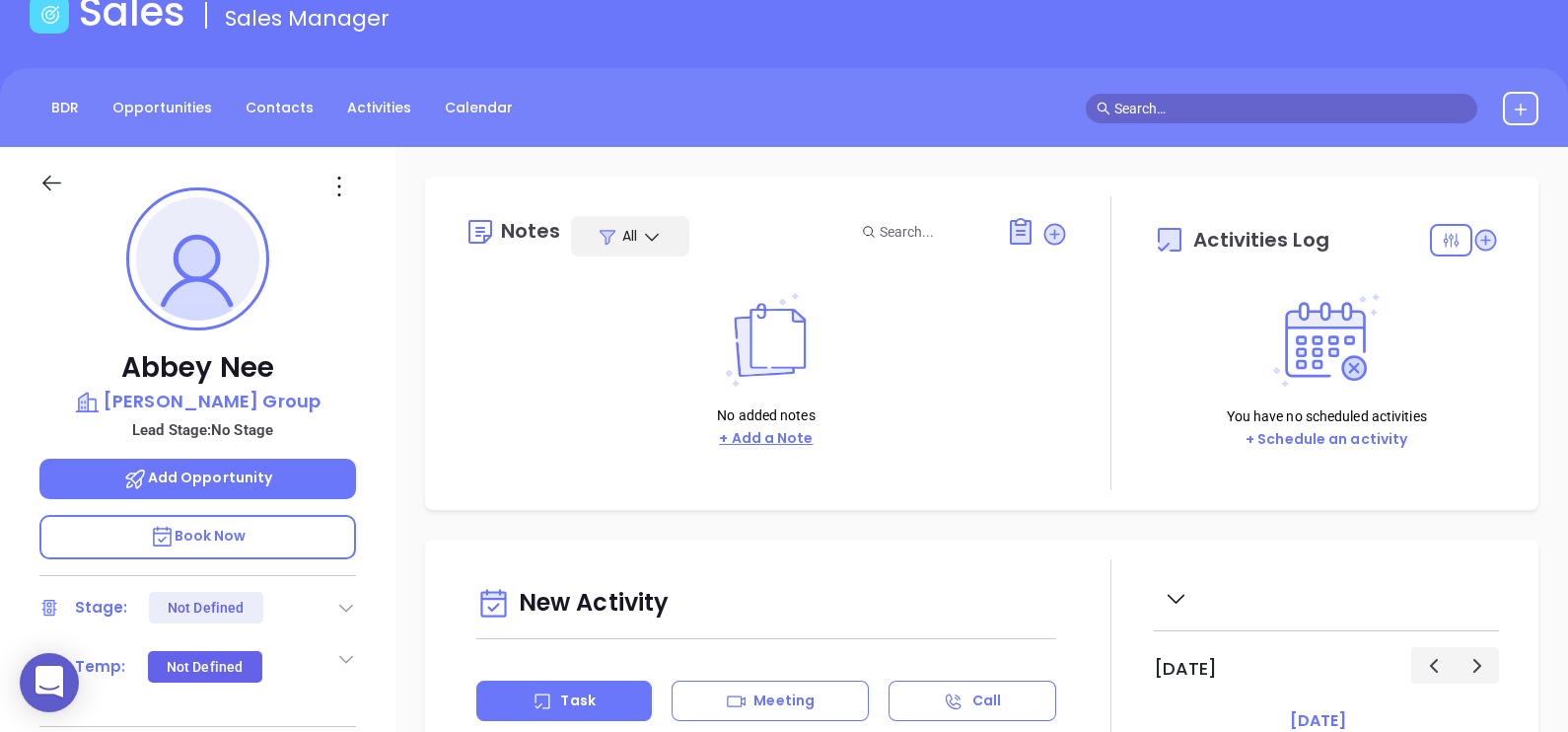
click at [786, 434] on button "+ Add a Note" at bounding box center [766, 438] width 106 height 23
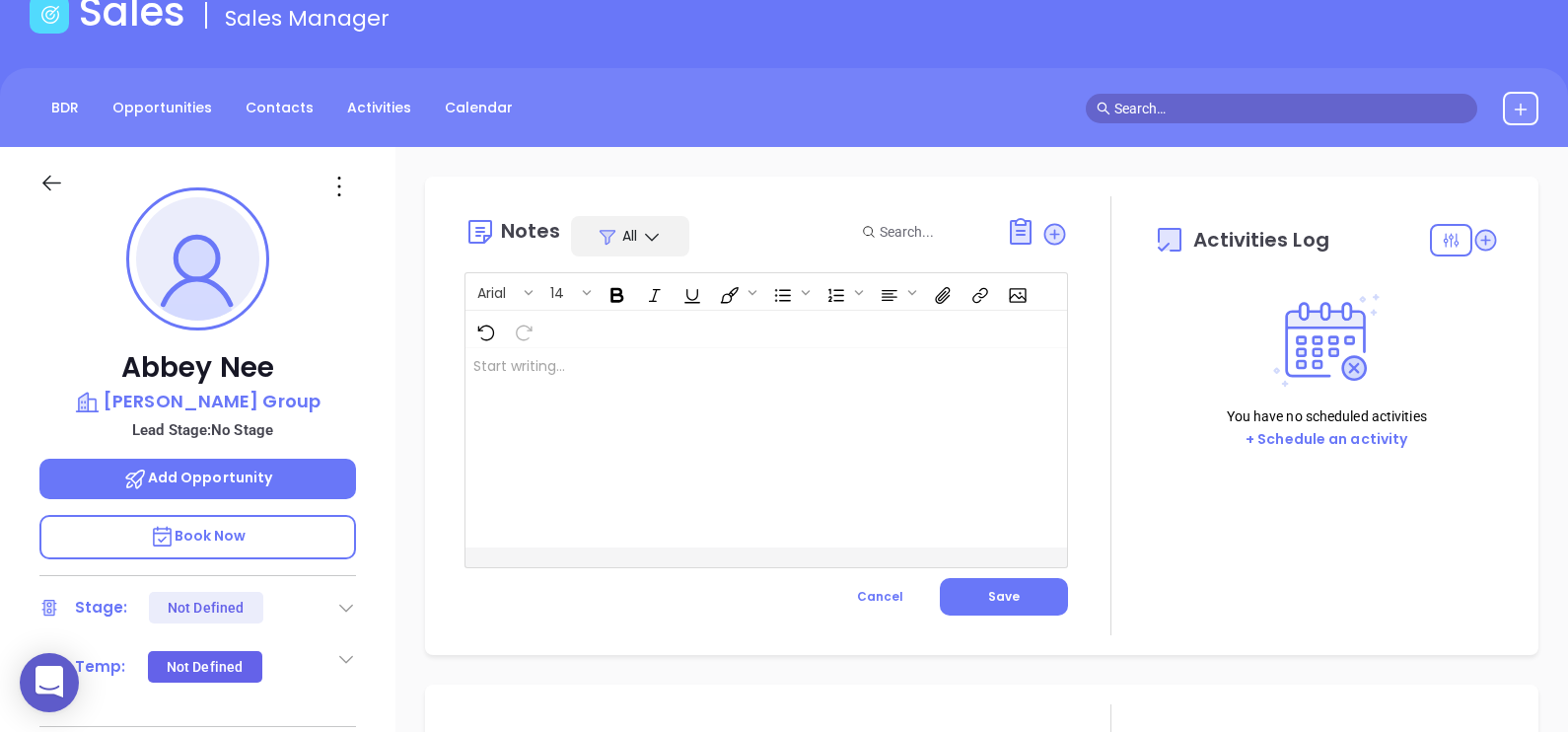
click at [676, 390] on div at bounding box center [745, 447] width 559 height 199
click at [687, 444] on div "﻿" at bounding box center [745, 447] width 559 height 199
click at [632, 408] on p "MAIA event pre-attendance list Linkedin Profile not found Confirm email on call…" at bounding box center [746, 397] width 544 height 83
click at [479, 431] on p "MAIA event pre-attendance list Linkedin Profile not found Confirm email on call…" at bounding box center [746, 397] width 544 height 83
click at [733, 429] on p "MAIA event pre-attendance list Linkedin Profile not found Confirm email on call…" at bounding box center [746, 397] width 544 height 83
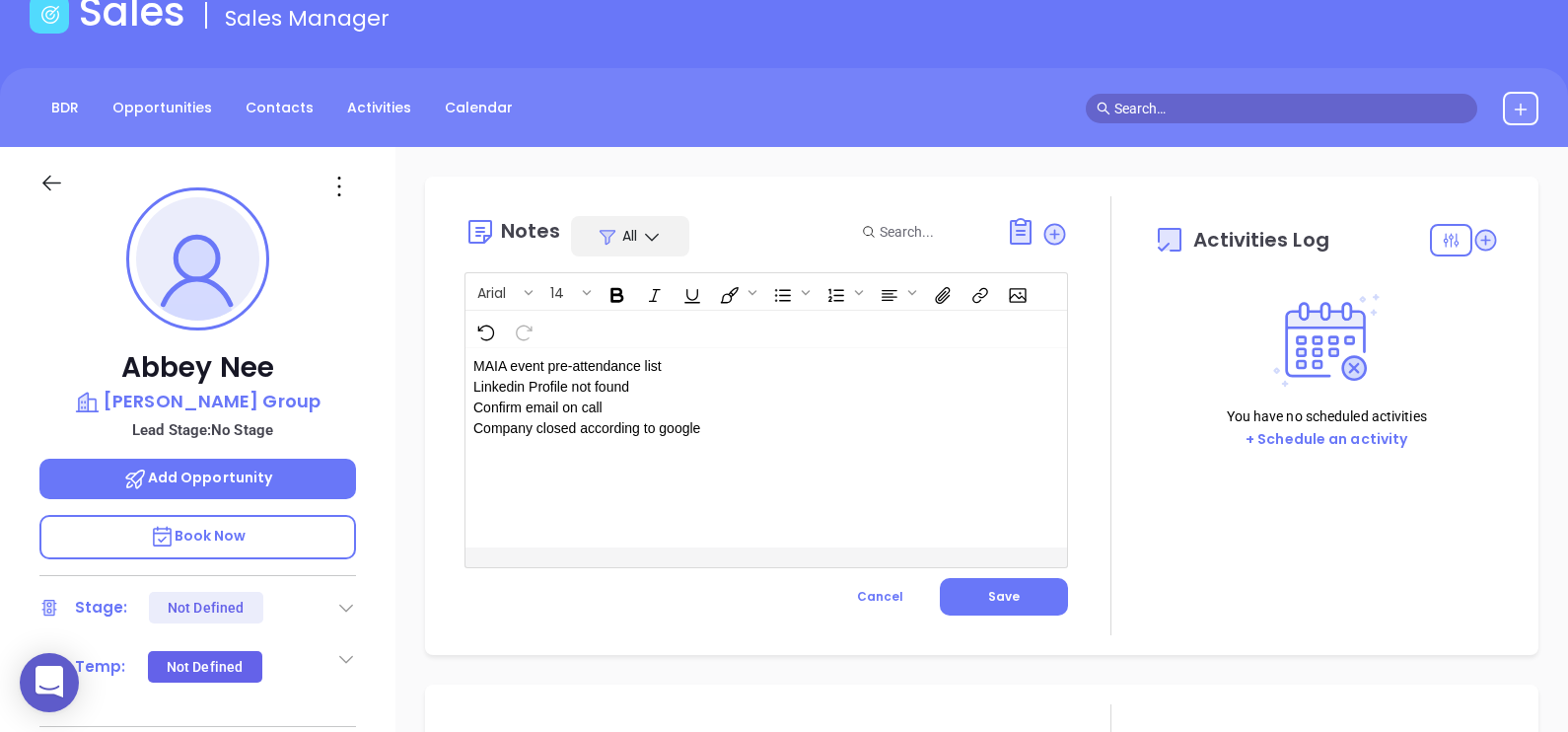
click at [710, 405] on p "MAIA event pre-attendance list Linkedin Profile not found Confirm email on call…" at bounding box center [746, 397] width 544 height 83
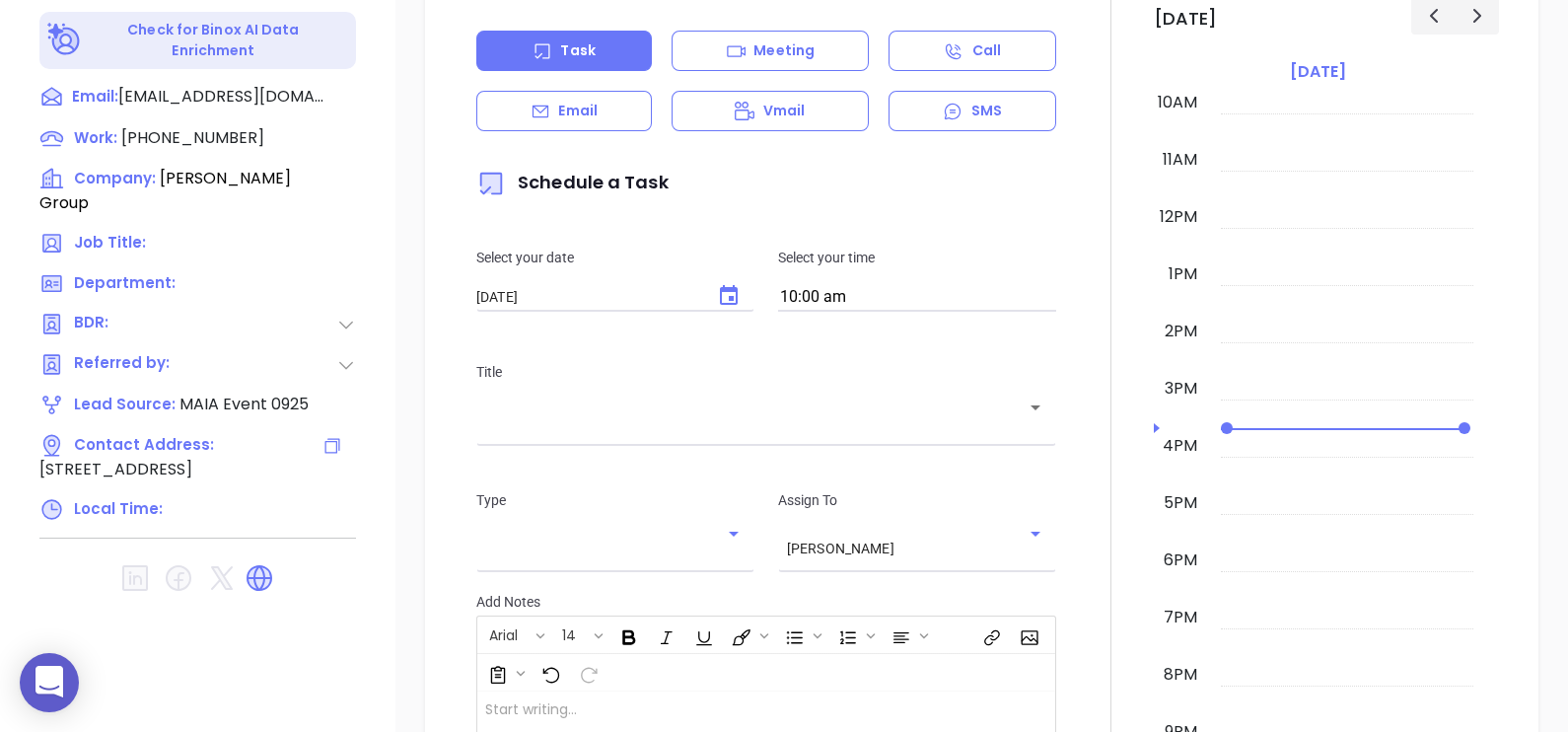
scroll to position [178, 0]
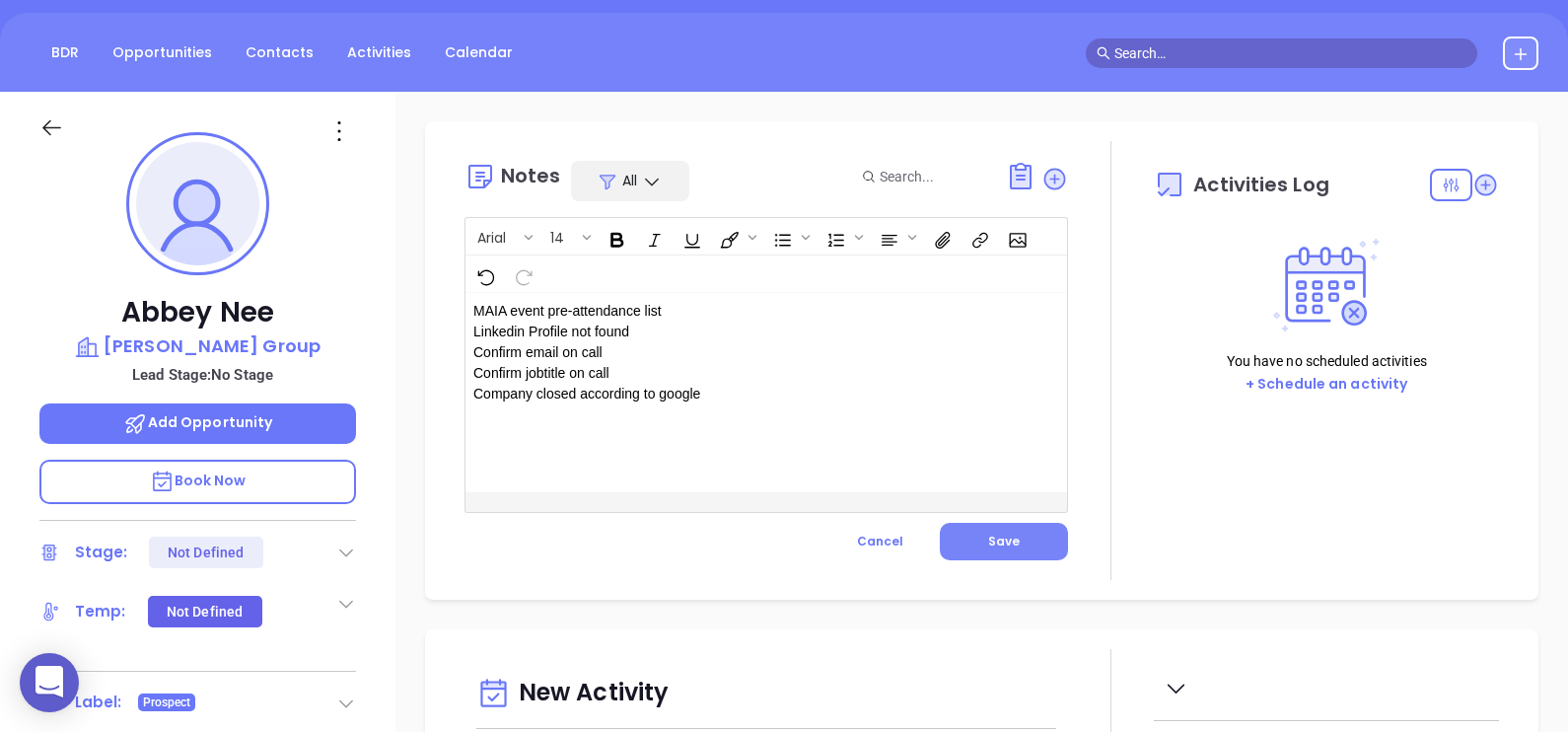
click at [1035, 527] on button "Save" at bounding box center [1003, 541] width 128 height 37
